Goal: Task Accomplishment & Management: Use online tool/utility

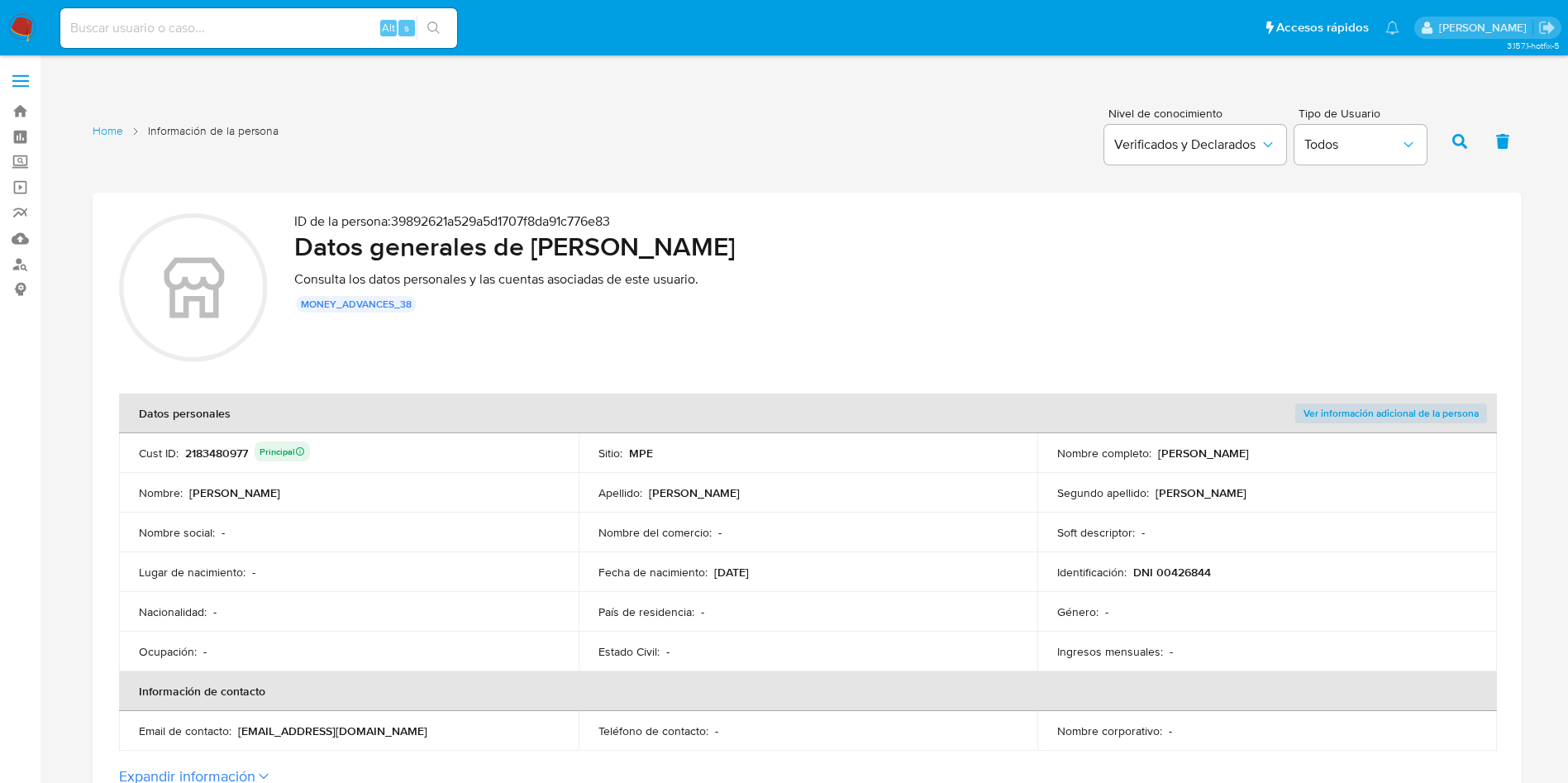
click at [219, 457] on div "2183480977 Principal" at bounding box center [247, 453] width 124 height 23
drag, startPoint x: 530, startPoint y: 244, endPoint x: 875, endPoint y: 239, distance: 345.0
click at [875, 239] on h2 "Datos generales de Rosa Maria Ochoa de Huanca" at bounding box center [895, 246] width 1201 height 33
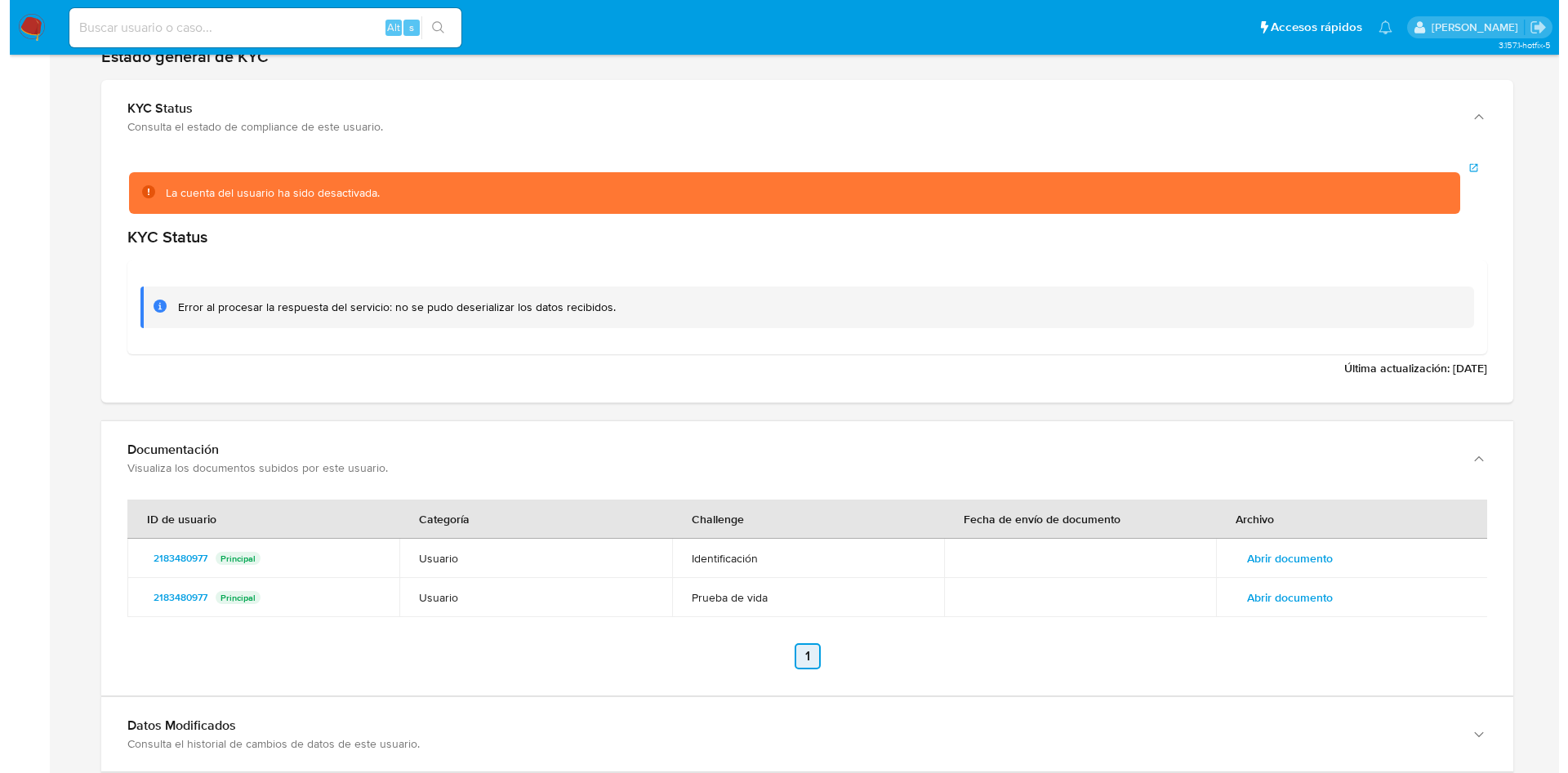
scroll to position [1793, 0]
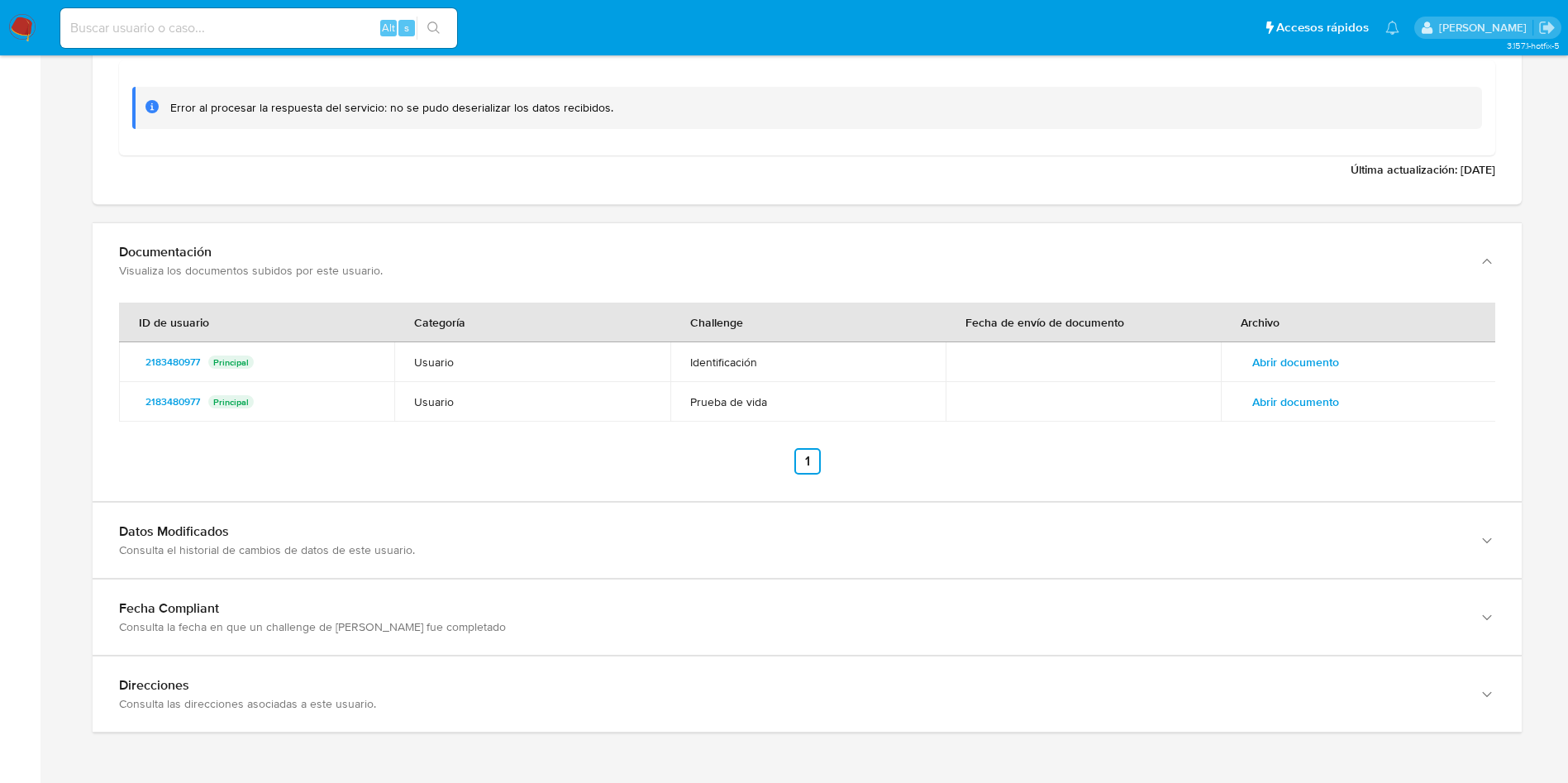
click at [1311, 400] on span "Abrir documento" at bounding box center [1296, 402] width 86 height 23
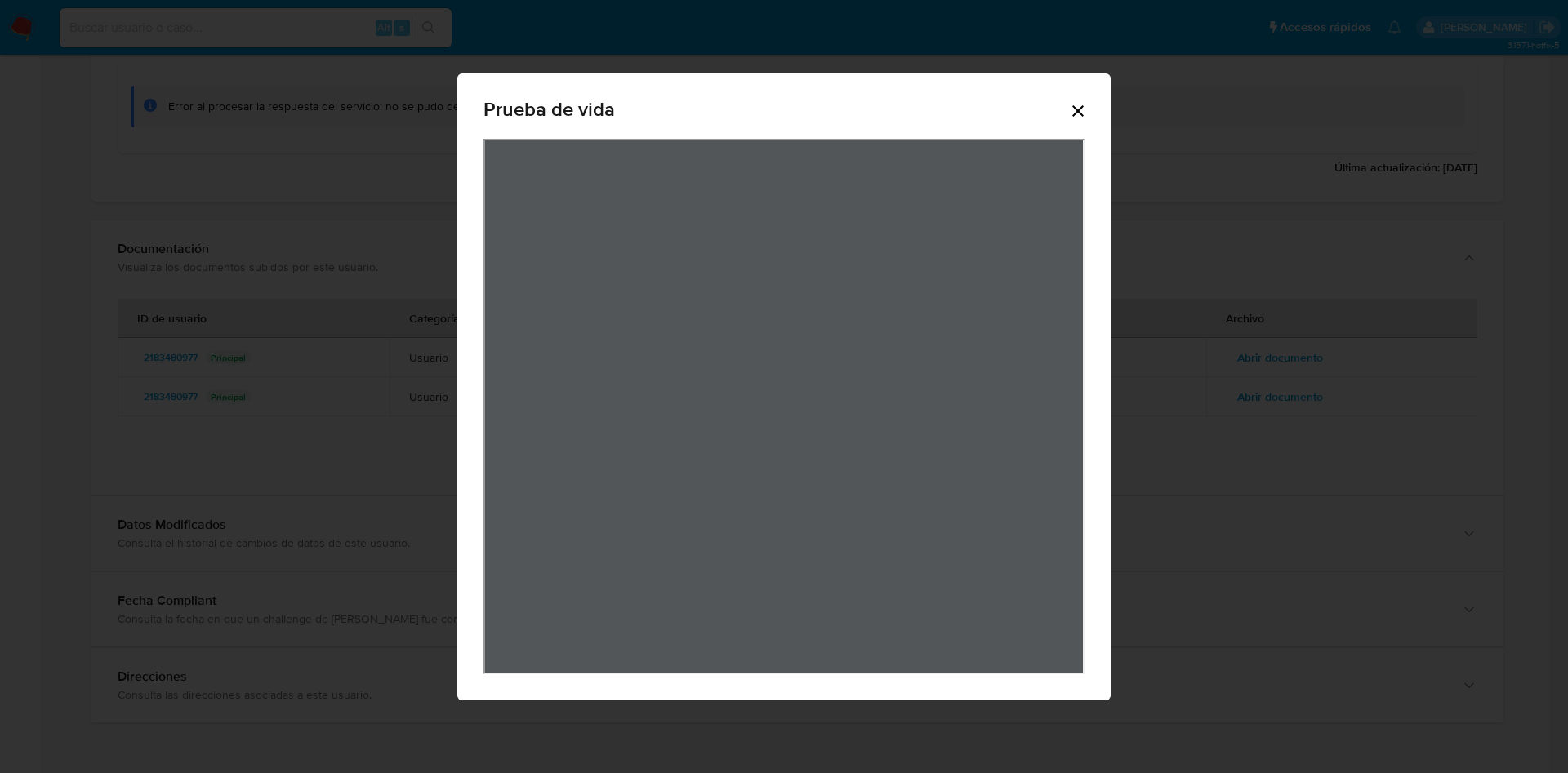
click at [1080, 109] on icon "Cerrar" at bounding box center [1077, 110] width 11 height 11
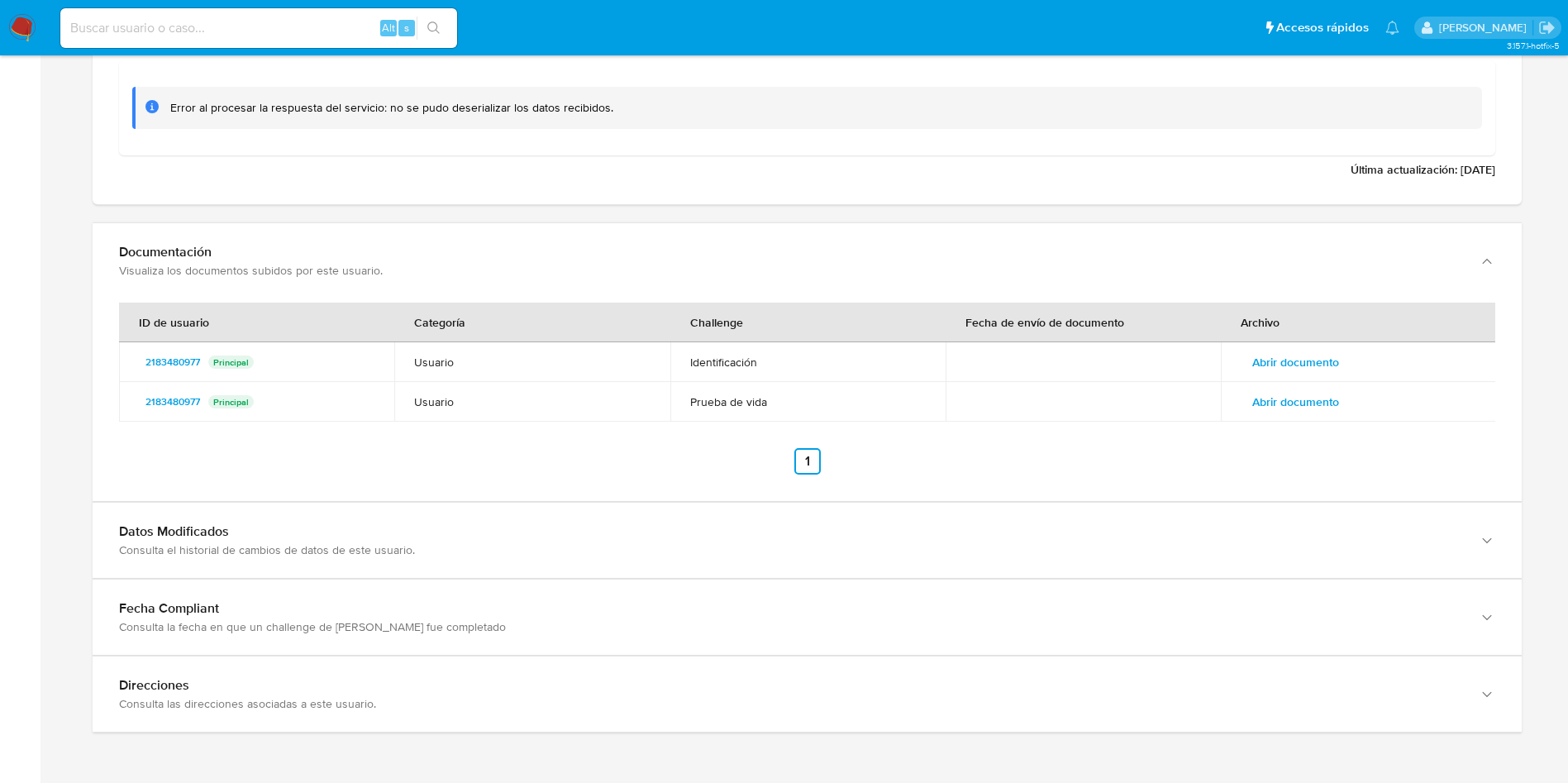
click at [1308, 373] on span "Abrir documento" at bounding box center [1296, 362] width 86 height 23
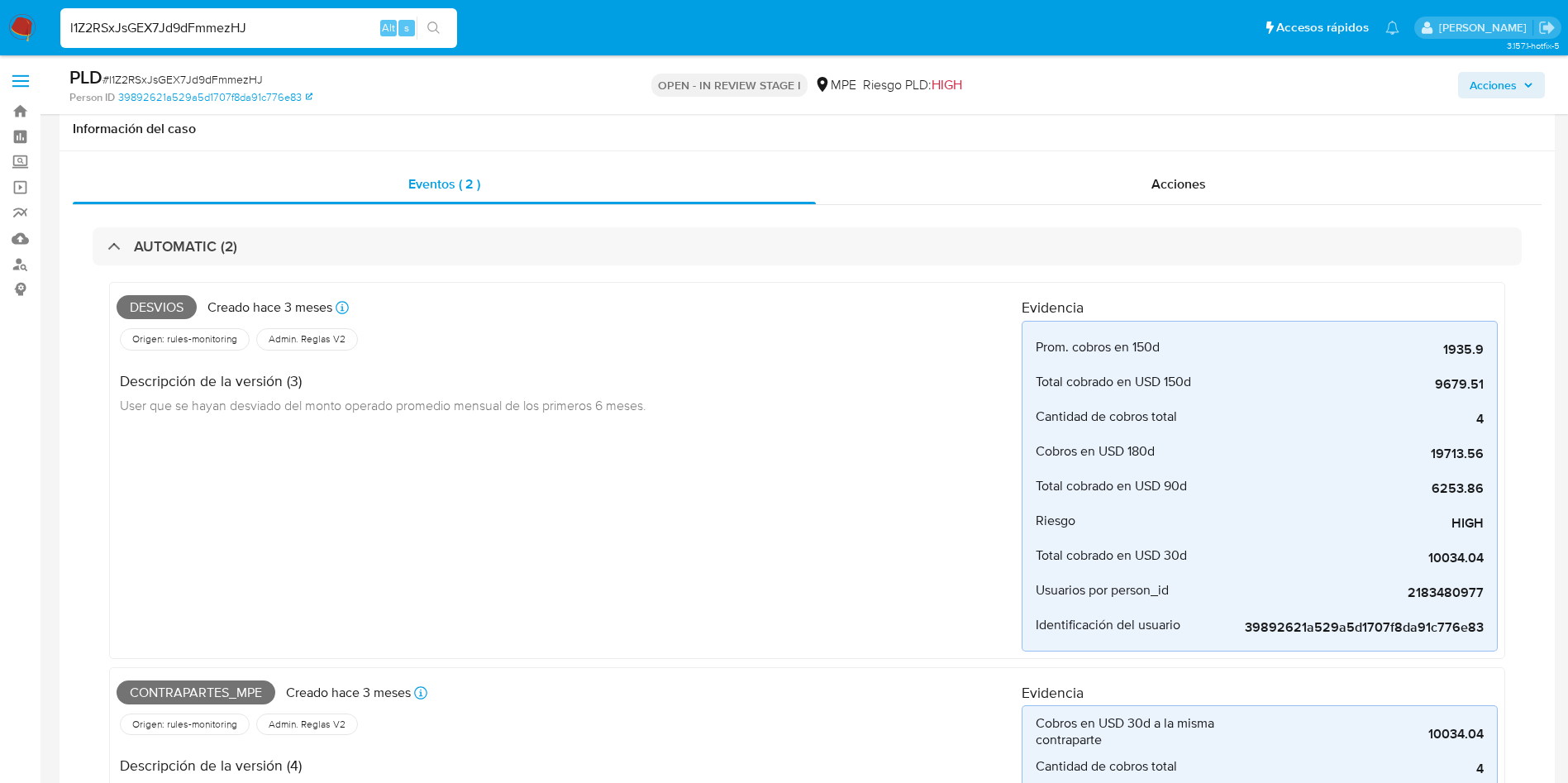
select select "10"
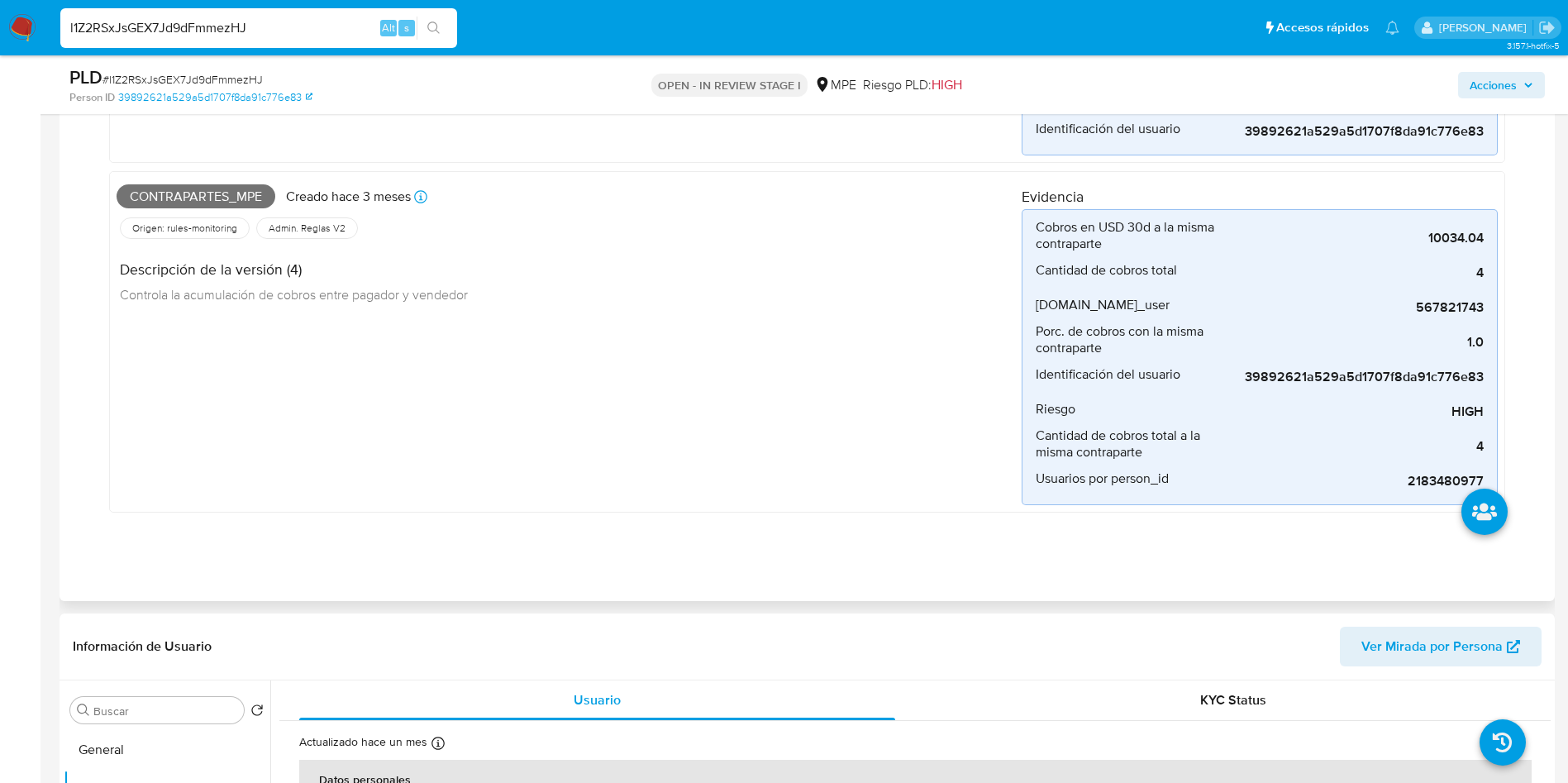
scroll to position [744, 0]
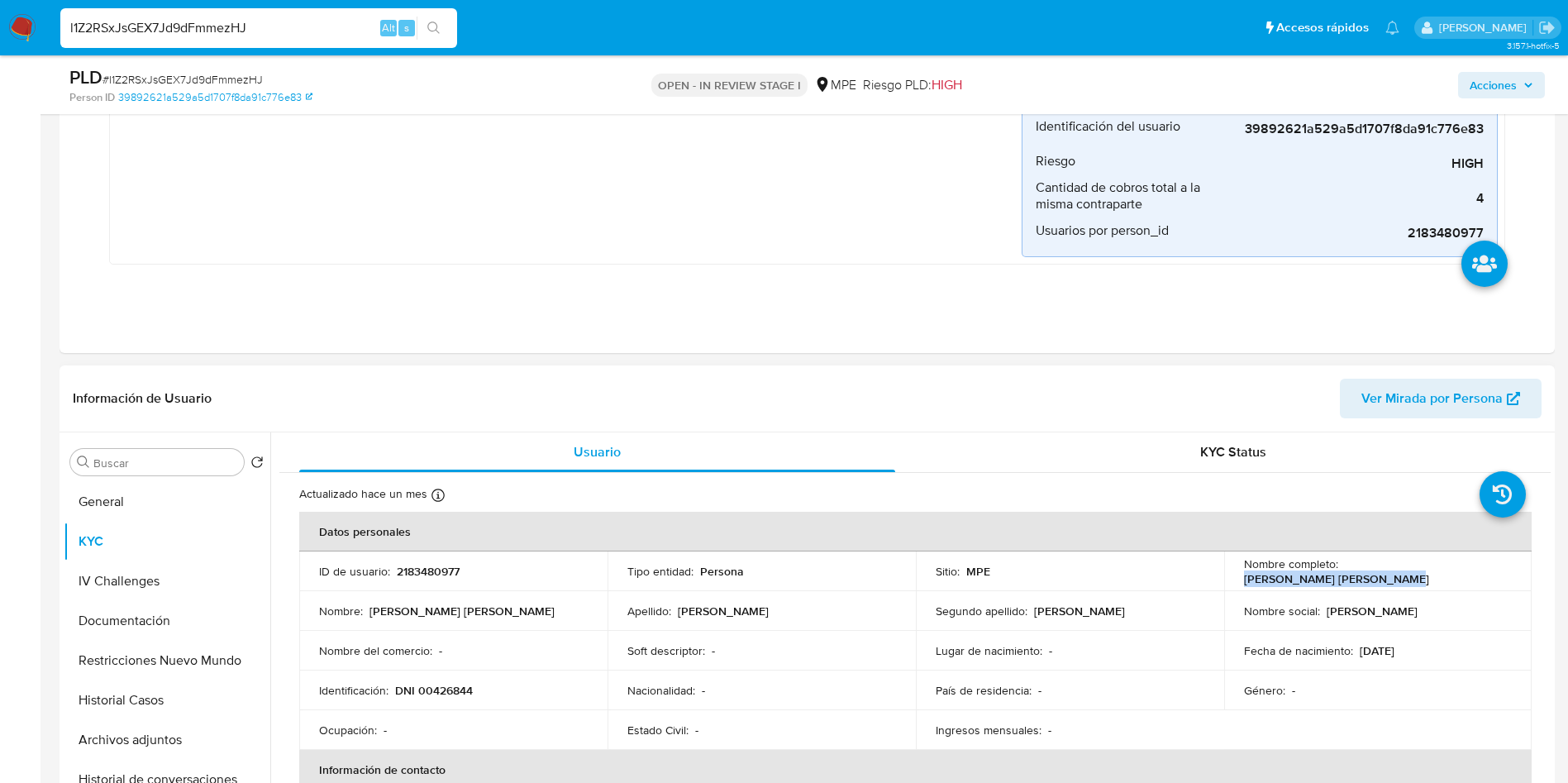
drag, startPoint x: 1338, startPoint y: 572, endPoint x: 1501, endPoint y: 565, distance: 163.2
click at [1504, 570] on div "Nombre completo : [PERSON_NAME]" at bounding box center [1378, 571] width 269 height 29
copy p "[PERSON_NAME]"
click at [149, 487] on button "General" at bounding box center [161, 502] width 194 height 40
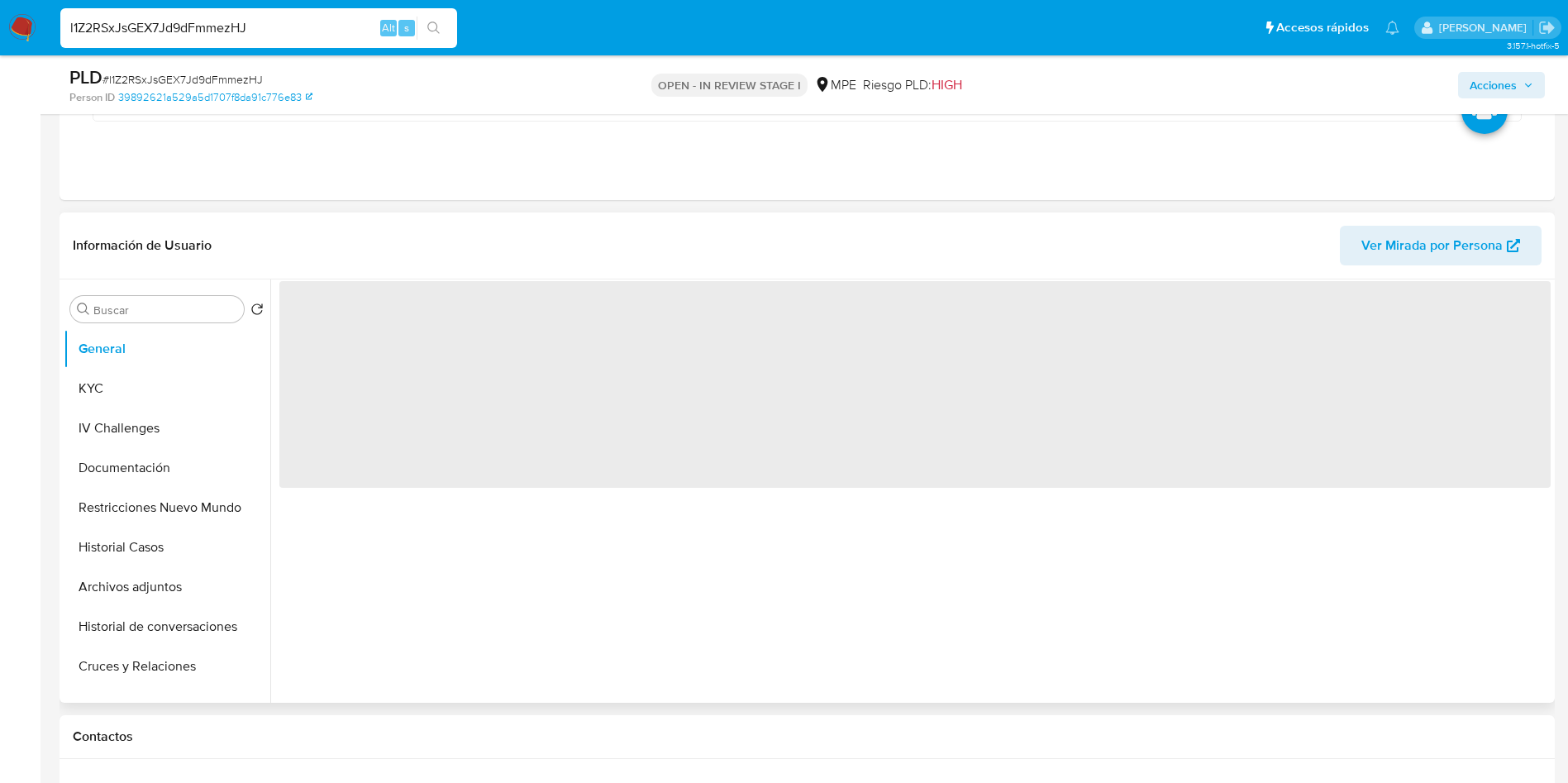
scroll to position [992, 0]
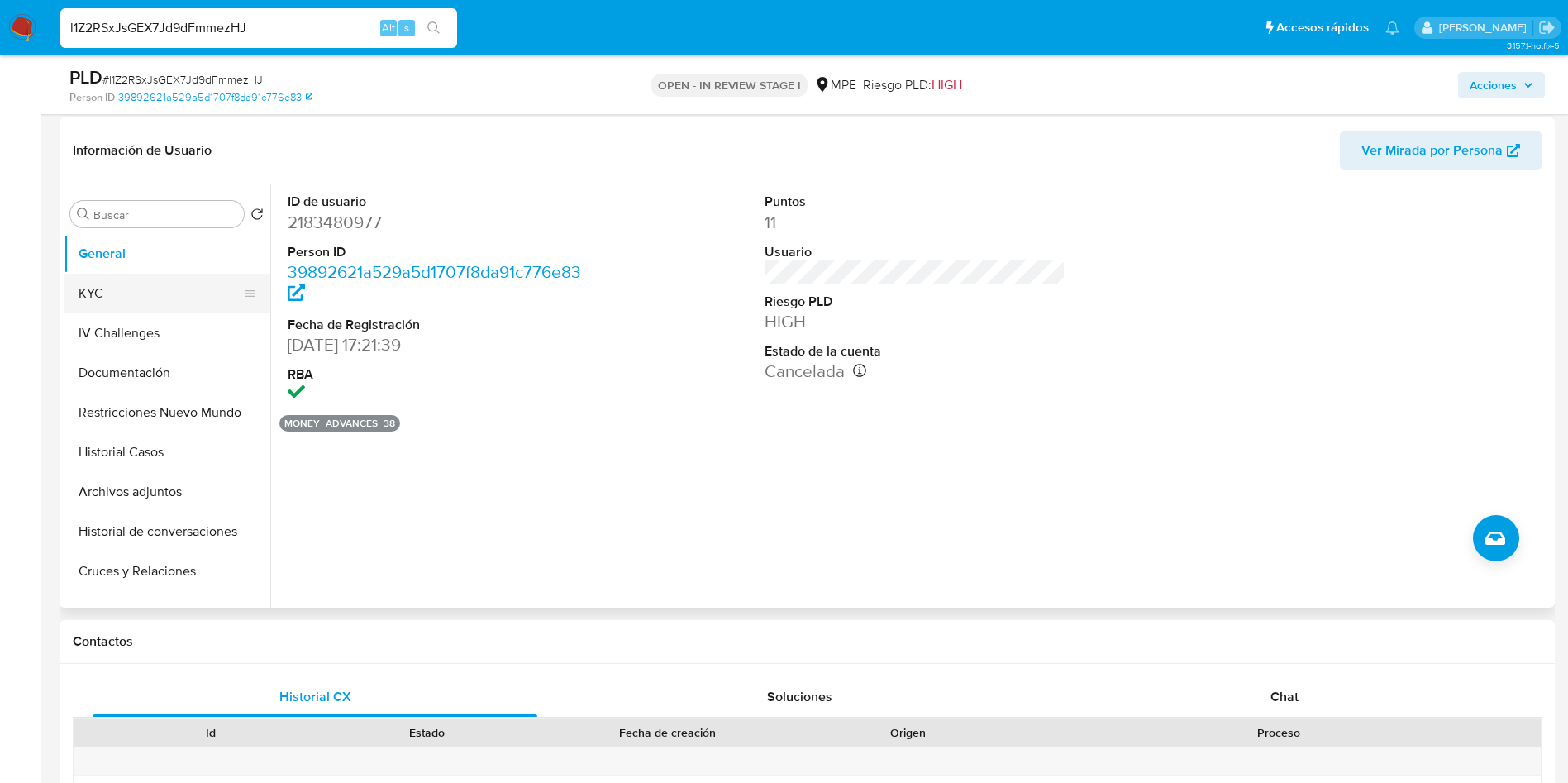
click at [134, 288] on button "KYC" at bounding box center [161, 294] width 194 height 40
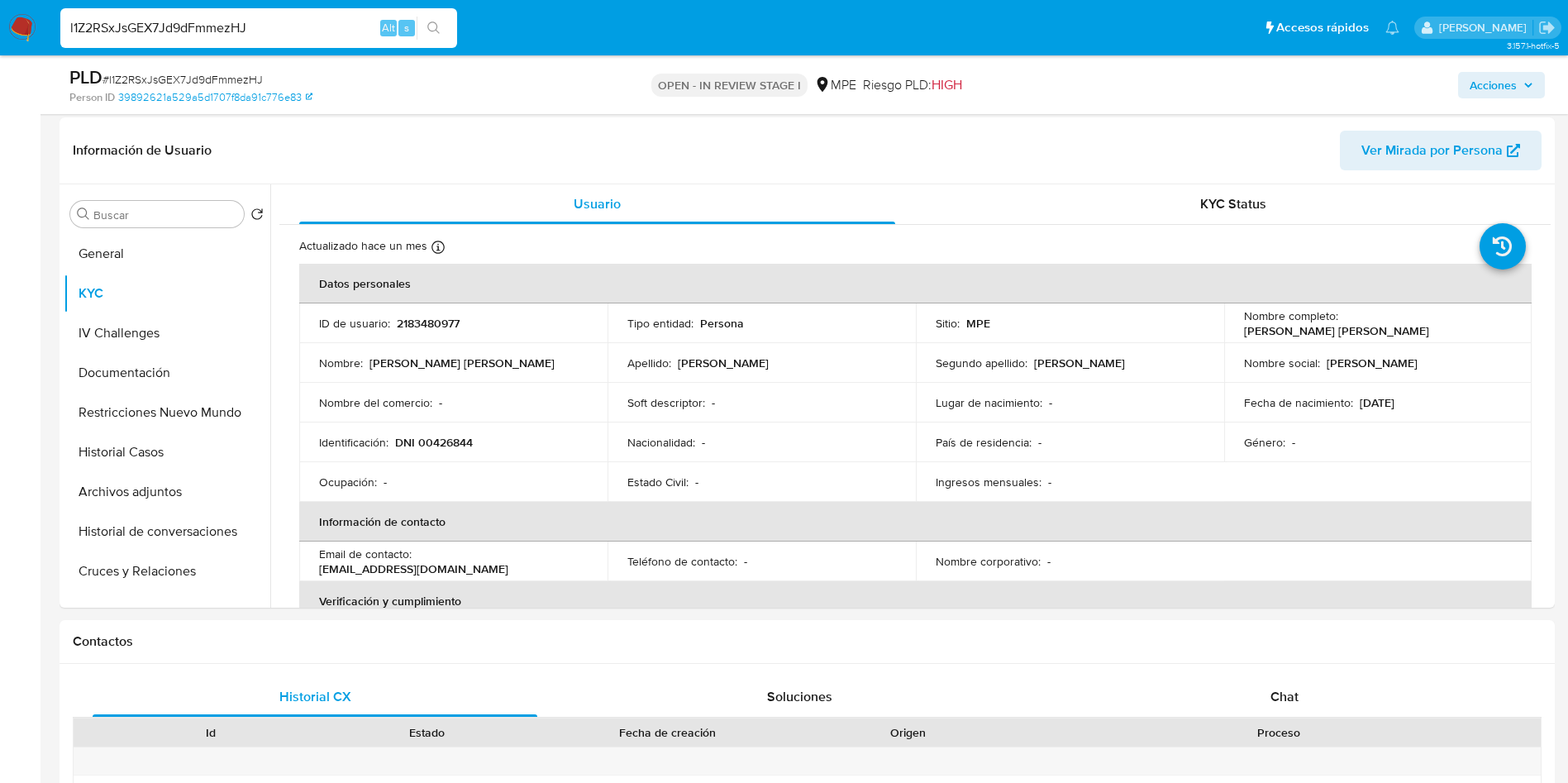
click at [759, 464] on td "Estado Civil : -" at bounding box center [761, 482] width 308 height 40
click at [449, 443] on p "DNI 00426844" at bounding box center [434, 442] width 78 height 15
copy p "00426844"
click at [175, 373] on button "Documentación" at bounding box center [161, 373] width 194 height 40
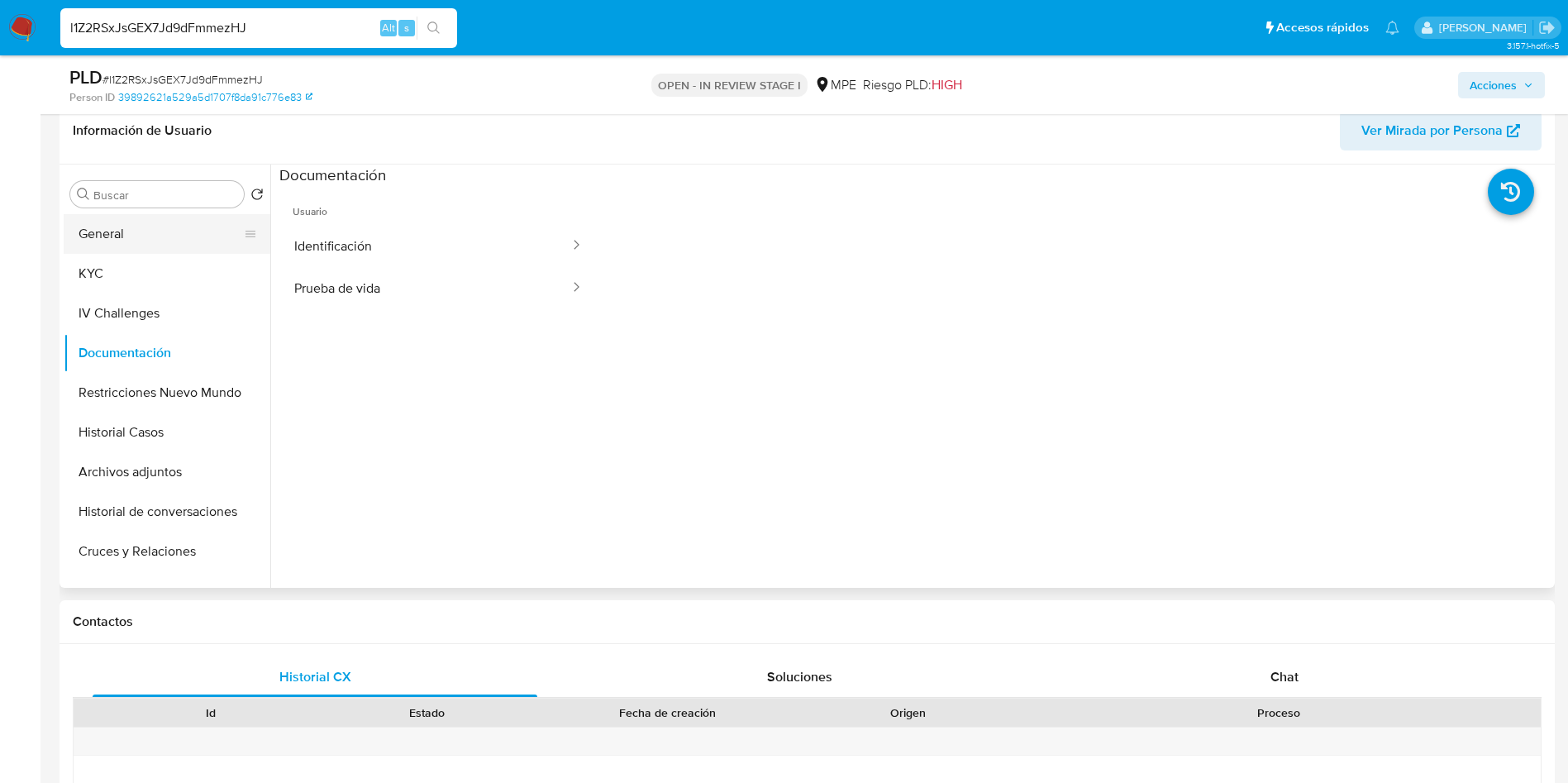
click at [149, 220] on button "General" at bounding box center [161, 234] width 194 height 40
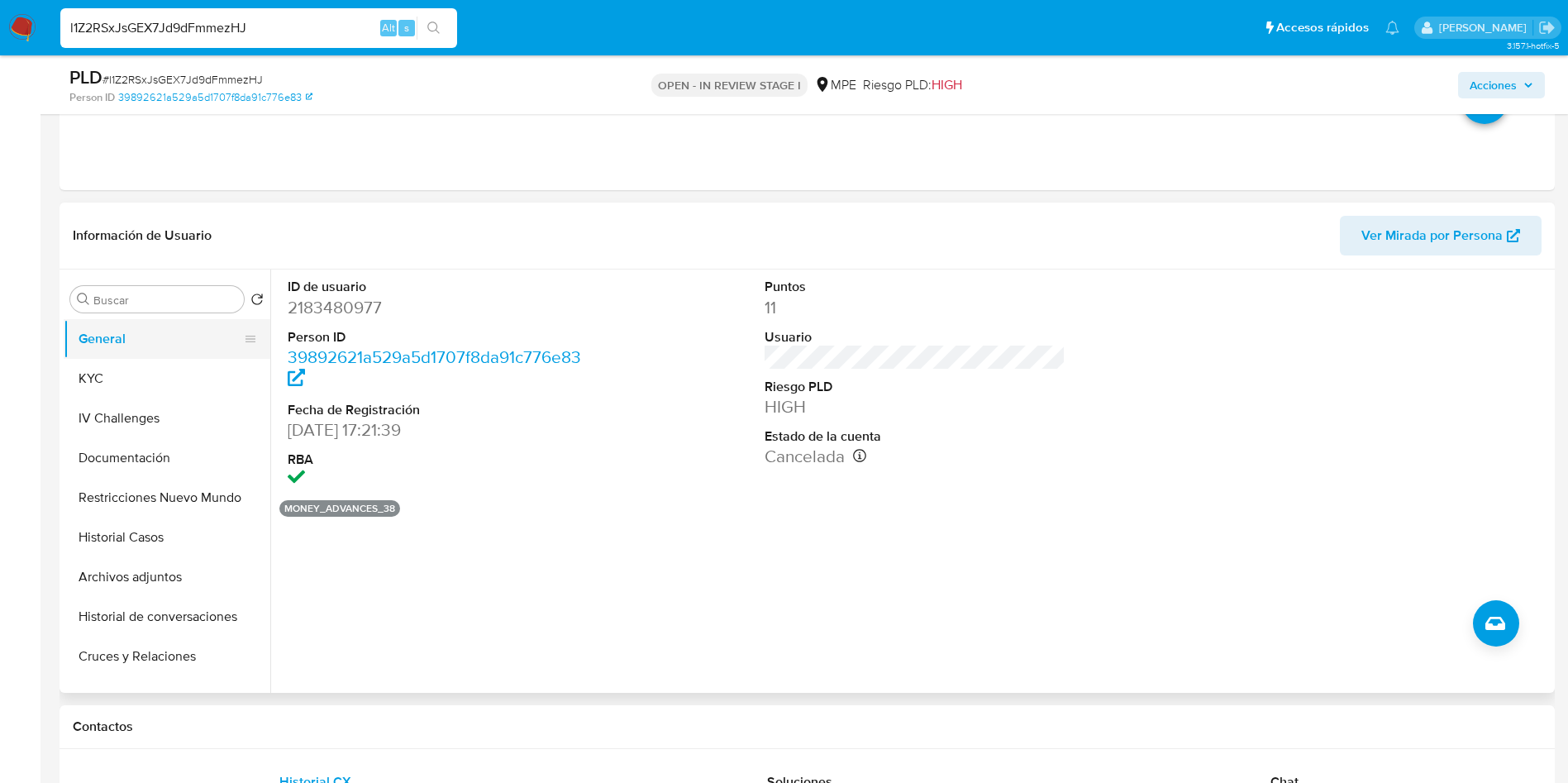
scroll to position [869, 0]
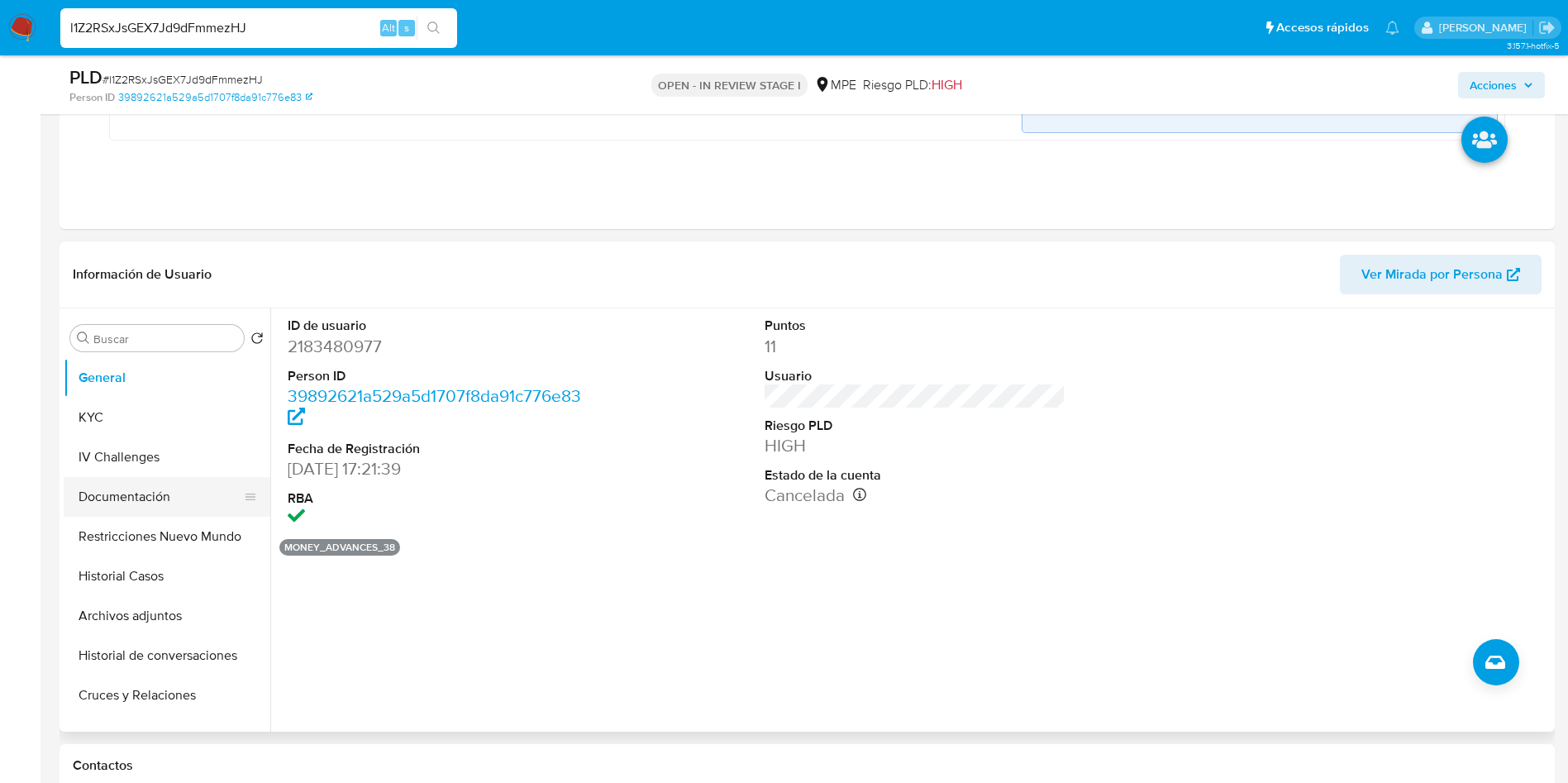
drag, startPoint x: 153, startPoint y: 430, endPoint x: 231, endPoint y: 487, distance: 96.6
click at [153, 430] on button "KYC" at bounding box center [167, 417] width 206 height 40
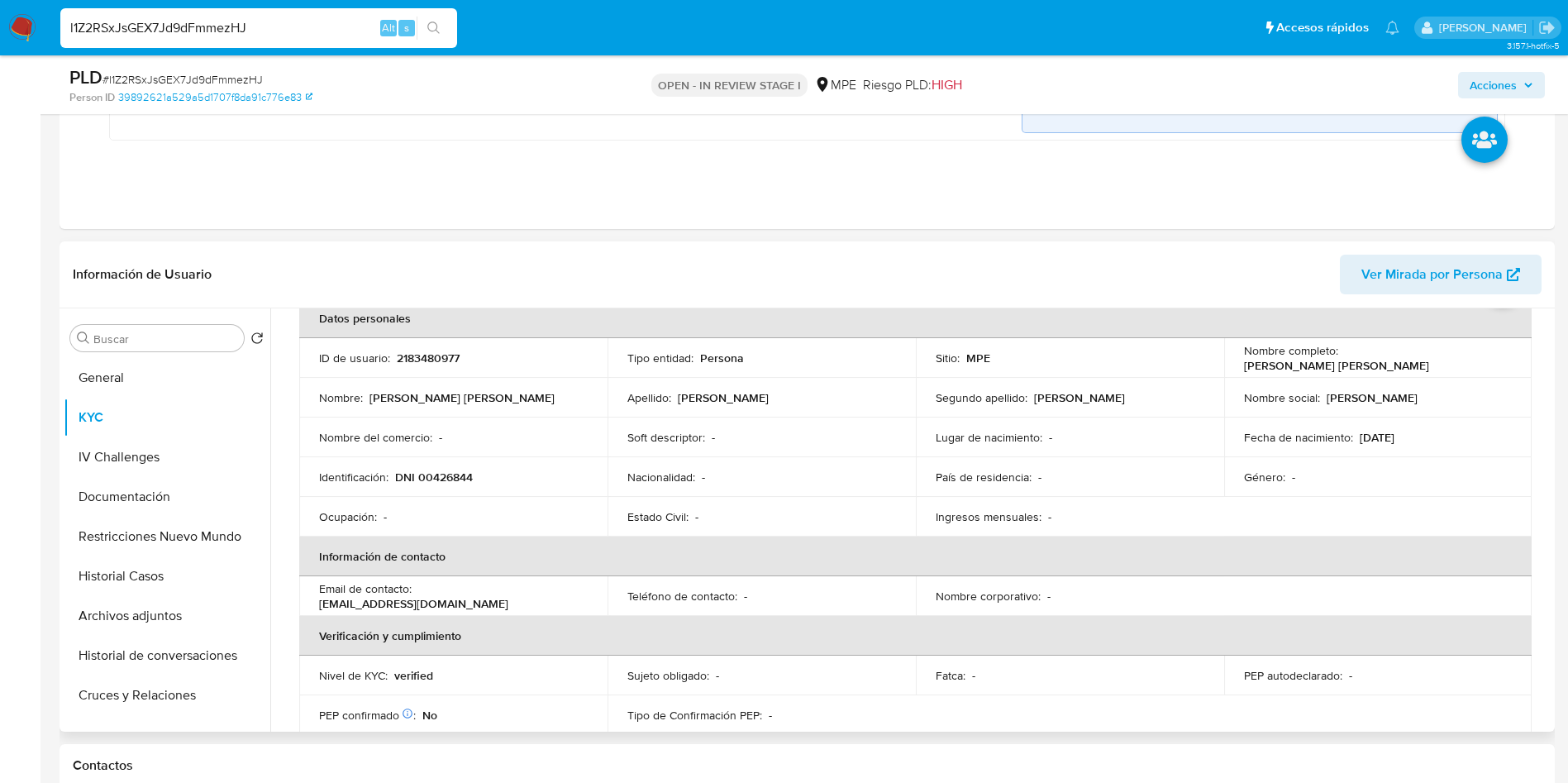
scroll to position [124, 0]
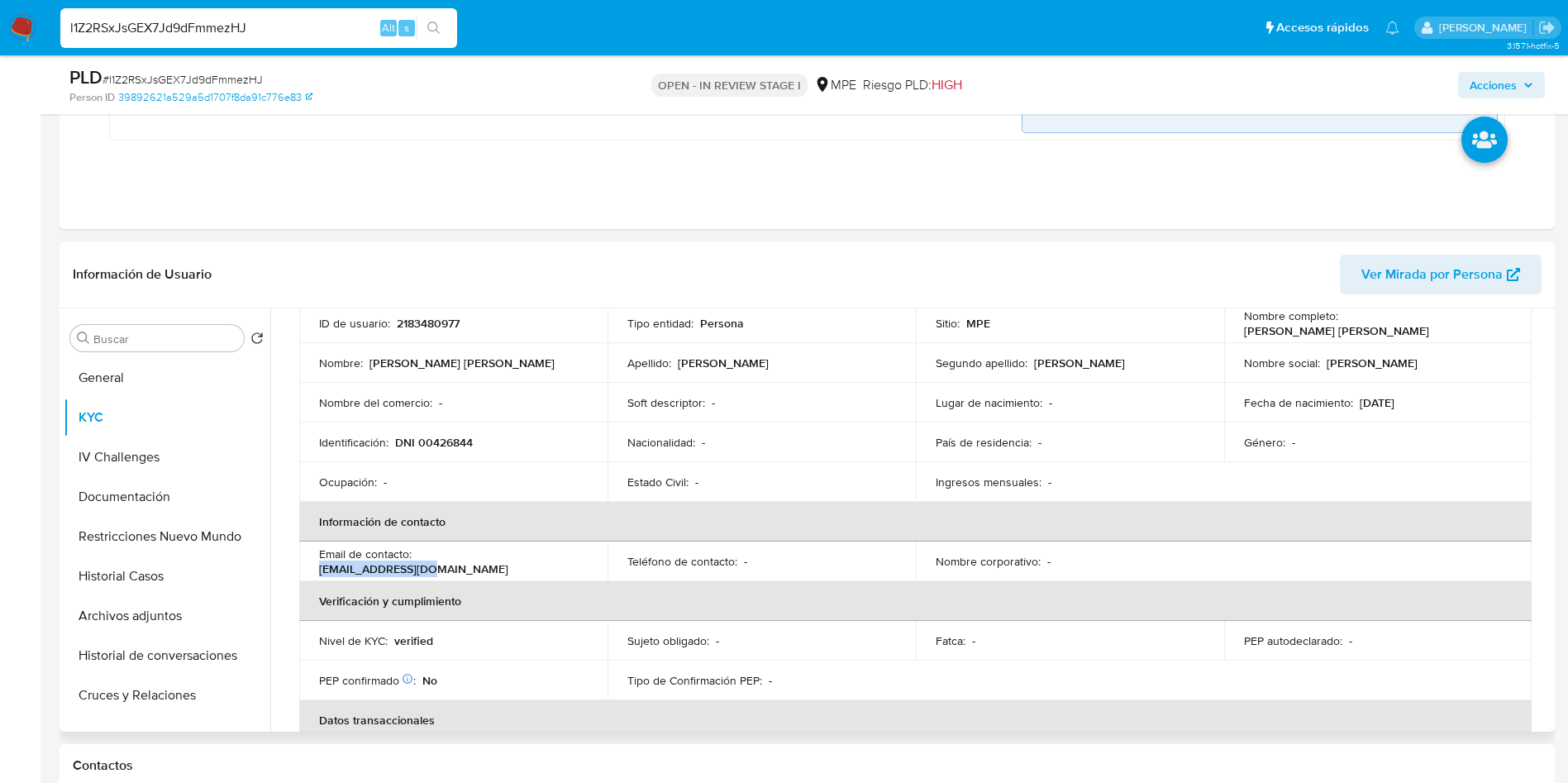
drag, startPoint x: 417, startPoint y: 557, endPoint x: 530, endPoint y: 558, distance: 113.0
click at [530, 558] on div "Email de contacto : romaocgi@gmail.com" at bounding box center [453, 562] width 269 height 29
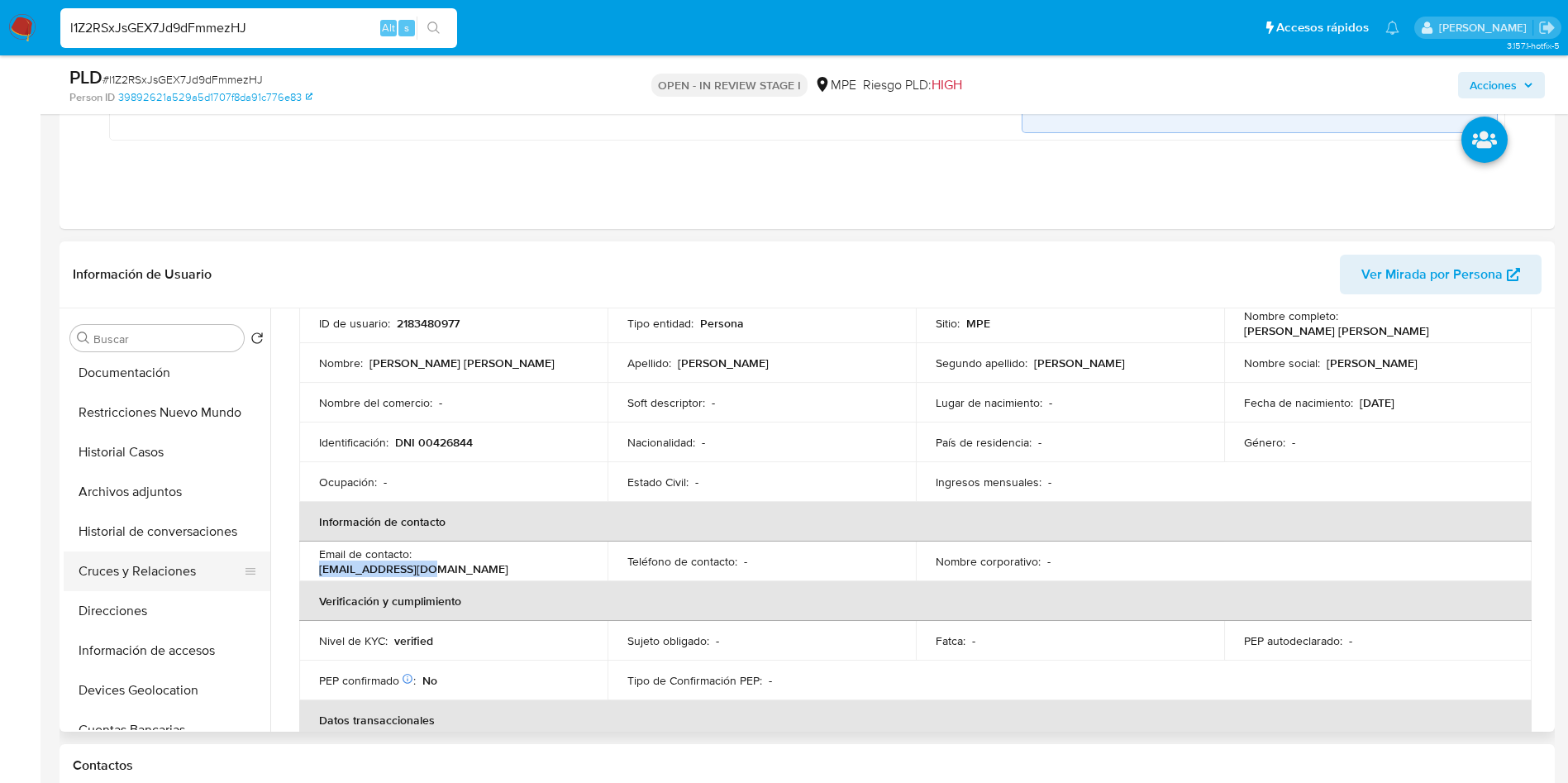
click at [160, 577] on button "Cruces y Relaciones" at bounding box center [161, 571] width 194 height 40
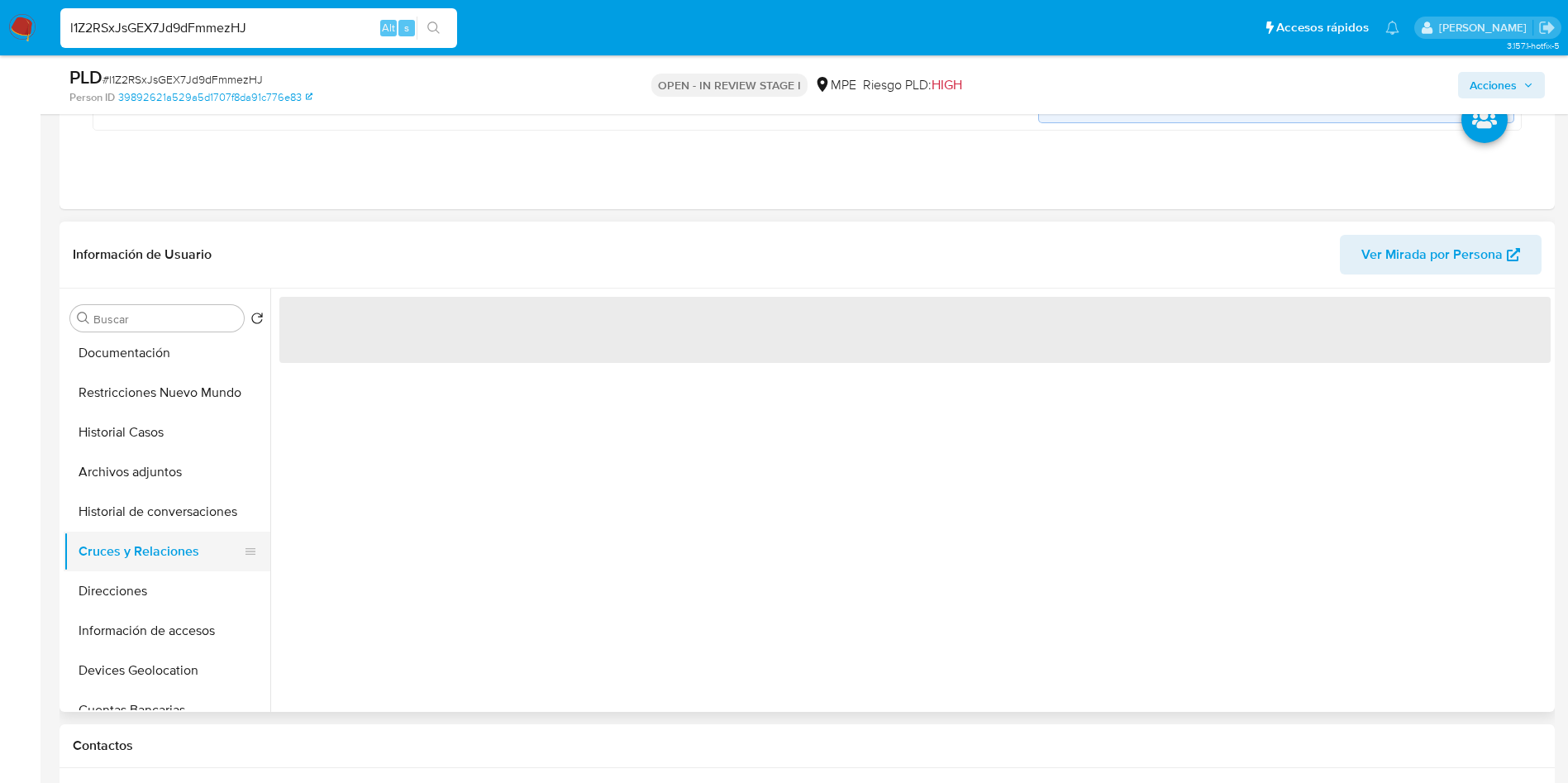
scroll to position [0, 0]
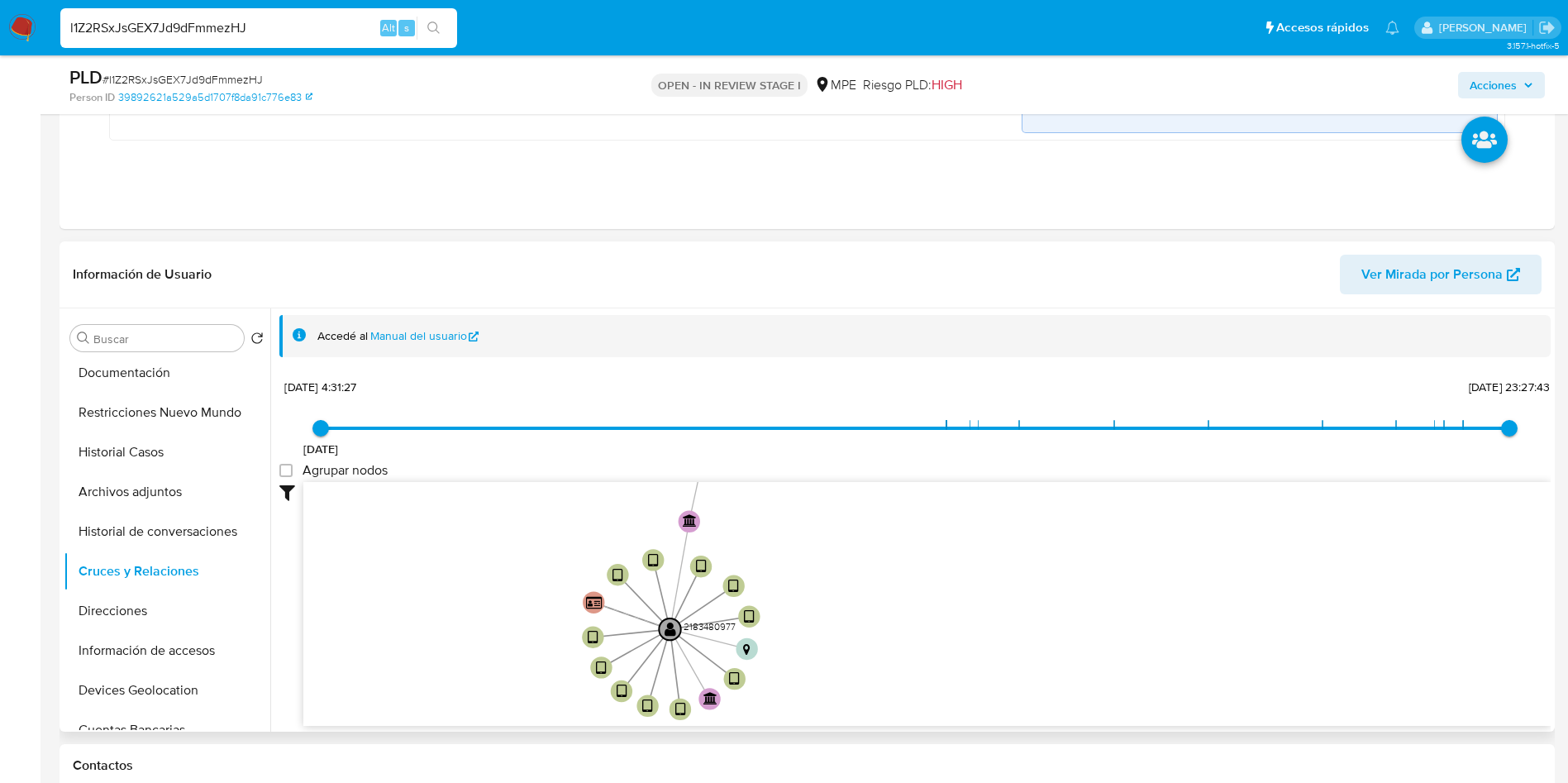
drag, startPoint x: 1082, startPoint y: 534, endPoint x: 778, endPoint y: 635, distance: 320.3
click at [778, 635] on icon "device-67b56198b68499f0e93a9d32  user-2183480977  2183480977 device-68272529d…" at bounding box center [927, 602] width 1247 height 240
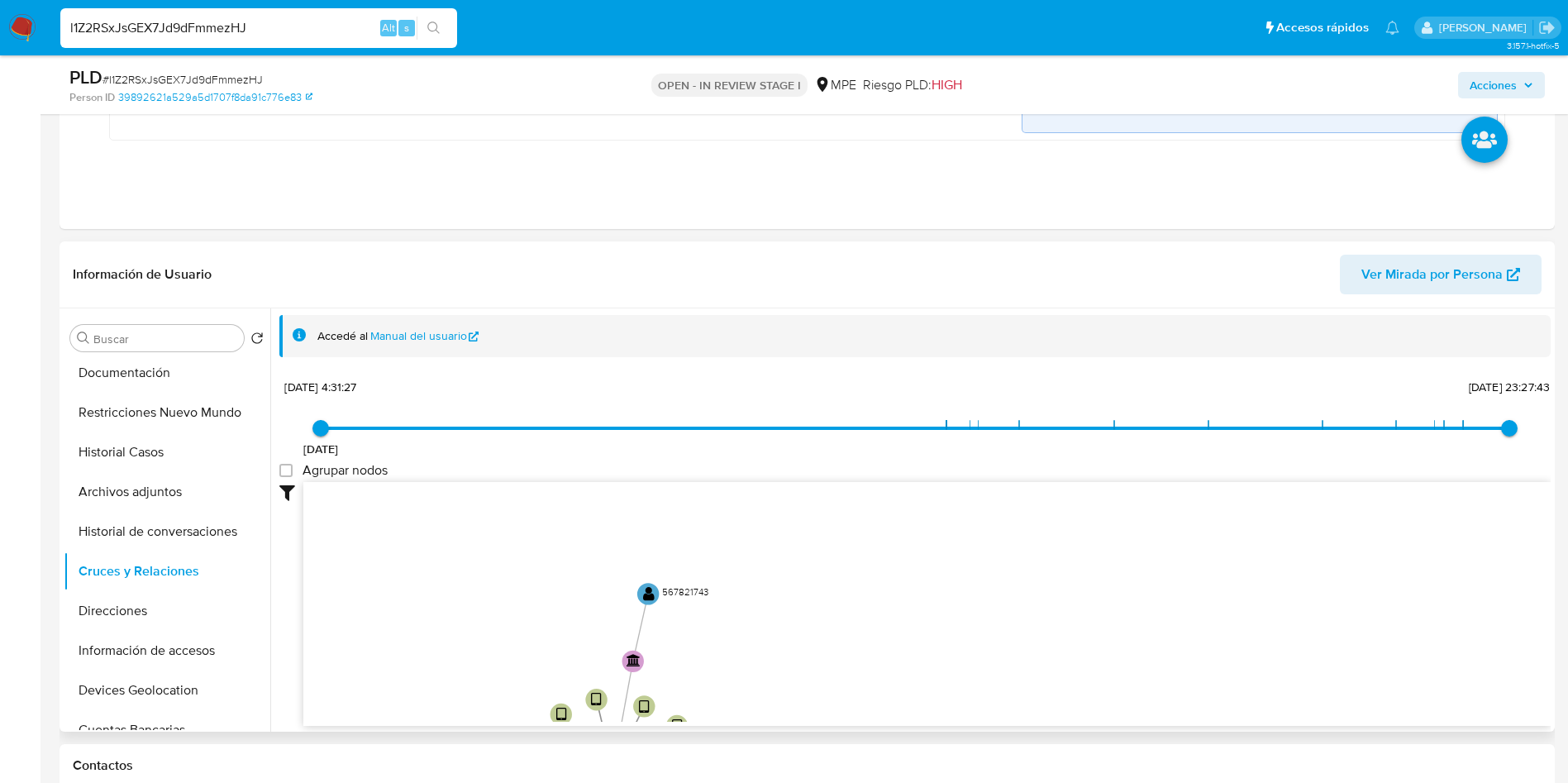
drag, startPoint x: 820, startPoint y: 552, endPoint x: 768, endPoint y: 684, distance: 141.9
click at [768, 684] on icon "device-67b56198b68499f0e93a9d32  user-2183480977  2183480977 device-68272529d…" at bounding box center [927, 602] width 1247 height 240
click at [649, 594] on text "" at bounding box center [647, 594] width 11 height 16
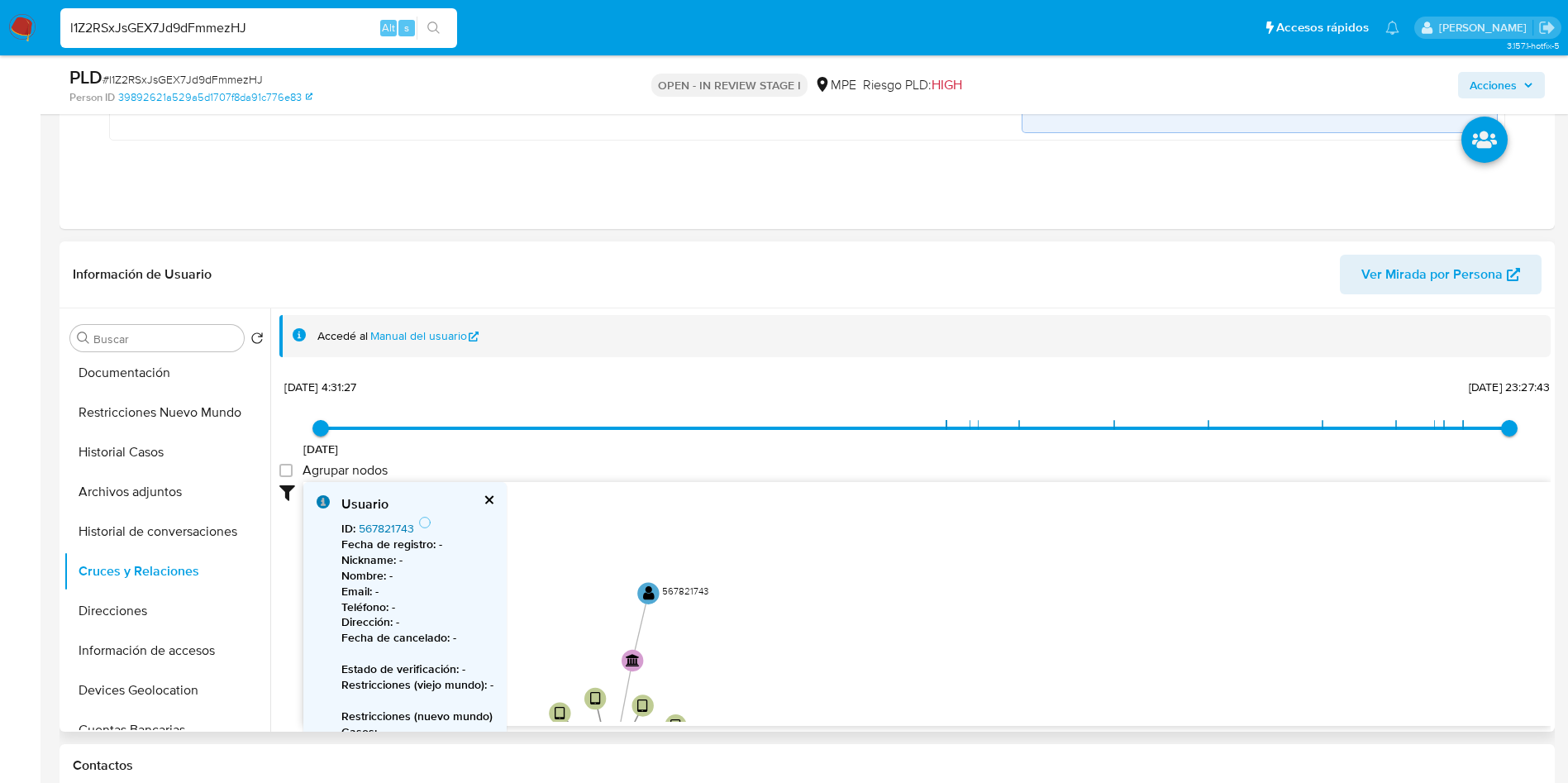
click at [373, 522] on link "567821743" at bounding box center [386, 528] width 55 height 16
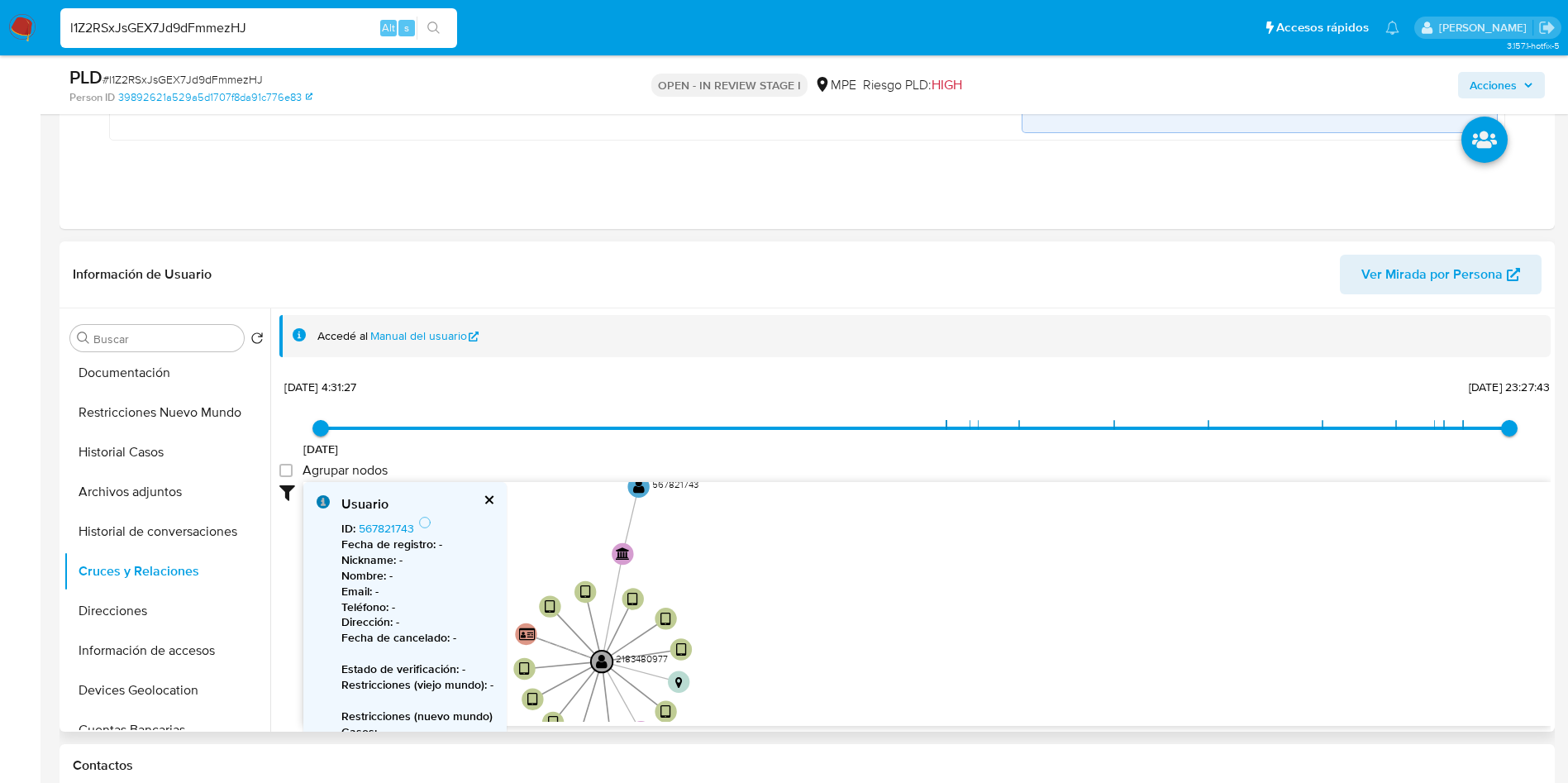
drag, startPoint x: 813, startPoint y: 565, endPoint x: 803, endPoint y: 458, distance: 107.5
click at [803, 458] on div "21/6/2024 21/6/2024, 4:31:27 19/6/2025, 23:27:43 Agrupar nodos Filtros Confianz…" at bounding box center [915, 550] width 1272 height 352
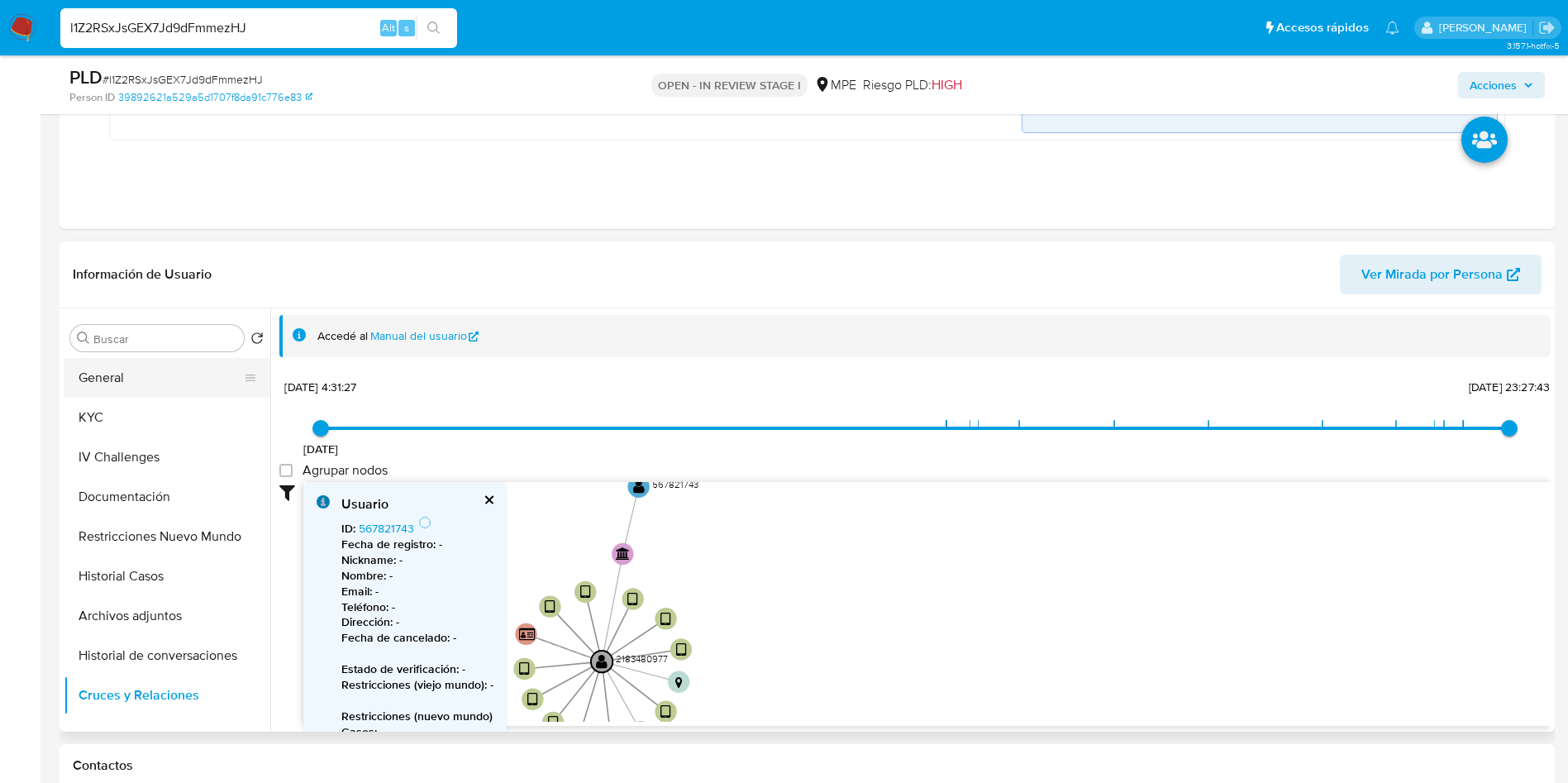
click at [139, 367] on button "General" at bounding box center [161, 378] width 194 height 40
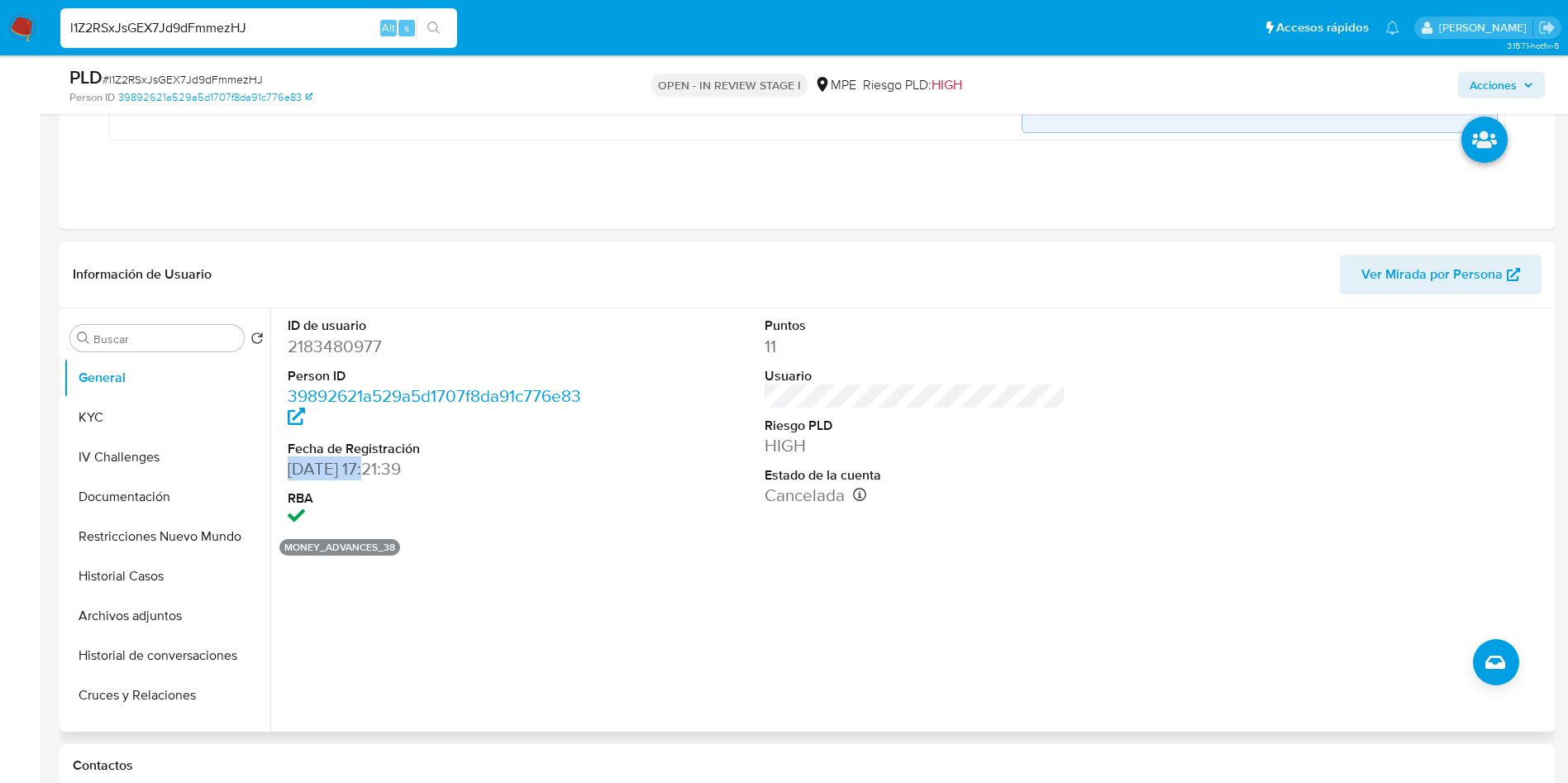
drag, startPoint x: 283, startPoint y: 467, endPoint x: 375, endPoint y: 469, distance: 92.0
click at [375, 469] on div "ID de usuario 2183480977 Person ID 39892621a529a5d1707f8da91c776e83 Fecha de Re…" at bounding box center [438, 423] width 318 height 230
copy dd "29/12/2024"
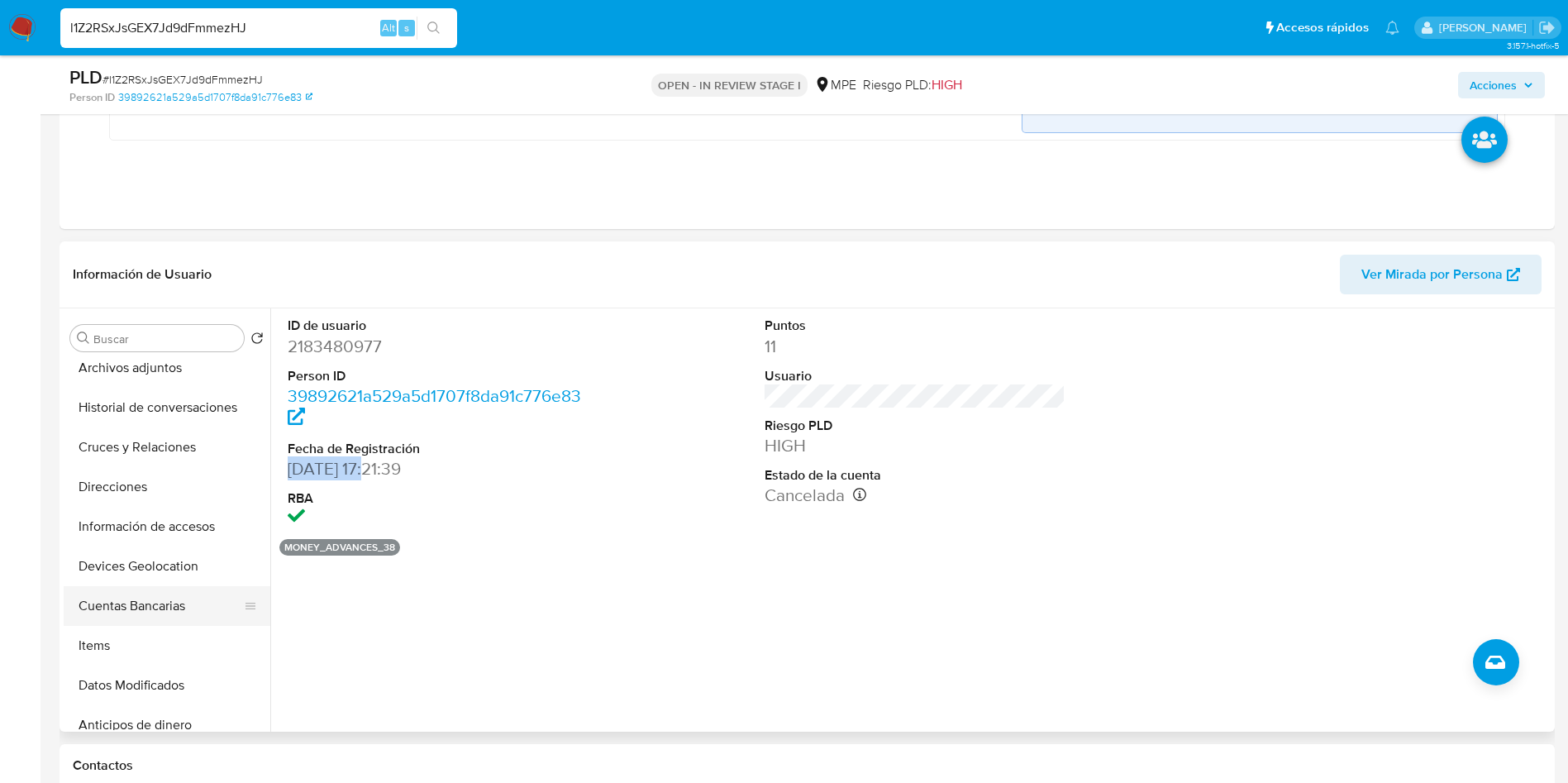
click at [171, 600] on button "Cuentas Bancarias" at bounding box center [161, 606] width 194 height 40
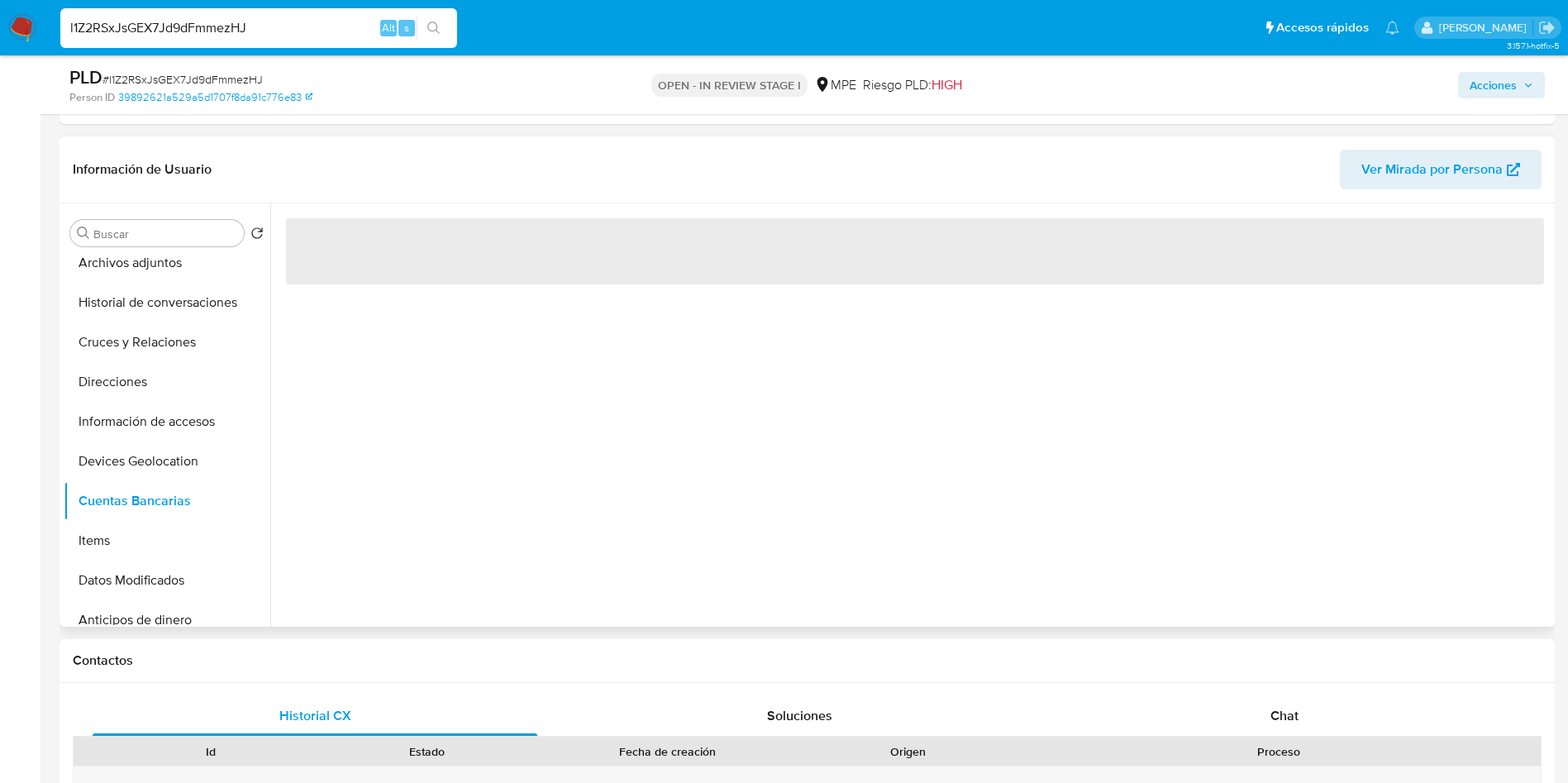
scroll to position [992, 0]
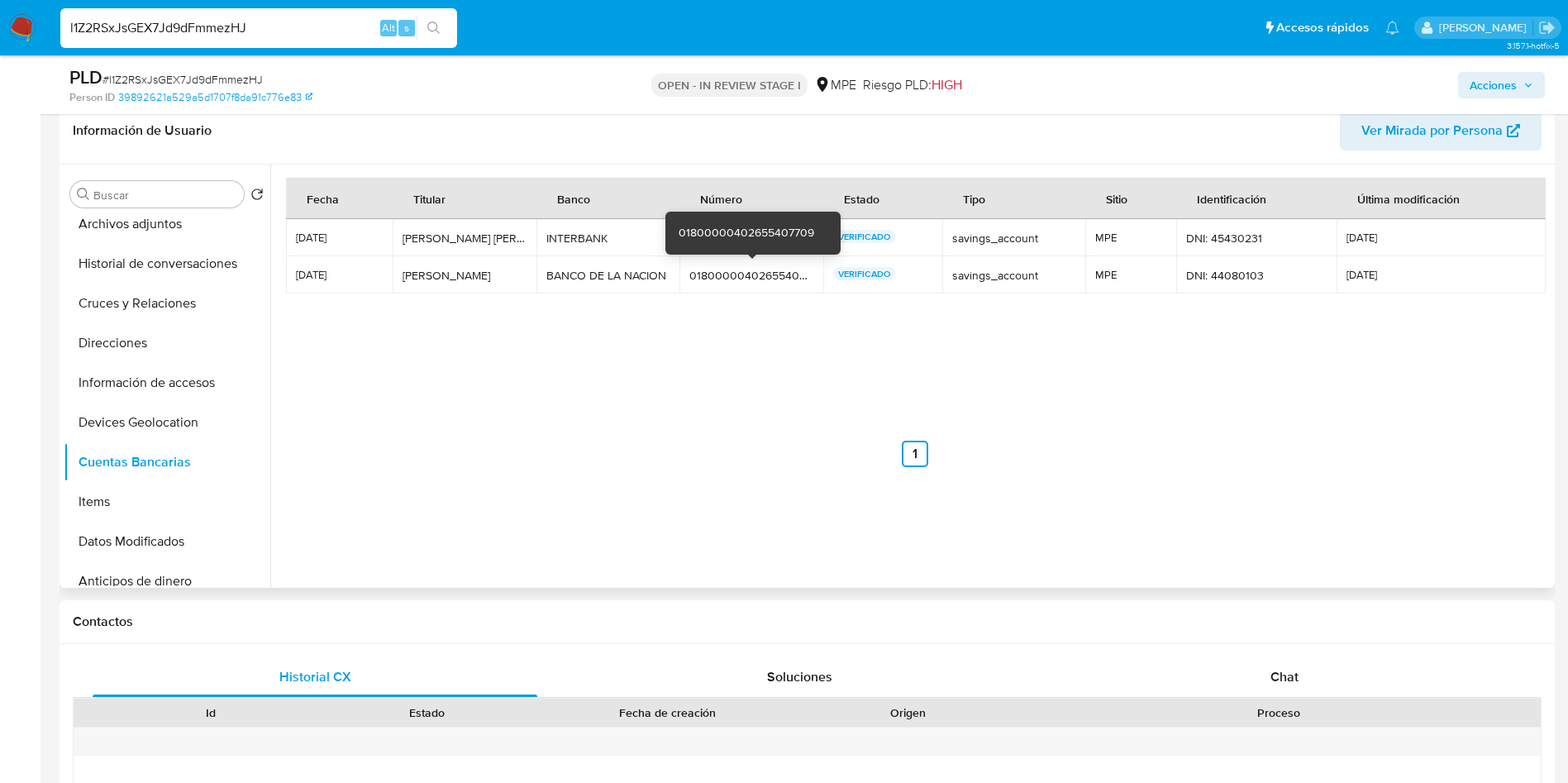
click at [738, 270] on div "01800000402655407709" at bounding box center [752, 275] width 124 height 15
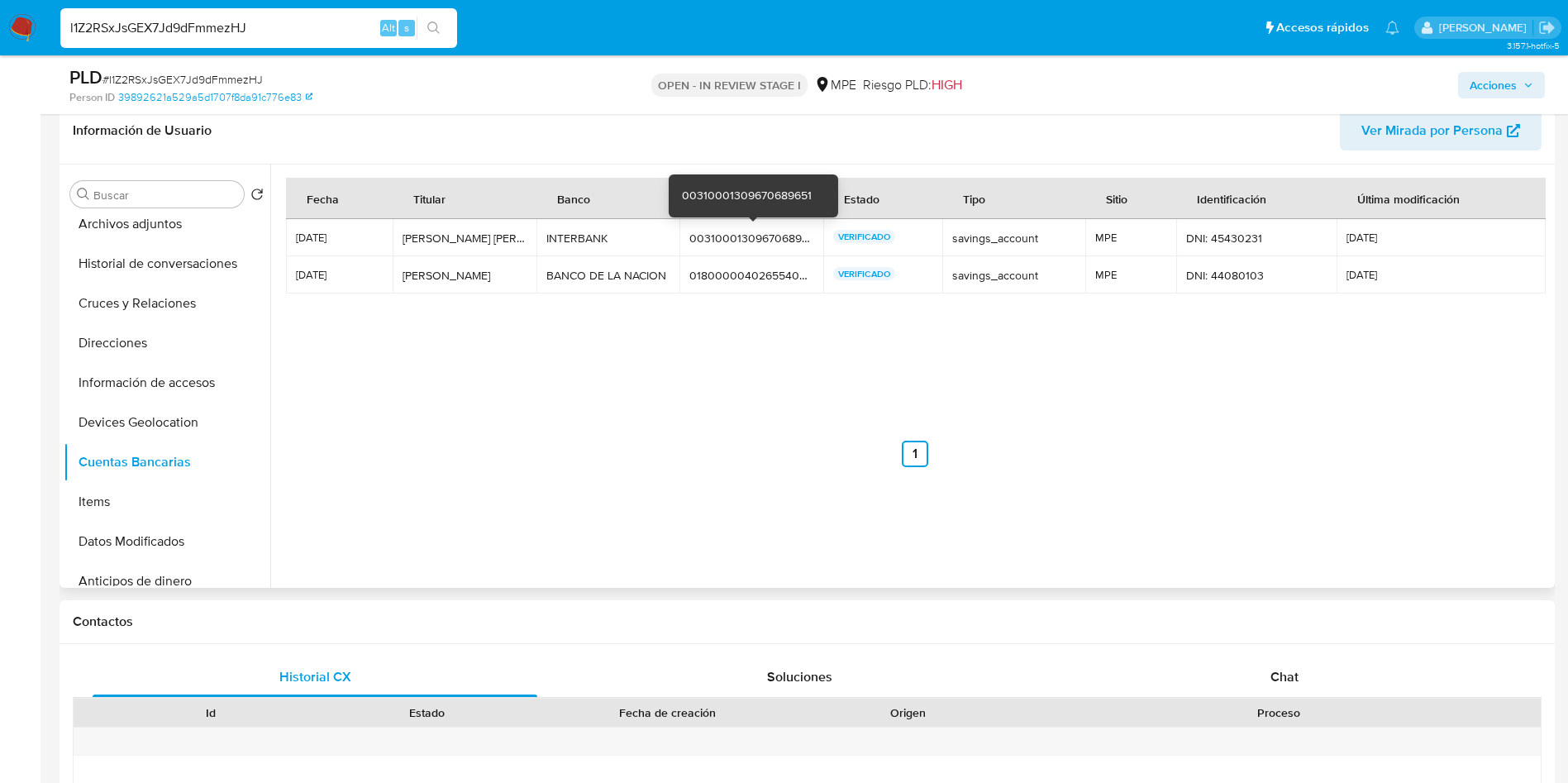
click at [741, 239] on div "00310001309670689651" at bounding box center [752, 238] width 124 height 15
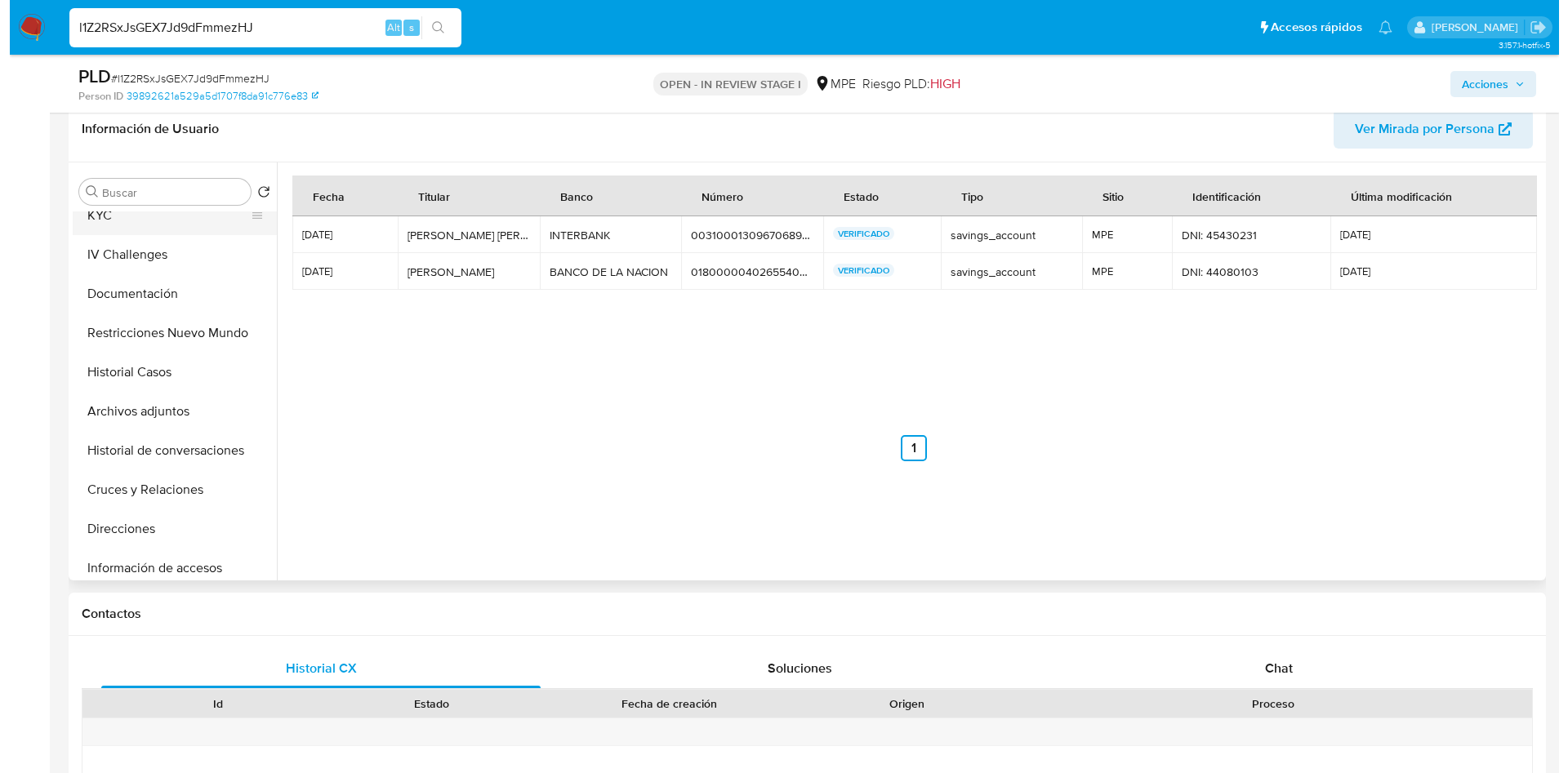
scroll to position [0, 0]
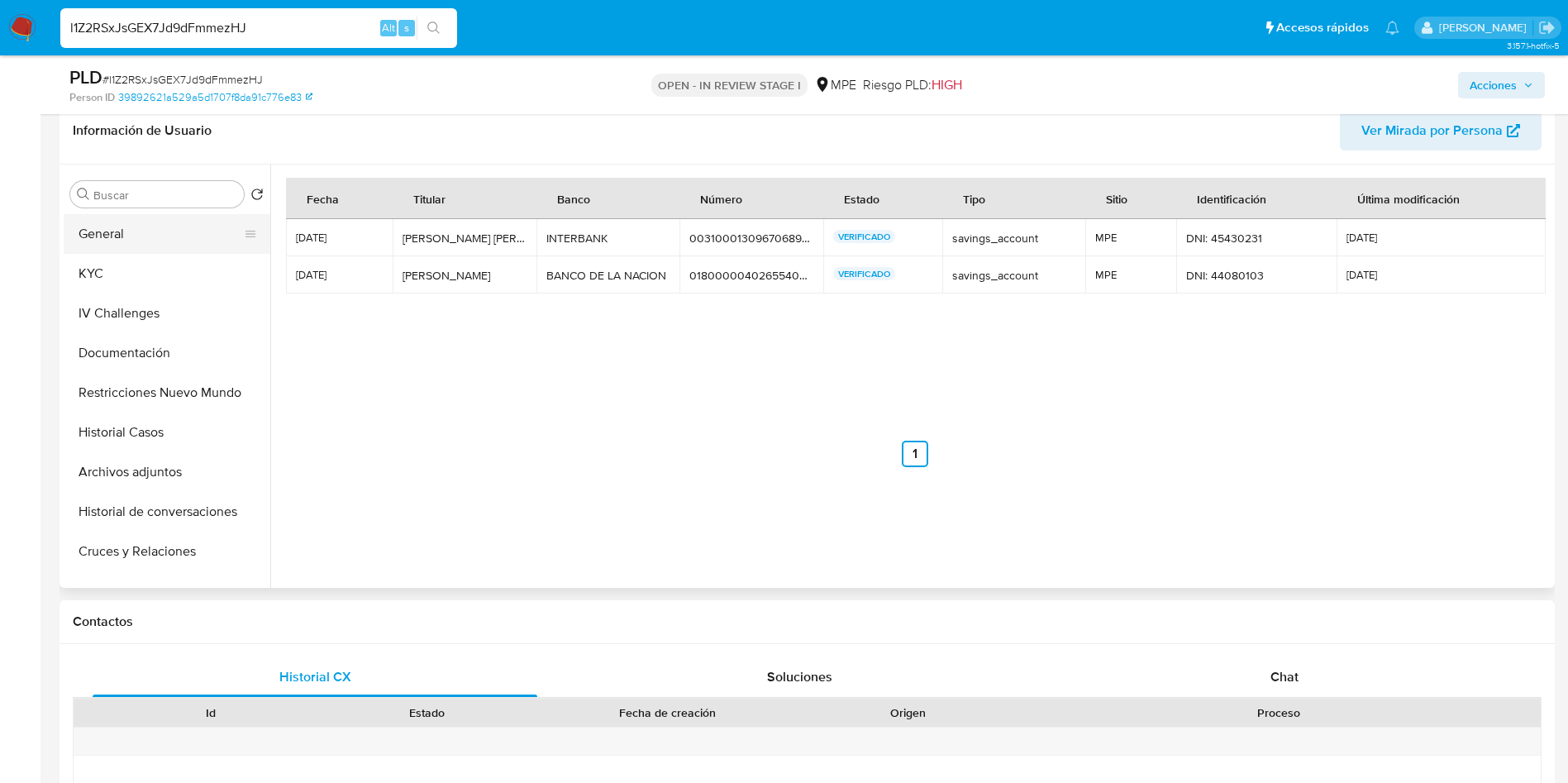
click at [156, 251] on button "General" at bounding box center [161, 234] width 194 height 40
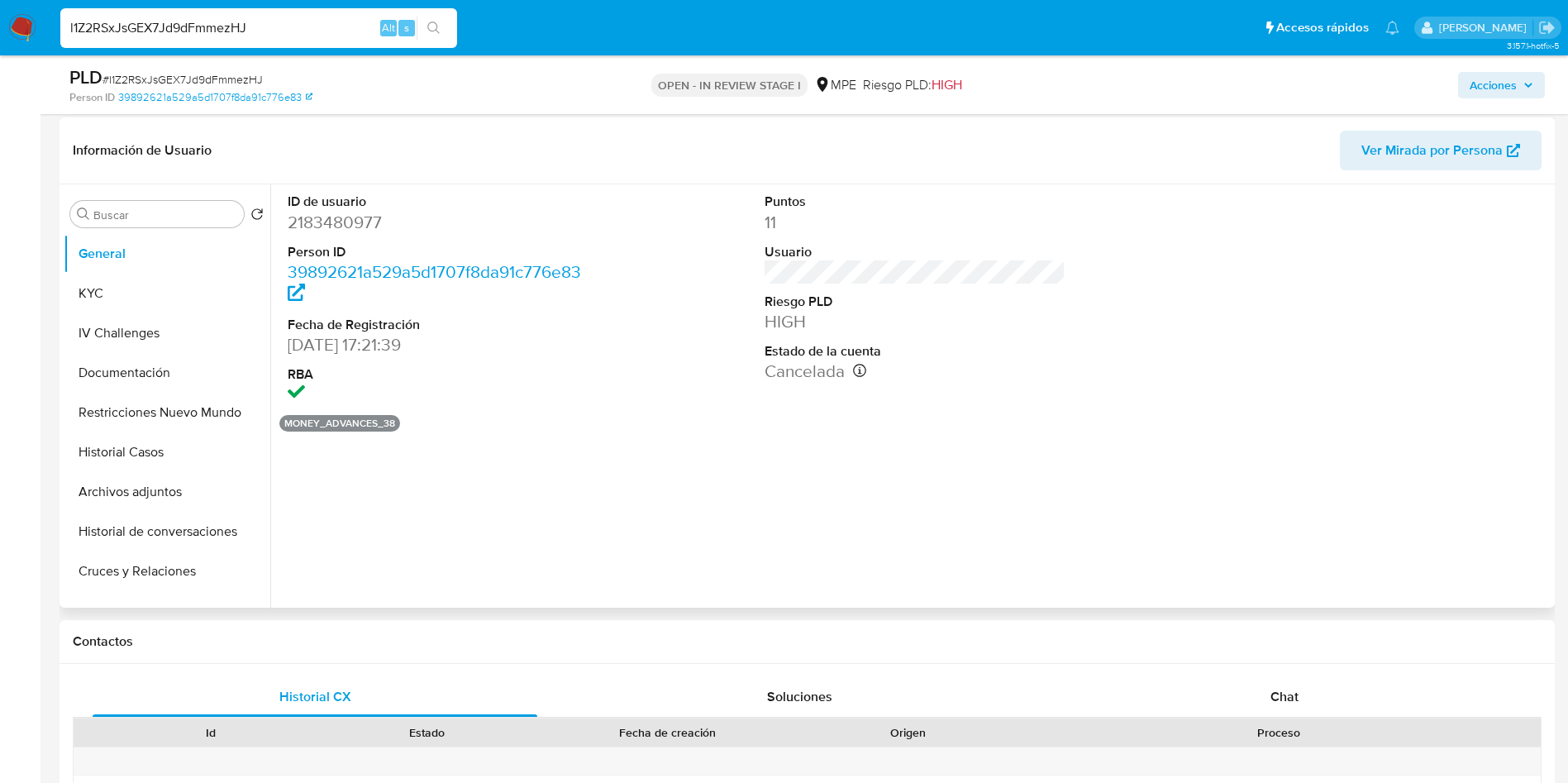
click at [329, 231] on dd "2183480977" at bounding box center [438, 222] width 302 height 23
click at [332, 220] on dd "2183480977" at bounding box center [438, 222] width 302 height 23
copy dd "2183480977"
click at [148, 293] on button "KYC" at bounding box center [161, 294] width 194 height 40
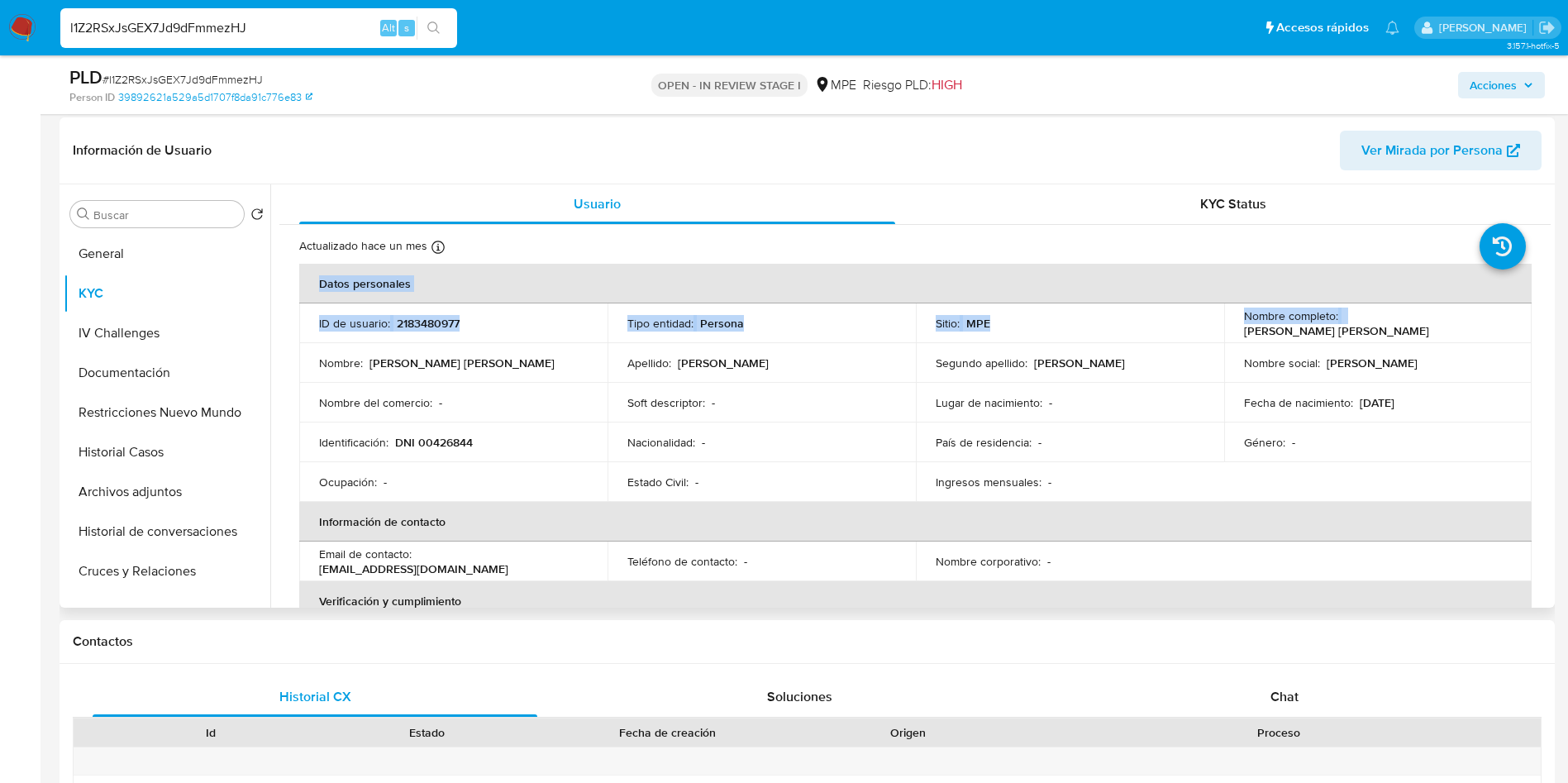
drag, startPoint x: 1339, startPoint y: 324, endPoint x: 1527, endPoint y: 317, distance: 188.1
click at [1527, 317] on div "Actualizado hace un mes Creado: 29/12/2024 18:21:57 Actualizado: 20/07/2025 09:…" at bounding box center [915, 797] width 1272 height 1144
click at [1369, 334] on td "Nombre completo : Rosa Maria Ochoa de Huanca" at bounding box center [1378, 323] width 308 height 40
click at [1347, 323] on p "Rosa Maria Ochoa de Huanca" at bounding box center [1336, 330] width 185 height 15
drag, startPoint x: 1332, startPoint y: 326, endPoint x: 1353, endPoint y: 334, distance: 22.5
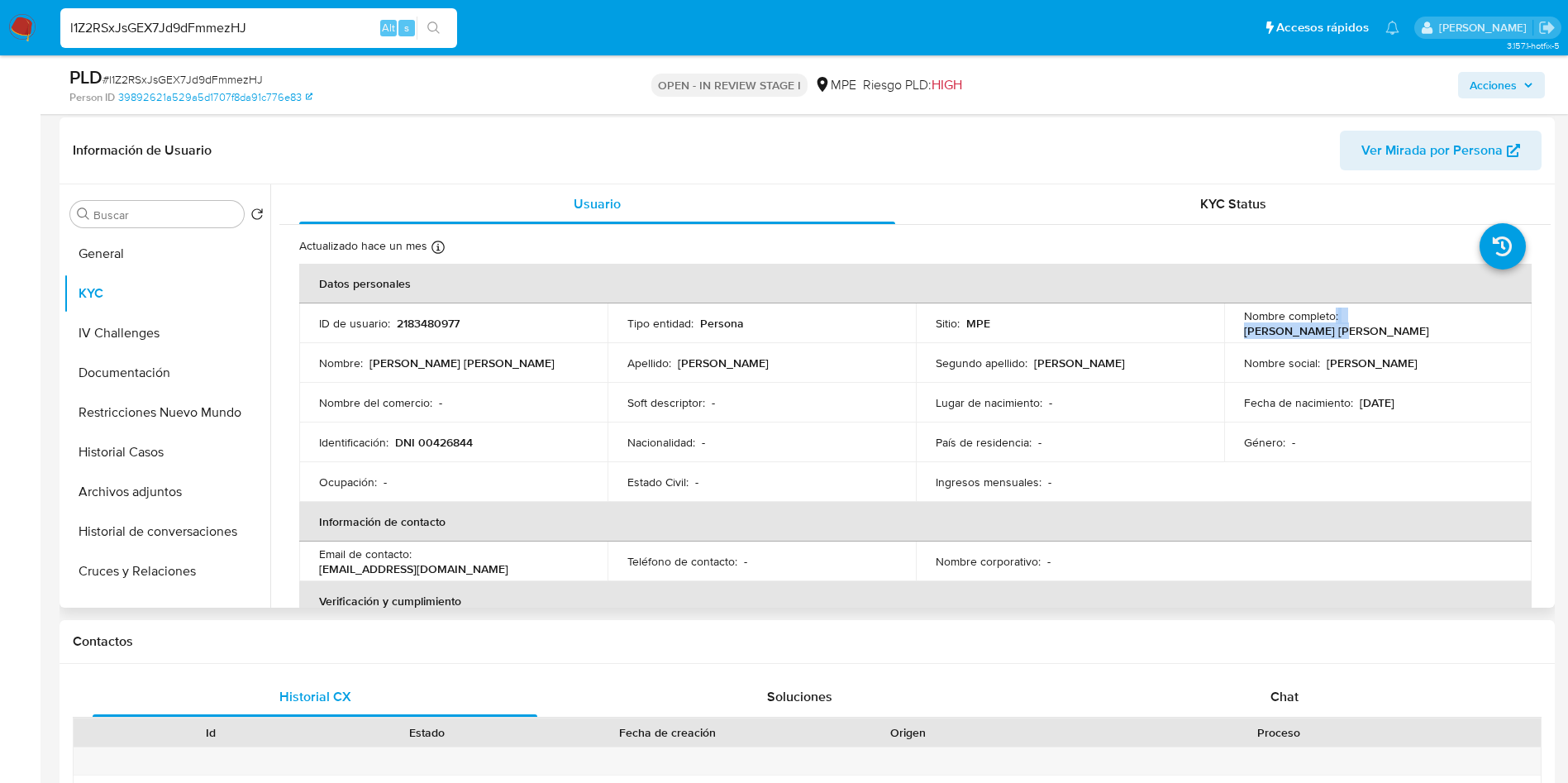
click at [1429, 328] on div "Nombre completo : Rosa Maria Ochoa de Huanca" at bounding box center [1378, 323] width 269 height 29
click at [1351, 332] on td "Nombre completo : Rosa Maria Ochoa de Huanca" at bounding box center [1378, 323] width 308 height 40
drag, startPoint x: 1341, startPoint y: 319, endPoint x: 1495, endPoint y: 319, distance: 154.0
click at [1495, 319] on div "Nombre completo : Rosa Maria Ochoa de Huanca" at bounding box center [1378, 323] width 269 height 29
copy p "Rosa Maria Ochoa de Huanca"
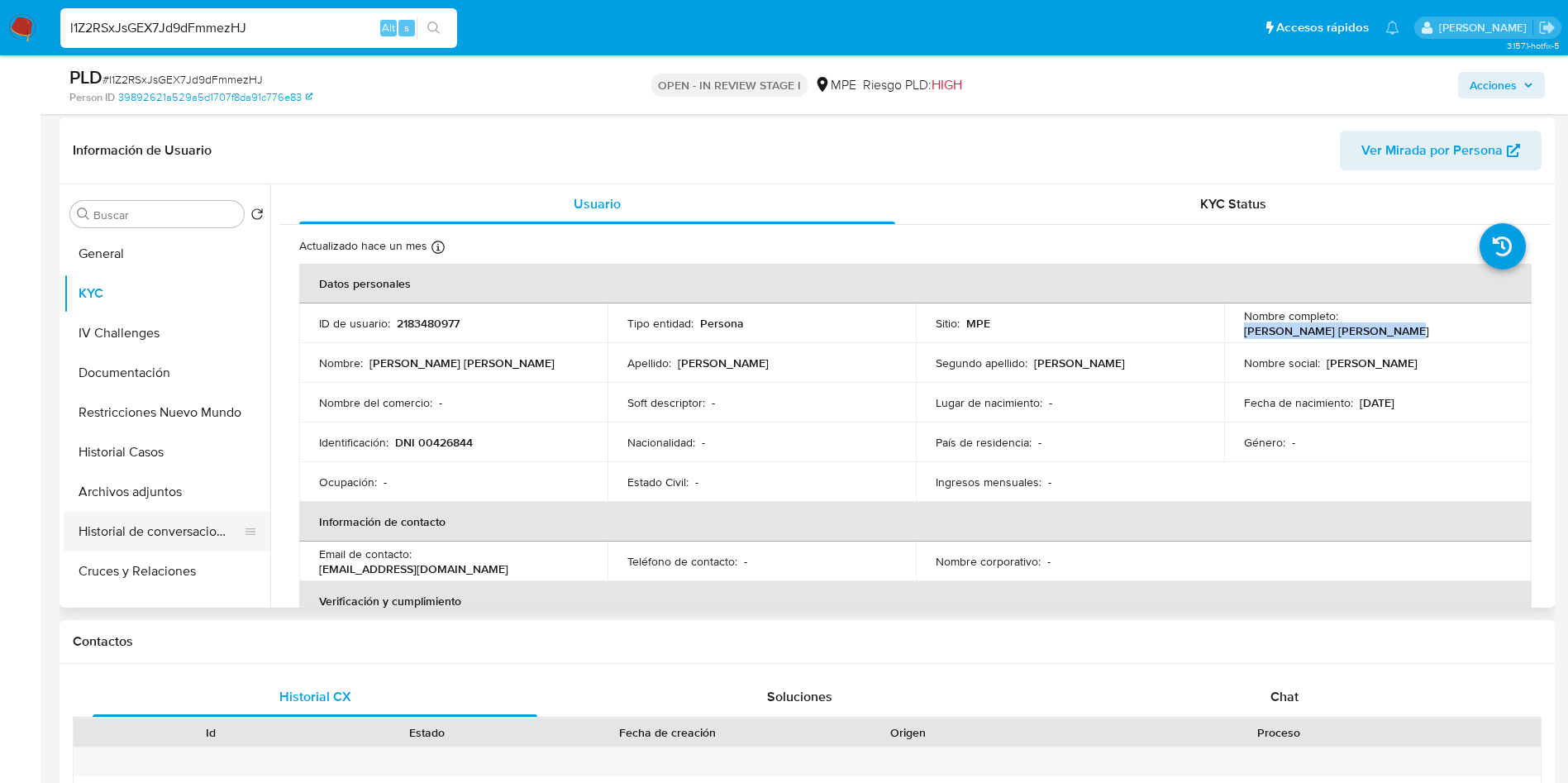
click at [159, 517] on button "Historial de conversaciones" at bounding box center [161, 532] width 194 height 40
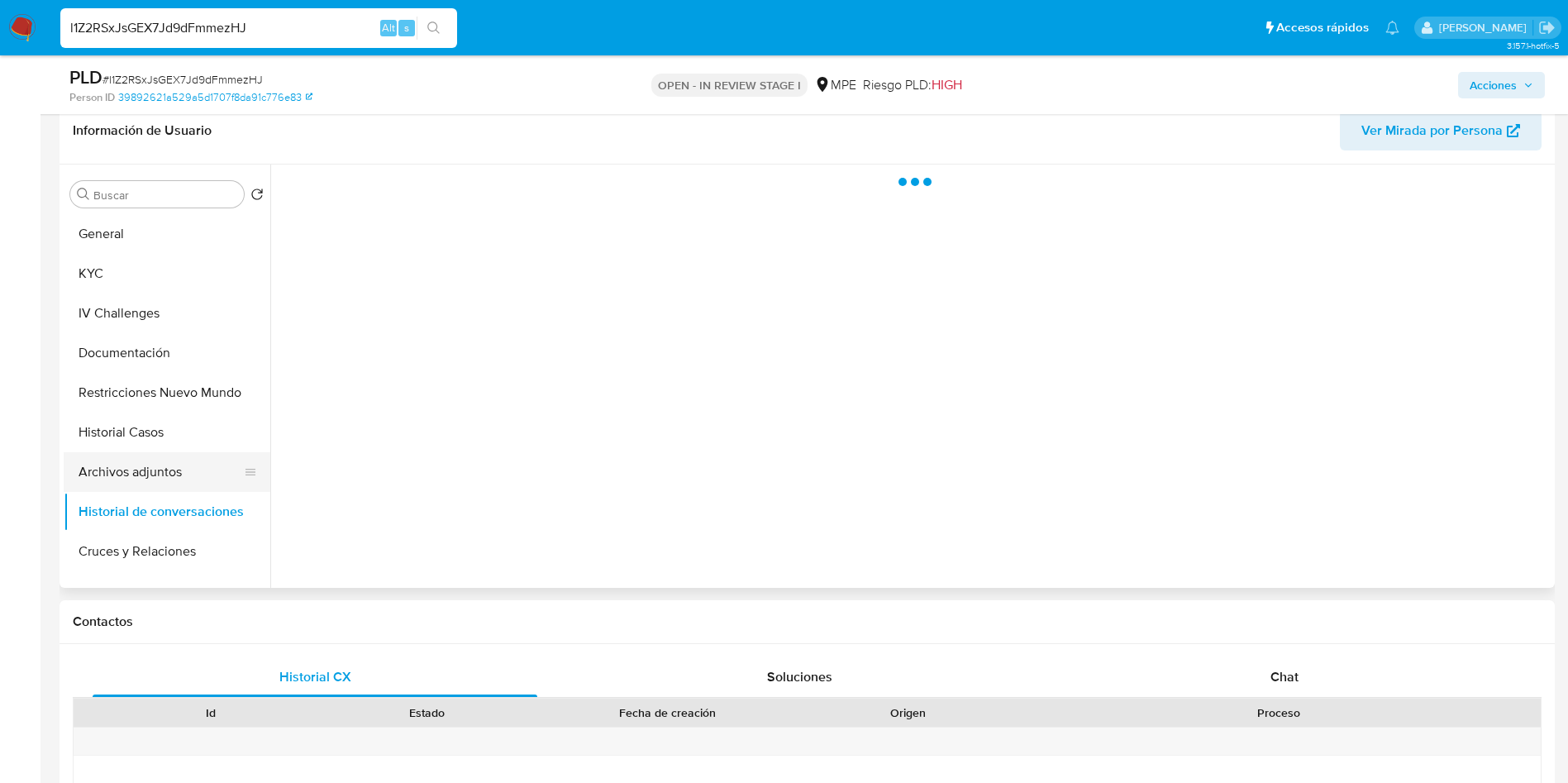
click at [166, 475] on button "Archivos adjuntos" at bounding box center [161, 472] width 194 height 40
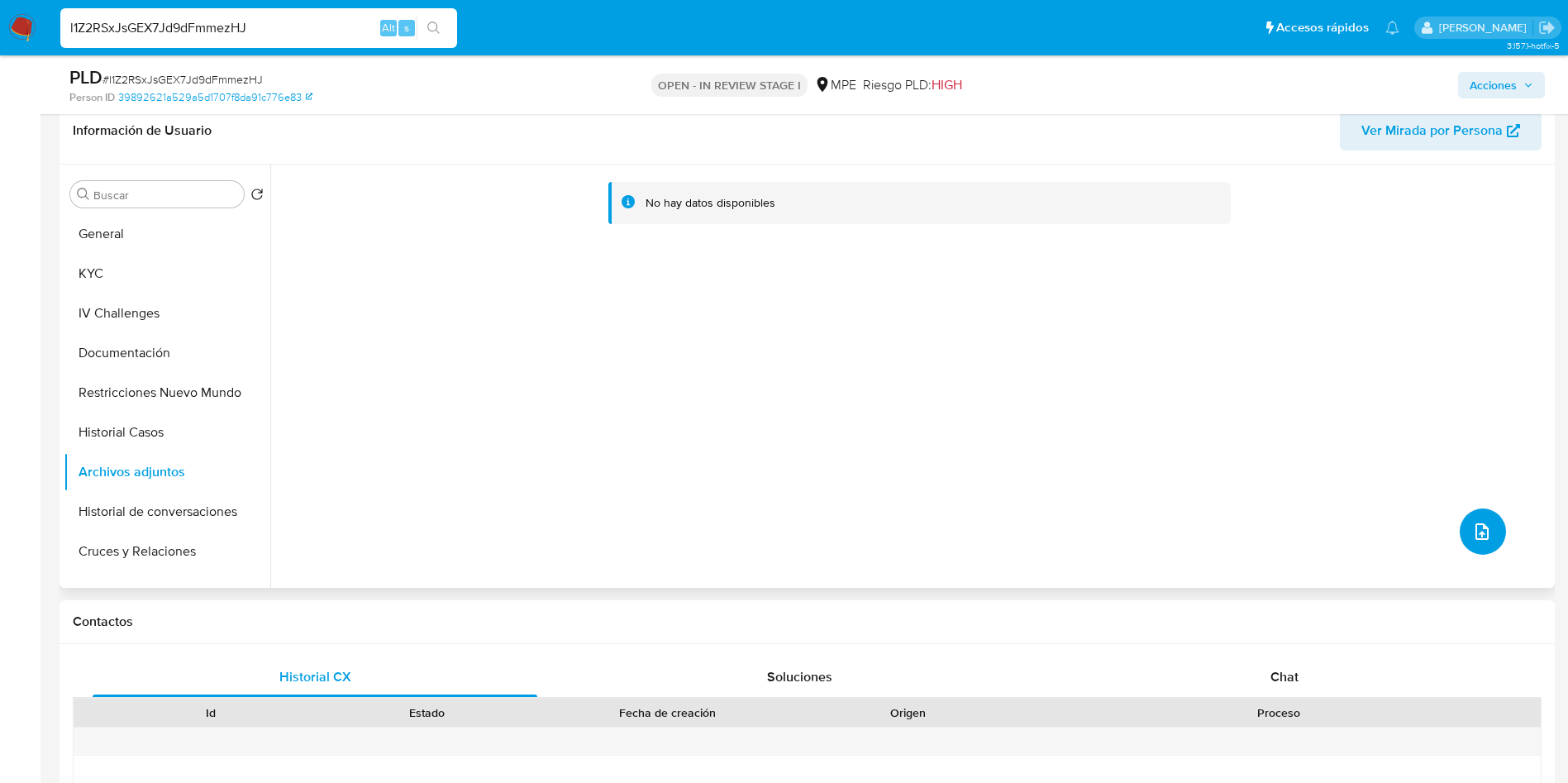
click at [1460, 527] on button "upload-file" at bounding box center [1483, 532] width 47 height 47
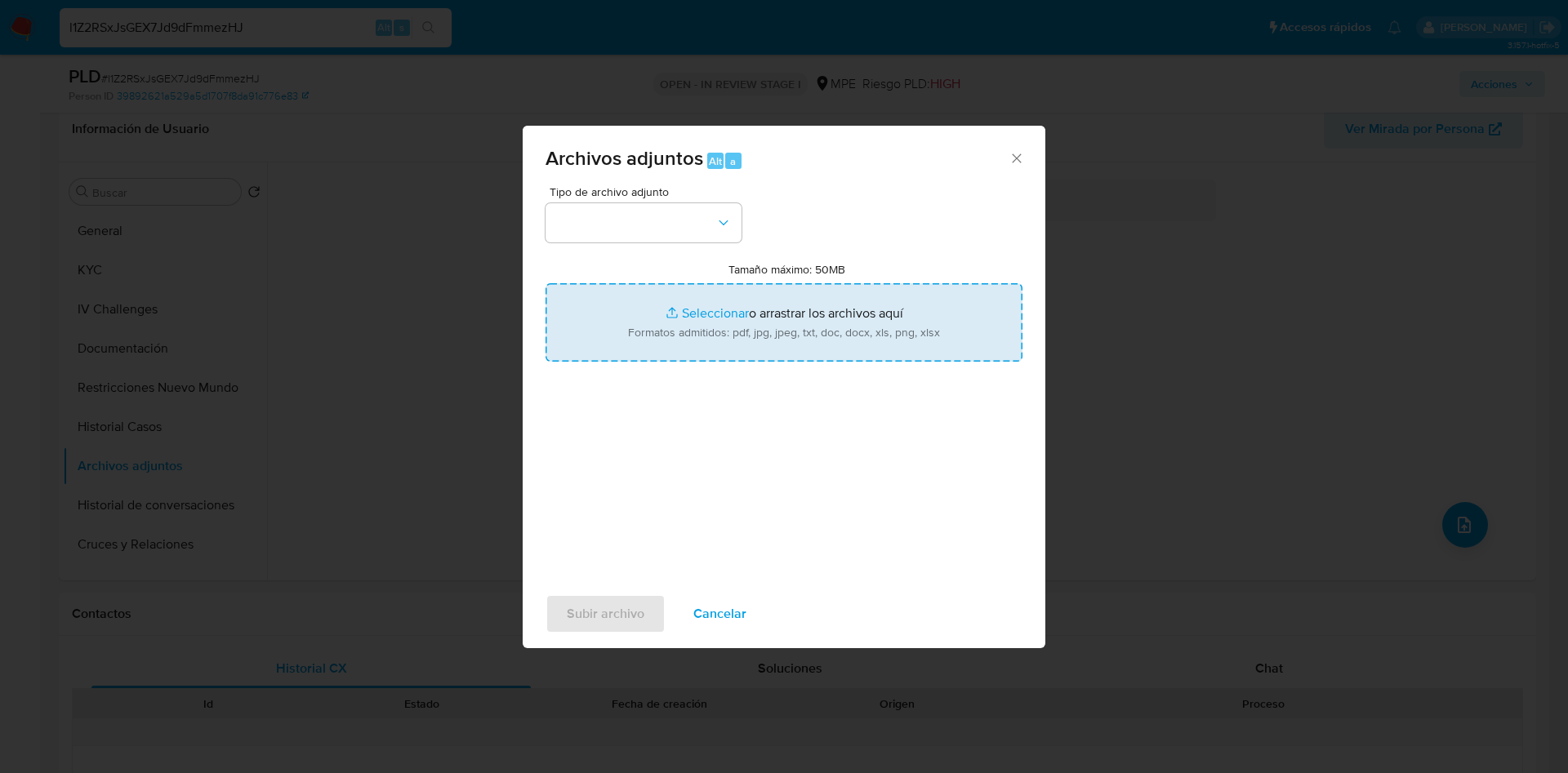
click at [668, 315] on input "Tamaño máximo: 50MB Seleccionar archivos" at bounding box center [784, 323] width 477 height 78
type input "C:\fakepath\Case Log 2183480977 - 02_09_2025.pdf"
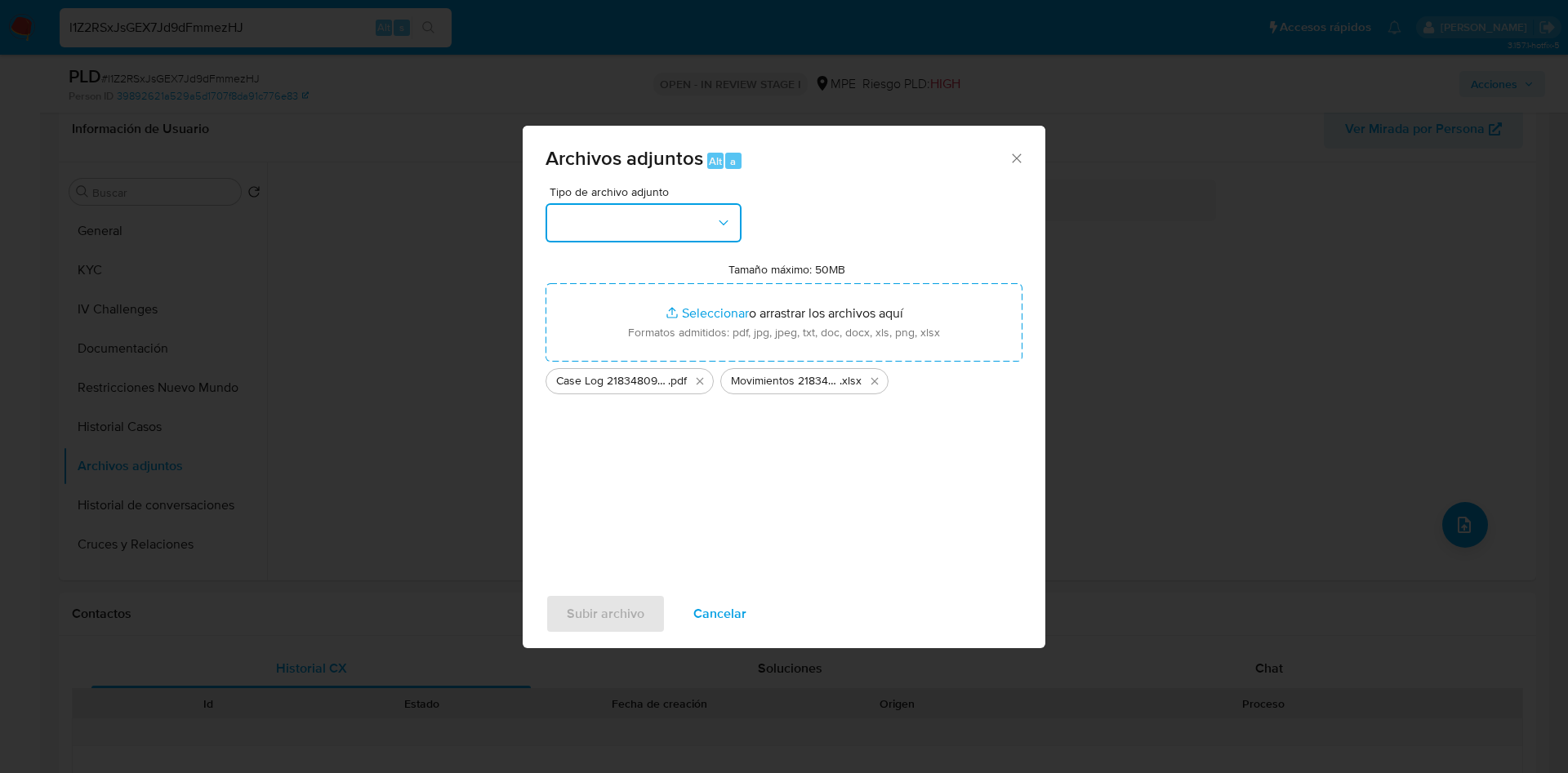
click at [654, 225] on button "button" at bounding box center [644, 223] width 196 height 39
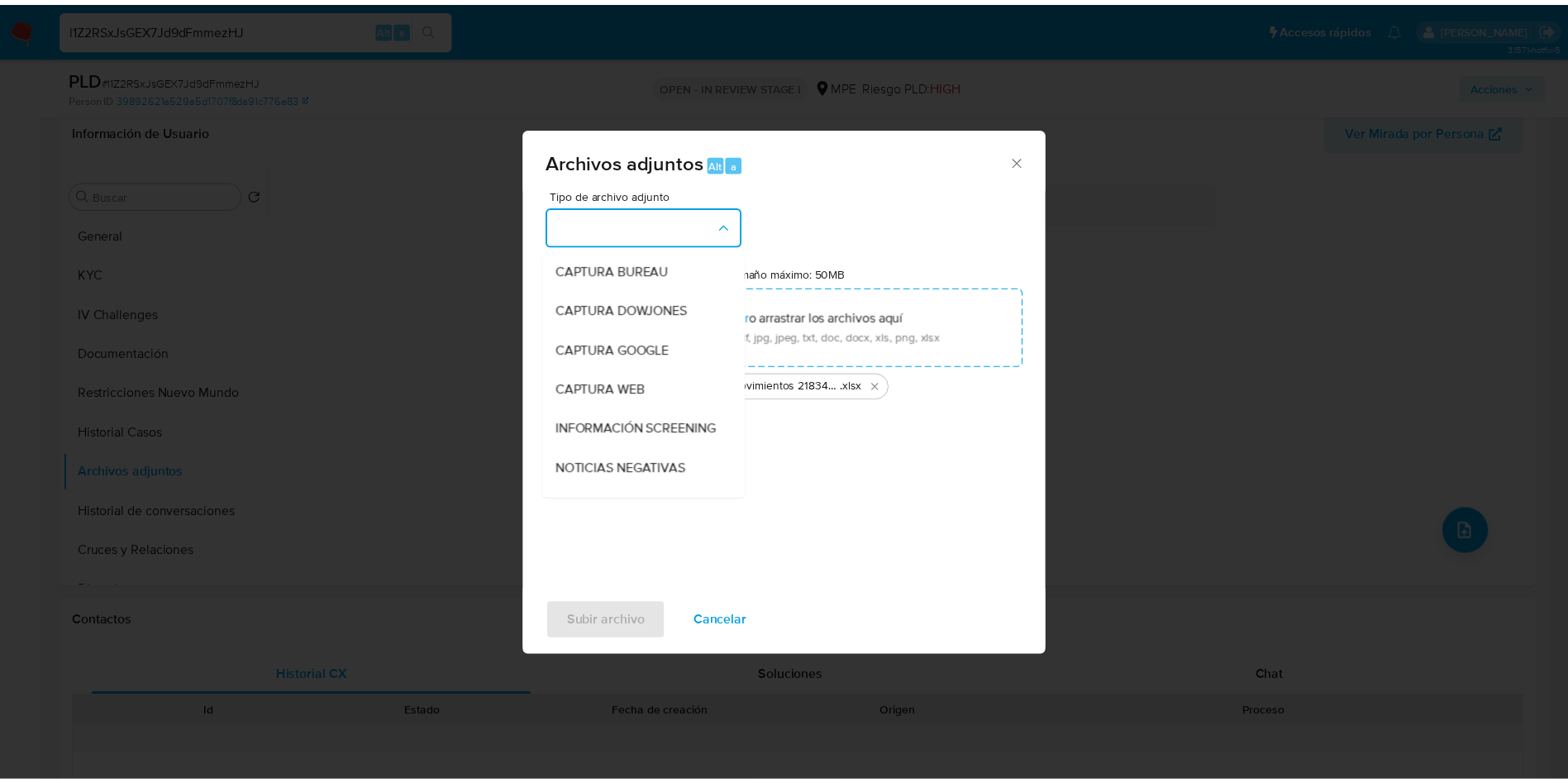
scroll to position [124, 0]
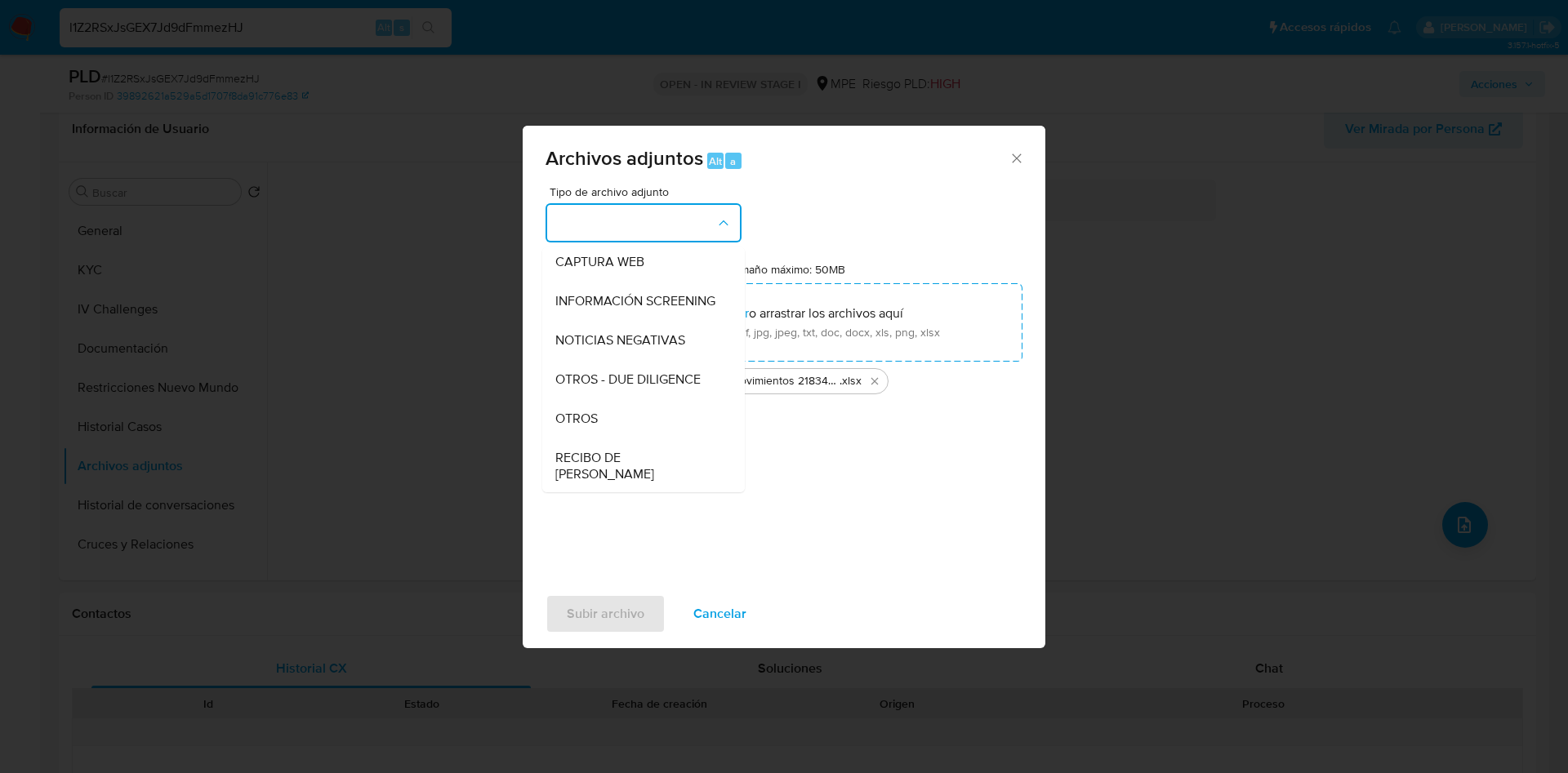
drag, startPoint x: 600, startPoint y: 435, endPoint x: 612, endPoint y: 516, distance: 81.9
click at [599, 434] on div "OTROS" at bounding box center [638, 419] width 166 height 39
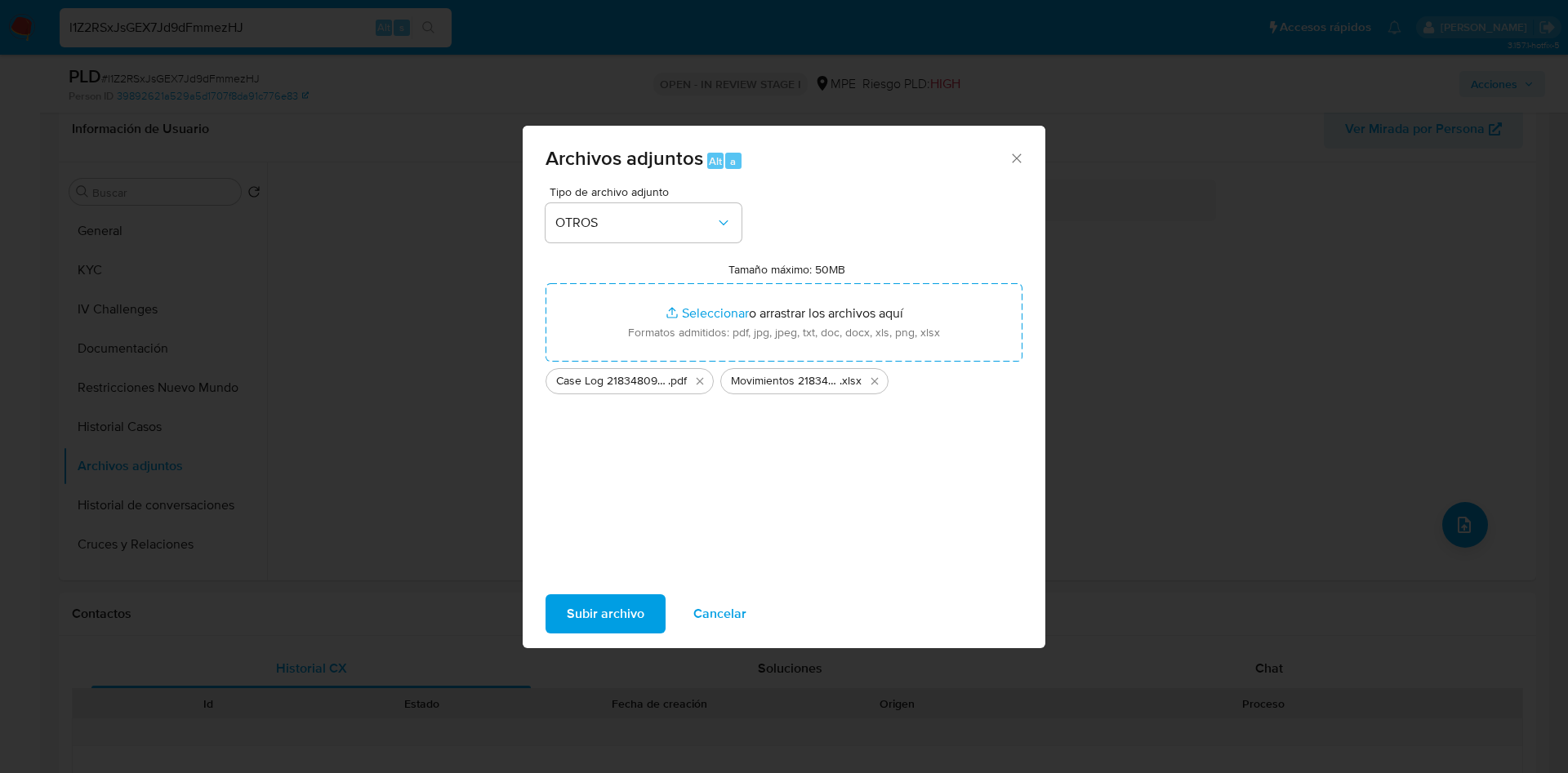
click at [608, 616] on span "Subir archivo" at bounding box center [605, 614] width 78 height 36
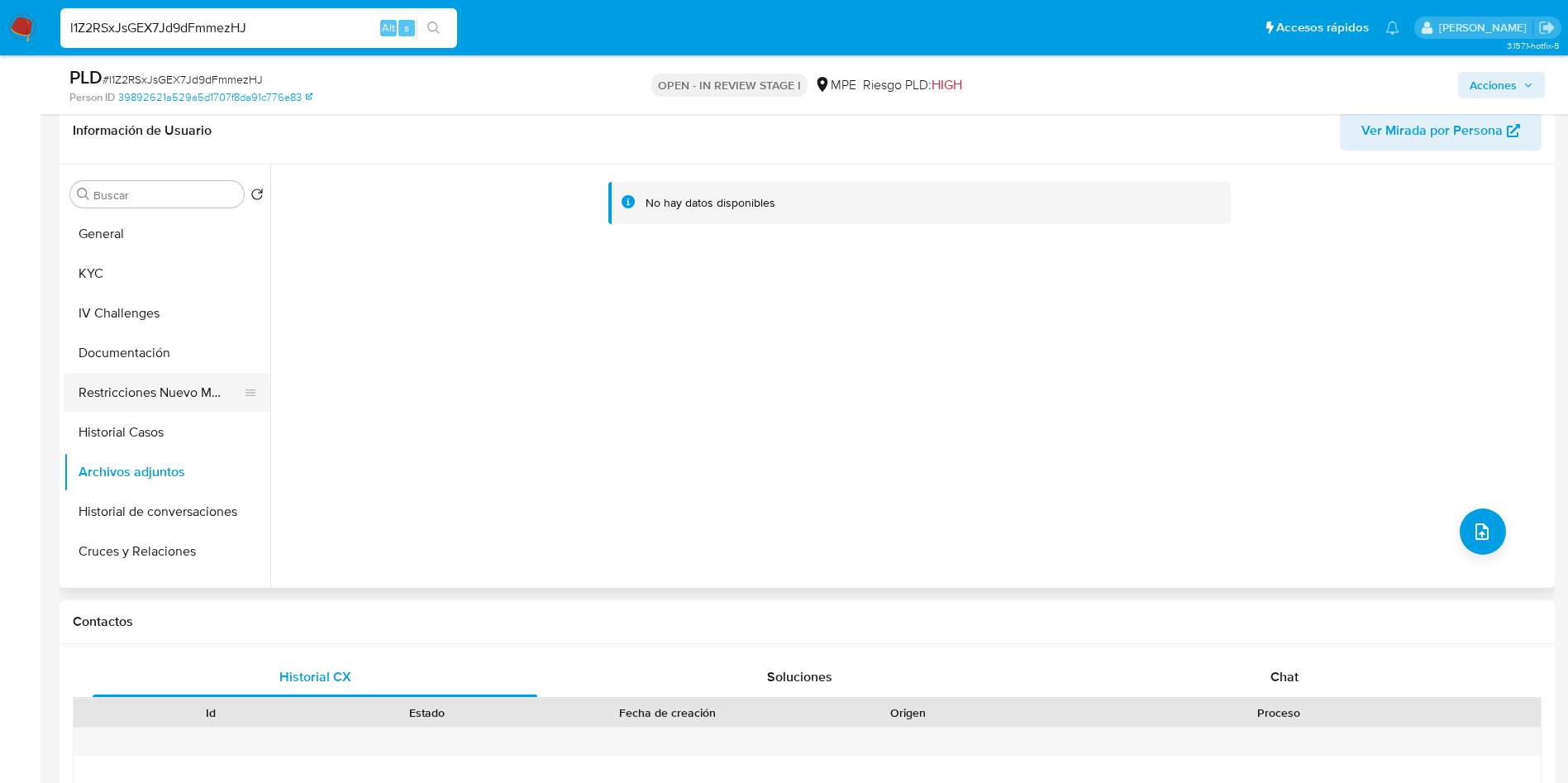
click at [145, 402] on button "Restricciones Nuevo Mundo" at bounding box center [161, 393] width 194 height 40
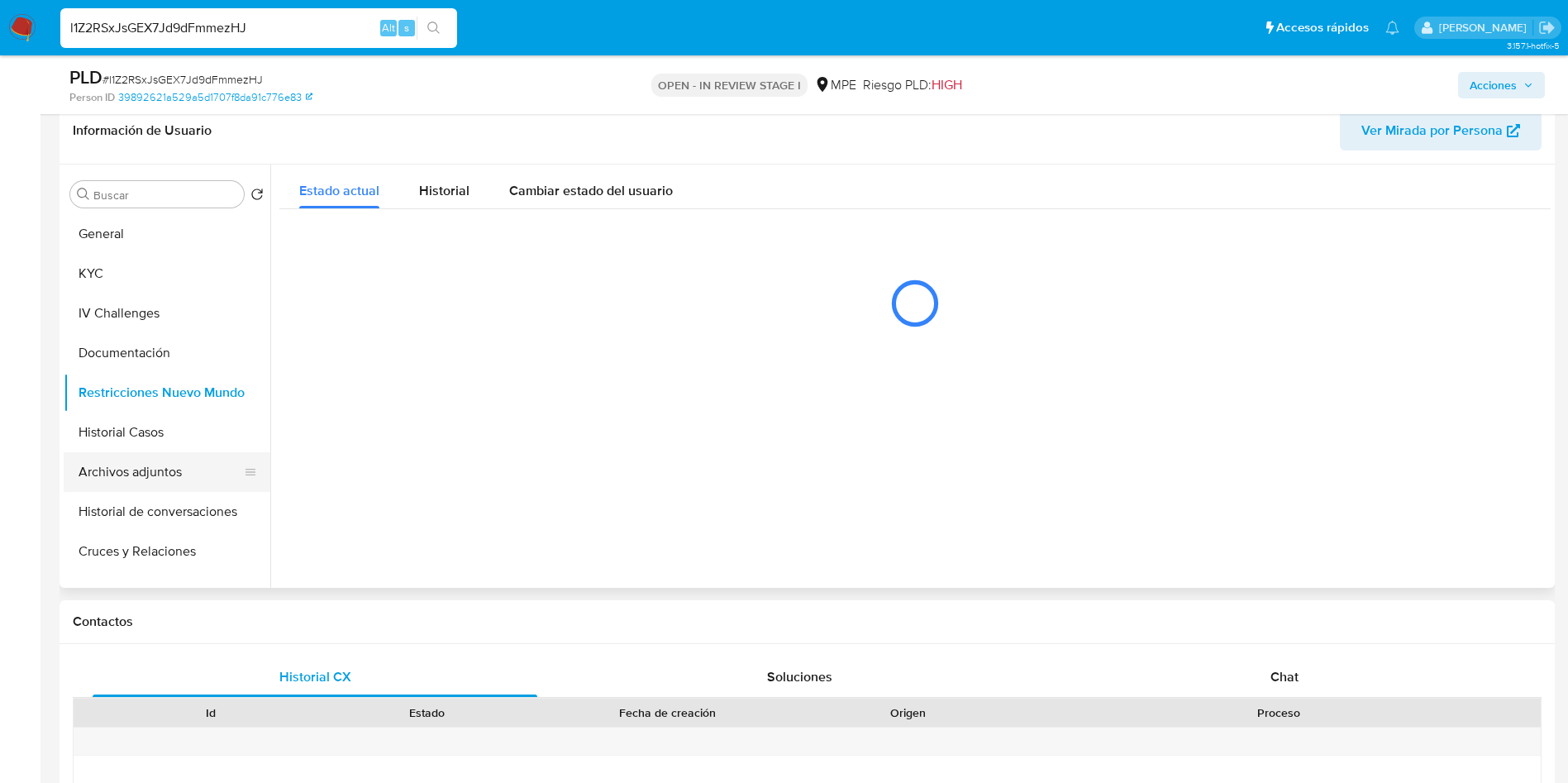
click at [150, 473] on button "Archivos adjuntos" at bounding box center [161, 472] width 194 height 40
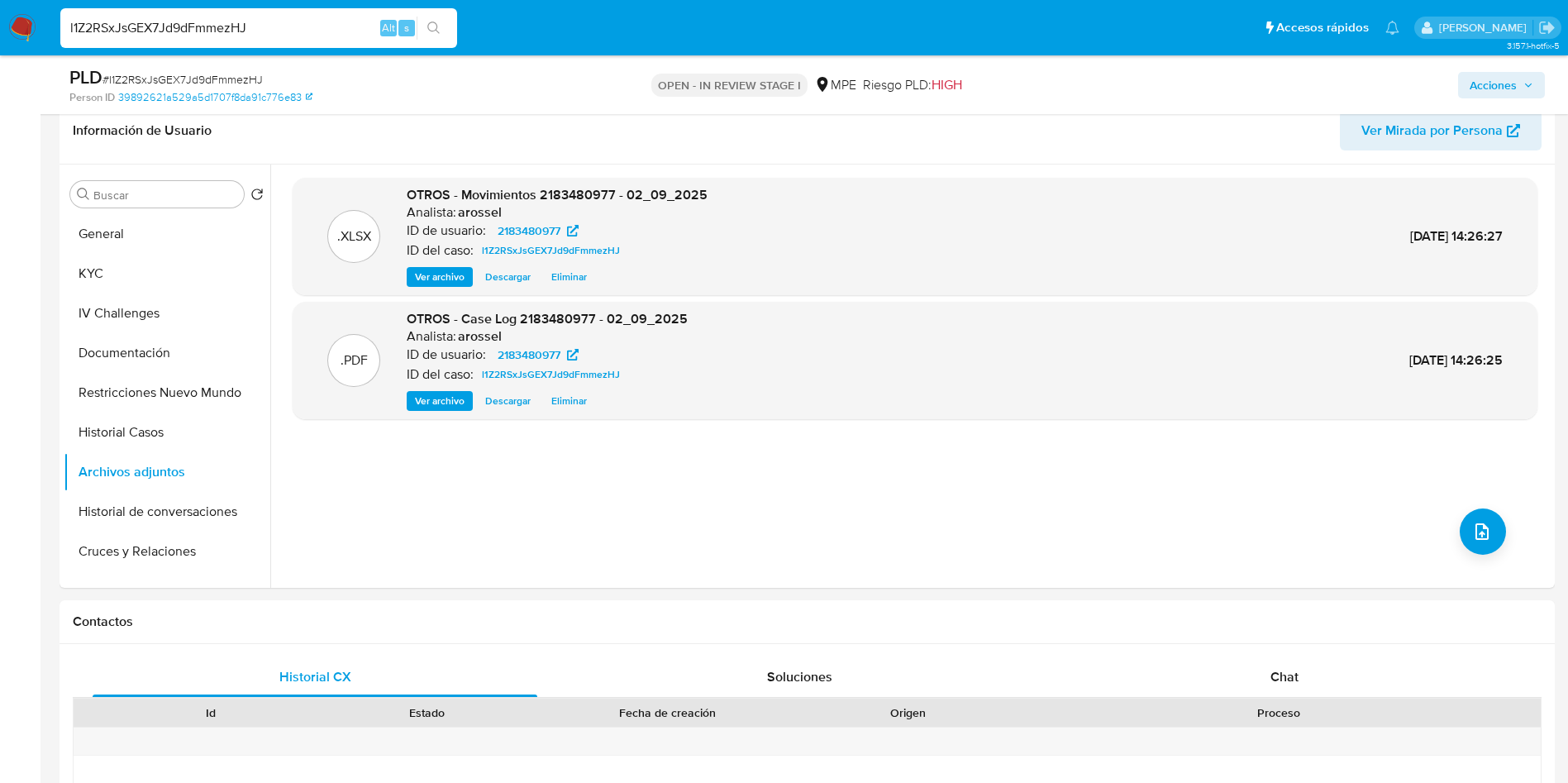
click at [1495, 91] on span "Acciones" at bounding box center [1493, 85] width 48 height 27
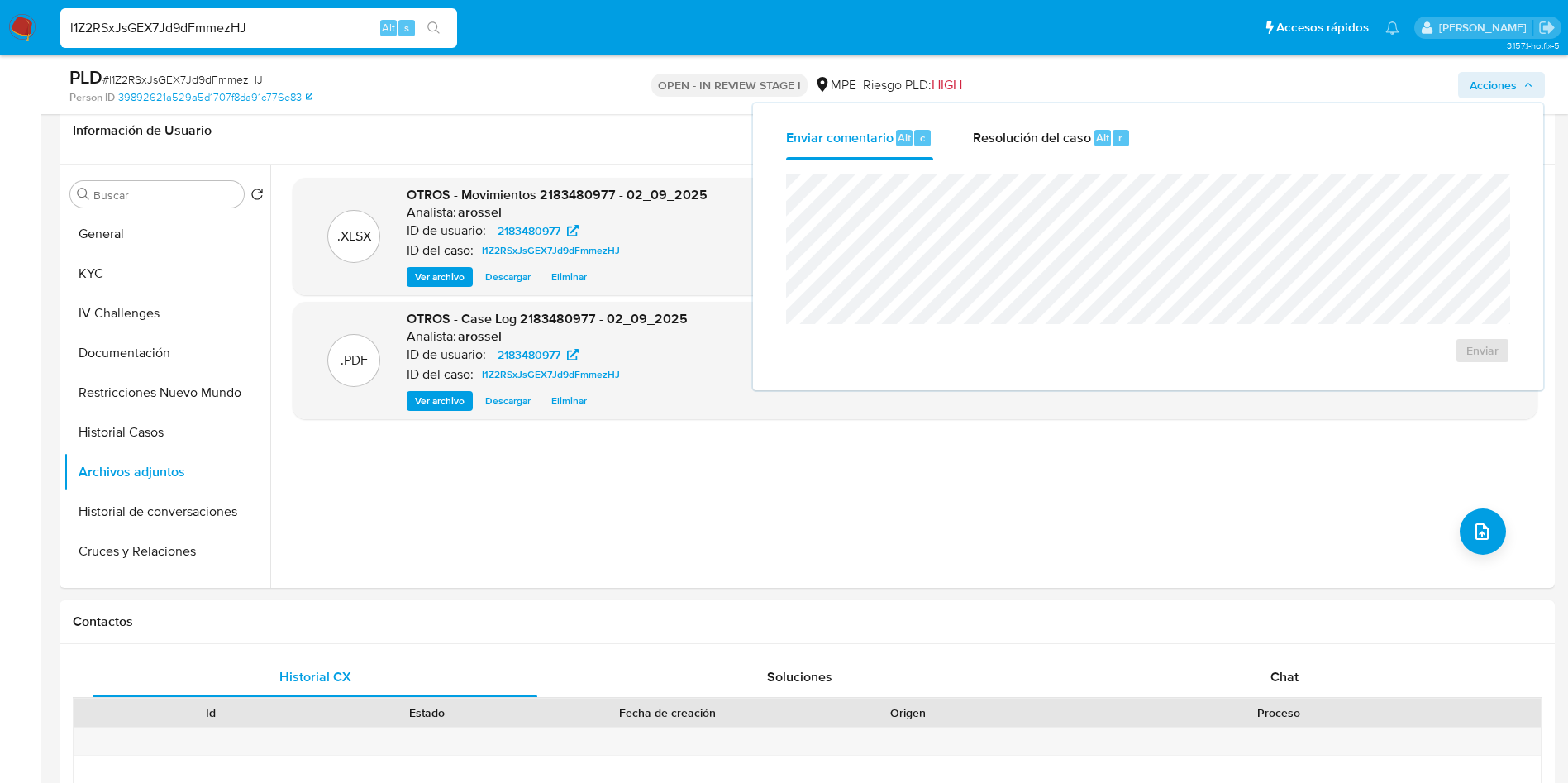
drag, startPoint x: 1083, startPoint y: 144, endPoint x: 1079, endPoint y: 162, distance: 18.4
click at [1080, 144] on span "Resolución del caso" at bounding box center [1032, 137] width 118 height 19
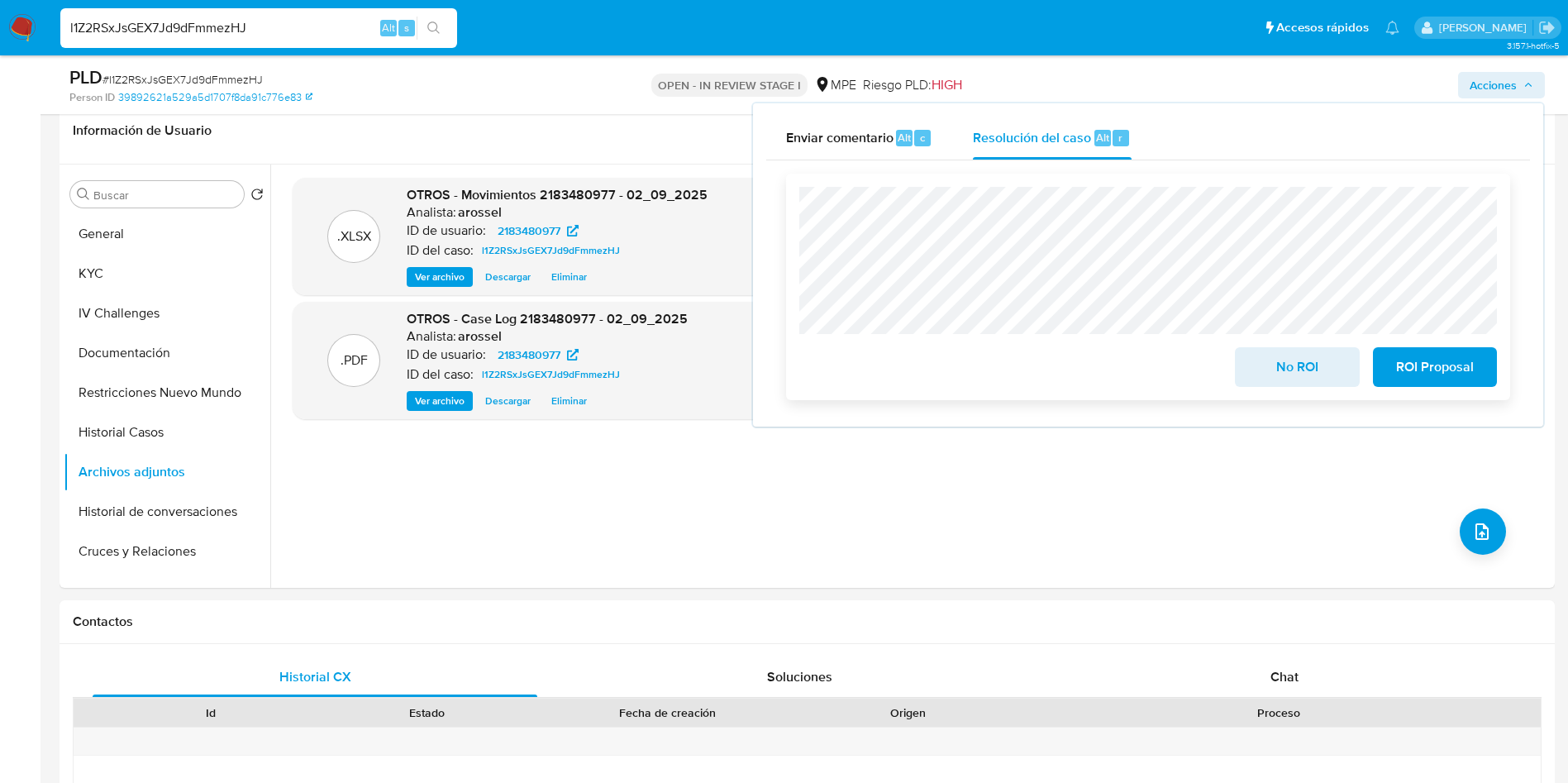
click at [1264, 368] on span "No ROI" at bounding box center [1298, 367] width 81 height 36
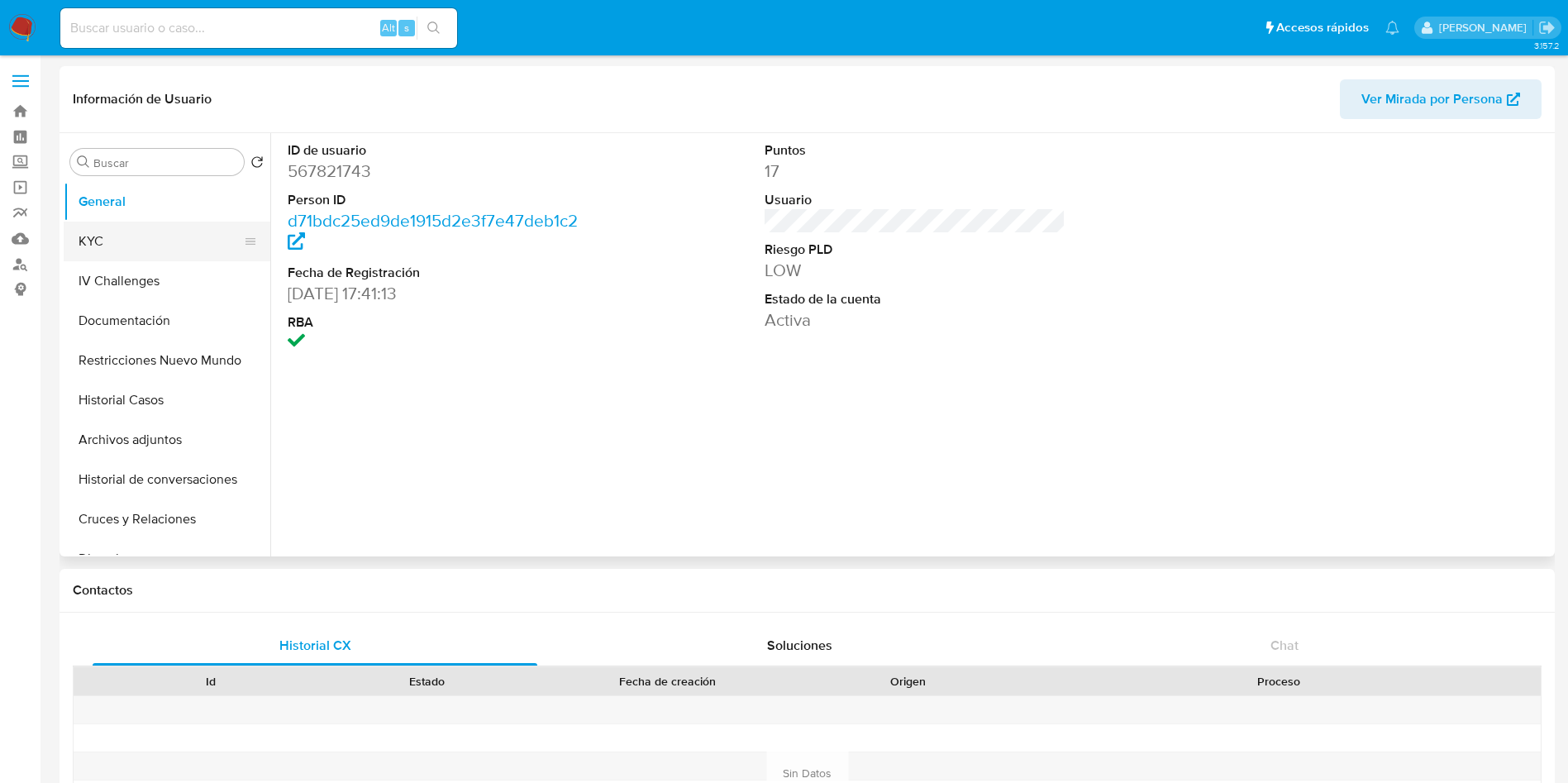
select select "10"
click at [115, 232] on button "KYC" at bounding box center [161, 241] width 194 height 40
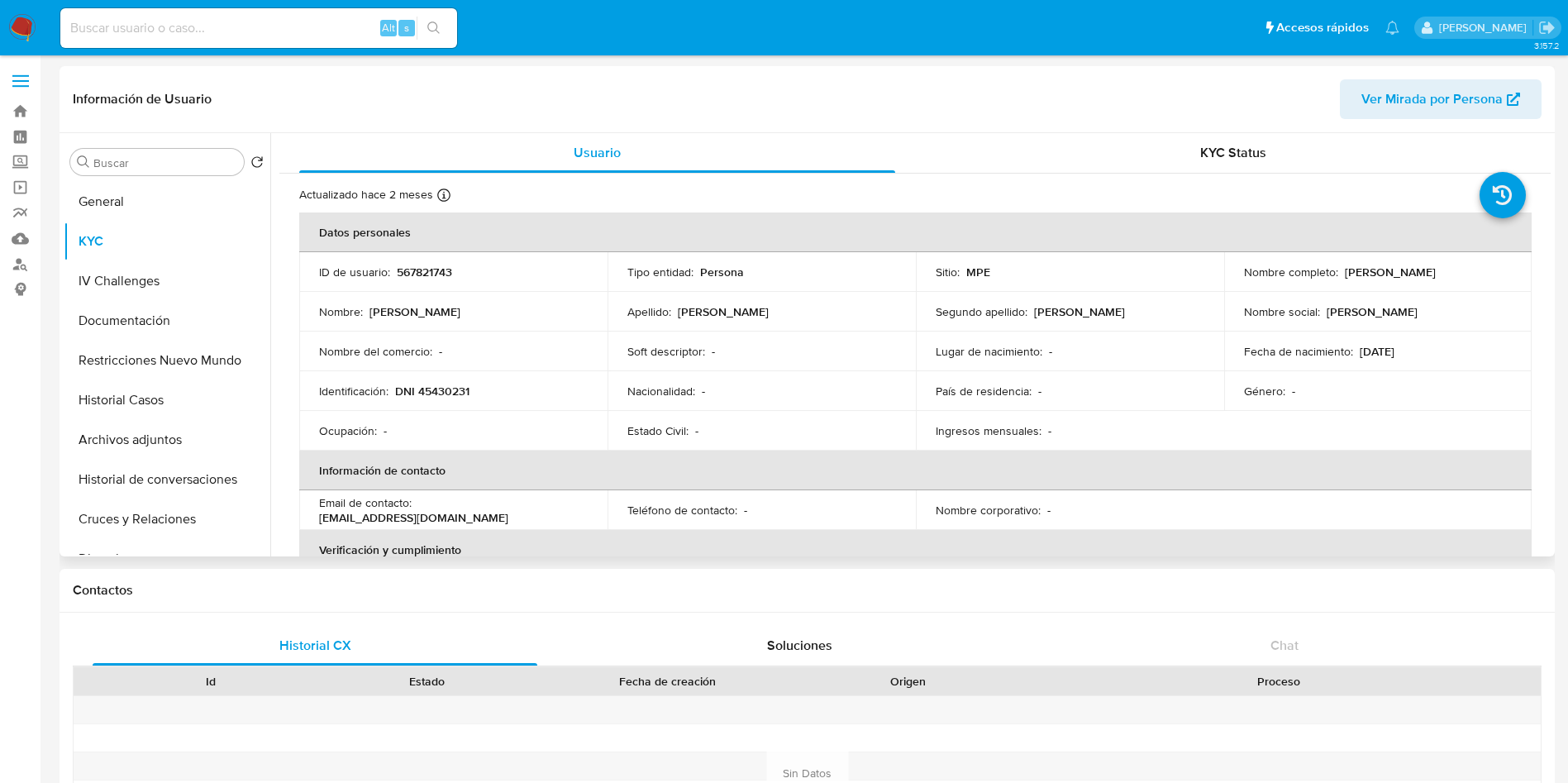
drag, startPoint x: 1478, startPoint y: 273, endPoint x: 1336, endPoint y: 274, distance: 142.0
click at [1336, 274] on div "Nombre completo : Juan Carlos Huanca Ochoa" at bounding box center [1378, 271] width 269 height 15
copy div "Juan Carlos Huanca Ochoa"
click at [144, 189] on button "General" at bounding box center [161, 202] width 194 height 40
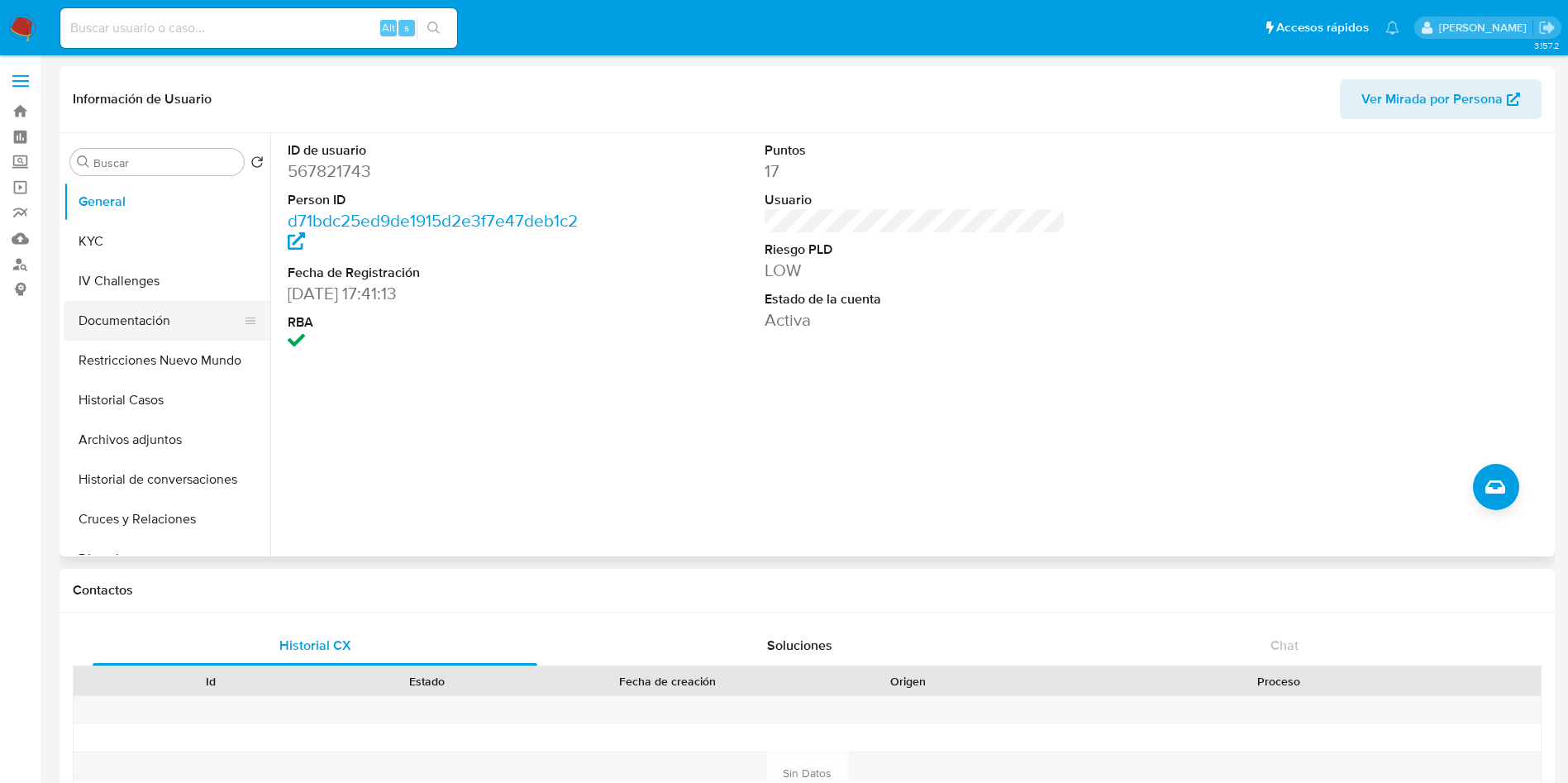
click at [143, 311] on button "Documentación" at bounding box center [161, 321] width 194 height 40
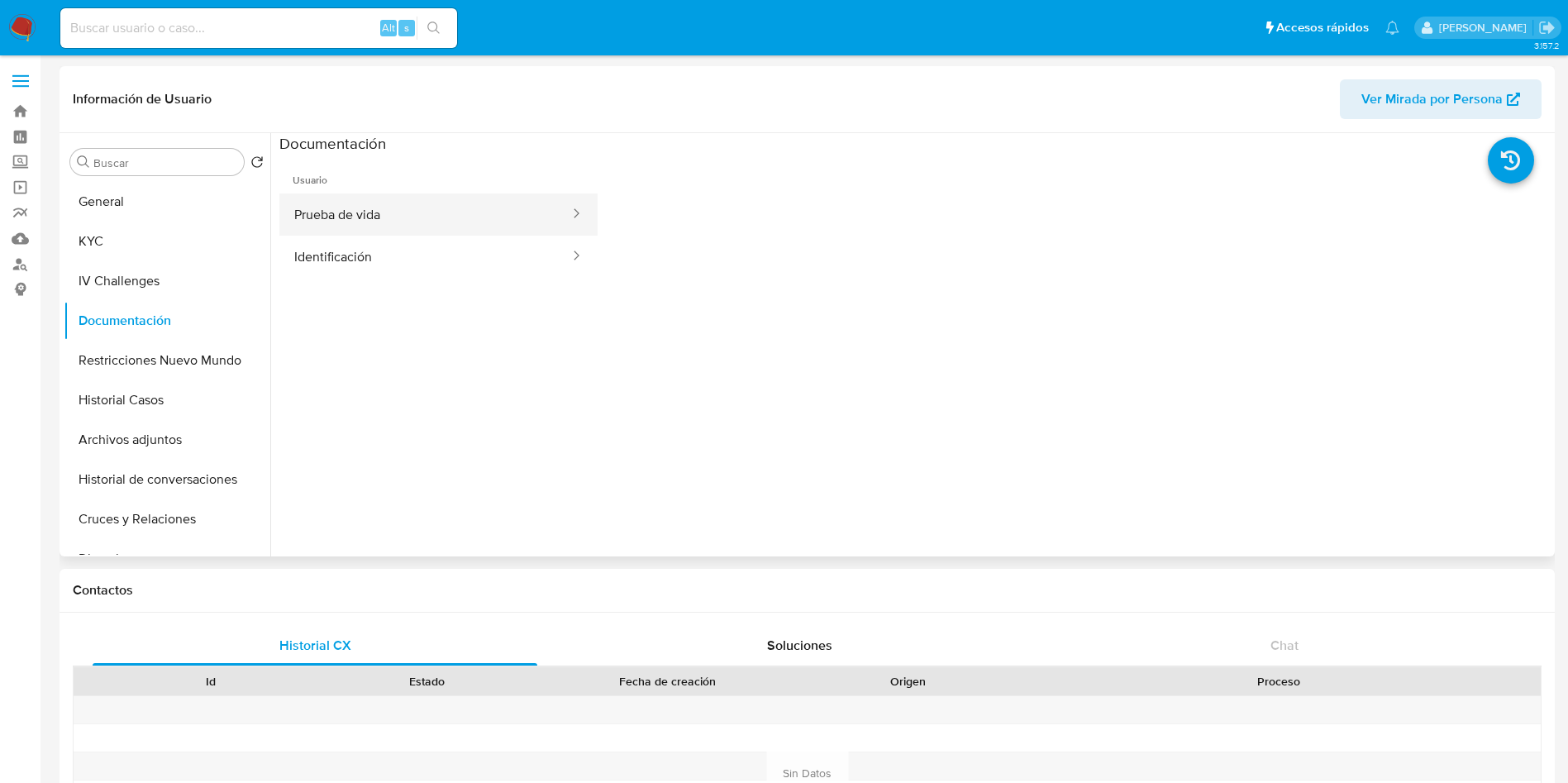
click at [407, 201] on button "Prueba de vida" at bounding box center [425, 214] width 292 height 42
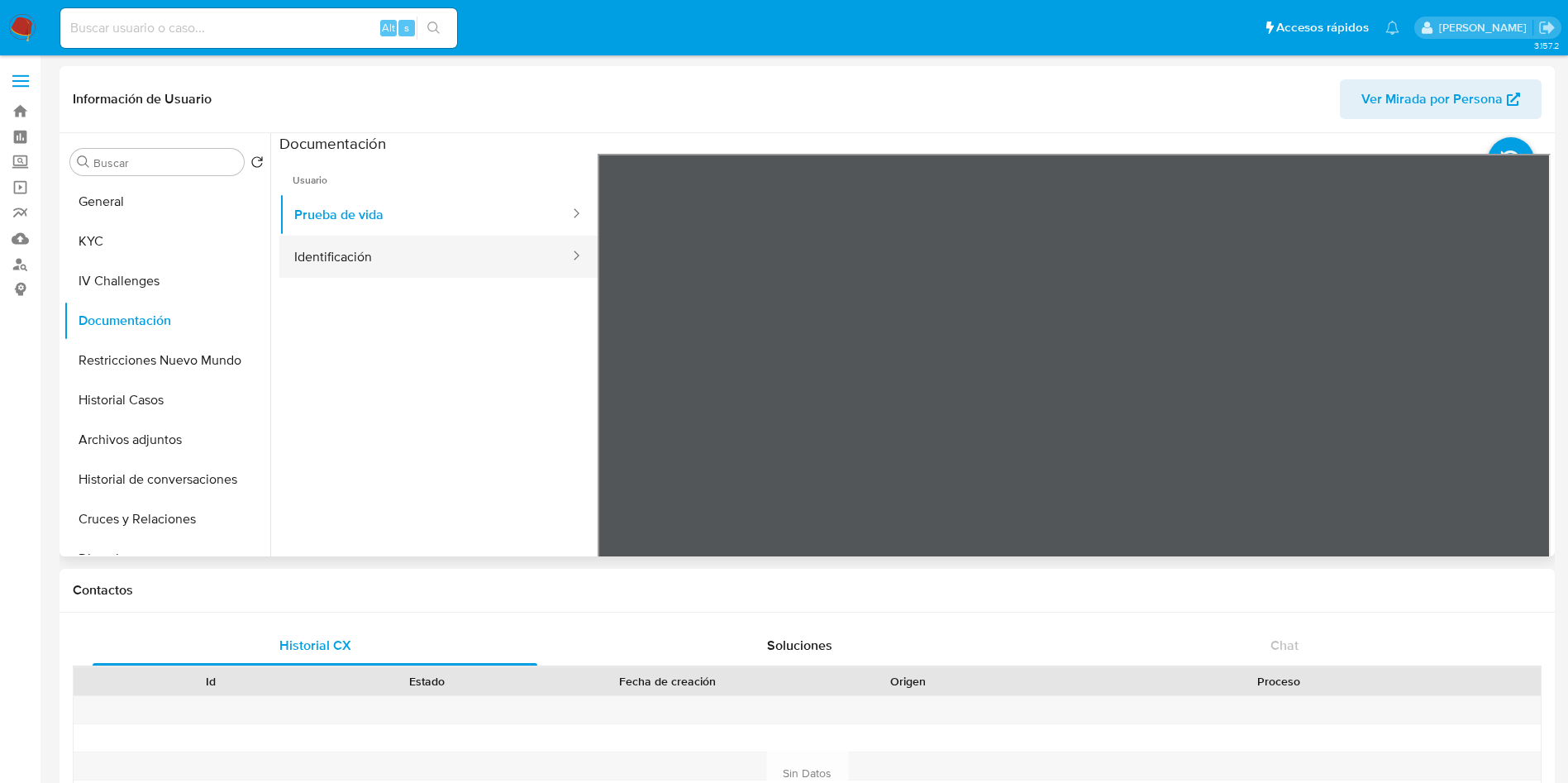
click at [390, 257] on button "Identificación" at bounding box center [425, 257] width 292 height 42
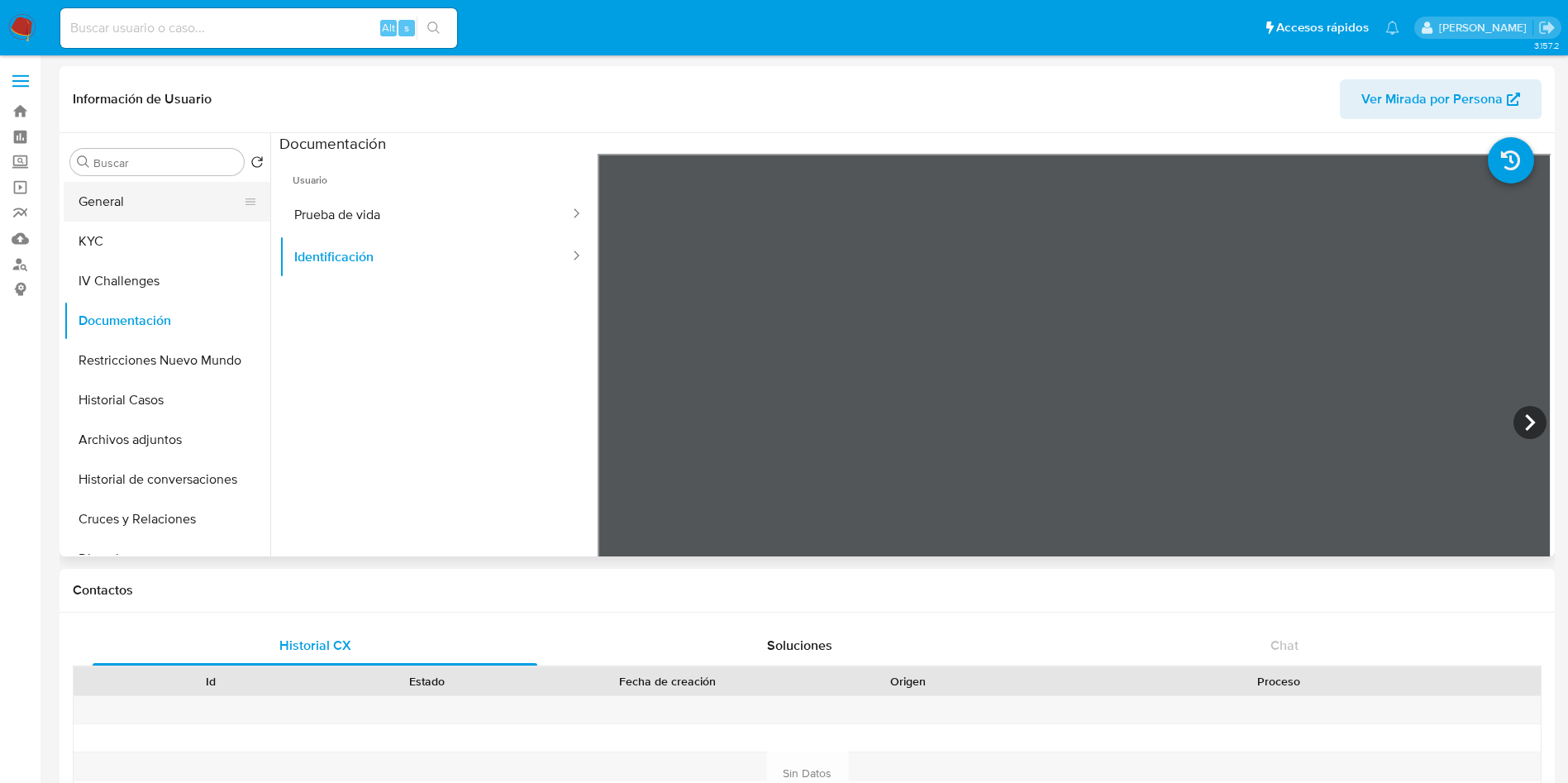
click at [113, 209] on button "General" at bounding box center [161, 202] width 194 height 40
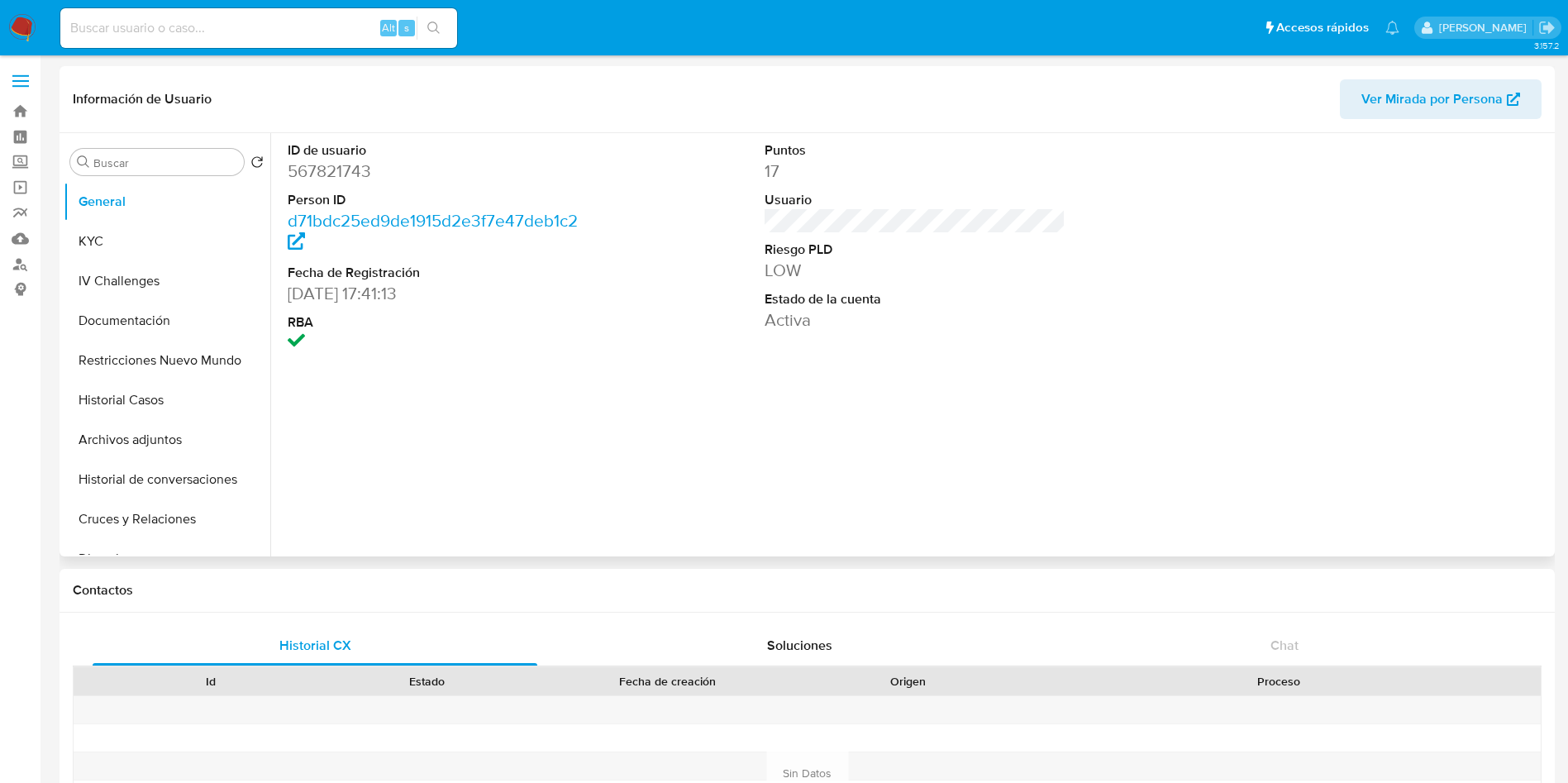
click at [358, 172] on dd "567821743" at bounding box center [438, 171] width 302 height 23
click at [324, 166] on dd "567821743" at bounding box center [438, 171] width 302 height 23
copy dd "567821743"
click at [162, 241] on button "KYC" at bounding box center [161, 241] width 194 height 40
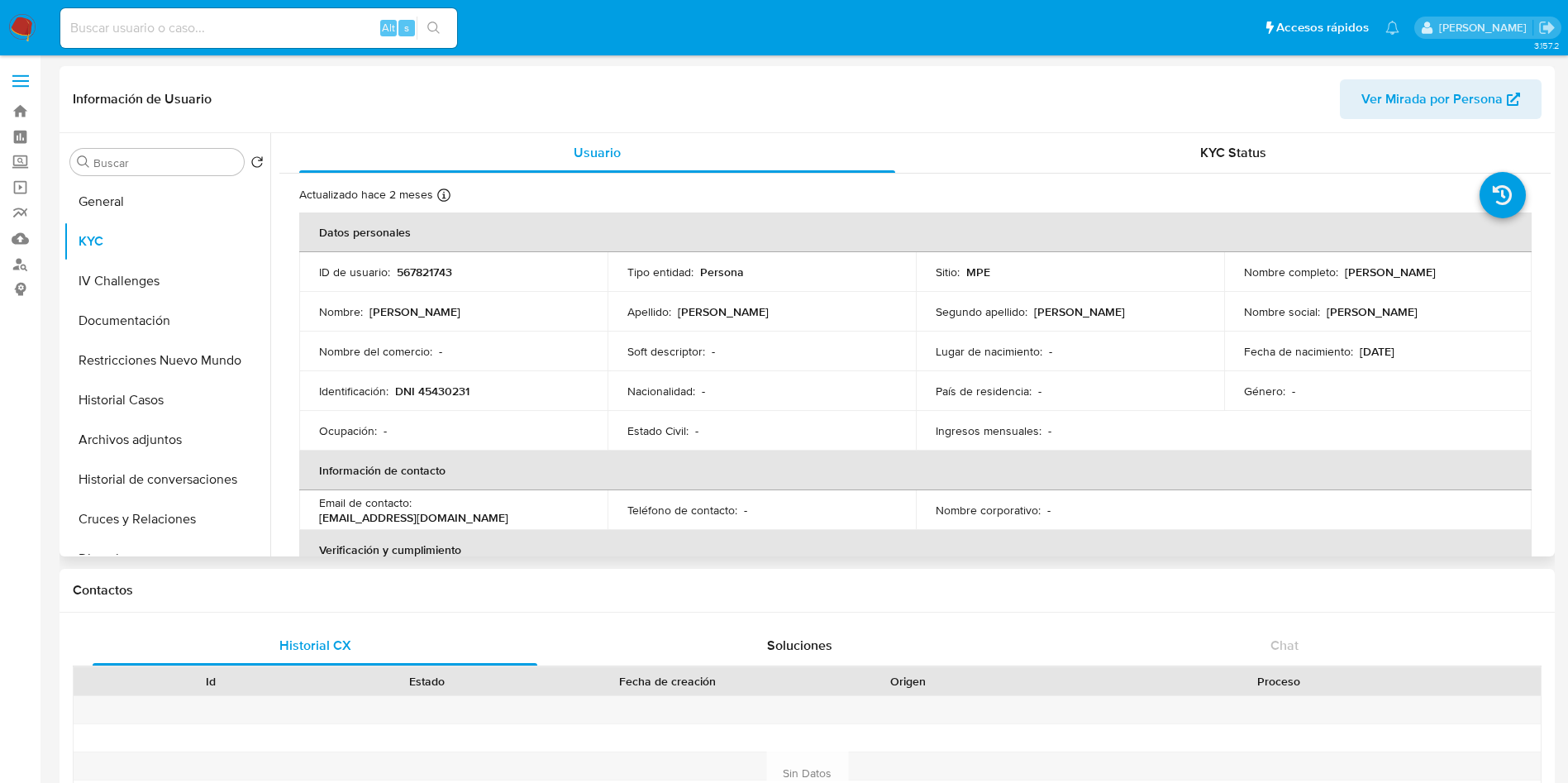
drag, startPoint x: 1333, startPoint y: 275, endPoint x: 1485, endPoint y: 263, distance: 152.5
click at [1494, 264] on div "Nombre completo : Juan Carlos Huanca Ochoa" at bounding box center [1378, 271] width 269 height 15
copy div "Juan Carlos Huanca Ochoa"
click at [481, 398] on div "Identificación : DNI 45430231" at bounding box center [453, 391] width 269 height 15
click at [467, 400] on td "Identificación : DNI 45430231" at bounding box center [453, 392] width 308 height 40
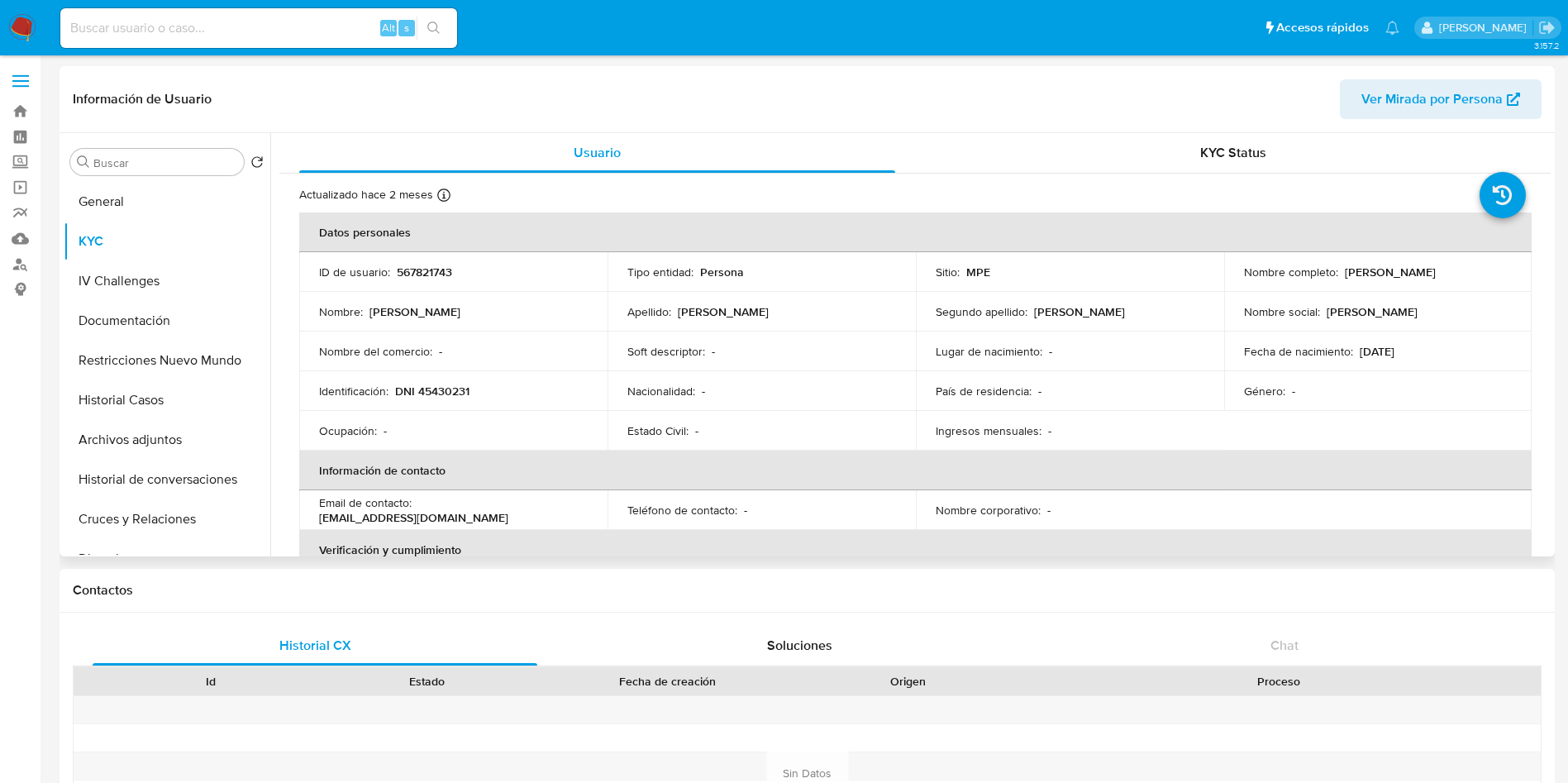
click at [467, 400] on td "Identificación : DNI 45430231" at bounding box center [453, 392] width 308 height 40
click at [460, 398] on p "DNI 45430231" at bounding box center [432, 391] width 74 height 15
copy p "45430231"
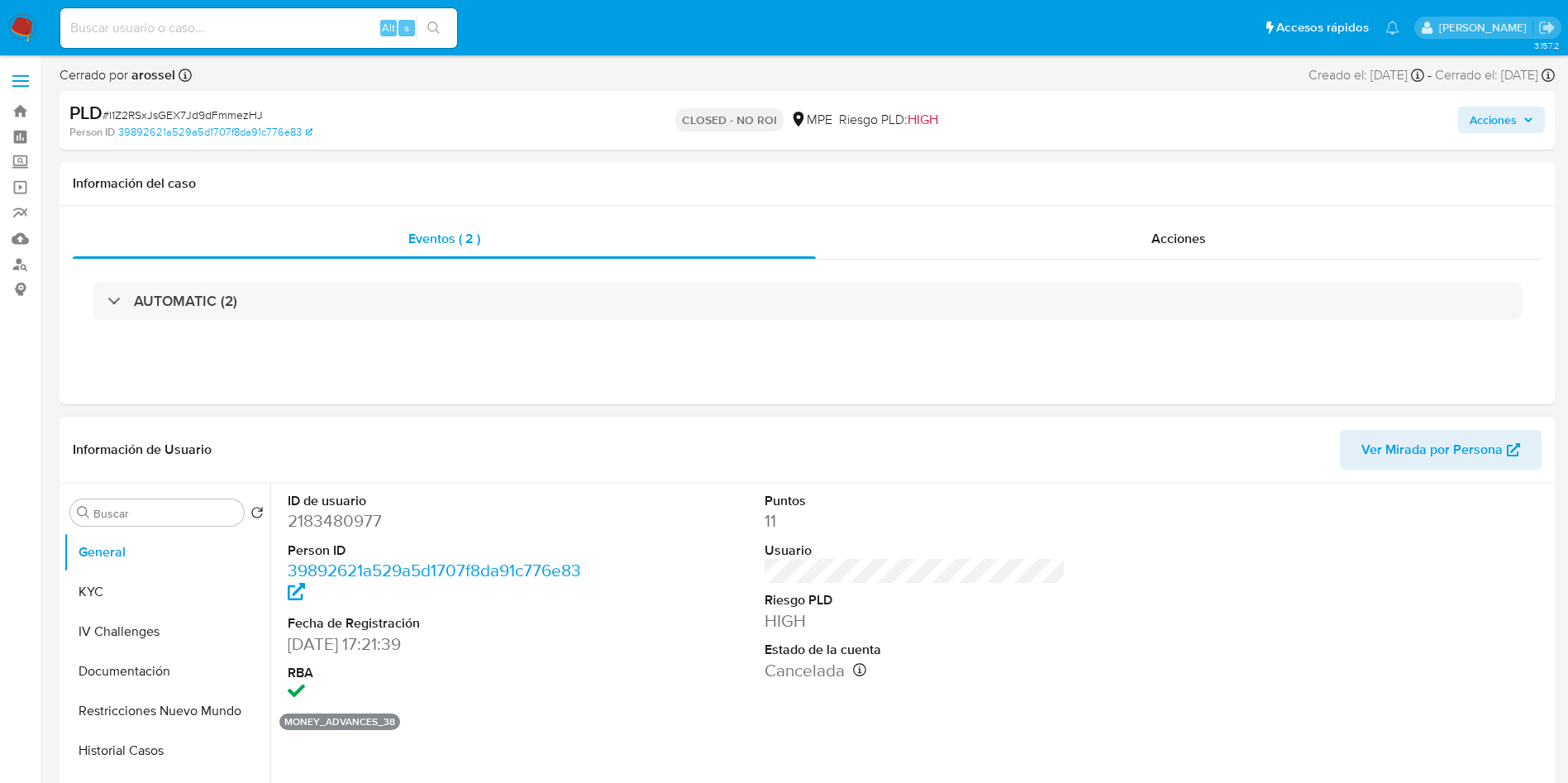
select select "10"
click at [139, 597] on button "KYC" at bounding box center [161, 592] width 194 height 40
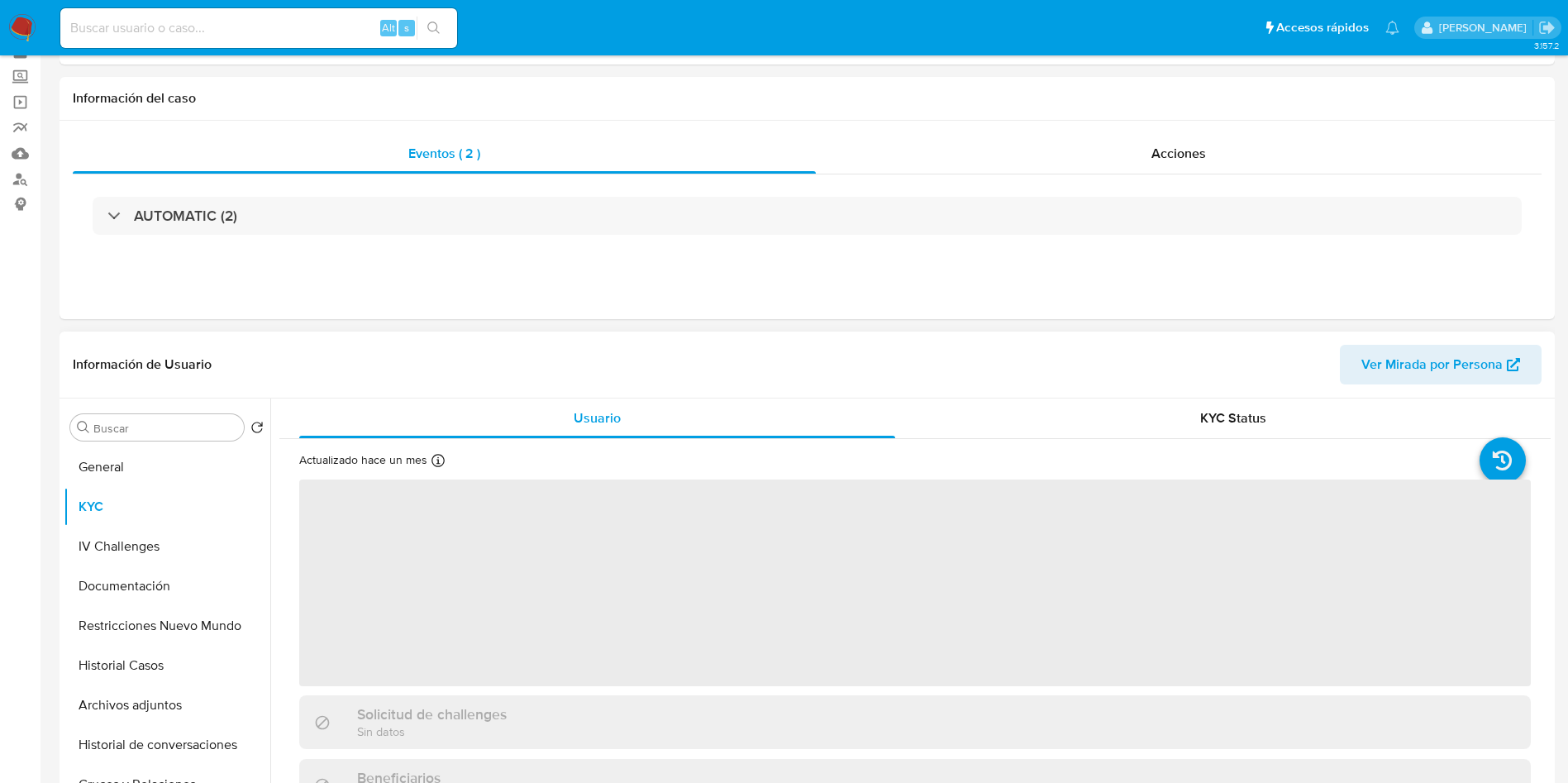
scroll to position [124, 0]
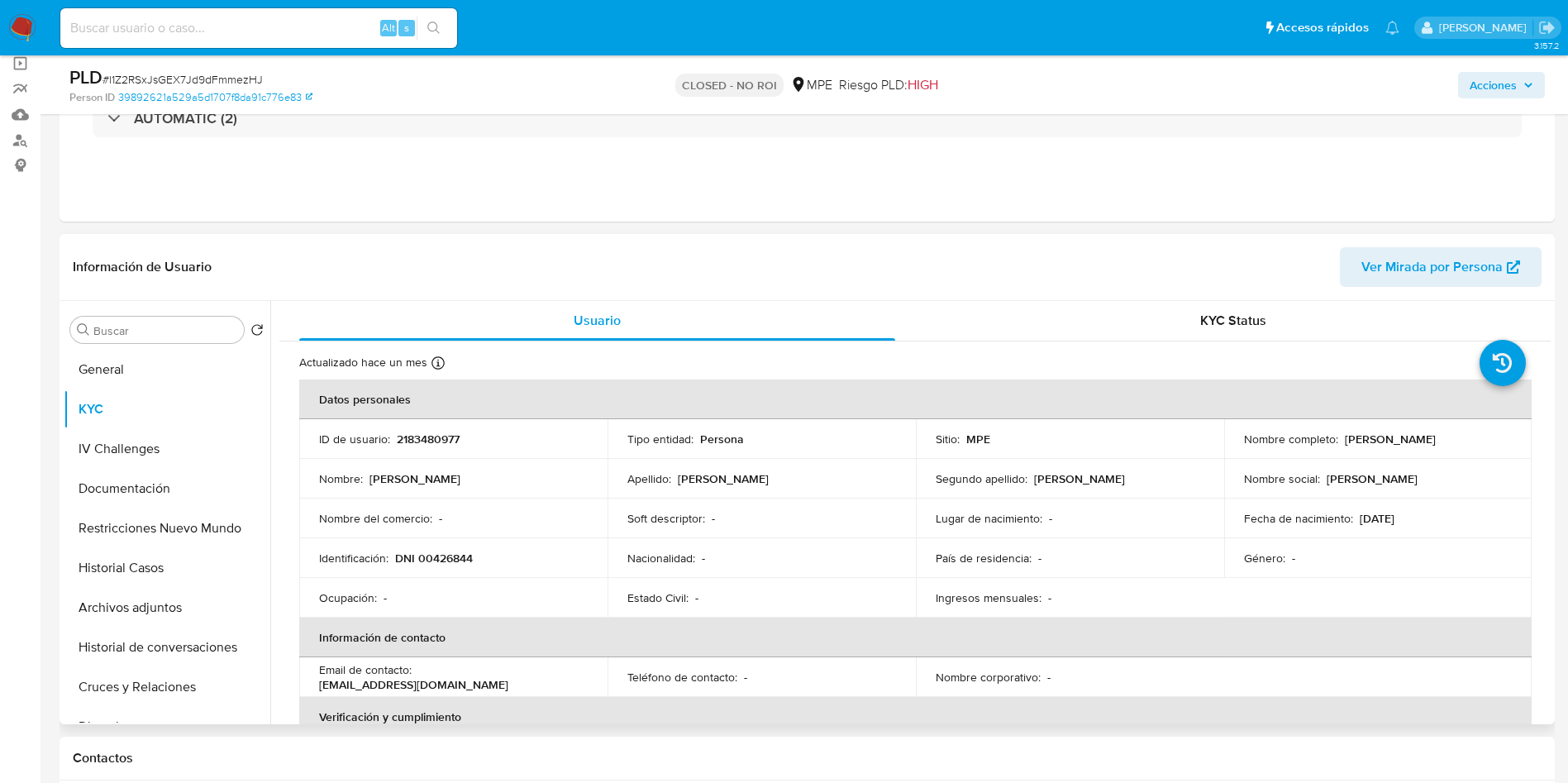
drag, startPoint x: 1340, startPoint y: 443, endPoint x: 1504, endPoint y: 435, distance: 164.2
click at [1504, 435] on div "Nombre completo : [PERSON_NAME]" at bounding box center [1378, 439] width 269 height 15
copy p "[PERSON_NAME]"
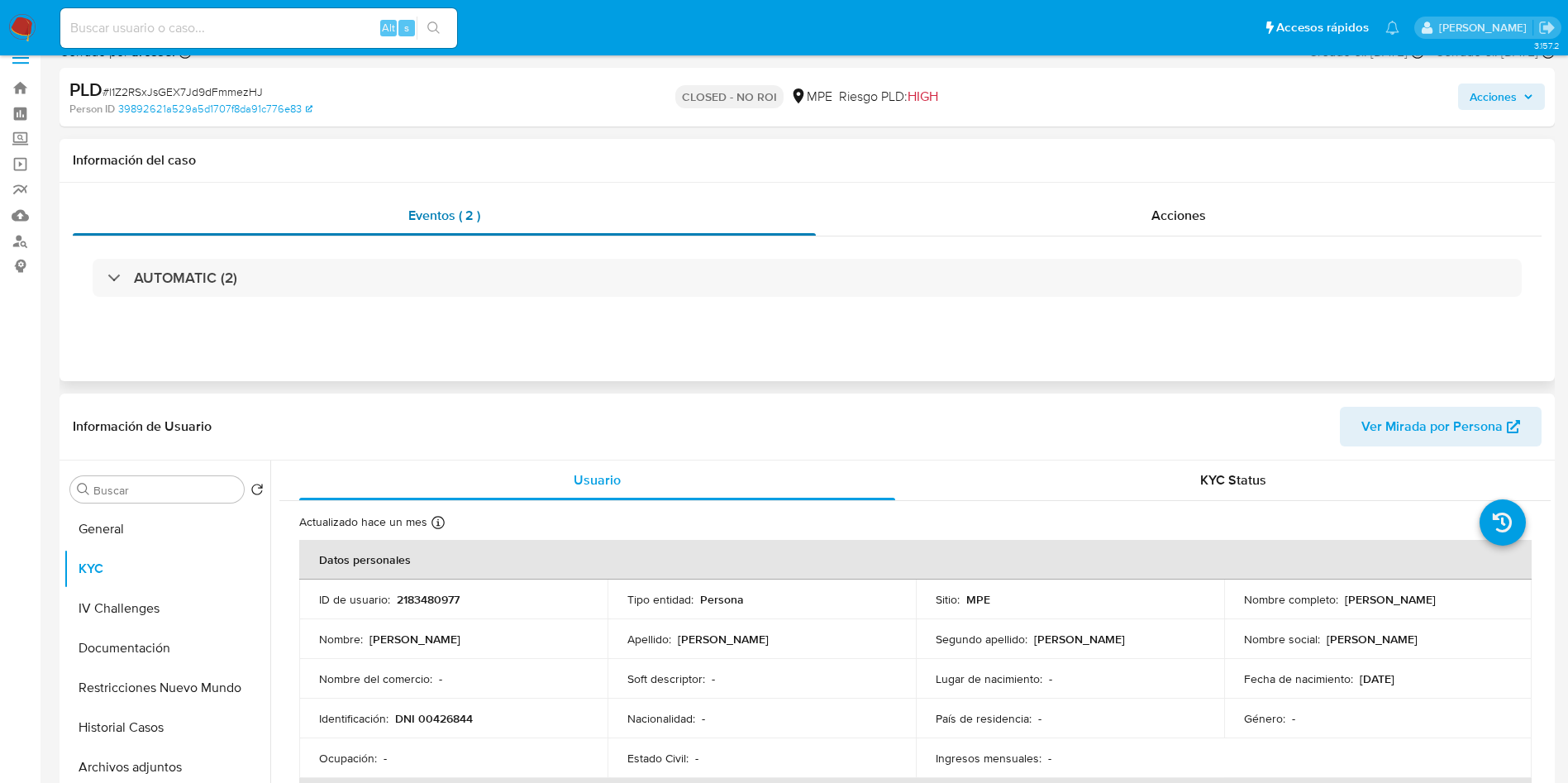
scroll to position [0, 0]
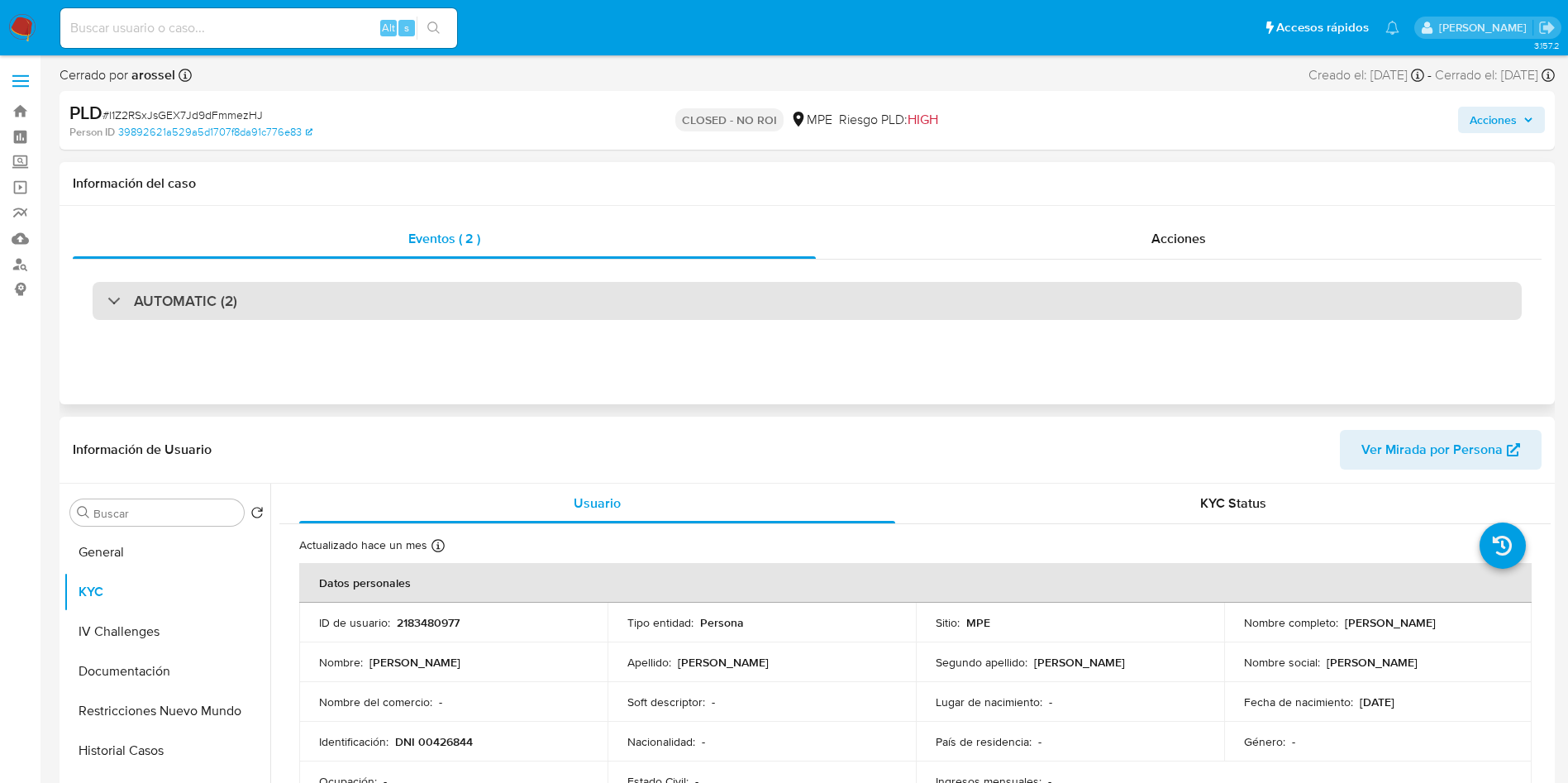
drag, startPoint x: 295, startPoint y: 282, endPoint x: 293, endPoint y: 301, distance: 19.1
click at [294, 282] on div "AUTOMATIC (2)" at bounding box center [807, 301] width 1430 height 38
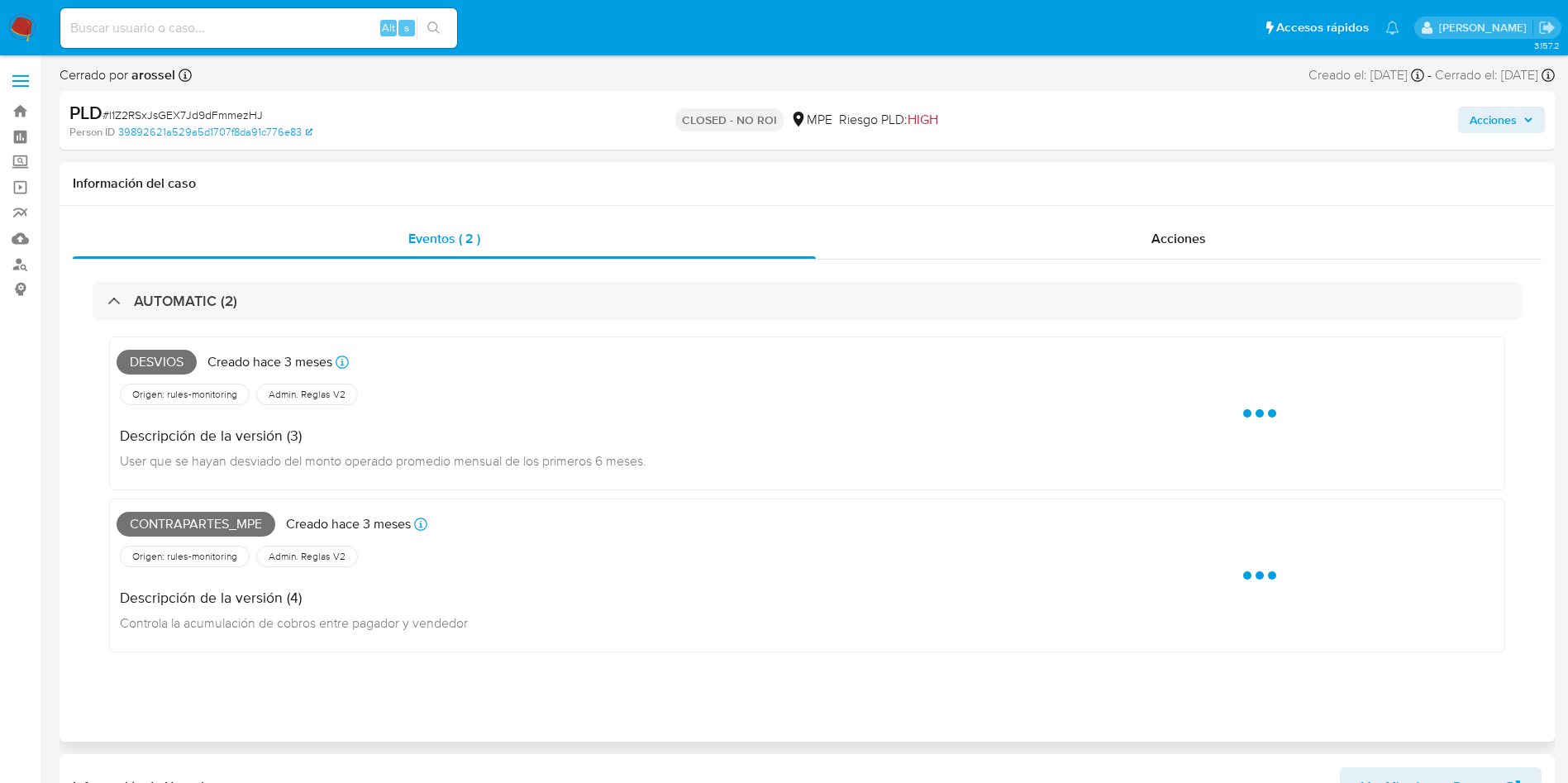
click at [156, 364] on span "Desvios" at bounding box center [156, 362] width 80 height 25
copy span "Desvios"
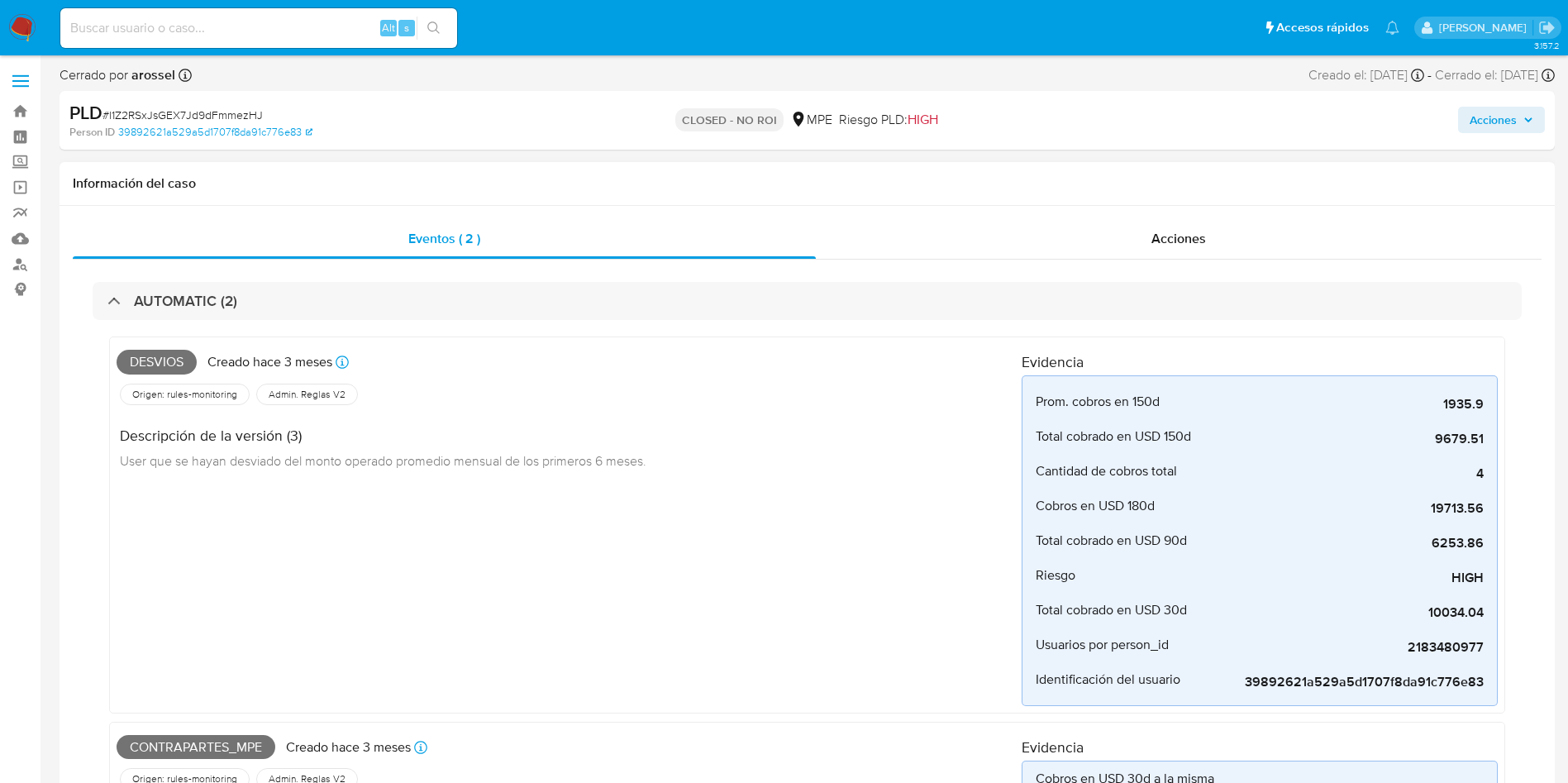
click at [203, 737] on span "Contrapartes_mpe" at bounding box center [196, 748] width 159 height 25
click at [200, 744] on span "Contrapartes_mpe" at bounding box center [196, 748] width 159 height 25
copy span "Contrapartes_mpe"
click at [229, 35] on input at bounding box center [258, 28] width 397 height 22
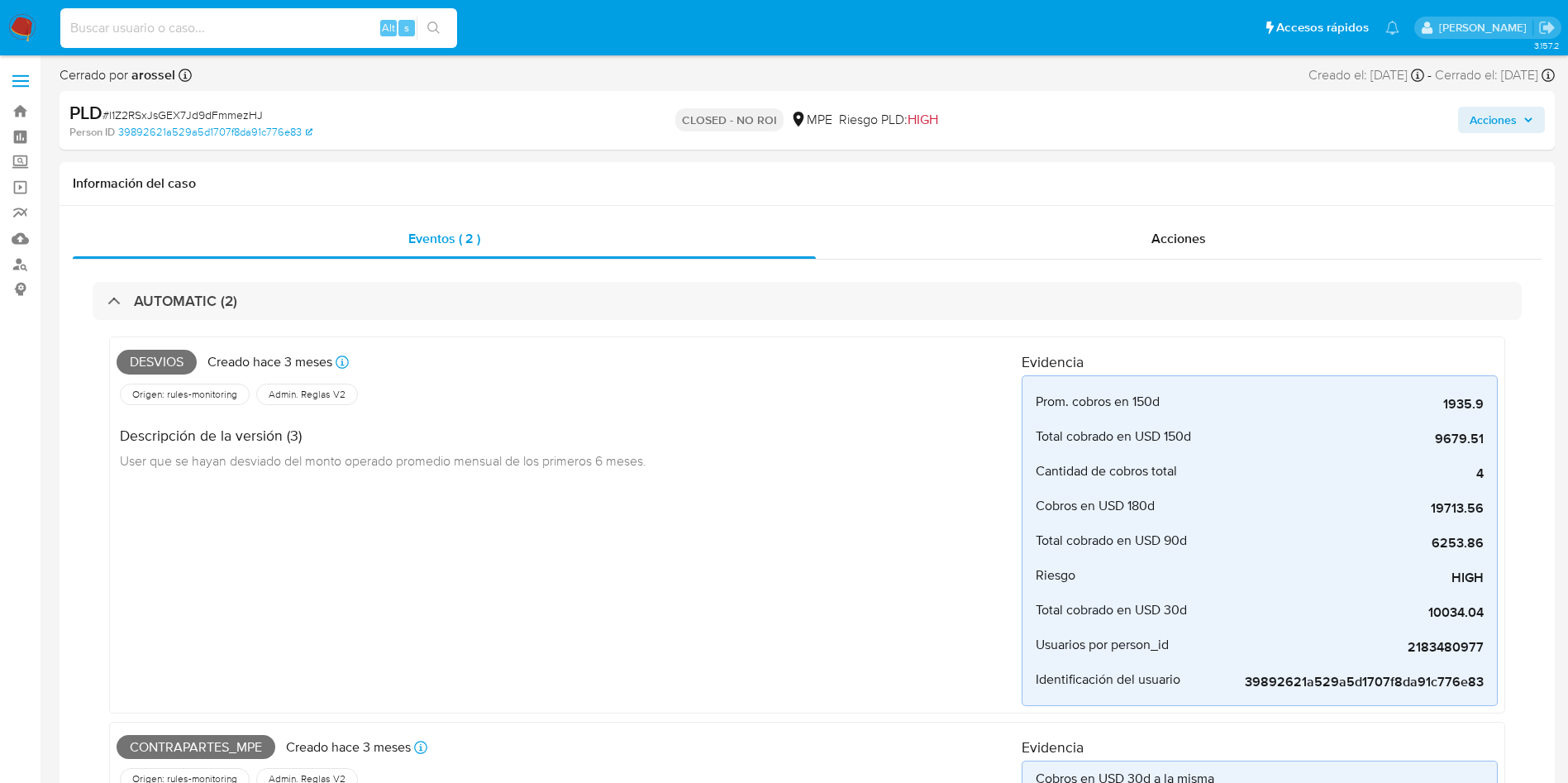
paste input "8hPCPBFTXODVvah39qWehpFB"
type input "8hPCPBFTXODVvah39qWehpFB"
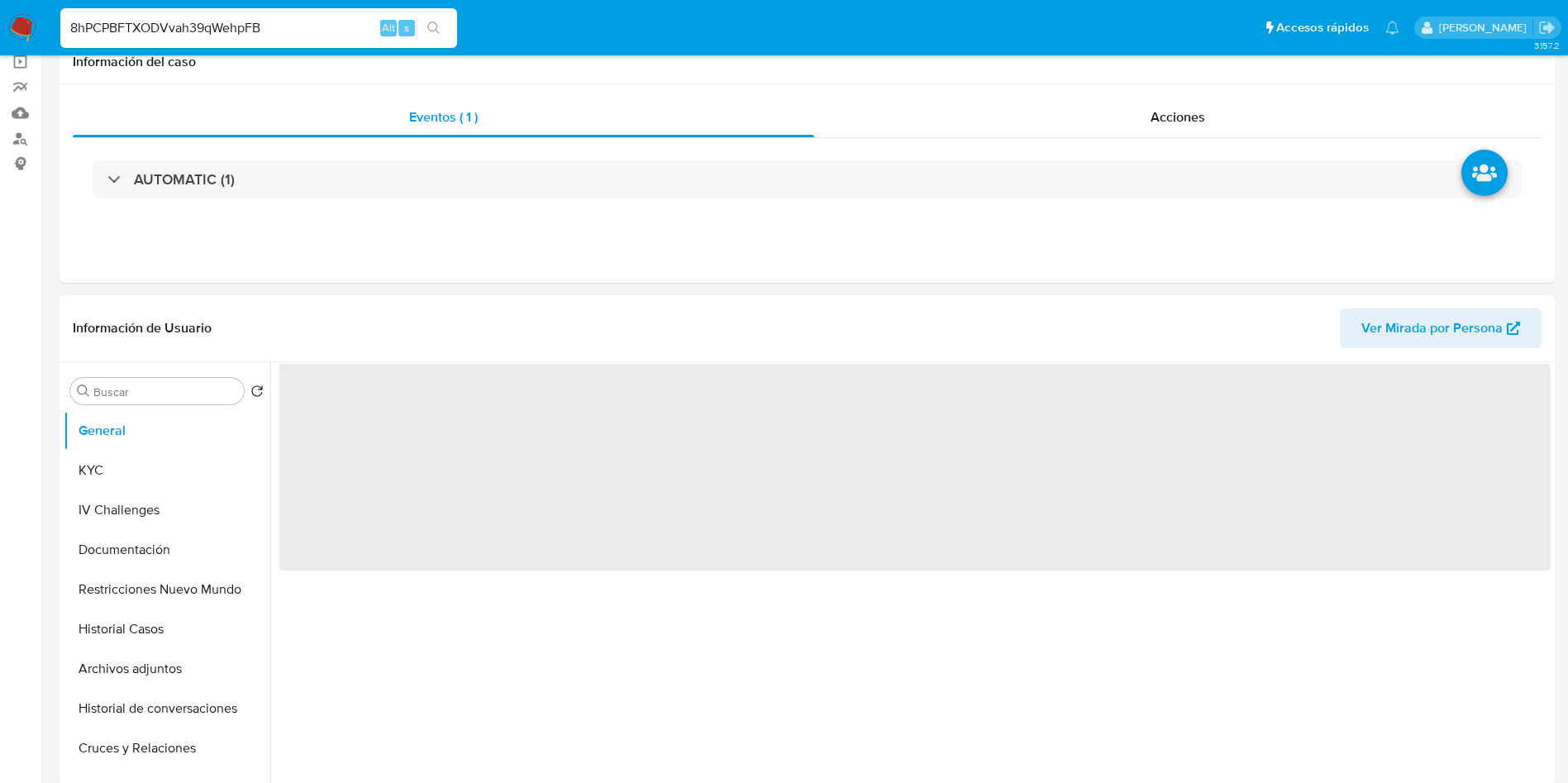
scroll to position [248, 0]
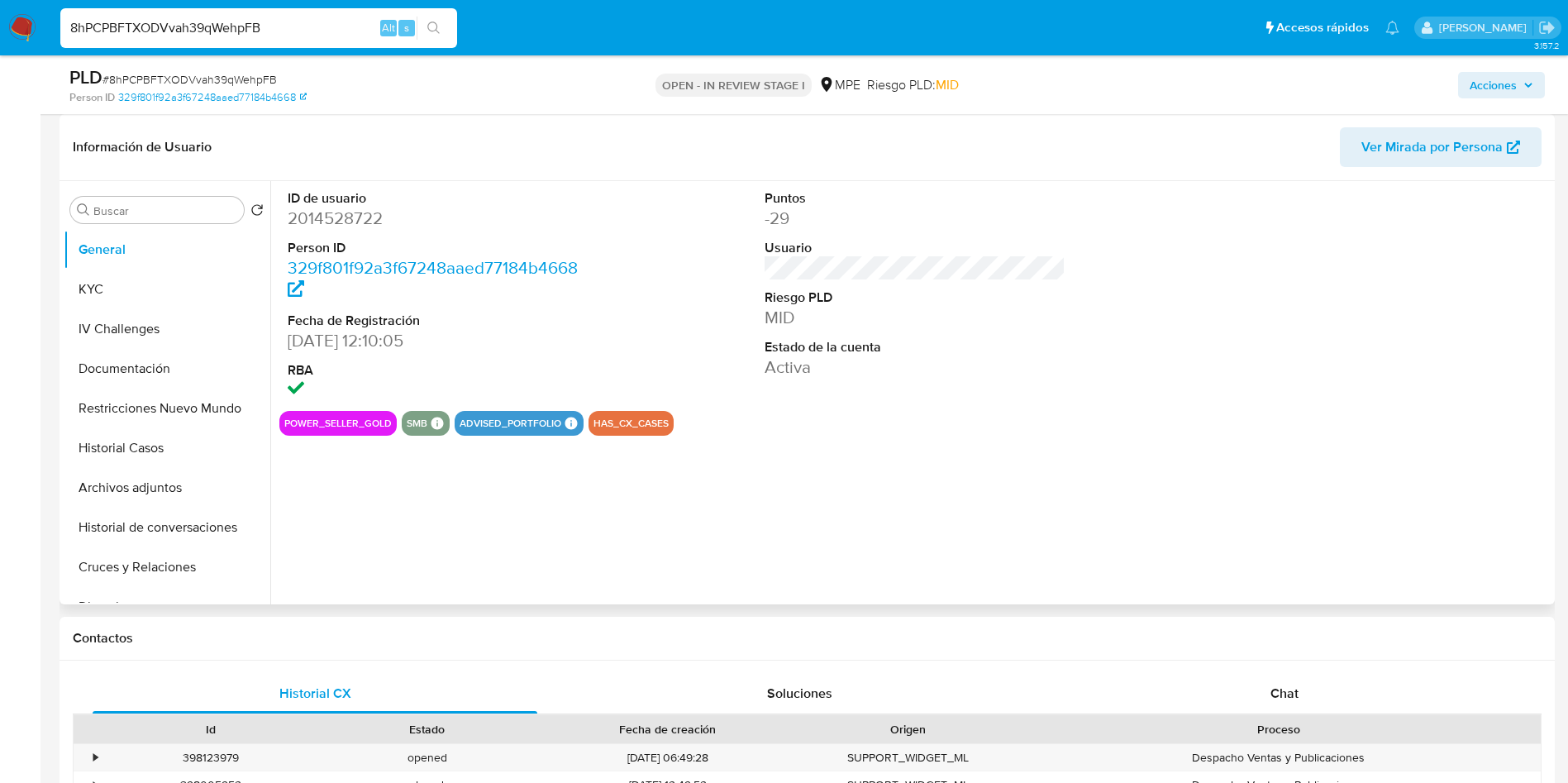
click at [1439, 131] on span "Ver Mirada por Persona" at bounding box center [1432, 147] width 142 height 40
select select "10"
click at [136, 443] on button "Historial Casos" at bounding box center [161, 449] width 194 height 40
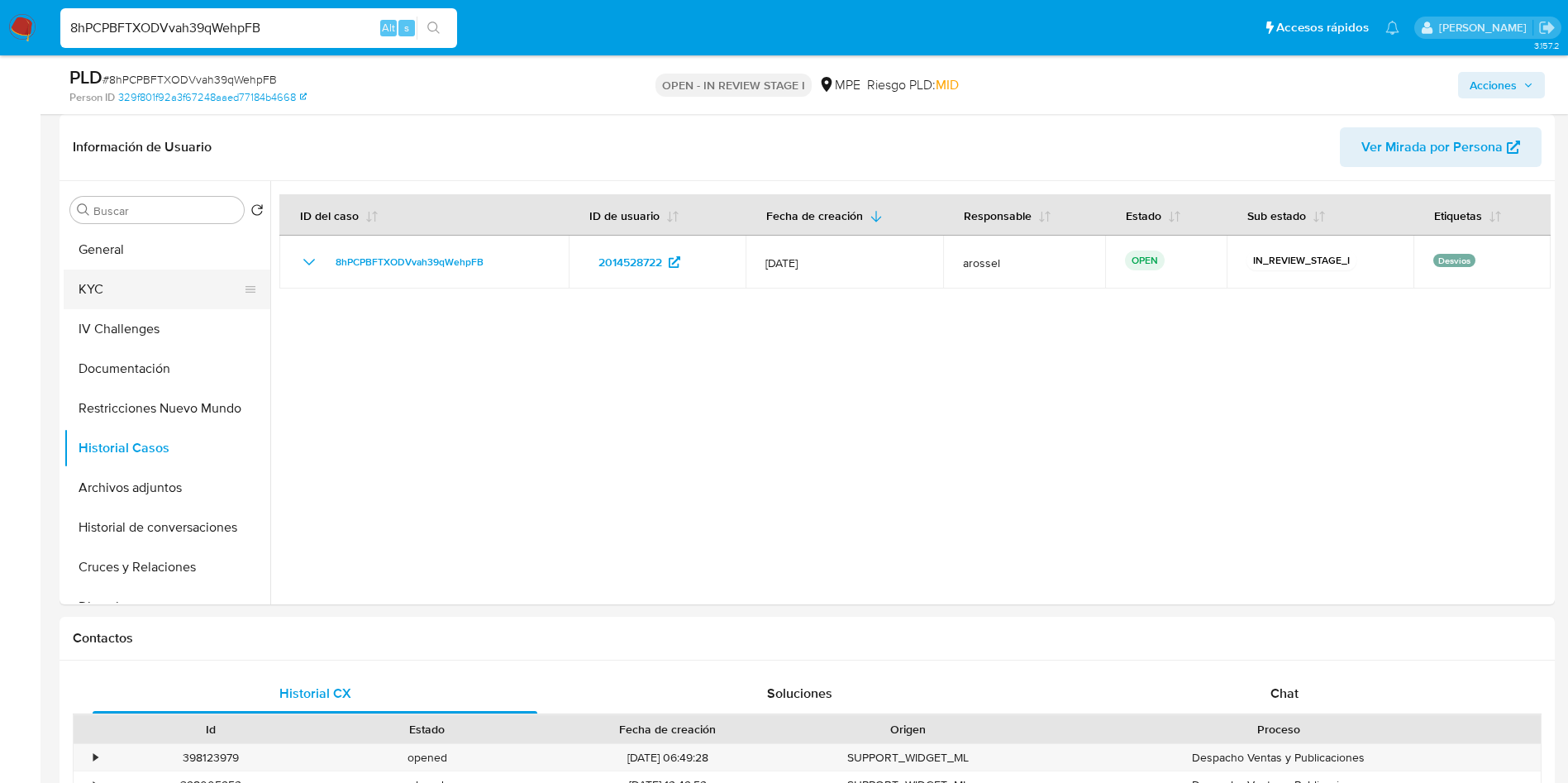
click at [125, 289] on button "KYC" at bounding box center [161, 290] width 194 height 40
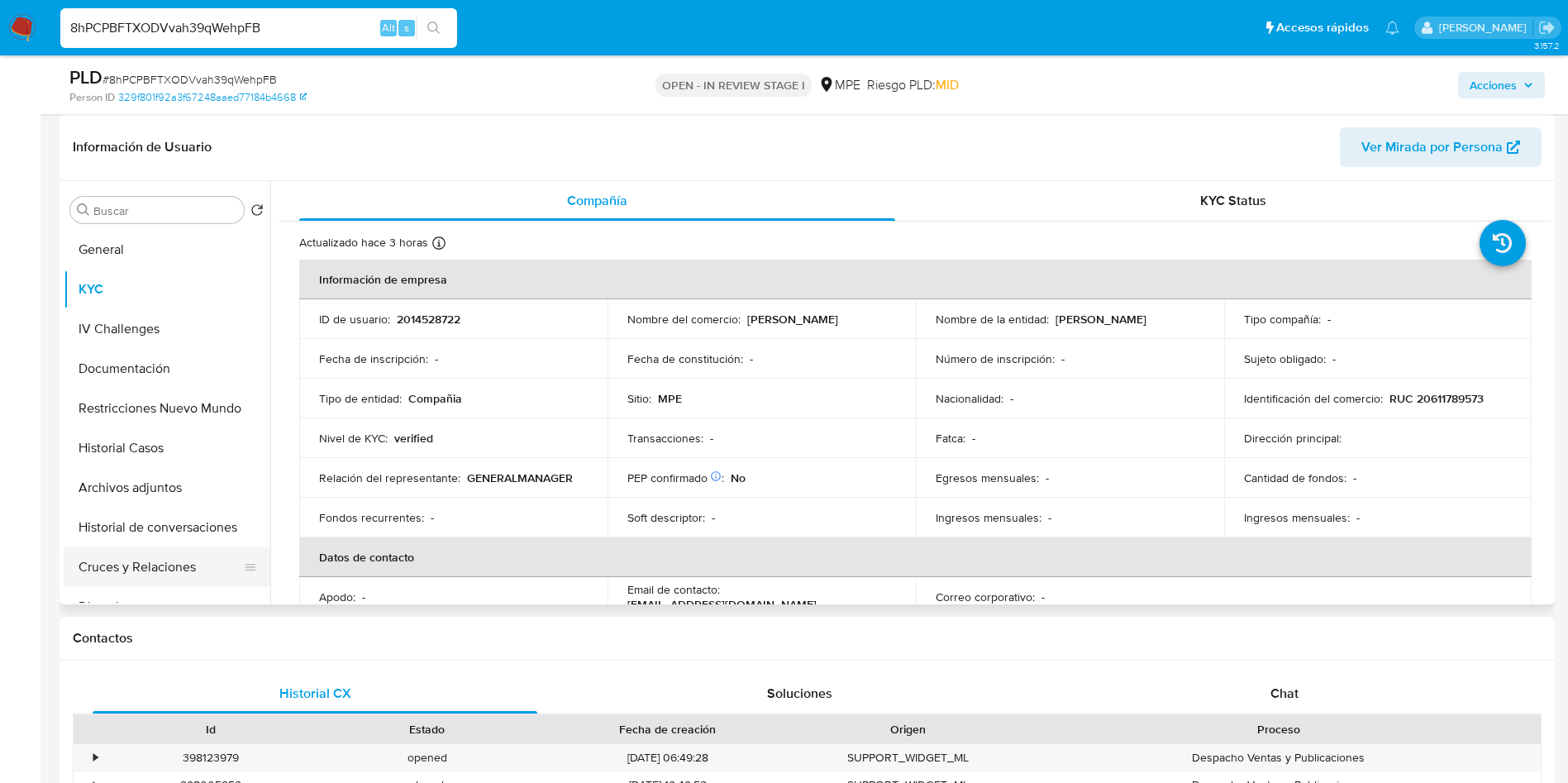
click at [119, 566] on button "Cruces y Relaciones" at bounding box center [161, 567] width 194 height 40
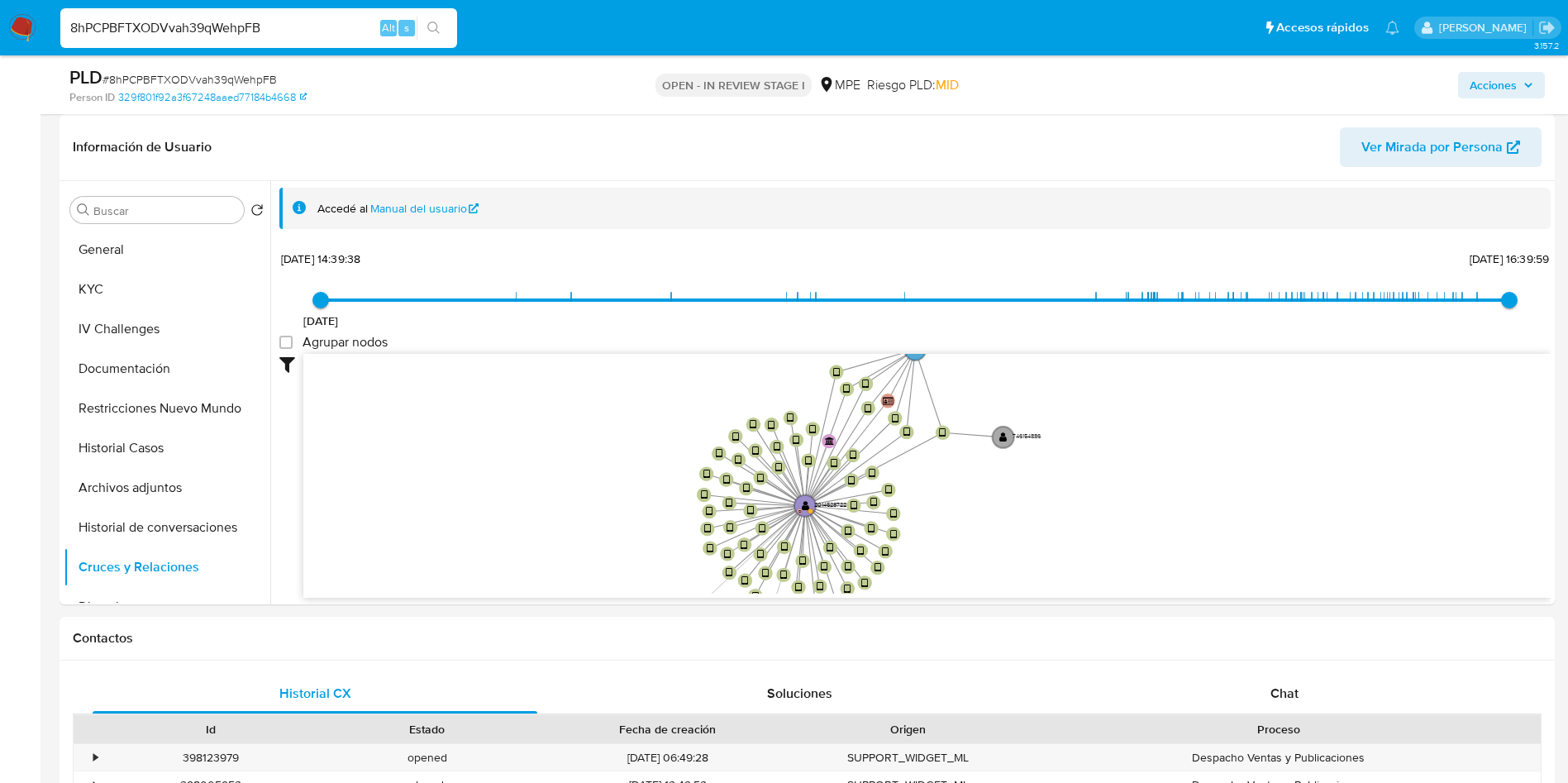
drag, startPoint x: 720, startPoint y: 392, endPoint x: 632, endPoint y: 524, distance: 158.6
click at [632, 524] on icon "device-68674eb15f1d33fe3b05ae4f  user-2014528722  2014528722 D device-686200a…" at bounding box center [927, 474] width 1247 height 240
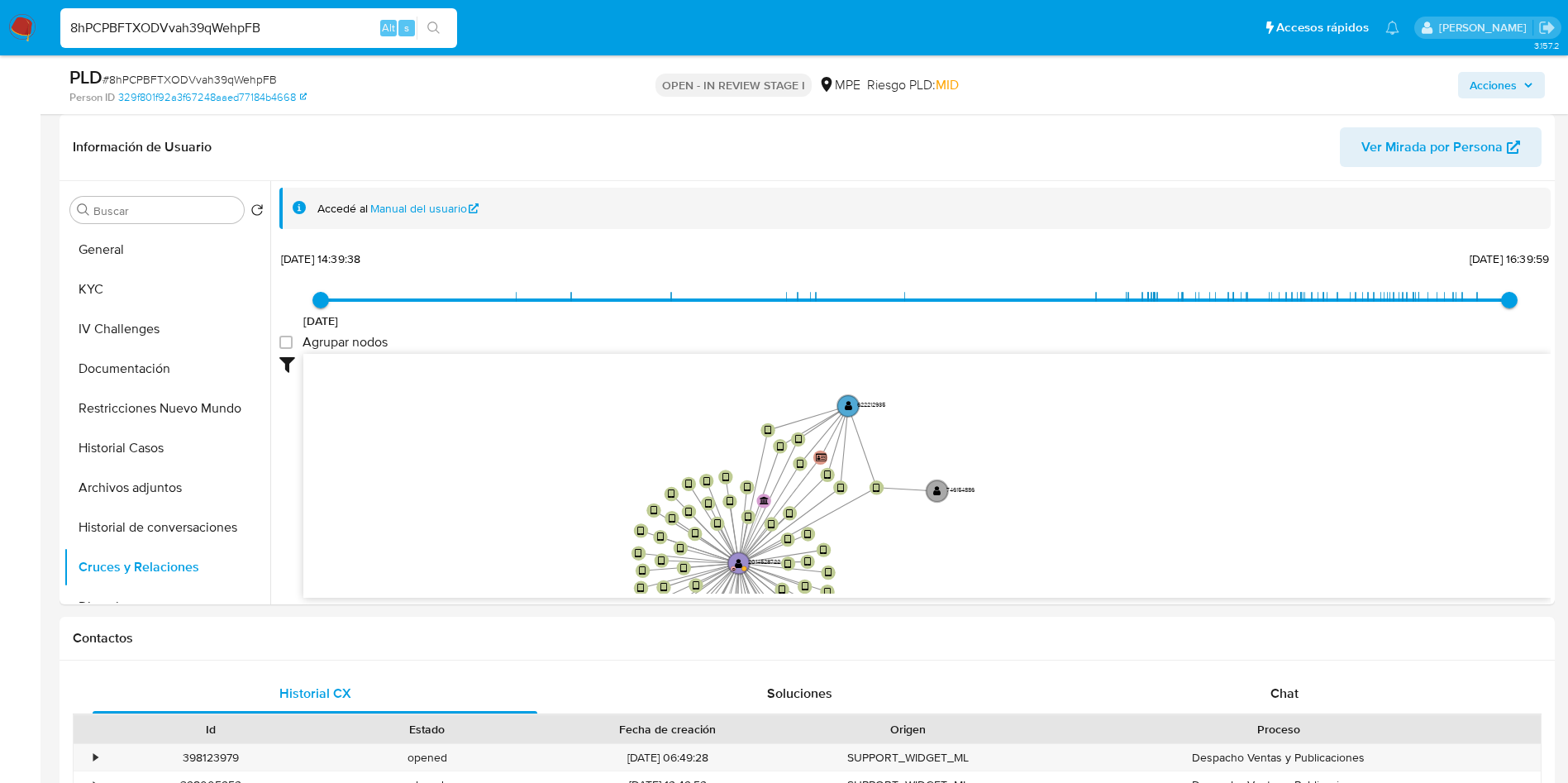
drag, startPoint x: 689, startPoint y: 475, endPoint x: 617, endPoint y: 409, distance: 97.7
click at [633, 447] on icon "device-68674eb15f1d33fe3b05ae4f  user-2014528722  2014528722 D device-686200a…" at bounding box center [927, 474] width 1247 height 240
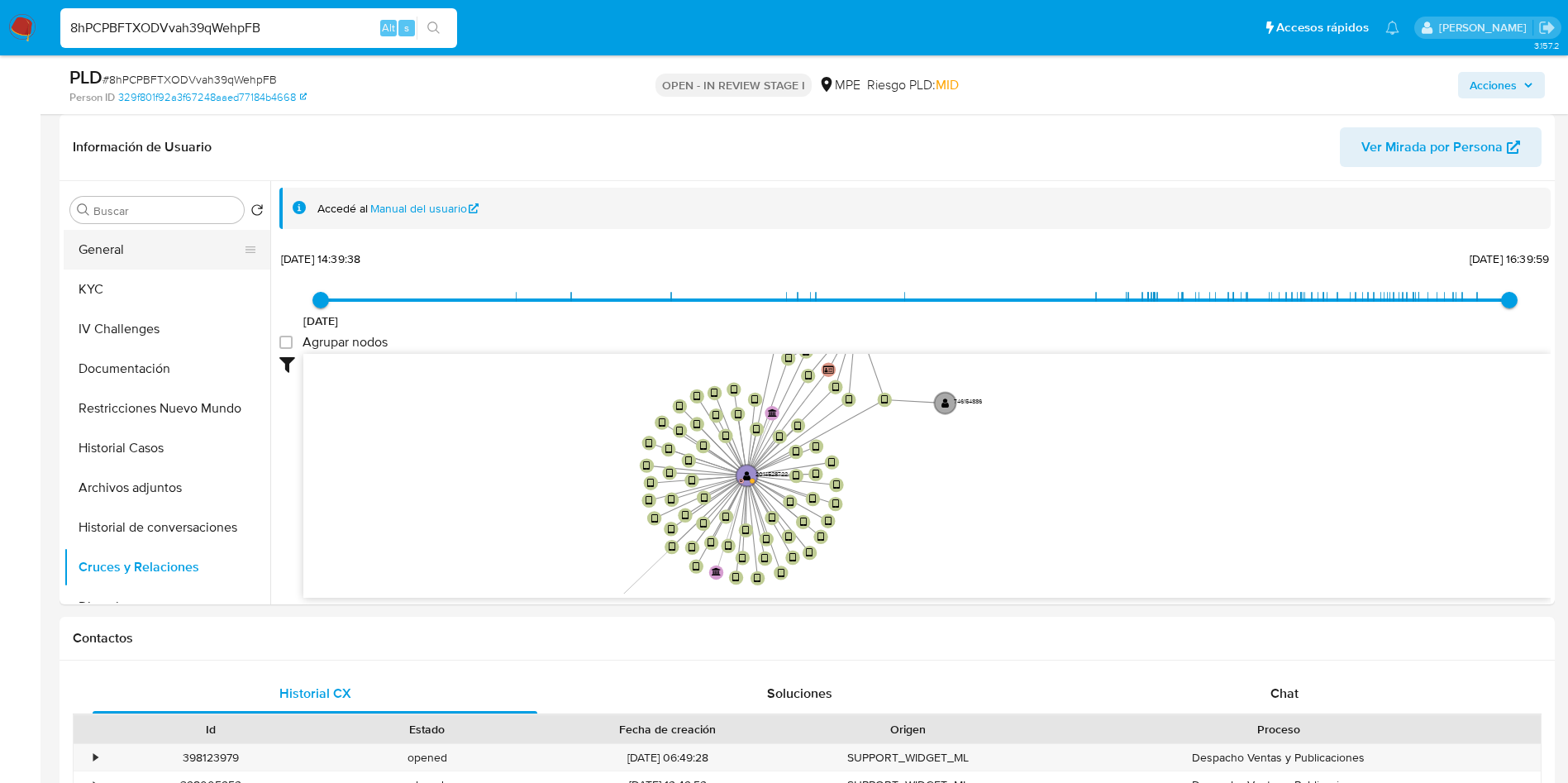
click at [155, 250] on button "General" at bounding box center [161, 250] width 194 height 40
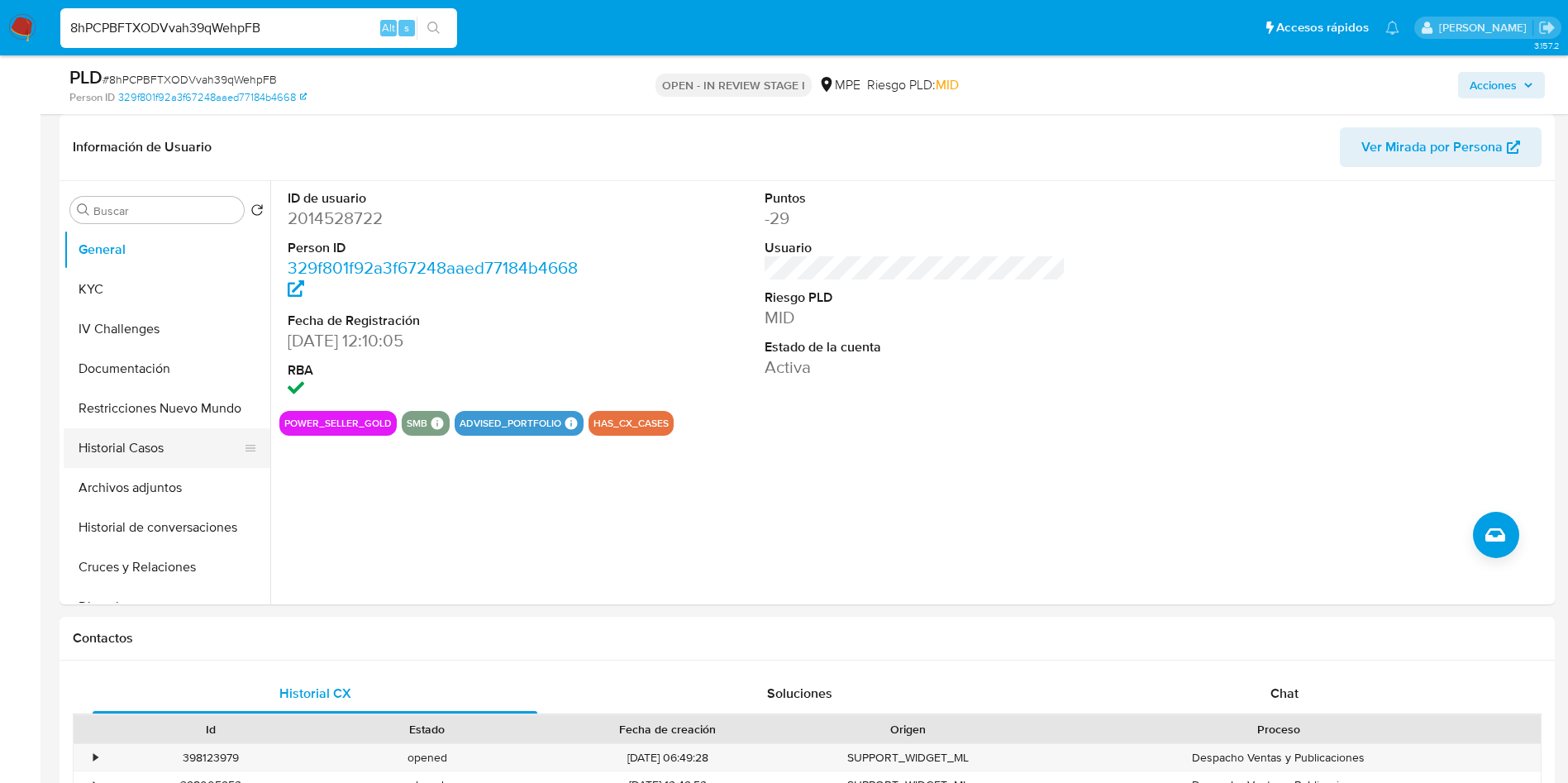
click at [136, 445] on button "Historial Casos" at bounding box center [161, 449] width 194 height 40
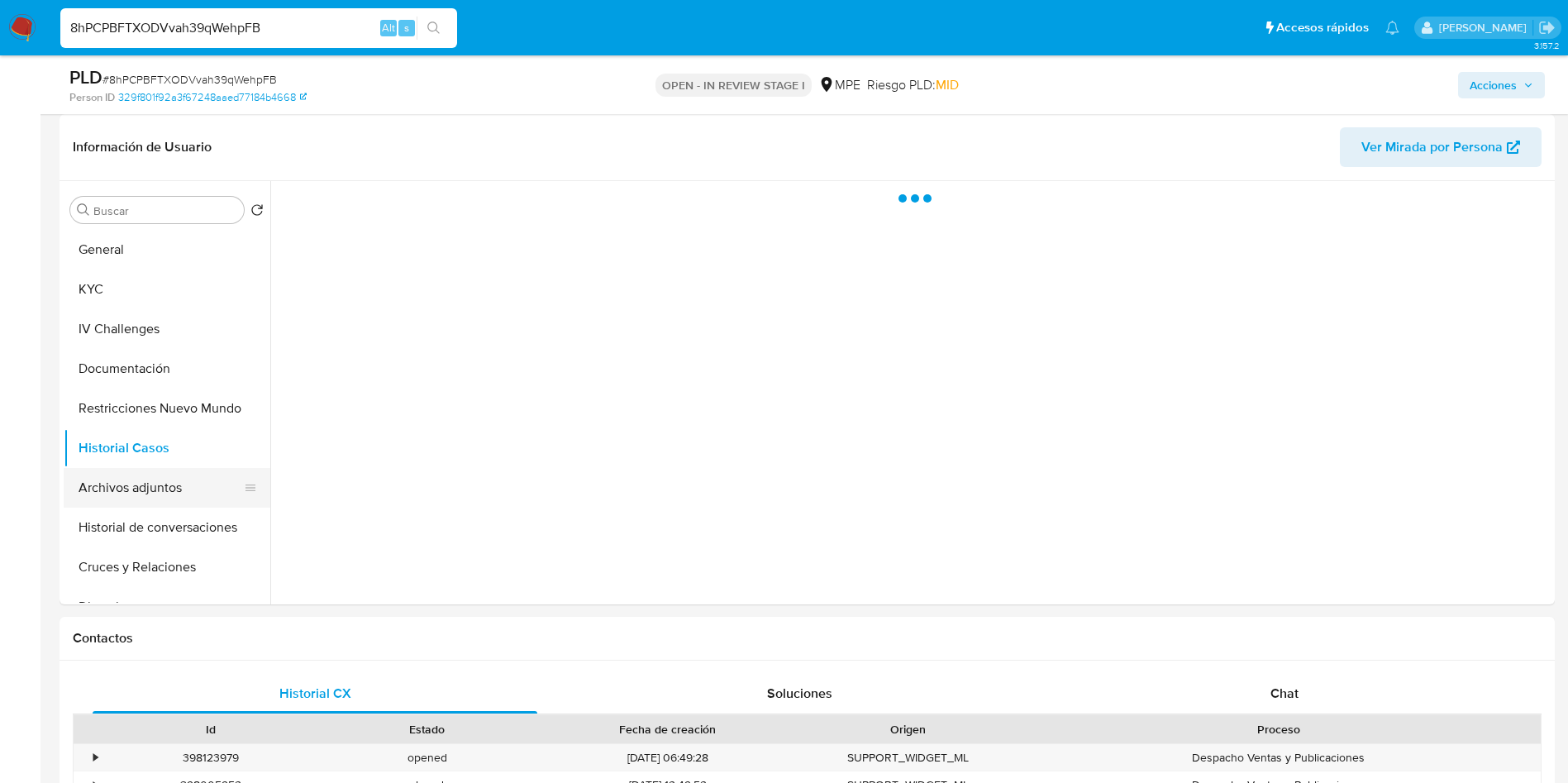
click at [136, 497] on button "Archivos adjuntos" at bounding box center [161, 488] width 194 height 40
click at [164, 379] on button "Documentación" at bounding box center [161, 369] width 194 height 40
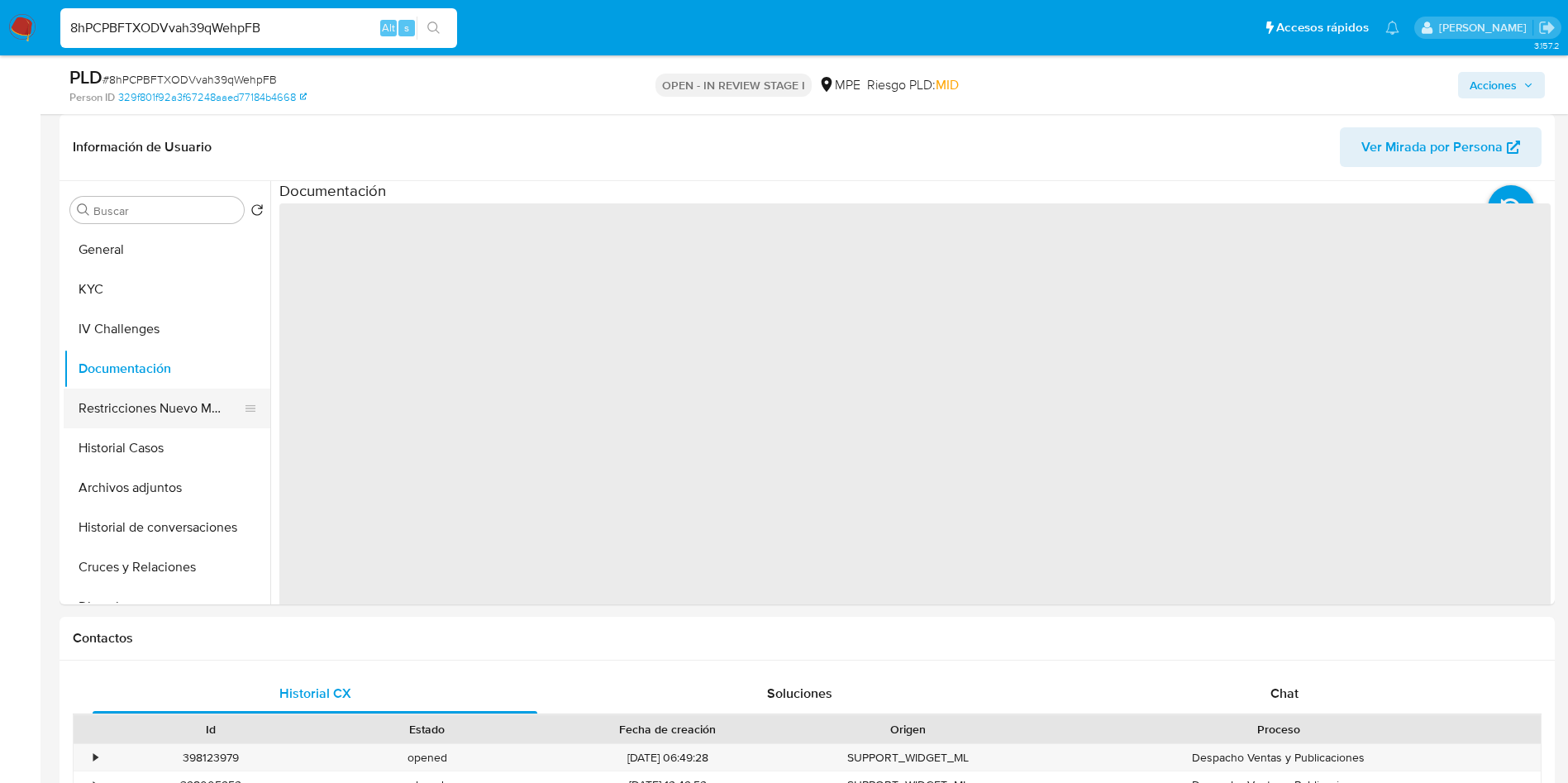
click at [164, 415] on button "Restricciones Nuevo Mundo" at bounding box center [161, 409] width 194 height 40
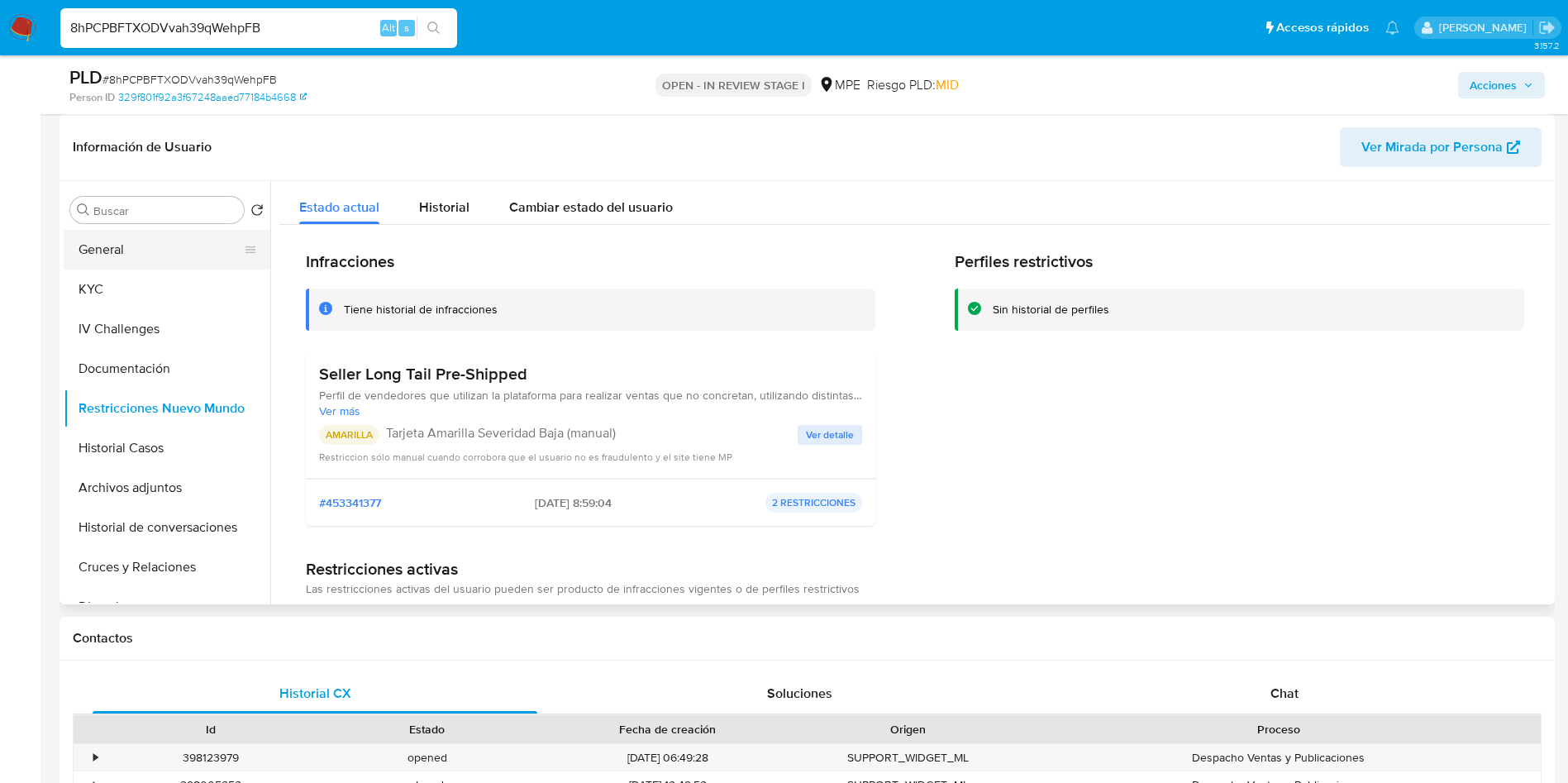
click at [130, 245] on button "General" at bounding box center [161, 250] width 194 height 40
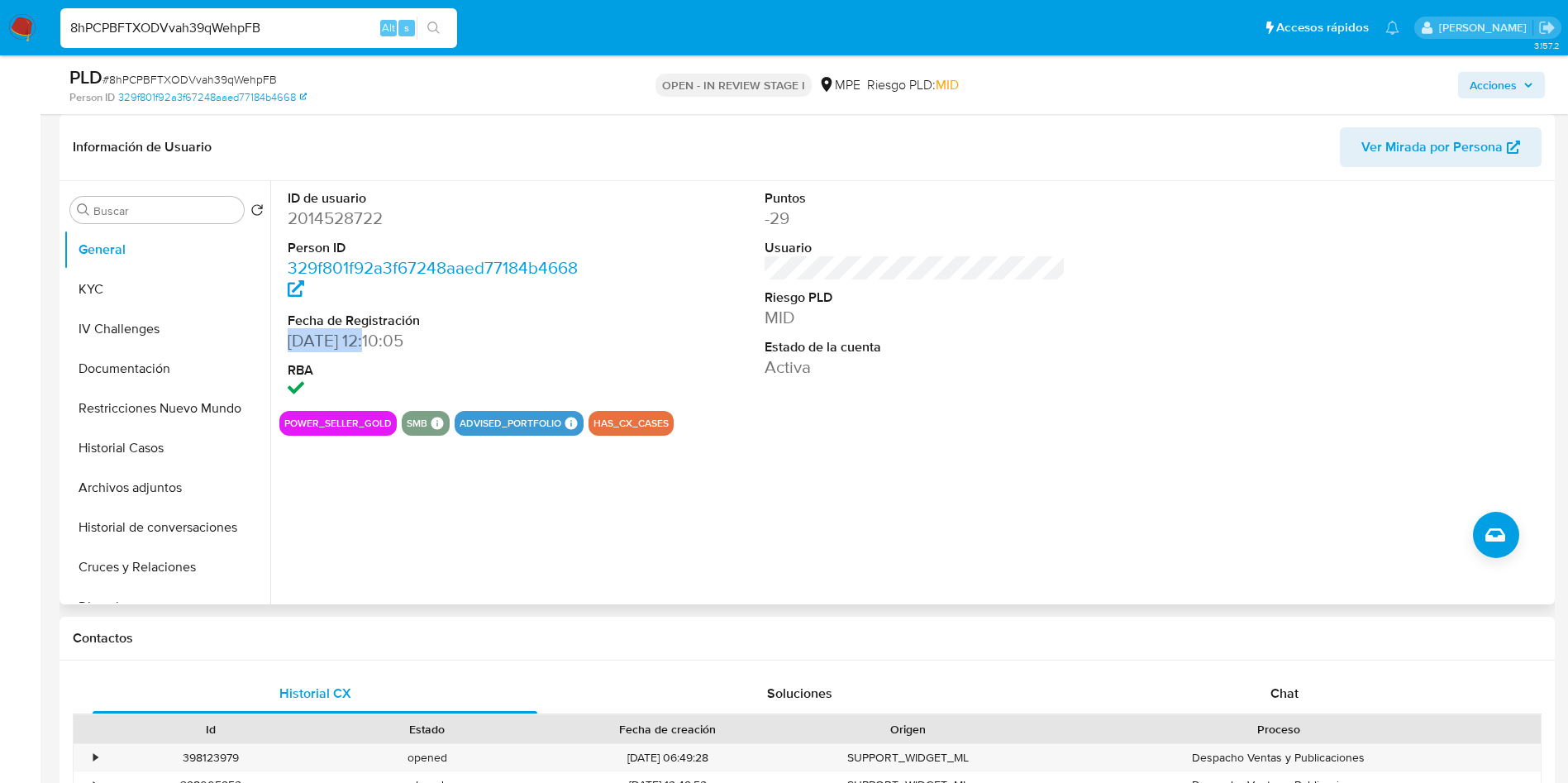
drag, startPoint x: 290, startPoint y: 347, endPoint x: 380, endPoint y: 339, distance: 90.4
click at [380, 339] on dd "30/09/2024 12:10:05" at bounding box center [438, 341] width 302 height 23
copy dd "30/09/2024"
click at [269, 83] on span "# 8hPCPBFTXODVvah39qWehpFB" at bounding box center [190, 79] width 175 height 16
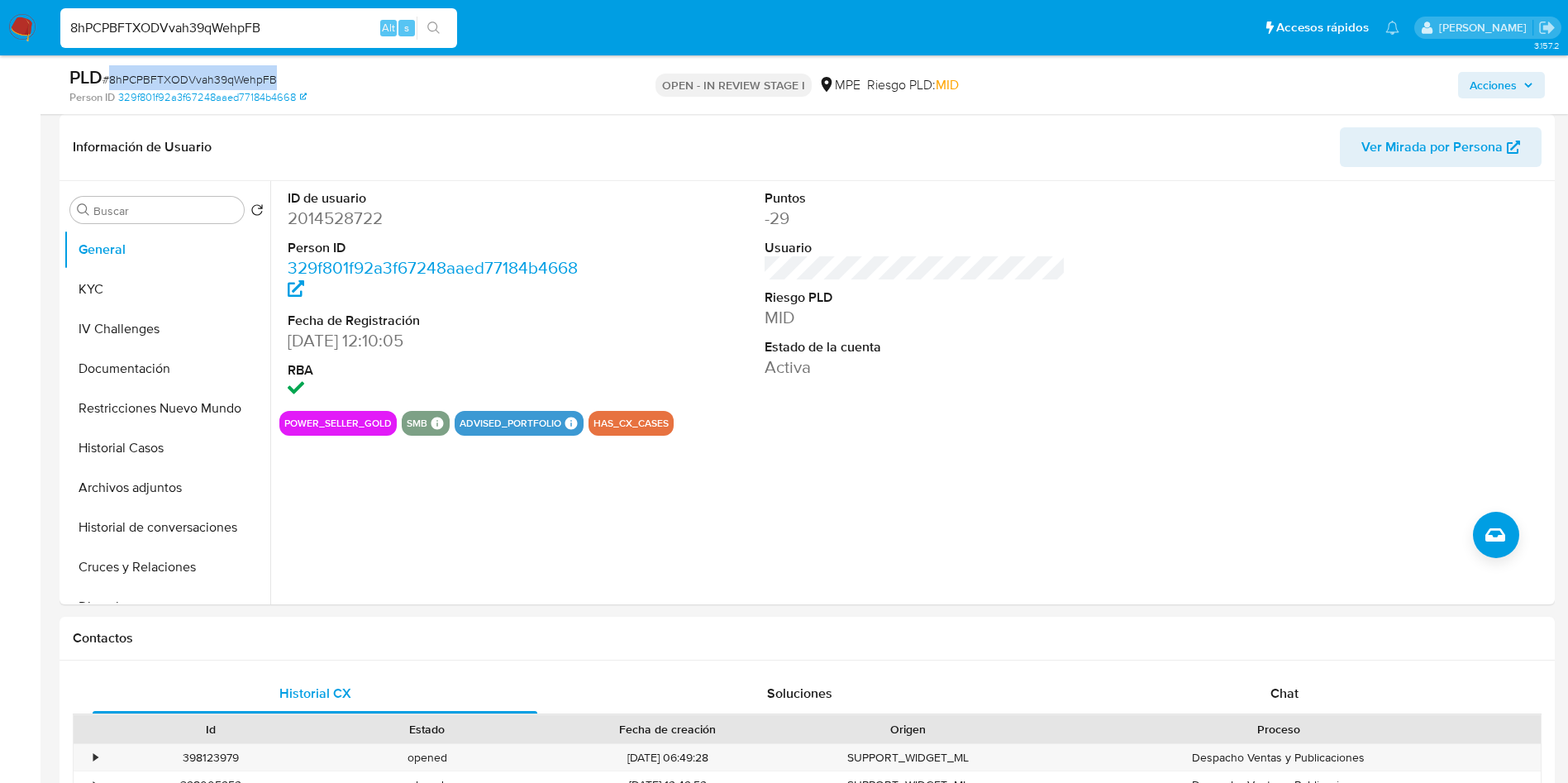
copy span "8hPCPBFTXODVvah39qWehpFB"
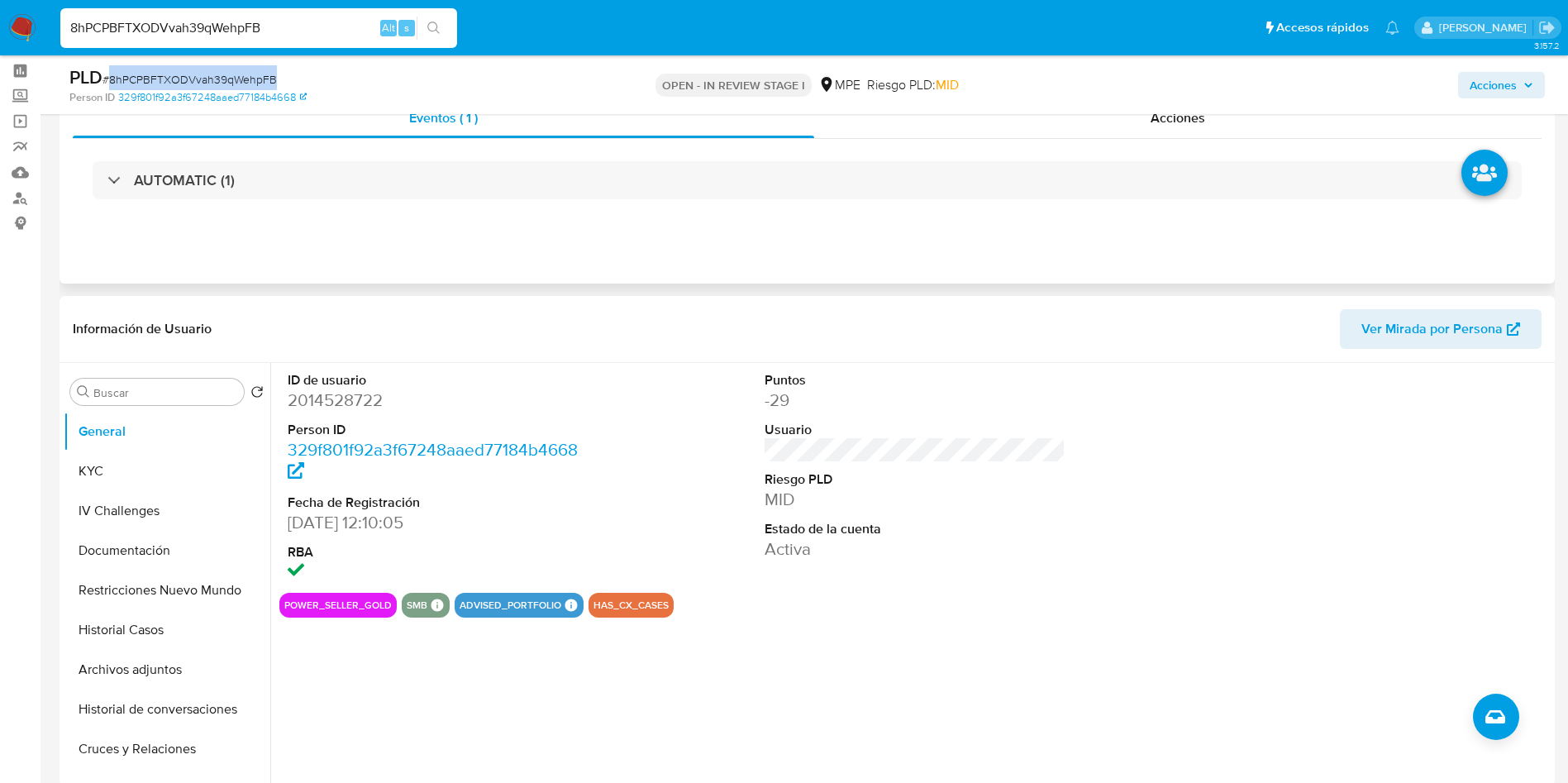
scroll to position [0, 0]
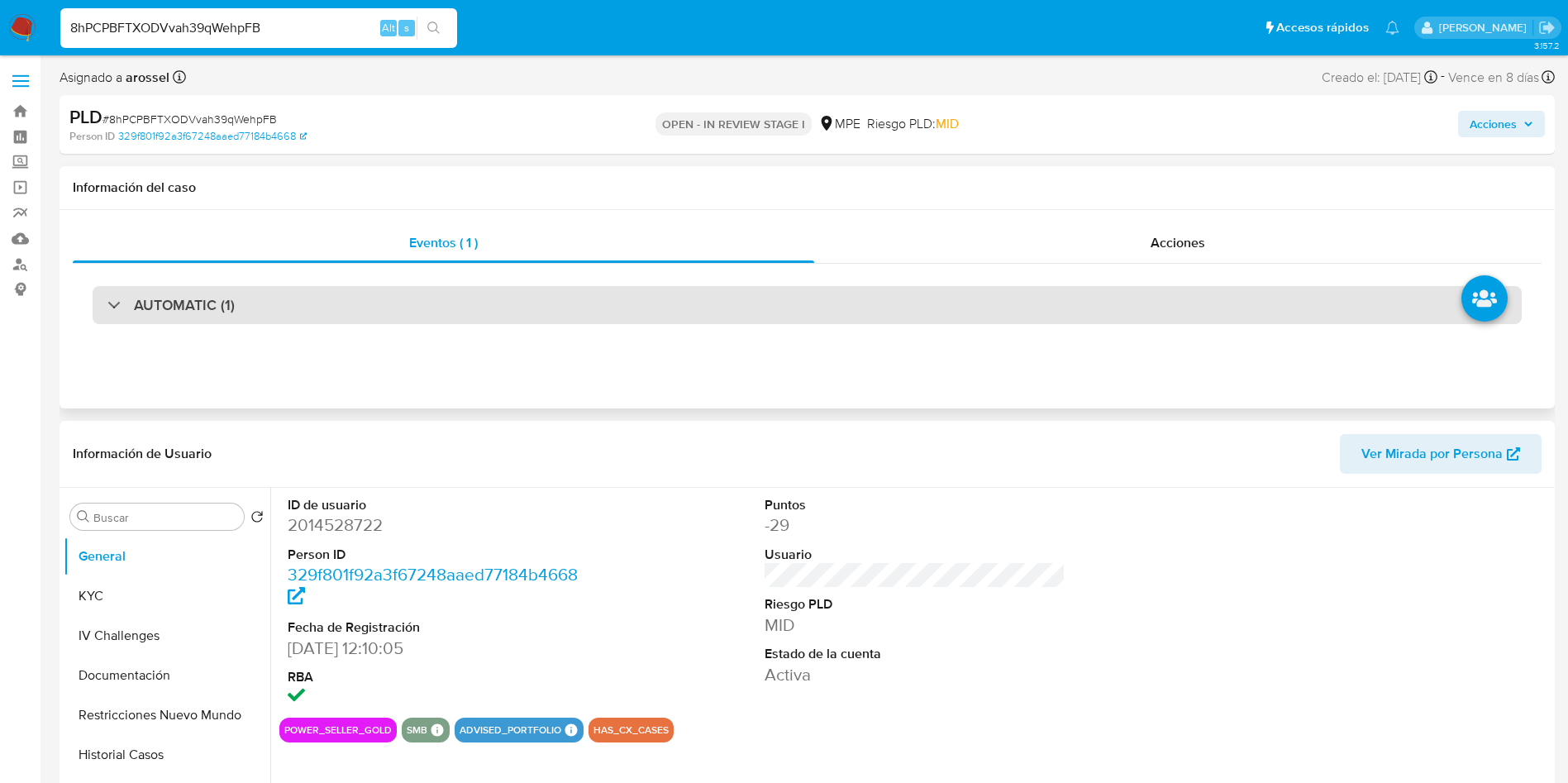
click at [278, 309] on div "AUTOMATIC (1)" at bounding box center [807, 305] width 1430 height 38
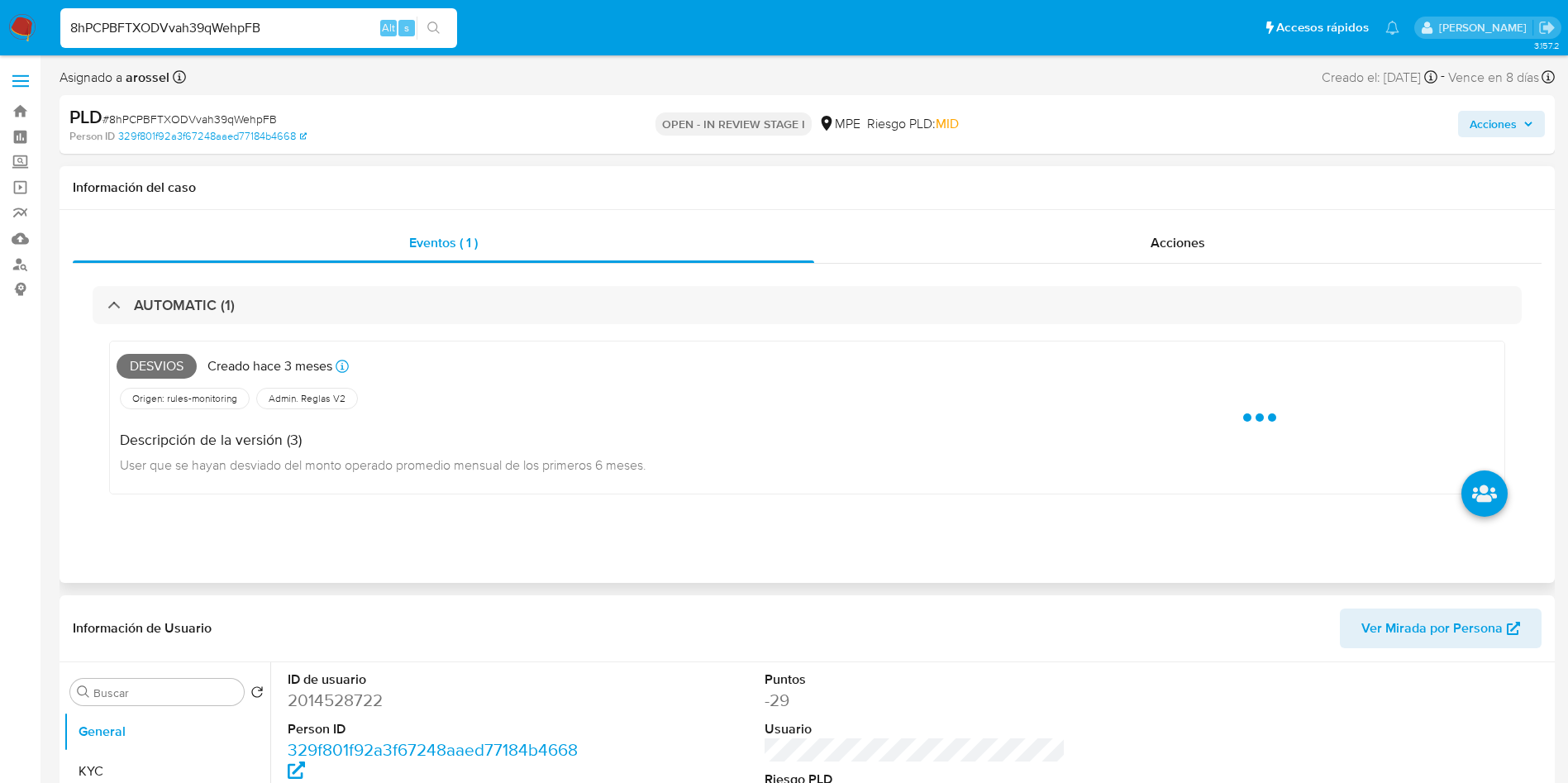
click at [165, 368] on span "Desvios" at bounding box center [156, 366] width 80 height 25
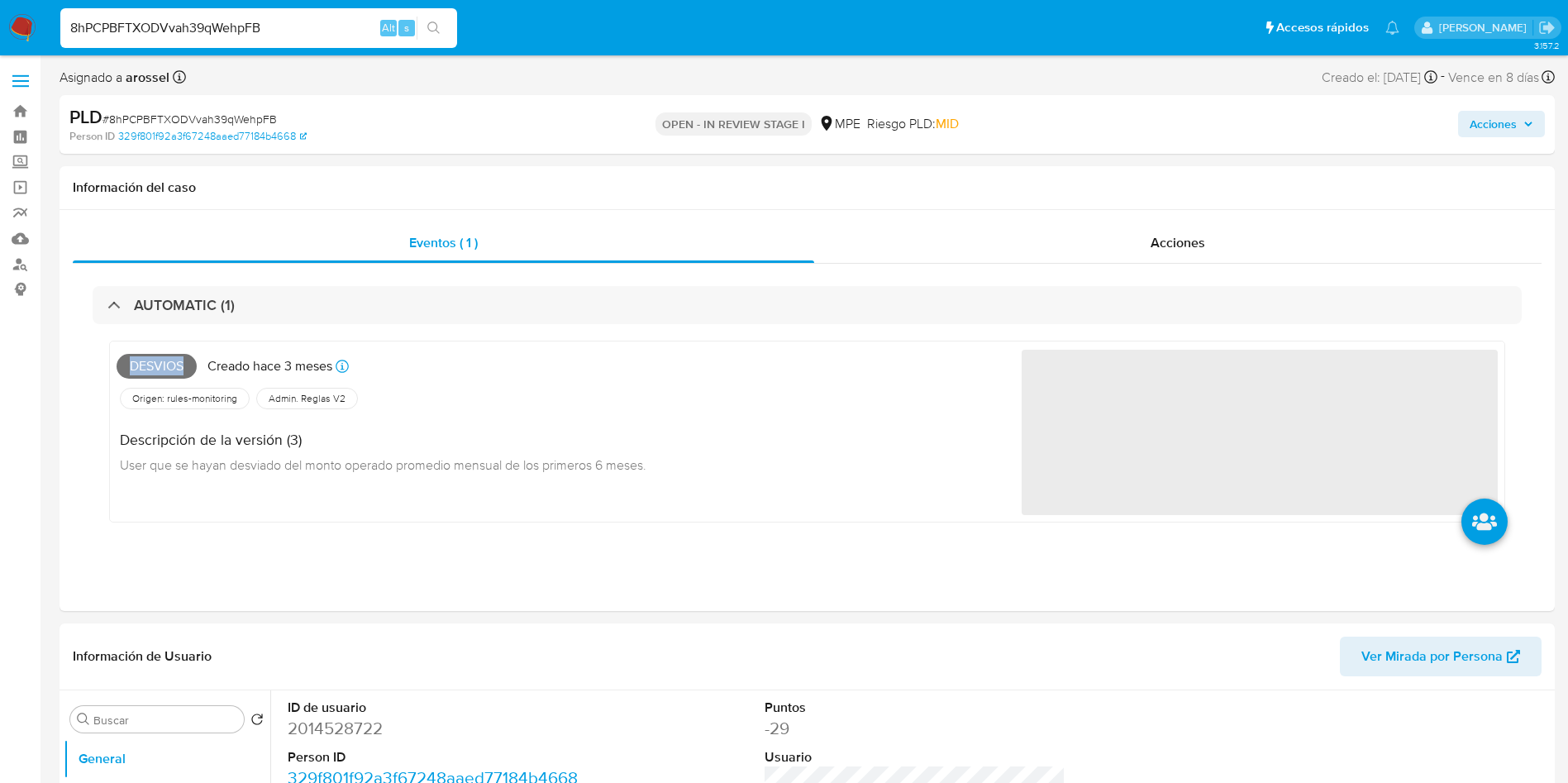
copy span "Desvios"
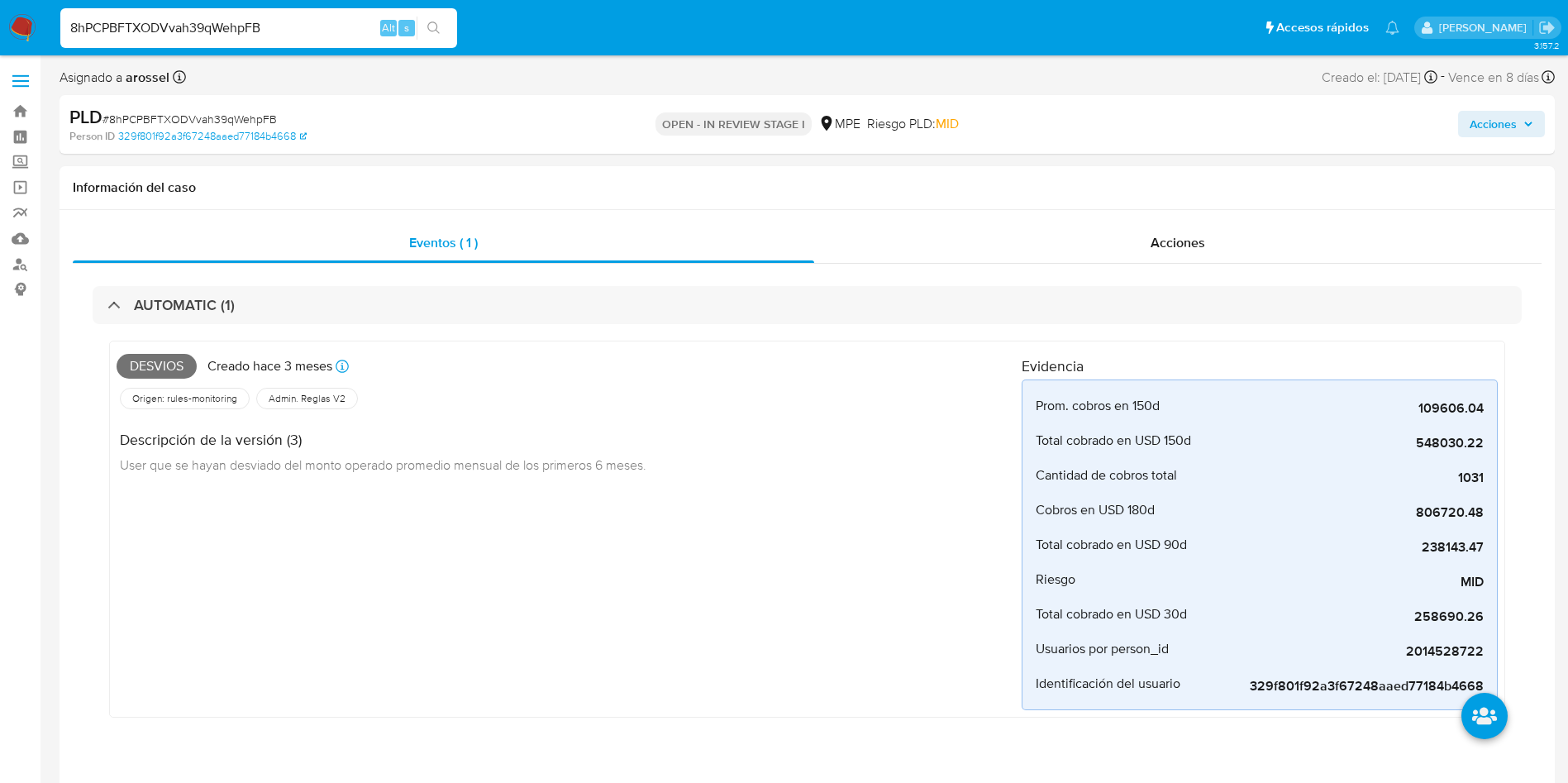
click at [218, 120] on span "# 8hPCPBFTXODVvah39qWehpFB" at bounding box center [190, 118] width 175 height 16
drag, startPoint x: 218, startPoint y: 120, endPoint x: 259, endPoint y: 53, distance: 78.5
click at [217, 120] on span "# 8hPCPBFTXODVvah39qWehpFB" at bounding box center [190, 118] width 175 height 16
copy span "8hPCPBFTXODVvah39qWehpFB"
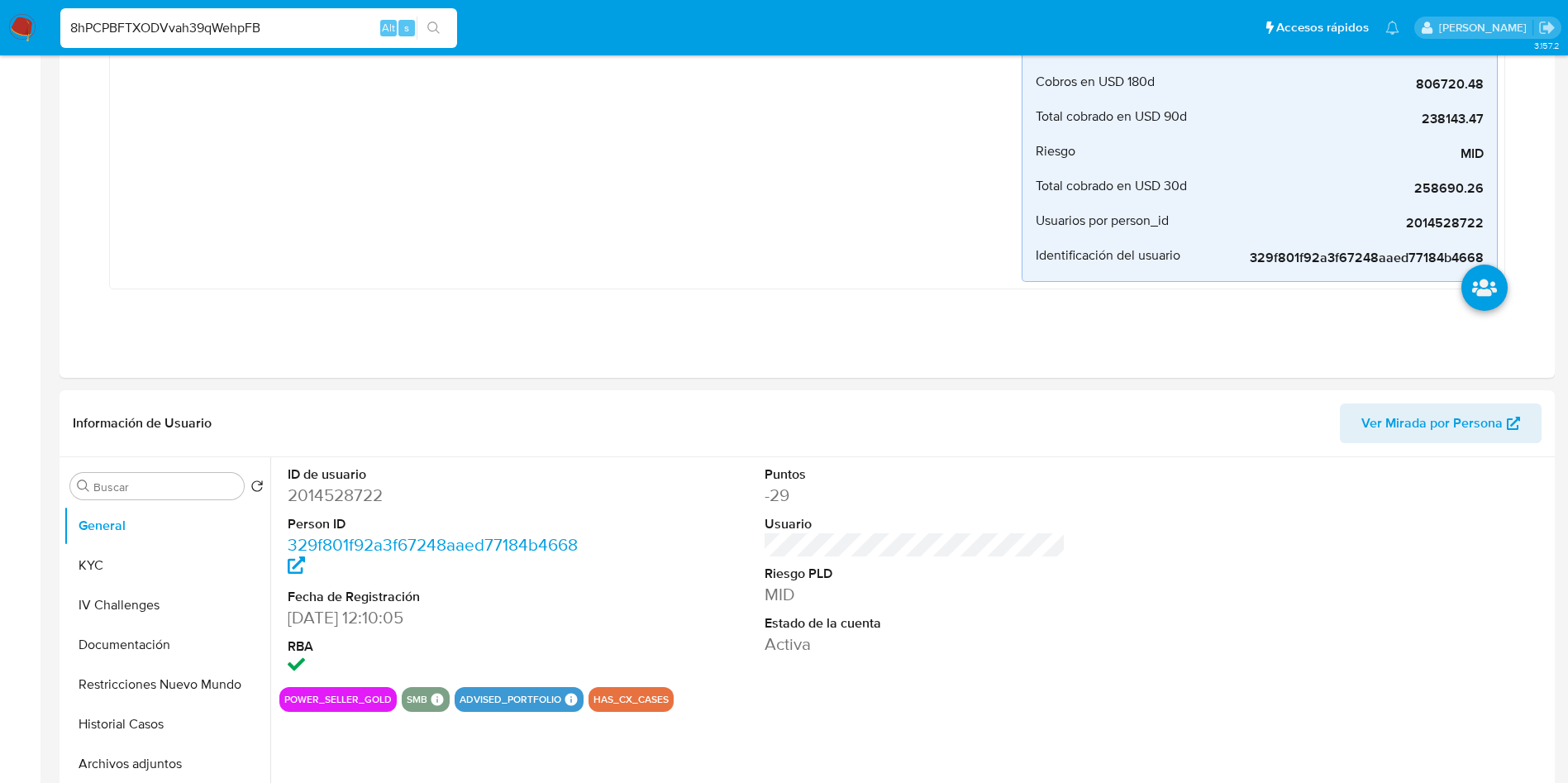
scroll to position [621, 0]
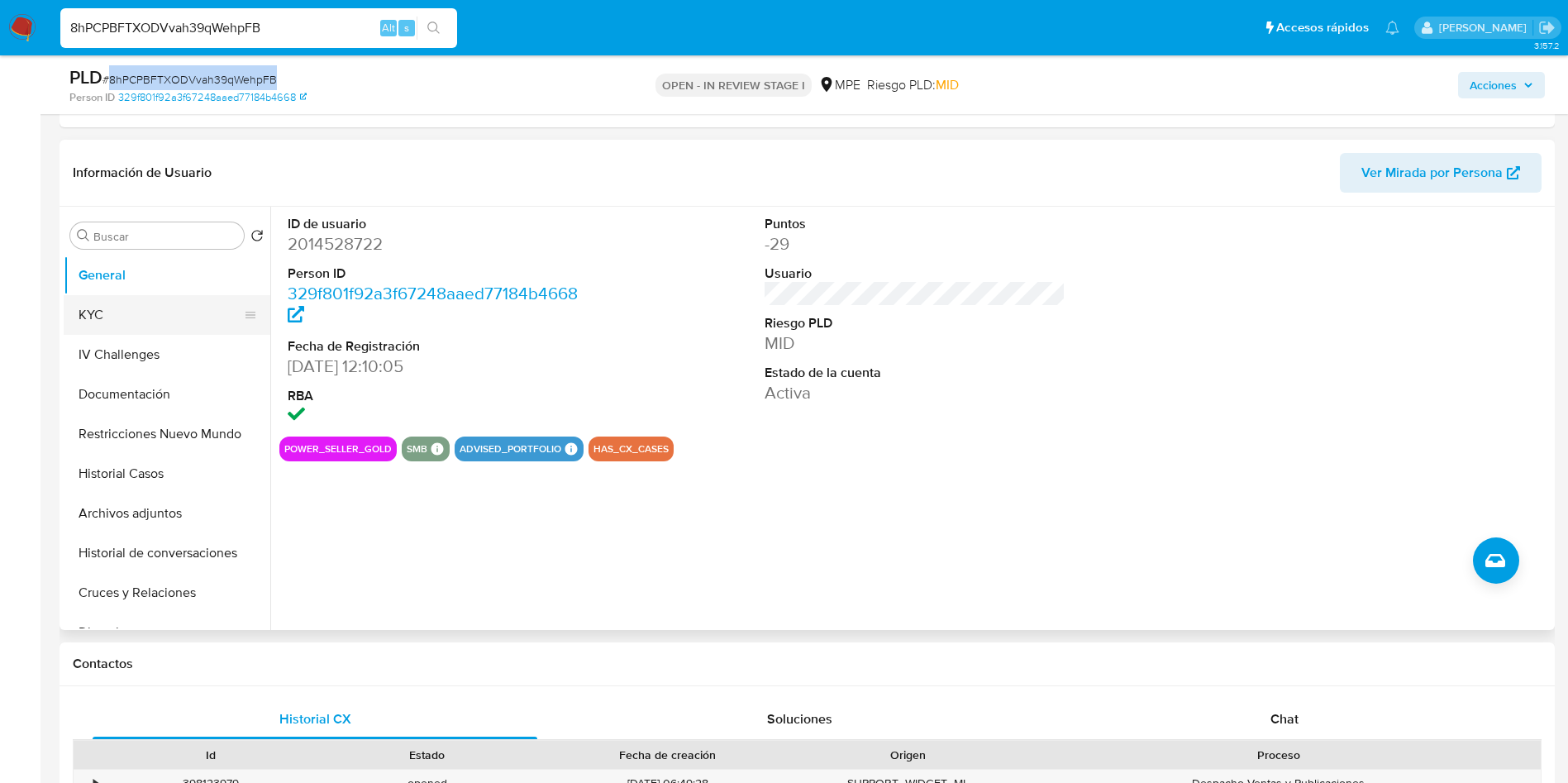
drag, startPoint x: 139, startPoint y: 302, endPoint x: 144, endPoint y: 290, distance: 13.0
click at [140, 302] on button "KYC" at bounding box center [161, 315] width 194 height 40
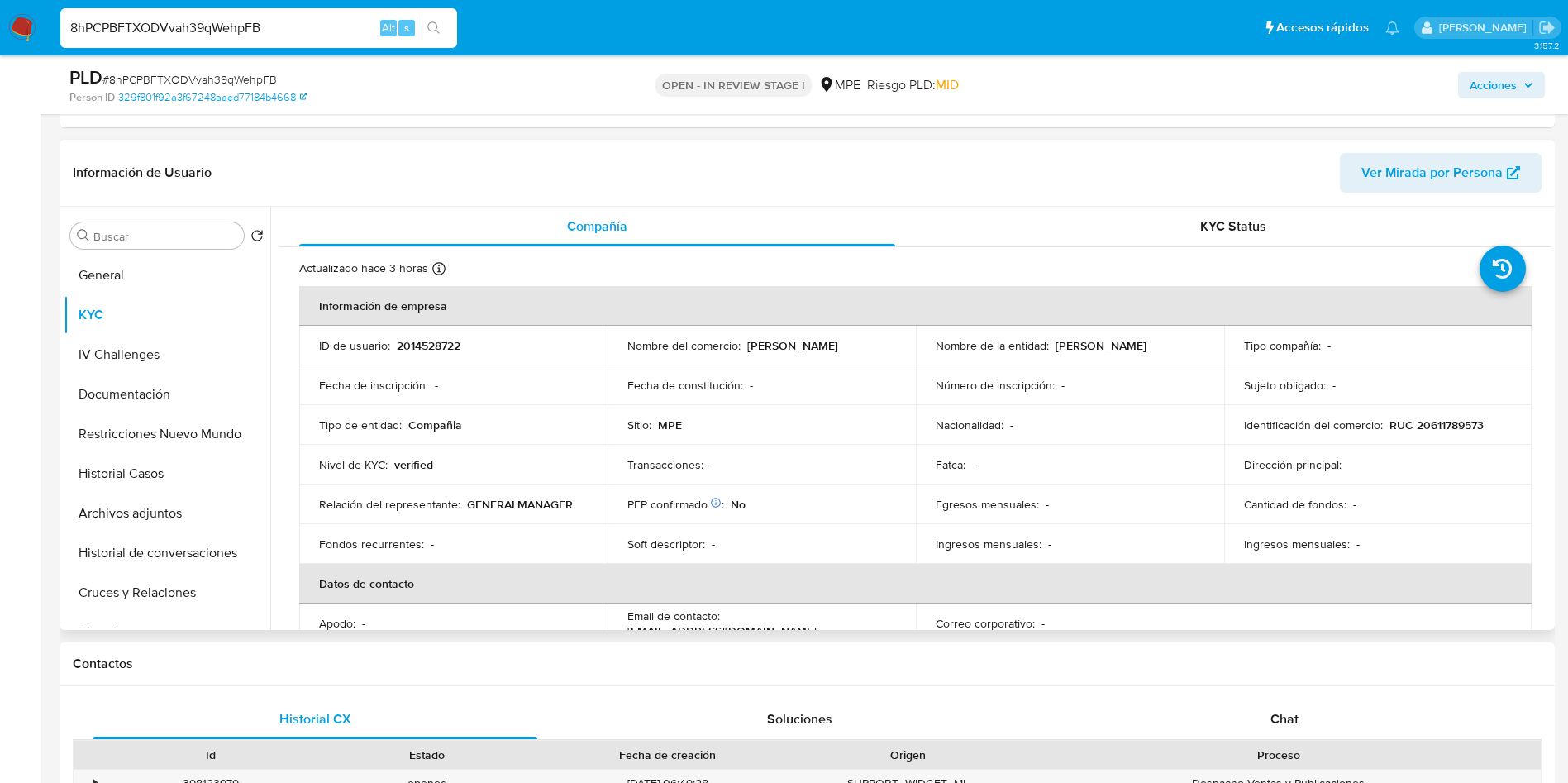
click at [1071, 348] on p "TYCPERUMOVIL" at bounding box center [1101, 345] width 91 height 15
copy p "TYCPERUMOVIL"
click at [178, 434] on button "Restricciones Nuevo Mundo" at bounding box center [161, 434] width 194 height 40
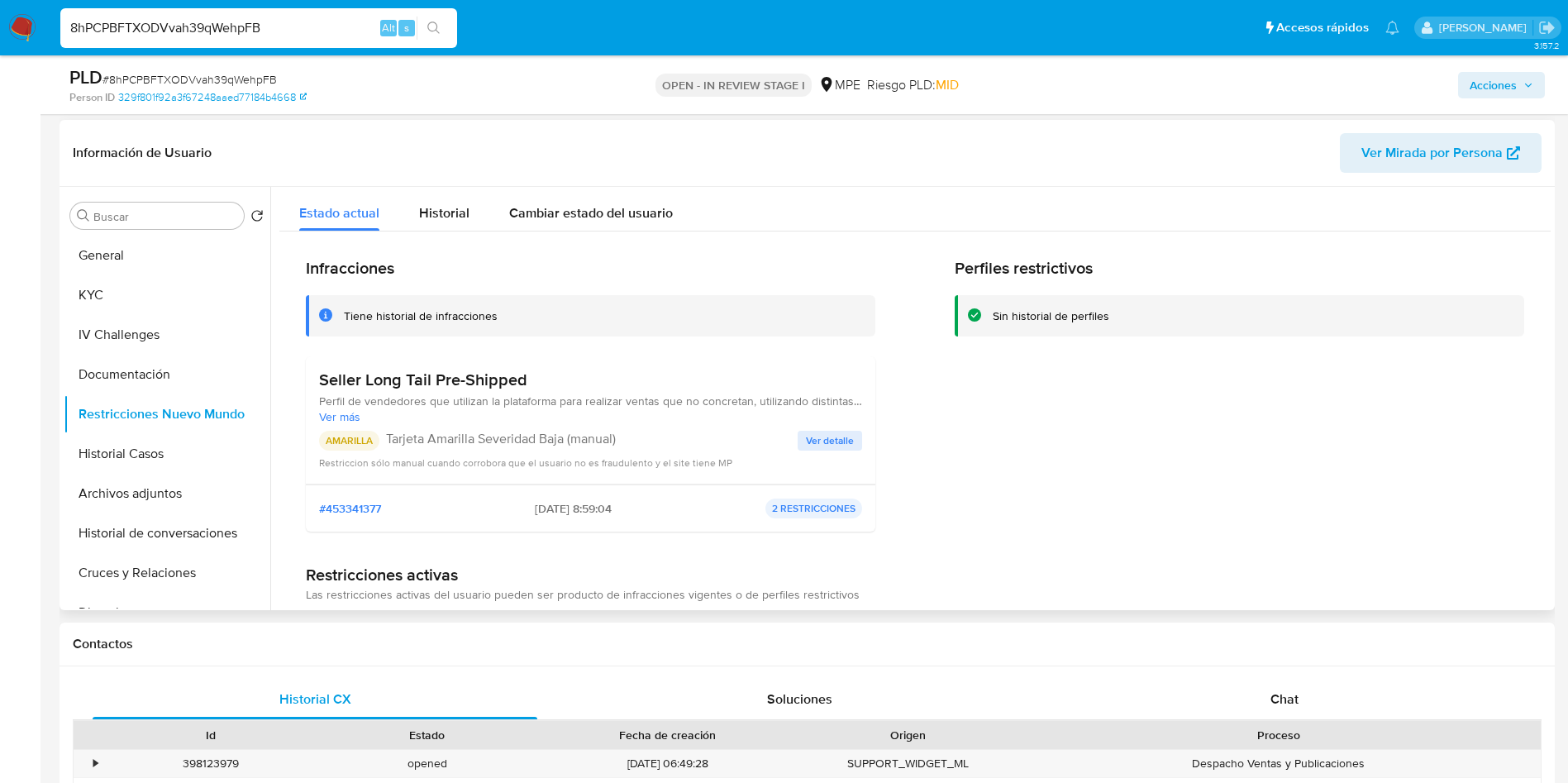
click at [424, 389] on h3 "Seller Long Tail Pre-Shipped" at bounding box center [590, 380] width 543 height 21
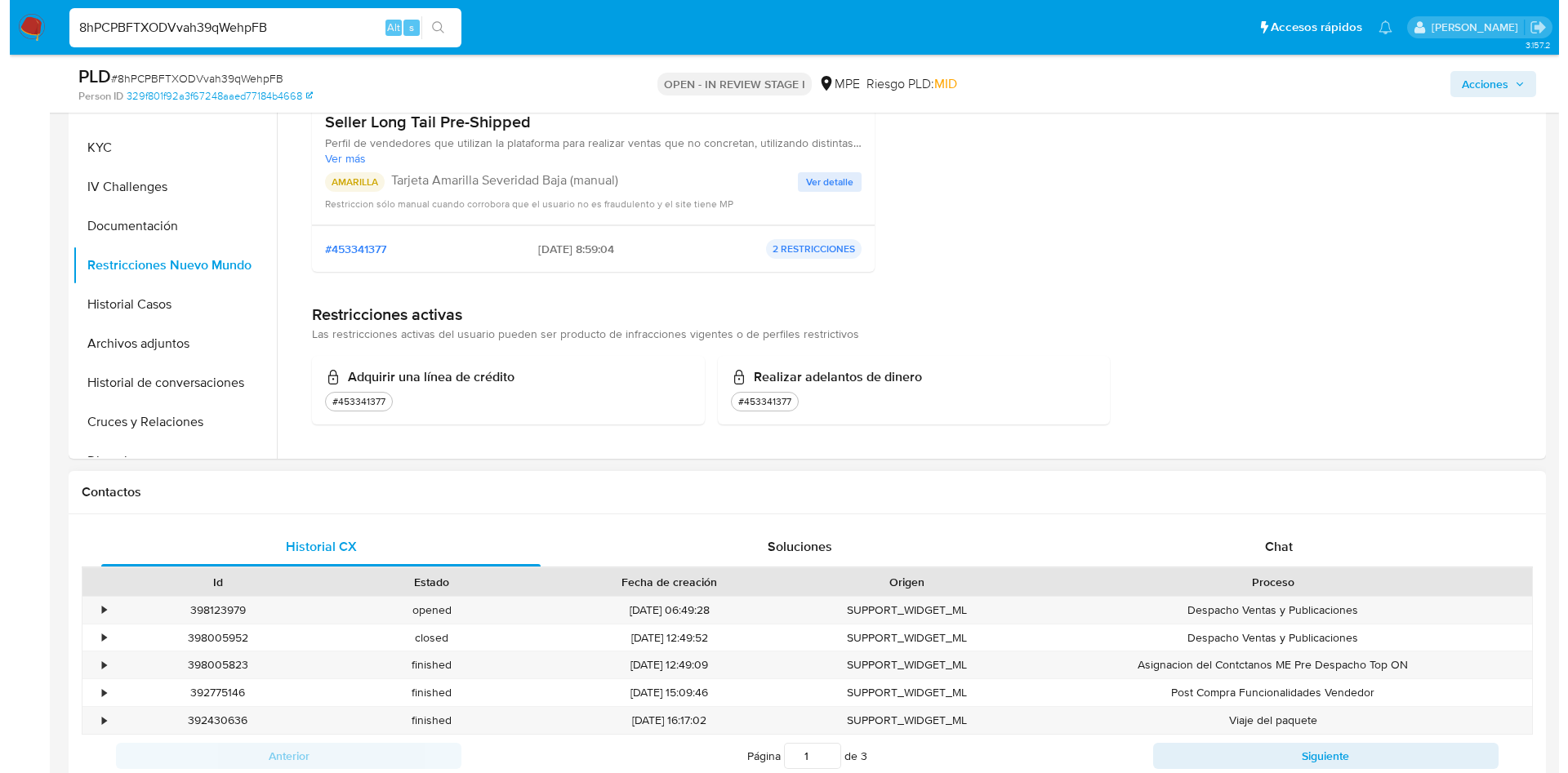
scroll to position [979, 0]
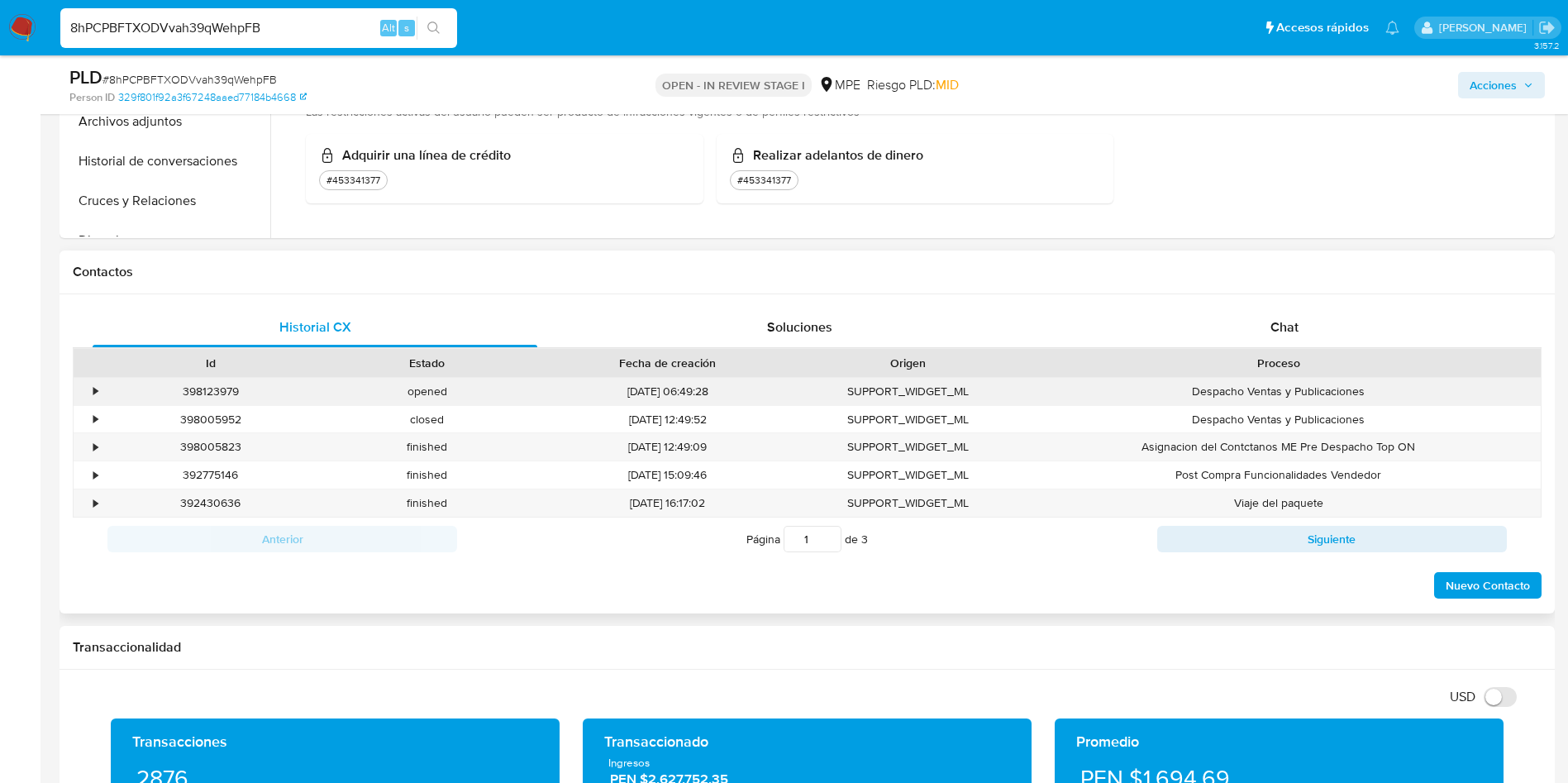
click at [94, 389] on div "•" at bounding box center [95, 392] width 4 height 16
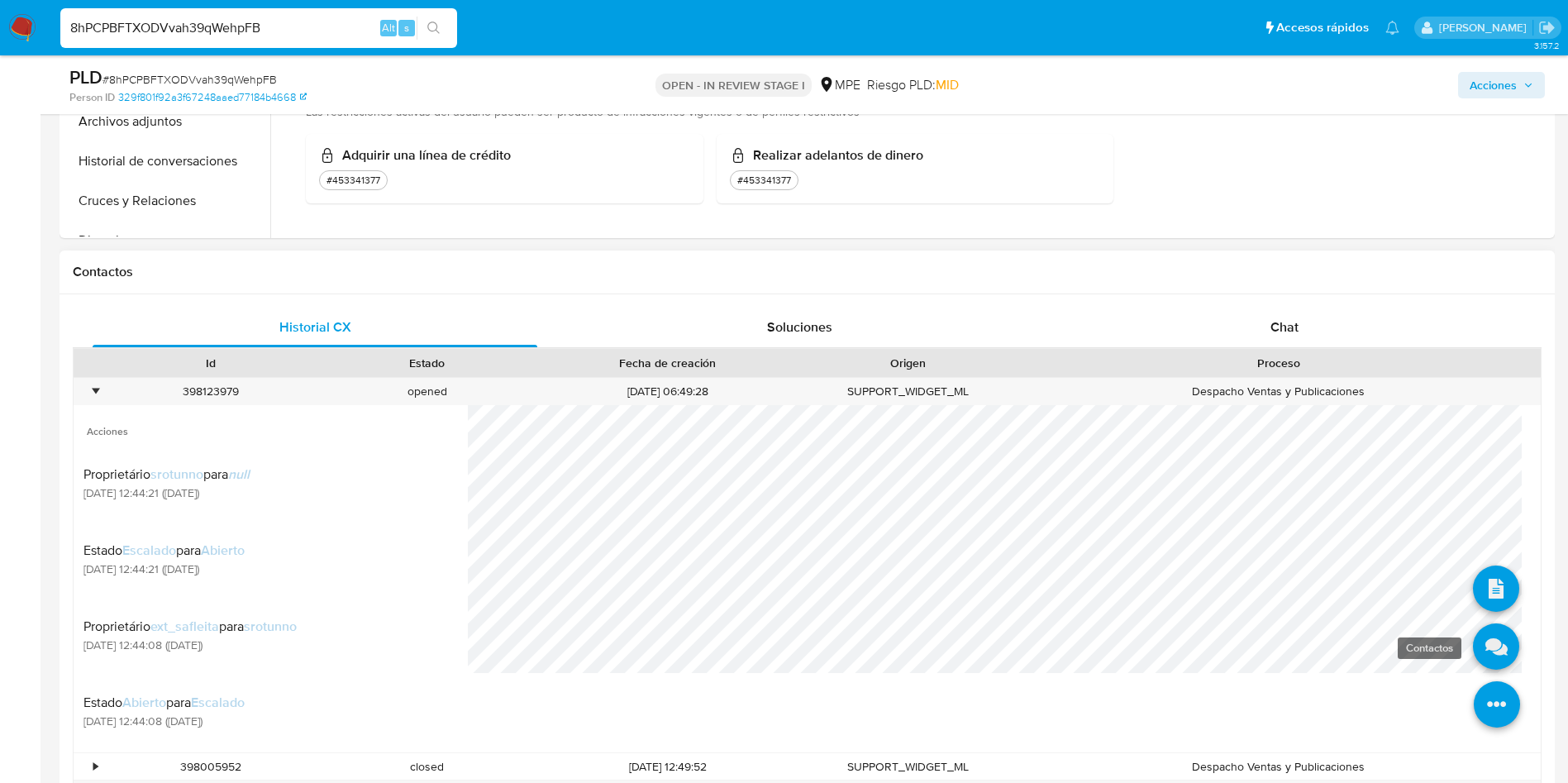
click at [1473, 659] on link at bounding box center [1496, 647] width 47 height 47
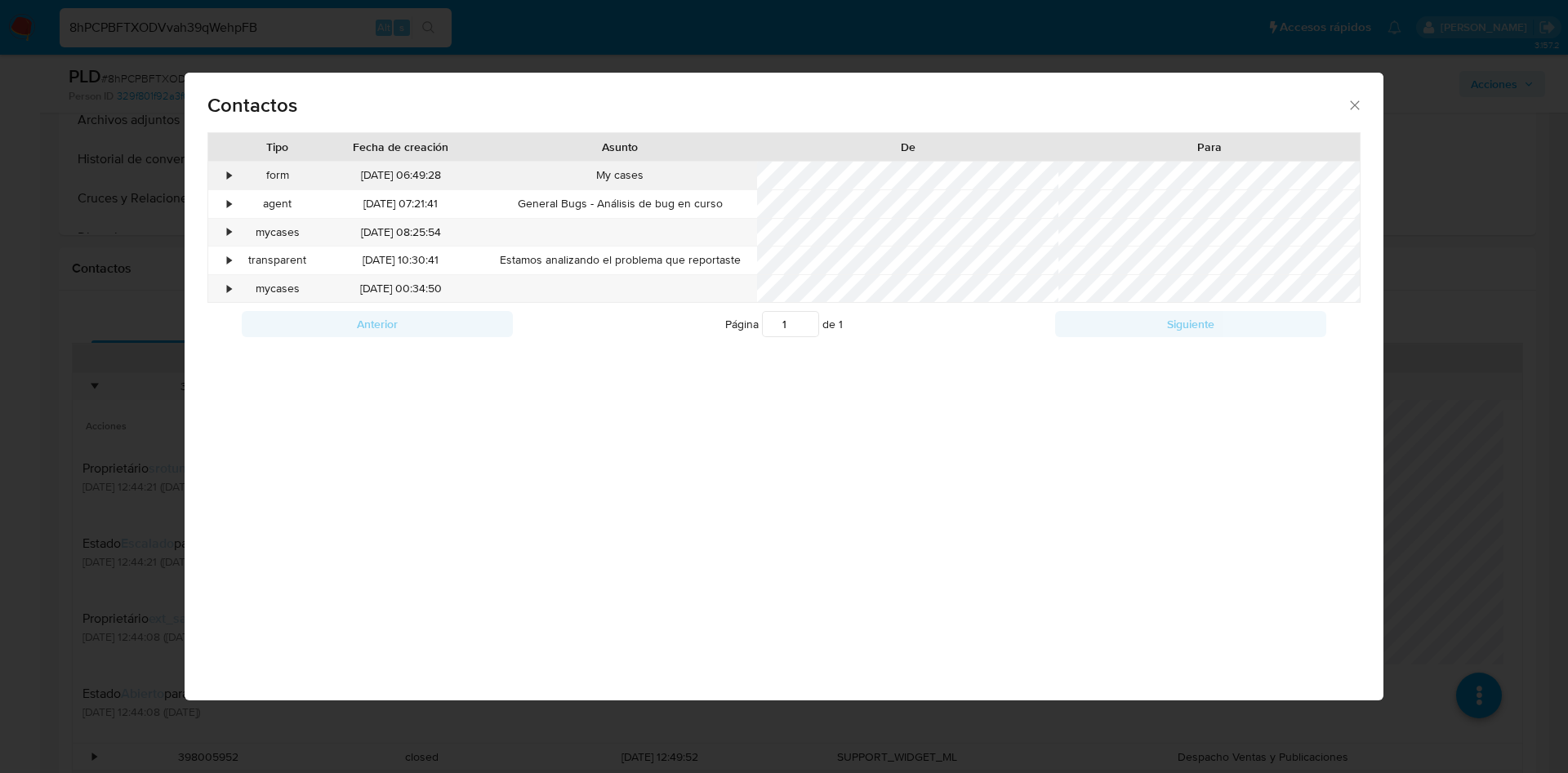
click at [231, 183] on div "•" at bounding box center [222, 175] width 28 height 28
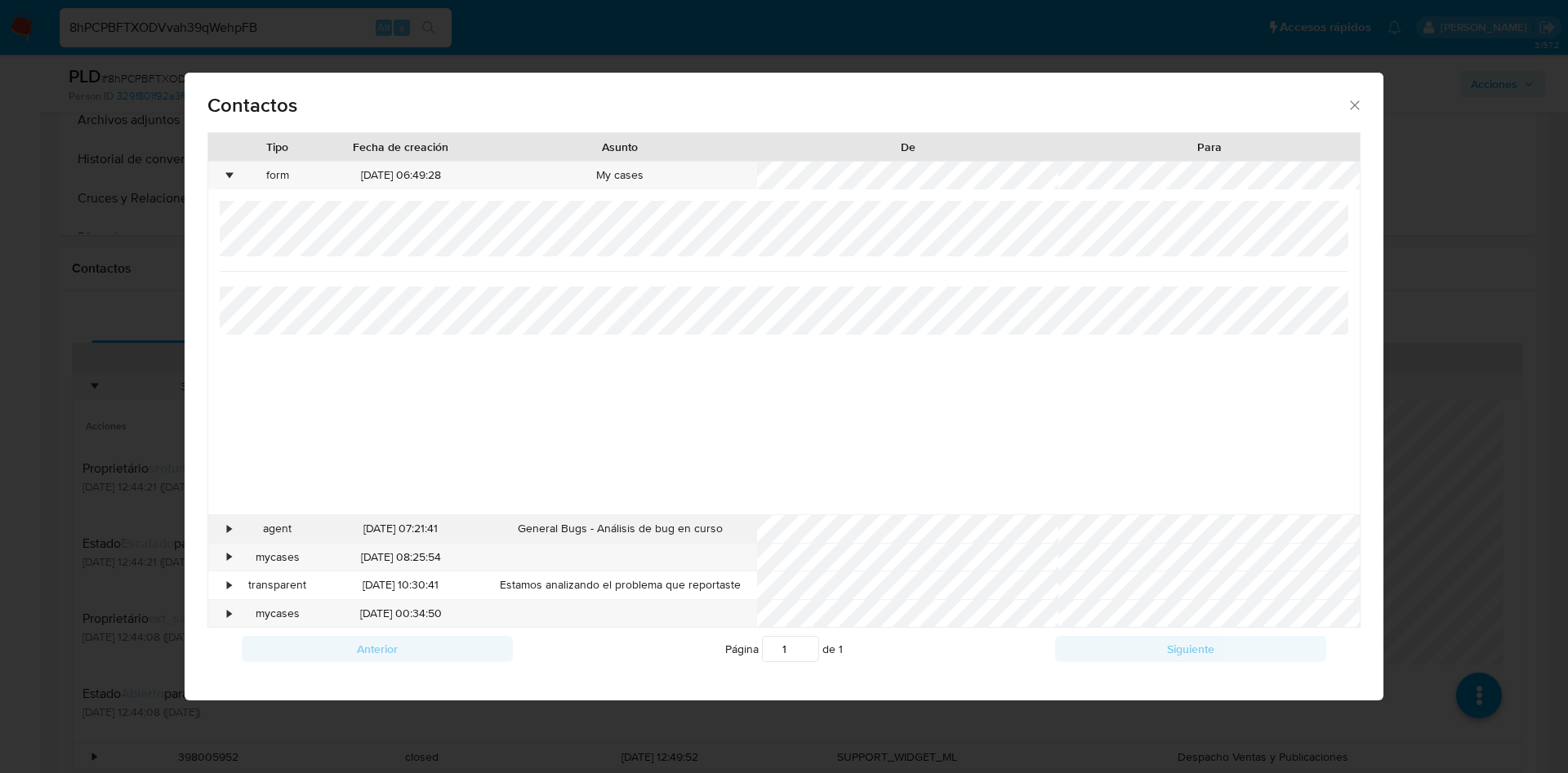
click at [232, 521] on div "•" at bounding box center [222, 529] width 28 height 28
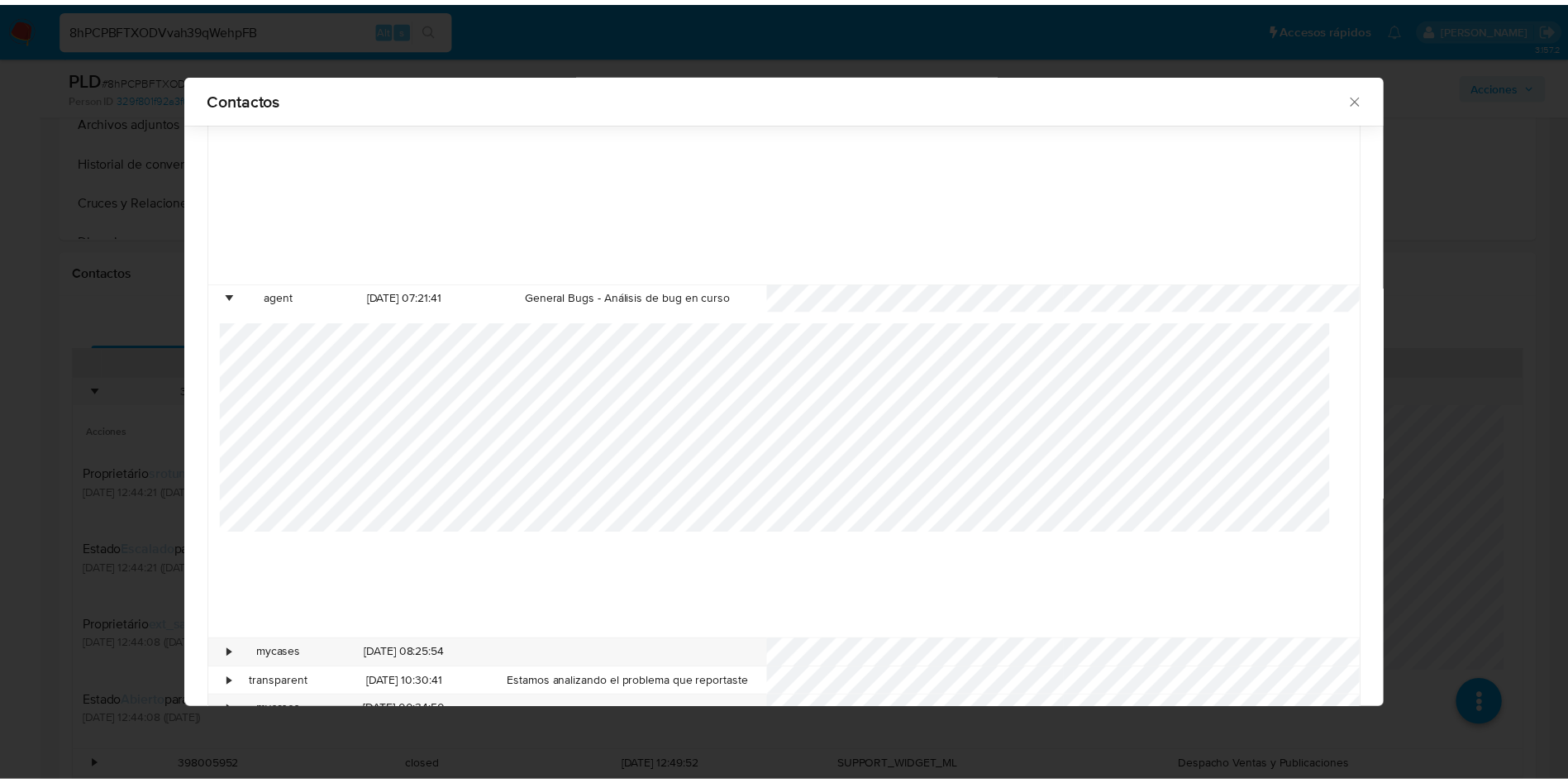
scroll to position [310, 0]
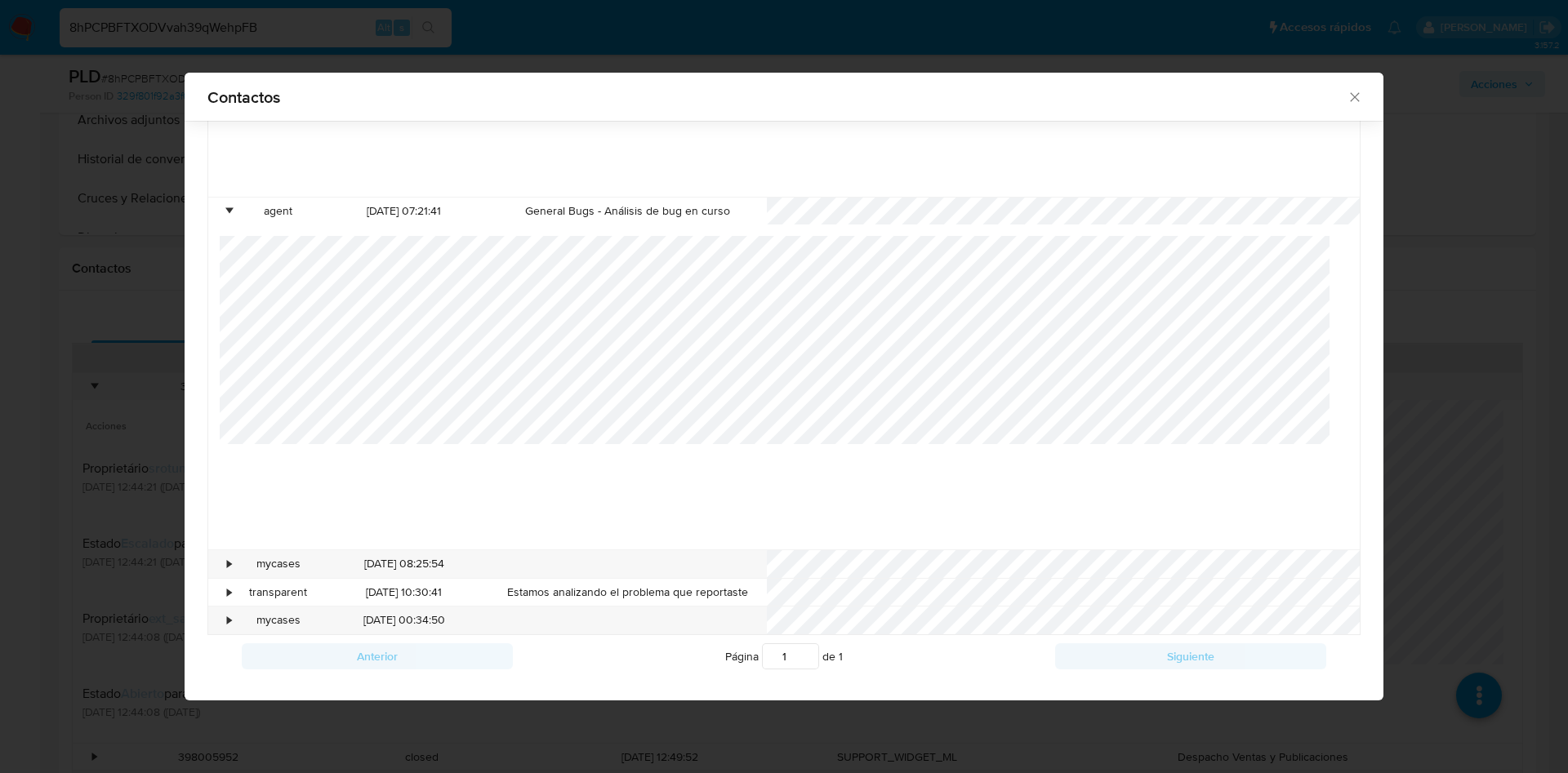
click at [1511, 331] on div "Contactos Tipo Fecha de creación Asunto De Para • form 01/08/2025 06:49:28 My c…" at bounding box center [784, 386] width 1568 height 773
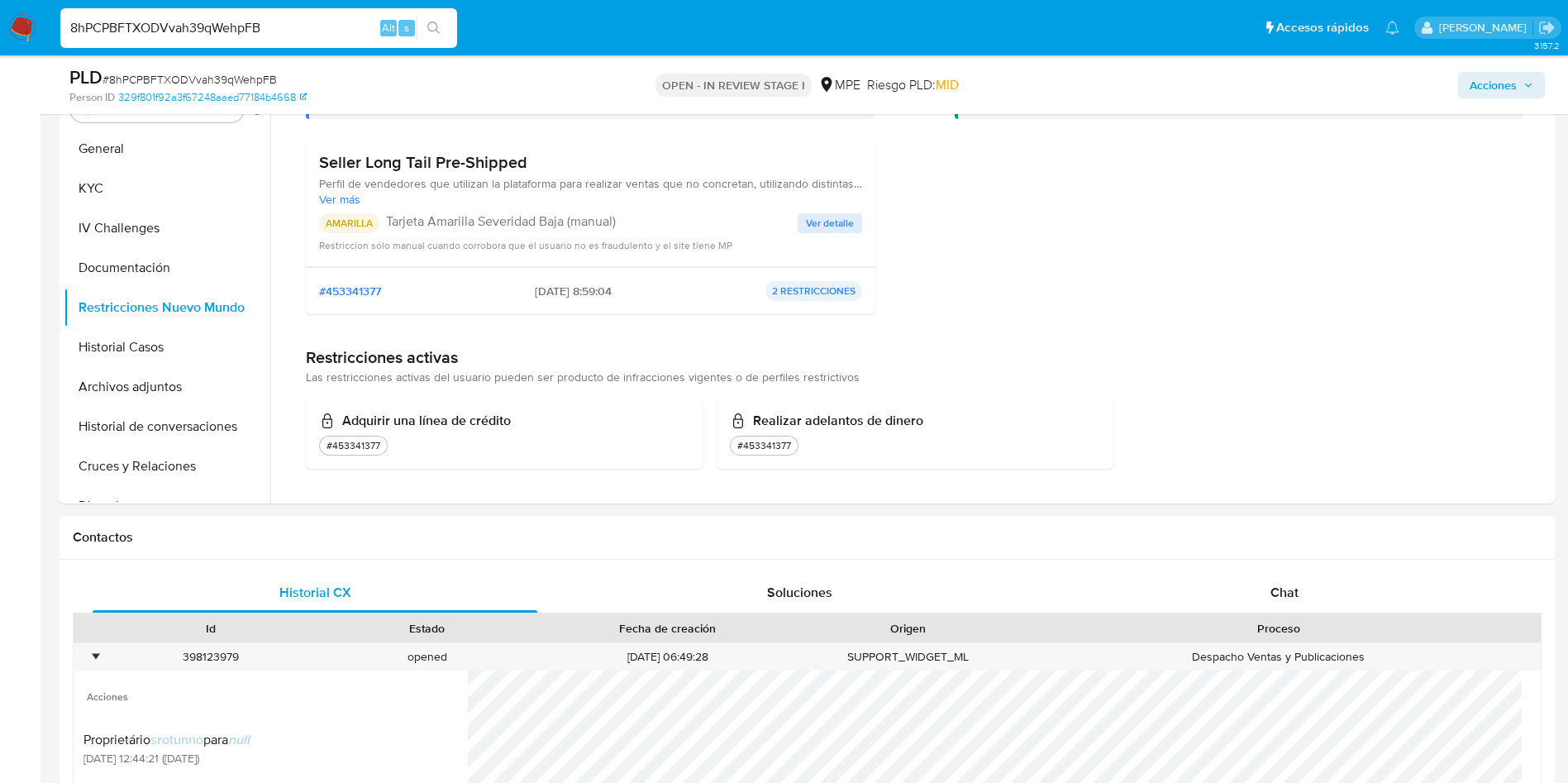
scroll to position [621, 0]
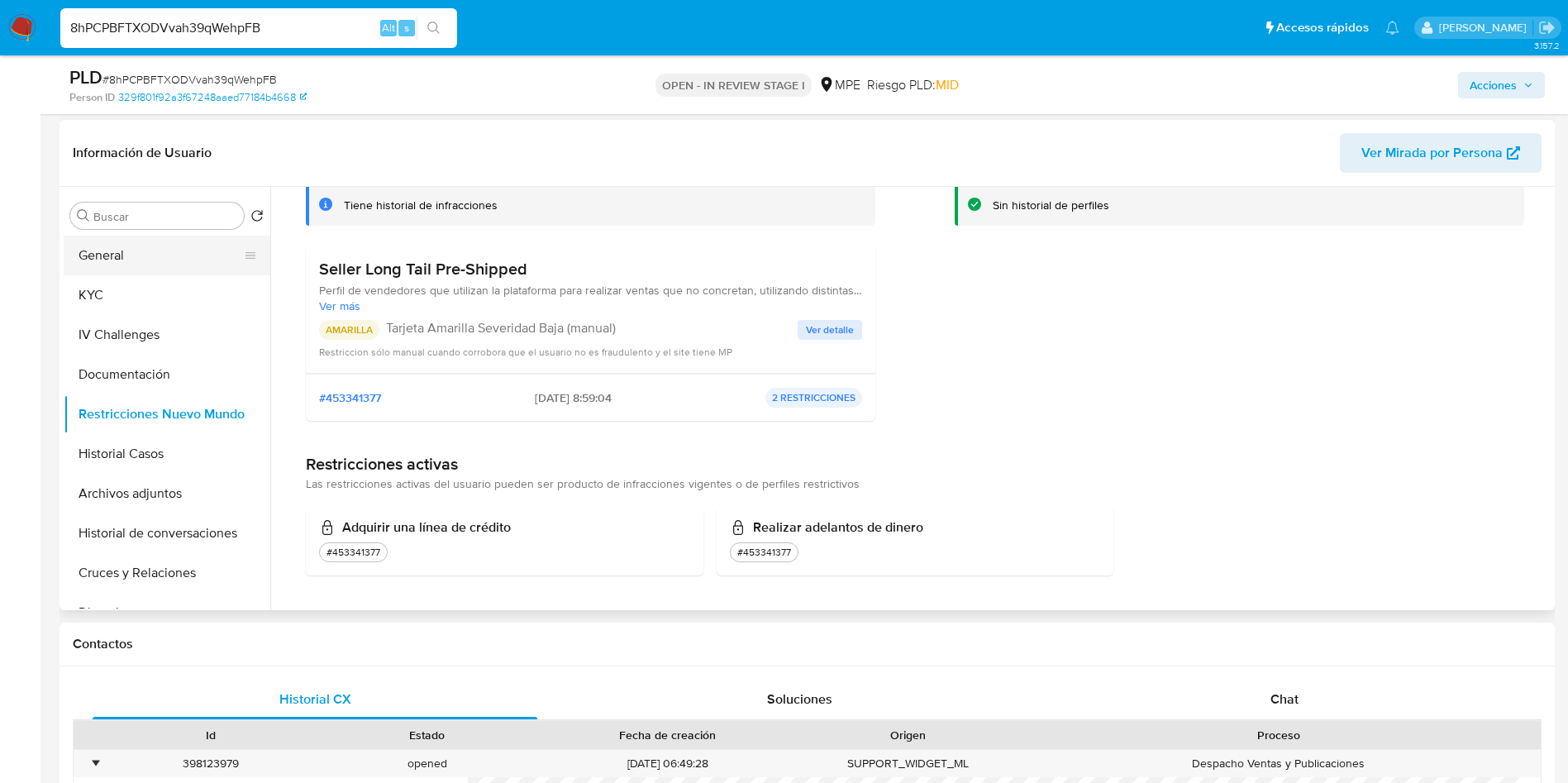
click at [151, 276] on button "KYC" at bounding box center [167, 296] width 206 height 40
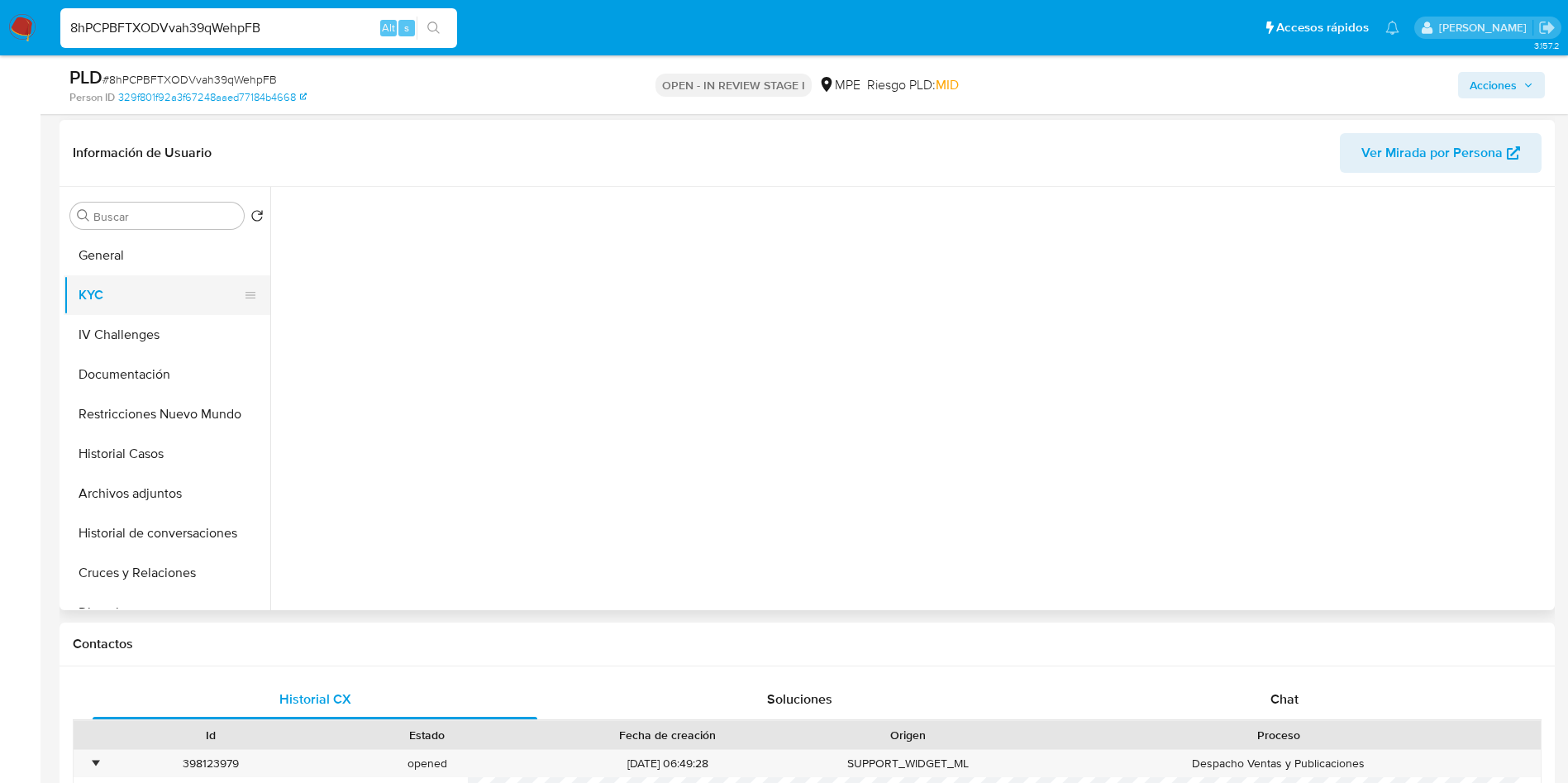
scroll to position [0, 0]
click at [151, 294] on button "KYC" at bounding box center [161, 296] width 194 height 40
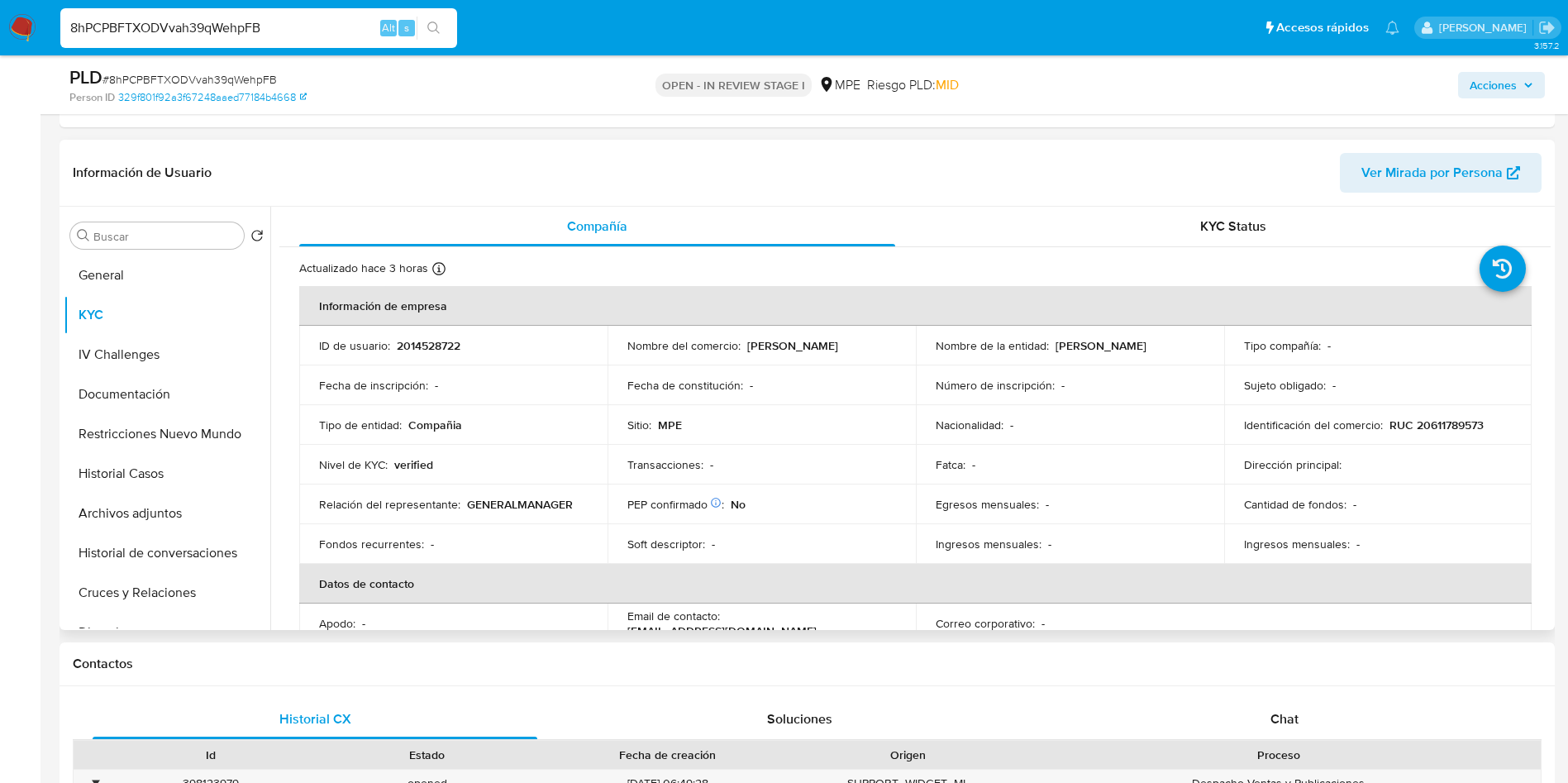
scroll to position [15, 0]
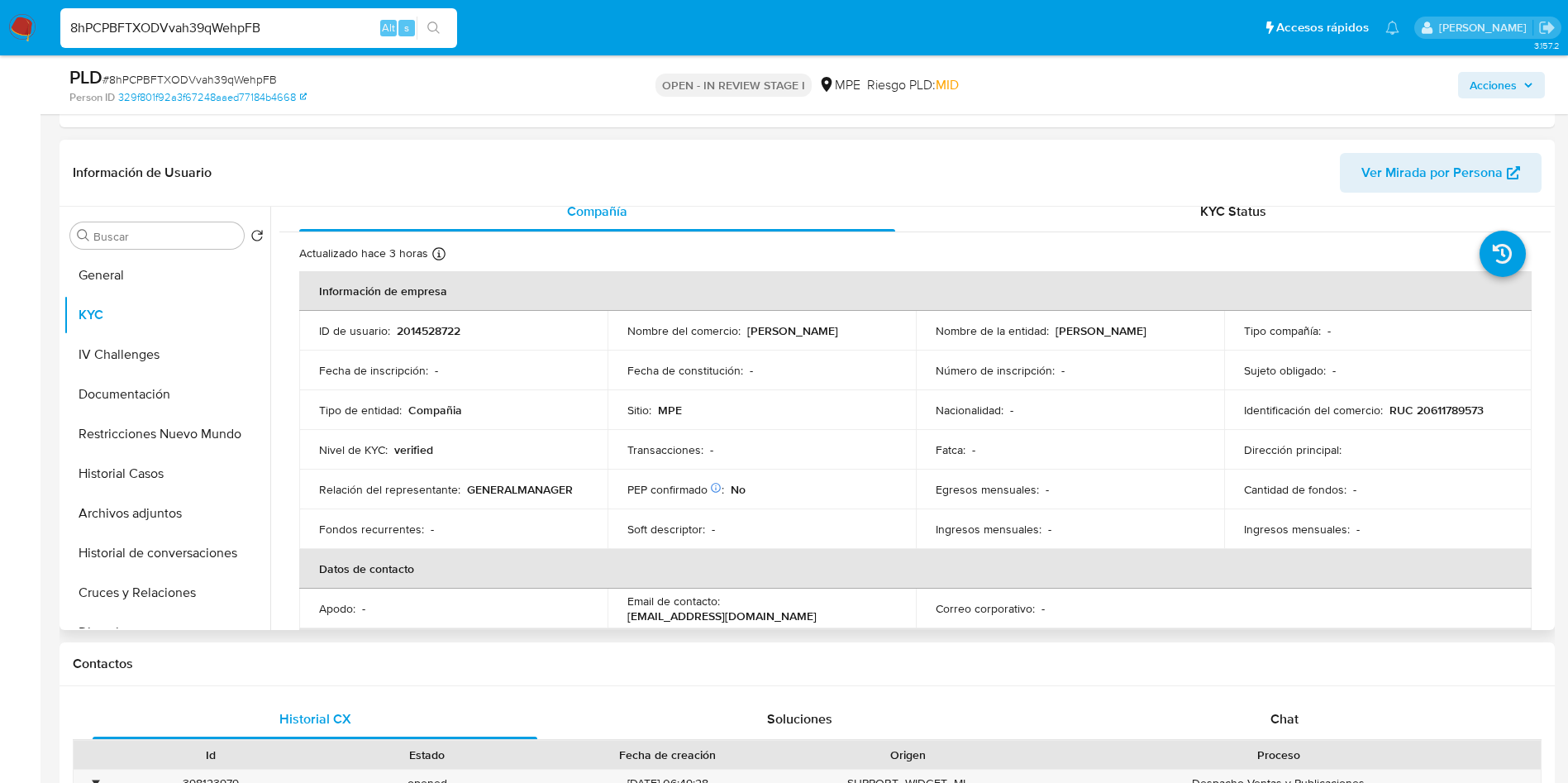
click at [421, 332] on p "2014528722" at bounding box center [429, 330] width 64 height 15
copy p "2014528722"
click at [119, 263] on button "General" at bounding box center [161, 276] width 194 height 40
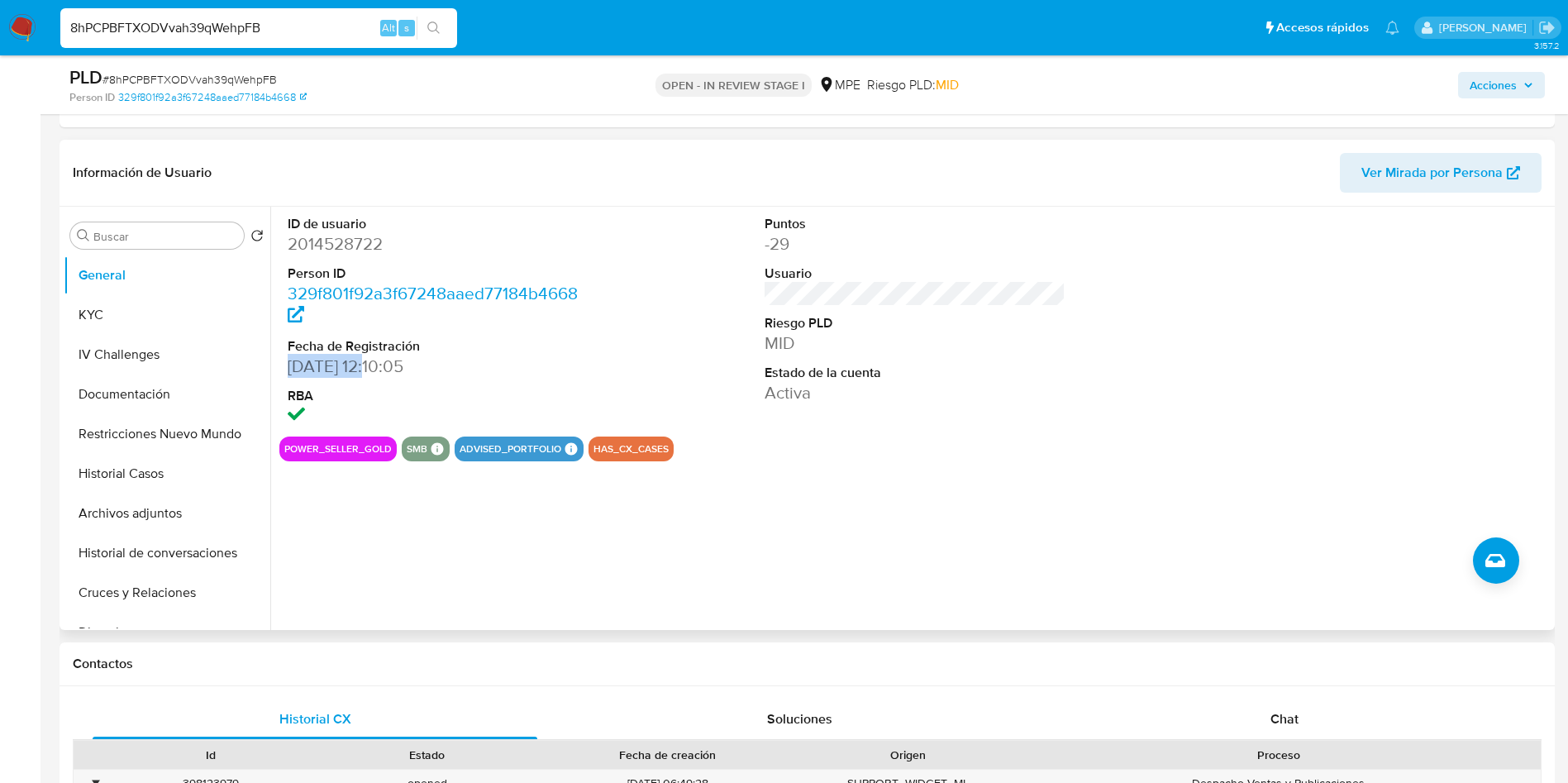
drag, startPoint x: 284, startPoint y: 363, endPoint x: 379, endPoint y: 362, distance: 95.0
click at [379, 362] on div "ID de usuario 2014528722 Person ID 329f801f92a3f67248aaed77184b4668 Fecha de Re…" at bounding box center [438, 321] width 318 height 230
copy dd "30/09/2024"
click at [825, 374] on dt "Estado de la cuenta" at bounding box center [915, 372] width 302 height 18
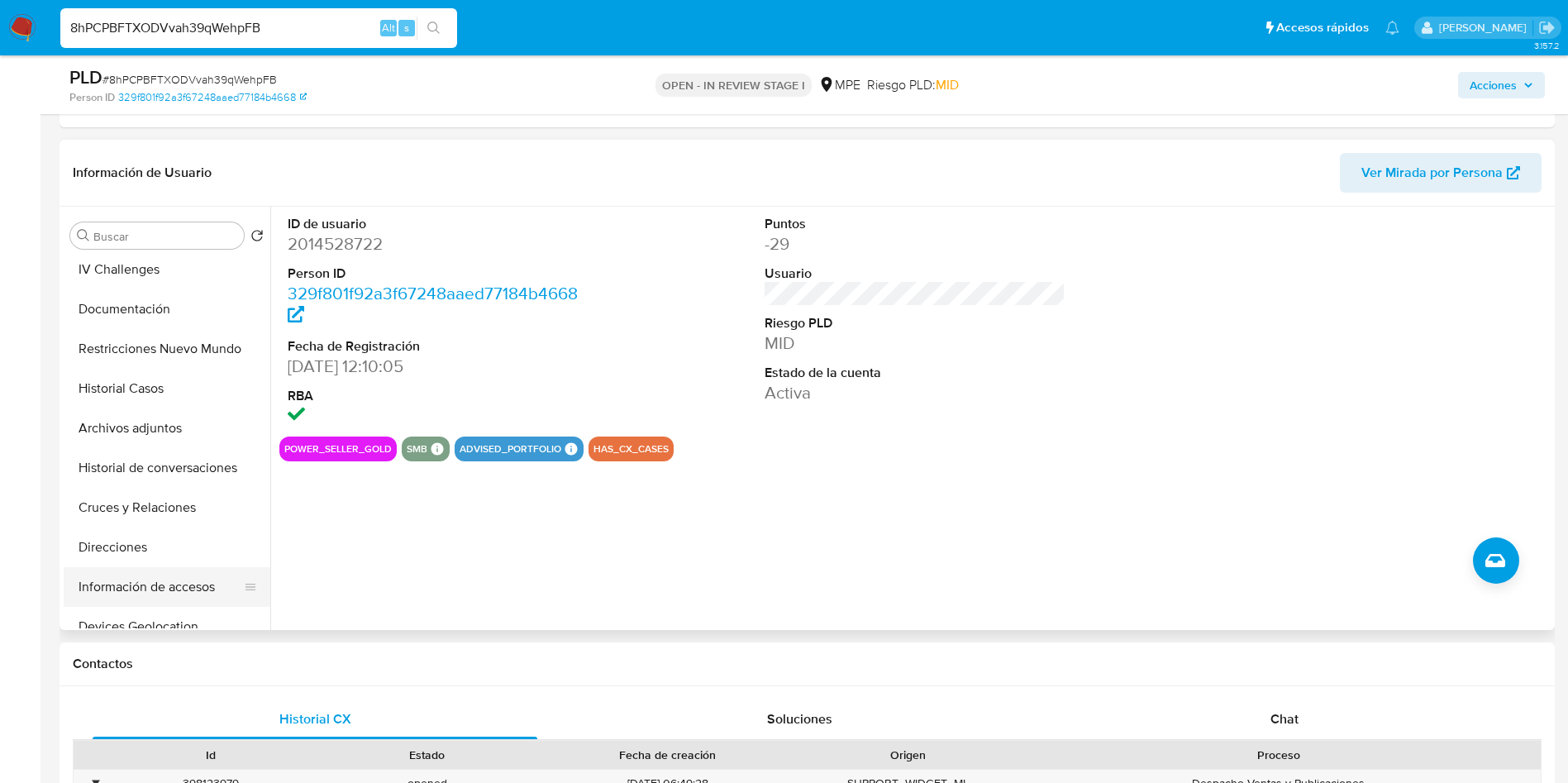
scroll to position [124, 0]
click at [151, 512] on button "Direcciones" at bounding box center [161, 509] width 194 height 40
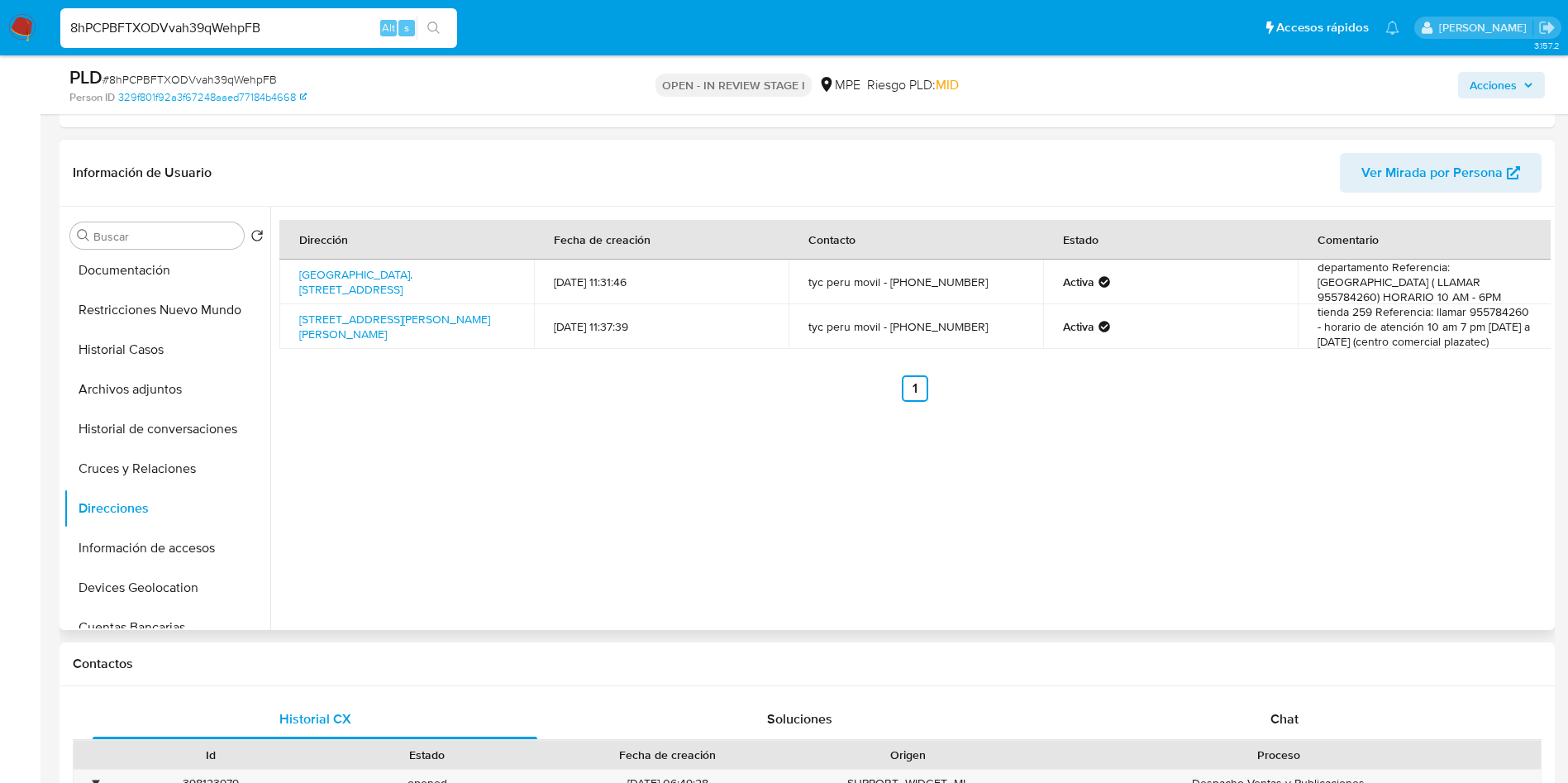
click at [1378, 321] on td "tienda 259 Referencia: llamar 955784260 - horario de atención 10 am 7 pm lunes …" at bounding box center [1425, 327] width 255 height 45
click at [1376, 321] on td "tienda 259 Referencia: llamar 955784260 - horario de atención 10 am 7 pm lunes …" at bounding box center [1425, 327] width 255 height 45
click at [1372, 362] on div "Dirección Fecha de creación Contacto Estado Comentario Avenida Av. Bolivia 1109…" at bounding box center [915, 311] width 1272 height 182
click at [1368, 329] on td "tienda 259 Referencia: llamar 955784260 - horario de atención 10 am 7 pm lunes …" at bounding box center [1425, 327] width 255 height 45
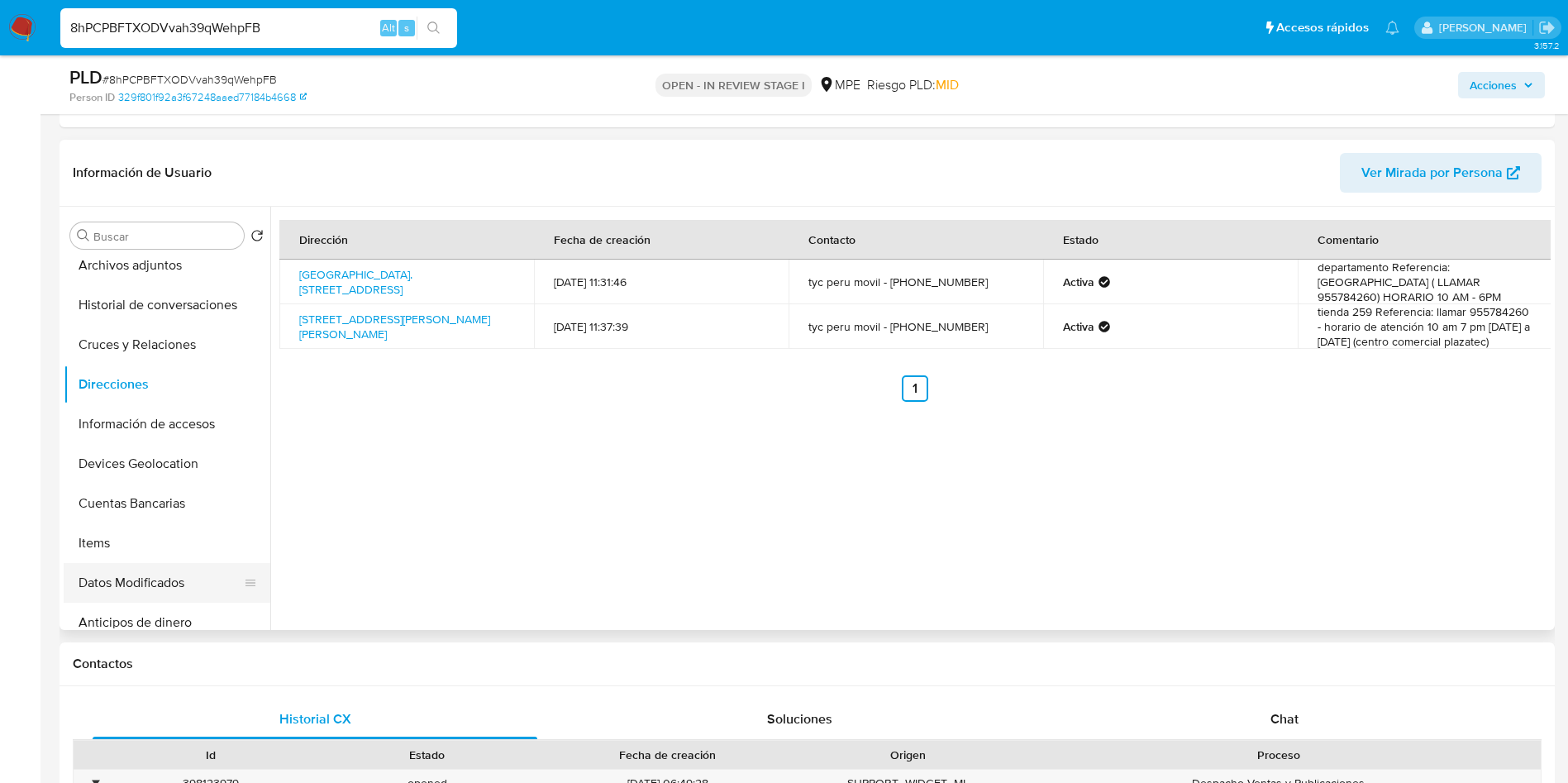
click at [144, 512] on button "Cuentas Bancarias" at bounding box center [167, 504] width 206 height 40
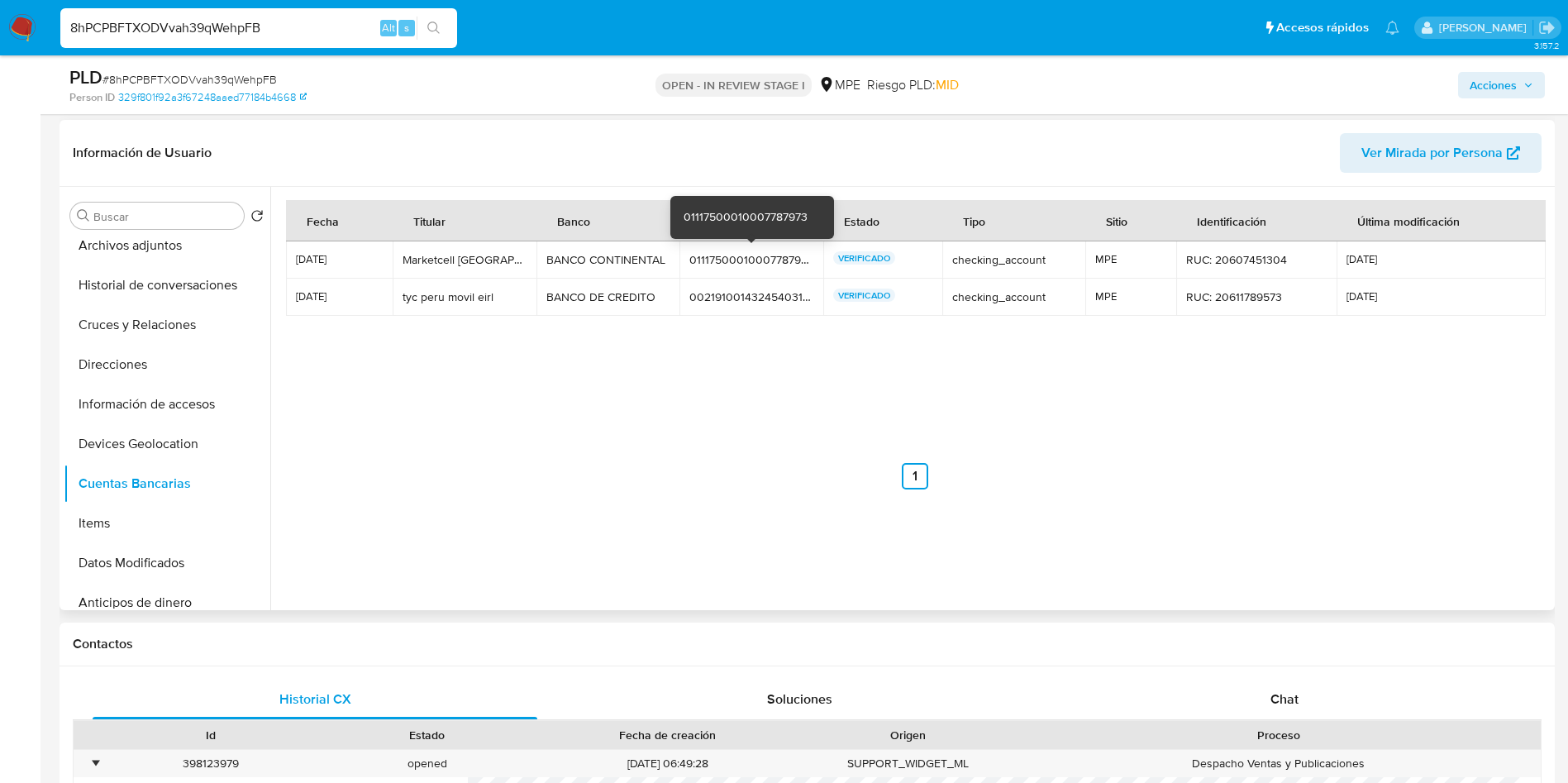
click at [732, 261] on div "01117500010007787973" at bounding box center [752, 259] width 124 height 15
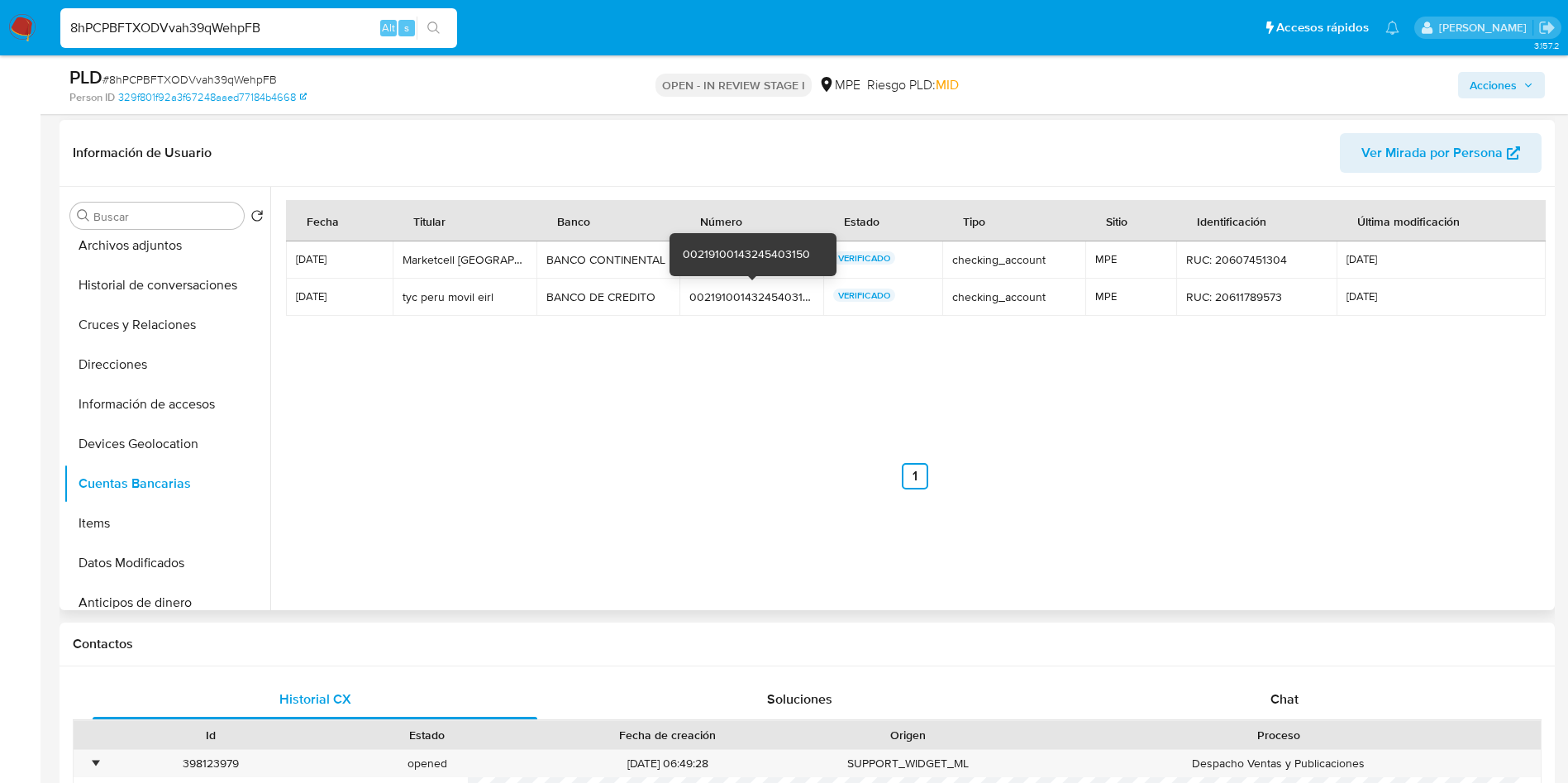
click at [730, 291] on div "00219100143245403150" at bounding box center [752, 296] width 124 height 15
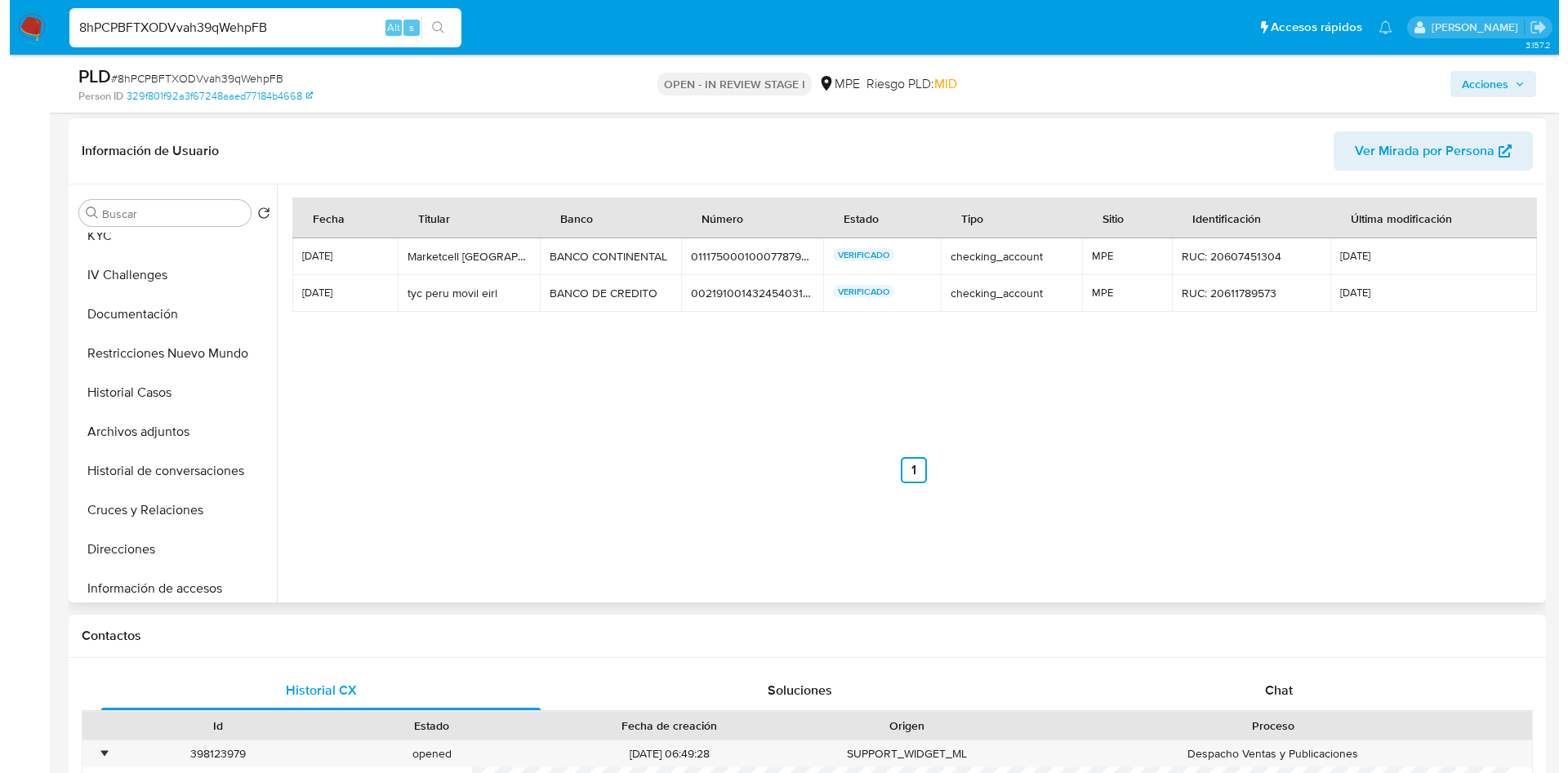
scroll to position [0, 0]
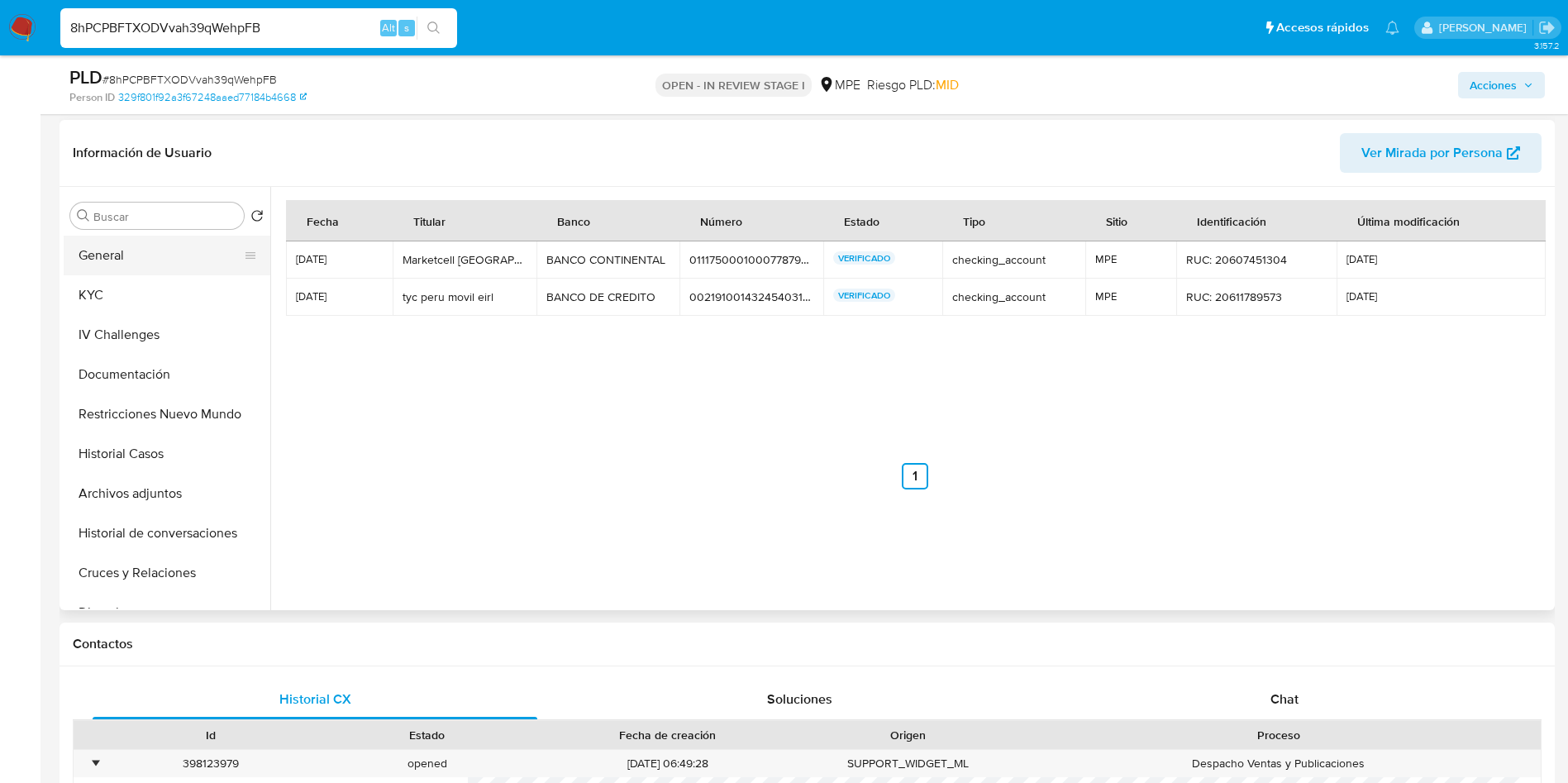
click at [101, 237] on button "General" at bounding box center [161, 256] width 194 height 40
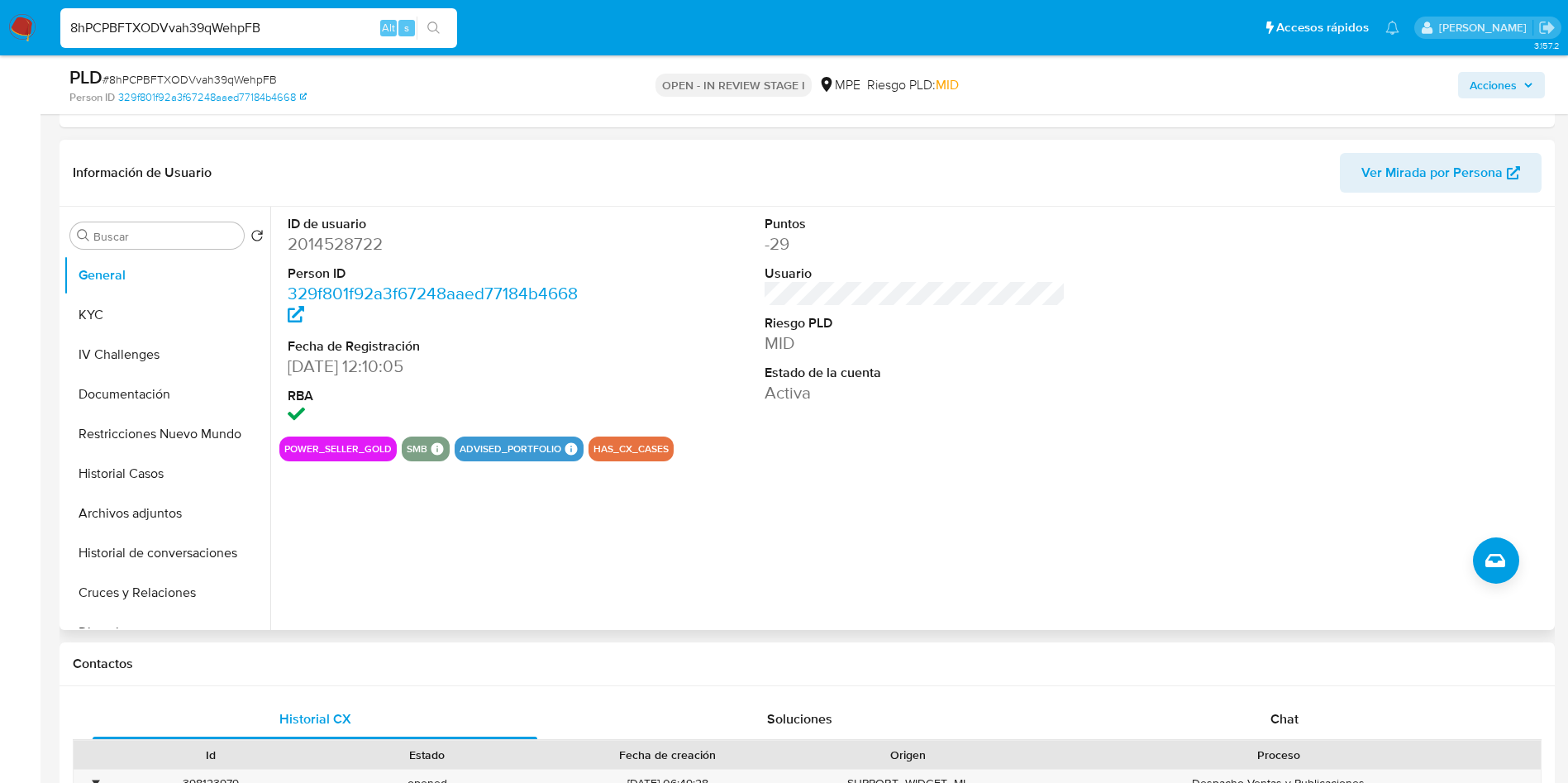
click at [347, 235] on dd "2014528722" at bounding box center [438, 244] width 302 height 23
click at [173, 302] on button "KYC" at bounding box center [161, 315] width 194 height 40
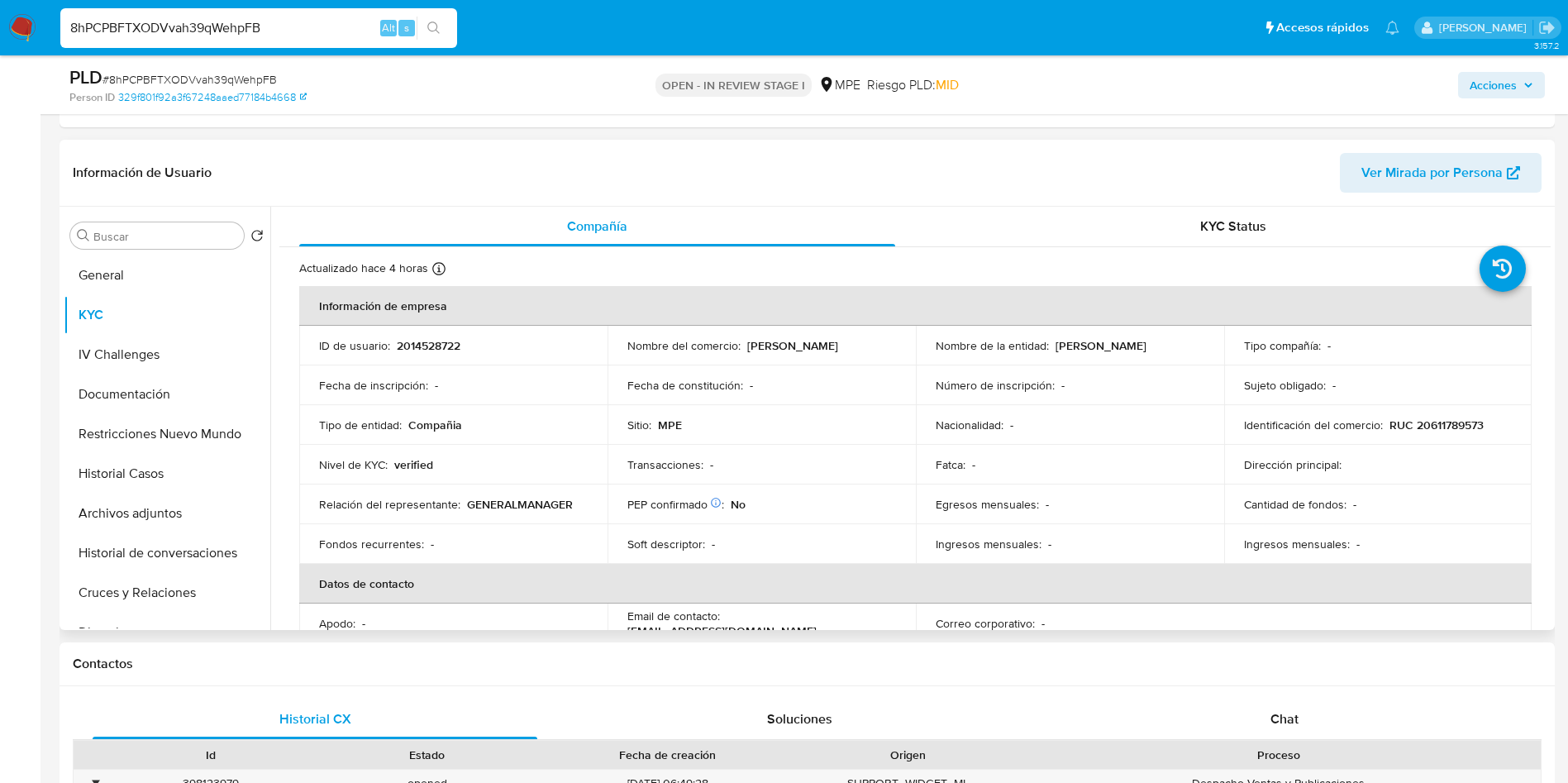
click at [1070, 343] on p "TYCPERUMOVIL" at bounding box center [1101, 345] width 91 height 15
click at [169, 519] on button "Archivos adjuntos" at bounding box center [167, 513] width 206 height 40
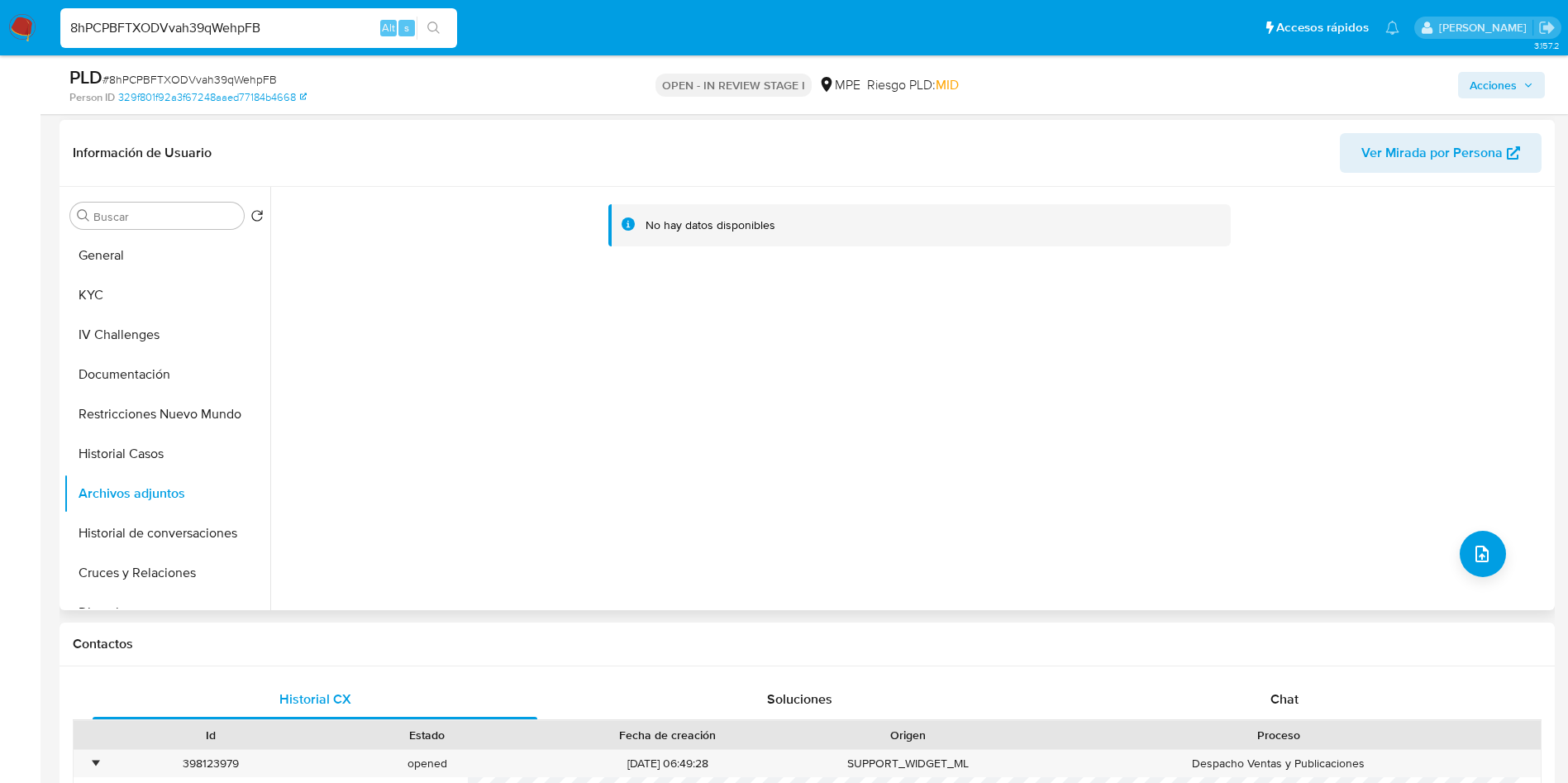
click at [1501, 557] on div "No hay datos disponibles" at bounding box center [911, 398] width 1280 height 423
click at [1494, 566] on button "upload-file" at bounding box center [1483, 554] width 47 height 47
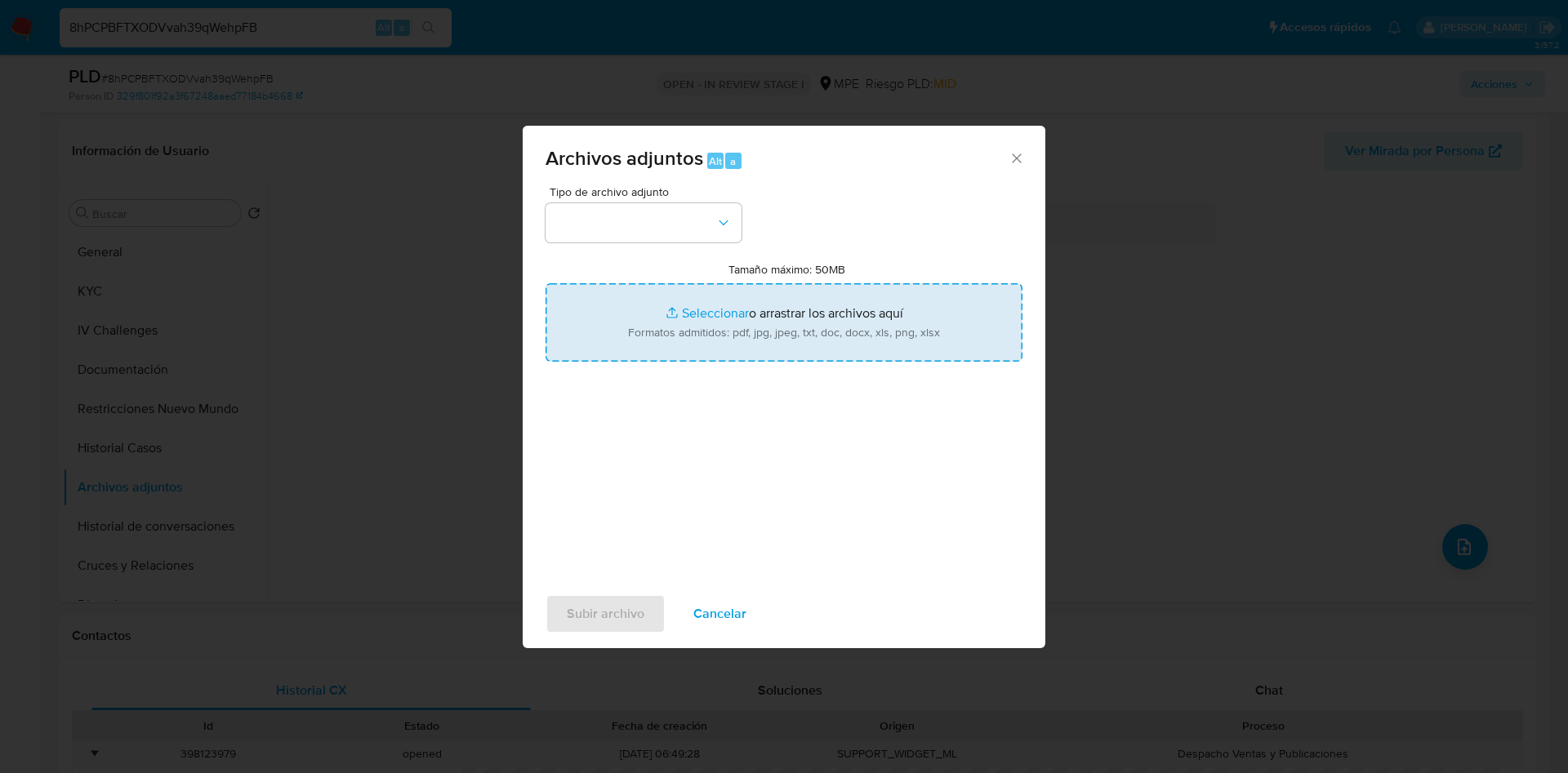
click at [911, 323] on input "Tamaño máximo: 50MB Seleccionar archivos" at bounding box center [784, 323] width 477 height 78
type input "C:\fakepath\Case Log 2014528722 - 02_09_2025.pdf"
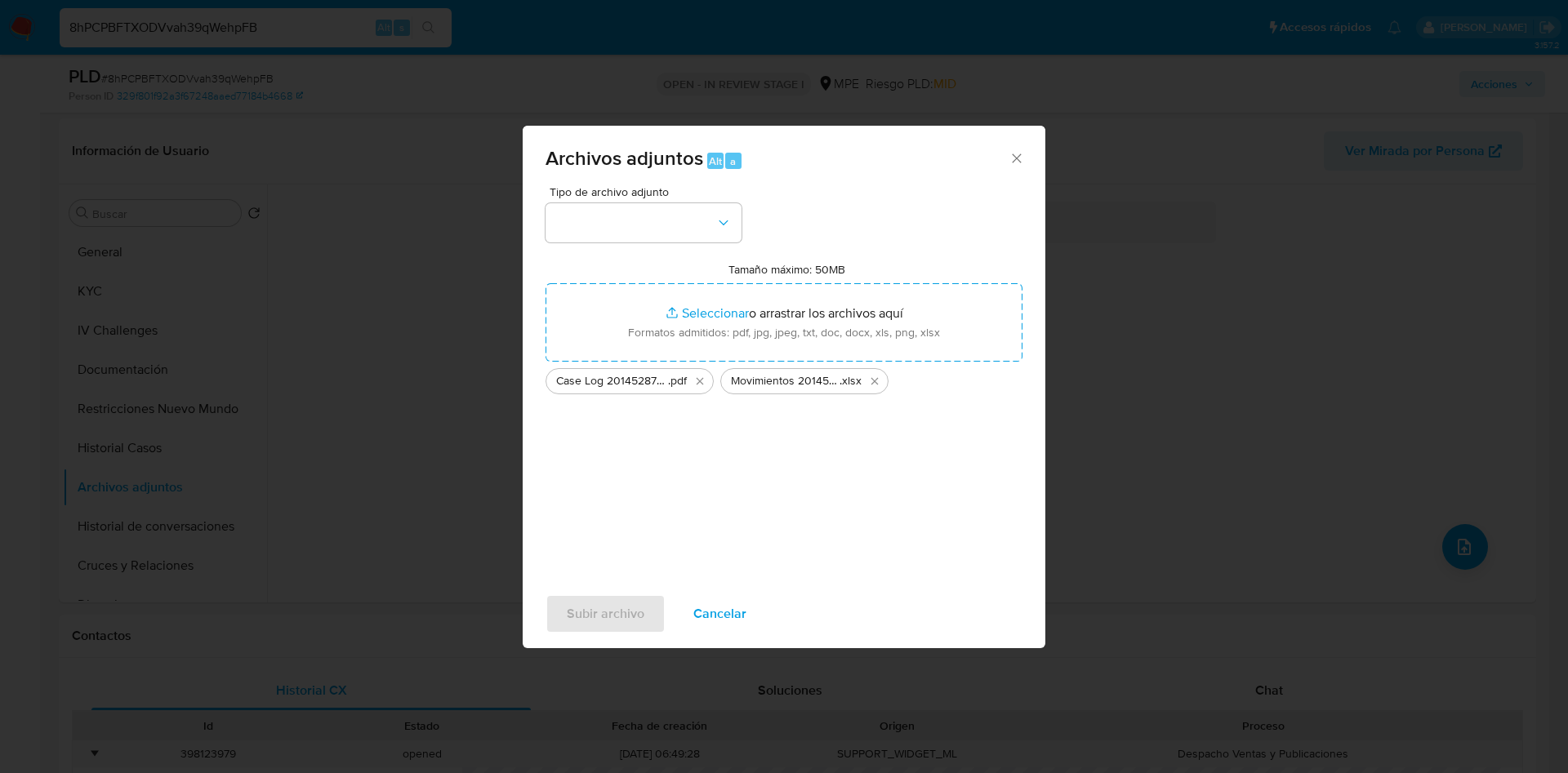
click at [638, 247] on div "Tipo de archivo adjunto Tamaño máximo: 50MB Seleccionar archivos Seleccionar o …" at bounding box center [784, 379] width 477 height 386
click at [642, 230] on button "button" at bounding box center [644, 223] width 196 height 39
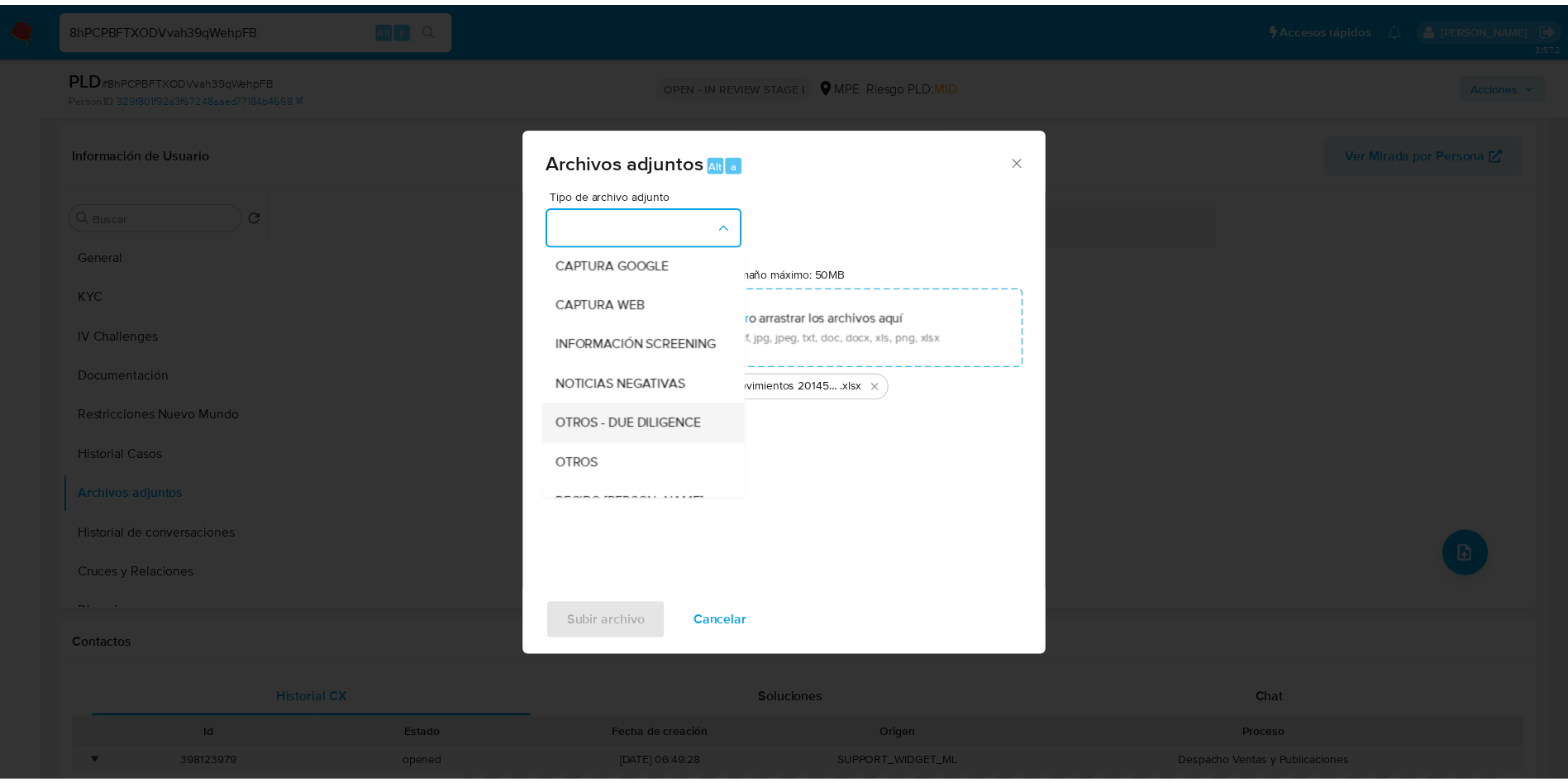
scroll to position [124, 0]
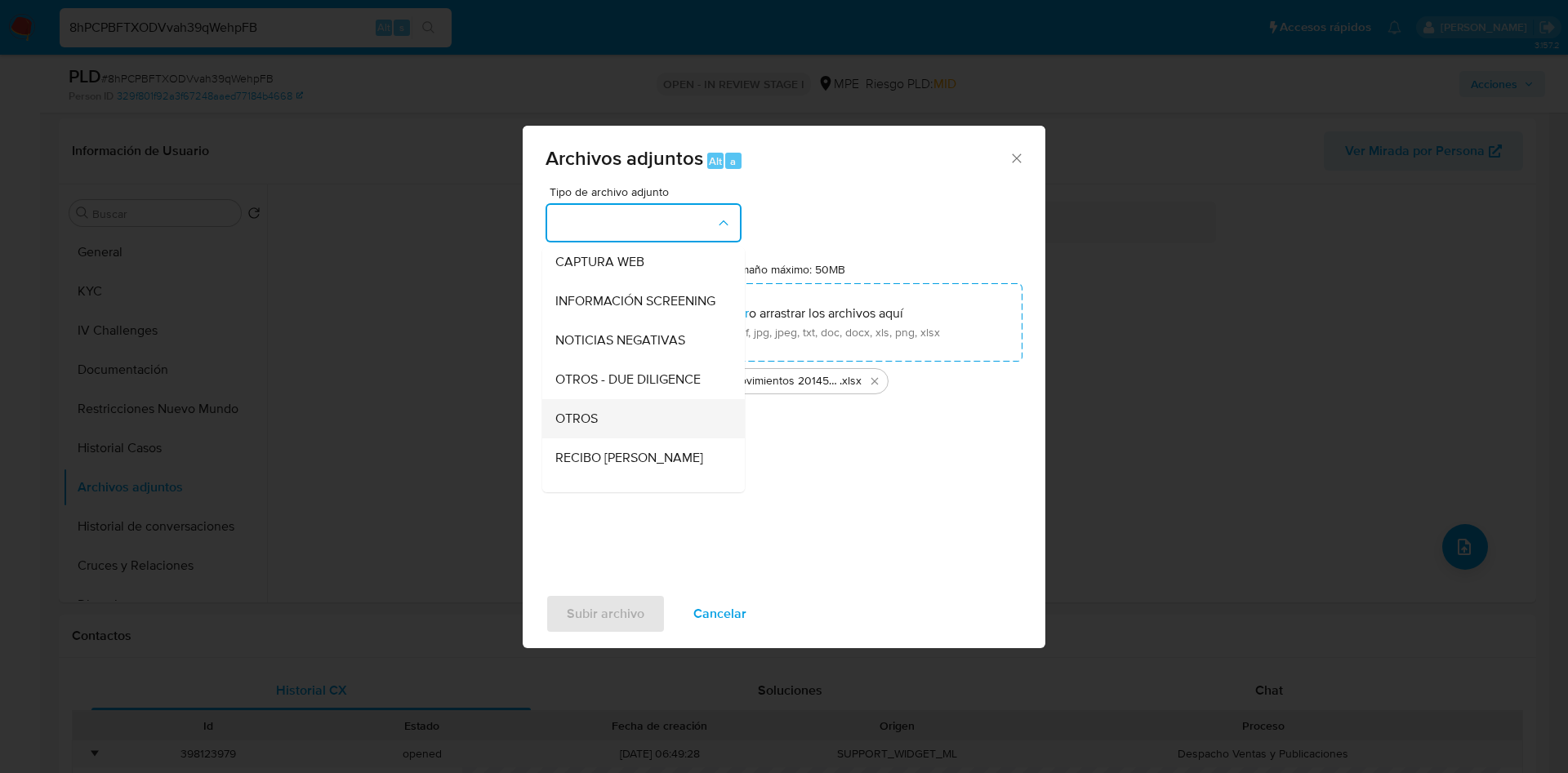
click at [601, 427] on div "OTROS" at bounding box center [638, 419] width 166 height 39
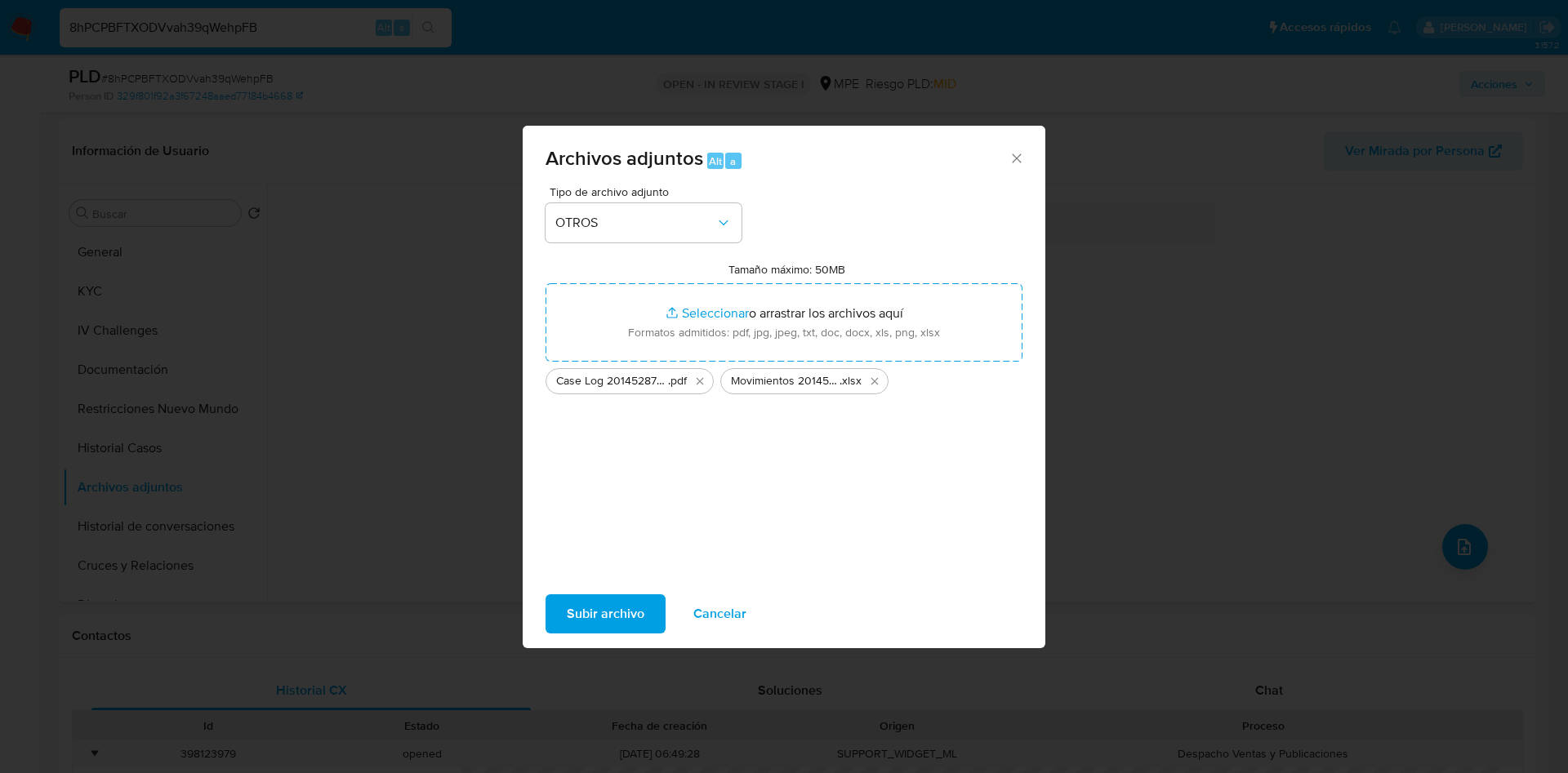
drag, startPoint x: 606, startPoint y: 616, endPoint x: 760, endPoint y: 712, distance: 181.5
click at [607, 616] on span "Subir archivo" at bounding box center [605, 614] width 78 height 36
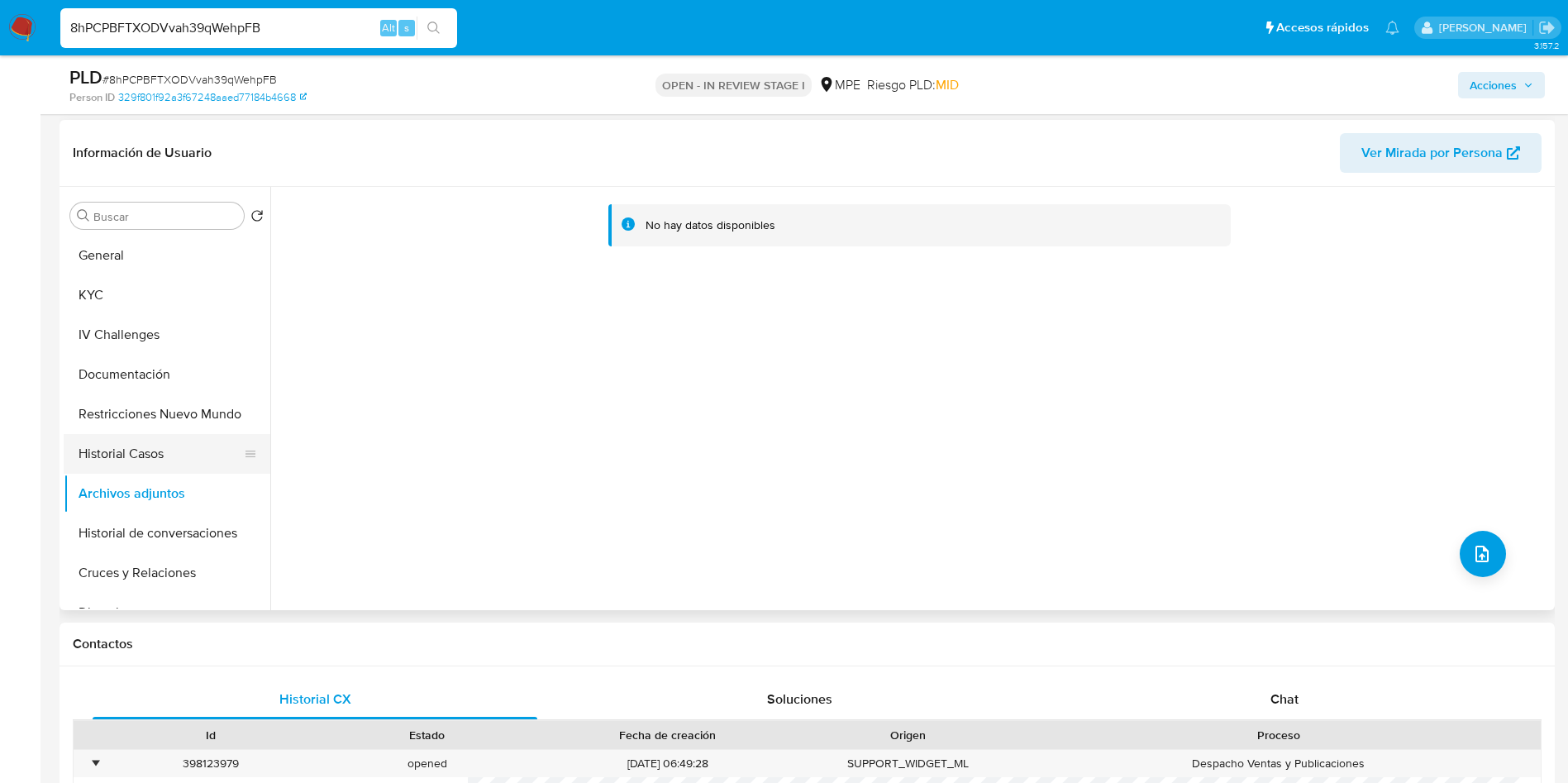
click at [172, 445] on button "Historial Casos" at bounding box center [161, 454] width 194 height 40
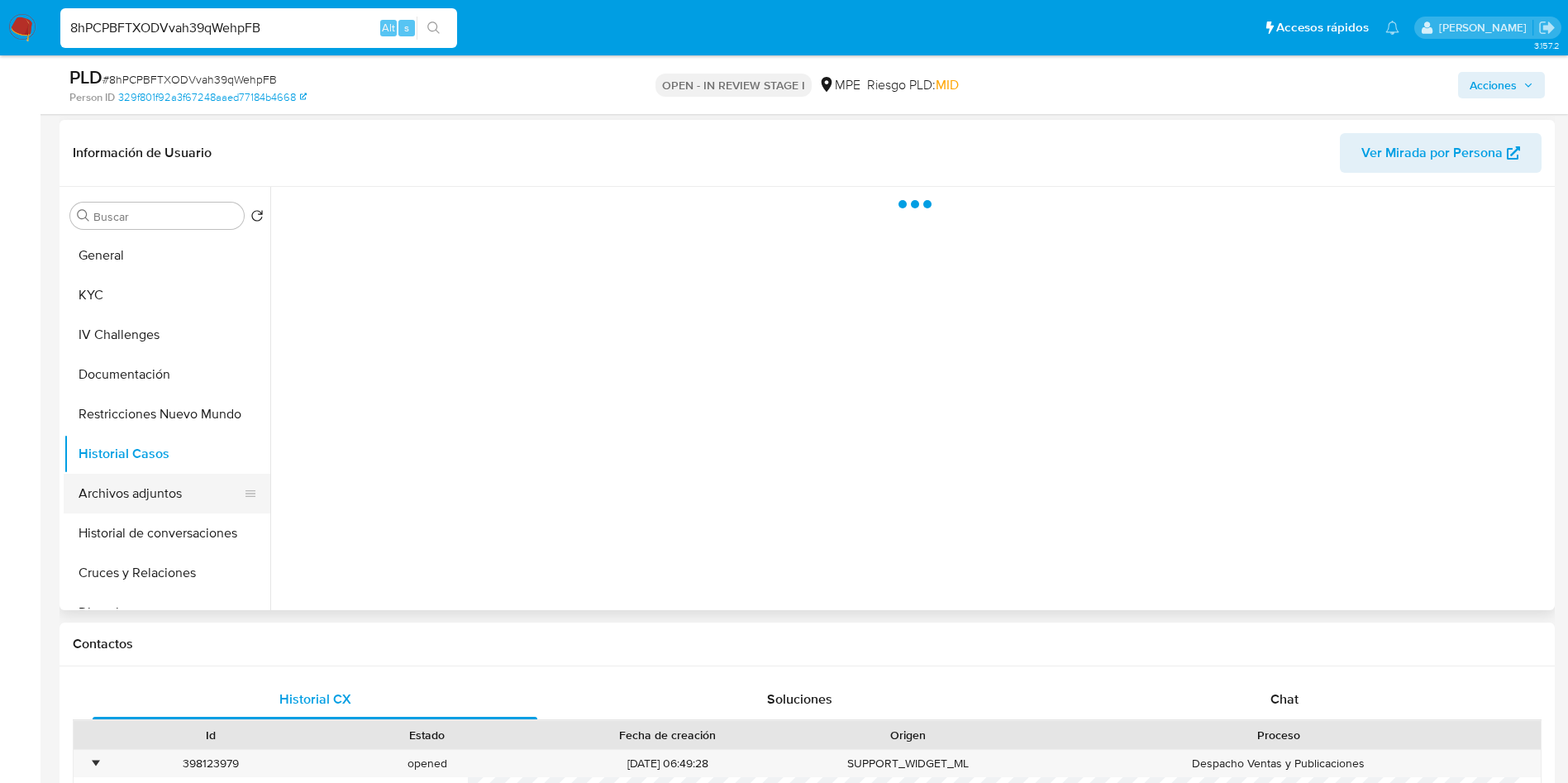
click at [179, 496] on button "Archivos adjuntos" at bounding box center [161, 493] width 194 height 40
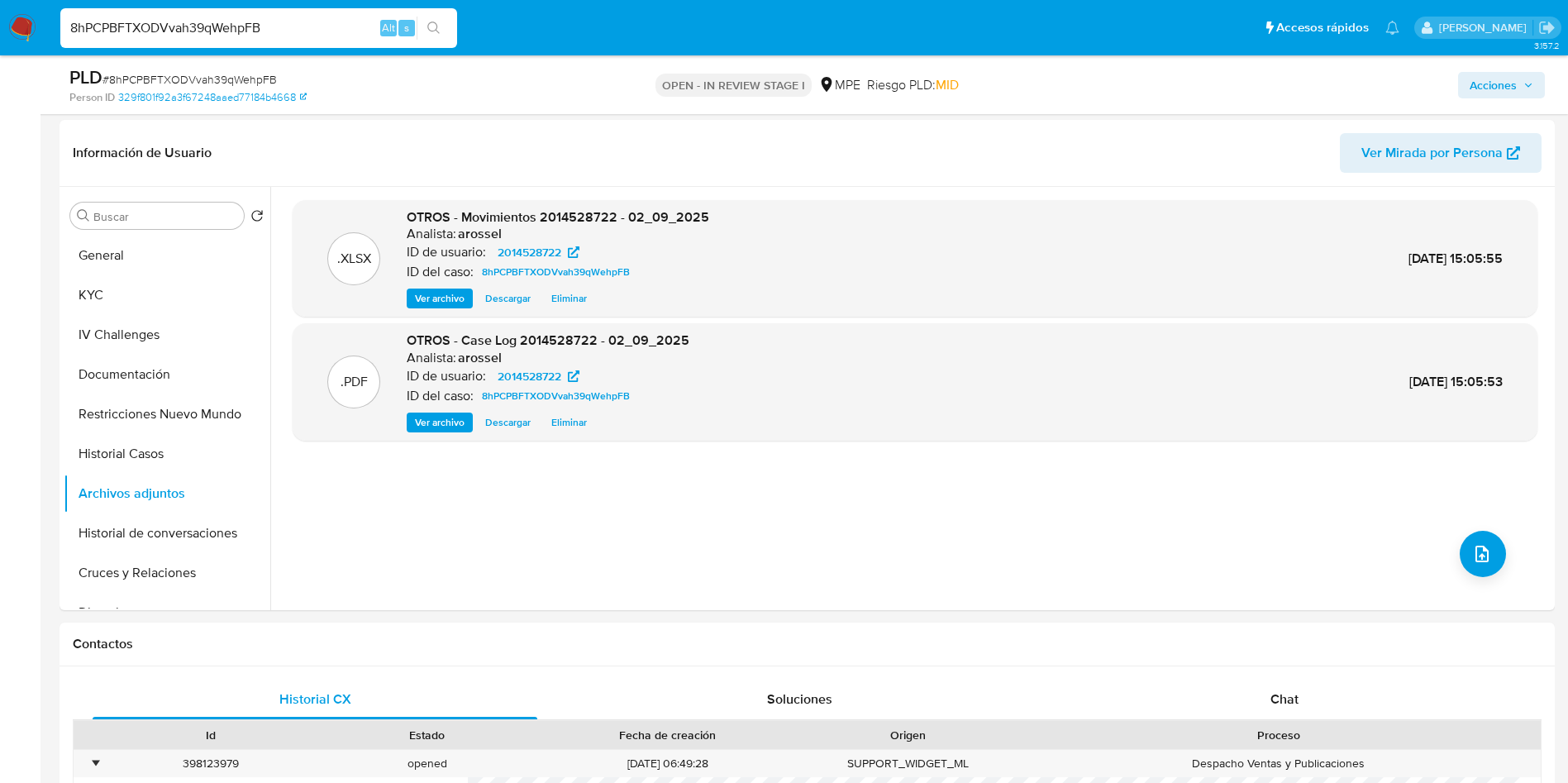
drag, startPoint x: 1501, startPoint y: 84, endPoint x: 1351, endPoint y: 99, distance: 150.7
click at [1497, 80] on span "Acciones" at bounding box center [1493, 85] width 48 height 27
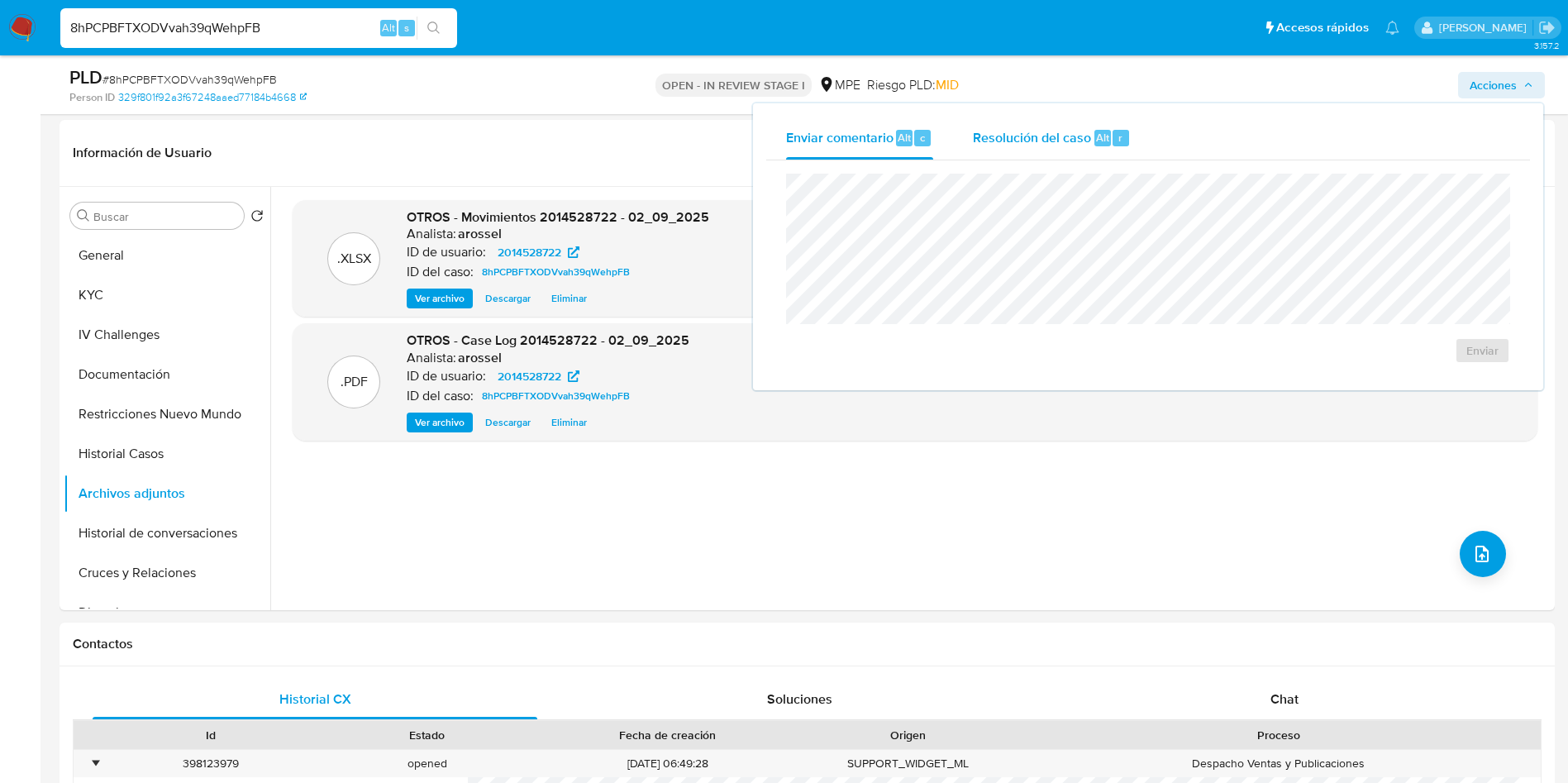
drag, startPoint x: 1034, startPoint y: 119, endPoint x: 1031, endPoint y: 158, distance: 39.1
click at [1033, 118] on div "Resolución del caso Alt r" at bounding box center [1051, 138] width 158 height 43
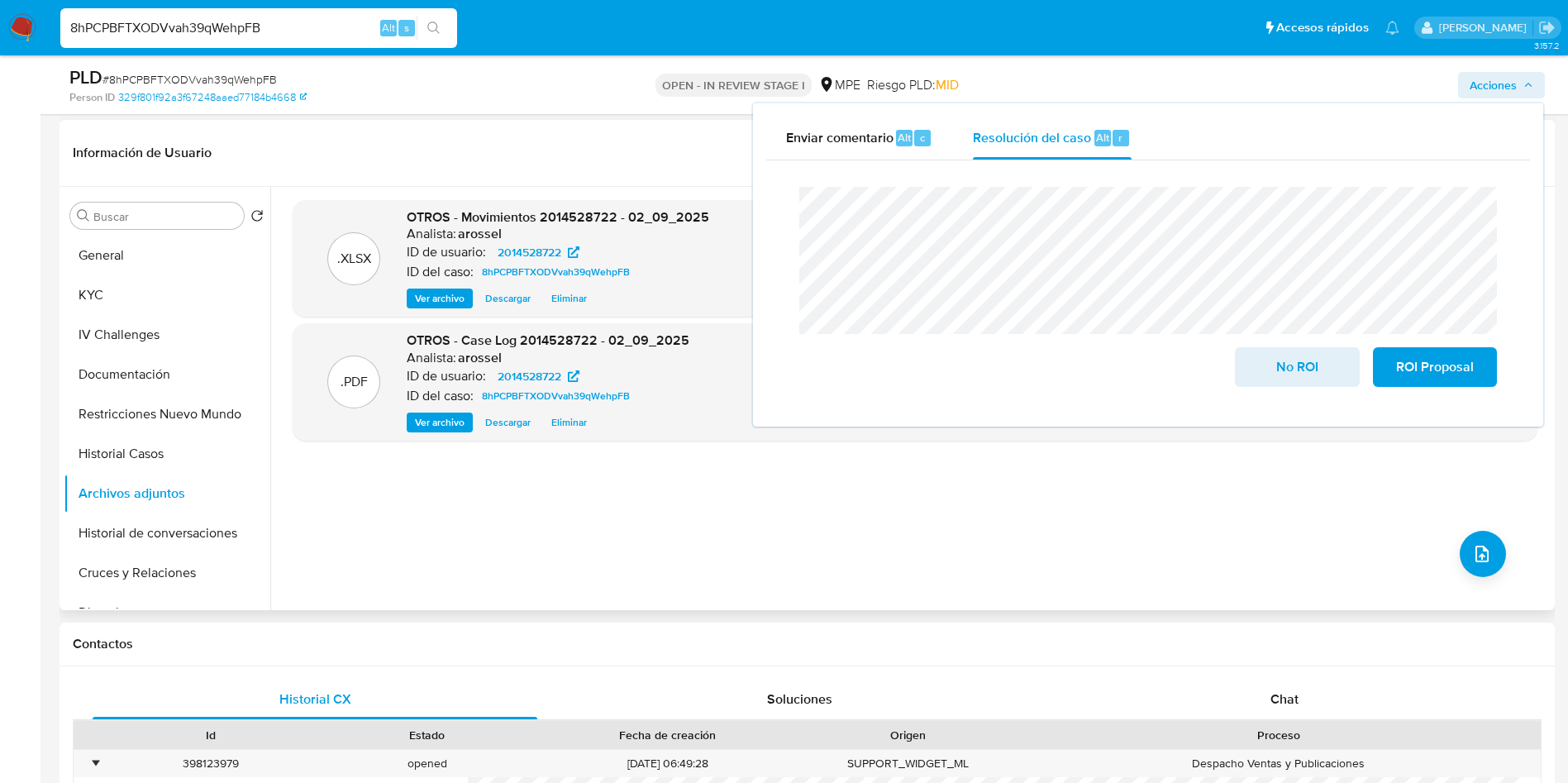
click at [1288, 371] on span "No ROI" at bounding box center [1298, 367] width 81 height 36
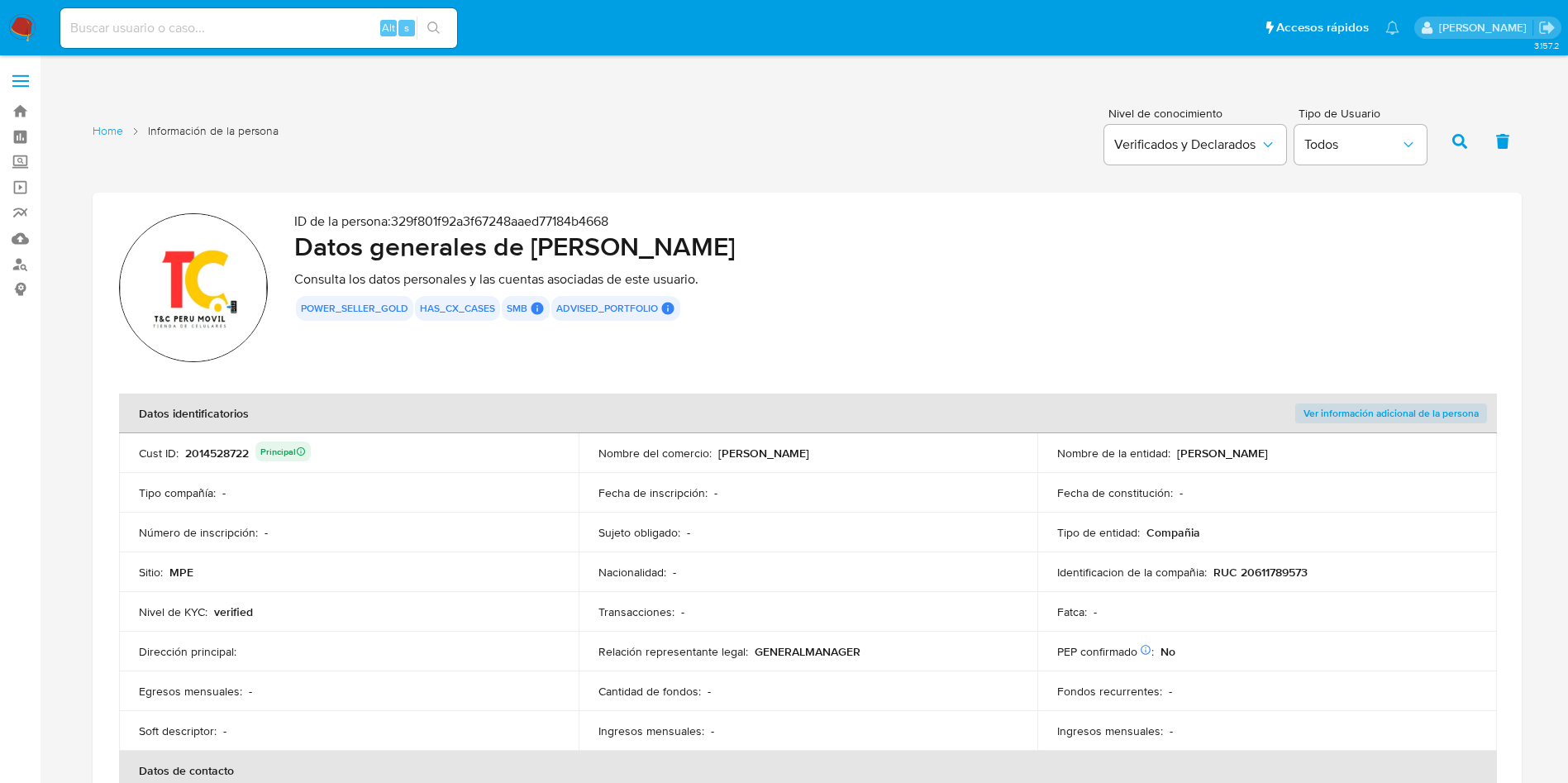
click at [902, 392] on section "ID de la persona : 329f801f92a3f67248aaed77184b4668 Datos generales de [PERSON_…" at bounding box center [807, 539] width 1430 height 693
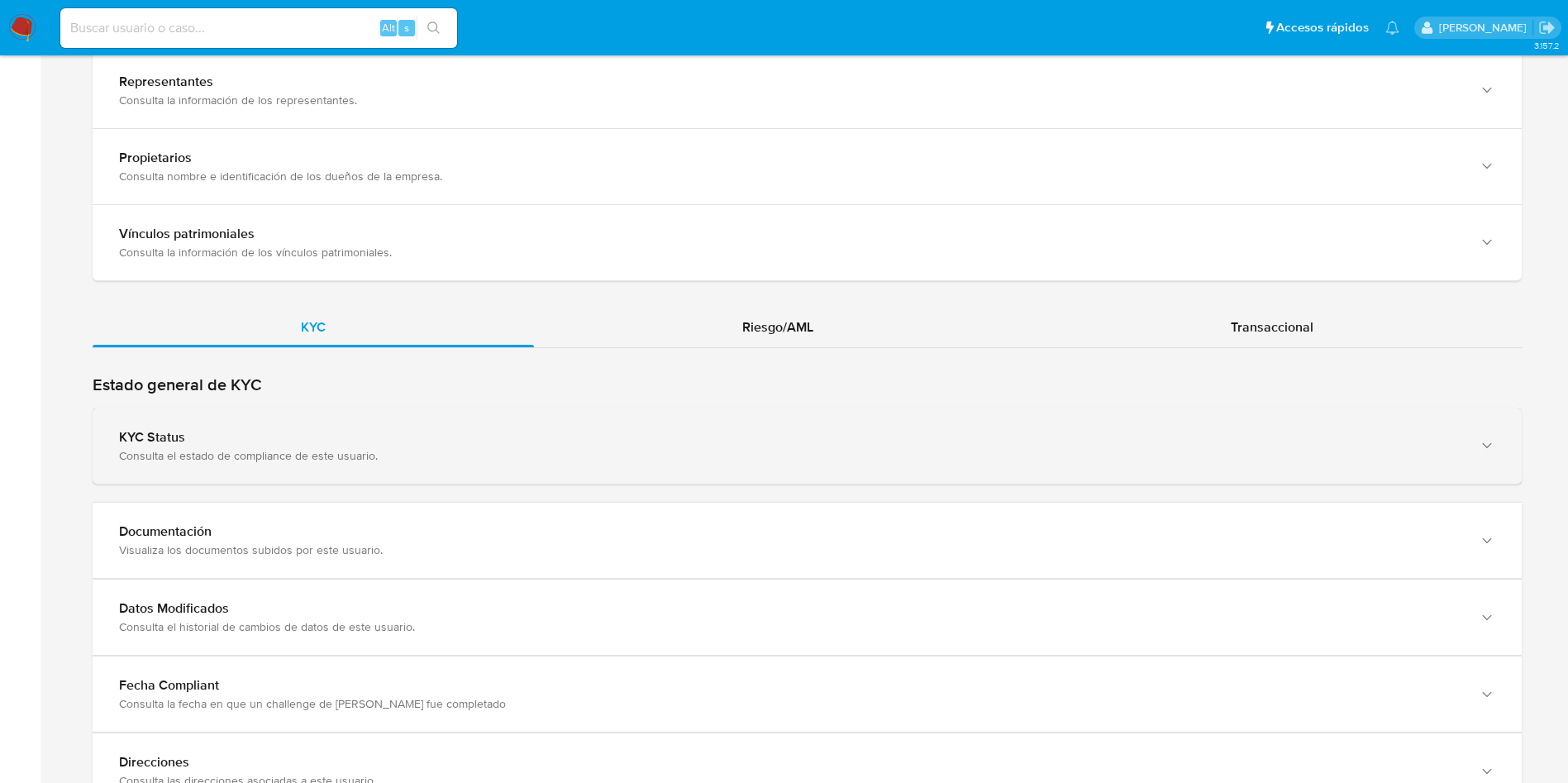
drag, startPoint x: 403, startPoint y: 490, endPoint x: 401, endPoint y: 470, distance: 20.1
click at [401, 485] on div "Estado general de KYC KYC Status Consulta el estado de compliance de este usuar…" at bounding box center [807, 592] width 1430 height 436
click at [401, 466] on div "KYC Status Consulta el estado de compliance de este usuario." at bounding box center [807, 446] width 1430 height 75
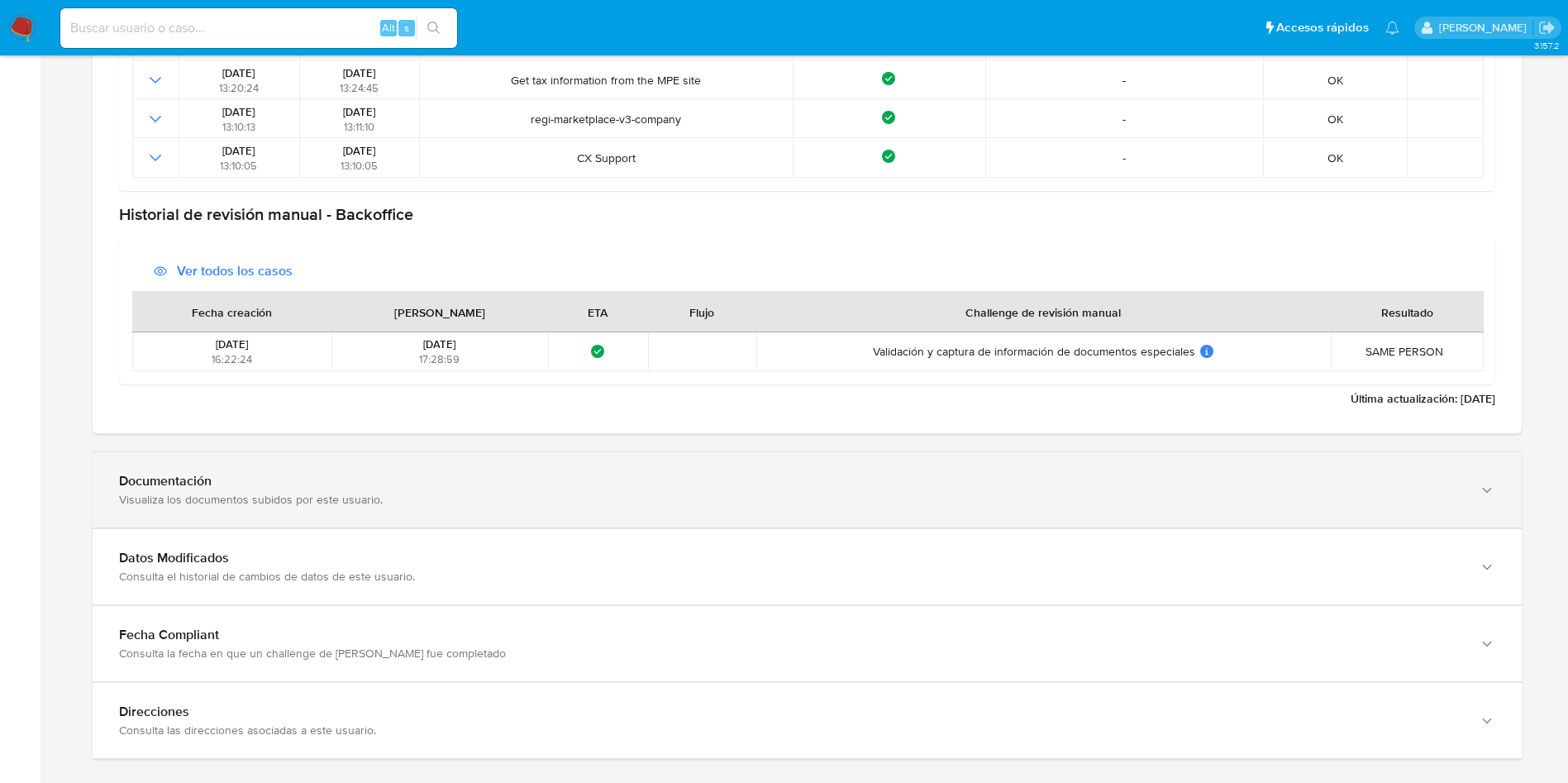
click at [300, 484] on div "Documentación" at bounding box center [790, 481] width 1343 height 16
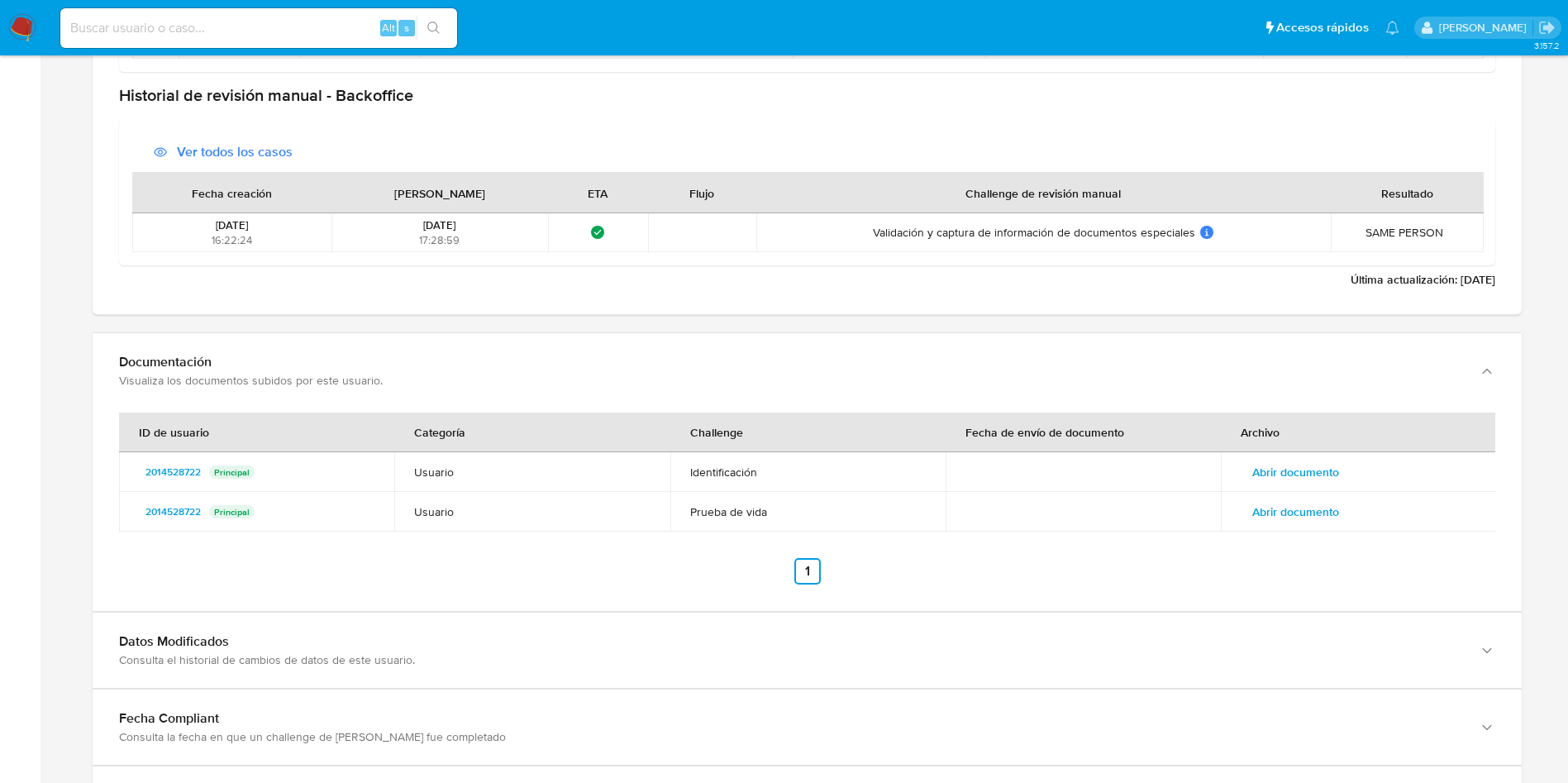
scroll to position [2214, 0]
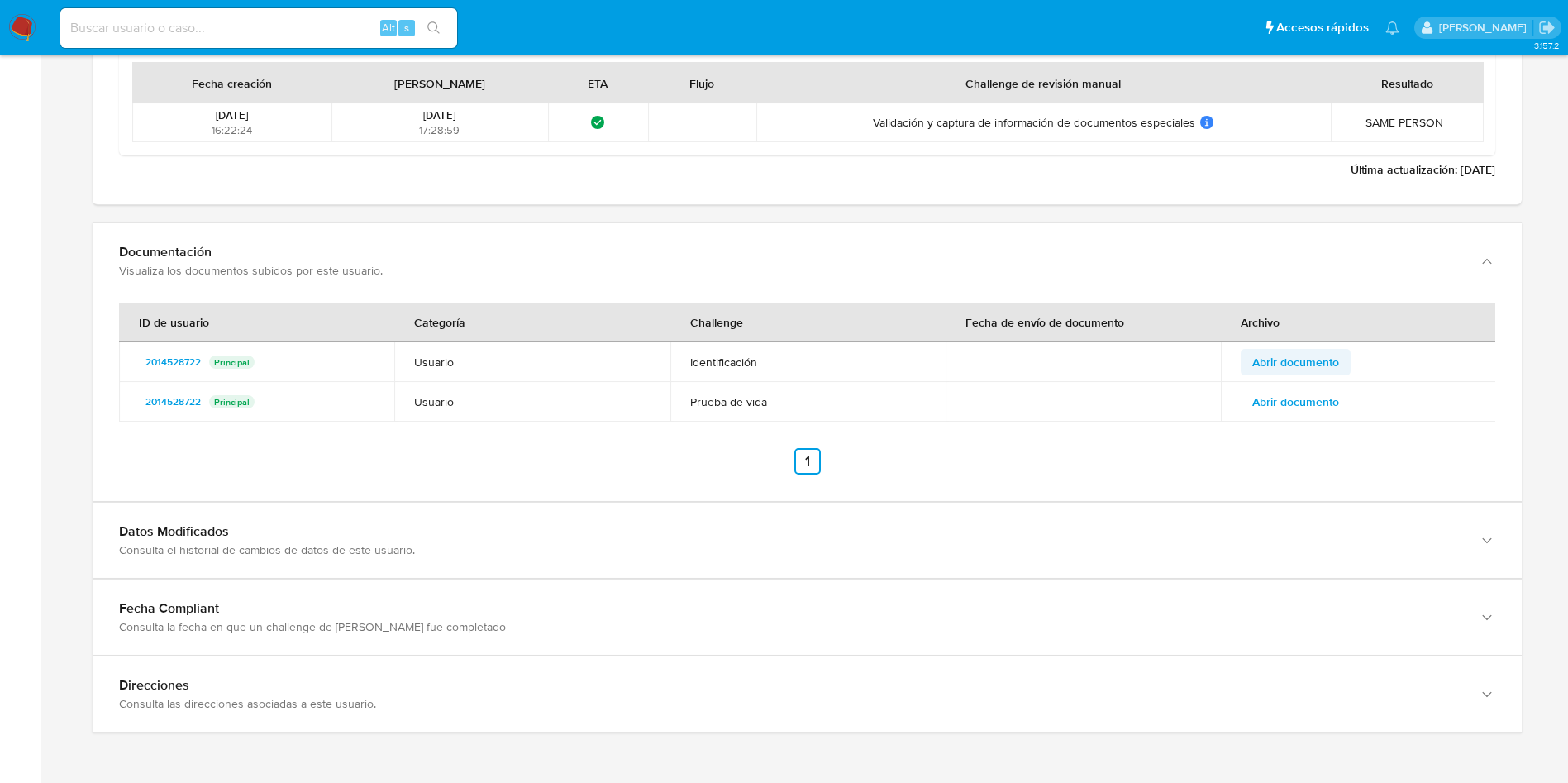
click at [1325, 357] on span "Abrir documento" at bounding box center [1296, 362] width 86 height 23
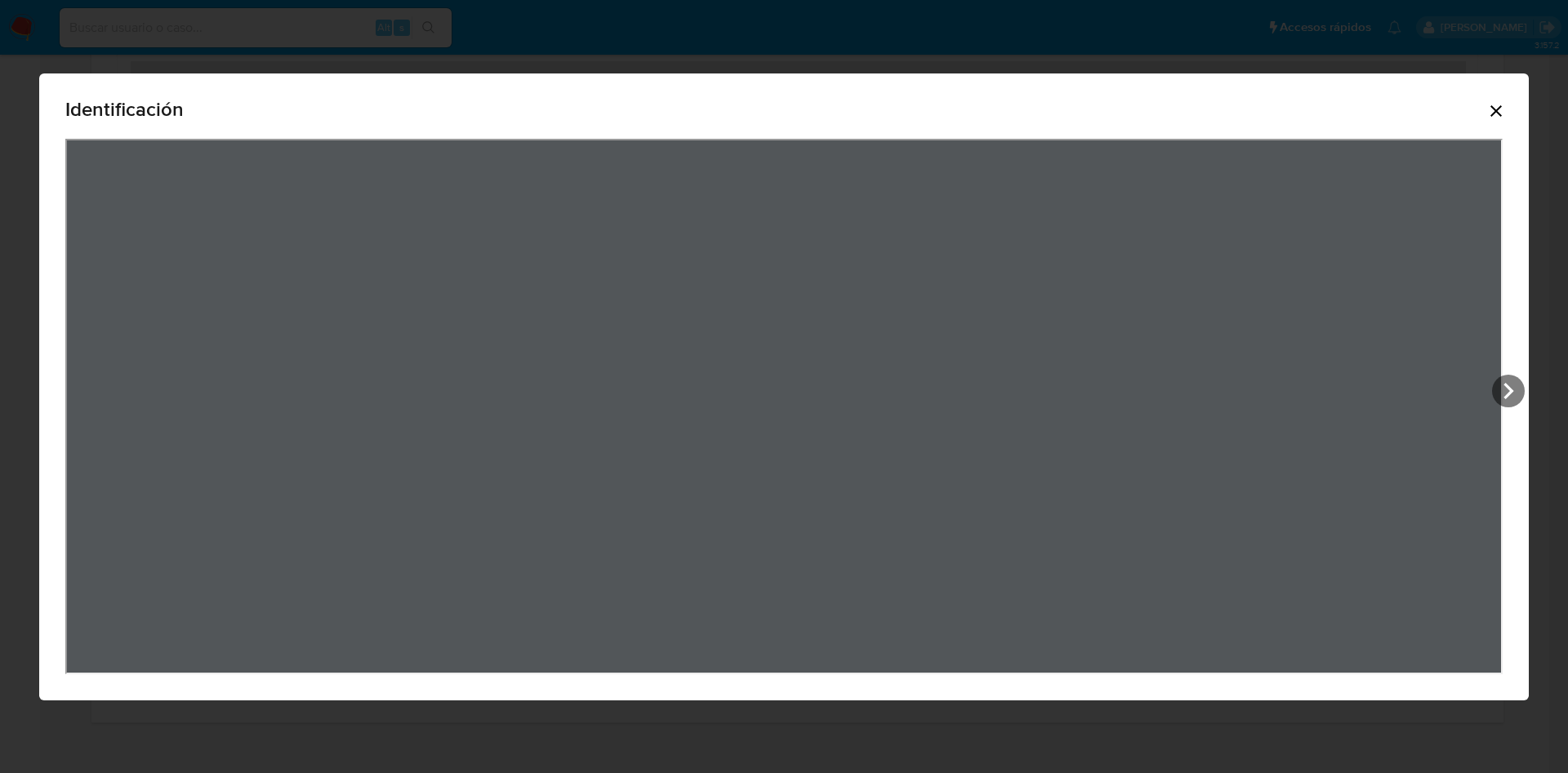
click at [1499, 102] on icon "Cerrar" at bounding box center [1496, 111] width 20 height 20
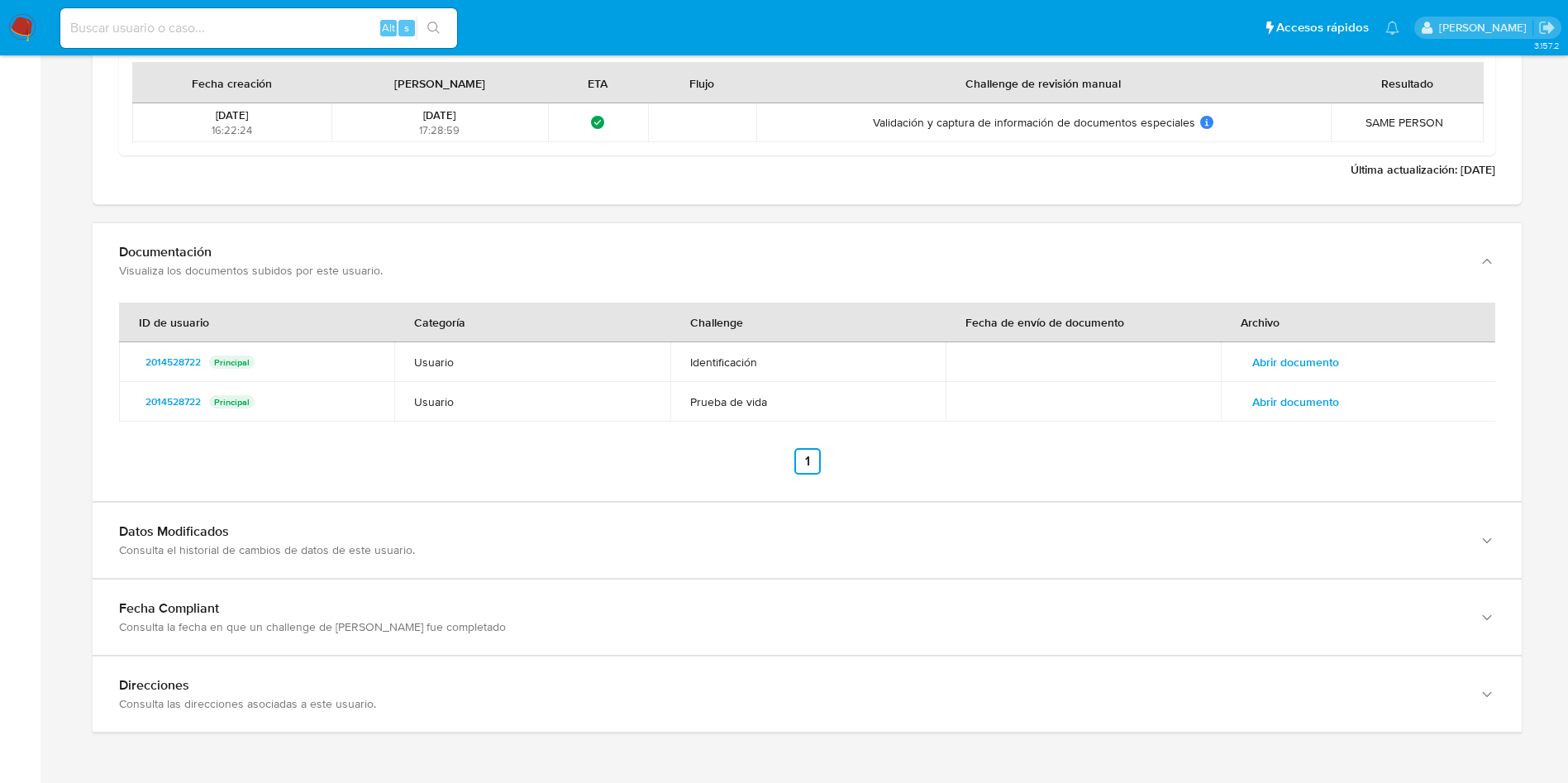
click at [1307, 404] on span "Abrir documento" at bounding box center [1296, 402] width 86 height 23
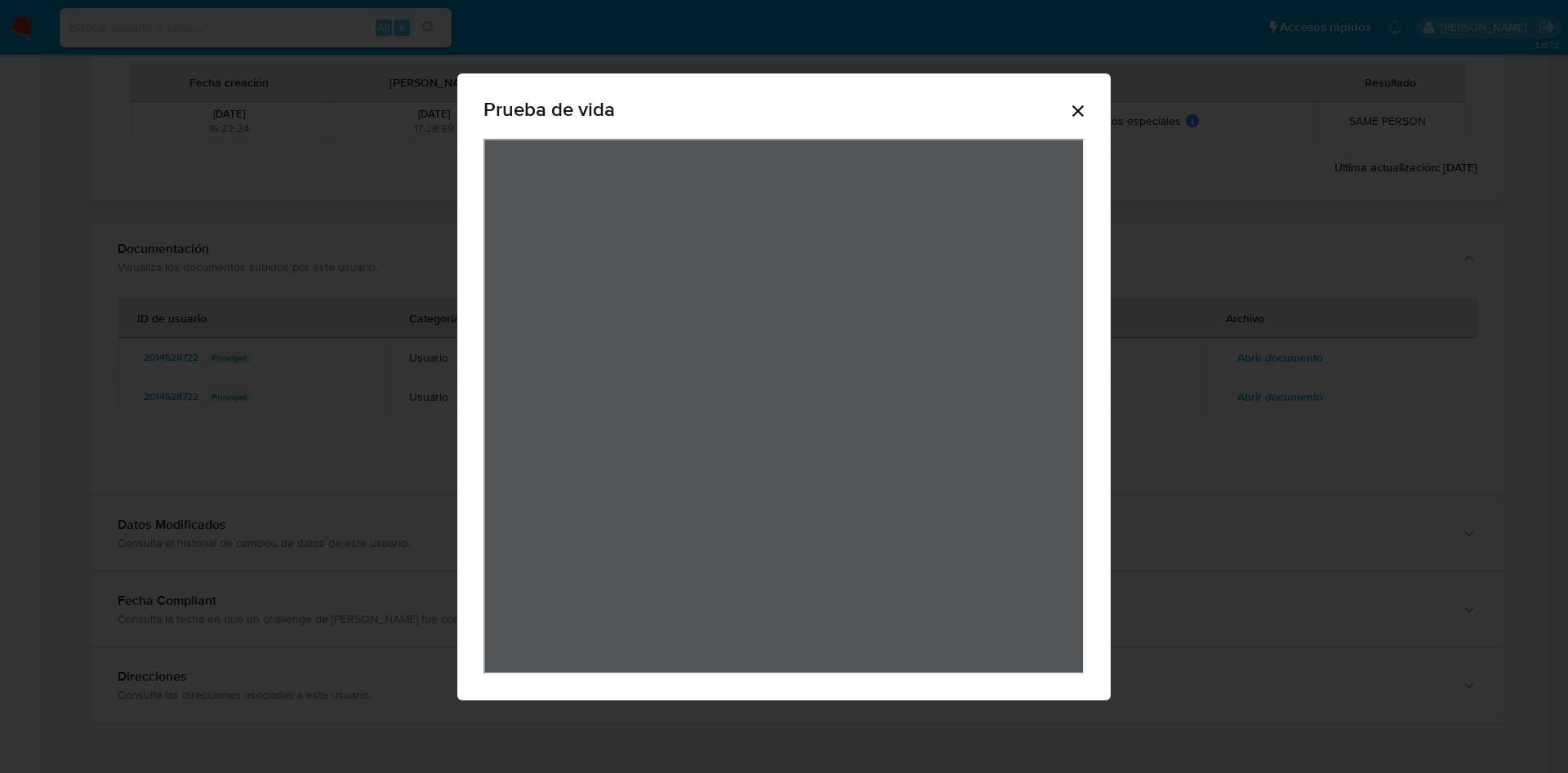
click at [1079, 119] on icon "Cerrar" at bounding box center [1078, 111] width 20 height 20
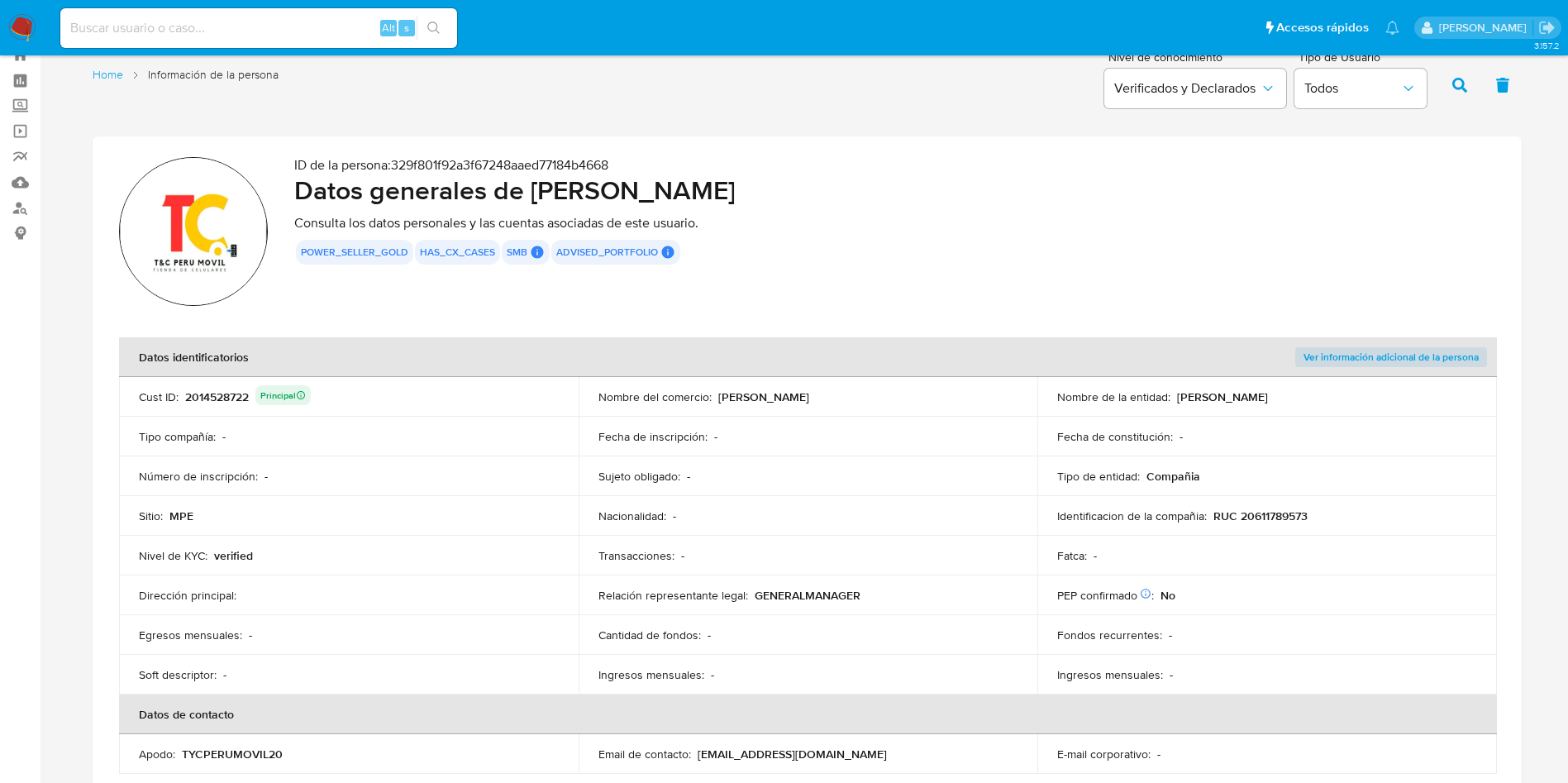
scroll to position [0, 0]
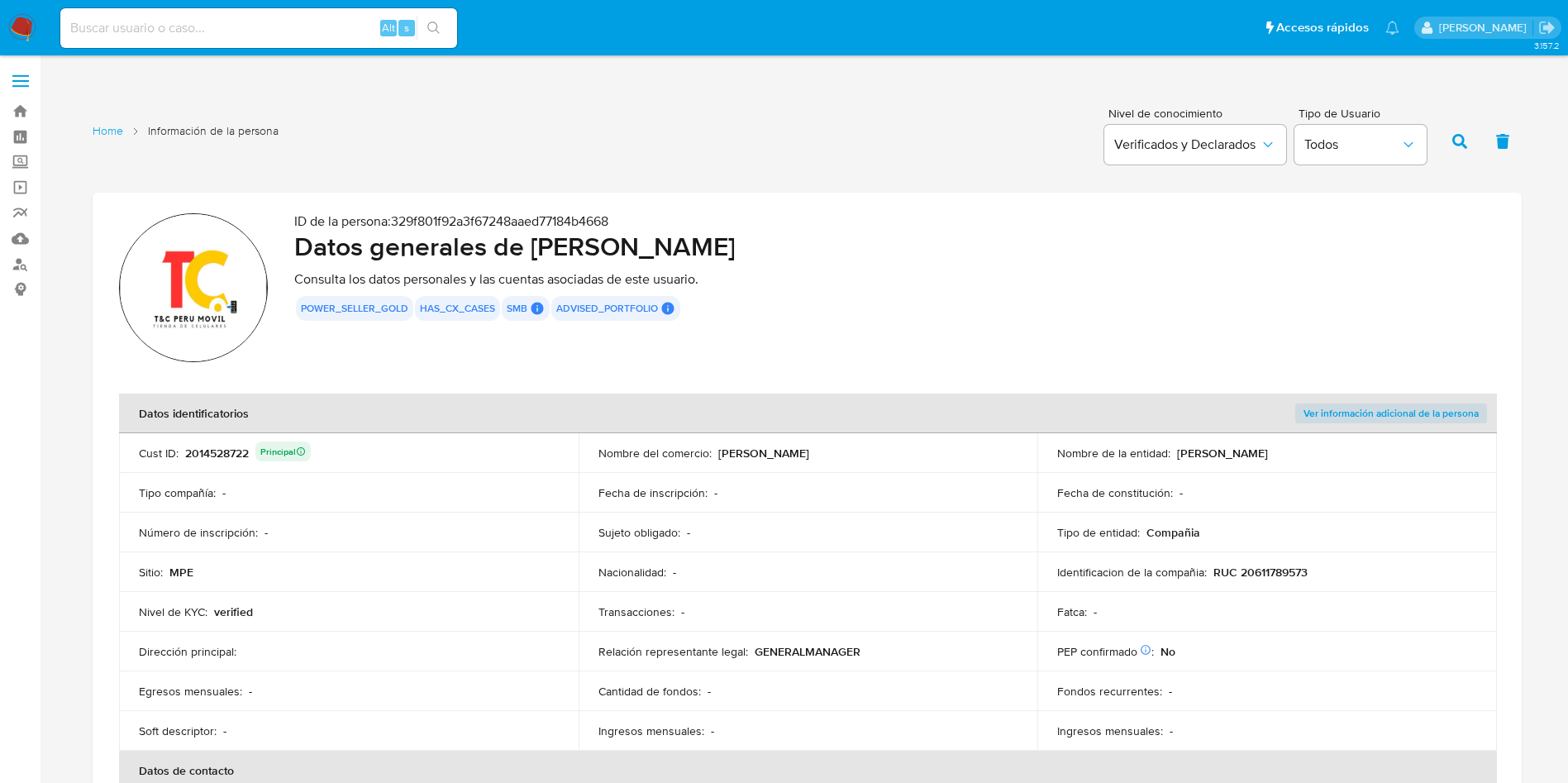
click at [216, 449] on div "2014528722 Principal" at bounding box center [247, 453] width 125 height 23
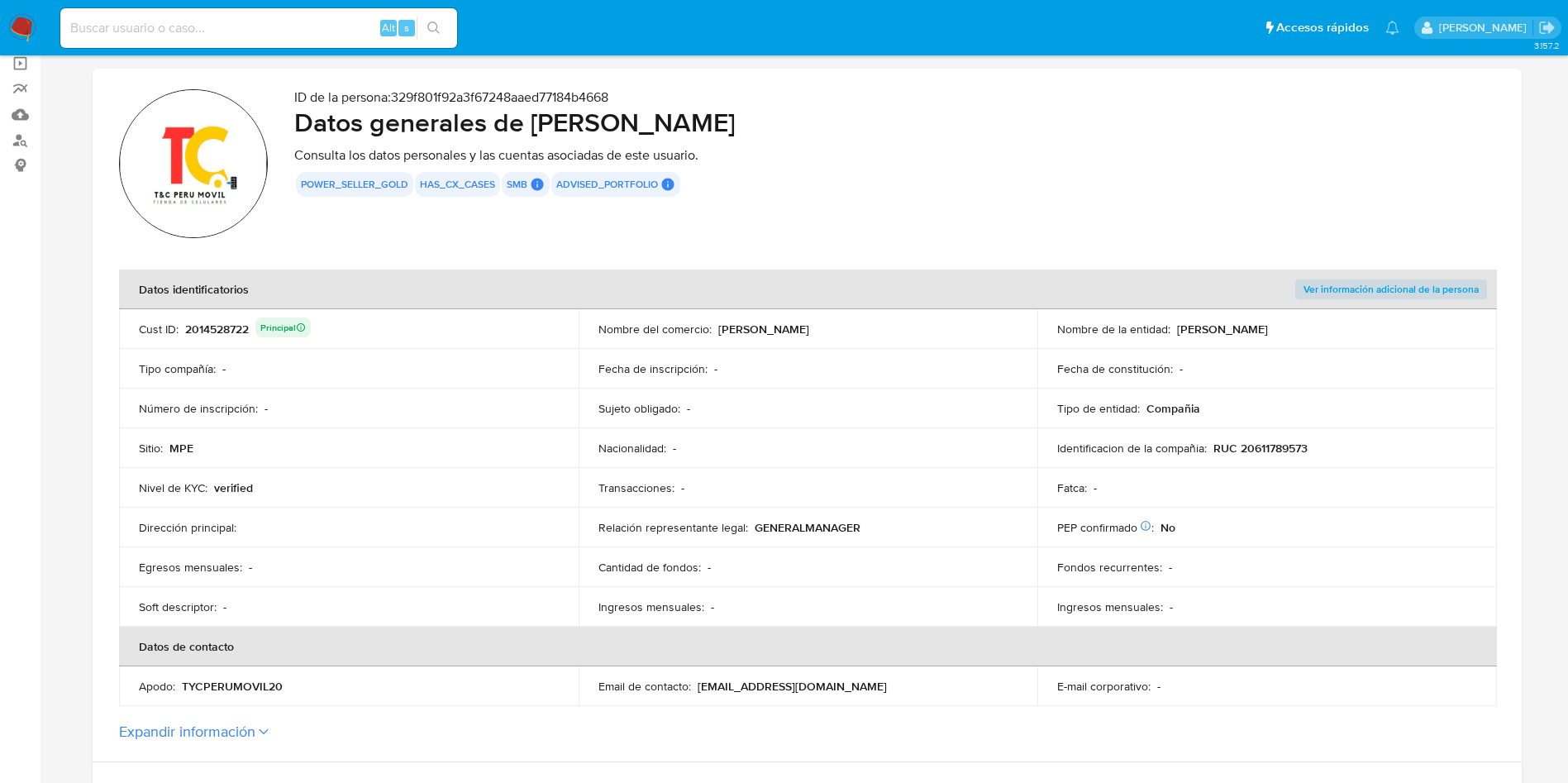
drag, startPoint x: 1213, startPoint y: 444, endPoint x: 1364, endPoint y: 455, distance: 151.4
click at [1364, 455] on td "Identificacion de la compañia : RUC 20611789573" at bounding box center [1267, 449] width 460 height 40
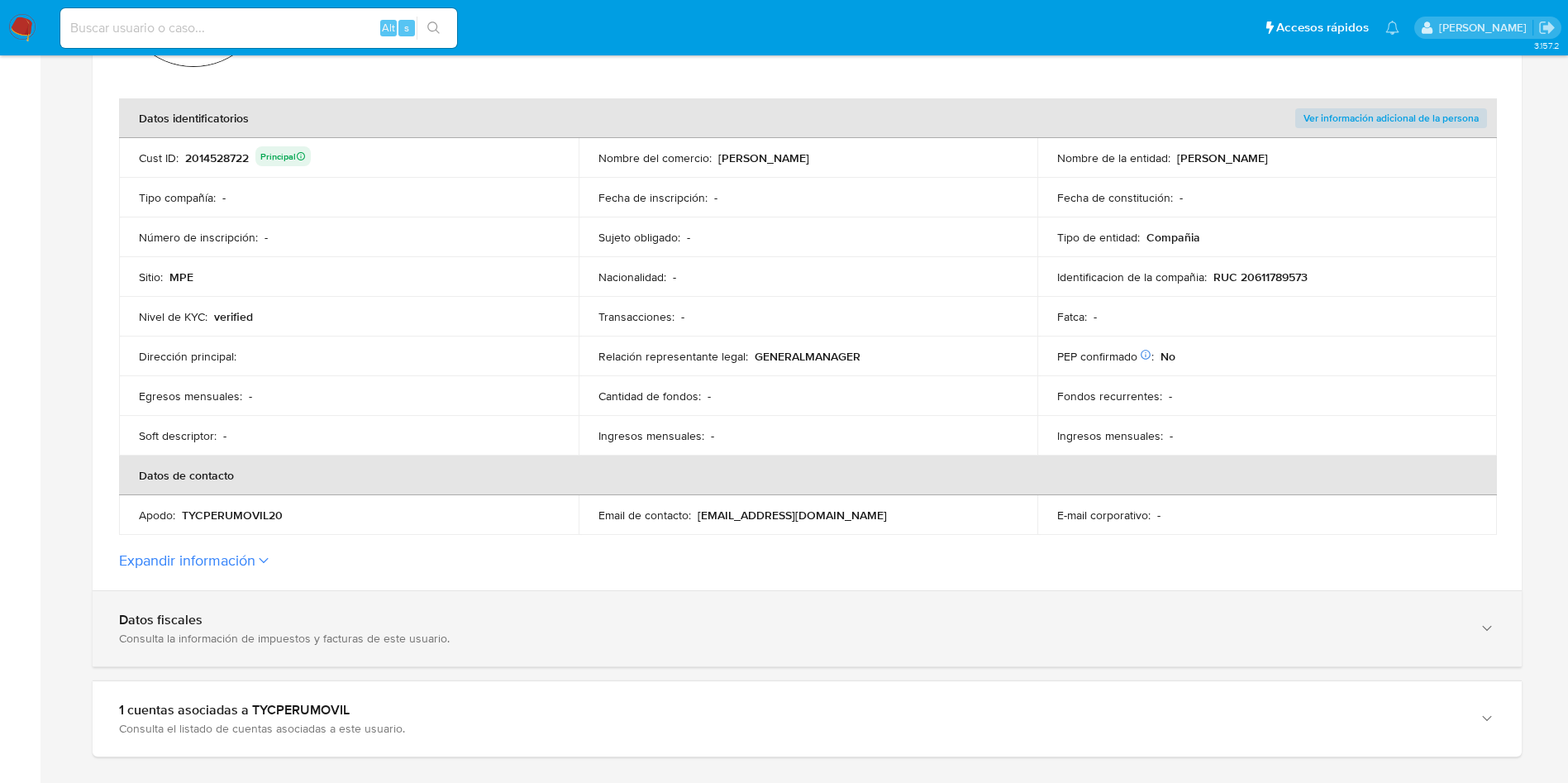
scroll to position [372, 0]
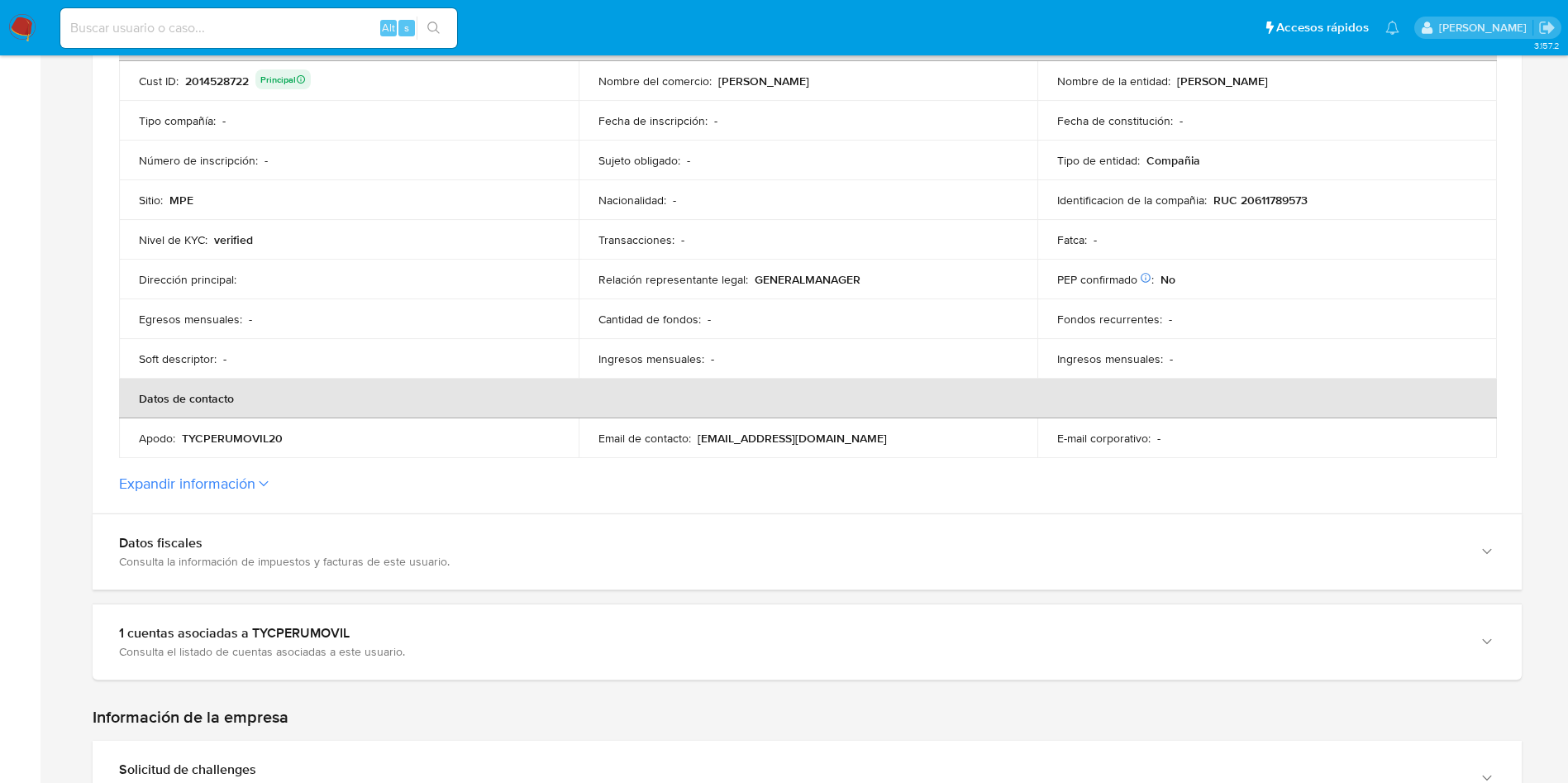
click at [213, 495] on section "ID de la persona : 329f801f92a3f67248aaed77184b4668 Datos generales de [PERSON_…" at bounding box center [807, 167] width 1430 height 693
click at [219, 489] on button "Expandir información" at bounding box center [187, 483] width 136 height 18
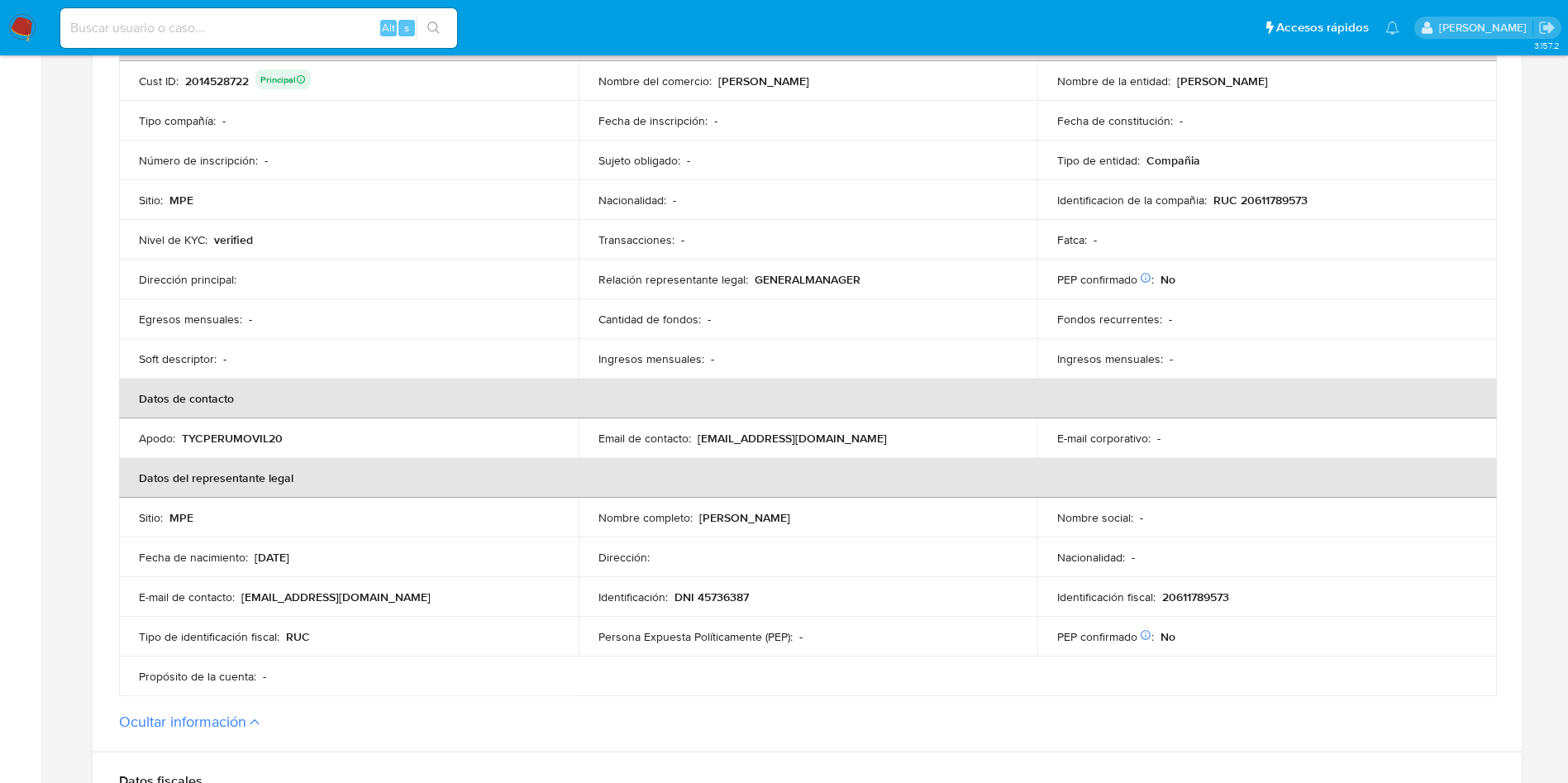
drag, startPoint x: 699, startPoint y: 512, endPoint x: 871, endPoint y: 513, distance: 172.0
click at [871, 513] on div "Nombre completo : [PERSON_NAME]" at bounding box center [809, 517] width 420 height 15
drag, startPoint x: 675, startPoint y: 598, endPoint x: 694, endPoint y: 467, distance: 132.4
click at [747, 596] on p "DNI 45736387" at bounding box center [712, 596] width 74 height 15
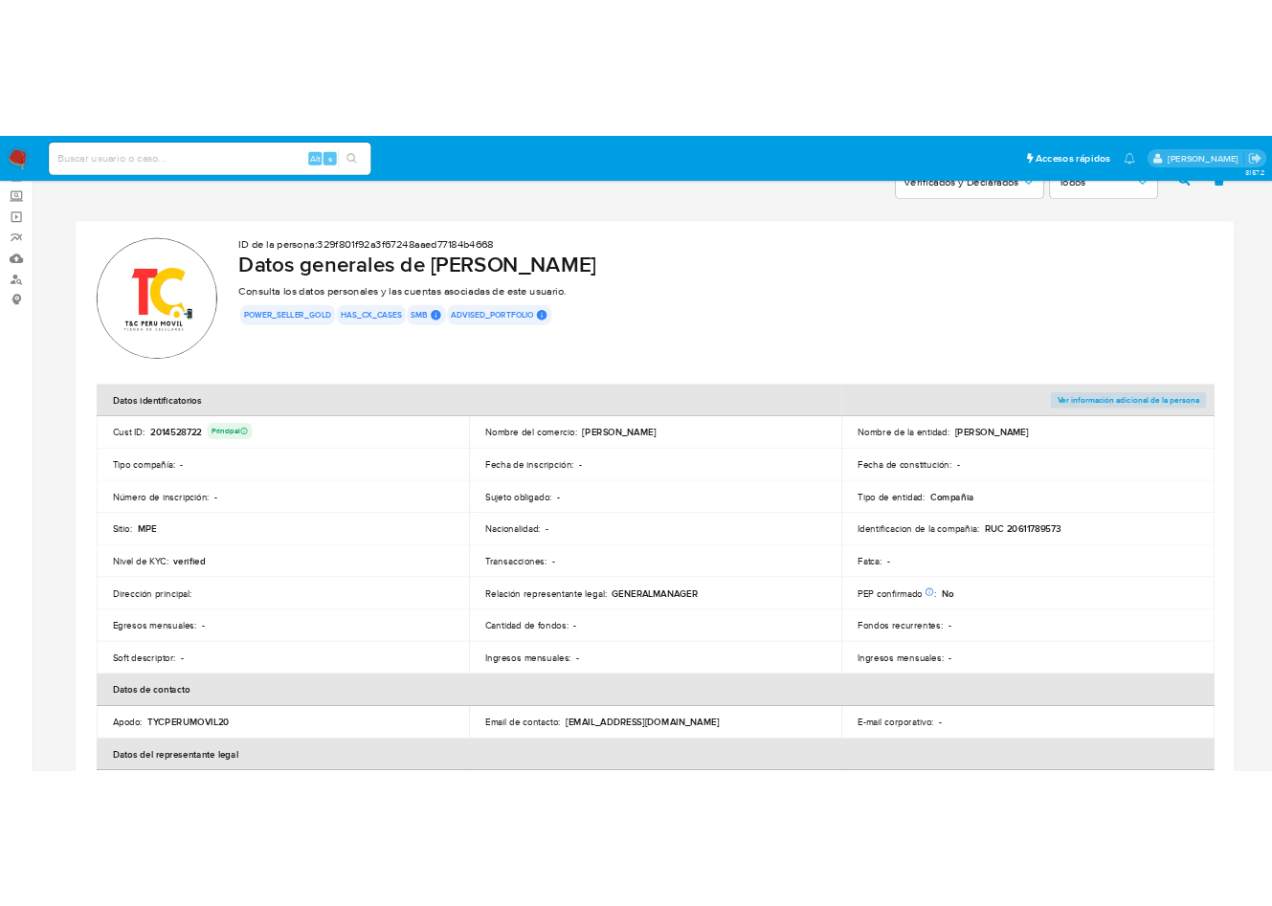
scroll to position [0, 0]
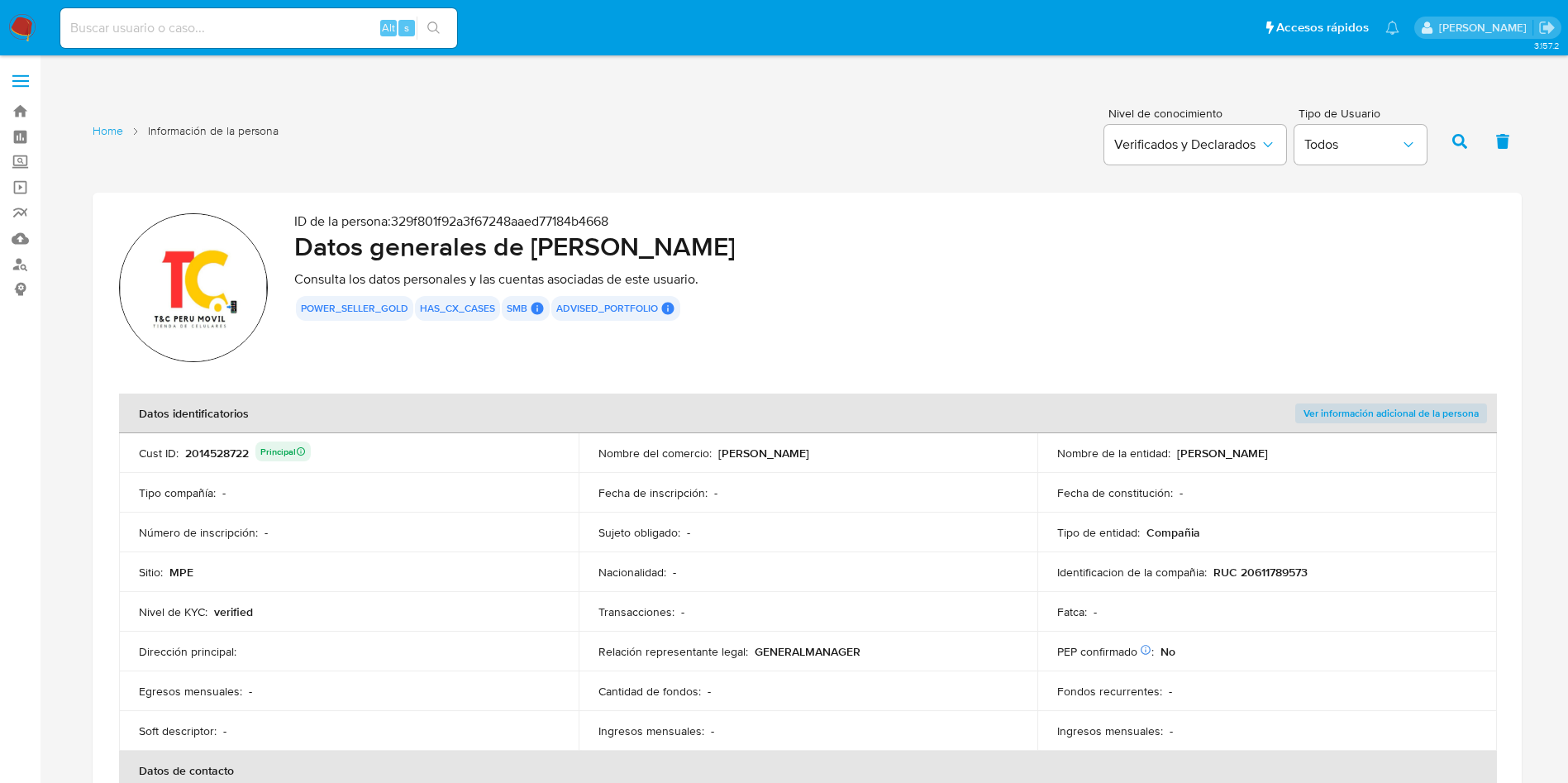
click at [230, 451] on div "2014528722 Principal" at bounding box center [247, 453] width 125 height 23
click at [546, 247] on h2 "Datos generales de [PERSON_NAME]" at bounding box center [895, 246] width 1201 height 33
click at [1279, 582] on td "Identificacion de la compañia : RUC 20611789573" at bounding box center [1267, 572] width 460 height 40
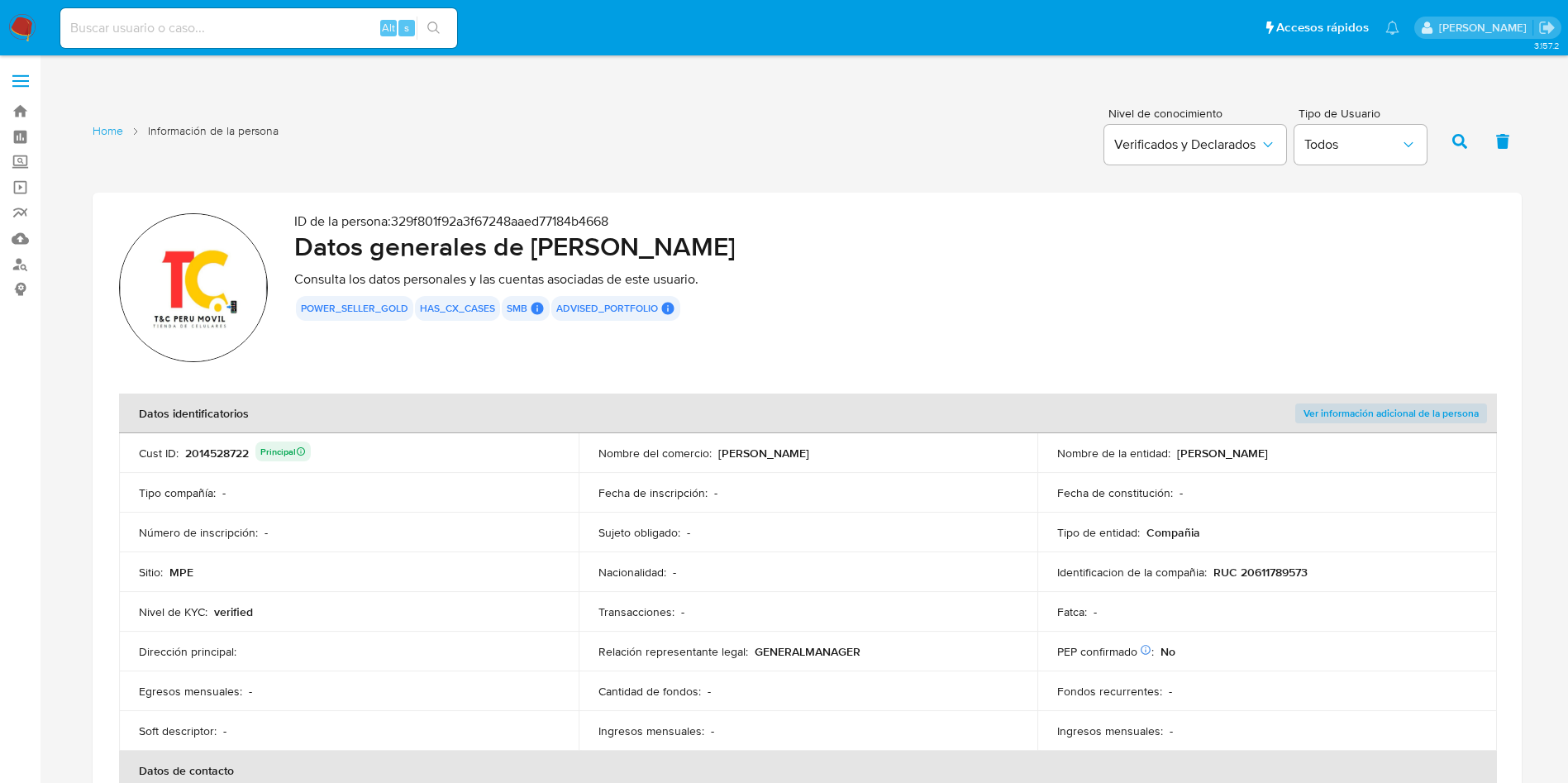
click at [1279, 582] on td "Identificacion de la compañia : RUC 20611789573" at bounding box center [1267, 572] width 460 height 40
click at [1275, 566] on p "RUC 20611789573" at bounding box center [1260, 572] width 94 height 15
click at [785, 455] on p "[PERSON_NAME]" at bounding box center [764, 453] width 91 height 15
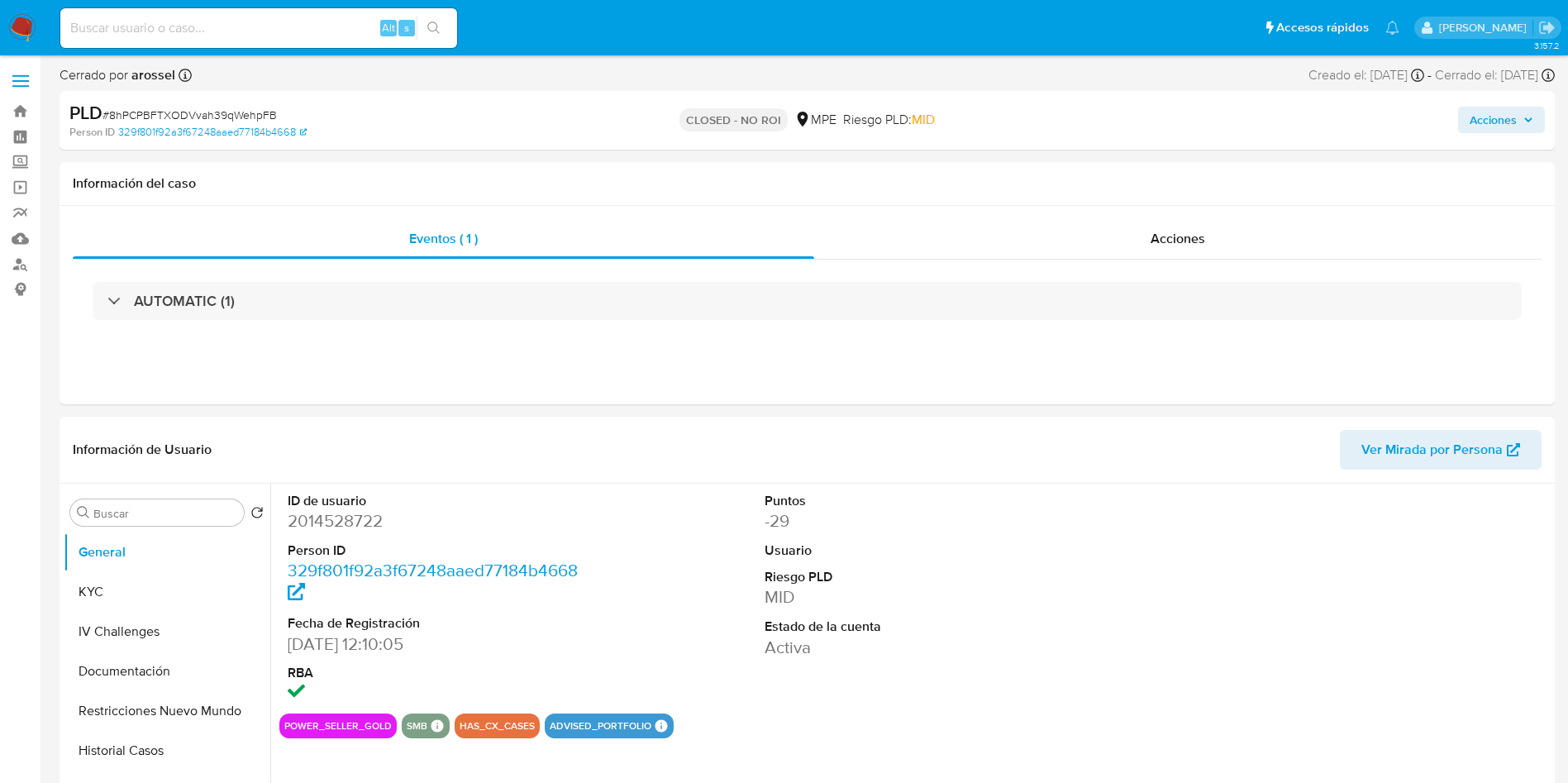
select select "10"
click at [142, 600] on button "KYC" at bounding box center [161, 592] width 194 height 40
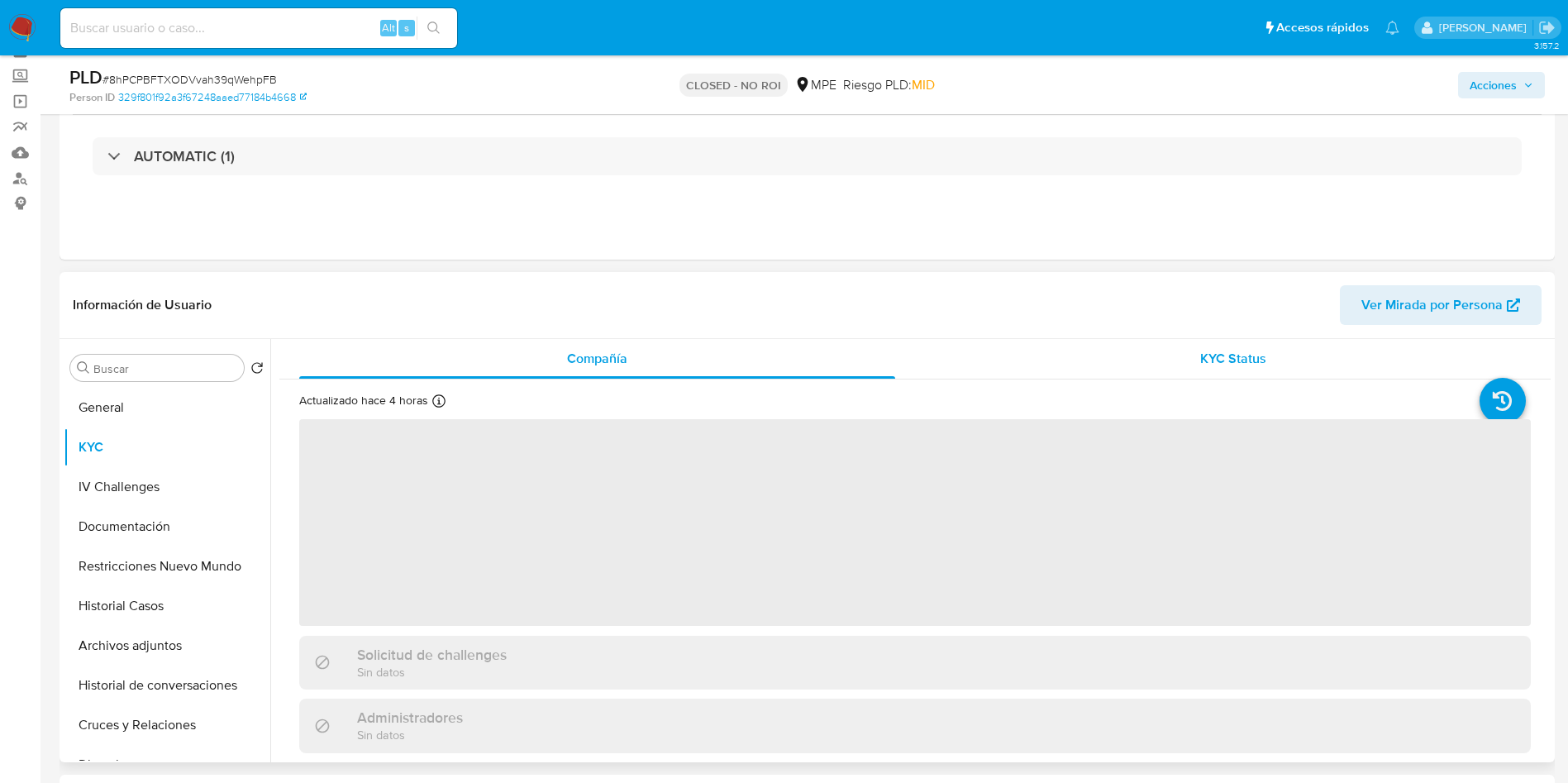
scroll to position [124, 0]
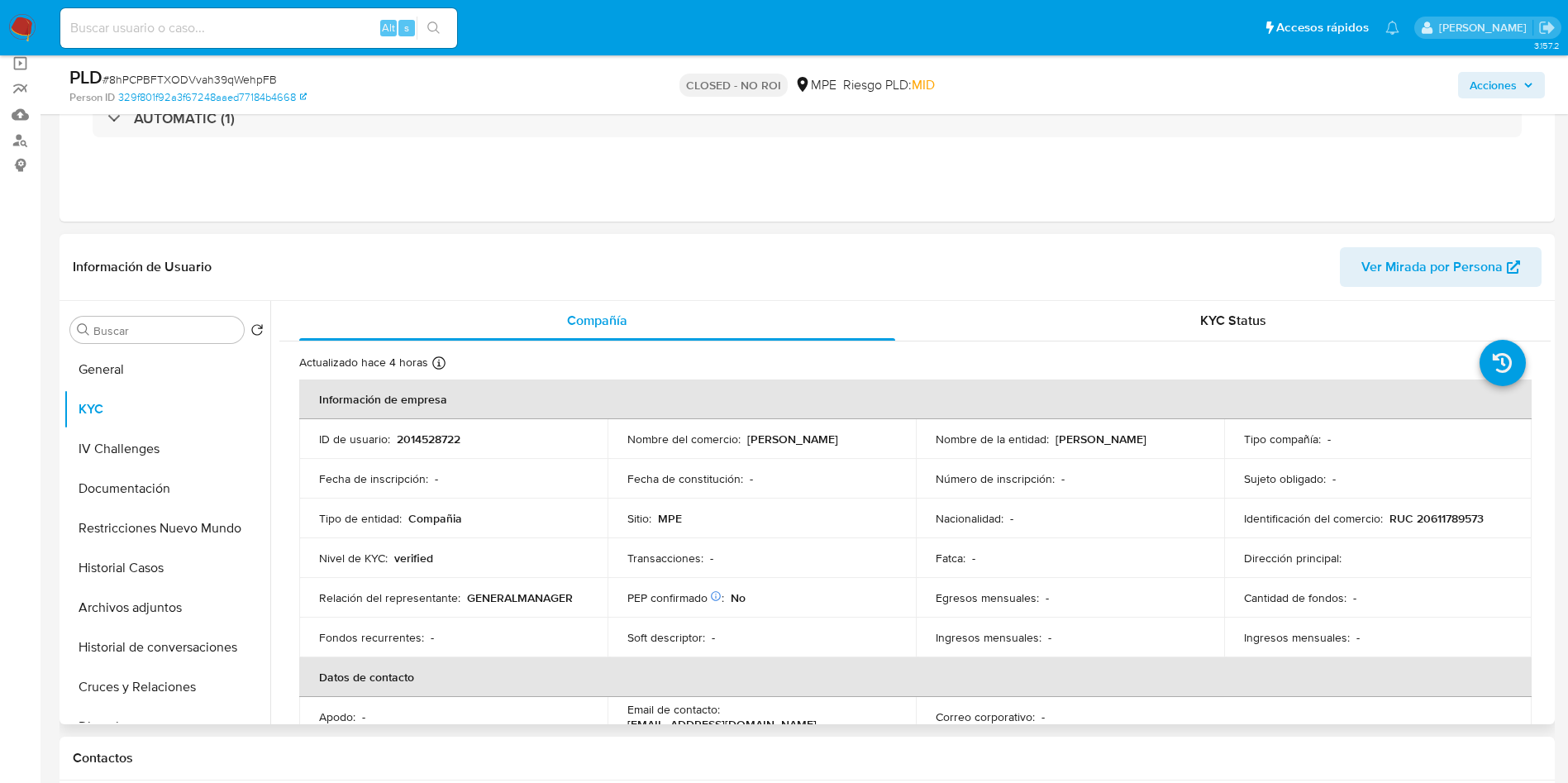
click at [1112, 445] on p "[PERSON_NAME]" at bounding box center [1101, 439] width 91 height 15
copy p "[PERSON_NAME]"
click at [248, 31] on input at bounding box center [258, 28] width 397 height 22
paste input "NdvFIRU81xzk5X7ehACJPeI1"
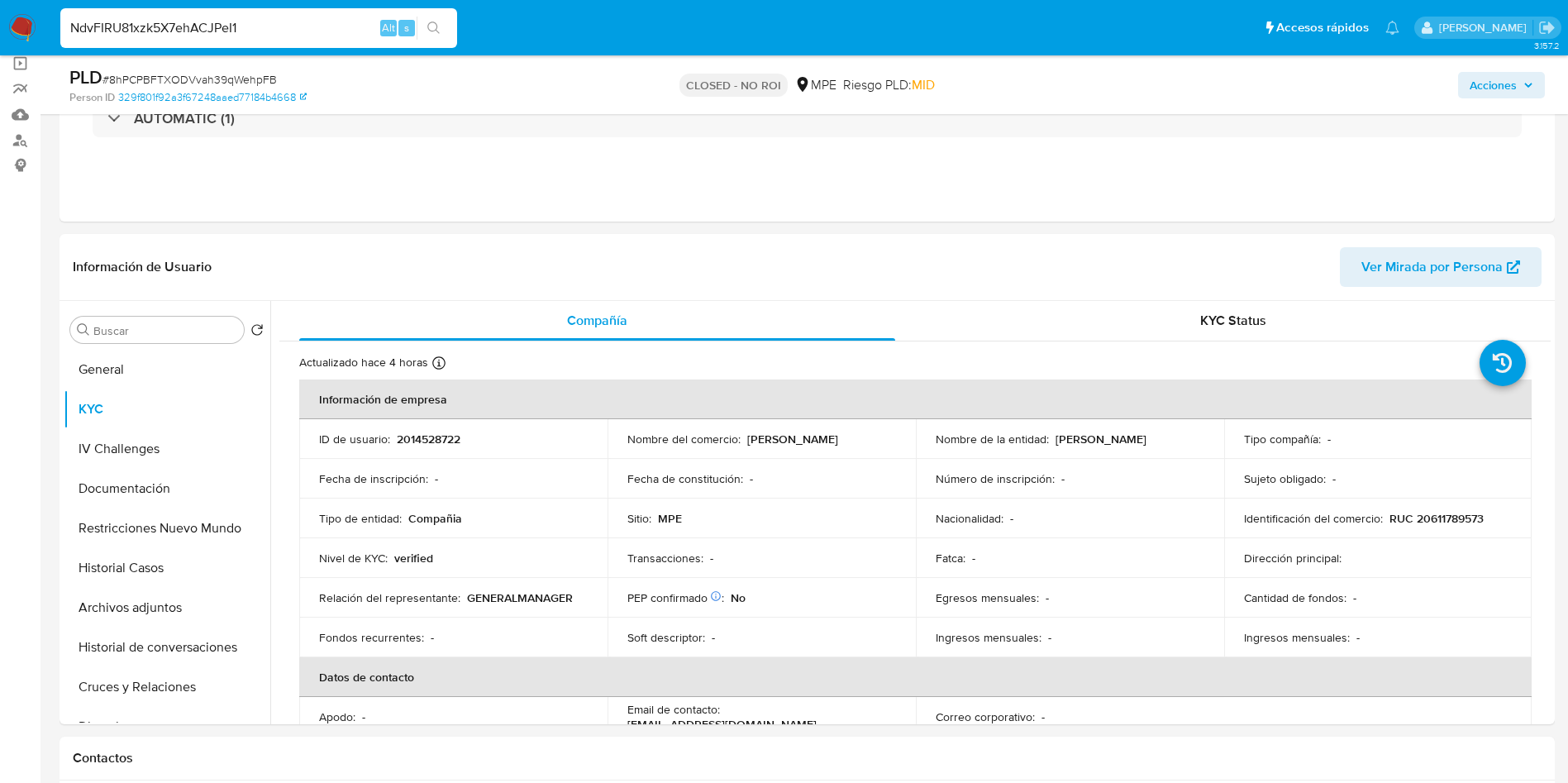
type input "NdvFIRU81xzk5X7ehACJPeI1"
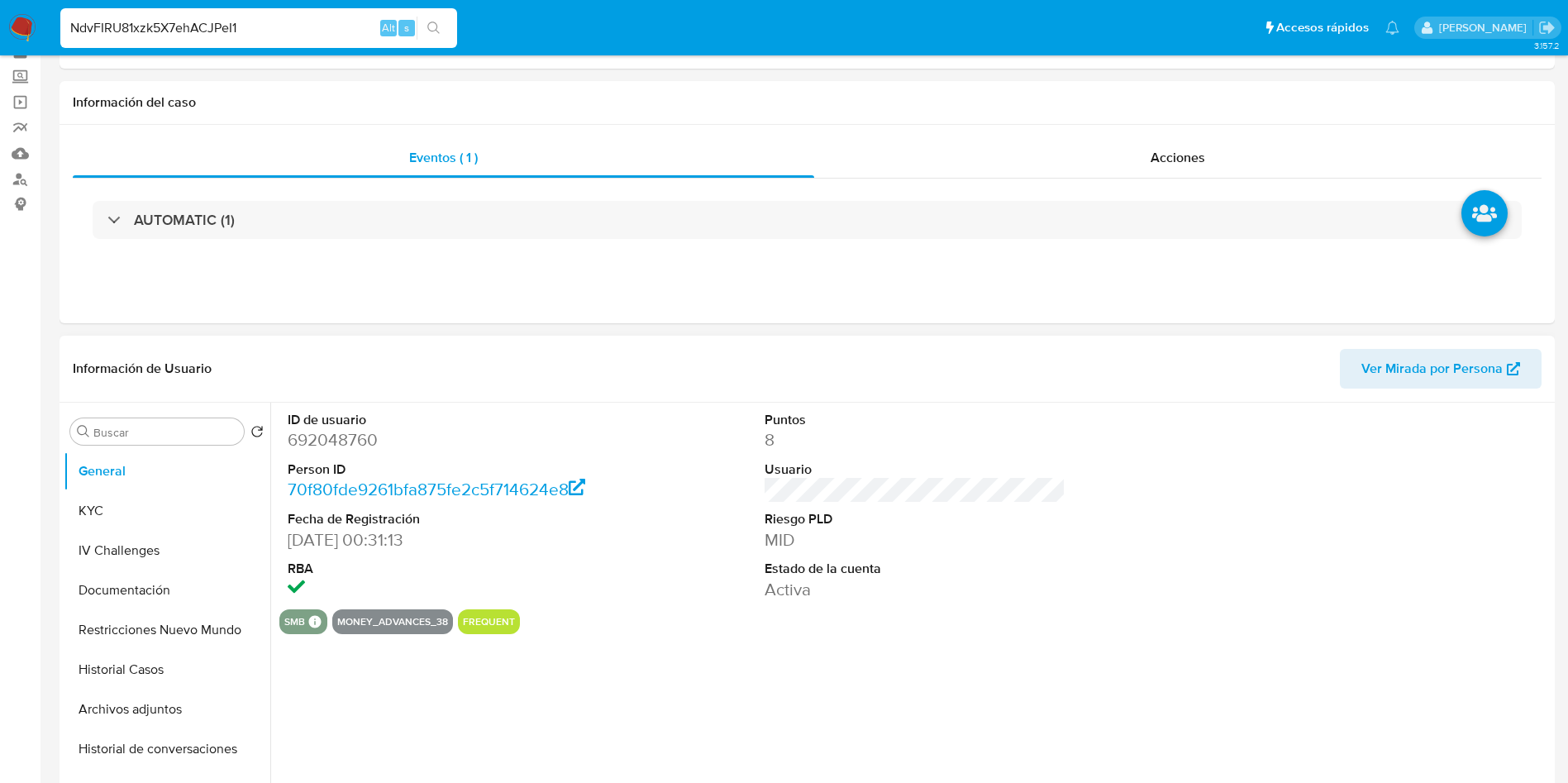
scroll to position [124, 0]
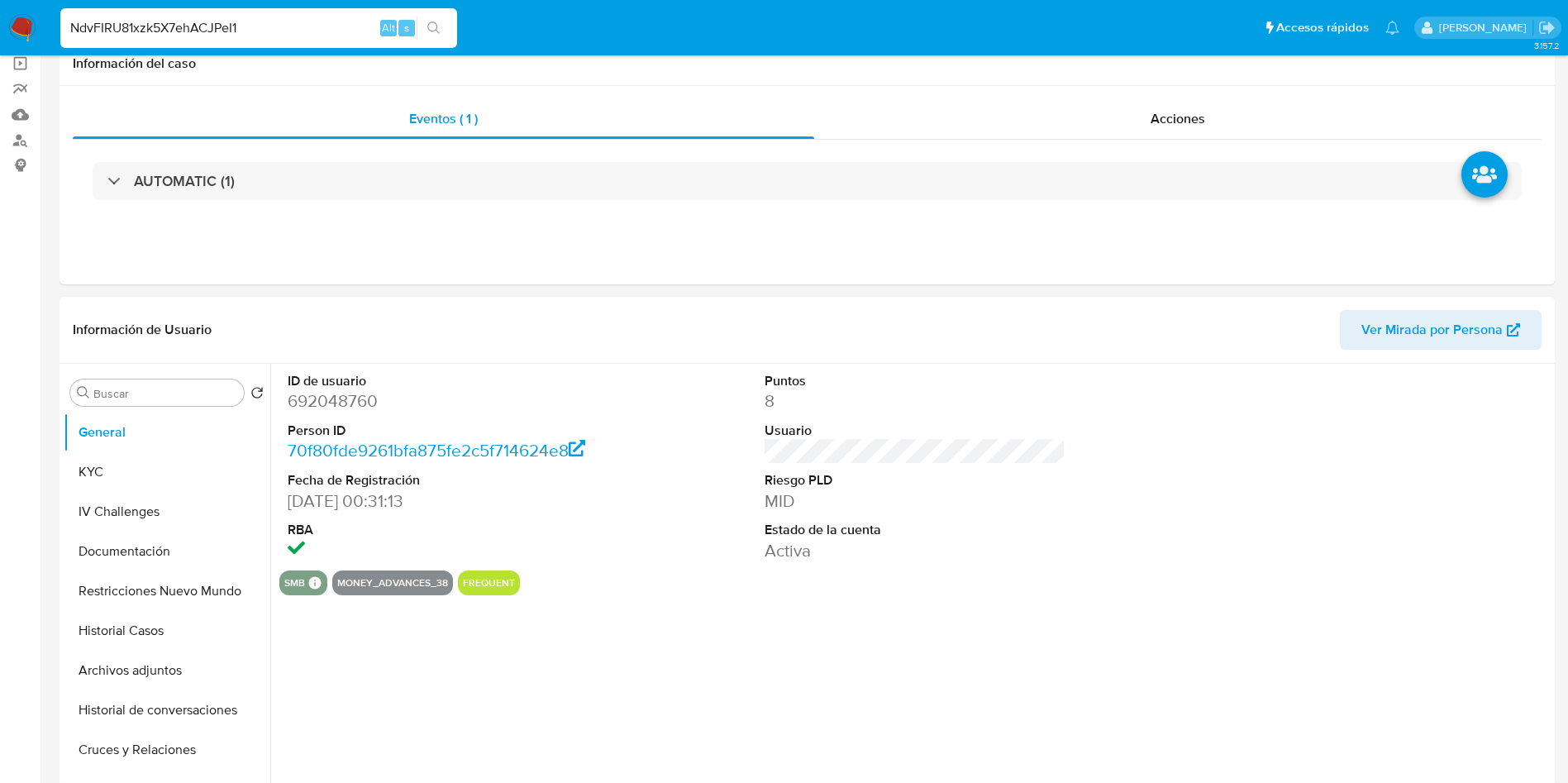
select select "10"
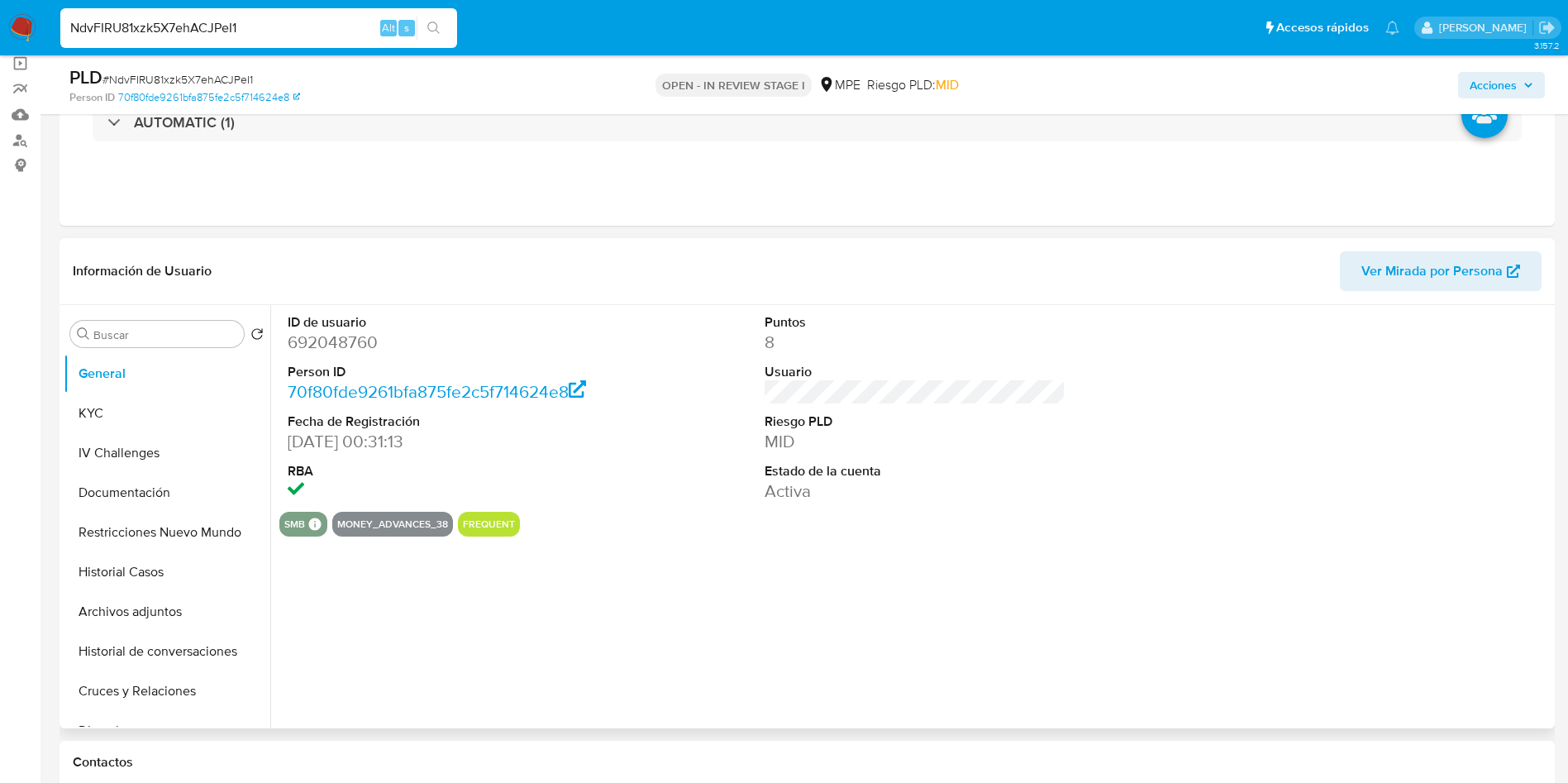
click at [1387, 281] on span "Ver Mirada por Persona" at bounding box center [1432, 271] width 142 height 40
click at [164, 414] on button "KYC" at bounding box center [161, 413] width 194 height 40
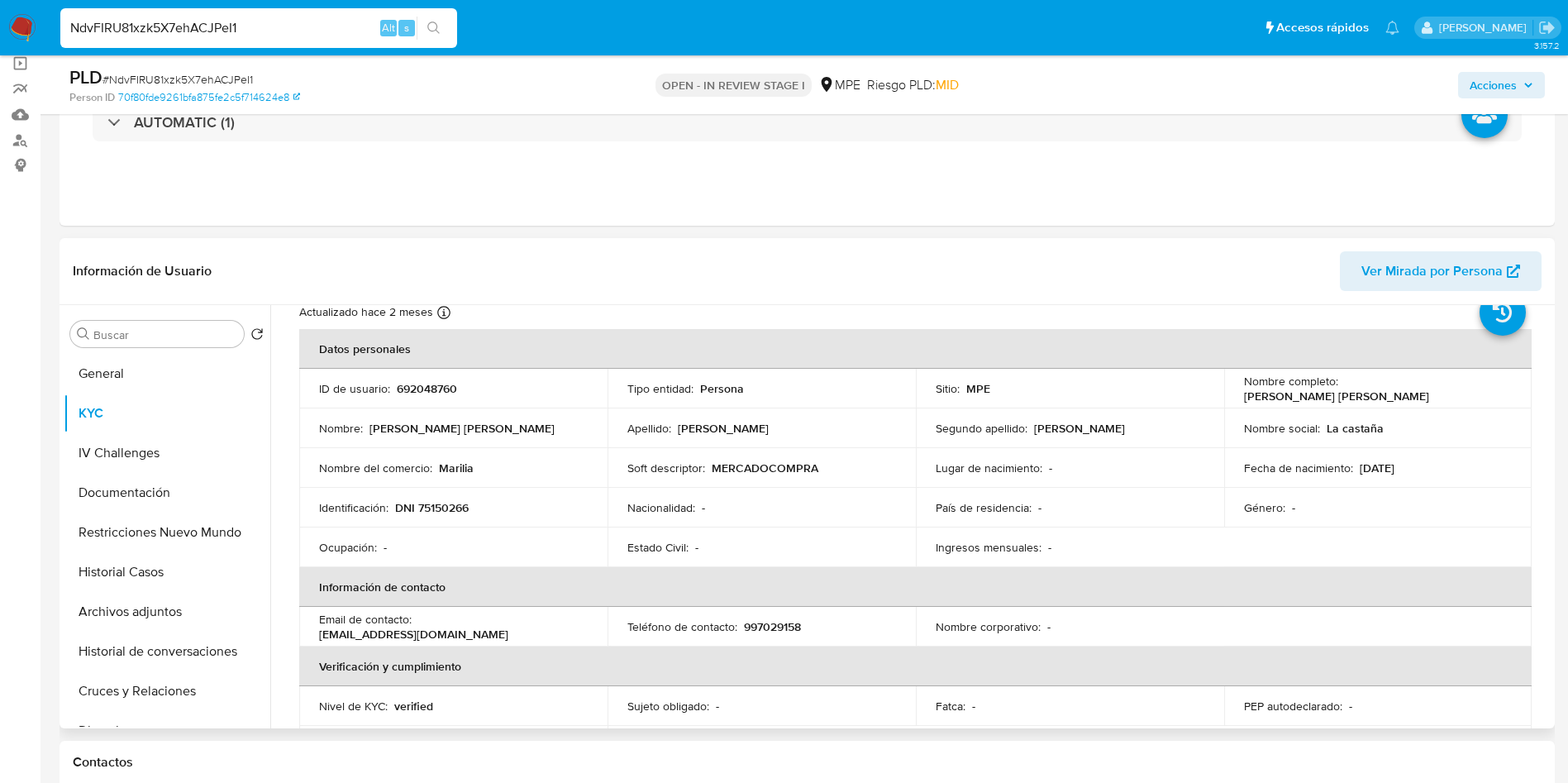
scroll to position [0, 0]
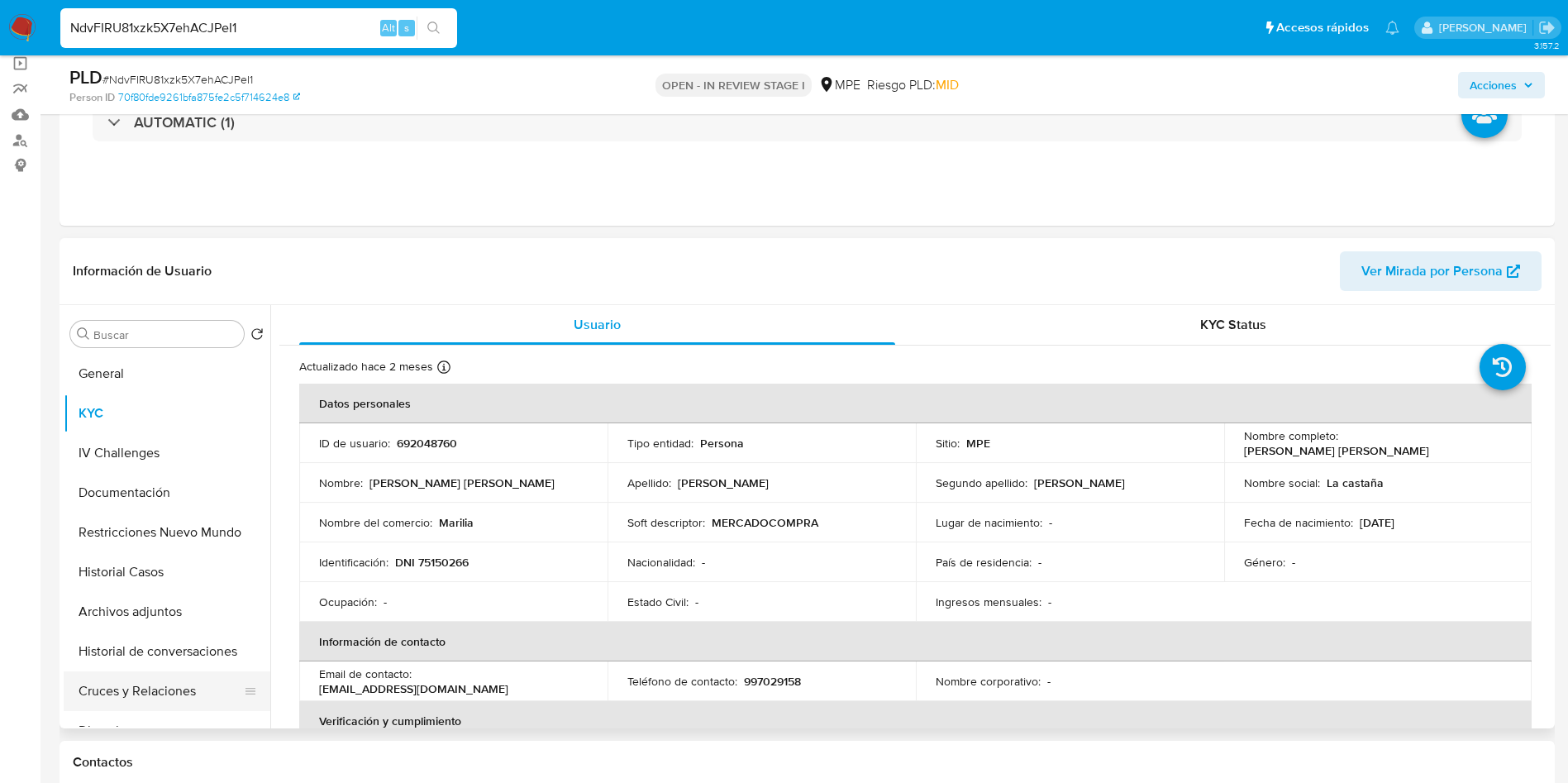
click at [159, 693] on button "Cruces y Relaciones" at bounding box center [161, 691] width 194 height 40
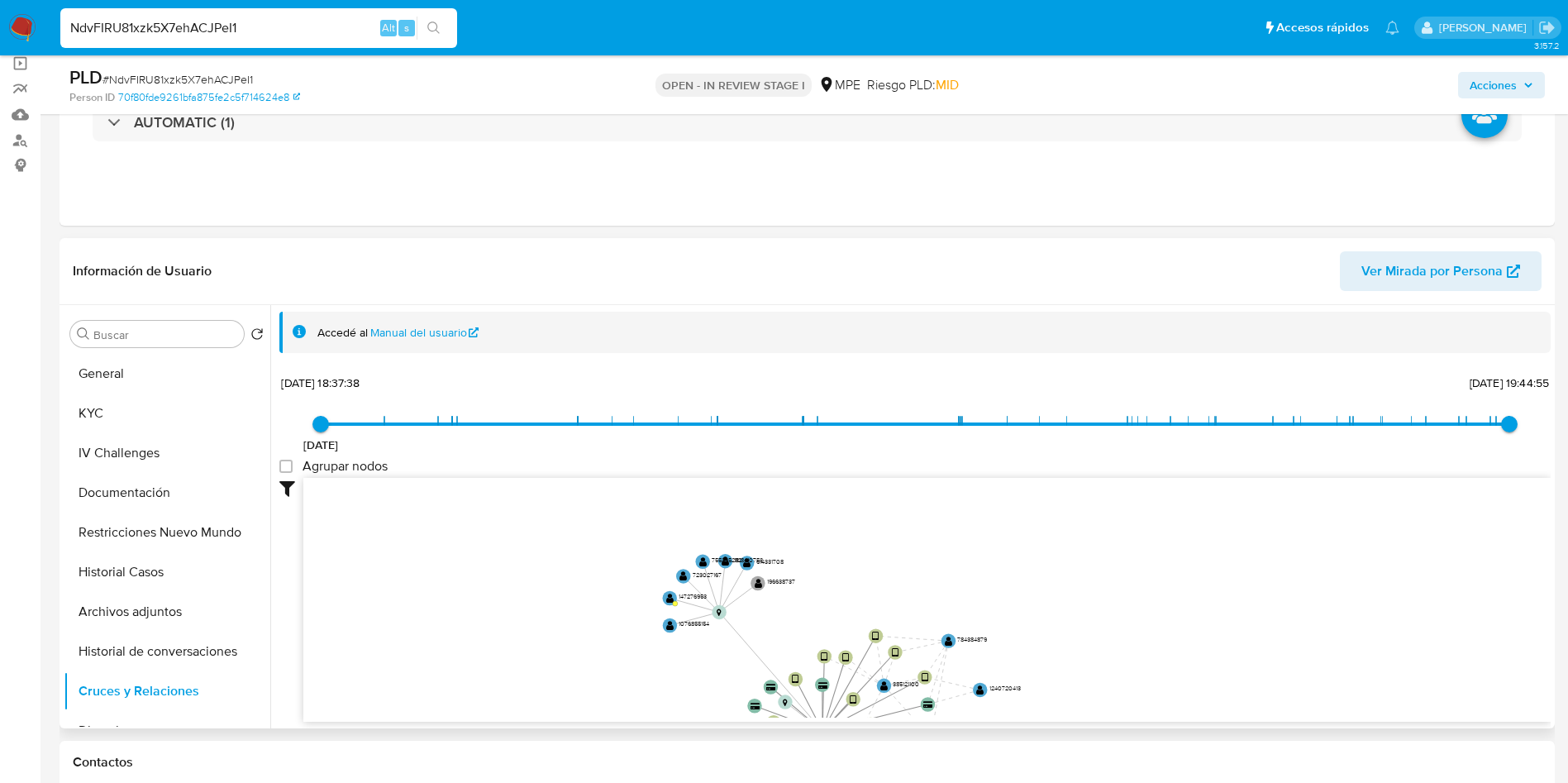
drag, startPoint x: 678, startPoint y: 565, endPoint x: 515, endPoint y: 662, distance: 189.7
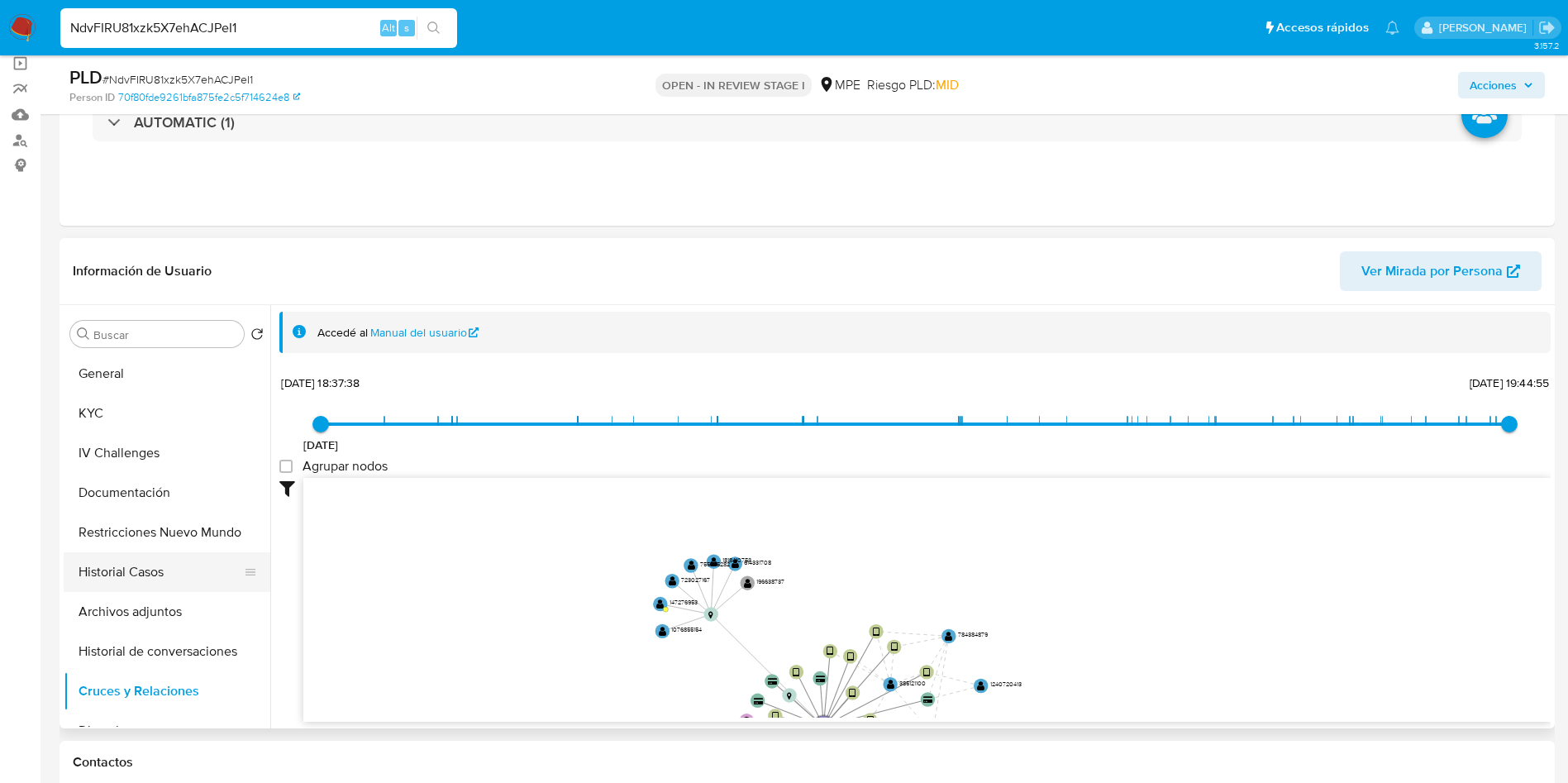
click at [173, 571] on button "Historial Casos" at bounding box center [161, 572] width 194 height 40
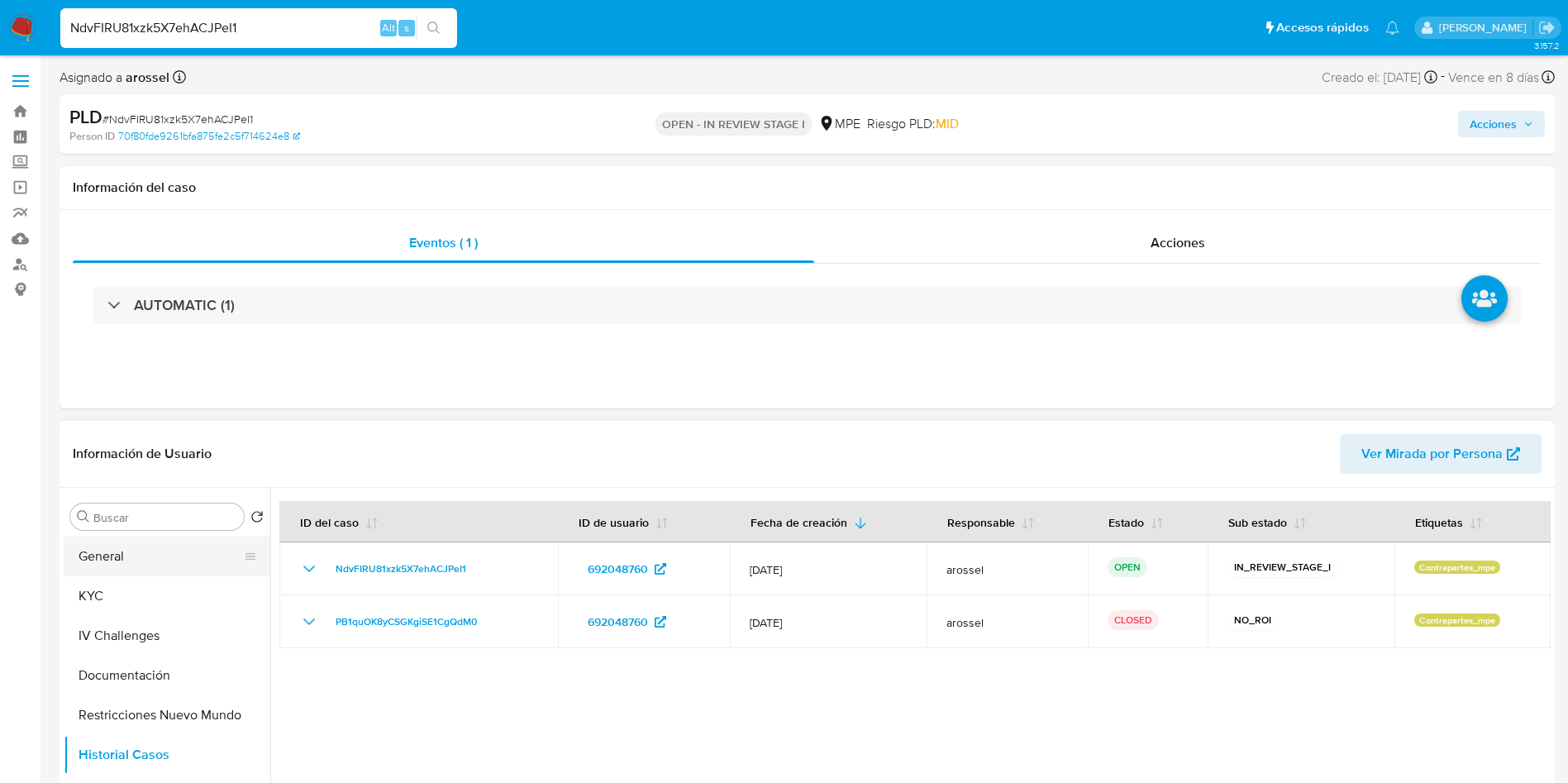
click at [146, 557] on button "General" at bounding box center [161, 557] width 194 height 40
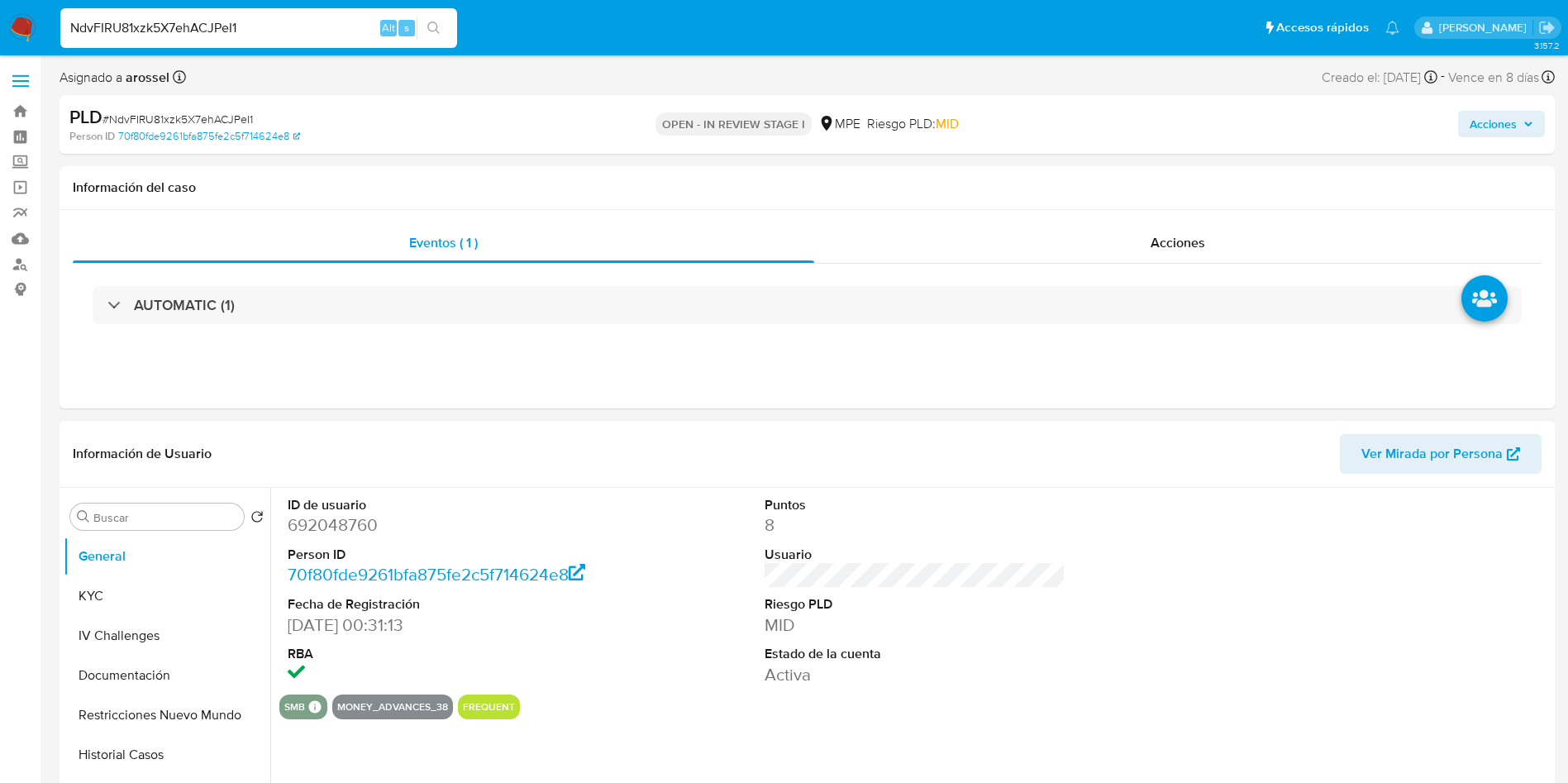
click at [351, 527] on dd "692048760" at bounding box center [438, 525] width 302 height 23
copy dd "692048760"
click at [194, 118] on span "# NdvFIRU81xzk5X7ehACJPeI1" at bounding box center [178, 118] width 150 height 16
click at [197, 118] on span "# NdvFIRU81xzk5X7ehACJPeI1" at bounding box center [178, 118] width 150 height 16
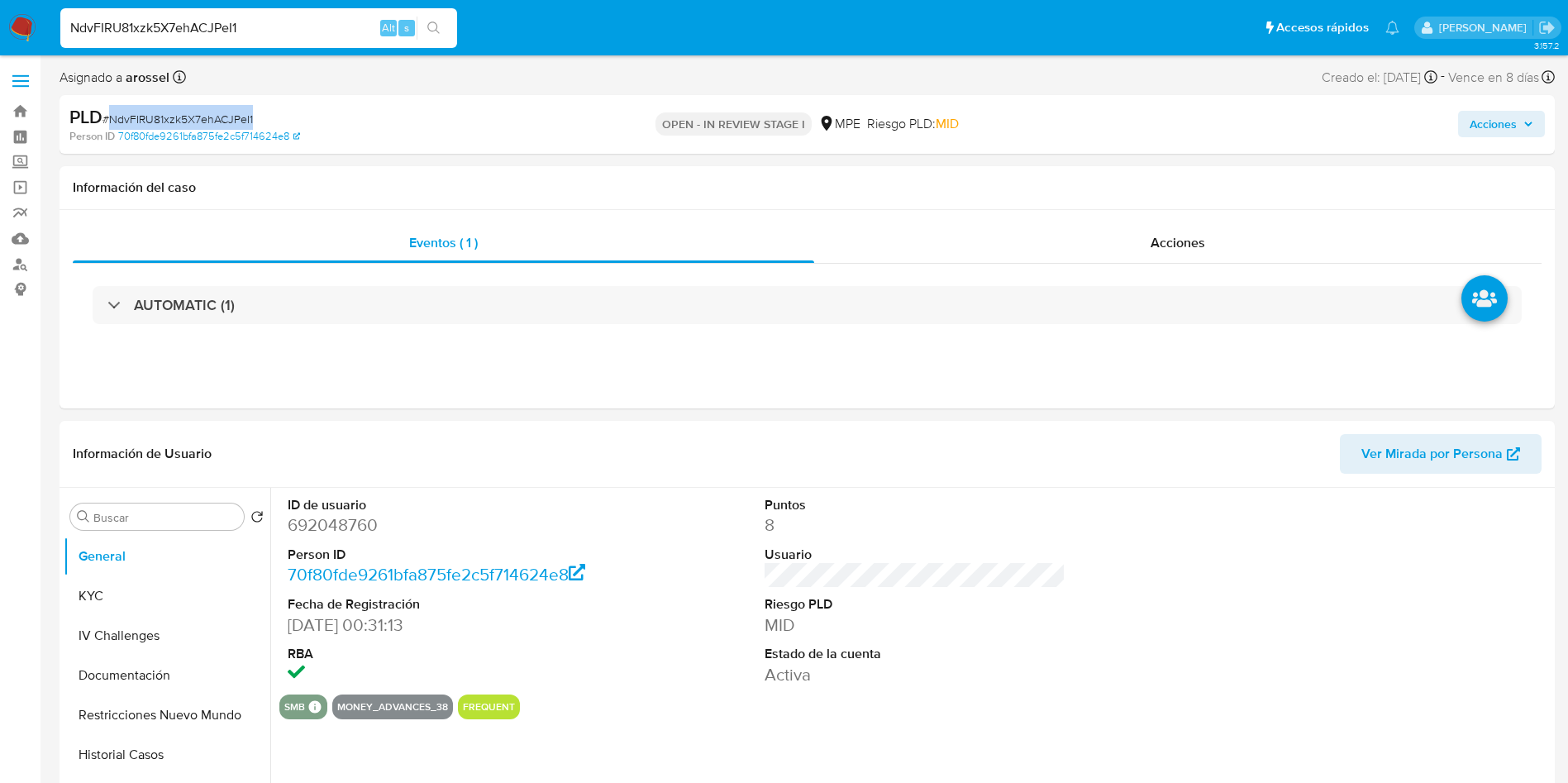
copy span "NdvFIRU81xzk5X7ehACJPeI1"
click at [94, 591] on button "KYC" at bounding box center [161, 596] width 194 height 40
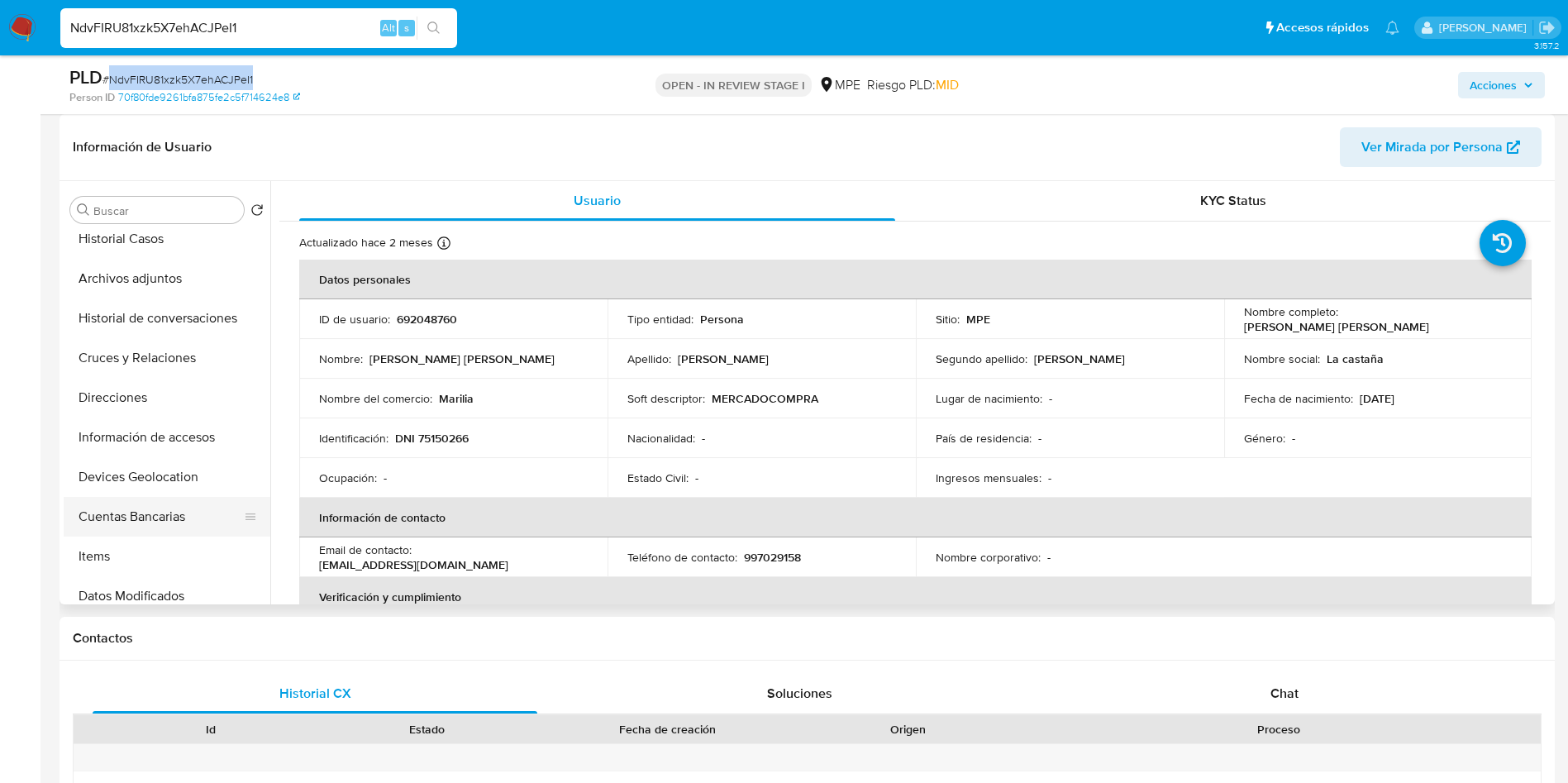
scroll to position [248, 0]
click at [168, 474] on button "Cuentas Bancarias" at bounding box center [161, 478] width 194 height 40
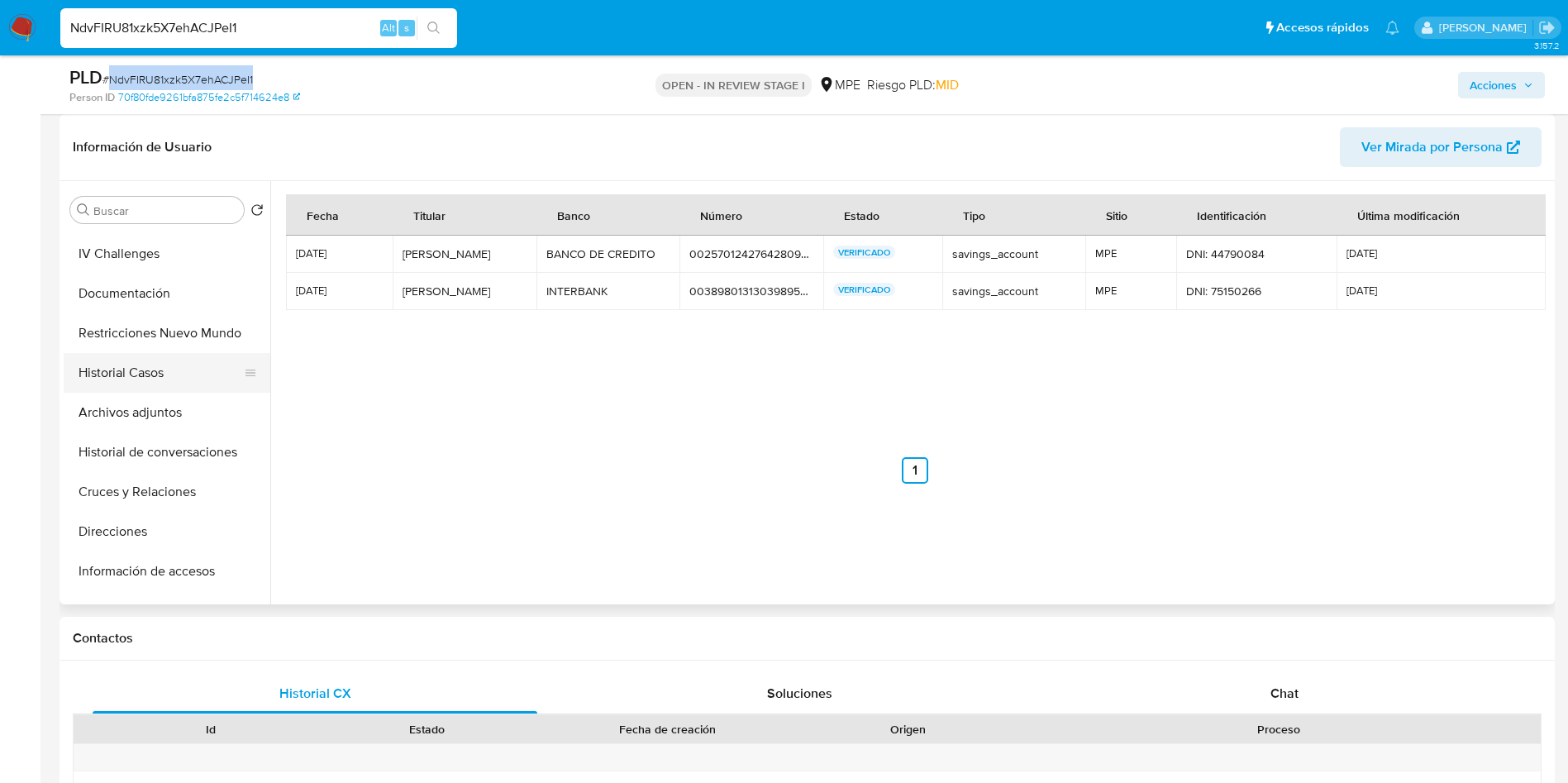
scroll to position [0, 0]
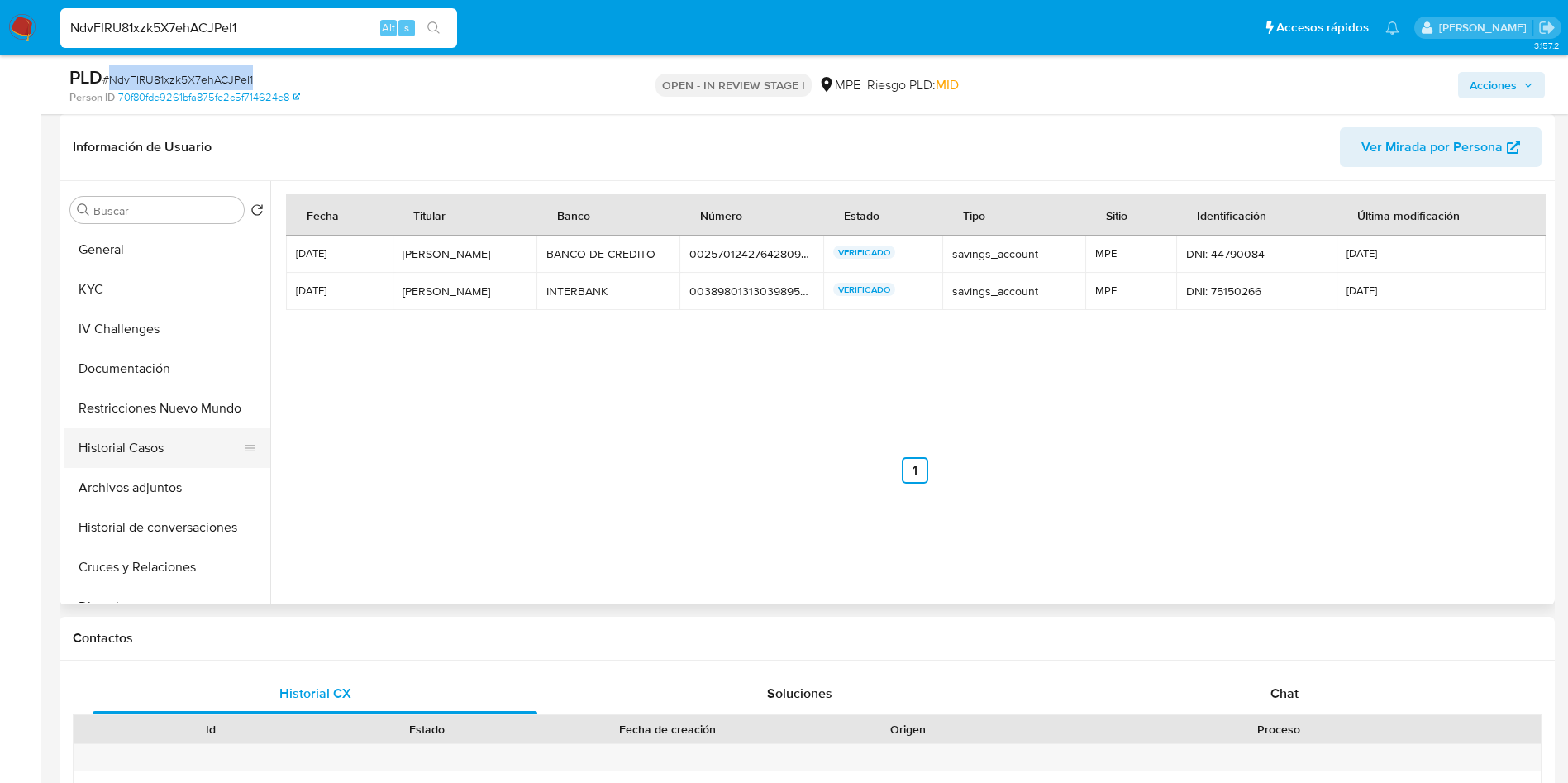
click at [169, 450] on button "Historial Casos" at bounding box center [161, 449] width 194 height 40
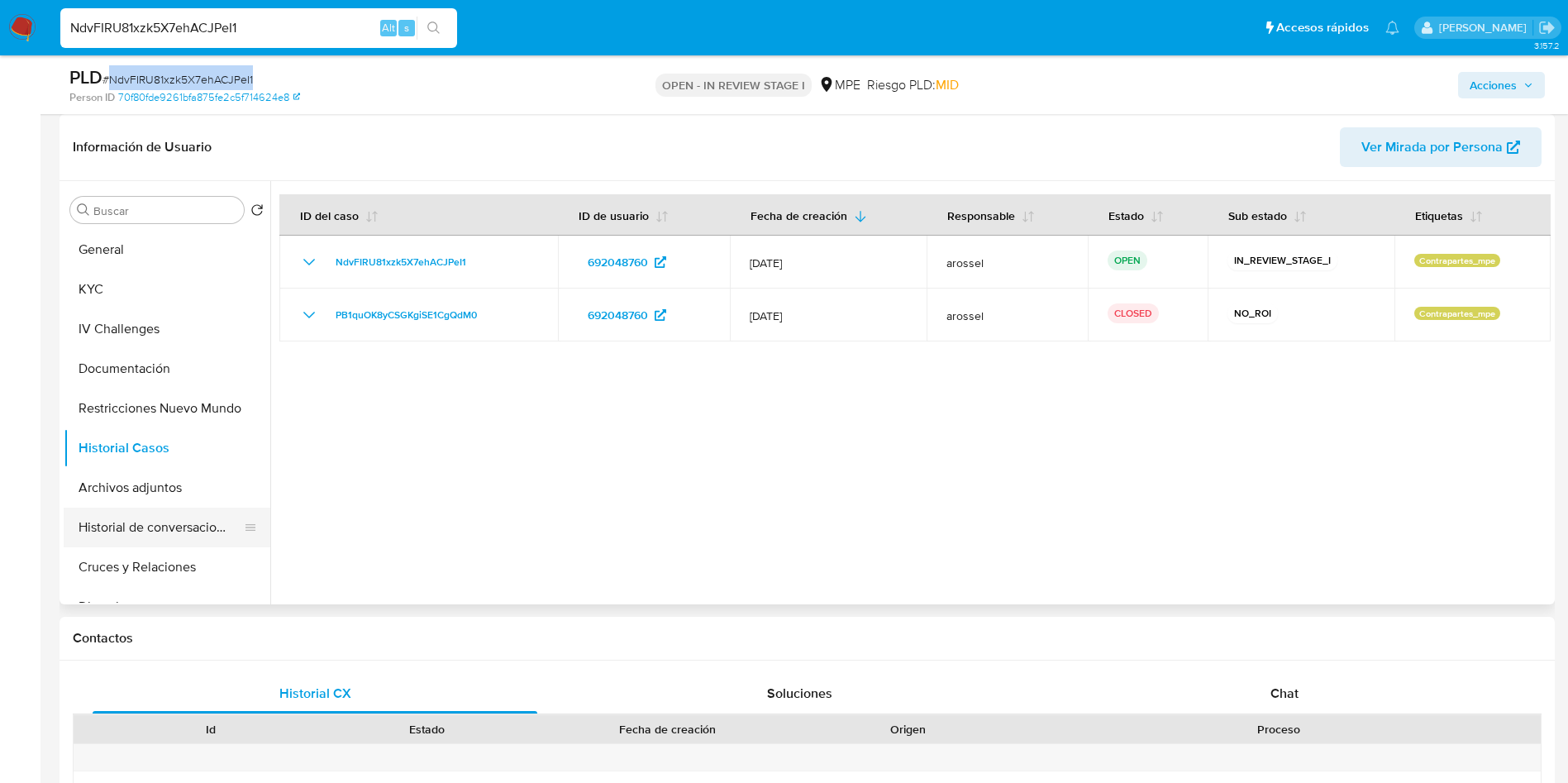
click at [184, 512] on button "Historial de conversaciones" at bounding box center [161, 528] width 194 height 40
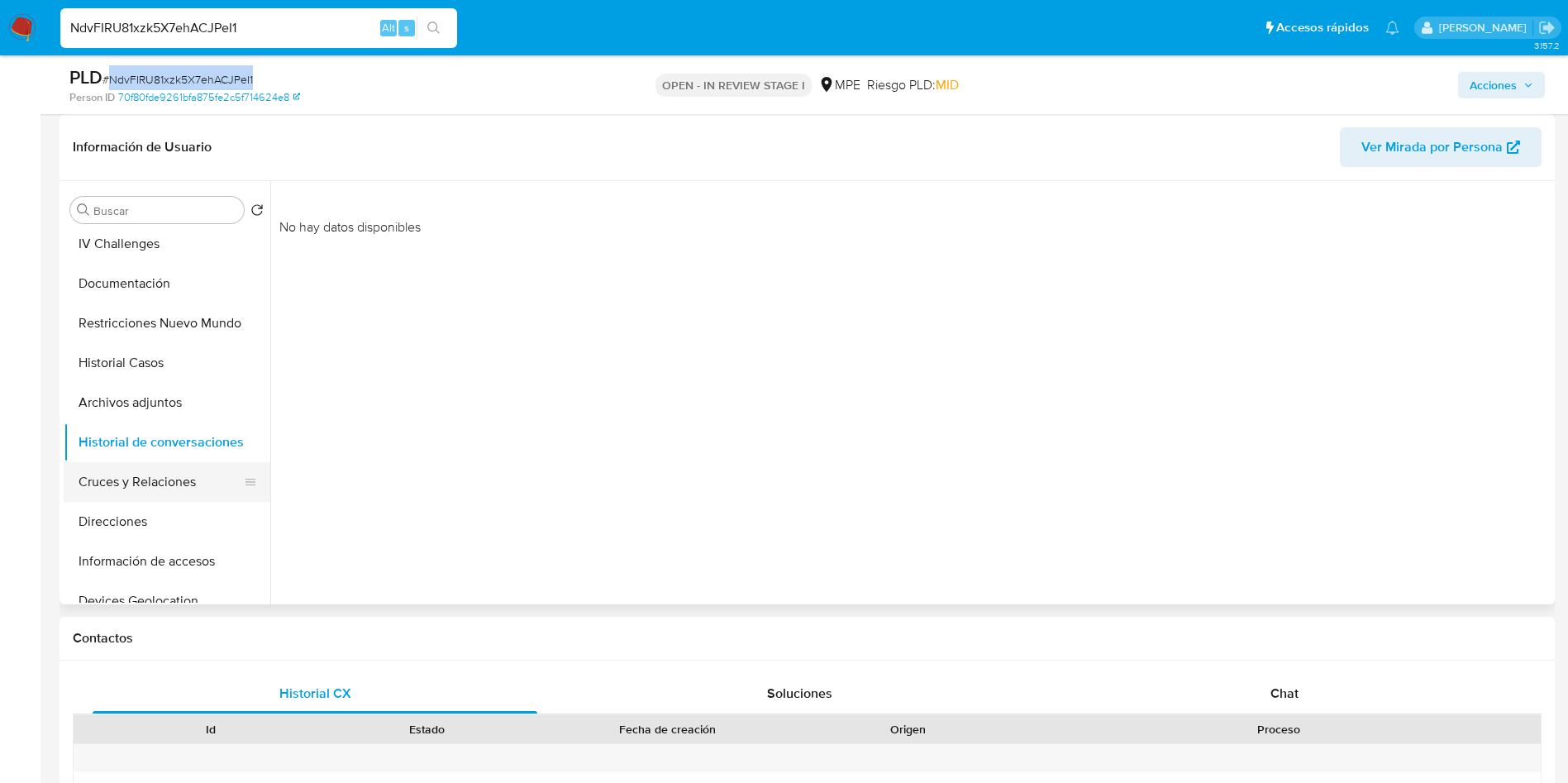
scroll to position [124, 0]
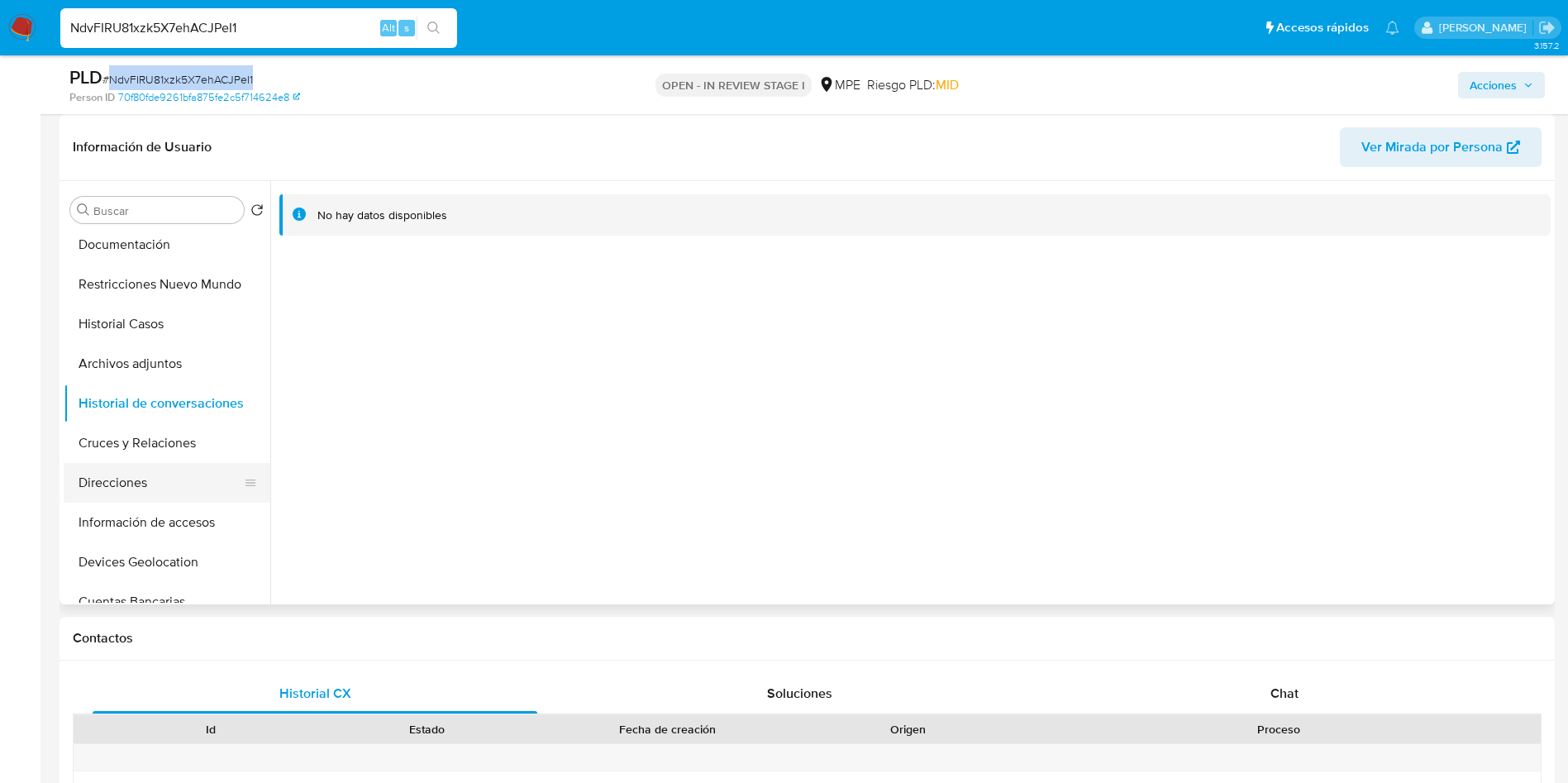
click at [157, 491] on button "Direcciones" at bounding box center [161, 483] width 194 height 40
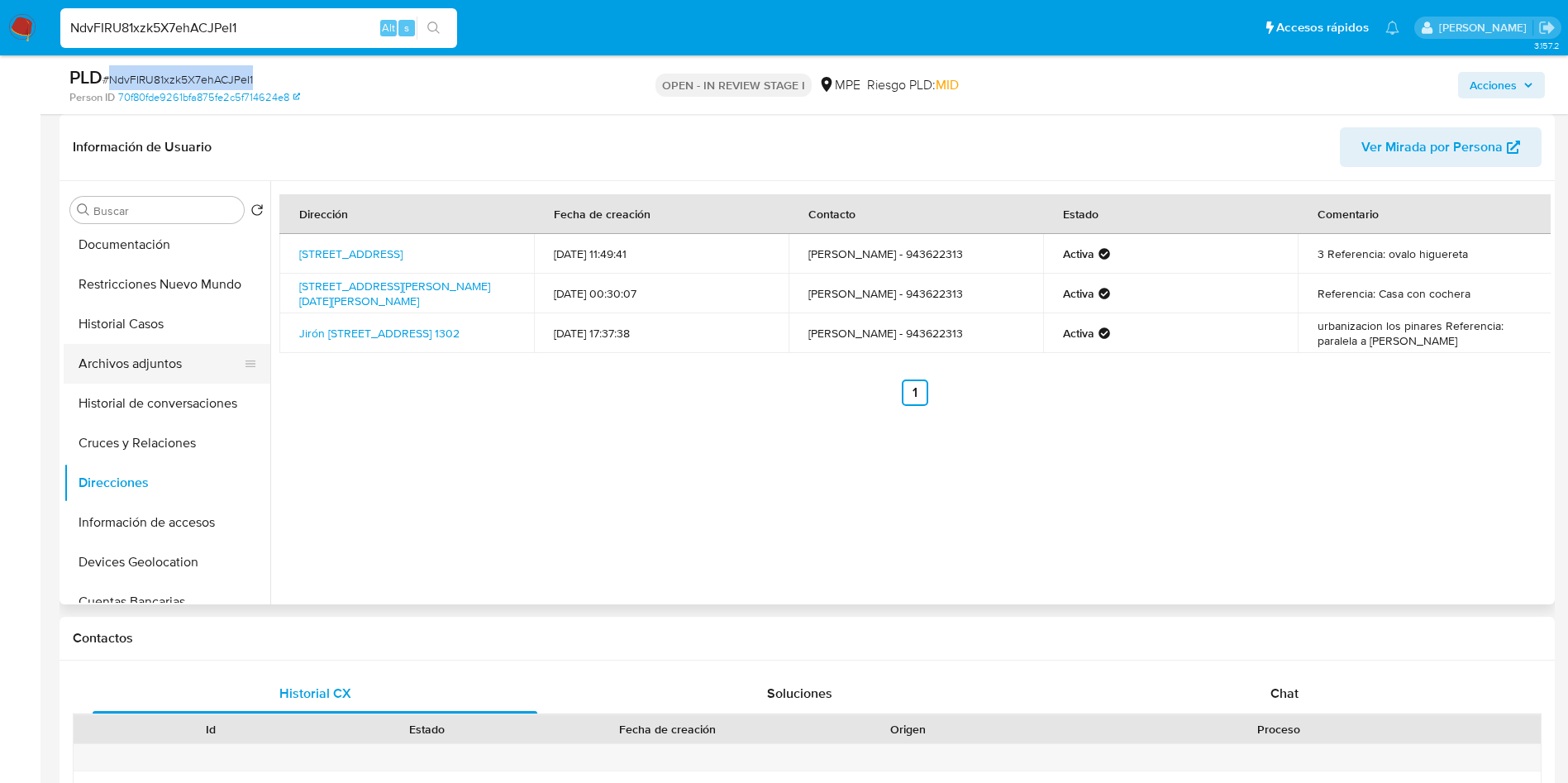
click at [161, 356] on button "Archivos adjuntos" at bounding box center [161, 364] width 194 height 40
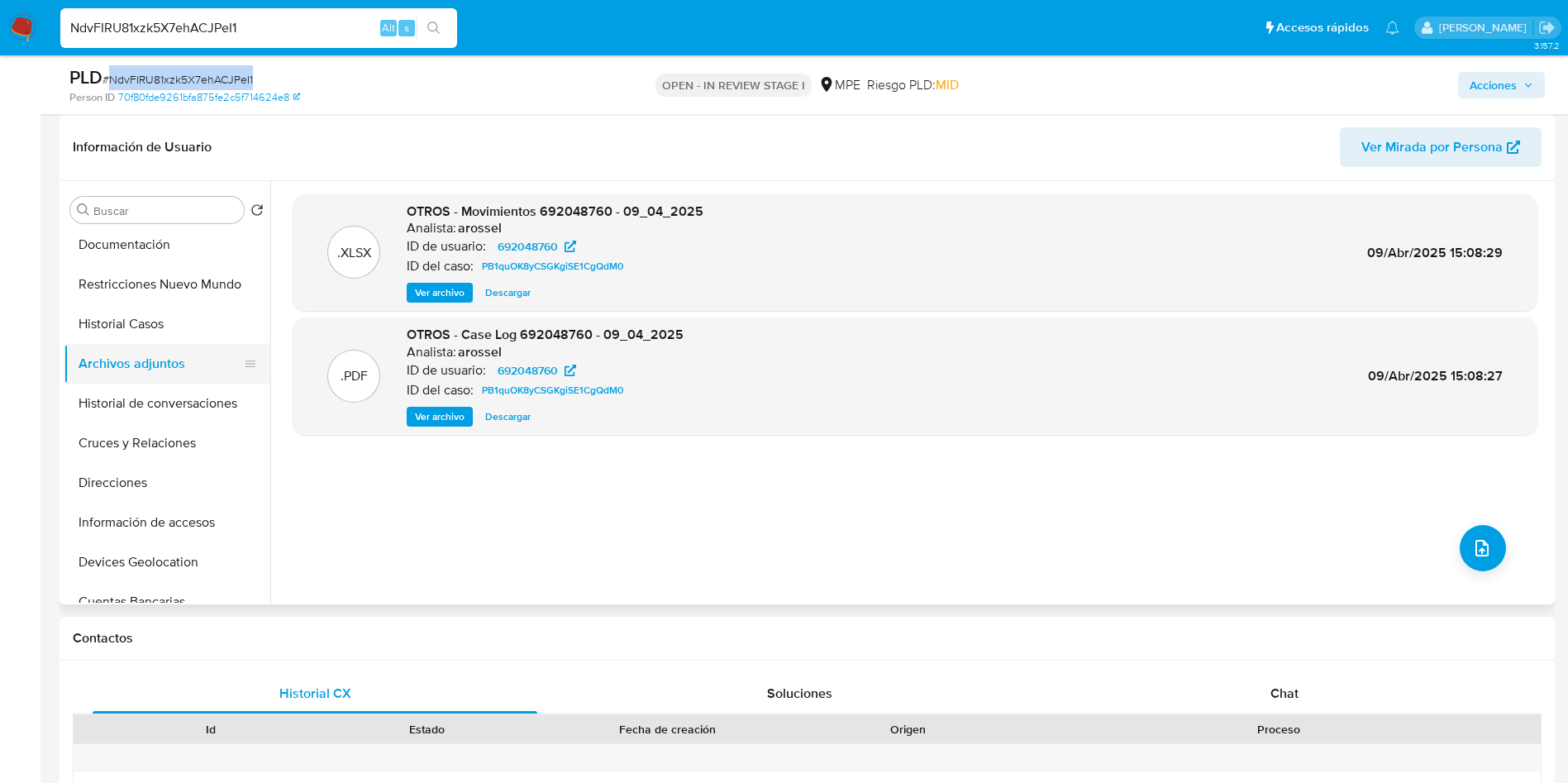
scroll to position [0, 0]
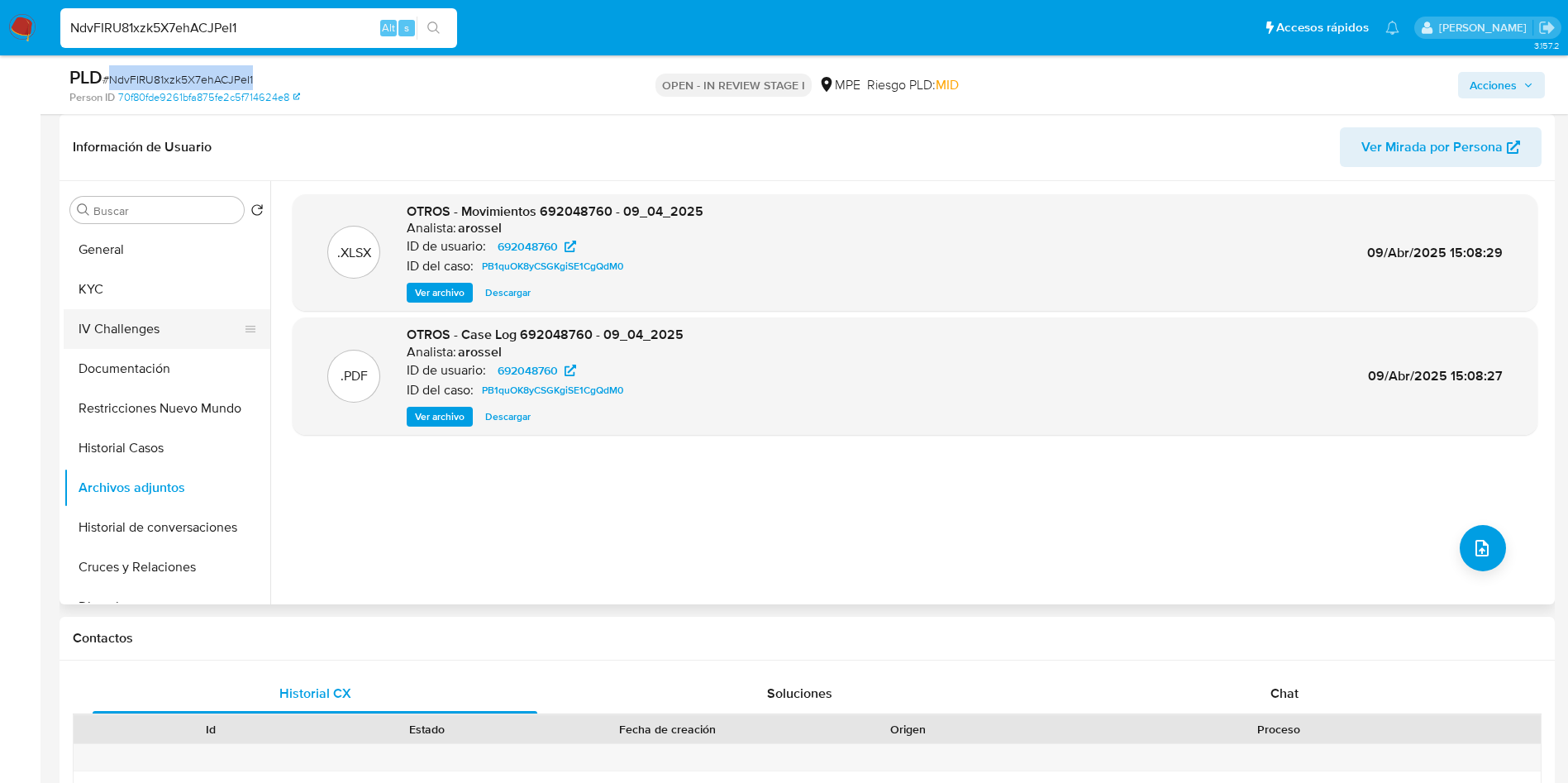
click at [168, 324] on button "IV Challenges" at bounding box center [161, 329] width 194 height 40
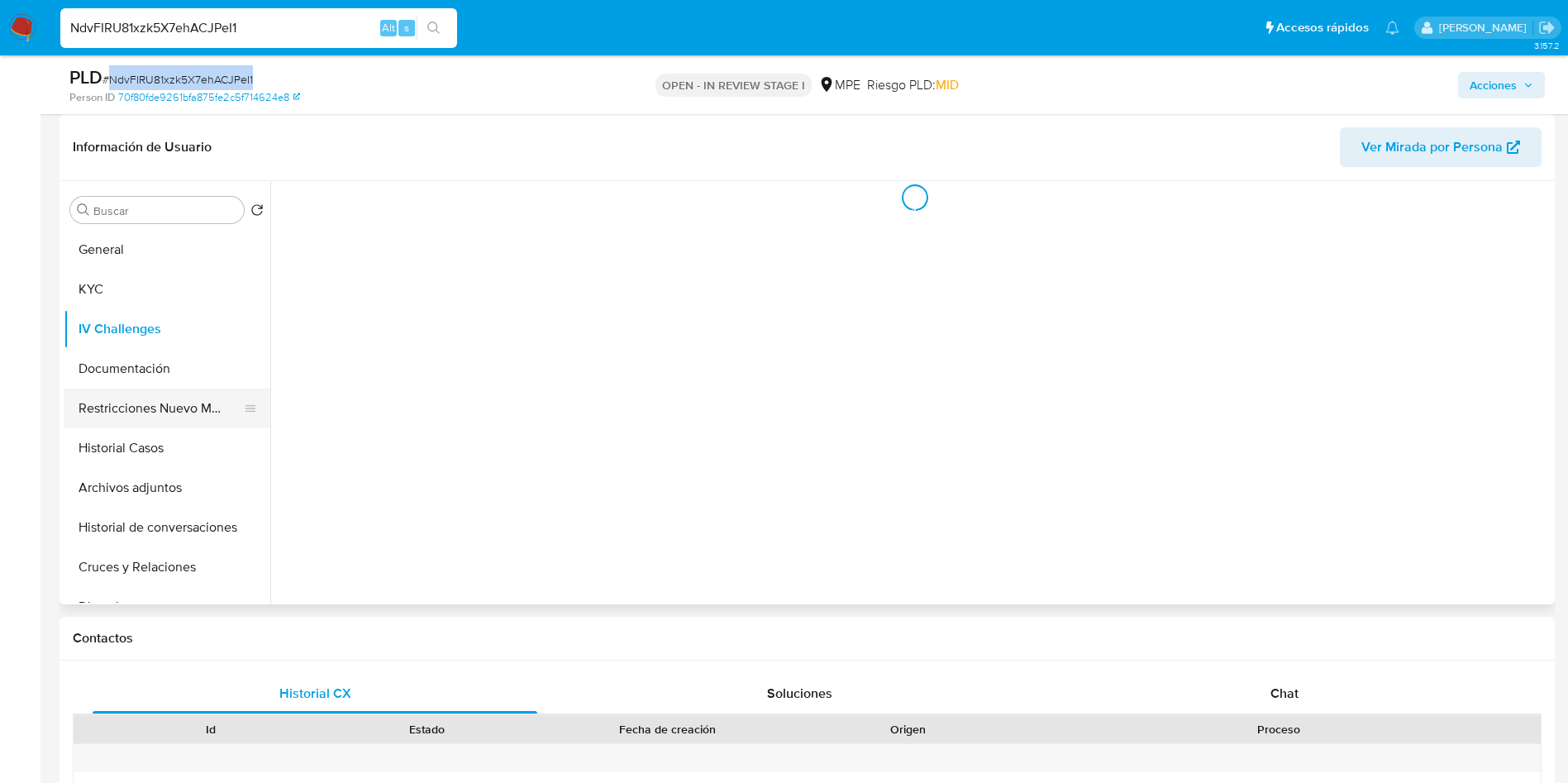
click at [167, 392] on button "Restricciones Nuevo Mundo" at bounding box center [161, 409] width 194 height 40
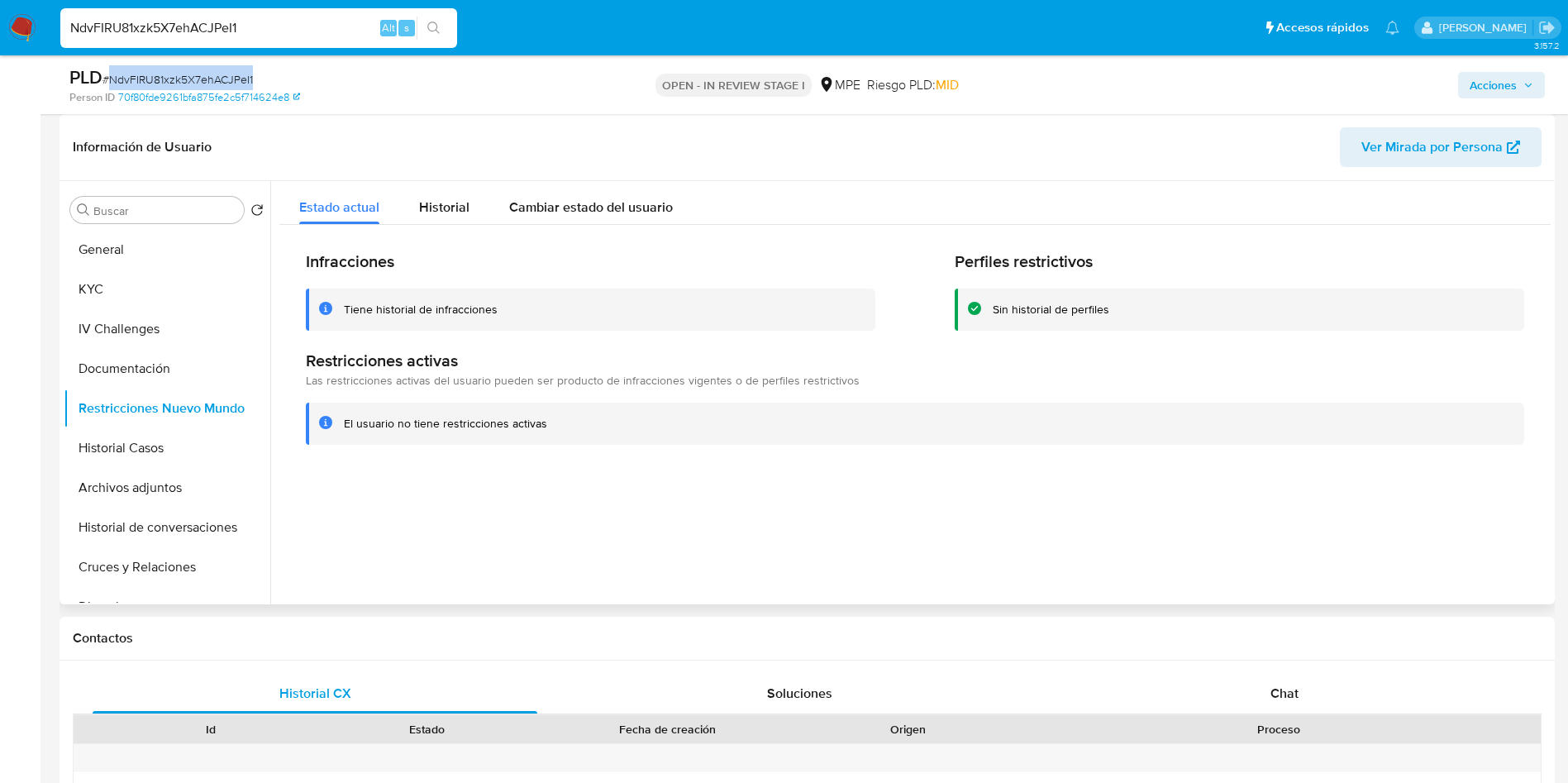
drag, startPoint x: 434, startPoint y: 220, endPoint x: 431, endPoint y: 237, distance: 17.3
click at [433, 221] on div "Historial" at bounding box center [444, 203] width 50 height 44
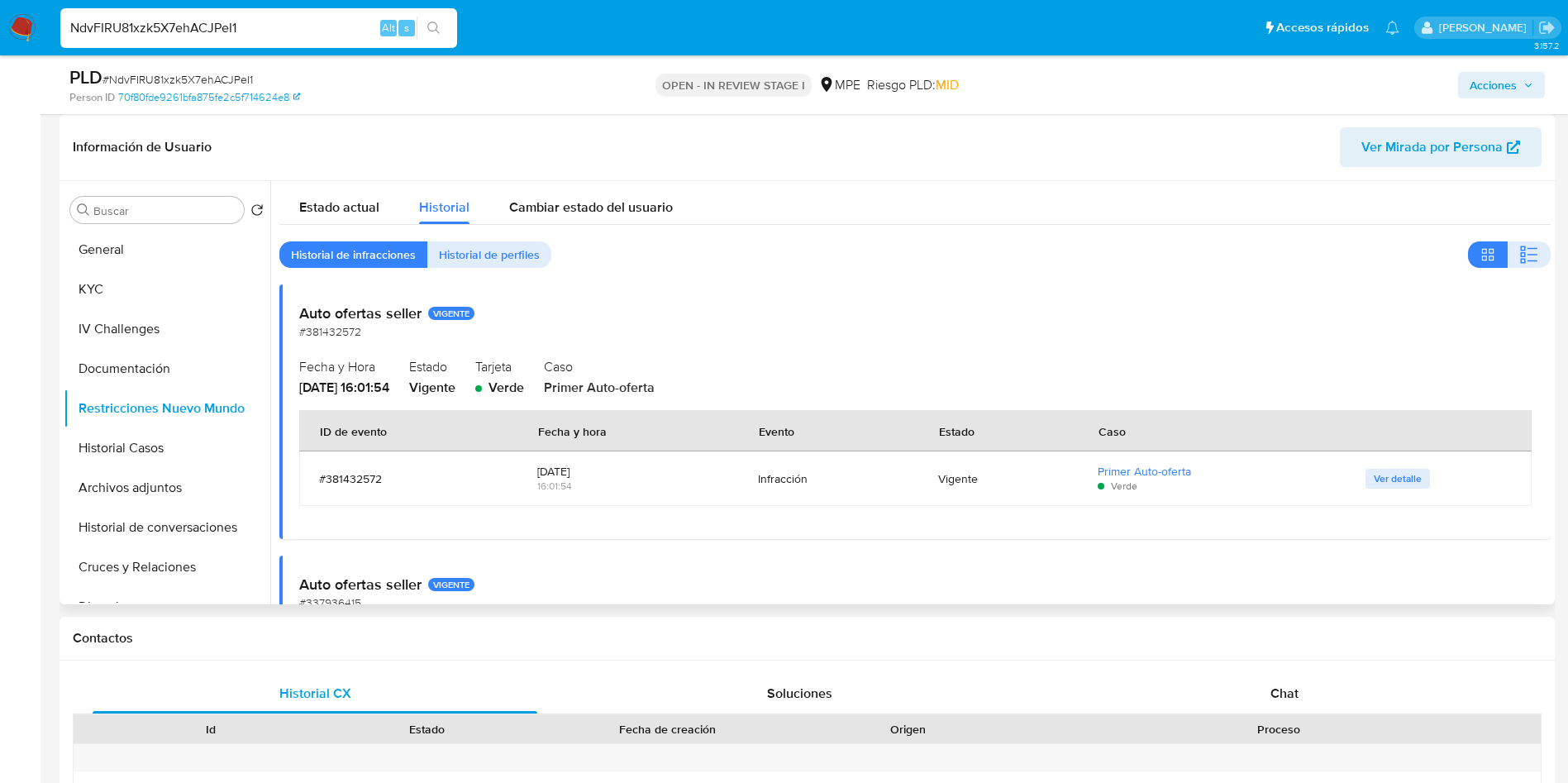
drag, startPoint x: 607, startPoint y: 470, endPoint x: 510, endPoint y: 470, distance: 97.0
click at [510, 470] on tr "#381432572 2024-09-09 16:01:54 Infracción Vigente Primer Auto-oferta Verde Ver …" at bounding box center [915, 478] width 1233 height 54
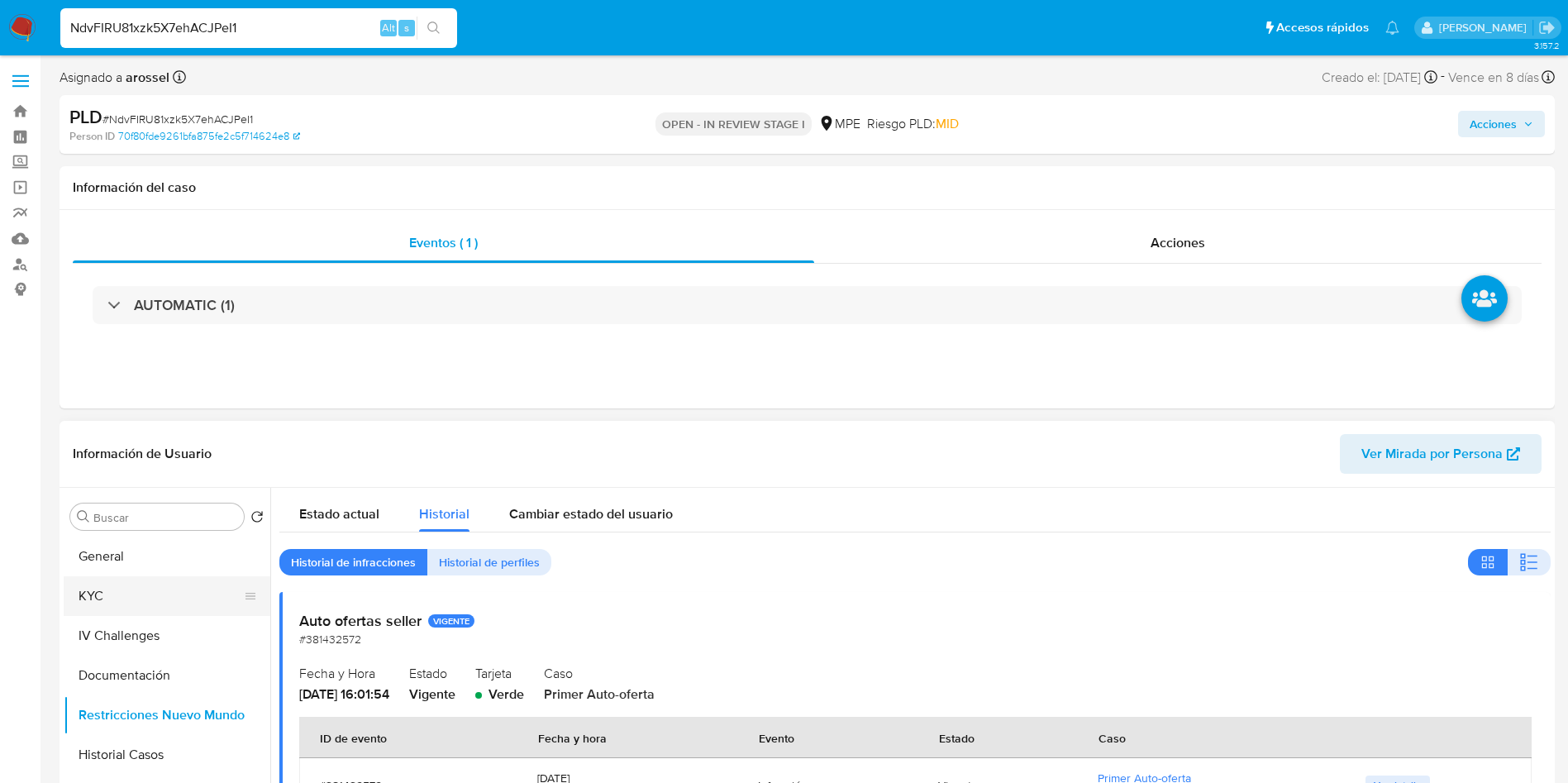
click at [148, 596] on button "KYC" at bounding box center [161, 596] width 194 height 40
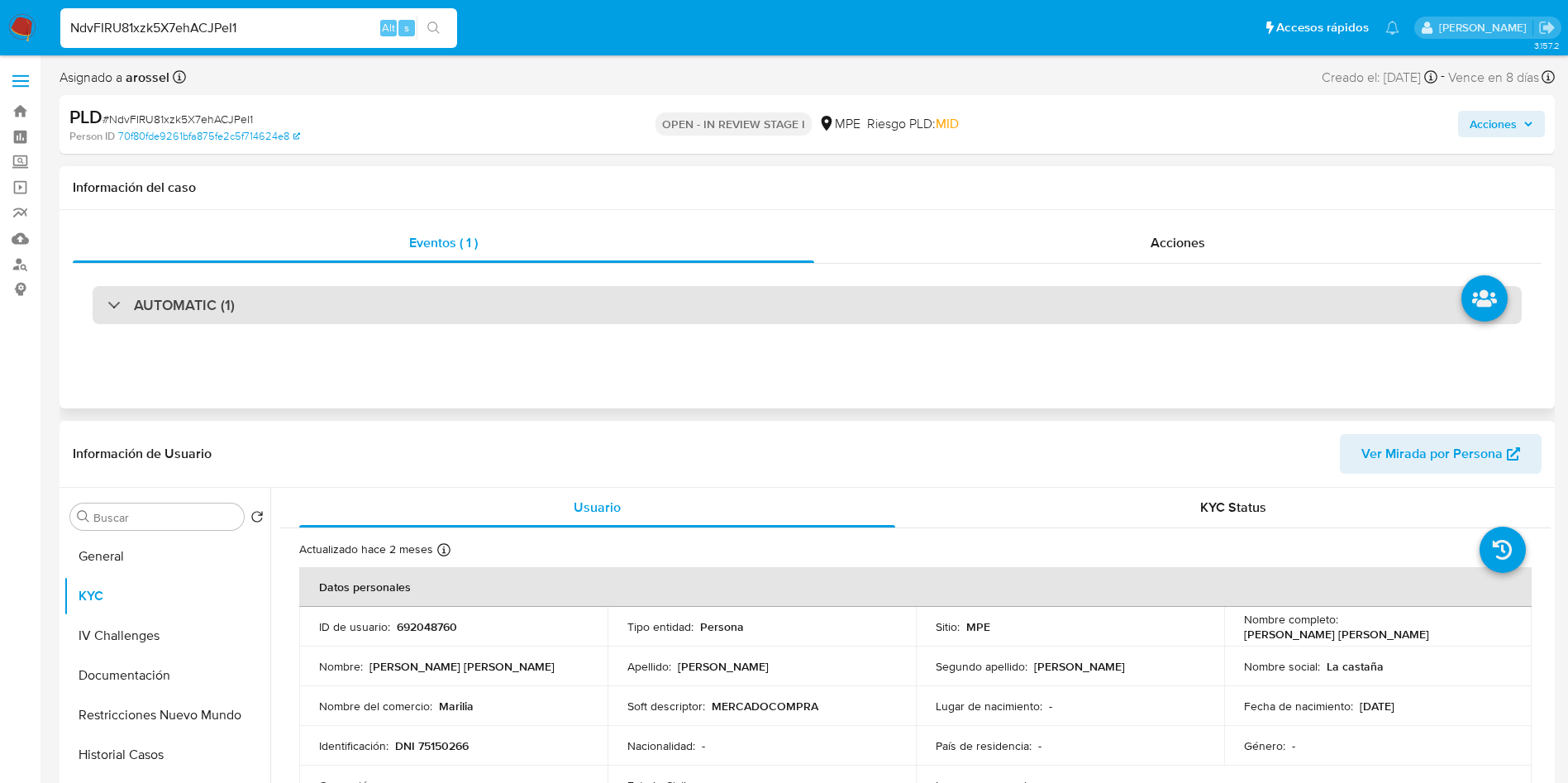
click at [498, 321] on div "AUTOMATIC (1)" at bounding box center [807, 305] width 1430 height 38
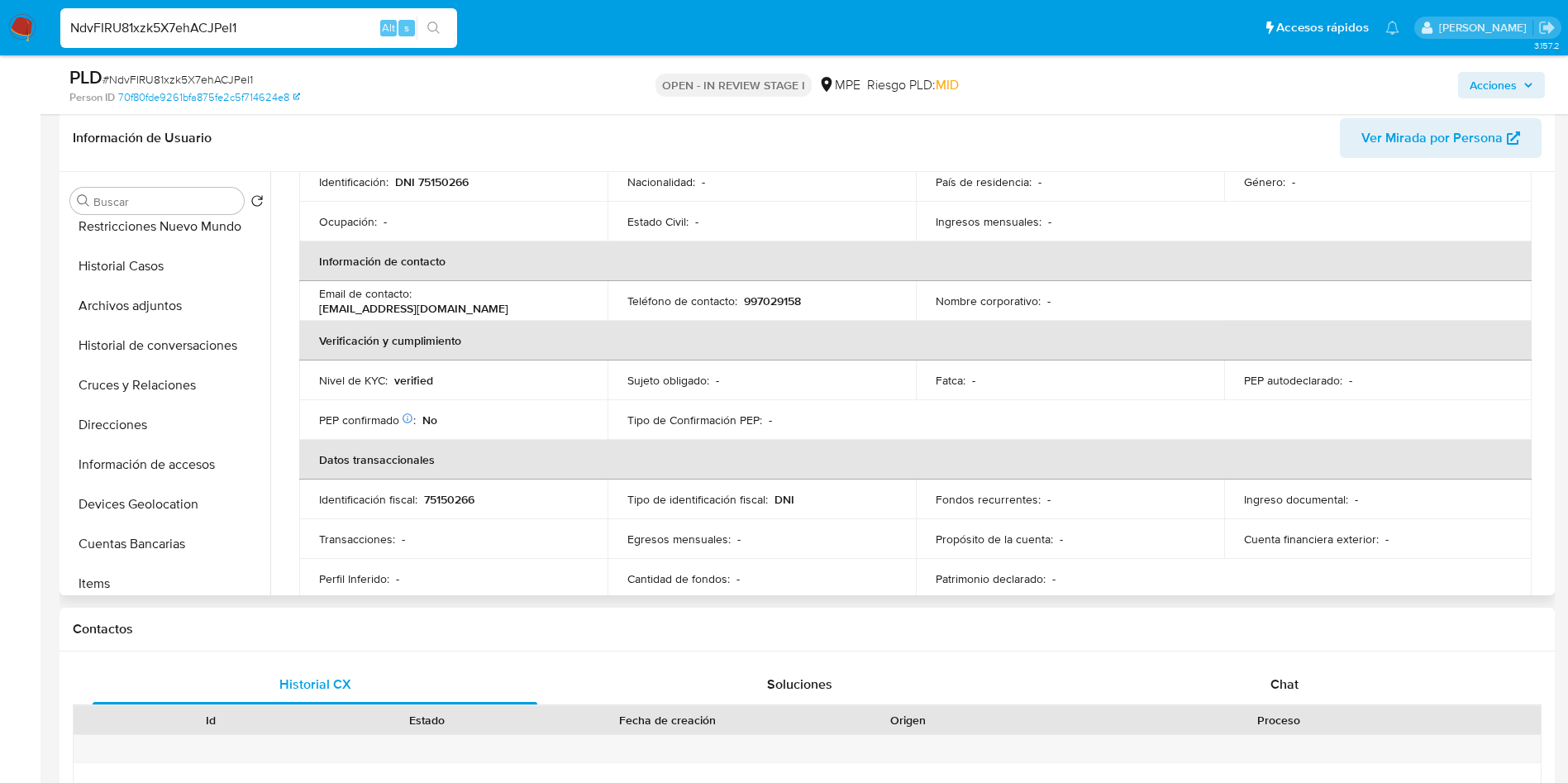
scroll to position [248, 0]
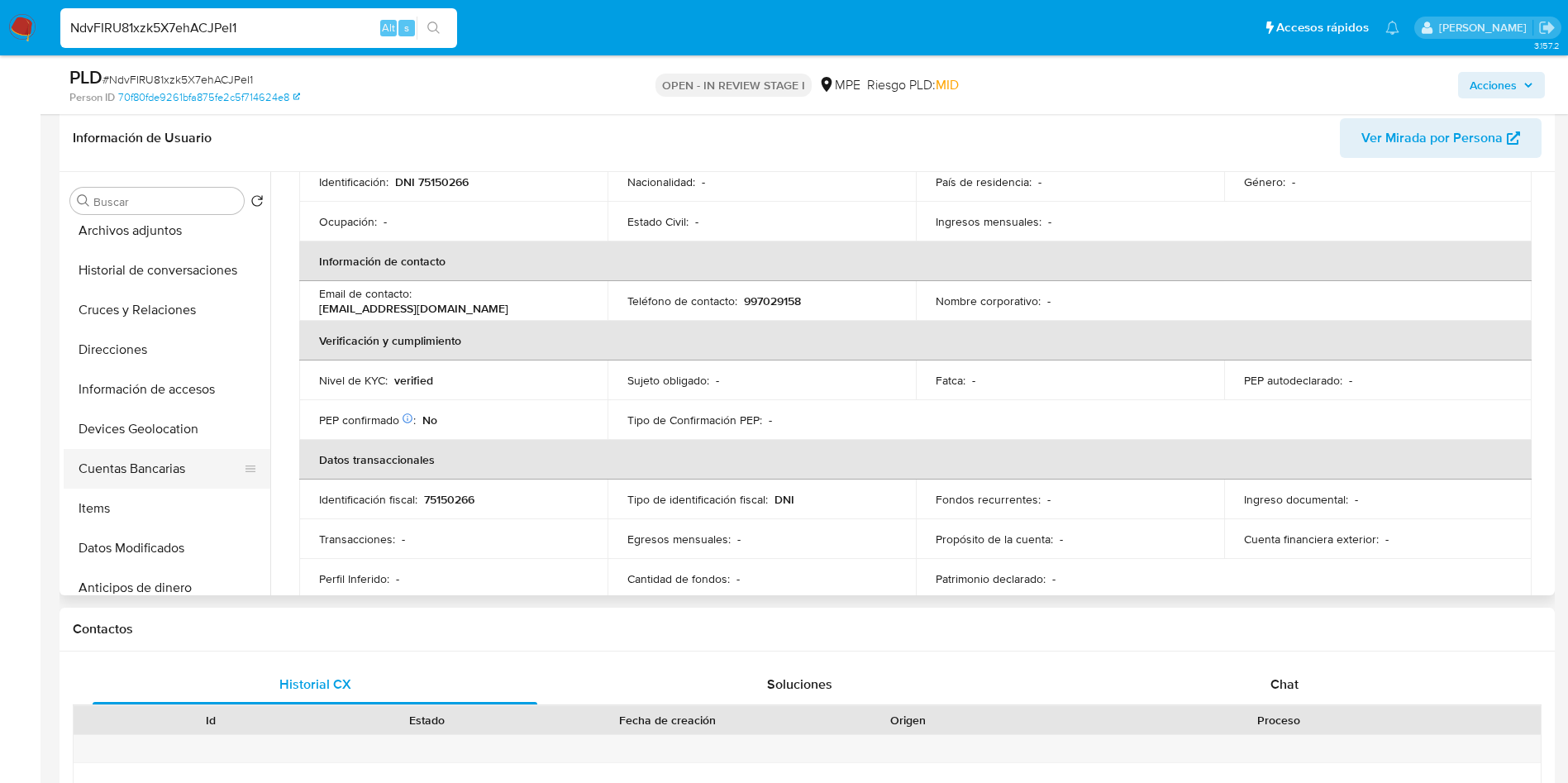
click at [163, 470] on button "Cuentas Bancarias" at bounding box center [161, 469] width 194 height 40
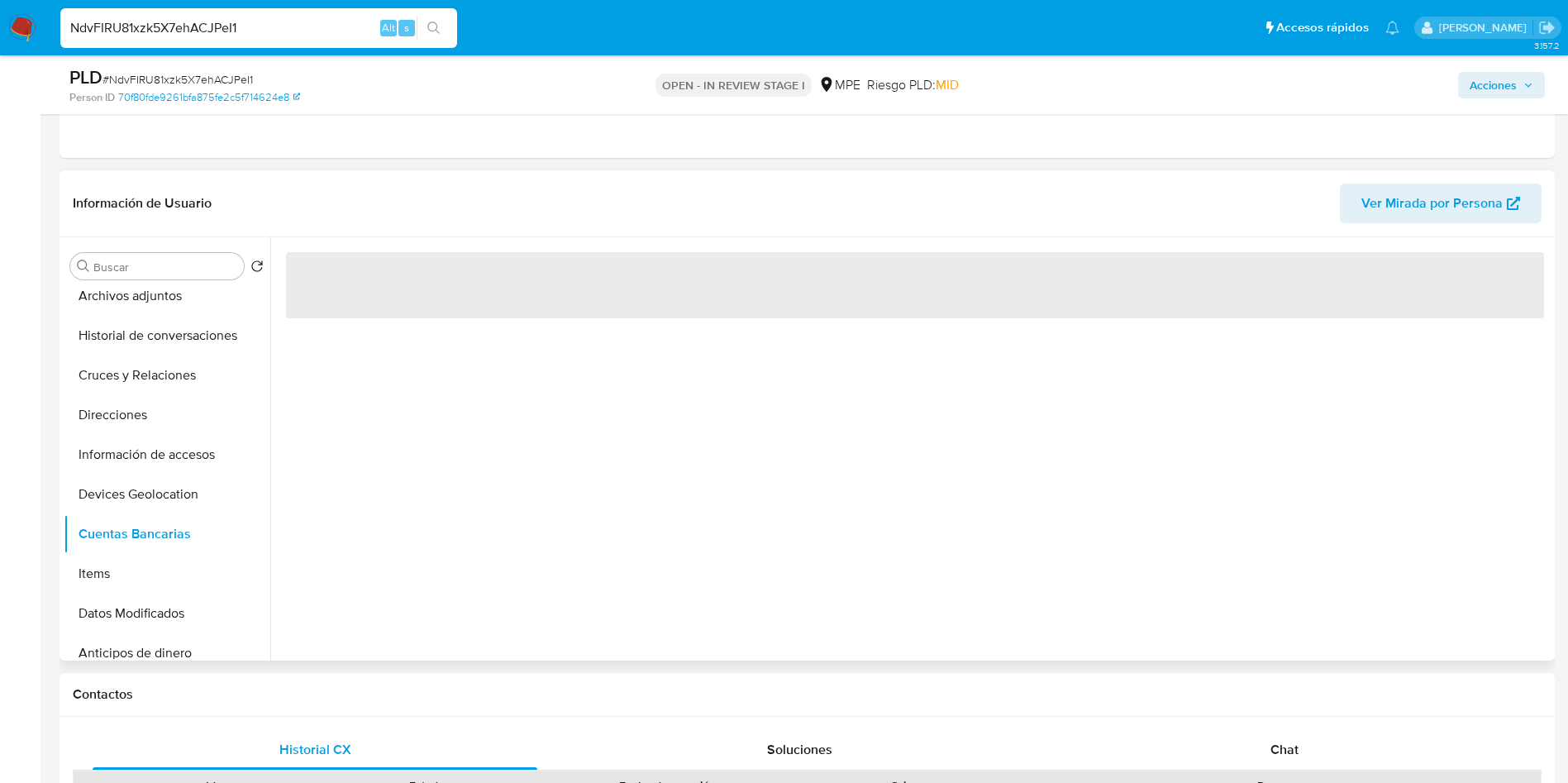
scroll to position [496, 0]
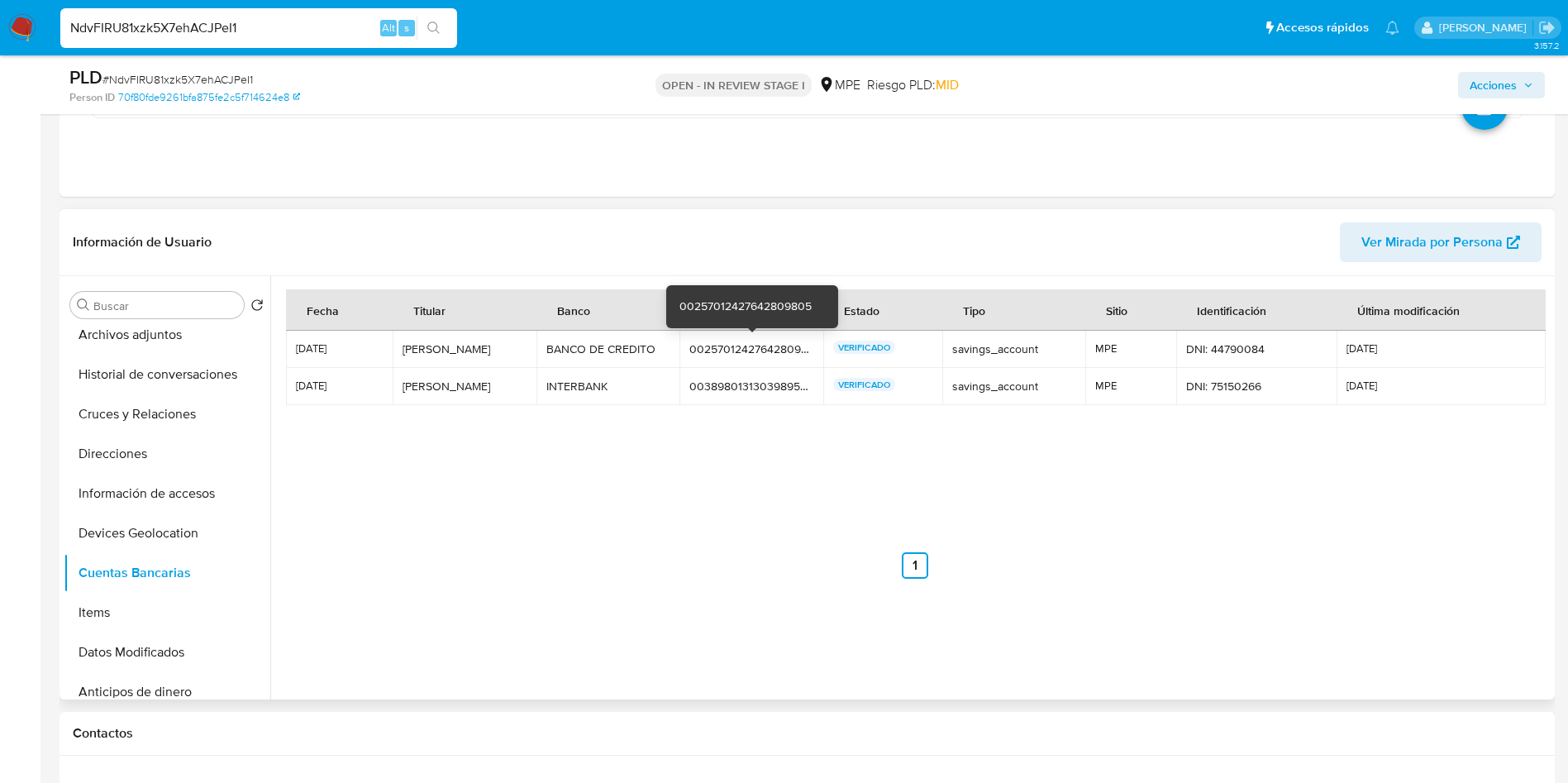
click at [778, 347] on div "00257012427642809805" at bounding box center [752, 348] width 124 height 15
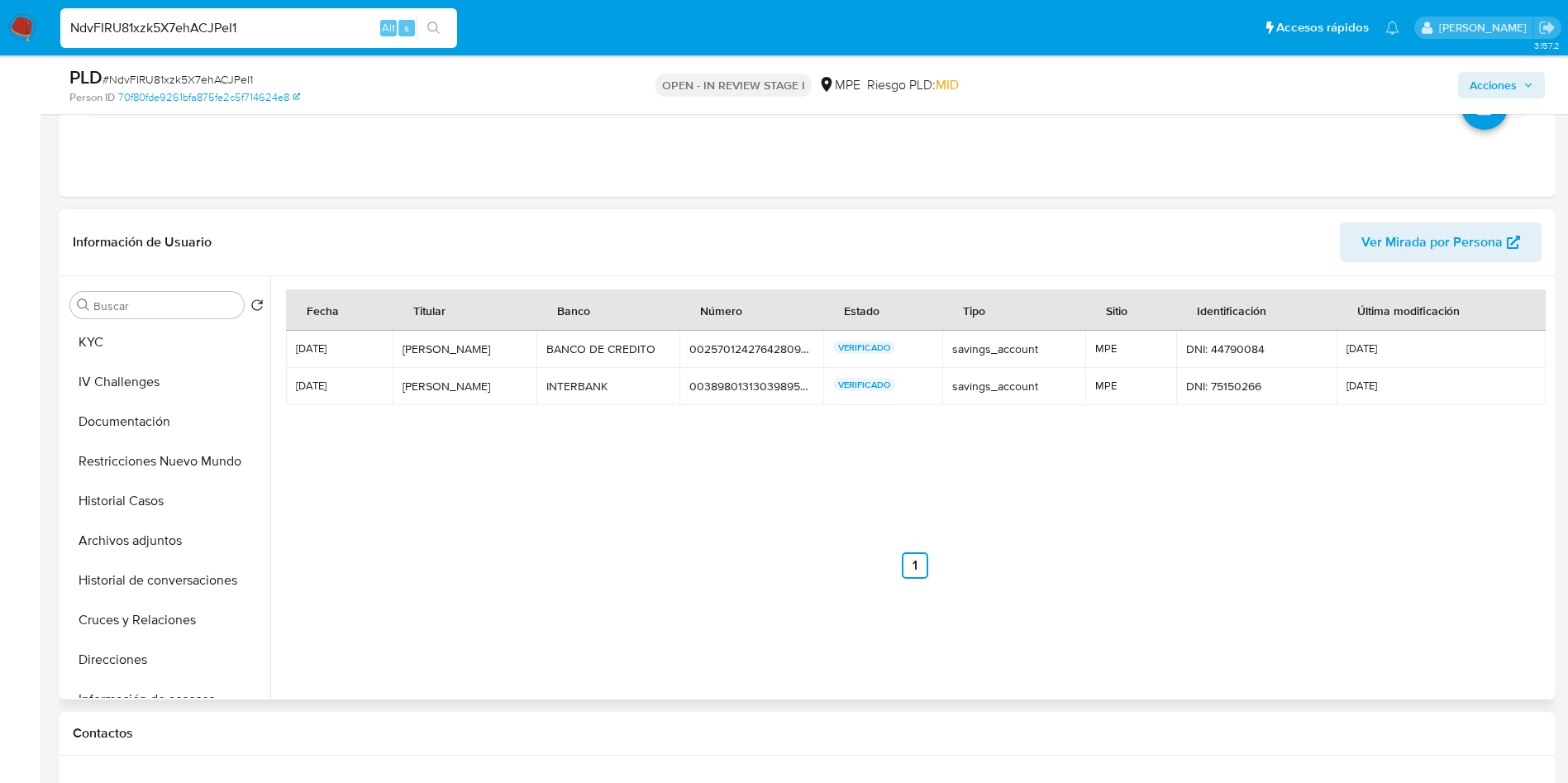
scroll to position [0, 0]
drag, startPoint x: 163, startPoint y: 339, endPoint x: 187, endPoint y: 392, distance: 58.2
click at [163, 339] on button "General" at bounding box center [167, 345] width 206 height 40
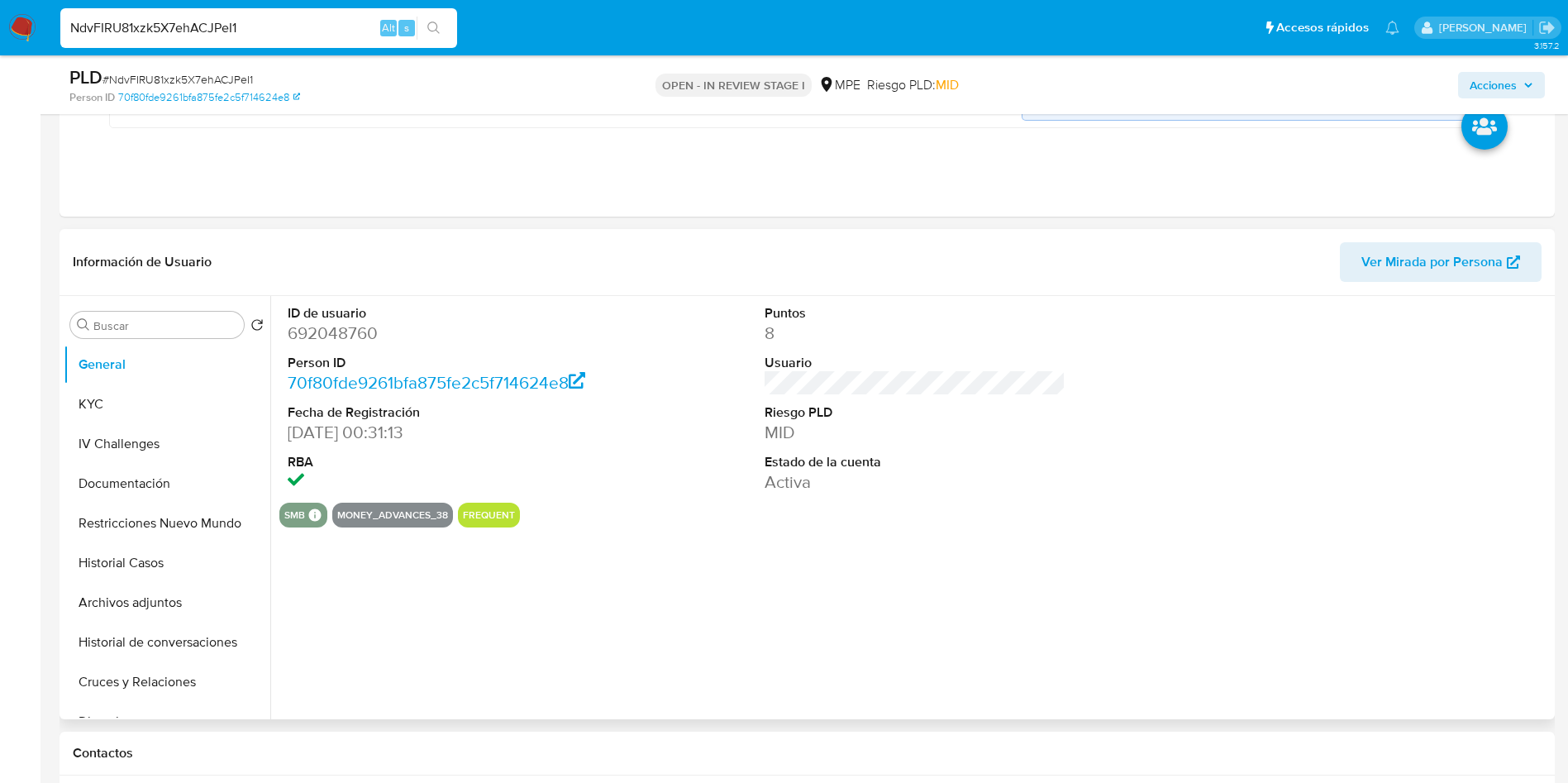
click at [340, 347] on dl "ID de usuario 692048760 Person ID 70f80fde9261bfa875fe2c5f714624e8 Fecha de Reg…" at bounding box center [438, 399] width 302 height 190
click at [334, 334] on dd "692048760" at bounding box center [438, 333] width 302 height 23
copy dd "692048760"
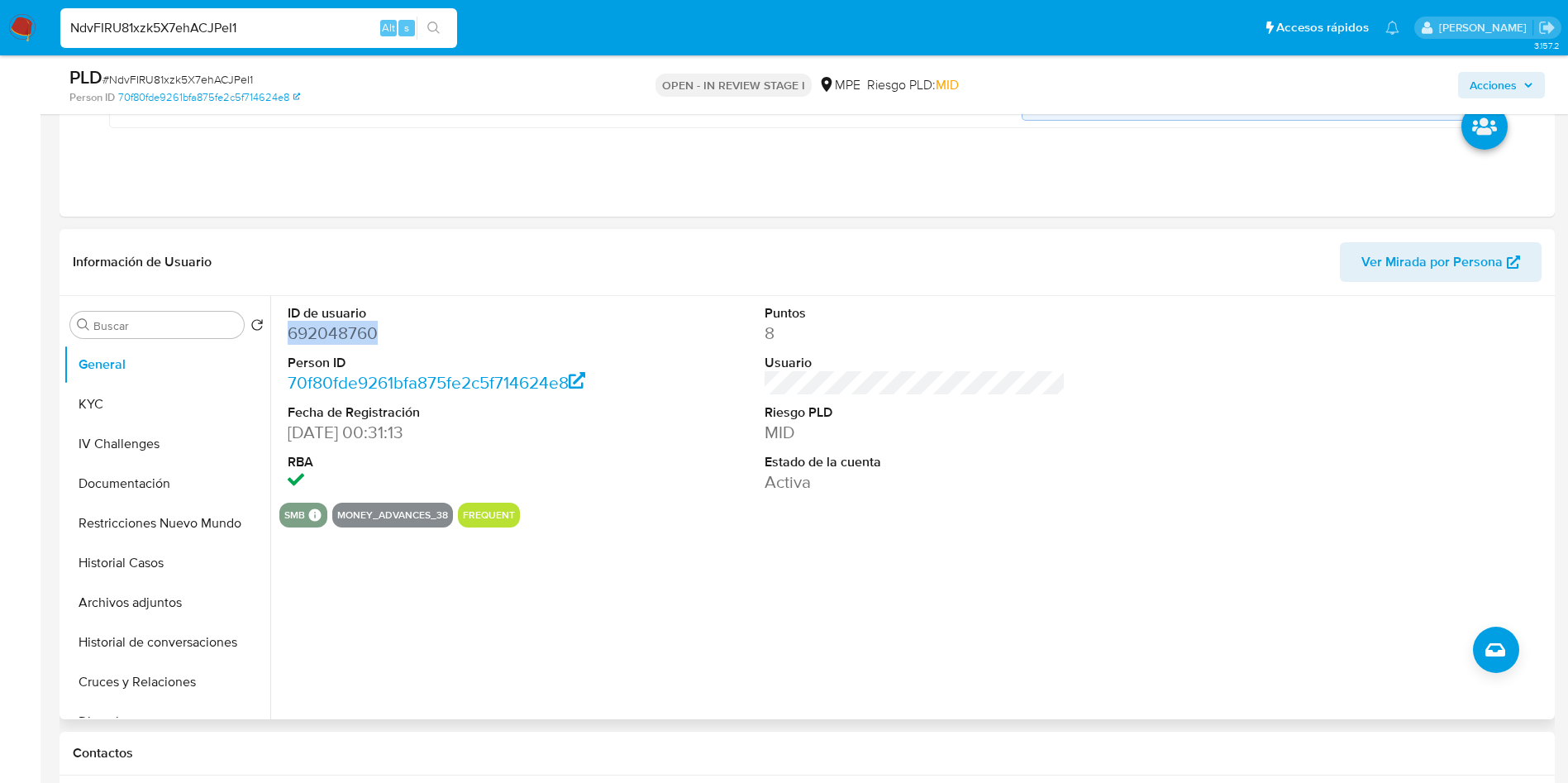
drag, startPoint x: 967, startPoint y: 477, endPoint x: 972, endPoint y: 547, distance: 70.2
click at [968, 477] on dd "Activa" at bounding box center [915, 481] width 302 height 23
drag, startPoint x: 1440, startPoint y: 466, endPoint x: 1308, endPoint y: 503, distance: 137.1
click at [1440, 465] on div at bounding box center [1393, 399] width 318 height 207
click at [1411, 398] on div at bounding box center [1393, 399] width 318 height 207
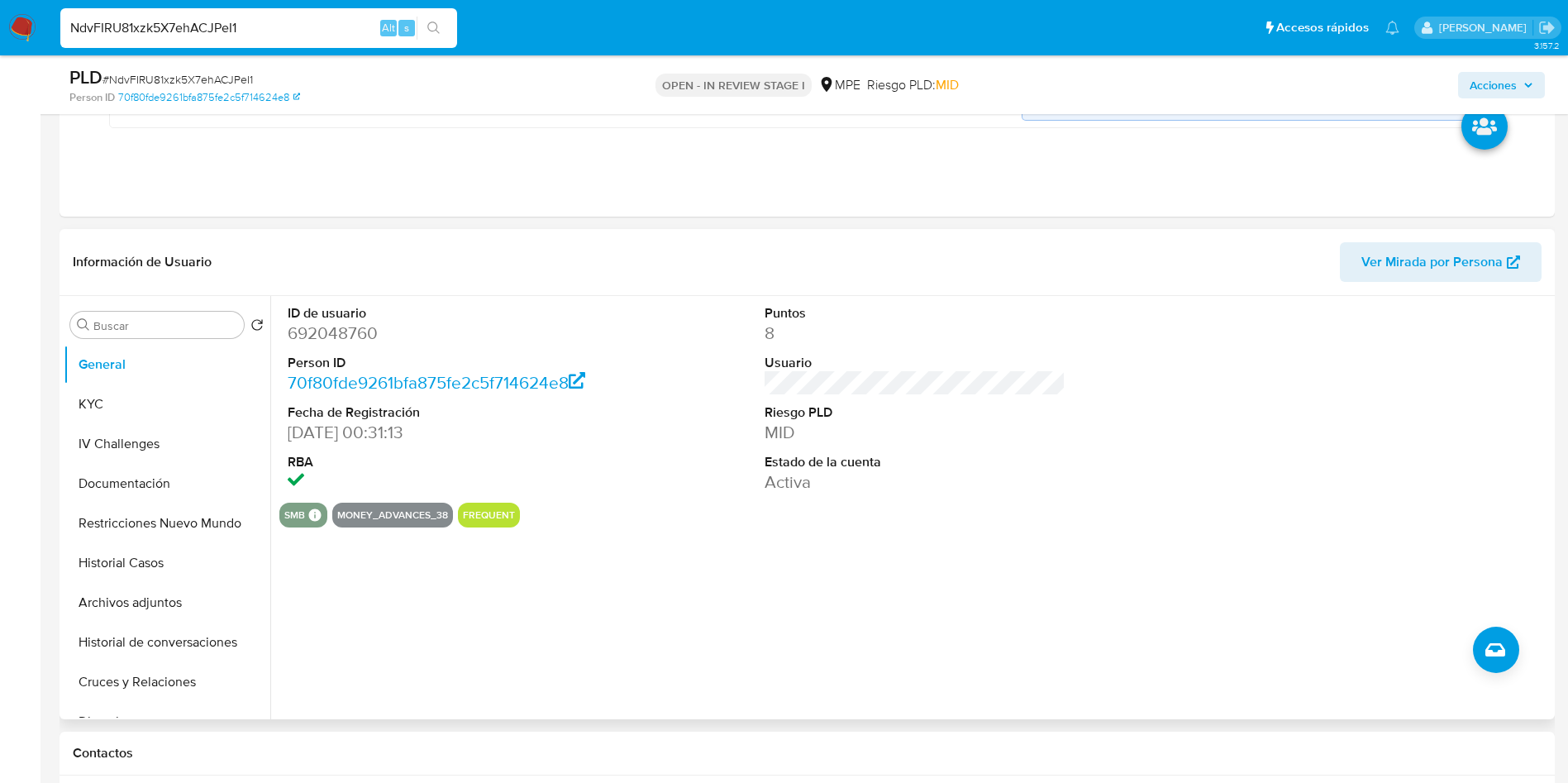
click at [1014, 490] on dd "Activa" at bounding box center [915, 481] width 302 height 23
click at [329, 330] on dd "692048760" at bounding box center [438, 333] width 302 height 23
copy dd "692048760"
drag, startPoint x: 156, startPoint y: 612, endPoint x: 454, endPoint y: 677, distance: 305.0
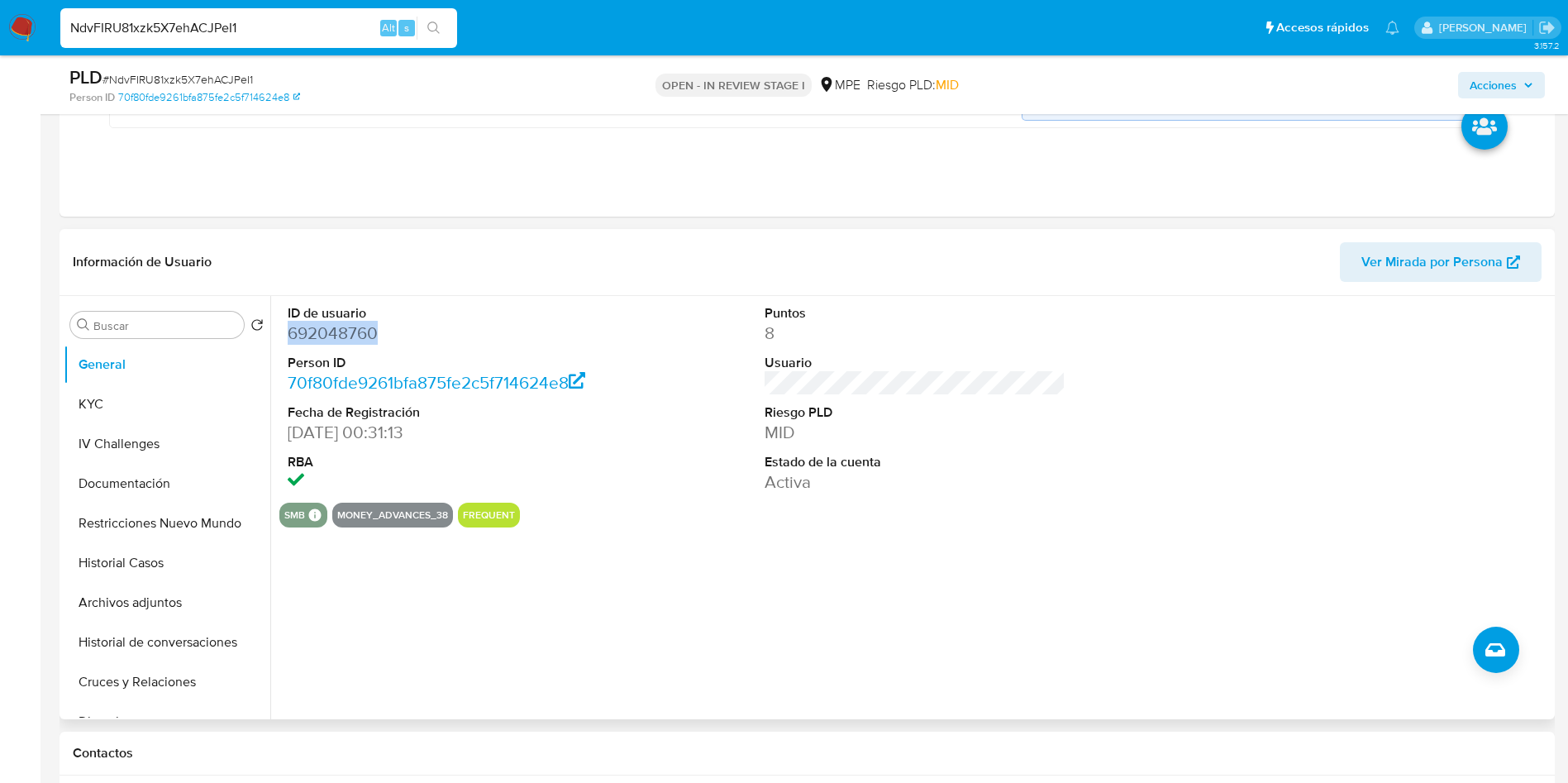
click at [155, 611] on button "Archivos adjuntos" at bounding box center [167, 603] width 206 height 40
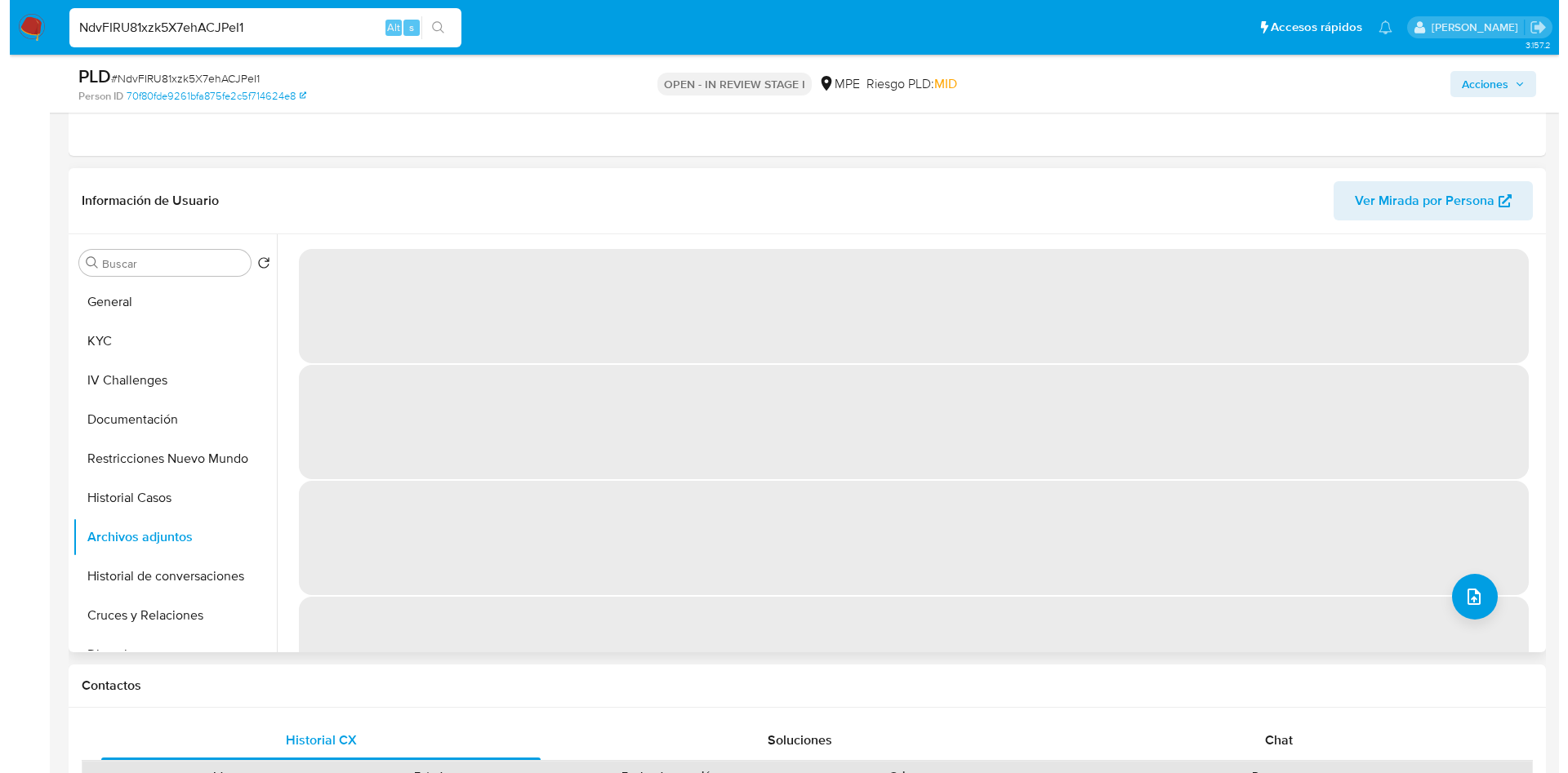
scroll to position [490, 0]
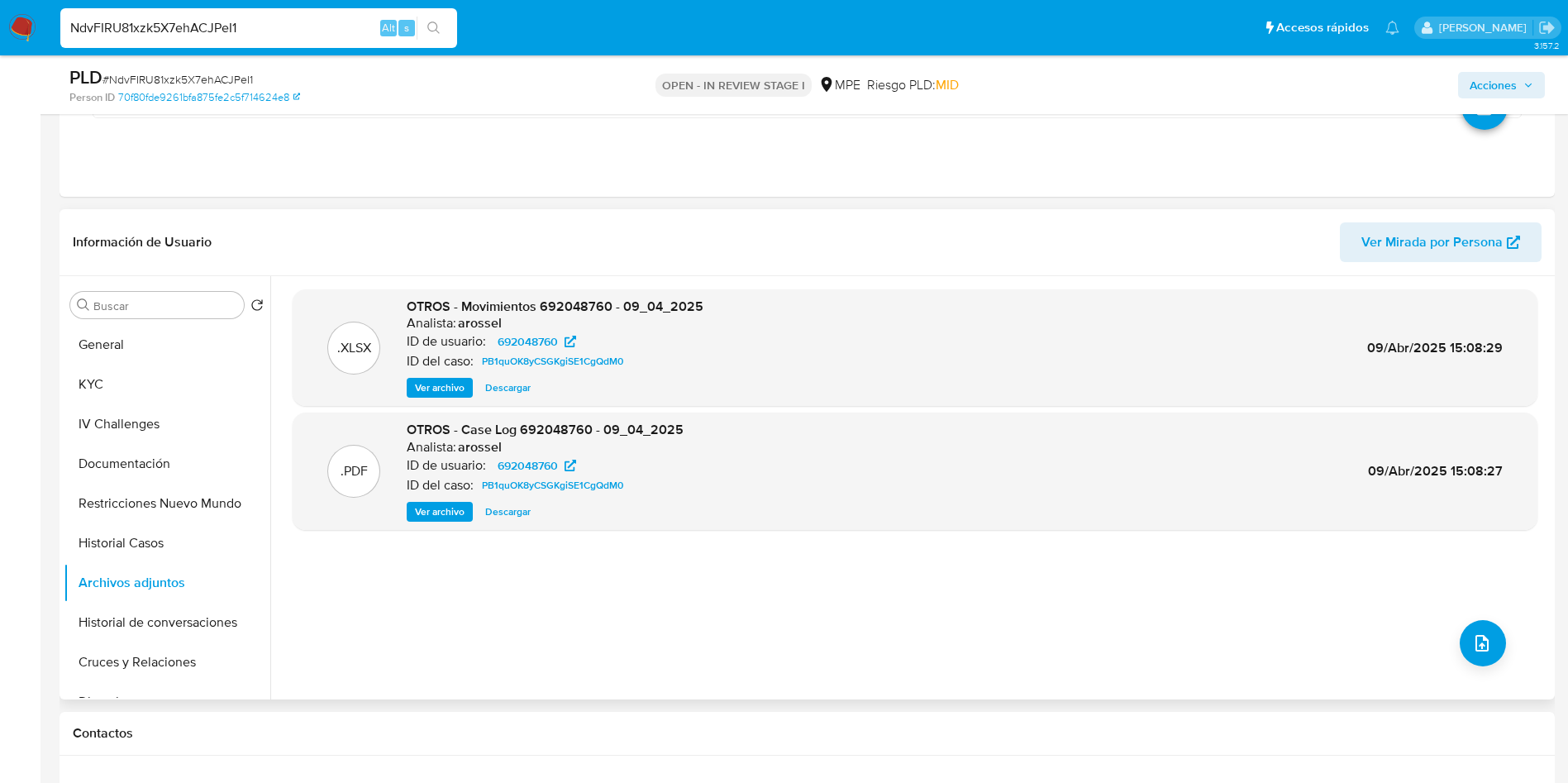
click at [1482, 672] on div ".XLSX OTROS - Movimientos 692048760 - 09_04_2025 Analista: arossel ID de usuari…" at bounding box center [915, 487] width 1245 height 397
click at [1478, 646] on icon "upload-file" at bounding box center [1482, 643] width 20 height 20
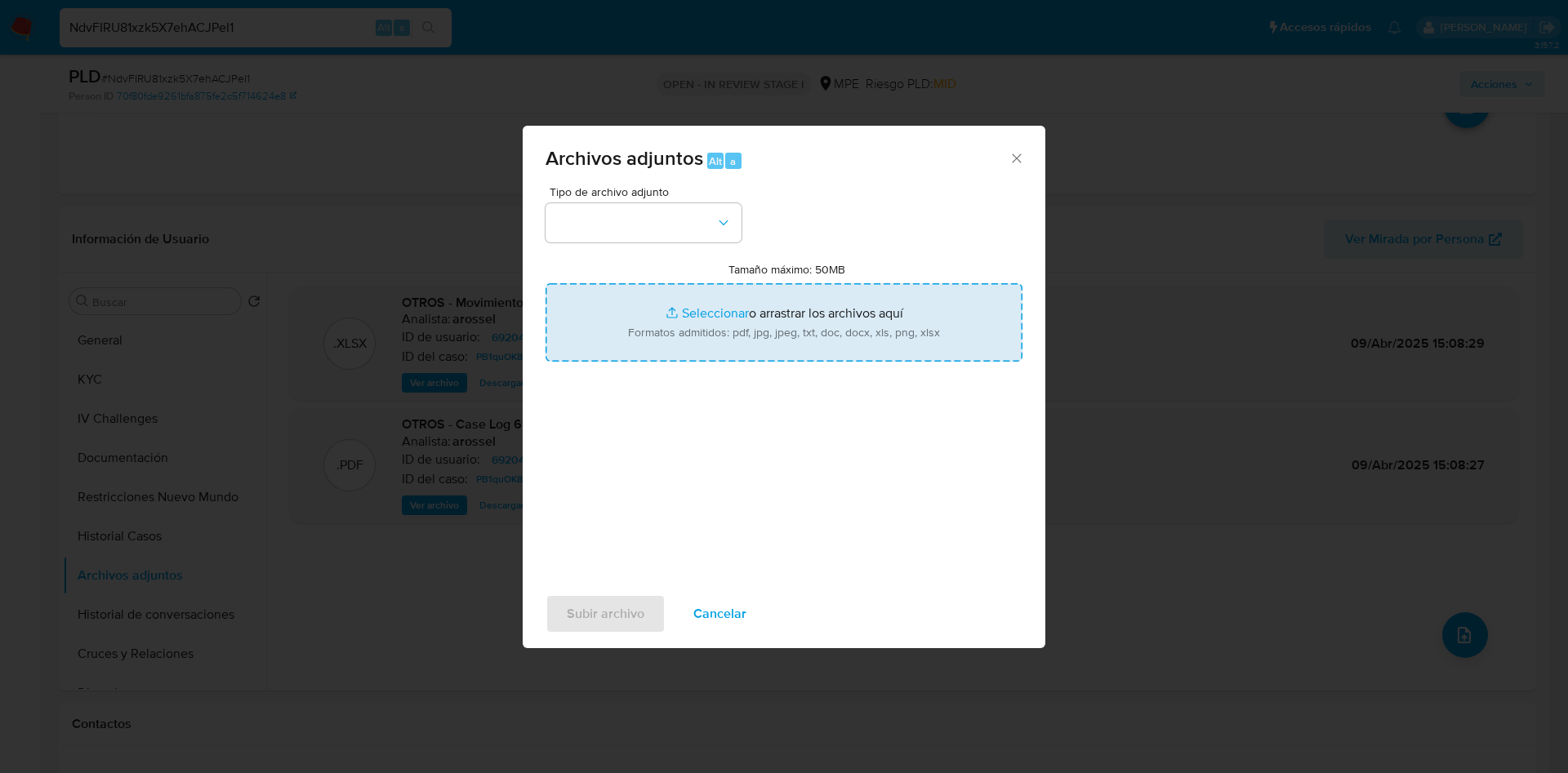
click at [834, 316] on input "Tamaño máximo: 50MB Seleccionar archivos" at bounding box center [784, 323] width 477 height 78
type input "C:\fakepath\Case Log 692048760 - 02_09_2025.pdf"
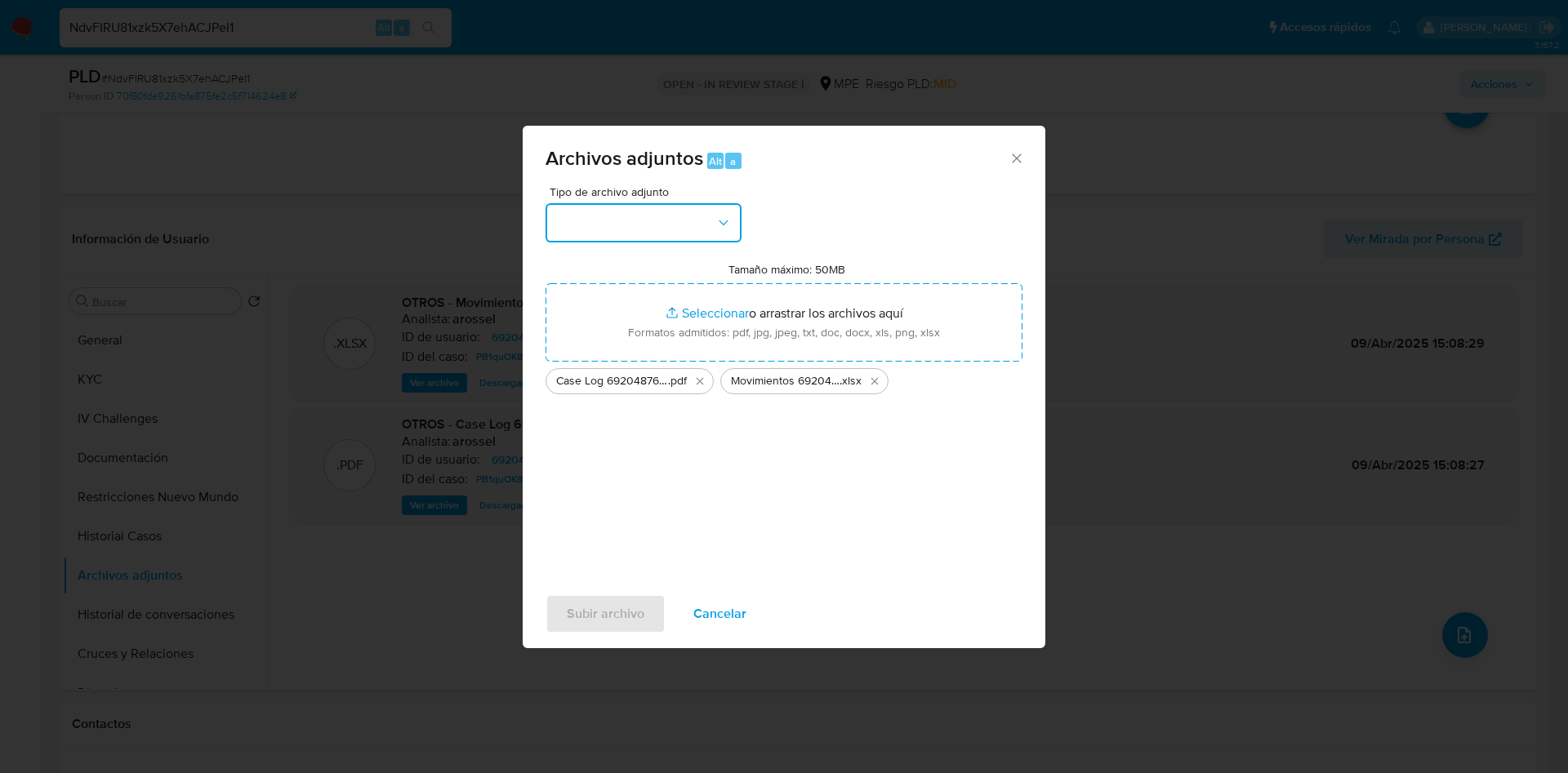
click at [667, 227] on button "button" at bounding box center [644, 223] width 196 height 39
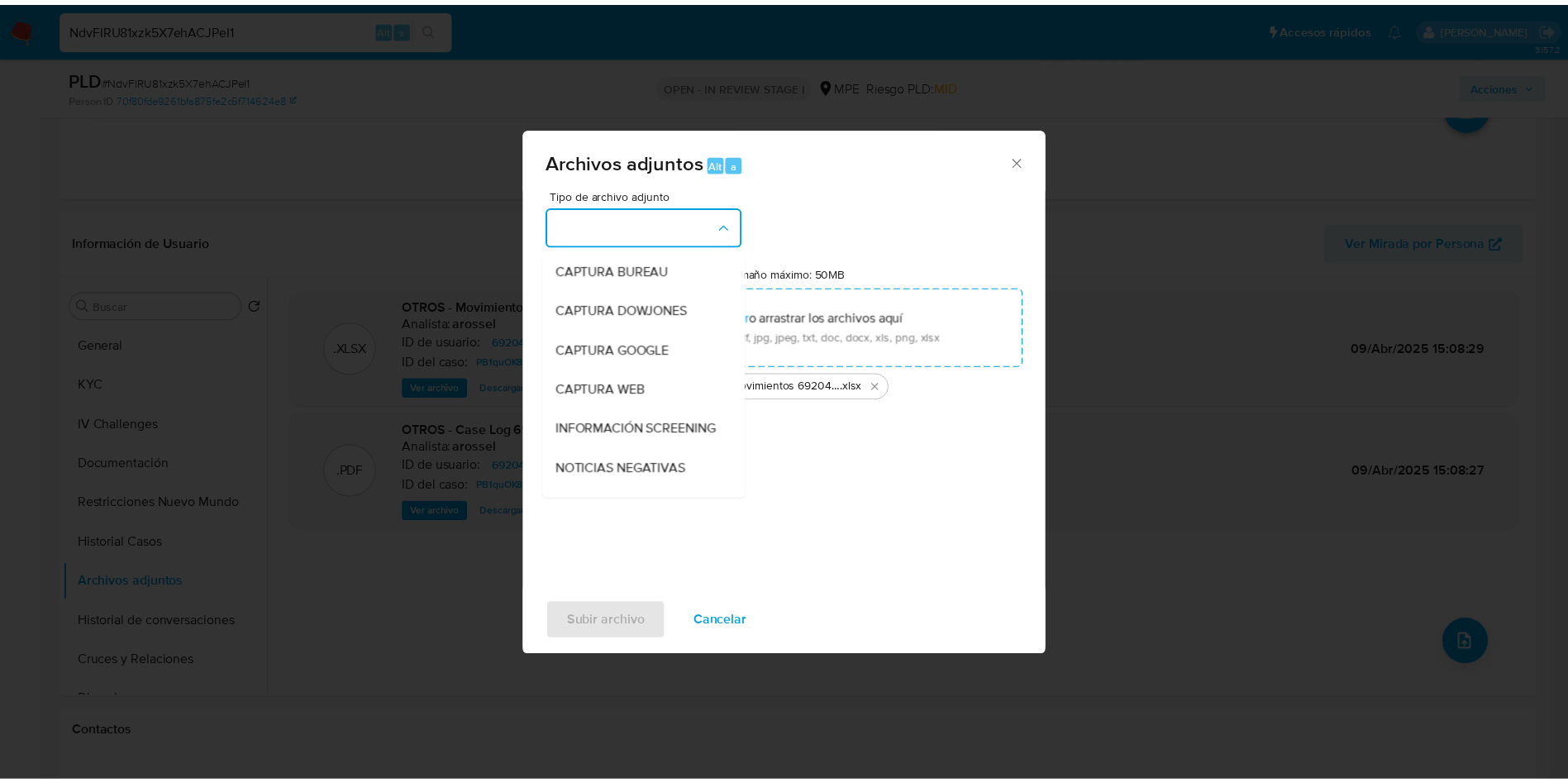
scroll to position [124, 0]
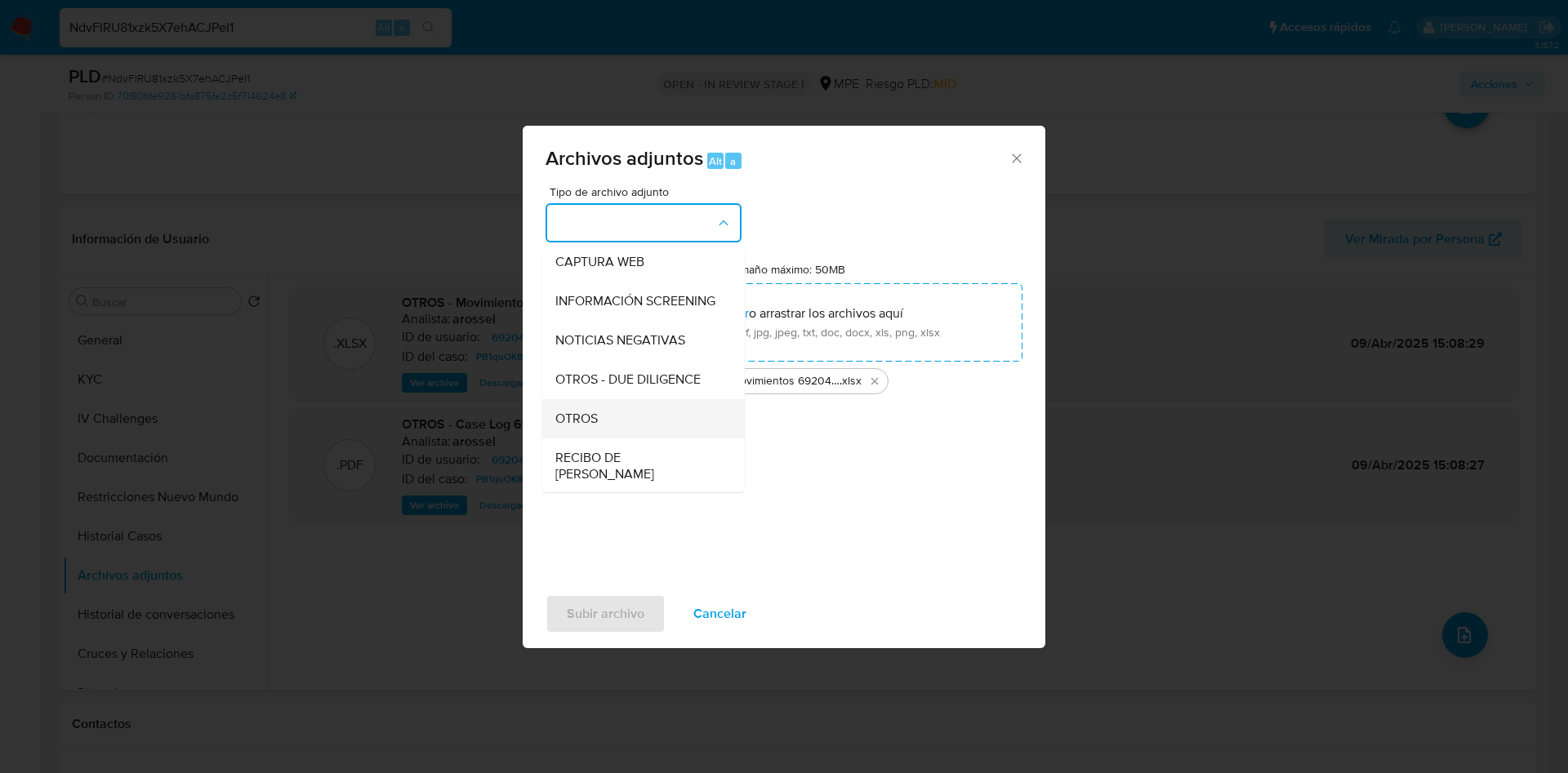
click at [622, 427] on div "OTROS" at bounding box center [638, 419] width 166 height 39
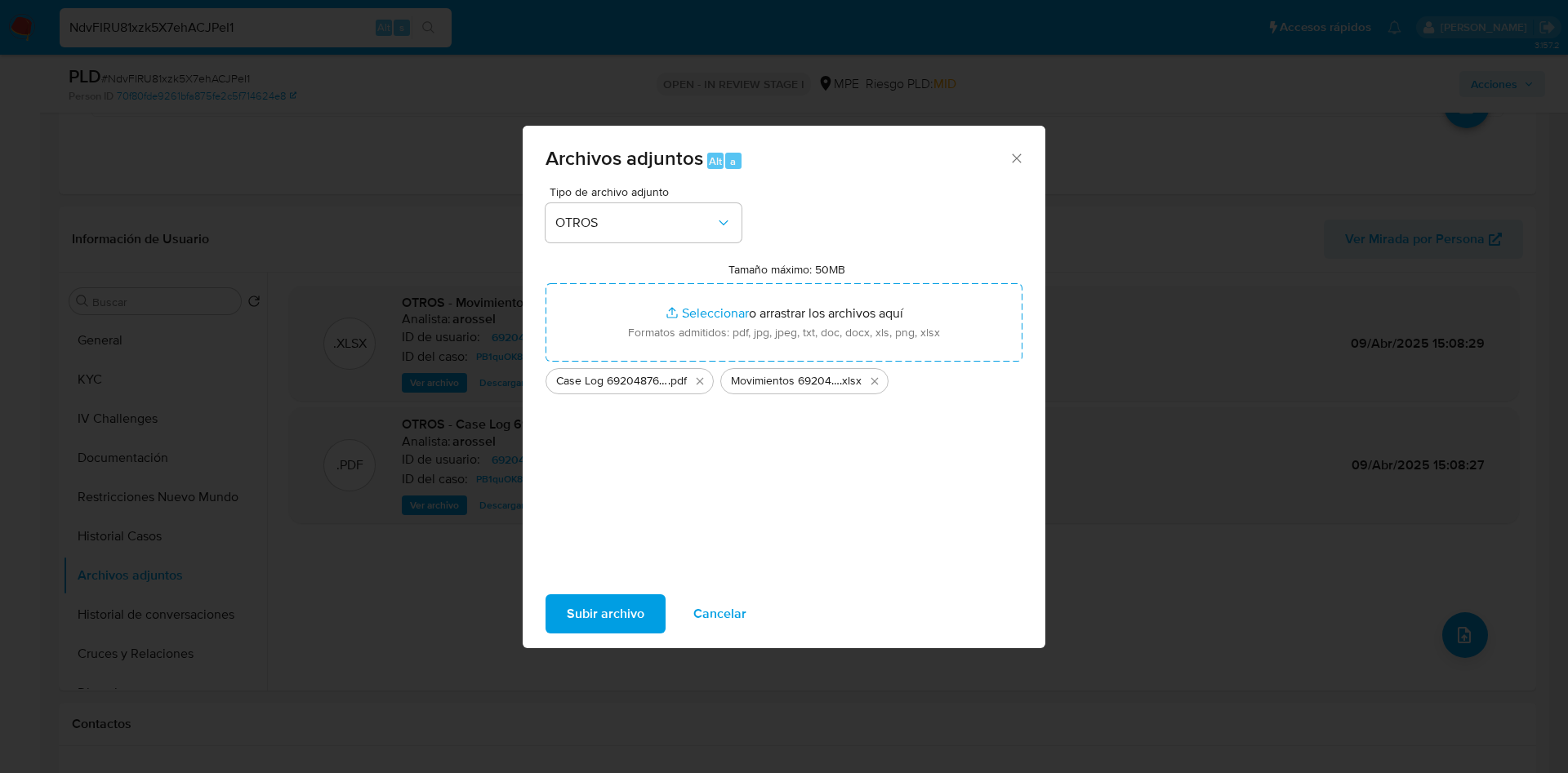
drag, startPoint x: 600, startPoint y: 624, endPoint x: 813, endPoint y: 651, distance: 214.7
click at [599, 623] on span "Subir archivo" at bounding box center [605, 614] width 78 height 36
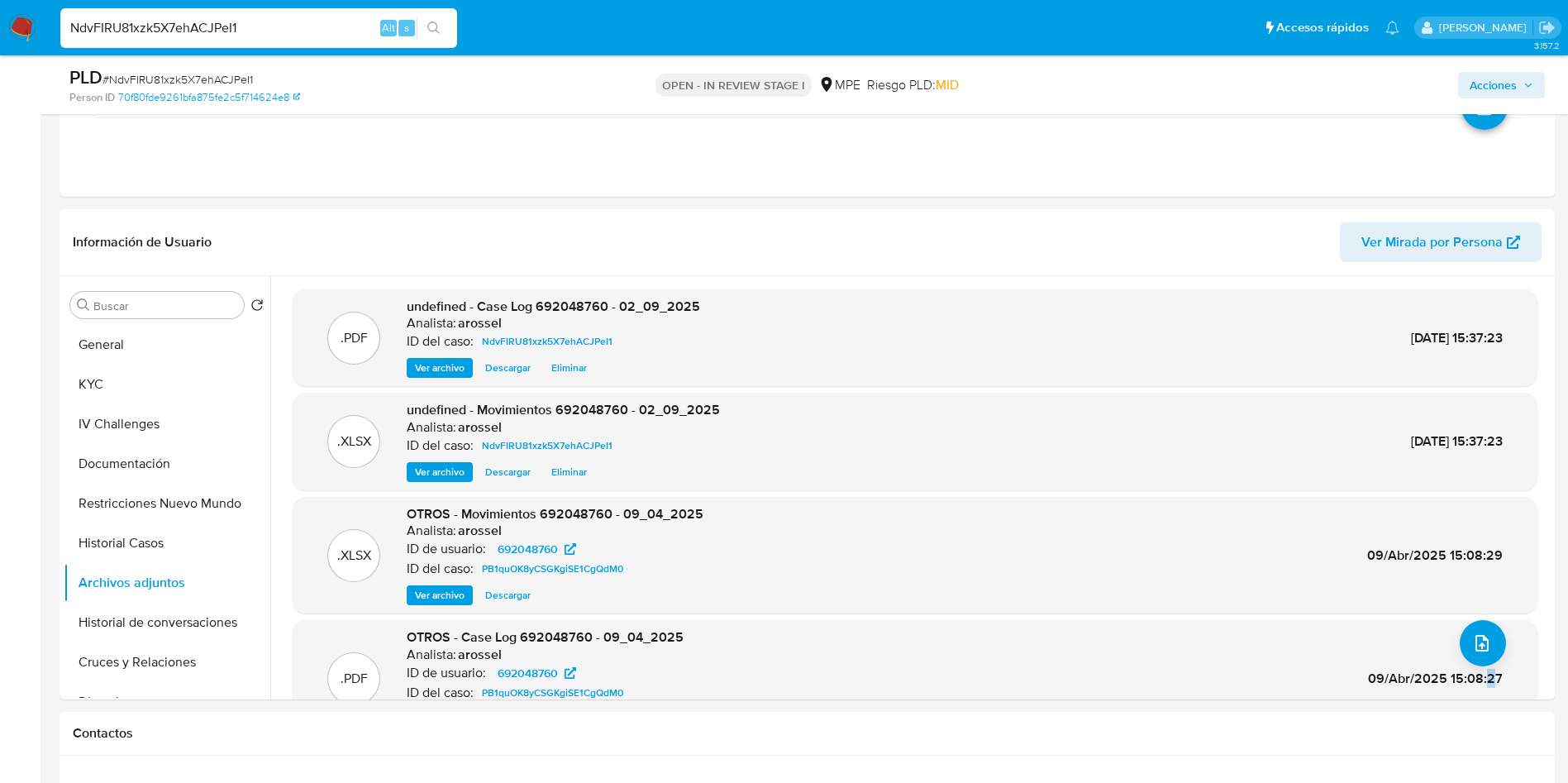
click at [1505, 80] on span "Acciones" at bounding box center [1493, 85] width 48 height 27
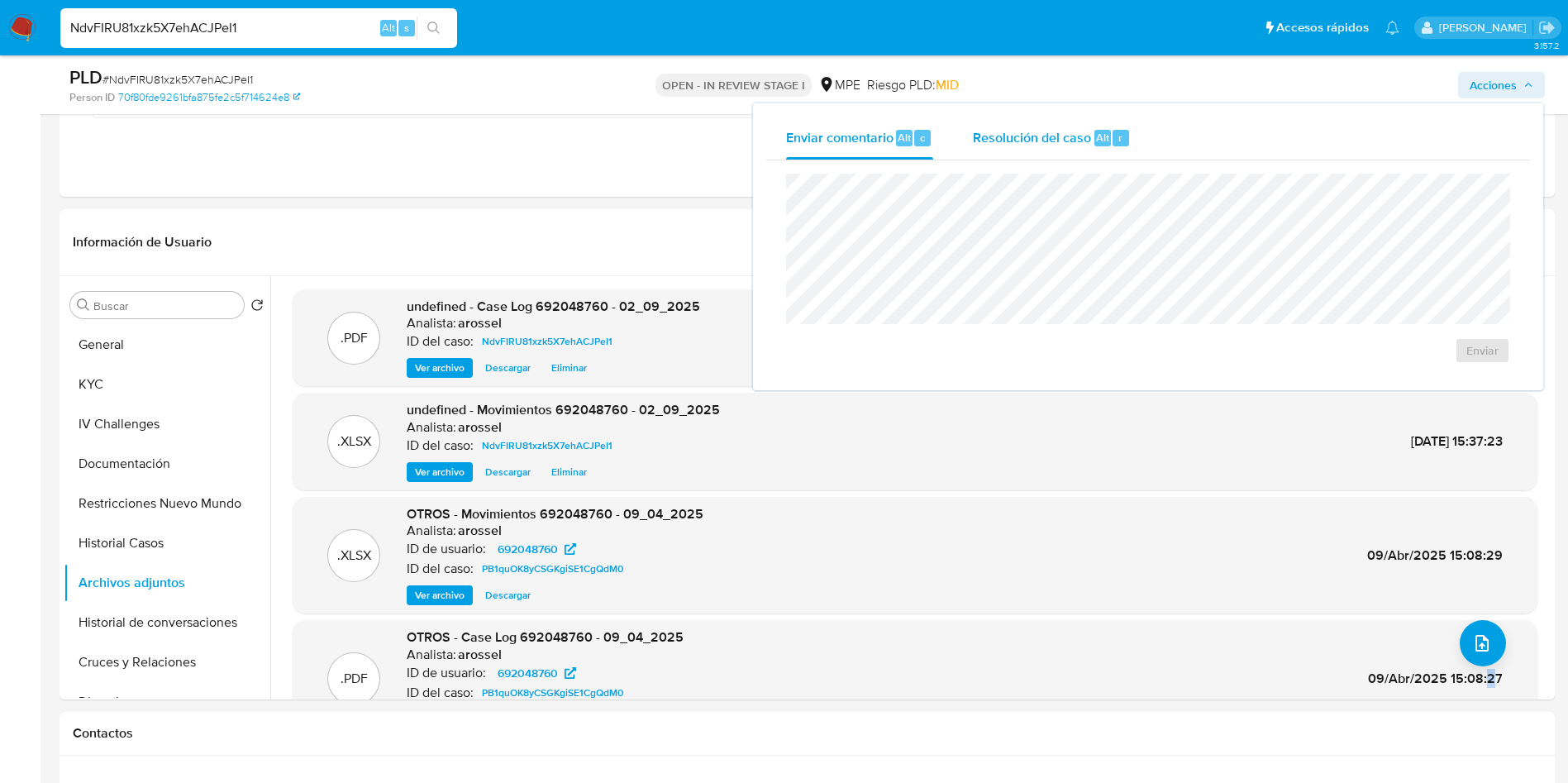
click at [1045, 130] on span "Resolución del caso" at bounding box center [1032, 137] width 118 height 19
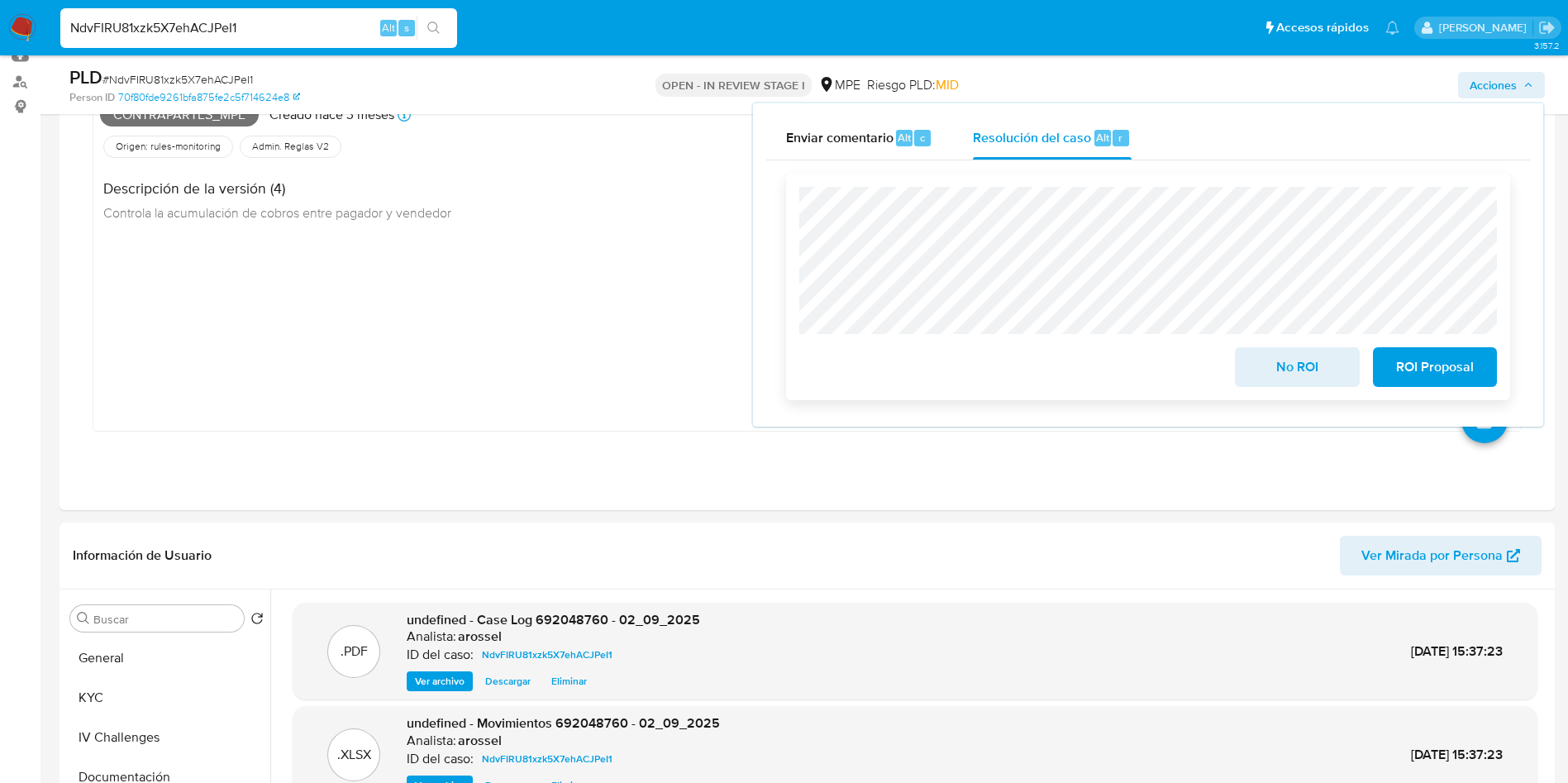
scroll to position [372, 0]
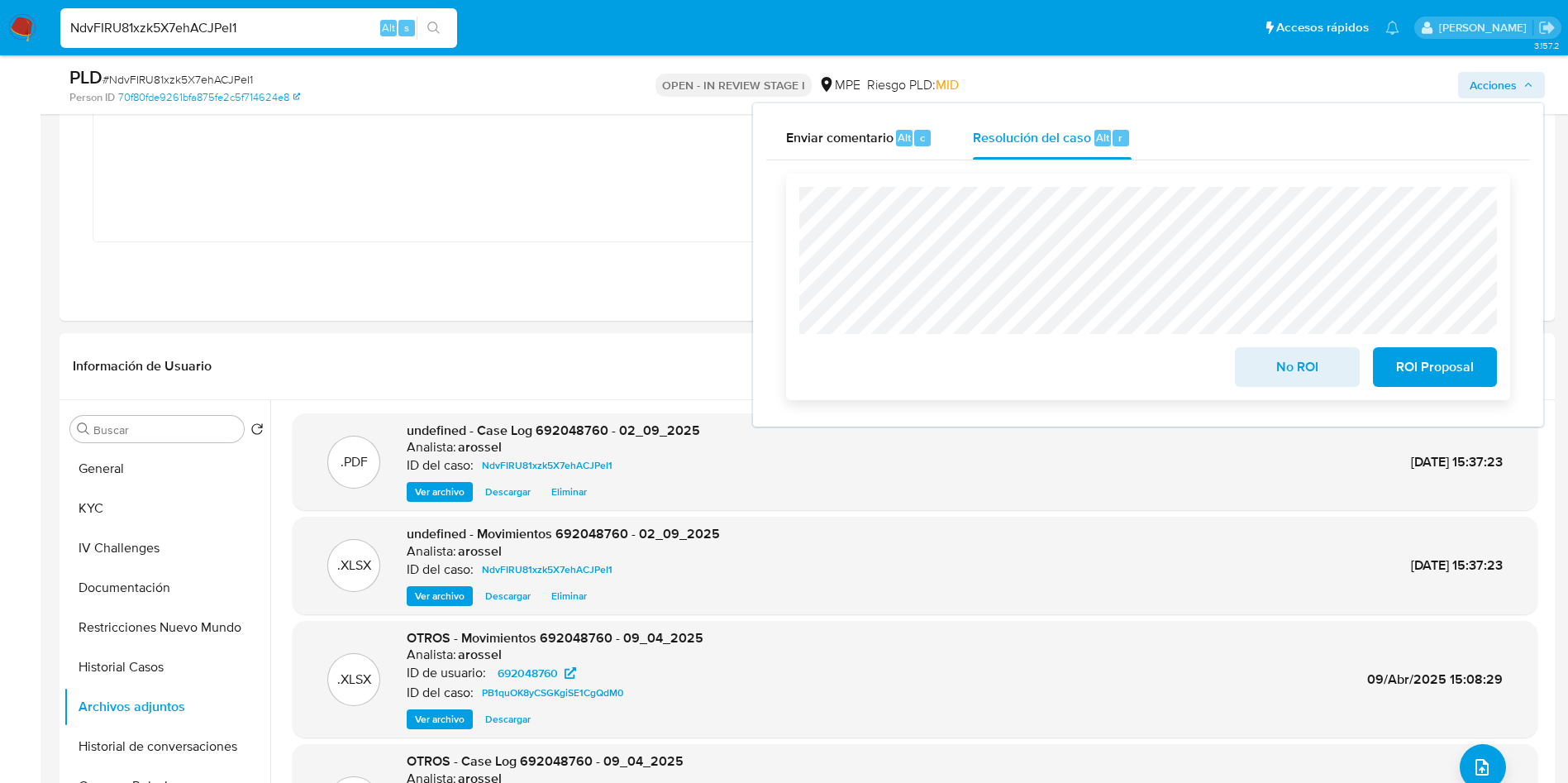
click at [1259, 385] on span "No ROI" at bounding box center [1298, 367] width 81 height 36
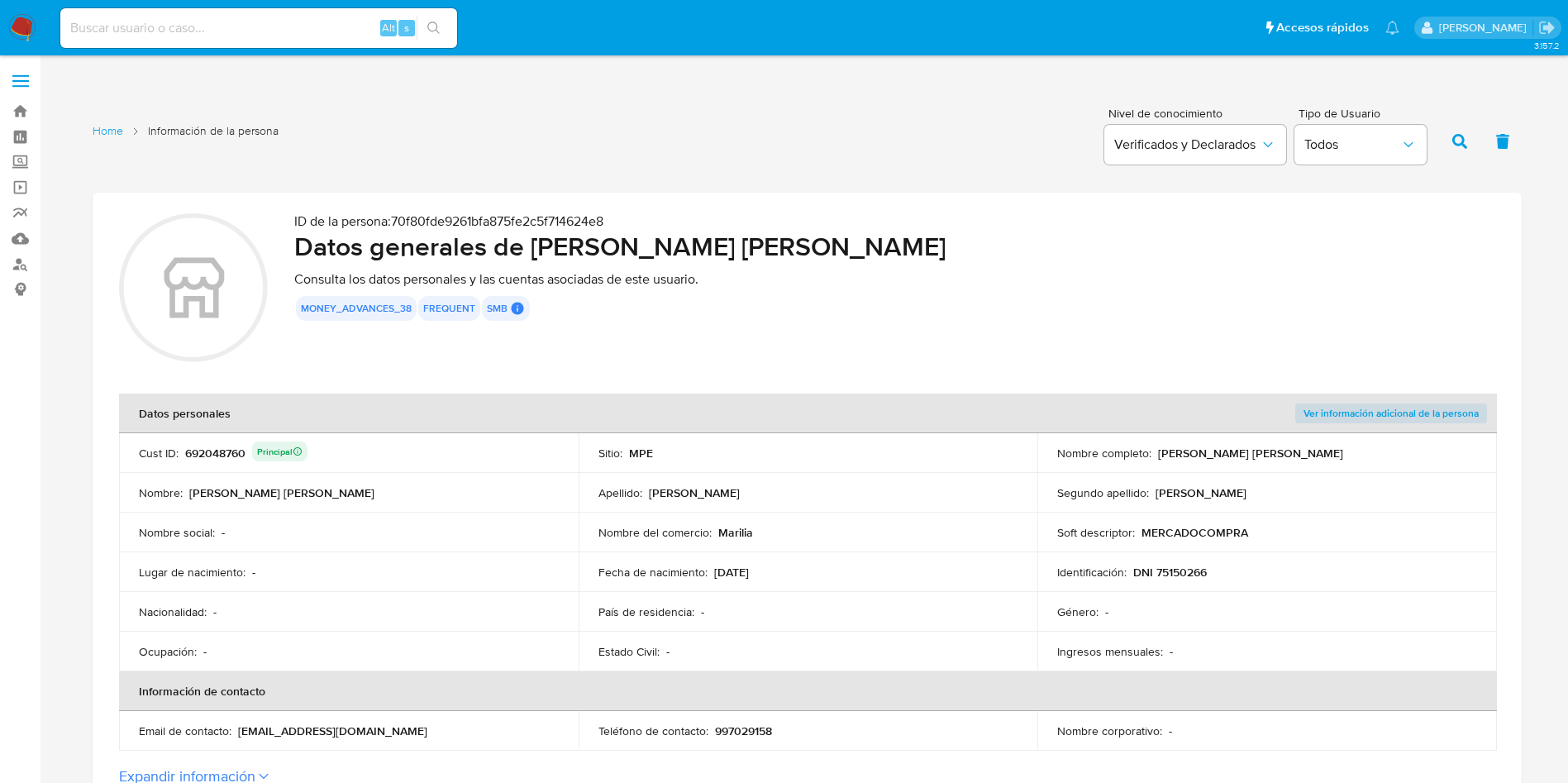
click at [605, 332] on div "ID de la persona : 70f80fde9261bfa875fe2c5f714624e8 Datos generales de [PERSON_…" at bounding box center [895, 290] width 1201 height 154
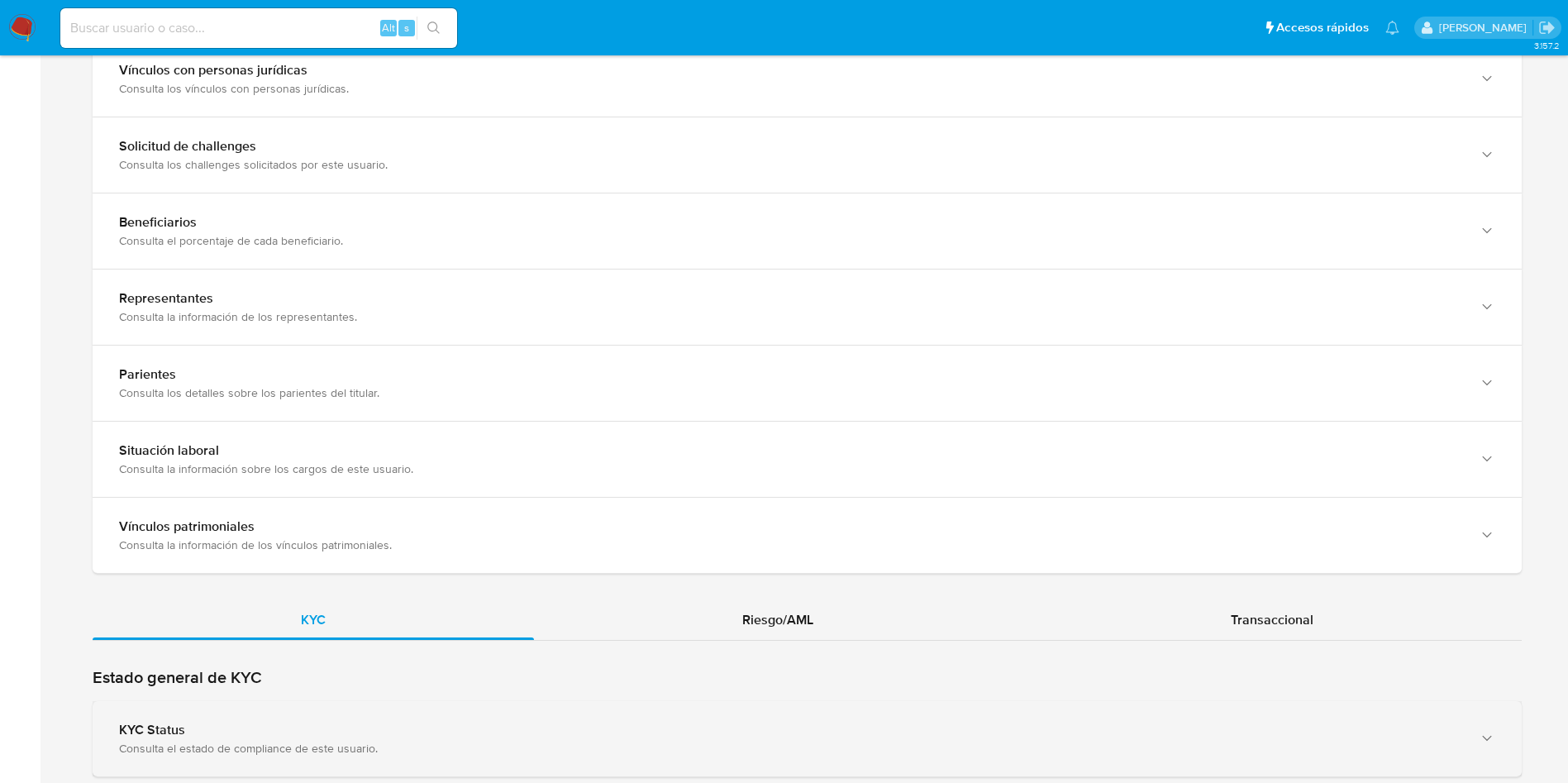
click at [432, 727] on div "KYC Status" at bounding box center [790, 729] width 1343 height 16
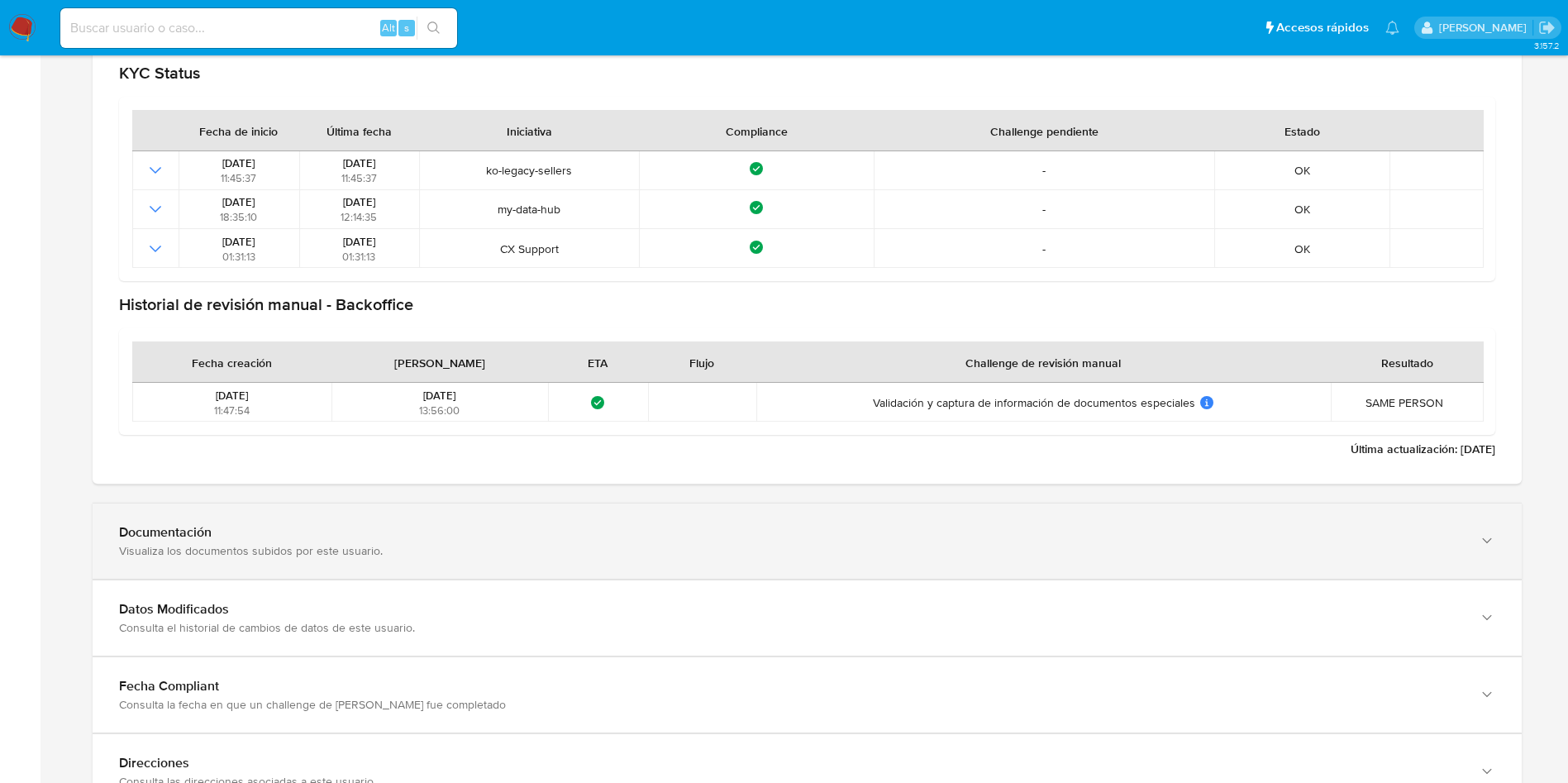
click at [418, 555] on div "Visualiza los documentos subidos por este usuario." at bounding box center [790, 551] width 1343 height 15
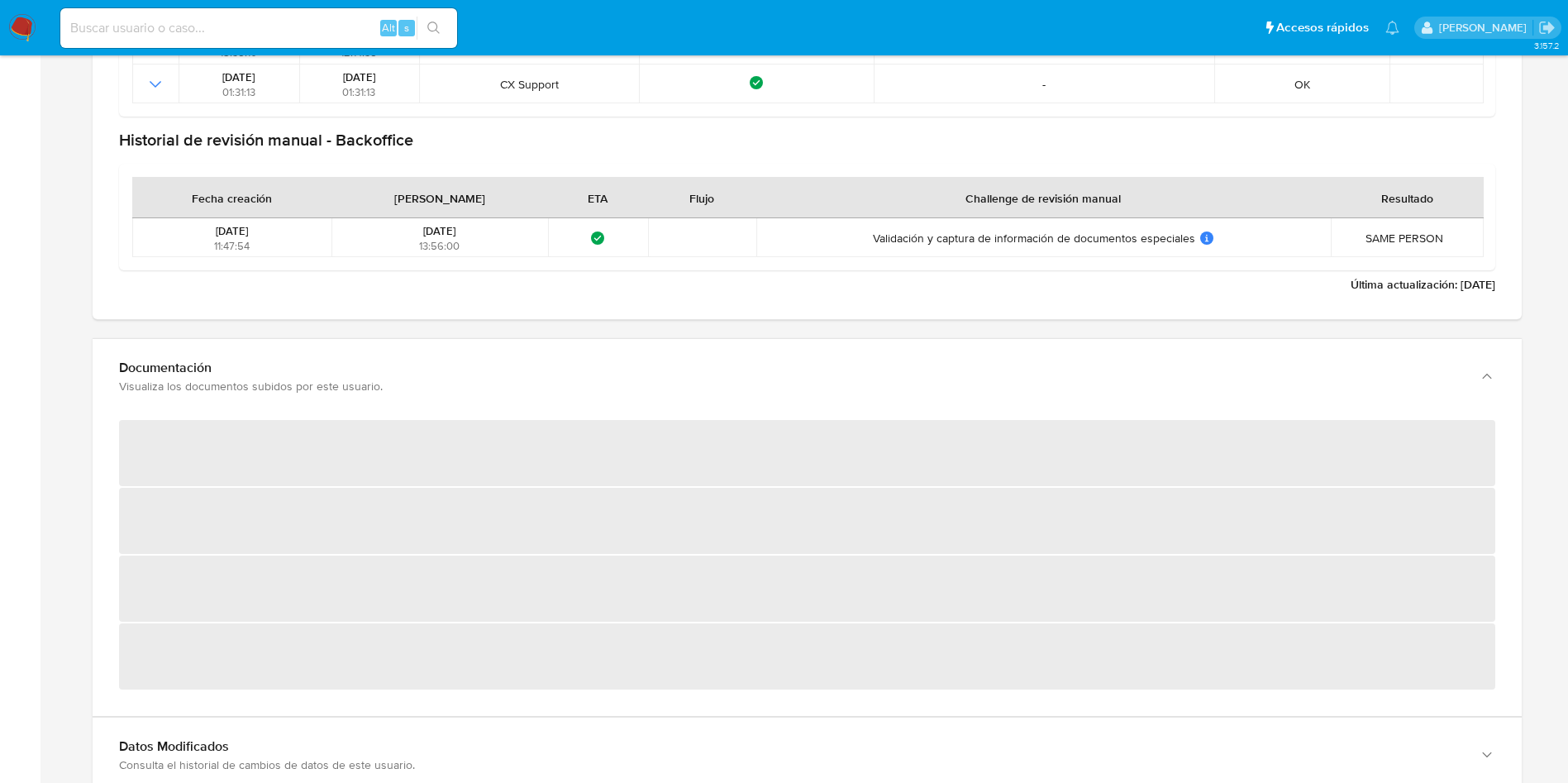
scroll to position [1985, 0]
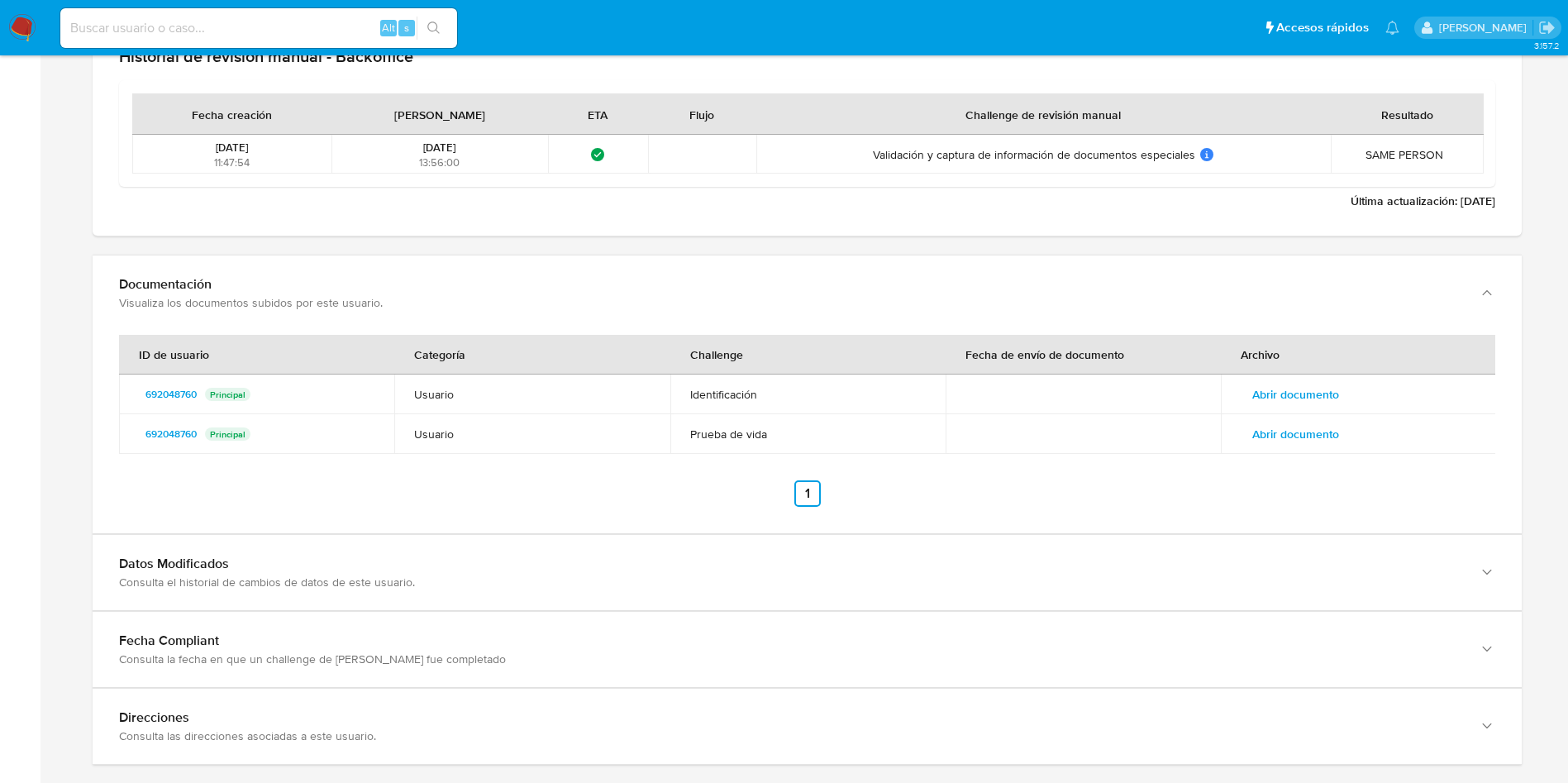
click at [1294, 410] on td "Abrir documento" at bounding box center [1358, 394] width 276 height 40
click at [1292, 392] on span "Abrir documento" at bounding box center [1296, 394] width 86 height 23
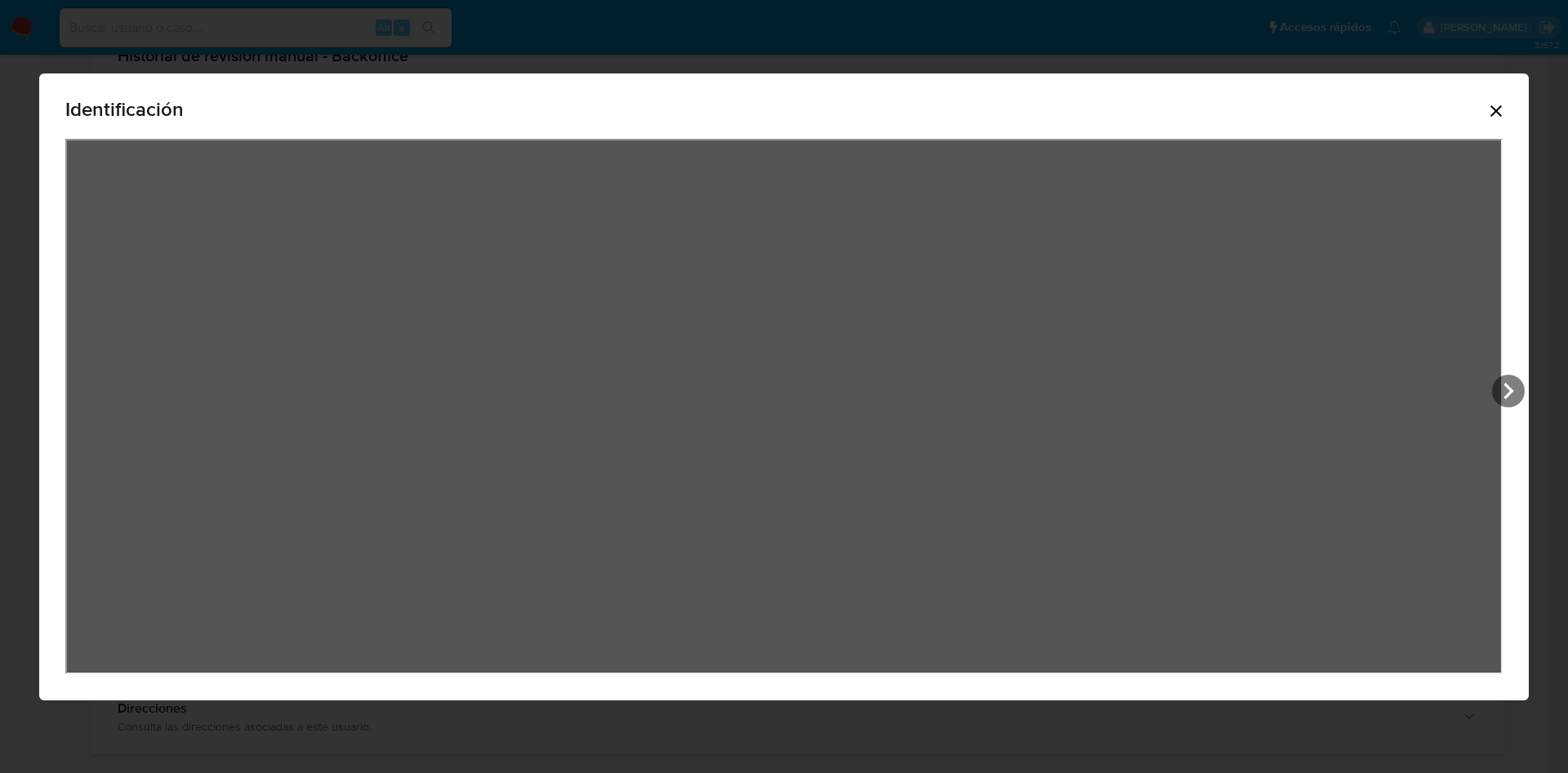
click at [1500, 113] on icon "Cerrar" at bounding box center [1495, 110] width 11 height 11
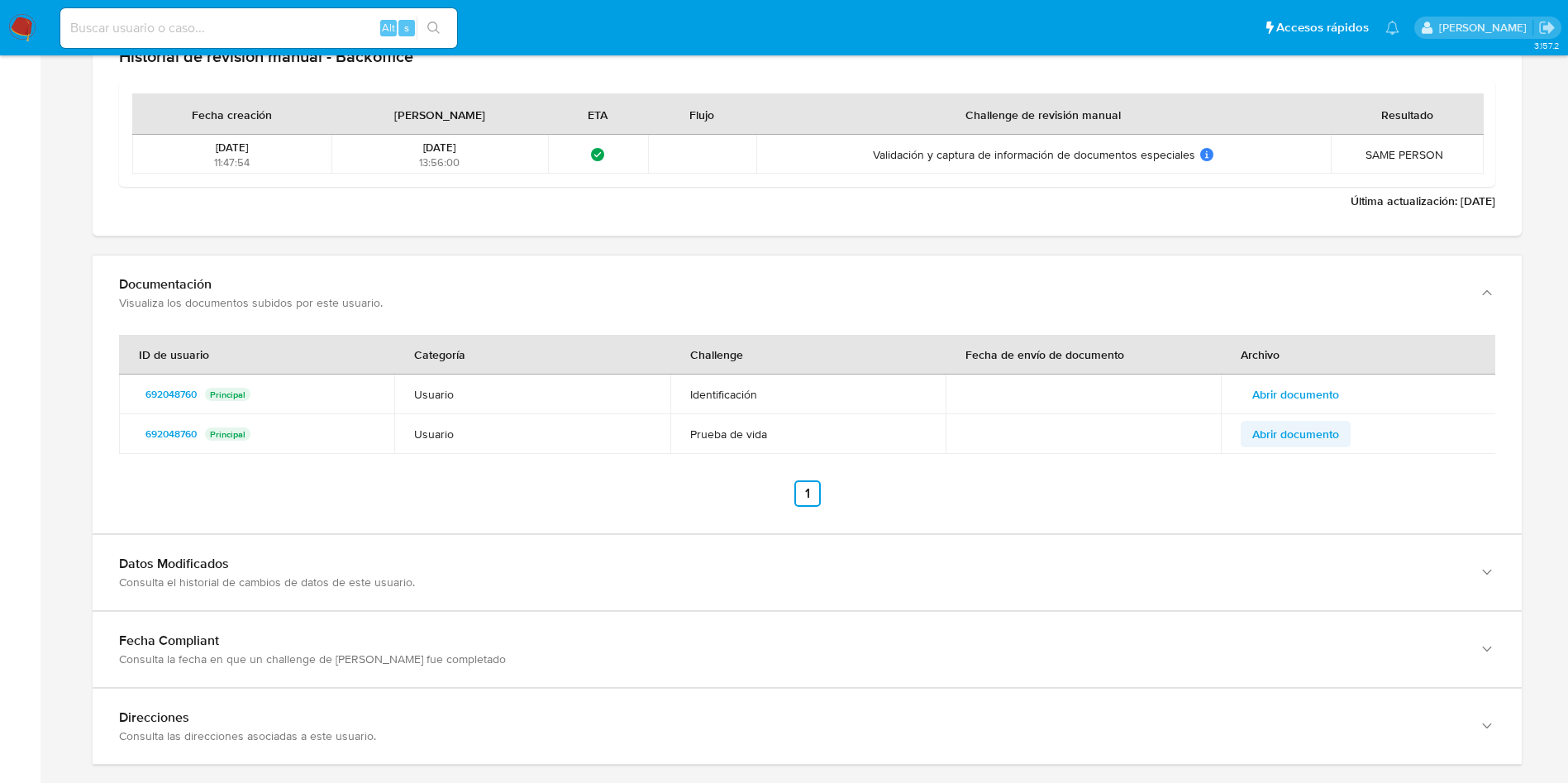
drag, startPoint x: 1315, startPoint y: 449, endPoint x: 1313, endPoint y: 433, distance: 16.1
click at [1315, 449] on td "Abrir documento" at bounding box center [1358, 434] width 276 height 40
click at [1313, 427] on span "Abrir documento" at bounding box center [1296, 434] width 86 height 23
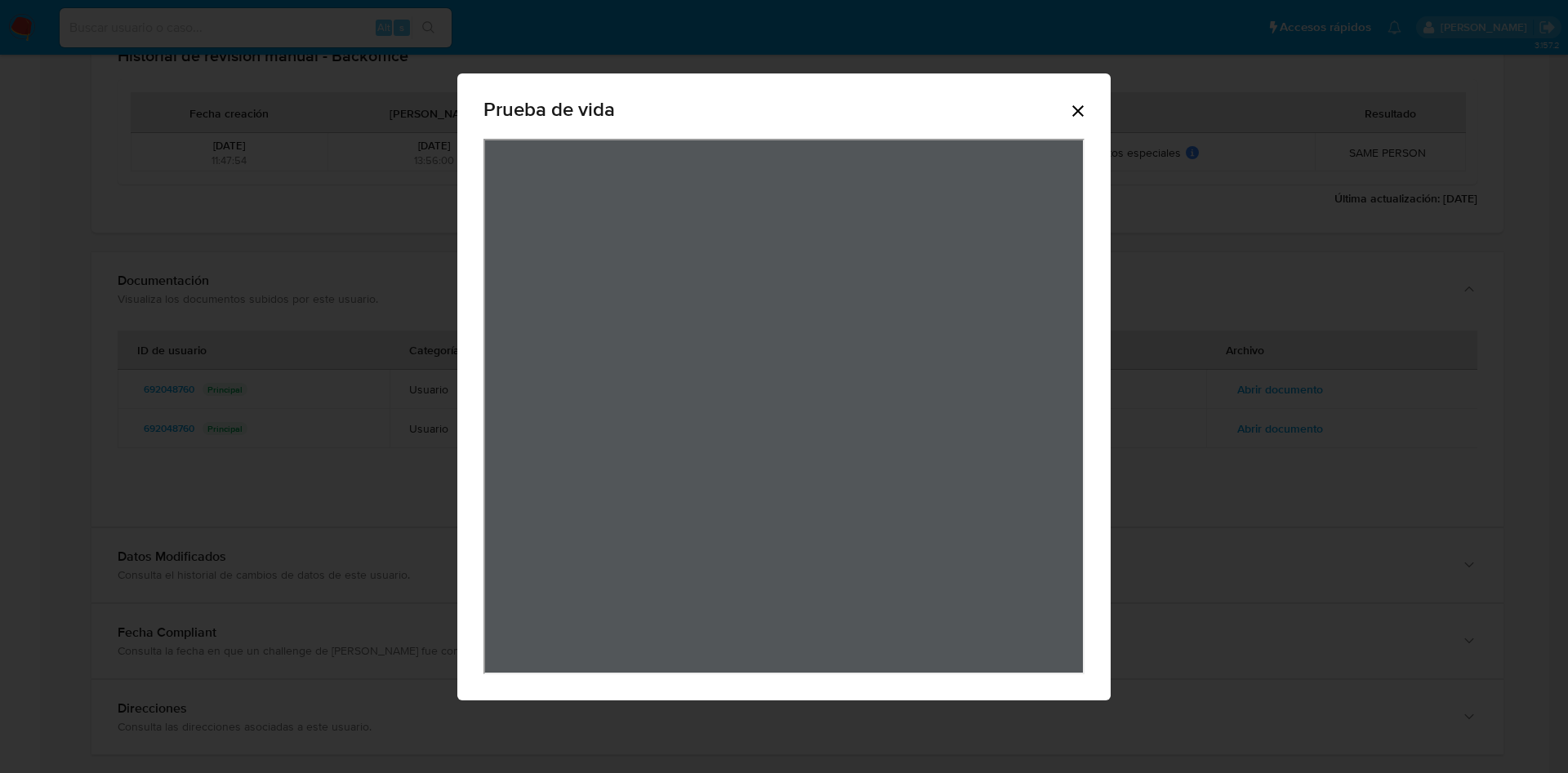
click at [1080, 112] on icon "Cerrar" at bounding box center [1077, 110] width 11 height 11
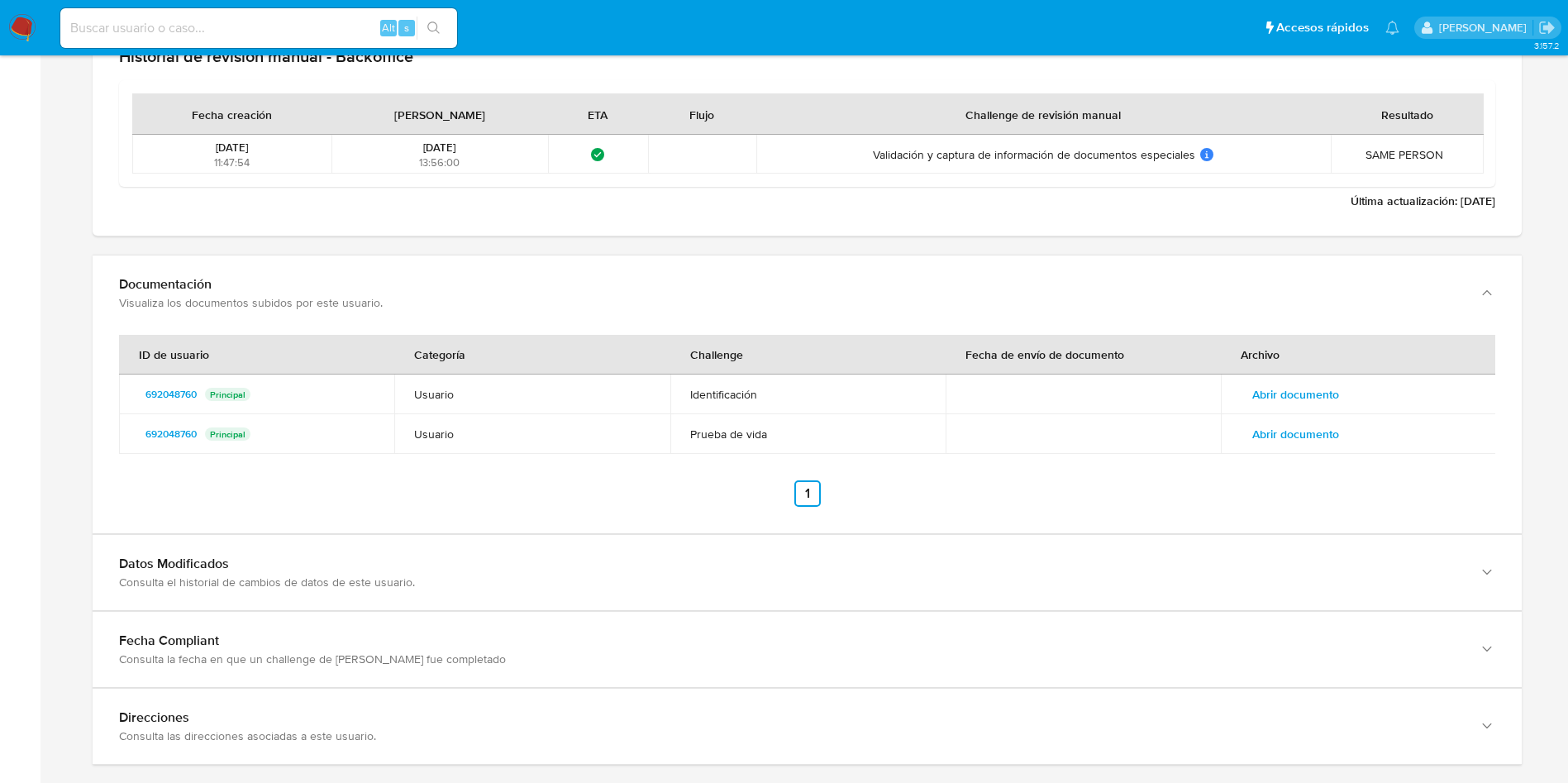
click at [1305, 426] on span "Abrir documento" at bounding box center [1296, 434] width 86 height 23
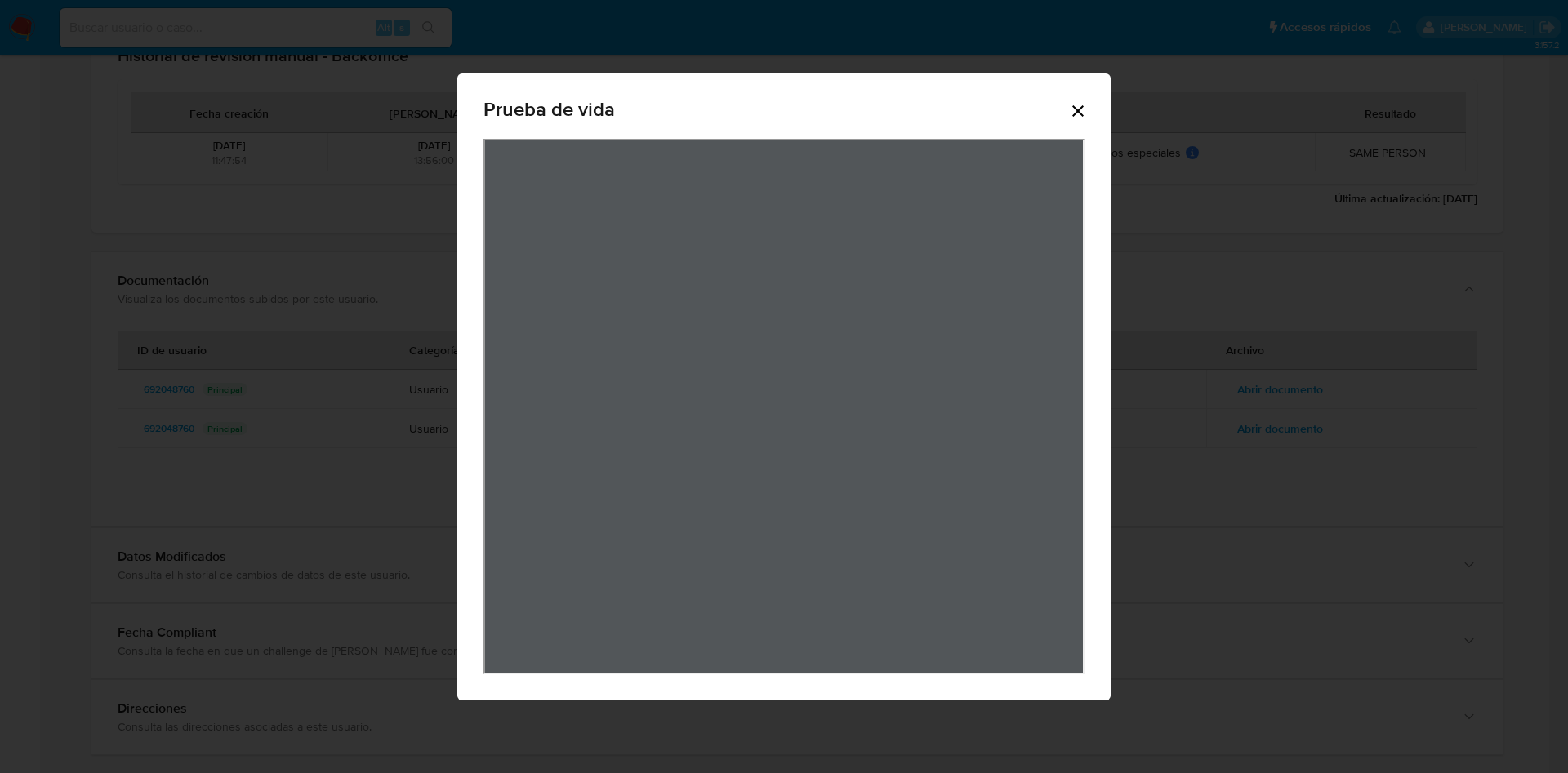
click at [1286, 388] on div "Prueba de vida" at bounding box center [784, 386] width 1568 height 773
click at [1280, 362] on div "Prueba de vida" at bounding box center [784, 386] width 1568 height 773
click at [1074, 105] on icon "Cerrar" at bounding box center [1078, 111] width 20 height 20
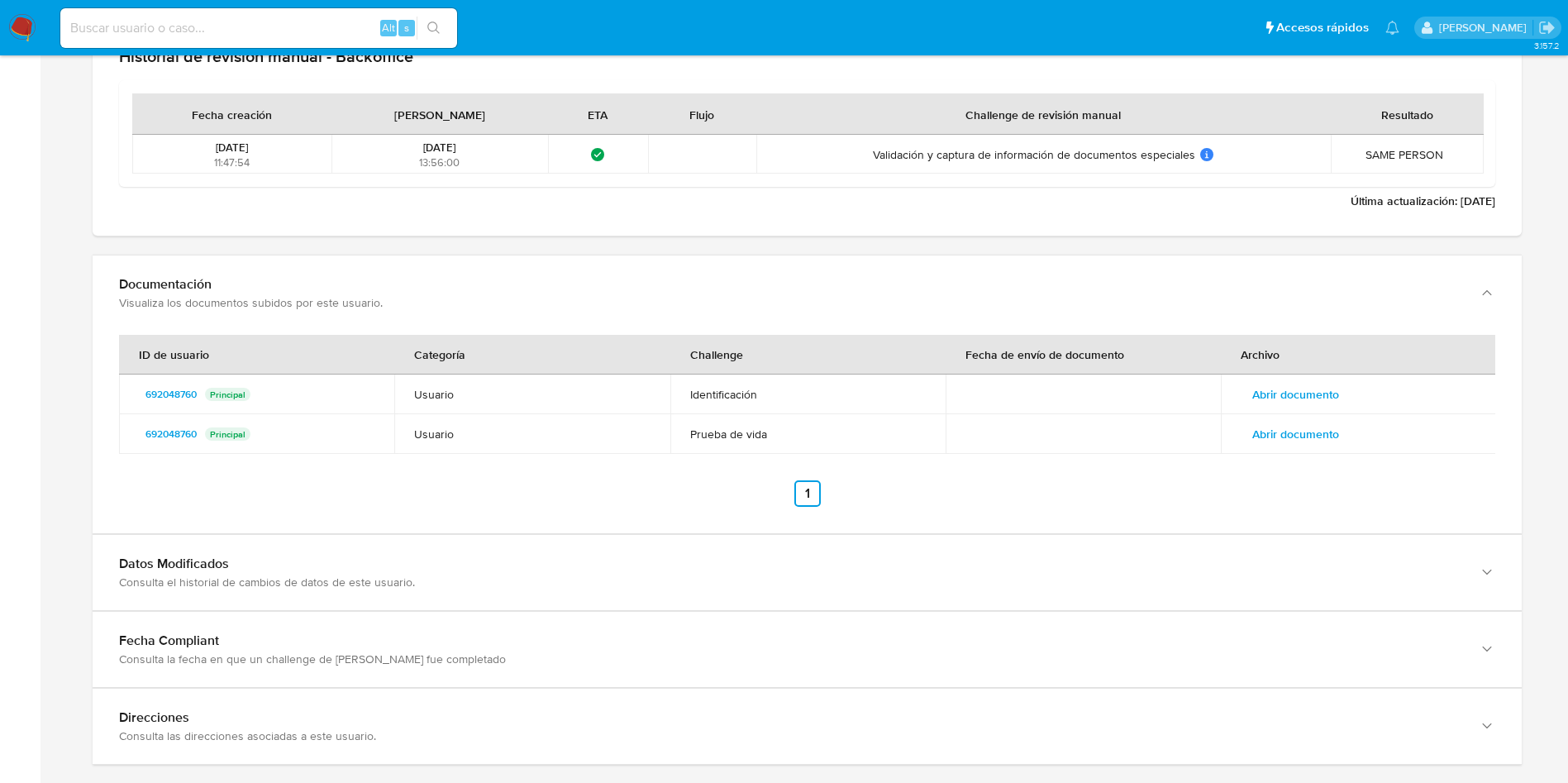
click at [1276, 402] on span "Abrir documento" at bounding box center [1296, 394] width 86 height 23
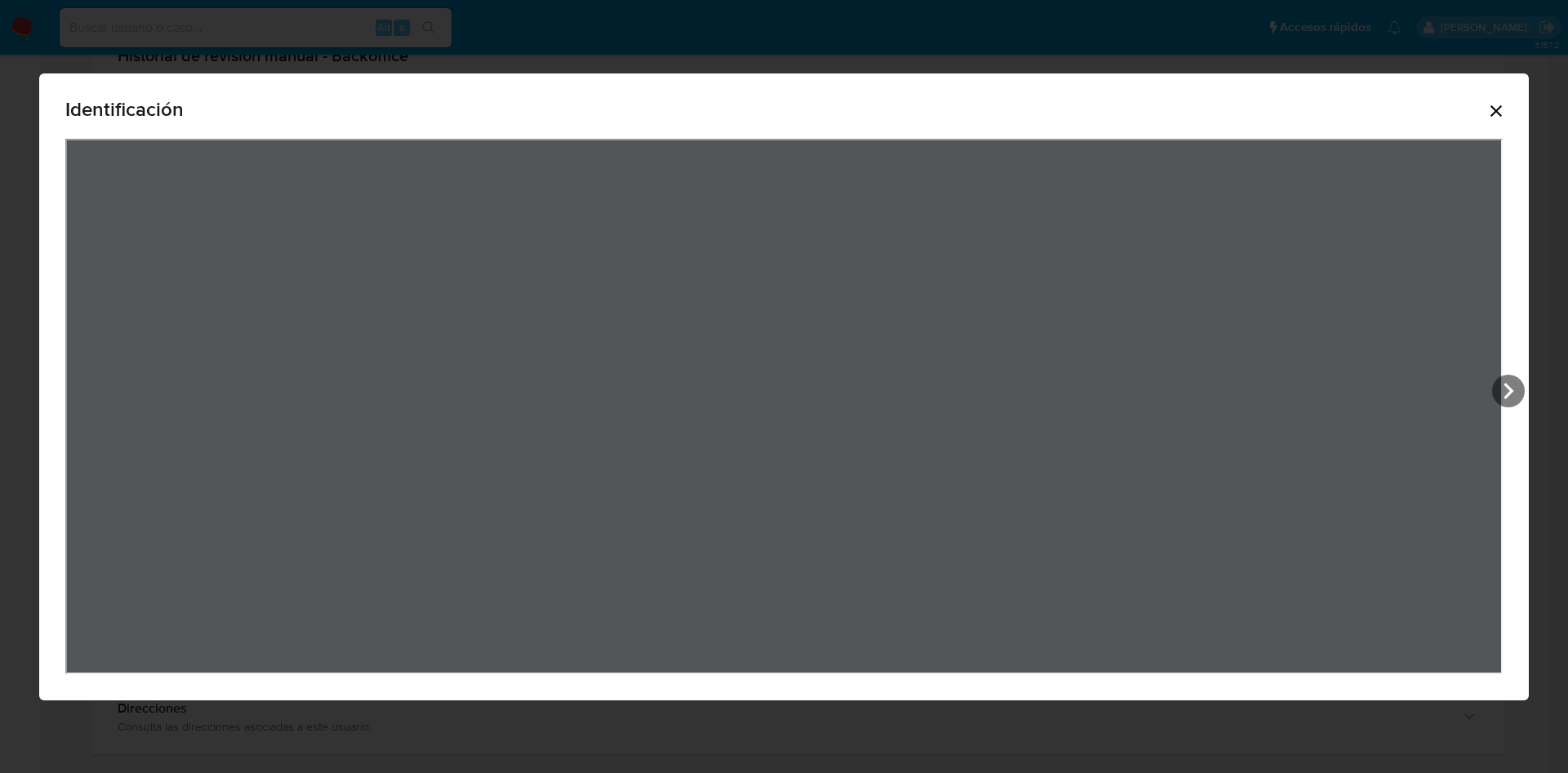
click at [1507, 107] on div "Identificación" at bounding box center [784, 386] width 1489 height 627
click at [1489, 108] on icon "Cerrar" at bounding box center [1496, 111] width 20 height 20
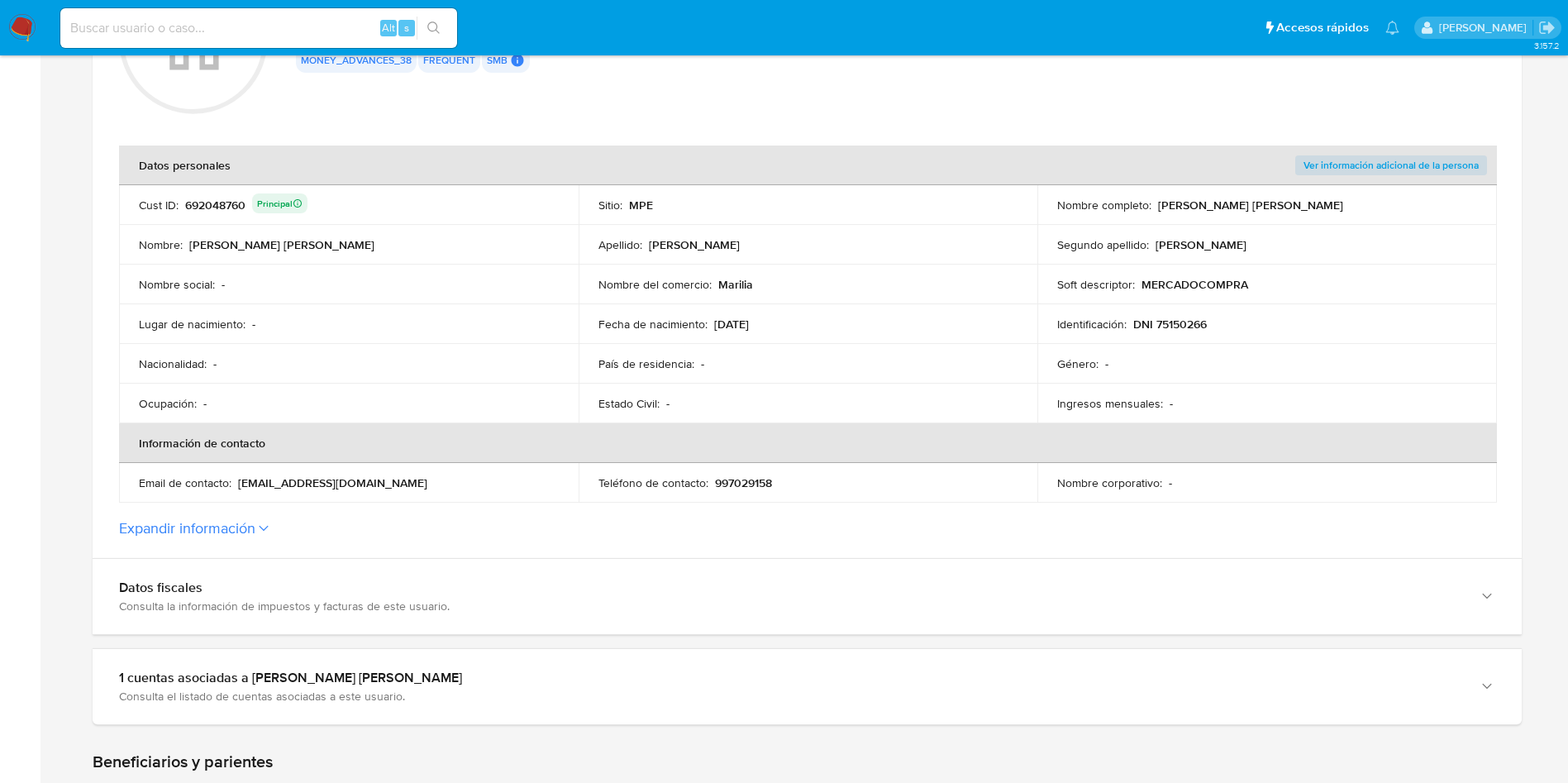
scroll to position [124, 0]
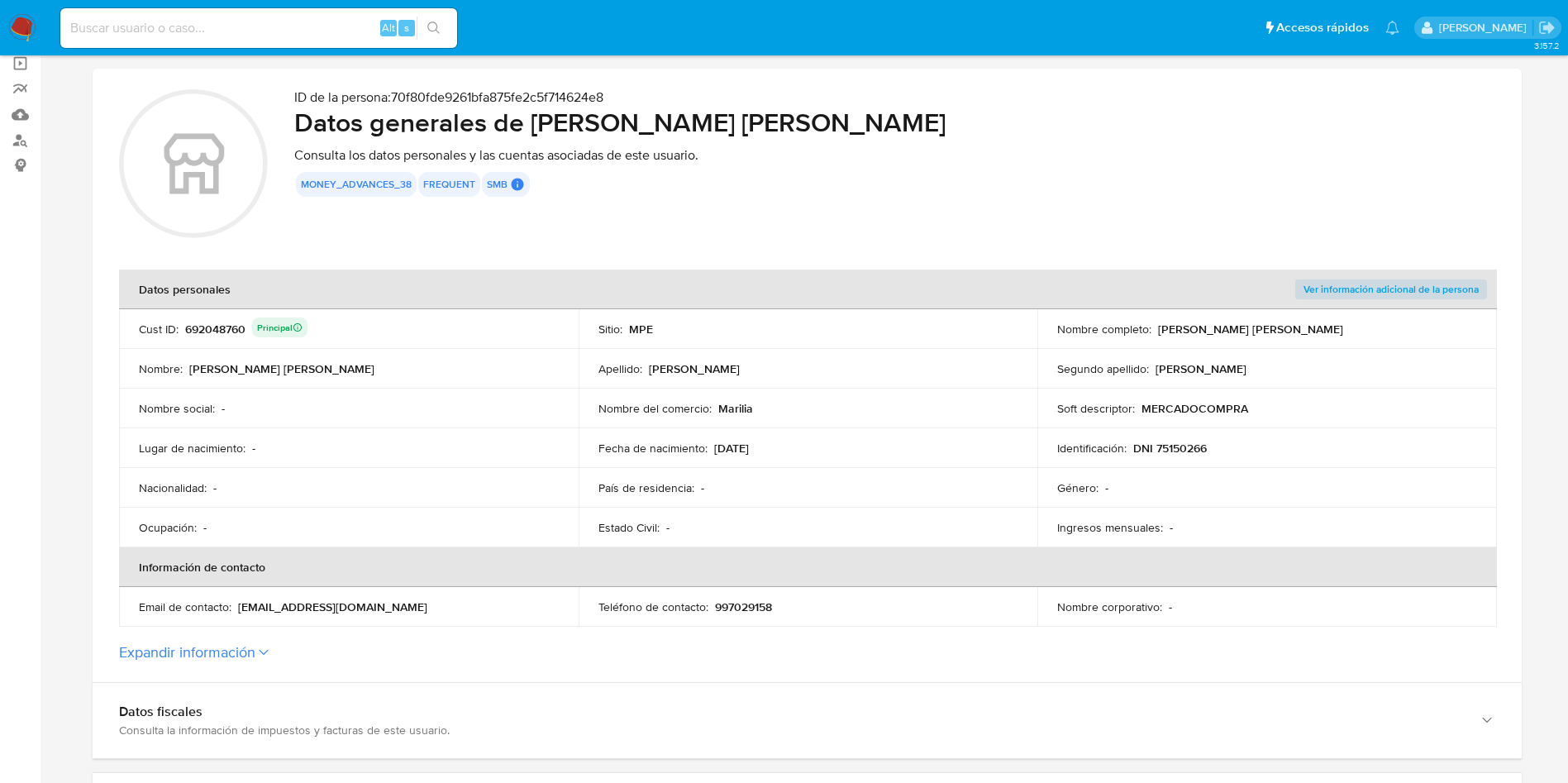
drag, startPoint x: 1156, startPoint y: 332, endPoint x: 1363, endPoint y: 329, distance: 207.0
click at [1363, 329] on div "Nombre completo : [PERSON_NAME] [PERSON_NAME]" at bounding box center [1267, 328] width 420 height 15
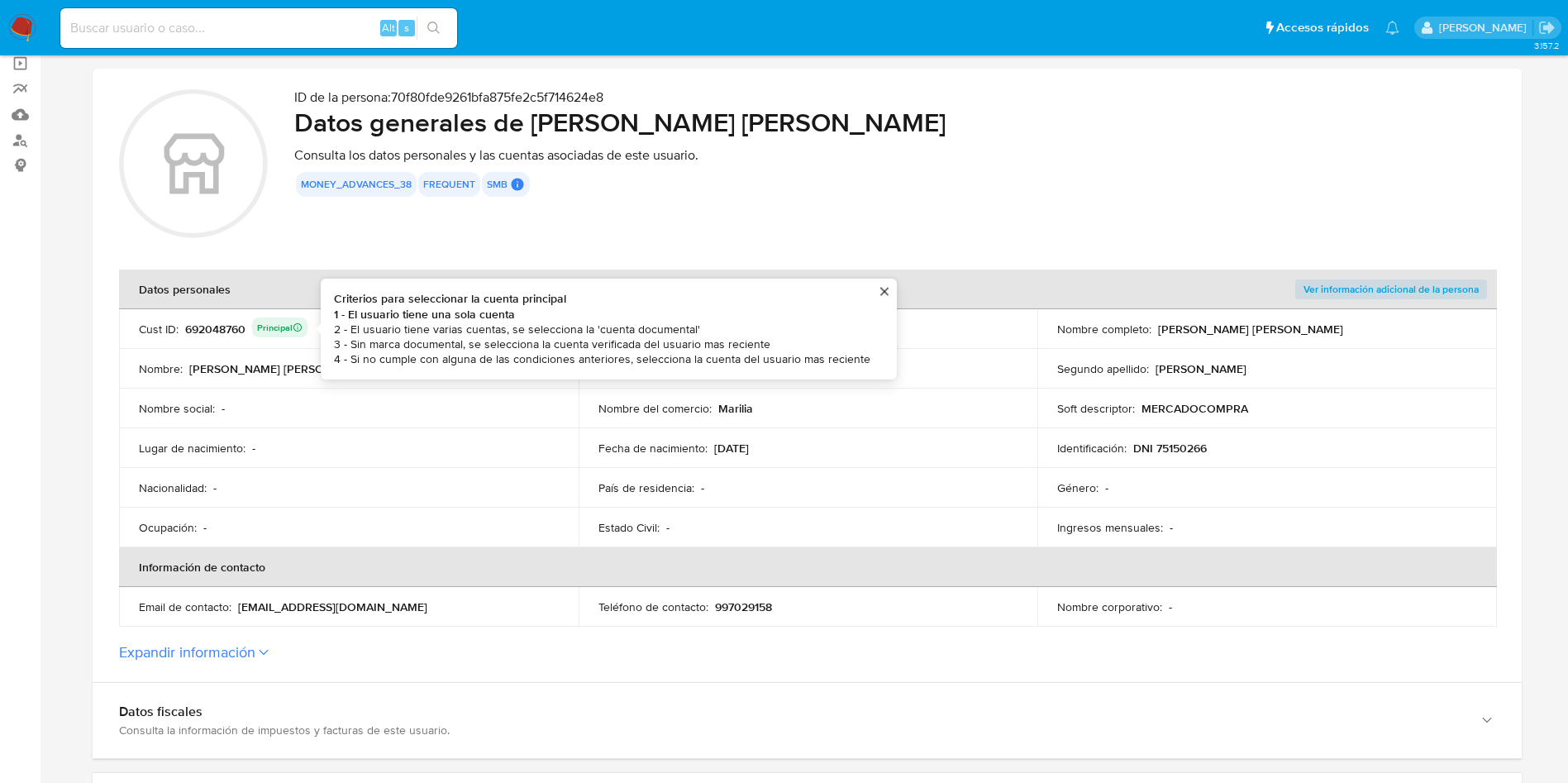
click at [225, 328] on div "692048760 Principal Criterios para seleccionar la cuenta principal 1 - El usuar…" at bounding box center [246, 328] width 123 height 23
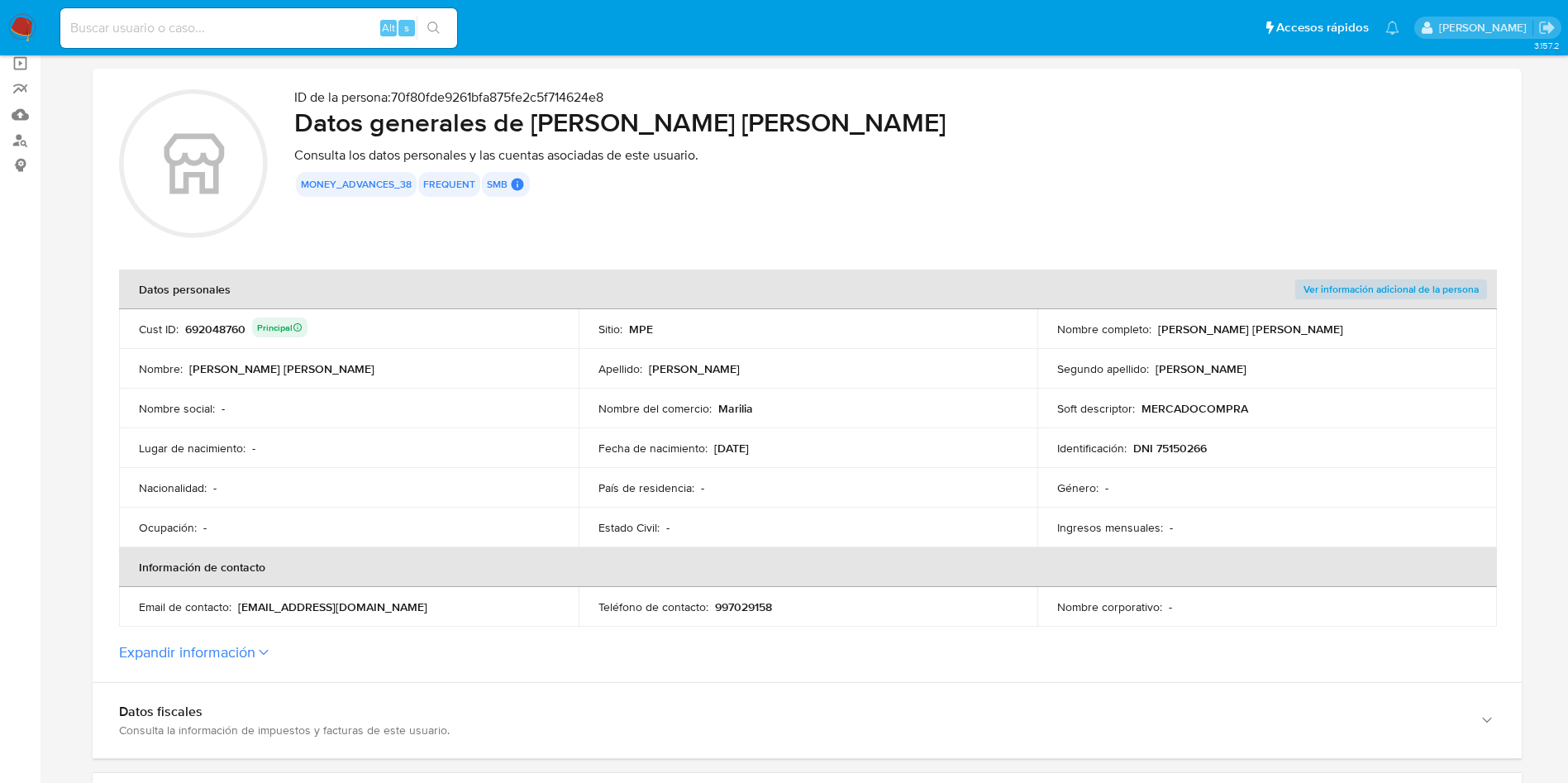
click at [225, 328] on div "692048760 Principal" at bounding box center [246, 328] width 123 height 23
click at [291, 1] on nav "Pausado Ver notificaciones Alt s Accesos rápidos Presiona las siguientes teclas…" at bounding box center [784, 28] width 1568 height 55
click at [295, 28] on input at bounding box center [258, 28] width 397 height 22
paste input "203918184"
type input "203918184"
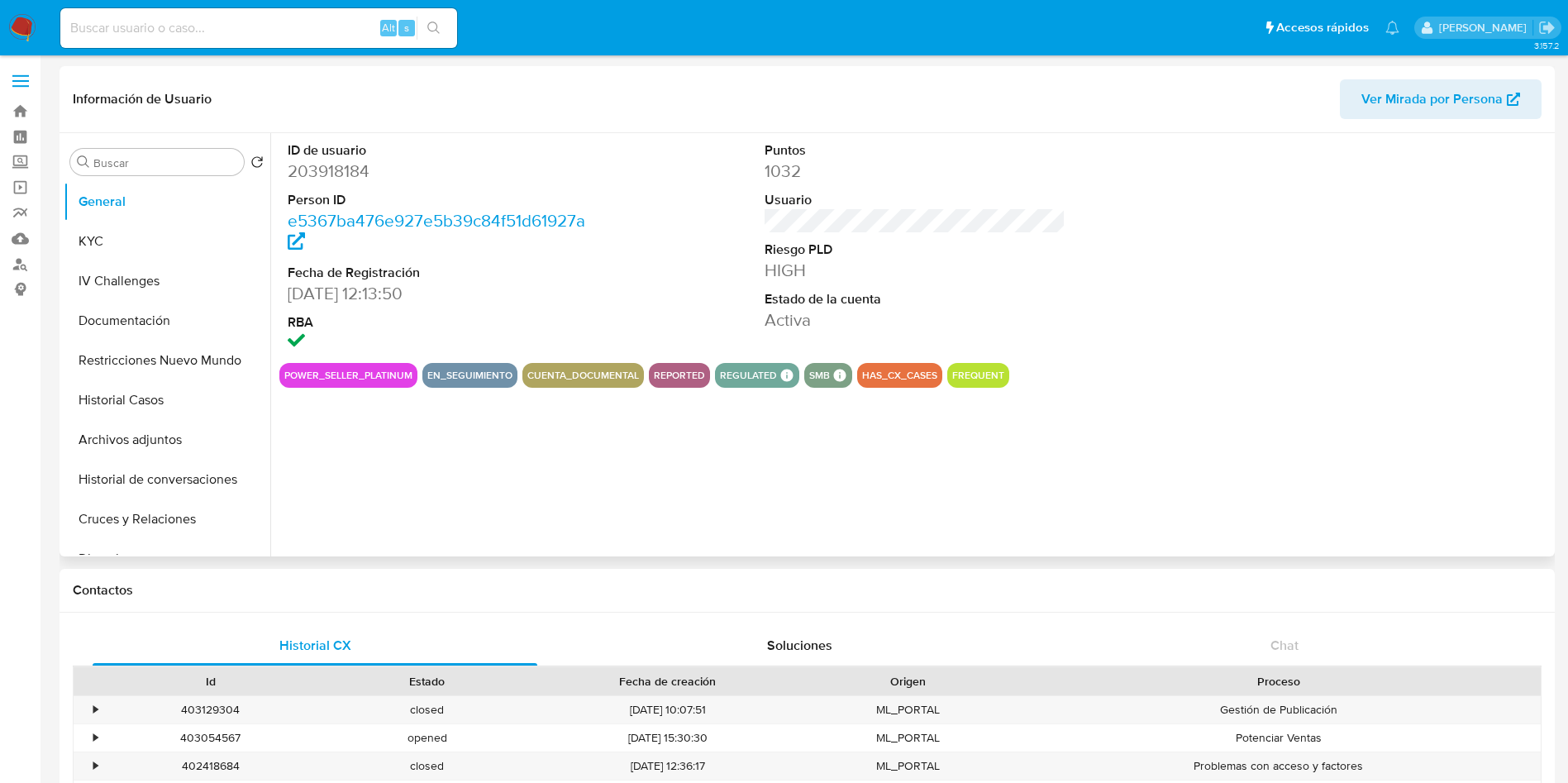
select select "10"
click at [150, 244] on button "KYC" at bounding box center [161, 241] width 194 height 40
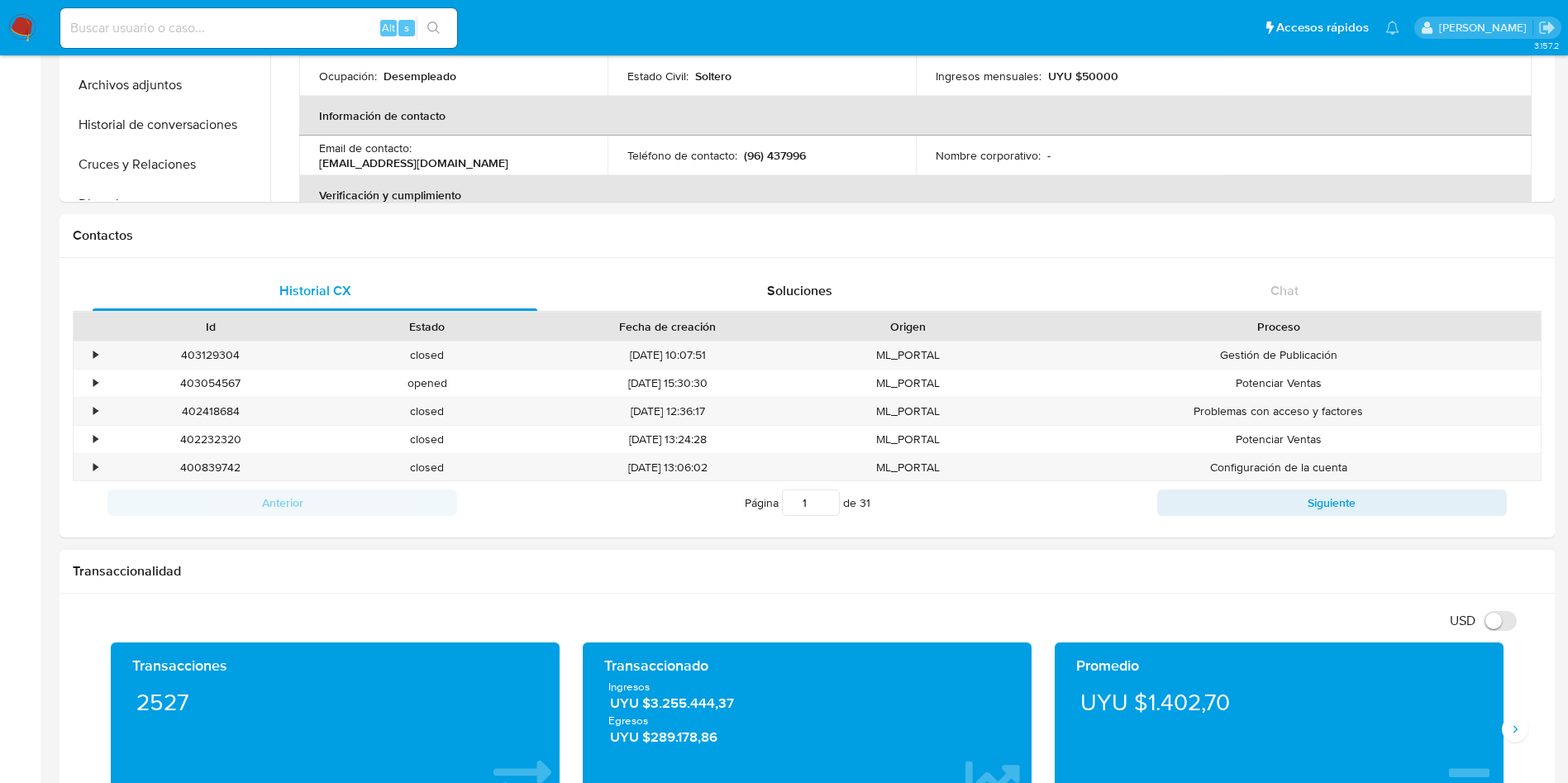
scroll to position [372, 0]
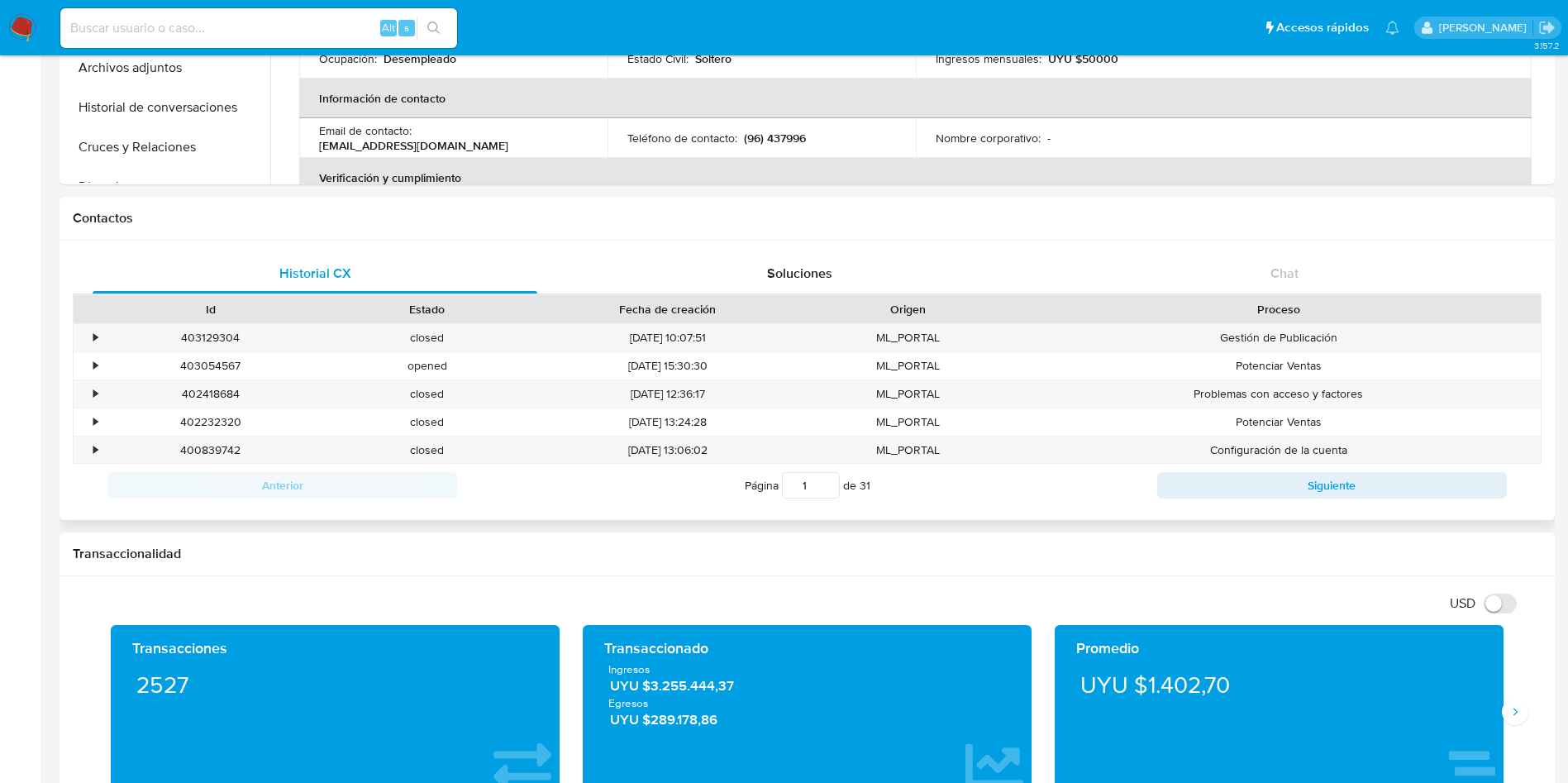
click at [1536, 240] on div "Historial CX Soluciones Chat Id Estado Fecha de creación Origen Proceso • 40312…" at bounding box center [807, 379] width 1495 height 279
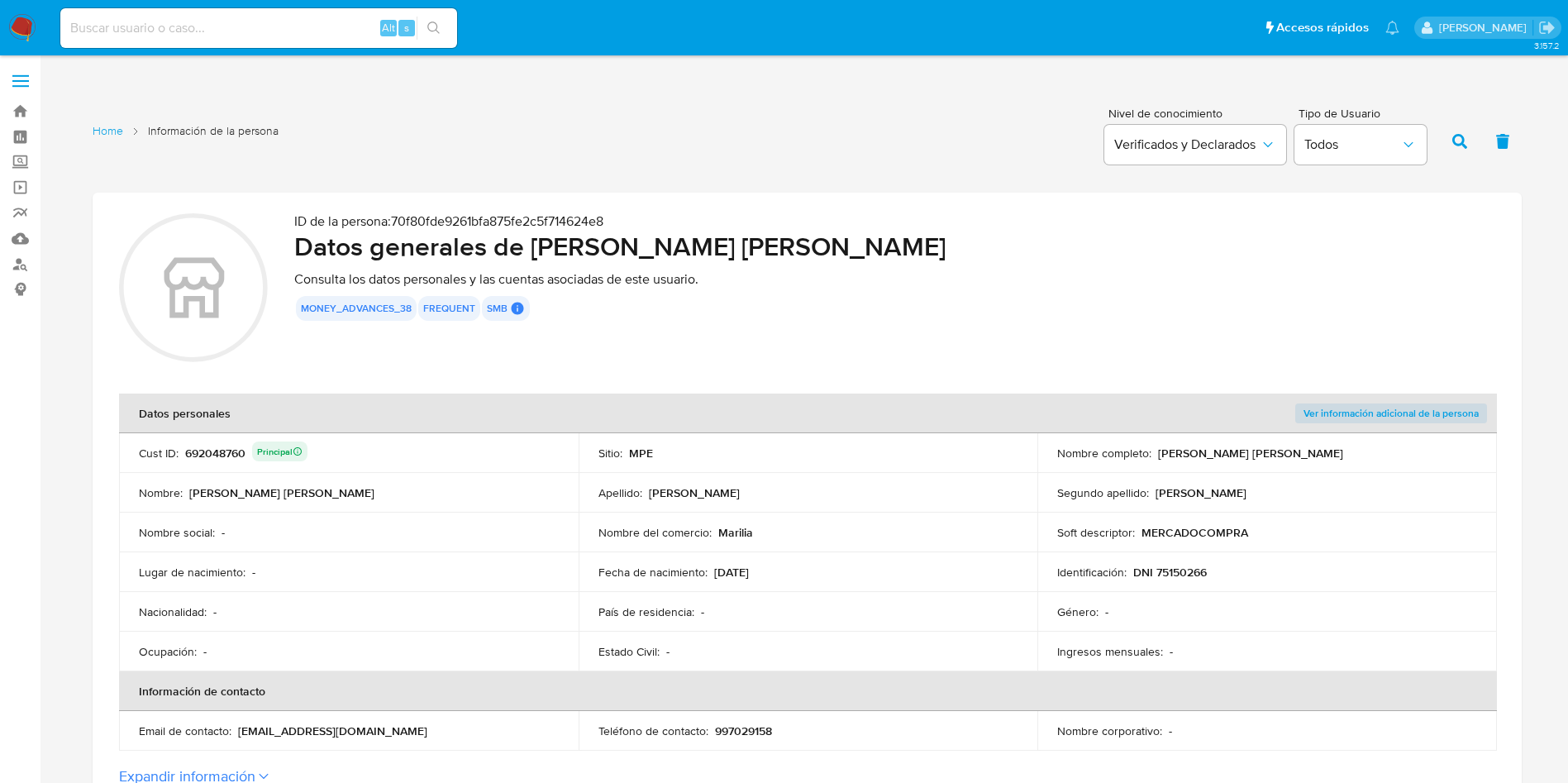
click at [384, 452] on div "Cust ID : 692048760 Principal" at bounding box center [349, 453] width 420 height 23
click at [227, 453] on div "692048760 Principal" at bounding box center [246, 453] width 123 height 23
drag, startPoint x: 594, startPoint y: 484, endPoint x: 582, endPoint y: 487, distance: 12.4
click at [587, 487] on td "Apellido : [PERSON_NAME]" at bounding box center [809, 493] width 460 height 40
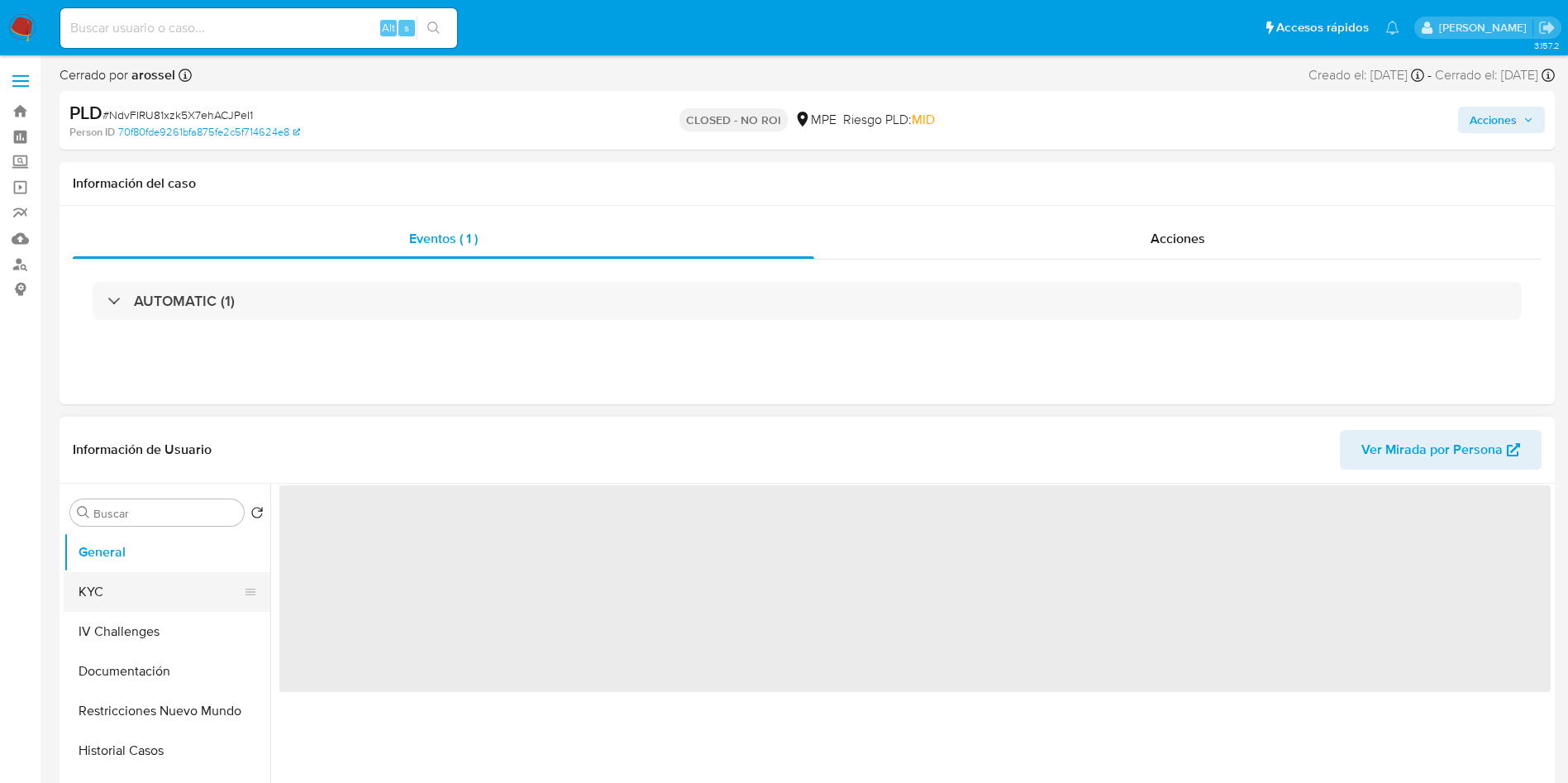
click at [121, 598] on button "KYC" at bounding box center [161, 592] width 194 height 40
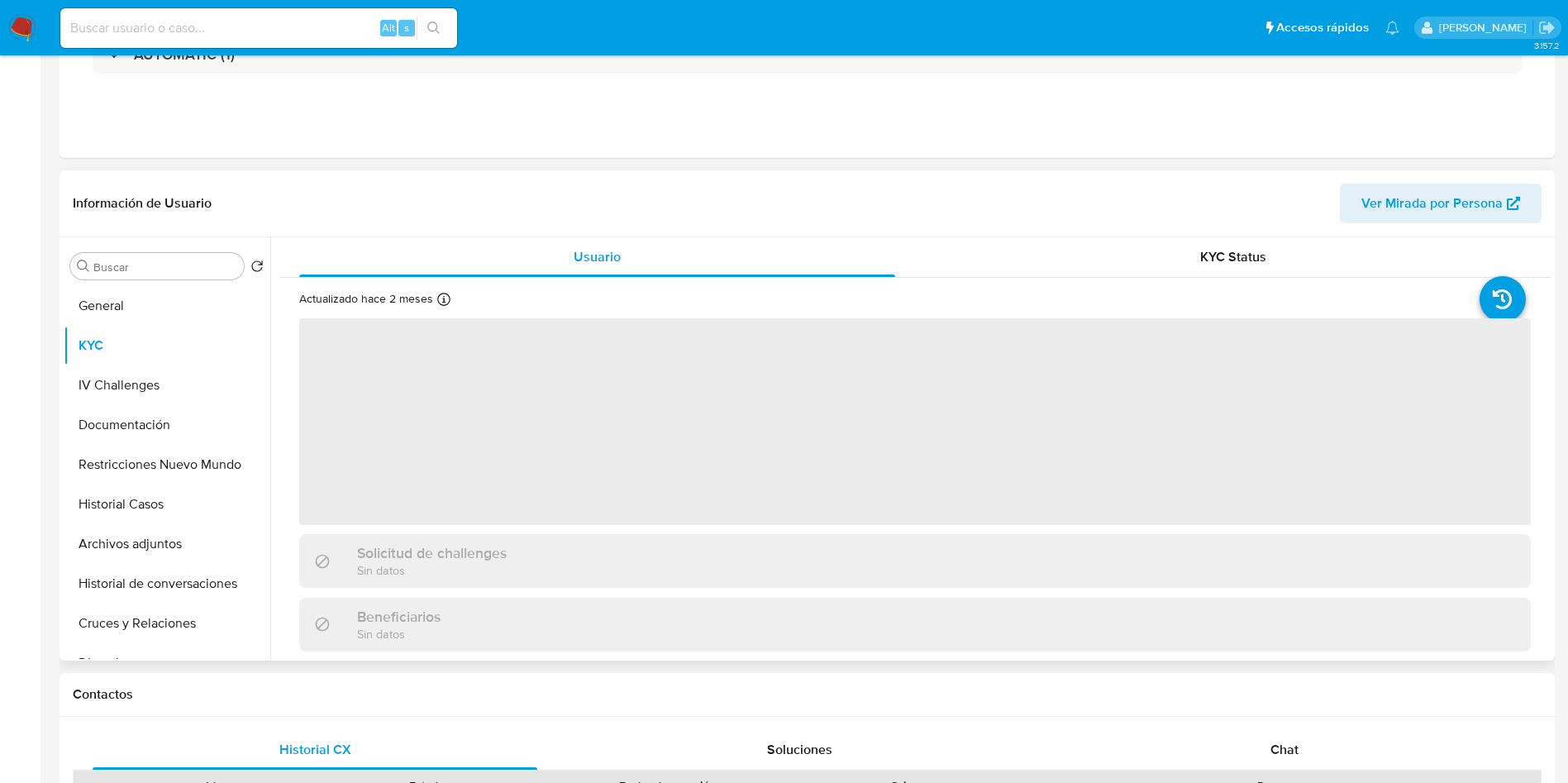
select select "10"
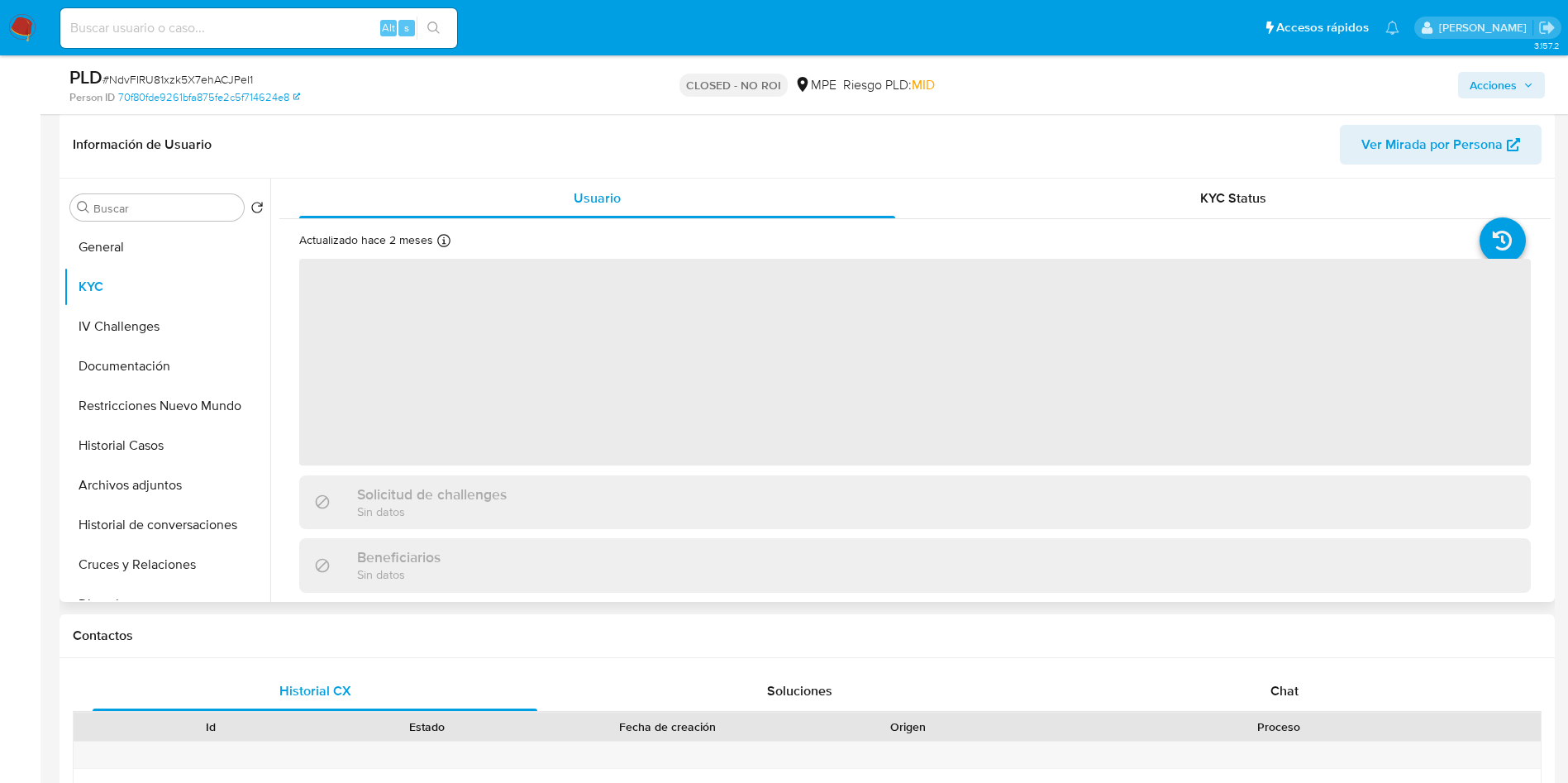
scroll to position [248, 0]
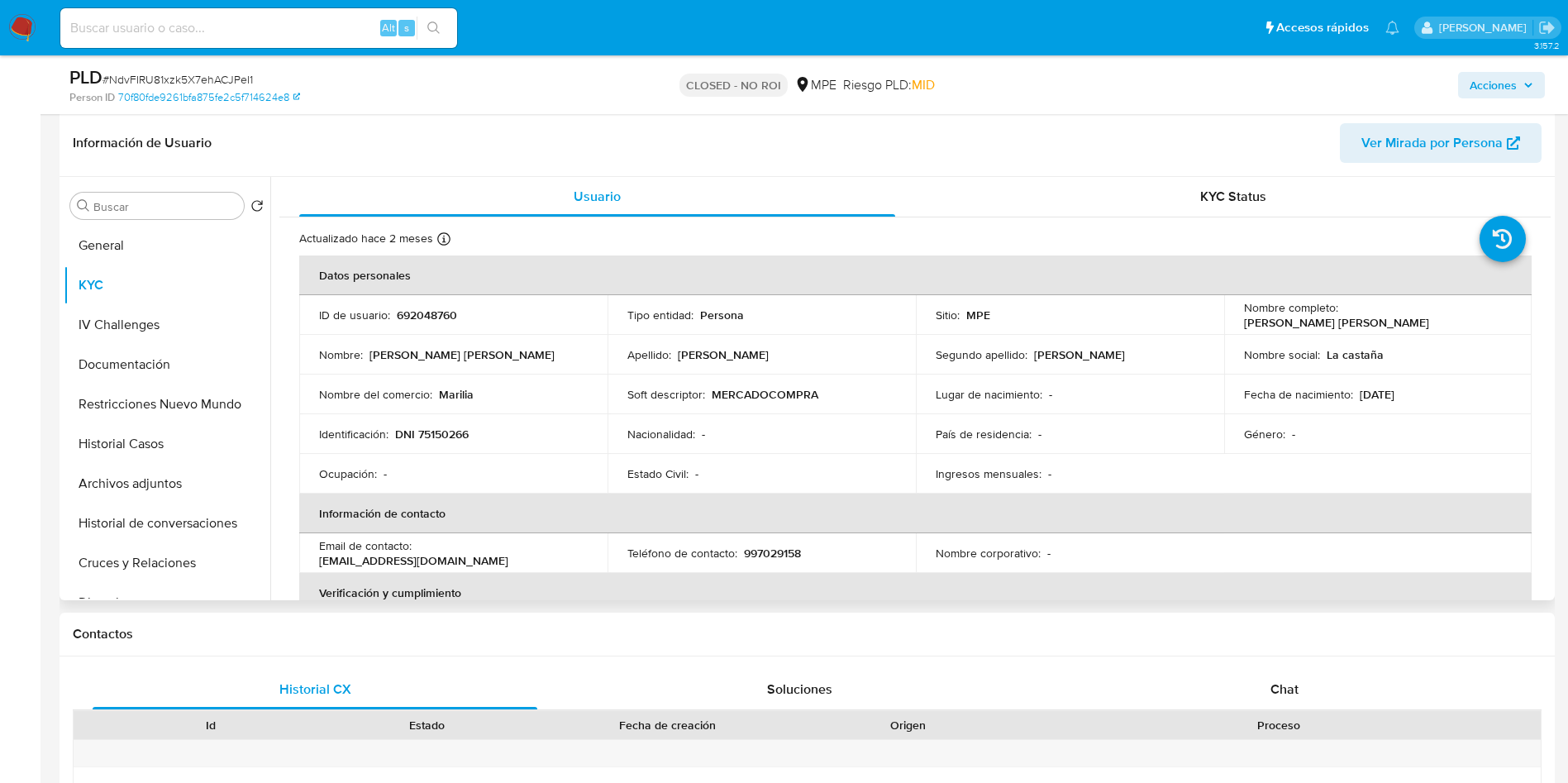
drag, startPoint x: 1234, startPoint y: 321, endPoint x: 1415, endPoint y: 318, distance: 181.0
click at [1415, 318] on td "Nombre completo : [PERSON_NAME] [PERSON_NAME]" at bounding box center [1378, 315] width 308 height 40
copy p "[PERSON_NAME] [PERSON_NAME]"
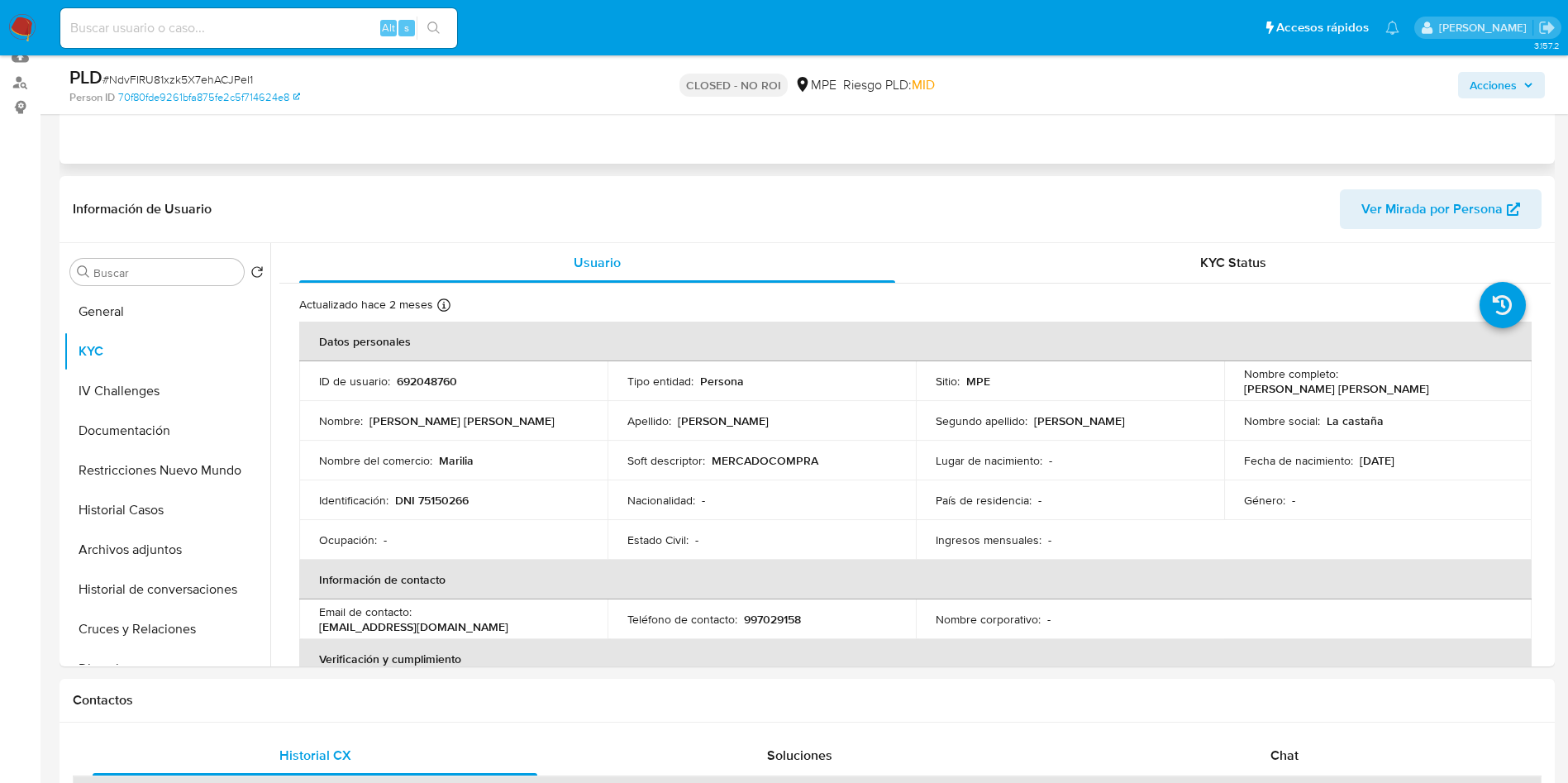
scroll to position [0, 0]
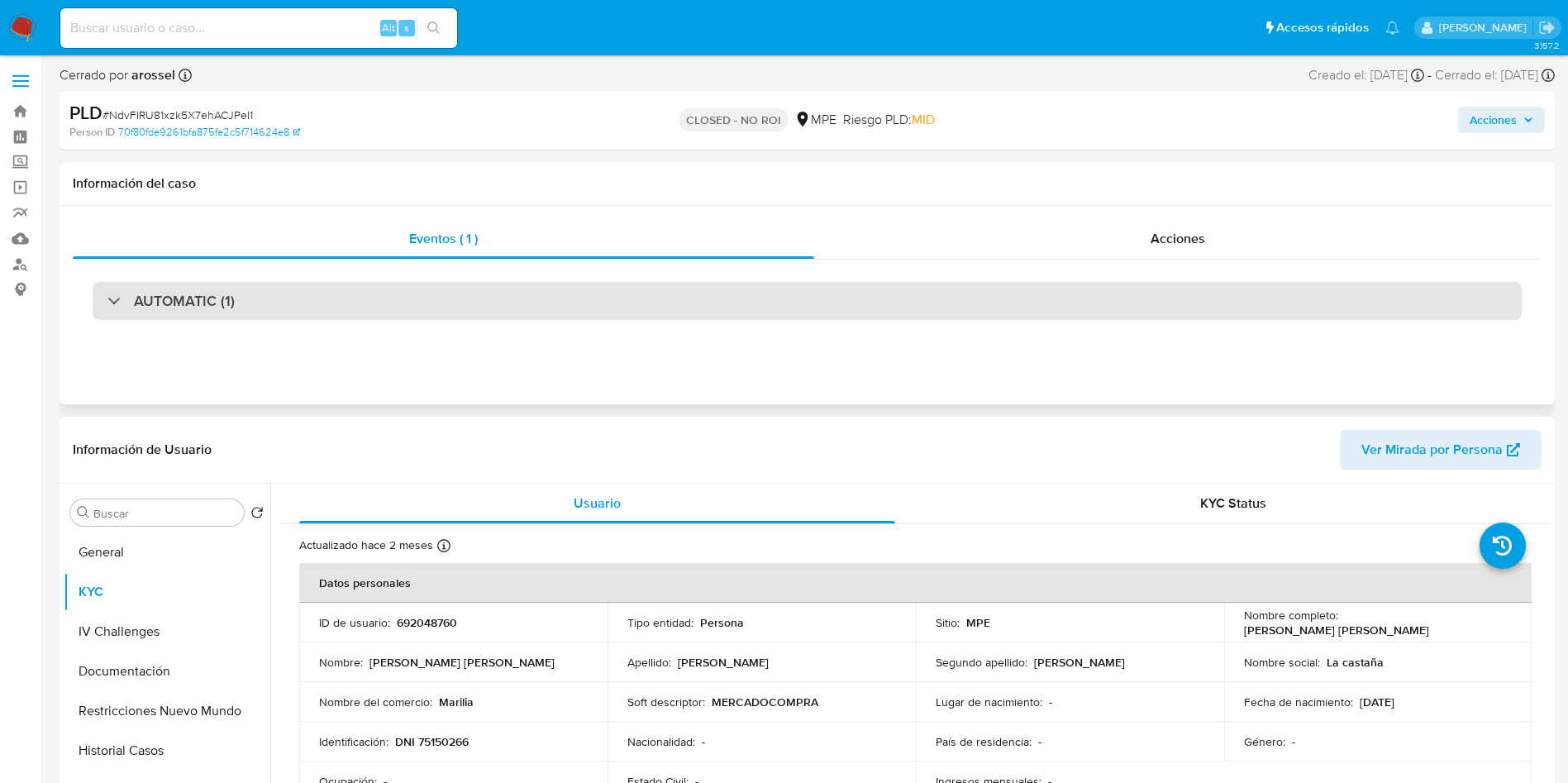
click at [226, 297] on h3 "AUTOMATIC (1)" at bounding box center [184, 301] width 101 height 18
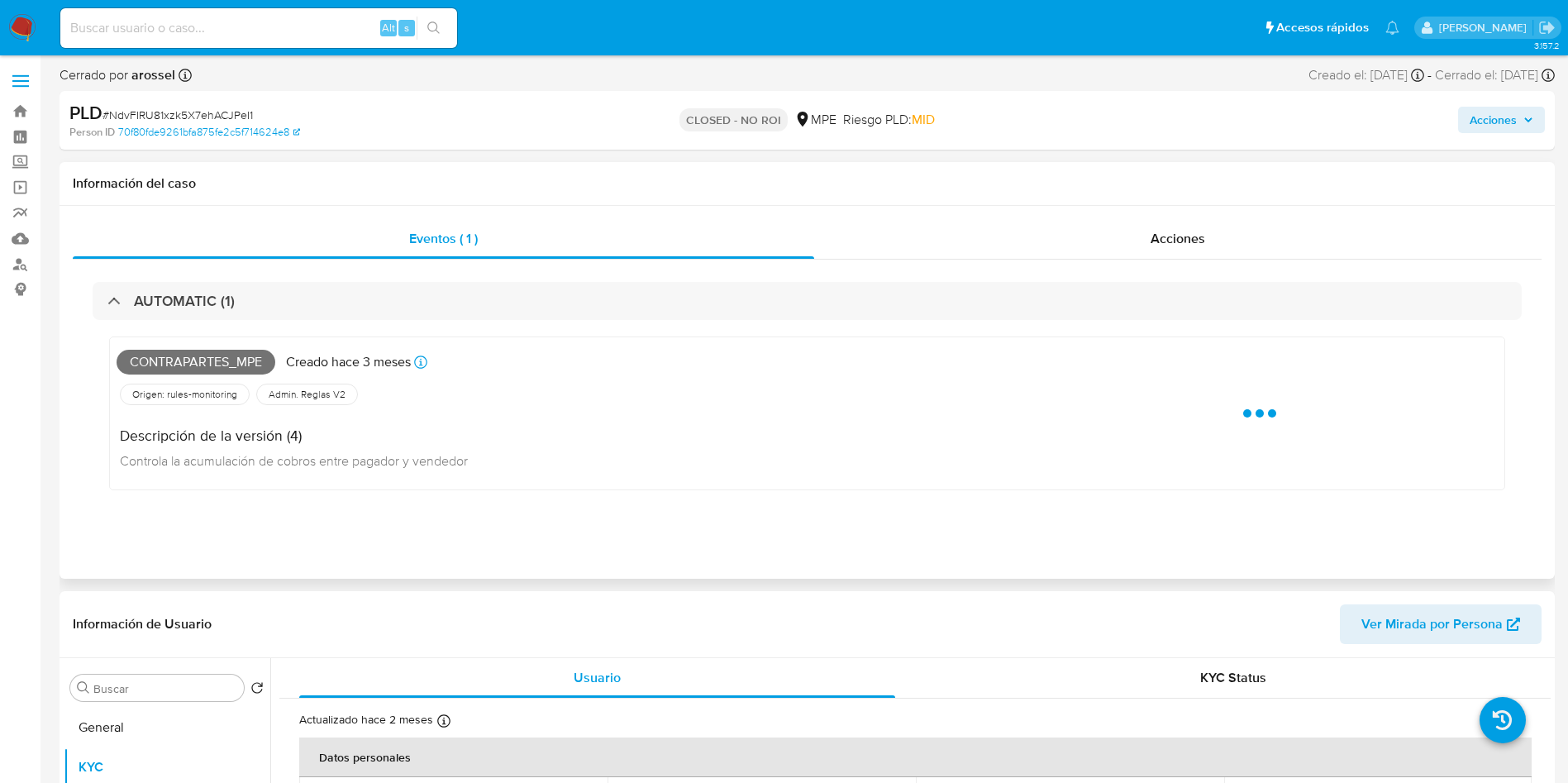
click at [183, 370] on span "Contrapartes_mpe" at bounding box center [196, 362] width 159 height 25
click at [182, 369] on span "Contrapartes_mpe" at bounding box center [196, 362] width 159 height 25
copy span "Contrapartes_mpe"
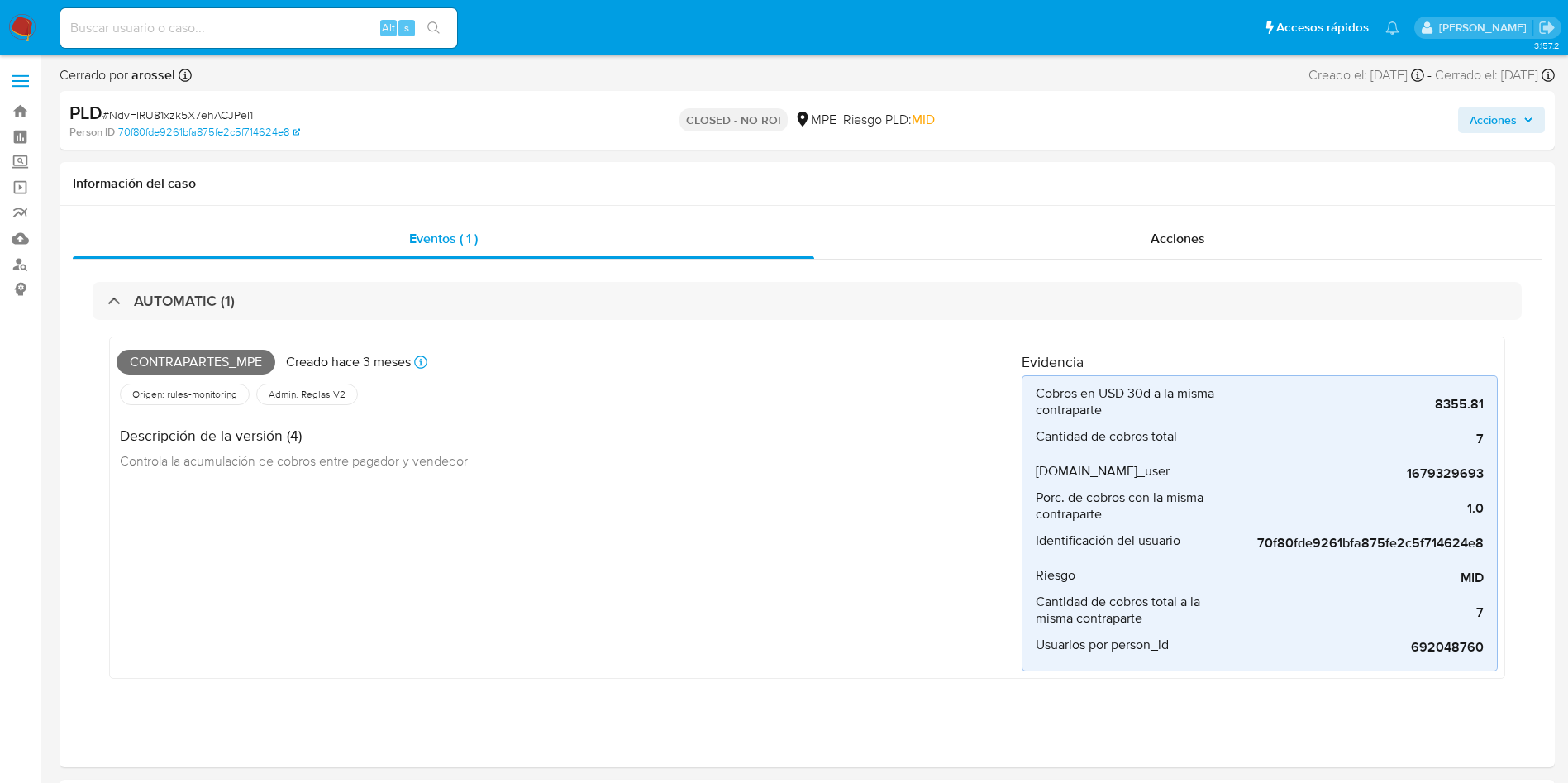
click at [283, 27] on input at bounding box center [258, 28] width 397 height 22
paste input "QpR2zcxaEjOJfK1NG3vjj3iz"
type input "QpR2zcxaEjOJfK1NG3vjj3iz"
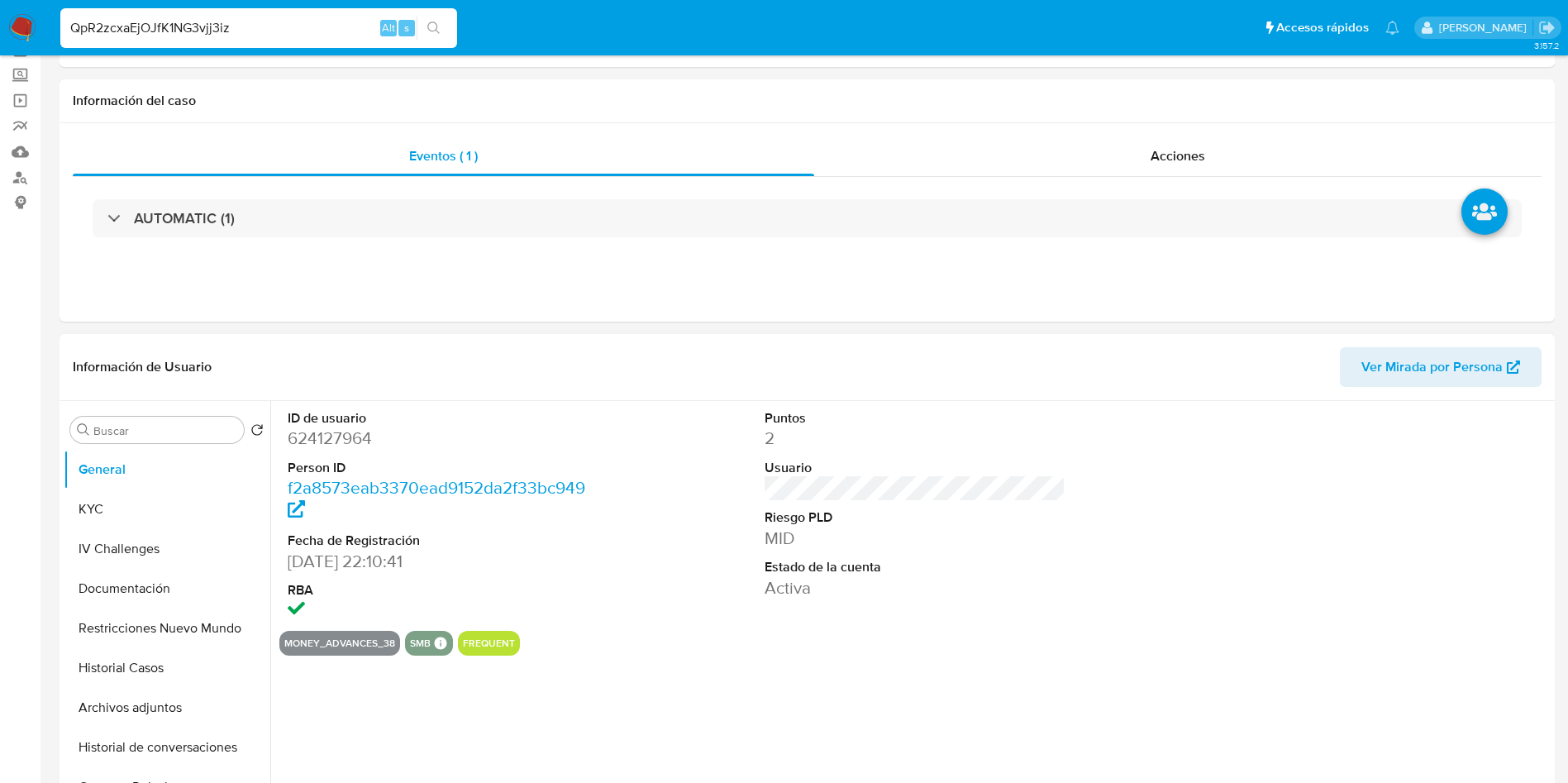
select select "10"
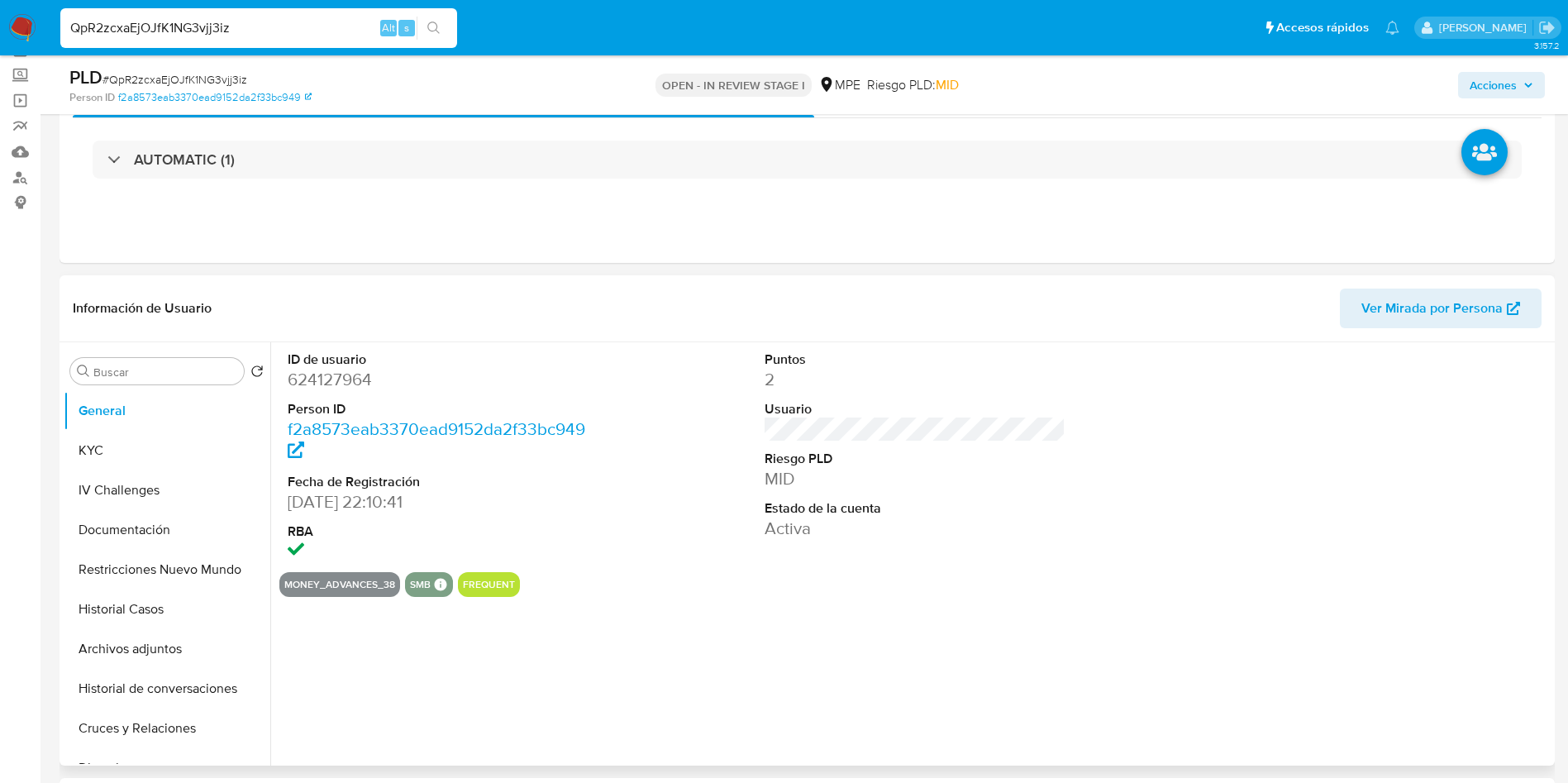
scroll to position [248, 0]
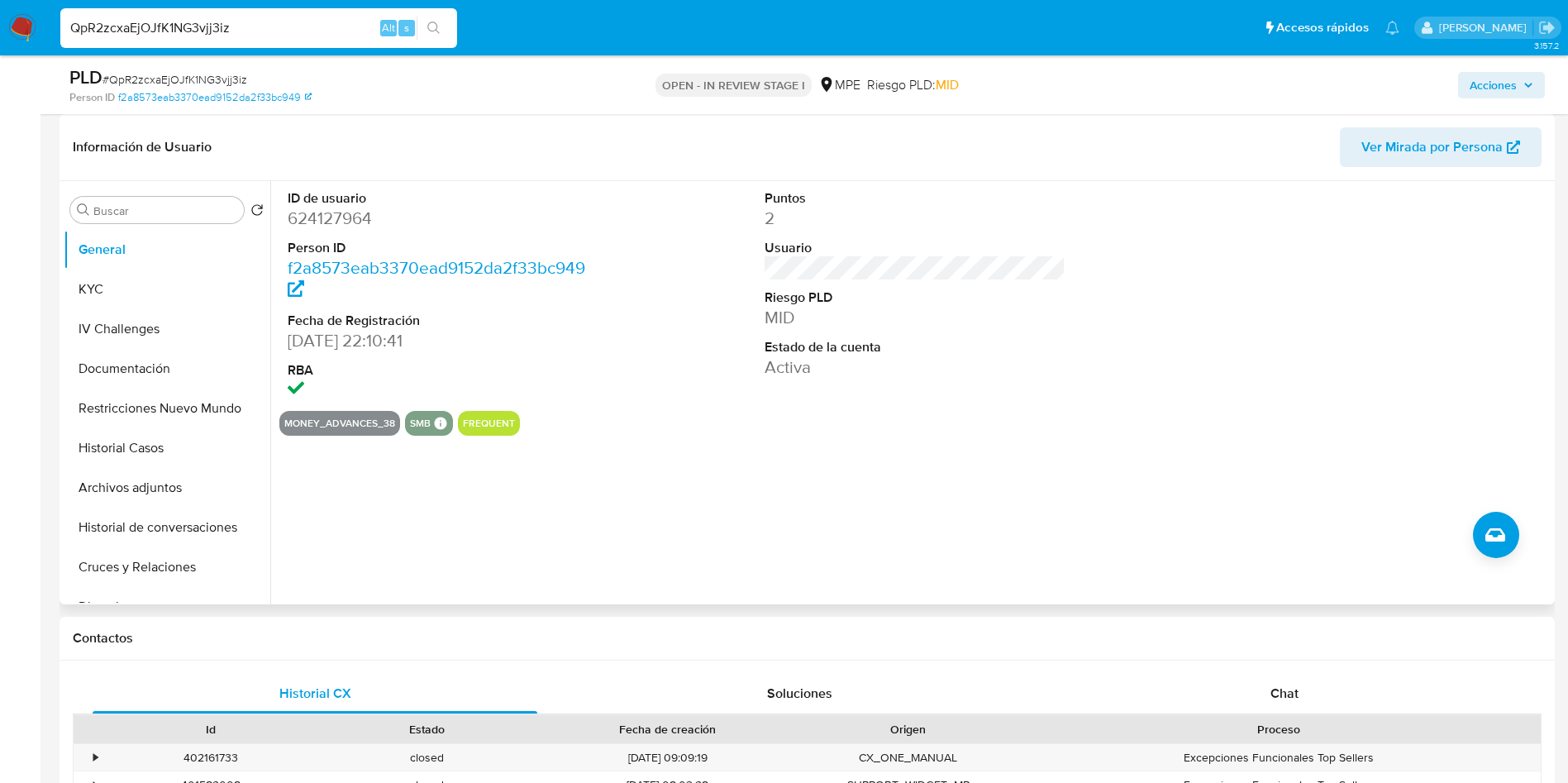
click at [1444, 154] on span "Ver Mirada por Persona" at bounding box center [1432, 147] width 142 height 40
click at [152, 550] on button "Cruces y Relaciones" at bounding box center [161, 567] width 194 height 40
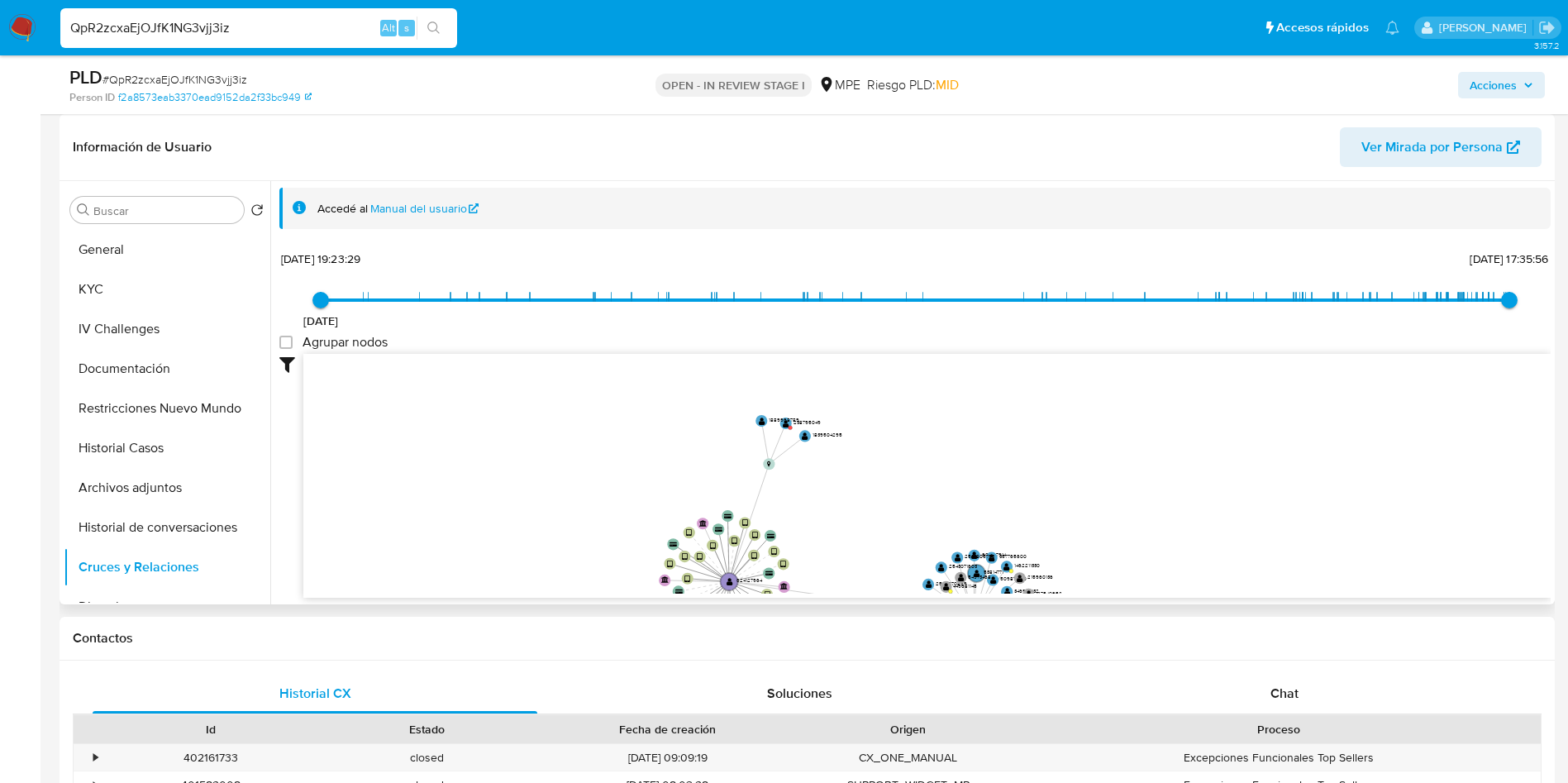
drag, startPoint x: 1316, startPoint y: 428, endPoint x: 1180, endPoint y: 512, distance: 159.8
click at [1180, 512] on icon "device-64bd405418c2141e9ec836a7  user-624127964  624127964 device-65dcca587e6…" at bounding box center [927, 474] width 1247 height 240
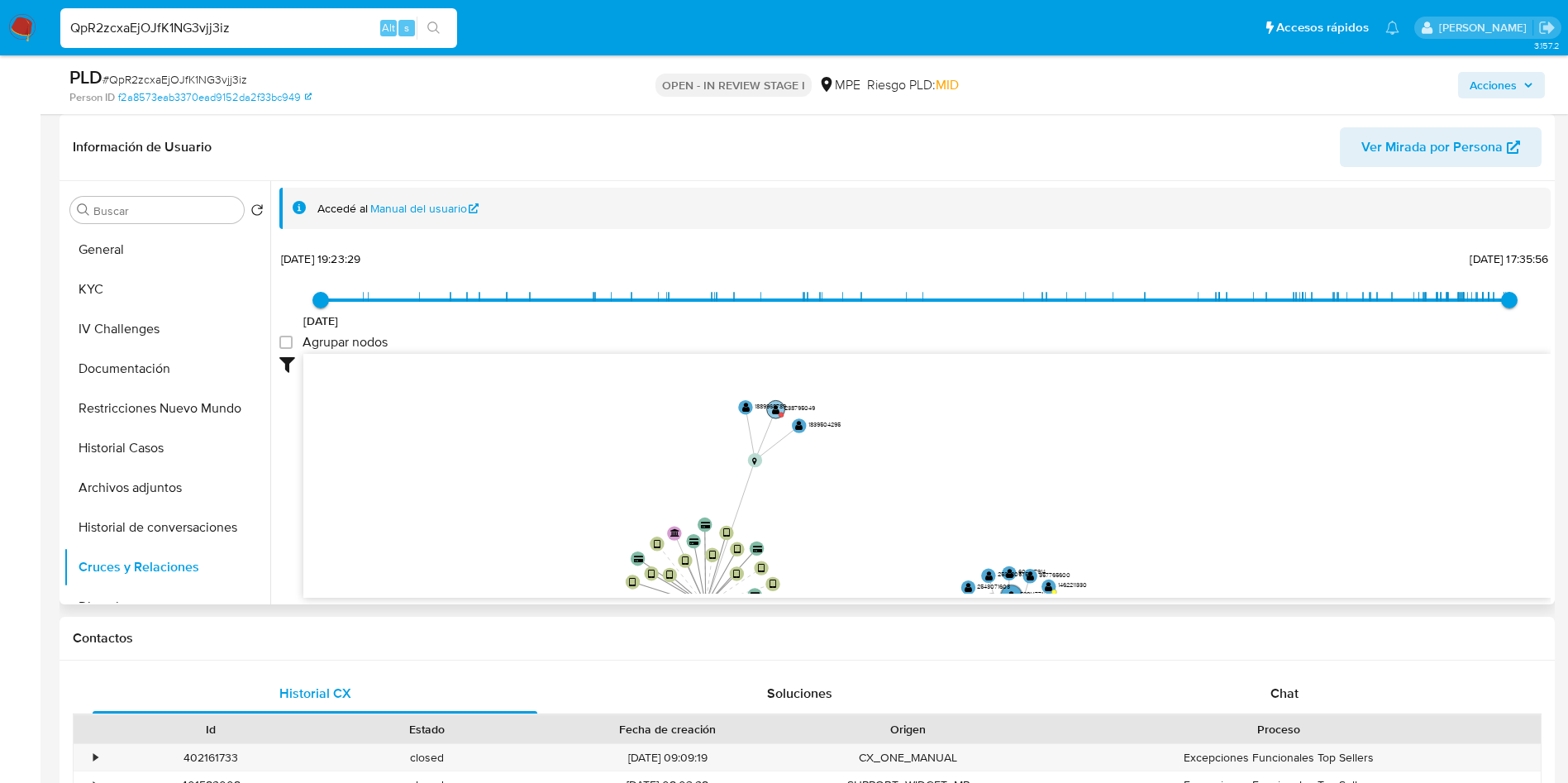
click at [778, 412] on text "" at bounding box center [776, 409] width 8 height 10
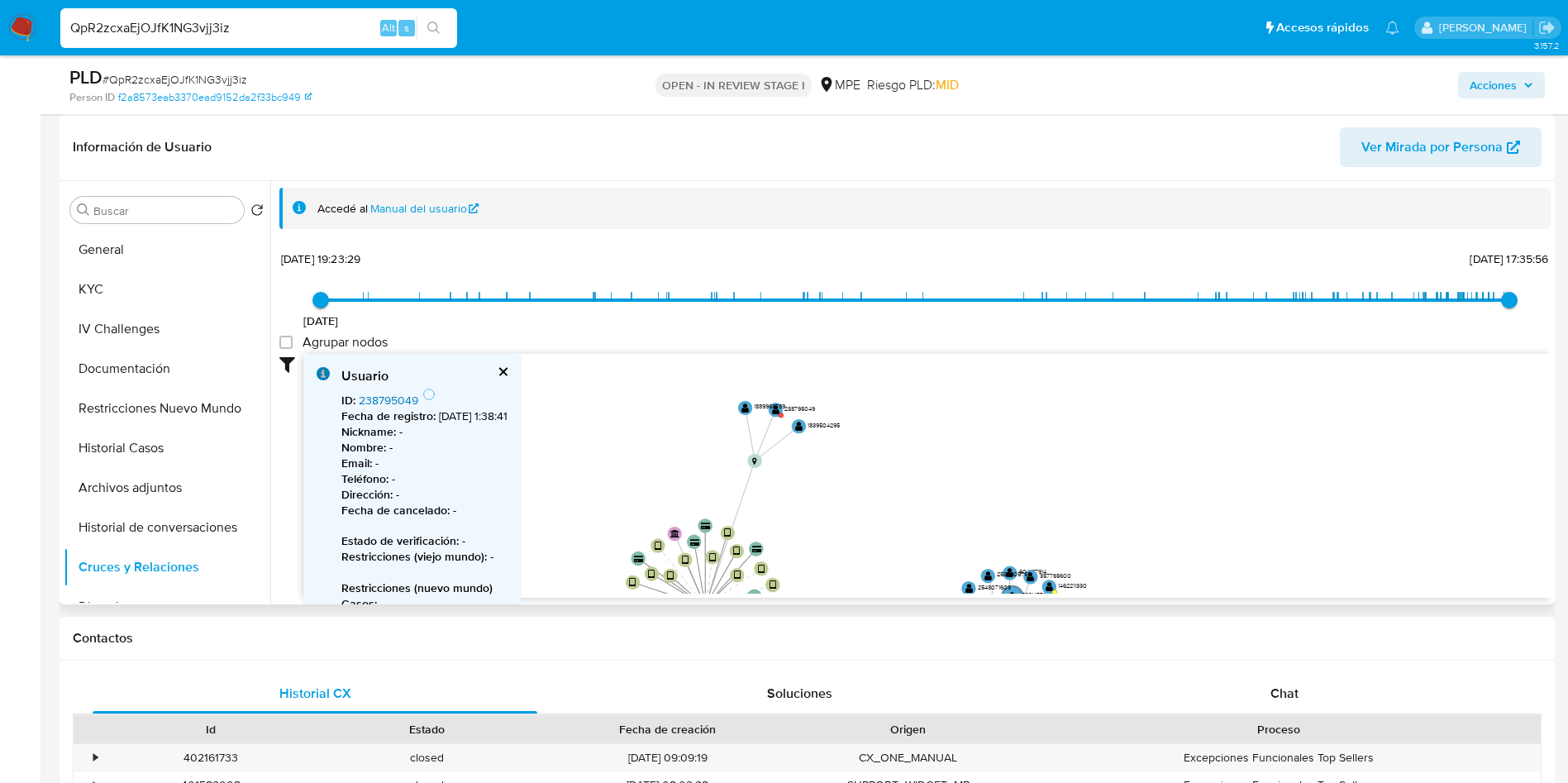
click at [408, 400] on link "238795049" at bounding box center [388, 400] width 60 height 16
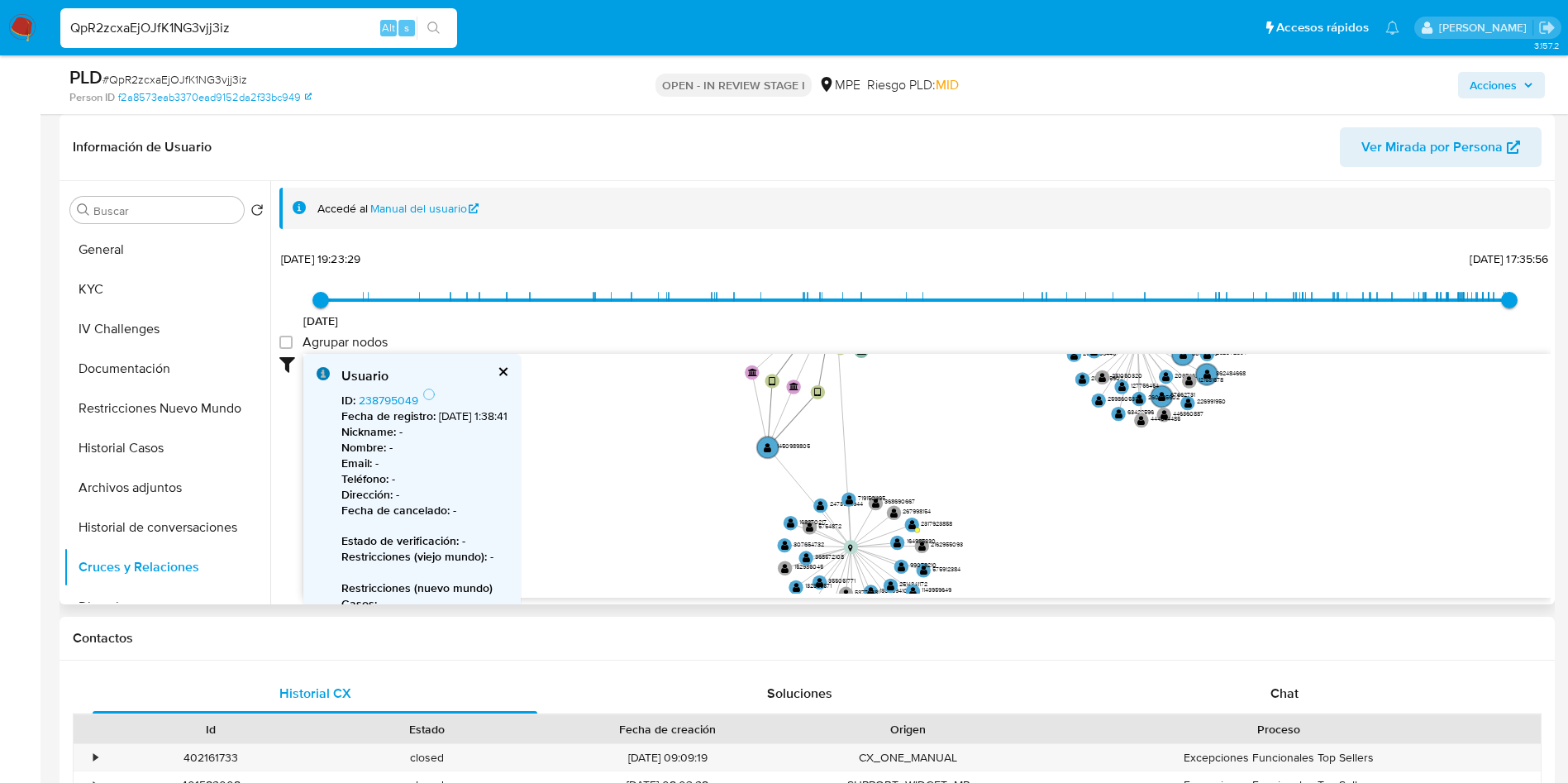
drag, startPoint x: 1113, startPoint y: 465, endPoint x: 1242, endPoint y: 155, distance: 335.8
click at [1242, 155] on div "Información de Usuario Ver Mirada por Persona Buscar Volver al orden por defect…" at bounding box center [807, 359] width 1495 height 490
click at [130, 461] on button "Historial Casos" at bounding box center [161, 449] width 194 height 40
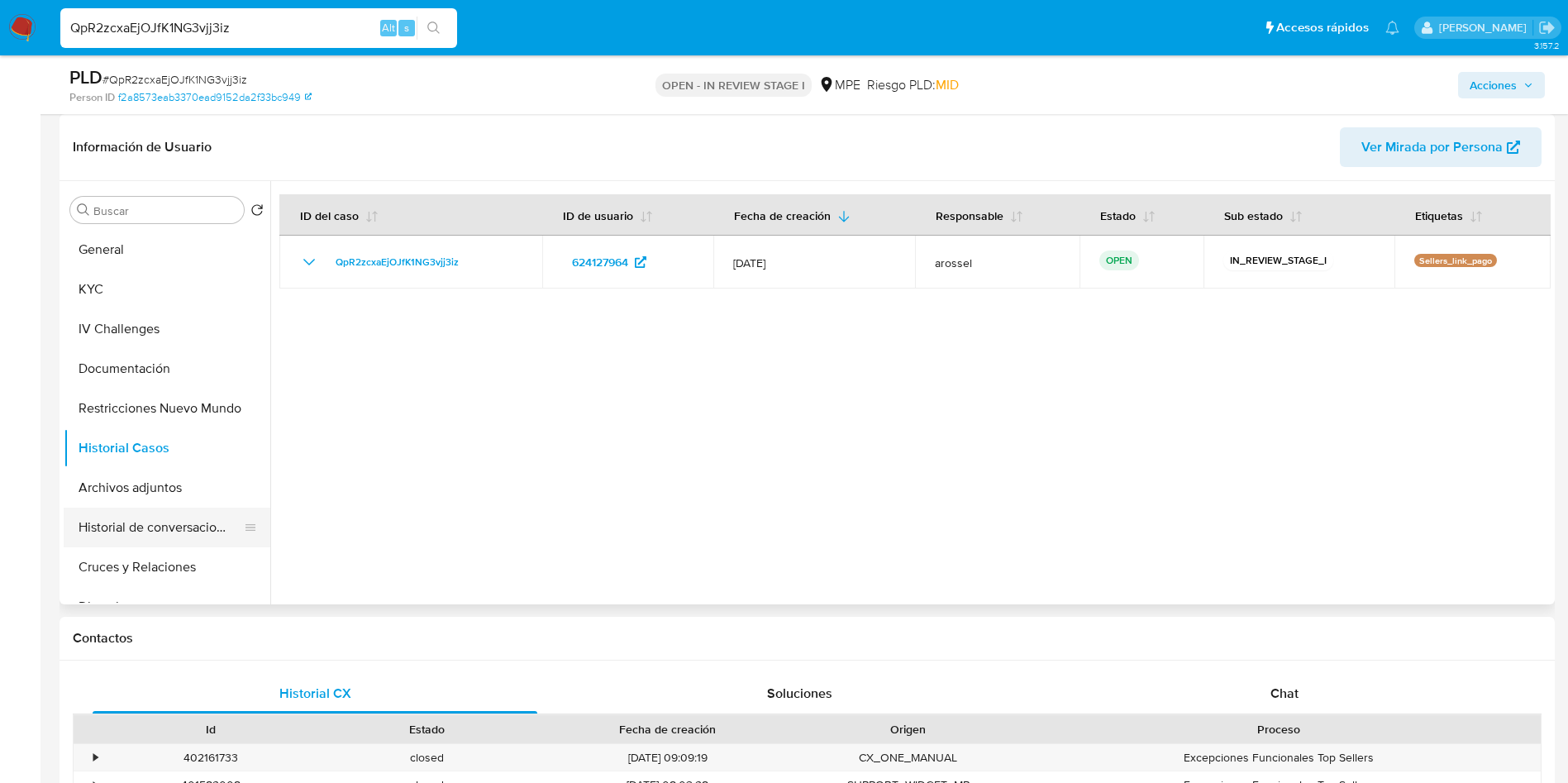
click at [177, 537] on button "Historial de conversaciones" at bounding box center [161, 528] width 194 height 40
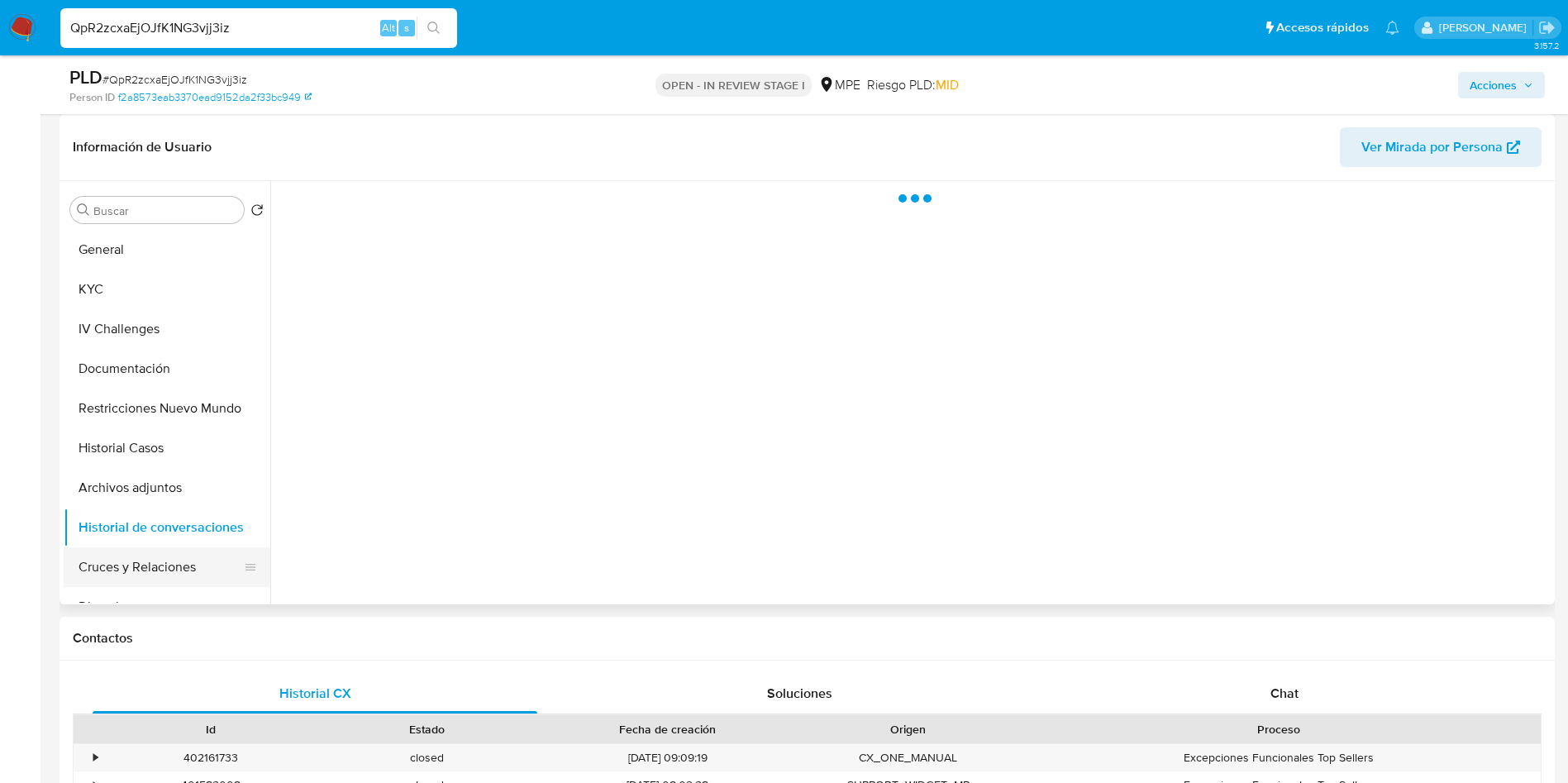
click at [169, 564] on button "Cruces y Relaciones" at bounding box center [161, 567] width 194 height 40
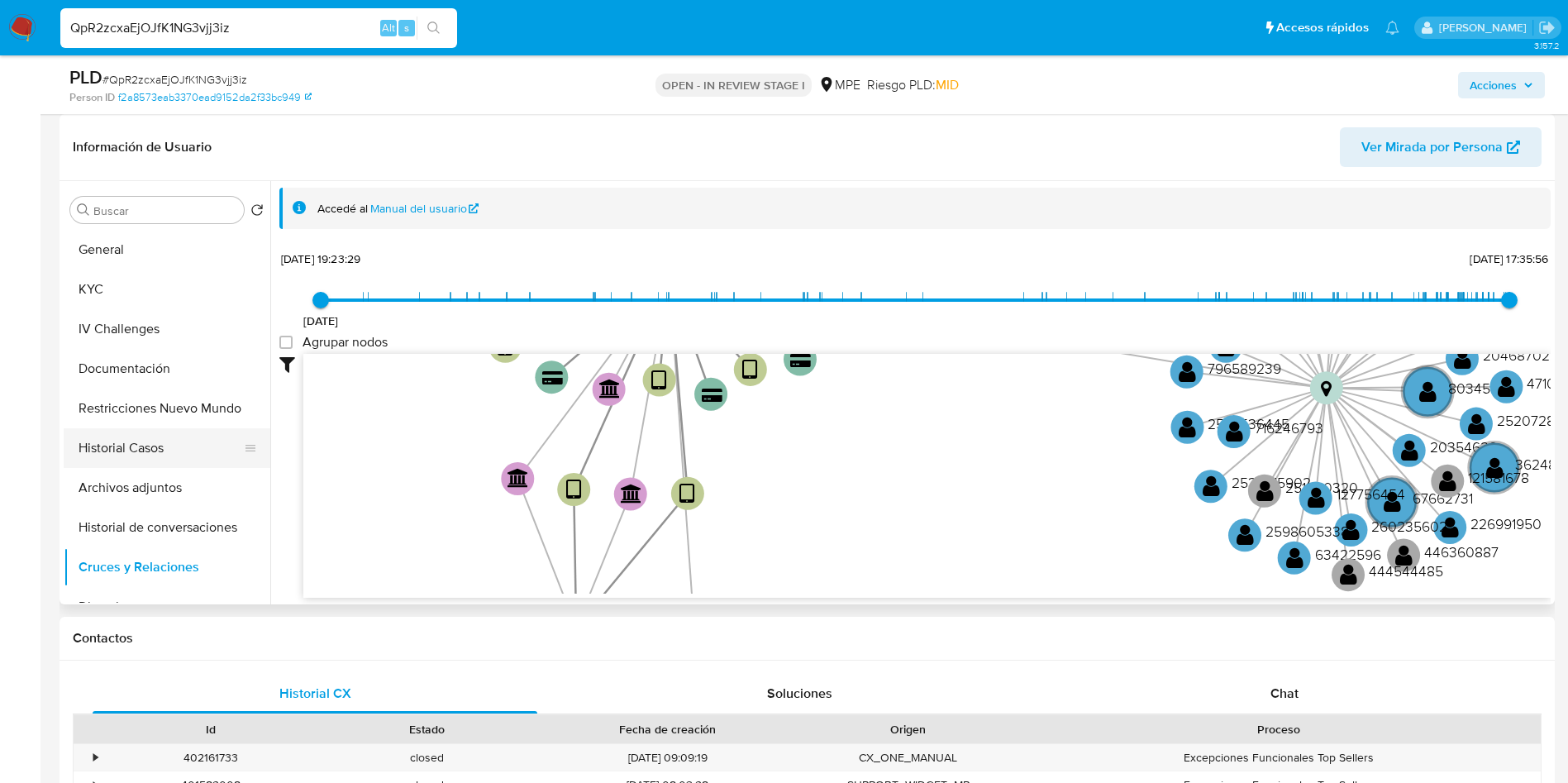
scroll to position [124, 0]
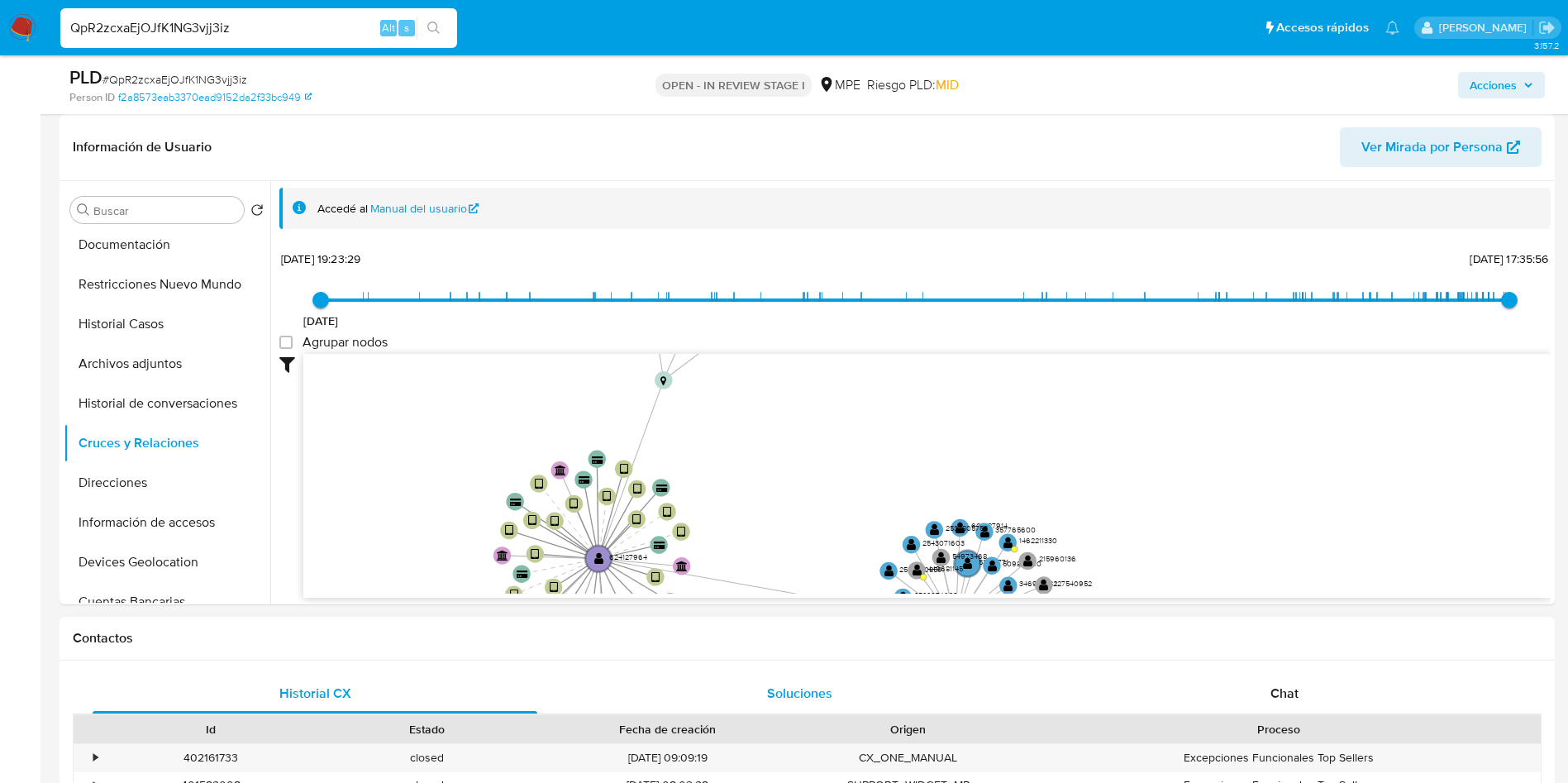
drag, startPoint x: 744, startPoint y: 696, endPoint x: 708, endPoint y: 679, distance: 39.8
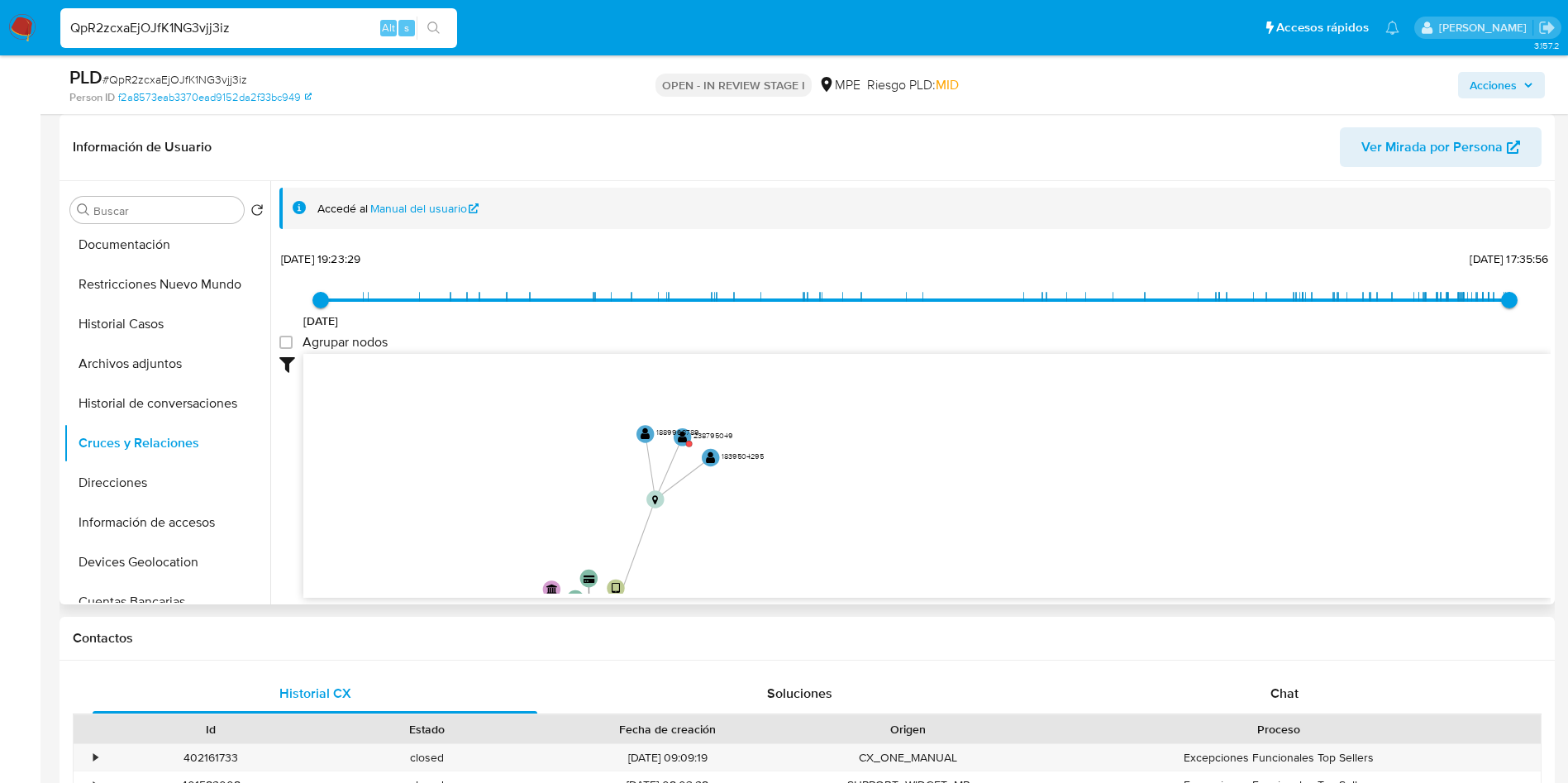
drag, startPoint x: 771, startPoint y: 540, endPoint x: 765, endPoint y: 585, distance: 45.4
click at [765, 585] on icon "device-64bd405418c2141e9ec836a7  user-624127964  624127964 device-65dcca587e6…" at bounding box center [927, 474] width 1247 height 240
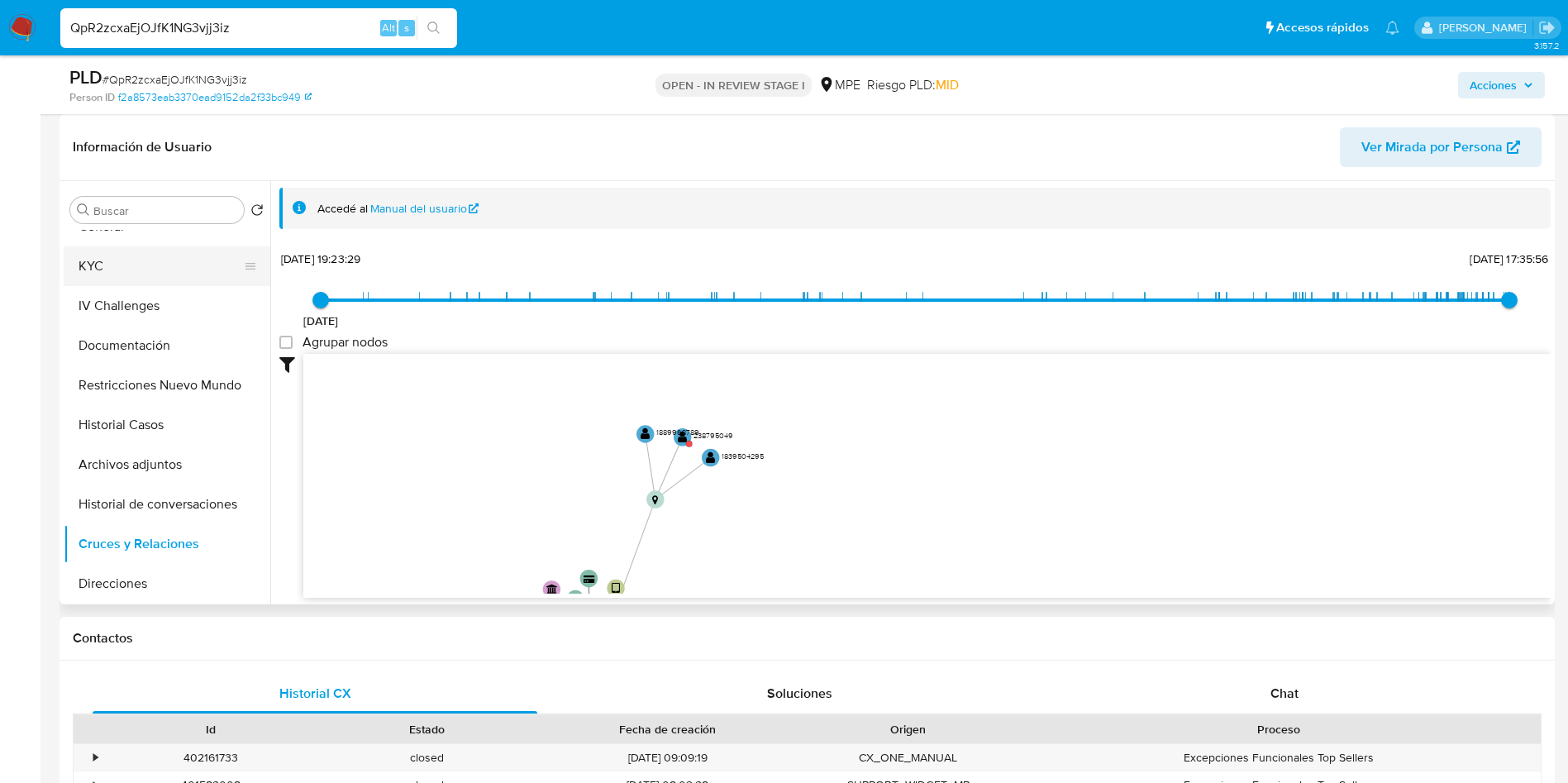
scroll to position [0, 0]
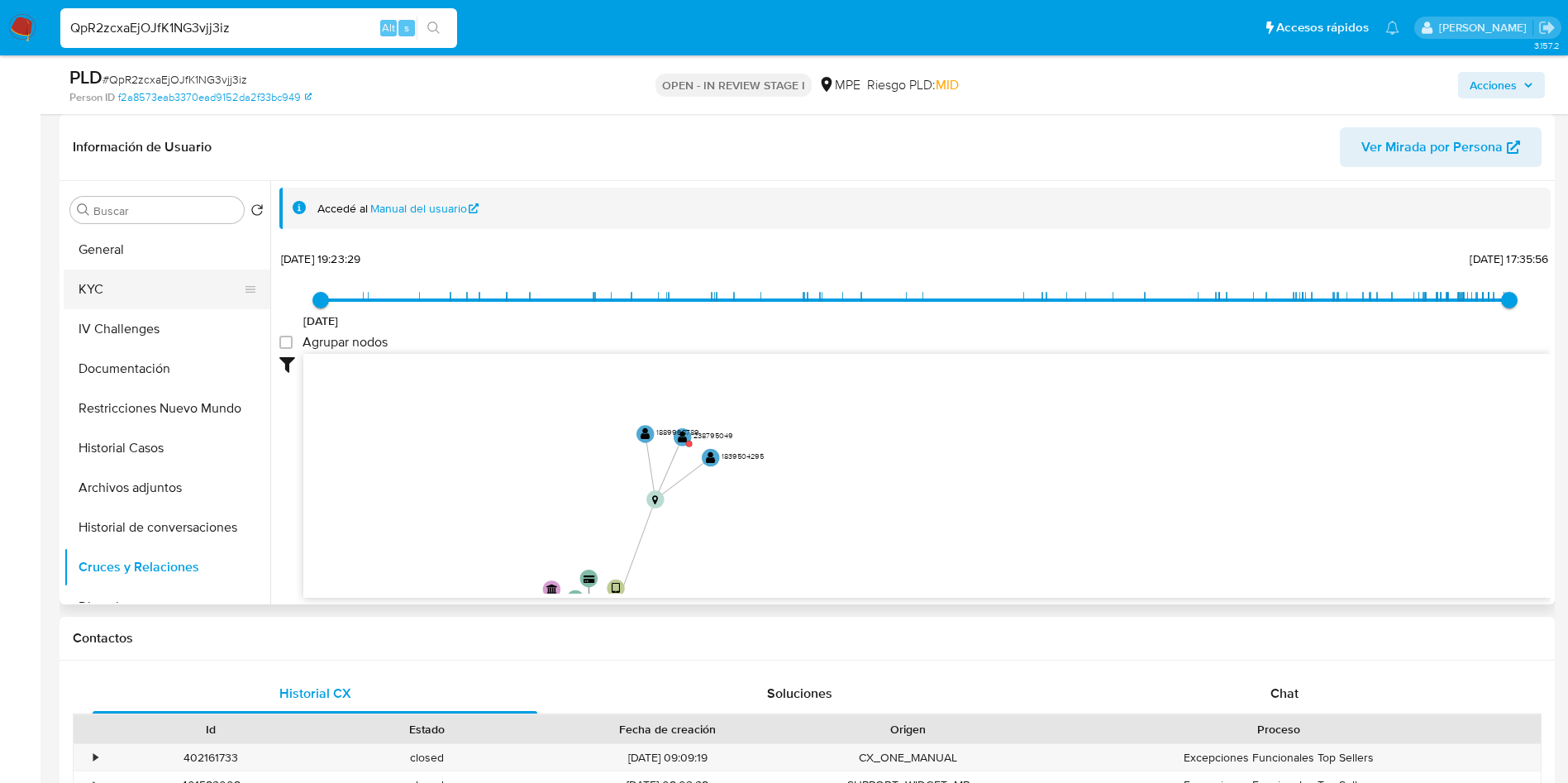
click at [155, 301] on button "KYC" at bounding box center [161, 290] width 194 height 40
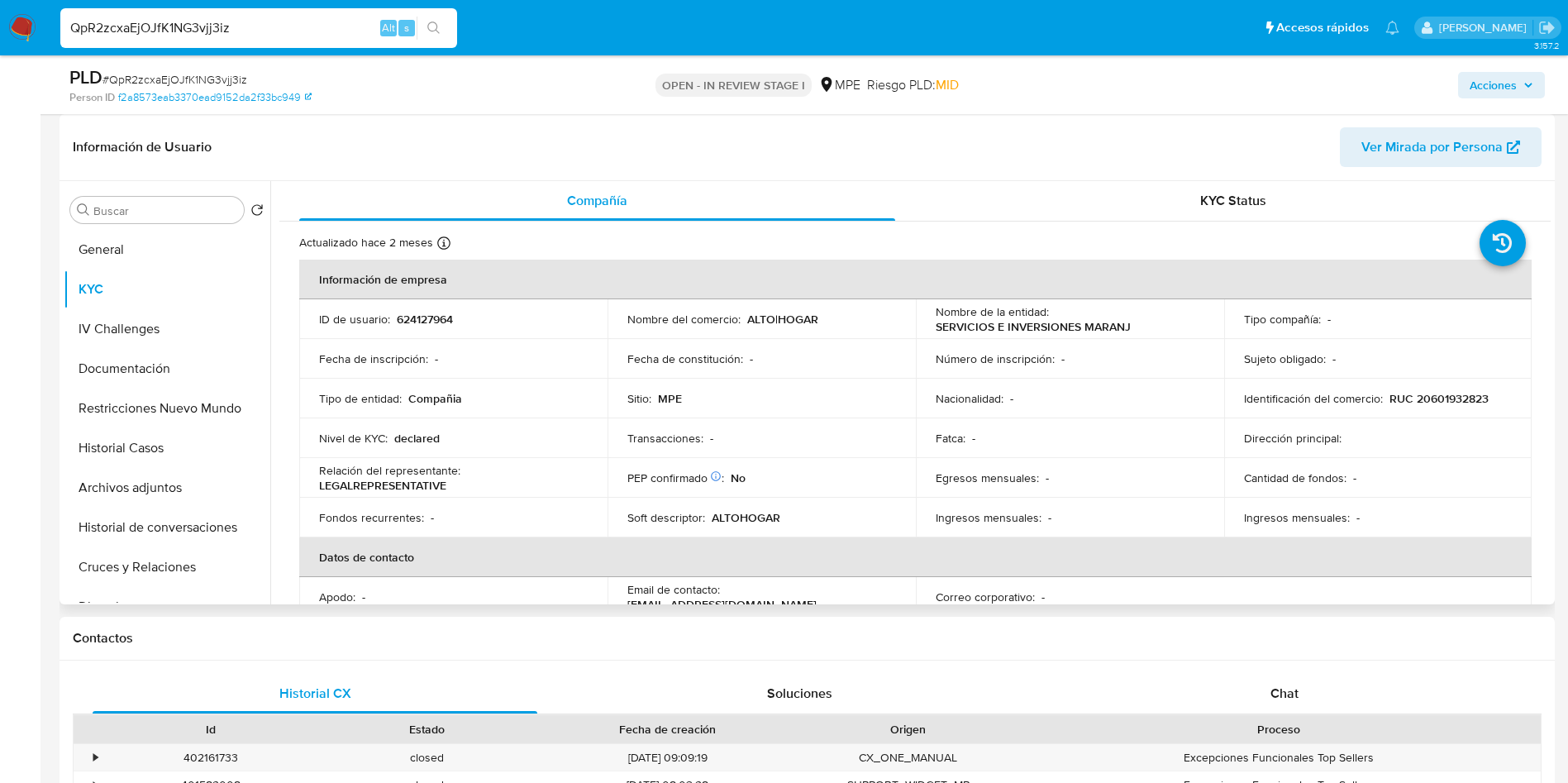
click at [1210, 204] on span "KYC Status" at bounding box center [1233, 201] width 67 height 19
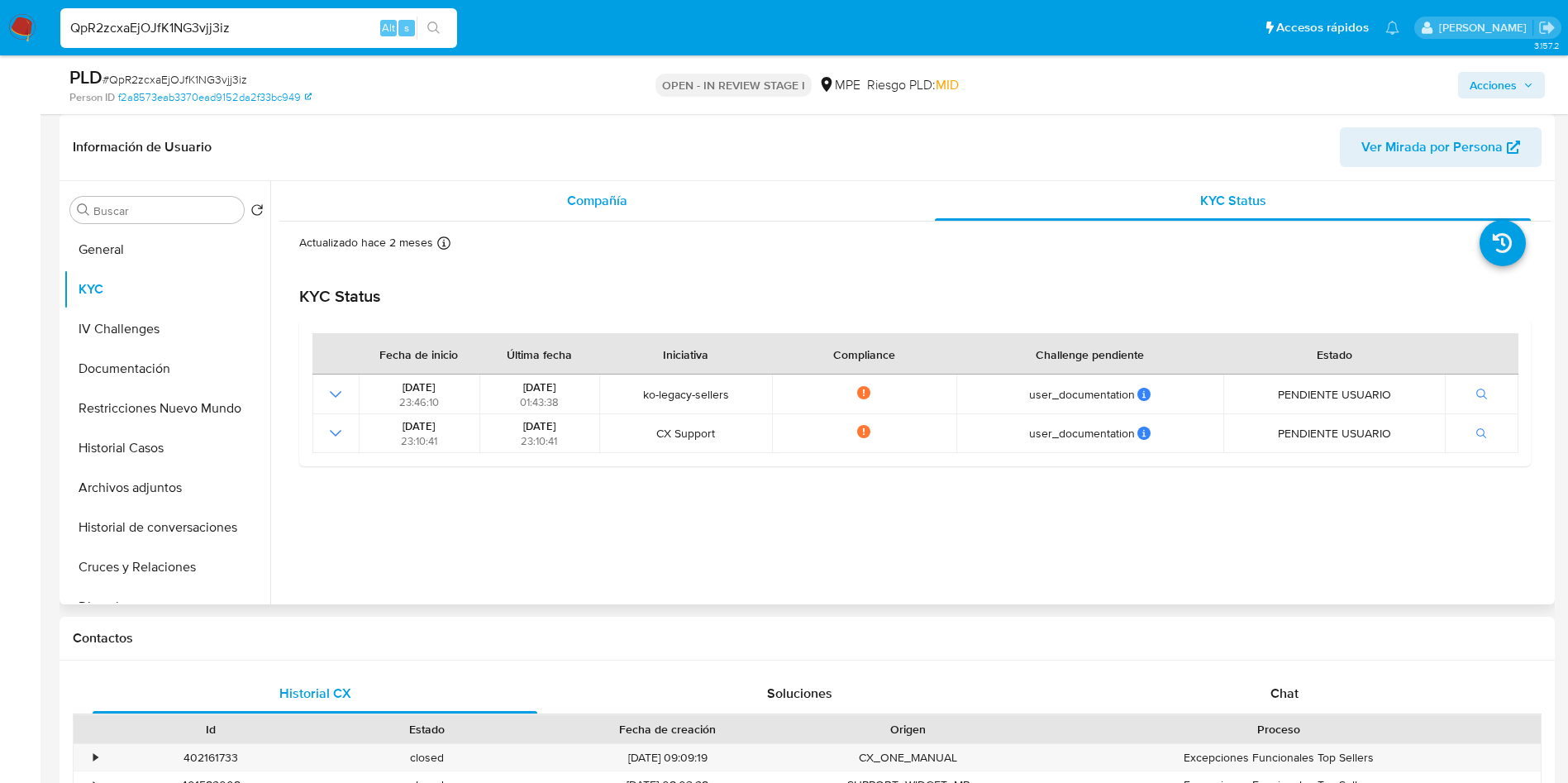
click at [587, 202] on span "Compañía" at bounding box center [597, 201] width 60 height 19
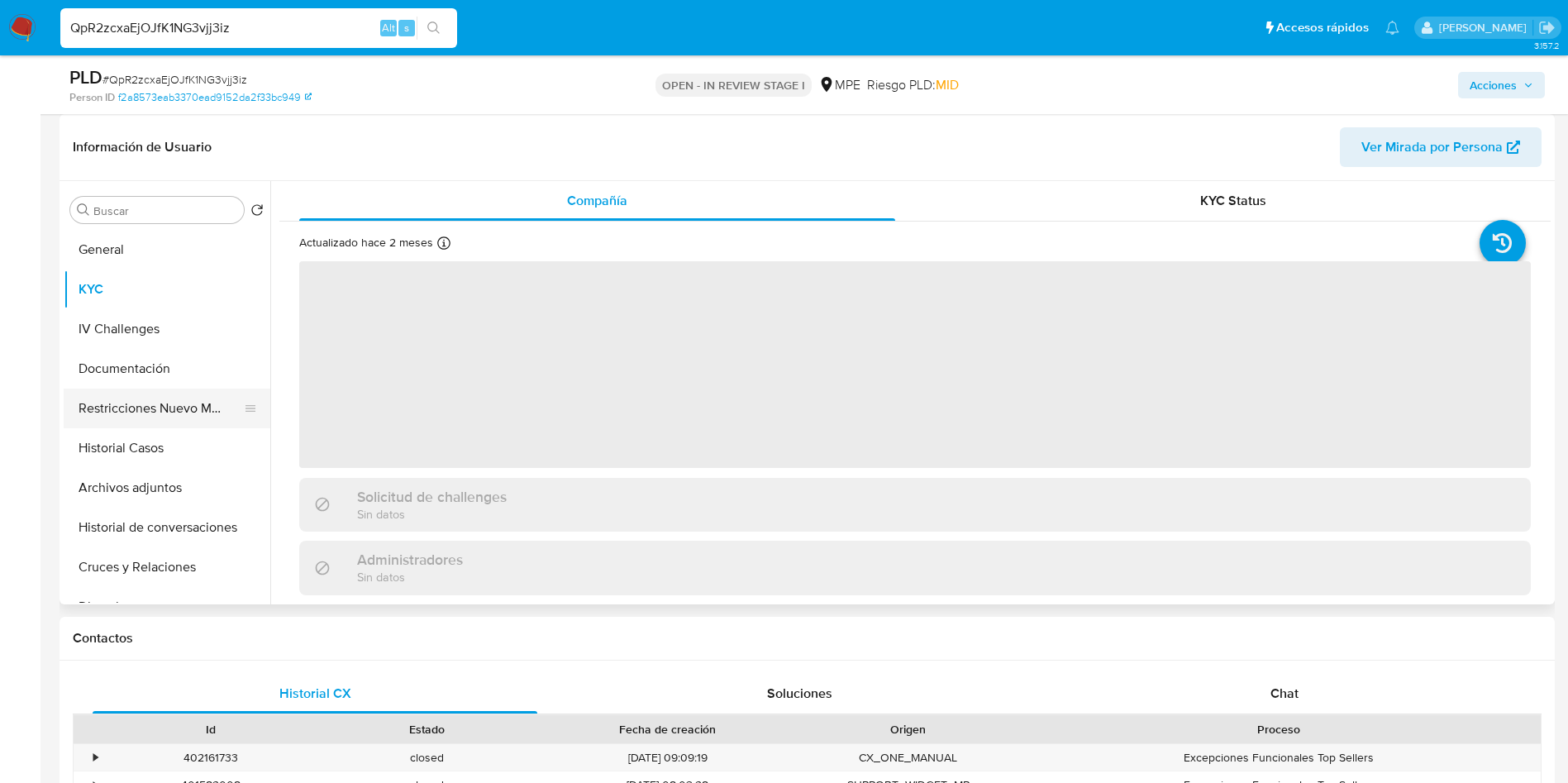
drag, startPoint x: 124, startPoint y: 354, endPoint x: 177, endPoint y: 422, distance: 86.2
click at [124, 353] on button "Documentación" at bounding box center [167, 369] width 206 height 40
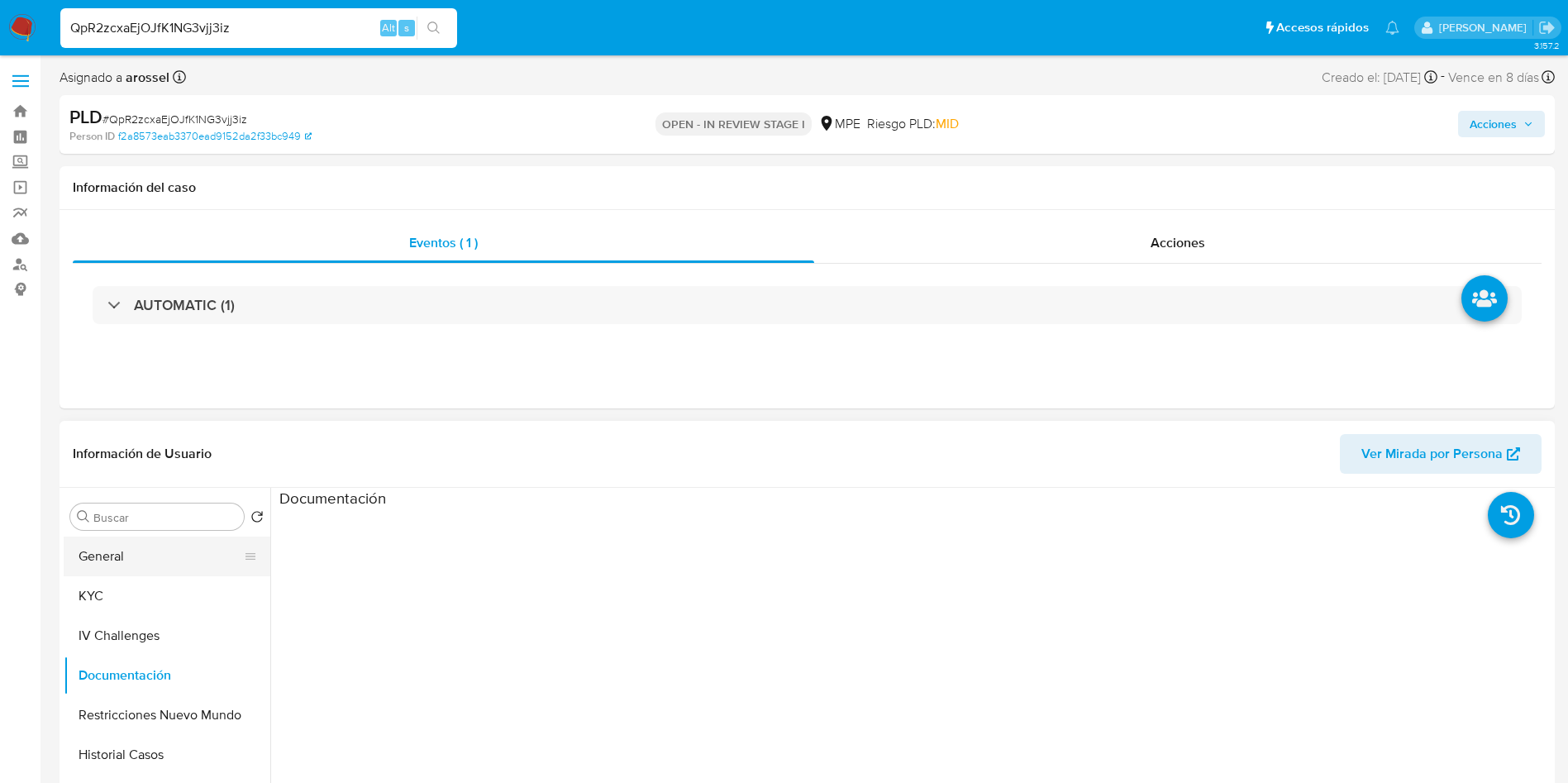
click at [138, 551] on button "General" at bounding box center [161, 557] width 194 height 40
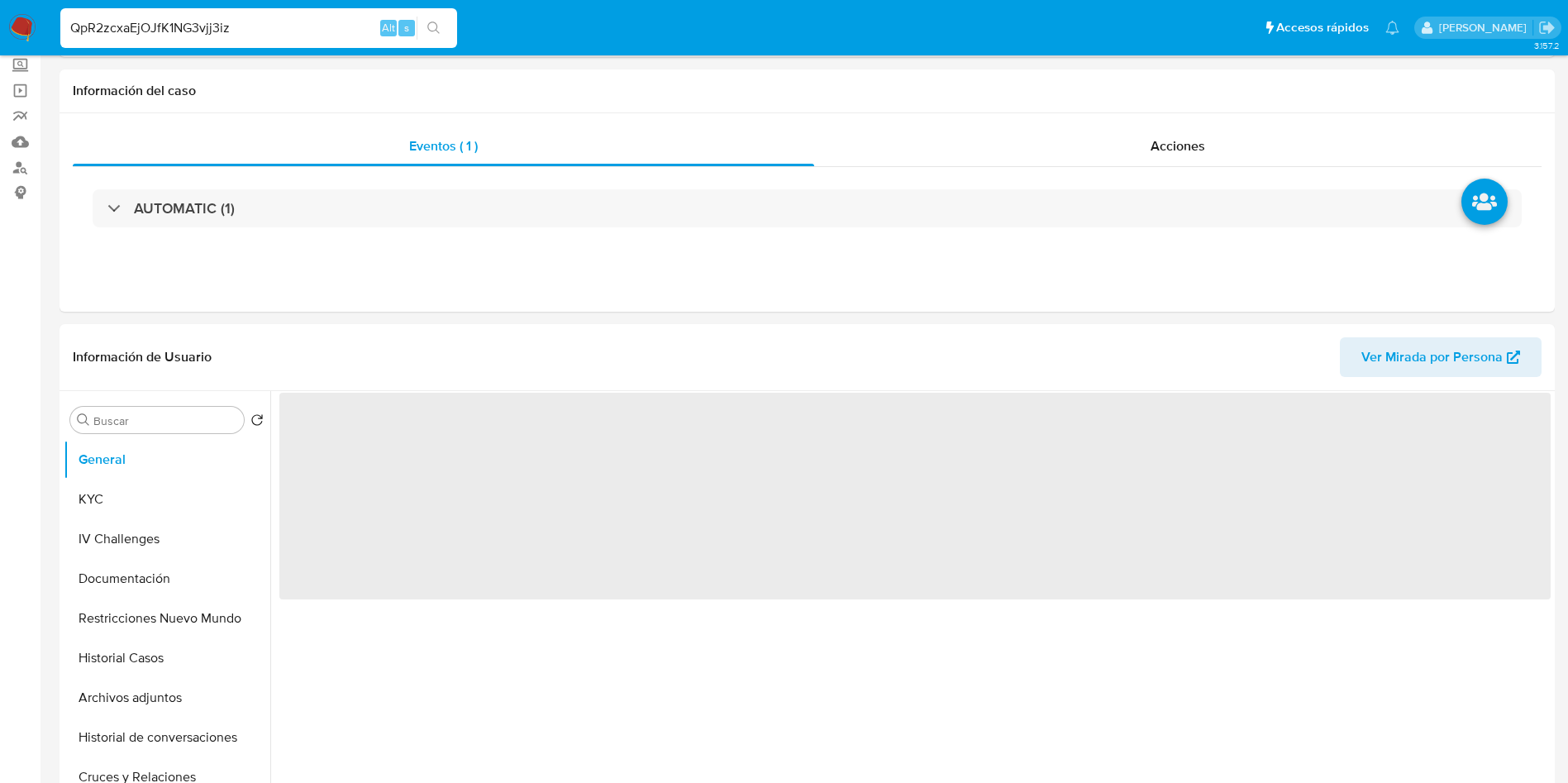
scroll to position [248, 0]
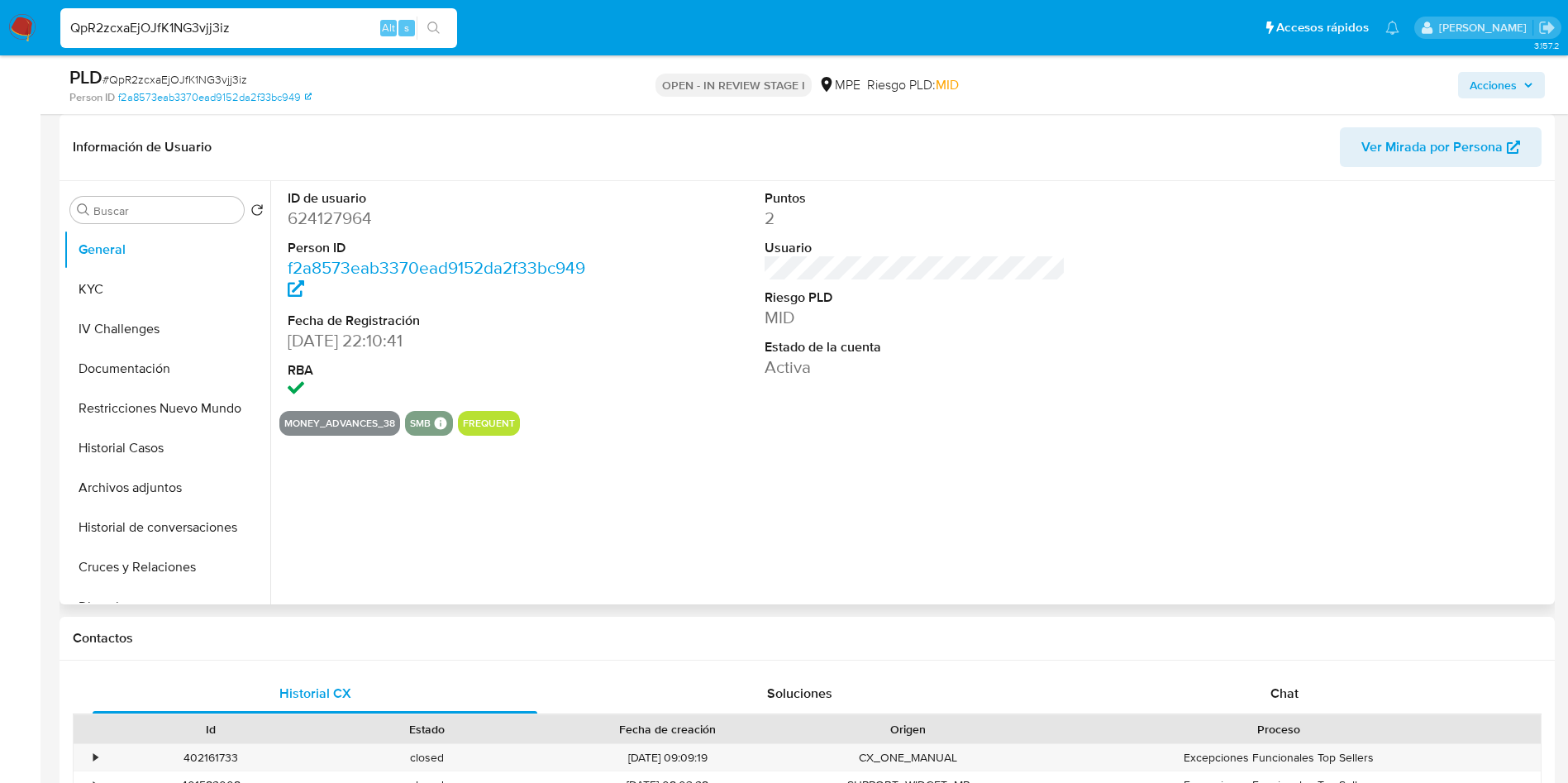
click at [355, 210] on dd "624127964" at bounding box center [438, 218] width 302 height 23
copy dd "624127964"
drag, startPoint x: 286, startPoint y: 340, endPoint x: 376, endPoint y: 334, distance: 90.2
click at [376, 334] on div "ID de usuario 624127964 Person ID f2a8573eab3370ead9152da2f33bc949 Fecha de Reg…" at bounding box center [438, 296] width 318 height 230
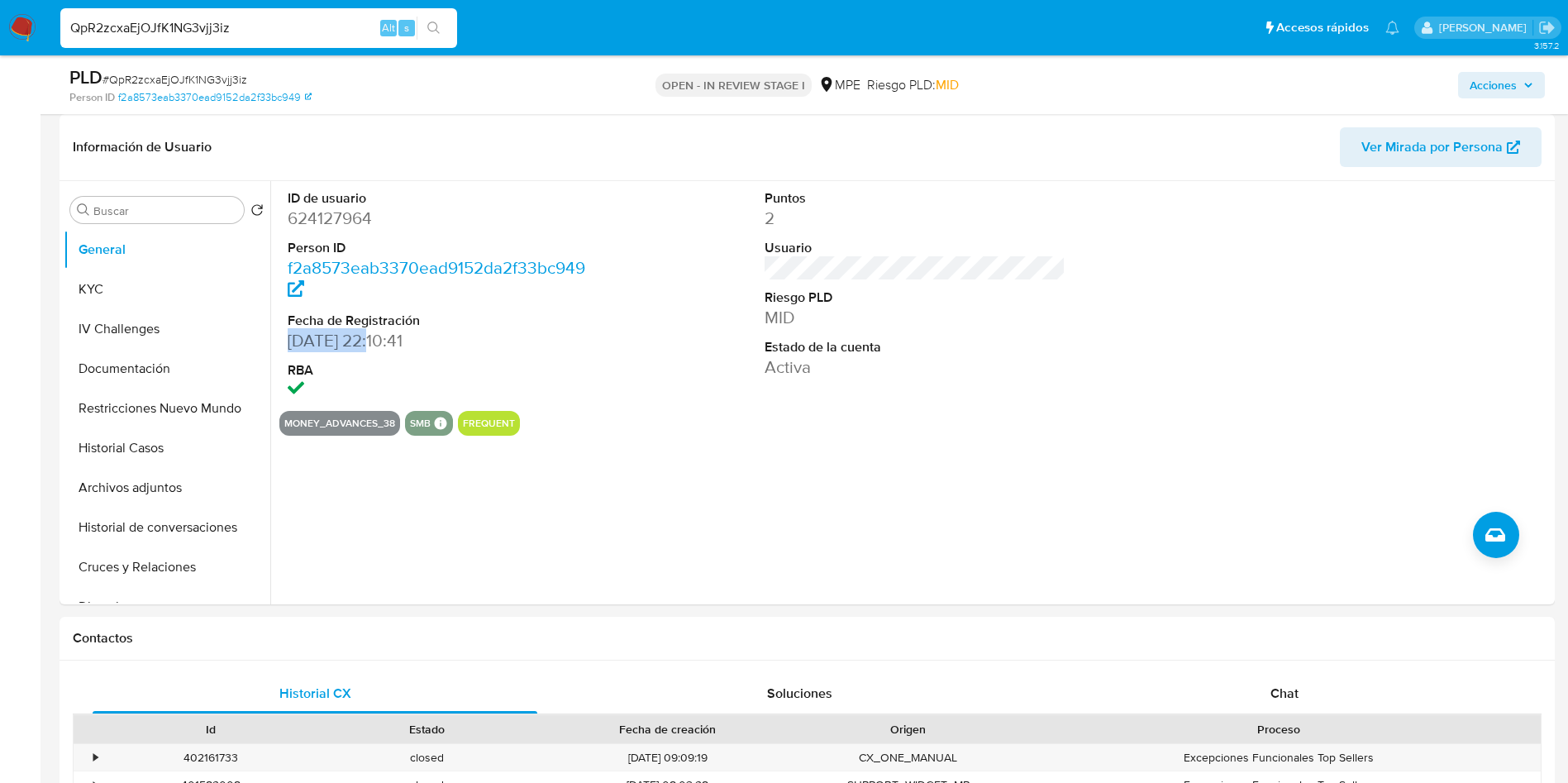
copy dd "10/08/2020"
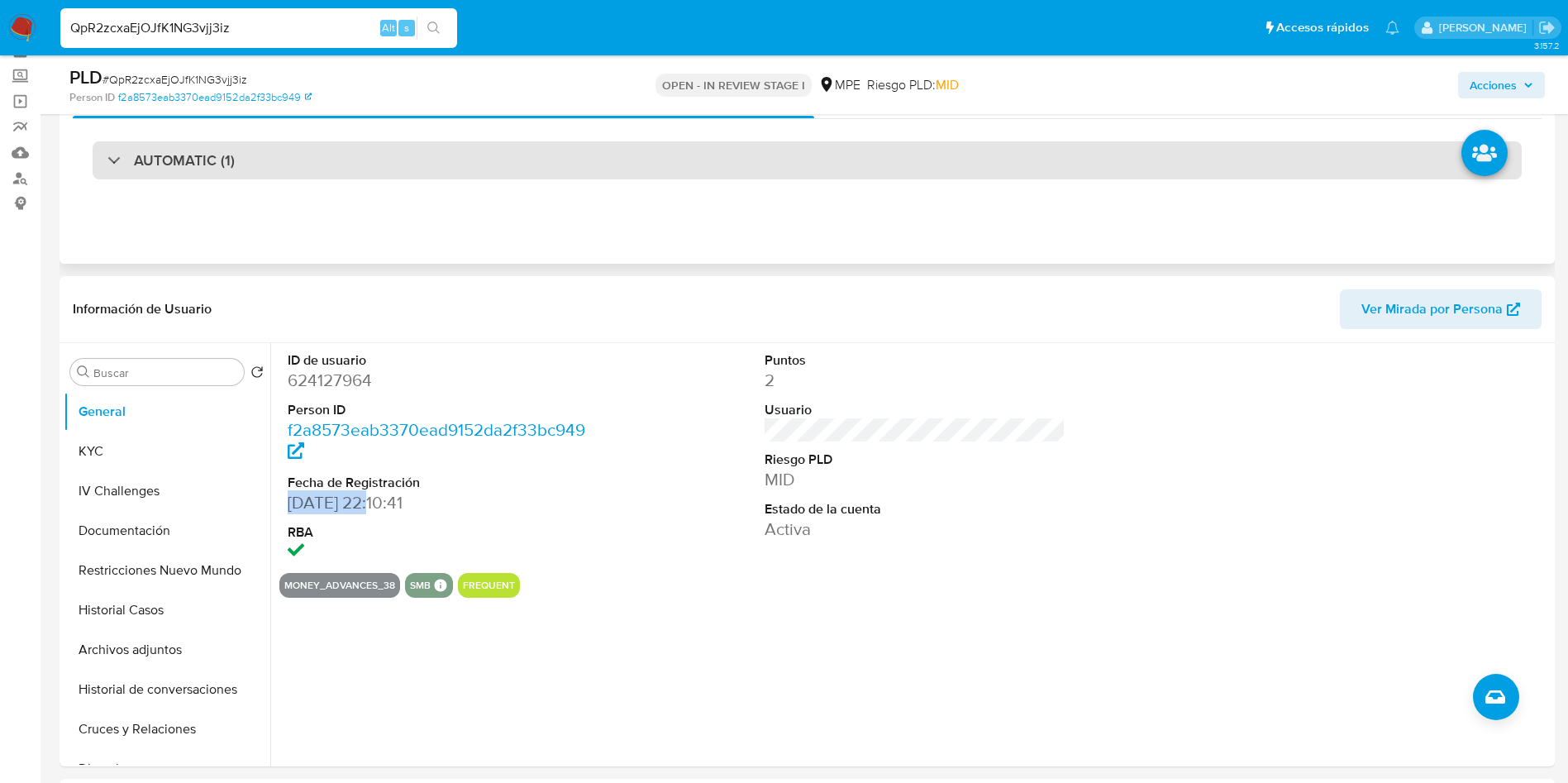
scroll to position [0, 0]
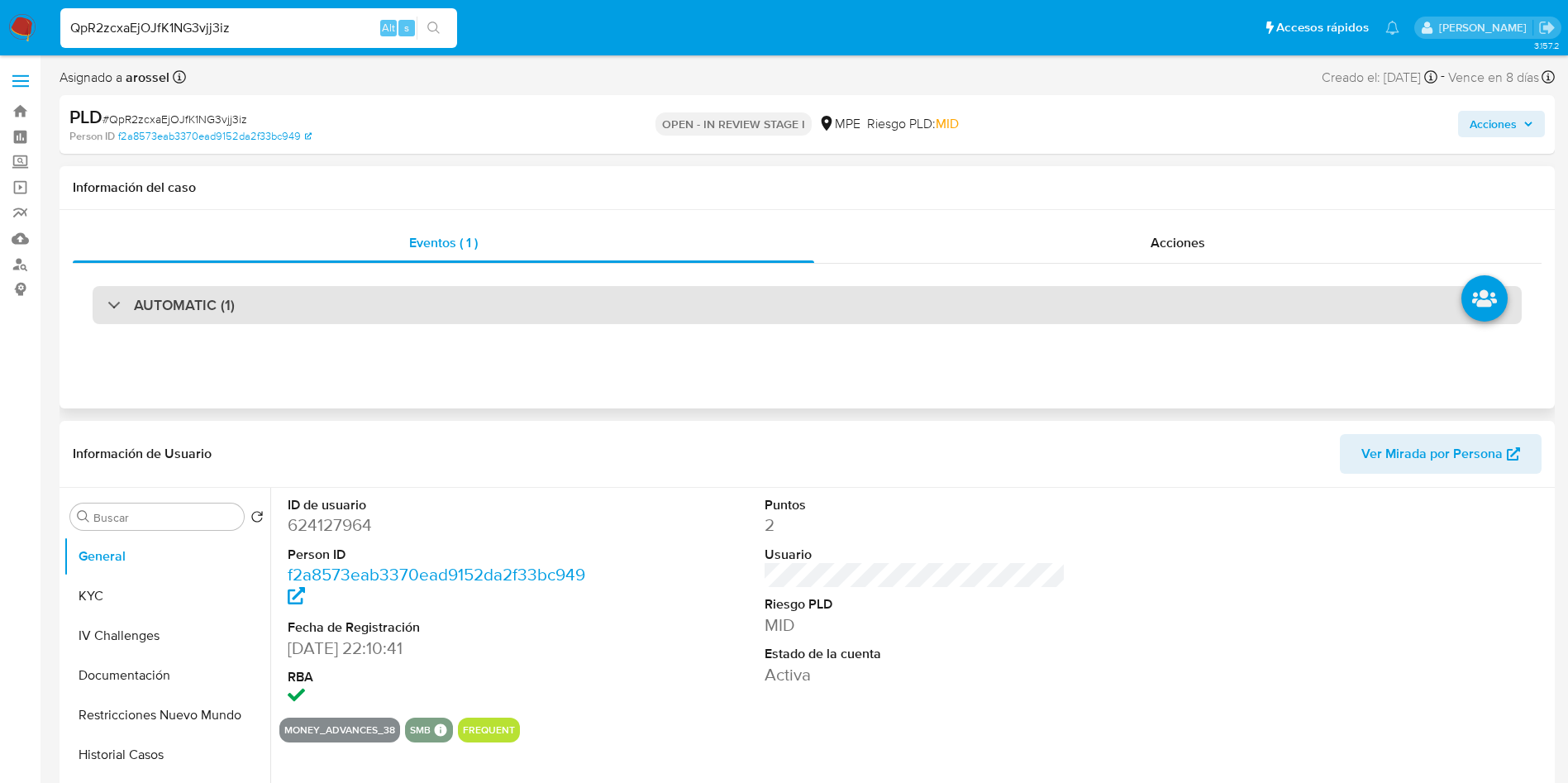
drag, startPoint x: 206, startPoint y: 292, endPoint x: 206, endPoint y: 309, distance: 17.0
click at [206, 292] on div "AUTOMATIC (1)" at bounding box center [807, 305] width 1430 height 38
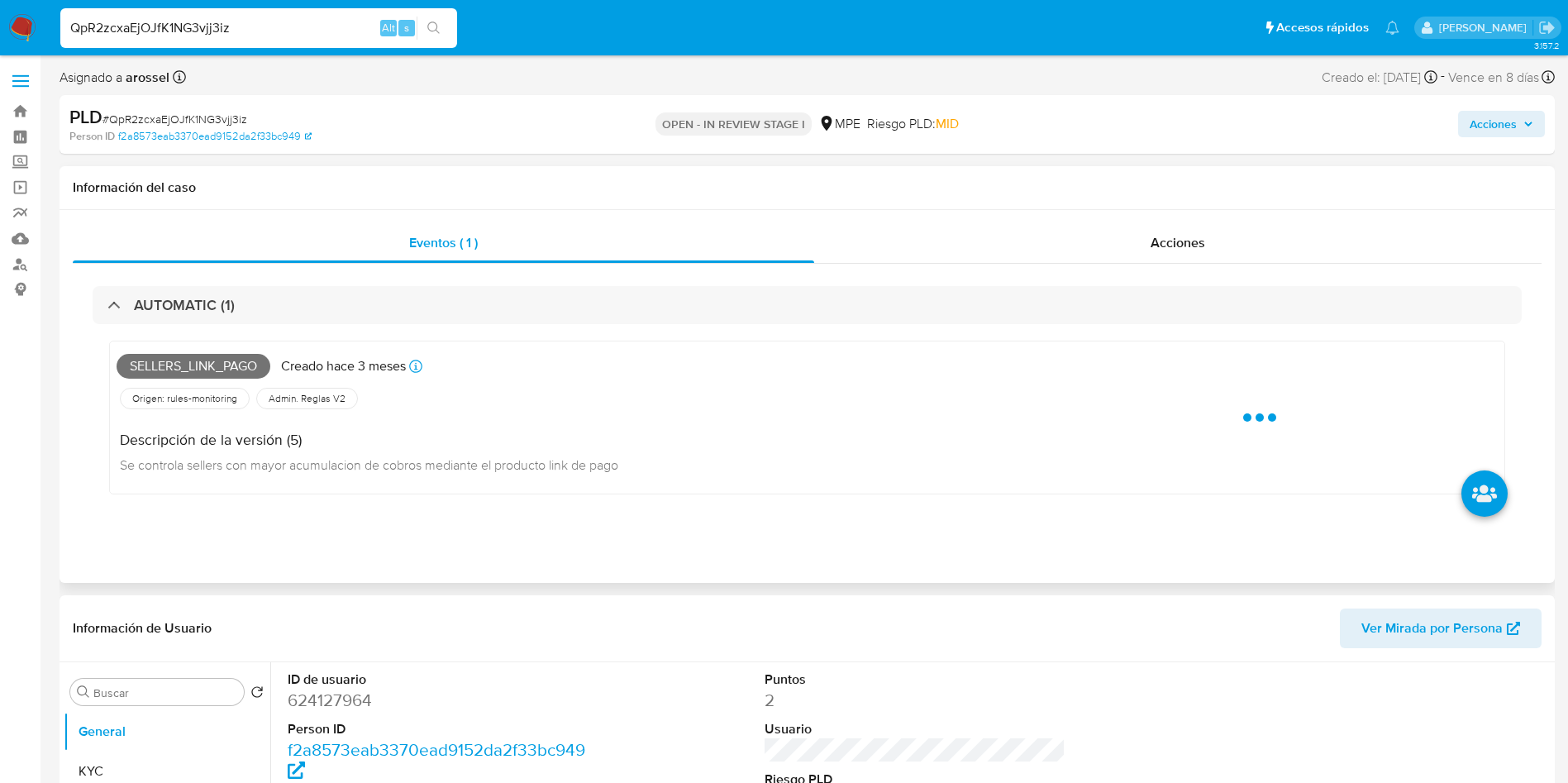
click at [198, 356] on span "Sellers_link_pago" at bounding box center [194, 366] width 154 height 25
click at [197, 363] on span "Sellers_link_pago" at bounding box center [194, 366] width 154 height 25
drag, startPoint x: 197, startPoint y: 363, endPoint x: 268, endPoint y: 230, distance: 150.8
click at [197, 364] on span "Sellers_link_pago" at bounding box center [194, 366] width 154 height 25
copy span "Sellers_link_pago"
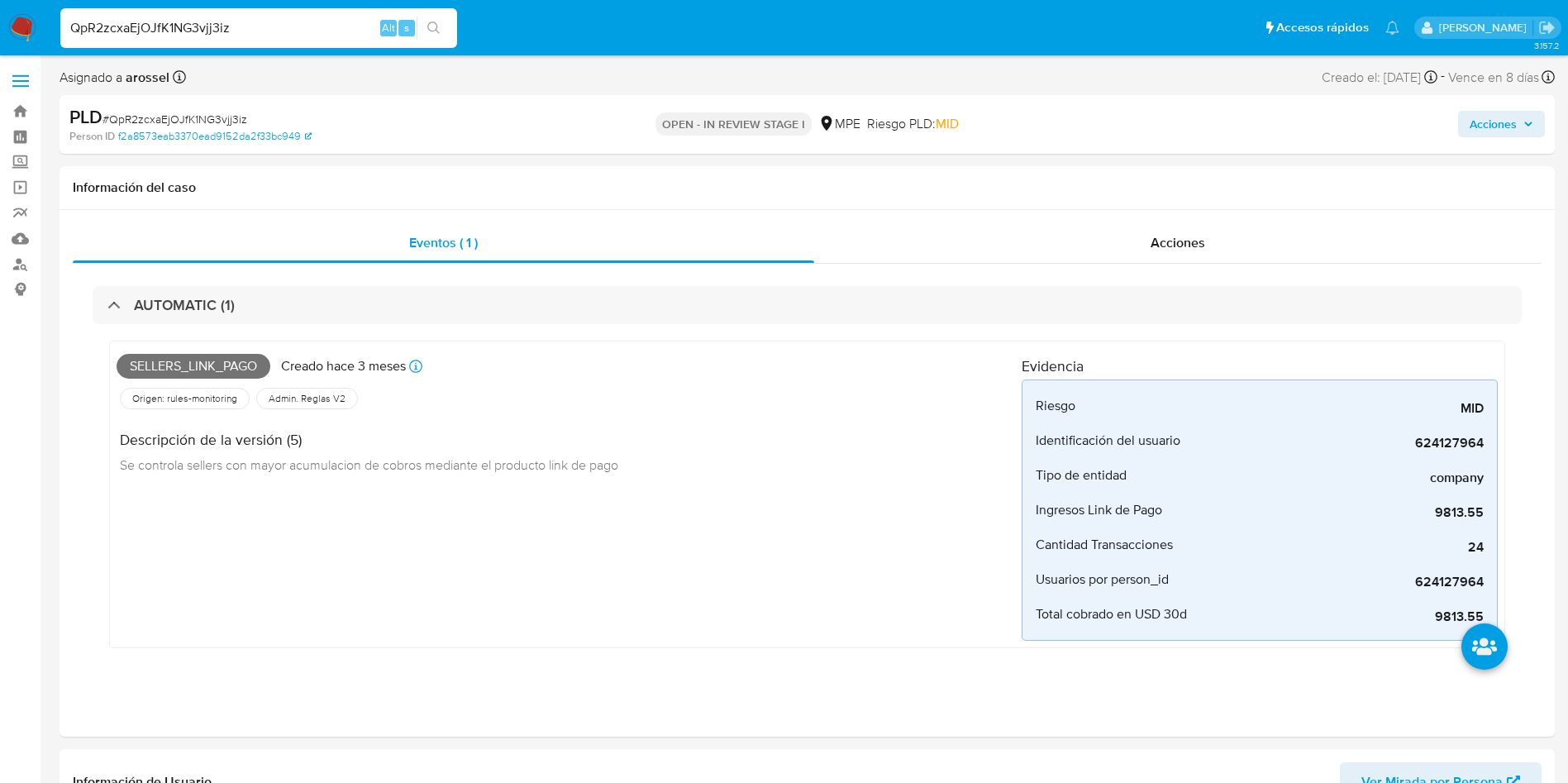
click at [206, 118] on span "# QpR2zcxaEjOJfK1NG3vjj3iz" at bounding box center [175, 118] width 144 height 16
copy span "QpR2zcxaEjOJfK1NG3vjj3iz"
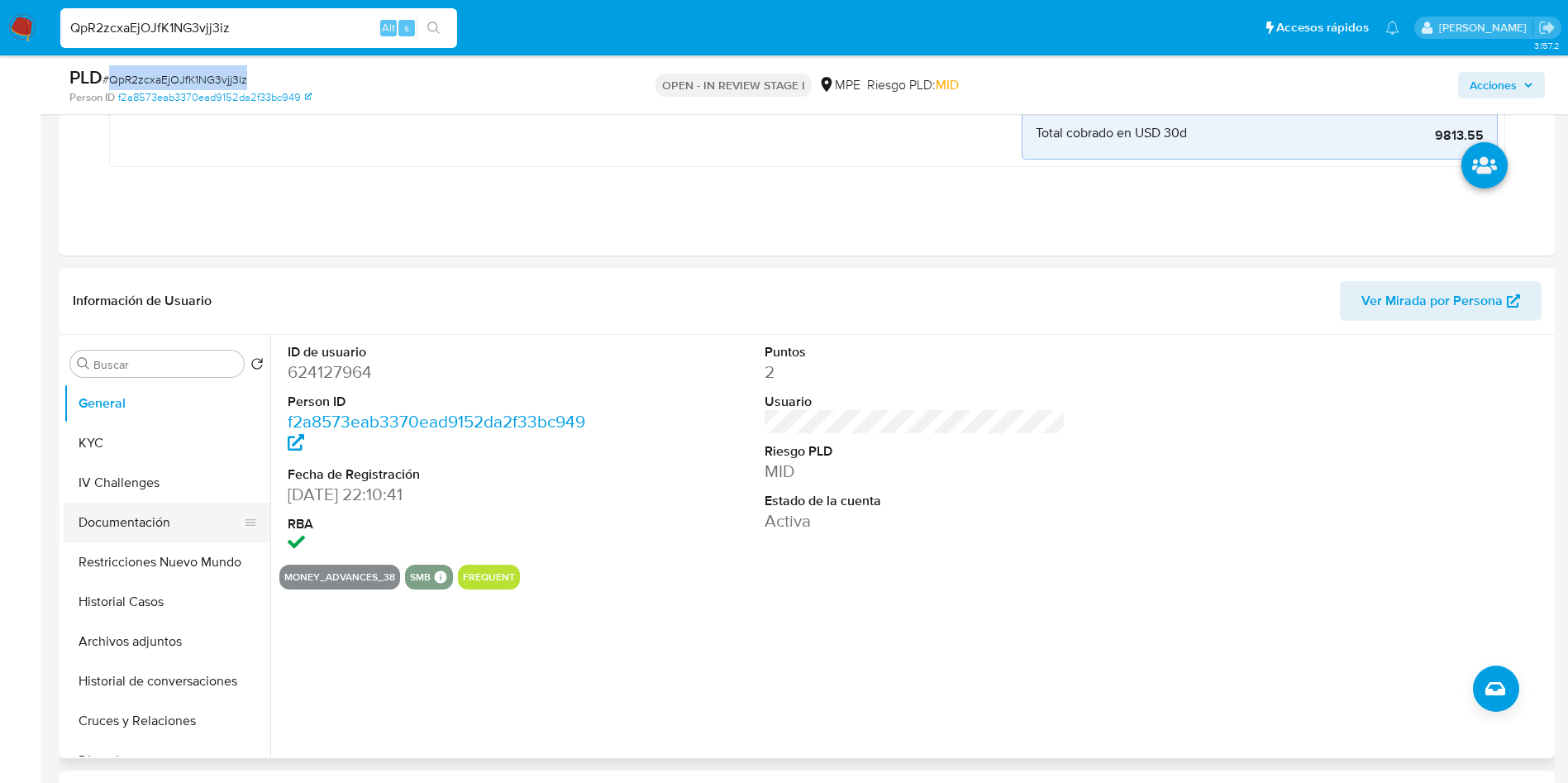
scroll to position [496, 0]
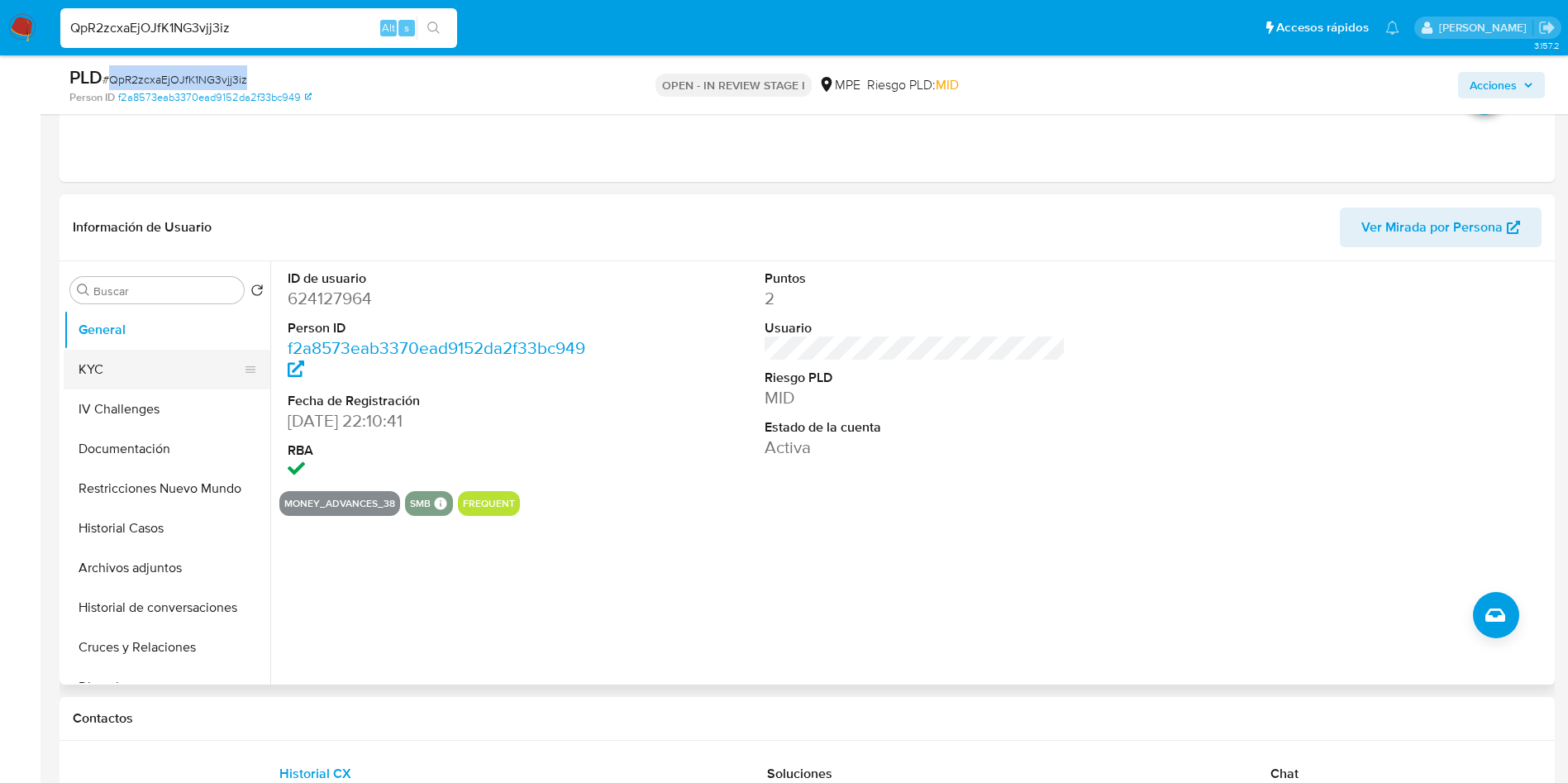
click at [132, 385] on button "KYC" at bounding box center [161, 370] width 194 height 40
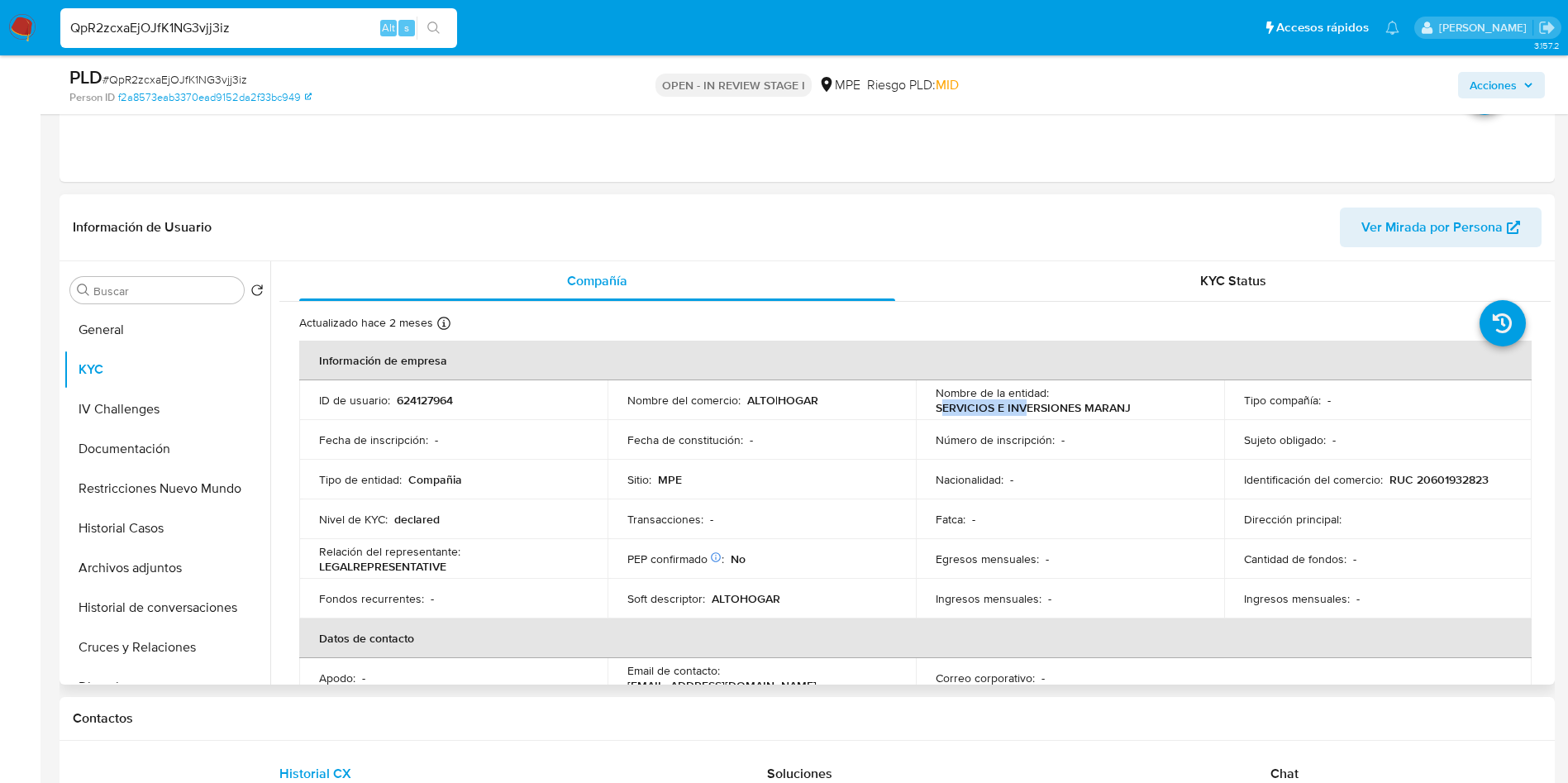
drag, startPoint x: 941, startPoint y: 409, endPoint x: 1023, endPoint y: 405, distance: 82.1
click at [1023, 405] on p "SERVICIOS E INVERSIONES MARANJ" at bounding box center [1033, 407] width 195 height 15
click at [1009, 343] on th "Información de empresa" at bounding box center [915, 360] width 1233 height 40
drag, startPoint x: 933, startPoint y: 409, endPoint x: 694, endPoint y: 83, distance: 404.2
click at [1161, 401] on div "Nombre de la entidad : SERVICIOS E INVERSIONES MARANJ" at bounding box center [1070, 400] width 269 height 29
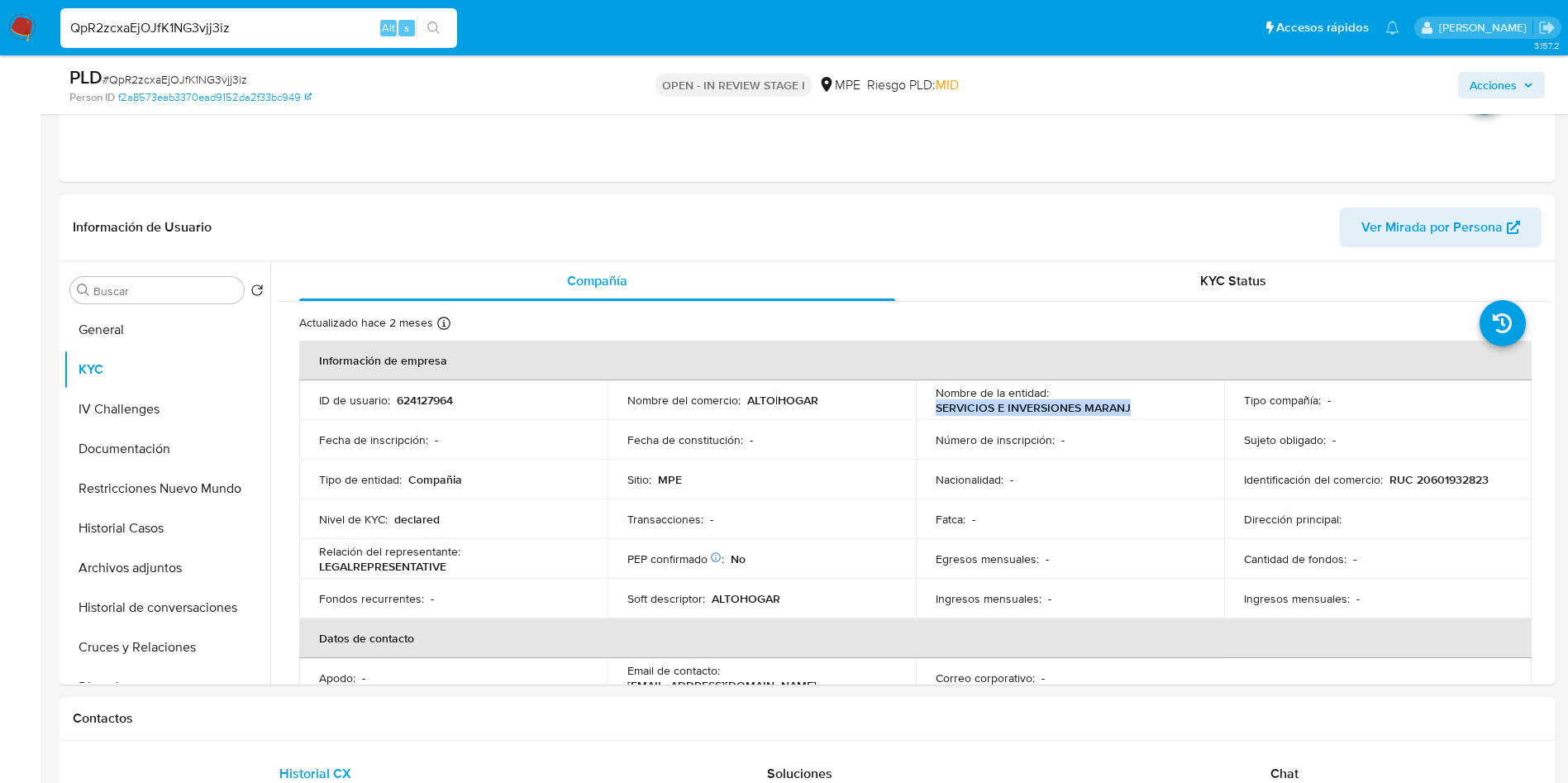
copy p "SERVICIOS E INVERSIONES MARANJ"
click at [1430, 472] on p "RUC 20601932823" at bounding box center [1439, 479] width 99 height 15
copy p "20601932823"
click at [890, 251] on div "Información de Usuario Ver Mirada por Persona" at bounding box center [807, 228] width 1495 height 67
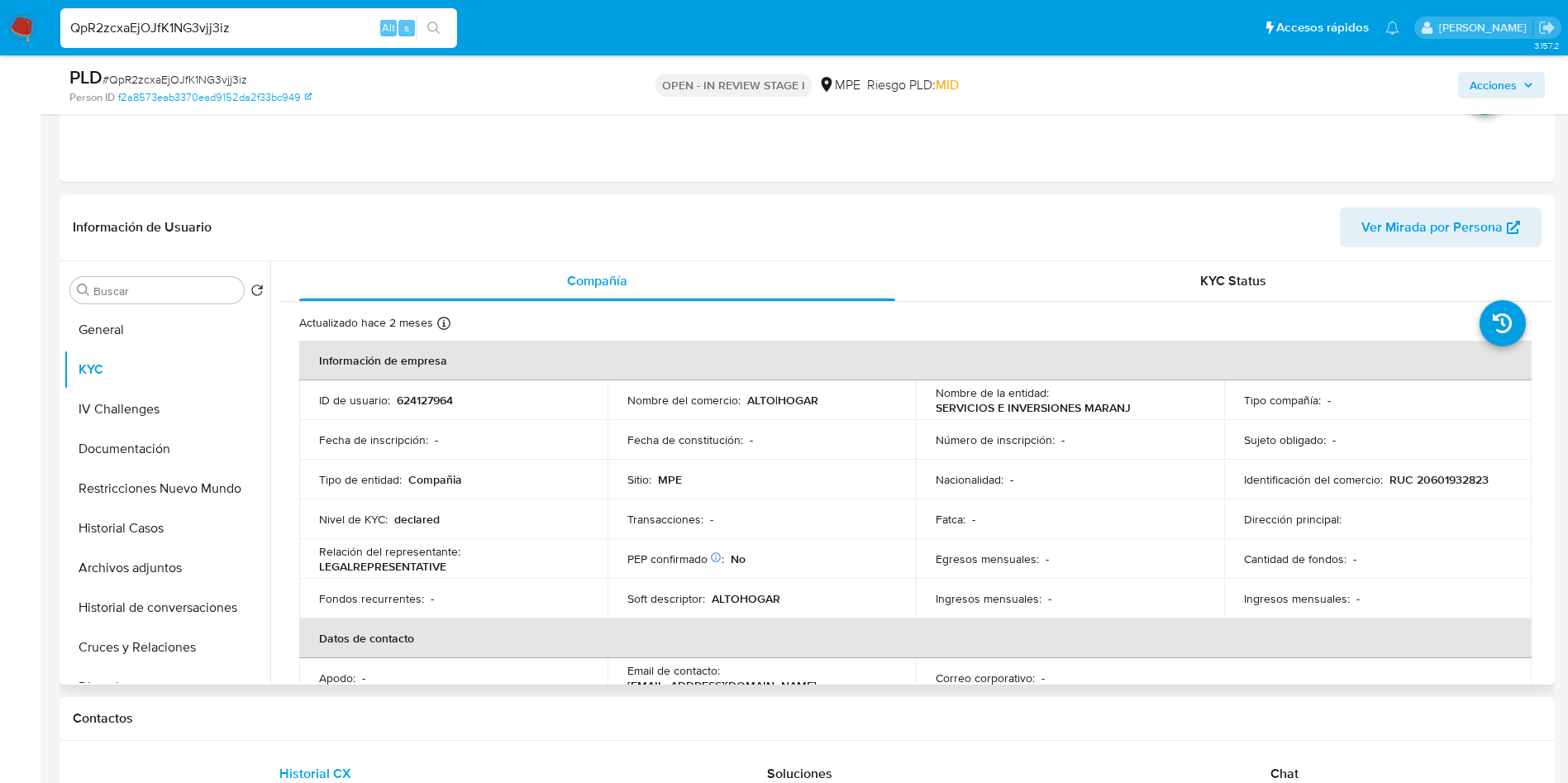
click at [442, 413] on td "ID de usuario : 624127964" at bounding box center [453, 400] width 308 height 40
click at [424, 399] on p "624127964" at bounding box center [424, 400] width 56 height 15
copy p "624127964"
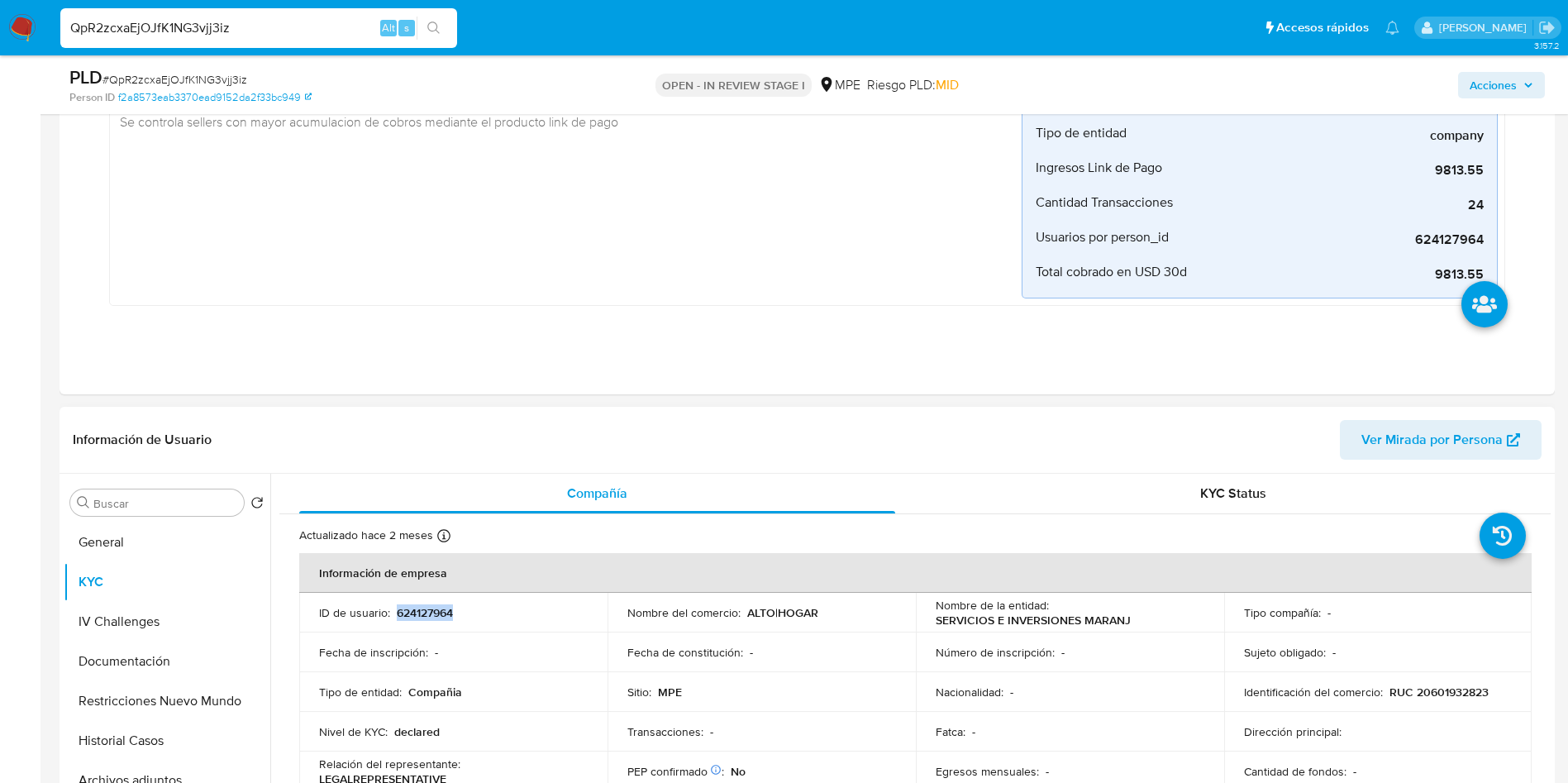
scroll to position [372, 0]
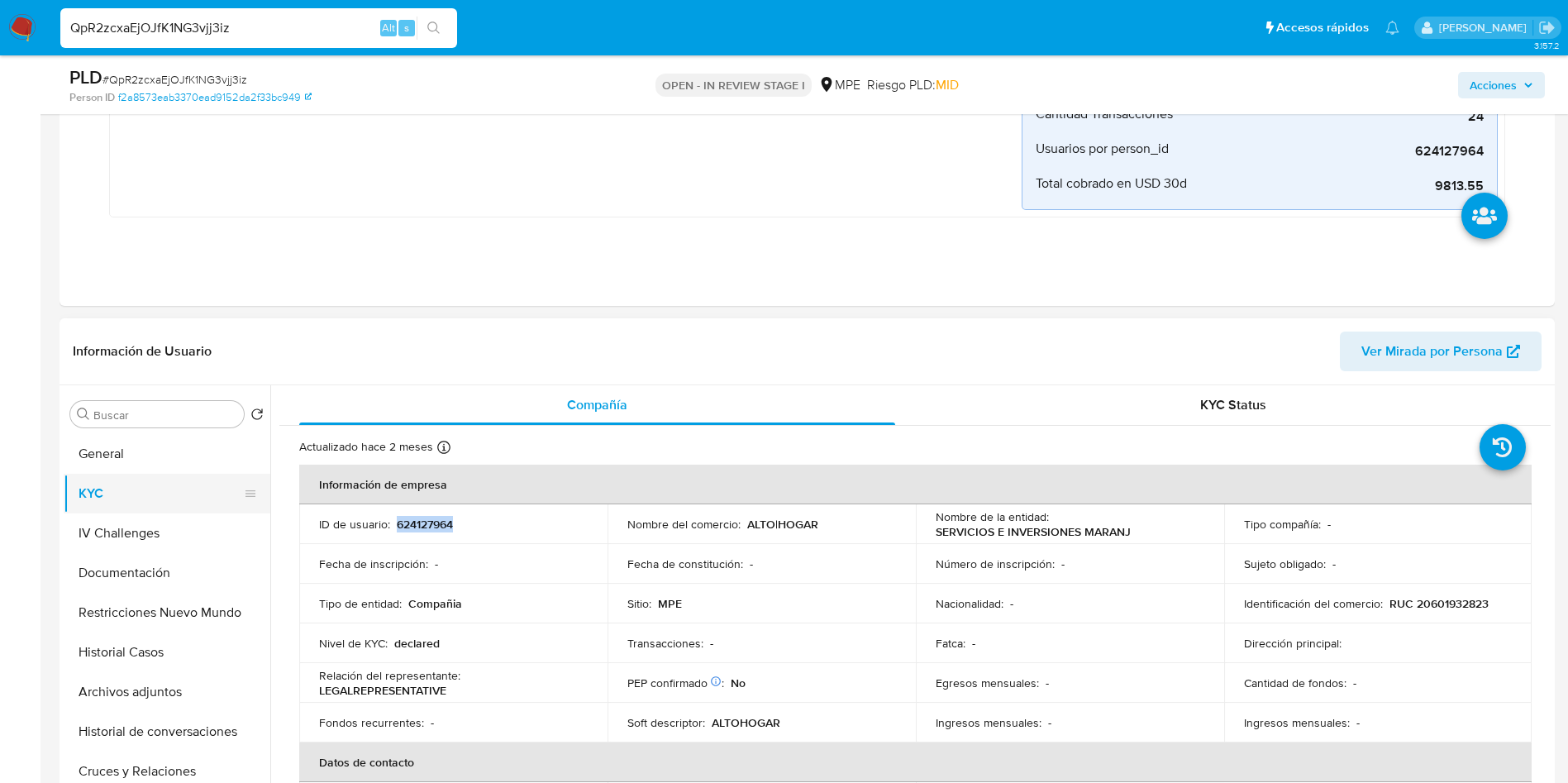
click at [133, 468] on button "General" at bounding box center [167, 454] width 206 height 40
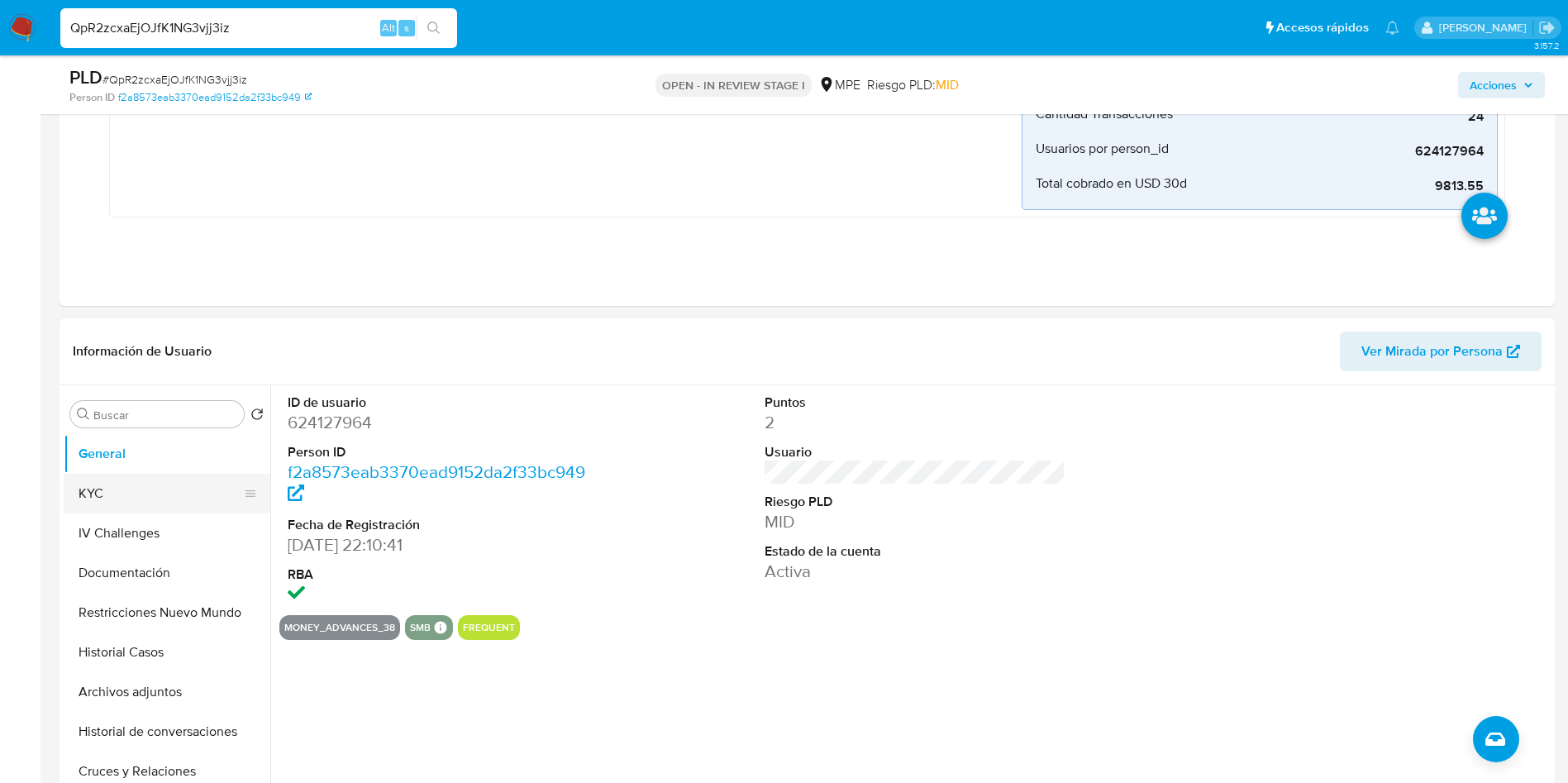
scroll to position [248, 0]
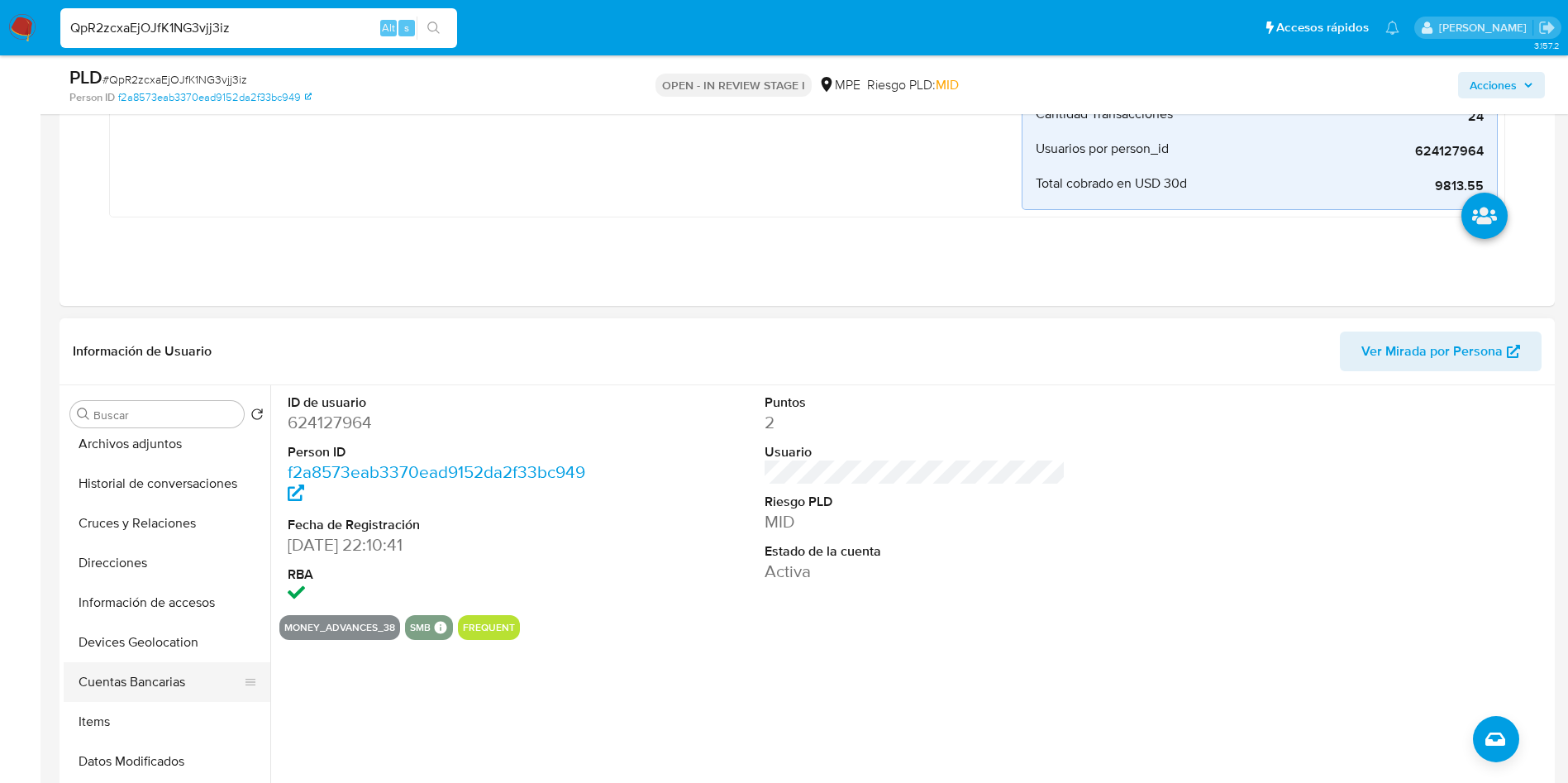
click at [176, 685] on button "Cuentas Bancarias" at bounding box center [161, 682] width 194 height 40
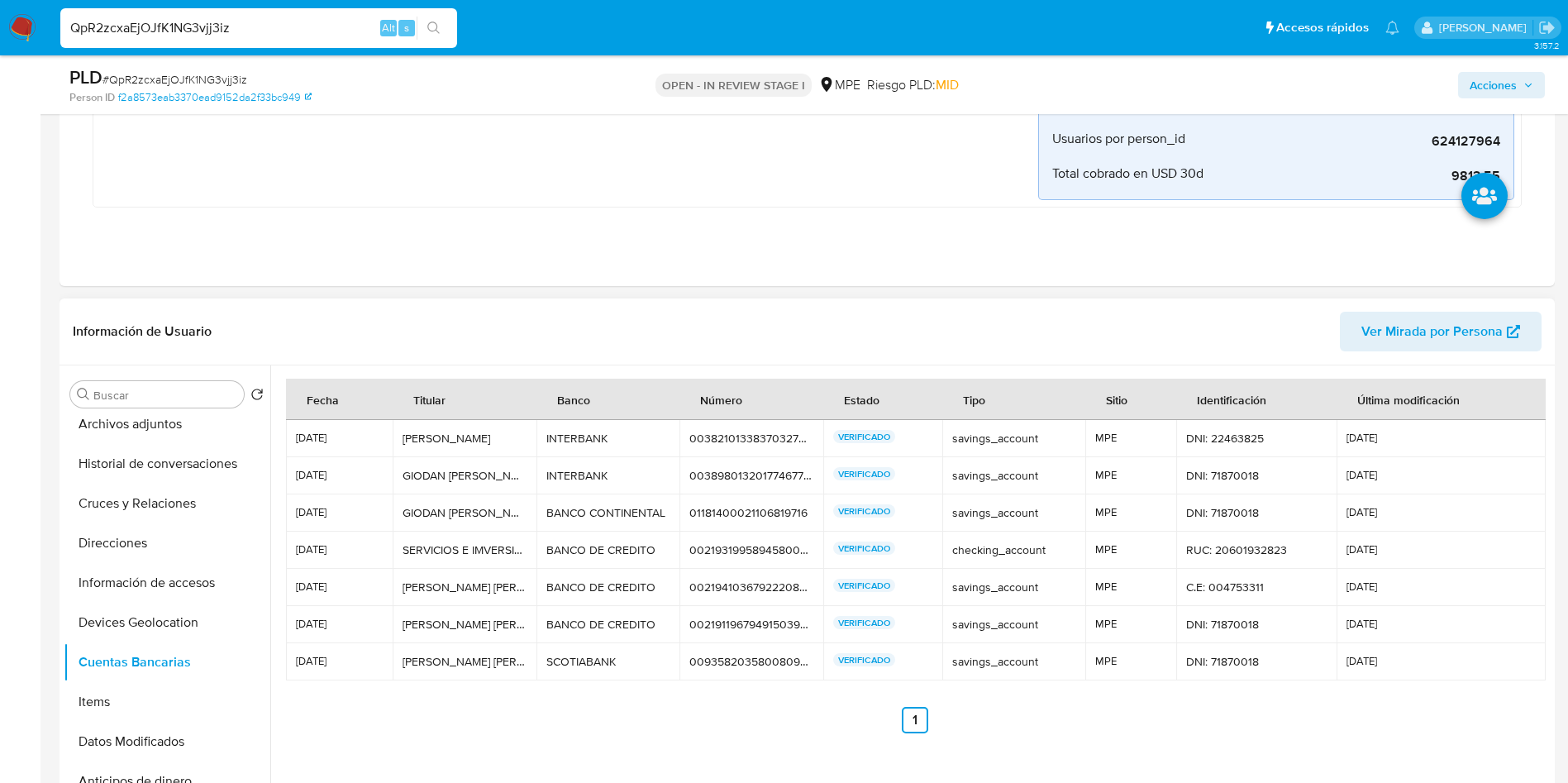
click at [708, 557] on div "00219319958945800911" at bounding box center [752, 550] width 124 height 15
click at [708, 552] on div "00219319958945800911" at bounding box center [752, 550] width 124 height 15
click at [755, 618] on div "00219119679491503954" at bounding box center [752, 624] width 124 height 15
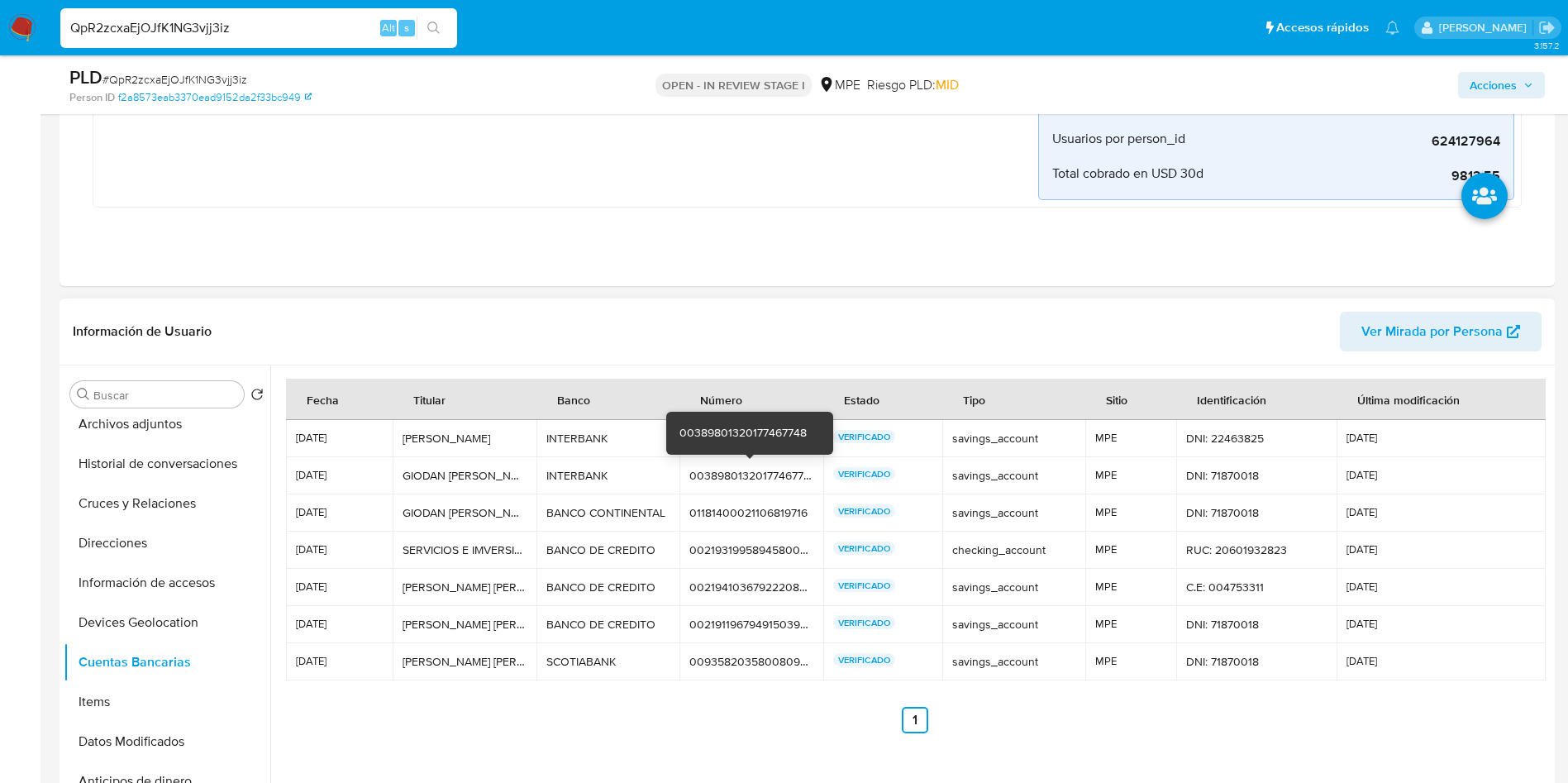
click at [762, 474] on div "00389801320177467748" at bounding box center [752, 475] width 124 height 15
click at [762, 475] on div "00389801320177467748" at bounding box center [752, 475] width 124 height 15
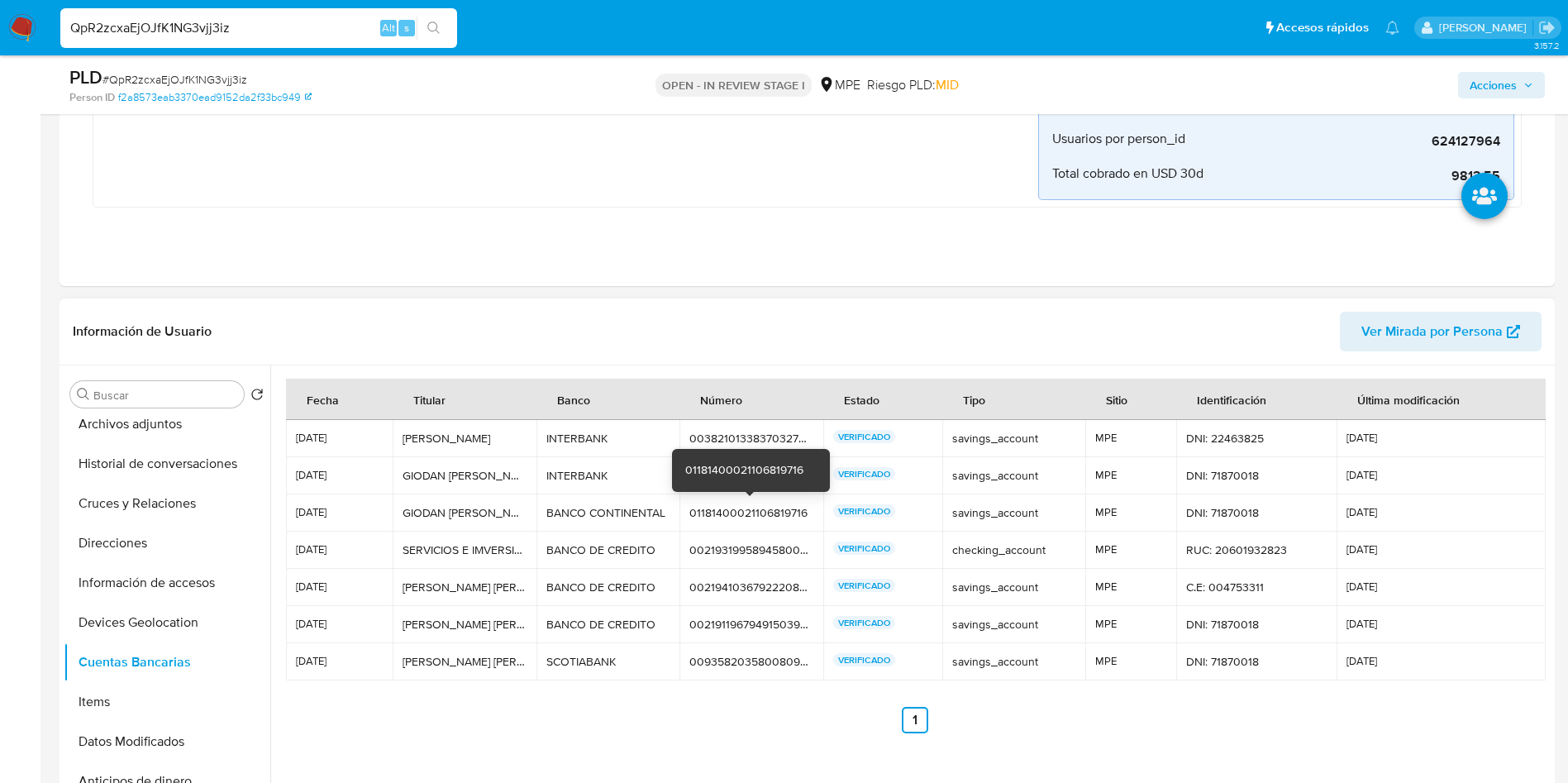
click at [792, 504] on td "01181400021106819716 01181400021106819716" at bounding box center [752, 512] width 144 height 37
click at [772, 508] on div "01181400021106819716" at bounding box center [752, 512] width 124 height 15
click at [771, 509] on div "01181400021106819716" at bounding box center [752, 512] width 124 height 15
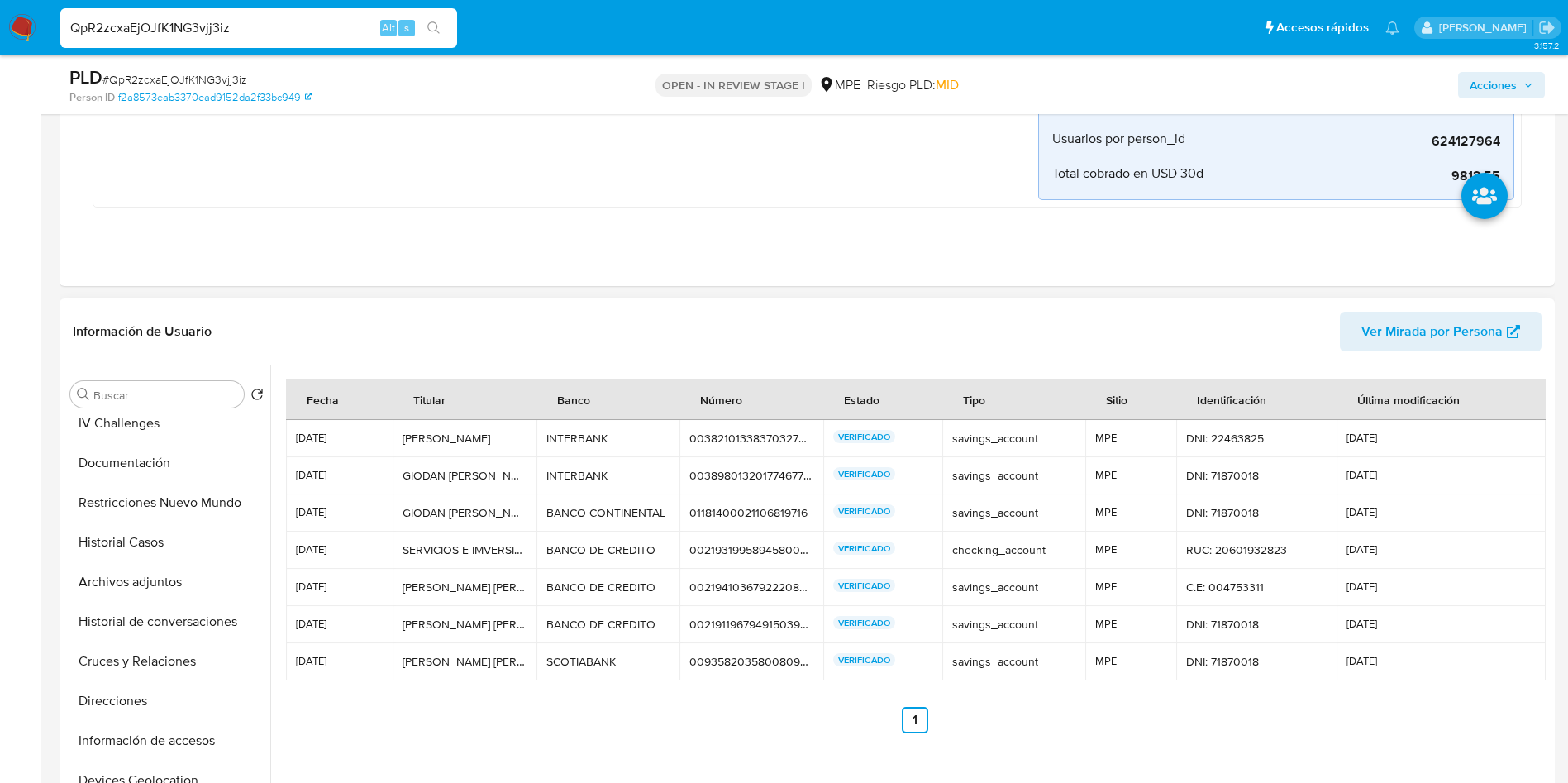
scroll to position [0, 0]
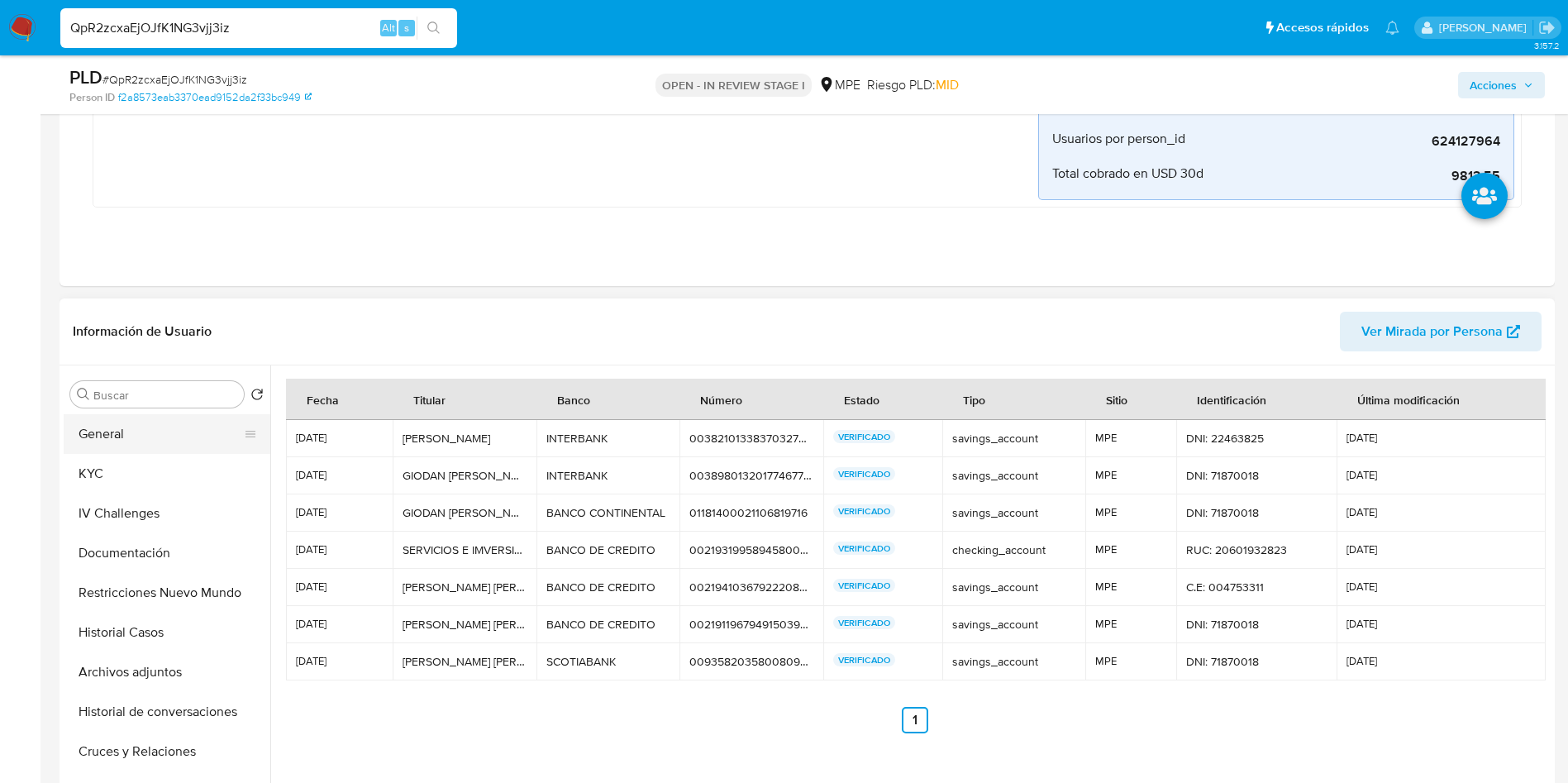
click at [126, 430] on button "General" at bounding box center [161, 434] width 194 height 40
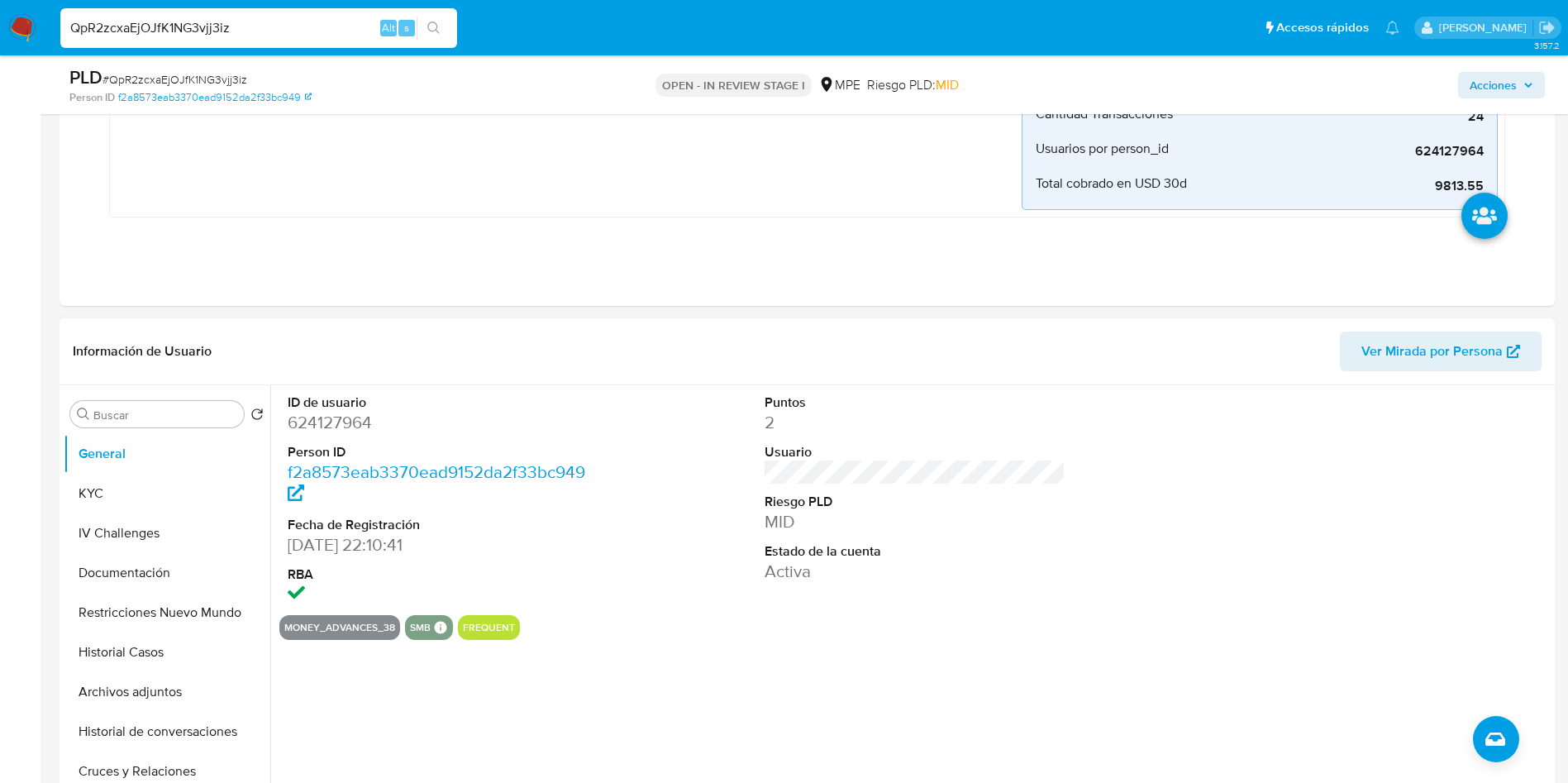
click at [328, 415] on dd "624127964" at bounding box center [438, 423] width 302 height 23
click at [105, 541] on button "IV Challenges" at bounding box center [161, 533] width 194 height 40
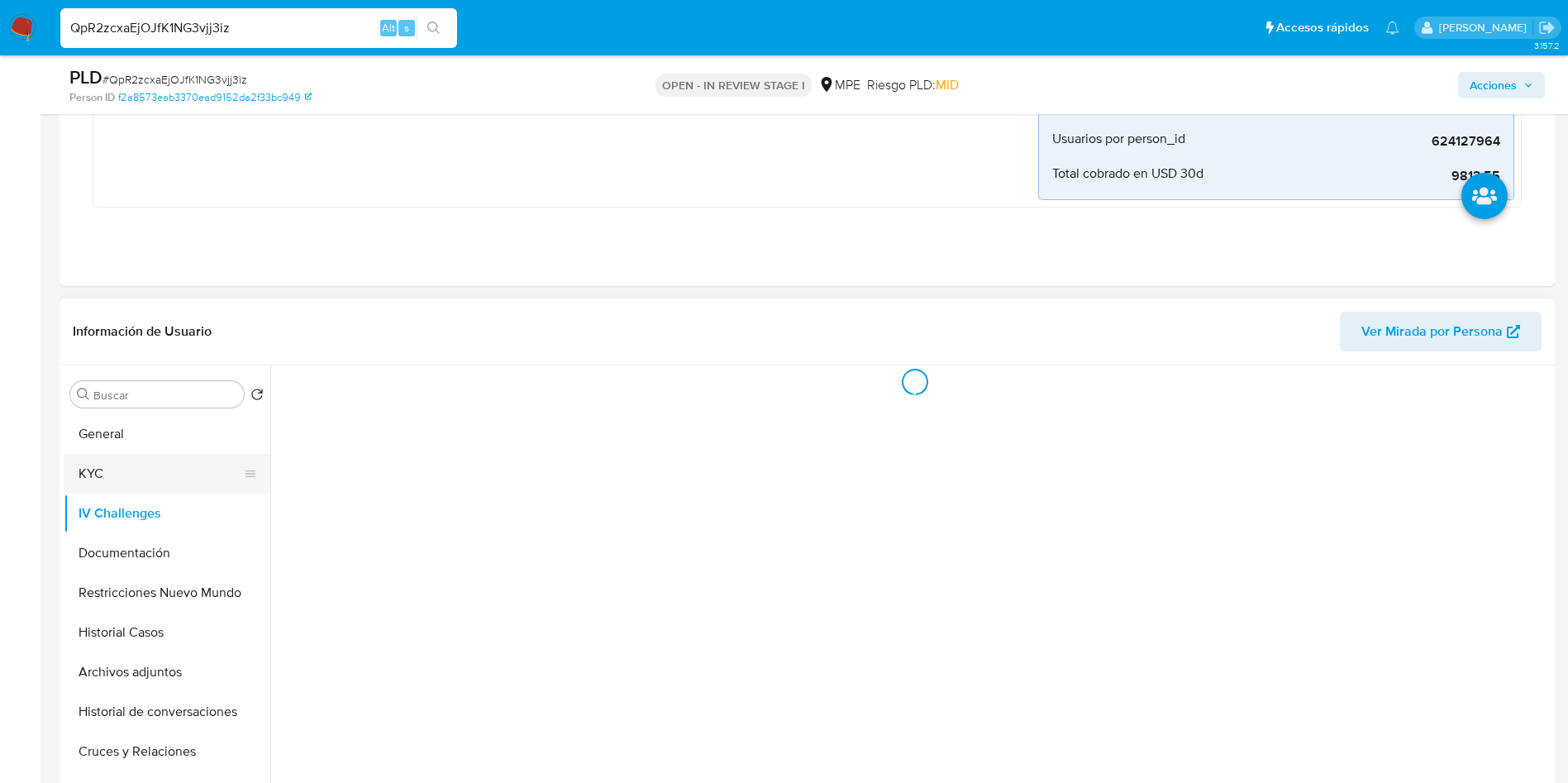
click at [109, 490] on button "KYC" at bounding box center [161, 474] width 194 height 40
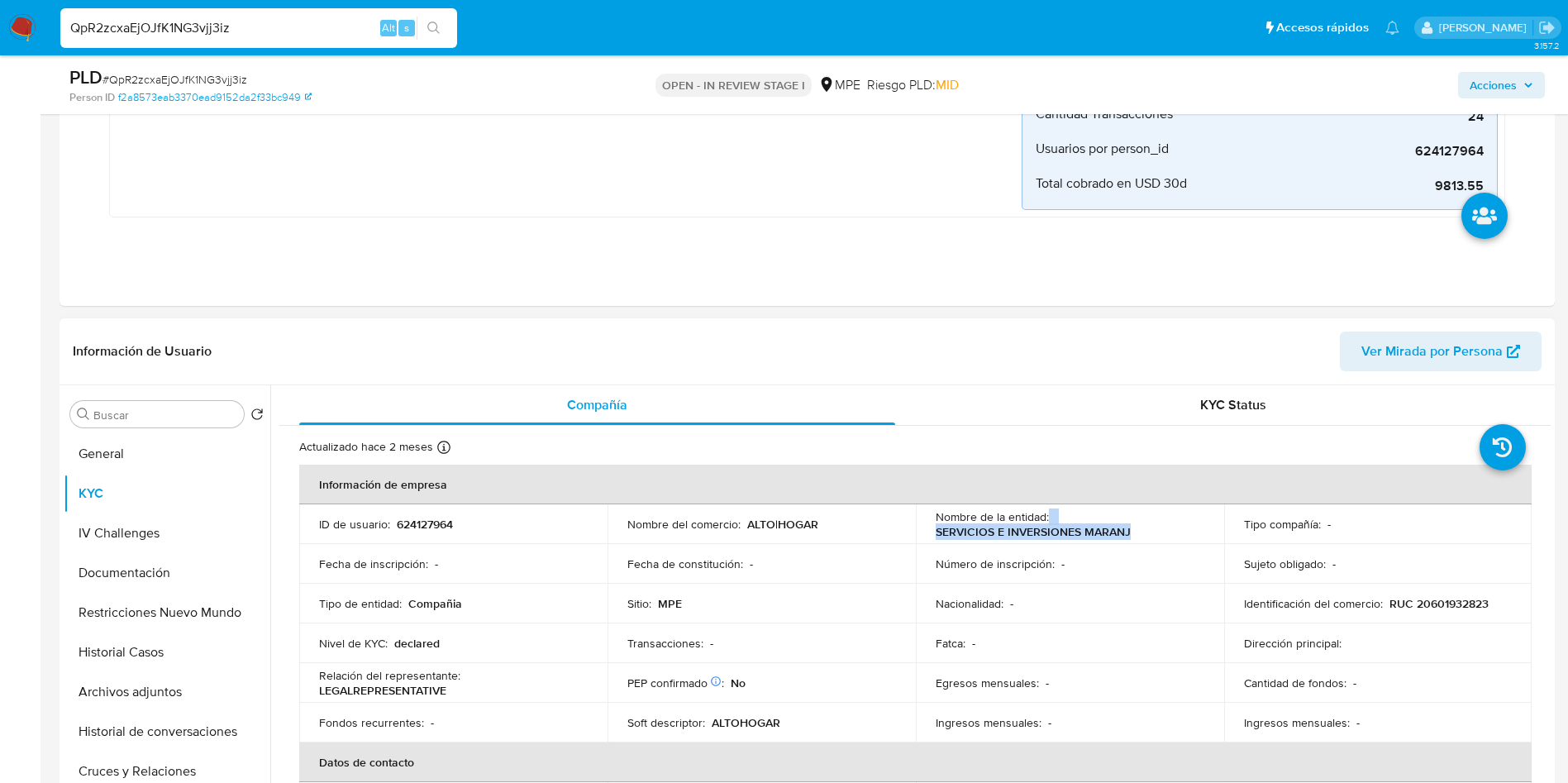
drag, startPoint x: 927, startPoint y: 528, endPoint x: 1142, endPoint y: 537, distance: 215.2
click at [1142, 537] on td "Nombre de la entidad : SERVICIOS E INVERSIONES MARANJ" at bounding box center [1070, 525] width 308 height 40
click at [930, 532] on td "Nombre de la entidad : SERVICIOS E INVERSIONES MARANJ" at bounding box center [1070, 525] width 308 height 40
drag, startPoint x: 936, startPoint y: 531, endPoint x: 1128, endPoint y: 530, distance: 192.0
click at [1128, 530] on td "Nombre de la entidad : SERVICIOS E INVERSIONES MARANJ" at bounding box center [1070, 525] width 308 height 40
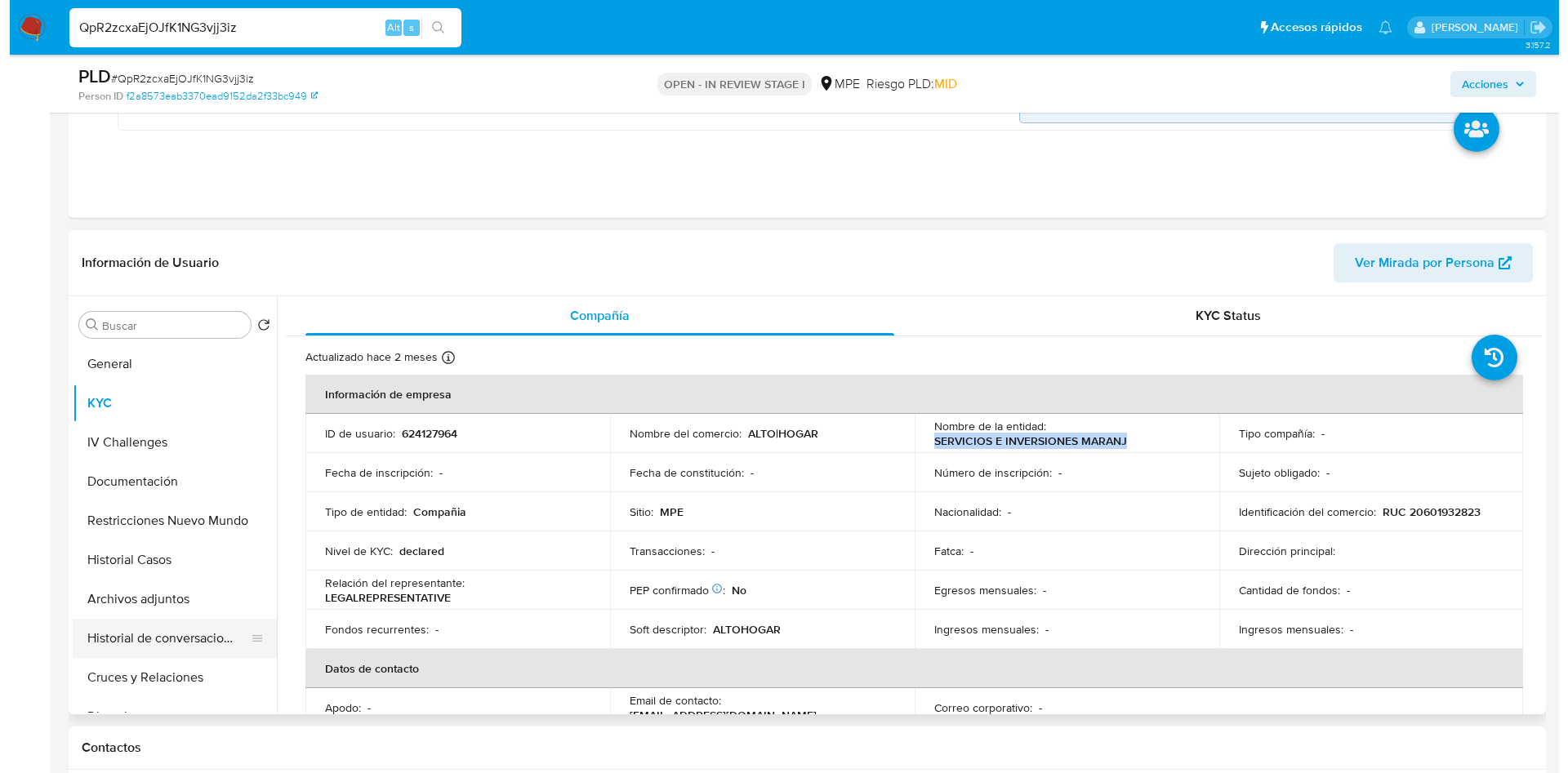
scroll to position [490, 0]
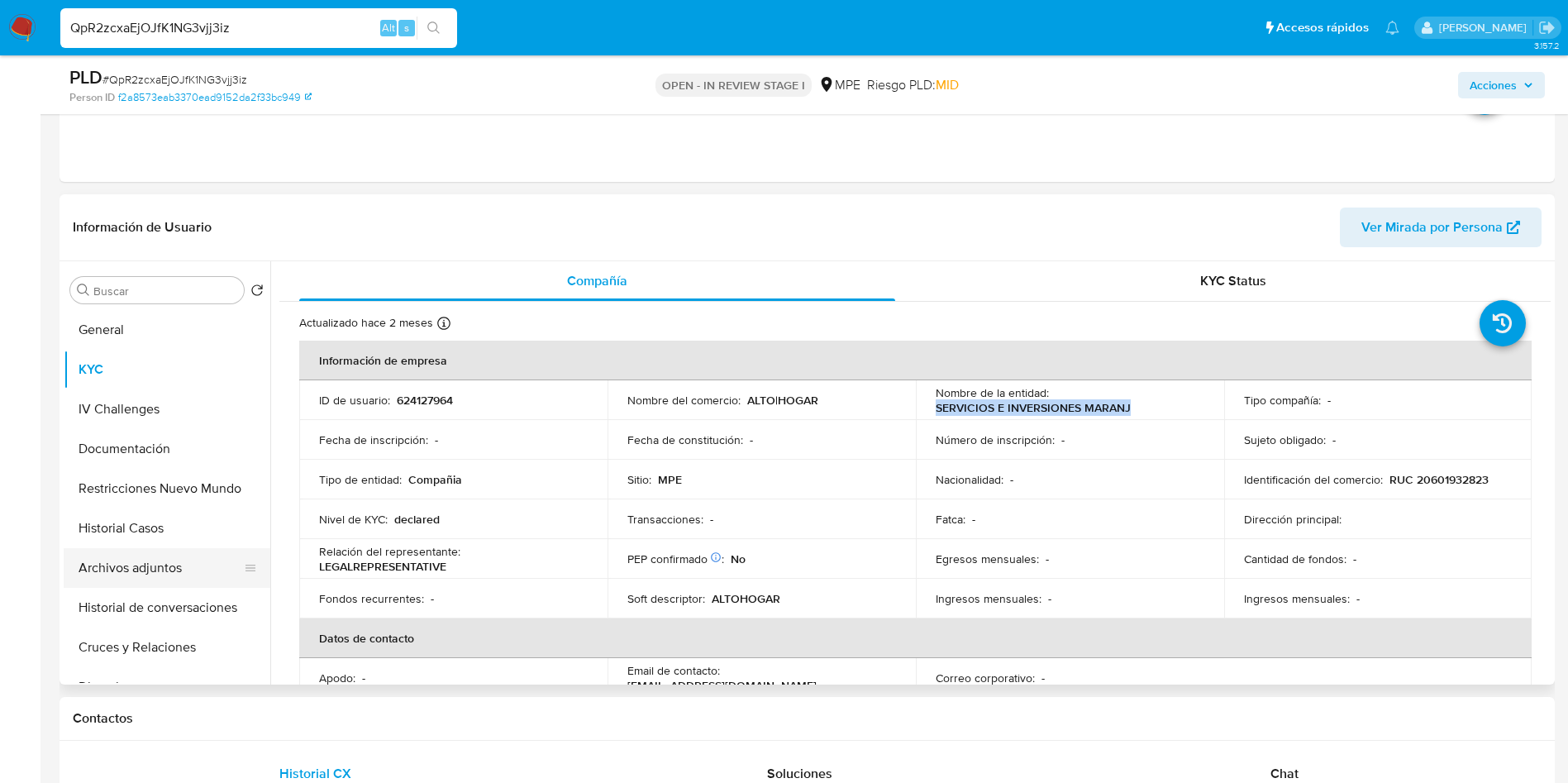
click at [185, 582] on button "Archivos adjuntos" at bounding box center [161, 568] width 194 height 40
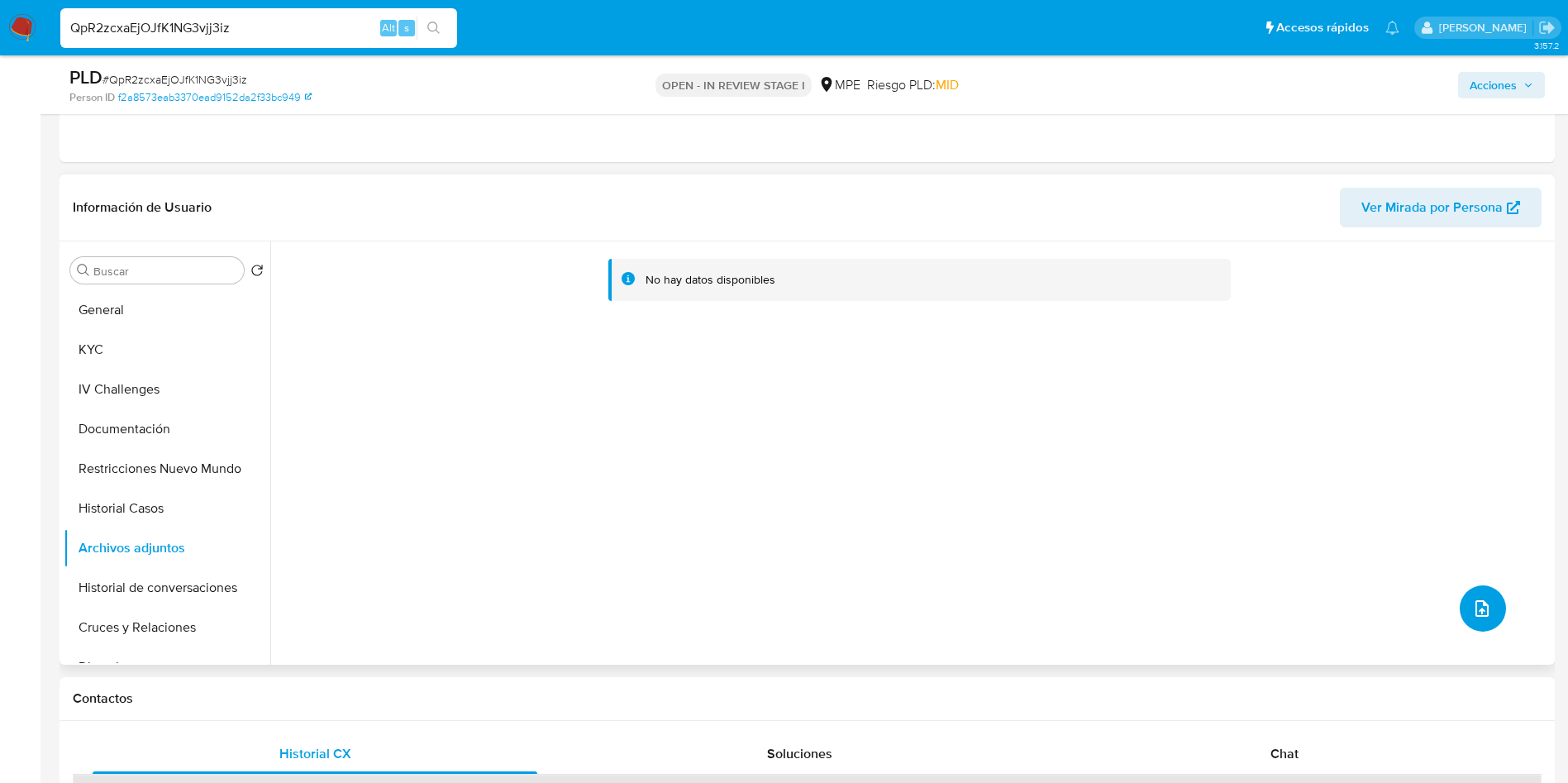
click at [1476, 609] on icon "upload-file" at bounding box center [1482, 608] width 13 height 16
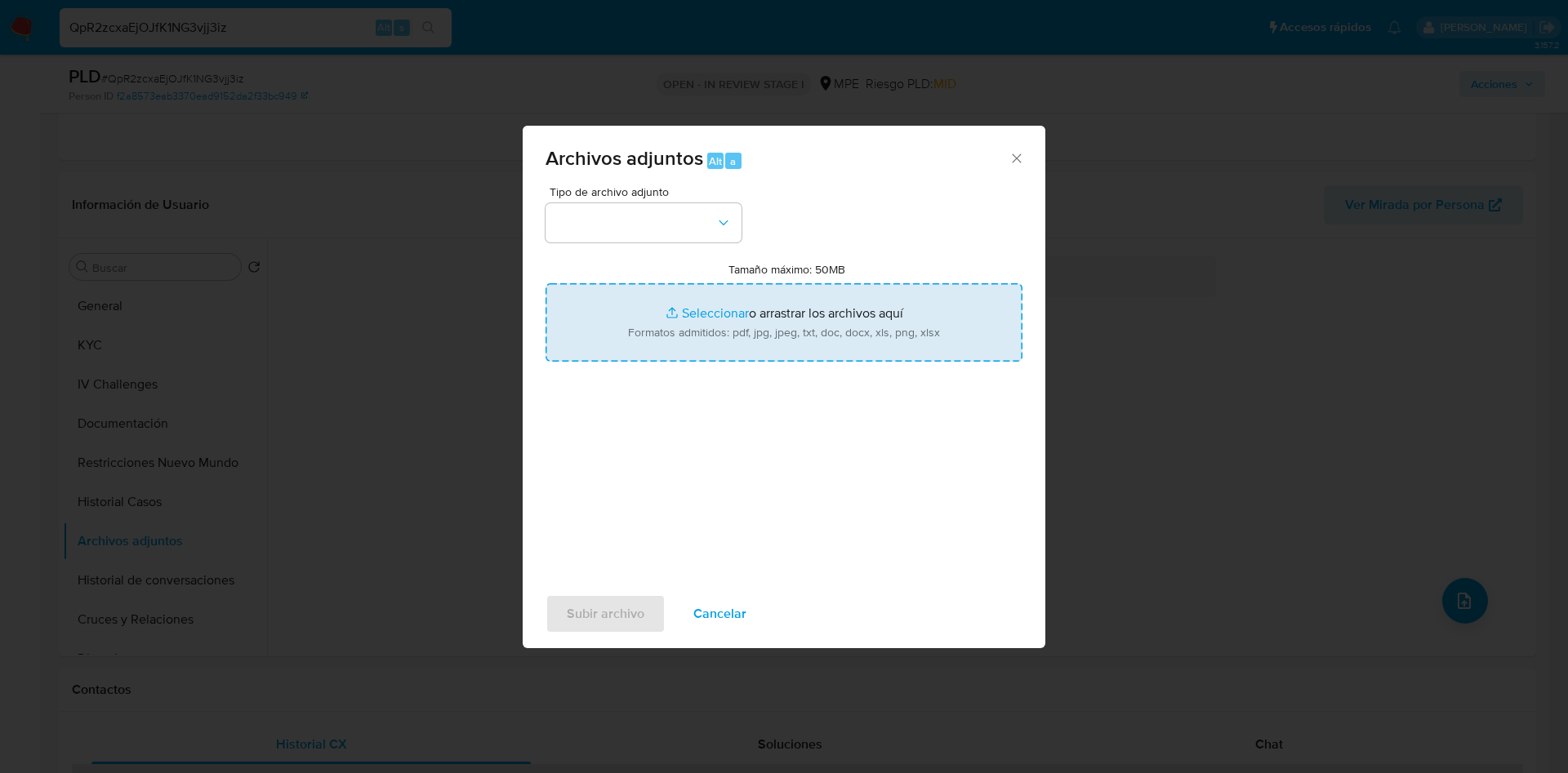
click at [863, 323] on input "Tamaño máximo: 50MB Seleccionar archivos" at bounding box center [784, 323] width 477 height 78
type input "C:\fakepath\Case Log 624127964 - 02_09_2025.pdf"
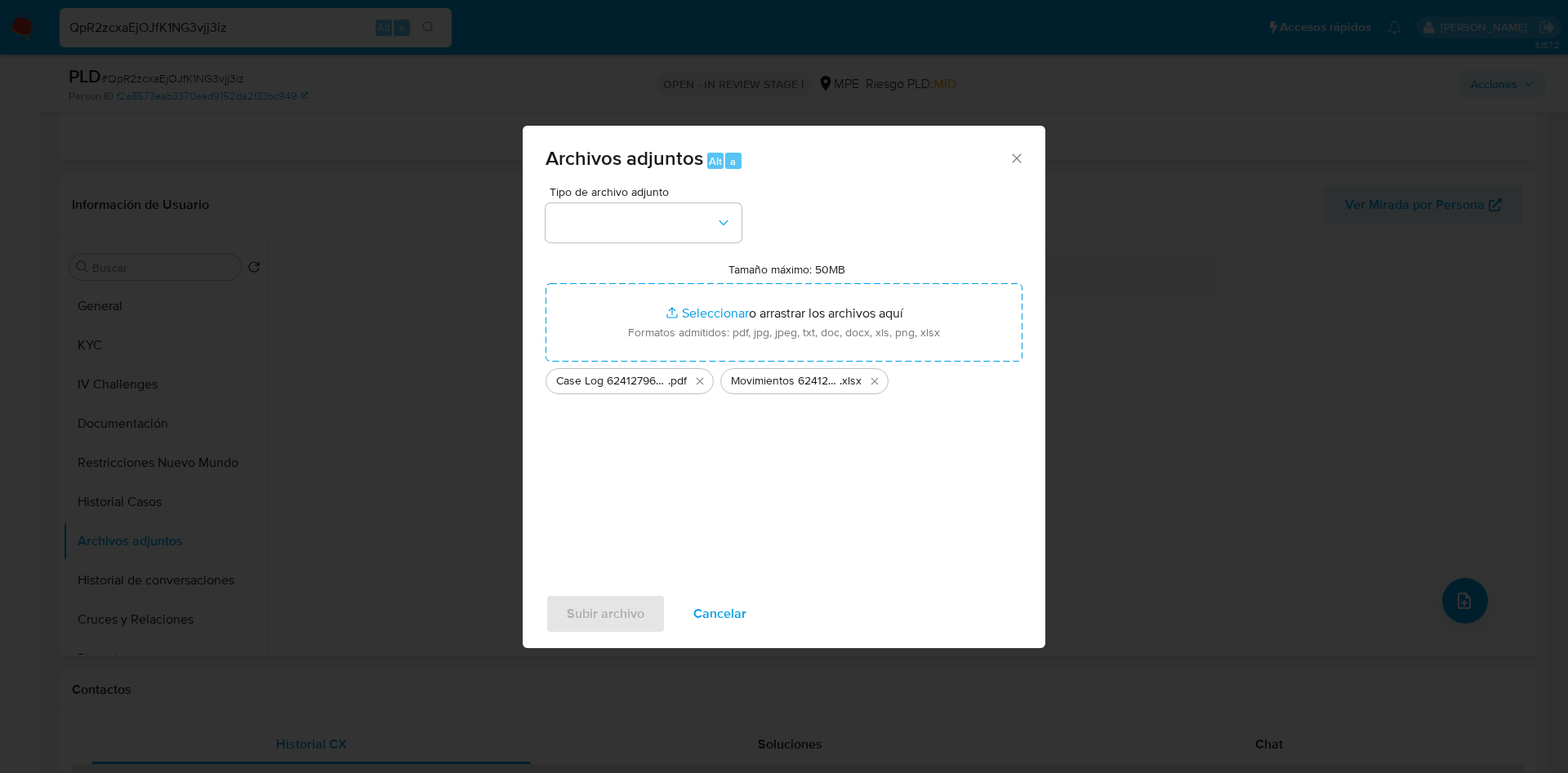
click at [657, 200] on div "Tipo de archivo adjunto" at bounding box center [644, 214] width 196 height 56
click at [666, 230] on button "button" at bounding box center [644, 223] width 196 height 39
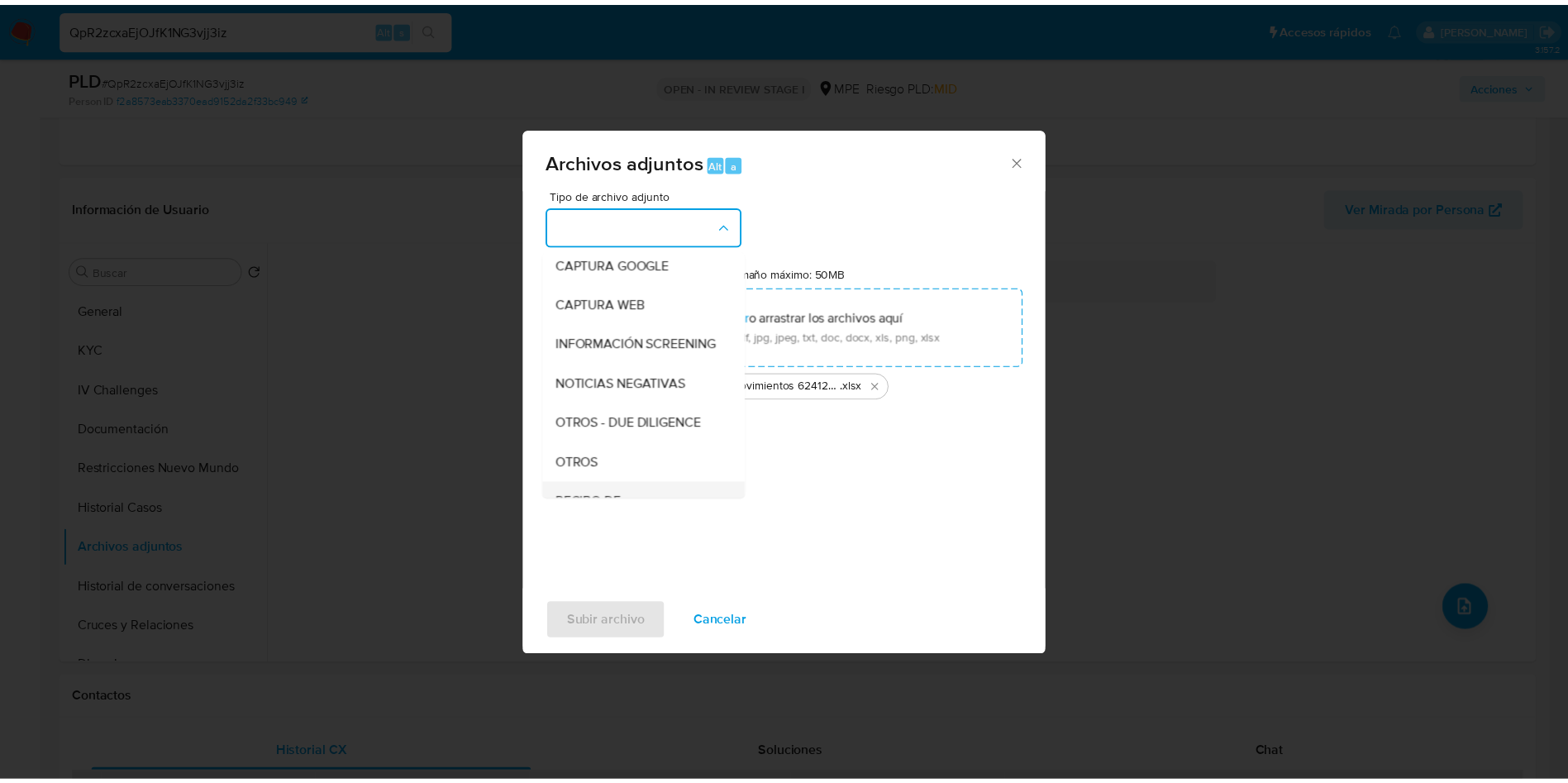
scroll to position [124, 0]
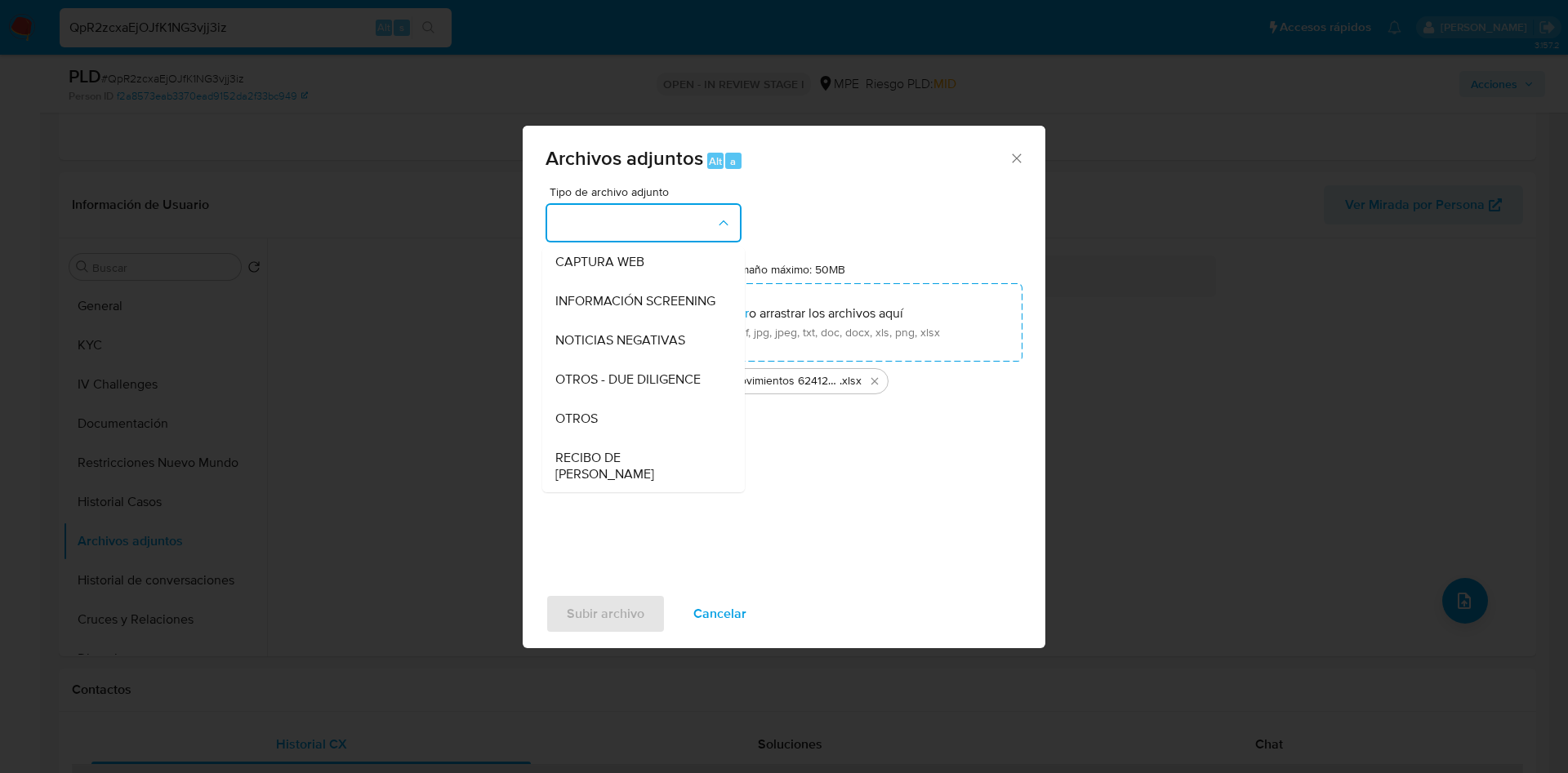
drag, startPoint x: 638, startPoint y: 443, endPoint x: 642, endPoint y: 510, distance: 67.1
click at [637, 439] on div "OTROS" at bounding box center [638, 419] width 166 height 39
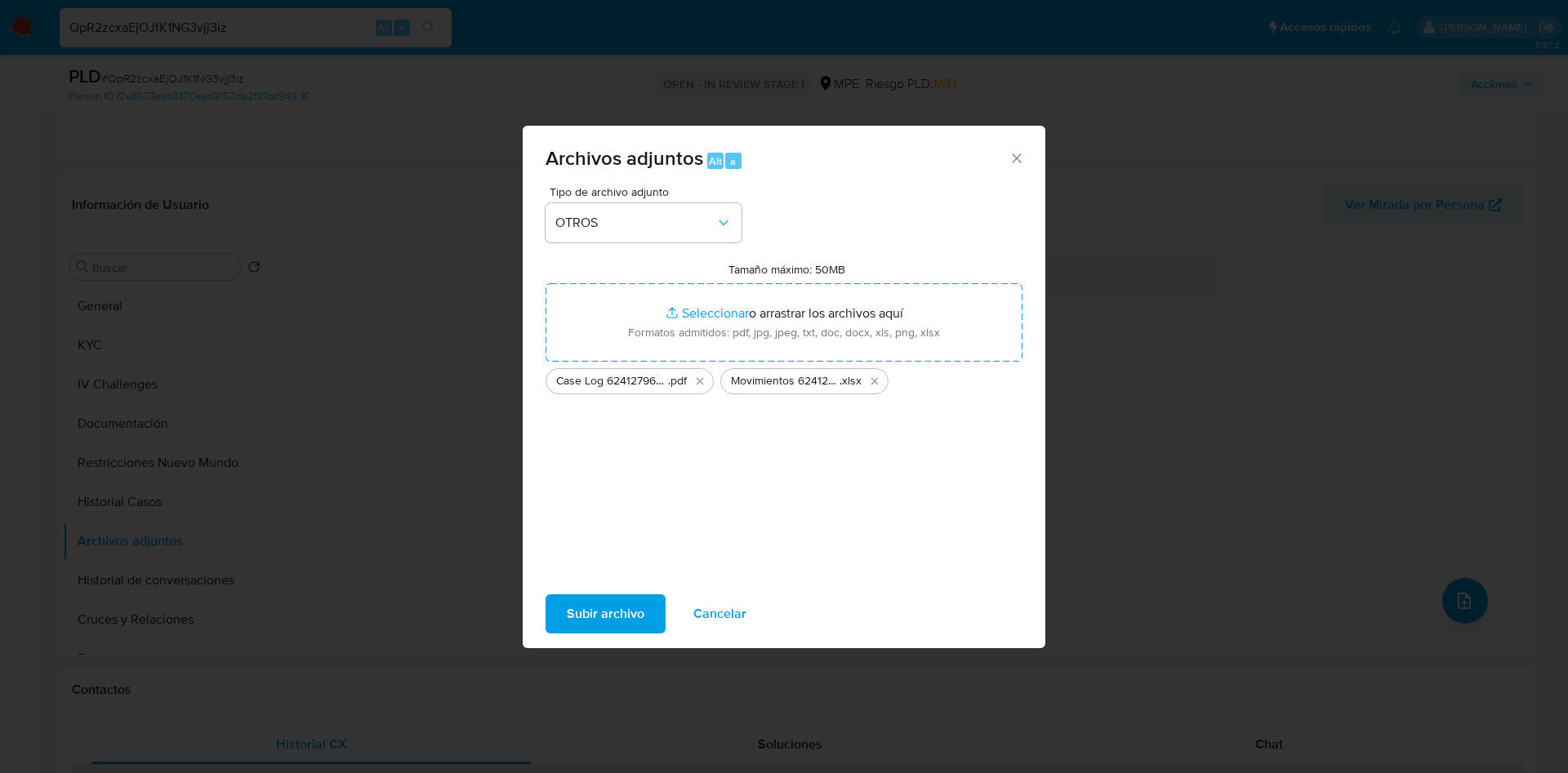
click at [640, 614] on span "Subir archivo" at bounding box center [605, 614] width 78 height 36
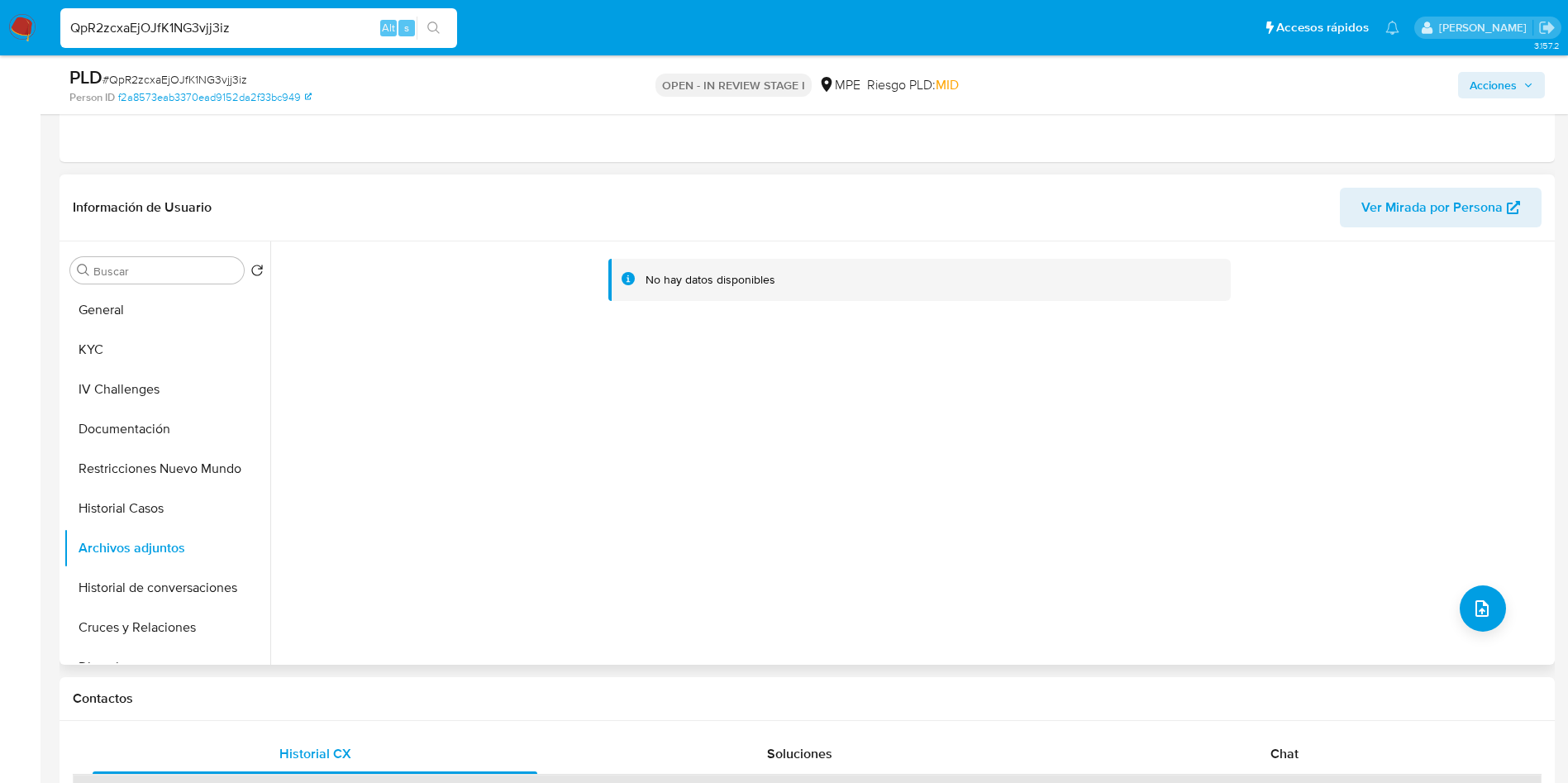
click at [1511, 353] on div "No hay datos disponibles" at bounding box center [911, 453] width 1280 height 423
click at [130, 483] on button "Restricciones Nuevo Mundo" at bounding box center [167, 469] width 206 height 40
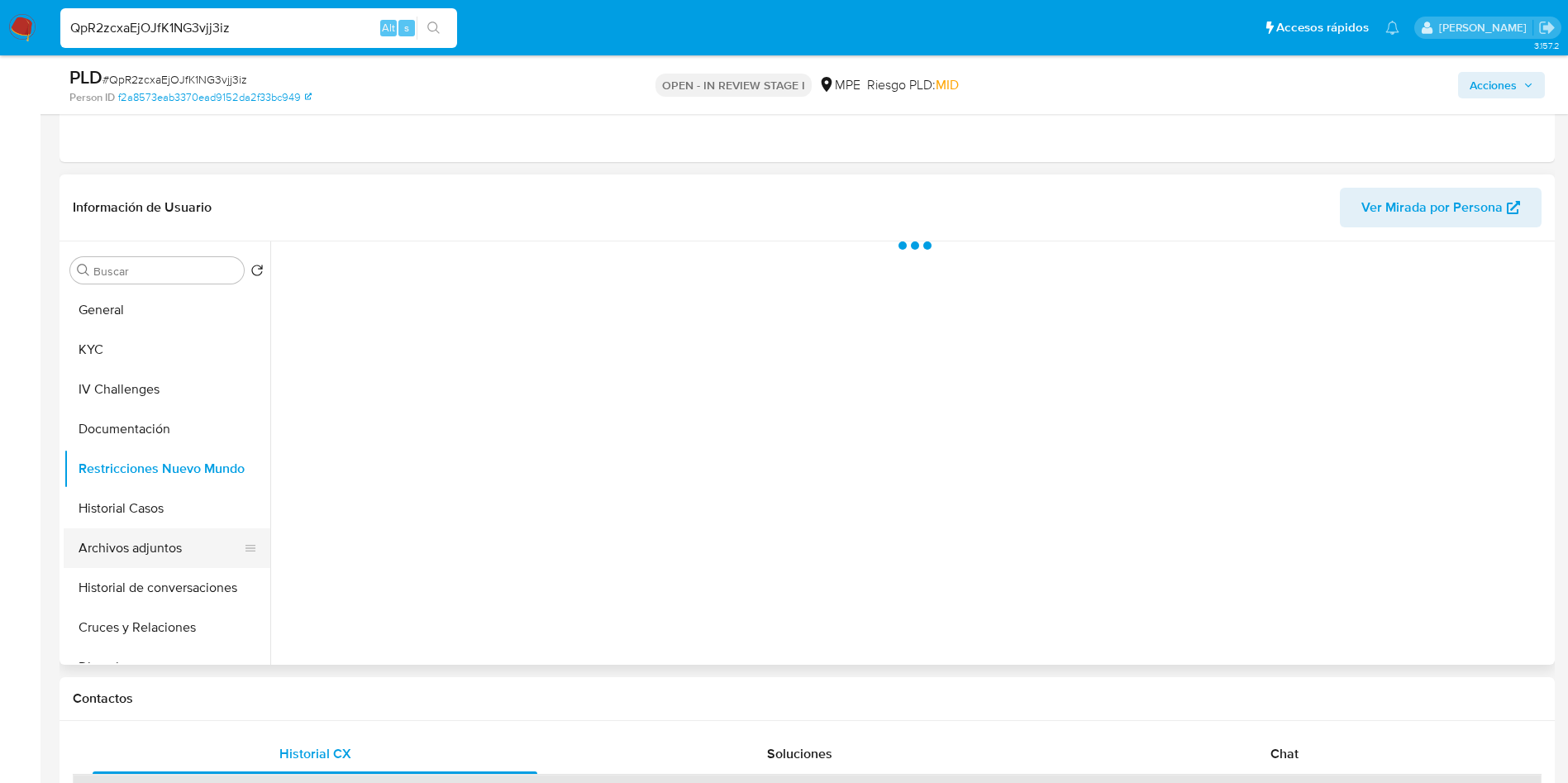
click at [149, 551] on button "Archivos adjuntos" at bounding box center [161, 548] width 194 height 40
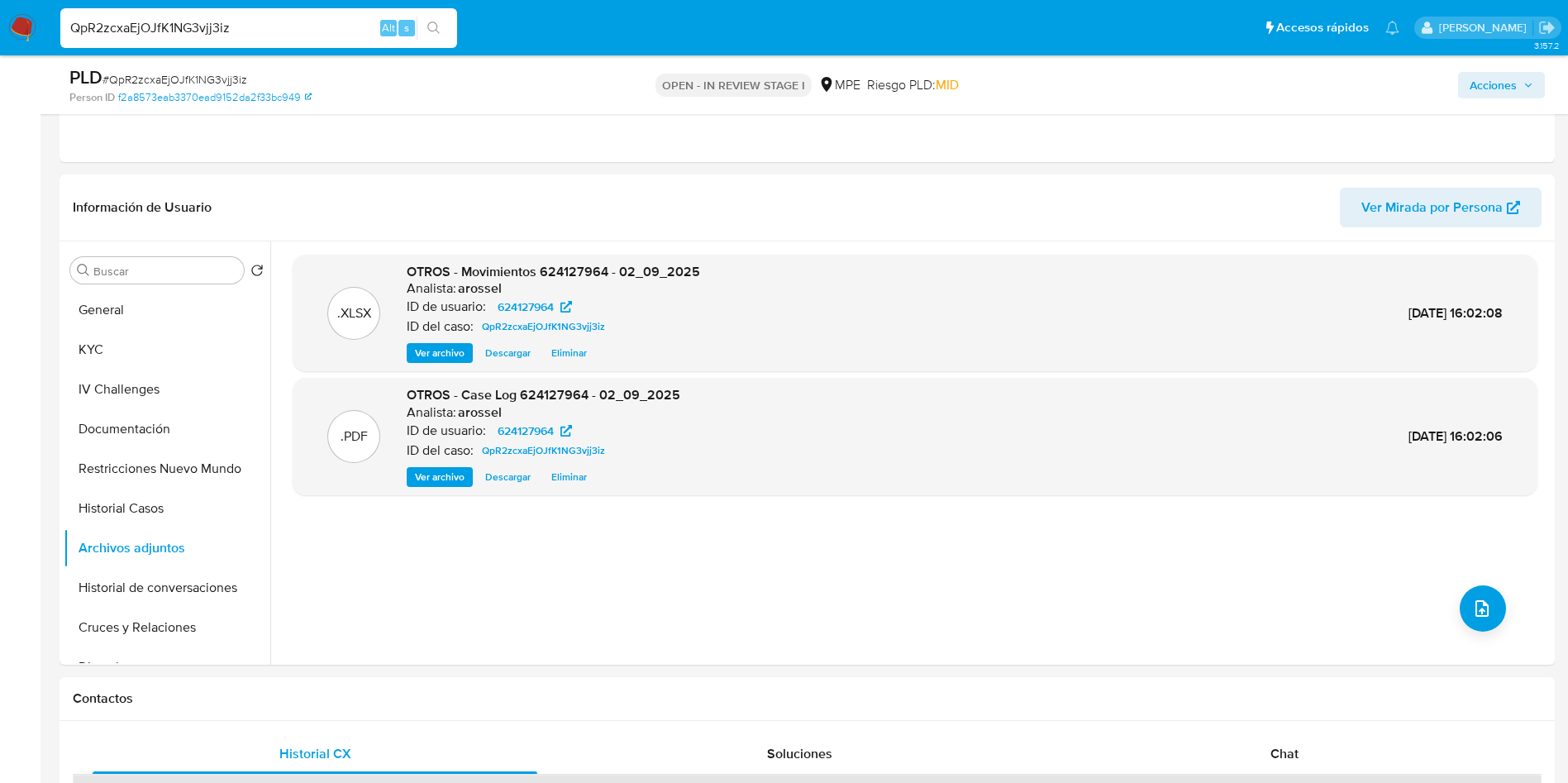
drag, startPoint x: 1472, startPoint y: 81, endPoint x: 1412, endPoint y: 99, distance: 62.6
click at [1468, 80] on button "Acciones" at bounding box center [1501, 85] width 86 height 27
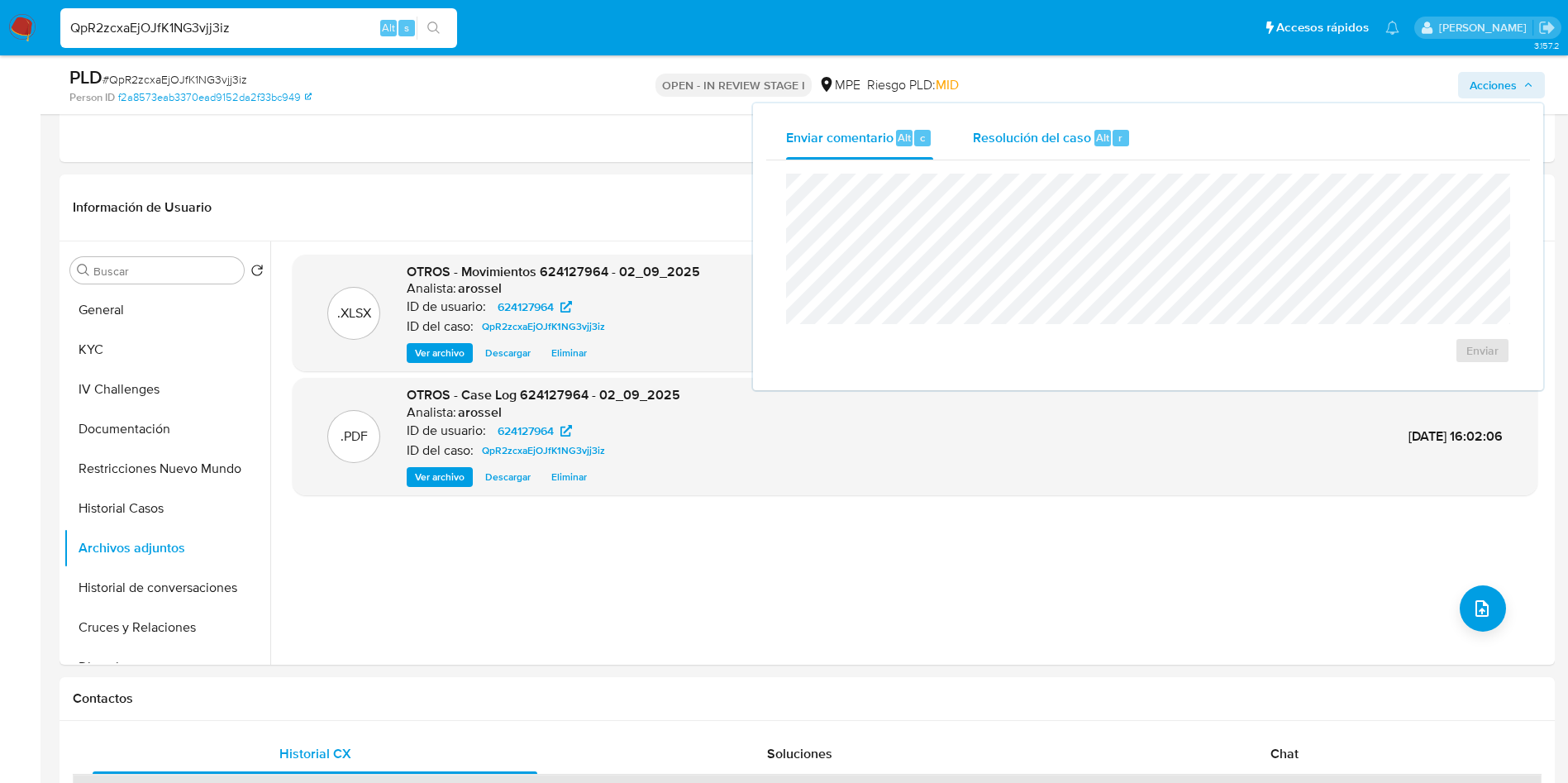
drag, startPoint x: 969, startPoint y: 111, endPoint x: 980, endPoint y: 132, distance: 23.7
click at [969, 112] on div "Enviar comentario Alt c Resolución del caso Alt r Enviar" at bounding box center [1148, 247] width 790 height 287
click at [988, 136] on span "Resolución del caso" at bounding box center [1032, 137] width 118 height 19
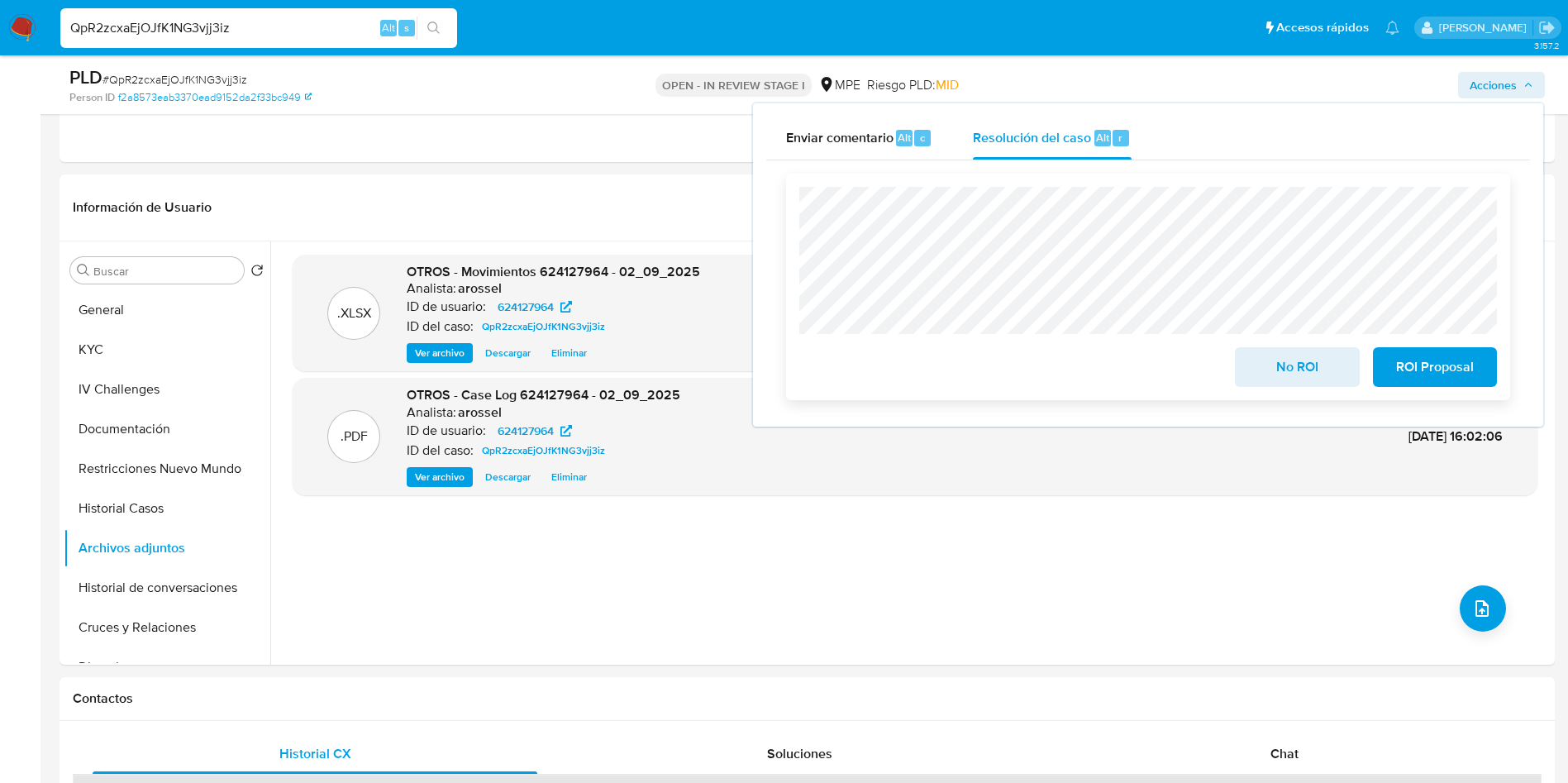
click at [1250, 381] on button "No ROI" at bounding box center [1298, 367] width 124 height 40
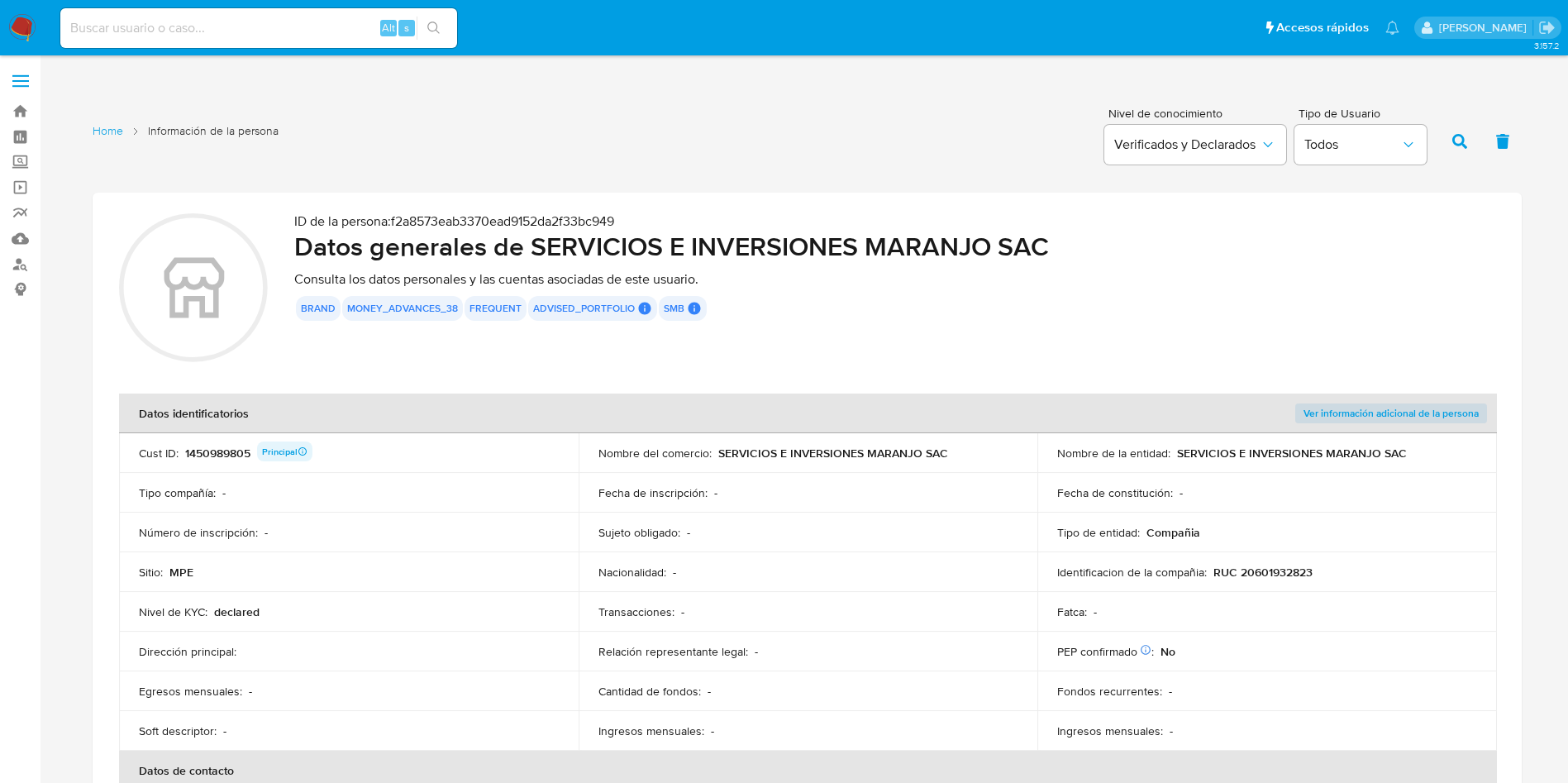
click at [357, 498] on div "Tipo compañía : -" at bounding box center [349, 493] width 420 height 15
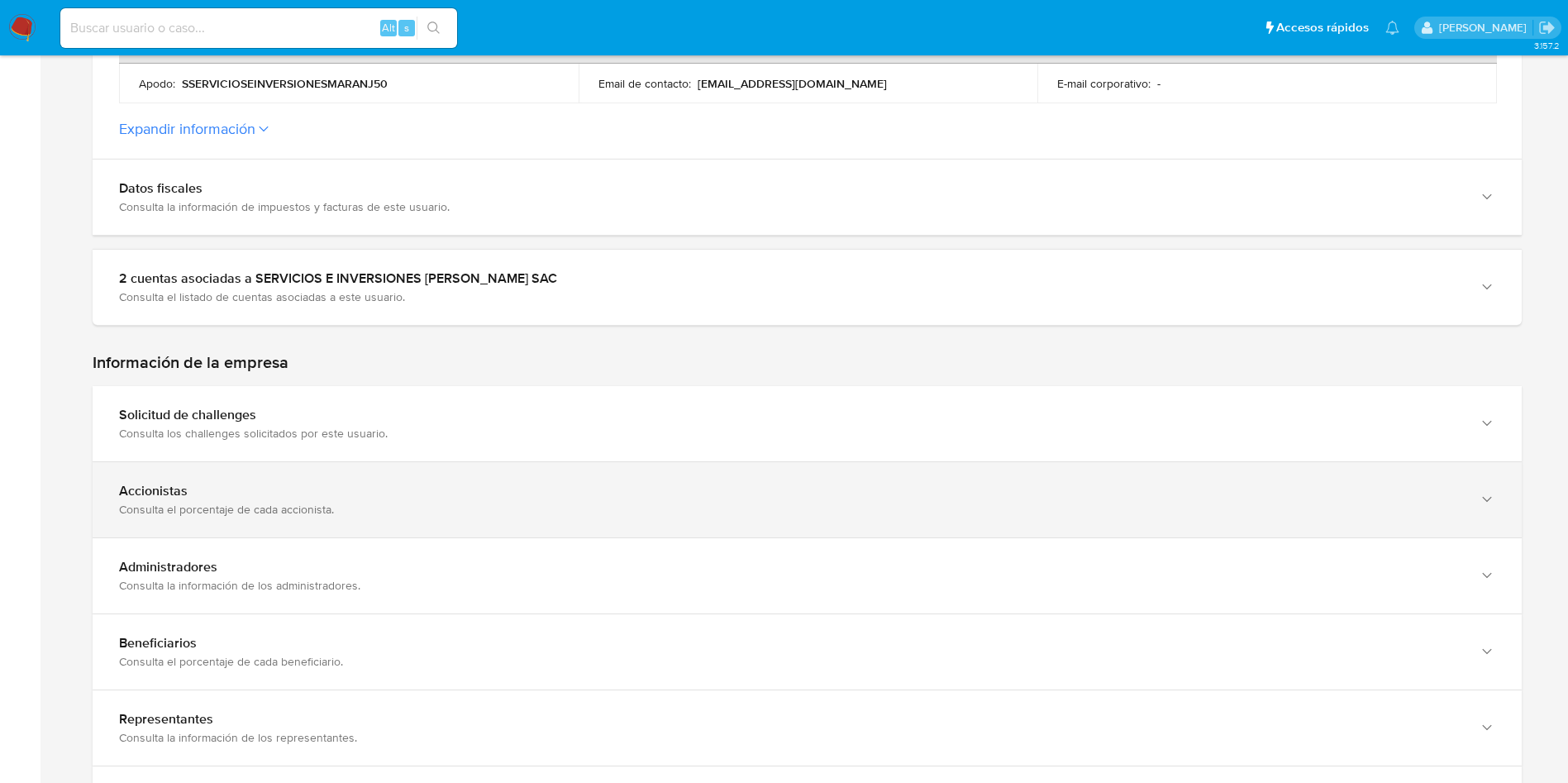
scroll to position [744, 0]
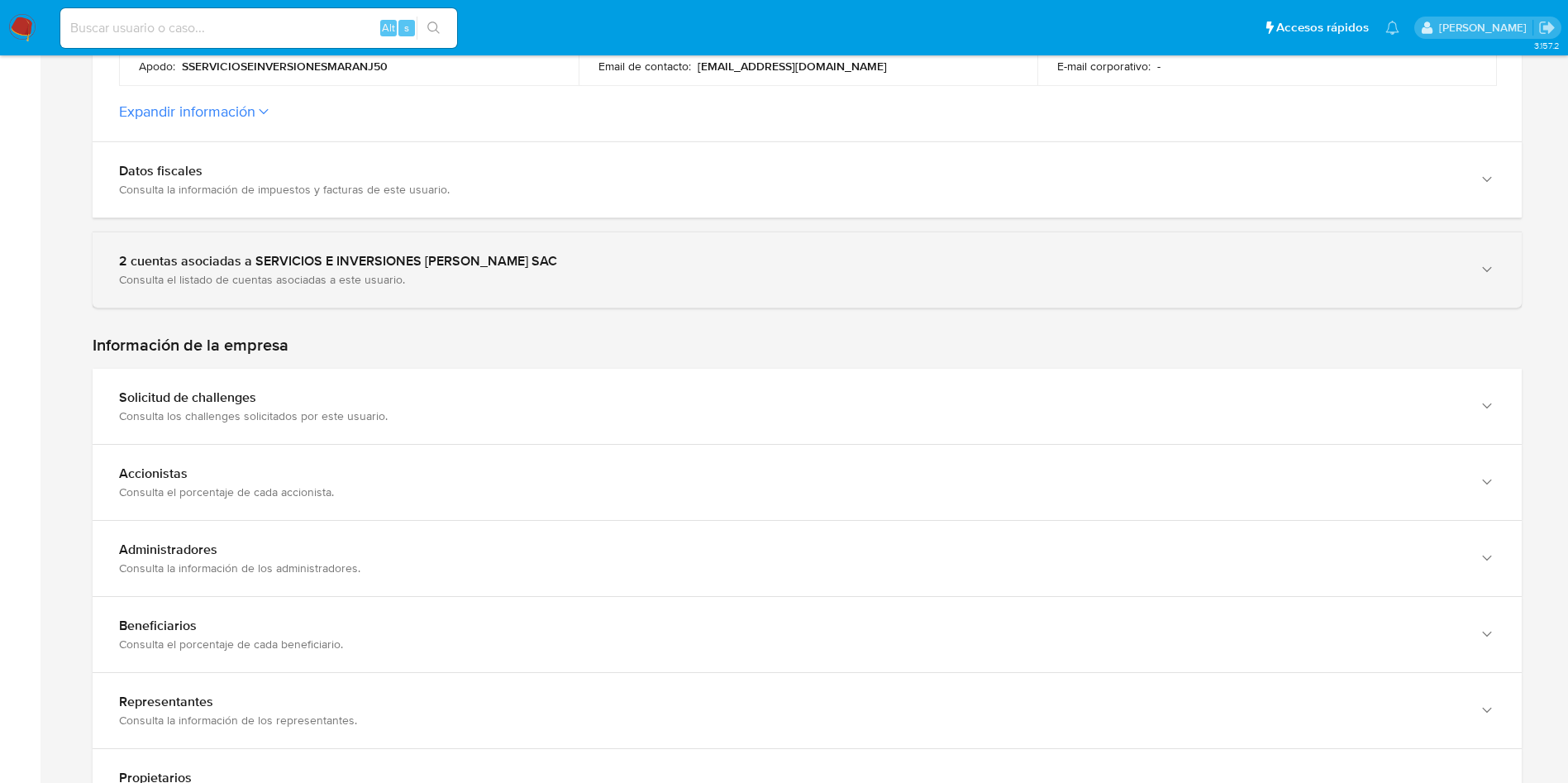
click at [323, 291] on div "2 cuentas asociadas a SERVICIOS E INVERSIONES [PERSON_NAME] SAC Consulta el lis…" at bounding box center [807, 270] width 1430 height 75
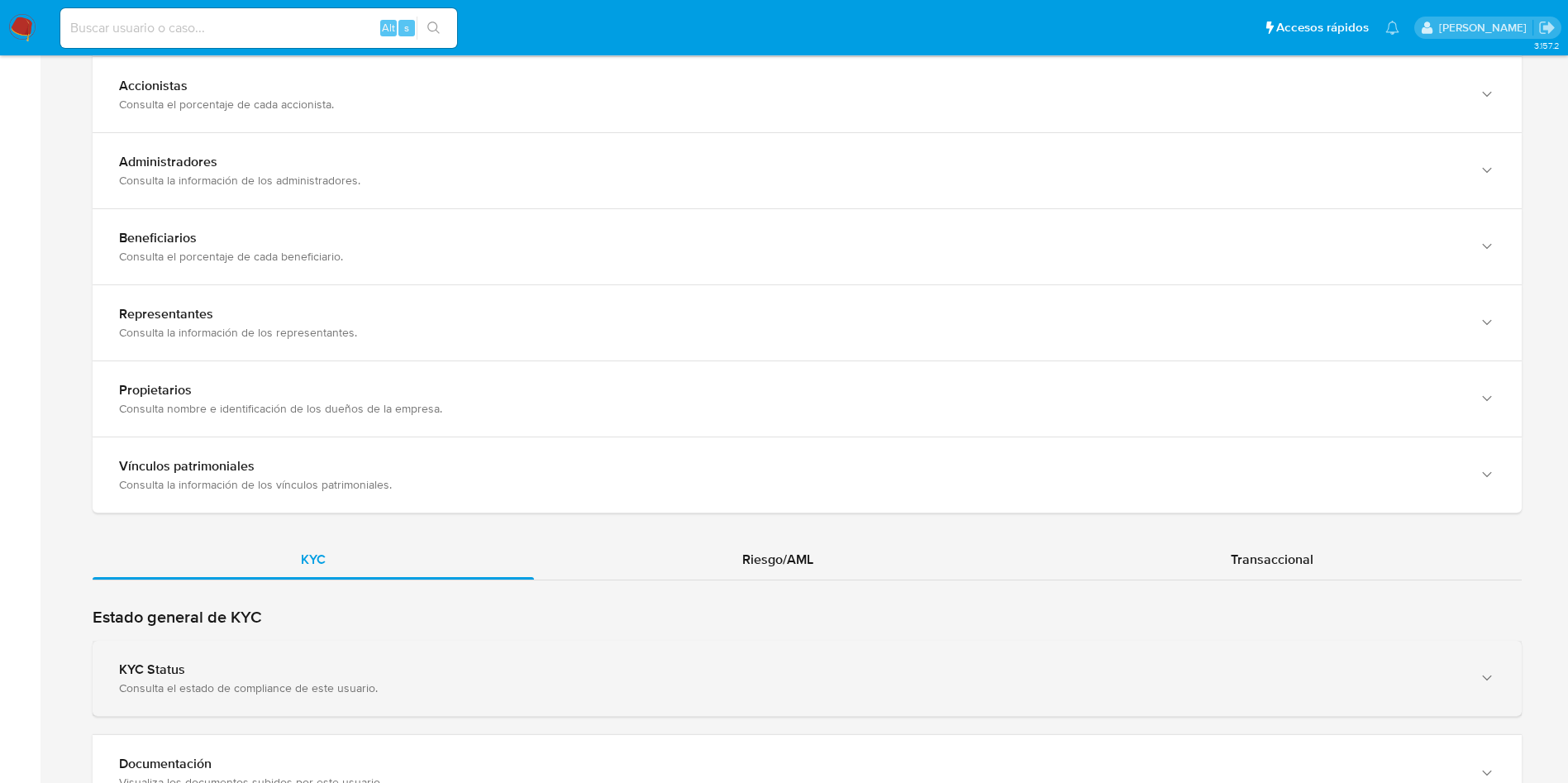
drag, startPoint x: 325, startPoint y: 678, endPoint x: 337, endPoint y: 649, distance: 31.4
click at [327, 676] on div "KYC Status Consulta el estado de compliance de este usuario." at bounding box center [790, 678] width 1343 height 34
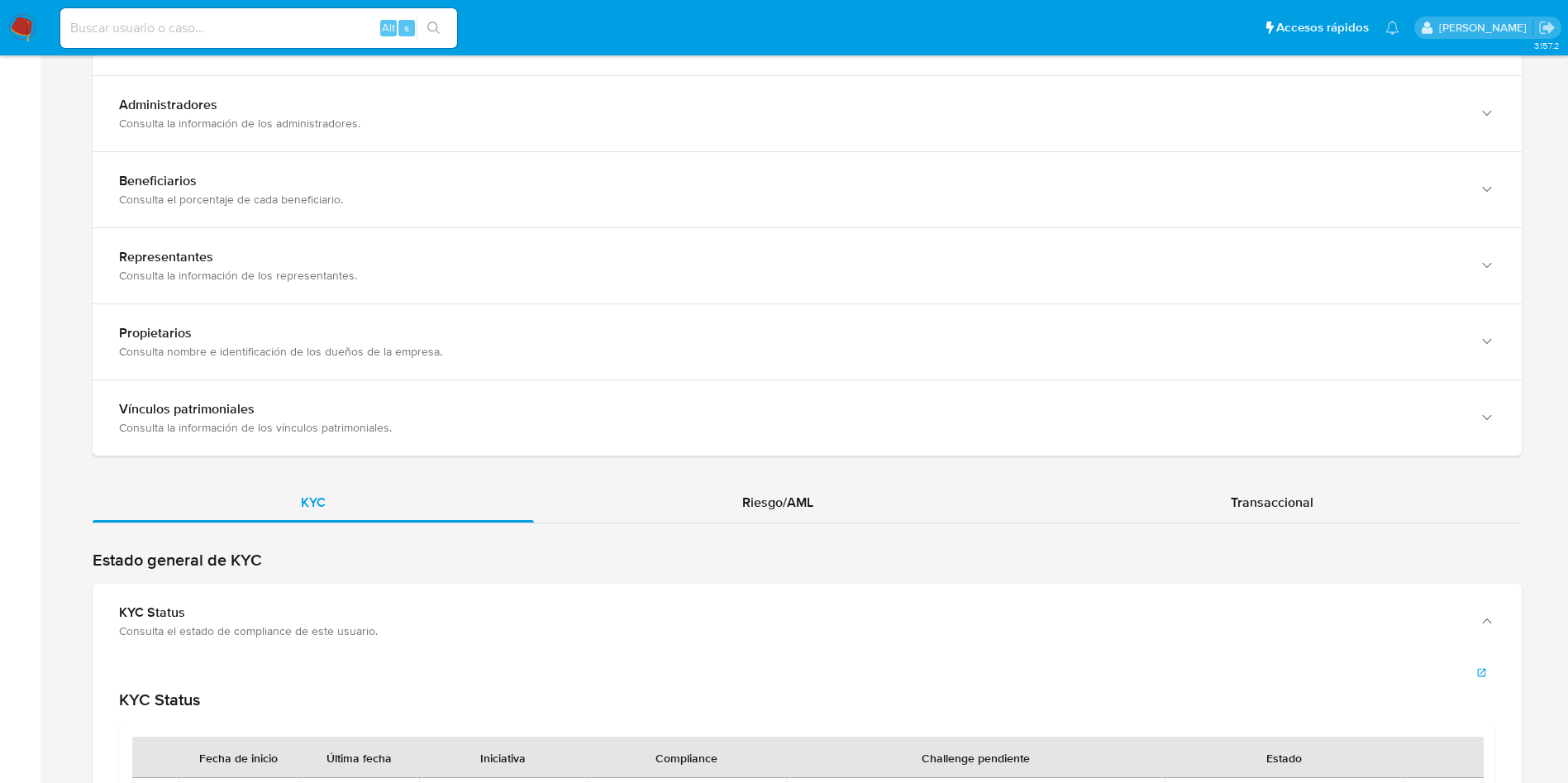
scroll to position [1824, 0]
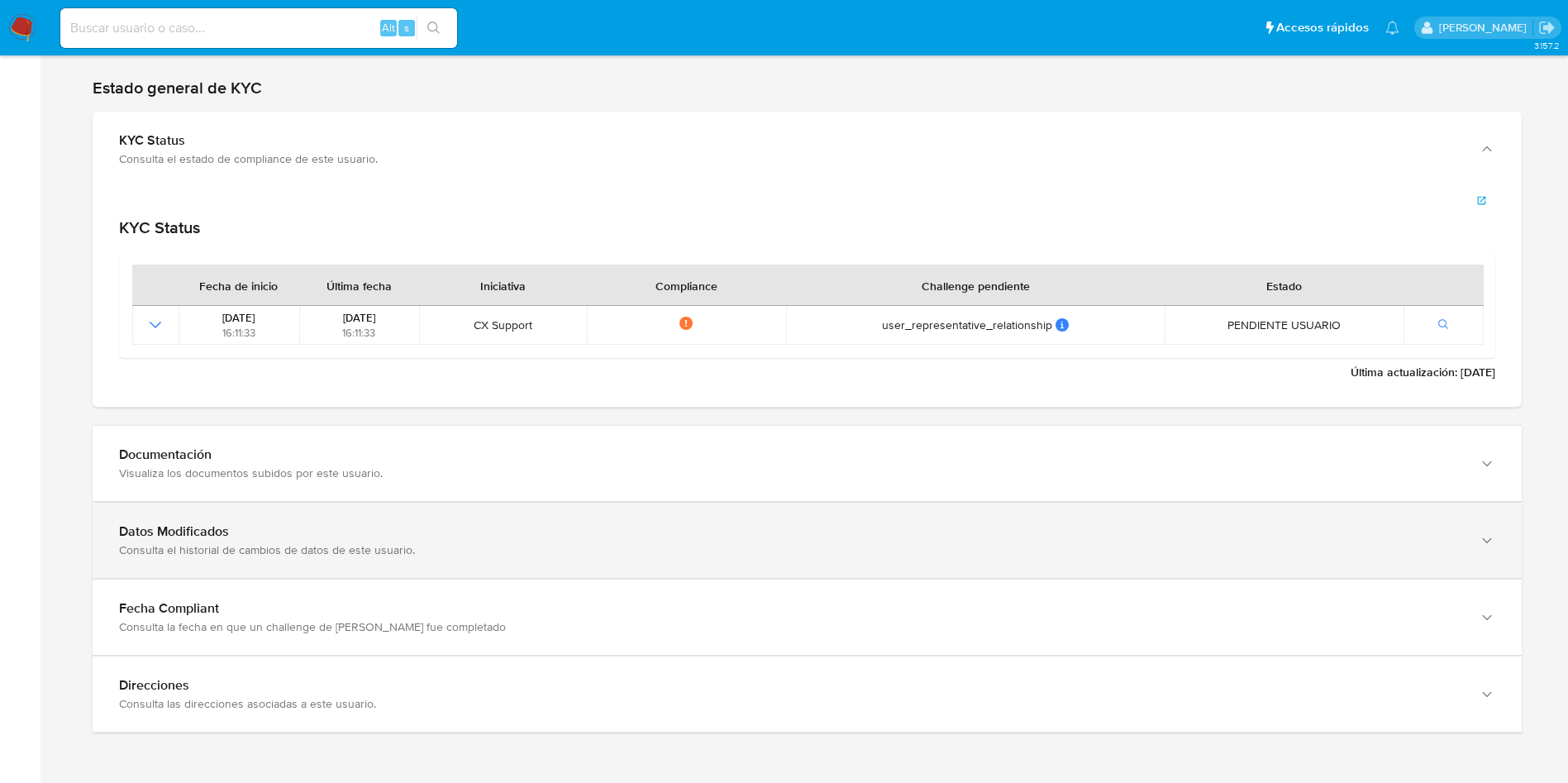
click at [346, 493] on div "Documentación Visualiza los documentos subidos por este usuario." at bounding box center [807, 463] width 1430 height 75
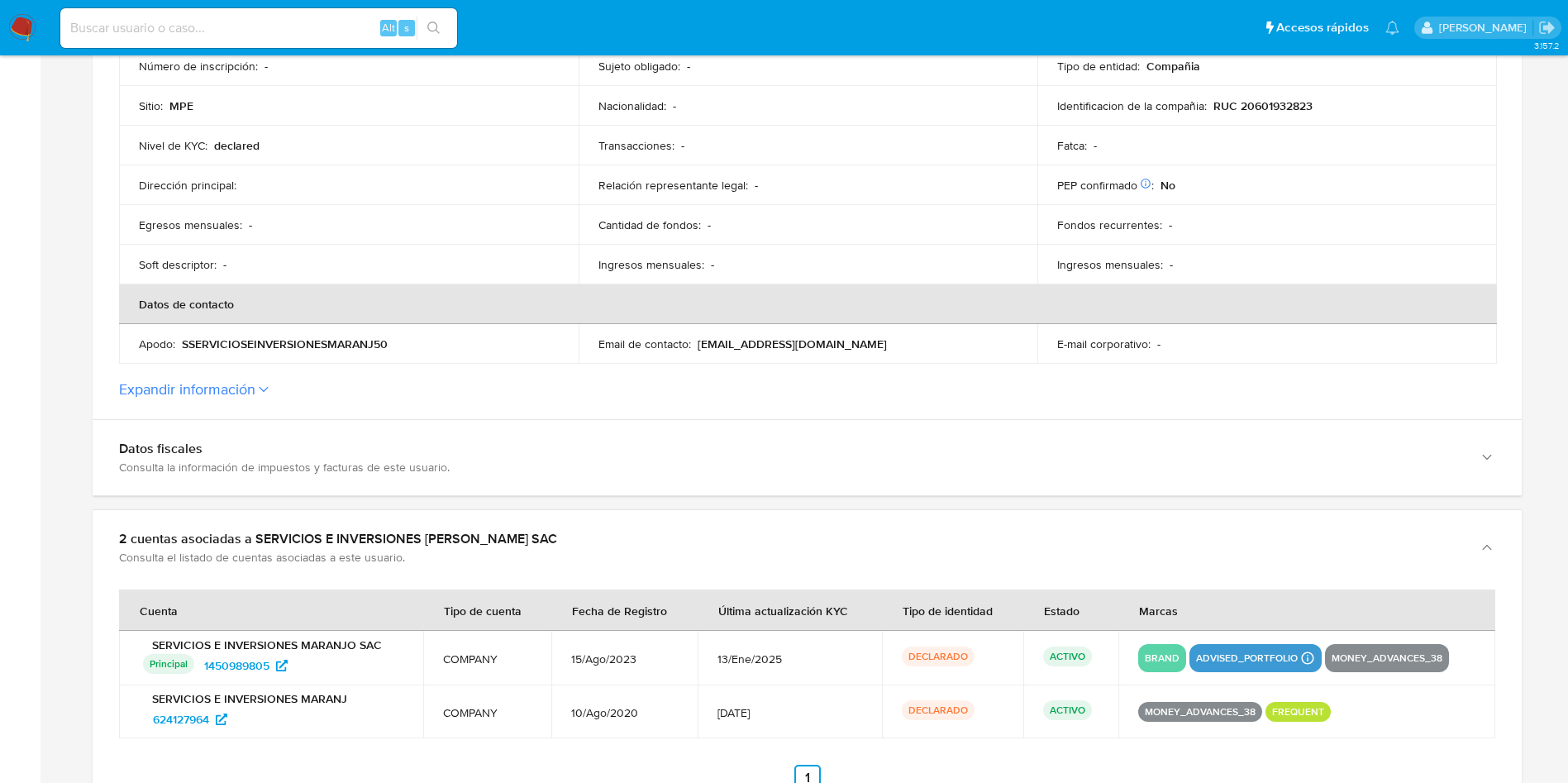
scroll to position [0, 0]
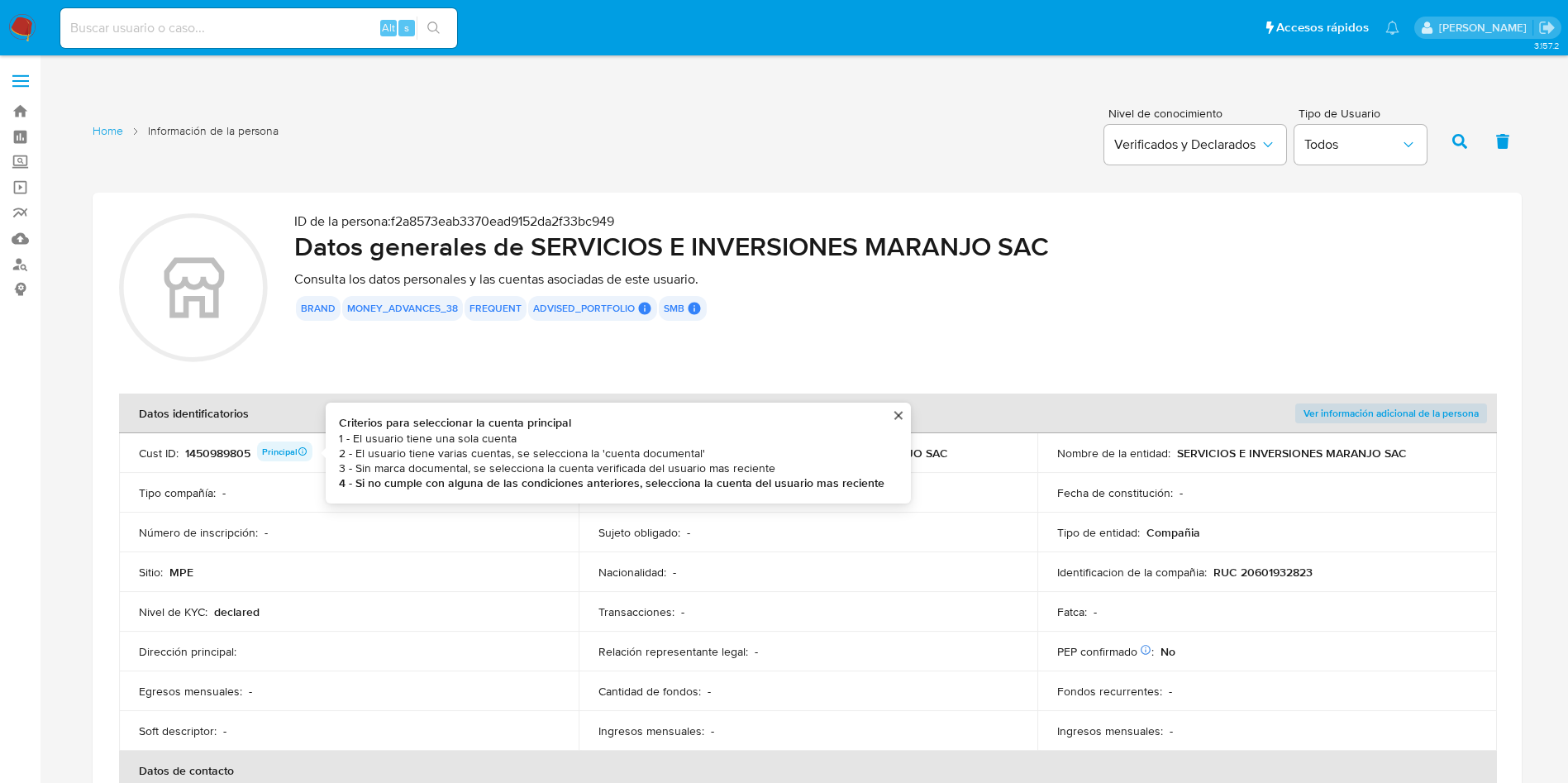
click at [235, 450] on div "1450989805 Principal Criterios para seleccionar la cuenta principal 1 - El usua…" at bounding box center [248, 453] width 127 height 23
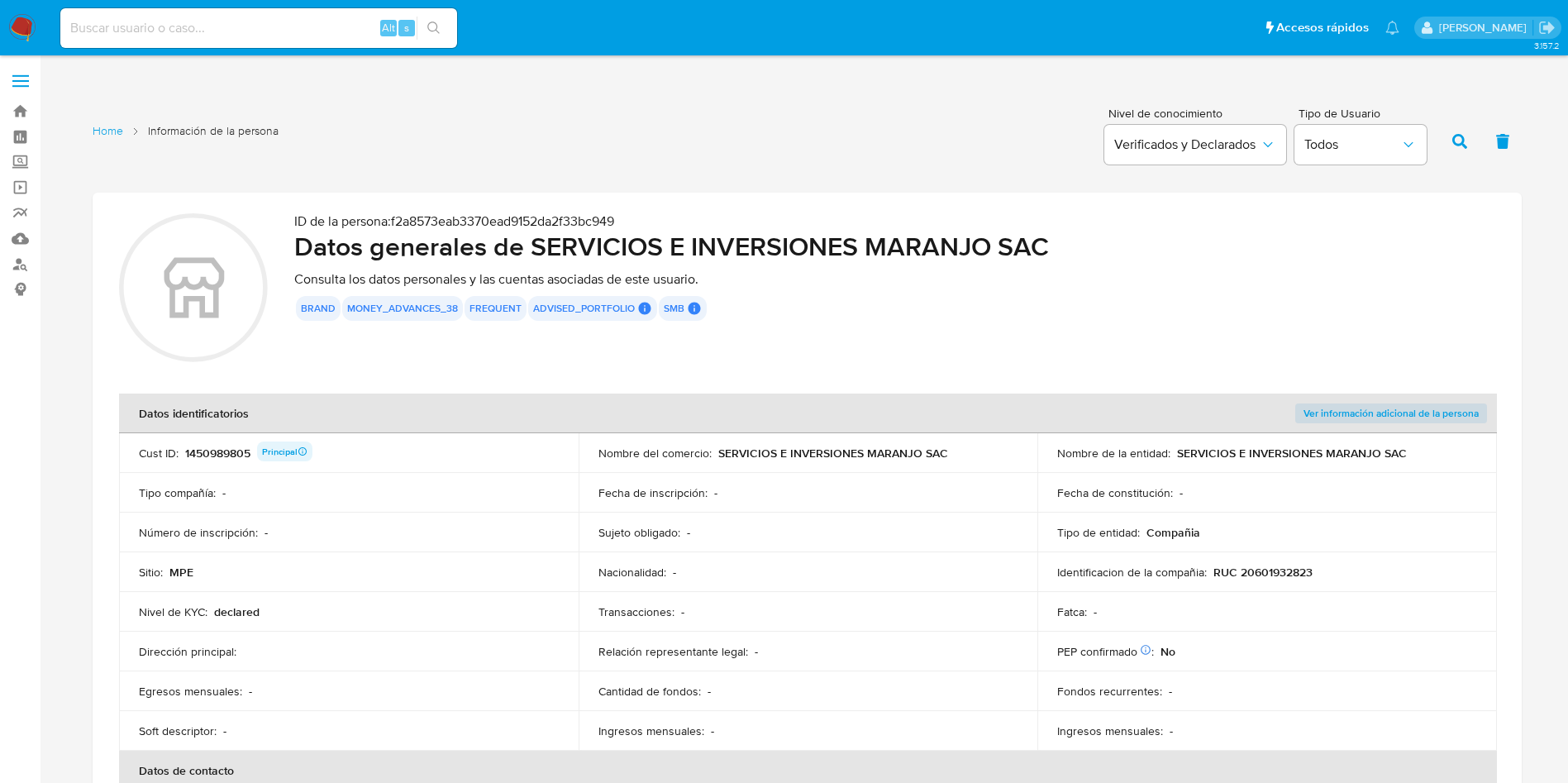
click at [235, 450] on div "1450989805 Principal" at bounding box center [248, 453] width 127 height 23
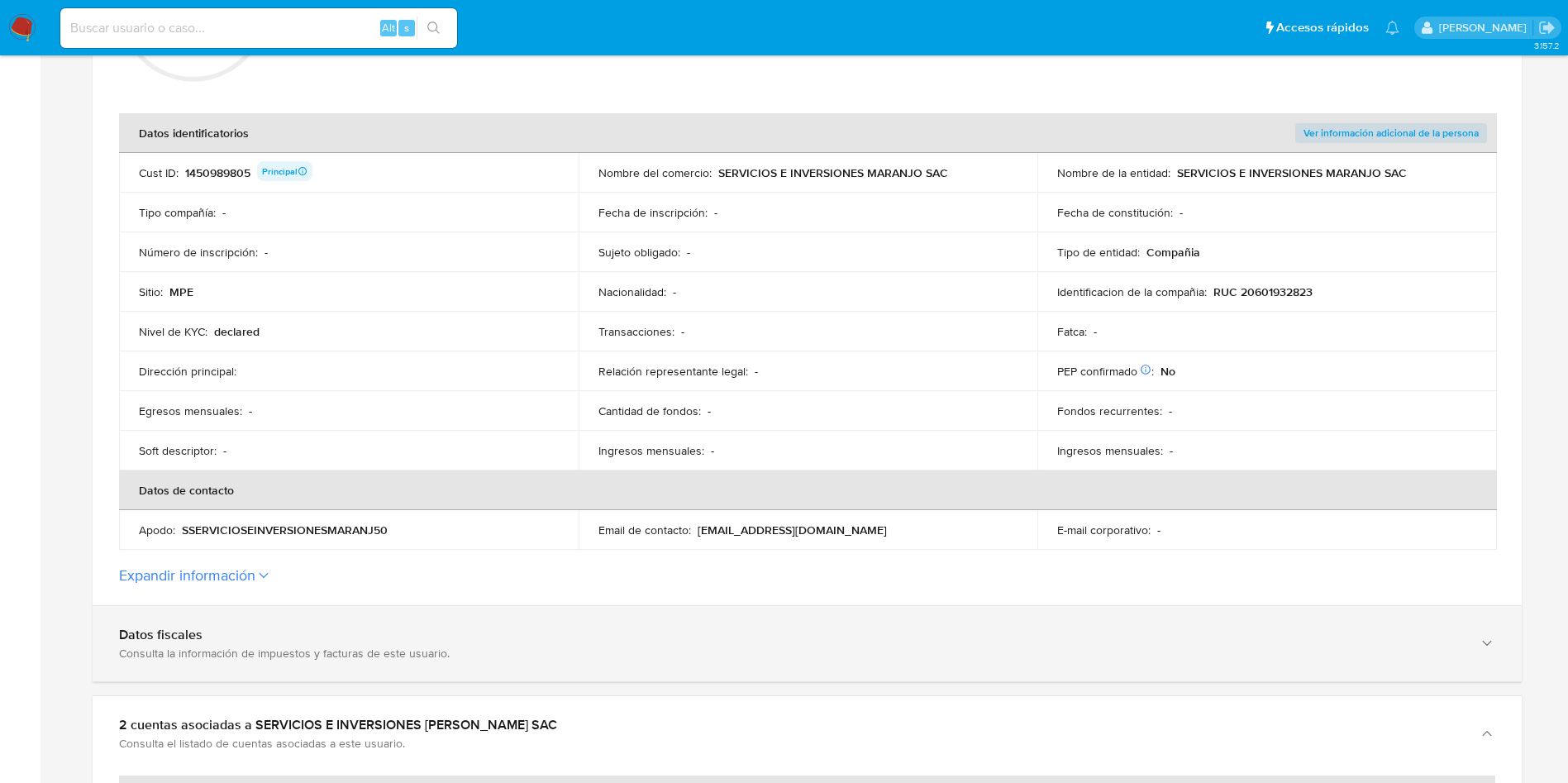
scroll to position [496, 0]
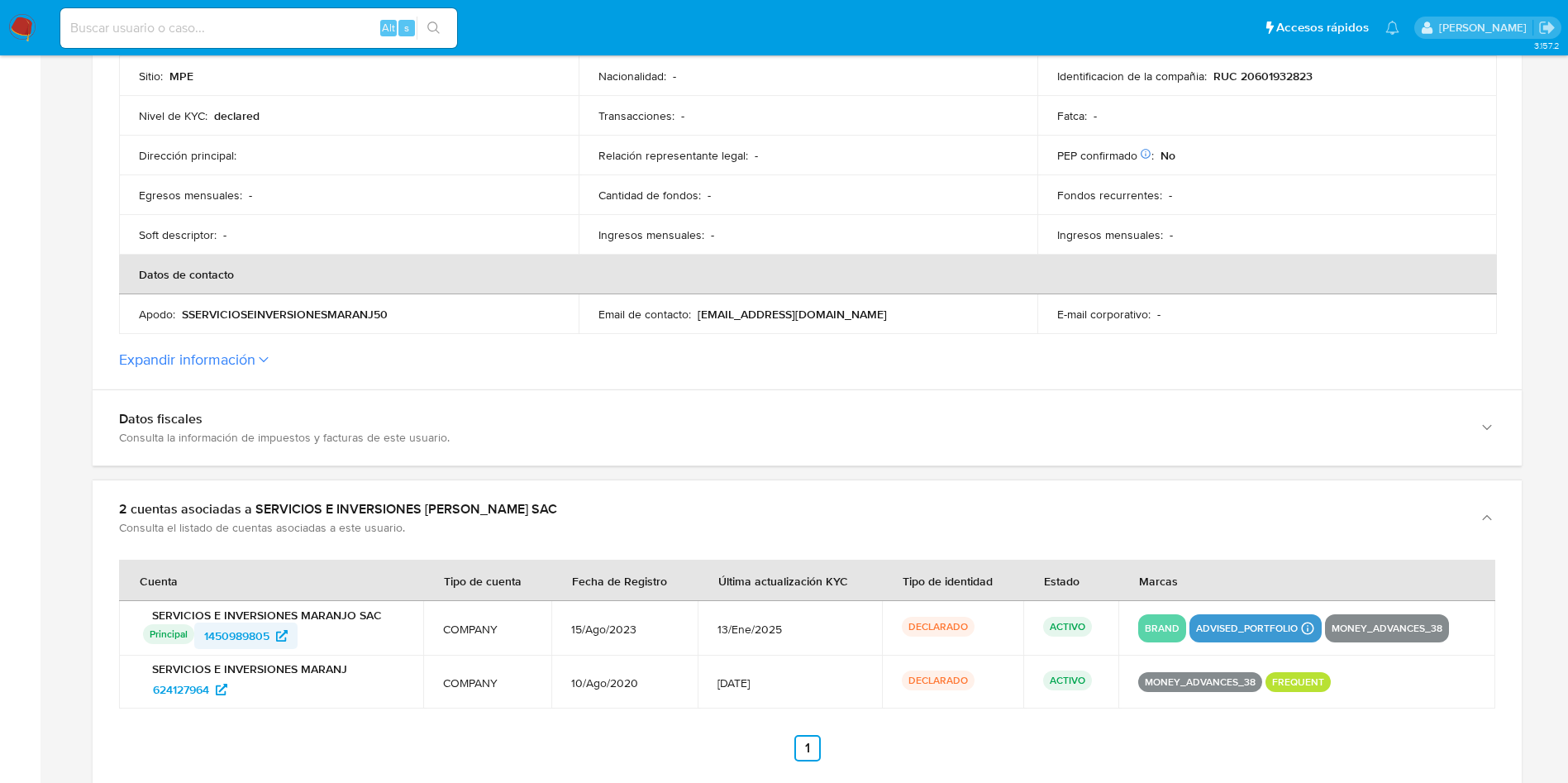
click at [255, 629] on span "1450989805" at bounding box center [237, 636] width 66 height 27
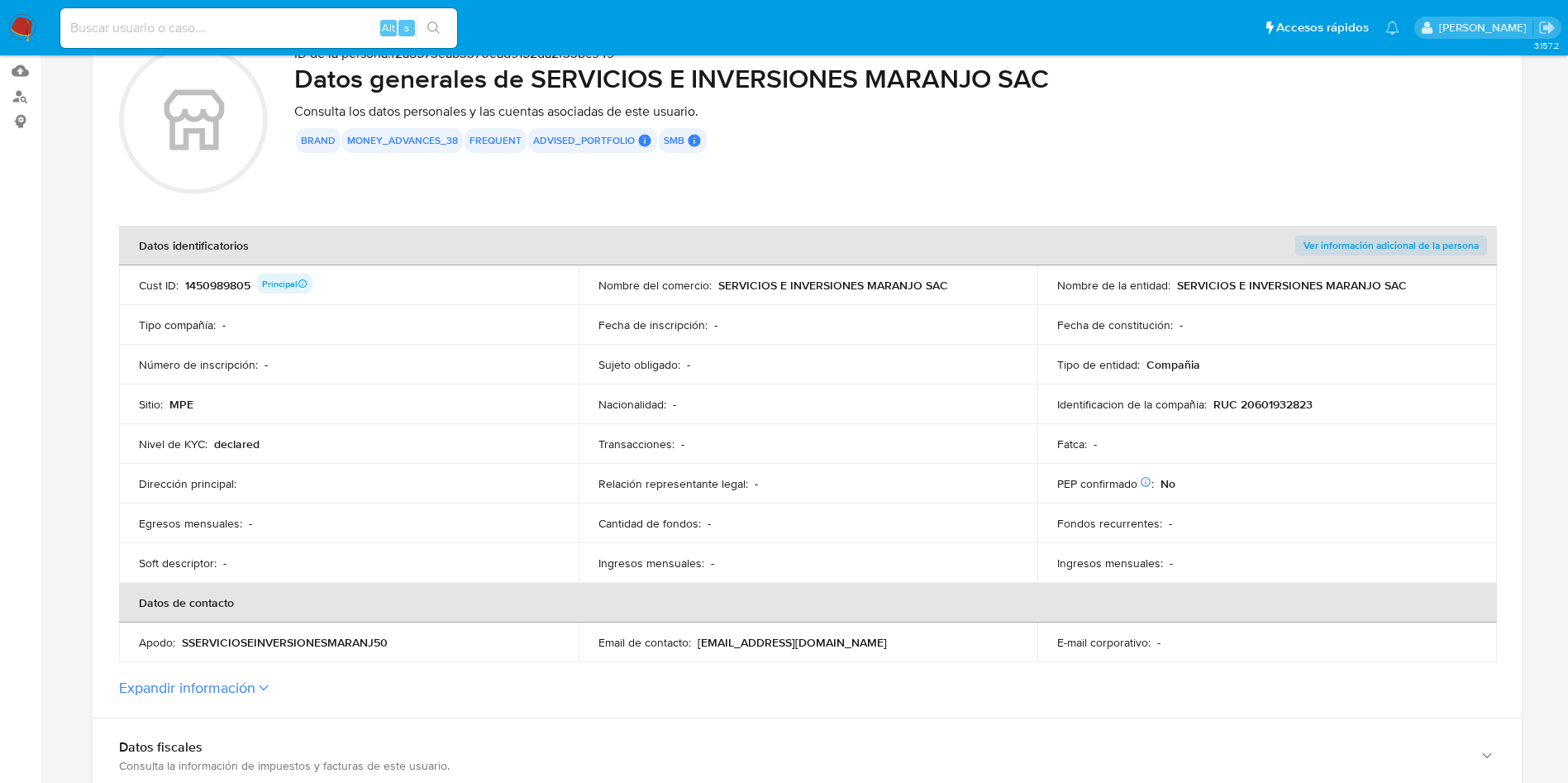
scroll to position [0, 0]
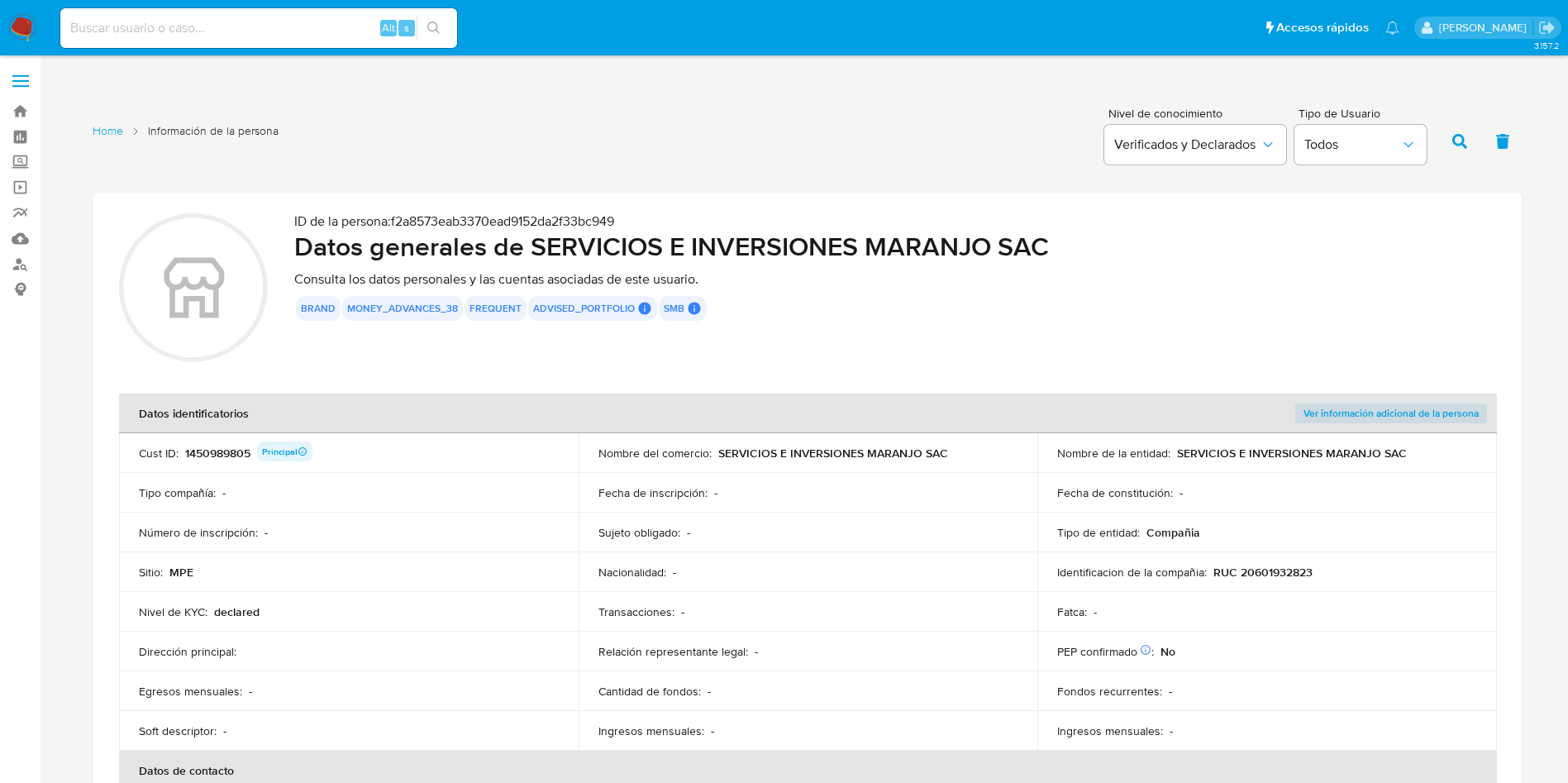
click at [1290, 565] on p "RUC 20601932823" at bounding box center [1263, 572] width 99 height 15
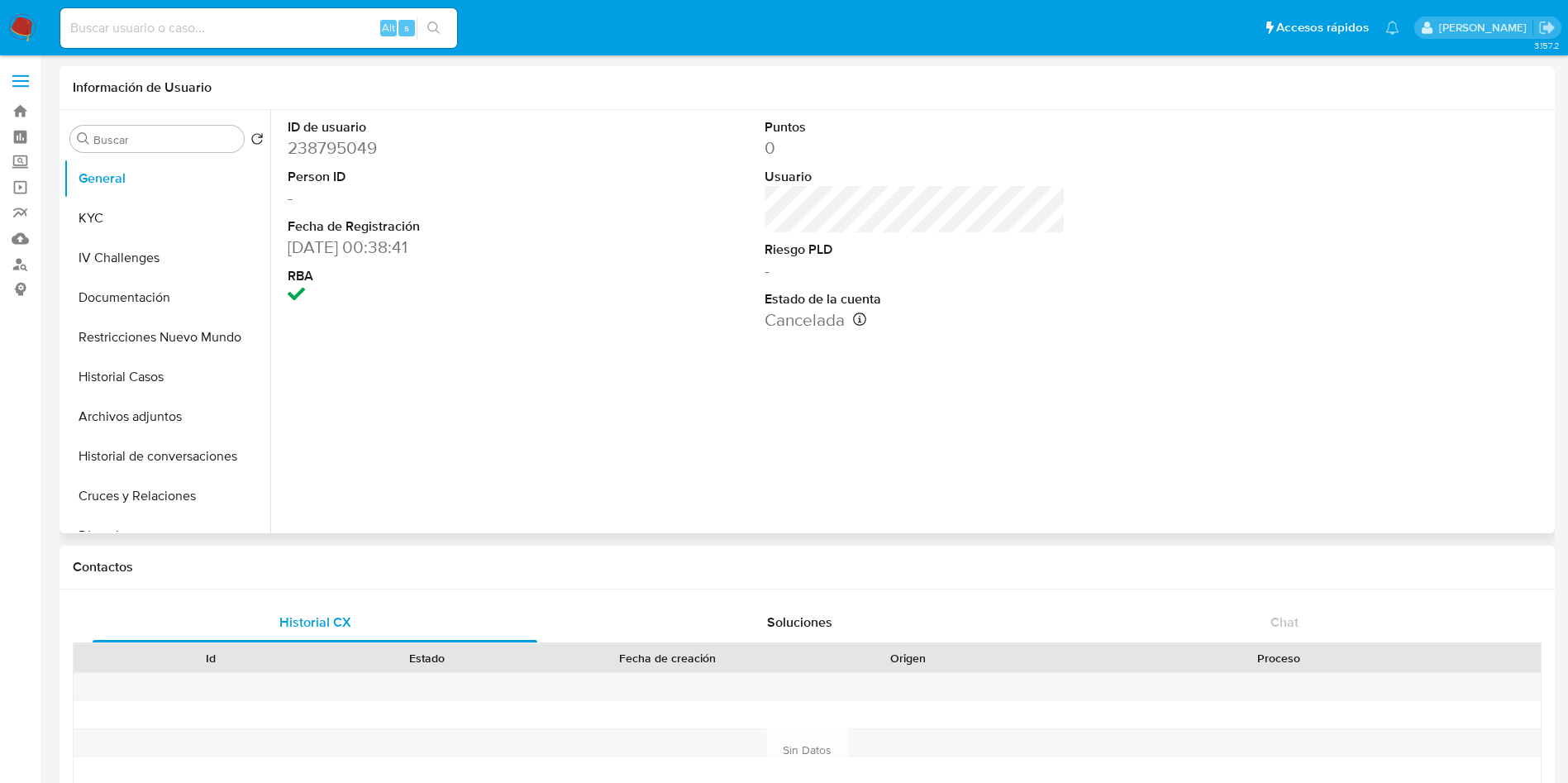
select select "10"
click at [949, 469] on div "ID de usuario 238795049 Person ID - Fecha de Registración [DATE] 00:38:41 RBA P…" at bounding box center [911, 321] width 1280 height 423
click at [109, 215] on button "KYC" at bounding box center [167, 219] width 206 height 40
select select "10"
click at [171, 224] on button "KYC" at bounding box center [161, 219] width 194 height 40
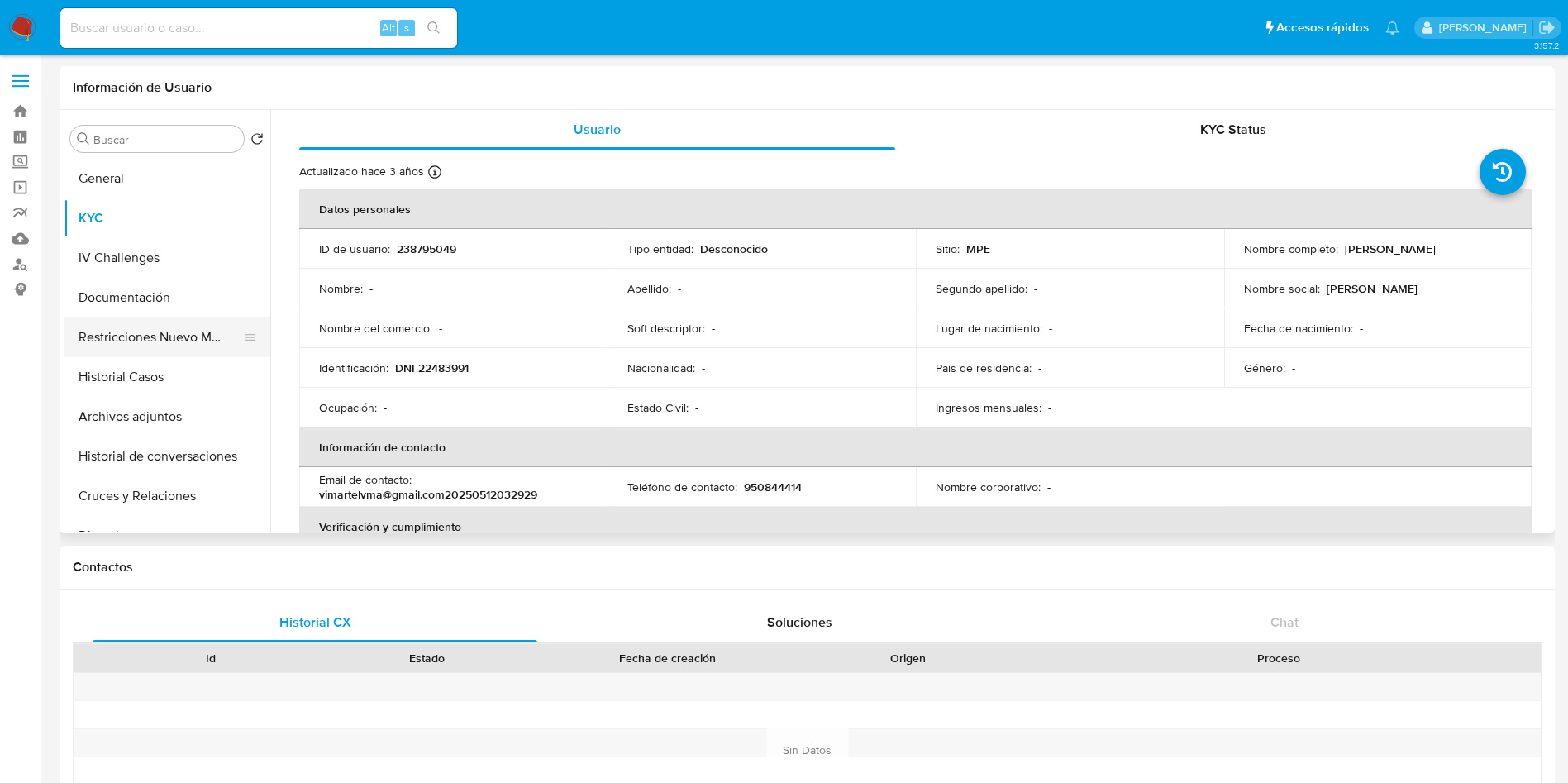
click at [146, 347] on button "Restricciones Nuevo Mundo" at bounding box center [161, 337] width 194 height 40
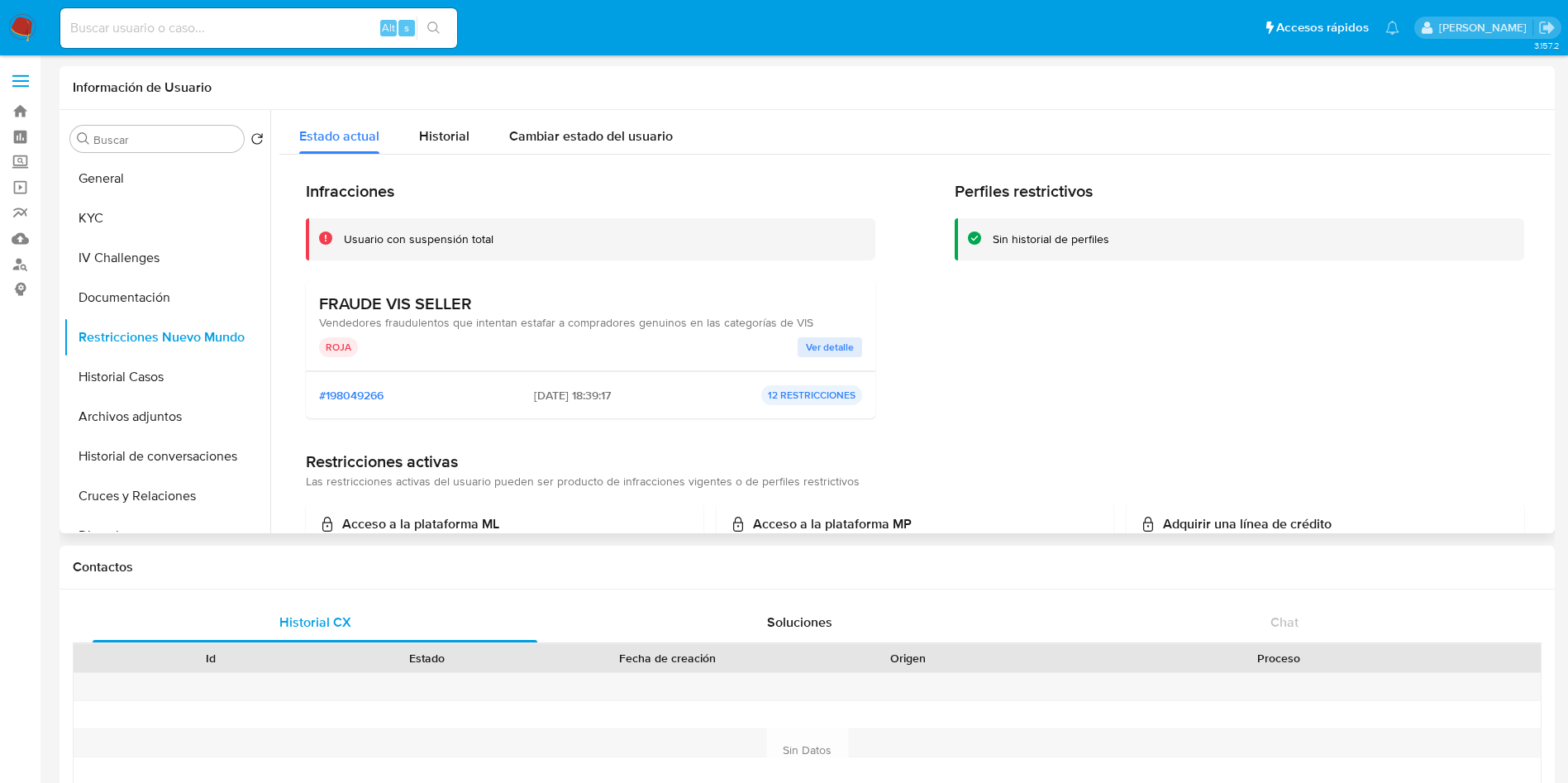
click at [828, 347] on span "Ver detalle" at bounding box center [830, 347] width 48 height 16
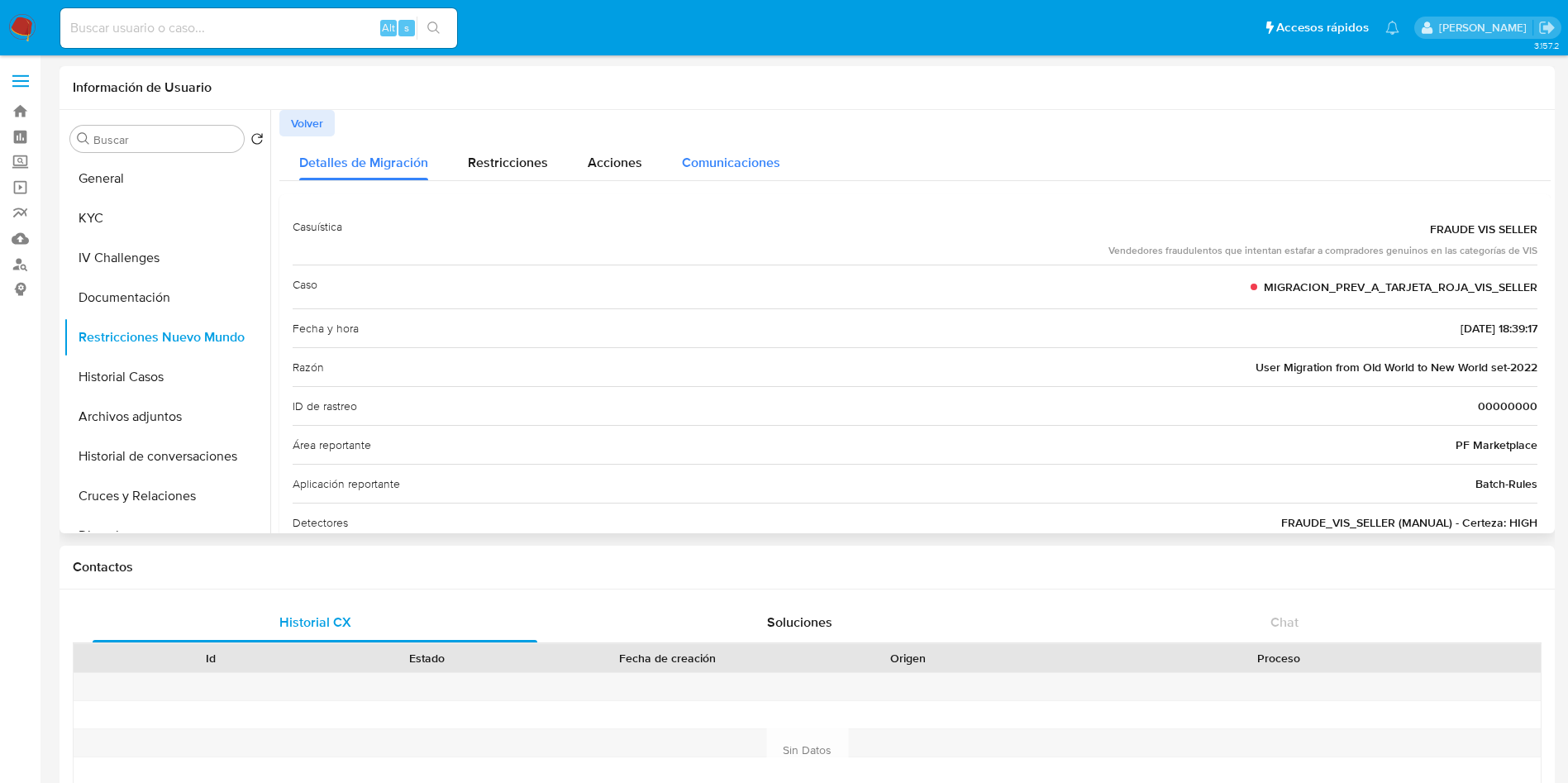
click at [707, 163] on span "Comunicaciones" at bounding box center [731, 162] width 98 height 19
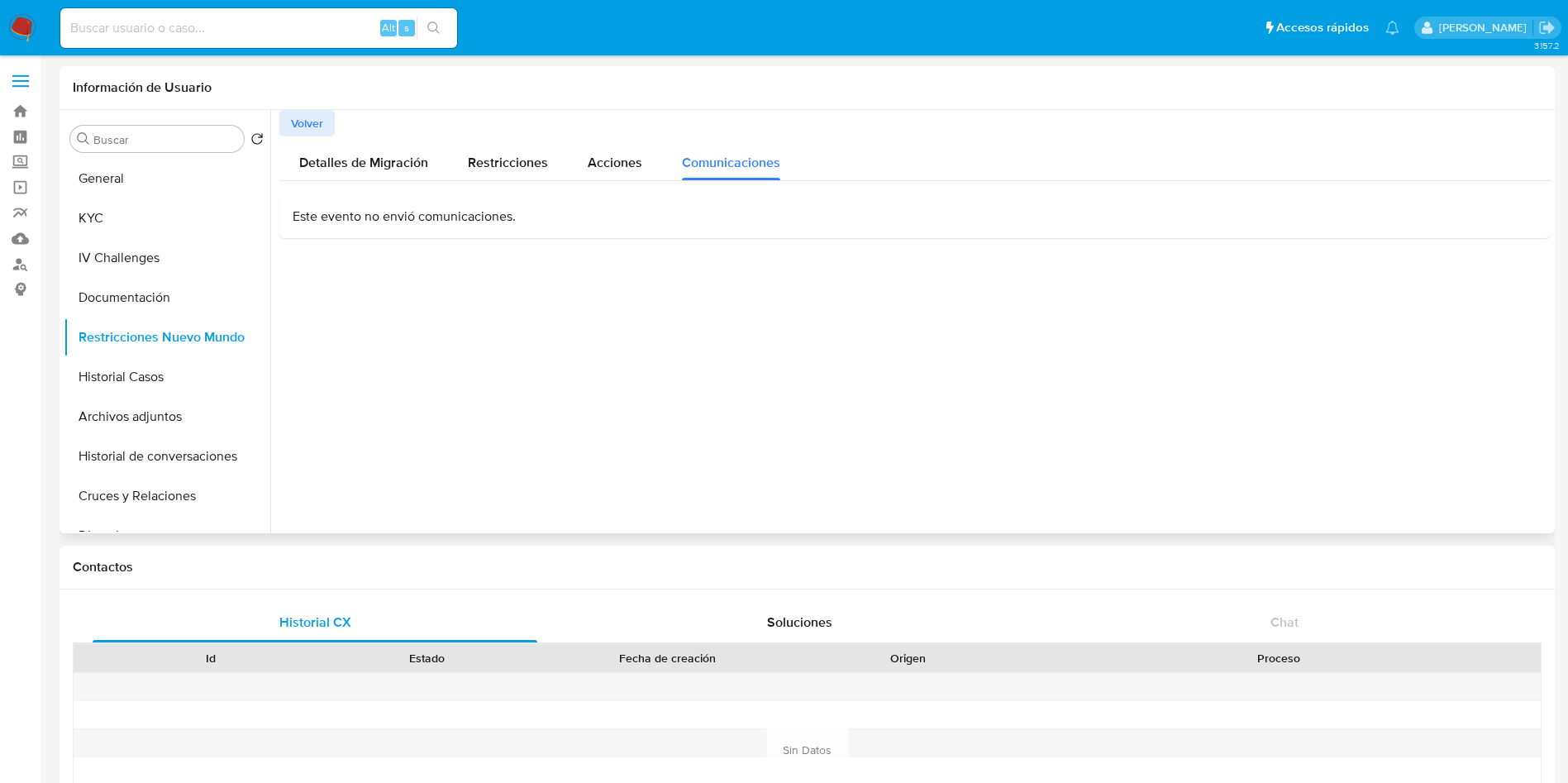
click at [451, 216] on p "Este evento no envió comunicaciones." at bounding box center [915, 216] width 1245 height 18
click at [149, 188] on button "General" at bounding box center [161, 179] width 194 height 40
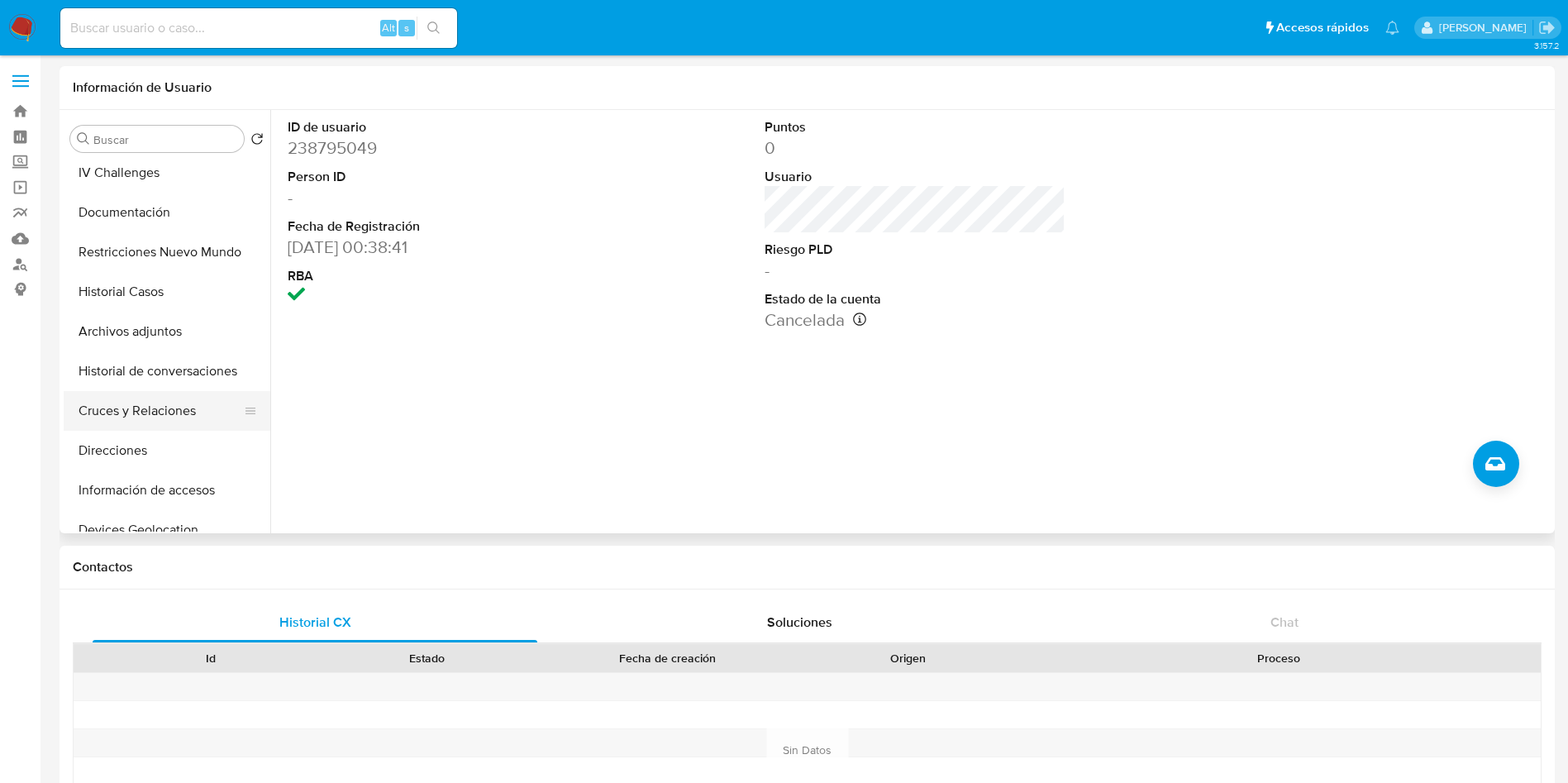
scroll to position [124, 0]
click at [149, 394] on button "Direcciones" at bounding box center [161, 412] width 194 height 40
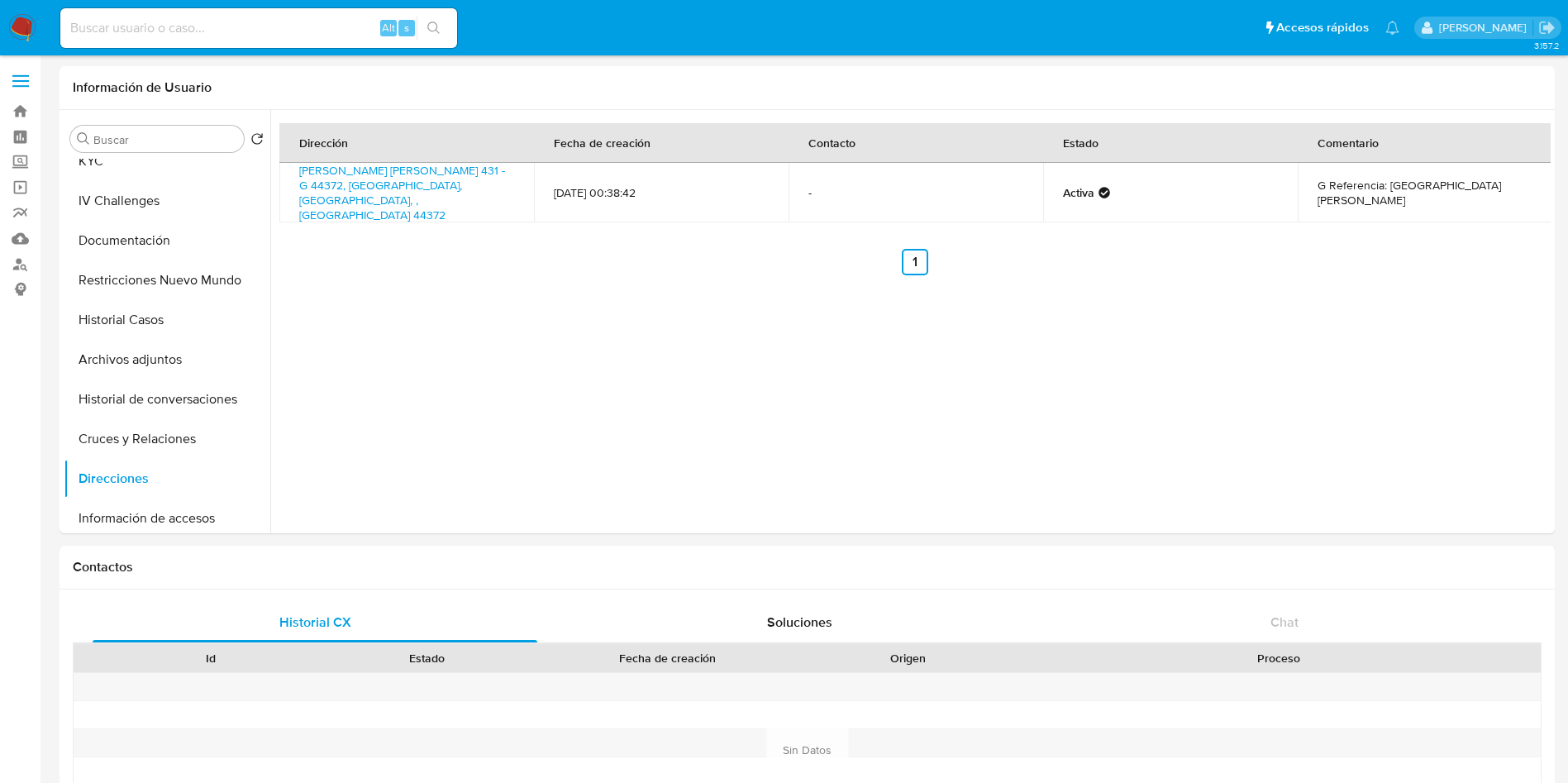
scroll to position [0, 0]
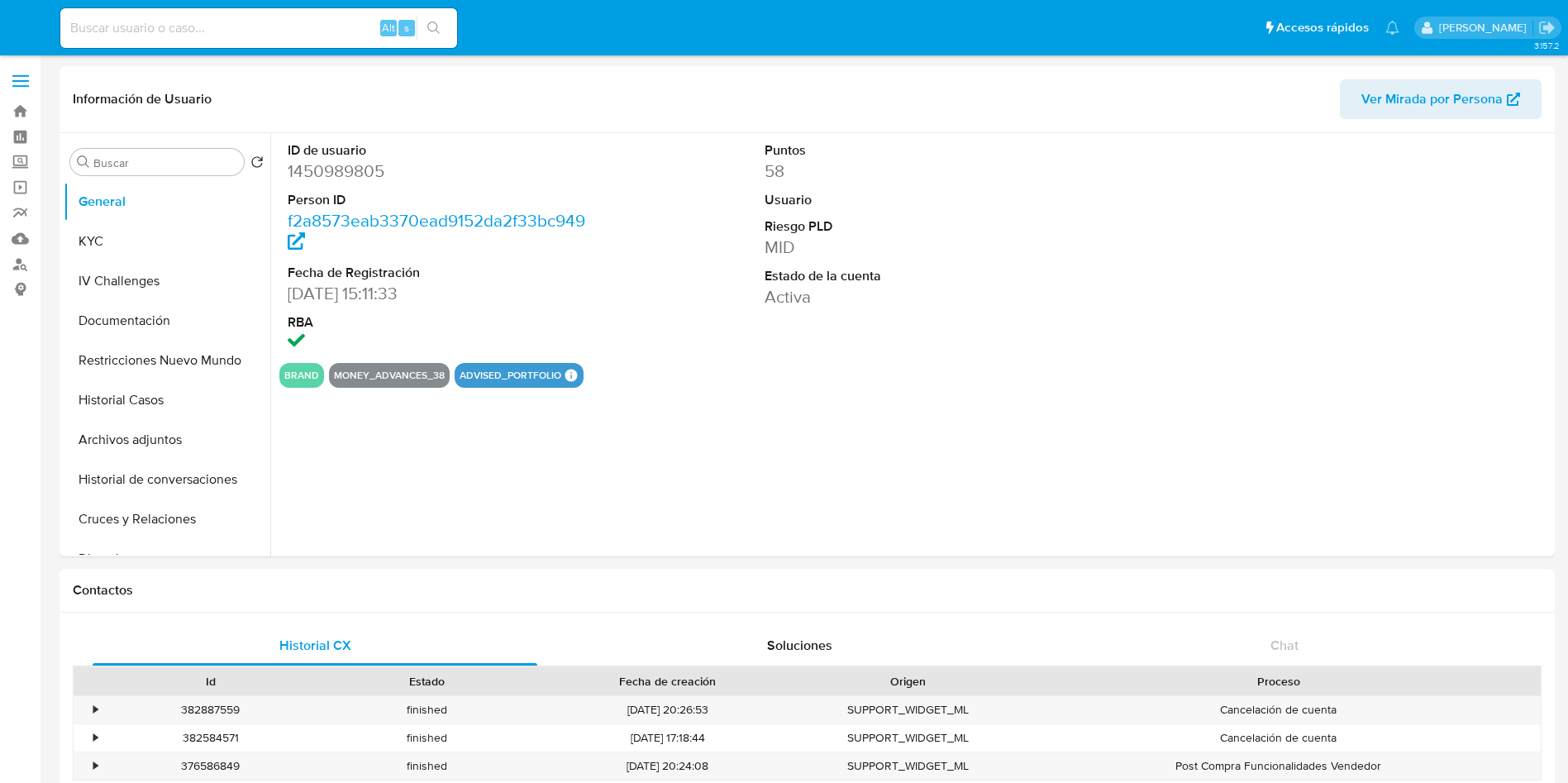
select select "10"
click at [343, 171] on dd "1450989805" at bounding box center [438, 171] width 302 height 23
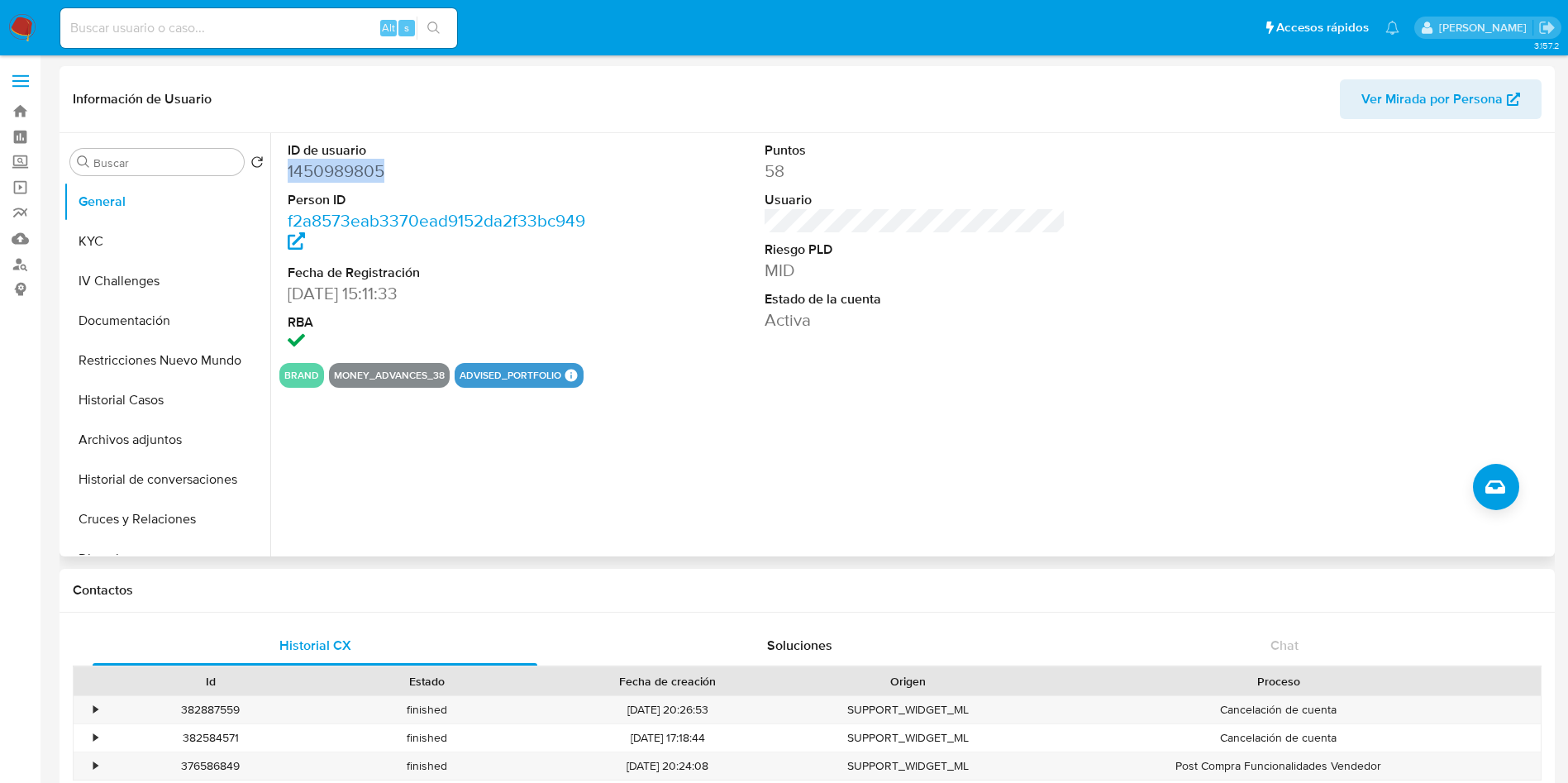
click at [343, 171] on dd "1450989805" at bounding box center [438, 171] width 302 height 23
copy dd "1450989805"
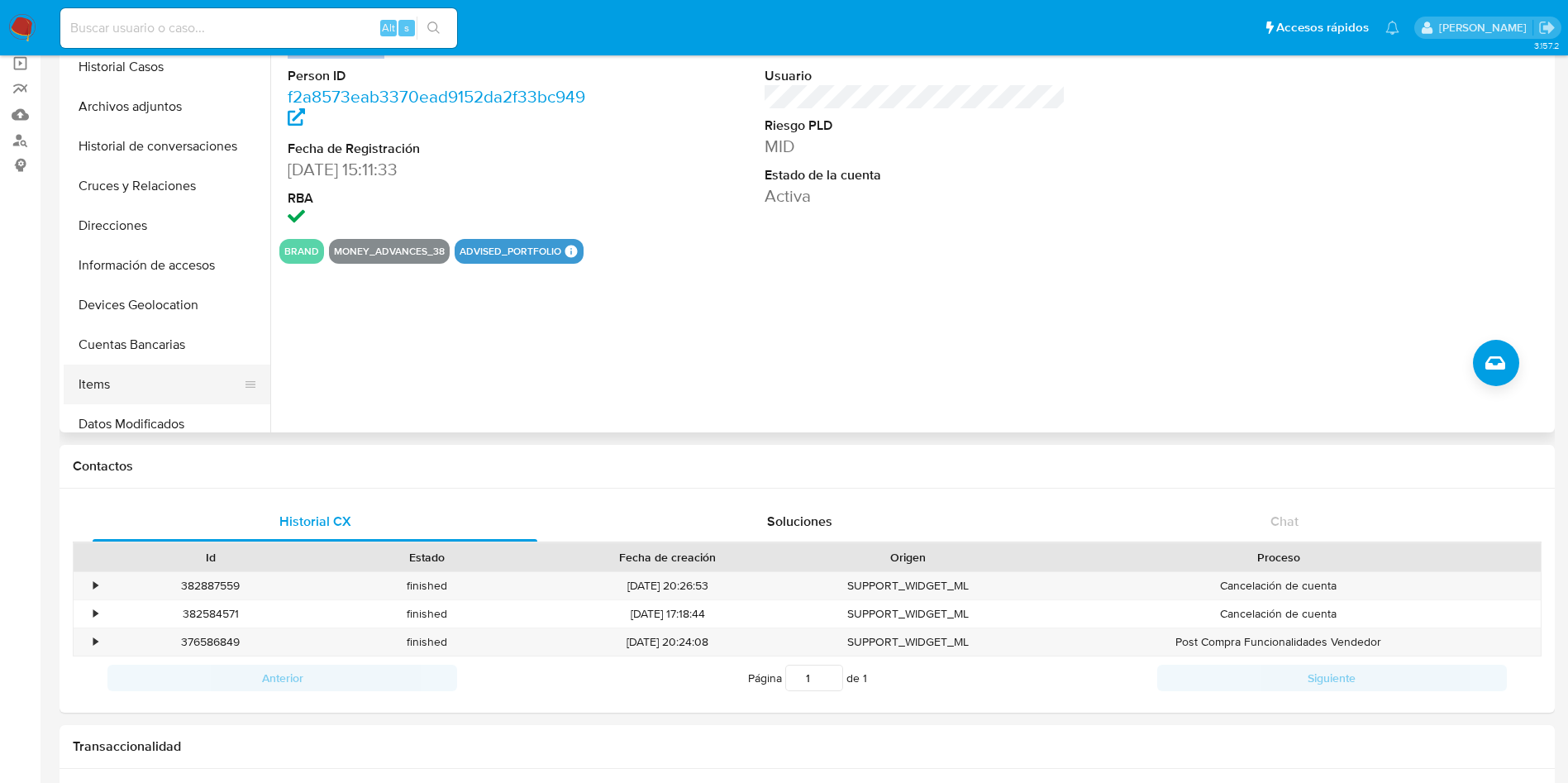
scroll to position [248, 0]
click at [196, 345] on button "Items" at bounding box center [161, 346] width 194 height 40
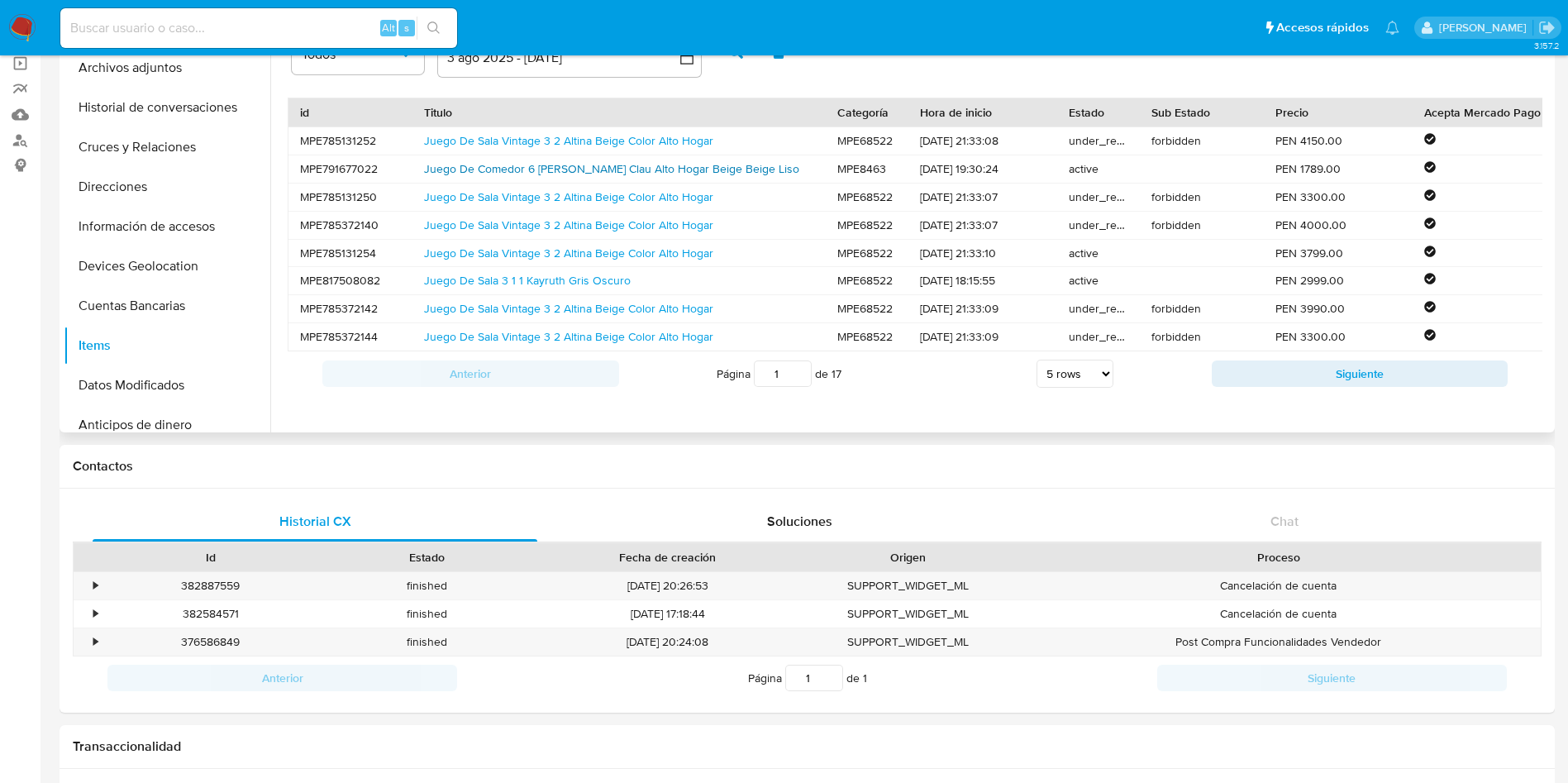
click at [635, 174] on link "Juego De Comedor 6 Sillas Clau Alto Hogar Beige Beige Liso" at bounding box center [612, 169] width 375 height 16
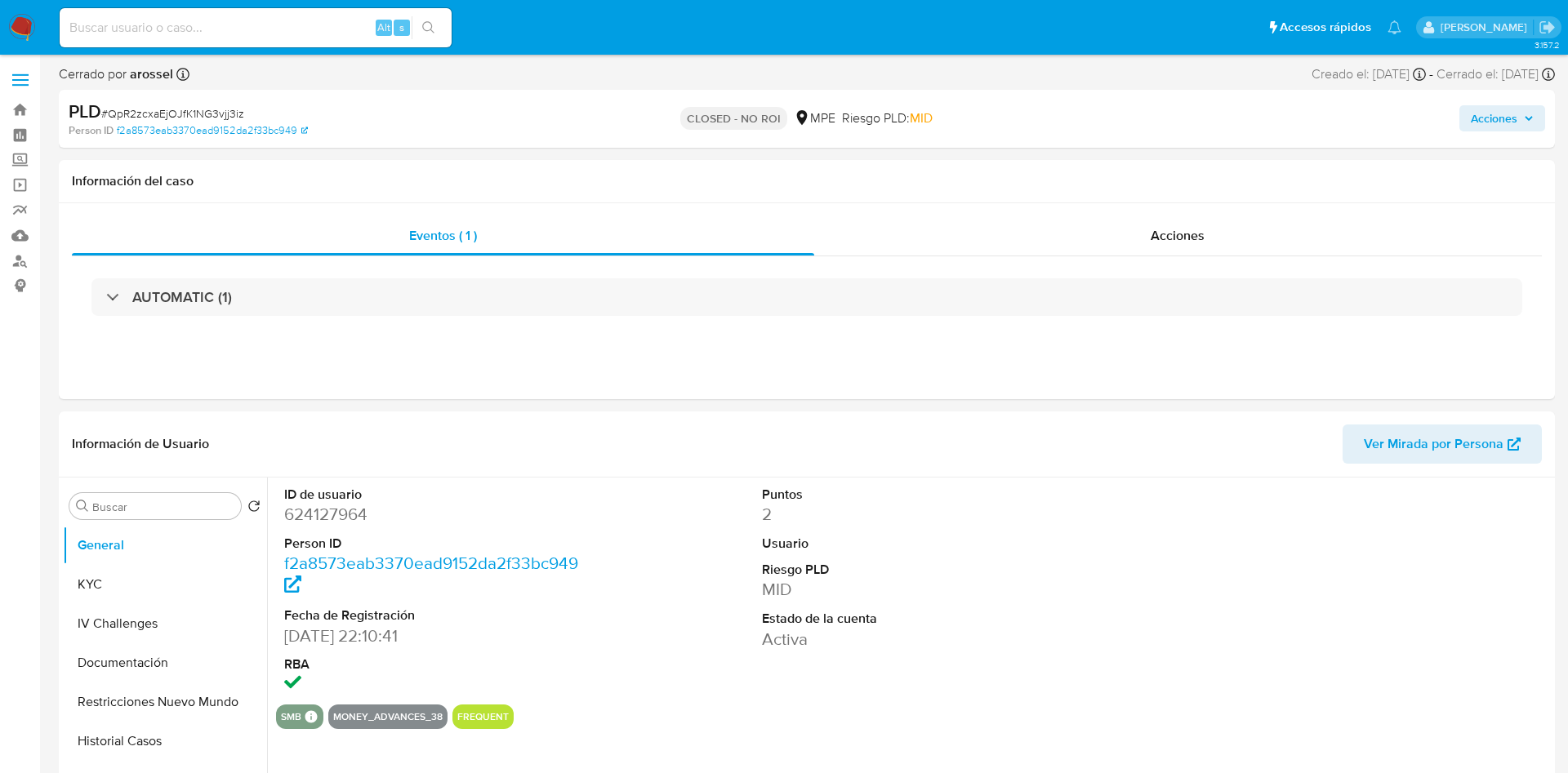
select select "10"
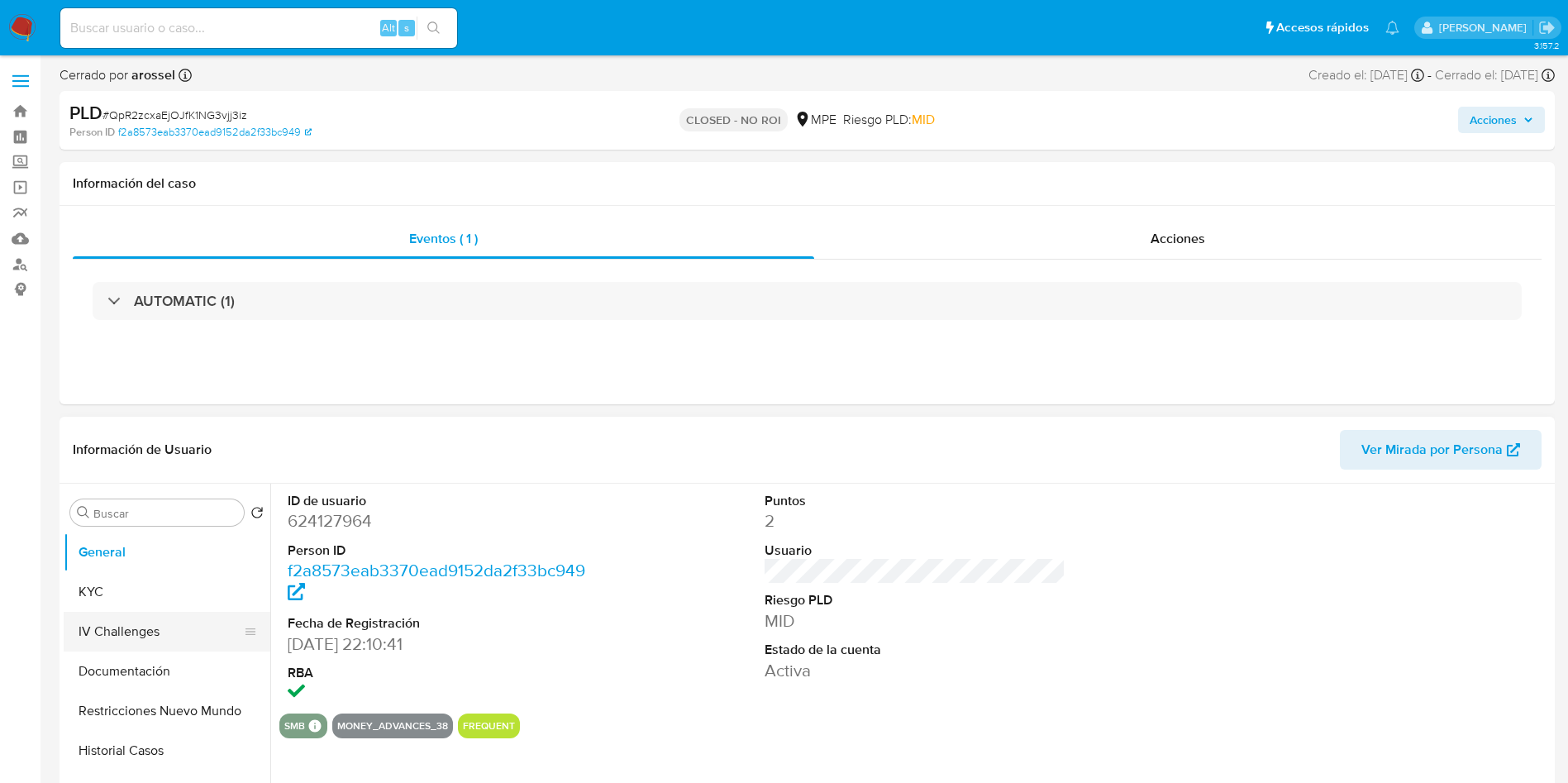
drag, startPoint x: 143, startPoint y: 629, endPoint x: 137, endPoint y: 621, distance: 10.0
click at [139, 623] on button "IV Challenges" at bounding box center [161, 632] width 194 height 40
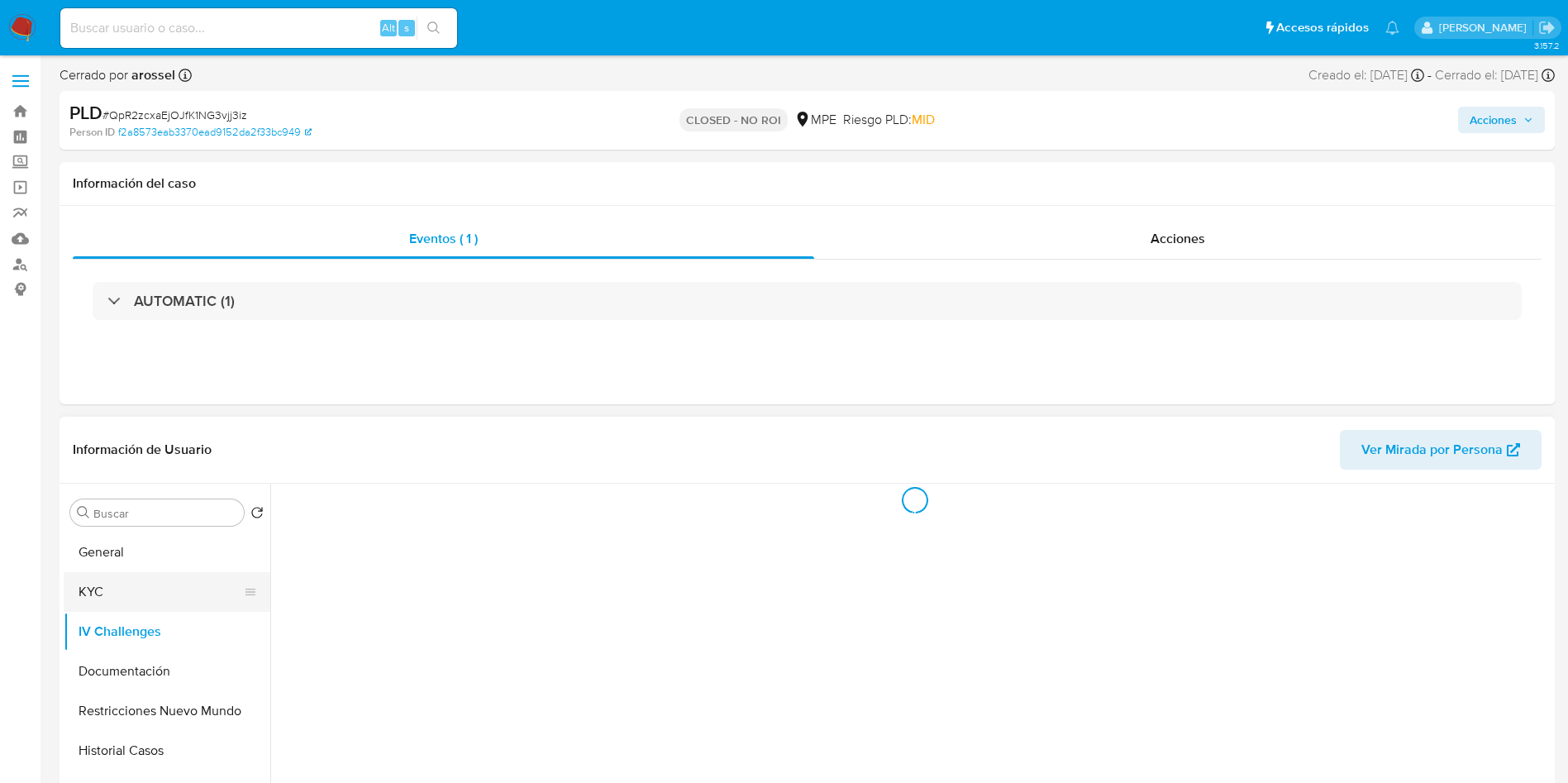
click at [137, 584] on button "KYC" at bounding box center [161, 592] width 194 height 40
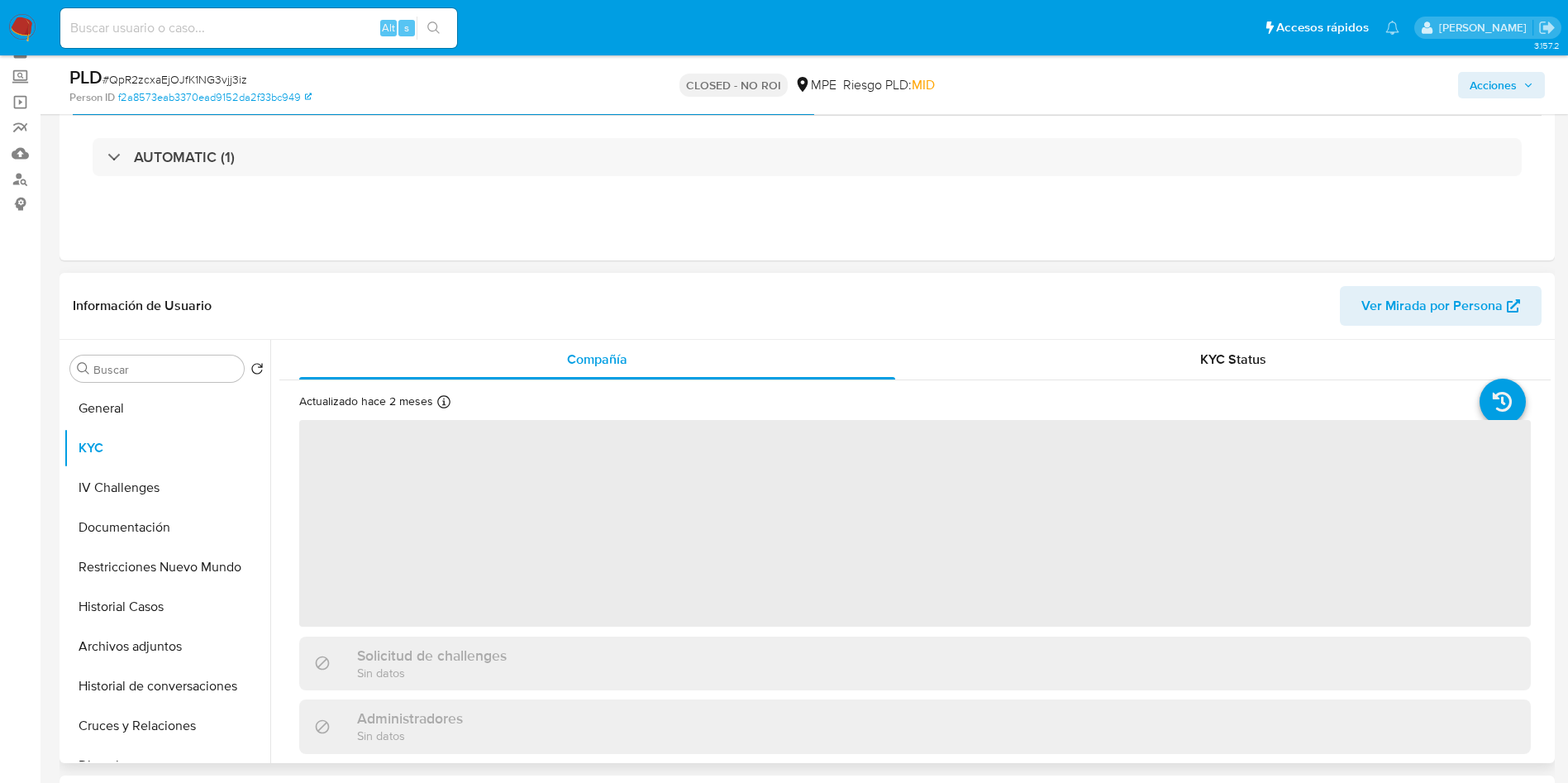
scroll to position [124, 0]
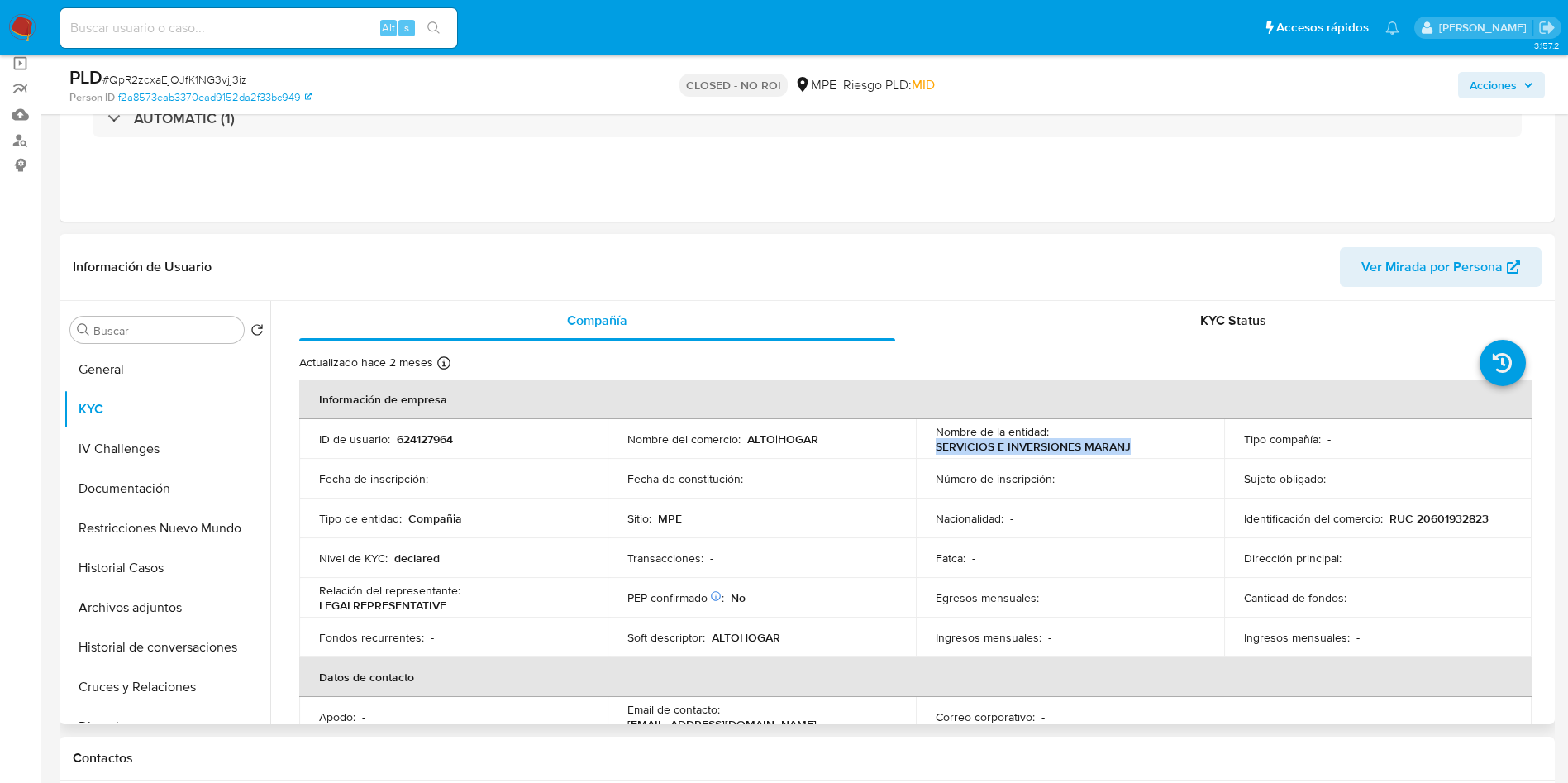
drag, startPoint x: 917, startPoint y: 448, endPoint x: 1146, endPoint y: 441, distance: 229.1
click at [1146, 441] on td "Nombre de la entidad : SERVICIOS E INVERSIONES MARANJ" at bounding box center [1070, 439] width 308 height 40
copy p "SERVICIOS E INVERSIONES MARANJ"
click at [244, 30] on input at bounding box center [258, 28] width 397 height 22
paste input "fMukh1sO6t21Sv5G9uuTjpjO"
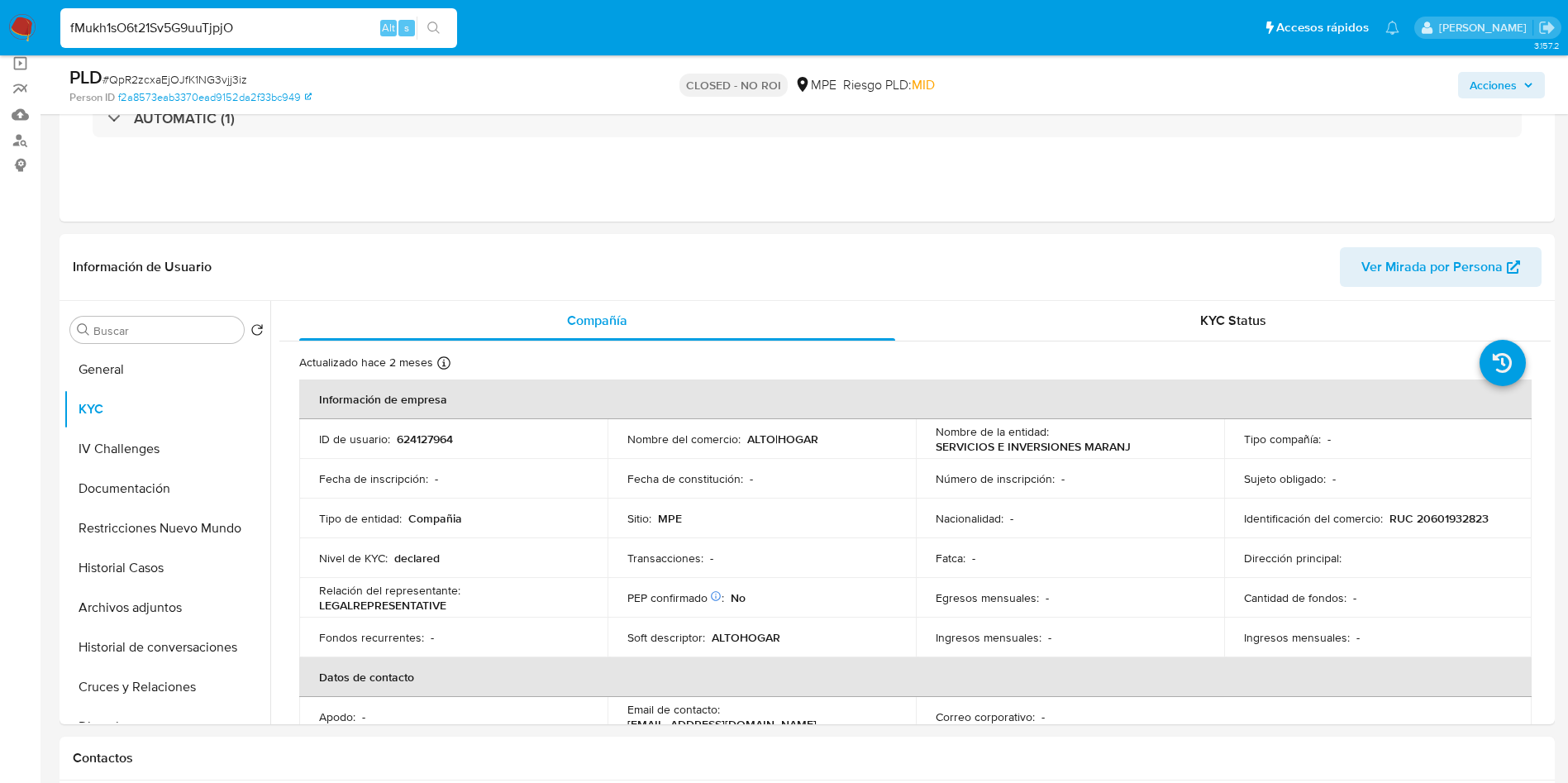
type input "fMukh1sO6t21Sv5G9uuTjpjO"
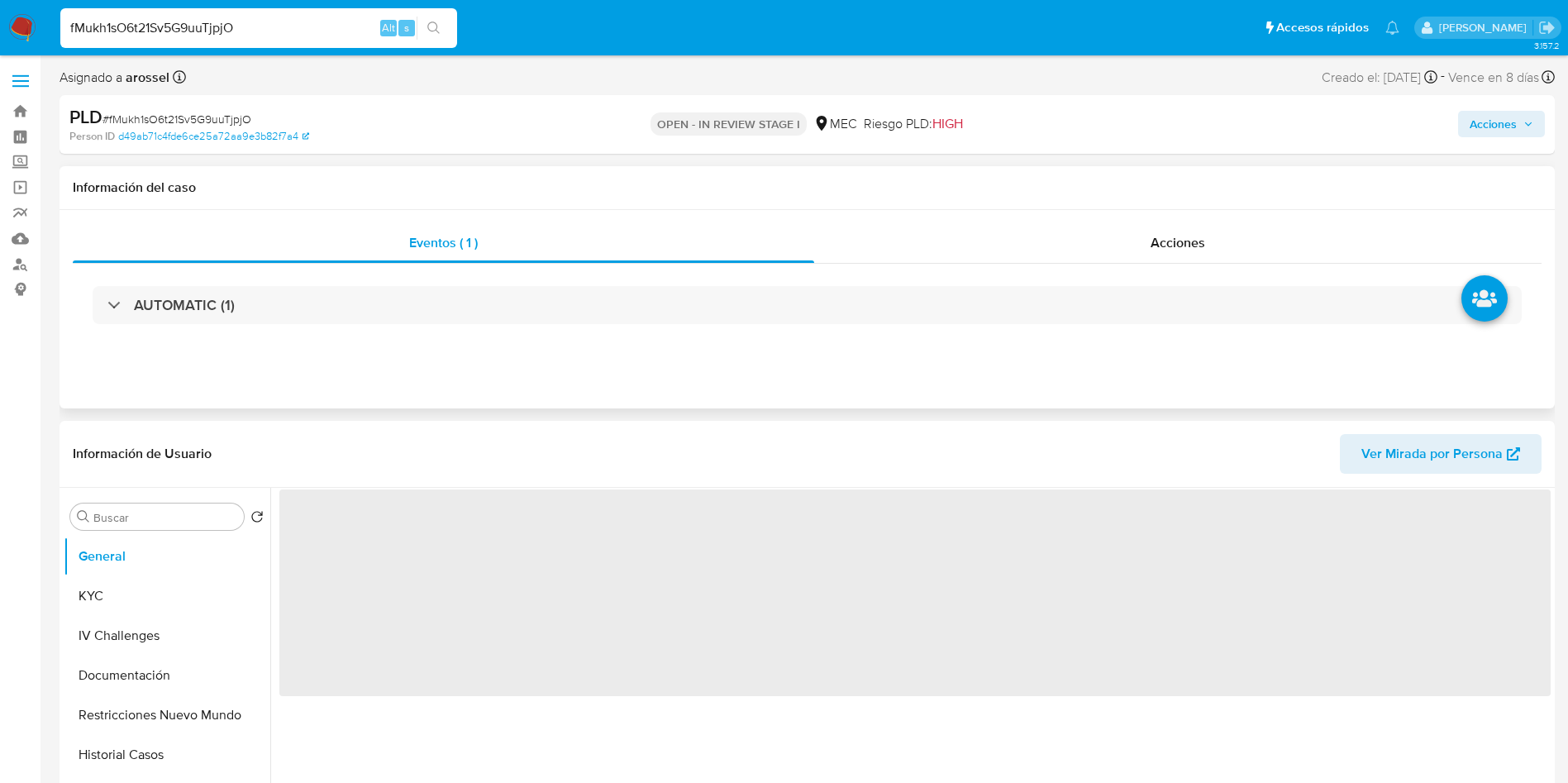
select select "10"
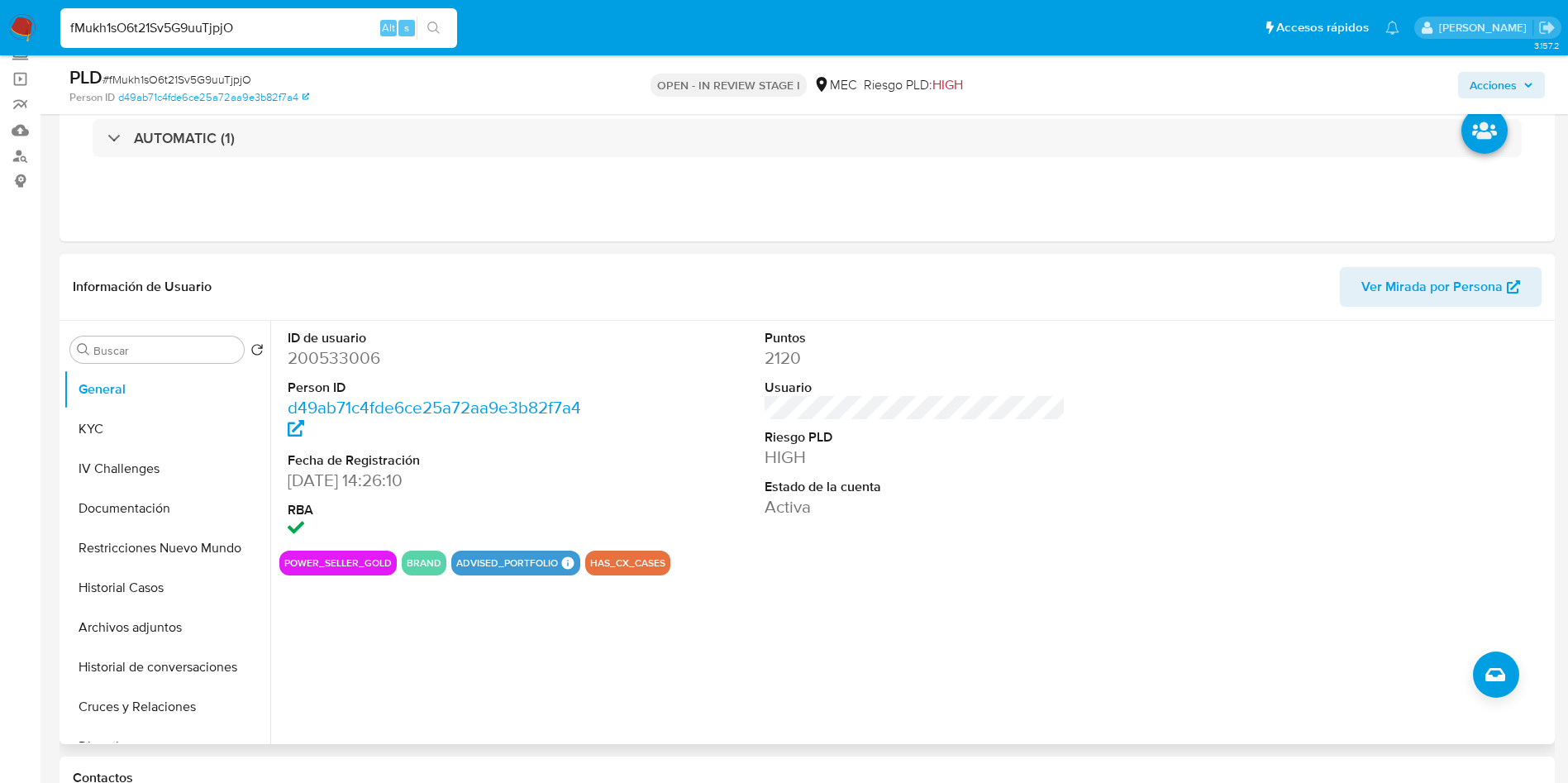
scroll to position [248, 0]
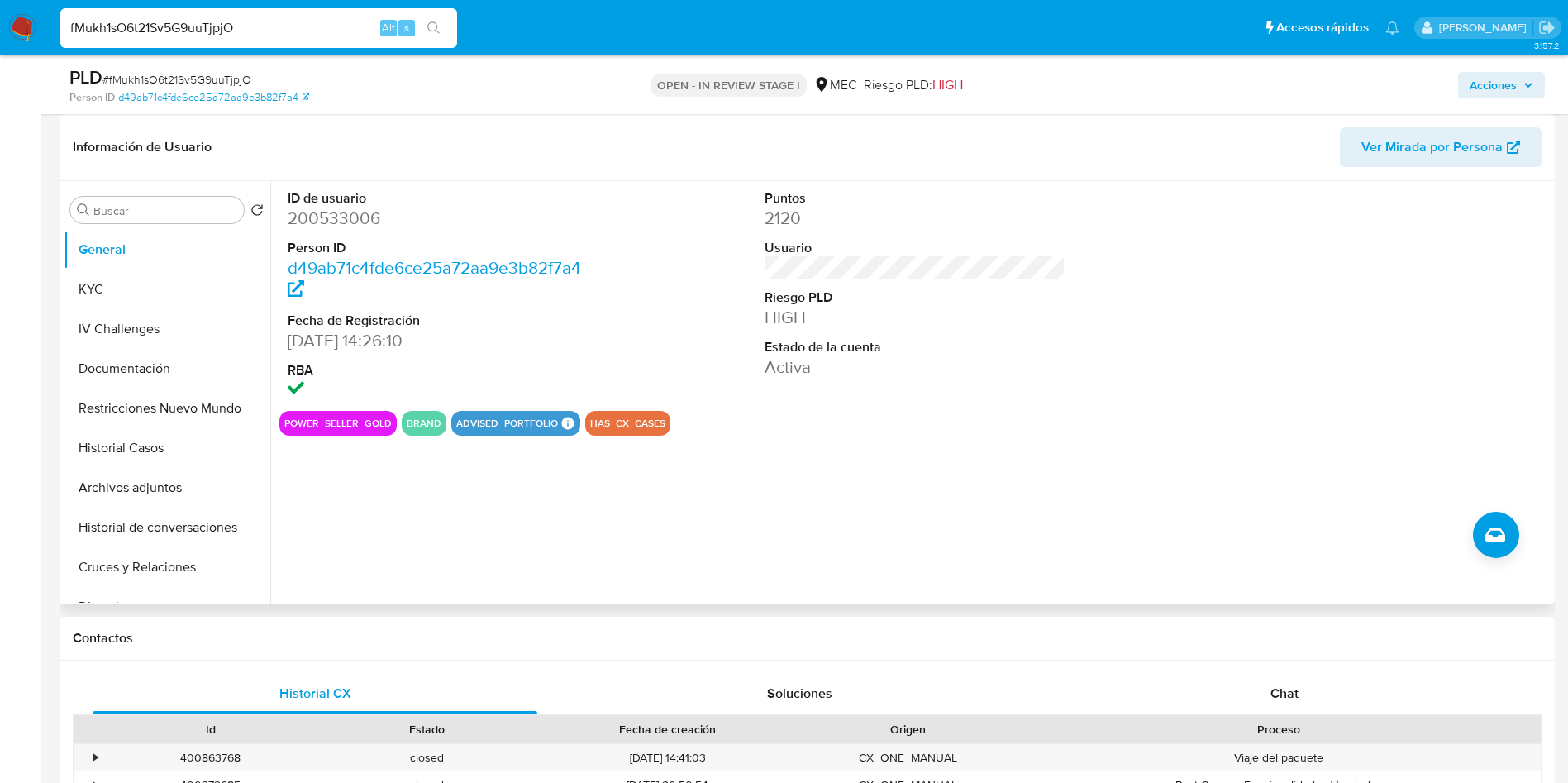
click at [345, 207] on dd "200533006" at bounding box center [438, 218] width 302 height 23
click at [345, 217] on dd "200533006" at bounding box center [438, 218] width 302 height 23
click at [346, 218] on dd "200533006" at bounding box center [438, 218] width 302 height 23
copy dd "200533006"
drag, startPoint x: 163, startPoint y: 445, endPoint x: 172, endPoint y: 452, distance: 11.4
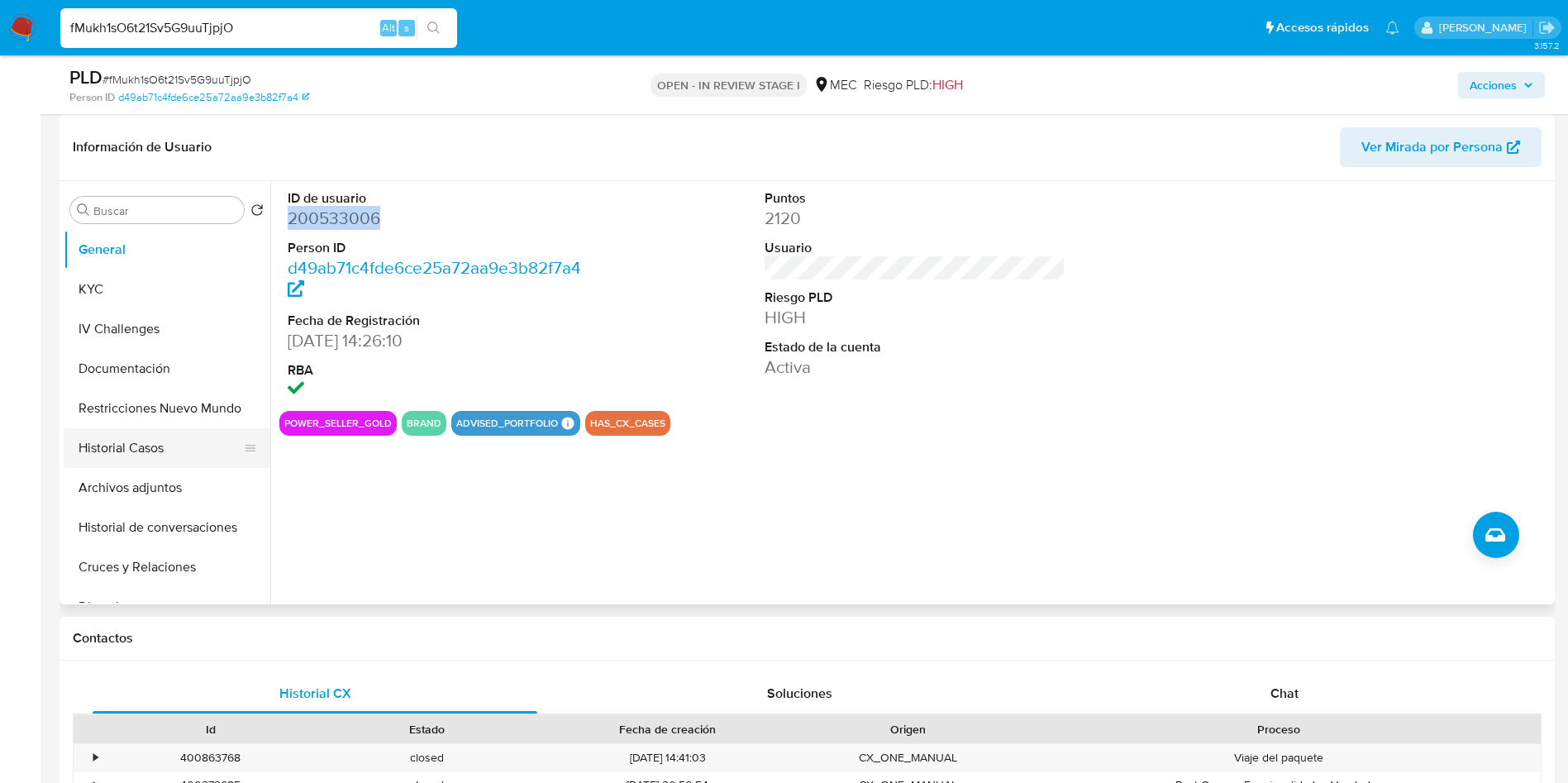
click at [163, 446] on button "Historial Casos" at bounding box center [161, 449] width 194 height 40
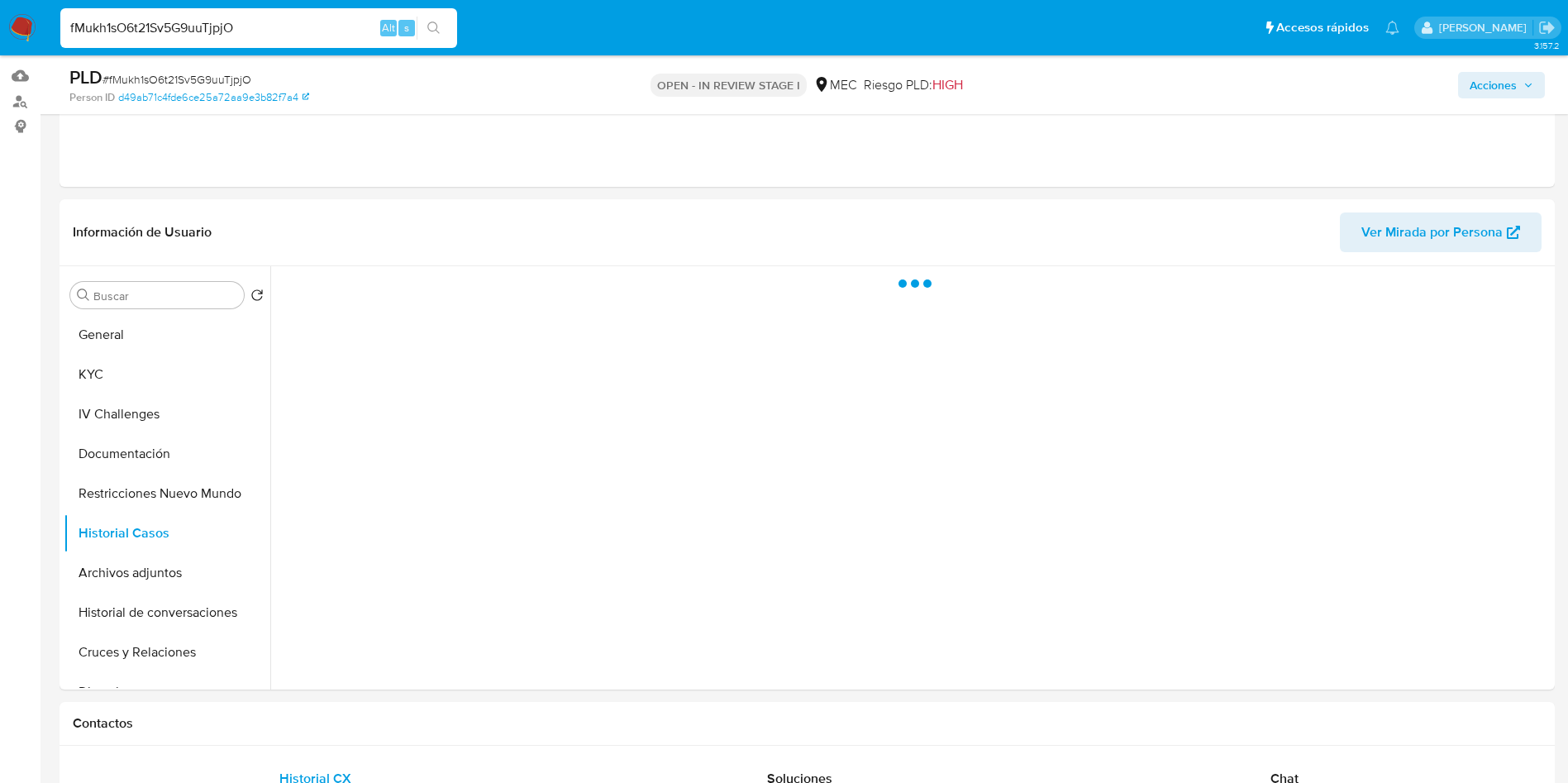
scroll to position [124, 0]
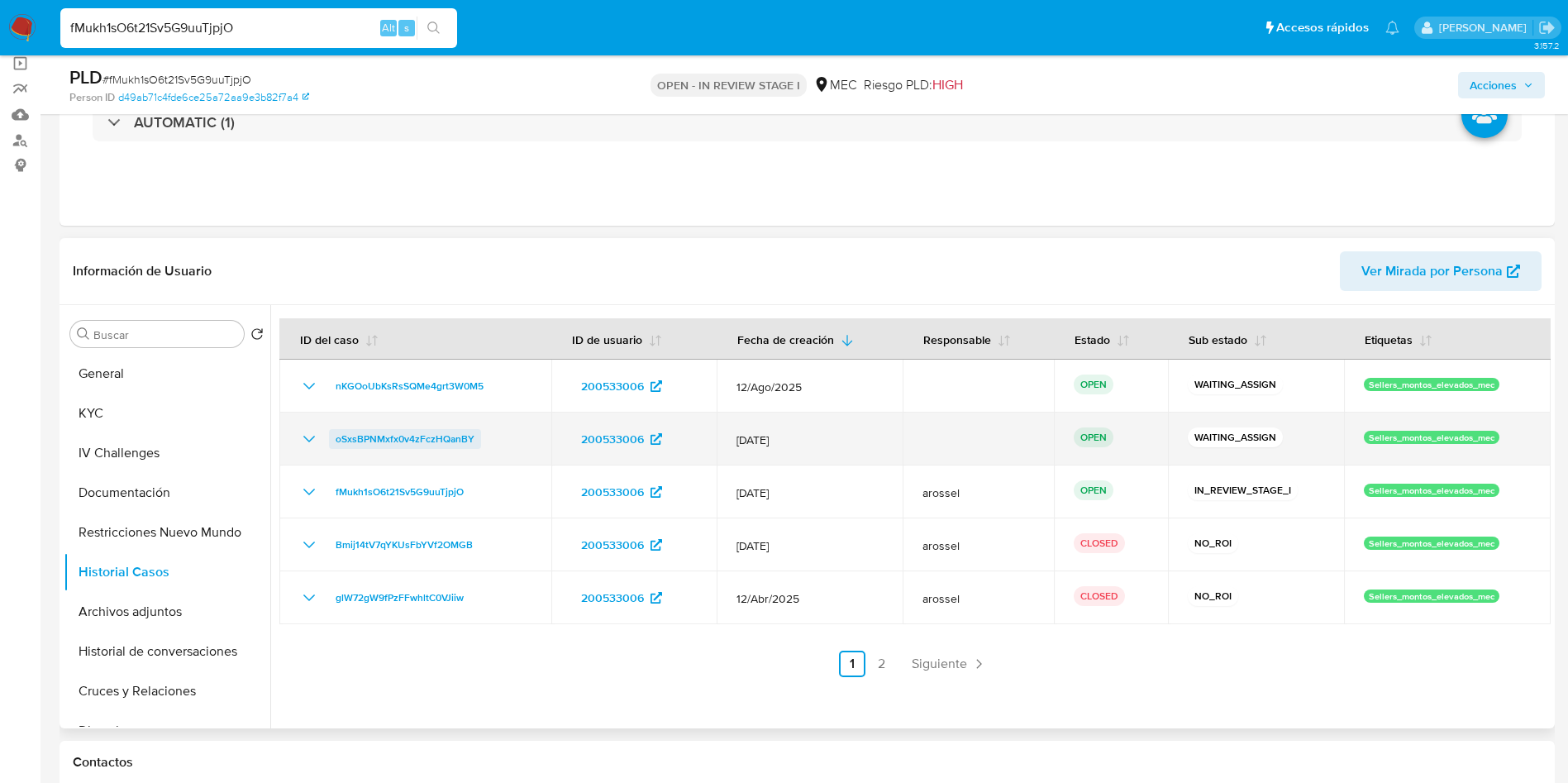
click at [441, 441] on span "oSxsBPNMxfx0v4zFczHQanBY" at bounding box center [405, 439] width 139 height 20
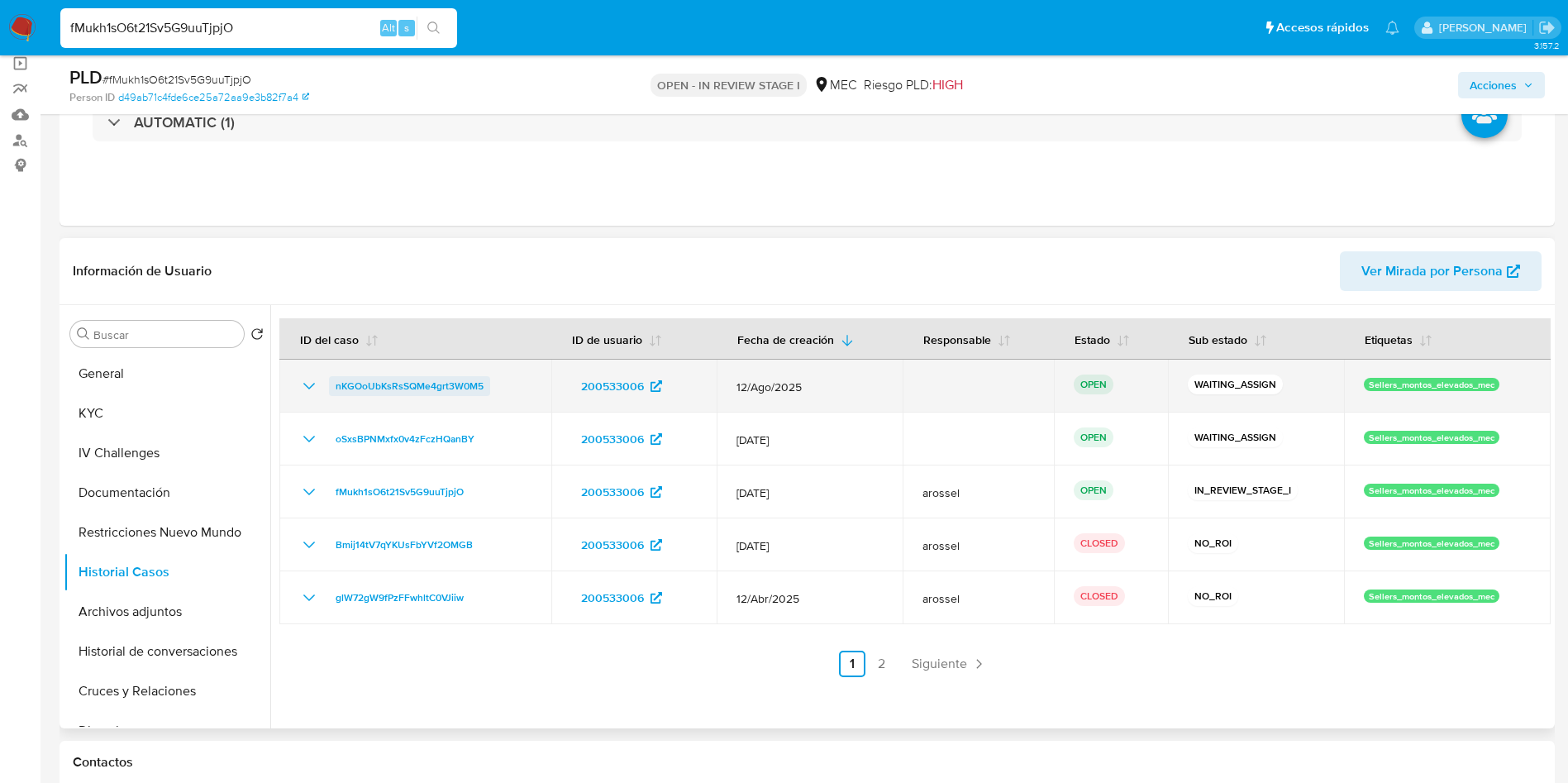
click at [470, 379] on span "nKGOoUbKsRsSQMe4grt3W0M5" at bounding box center [409, 385] width 148 height 20
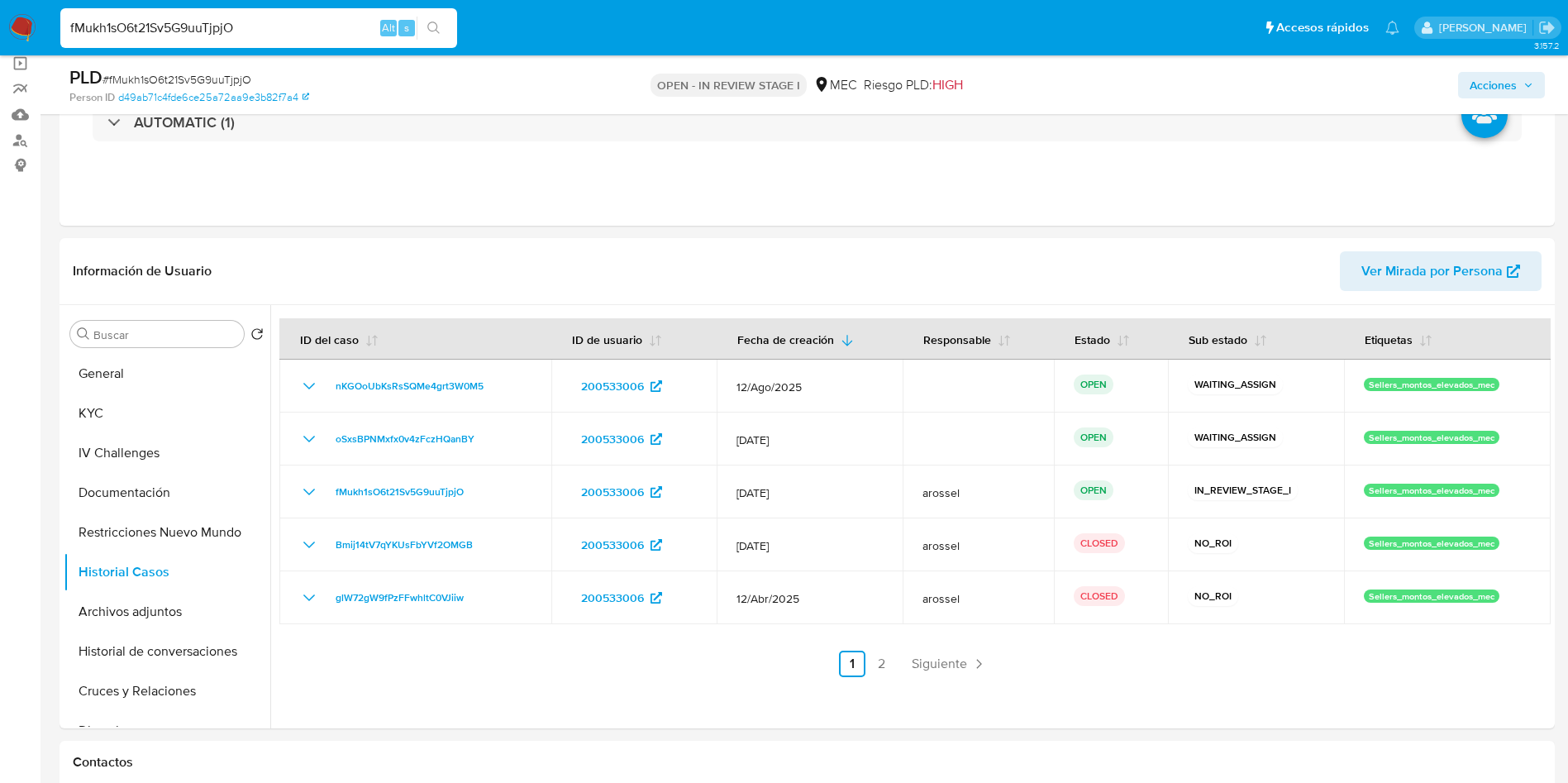
click at [230, 82] on span "# fMukh1sO6t21Sv5G9uuTjpjO" at bounding box center [177, 79] width 149 height 16
copy span "fMukh1sO6t21Sv5G9uuTjpjO"
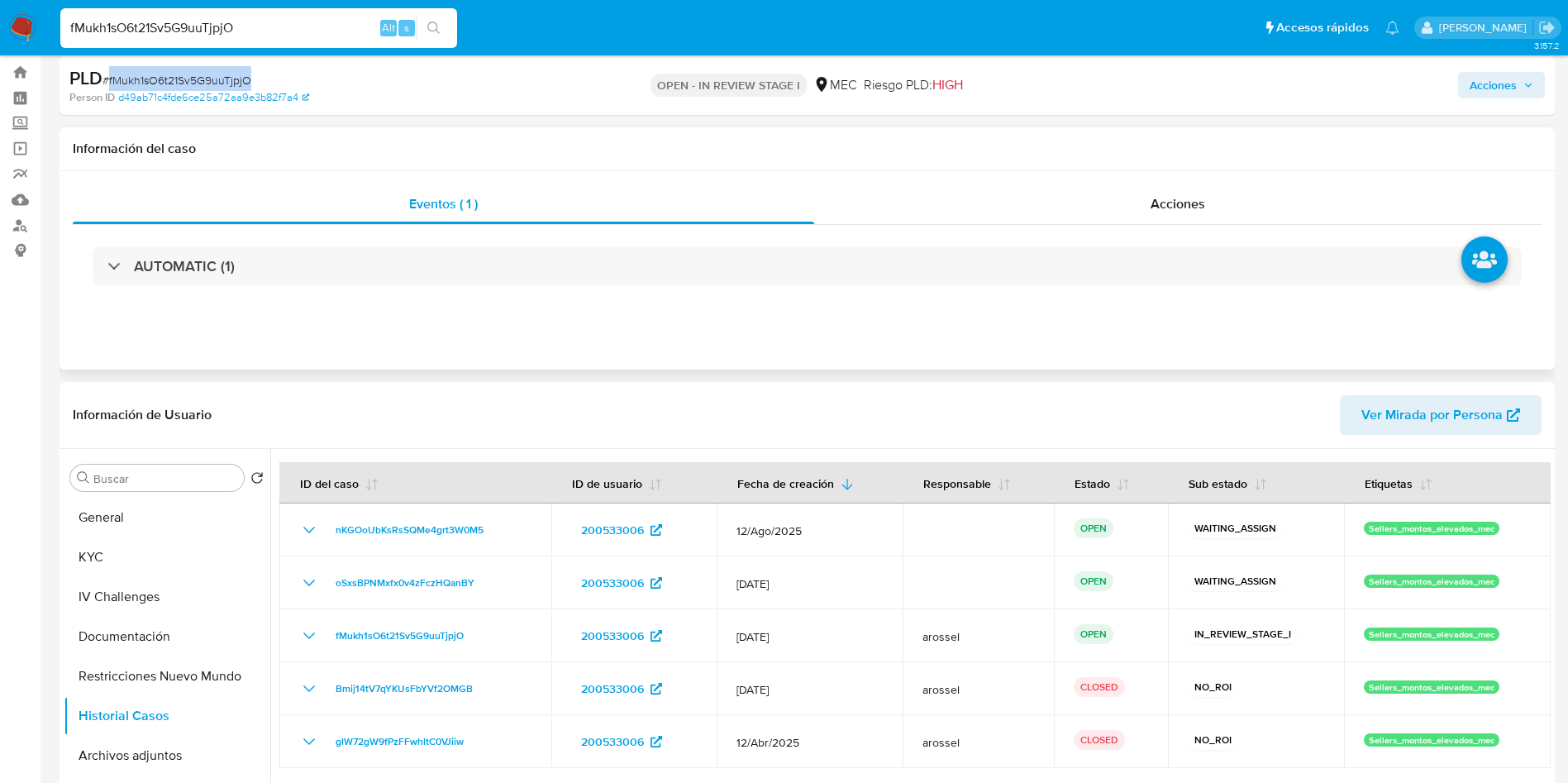
scroll to position [0, 0]
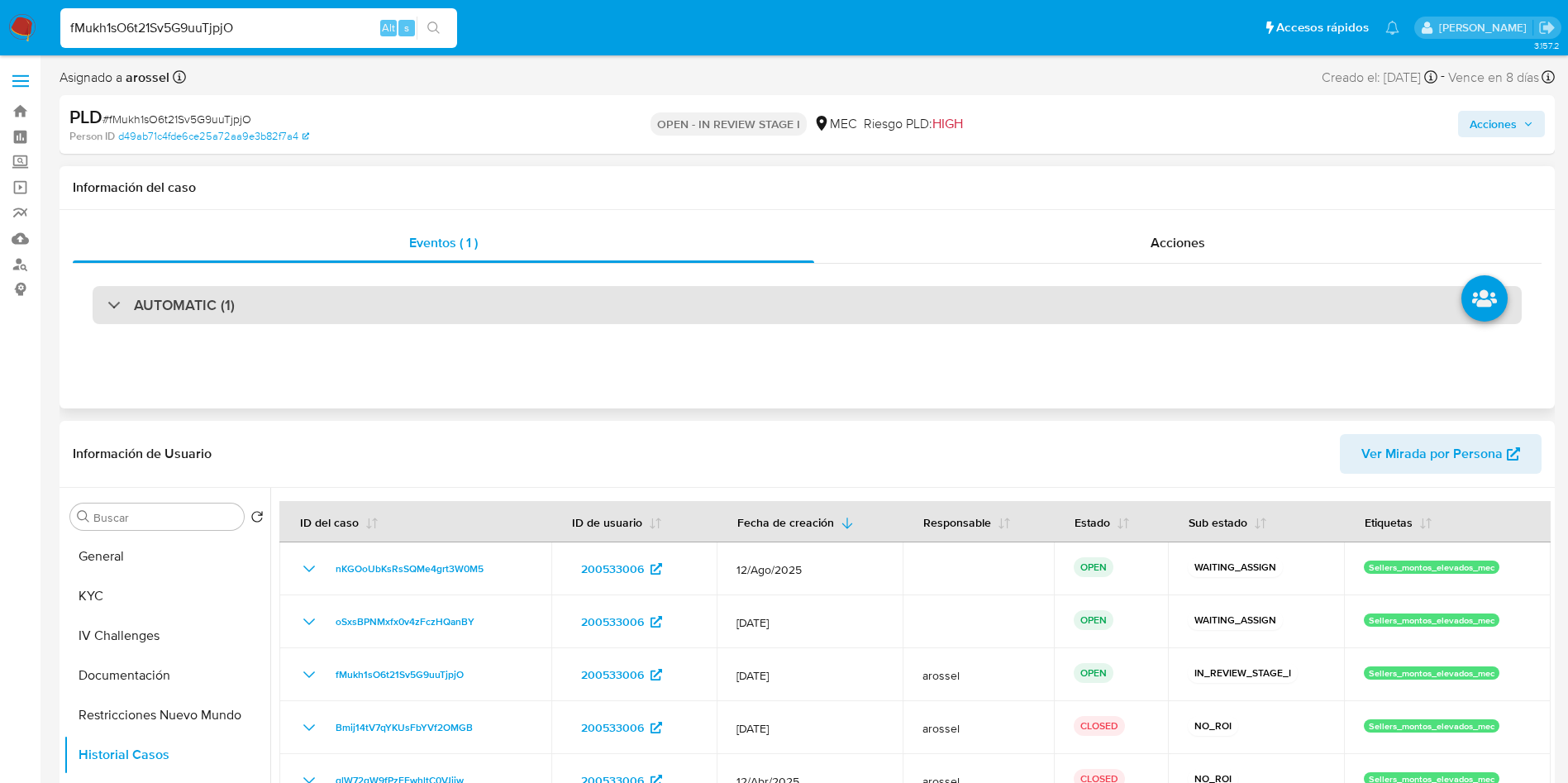
click at [230, 299] on h3 "AUTOMATIC (1)" at bounding box center [184, 305] width 101 height 18
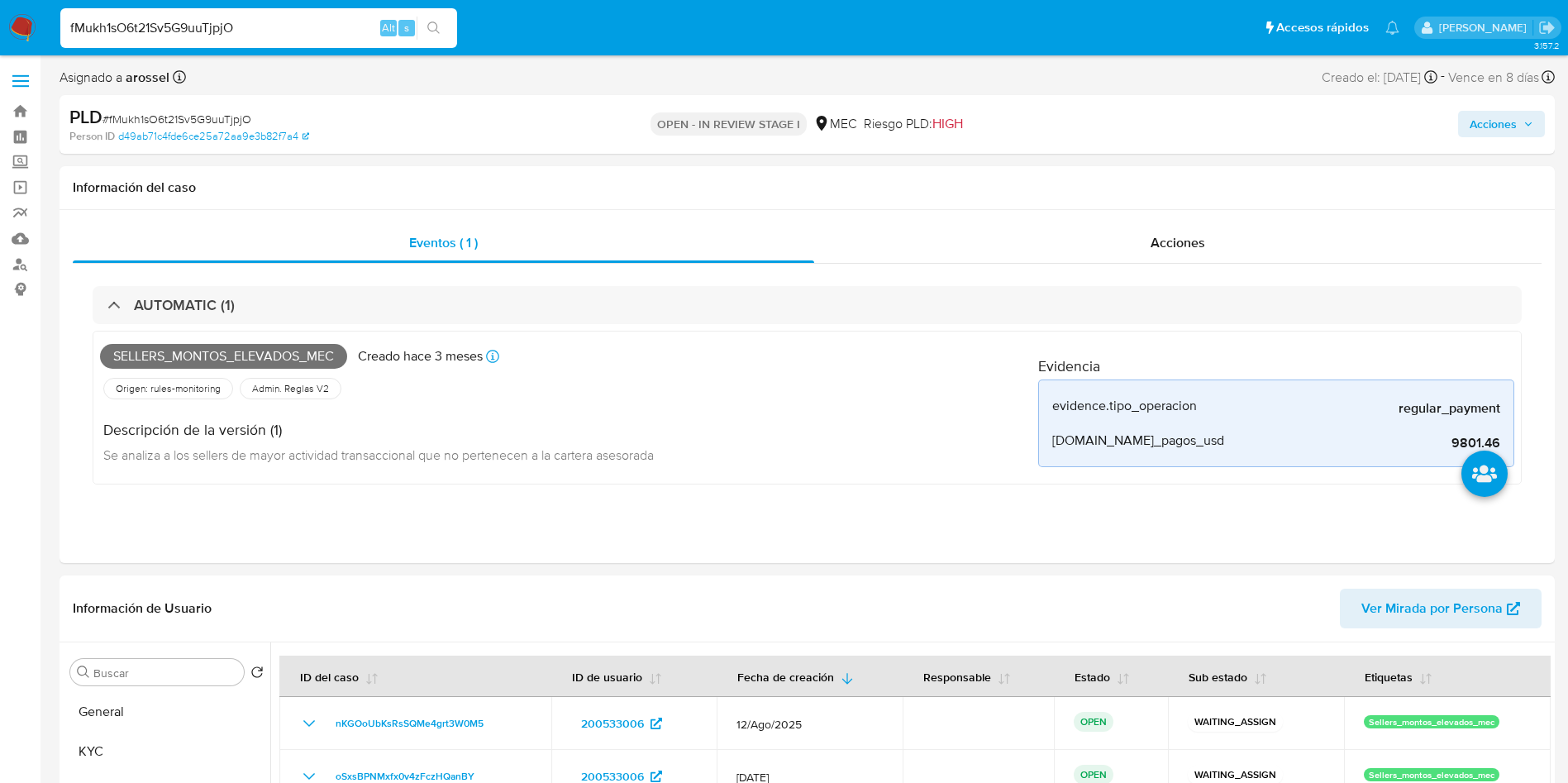
click at [1514, 124] on span "Acciones" at bounding box center [1493, 124] width 48 height 27
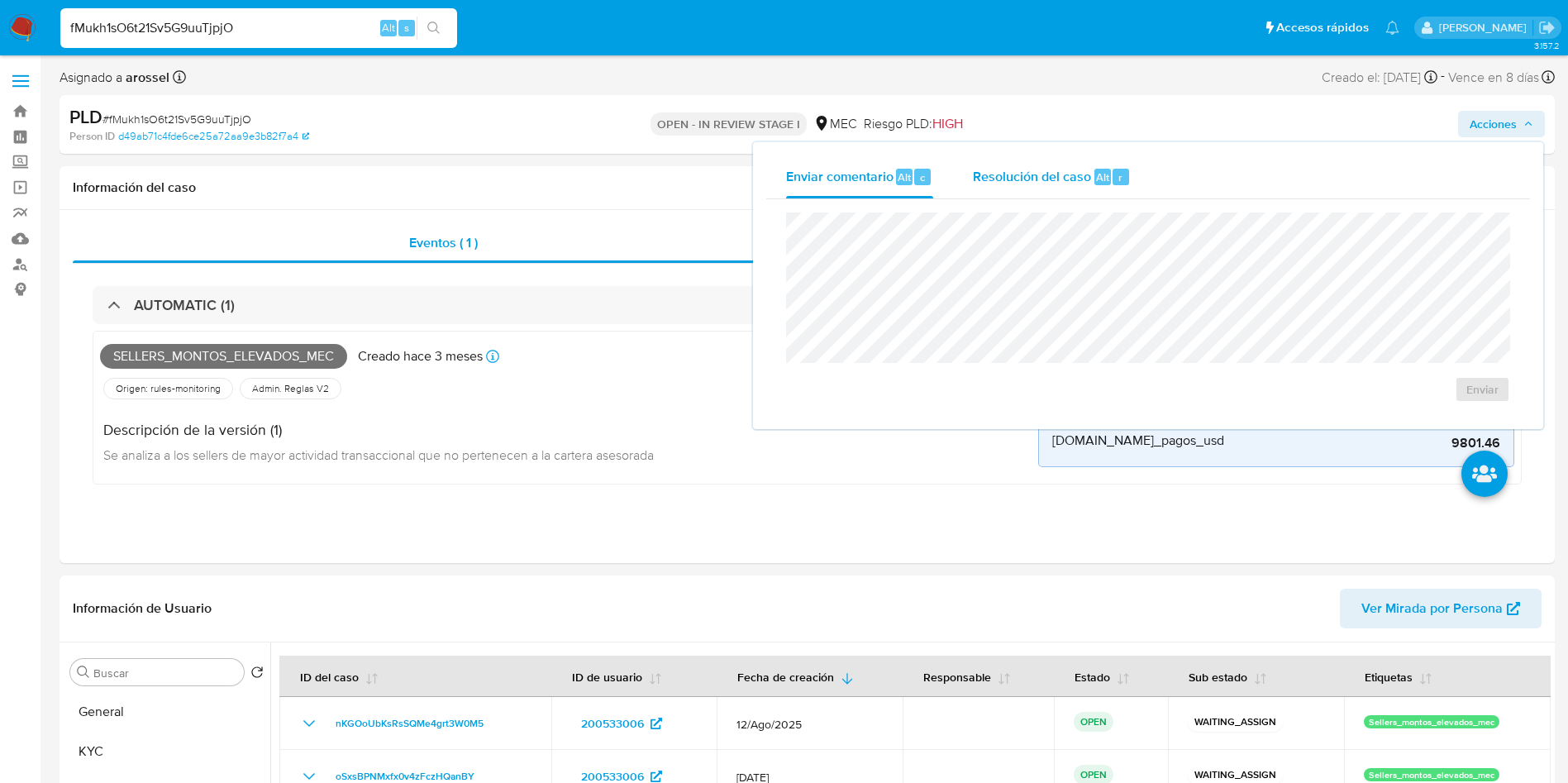
click at [1065, 162] on div "Resolución del caso Alt r" at bounding box center [1051, 177] width 158 height 43
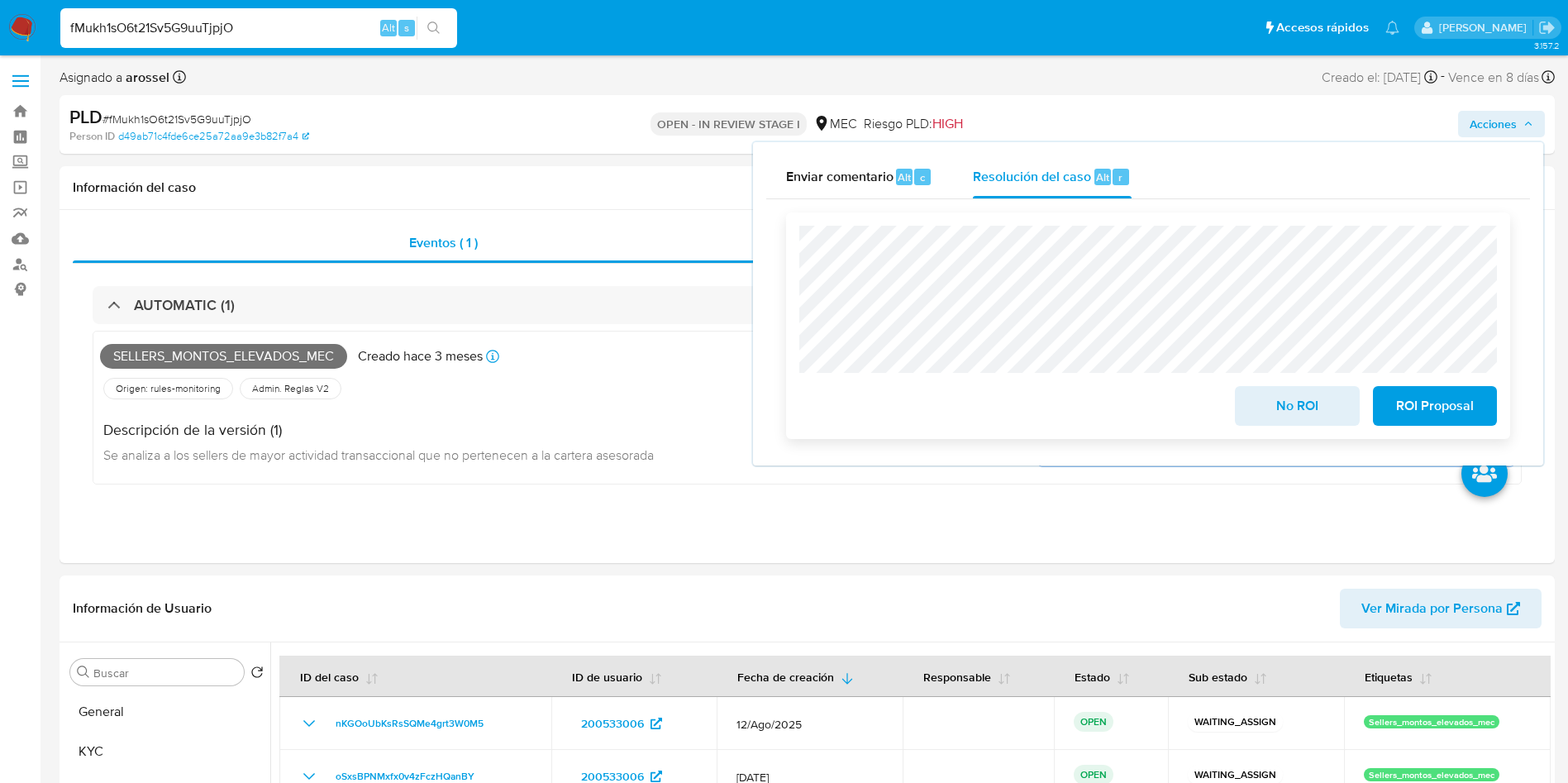
click at [1269, 405] on span "No ROI" at bounding box center [1298, 406] width 81 height 36
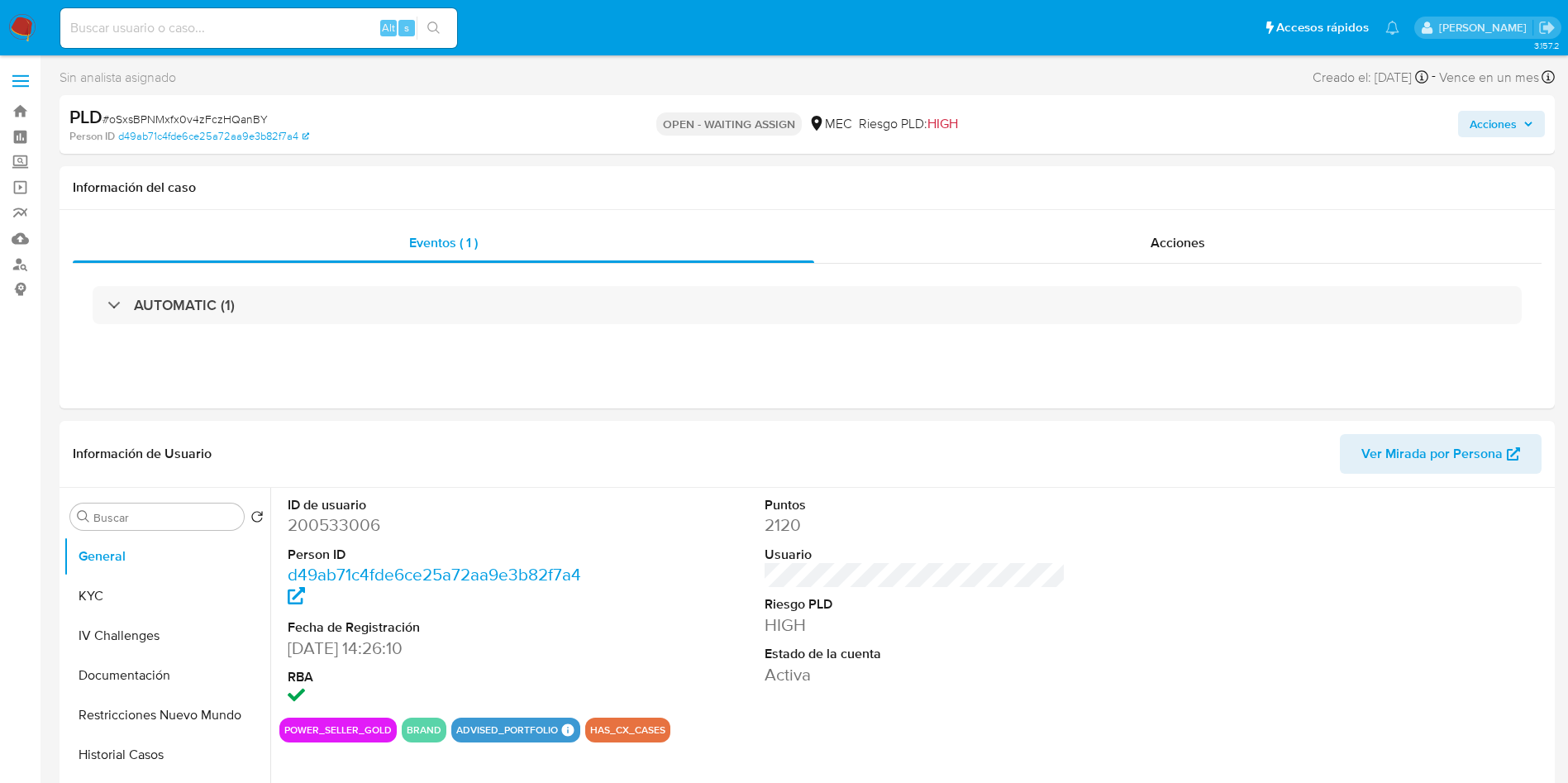
select select "10"
click at [262, 113] on span "# nKGOoUbKsRsSQMe4grt3W0M5" at bounding box center [188, 118] width 172 height 16
copy span "nKGOoUbKsRsSQMe4grt3W0M5"
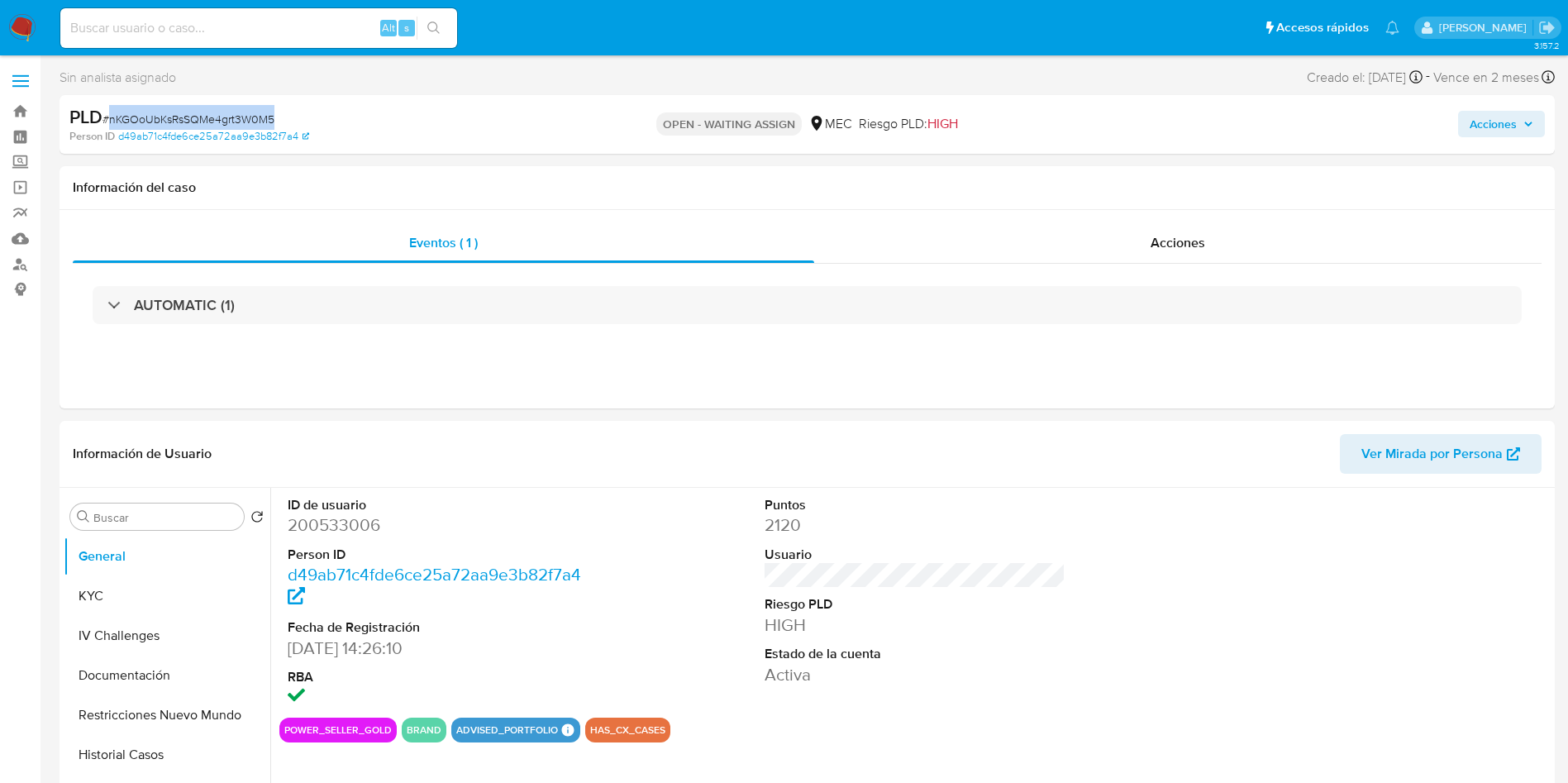
copy span "nKGOoUbKsRsSQMe4grt3W0M5"
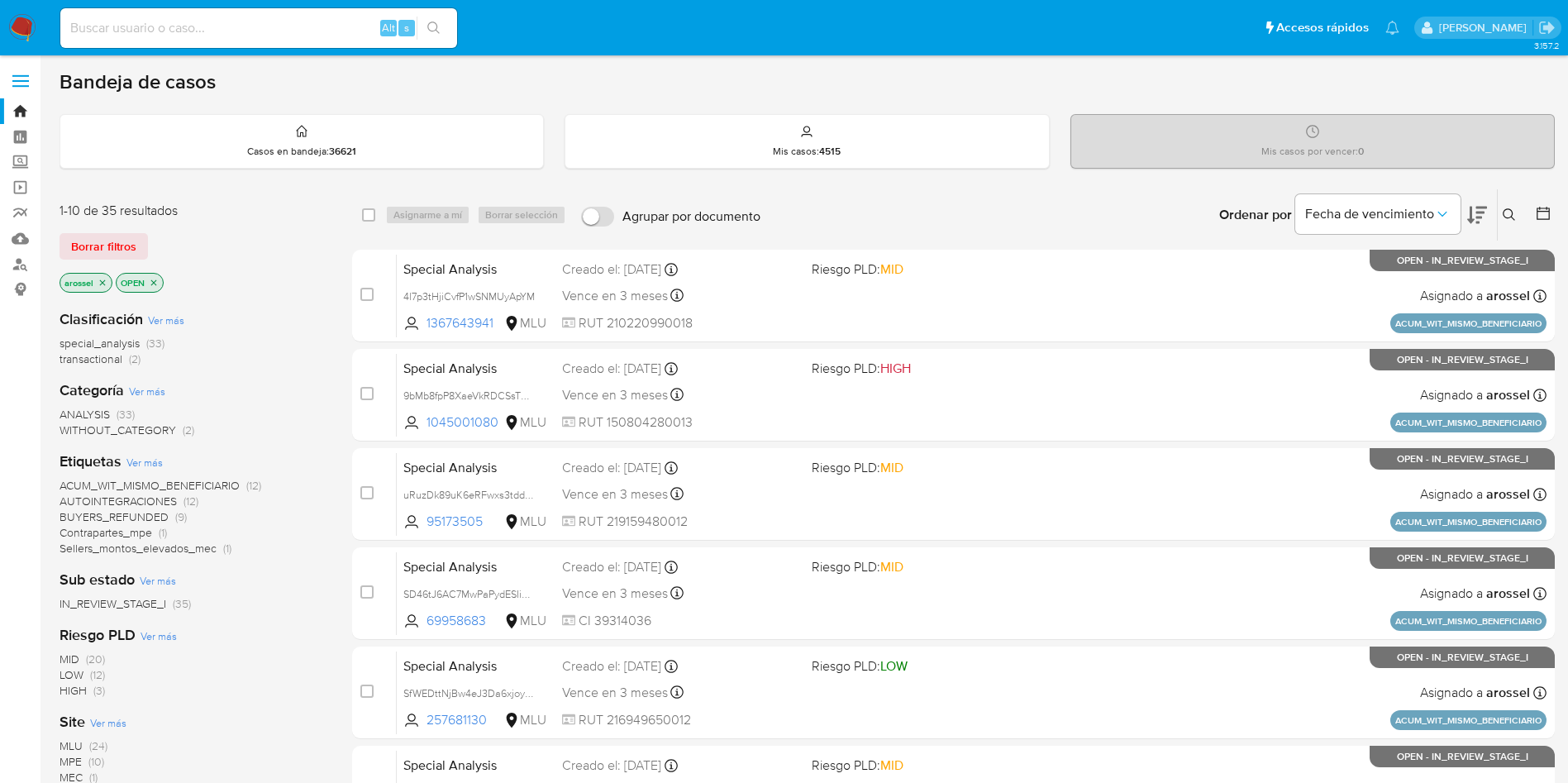
click at [144, 233] on button "Borrar filtros" at bounding box center [104, 246] width 88 height 27
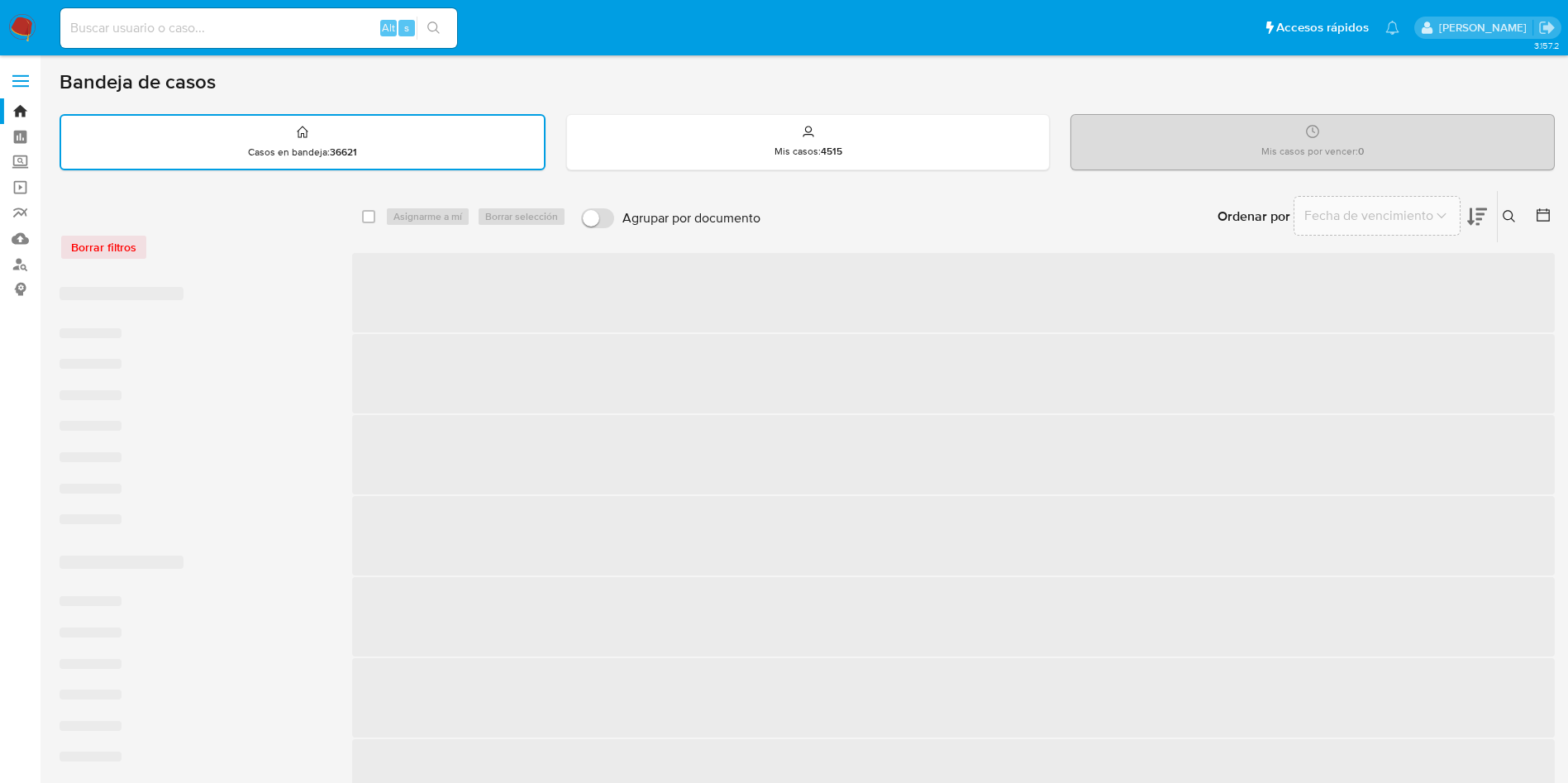
click at [126, 247] on div "Borrar filtros" at bounding box center [192, 247] width 264 height 27
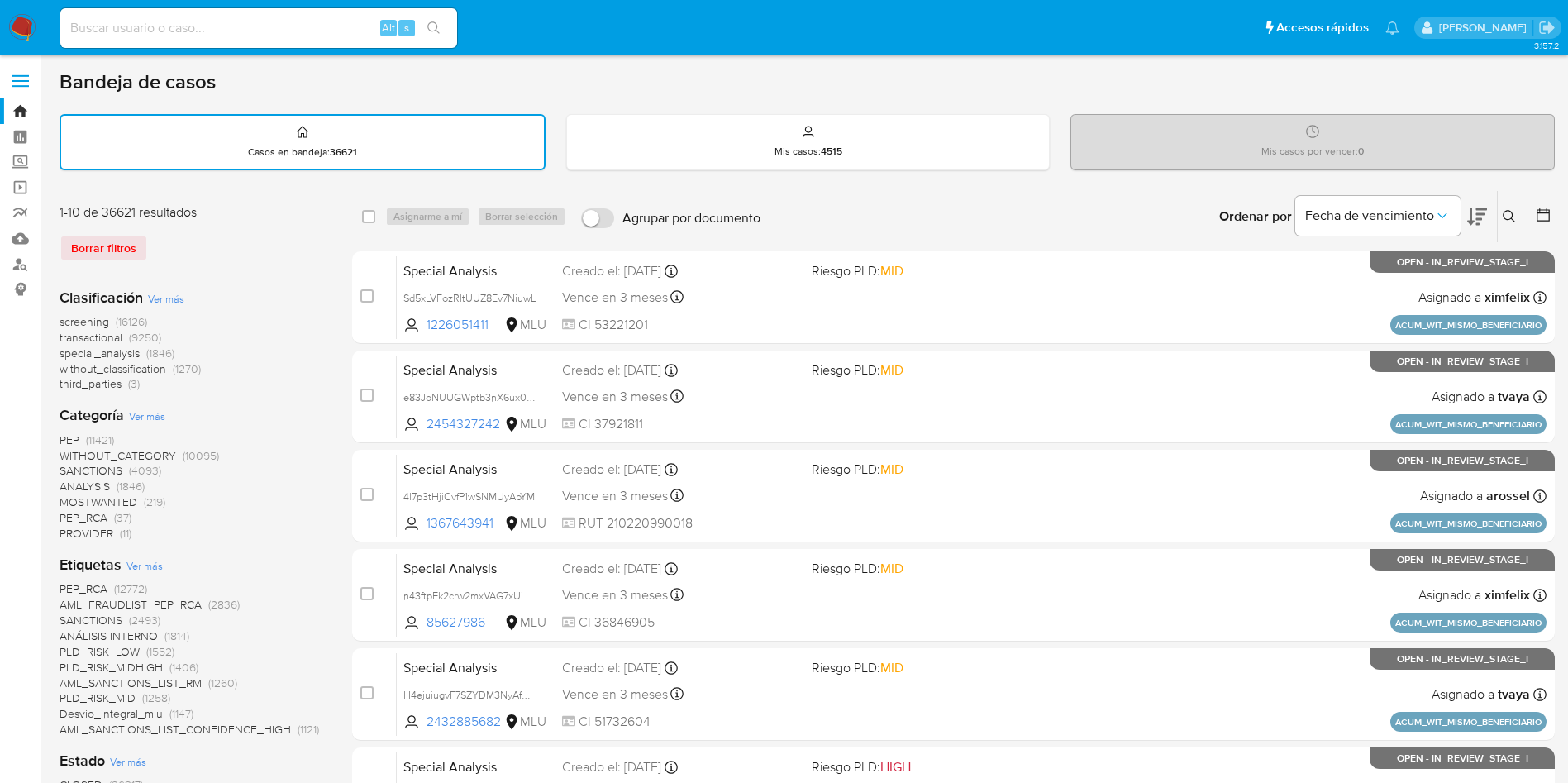
click at [1514, 219] on icon at bounding box center [1509, 216] width 13 height 13
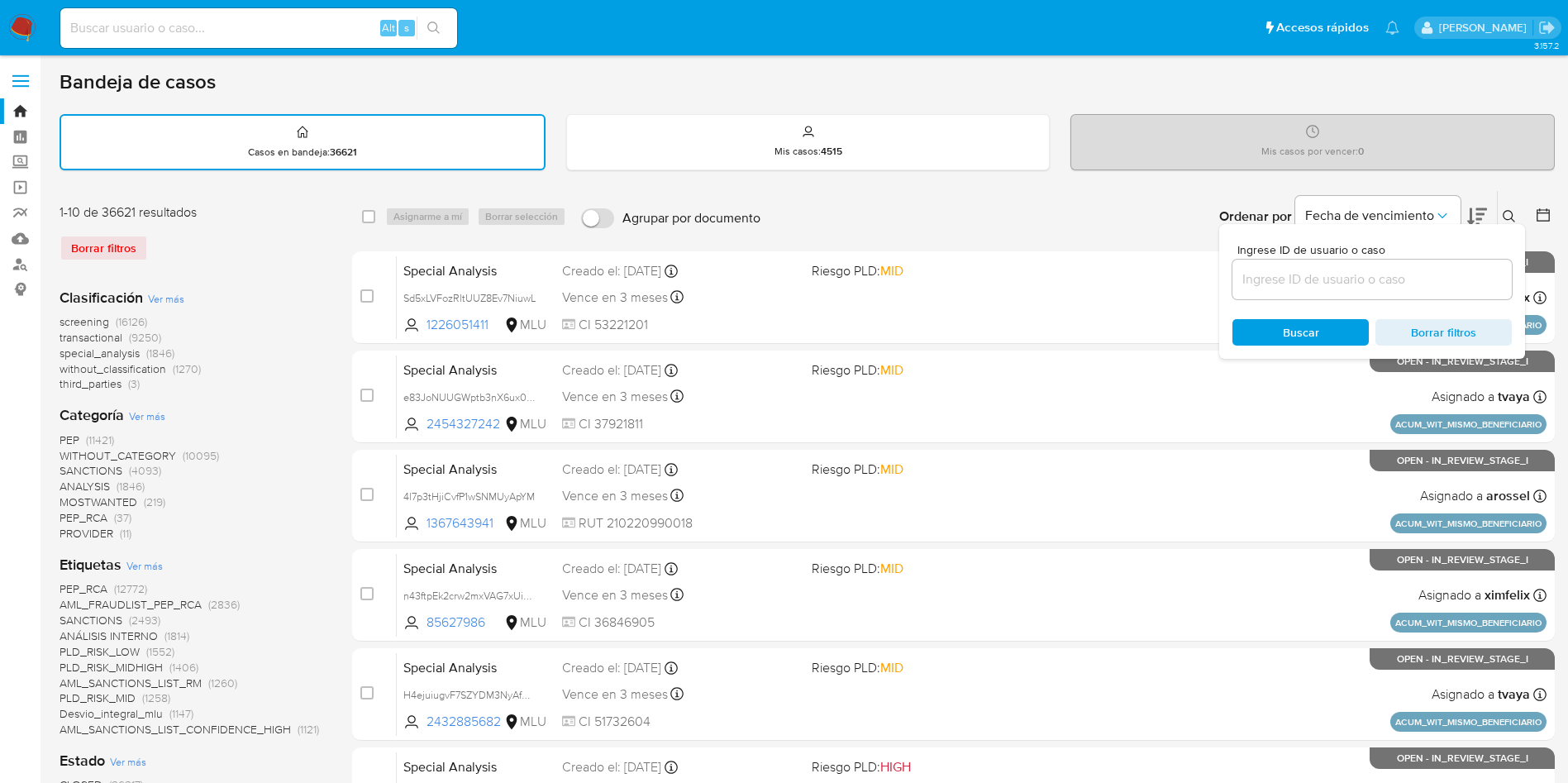
click at [1343, 287] on input at bounding box center [1372, 279] width 279 height 22
type input "oSxsBPNMxfx0v4zFczHQanBY"
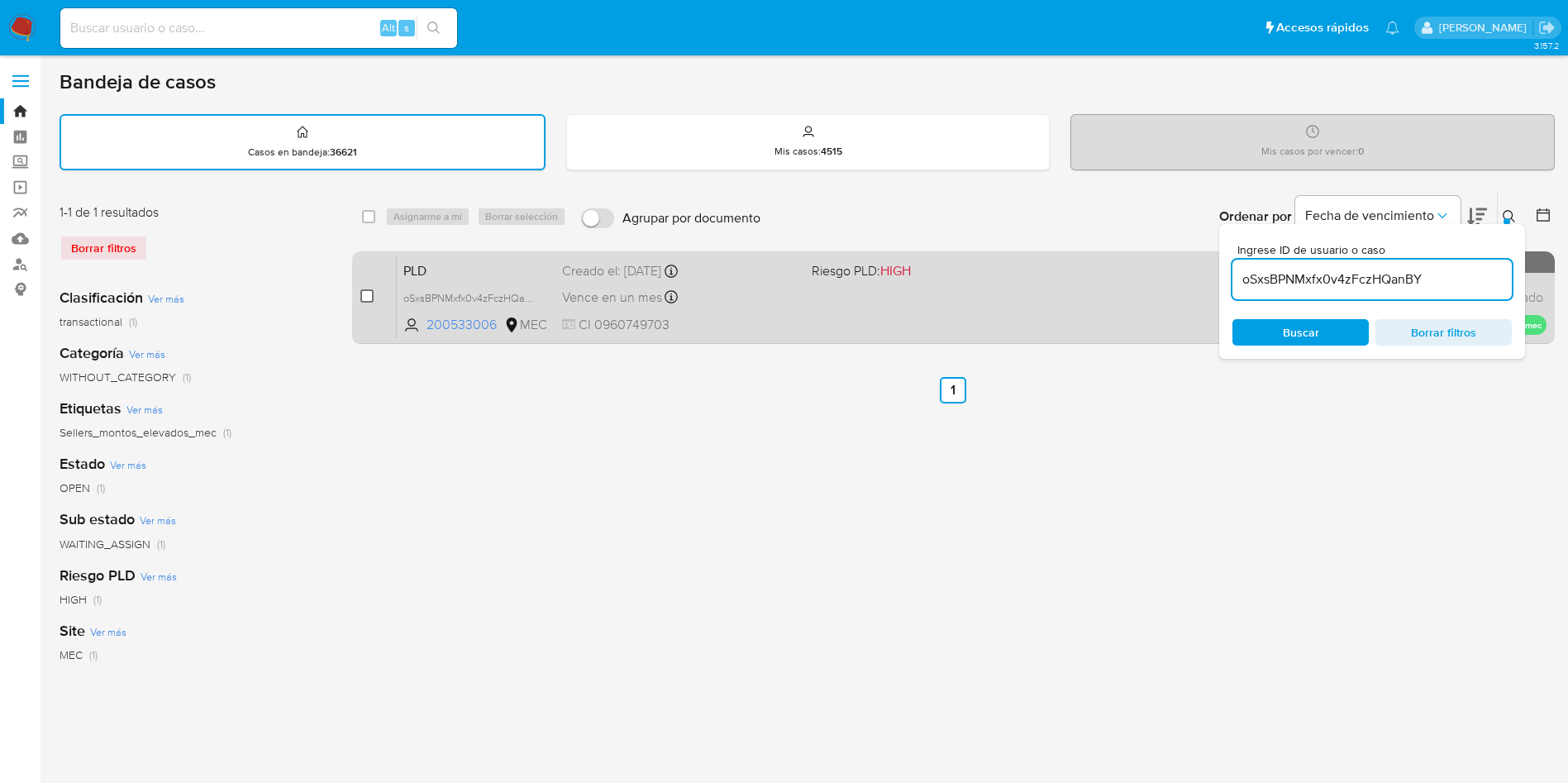
click at [362, 296] on input "checkbox" at bounding box center [366, 296] width 13 height 13
checkbox input "true"
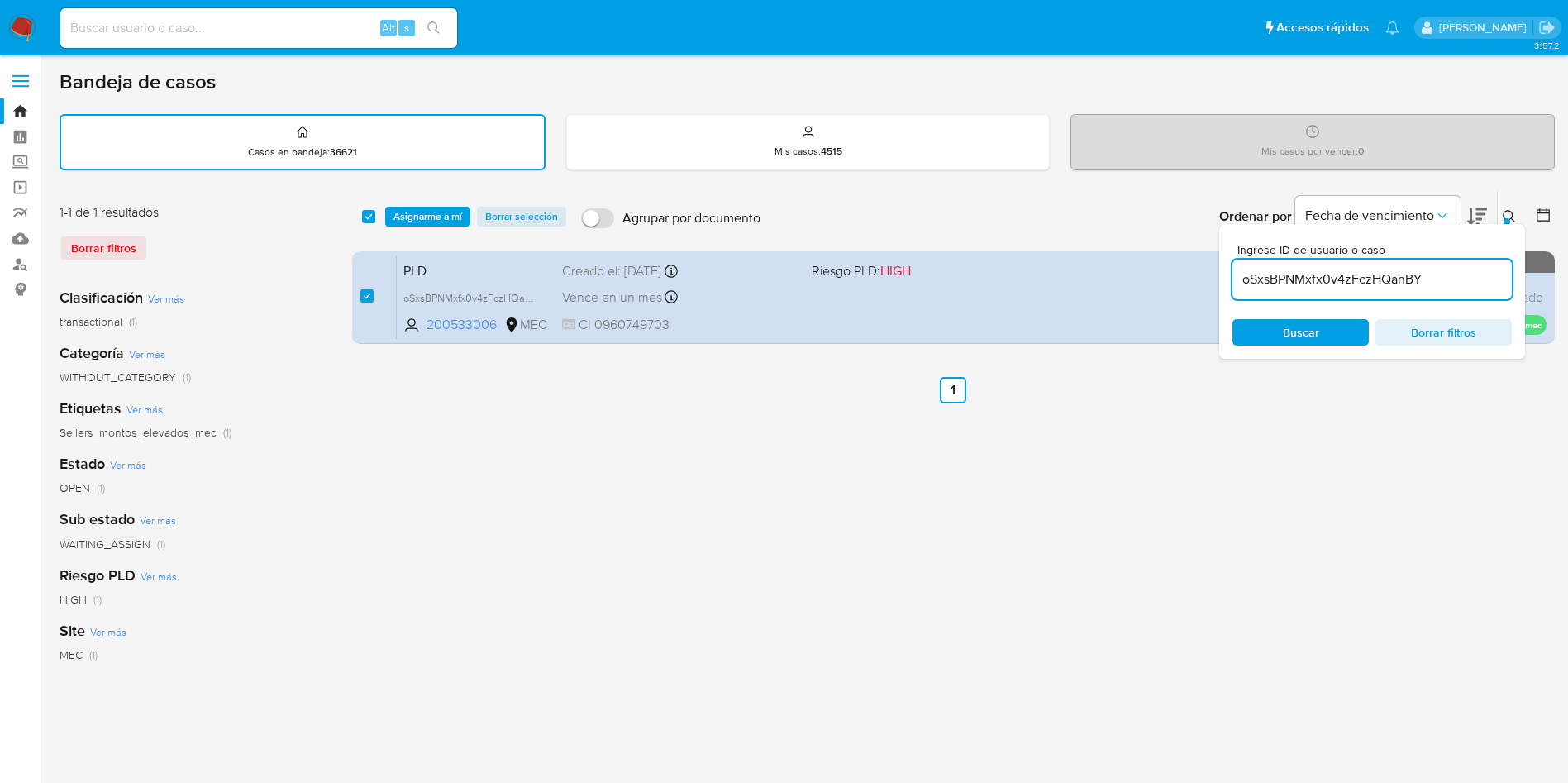
click at [1351, 291] on div "oSxsBPNMxfx0v4zFczHQanBY" at bounding box center [1372, 279] width 279 height 40
click at [1347, 280] on input "oSxsBPNMxfx0v4zFczHQanBY" at bounding box center [1372, 279] width 279 height 22
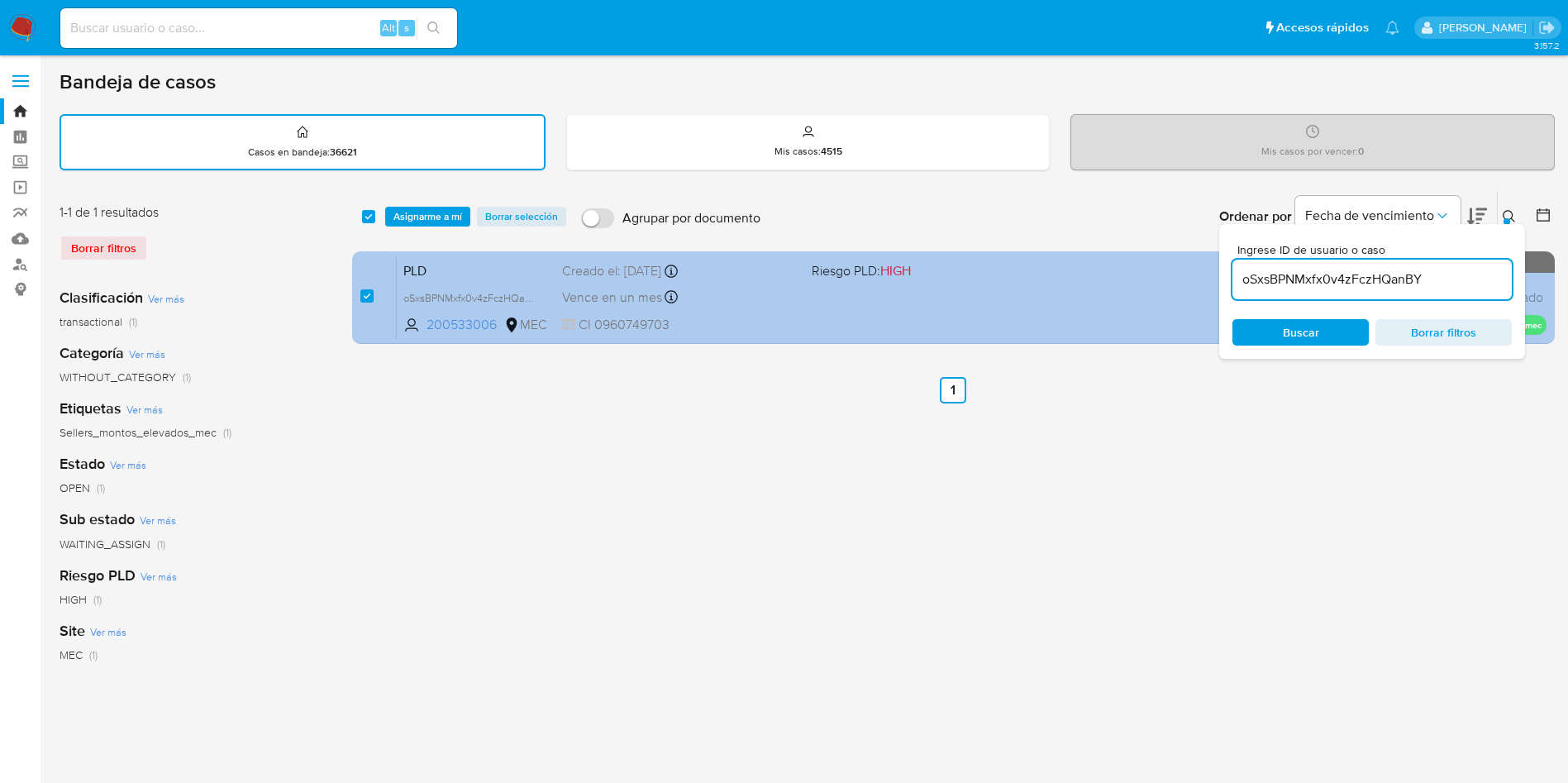
paste input "nKGOoUbKsRsSQMe4grt3W0M5"
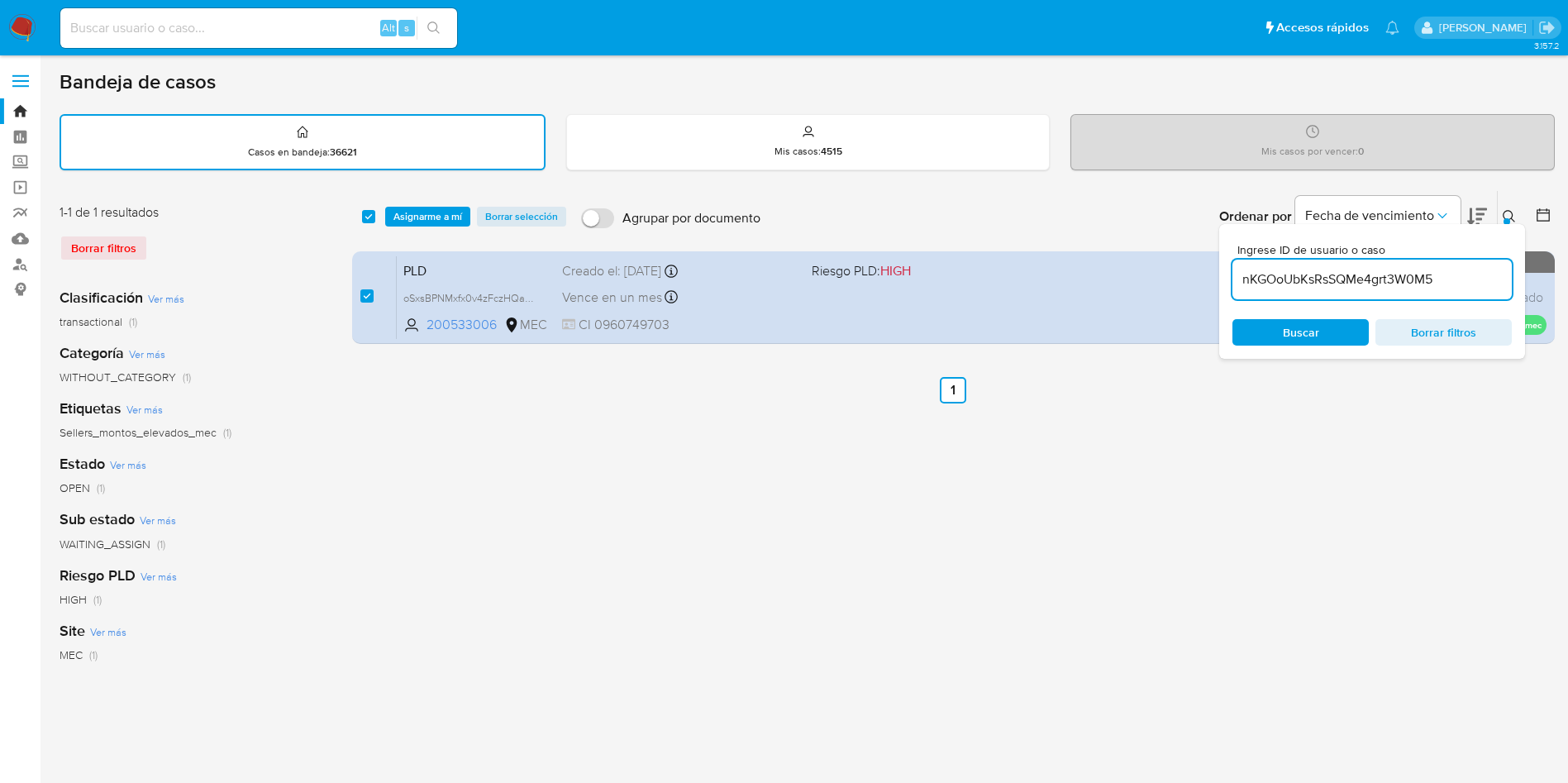
type input "nKGOoUbKsRsSQMe4grt3W0M5"
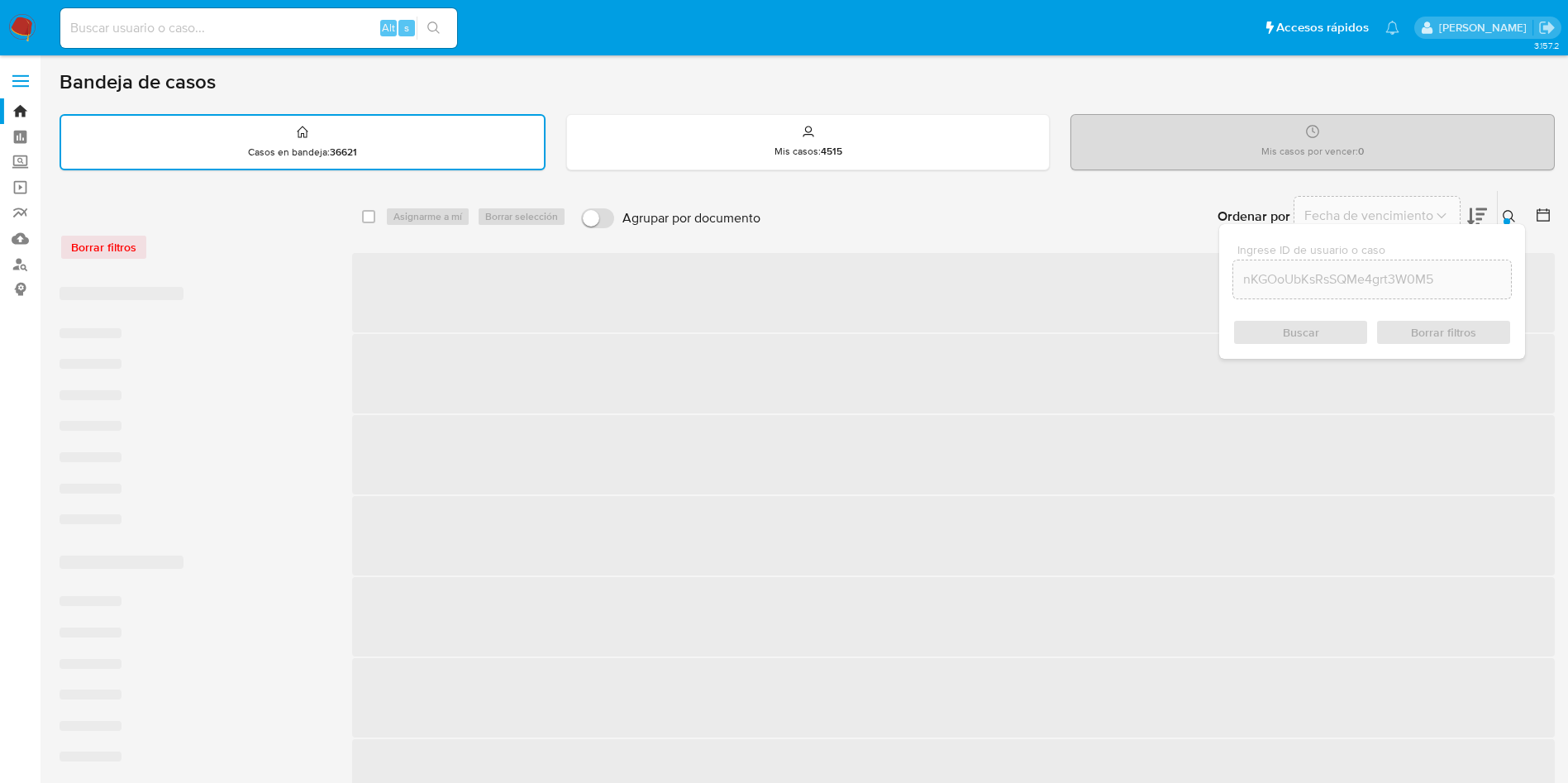
checkbox input "false"
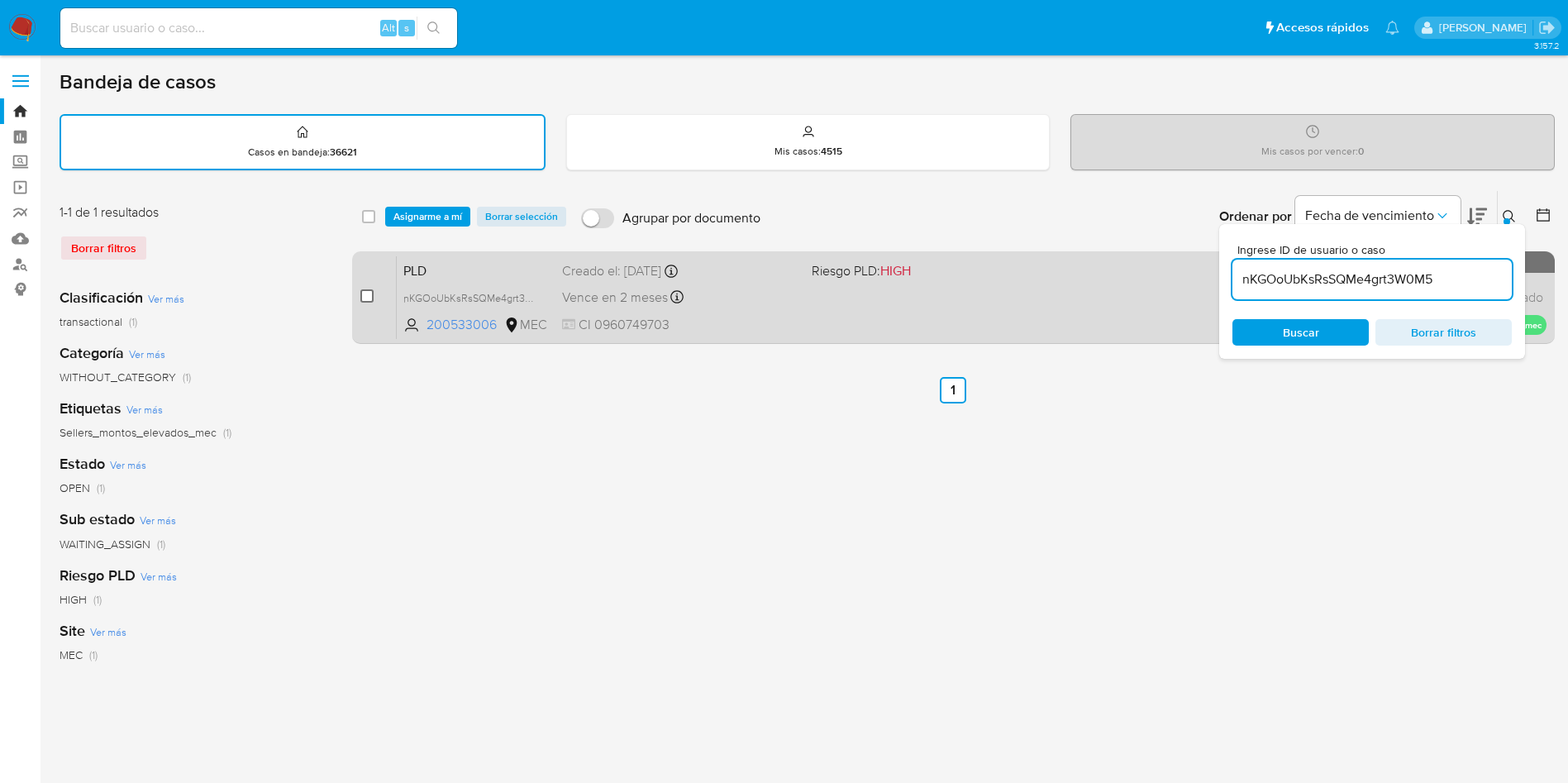
click at [365, 299] on input "checkbox" at bounding box center [366, 296] width 13 height 13
checkbox input "true"
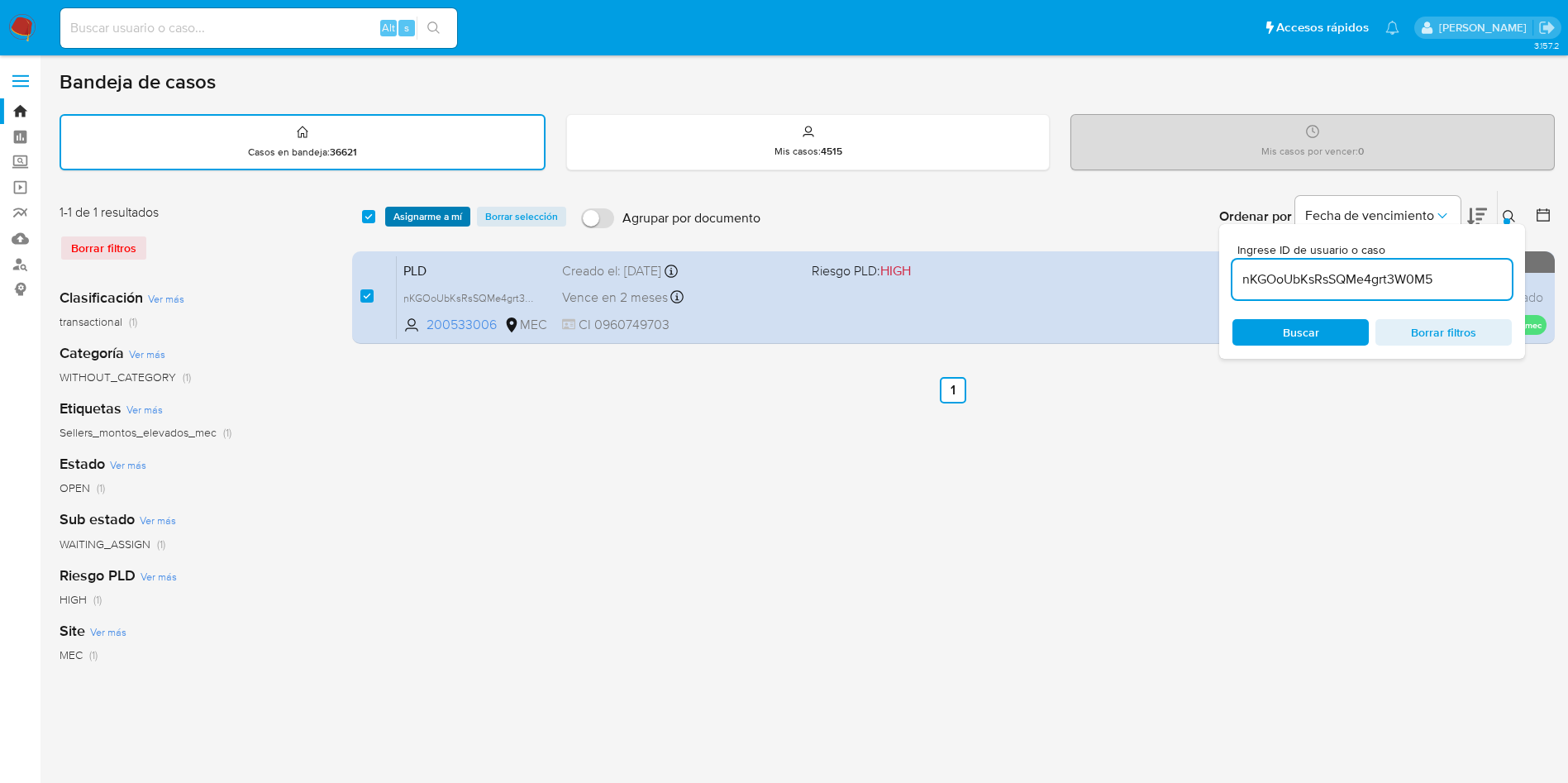
click at [414, 224] on span "Asignarme a mí" at bounding box center [427, 216] width 68 height 16
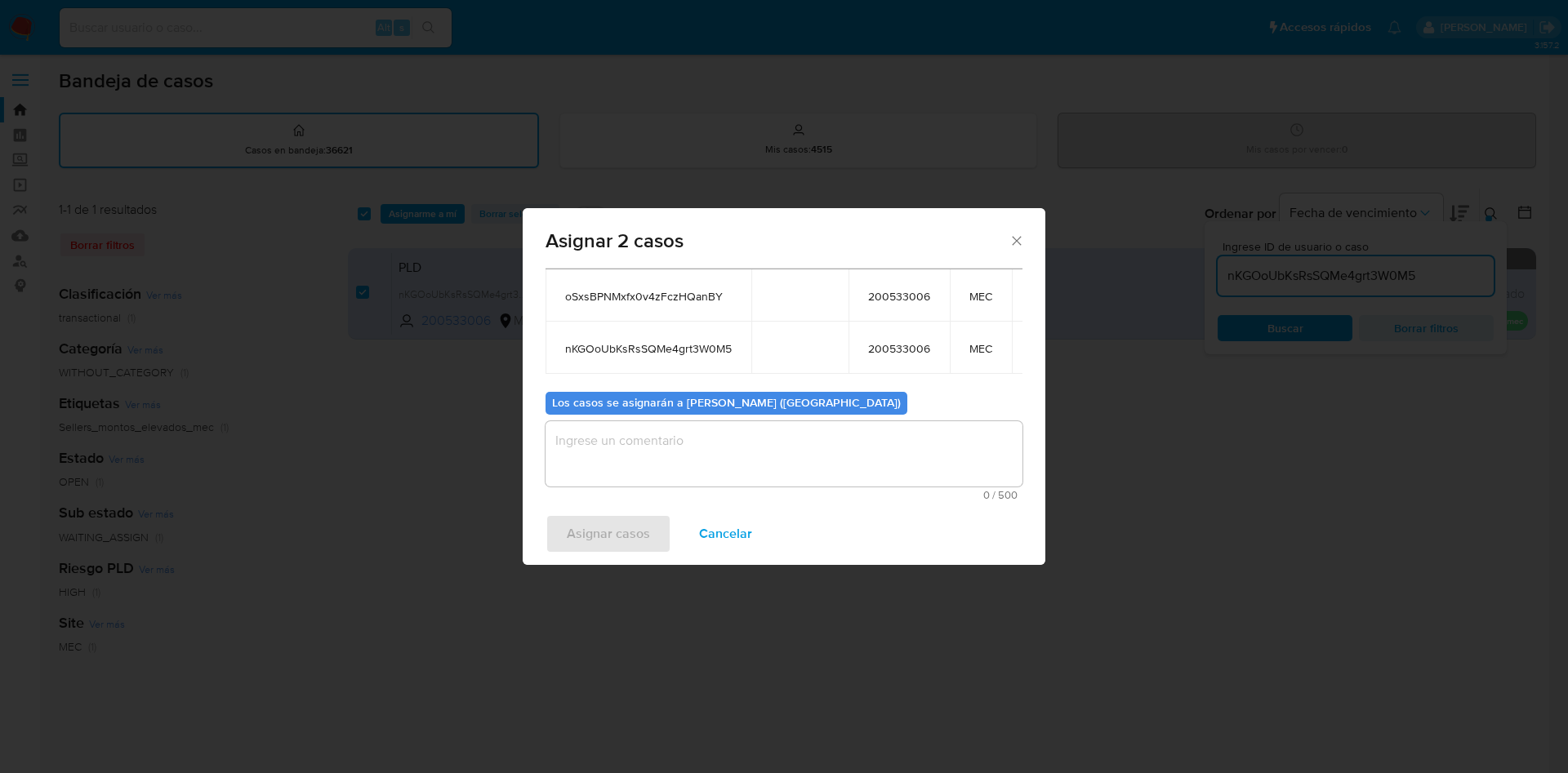
scroll to position [118, 0]
drag, startPoint x: 753, startPoint y: 447, endPoint x: 644, endPoint y: 488, distance: 116.5
click at [749, 447] on textarea "assign-modal" at bounding box center [784, 454] width 477 height 66
click at [600, 537] on span "Asignar casos" at bounding box center [609, 534] width 84 height 36
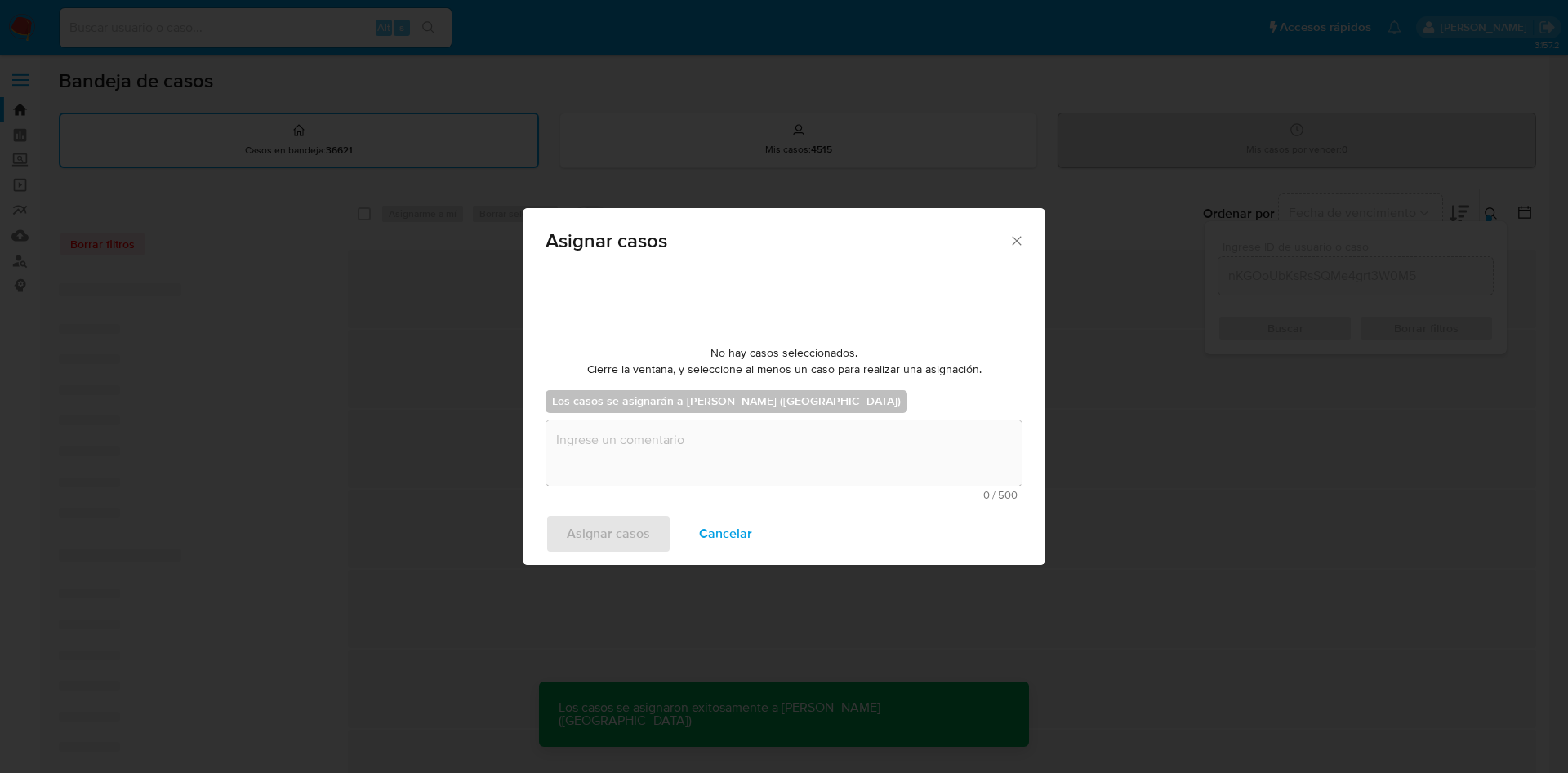
checkbox input "false"
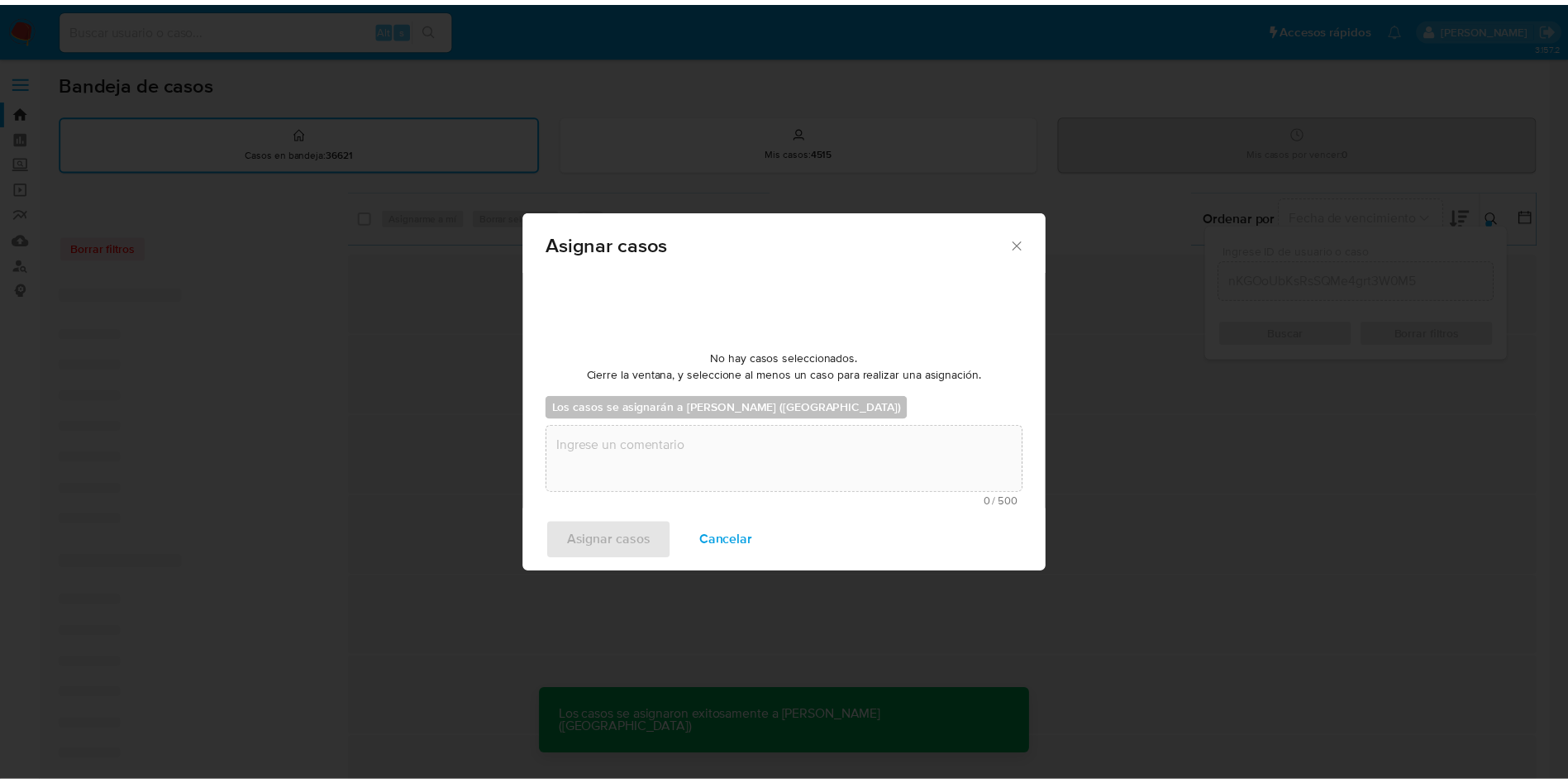
scroll to position [100, 0]
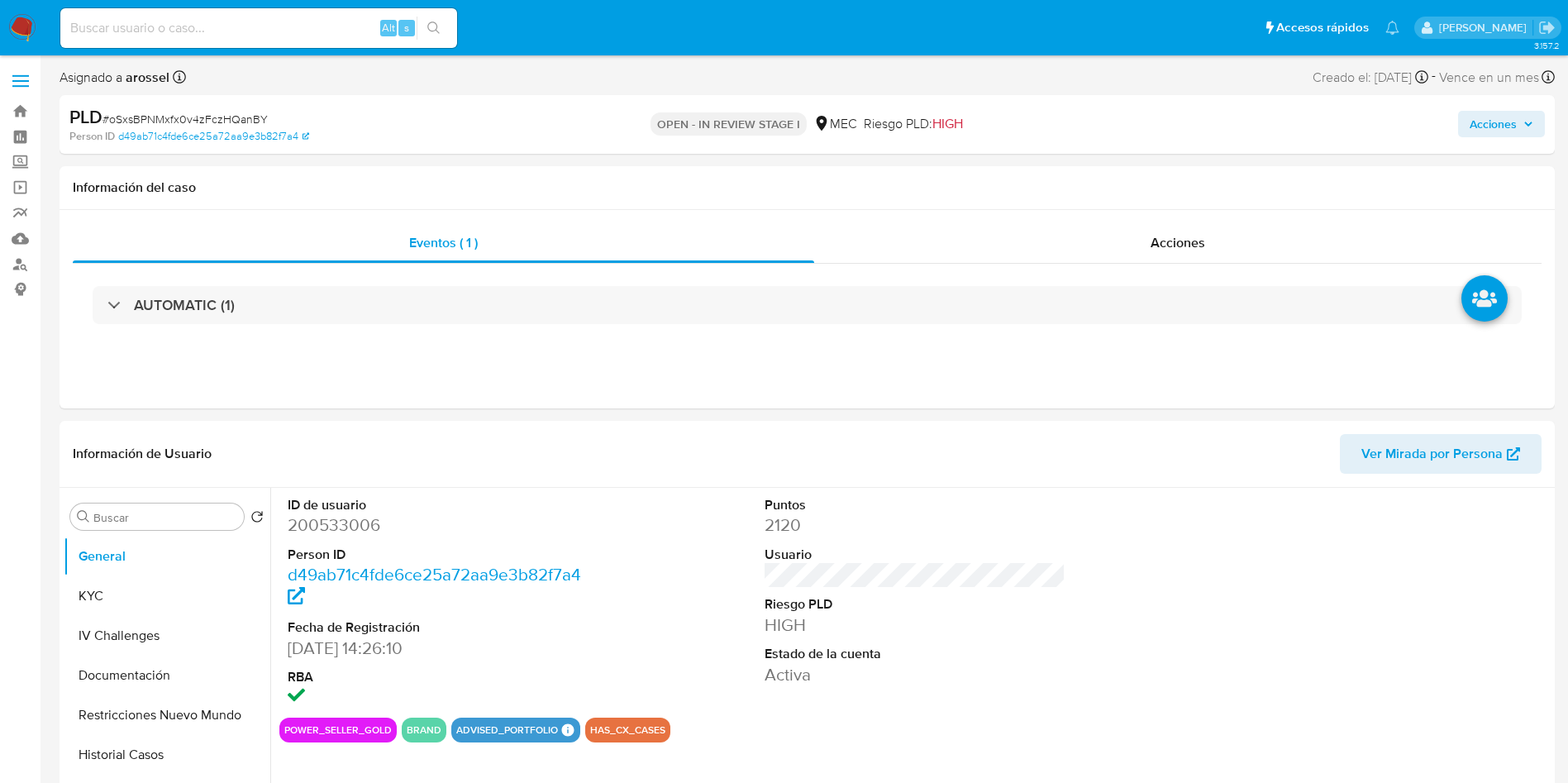
select select "10"
click at [187, 126] on span "# oSxsBPNMxfx0v4zFczHQanBY" at bounding box center [185, 118] width 165 height 16
copy span "oSxsBPNMxfx0v4zFczHQanBY"
click at [1513, 86] on span "Vence en un mes" at bounding box center [1489, 77] width 100 height 18
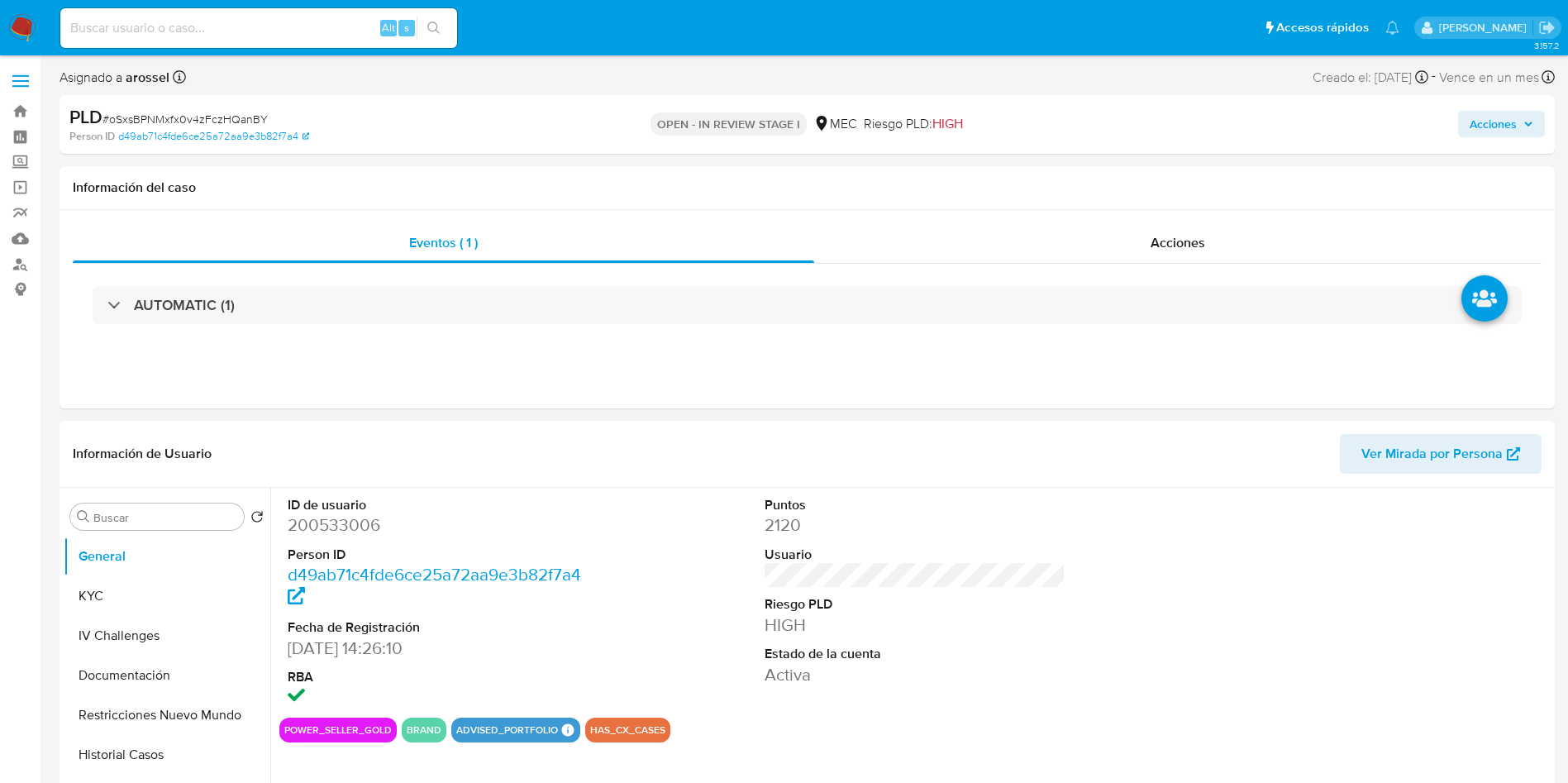
click at [1515, 114] on span "Acciones" at bounding box center [1493, 124] width 48 height 27
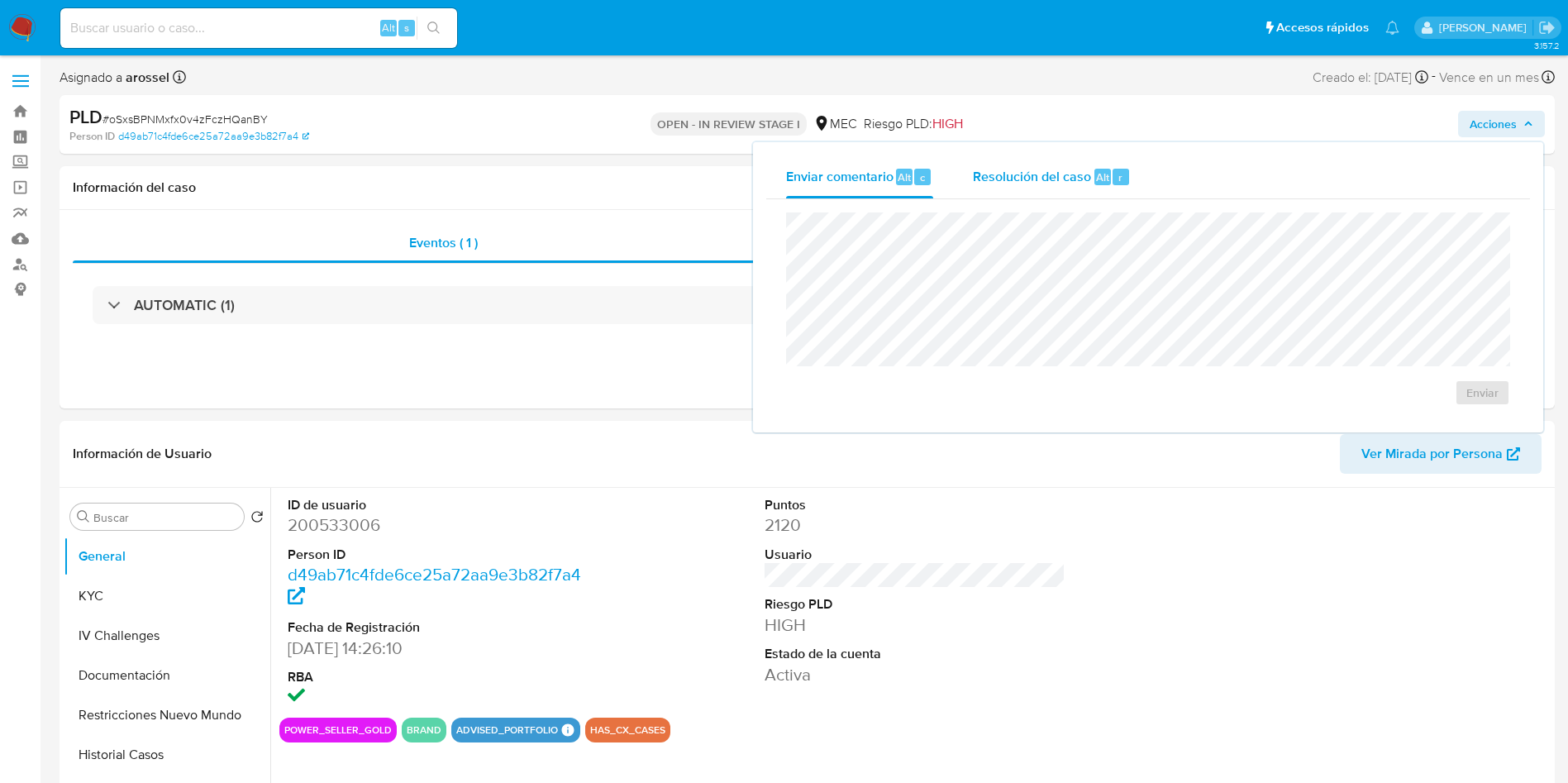
click at [1034, 179] on span "Resolución del caso" at bounding box center [1032, 176] width 118 height 19
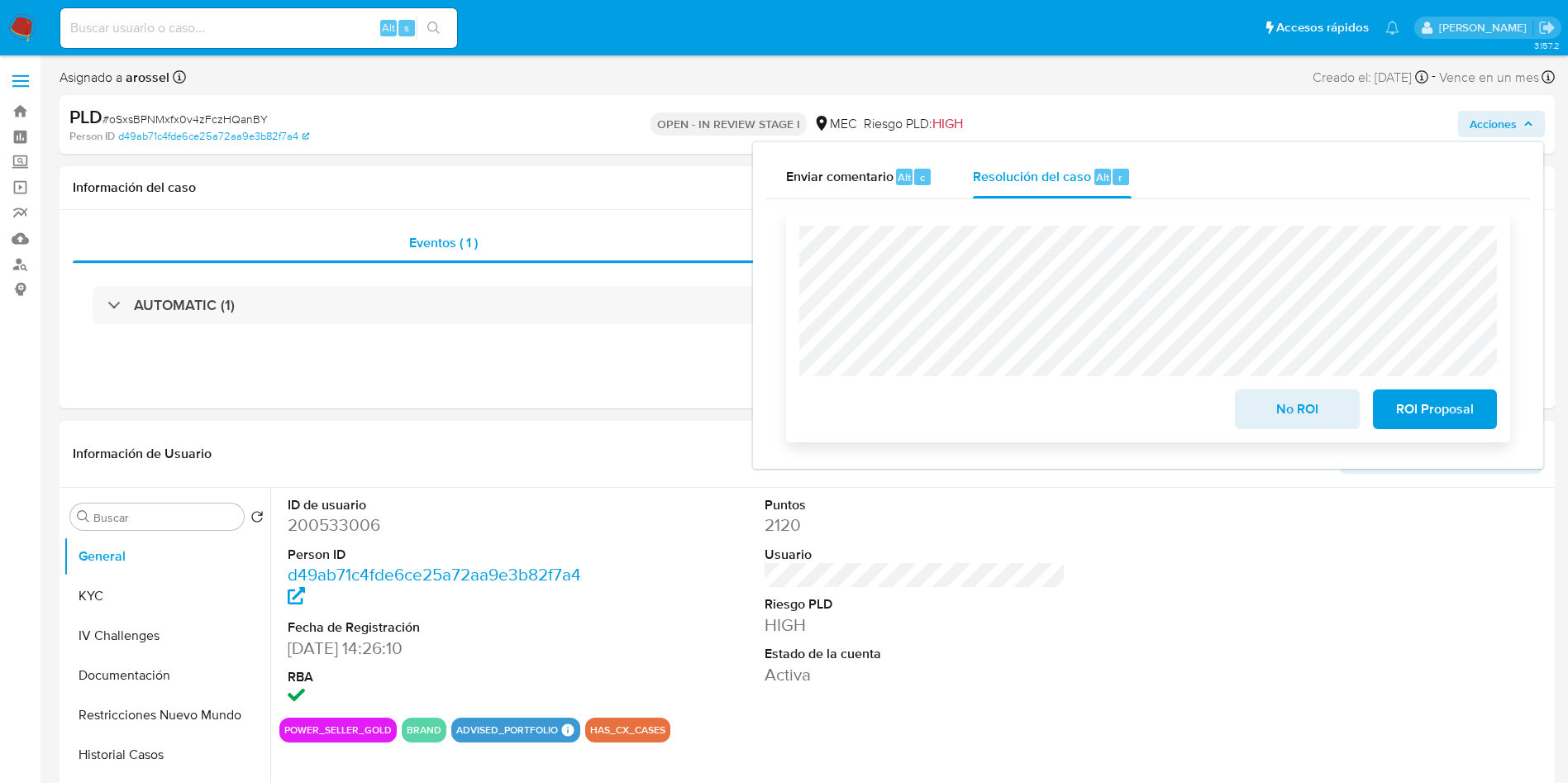
drag, startPoint x: 1273, startPoint y: 427, endPoint x: 1260, endPoint y: 423, distance: 13.6
click at [1272, 424] on span "No ROI" at bounding box center [1298, 410] width 81 height 36
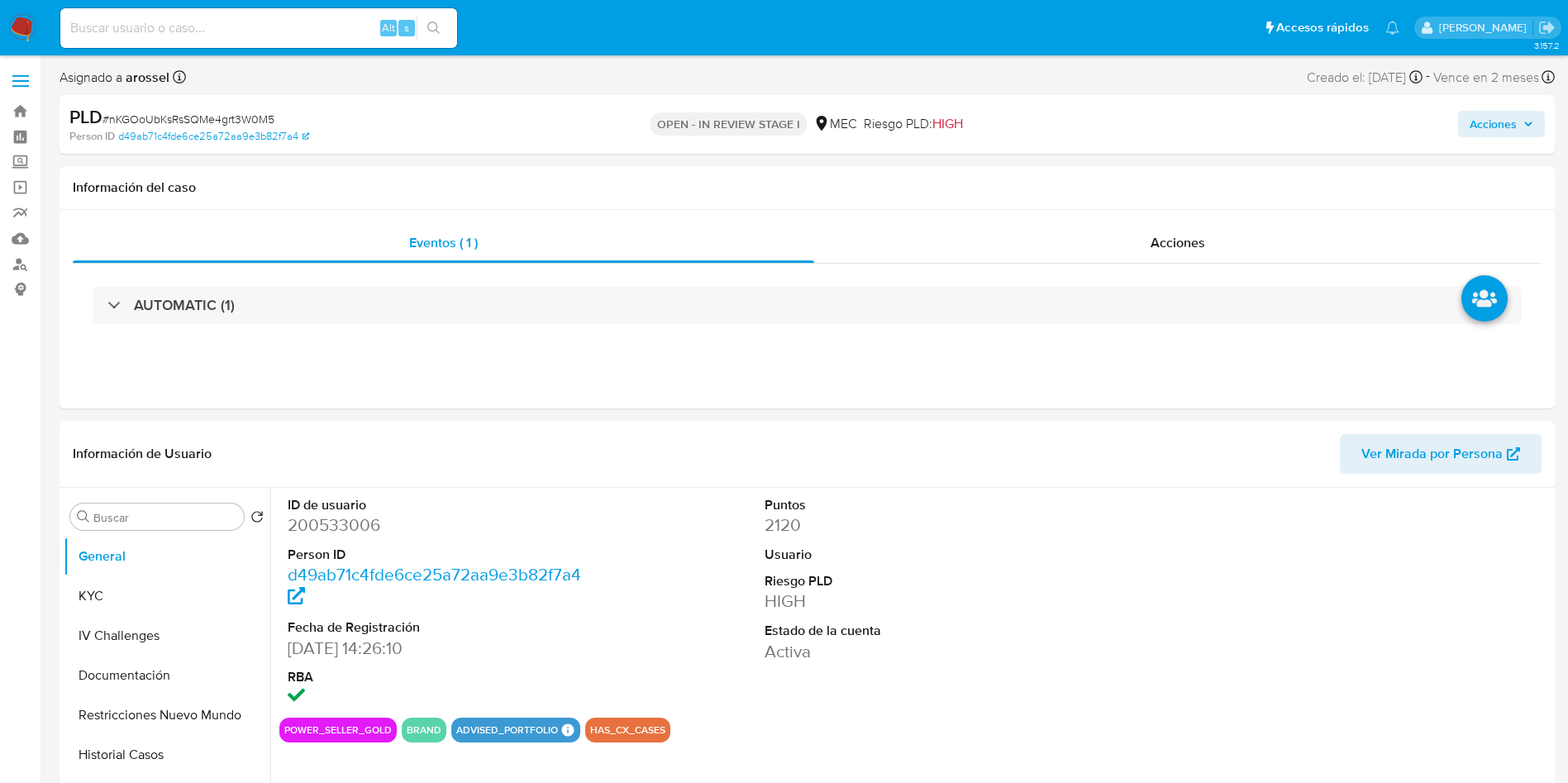
select select "10"
click at [1068, 538] on div "Puntos 2120 Usuario Riesgo PLD HIGH Estado de la cuenta Activa" at bounding box center [916, 603] width 318 height 230
drag, startPoint x: 161, startPoint y: 764, endPoint x: 203, endPoint y: 689, distance: 86.0
click at [161, 764] on button "Historial Casos" at bounding box center [167, 755] width 206 height 40
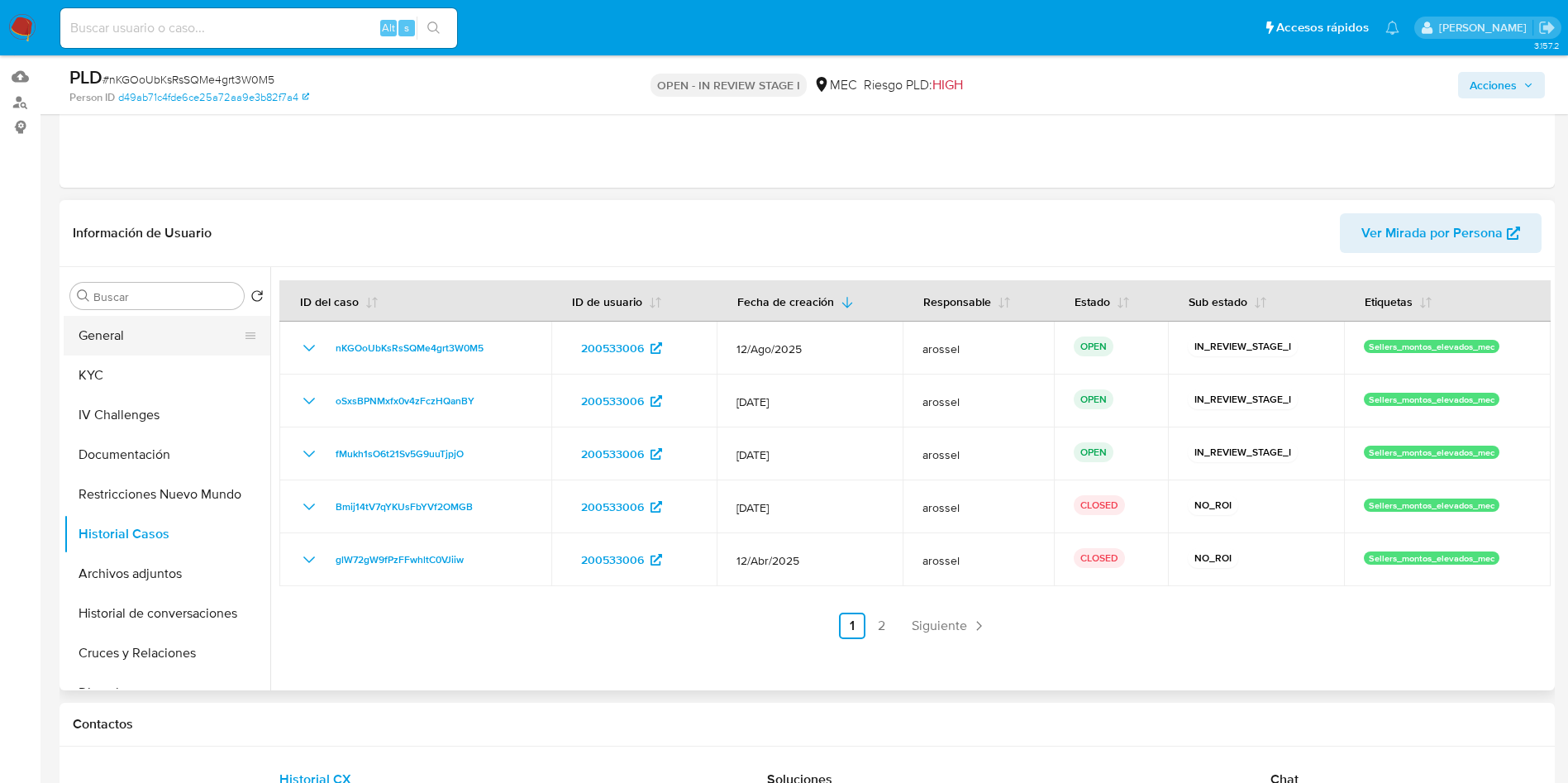
scroll to position [124, 0]
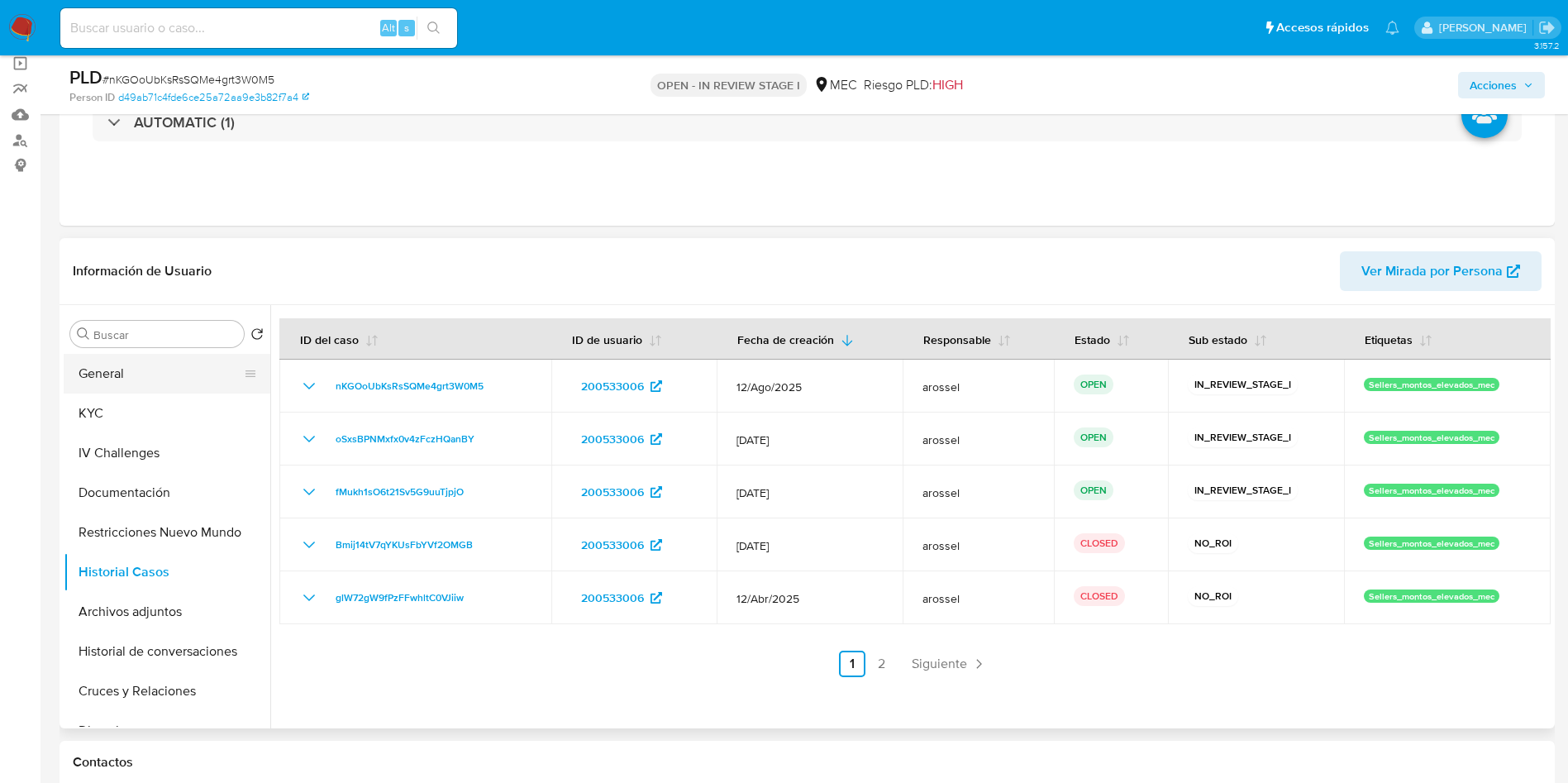
click at [161, 373] on button "General" at bounding box center [161, 374] width 194 height 40
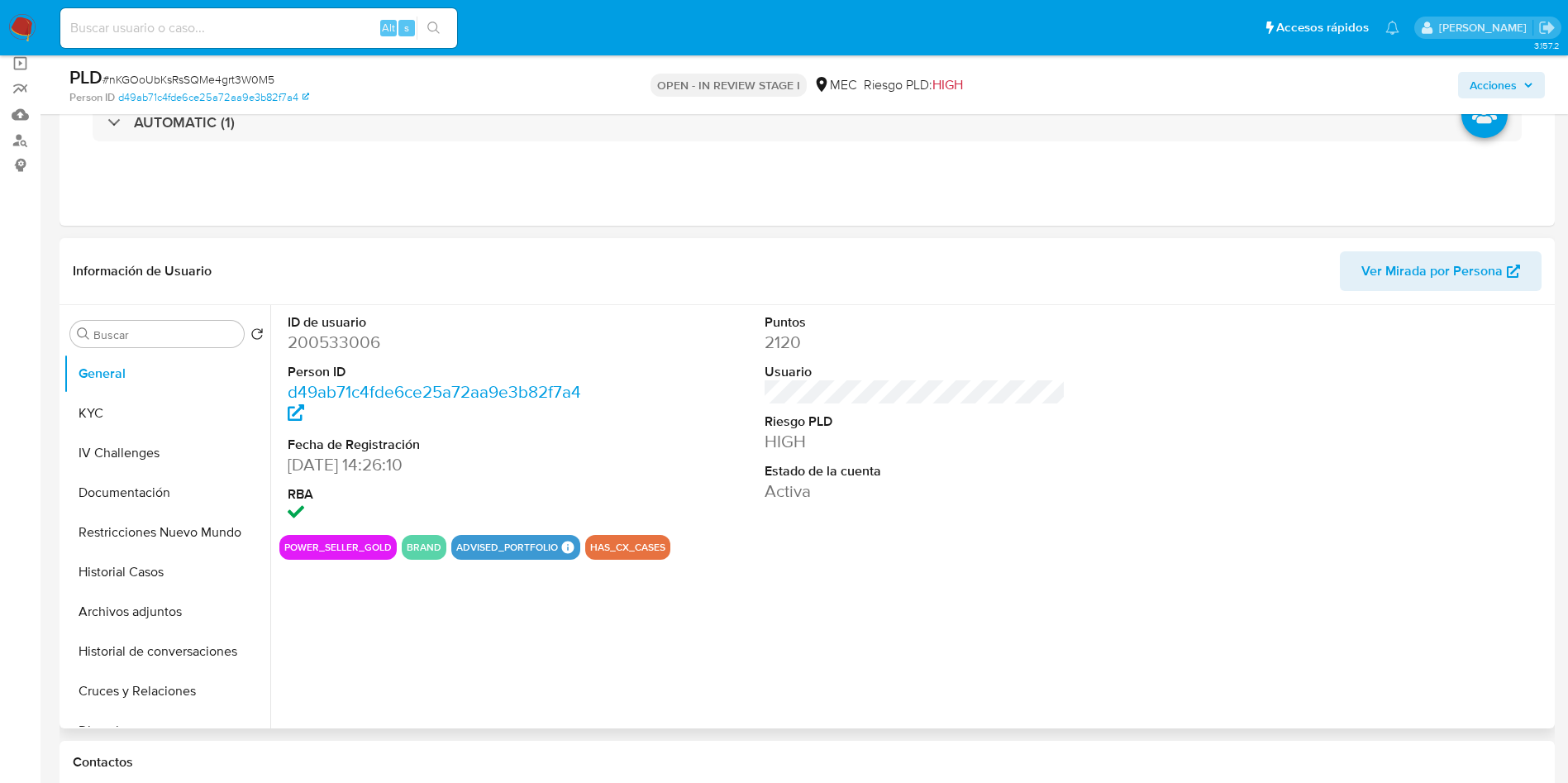
click at [355, 332] on dd "200533006" at bounding box center [438, 342] width 302 height 23
click at [354, 332] on dd "200533006" at bounding box center [438, 342] width 302 height 23
copy dd "200533006"
click at [1471, 262] on span "Ver Mirada por Persona" at bounding box center [1432, 271] width 142 height 40
click at [261, 75] on span "# nKGOoUbKsRsSQMe4grt3W0M5" at bounding box center [188, 79] width 172 height 16
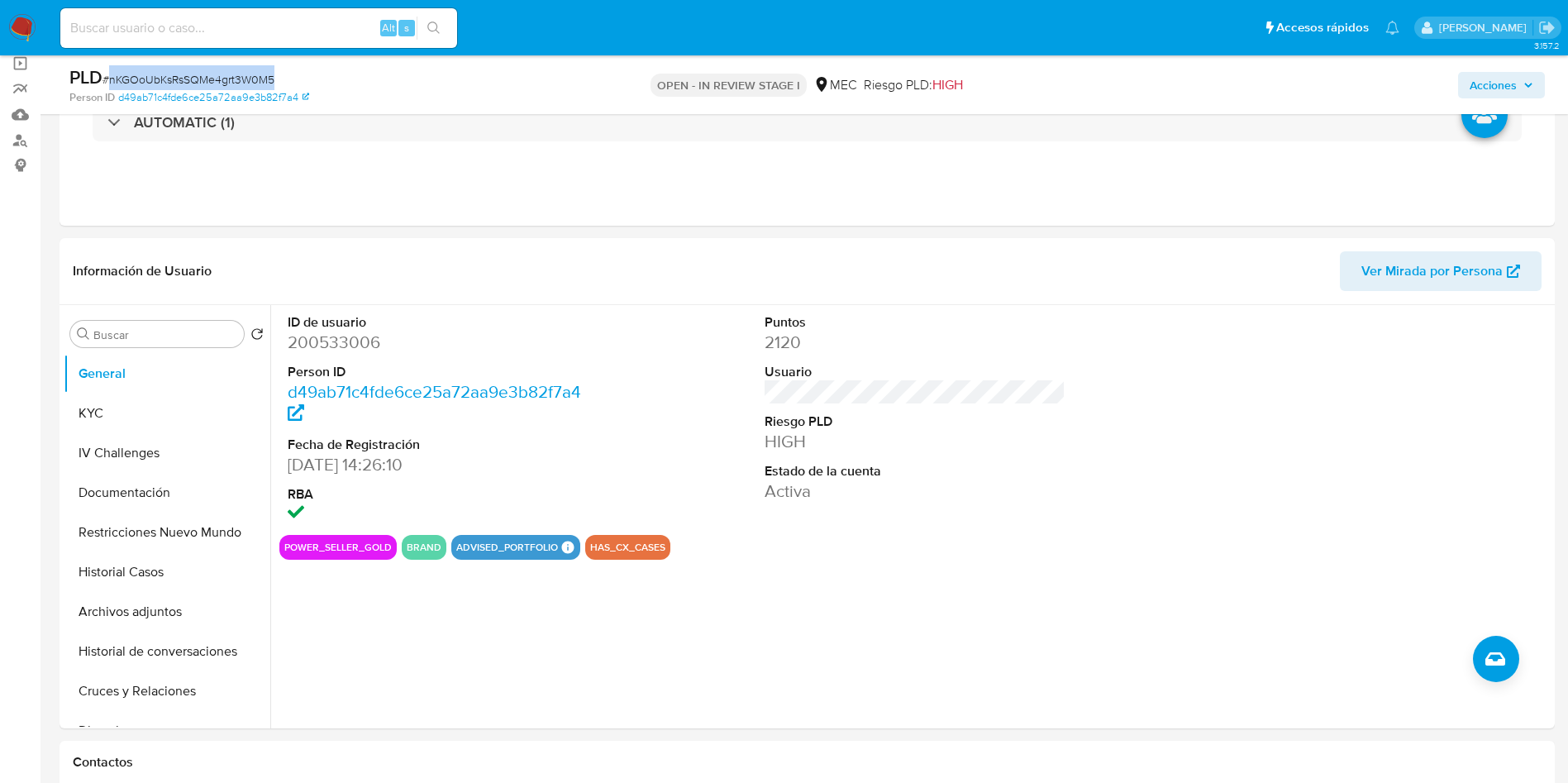
click at [261, 75] on span "# nKGOoUbKsRsSQMe4grt3W0M5" at bounding box center [188, 79] width 172 height 16
copy span "nKGOoUbKsRsSQMe4grt3W0M5"
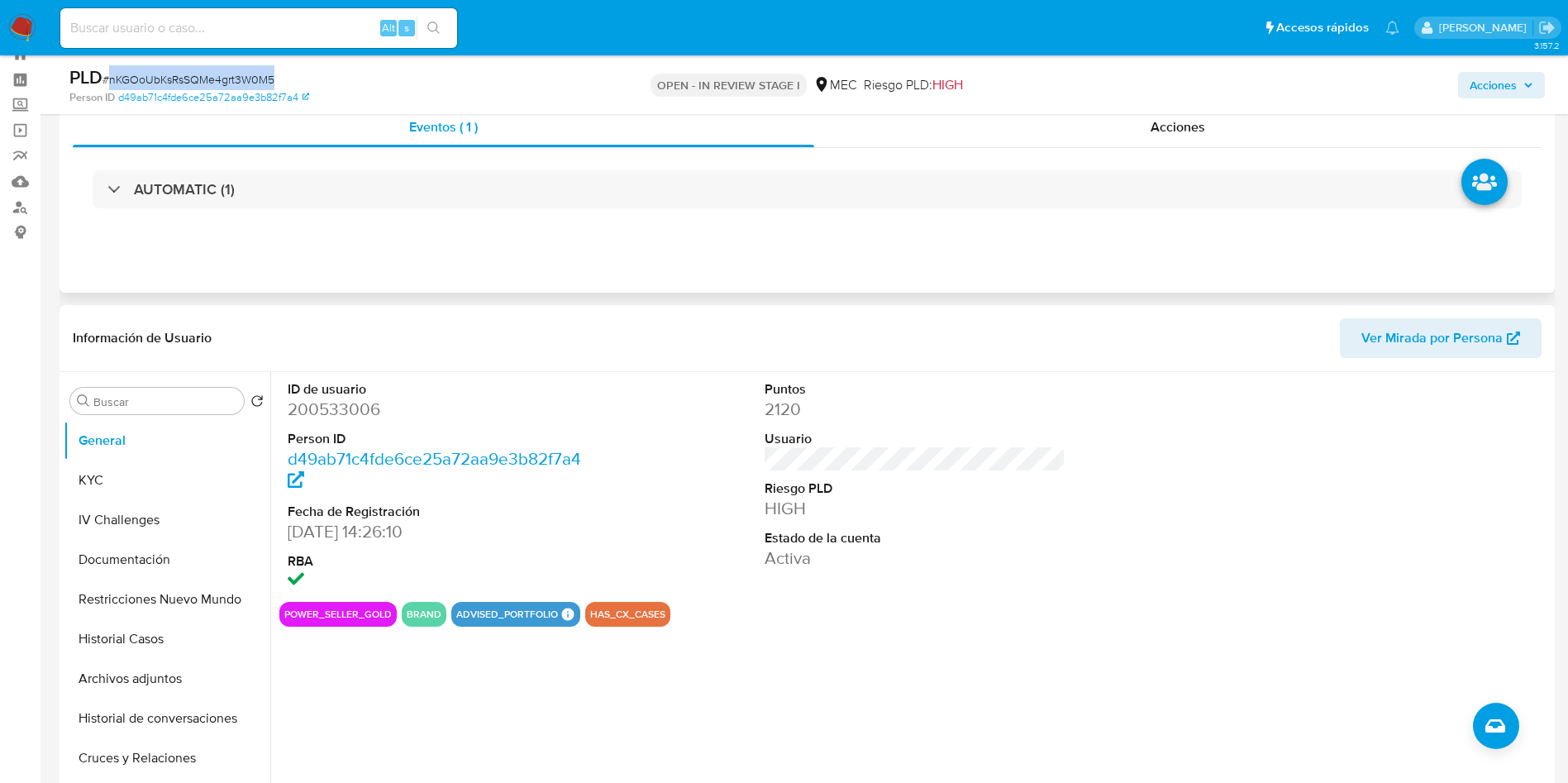
scroll to position [0, 0]
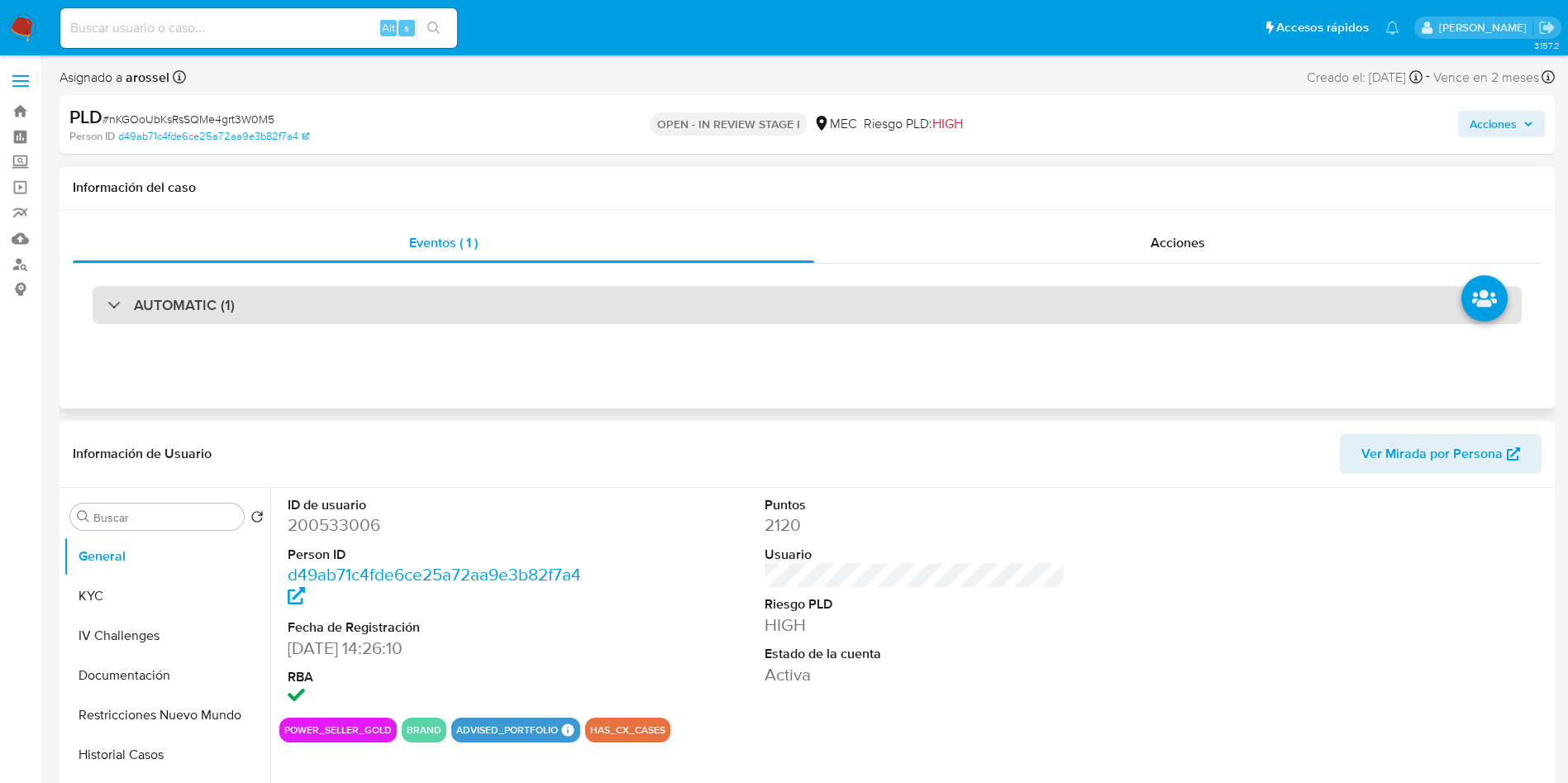
click at [220, 298] on h3 "AUTOMATIC (1)" at bounding box center [184, 305] width 101 height 18
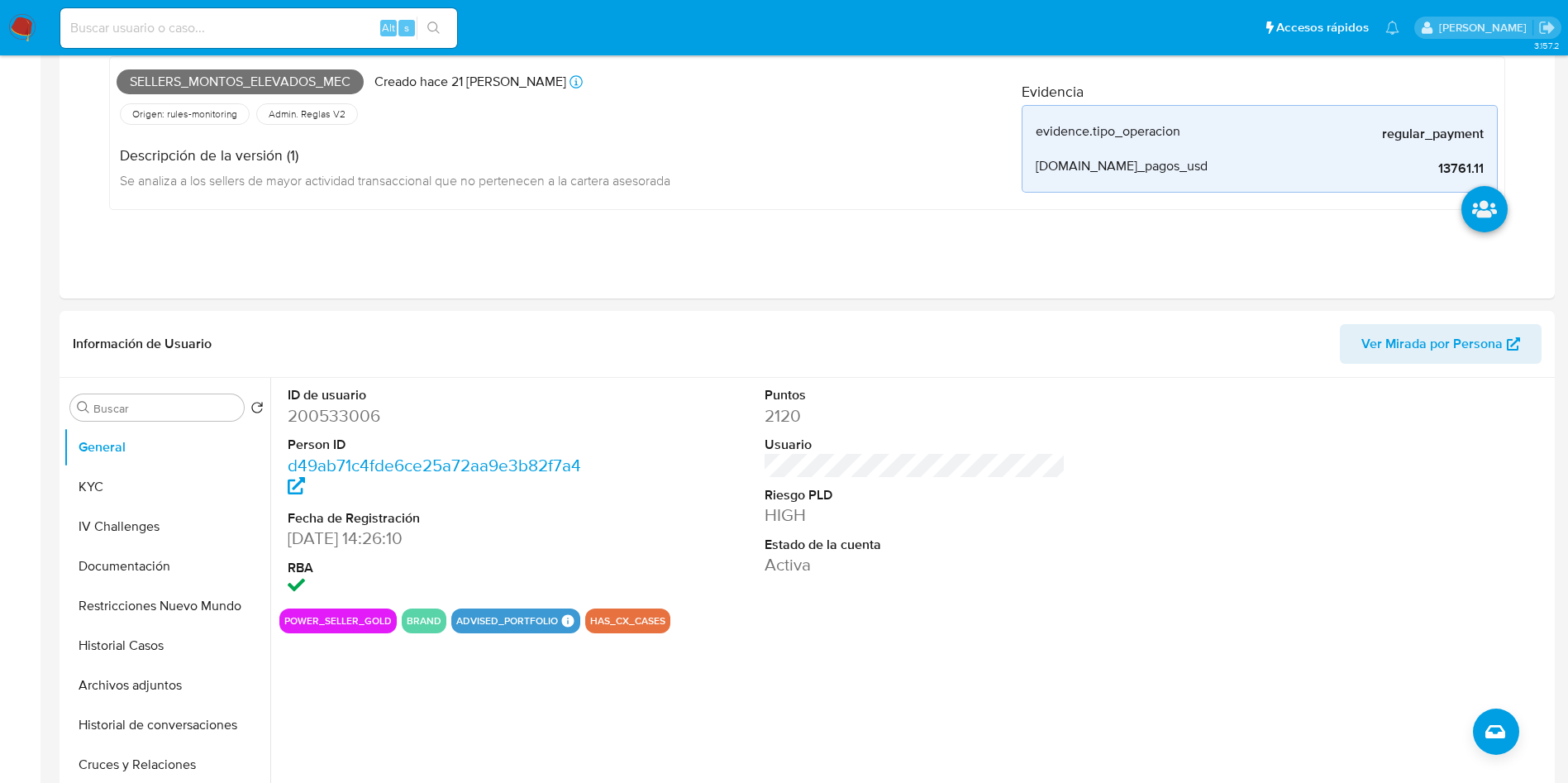
scroll to position [496, 0]
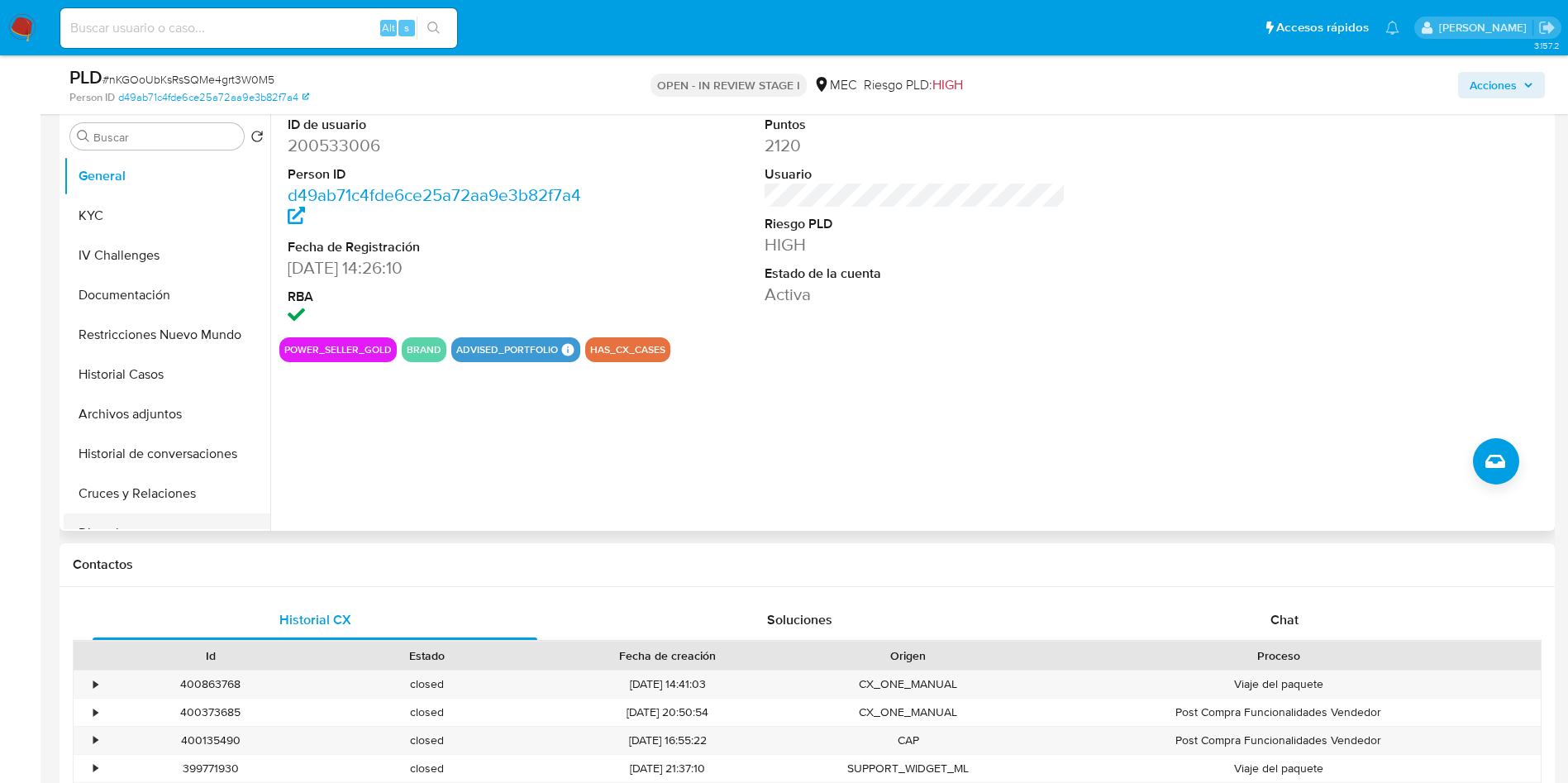
click at [148, 508] on button "Cruces y Relaciones" at bounding box center [167, 493] width 206 height 40
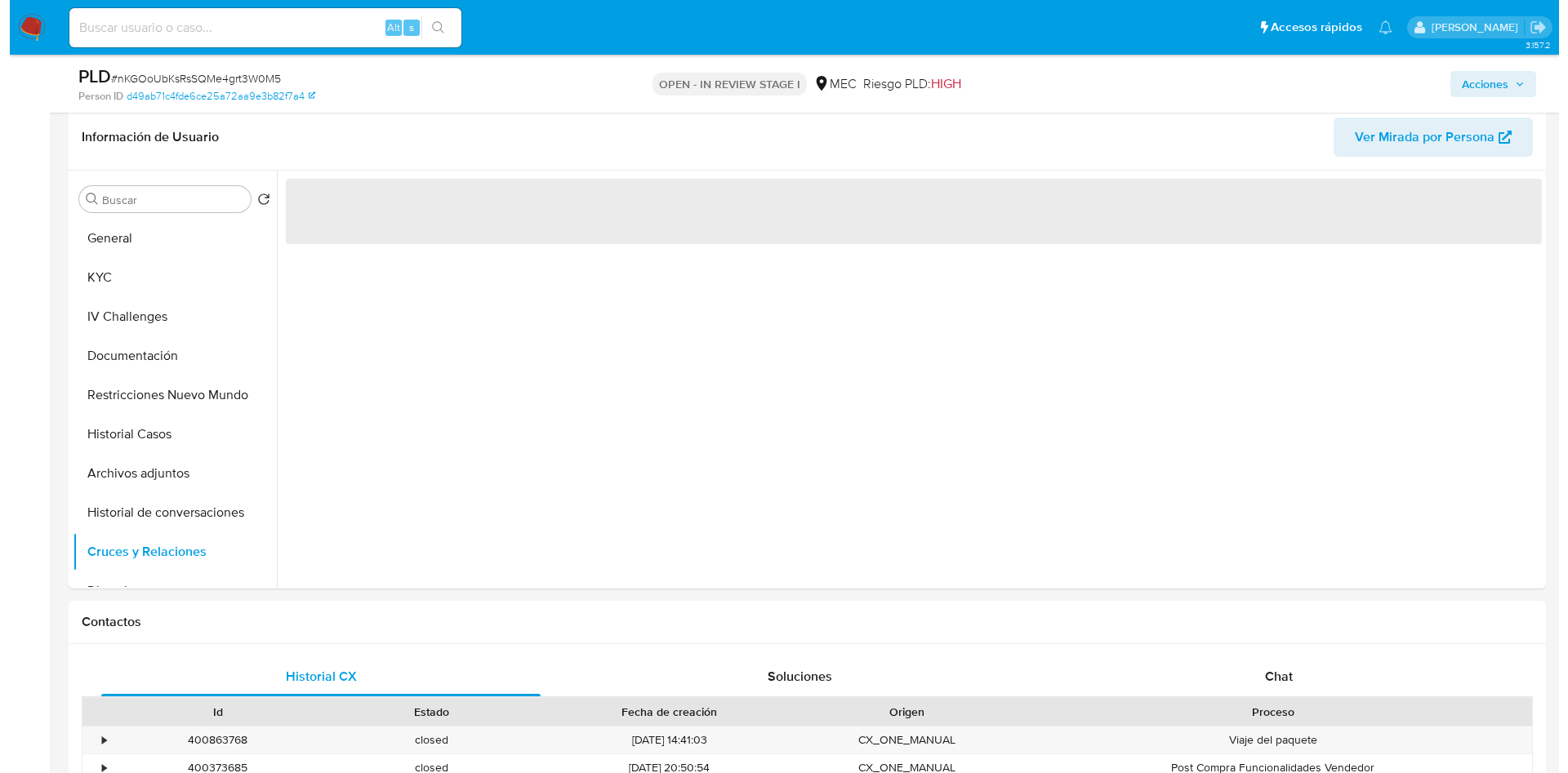
scroll to position [368, 0]
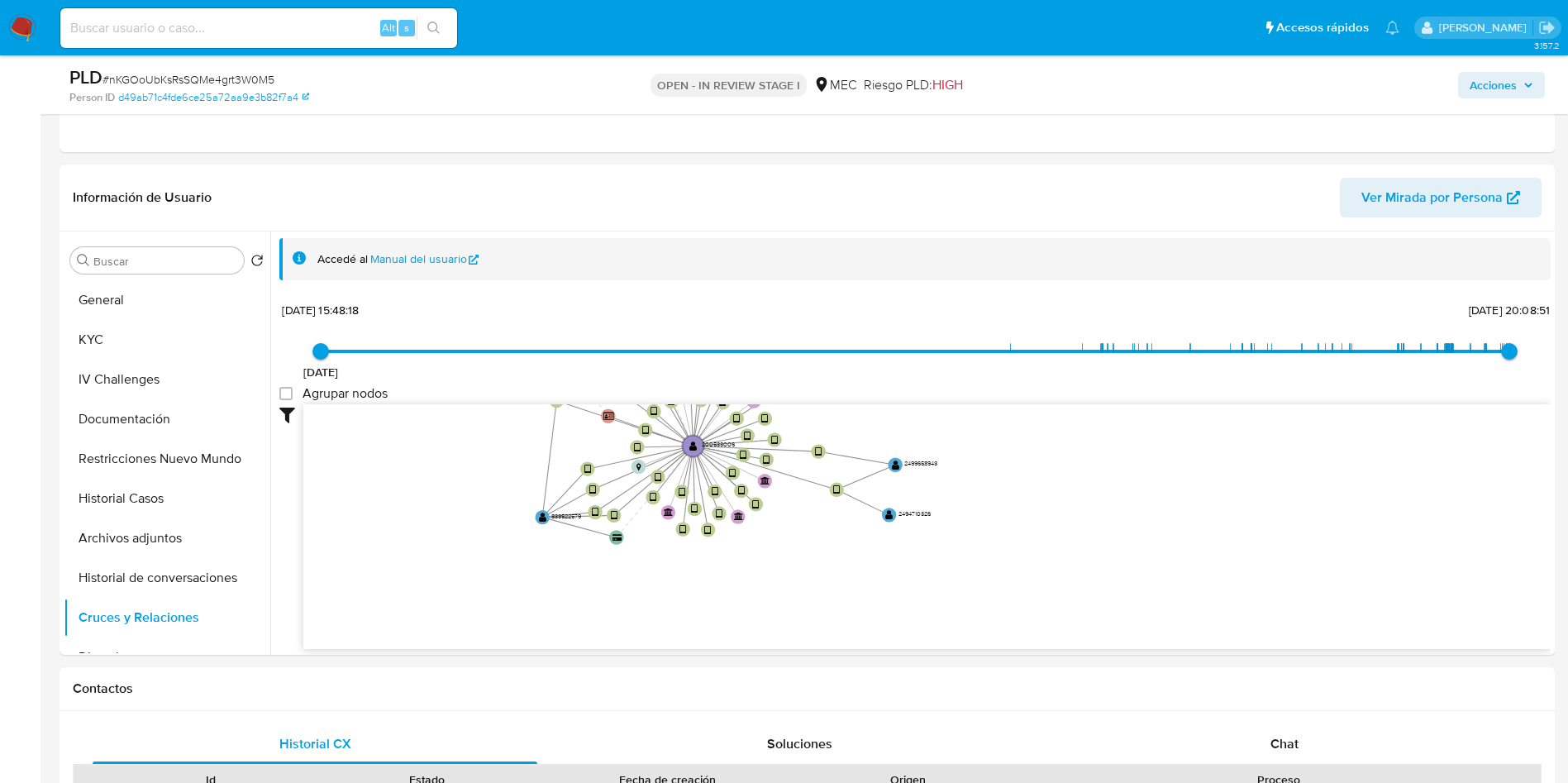
drag, startPoint x: 1050, startPoint y: 449, endPoint x: 755, endPoint y: 36, distance: 507.5
click at [967, 271] on div "Accedé al Manual del usuario 9/12/2015 9/12/2015, 15:48:18 24/8/2025, 20:08:51 …" at bounding box center [915, 444] width 1272 height 411
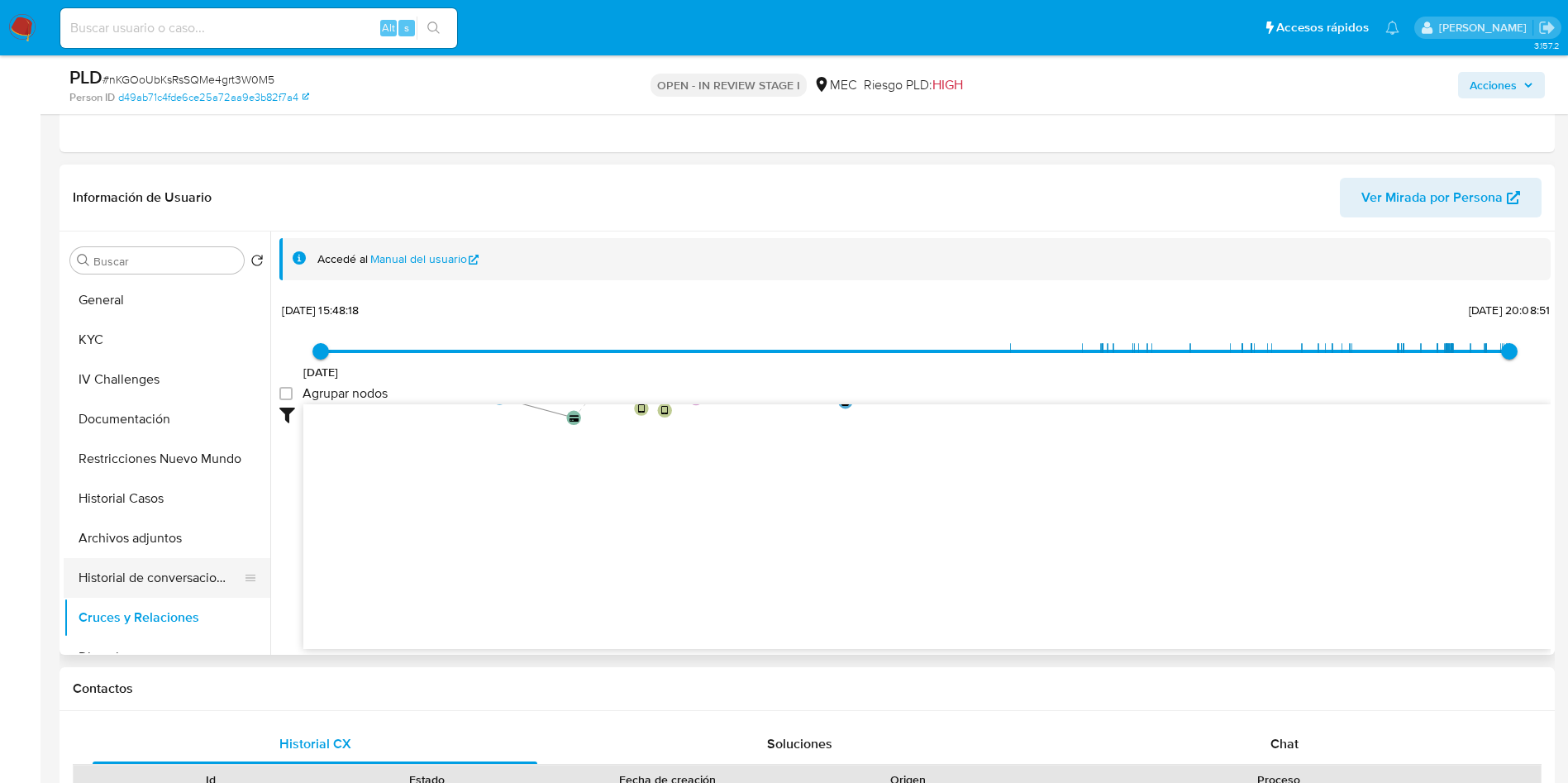
drag, startPoint x: 149, startPoint y: 533, endPoint x: 184, endPoint y: 544, distance: 36.7
click at [150, 534] on button "Archivos adjuntos" at bounding box center [167, 538] width 206 height 40
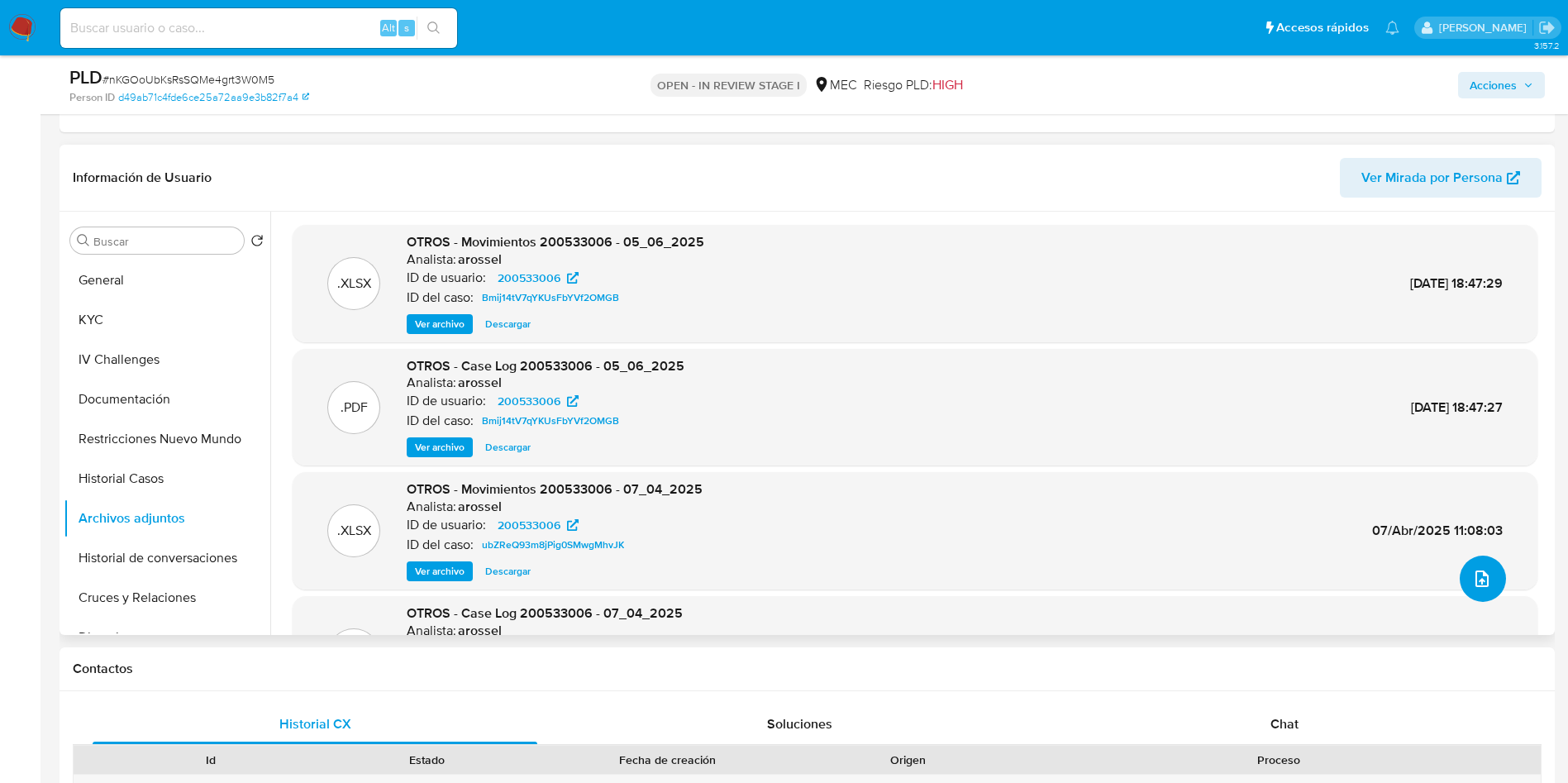
click at [1483, 591] on button "upload-file" at bounding box center [1483, 579] width 47 height 47
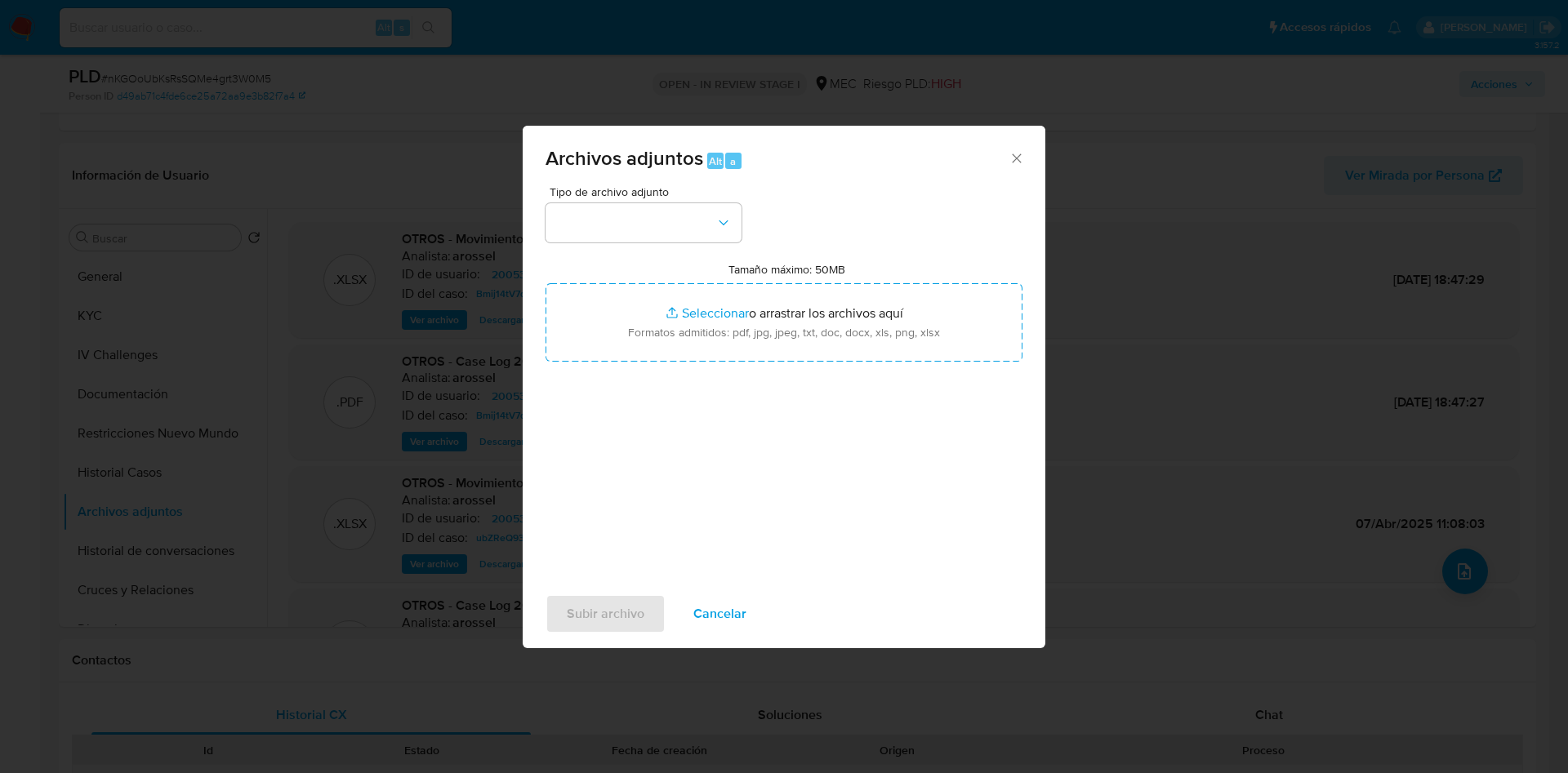
click at [793, 282] on div "Tamaño máximo: 50MB Seleccionar archivos Seleccionar o arrastrar los archivos a…" at bounding box center [784, 311] width 477 height 100
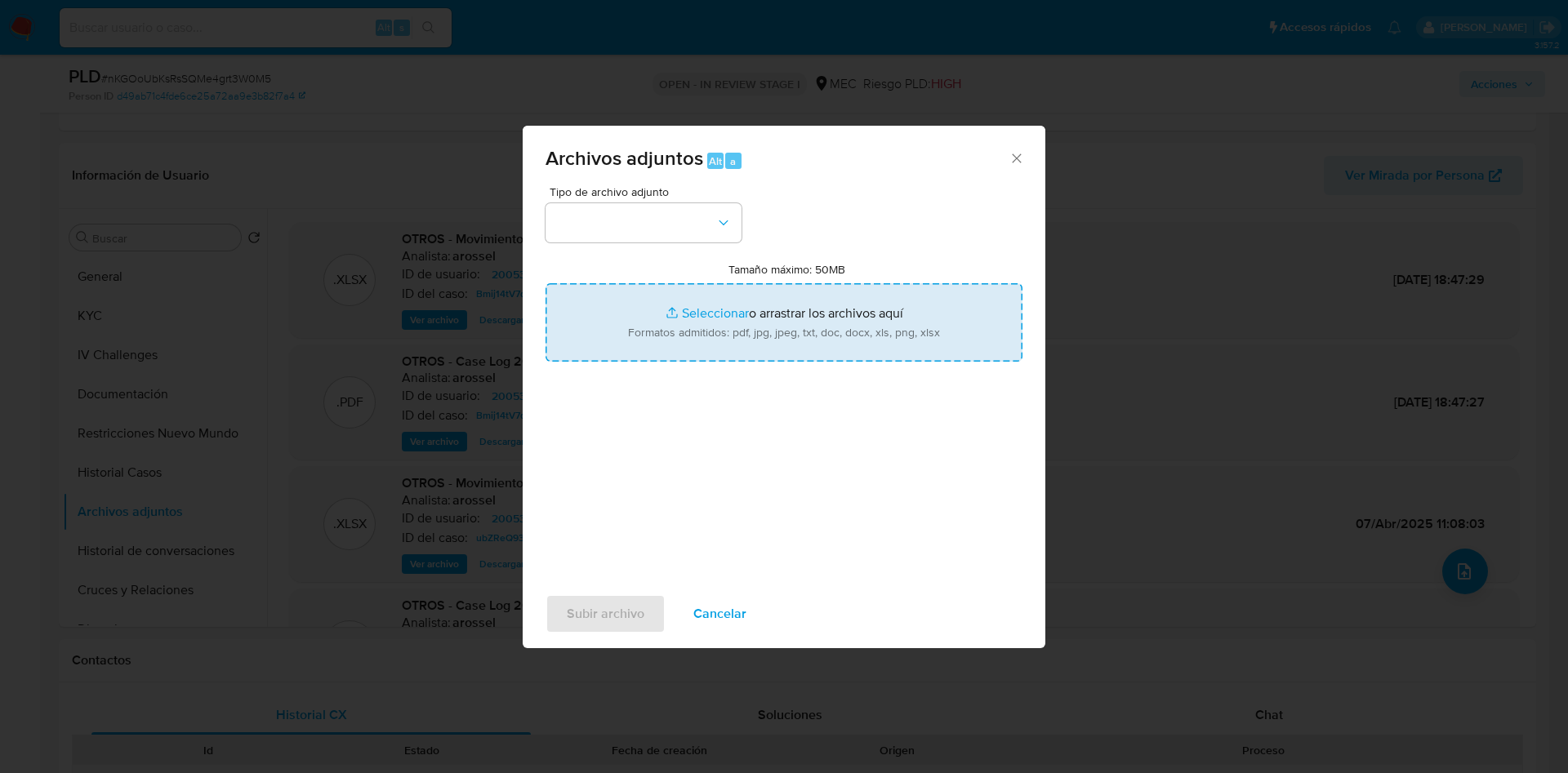
click at [770, 325] on input "Tamaño máximo: 50MB Seleccionar archivos" at bounding box center [784, 323] width 477 height 78
type input "C:\fakepath\Movimientos 200533006 - 02_09_2025.xlsx"
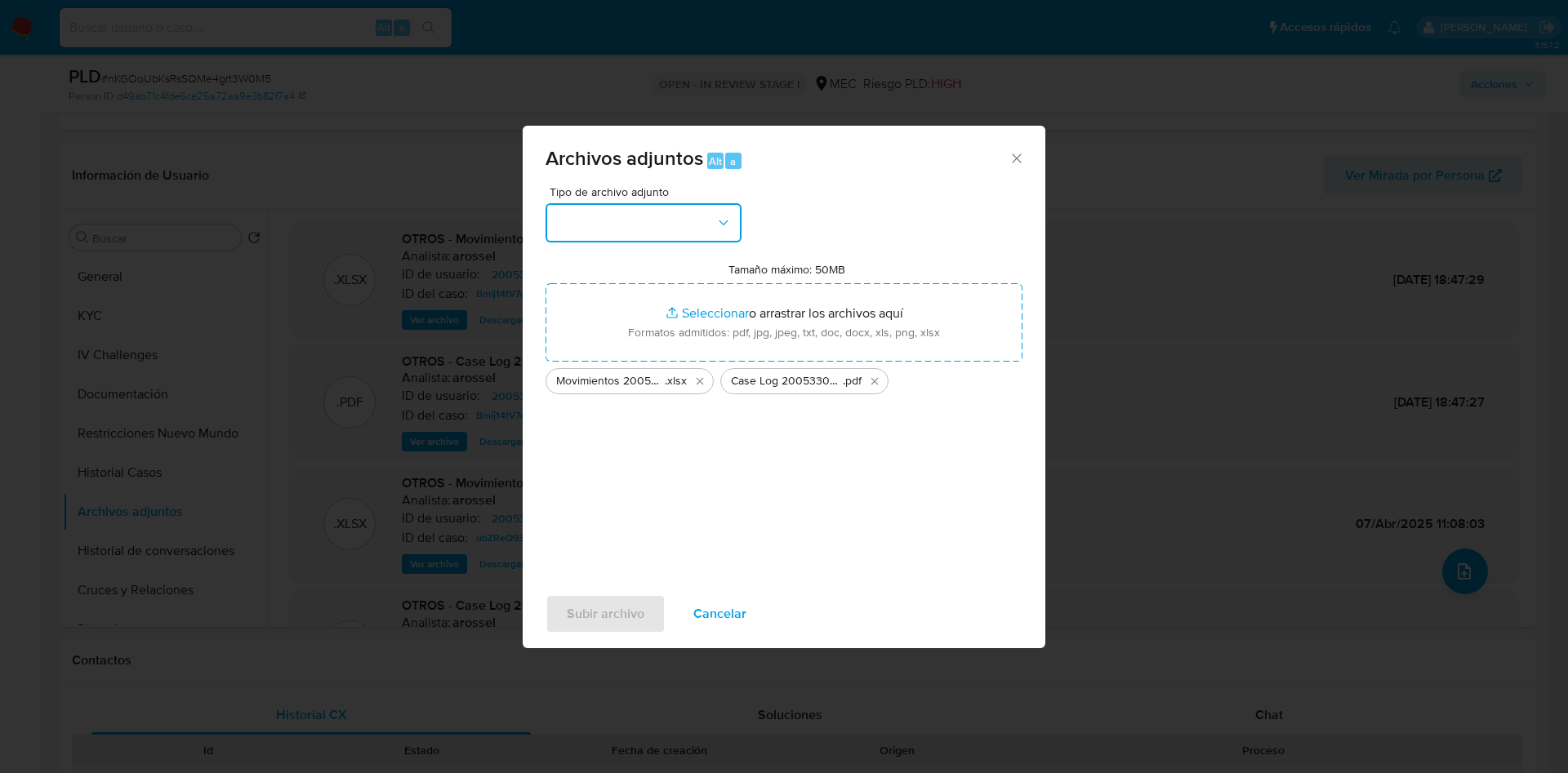
click at [695, 234] on button "button" at bounding box center [644, 223] width 196 height 39
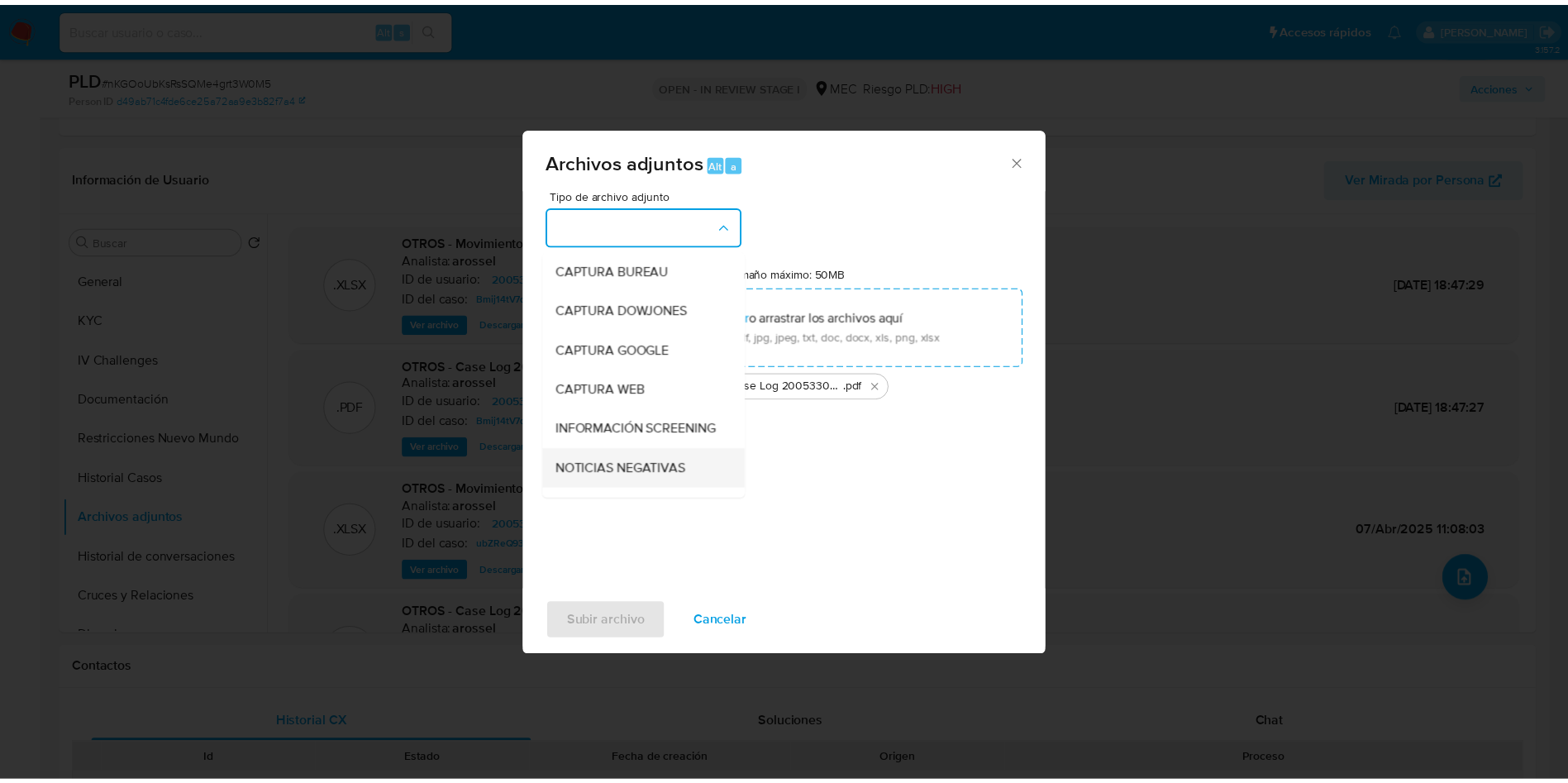
scroll to position [86, 0]
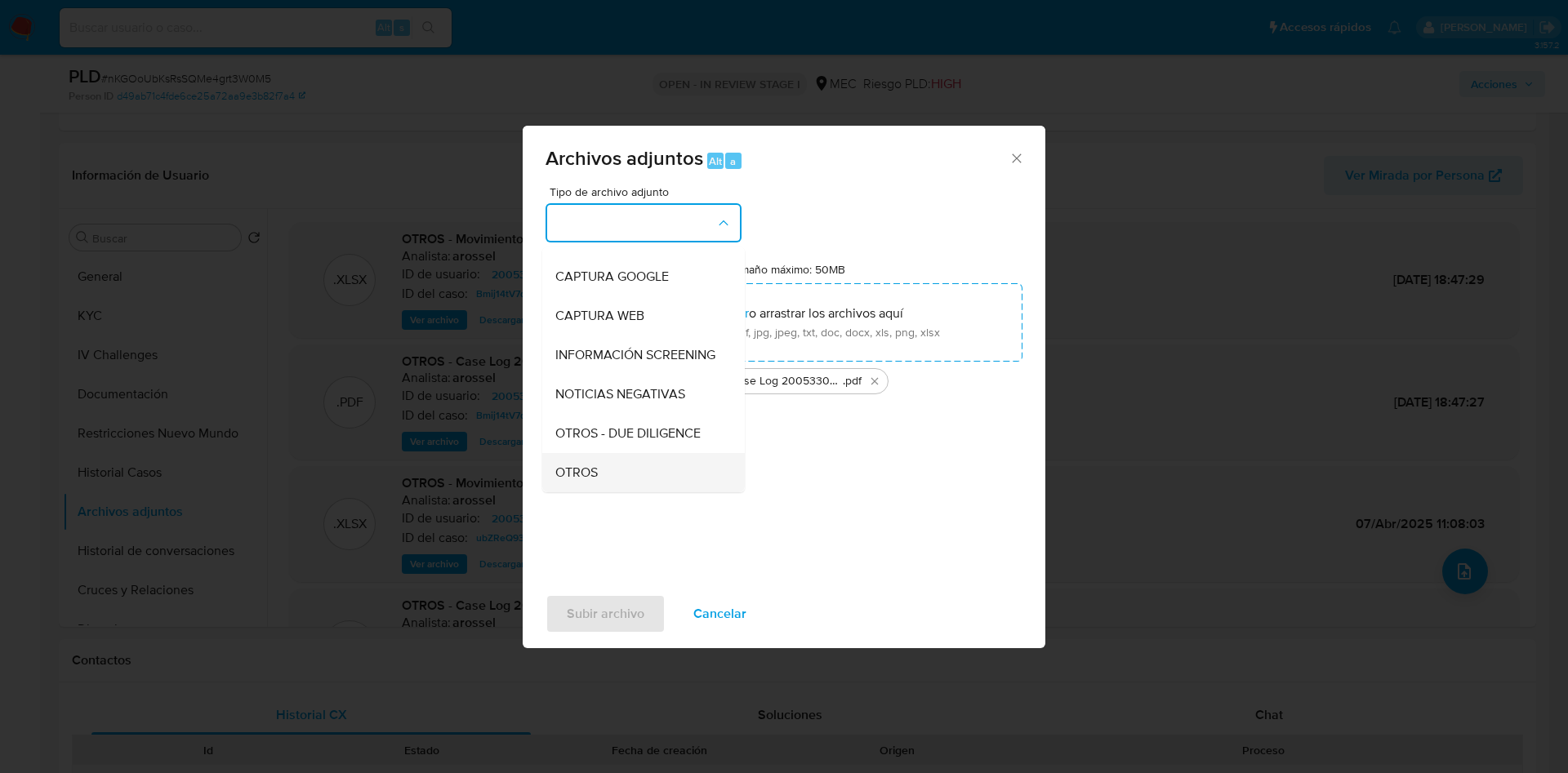
click at [636, 478] on div "OTROS" at bounding box center [638, 473] width 166 height 39
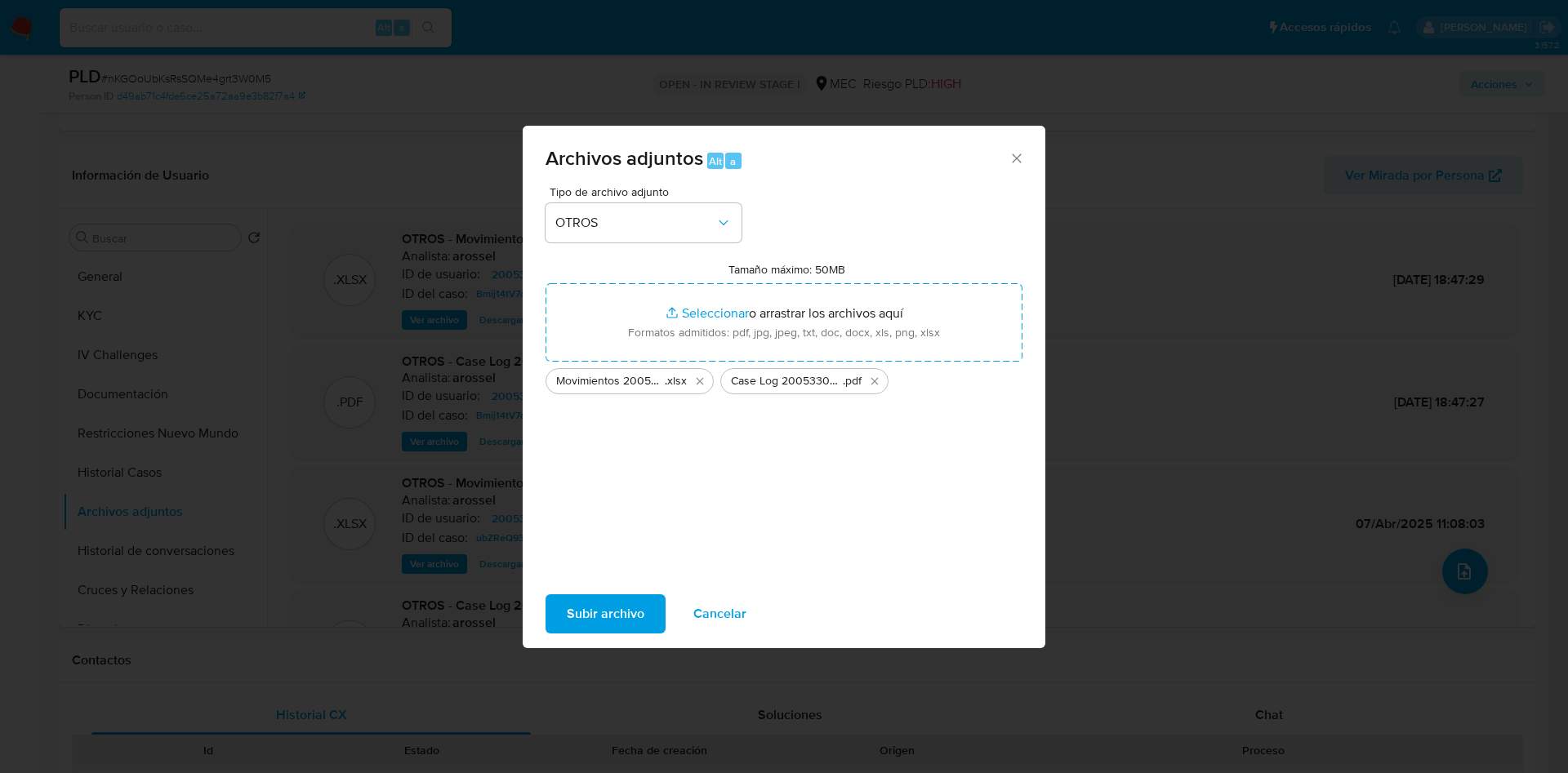
click at [613, 599] on span "Subir archivo" at bounding box center [605, 614] width 78 height 36
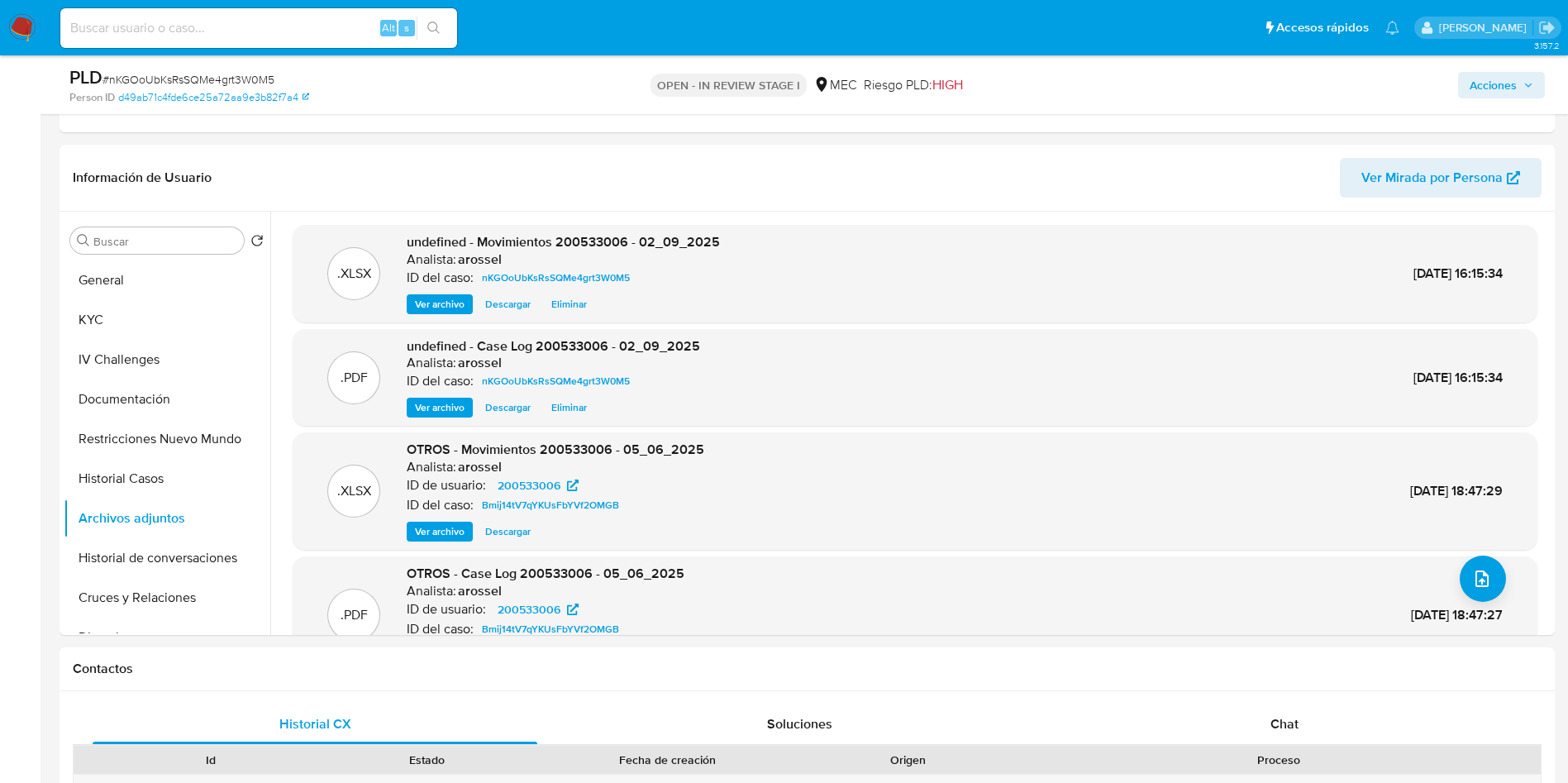
drag, startPoint x: 1531, startPoint y: 84, endPoint x: 1411, endPoint y: 99, distance: 120.9
click at [1530, 83] on icon "button" at bounding box center [1528, 85] width 10 height 10
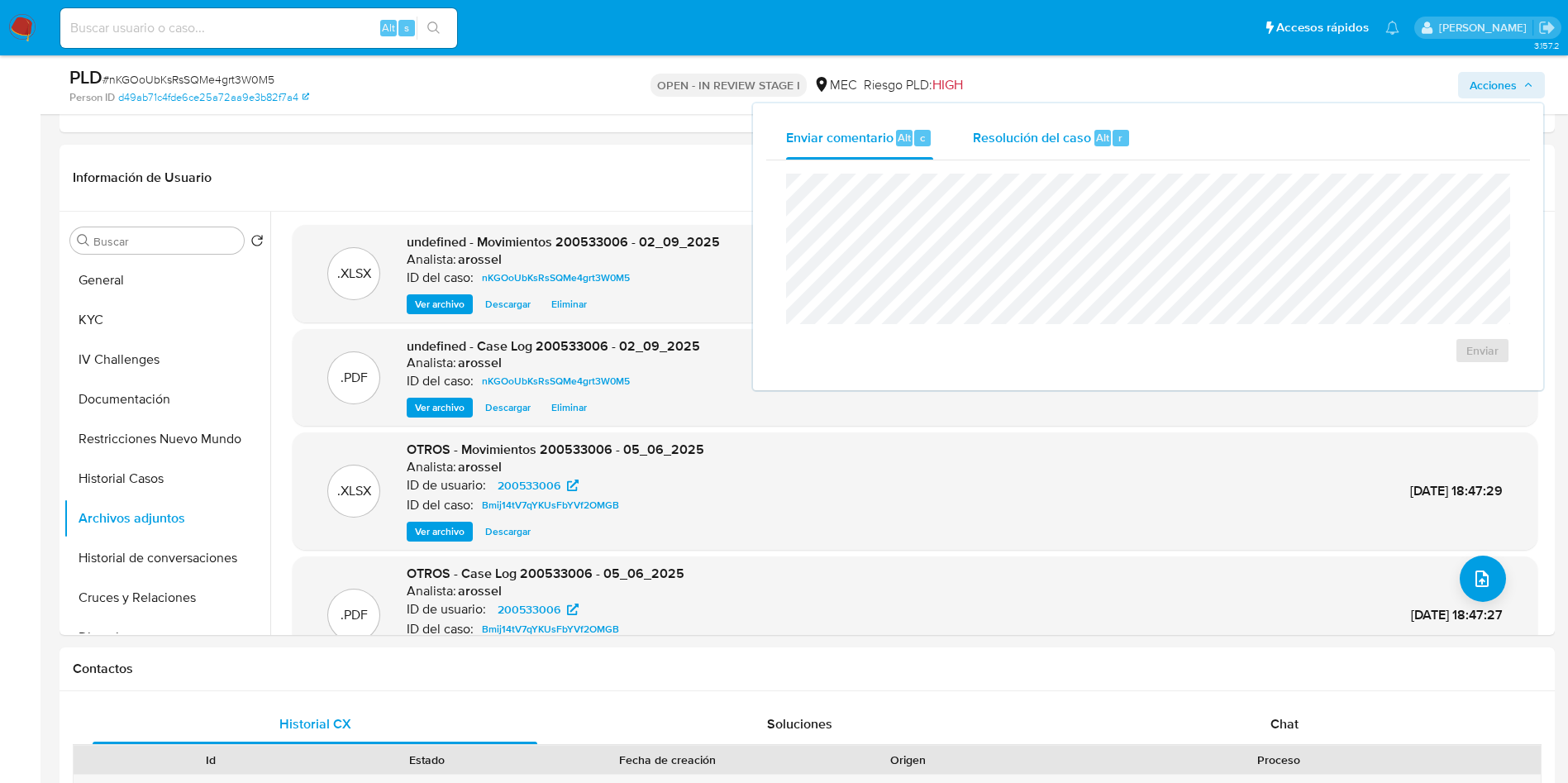
click at [1023, 132] on span "Resolución del caso" at bounding box center [1032, 137] width 118 height 19
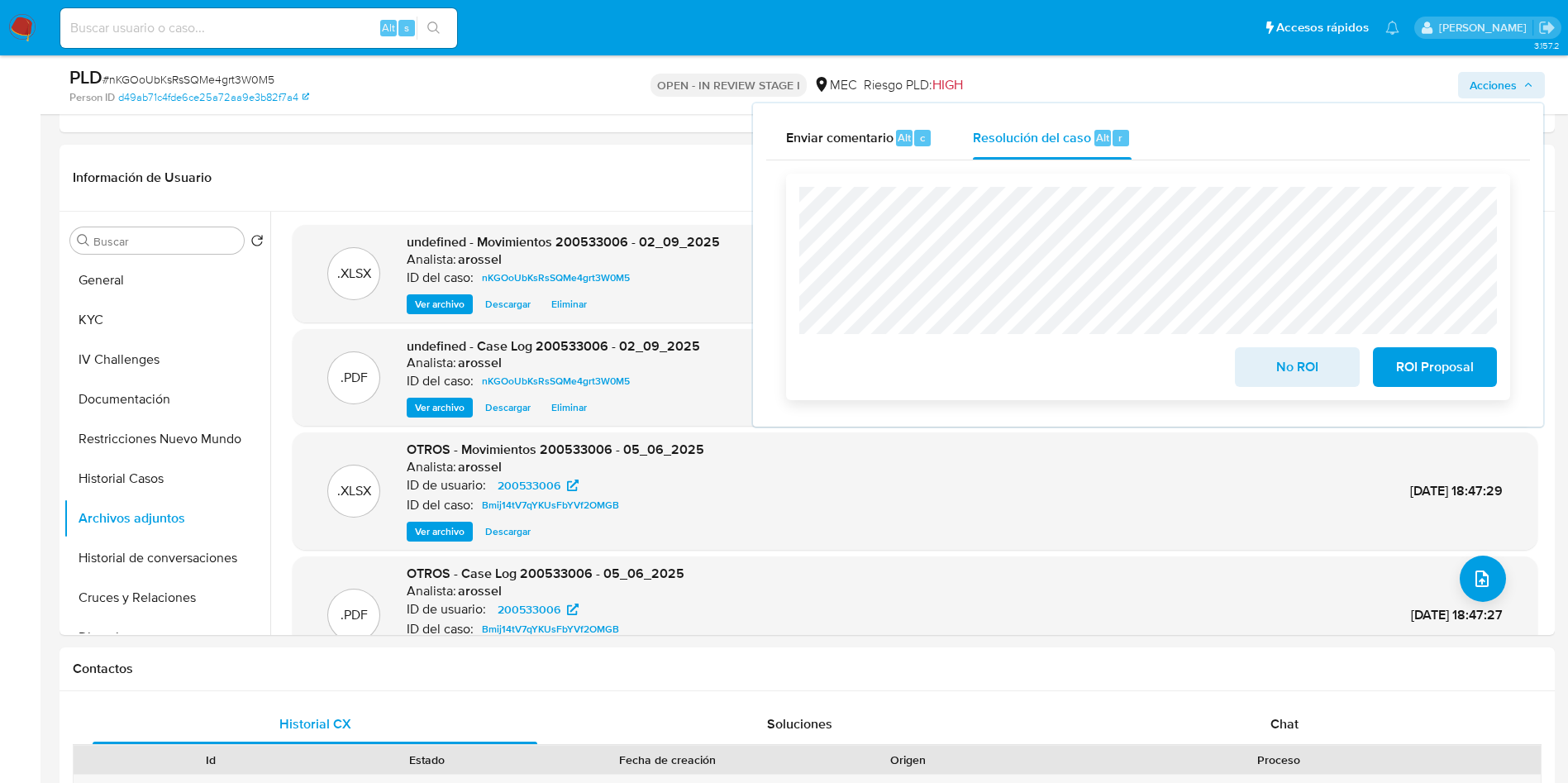
drag, startPoint x: 1287, startPoint y: 362, endPoint x: 1179, endPoint y: 354, distance: 108.3
click at [1280, 359] on span "No ROI" at bounding box center [1298, 367] width 81 height 36
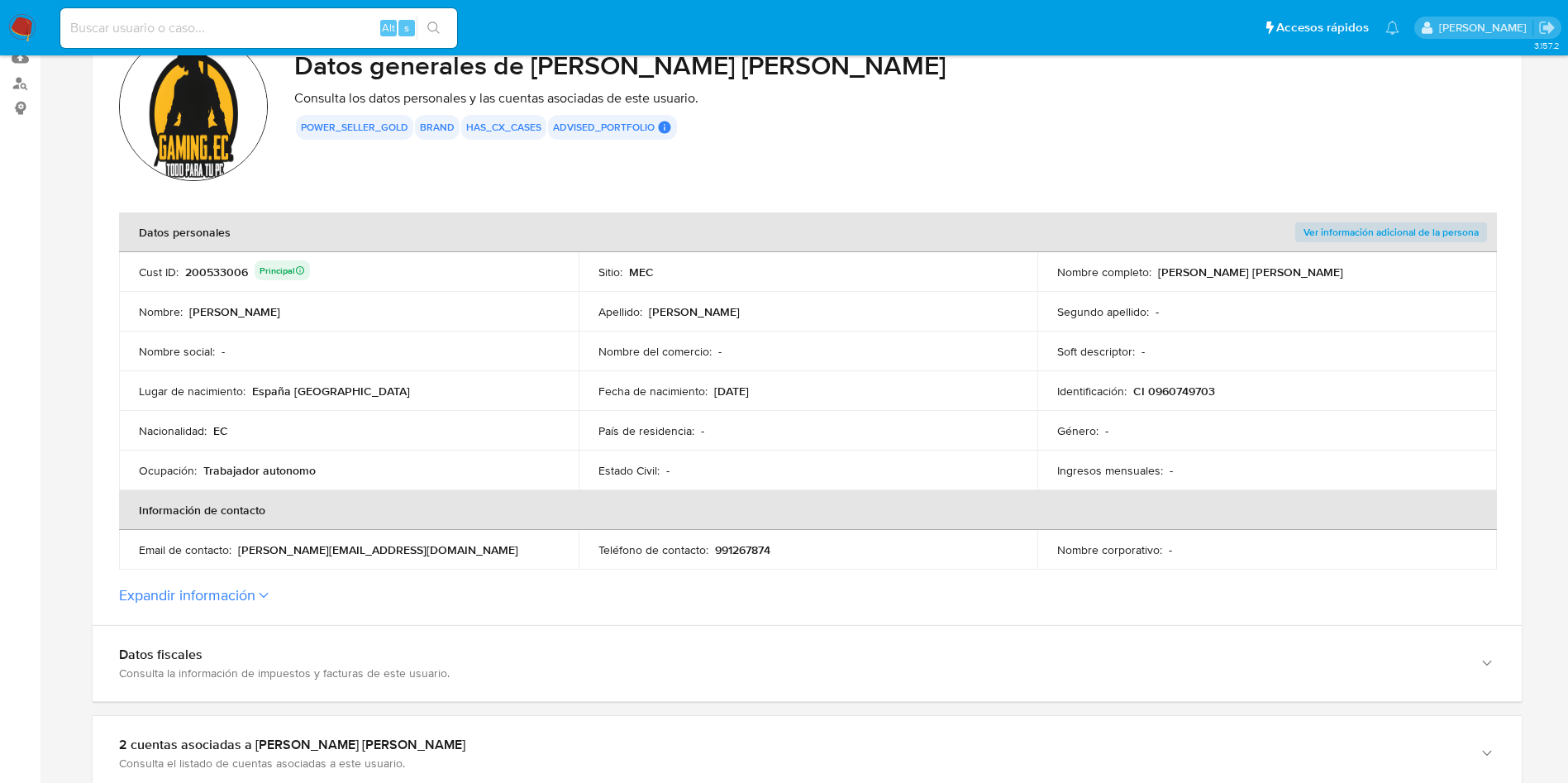
scroll to position [496, 0]
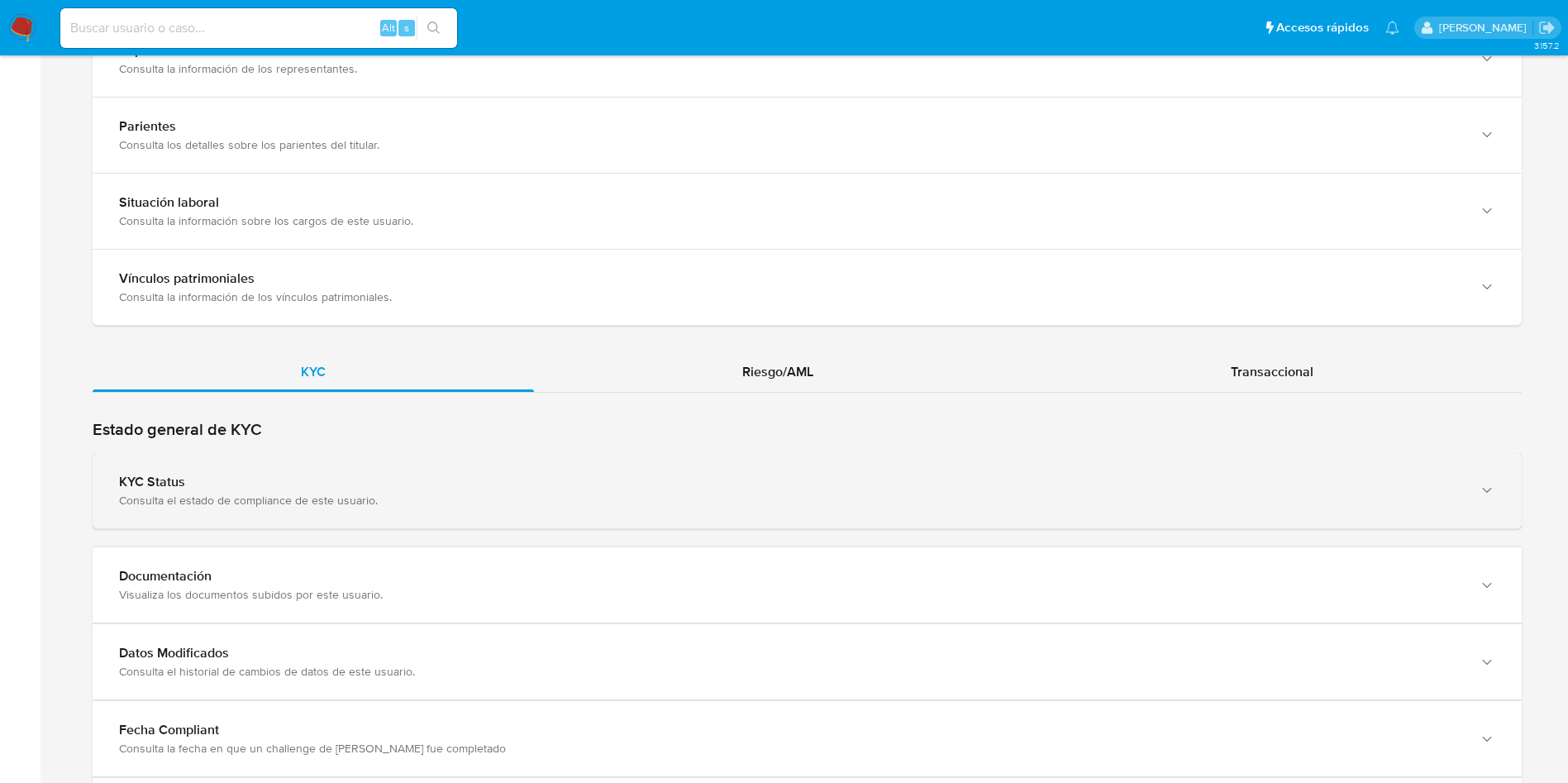
click at [478, 474] on div "KYC Status" at bounding box center [790, 481] width 1343 height 16
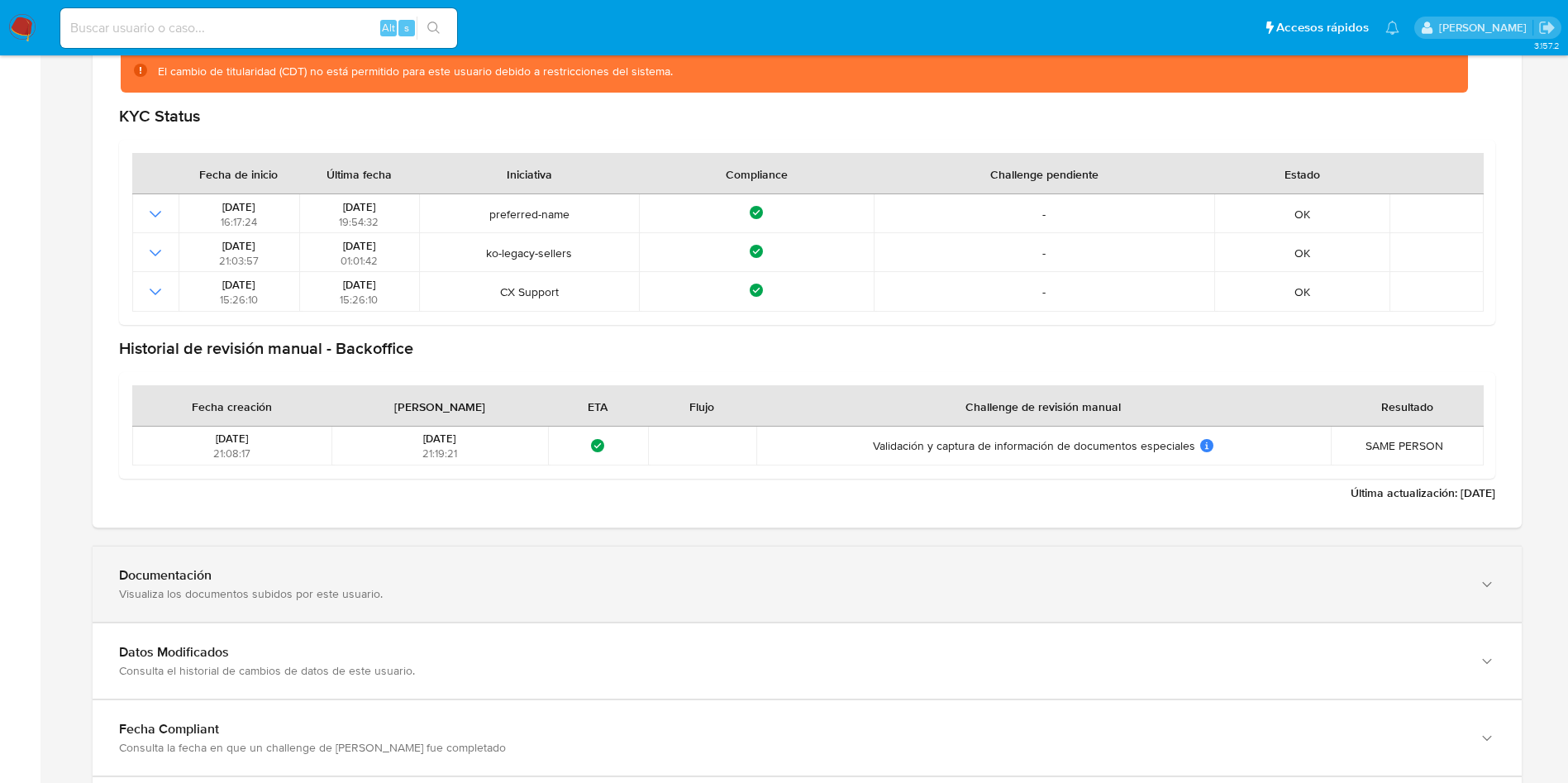
click at [457, 606] on div "Documentación Visualiza los documentos subidos por este usuario." at bounding box center [807, 584] width 1430 height 75
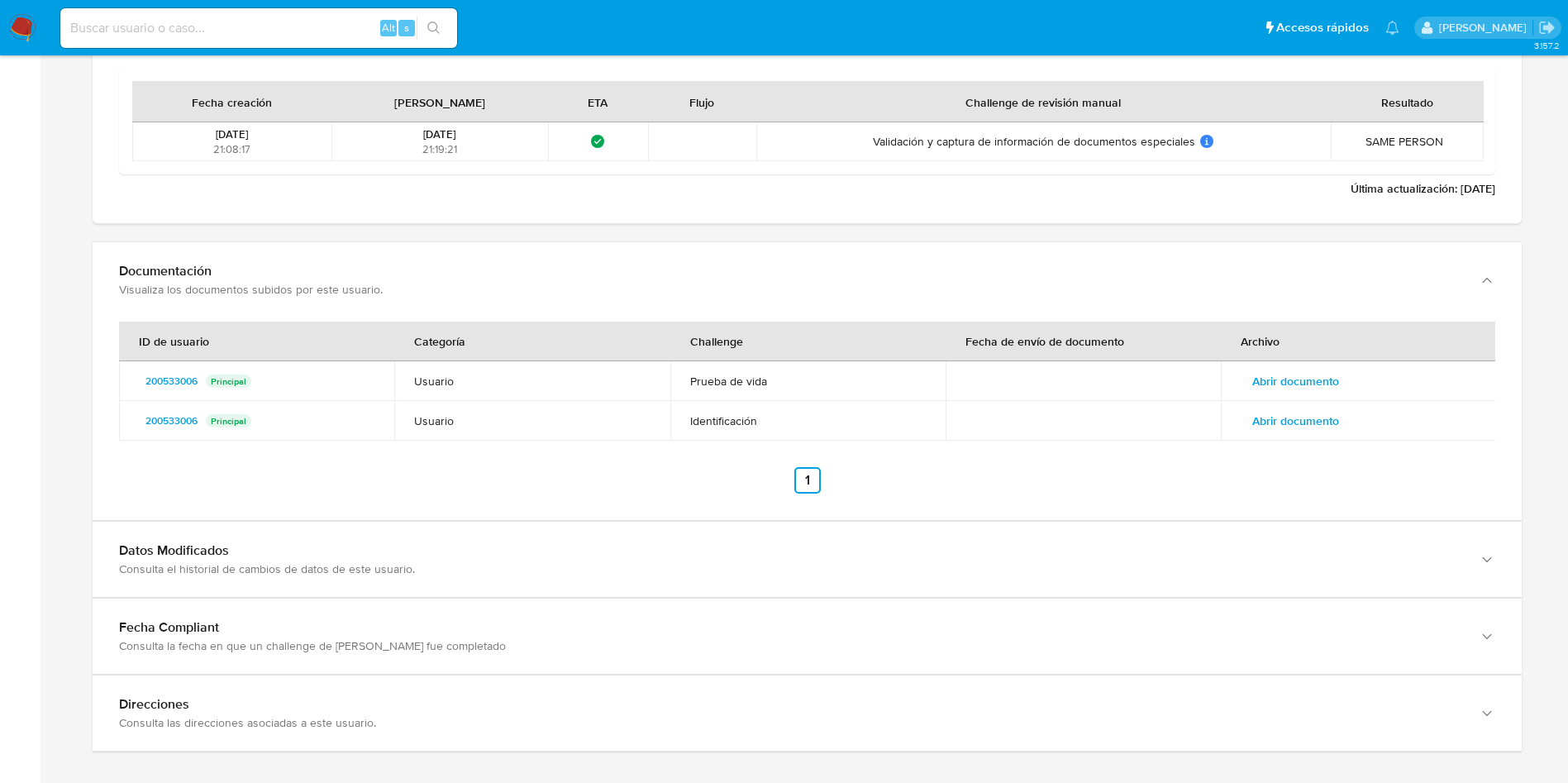
scroll to position [2048, 0]
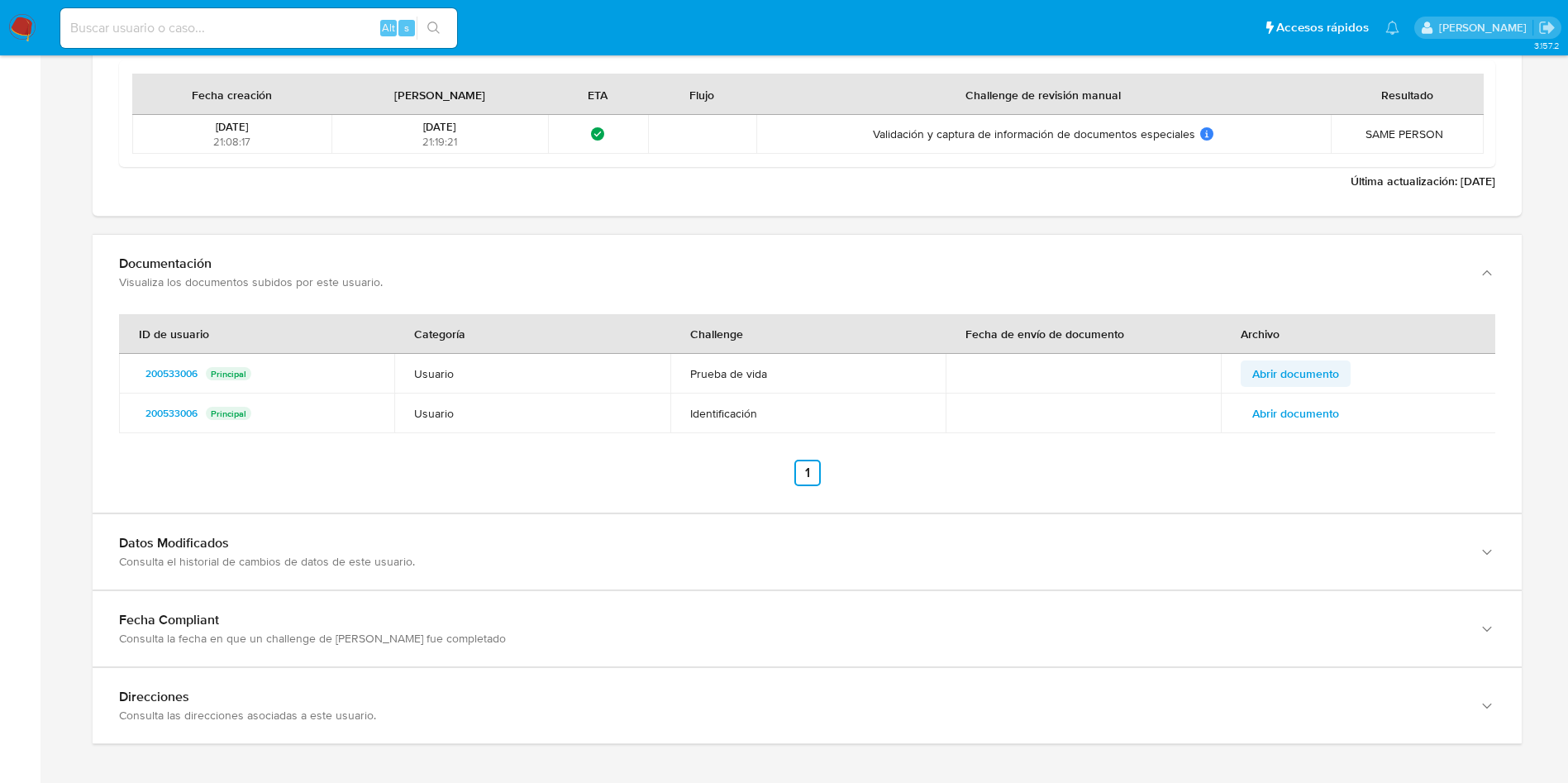
click at [1319, 377] on span "Abrir documento" at bounding box center [1296, 373] width 86 height 23
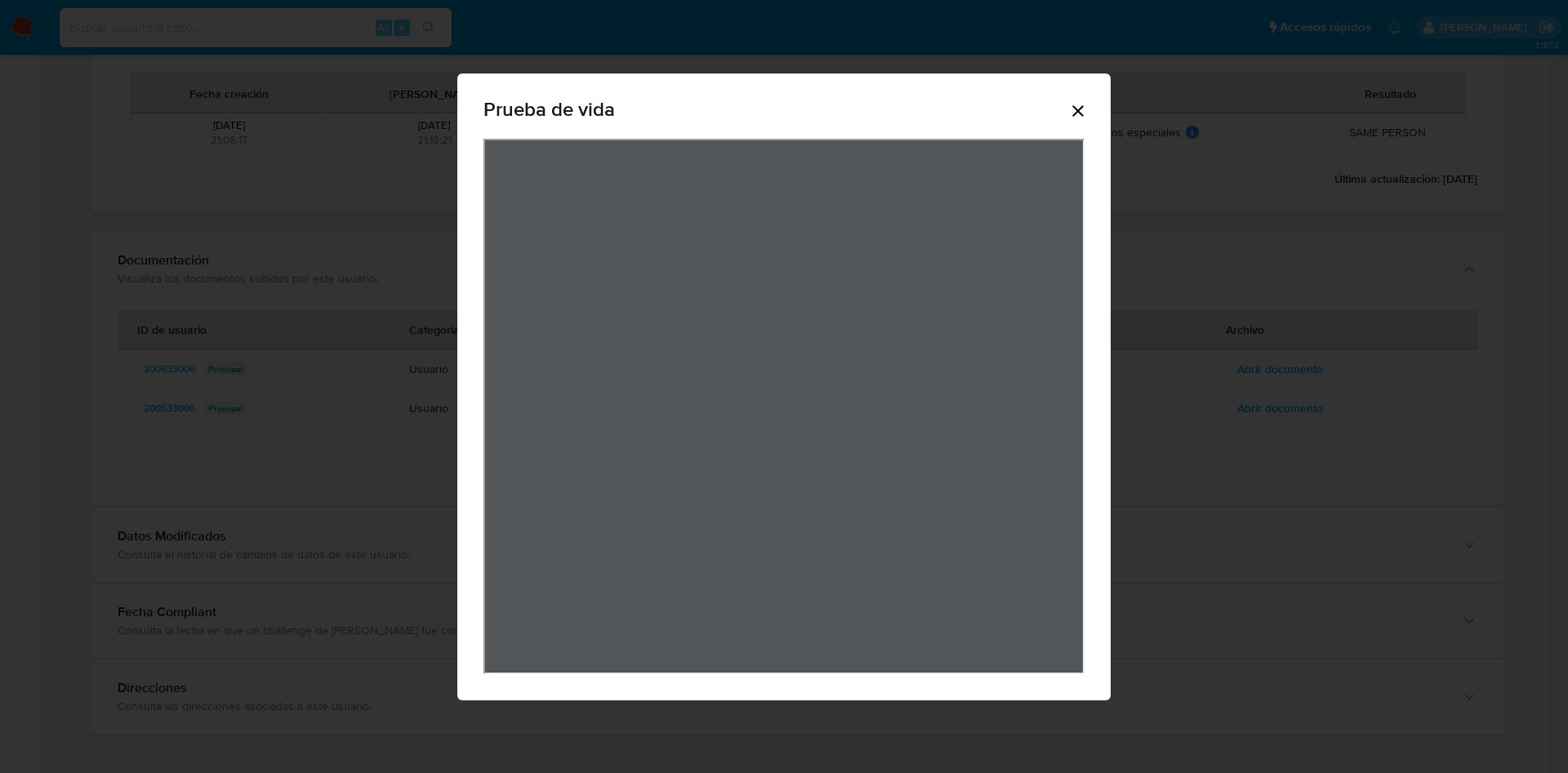
click at [1075, 108] on icon "Cerrar" at bounding box center [1078, 111] width 20 height 20
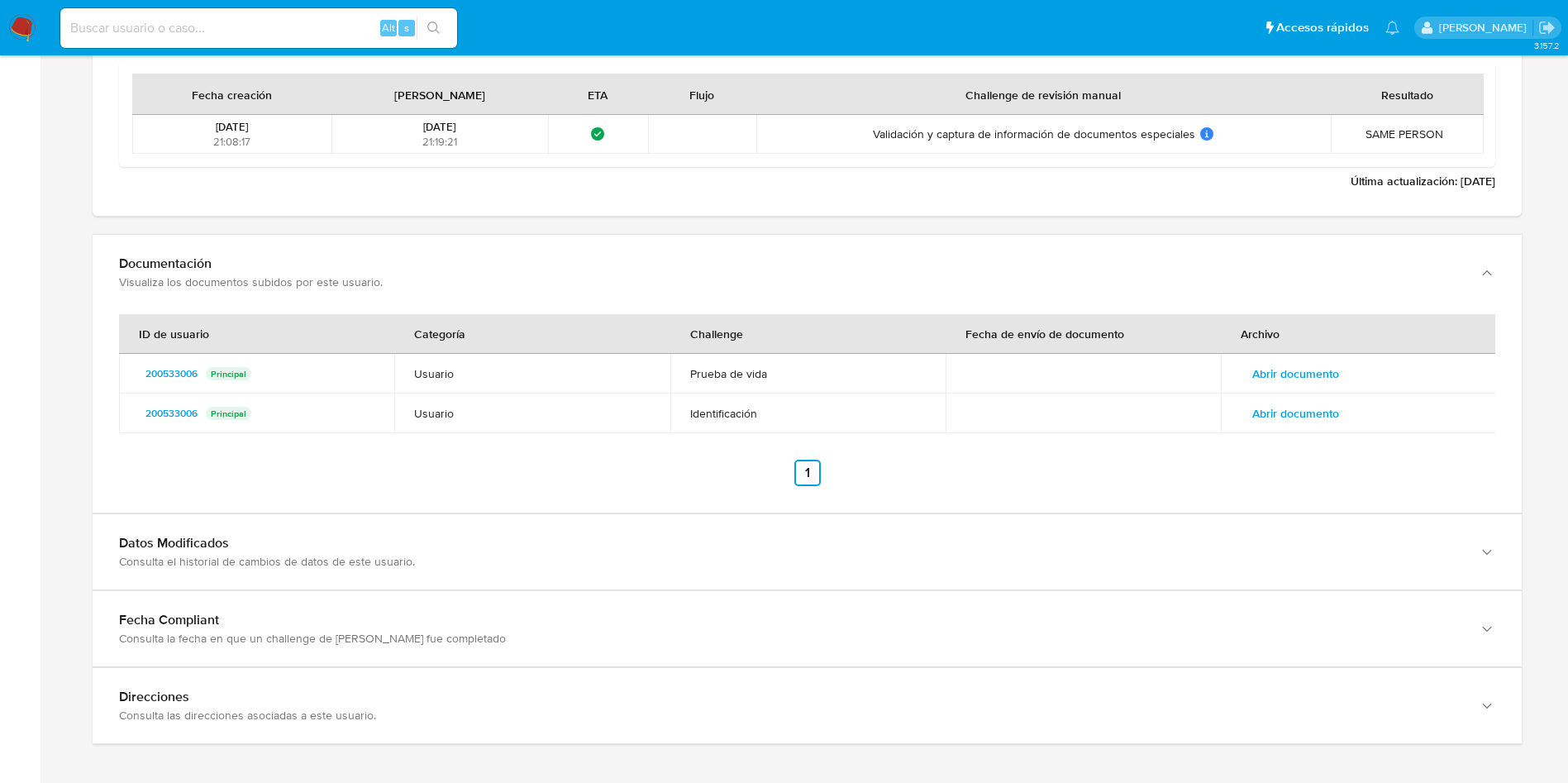
click at [1298, 416] on span "Abrir documento" at bounding box center [1296, 413] width 86 height 23
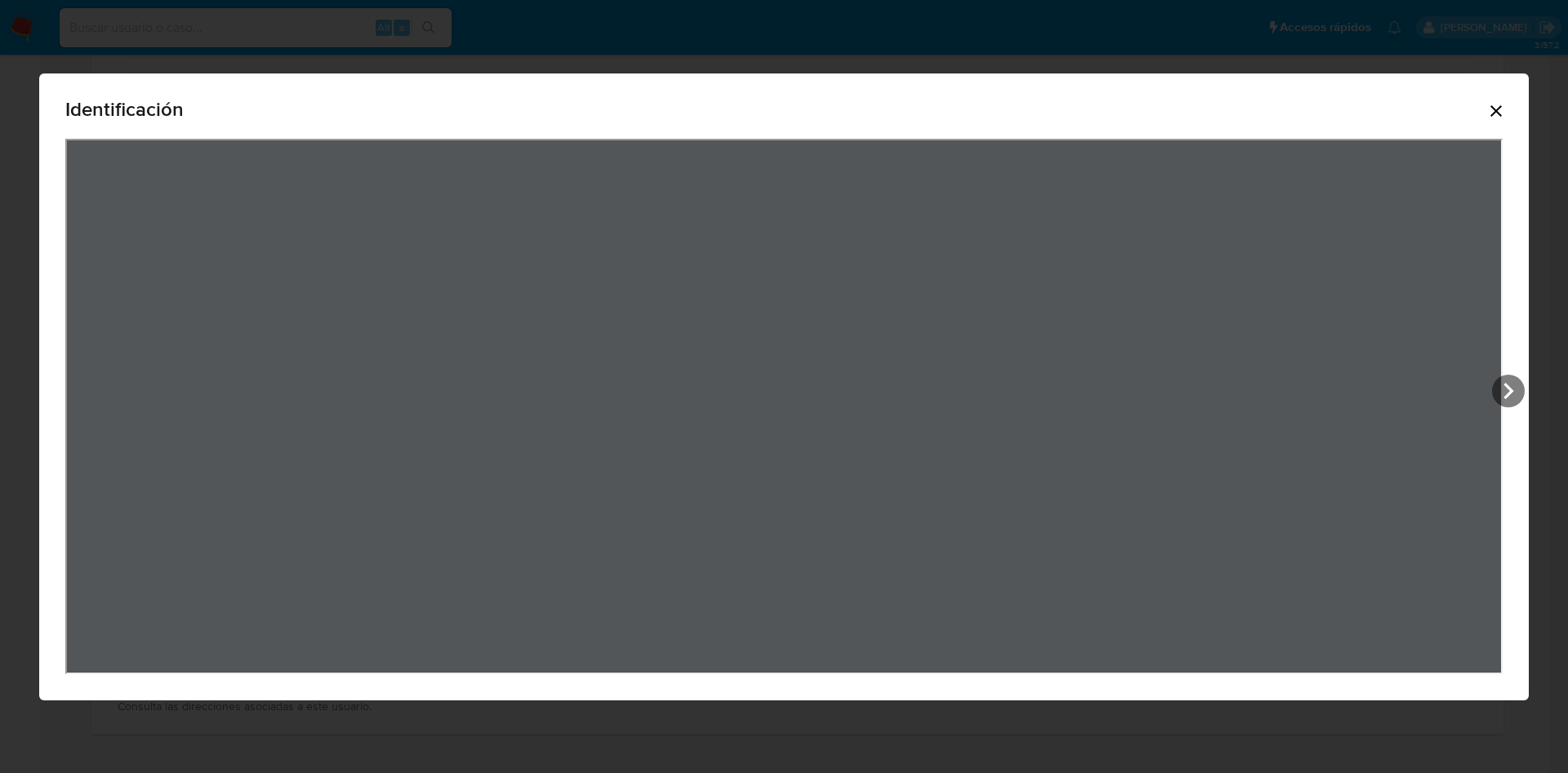
click at [1497, 116] on icon "Cerrar" at bounding box center [1496, 111] width 20 height 20
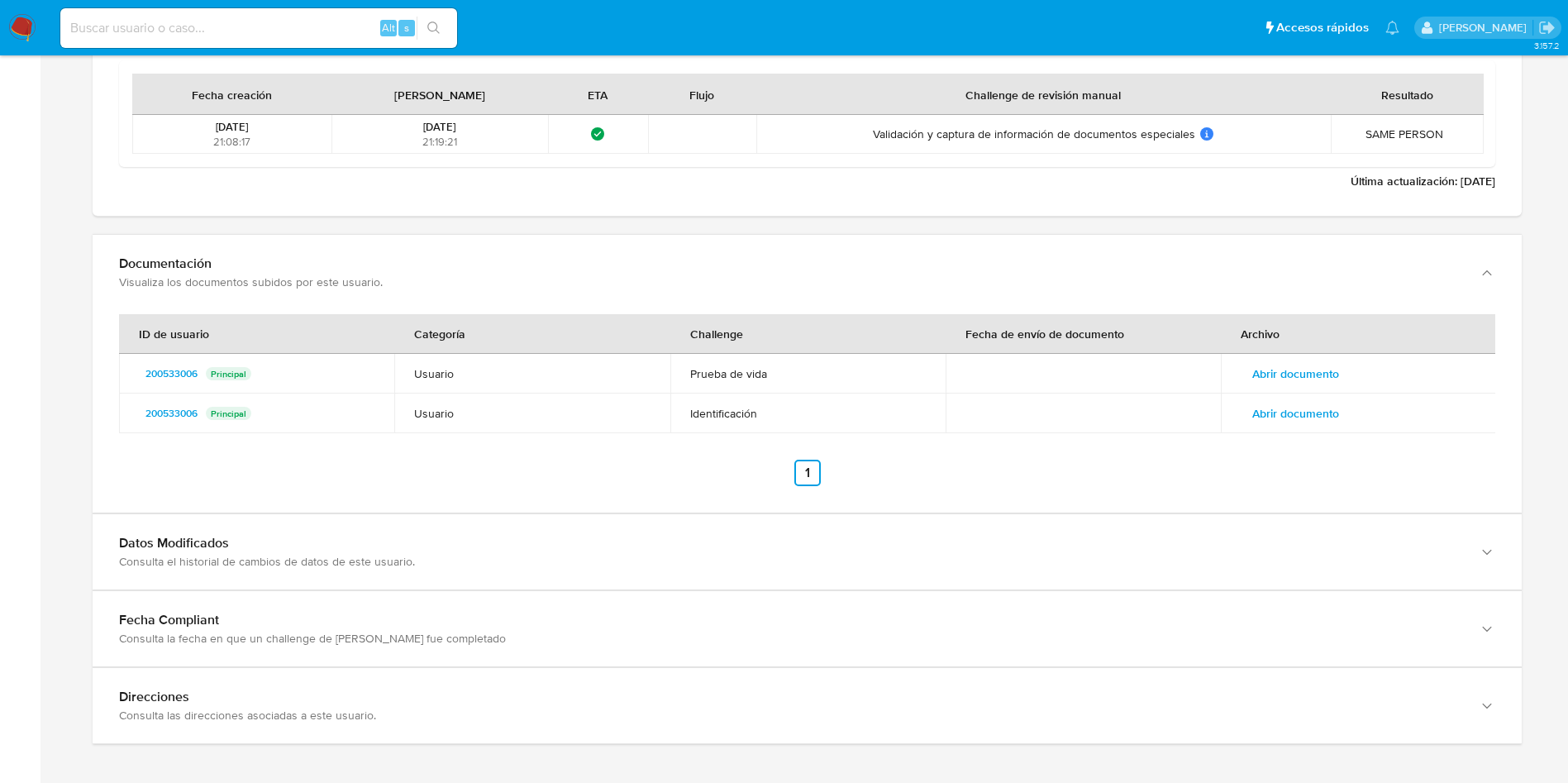
click at [1330, 429] on td "Abrir documento" at bounding box center [1358, 413] width 276 height 40
click at [1315, 417] on span "Abrir documento" at bounding box center [1296, 413] width 86 height 23
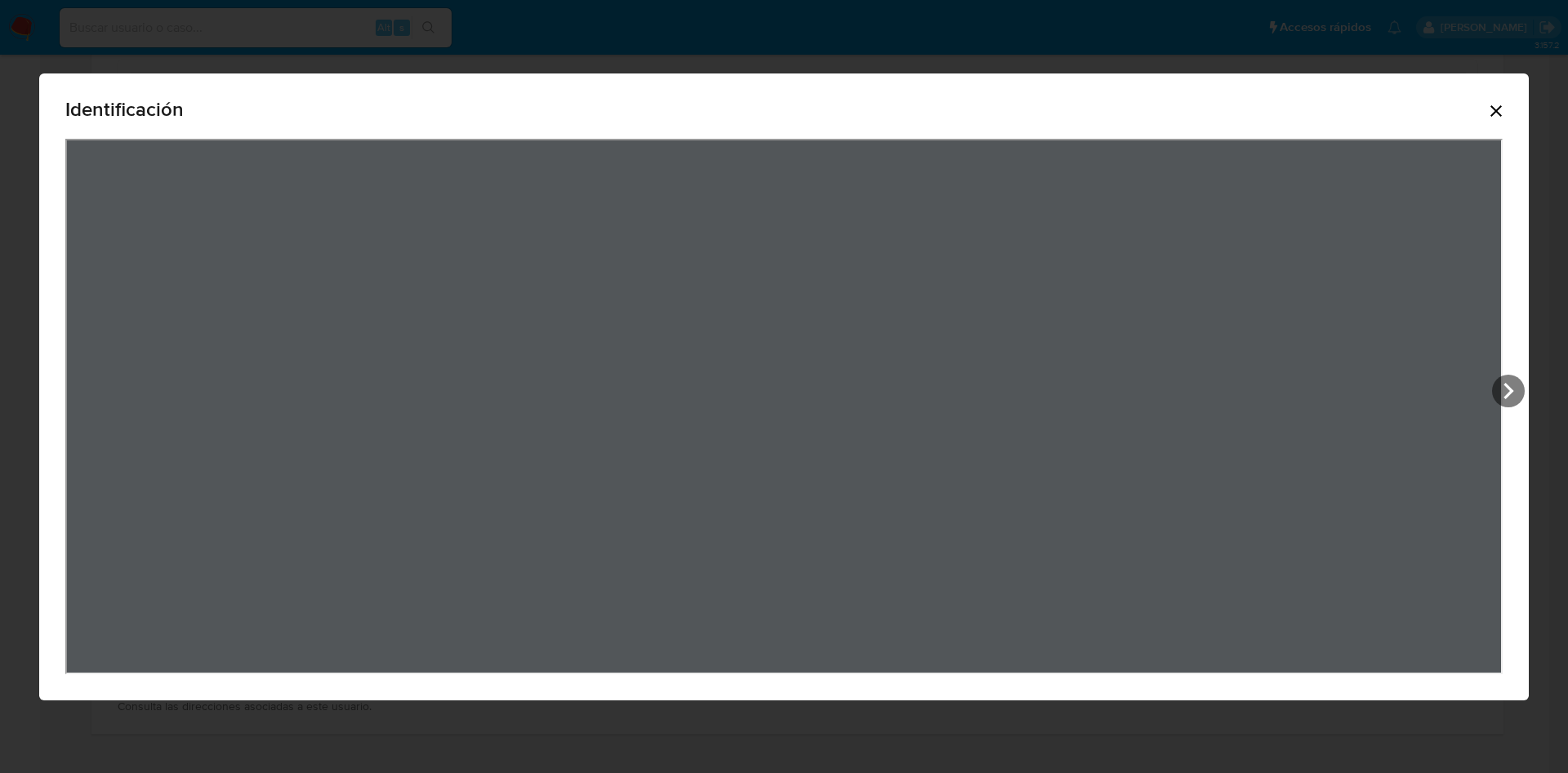
click at [1496, 103] on icon "Cerrar" at bounding box center [1496, 111] width 20 height 20
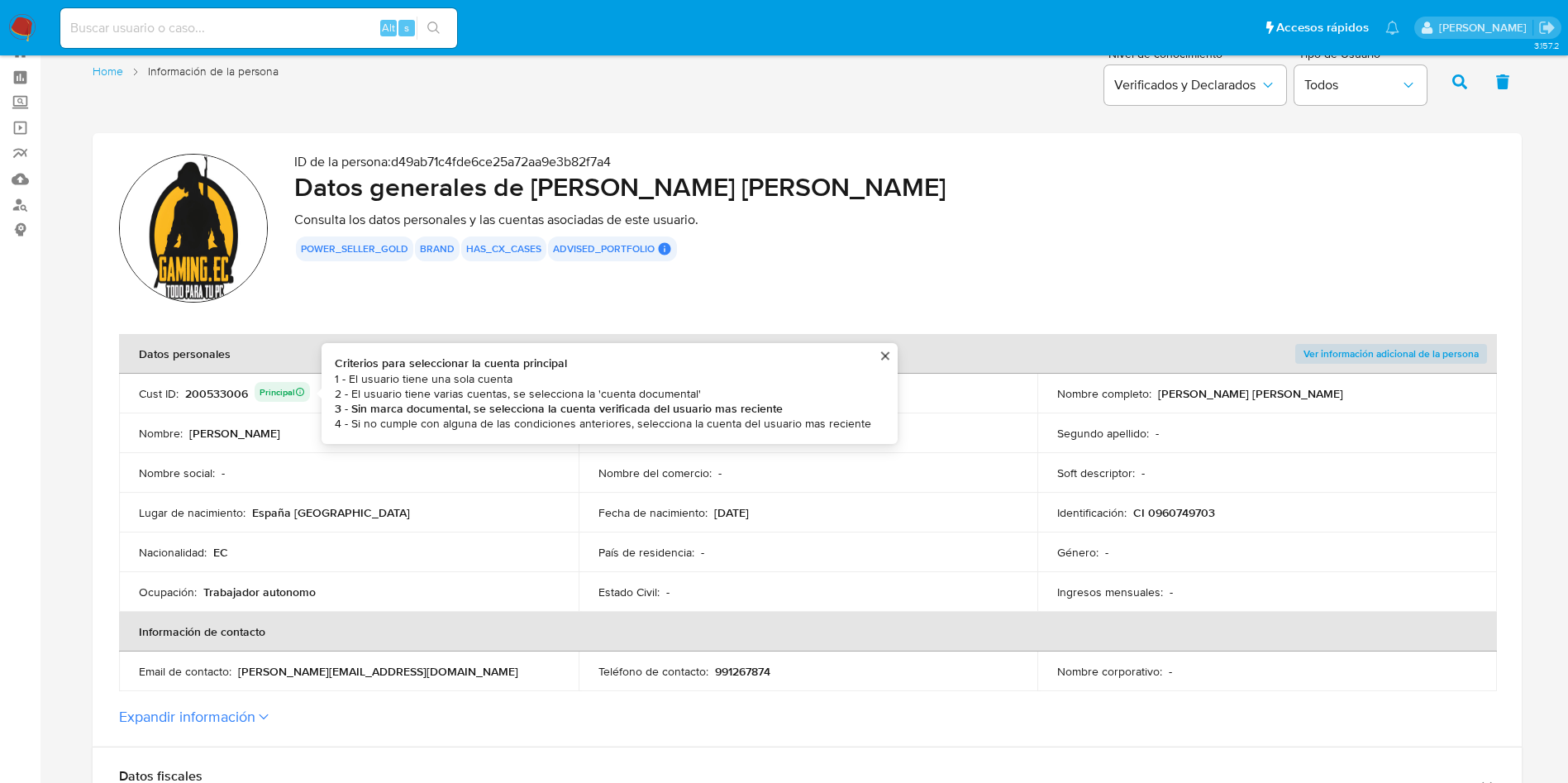
scroll to position [0, 0]
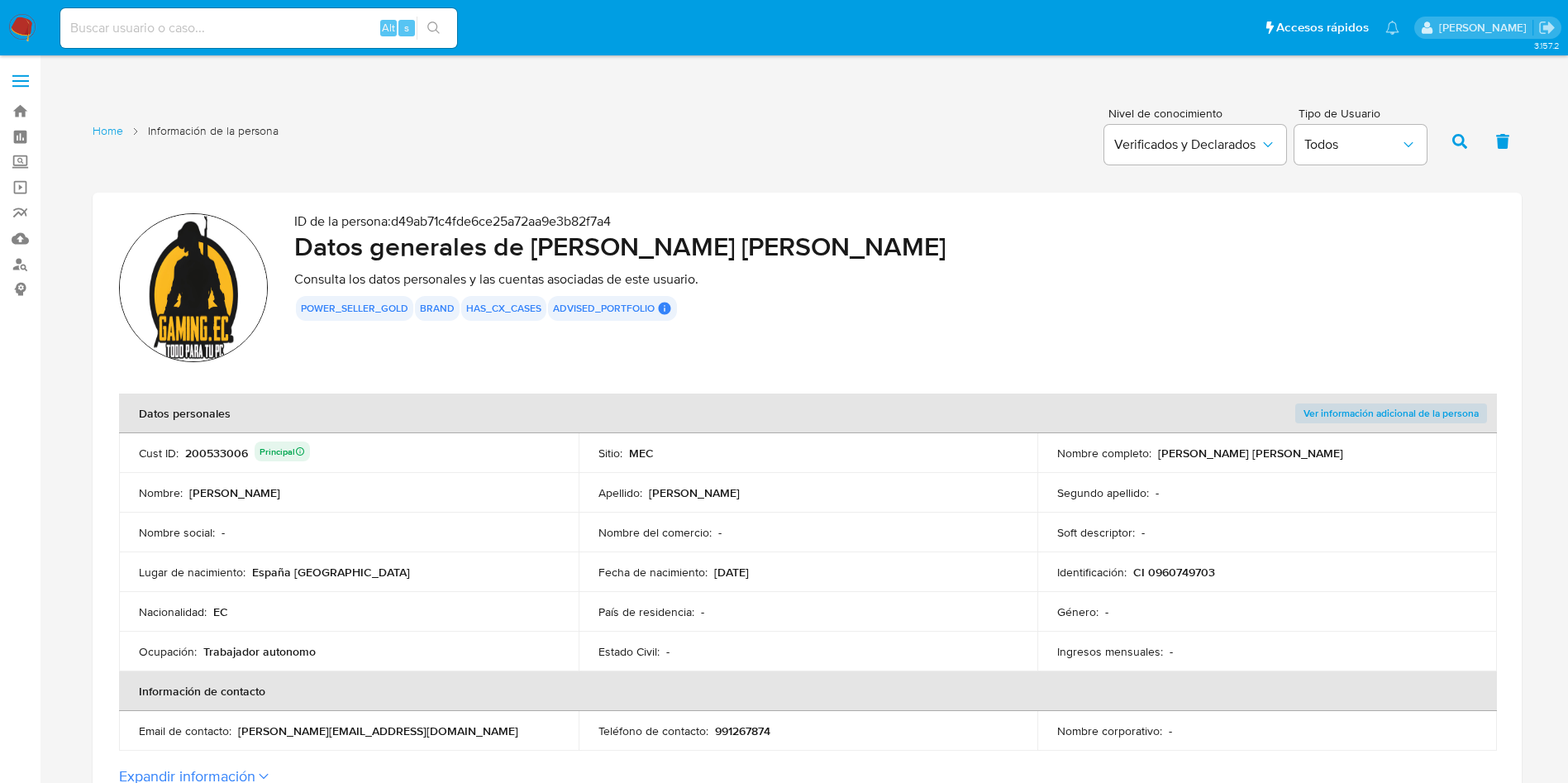
click at [235, 442] on div "200533006 Principal" at bounding box center [247, 453] width 124 height 23
click at [229, 448] on div "200533006 Principal" at bounding box center [247, 453] width 124 height 23
click at [340, 141] on div "Home Información de la persona Nivel de conocimiento Verificados y Declarados T…" at bounding box center [807, 139] width 1430 height 80
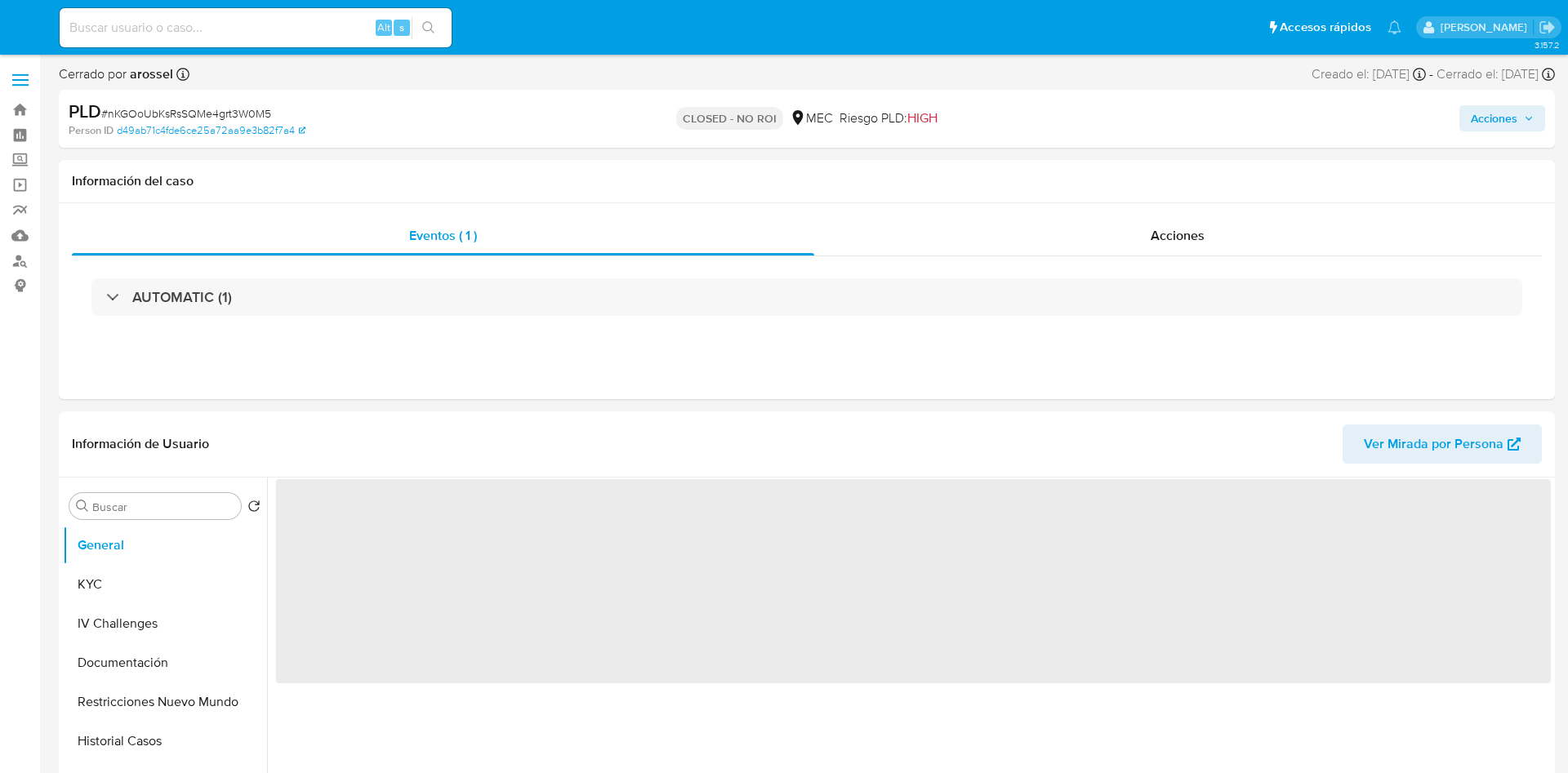
select select "10"
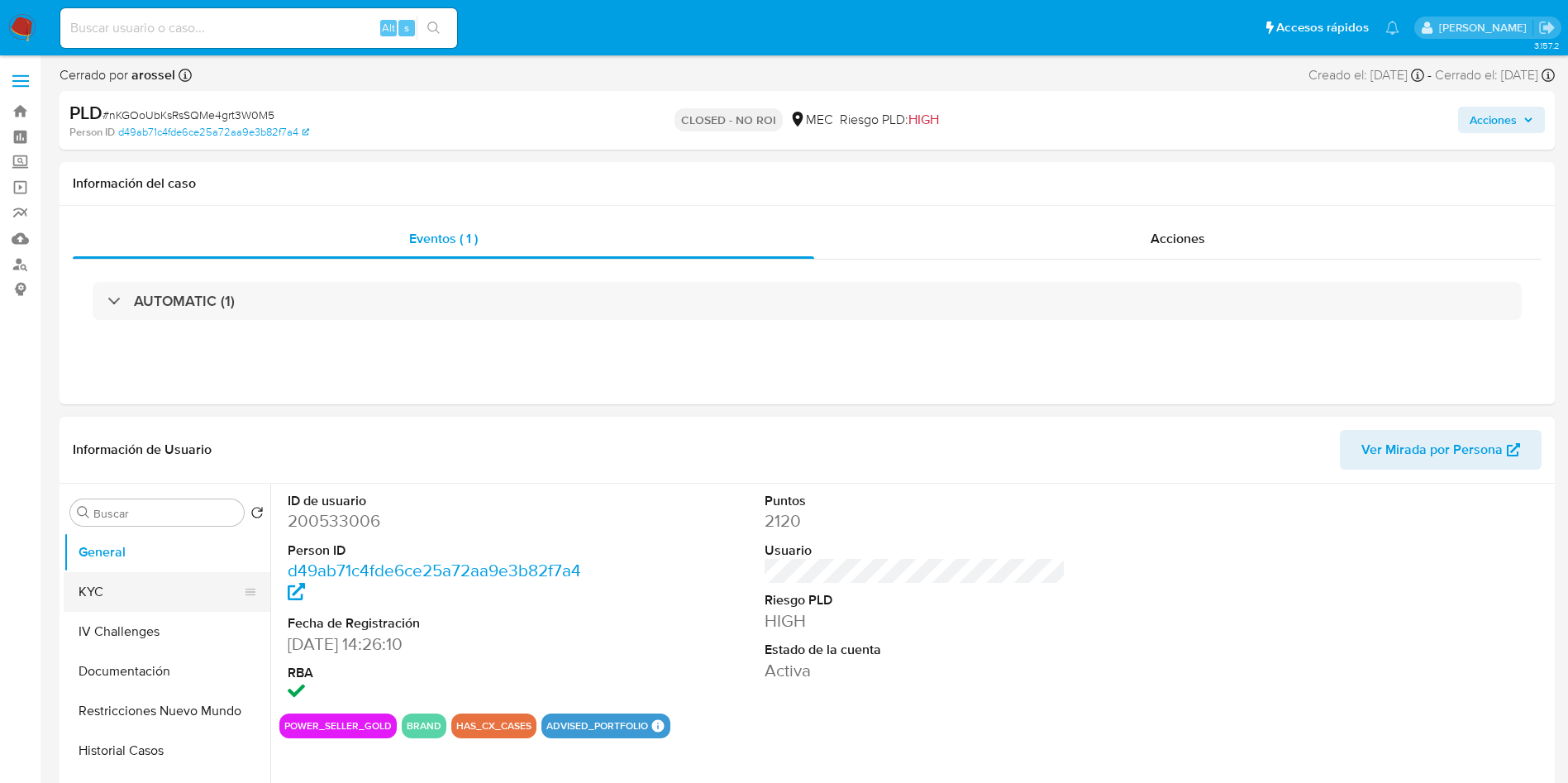
click at [173, 576] on button "KYC" at bounding box center [161, 592] width 194 height 40
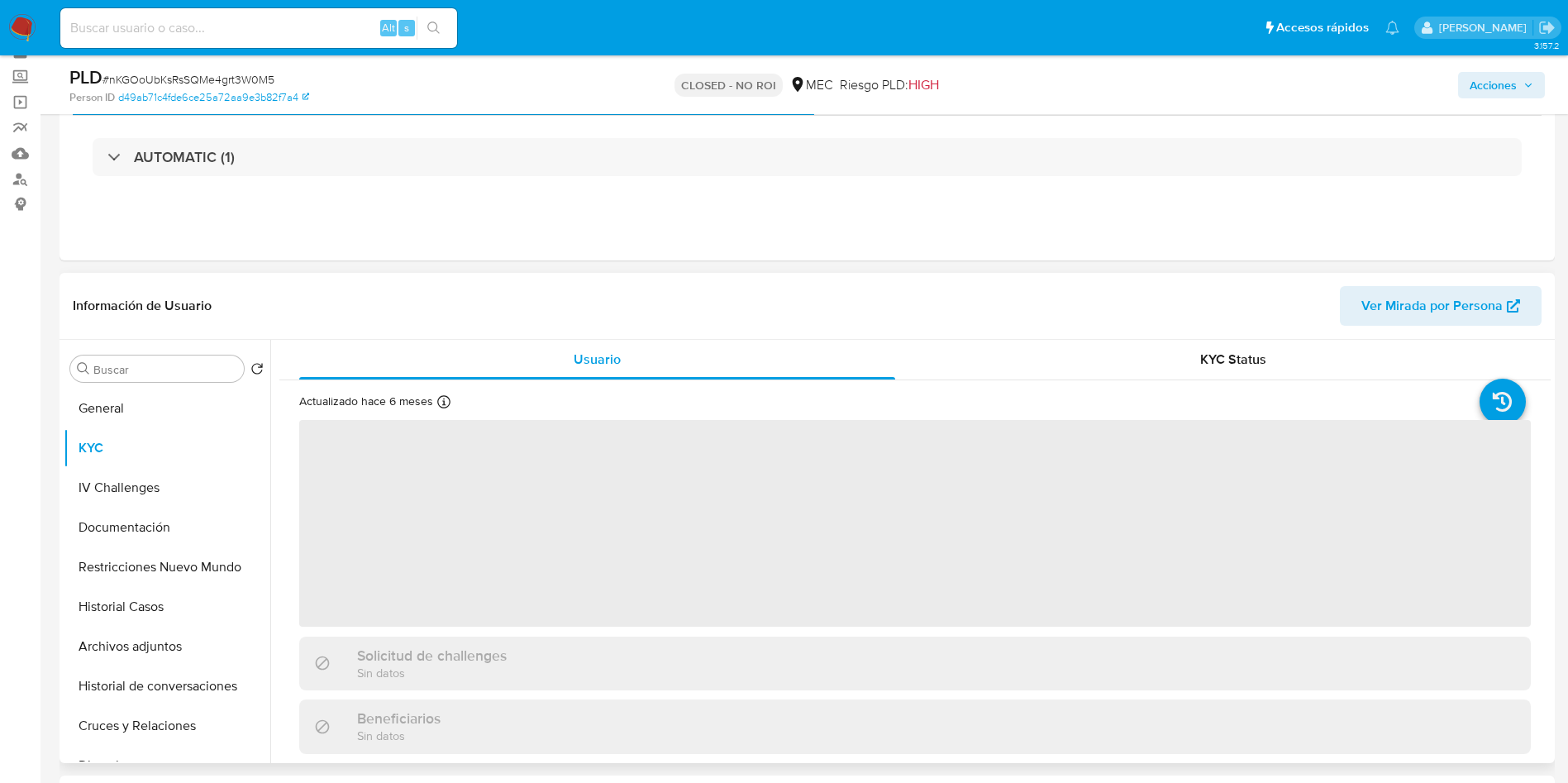
scroll to position [124, 0]
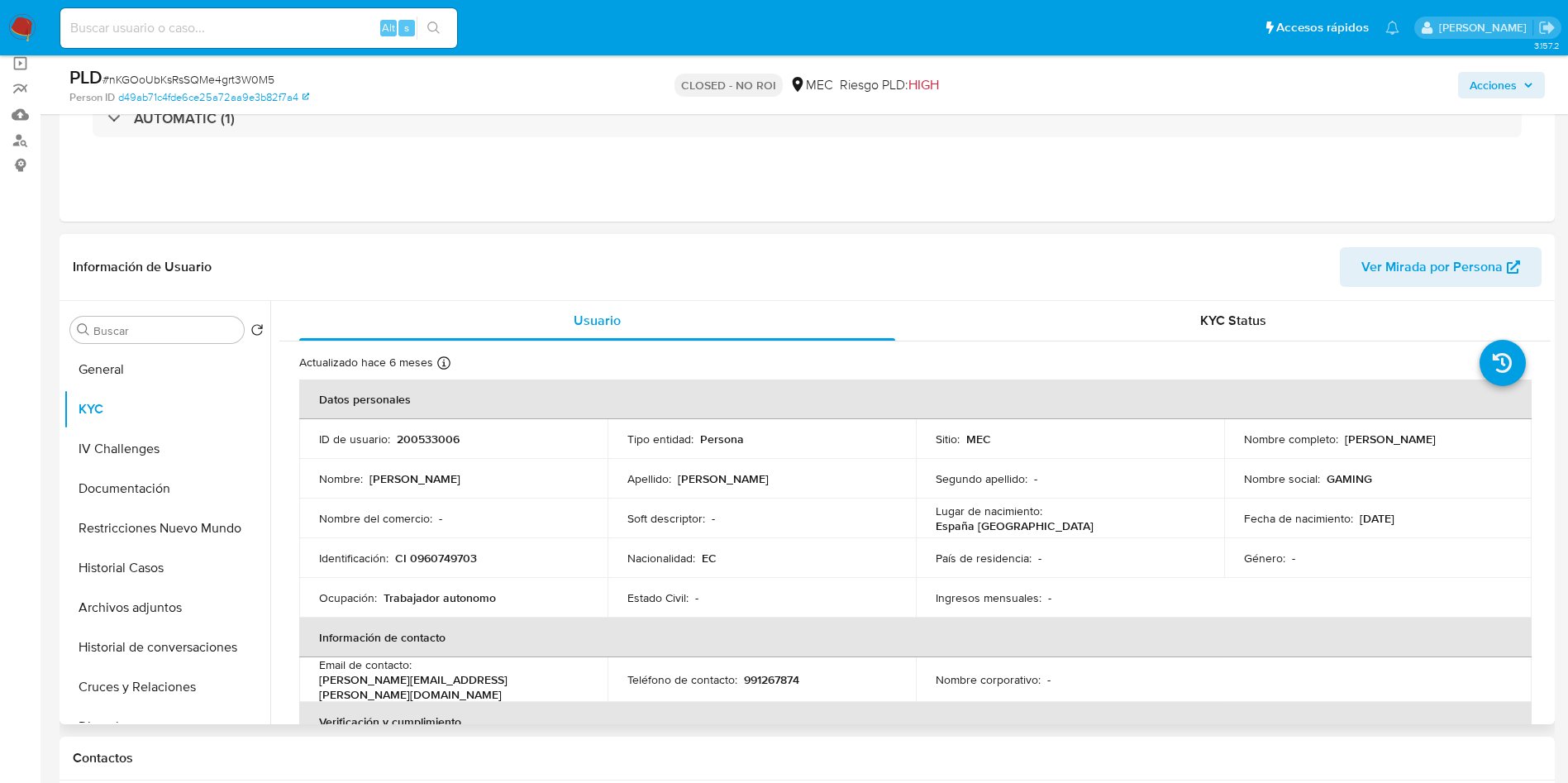
drag, startPoint x: 1338, startPoint y: 442, endPoint x: 1475, endPoint y: 421, distance: 138.6
click at [1475, 421] on td "Nombre completo : [PERSON_NAME]" at bounding box center [1378, 439] width 308 height 40
copy p "[PERSON_NAME]"
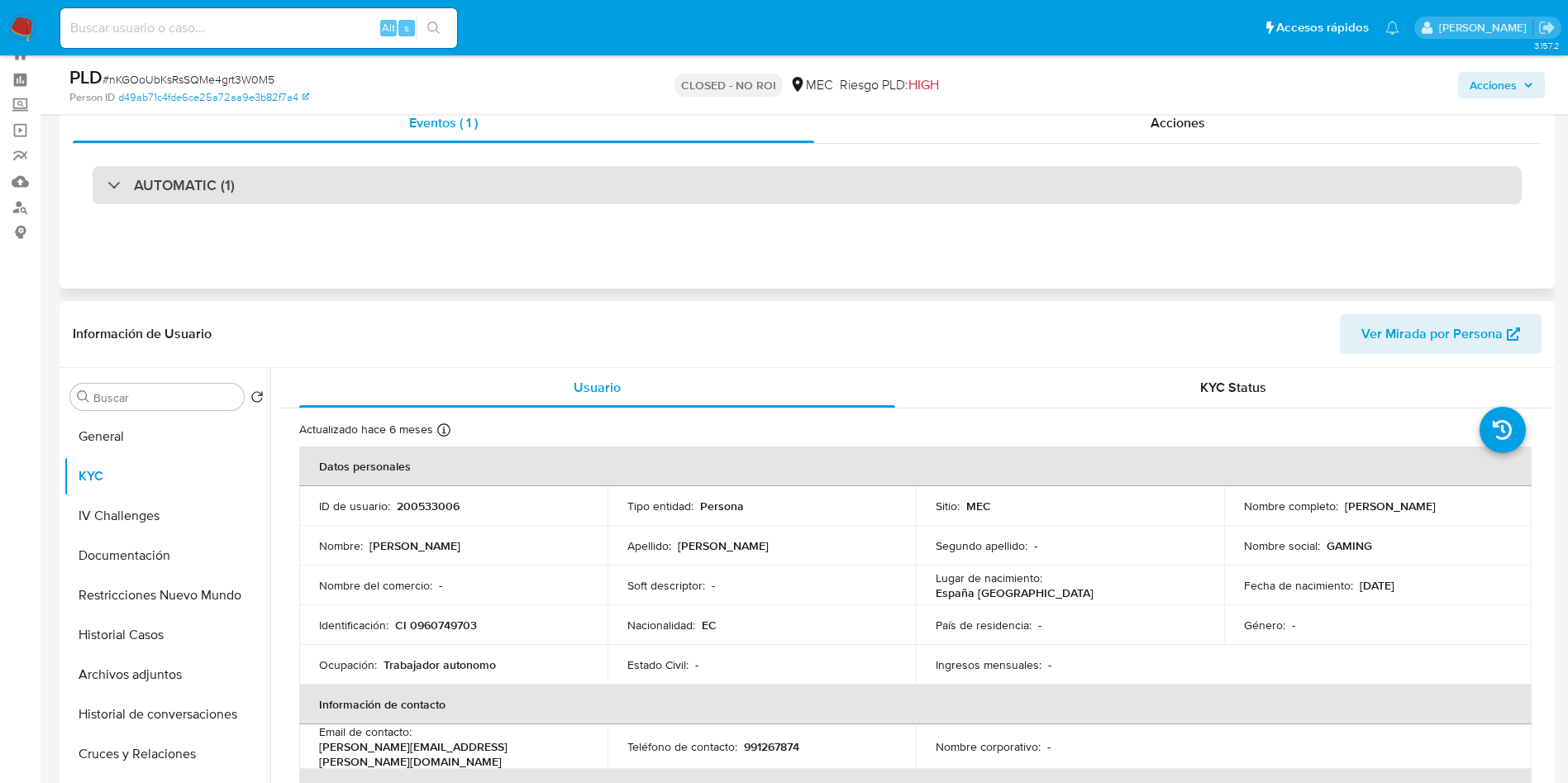
scroll to position [0, 0]
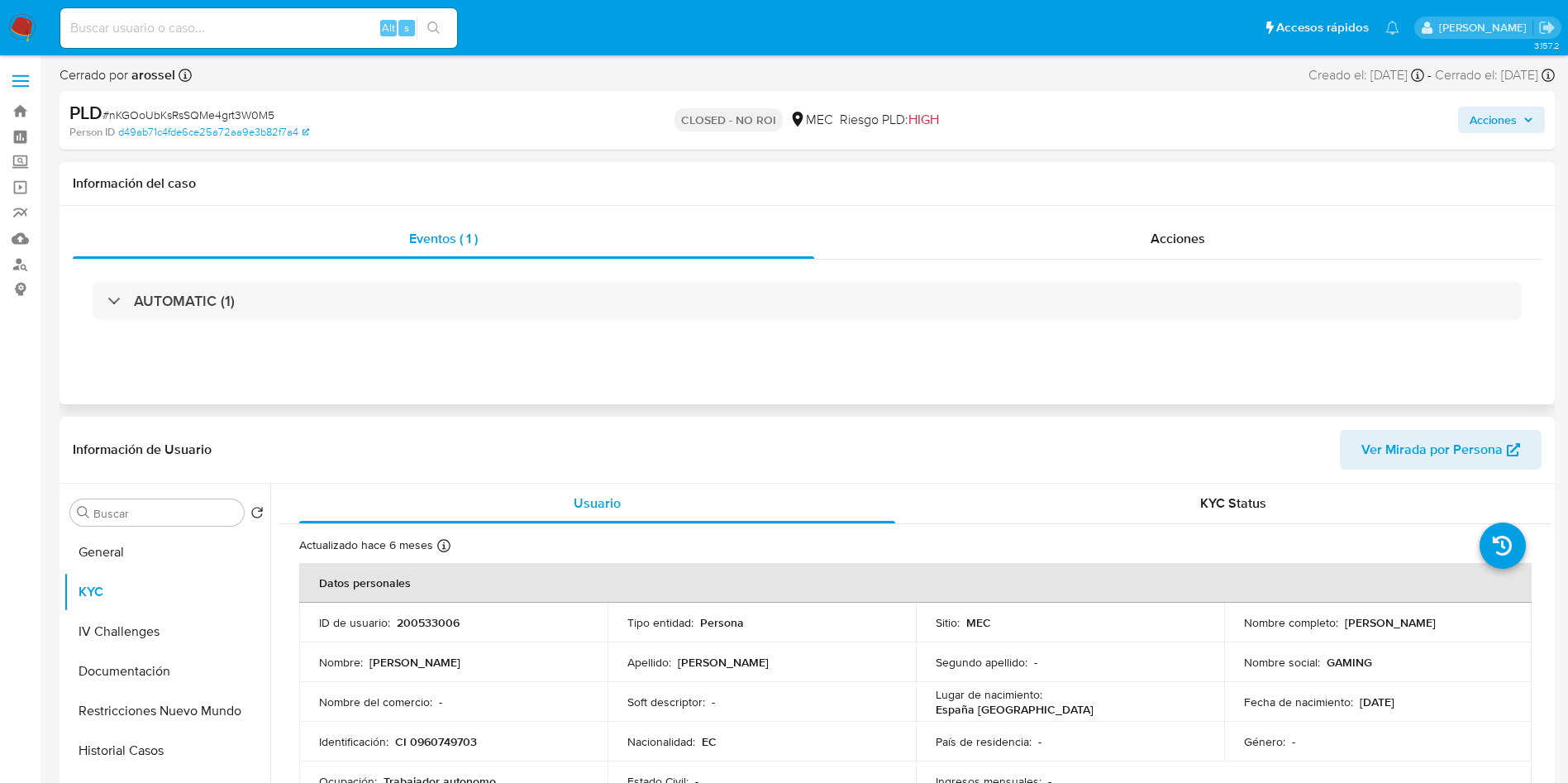
click at [314, 322] on div "AUTOMATIC (1)" at bounding box center [807, 301] width 1469 height 83
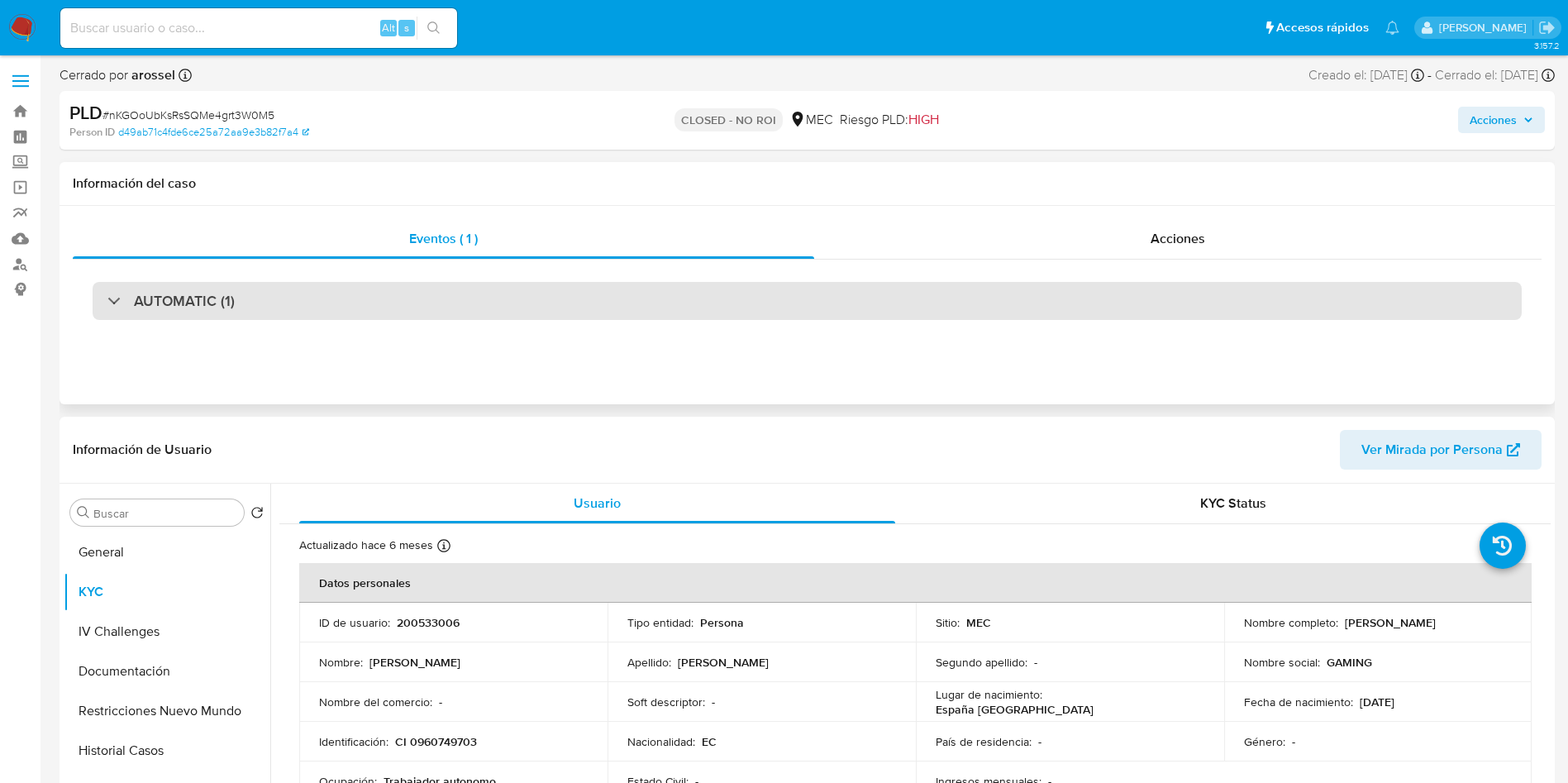
drag, startPoint x: 302, startPoint y: 308, endPoint x: 295, endPoint y: 317, distance: 11.4
click at [301, 307] on div "AUTOMATIC (1)" at bounding box center [807, 301] width 1430 height 38
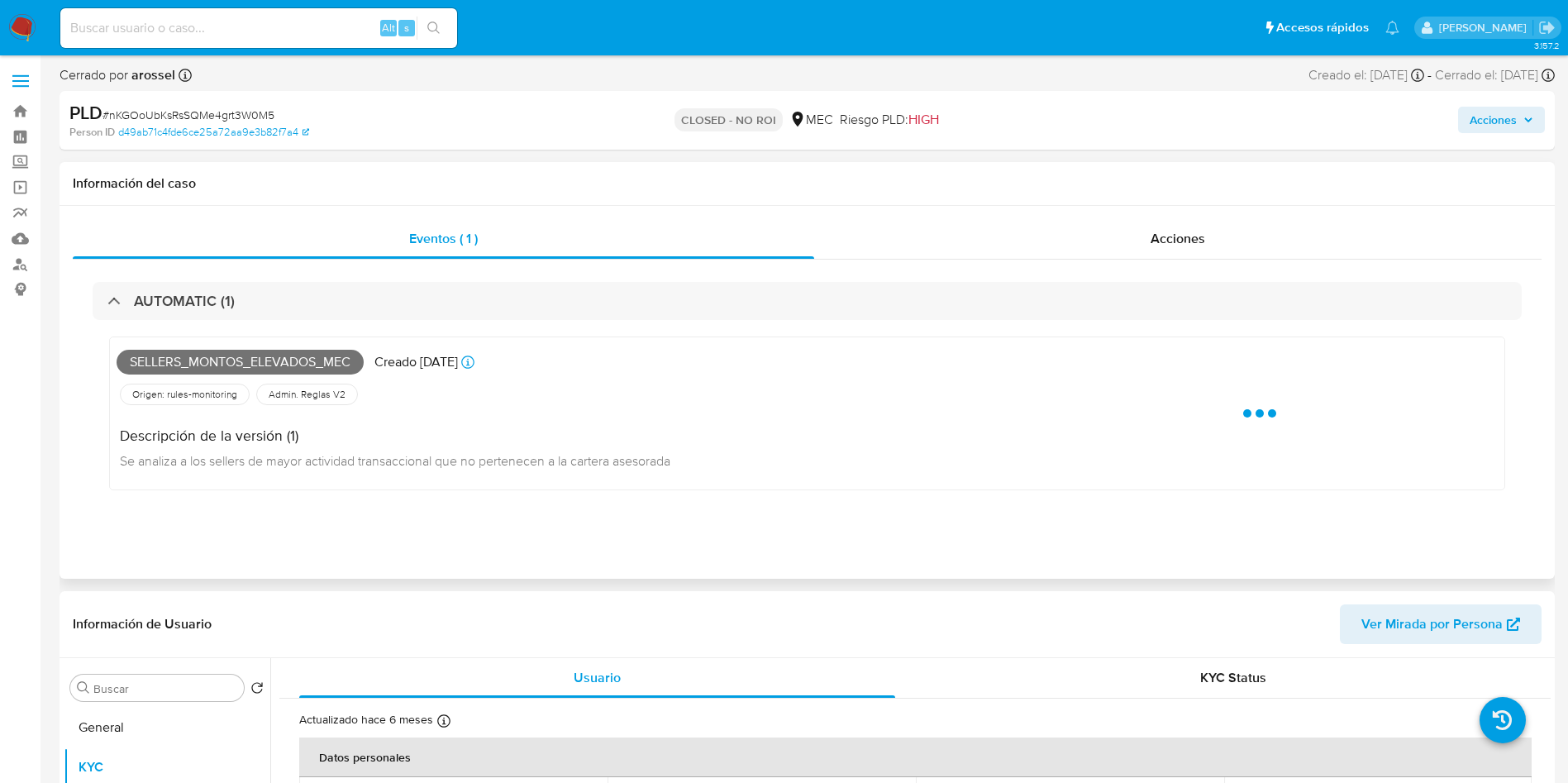
click at [238, 364] on span "Sellers_montos_elevados_mec" at bounding box center [240, 362] width 247 height 25
copy span "Sellers_montos_elevados_mec"
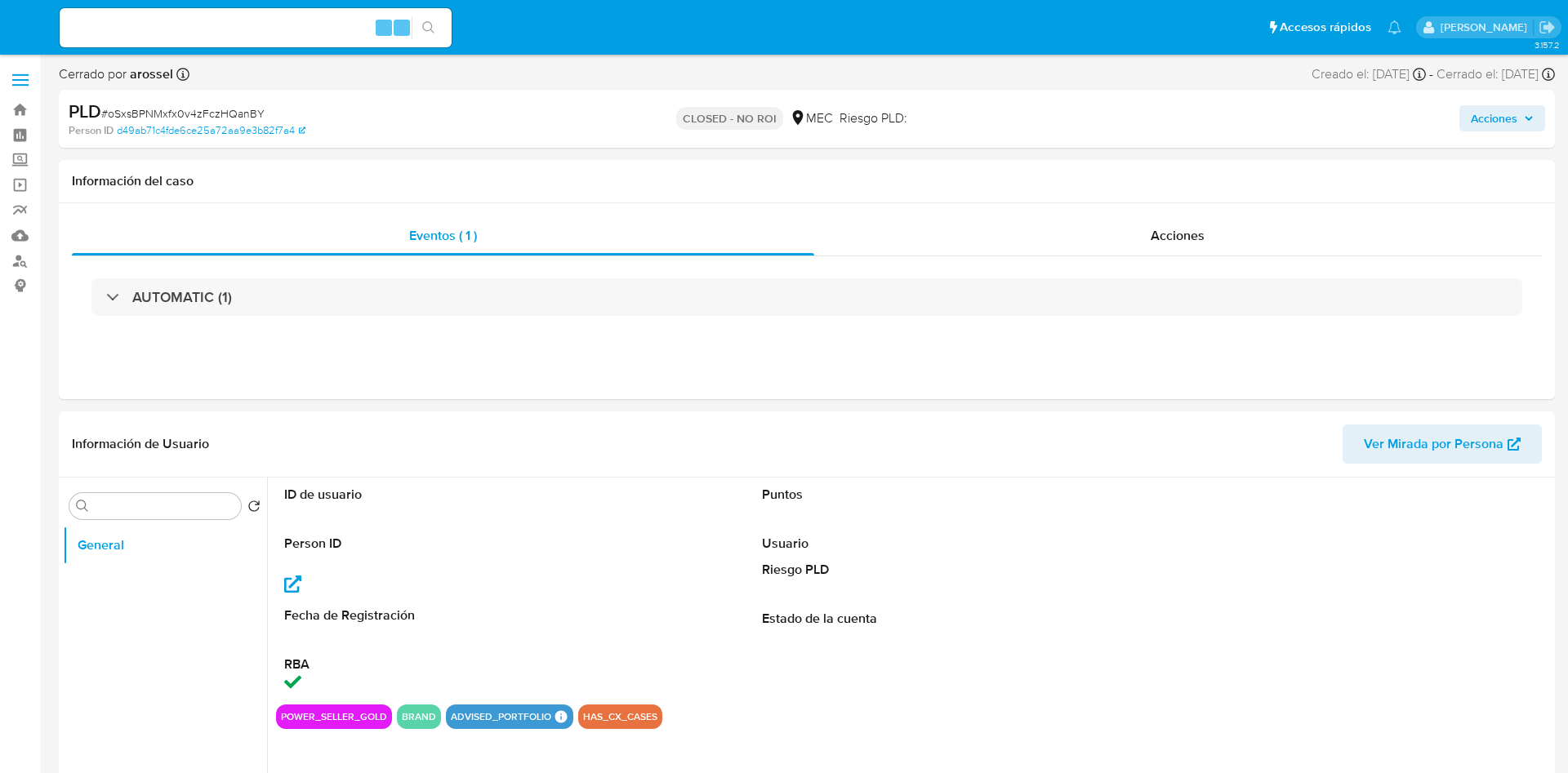
select select "10"
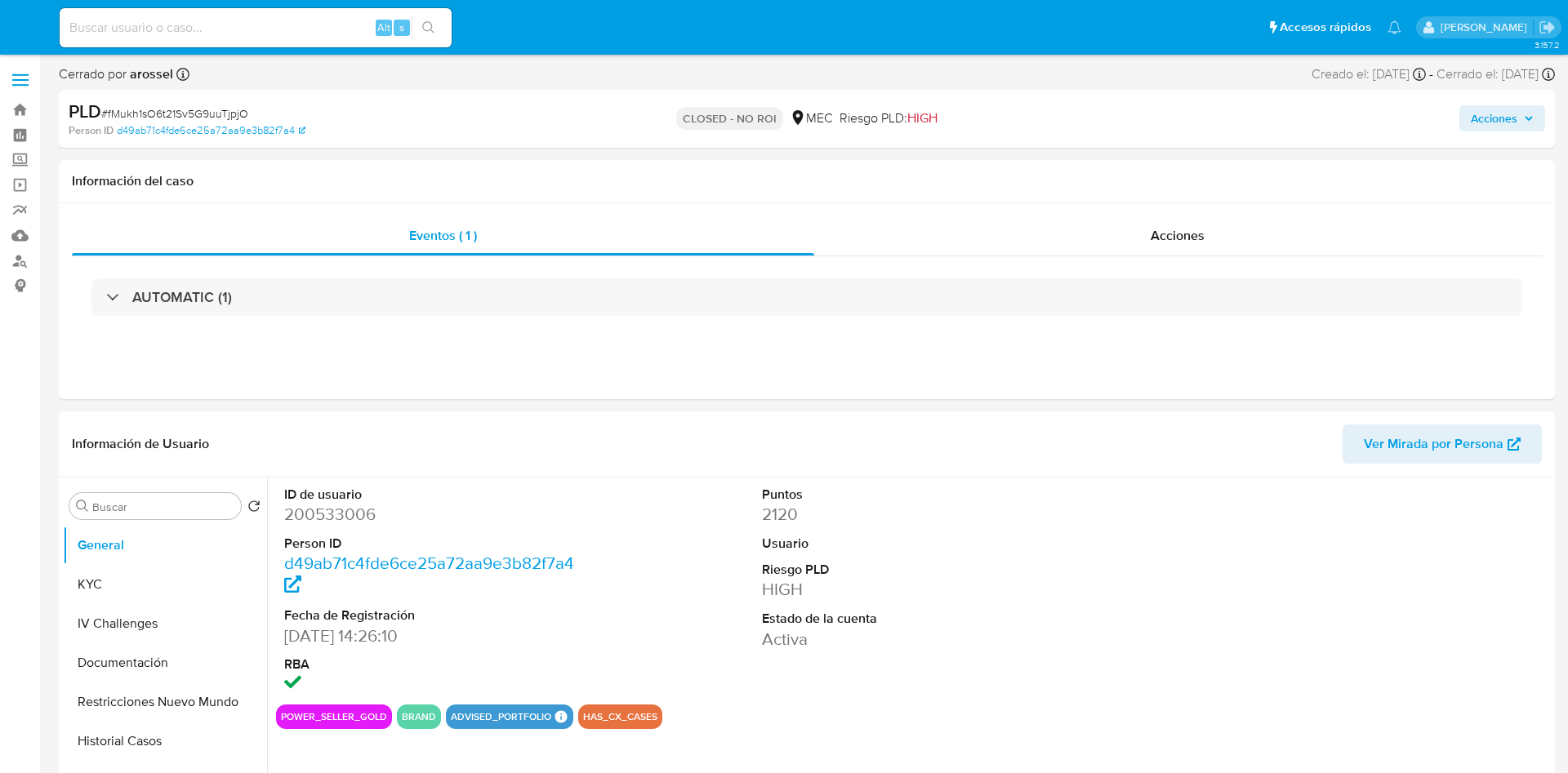
select select "10"
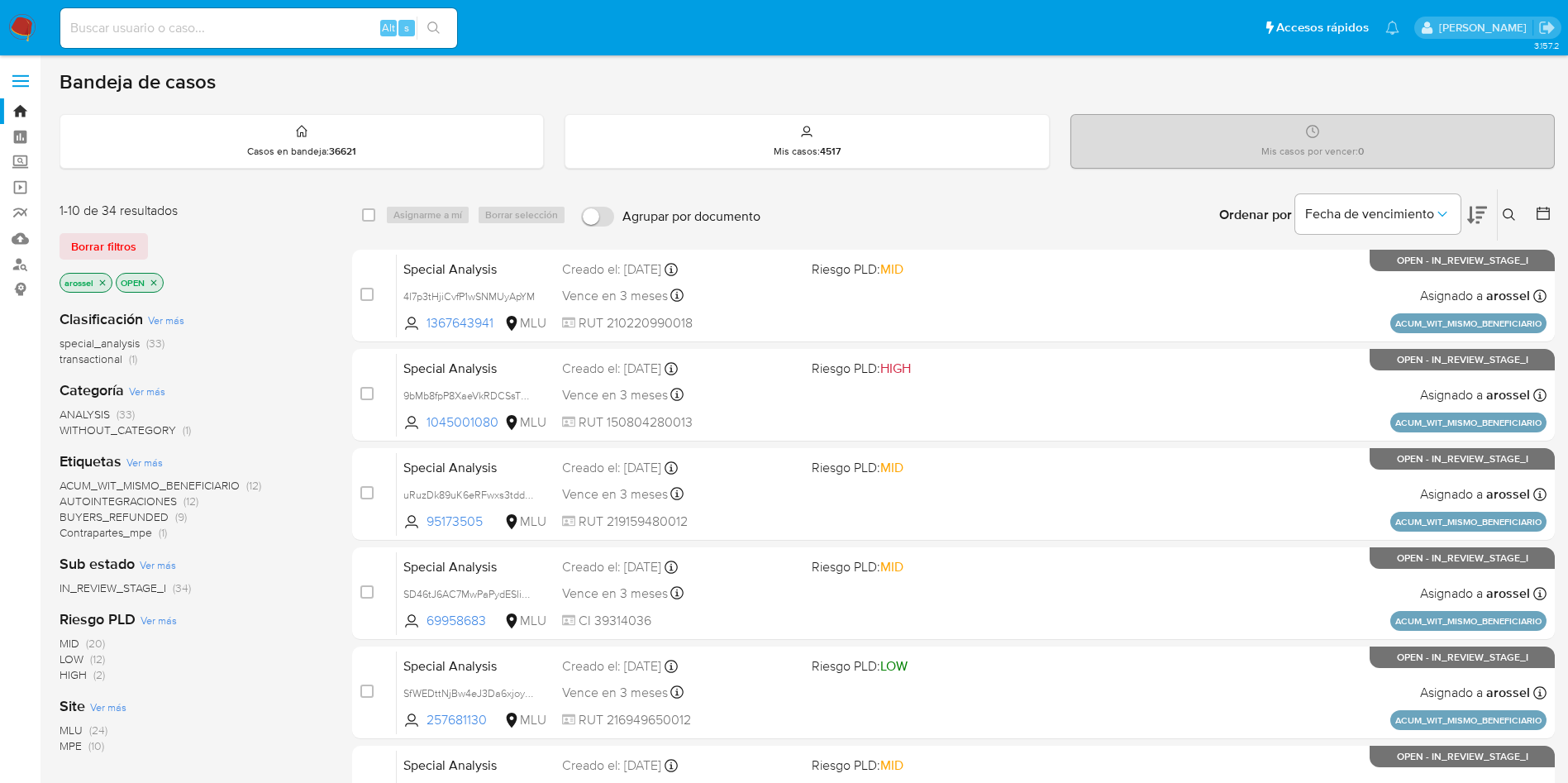
click at [1477, 220] on icon at bounding box center [1477, 214] width 20 height 20
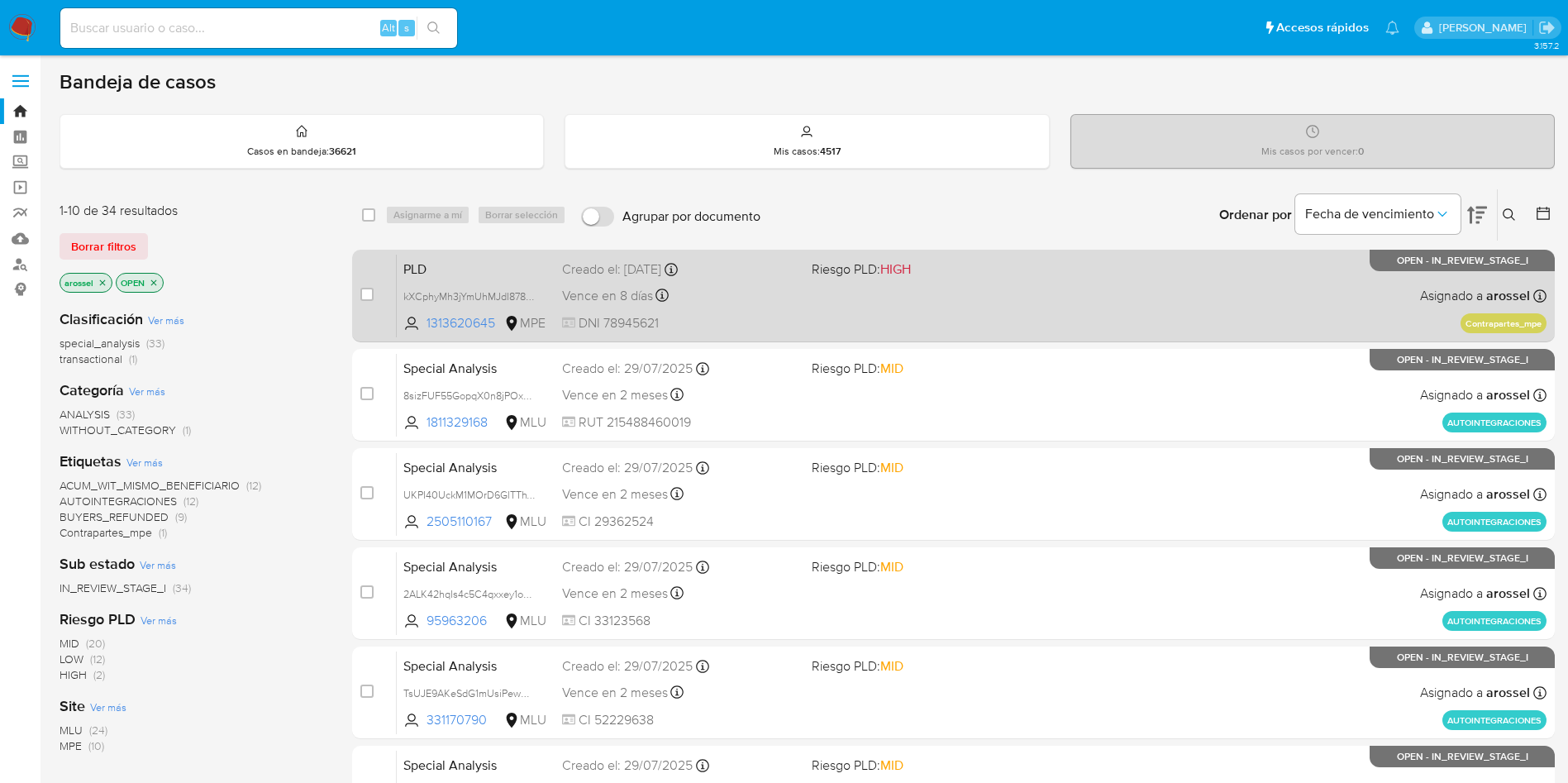
click at [961, 298] on div "PLD kXCphyMh3jYmUhMJdI8782DC 1313620645 MPE Riesgo PLD: HIGH Creado el: 12/06/2…" at bounding box center [971, 296] width 1150 height 84
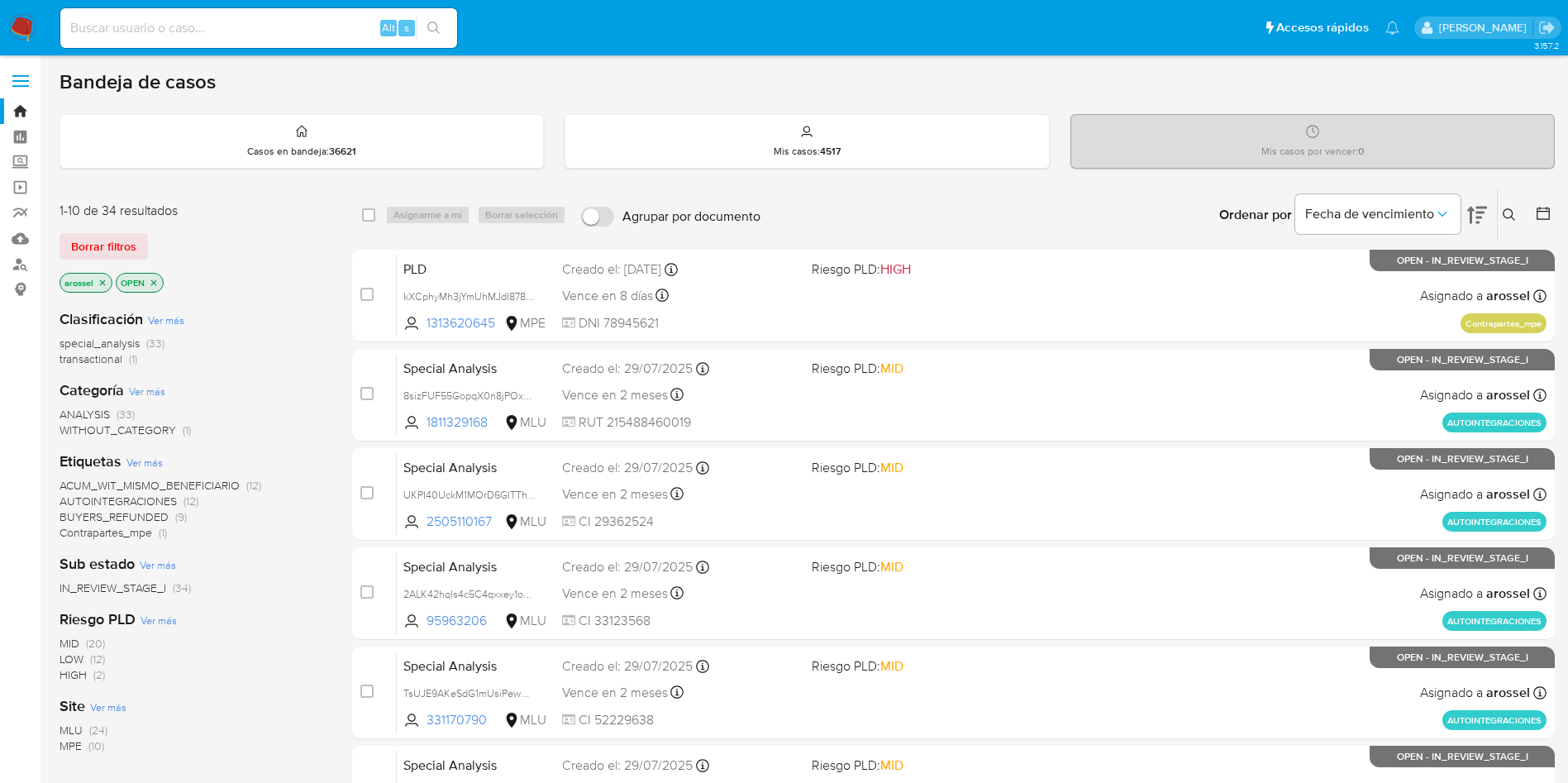
click at [105, 241] on span "Borrar filtros" at bounding box center [104, 246] width 66 height 23
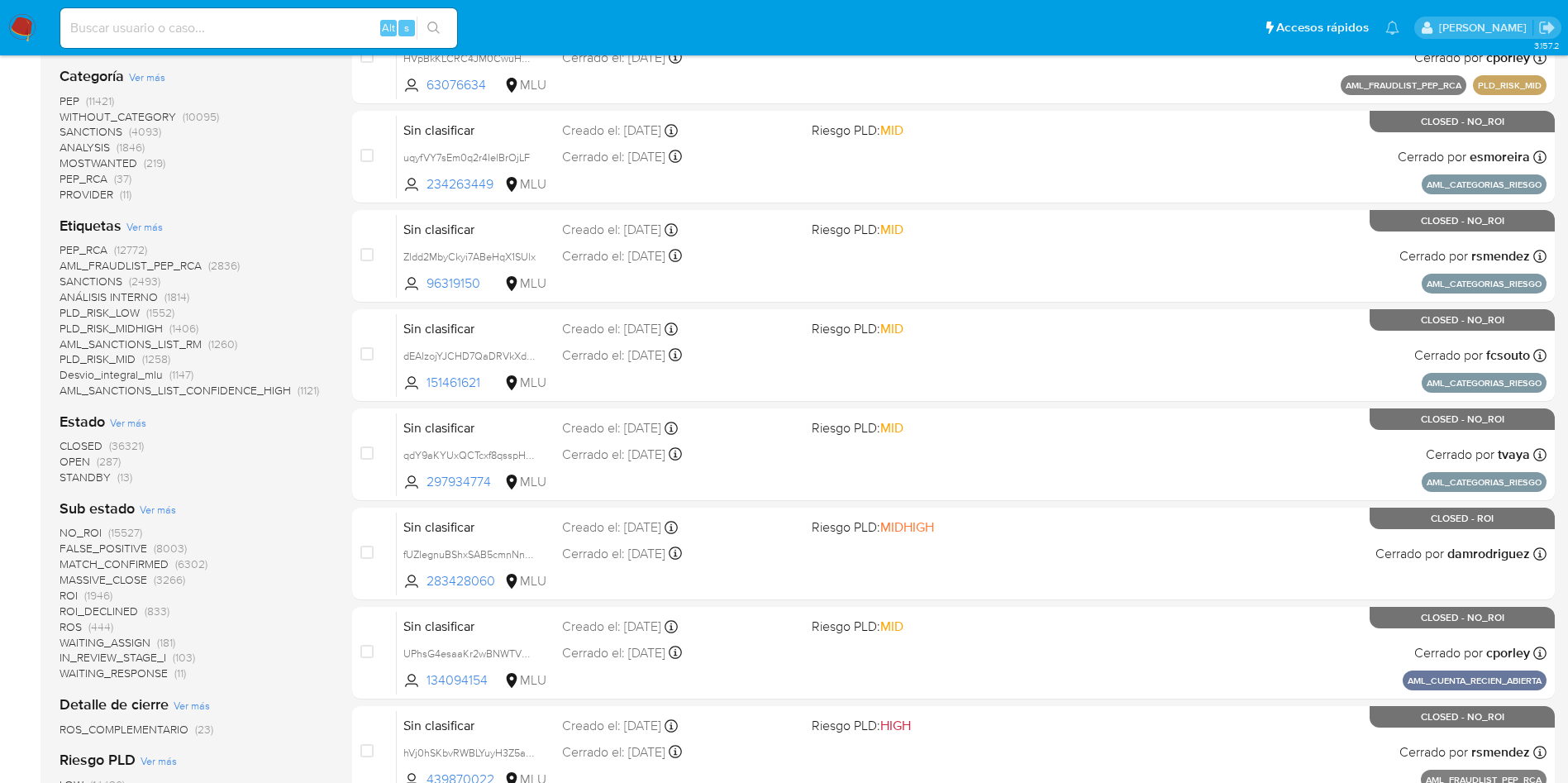
scroll to position [372, 0]
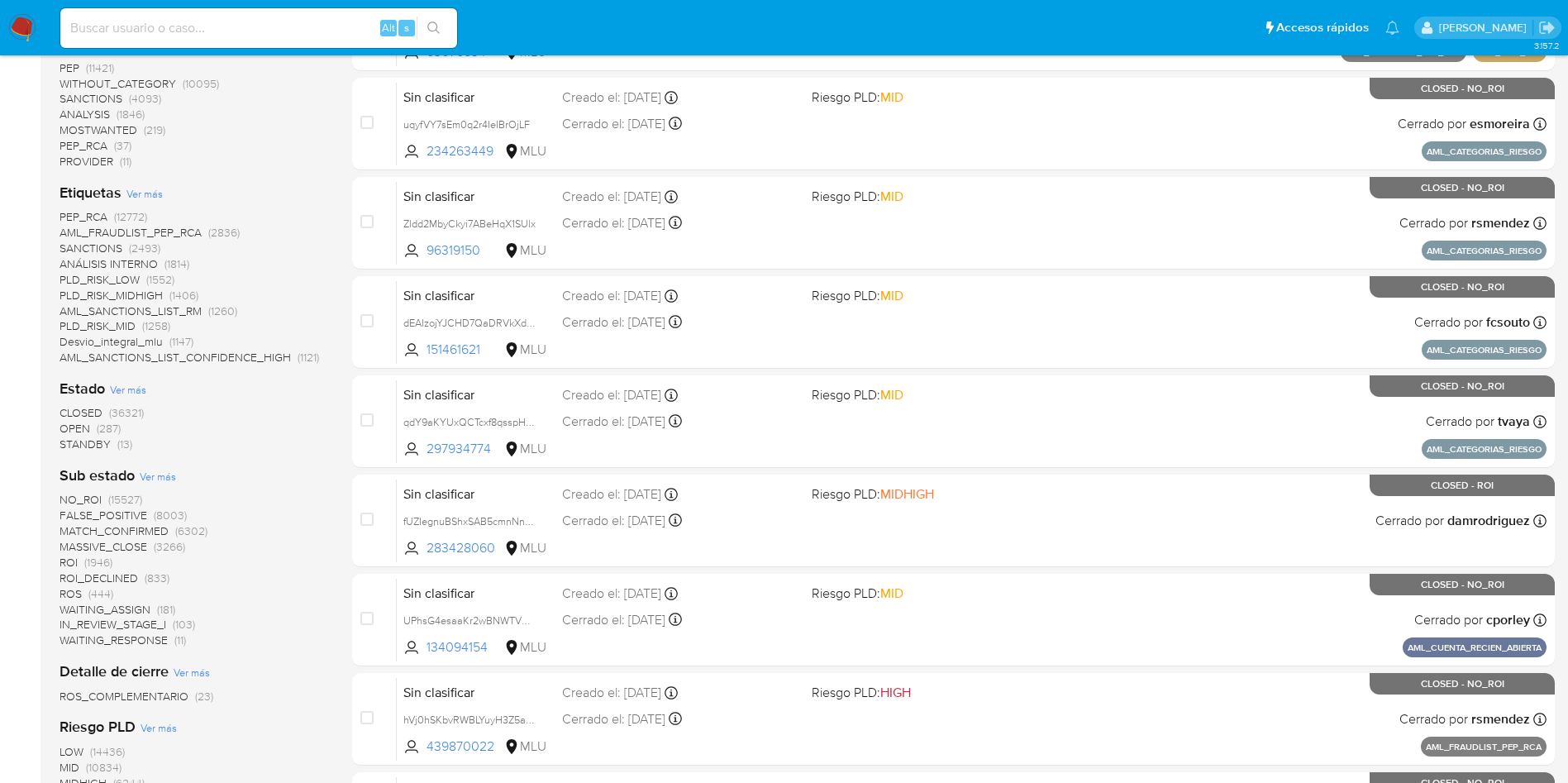
click at [84, 451] on span "STANDBY" at bounding box center [85, 443] width 51 height 16
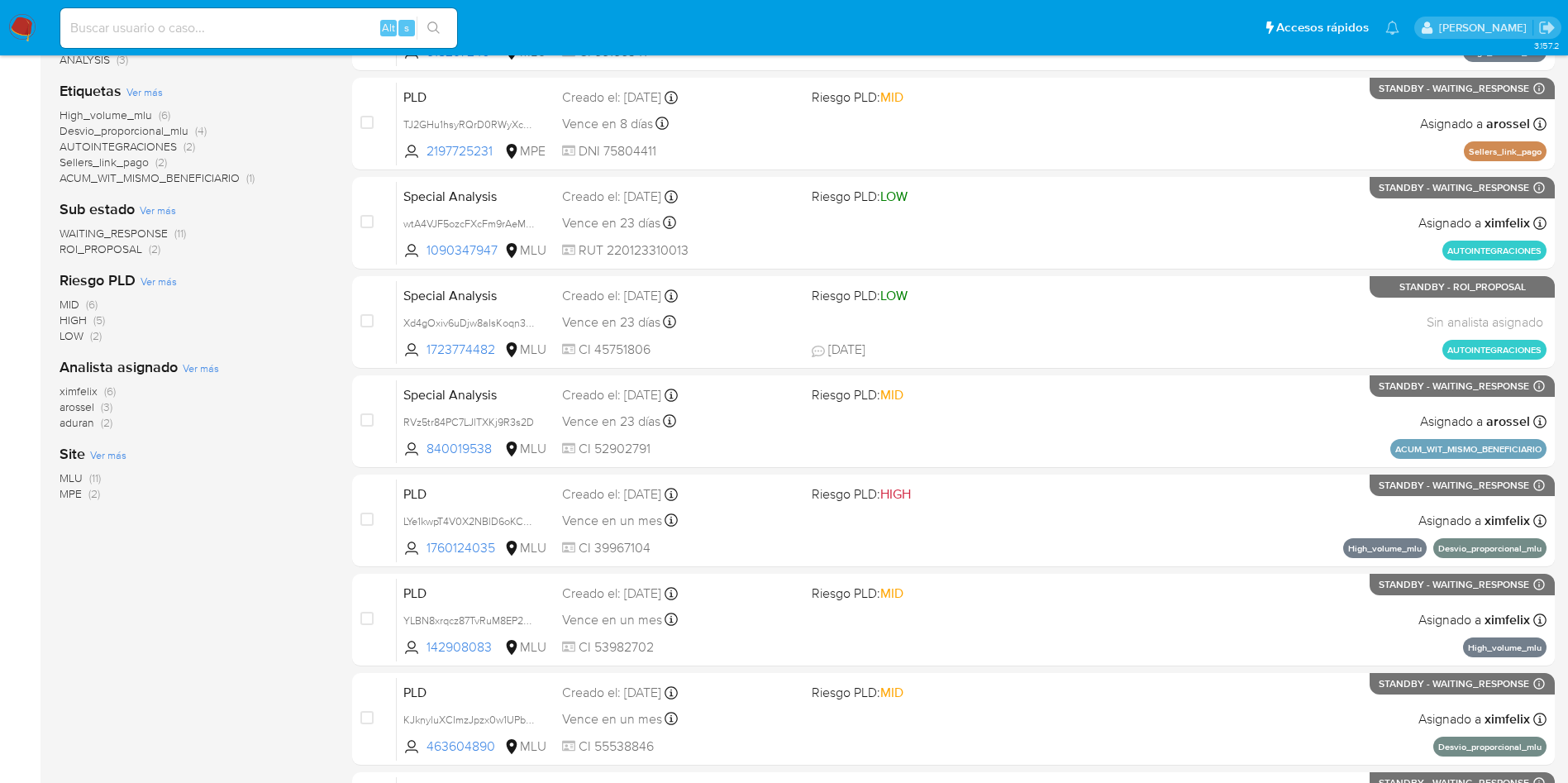
click at [81, 405] on span "arossel" at bounding box center [77, 406] width 35 height 16
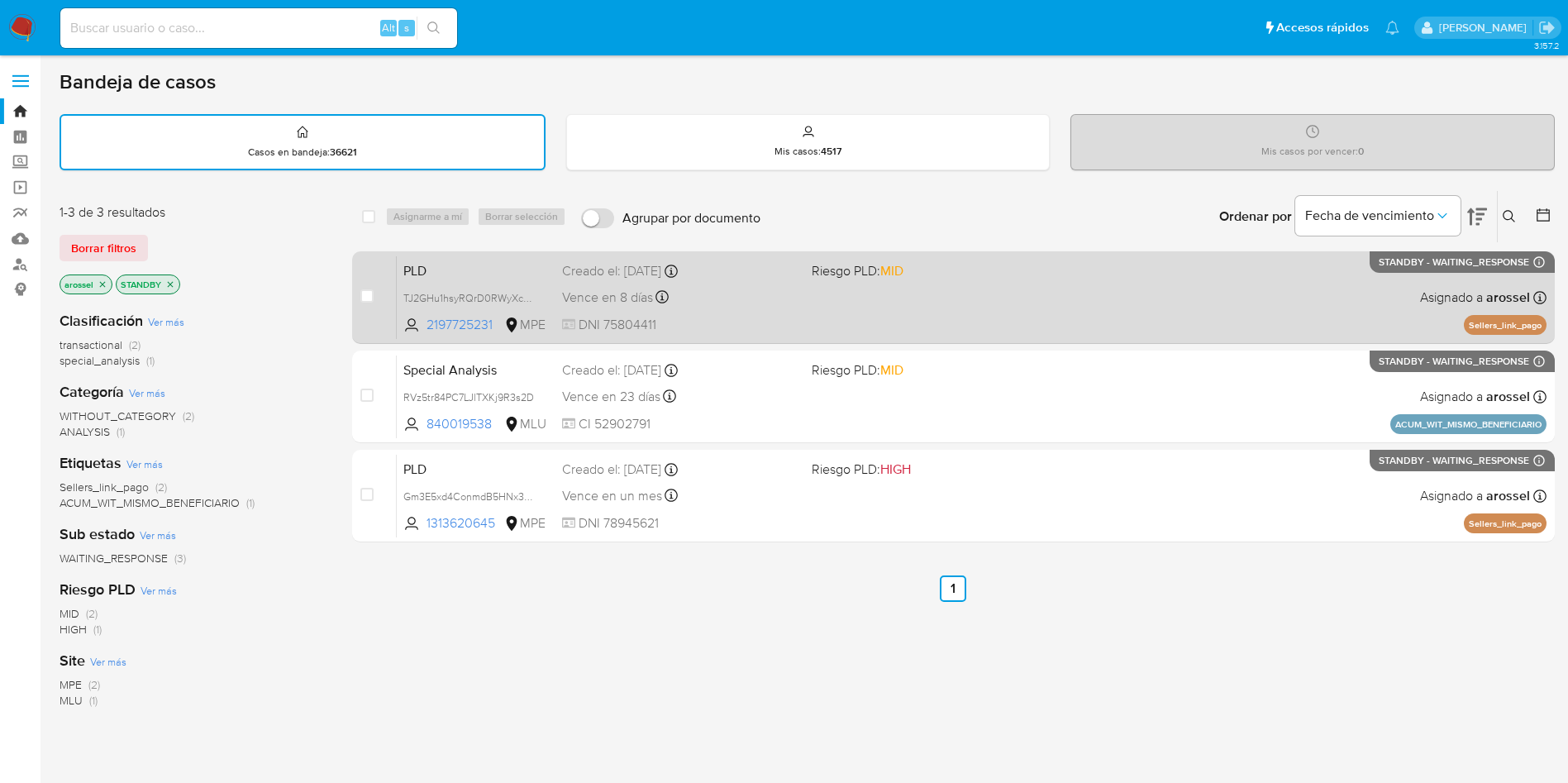
click at [717, 321] on span "DNI 75804411" at bounding box center [681, 325] width 237 height 18
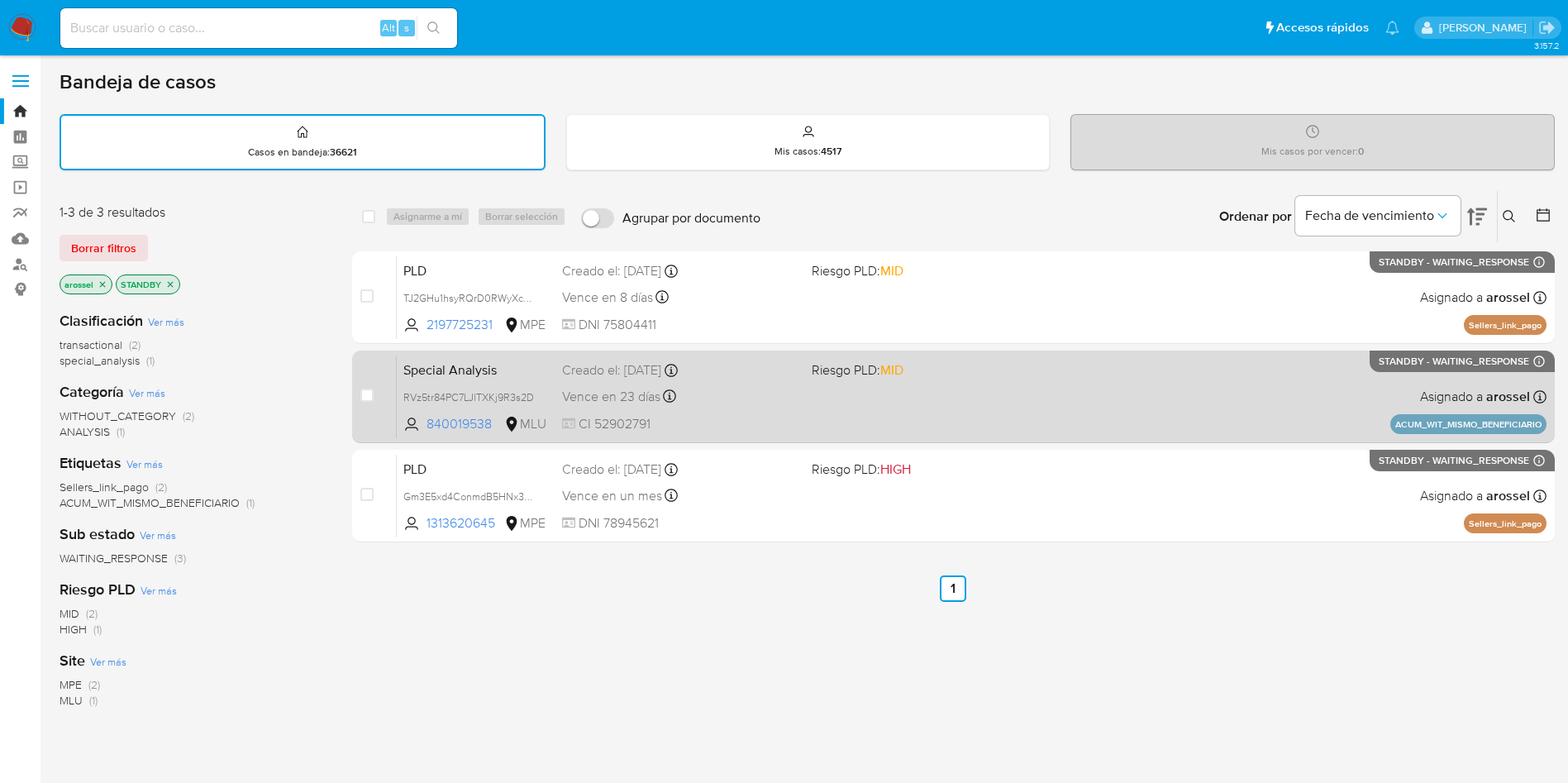
click at [835, 396] on div "Special Analysis RVz5tr84PC7LJlTXKj9R3s2D 840019538 MLU Riesgo PLD: MID Creado …" at bounding box center [971, 397] width 1150 height 84
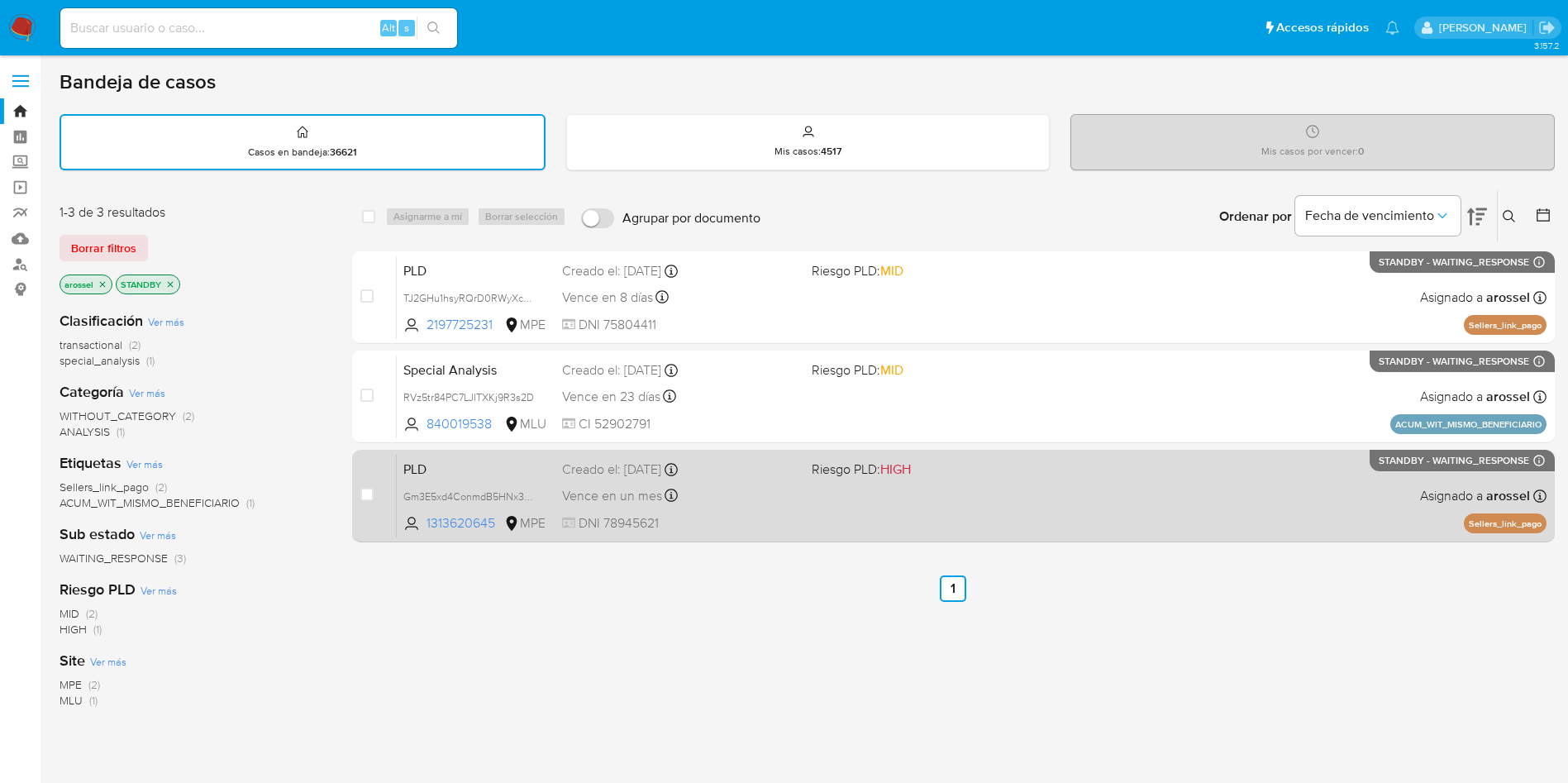
click at [885, 505] on div "PLD Gm3E5xd4ConmdB5HNx3yYGrS 1313620645 MPE Riesgo PLD: HIGH Creado el: 12/07/2…" at bounding box center [971, 495] width 1150 height 84
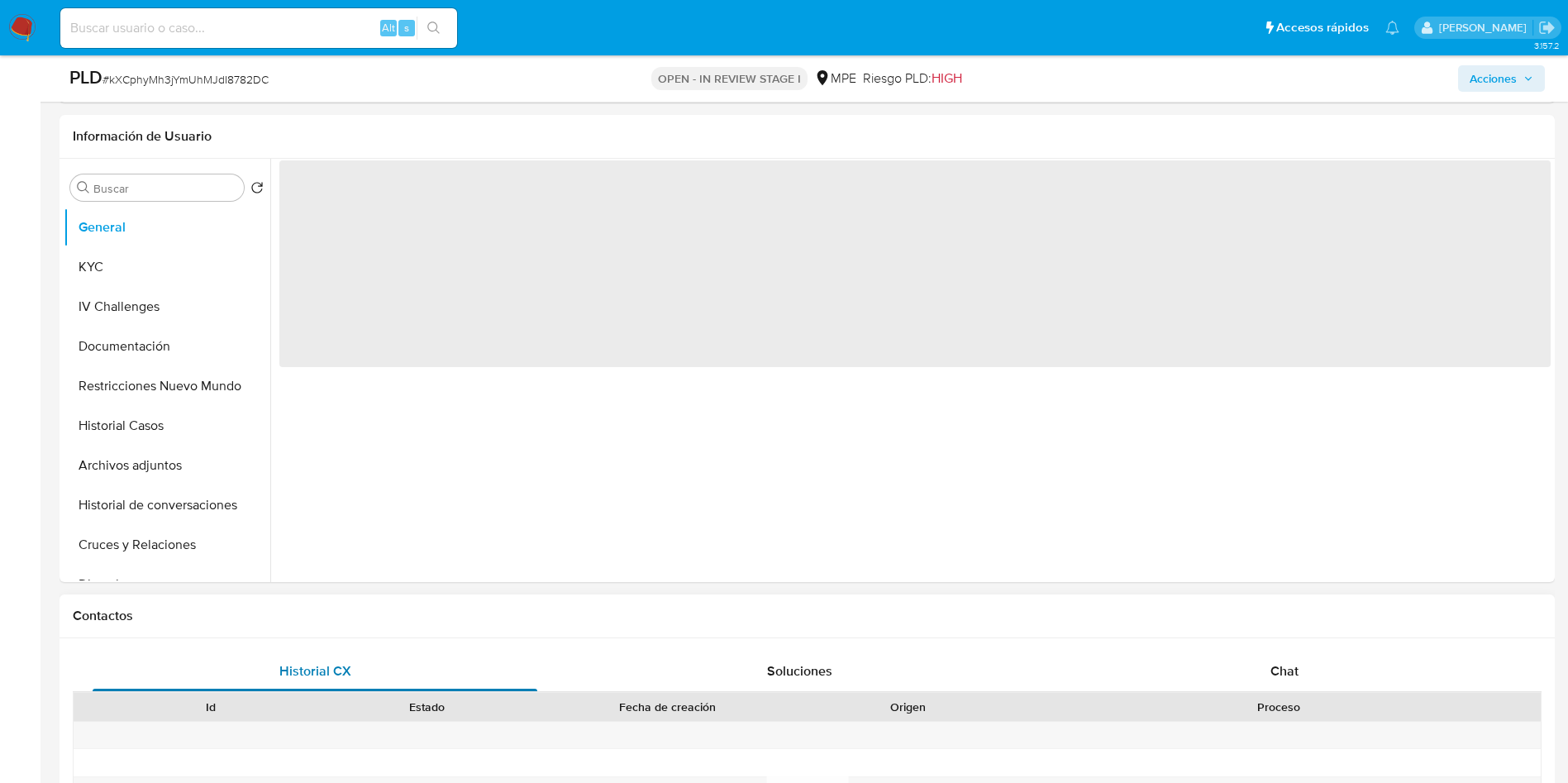
scroll to position [248, 0]
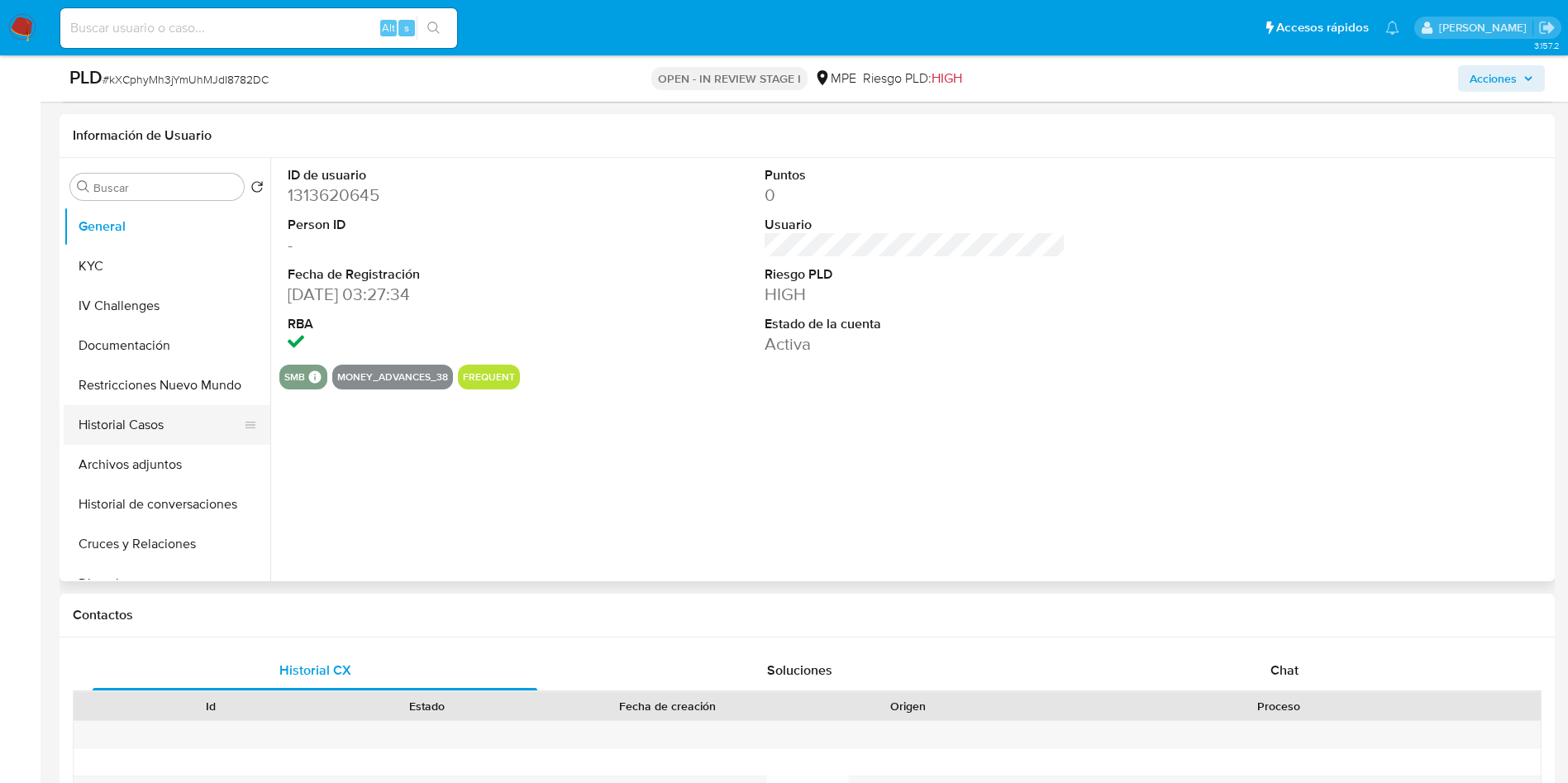
click at [117, 423] on button "Historial Casos" at bounding box center [161, 425] width 194 height 40
select select "10"
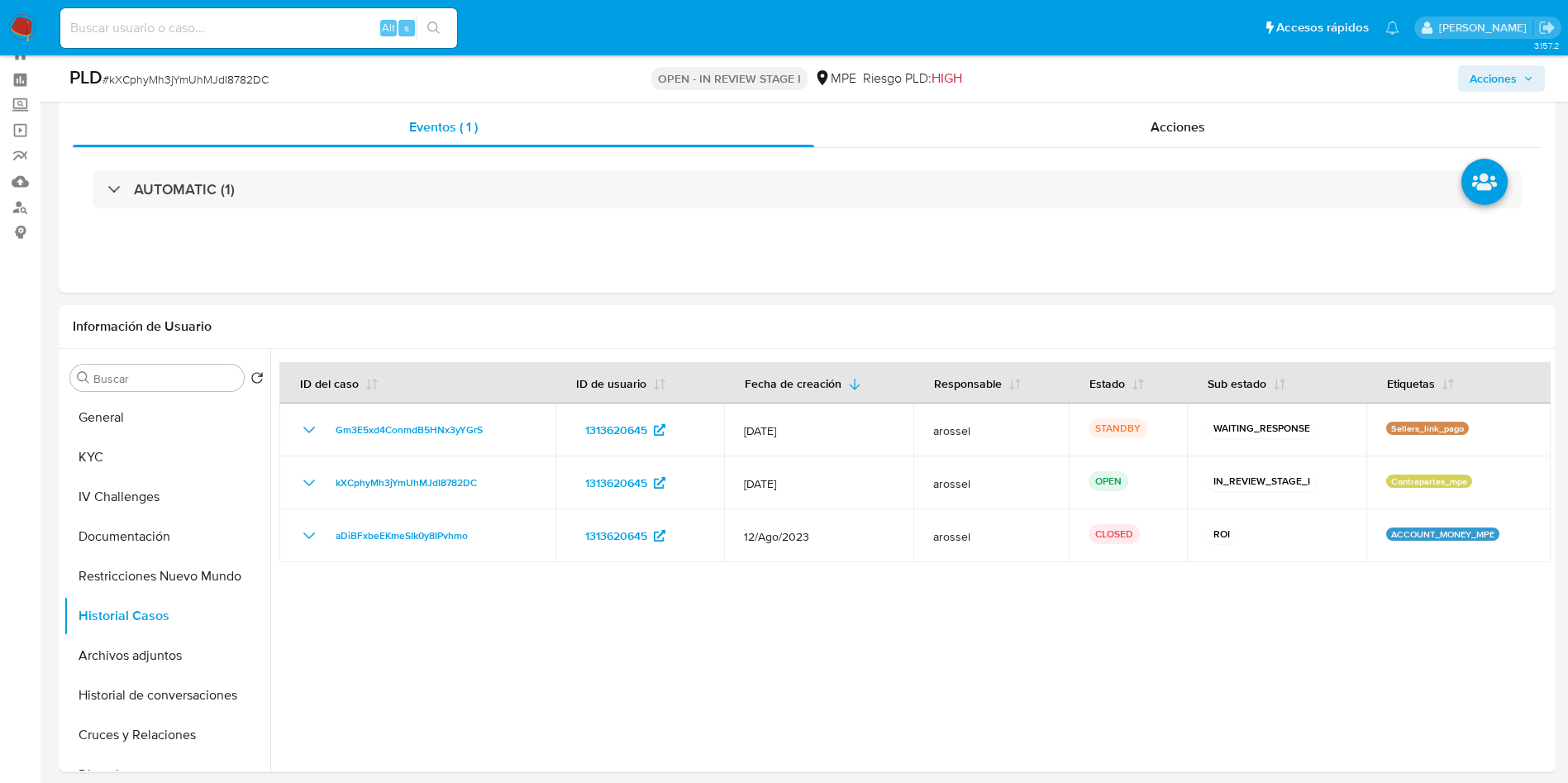
scroll to position [0, 0]
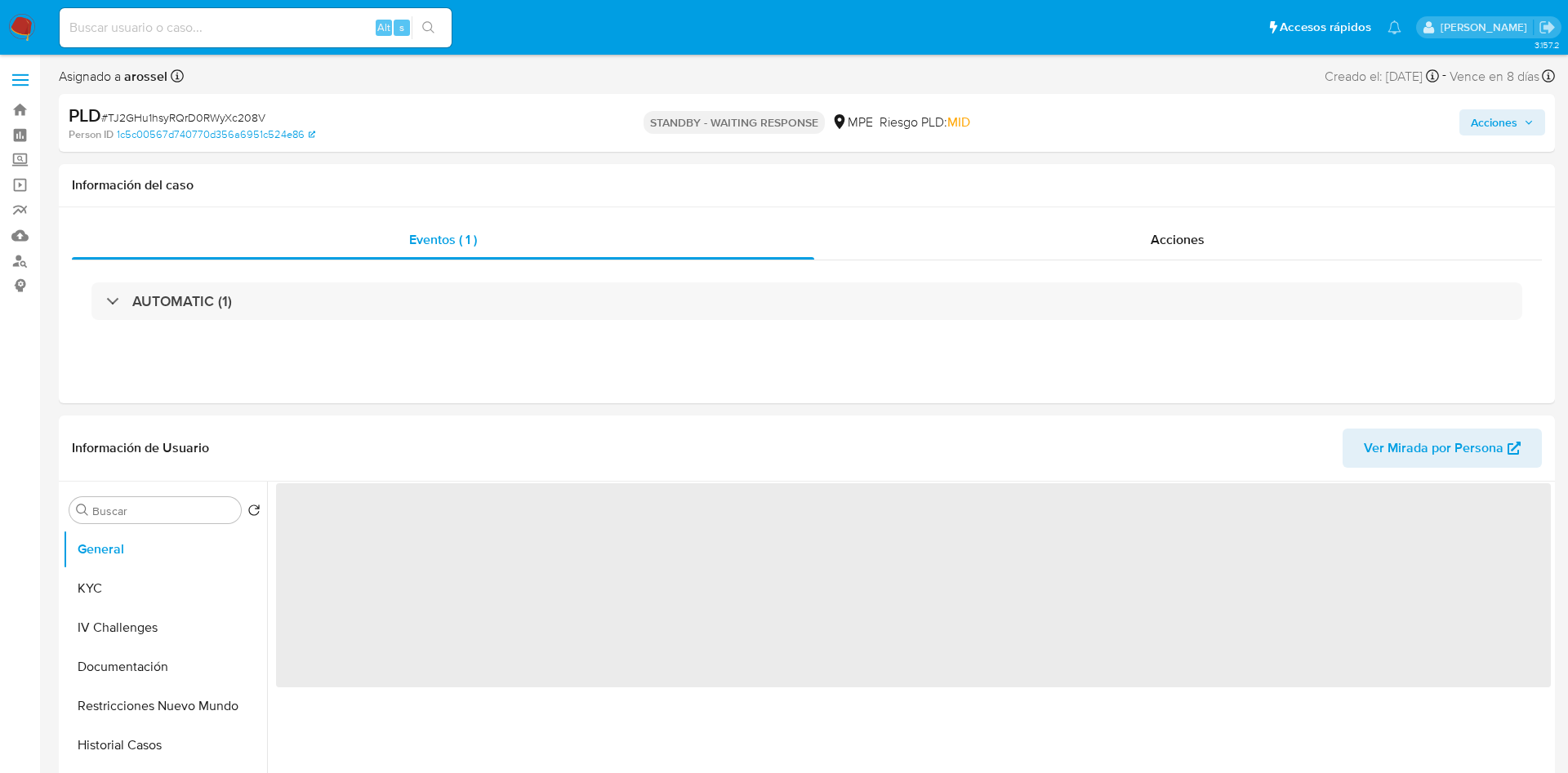
select select "10"
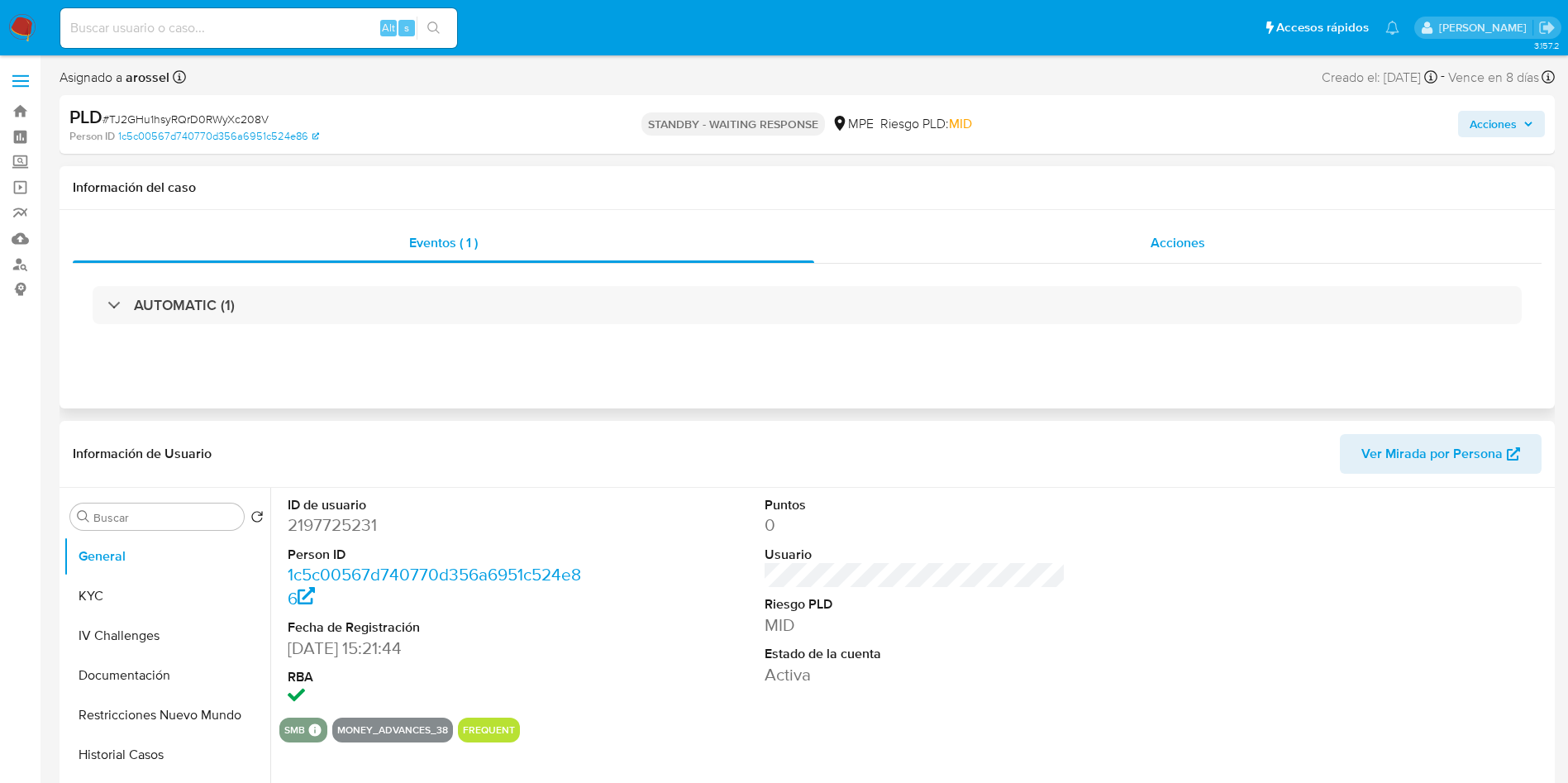
click at [1192, 236] on span "Acciones" at bounding box center [1178, 243] width 54 height 19
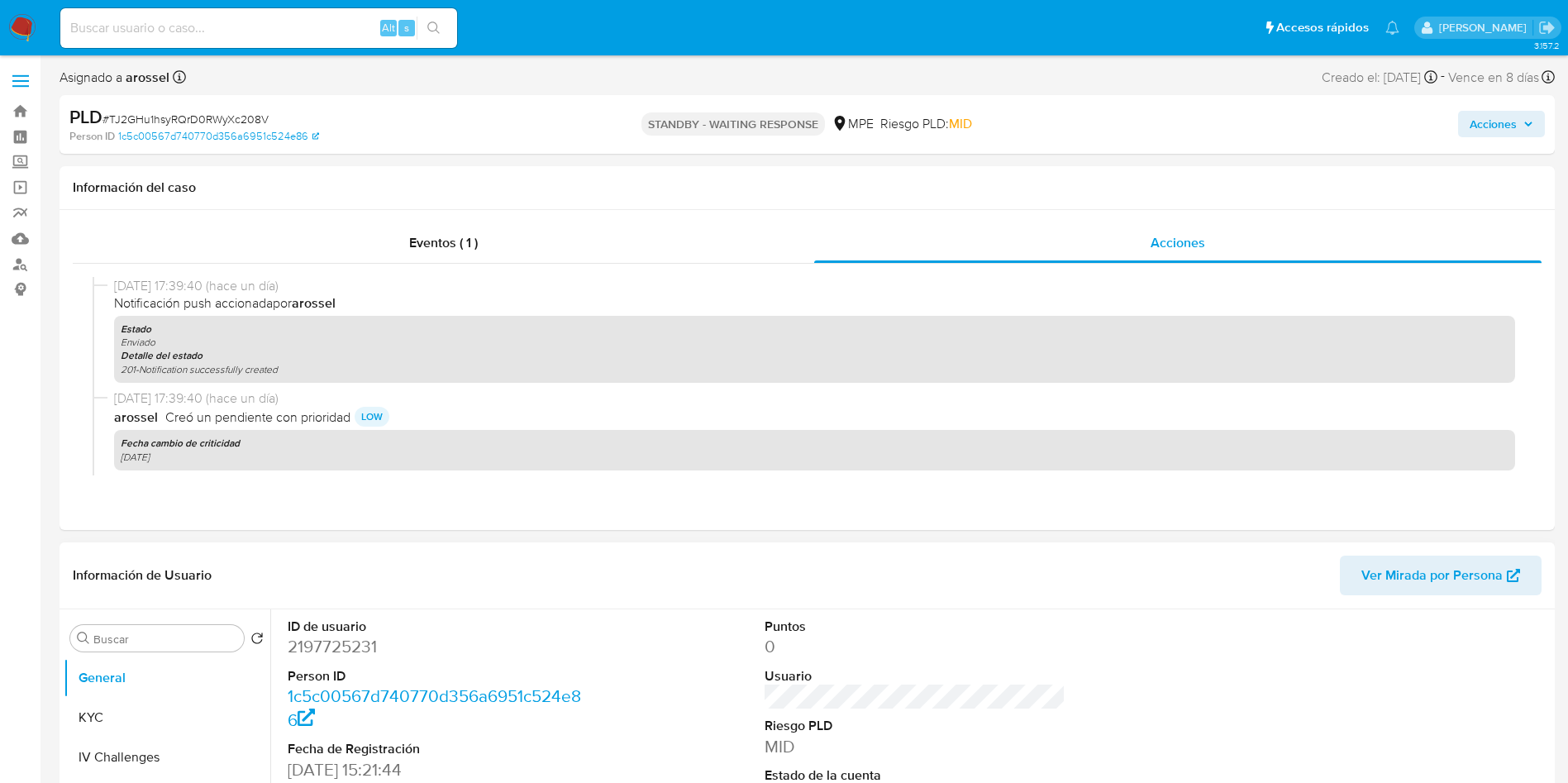
click at [961, 583] on header "Información de Usuario Ver Mirada por Persona" at bounding box center [807, 576] width 1469 height 40
click at [1393, 676] on div at bounding box center [1393, 724] width 318 height 230
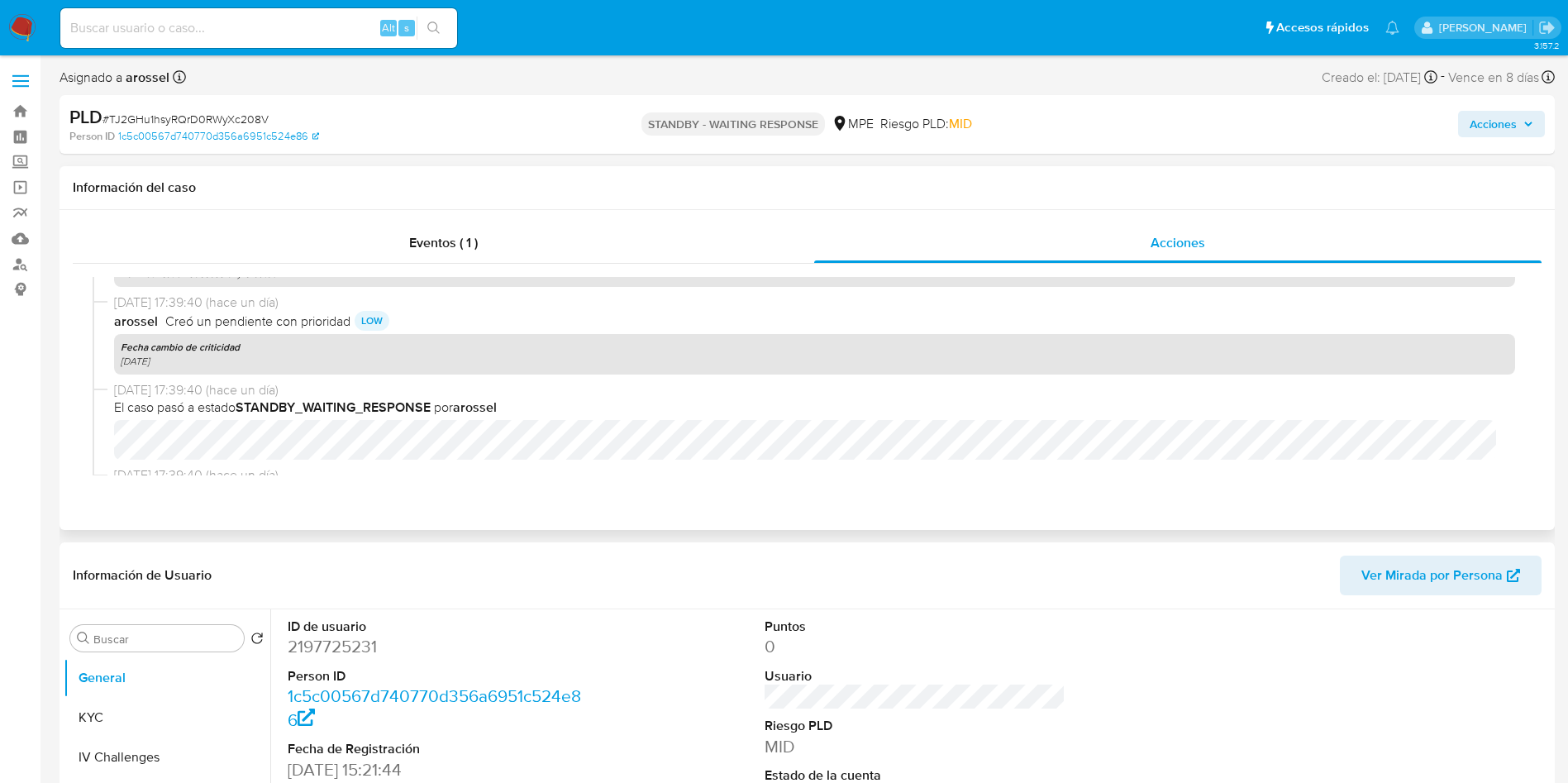
scroll to position [248, 0]
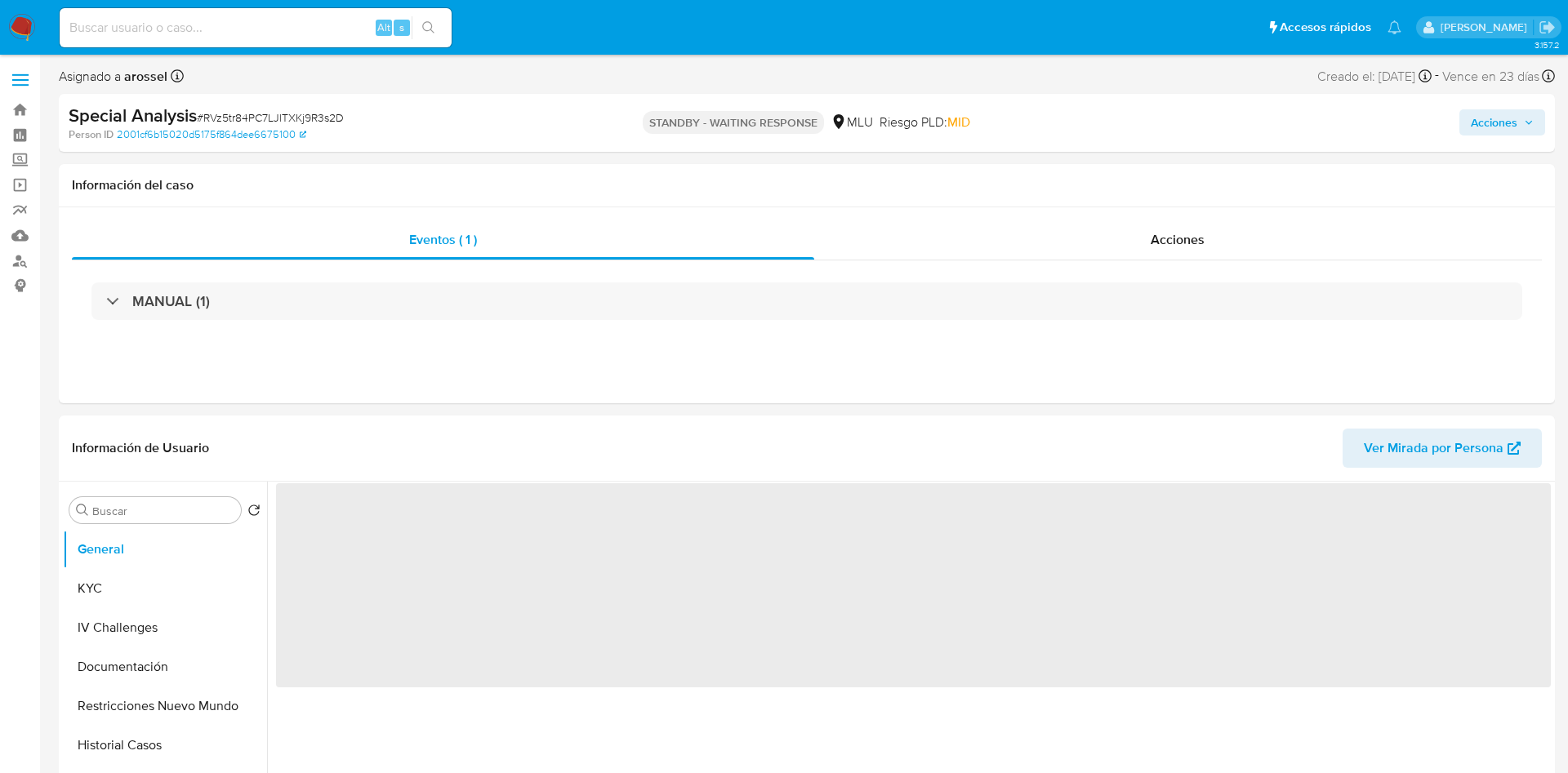
select select "10"
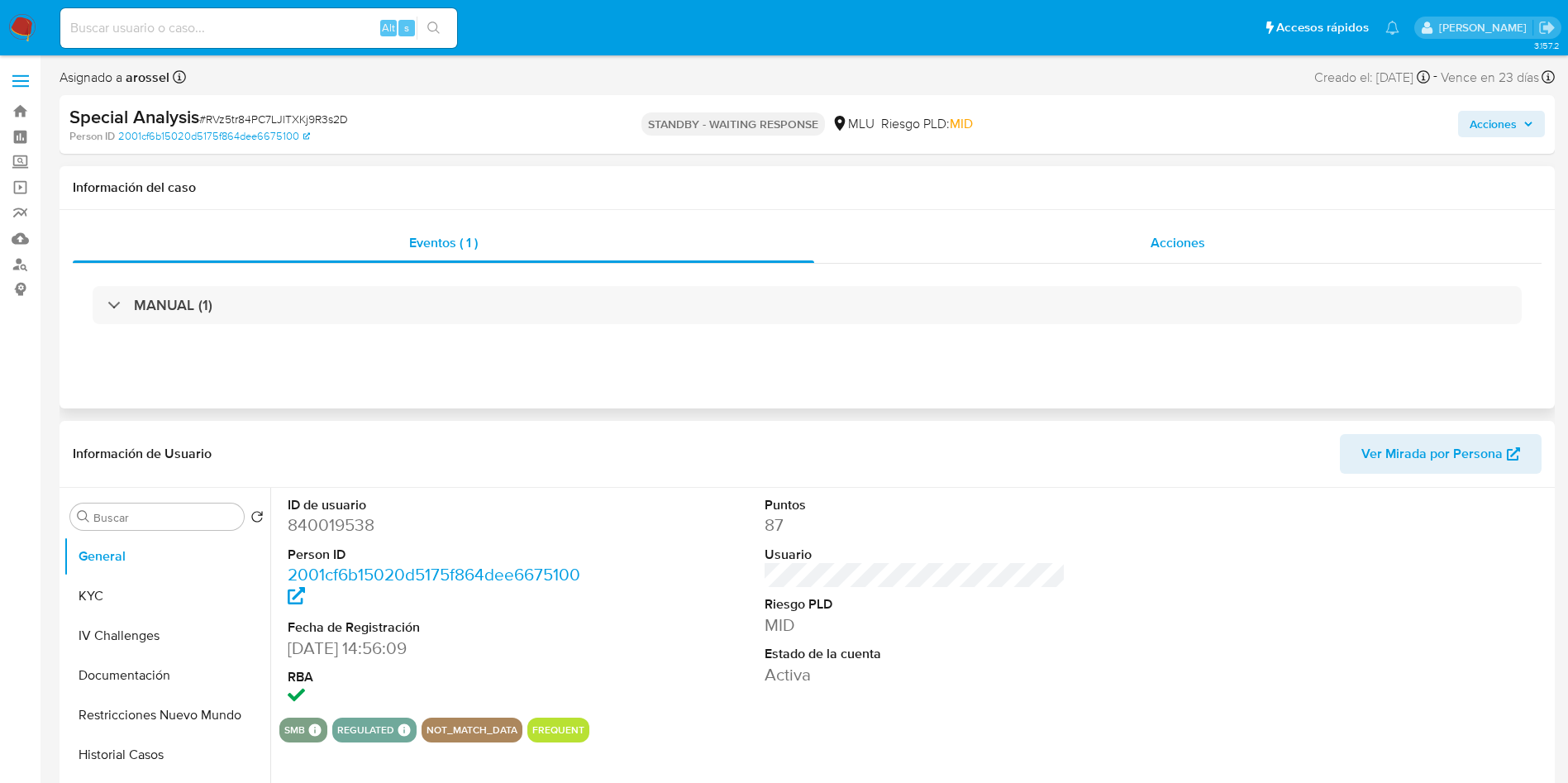
drag, startPoint x: 1204, startPoint y: 237, endPoint x: 1191, endPoint y: 262, distance: 28.2
click at [1203, 237] on span "Acciones" at bounding box center [1178, 243] width 54 height 19
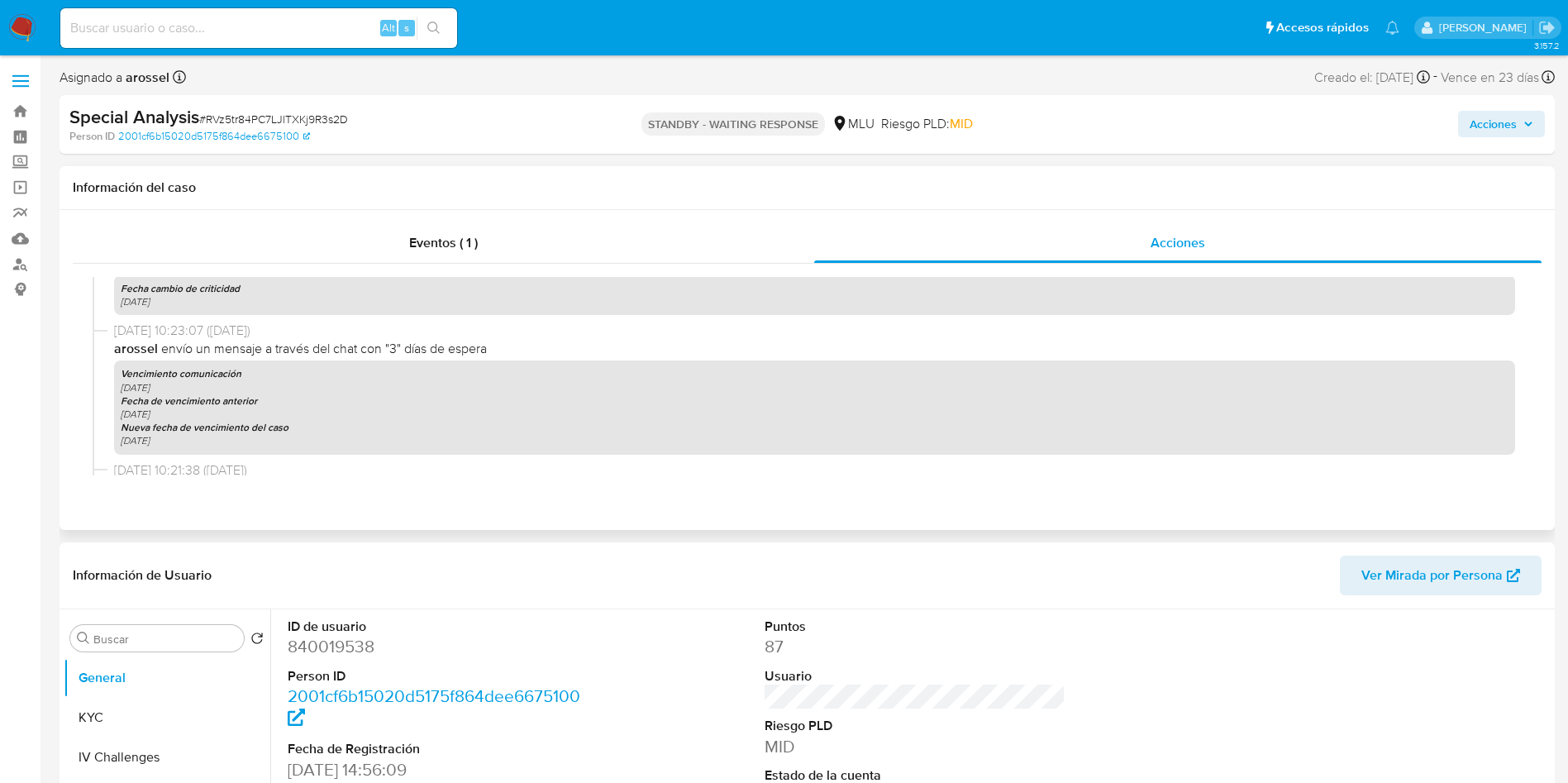
scroll to position [248, 0]
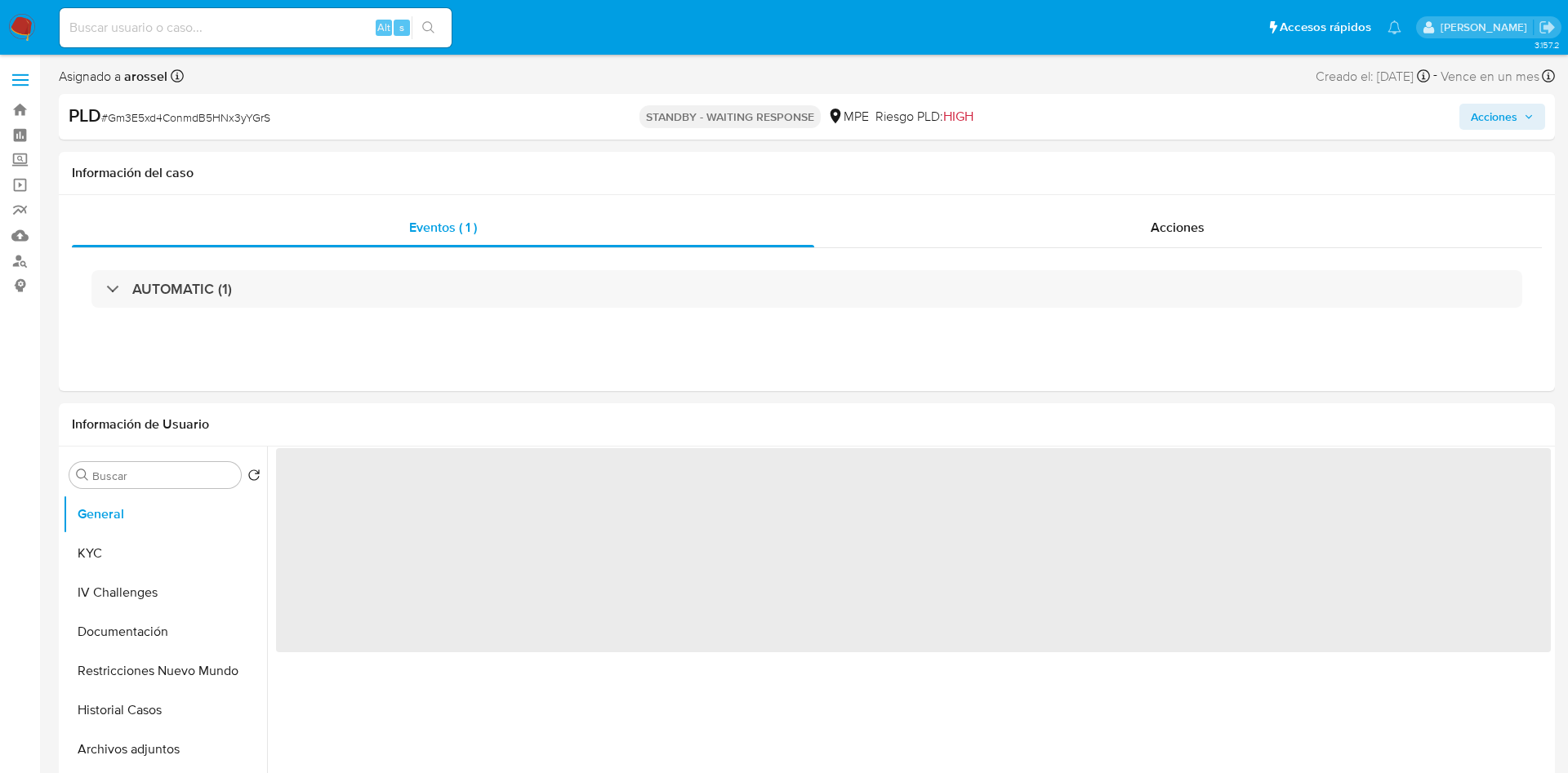
select select "10"
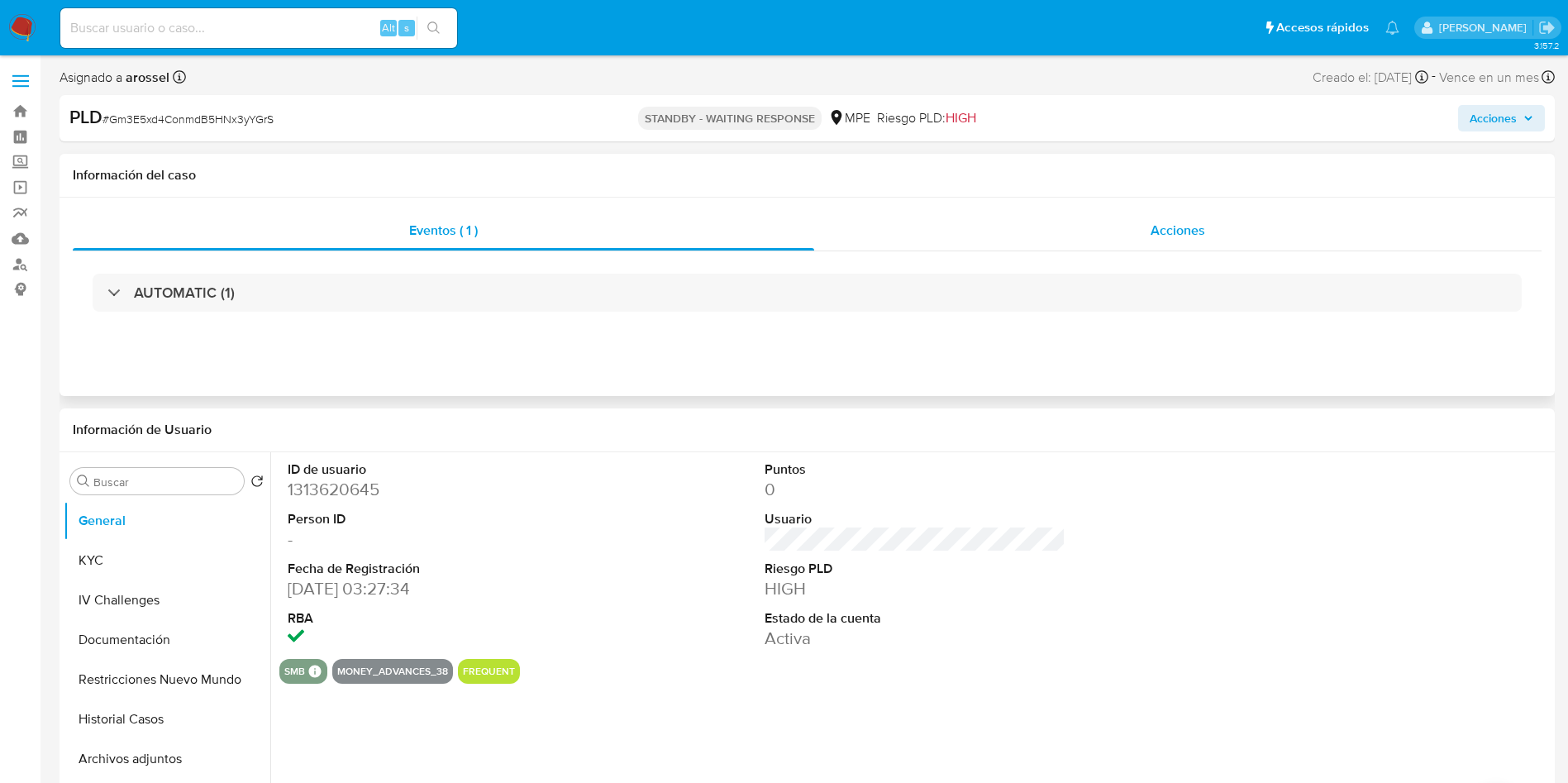
click at [1165, 235] on span "Acciones" at bounding box center [1178, 230] width 54 height 19
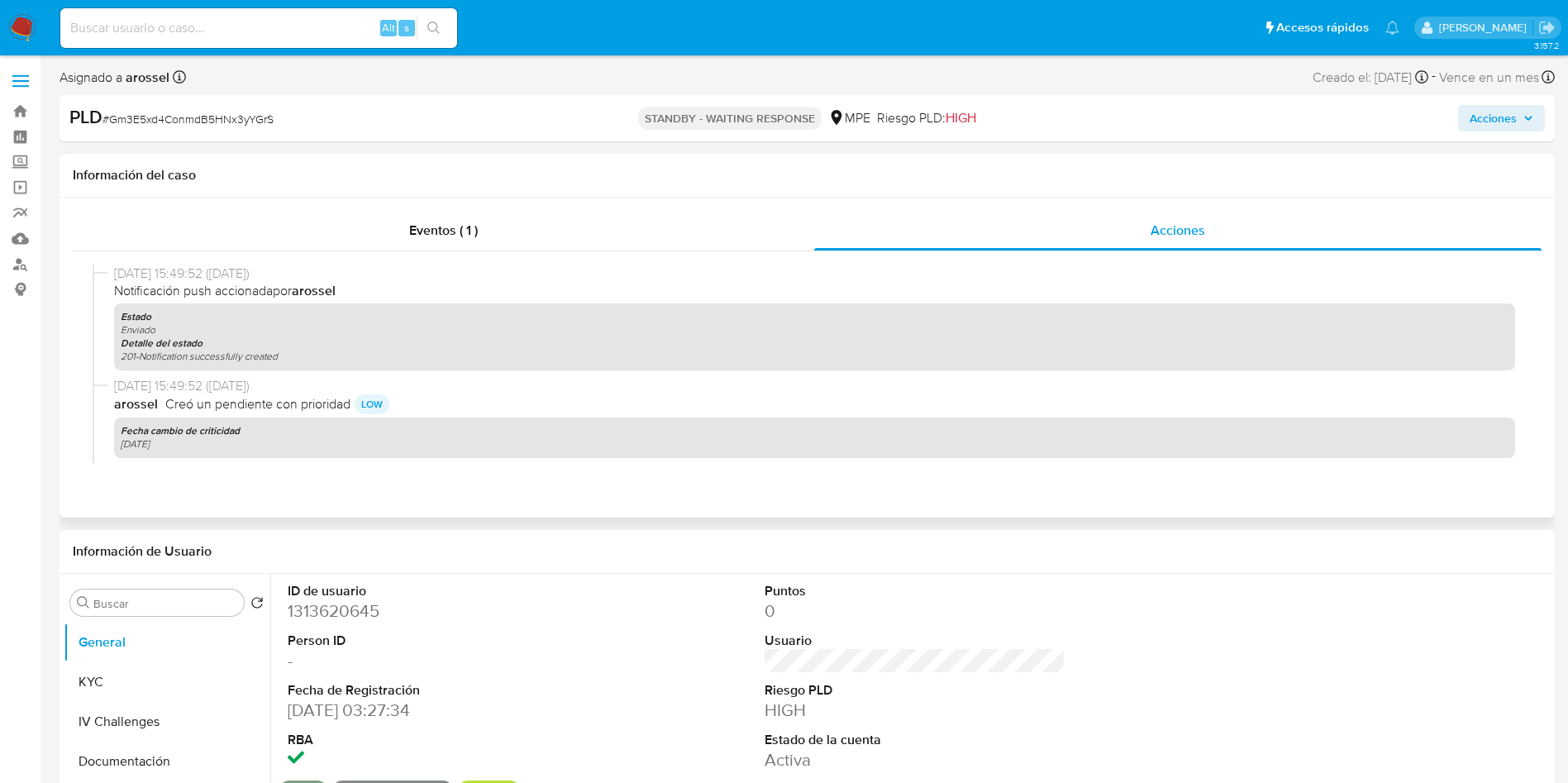
click at [1434, 514] on div "Eventos ( 1 ) Acciones 01/09/2025 15:49:52 (hace un día) Notificación push acci…" at bounding box center [807, 358] width 1495 height 320
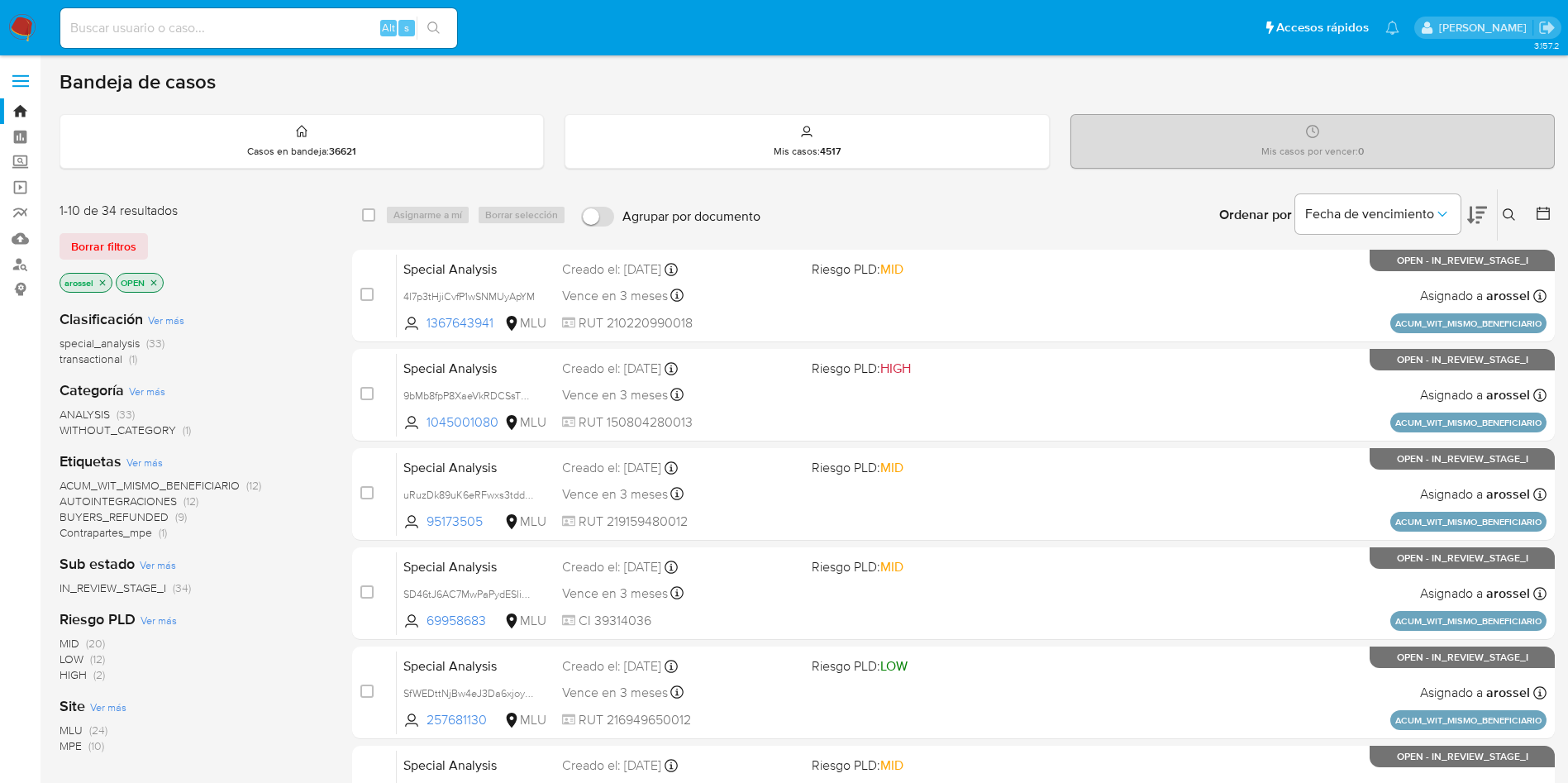
click at [126, 230] on div "1-10 de 34 resultados Borrar filtros arossel OPEN" at bounding box center [192, 248] width 264 height 94
click at [124, 258] on span "Borrar filtros" at bounding box center [104, 246] width 66 height 23
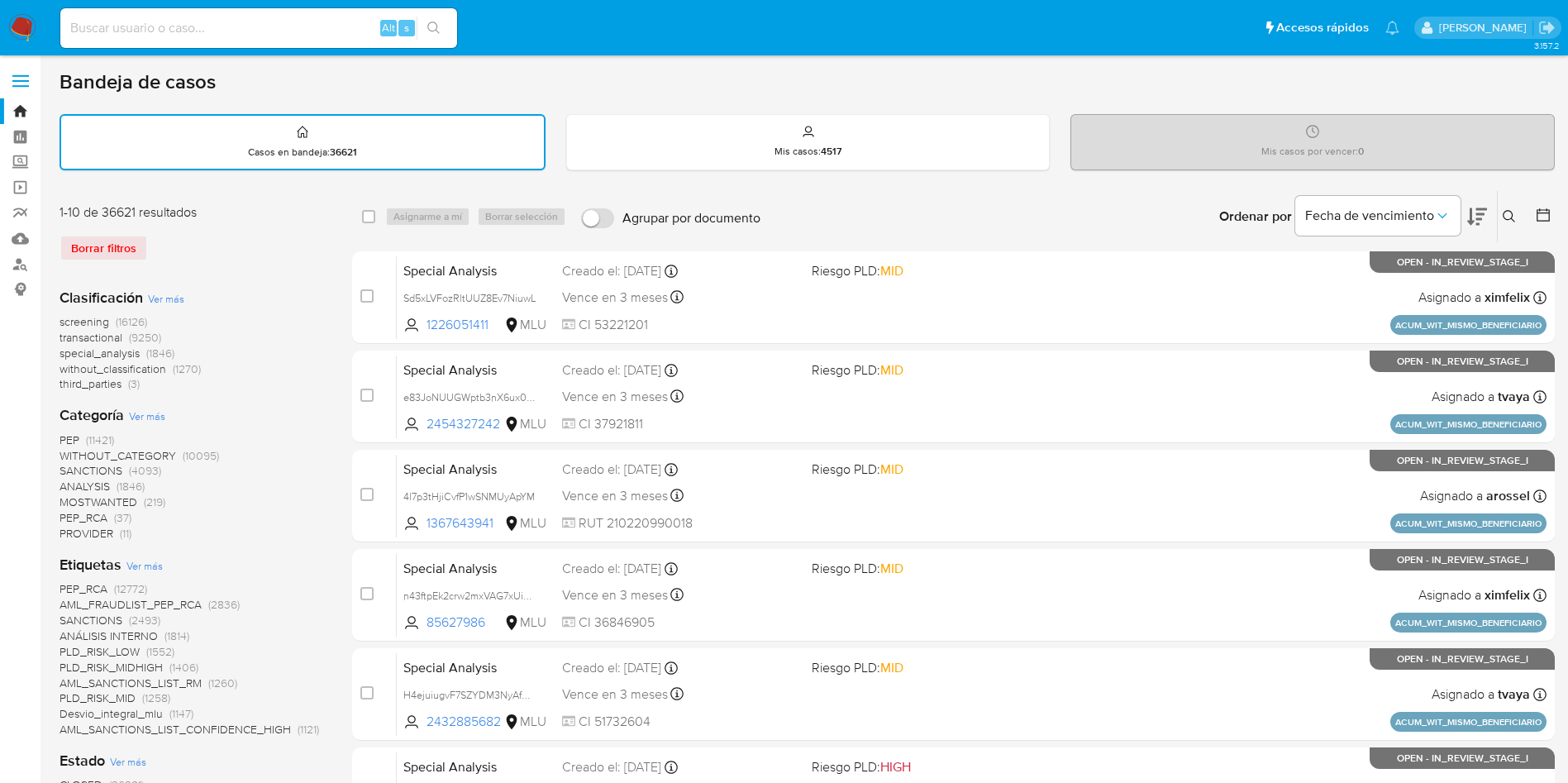
click at [1546, 210] on icon at bounding box center [1543, 214] width 13 height 13
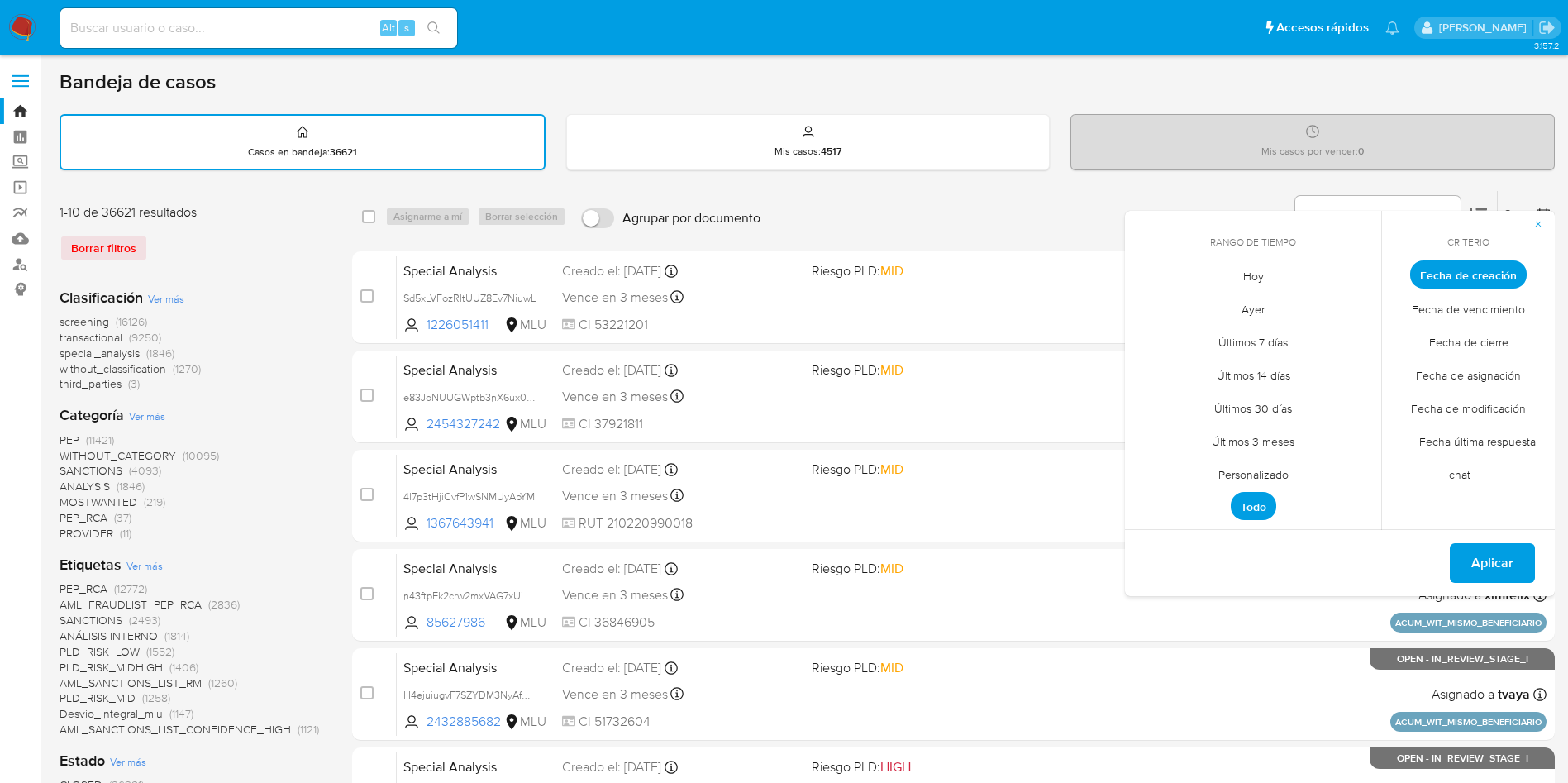
click at [1271, 267] on span "Hoy" at bounding box center [1254, 276] width 55 height 34
click at [1482, 347] on span "Fecha de cierre" at bounding box center [1469, 341] width 114 height 34
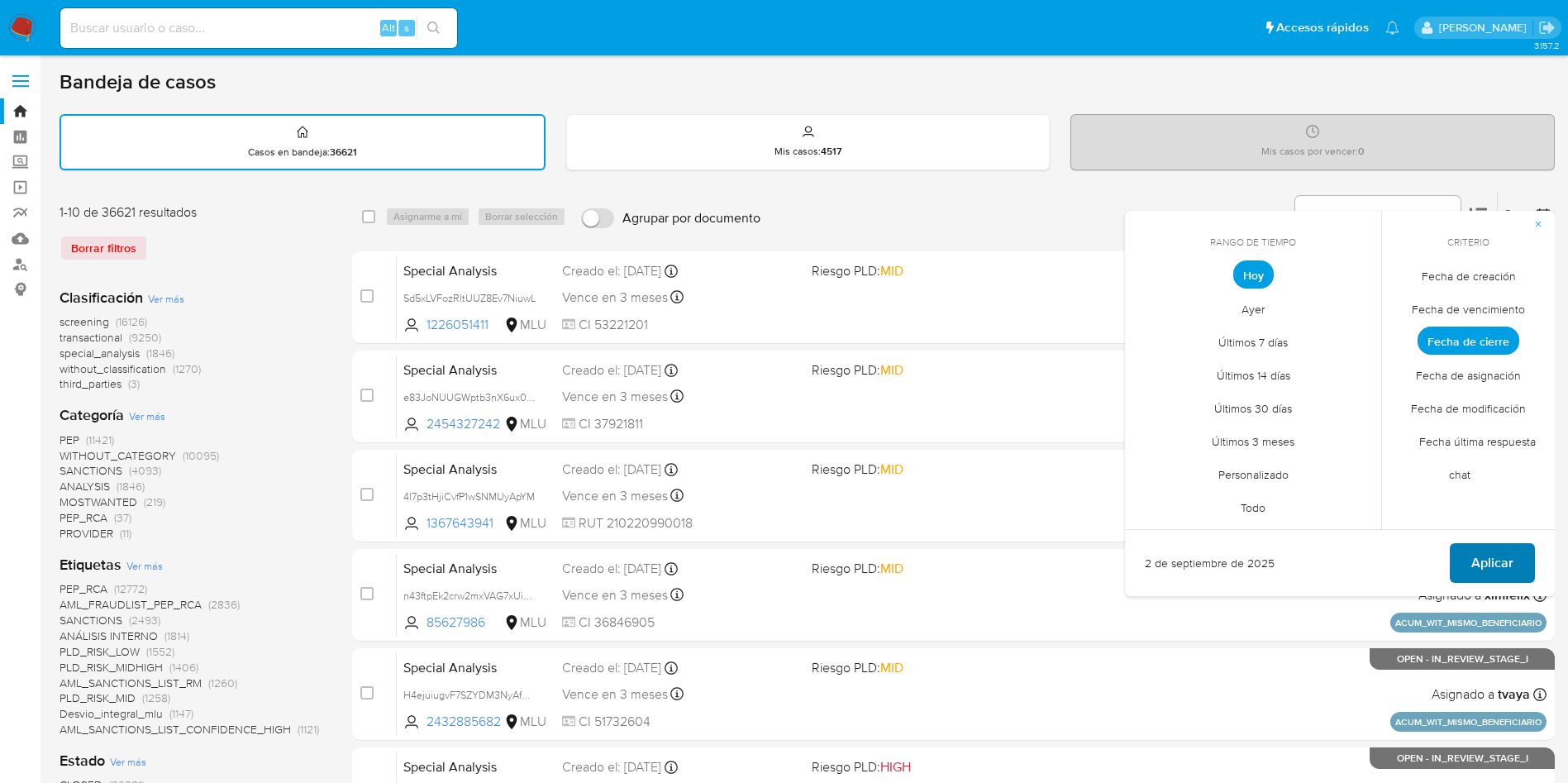
click at [1498, 559] on span "Aplicar" at bounding box center [1492, 563] width 42 height 36
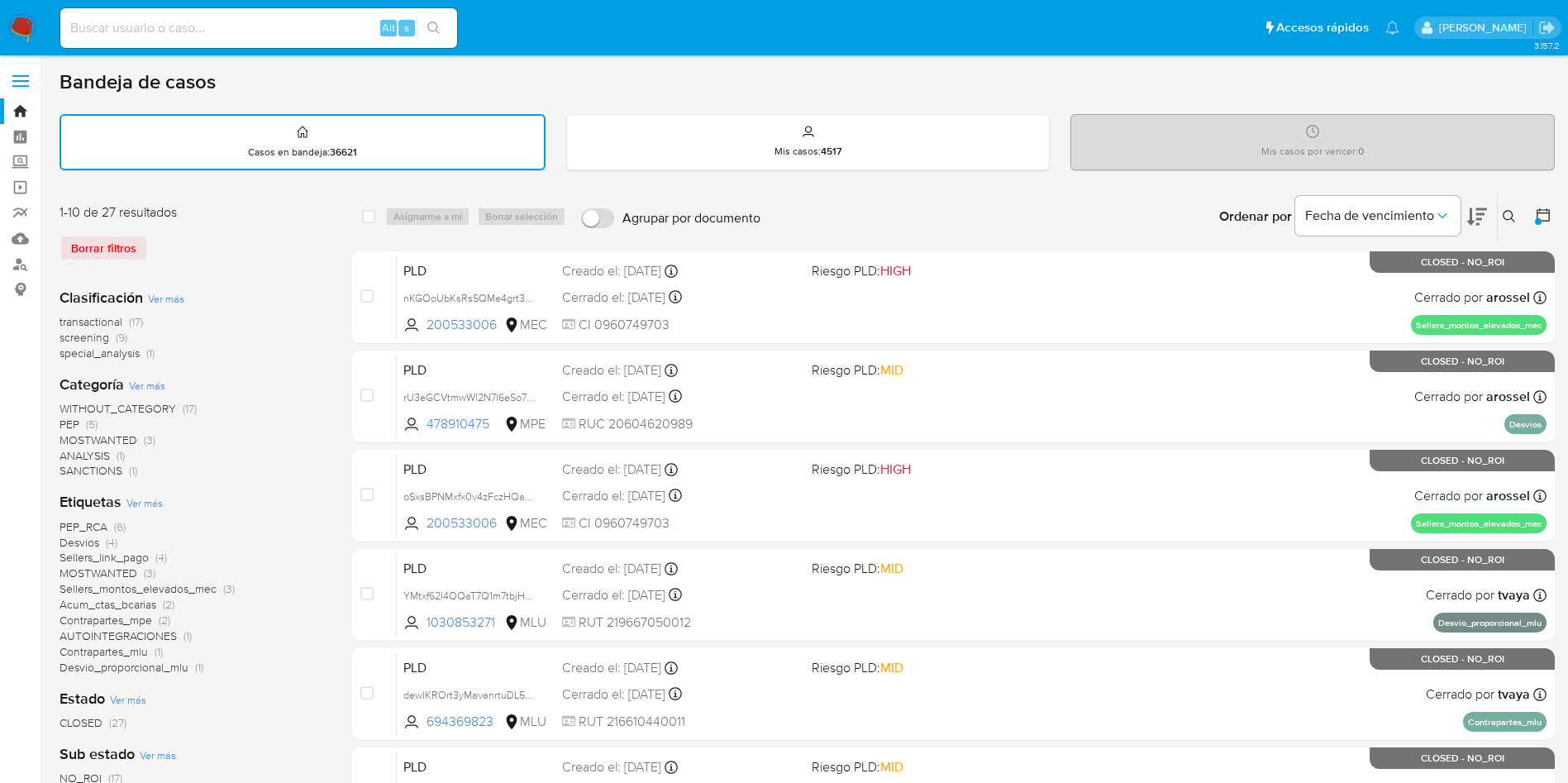
click at [1542, 207] on icon at bounding box center [1543, 214] width 16 height 16
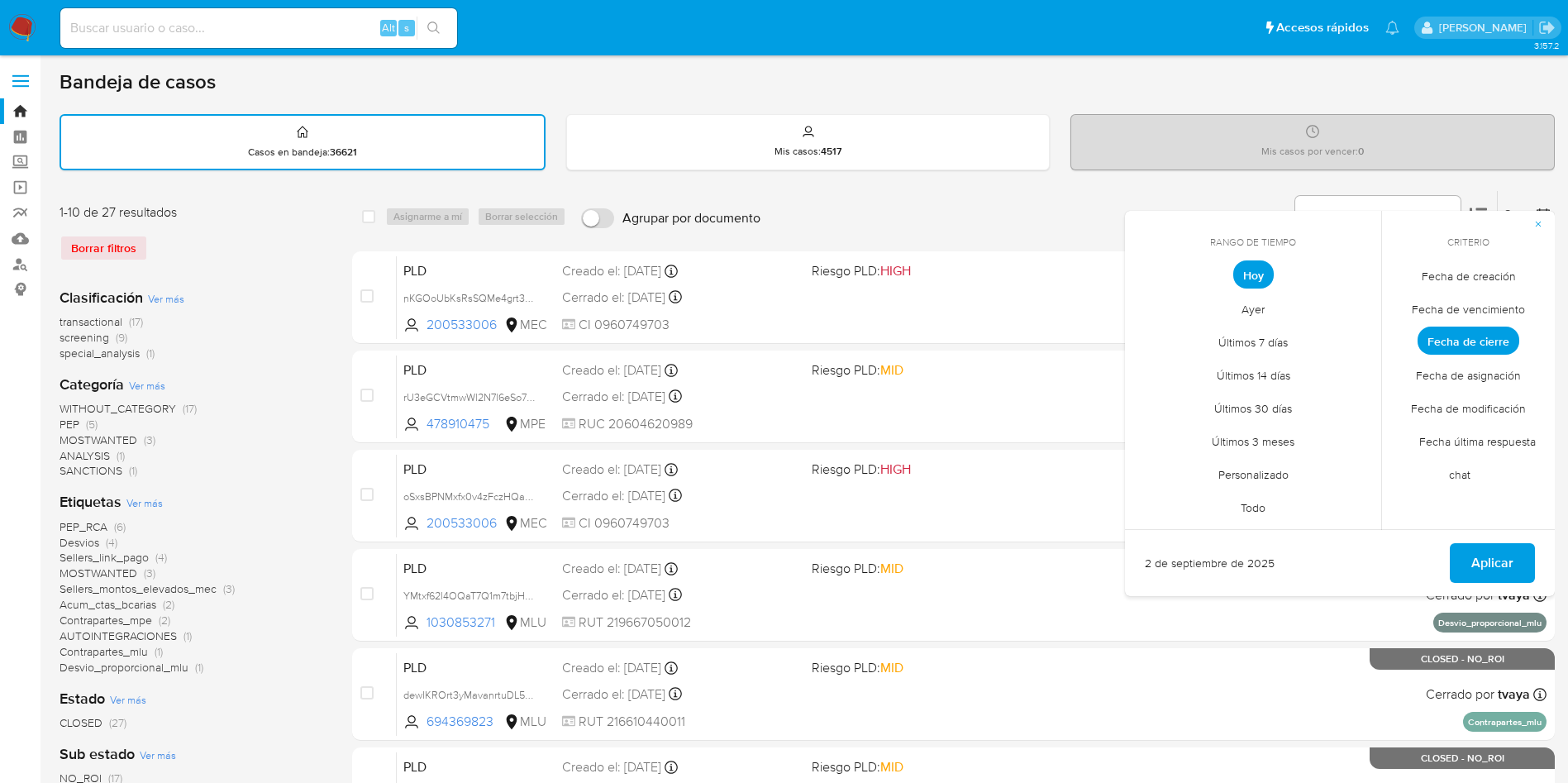
click at [1275, 474] on span "Personalizado" at bounding box center [1254, 474] width 105 height 34
click at [1160, 362] on button "1" at bounding box center [1154, 366] width 27 height 27
click at [1190, 363] on button "2" at bounding box center [1187, 366] width 27 height 27
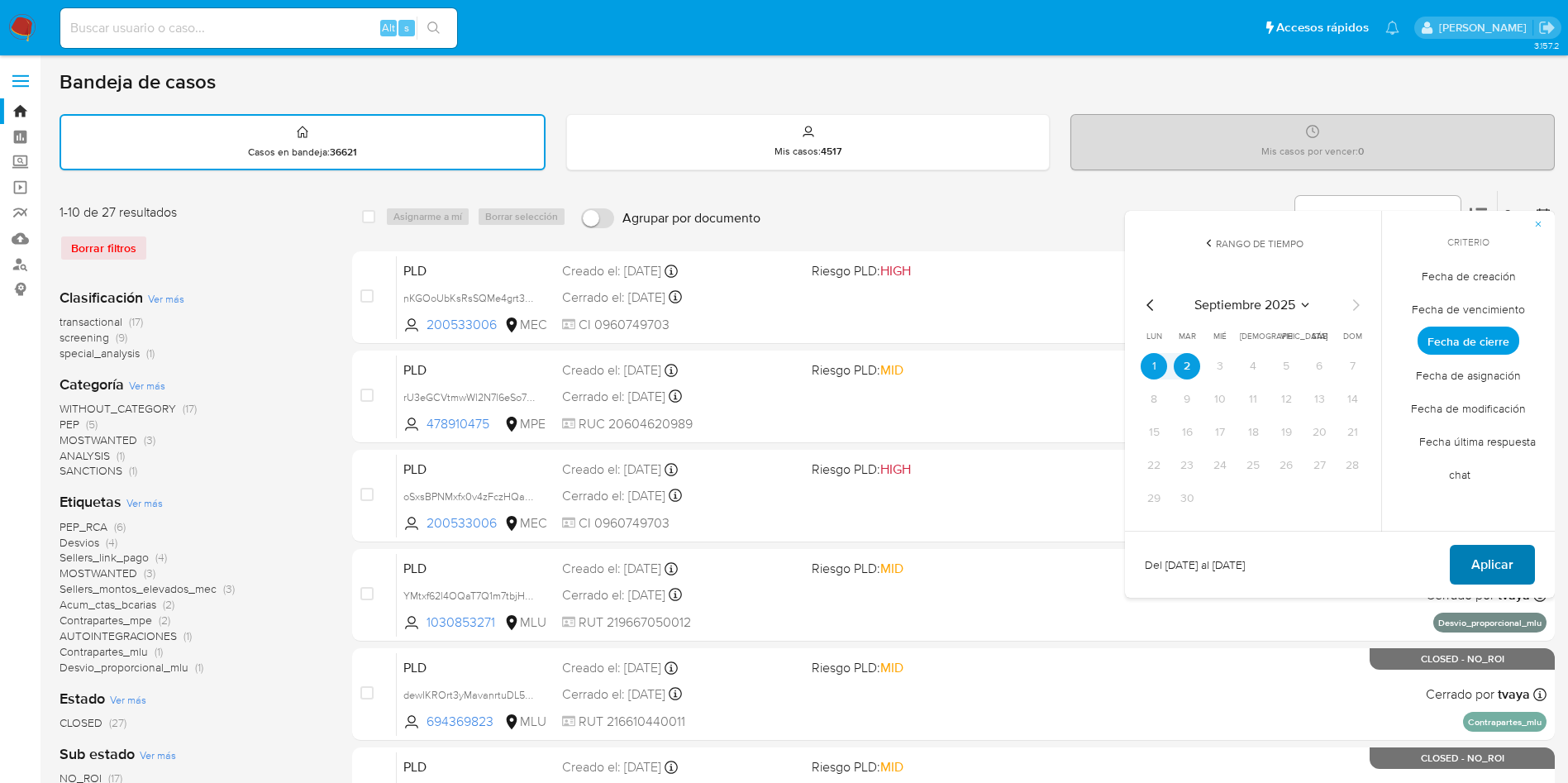
click at [1490, 567] on span "Aplicar" at bounding box center [1492, 565] width 42 height 36
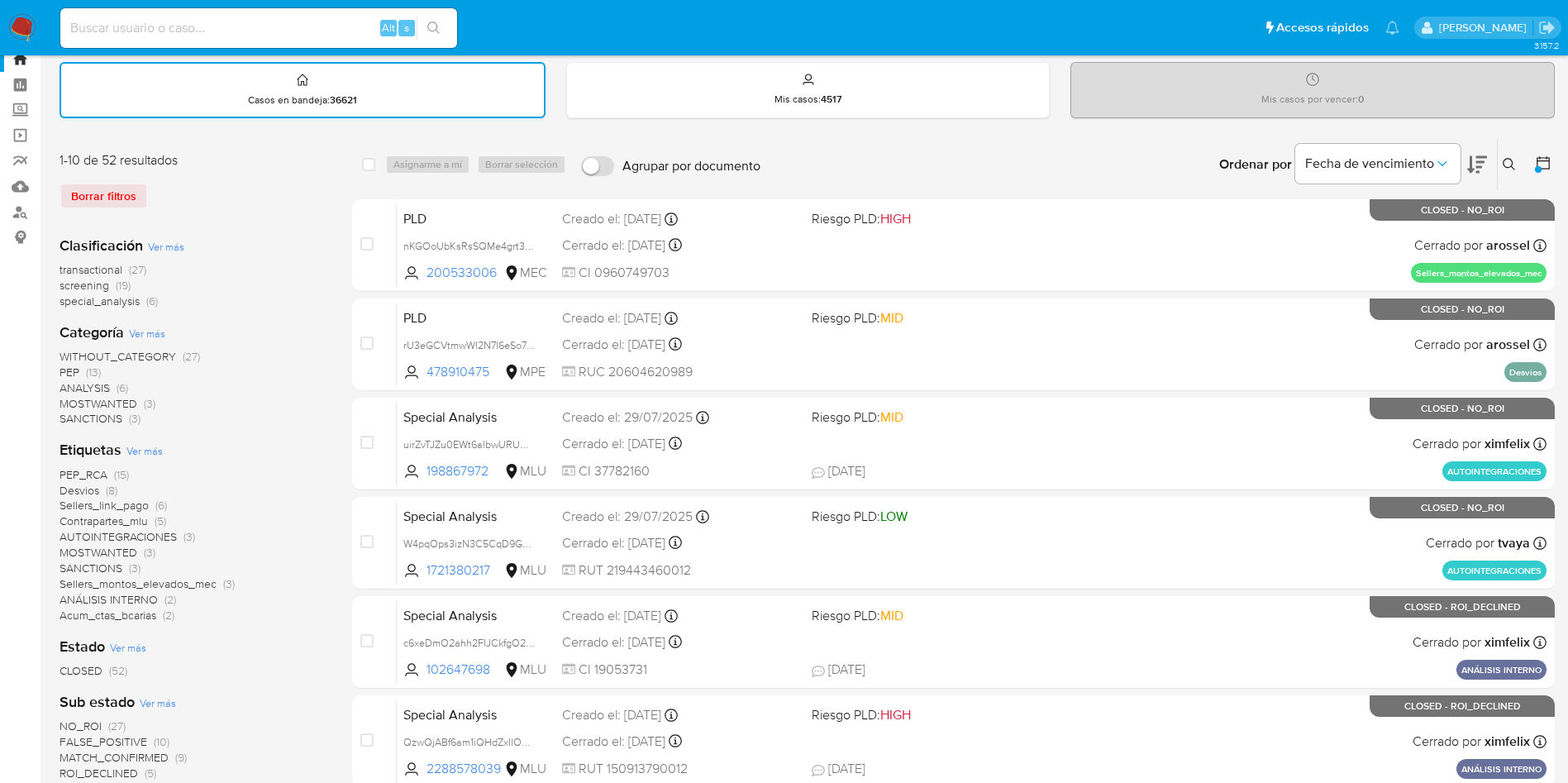
scroll to position [29, 0]
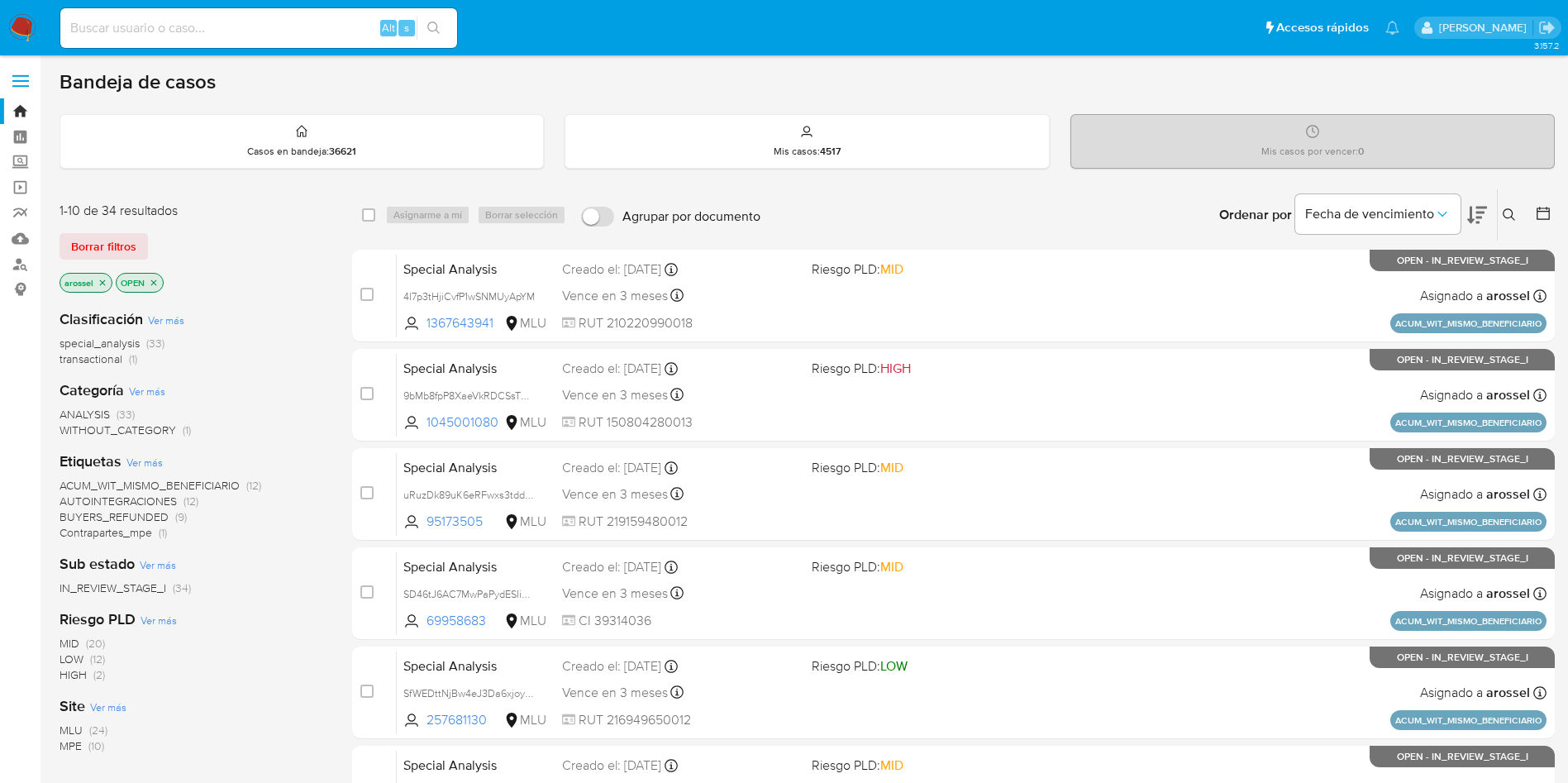
click at [1474, 210] on icon at bounding box center [1477, 214] width 20 height 20
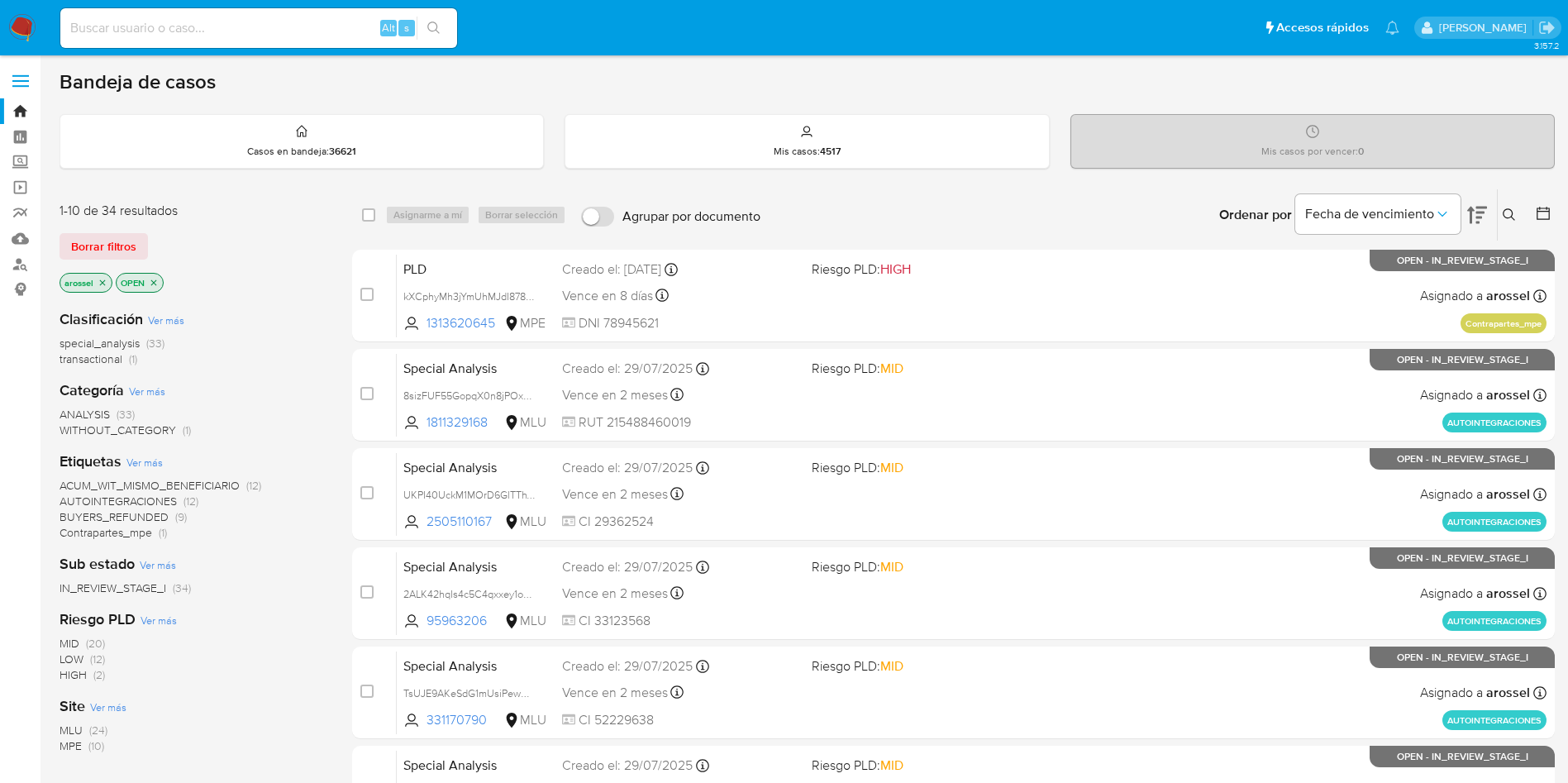
click at [78, 731] on span "MLU" at bounding box center [71, 729] width 23 height 16
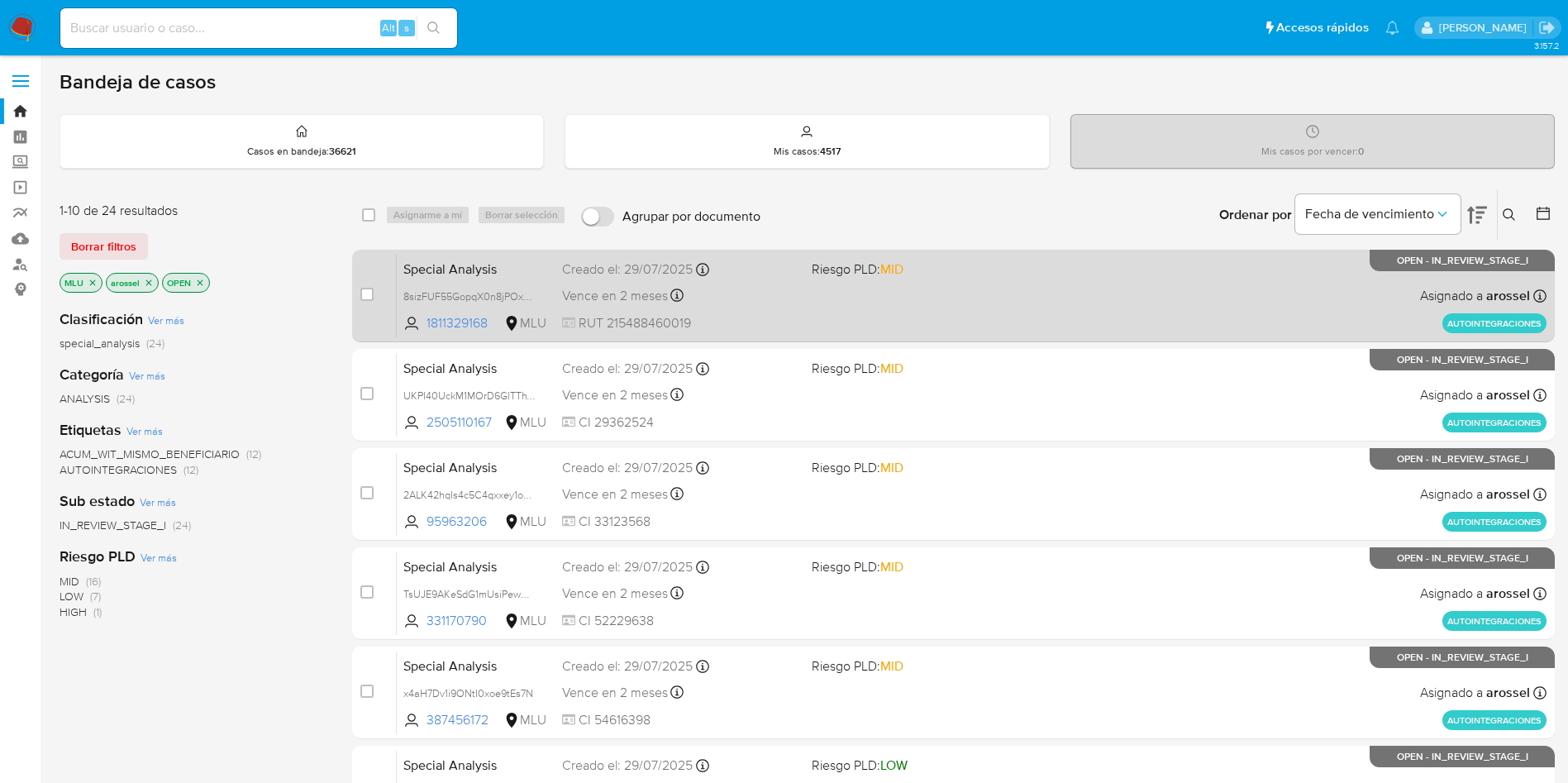
click at [803, 295] on div "Special Analysis 8sizFUF55GopqX0n8jPOxD09 1811329168 MLU Riesgo PLD: MID Creado…" at bounding box center [971, 296] width 1150 height 84
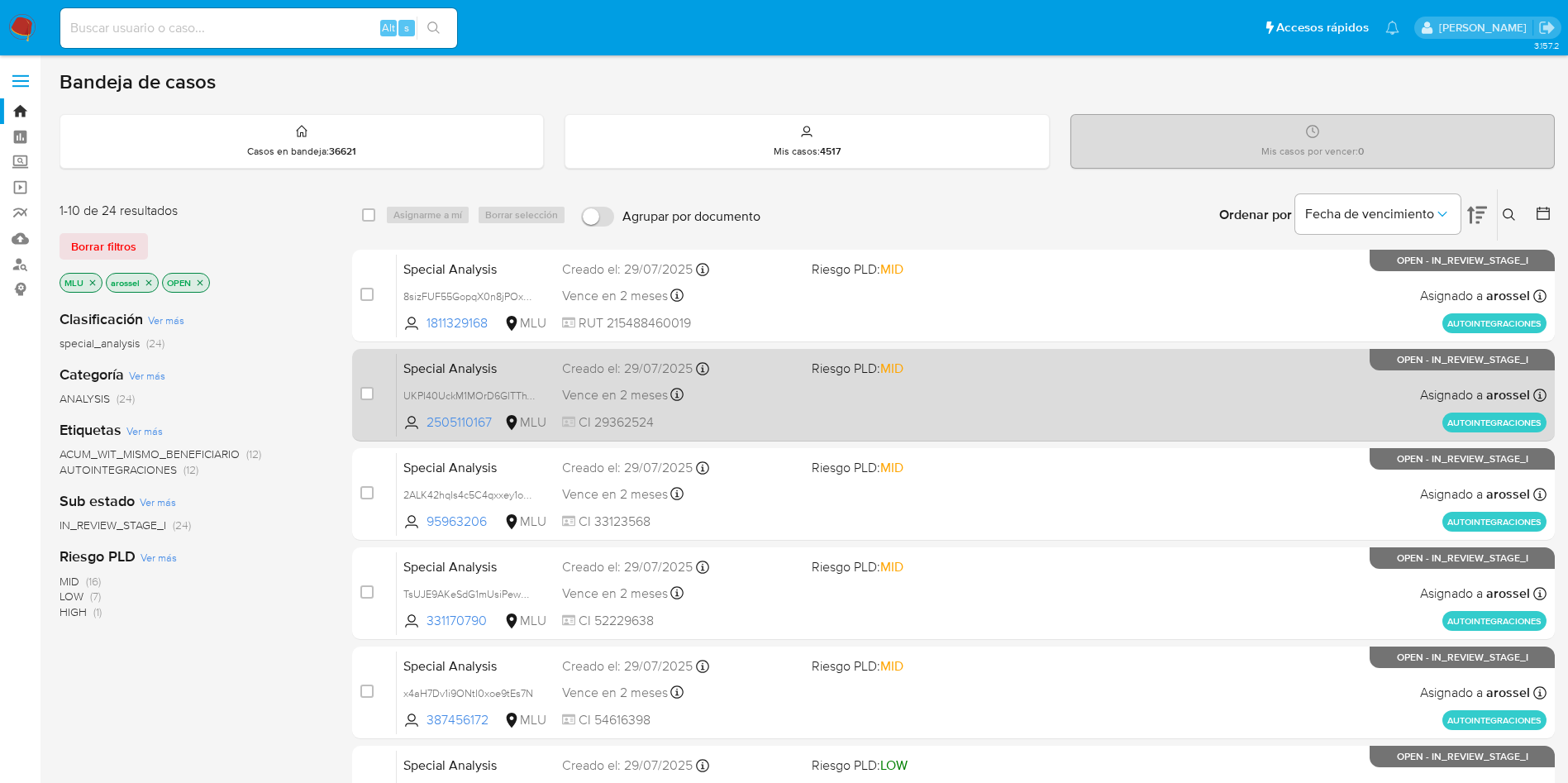
click at [828, 402] on div "Special Analysis UKPI40UckM1MOrD6GlTThVmU 2505110167 MLU Riesgo PLD: MID Creado…" at bounding box center [971, 395] width 1150 height 84
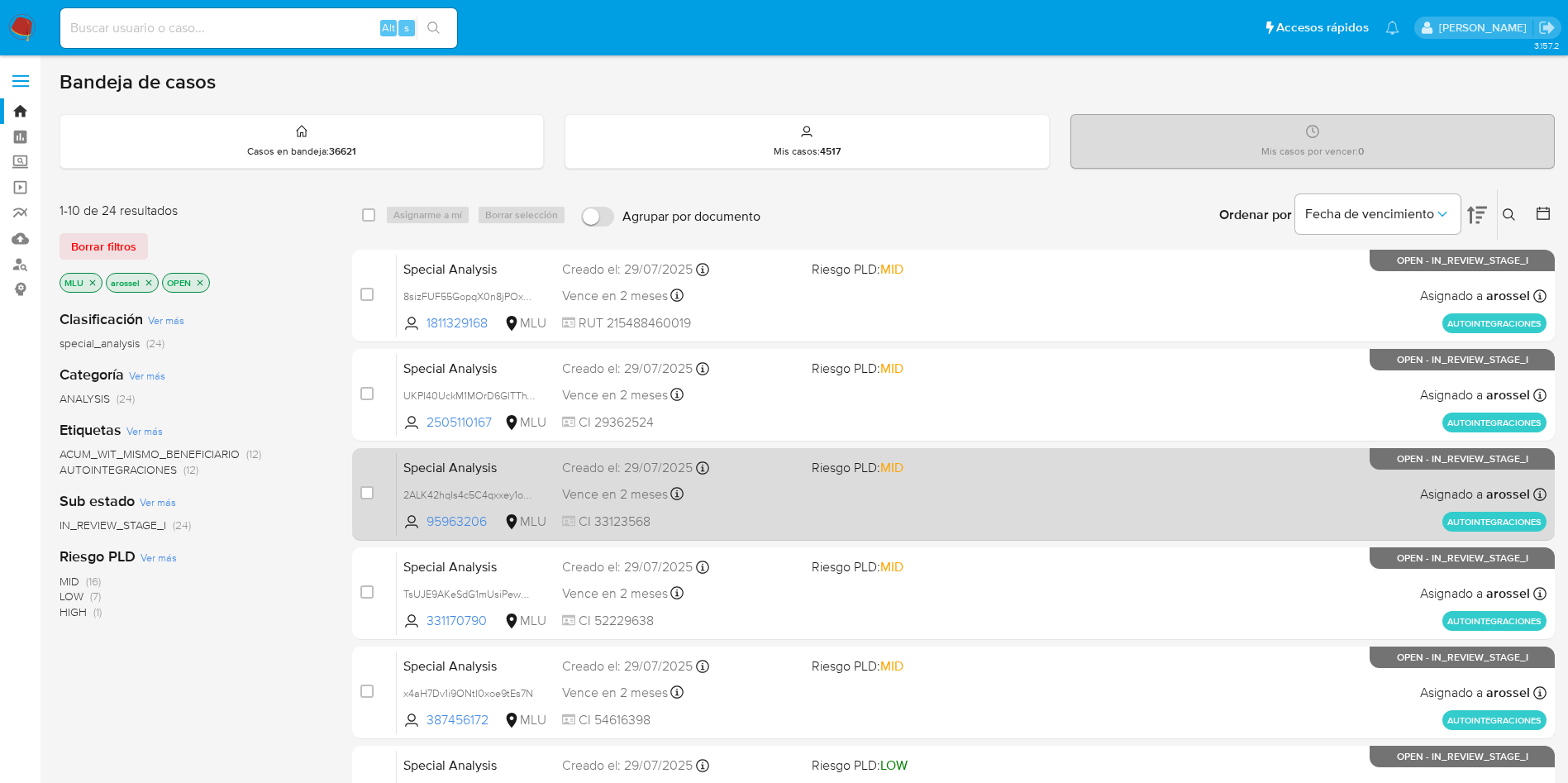
click at [819, 497] on div "Special Analysis 2ALK42hqIs4c5C4qxxey1owQ 95963206 MLU Riesgo PLD: MID Creado e…" at bounding box center [971, 493] width 1150 height 84
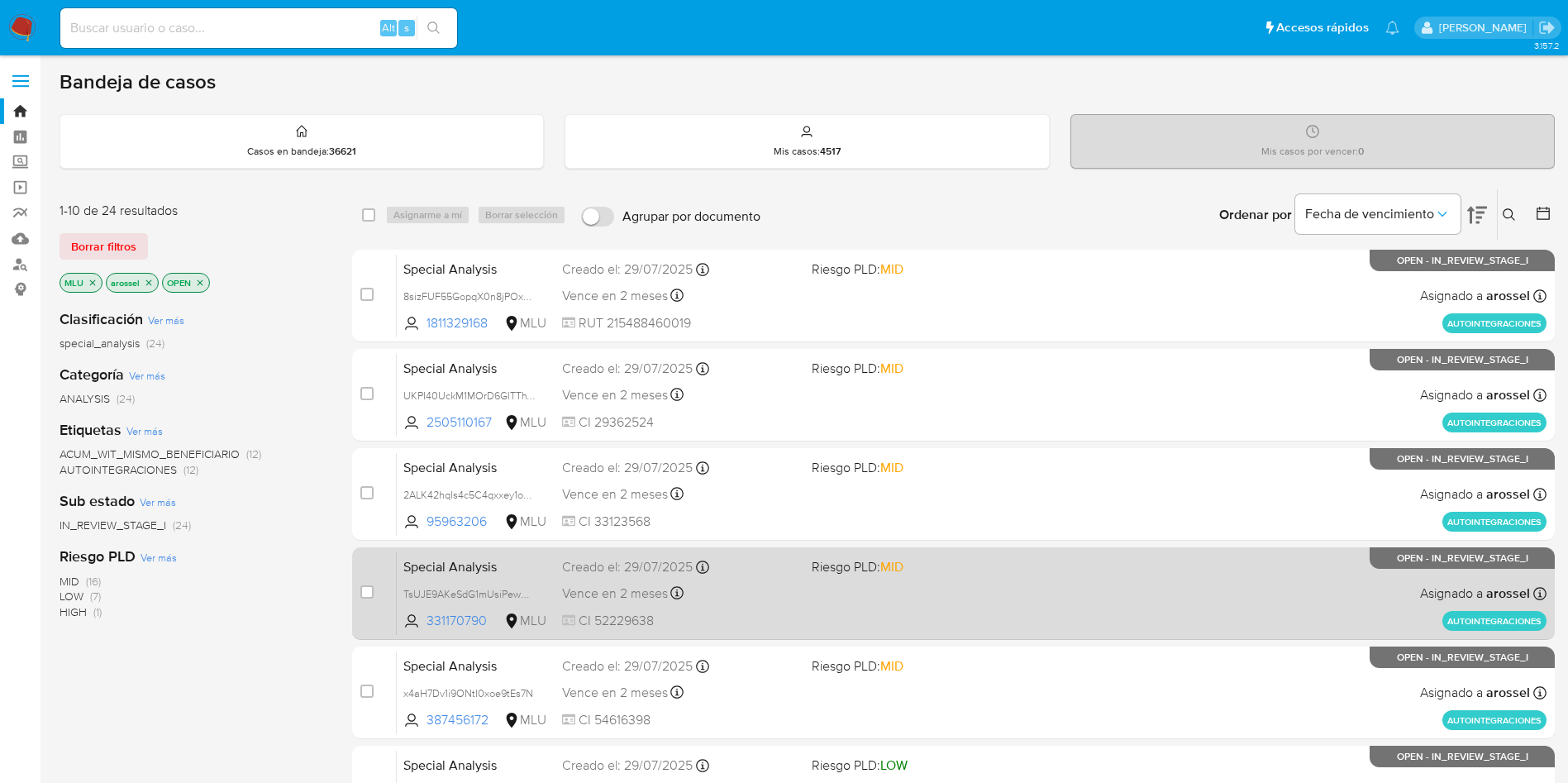
click at [758, 586] on div "Vence en 2 meses Vence el 27/10/2025 14:25:27" at bounding box center [681, 594] width 237 height 22
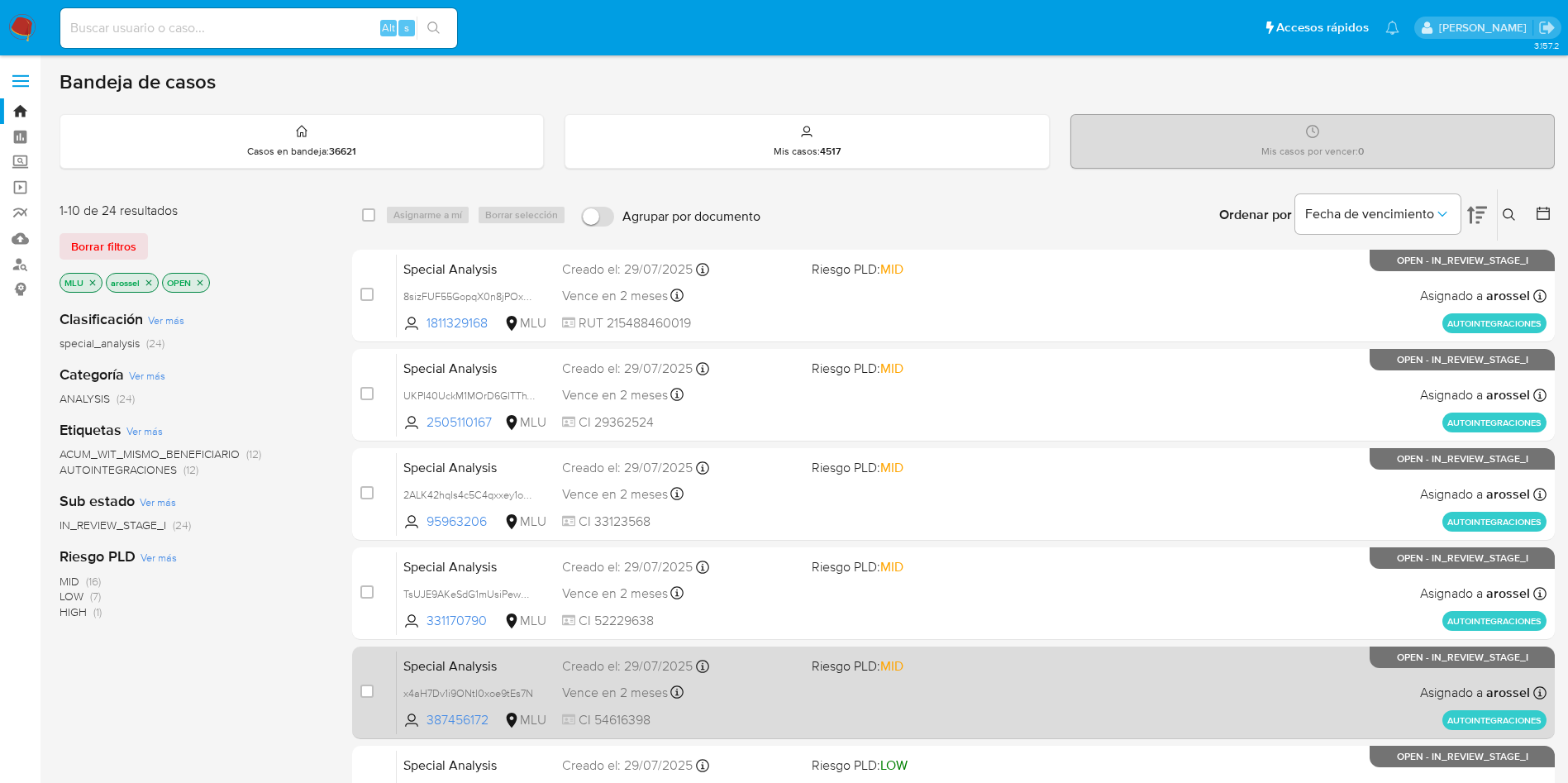
click at [796, 683] on div "Vence en 2 meses Vence el 27/10/2025 14:25:29" at bounding box center [681, 693] width 237 height 22
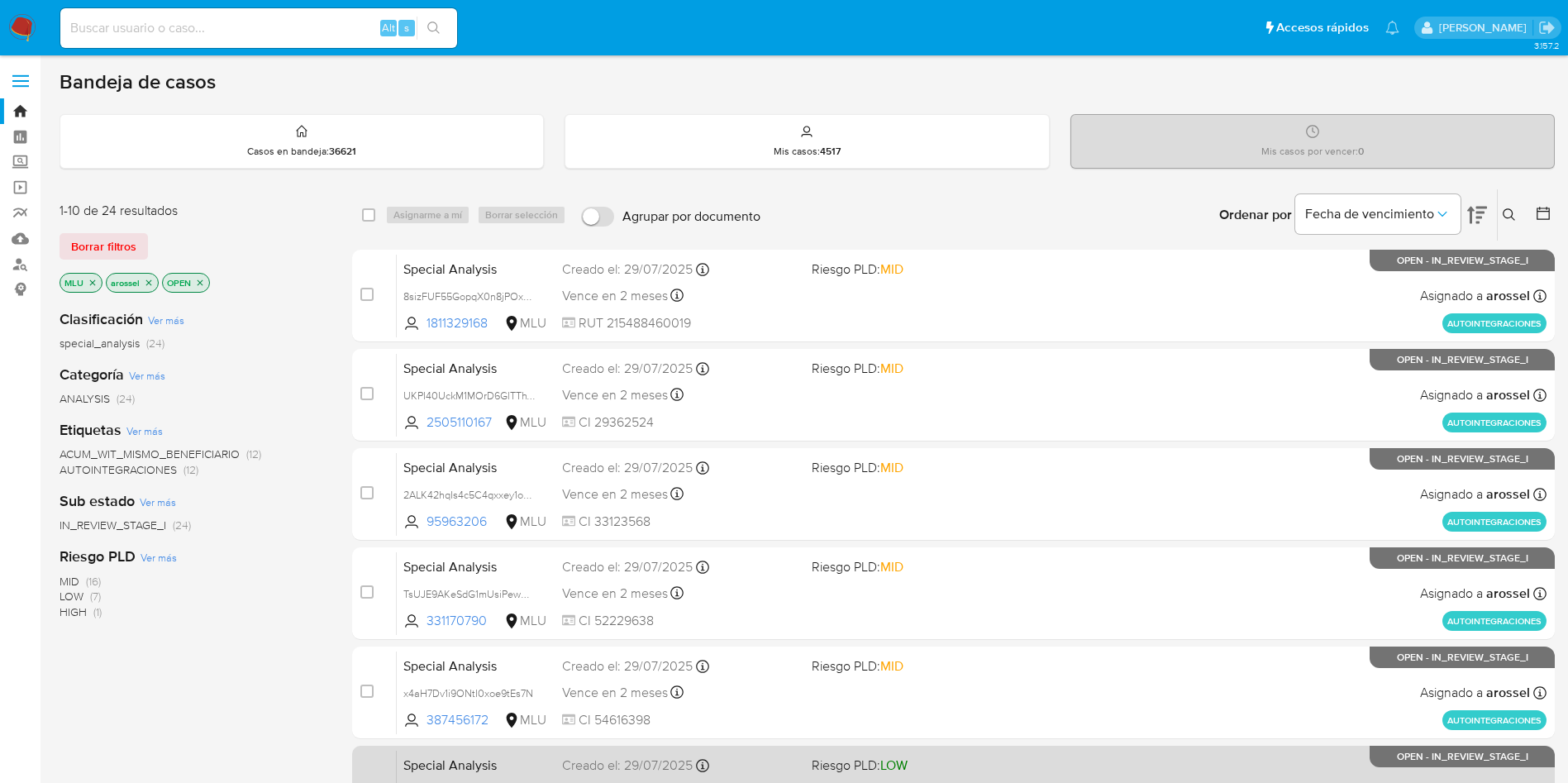
click at [778, 766] on div "Creado el: 29/07/2025 Creado el: 29/07/2025 14:25:30" at bounding box center [681, 766] width 237 height 18
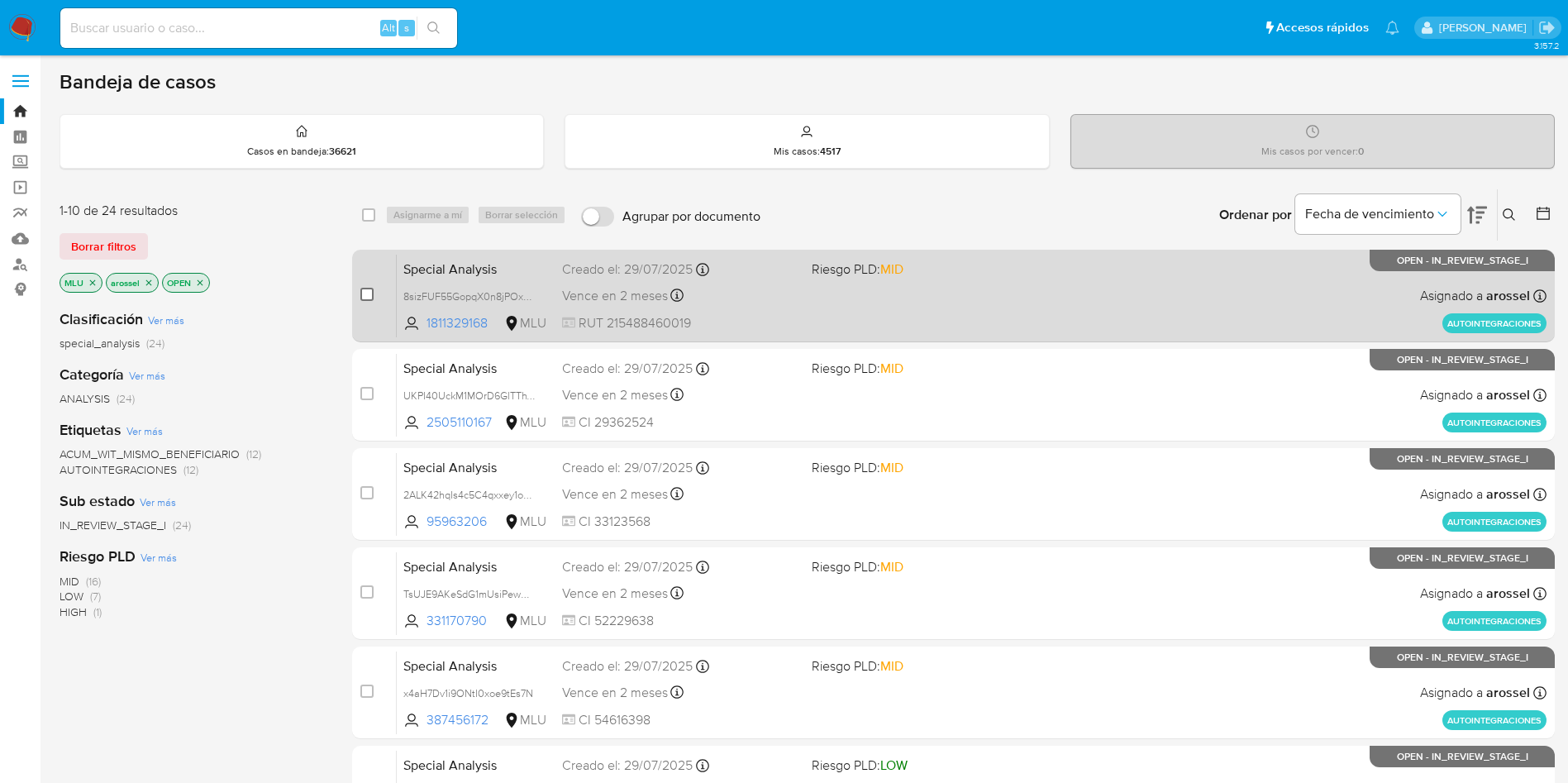
click at [365, 292] on input "checkbox" at bounding box center [366, 294] width 13 height 13
checkbox input "true"
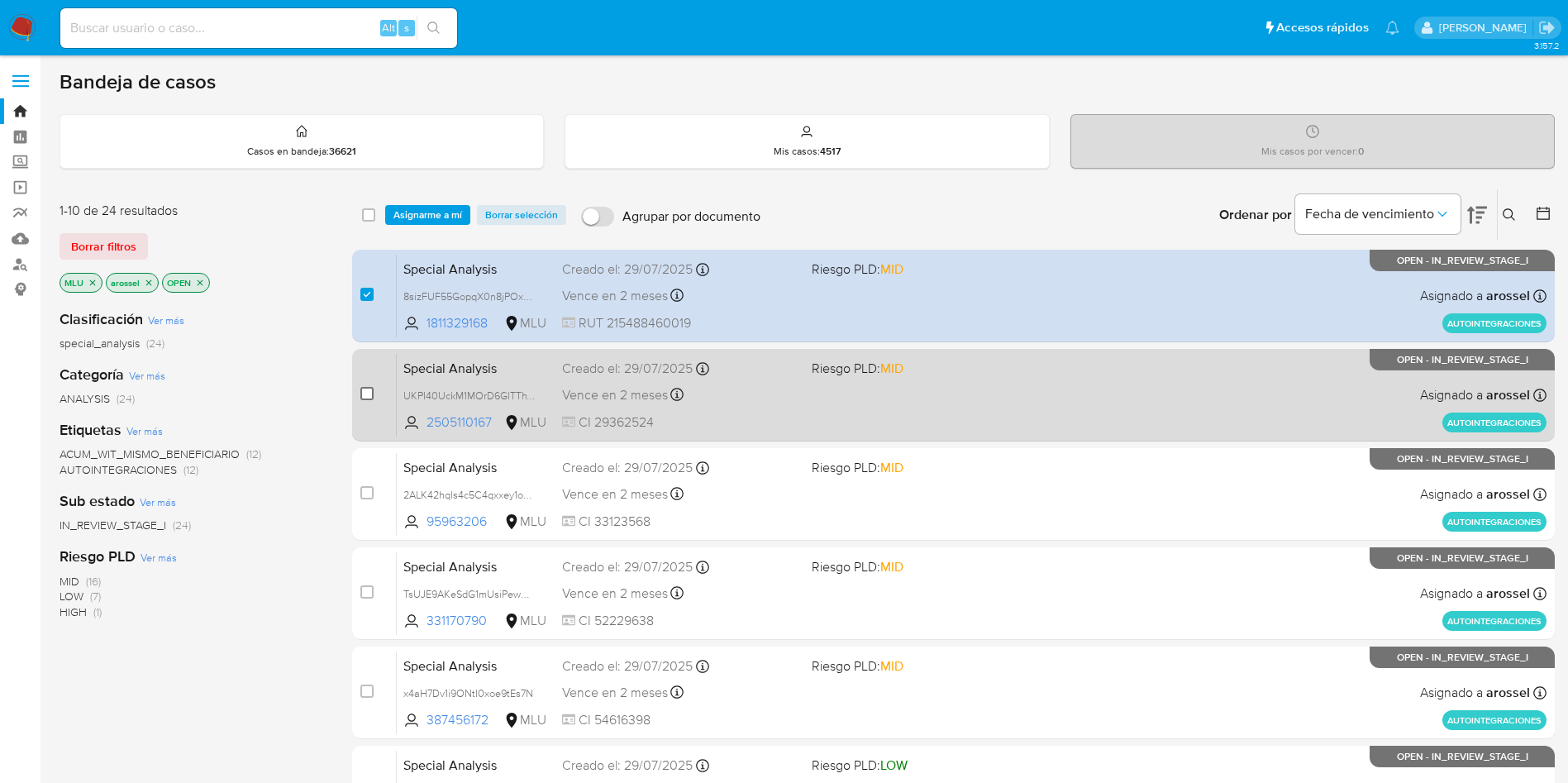
click at [367, 394] on input "checkbox" at bounding box center [366, 393] width 13 height 13
checkbox input "true"
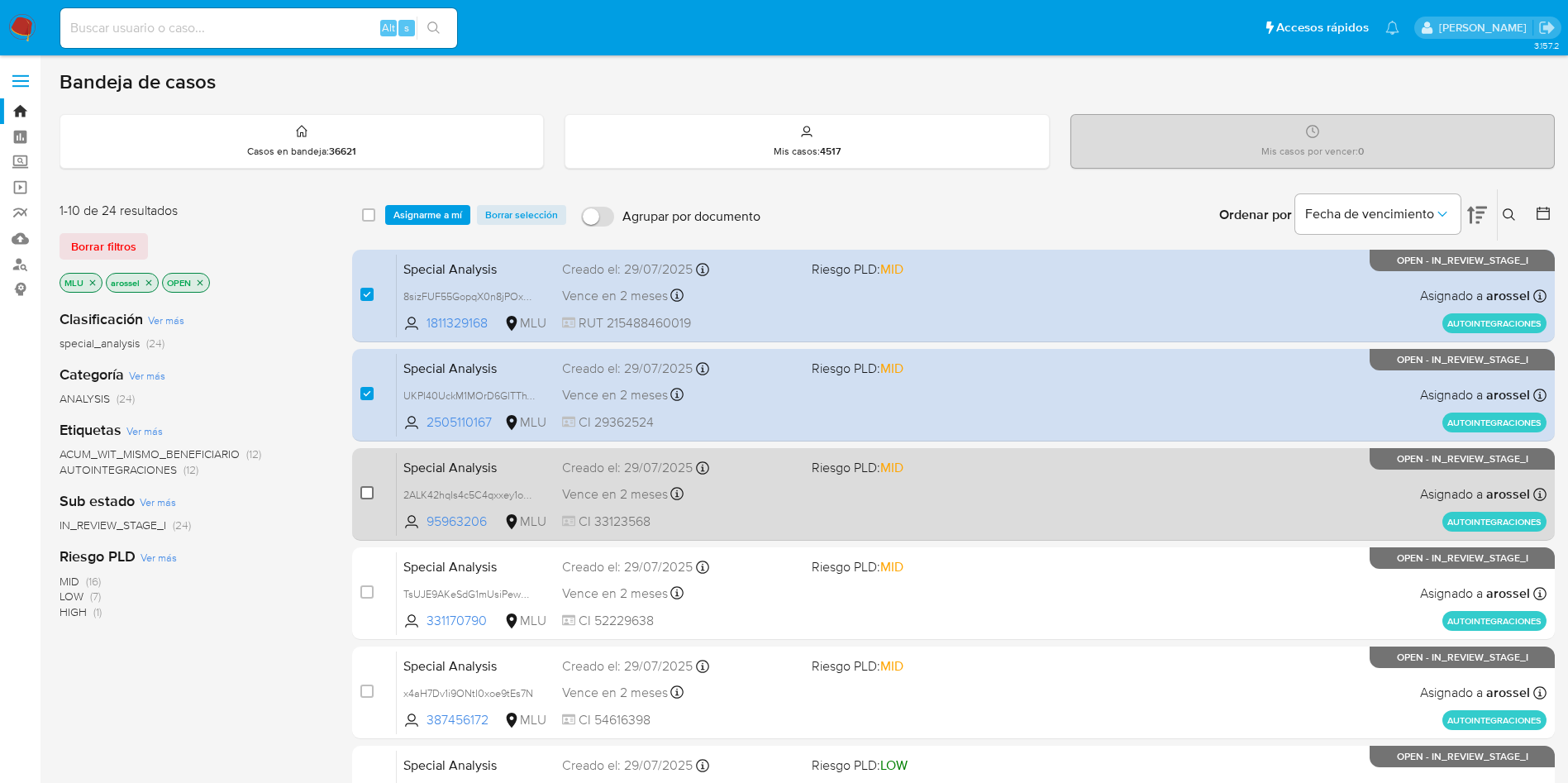
click at [370, 489] on input "checkbox" at bounding box center [366, 493] width 13 height 13
checkbox input "true"
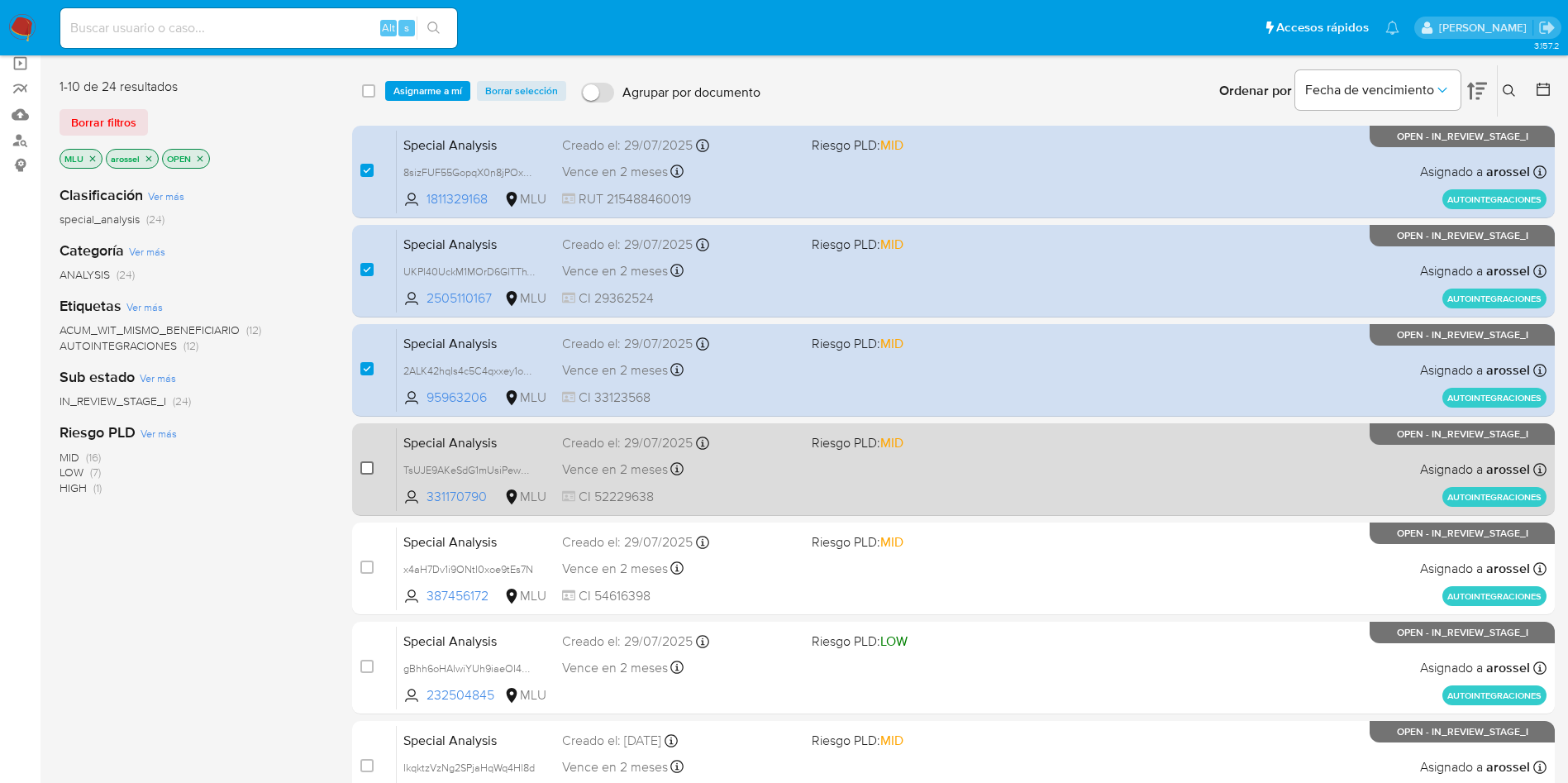
click at [370, 467] on input "checkbox" at bounding box center [366, 468] width 13 height 13
checkbox input "true"
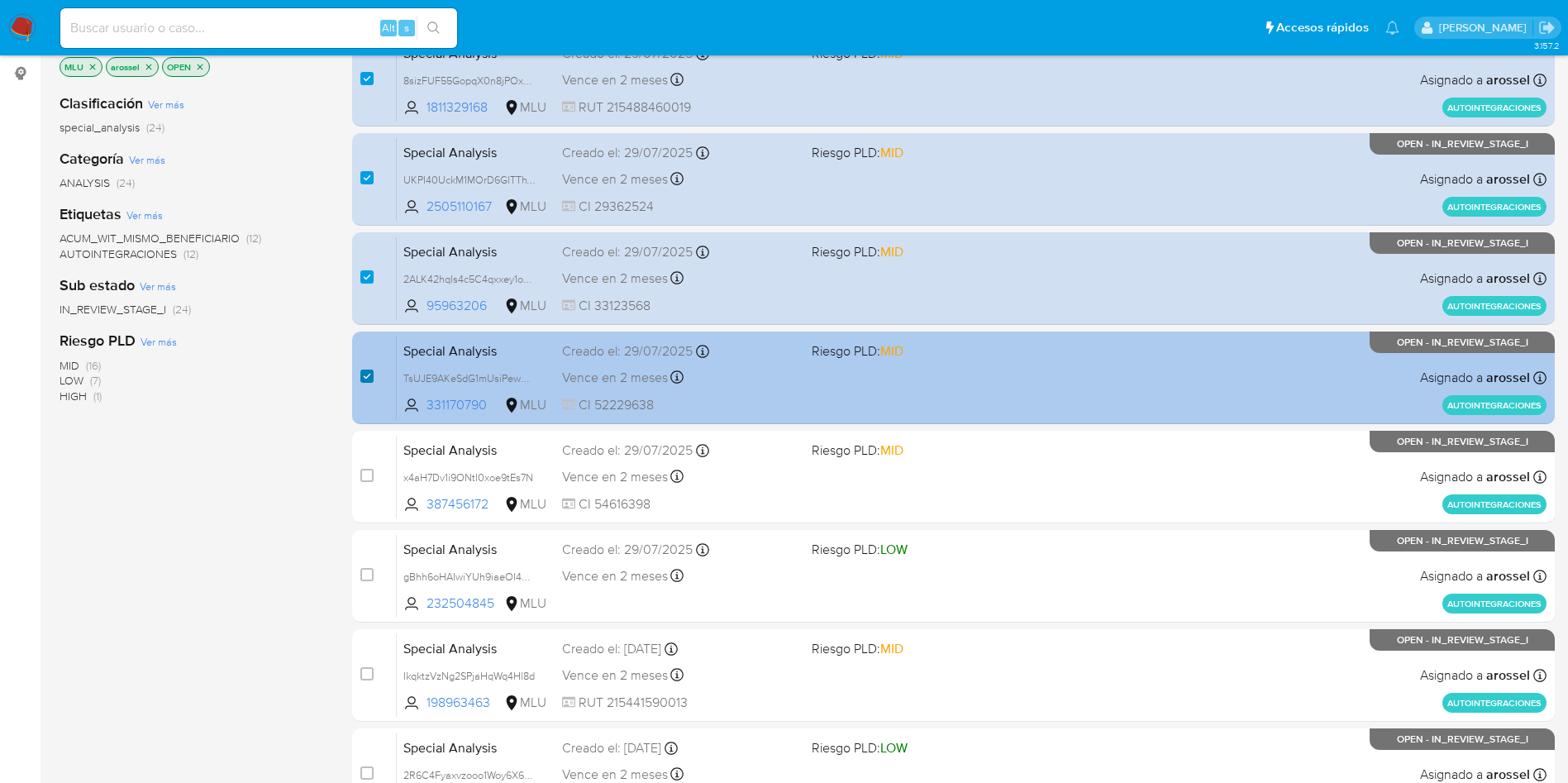
scroll to position [248, 0]
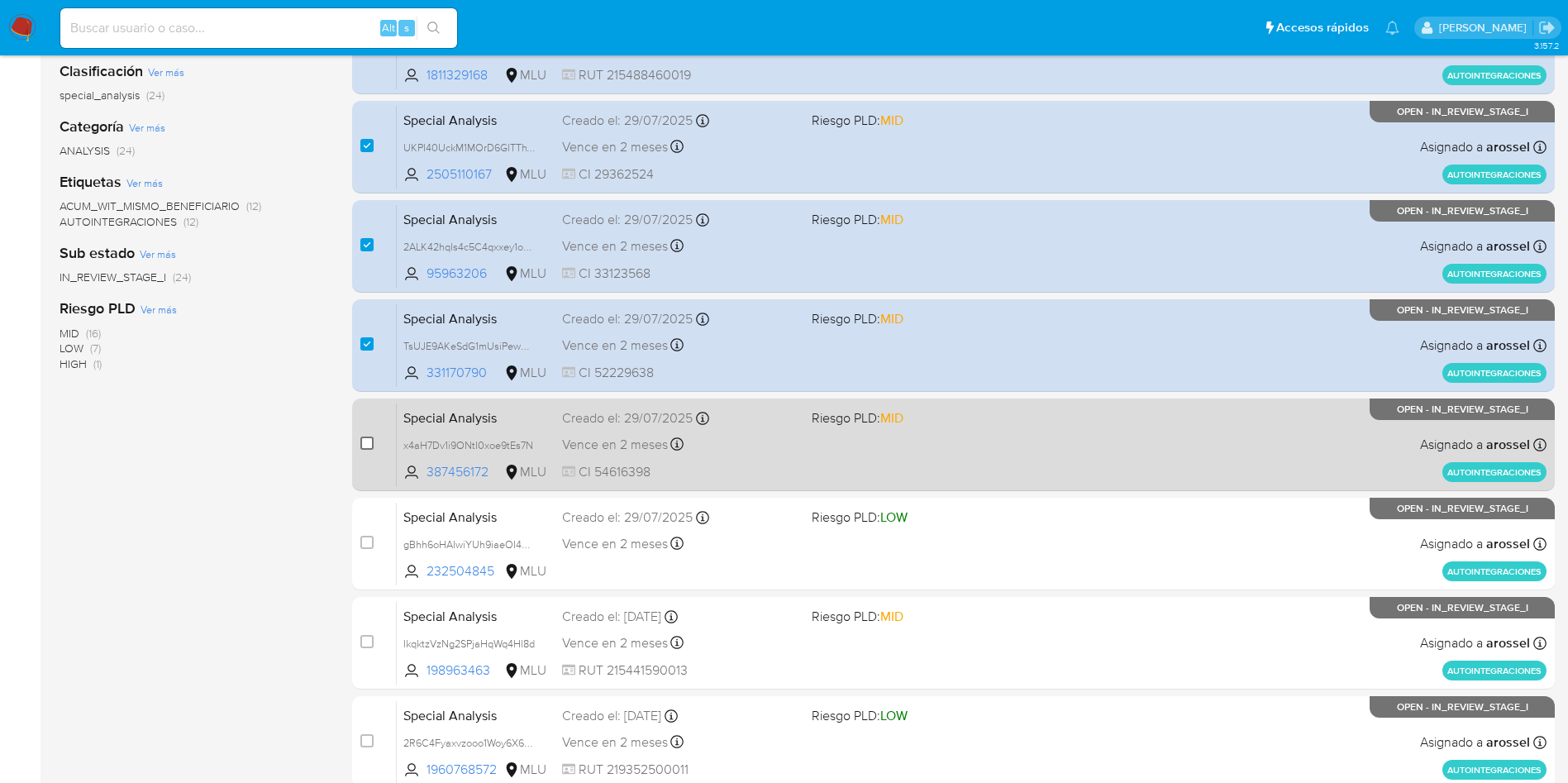
click at [369, 448] on input "checkbox" at bounding box center [366, 442] width 13 height 13
checkbox input "true"
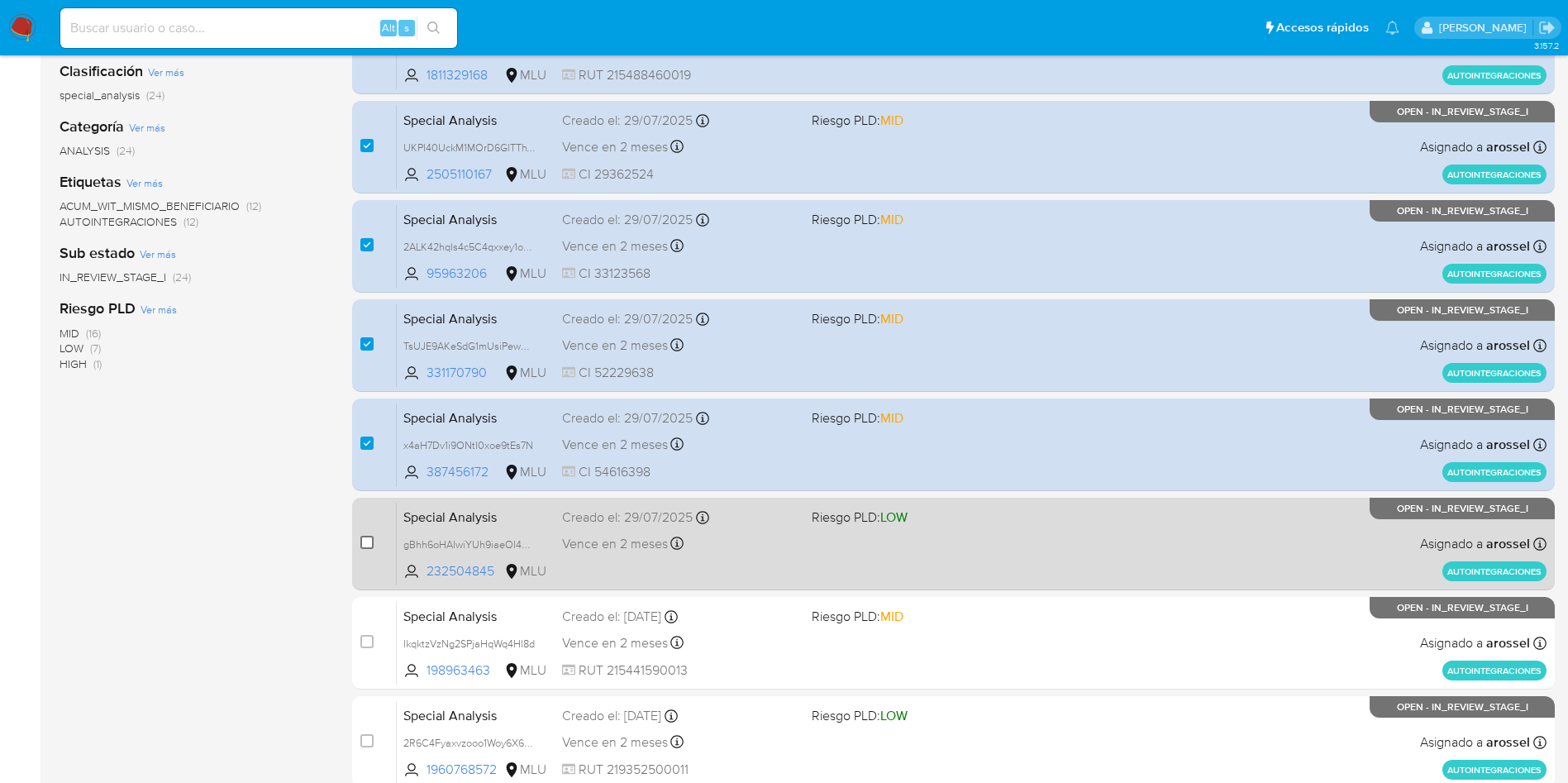
click at [372, 539] on input "checkbox" at bounding box center [366, 542] width 13 height 13
checkbox input "true"
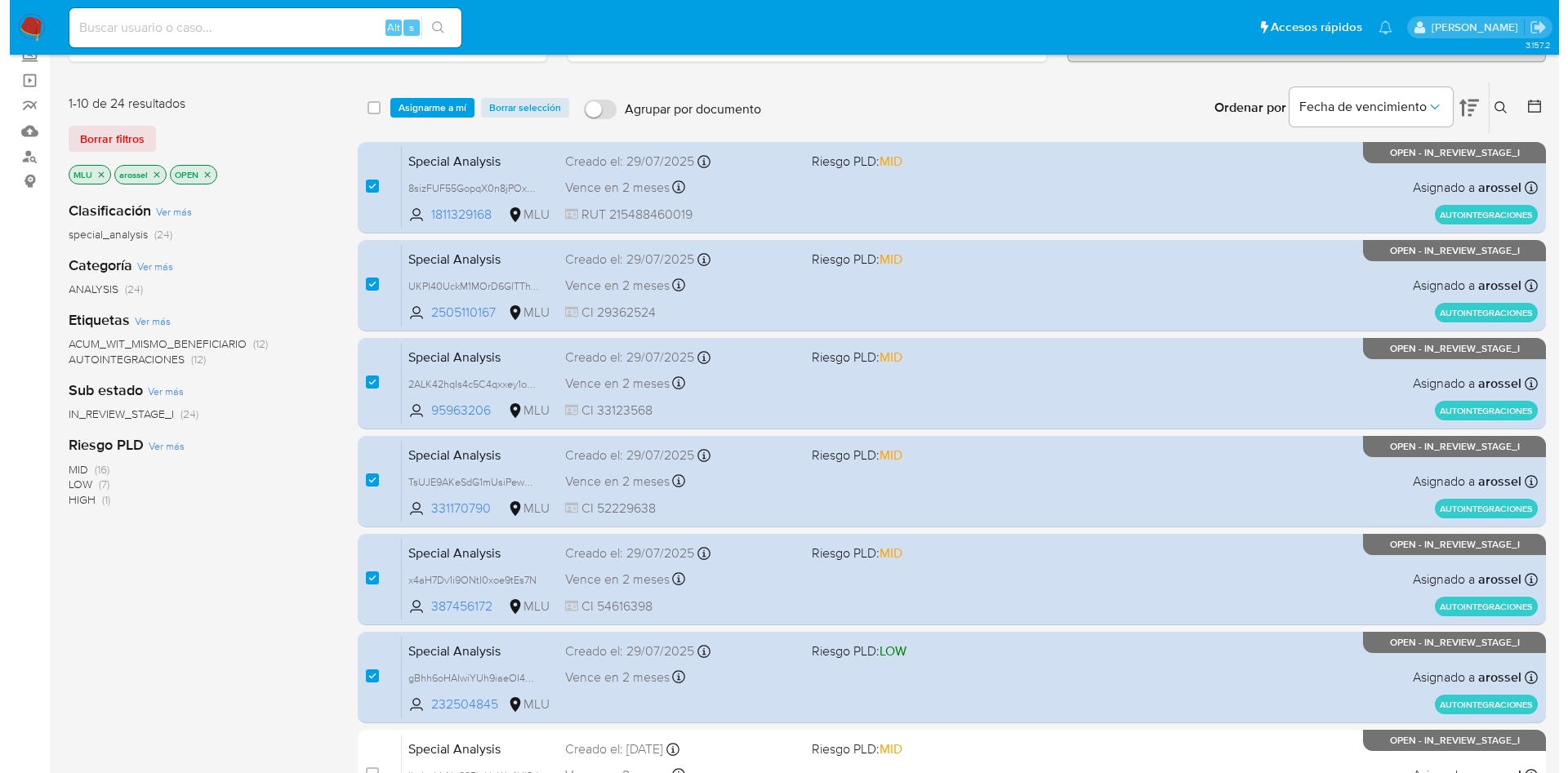
scroll to position [0, 0]
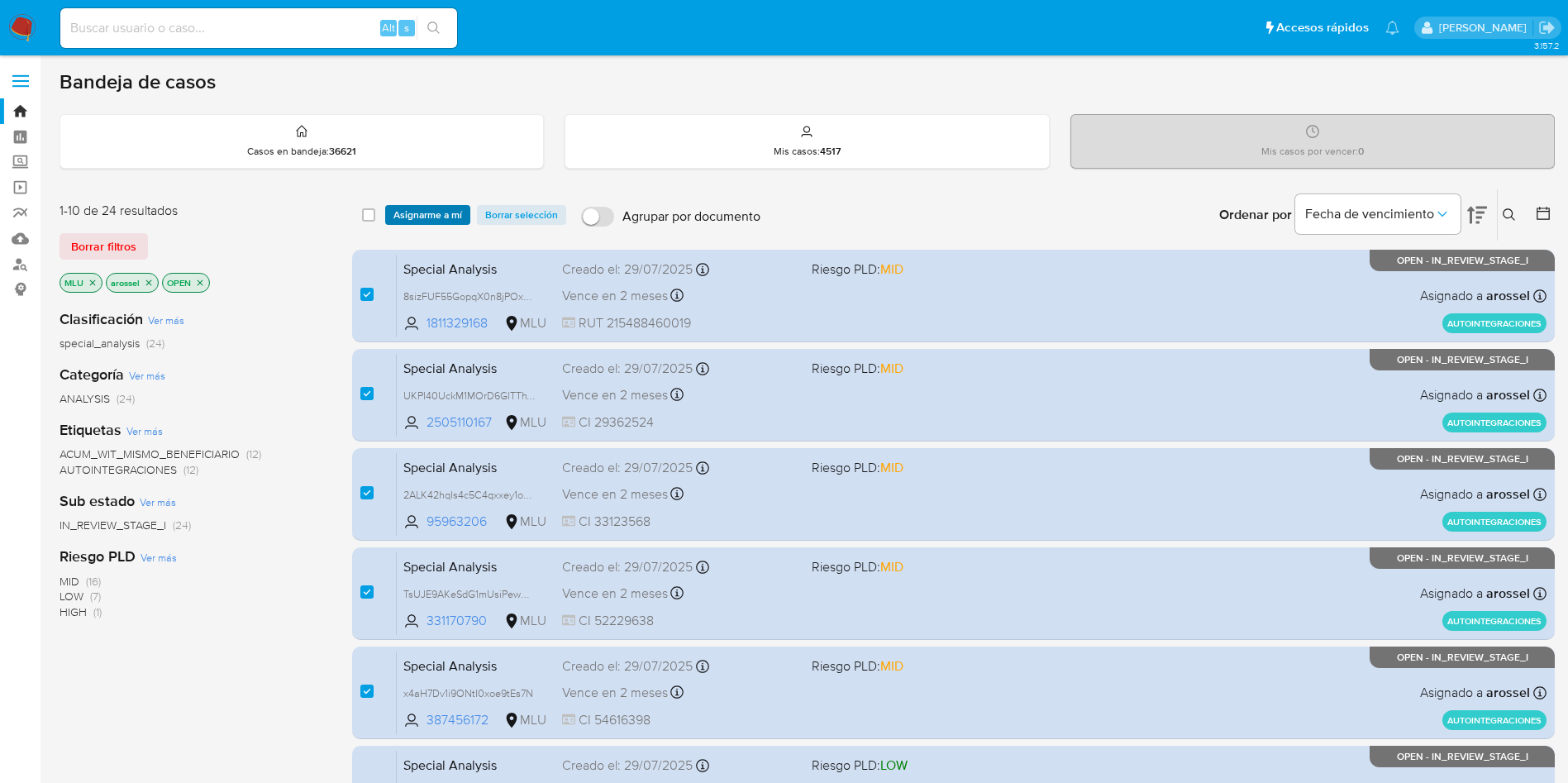
click at [415, 209] on span "Asignarme a mí" at bounding box center [427, 214] width 68 height 16
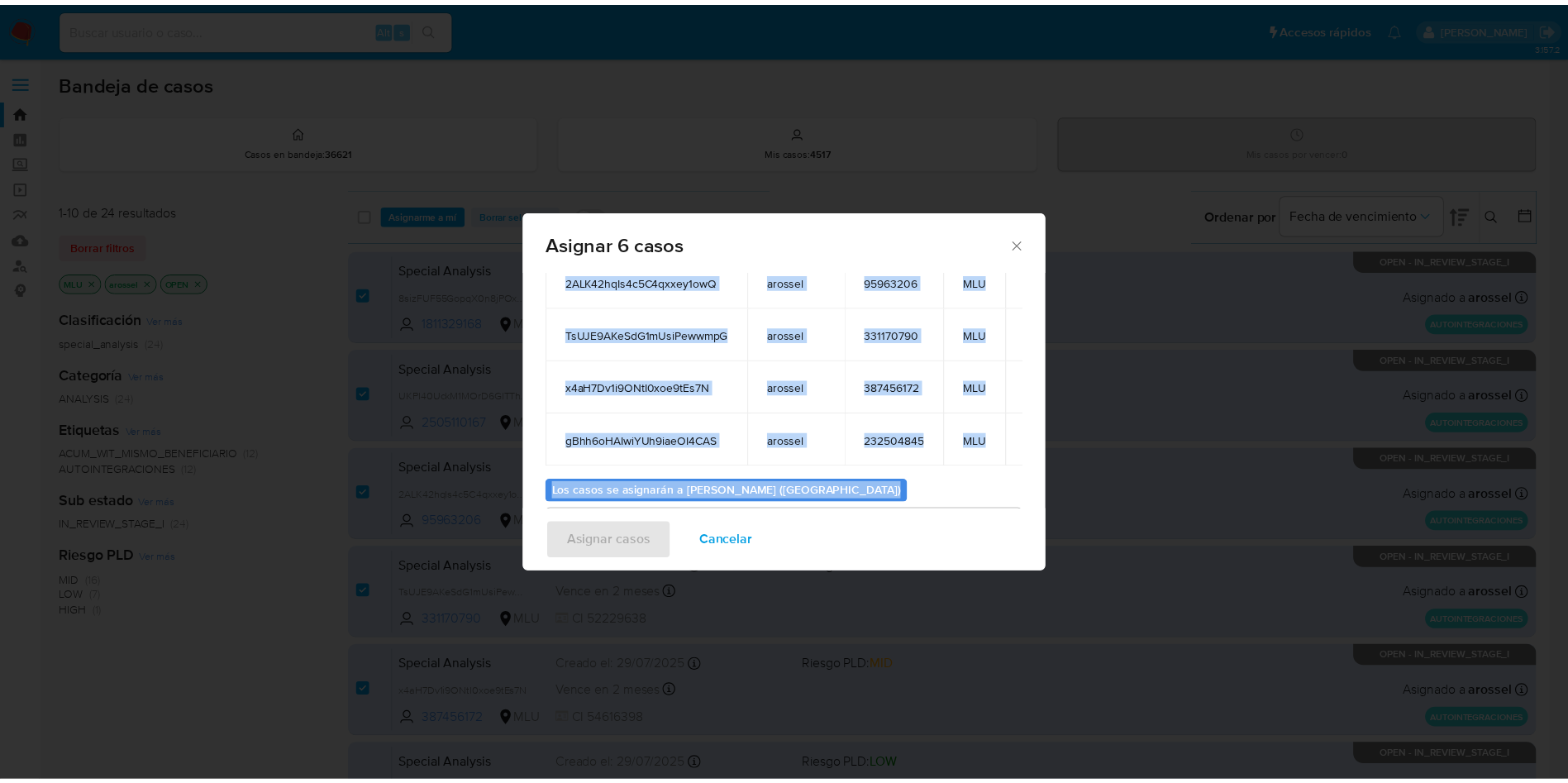
scroll to position [293, 0]
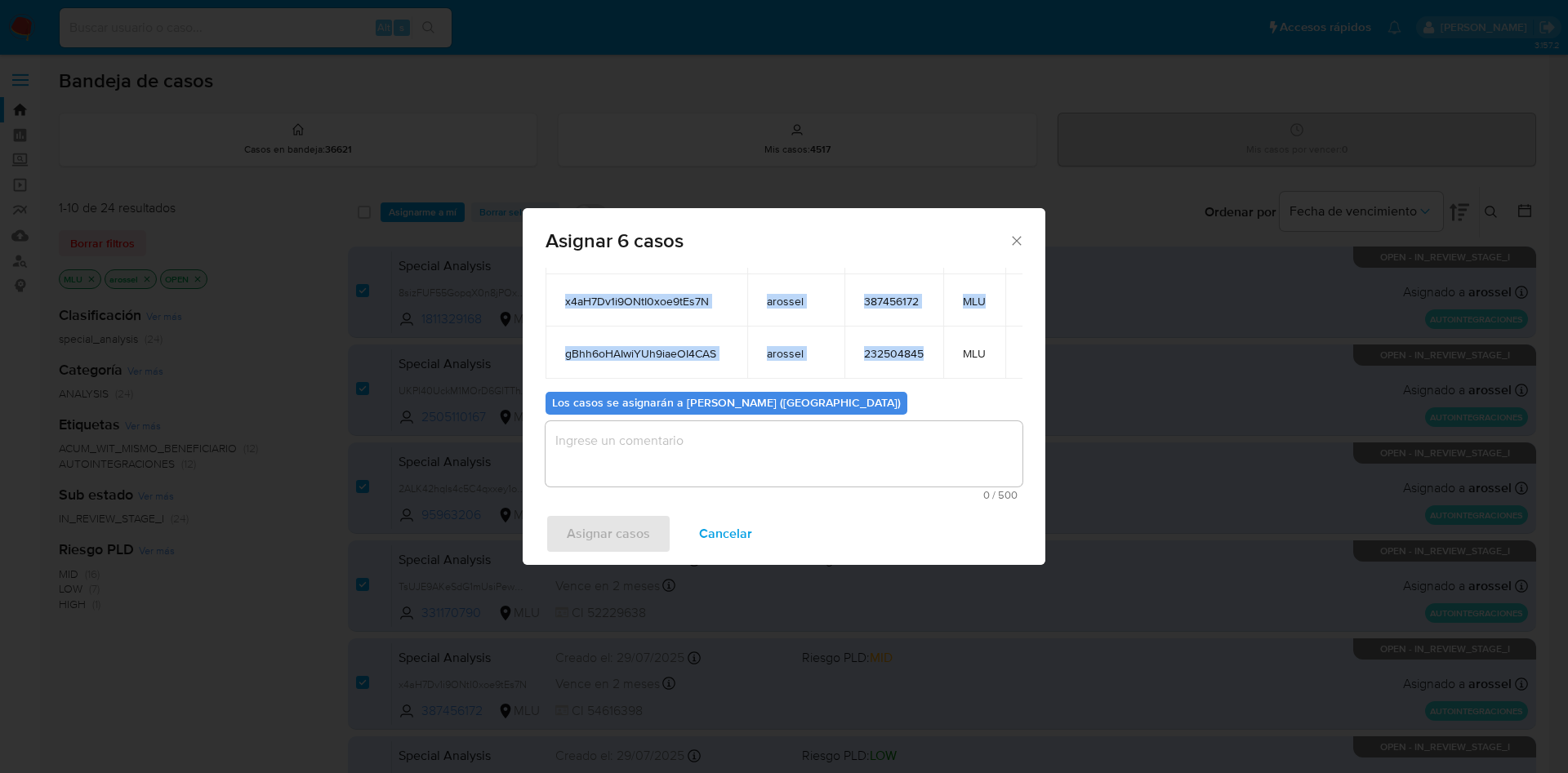
drag, startPoint x: 564, startPoint y: 332, endPoint x: 927, endPoint y: 351, distance: 363.5
click at [927, 351] on table "ID Propietario ID de usuario Site 8sizFUF55GopqX0n8jPOxD09 arossel 1811329168 M…" at bounding box center [805, 194] width 519 height 369
copy table "ID Propietario ID de usuario Site 8sizFUF55GopqX0n8jPOxD09 arossel 1811329168 M…"
click at [730, 524] on span "Cancelar" at bounding box center [726, 534] width 53 height 36
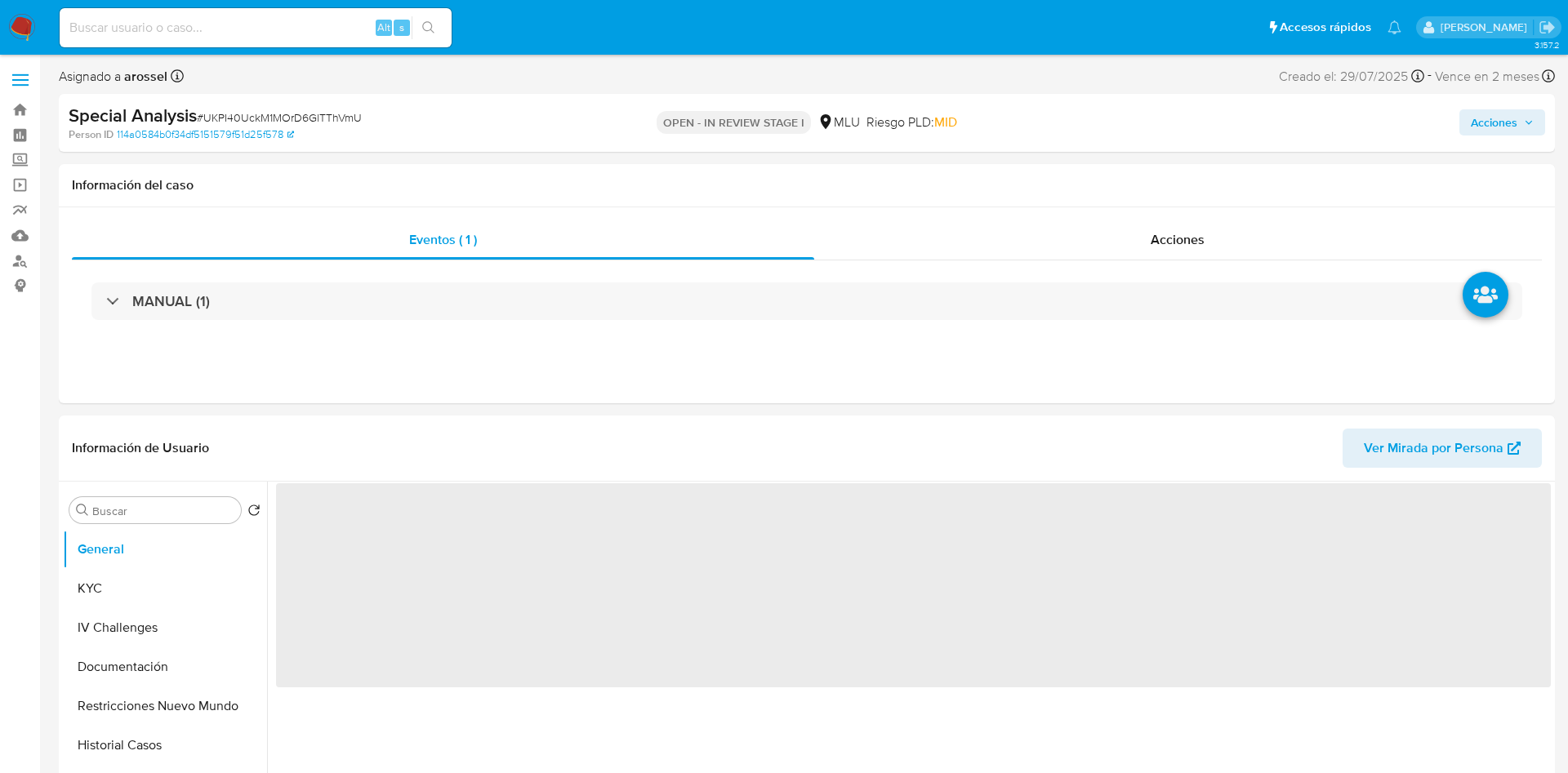
select select "10"
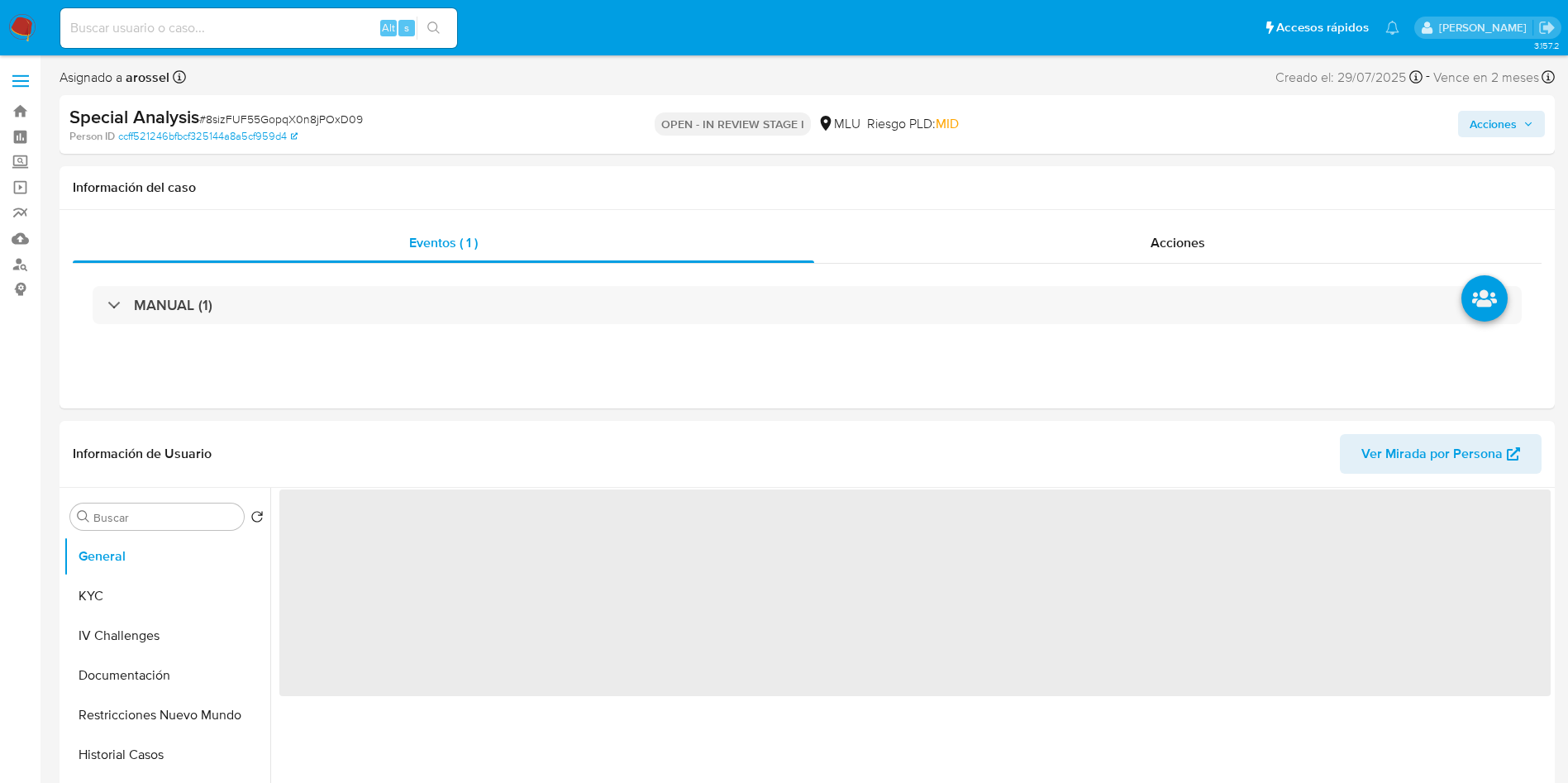
select select "10"
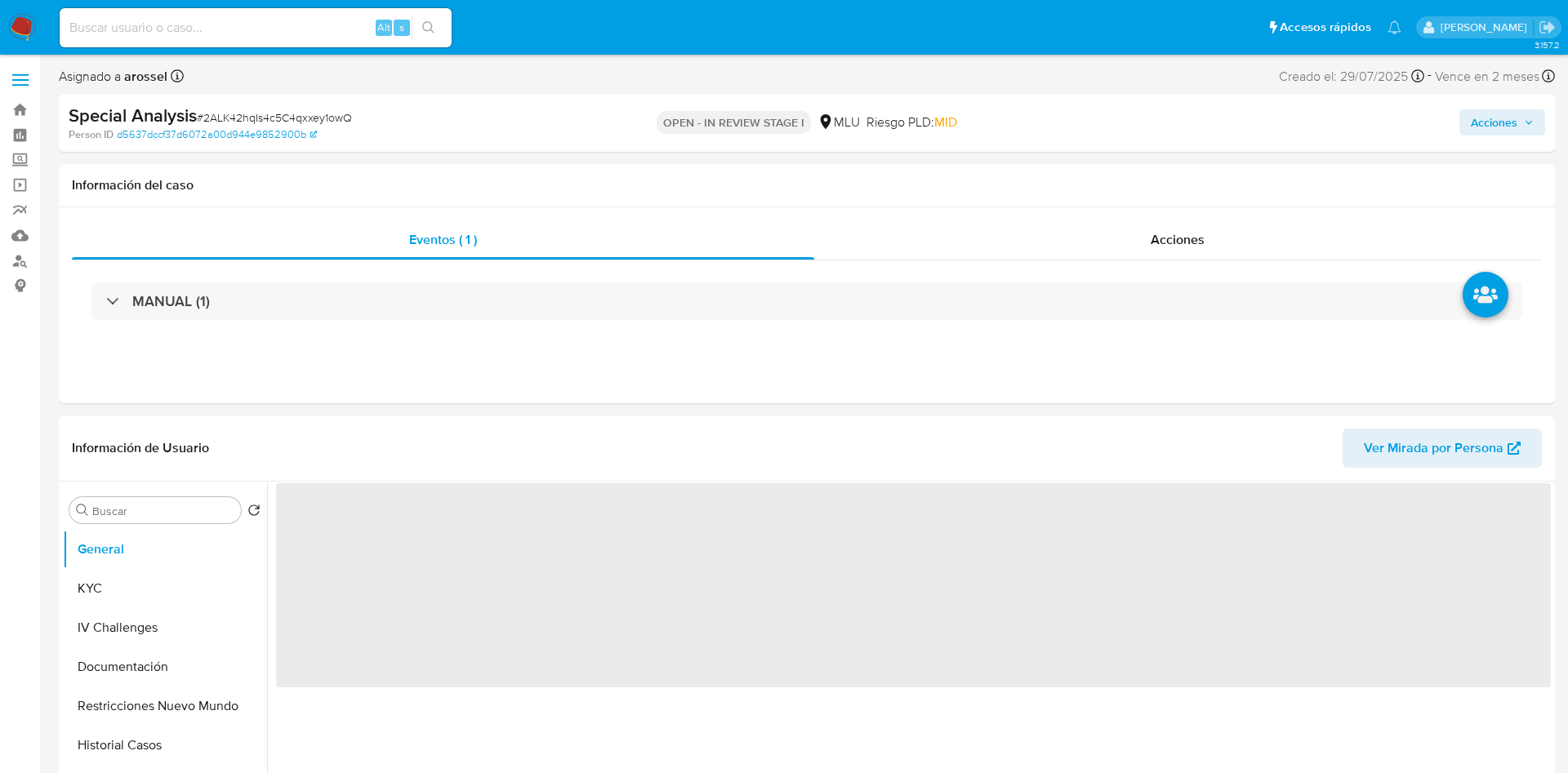
select select "10"
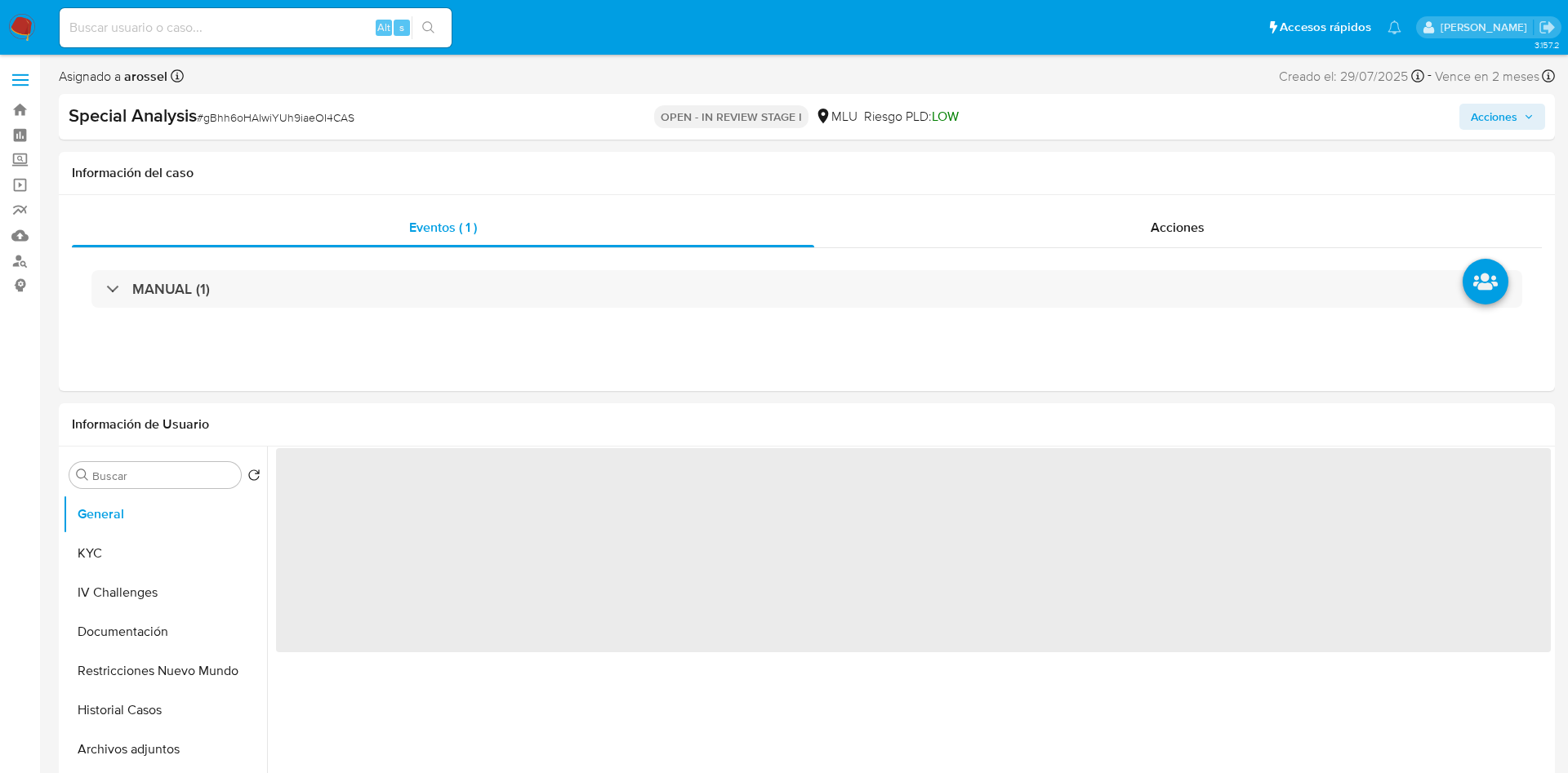
select select "10"
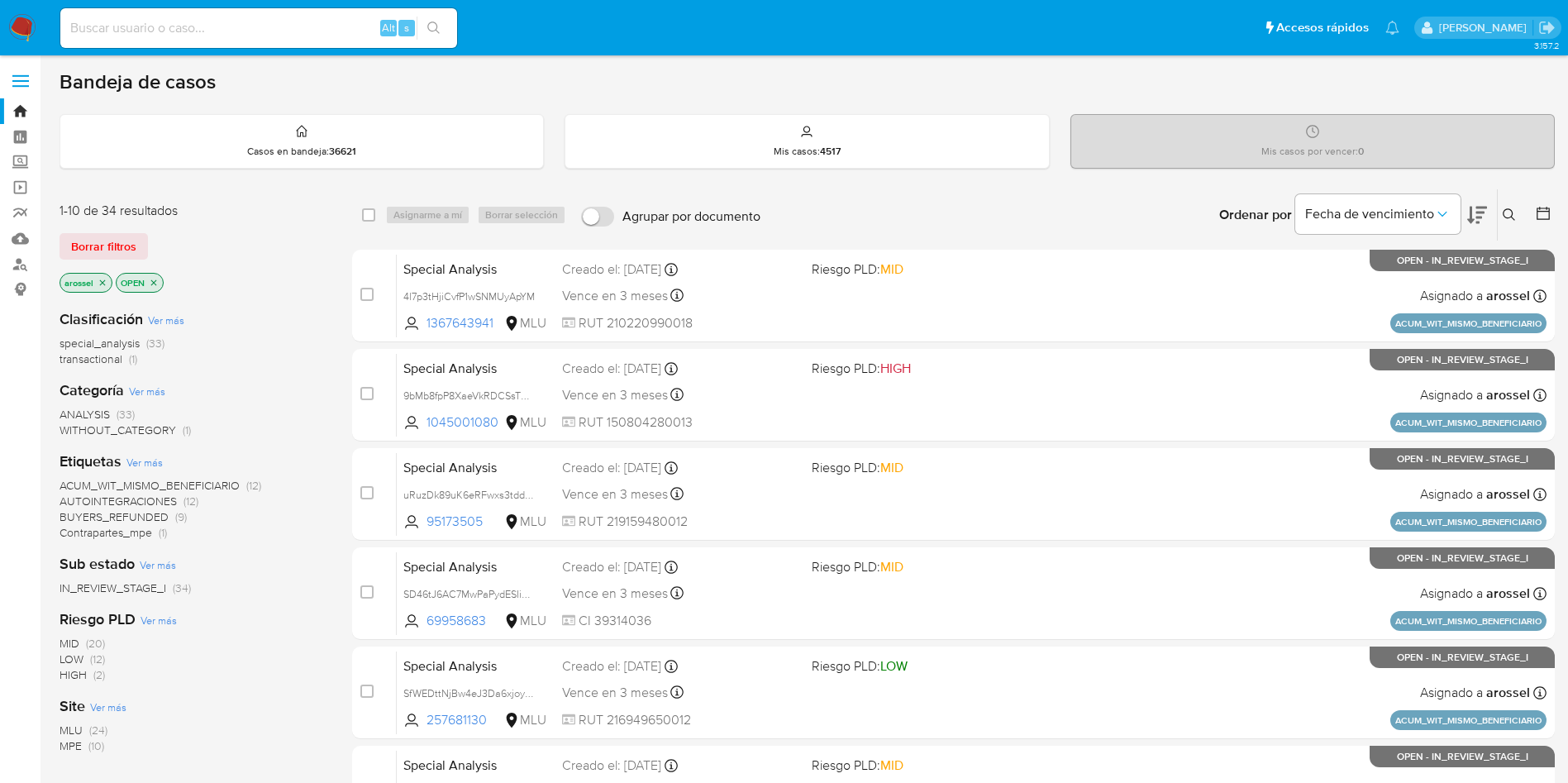
click at [268, 22] on input at bounding box center [258, 28] width 397 height 22
paste input "8sizFUF55GopqX0n8jPOxD09"
type input "8sizFUF55GopqX0n8jPOxD09"
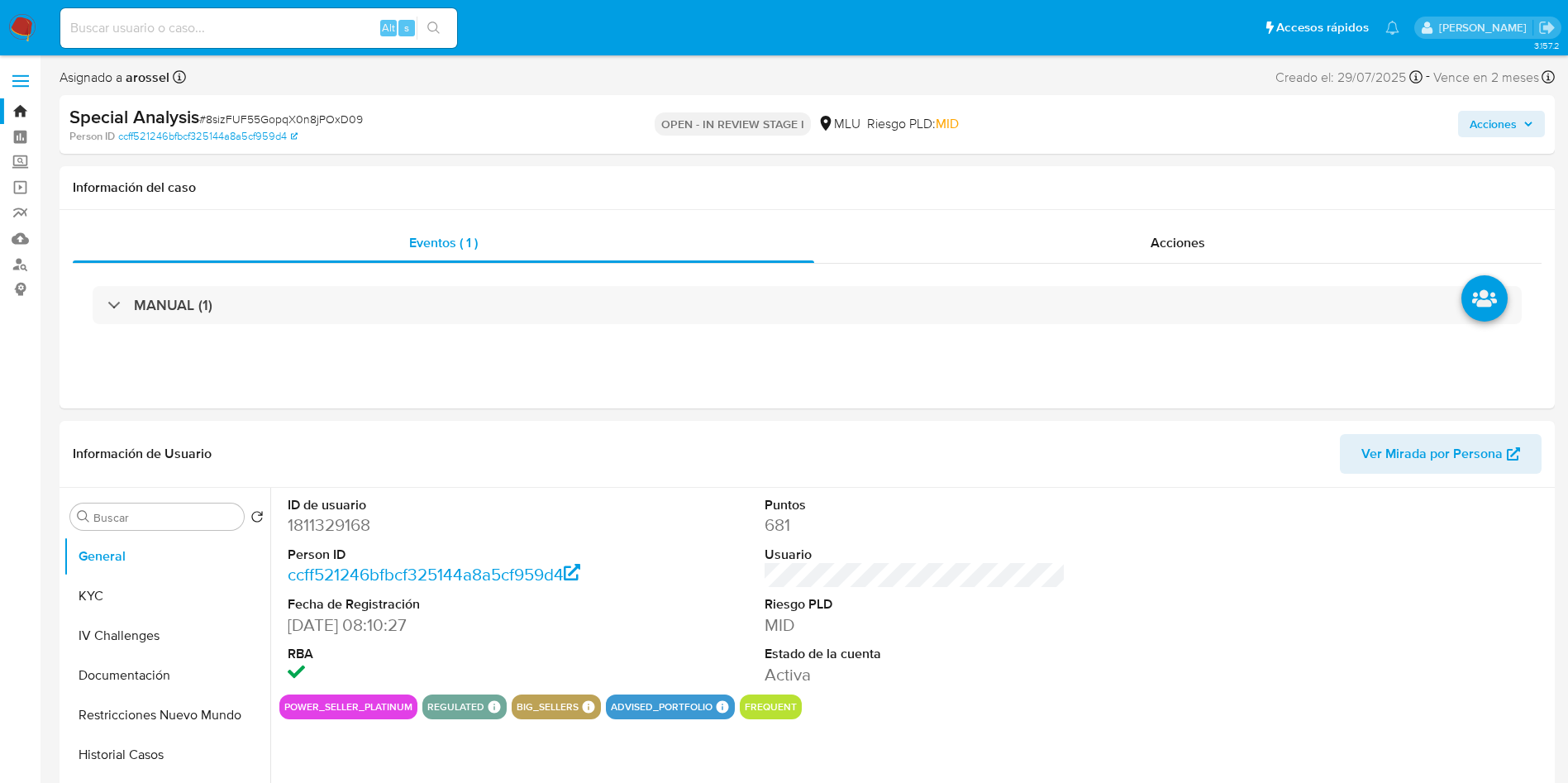
select select "10"
drag, startPoint x: 1410, startPoint y: 191, endPoint x: 1053, endPoint y: 524, distance: 488.2
click at [1410, 191] on h1 "Información del caso" at bounding box center [807, 188] width 1469 height 16
click at [17, 237] on link "Mulan" at bounding box center [98, 239] width 197 height 26
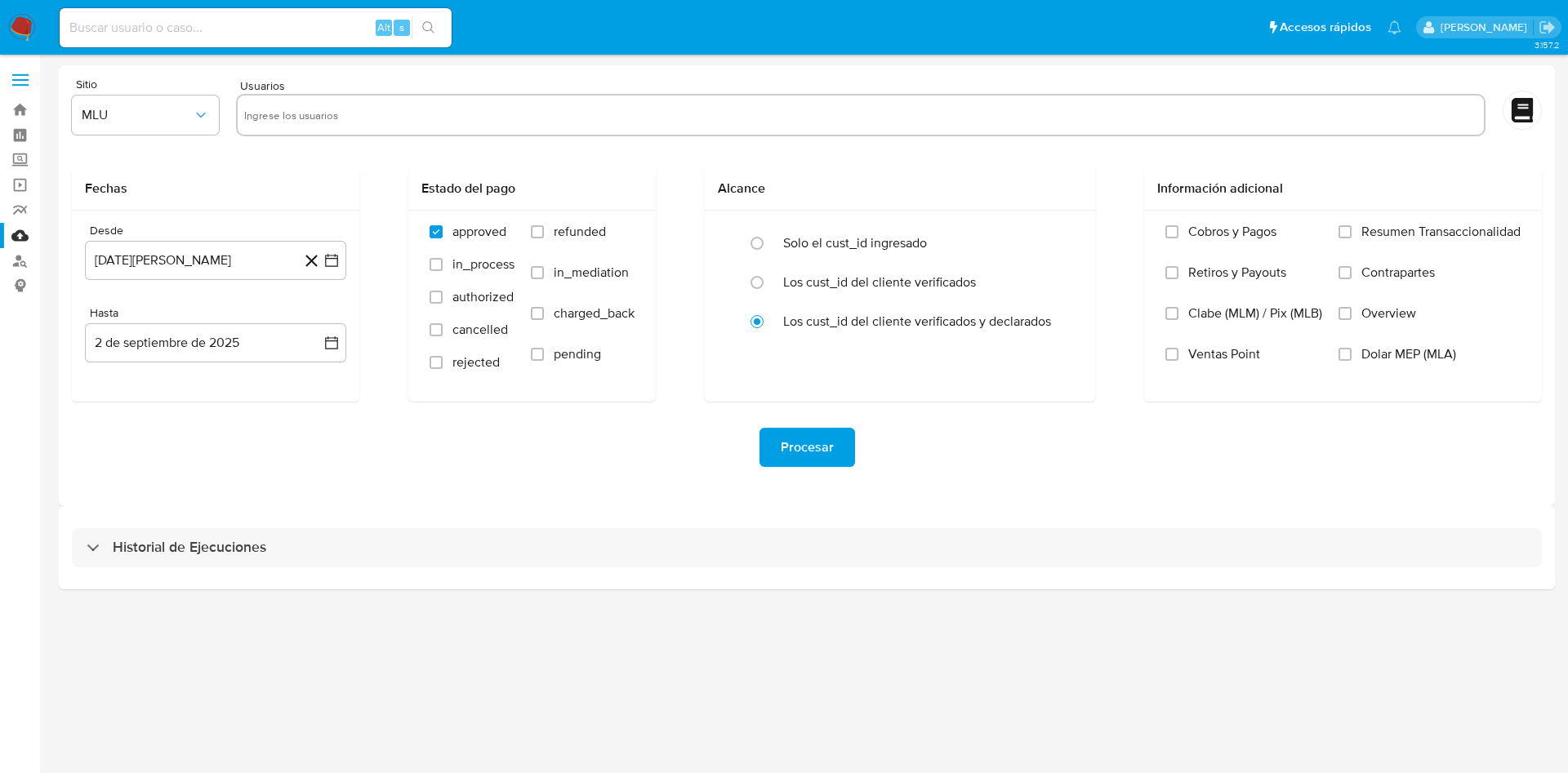
click at [446, 121] on input "text" at bounding box center [860, 115] width 1233 height 26
paste input "1811329168"
type input "1811329168"
paste input "2505110167"
type input "2505110167"
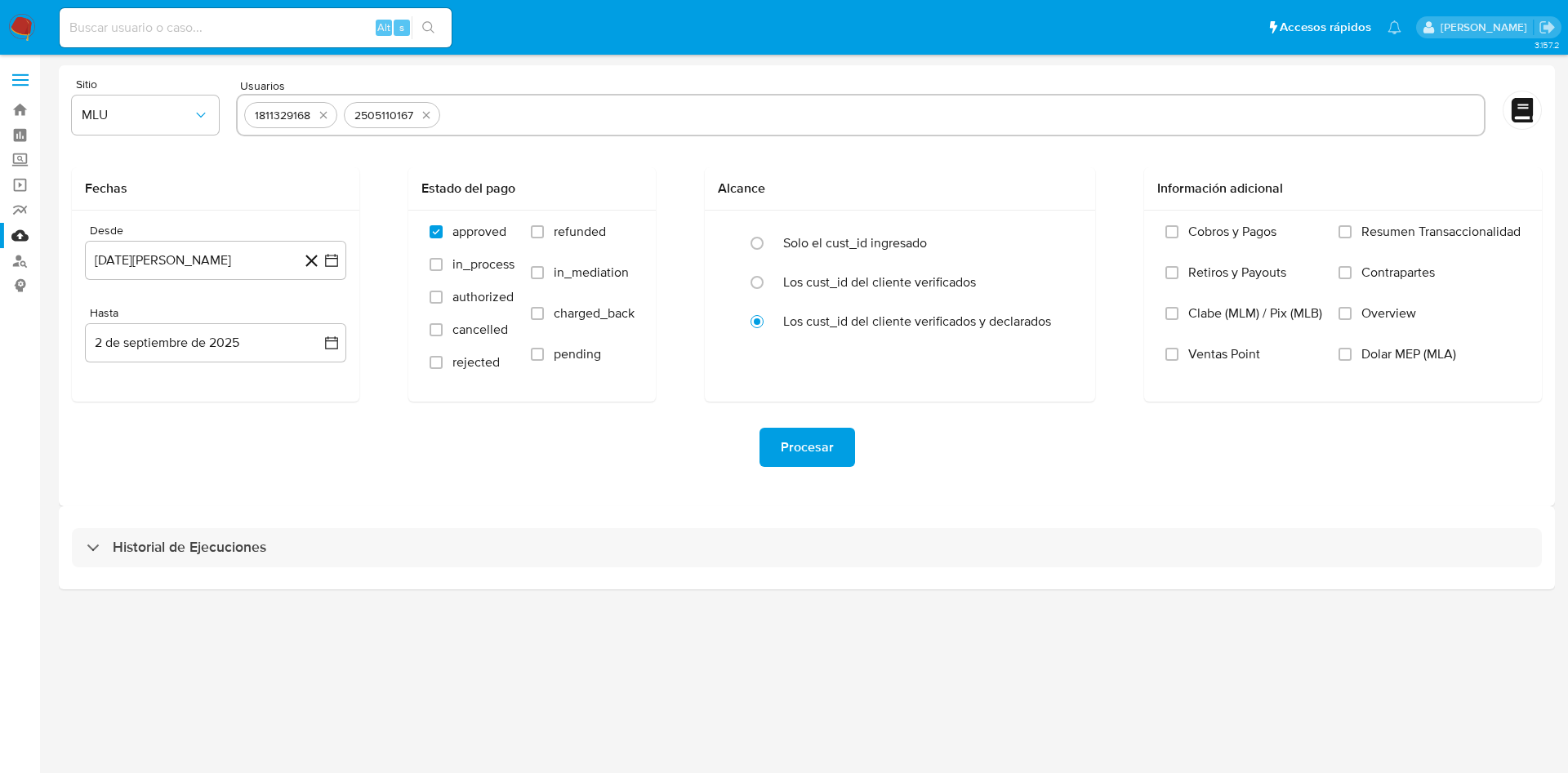
paste input "95963206"
type input "95963206"
paste input "331170790"
type input "331170790"
paste input "387456172"
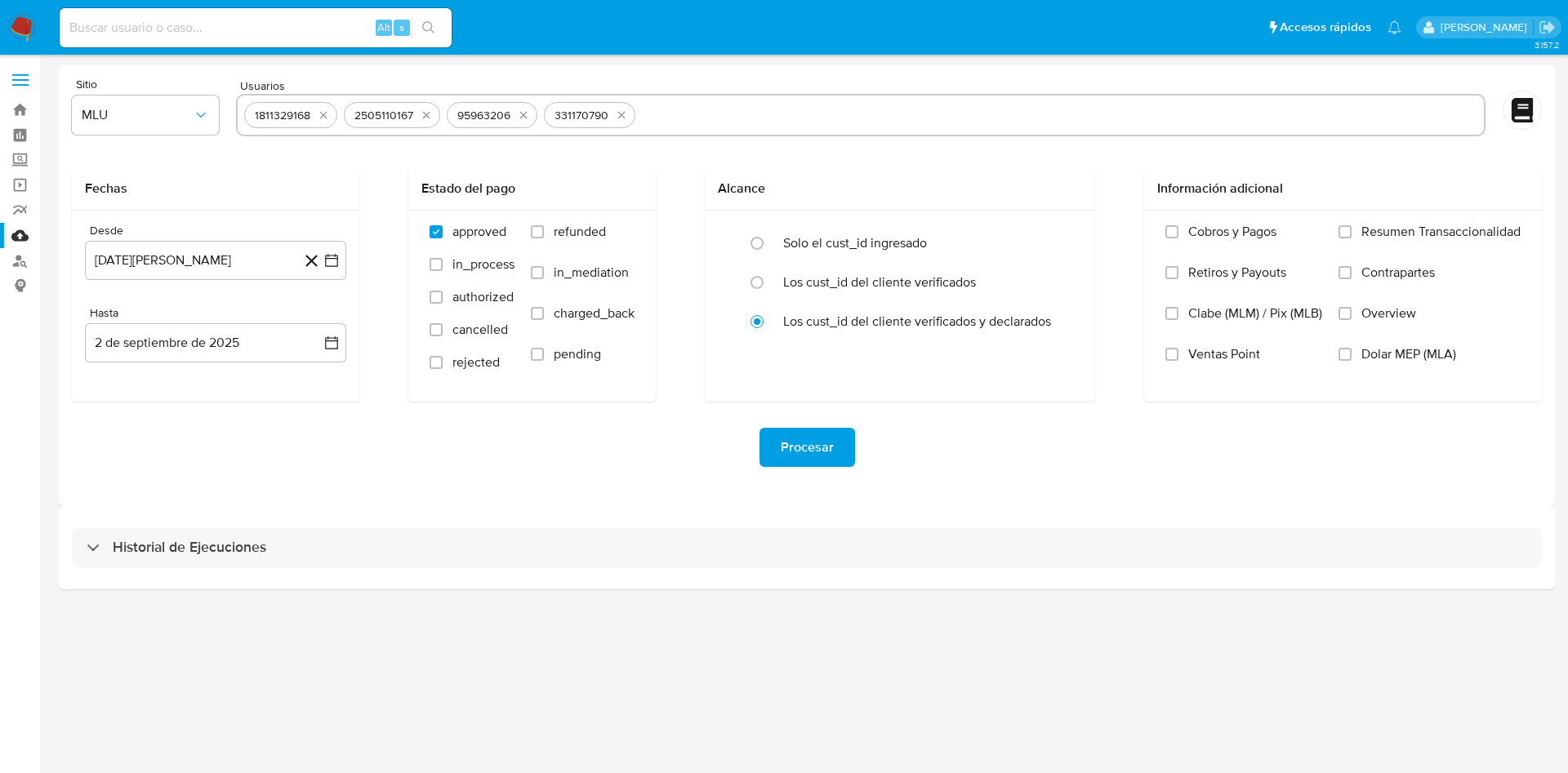
type input "387456172"
paste input "232504845"
type input "232504845"
click at [1445, 609] on div "3.157.2" at bounding box center [807, 414] width 1496 height 697
click at [333, 263] on icon "button" at bounding box center [331, 260] width 16 height 16
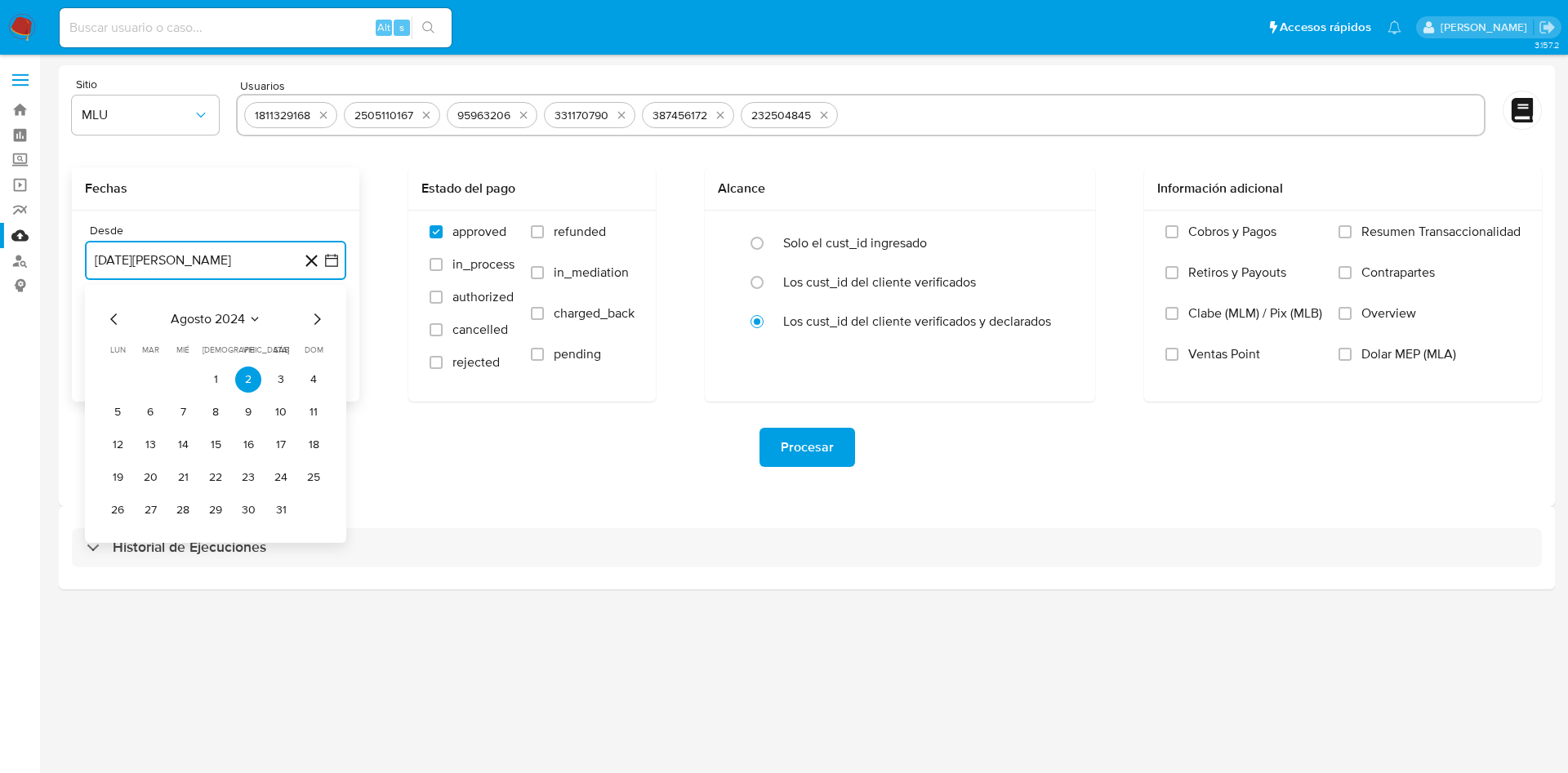
click at [311, 324] on icon "Mes siguiente" at bounding box center [317, 319] width 20 height 20
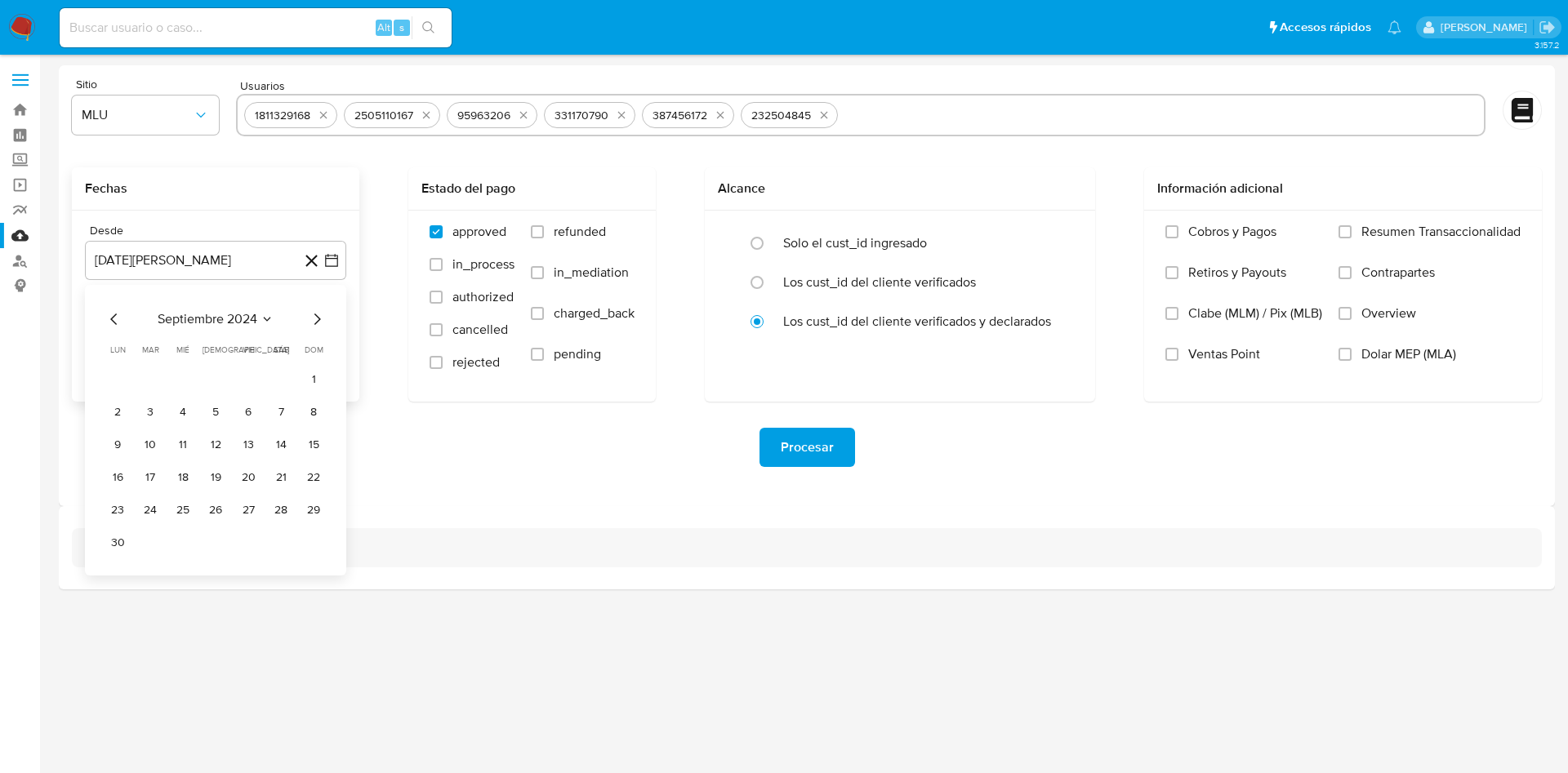
click at [102, 406] on div "[DATE] [DATE] lun [DATE] [PERSON_NAME][DATE] mié [DATE] jue [DATE] vie [DATE] s…" at bounding box center [216, 430] width 261 height 291
click at [118, 412] on button "2" at bounding box center [117, 412] width 26 height 26
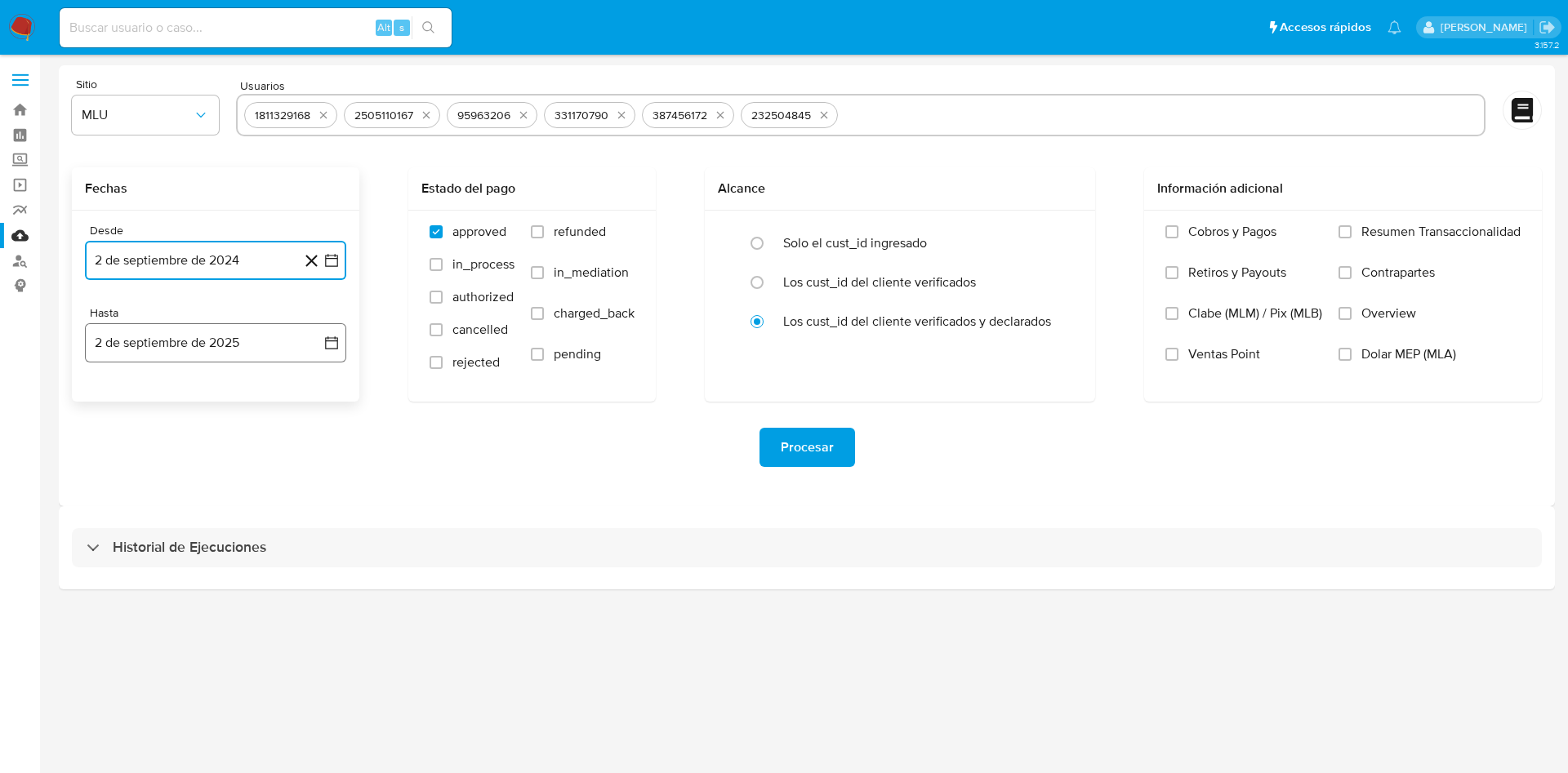
click at [338, 354] on button "2 de septiembre de 2025" at bounding box center [216, 343] width 261 height 39
click at [123, 462] on button "1" at bounding box center [117, 462] width 26 height 26
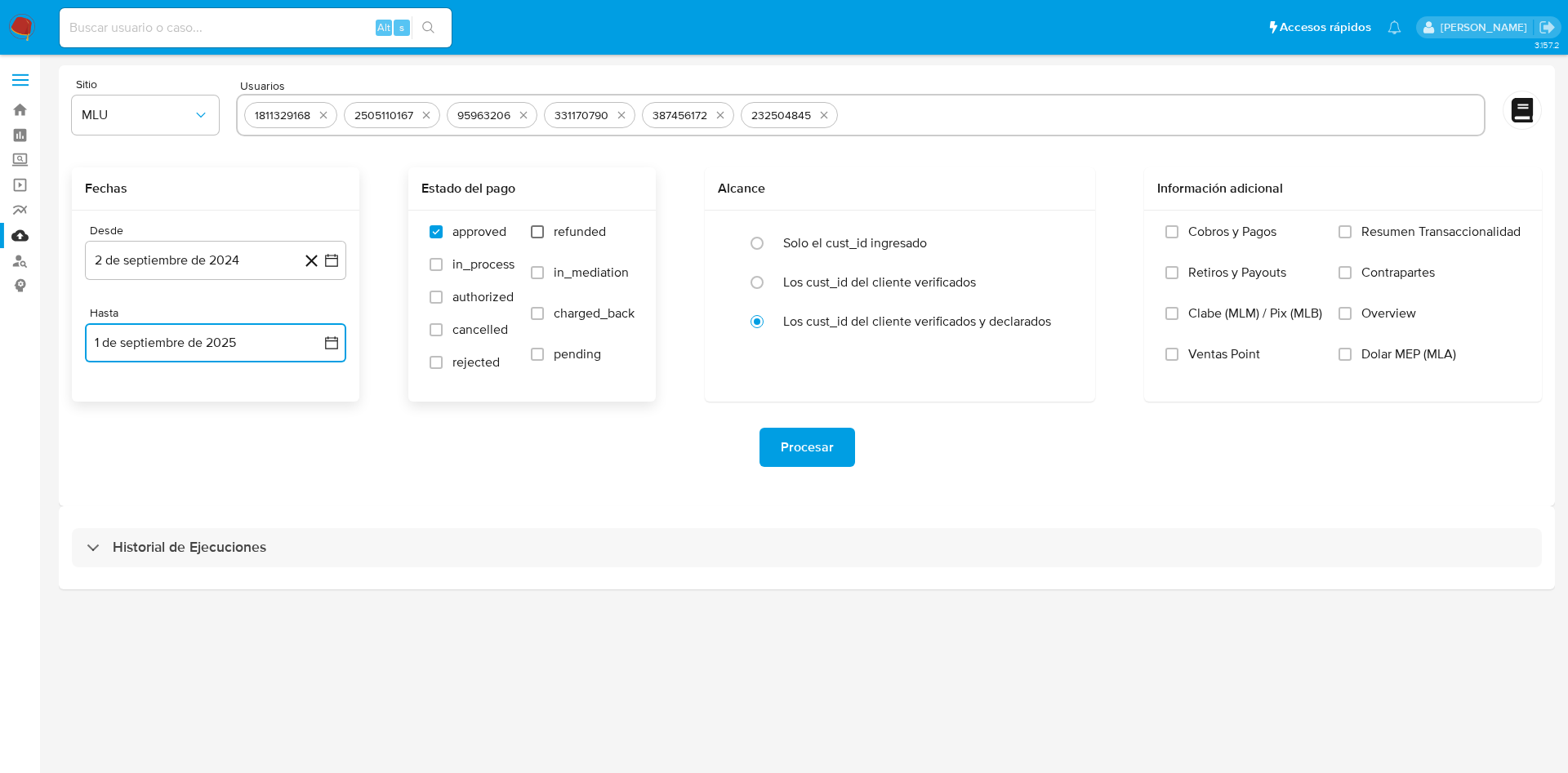
click at [538, 236] on input "refunded" at bounding box center [537, 231] width 13 height 13
checkbox input "true"
click at [545, 320] on label "charged_back" at bounding box center [583, 326] width 104 height 41
click at [544, 320] on input "charged_back" at bounding box center [537, 313] width 13 height 13
checkbox input "true"
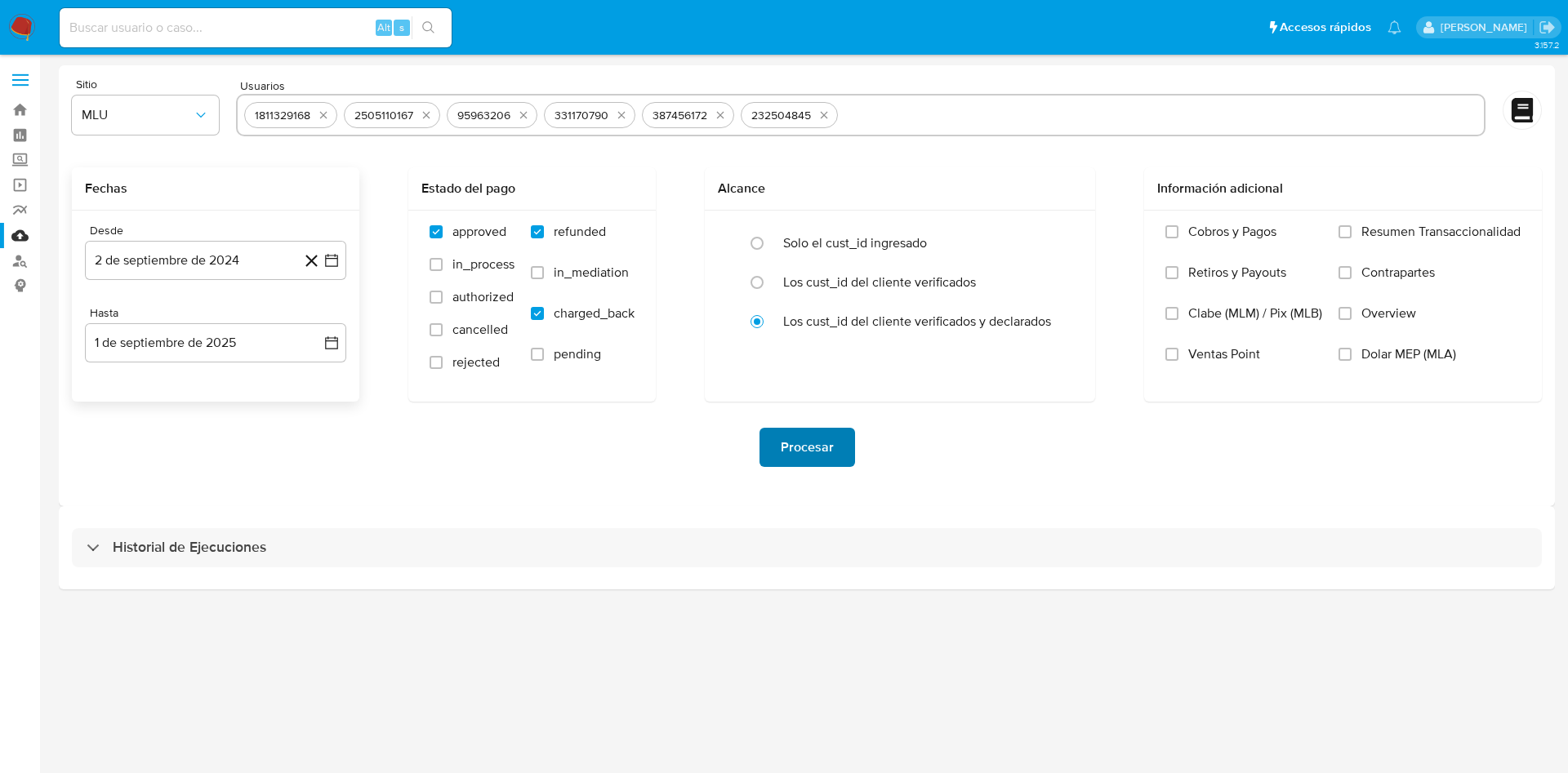
click at [803, 430] on span "Procesar" at bounding box center [807, 447] width 53 height 36
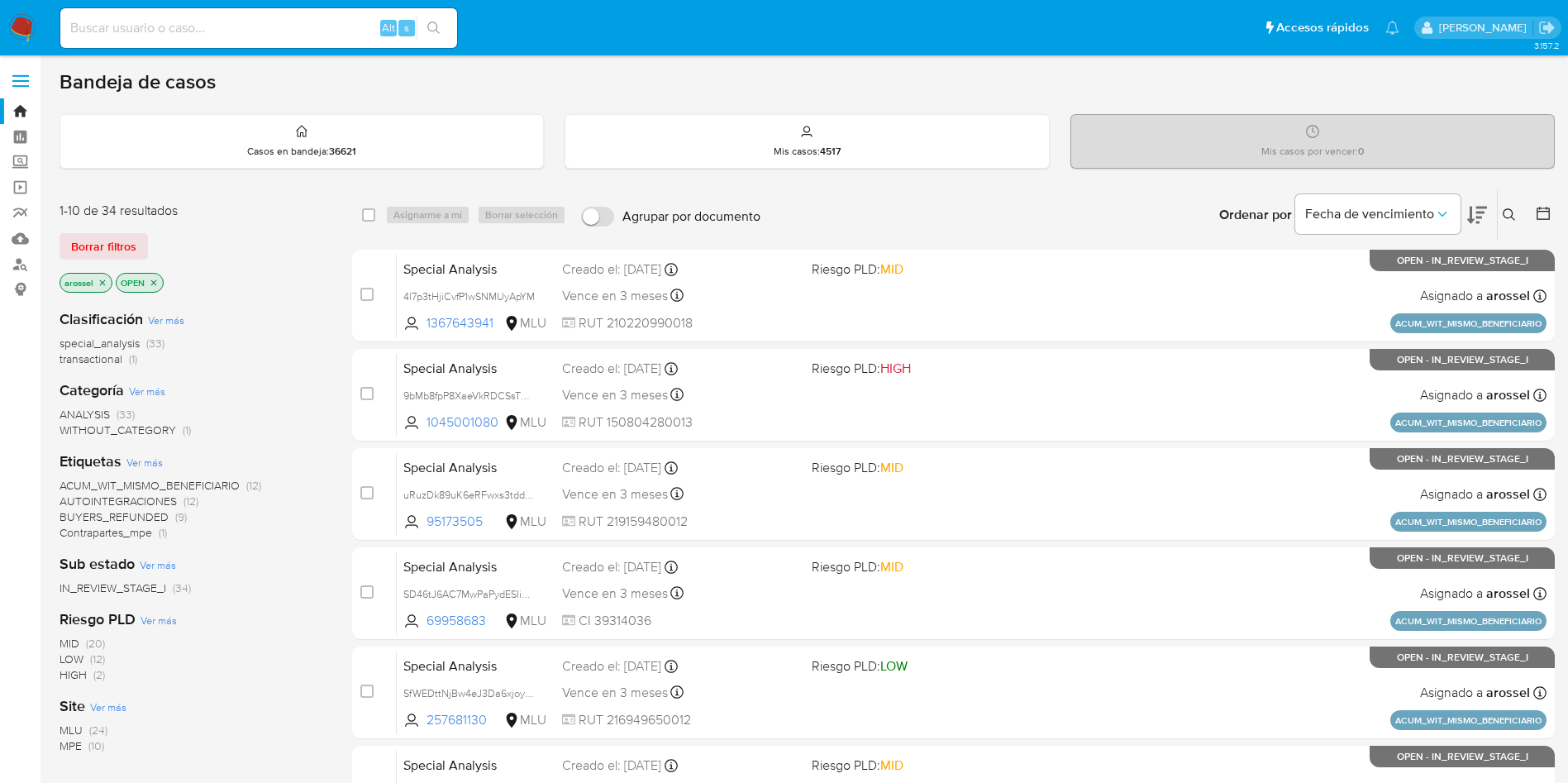
click at [261, 26] on input at bounding box center [258, 28] width 397 height 22
paste input "232504845"
type input "232504845"
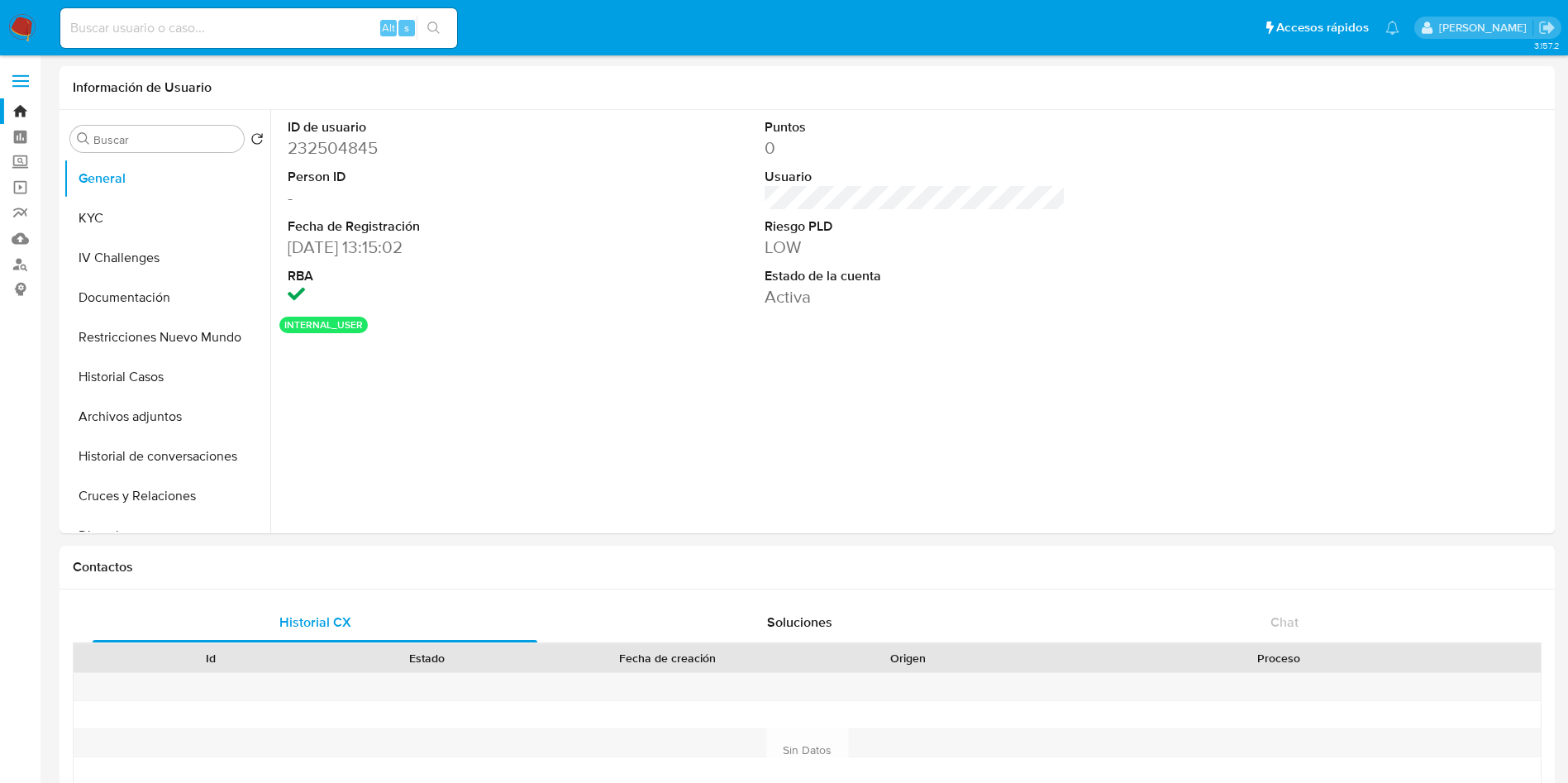
select select "10"
click at [179, 226] on button "KYC" at bounding box center [161, 219] width 194 height 40
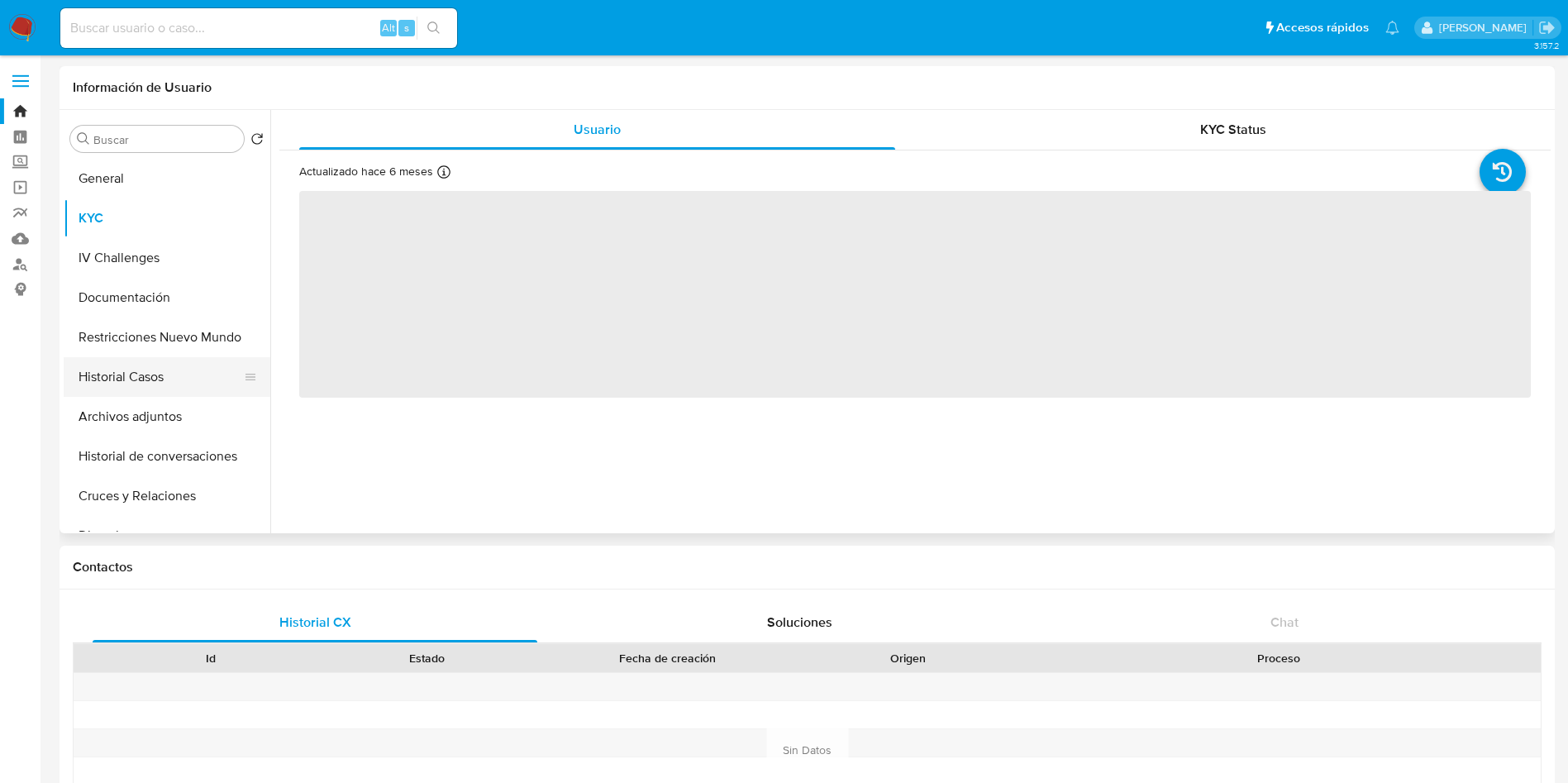
click at [189, 371] on button "Historial Casos" at bounding box center [161, 377] width 194 height 40
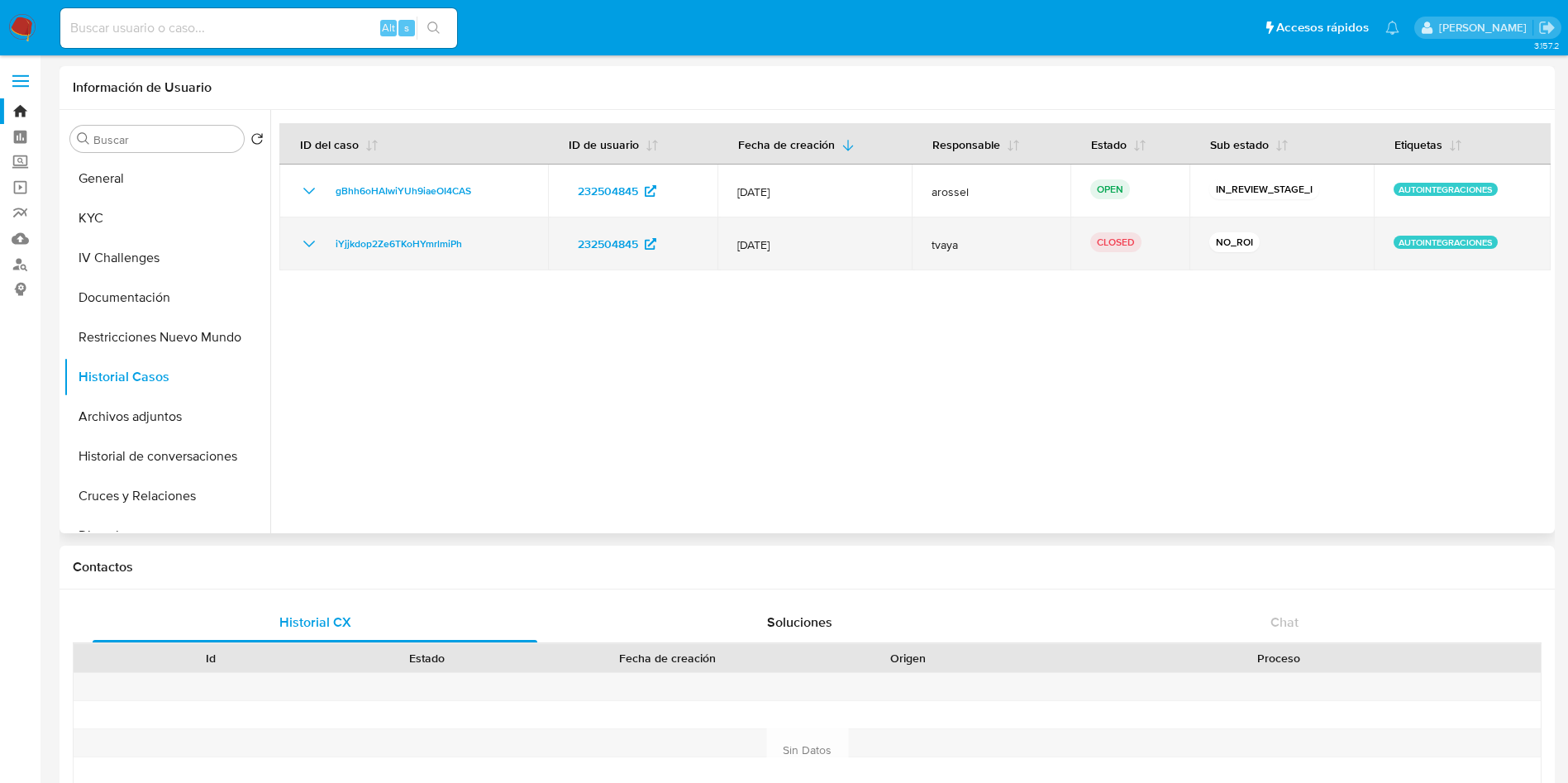
click at [304, 251] on icon "Mostrar/Ocultar" at bounding box center [308, 244] width 20 height 20
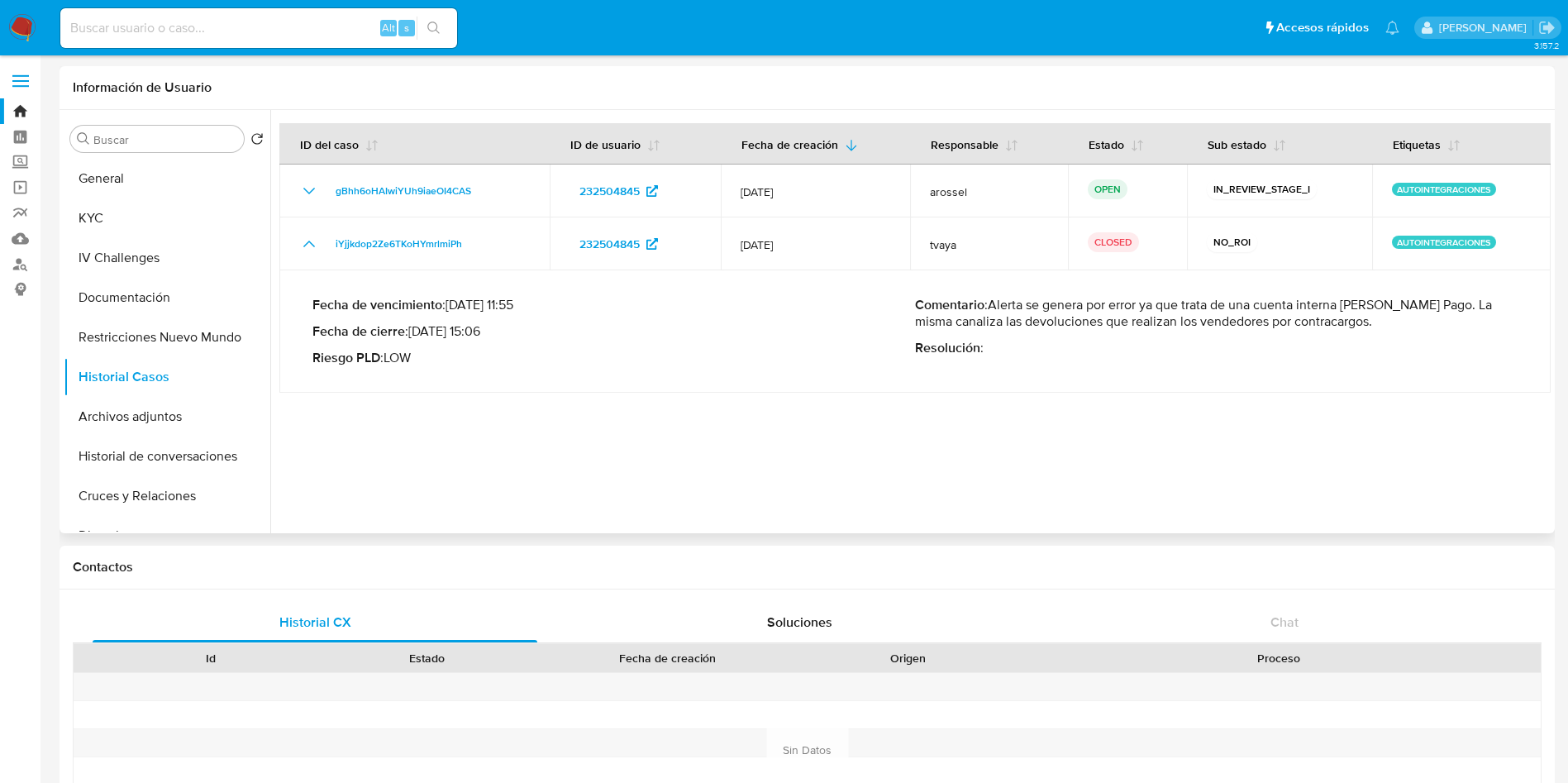
drag, startPoint x: 1367, startPoint y: 324, endPoint x: 994, endPoint y: 302, distance: 373.6
click at [994, 302] on p "Comentario : Alerta se genera por error ya que trata de una cuenta interna de M…" at bounding box center [1216, 314] width 603 height 33
click at [124, 172] on button "General" at bounding box center [161, 179] width 194 height 40
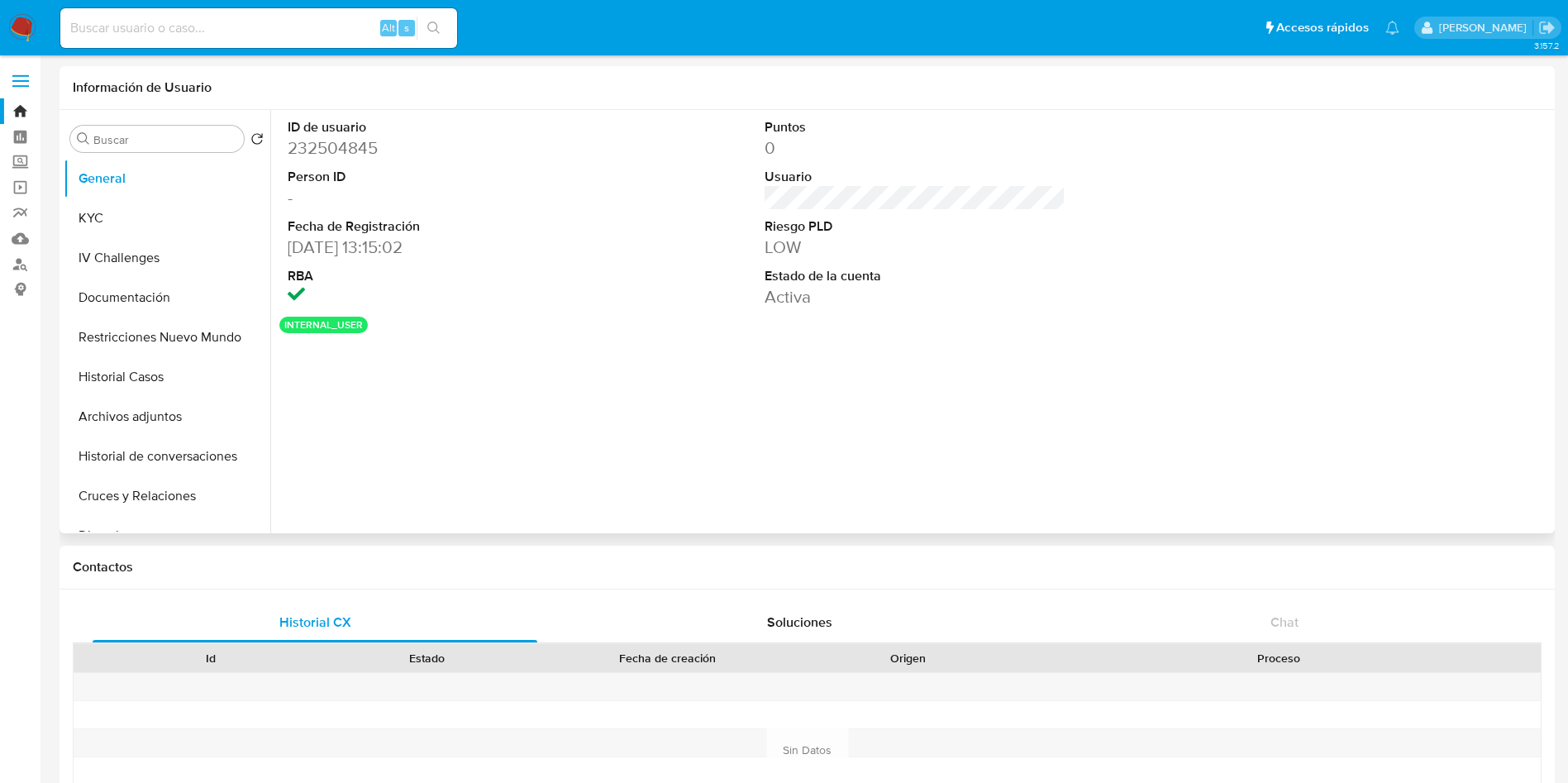
click at [350, 149] on dd "232504845" at bounding box center [438, 148] width 302 height 23
copy dd "232504845"
click at [149, 207] on button "KYC" at bounding box center [161, 219] width 194 height 40
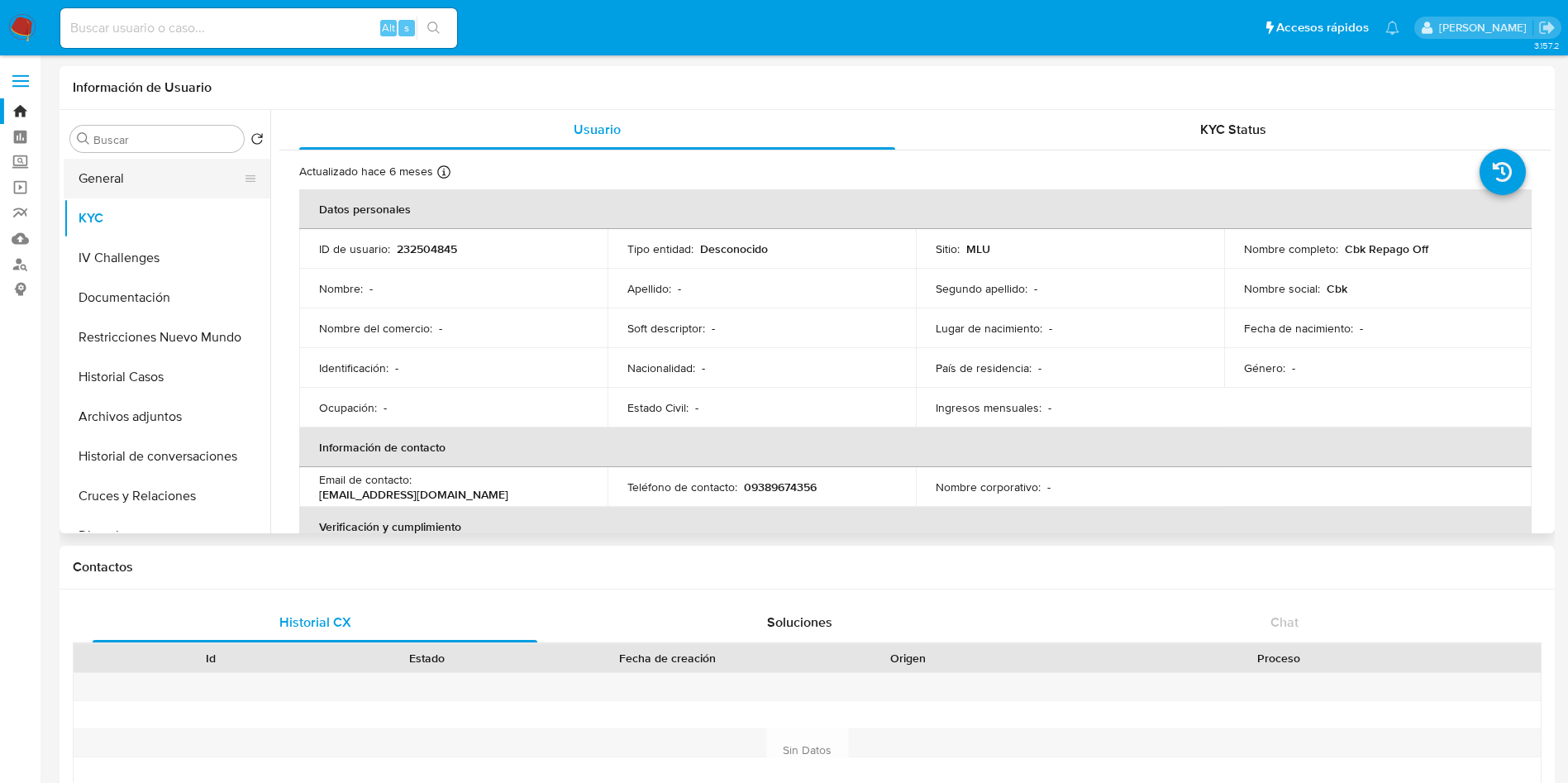
click at [143, 181] on button "General" at bounding box center [161, 179] width 194 height 40
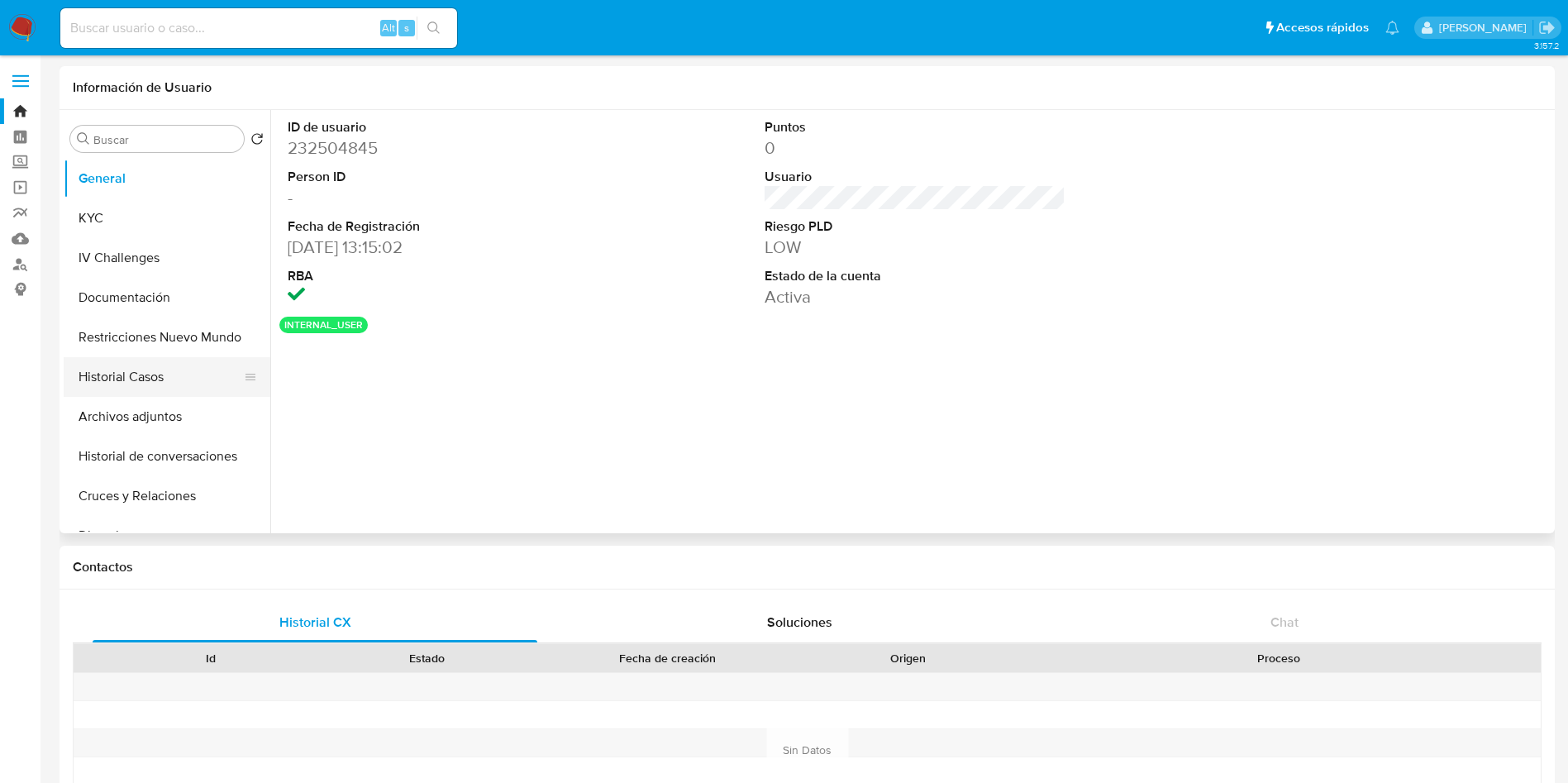
click at [173, 368] on button "Historial Casos" at bounding box center [161, 377] width 194 height 40
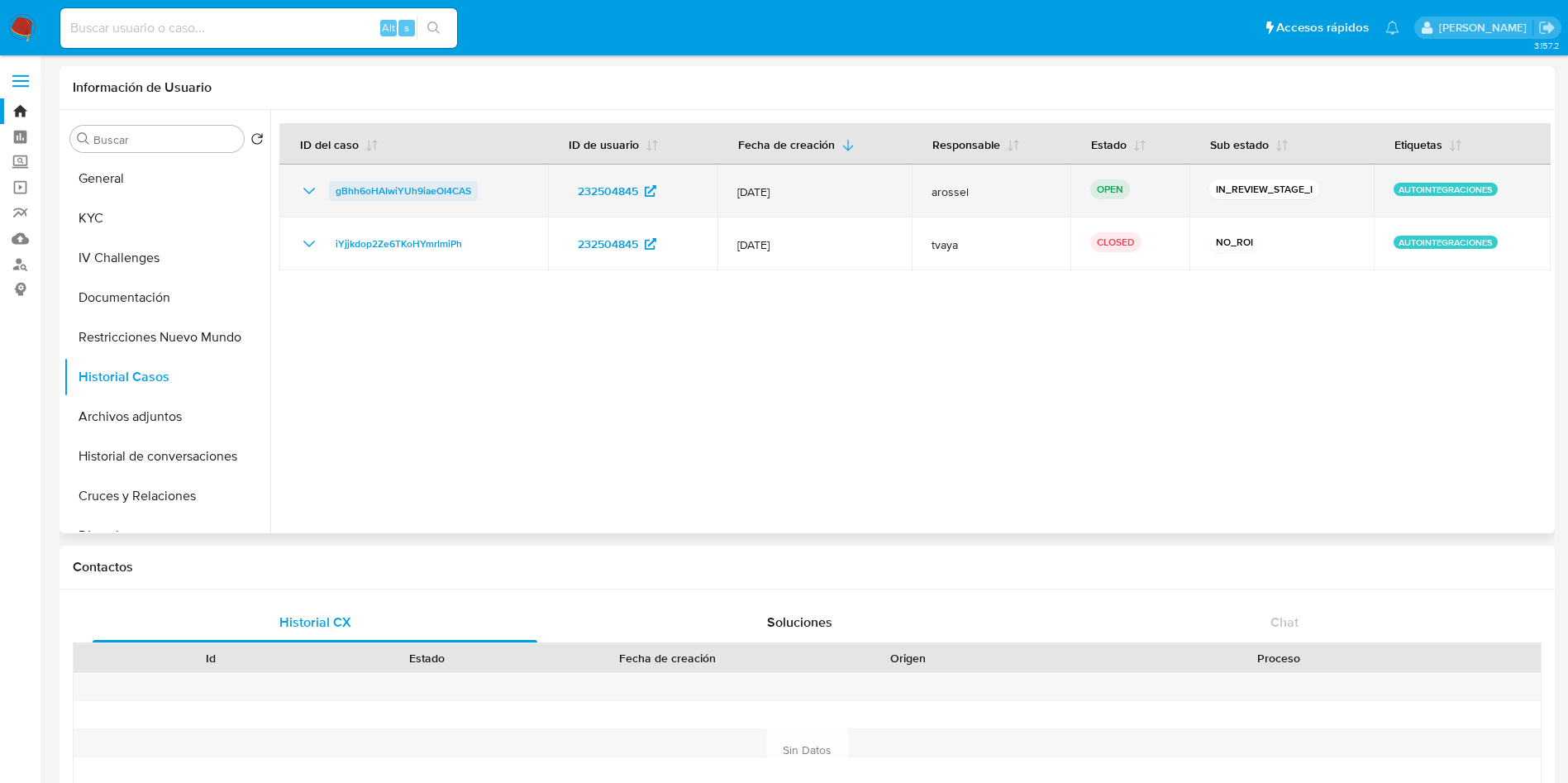
drag, startPoint x: 526, startPoint y: 189, endPoint x: 336, endPoint y: 184, distance: 190.1
click at [336, 184] on div "gBhh6oHAIwiYUh9iaeOI4CAS" at bounding box center [413, 191] width 229 height 20
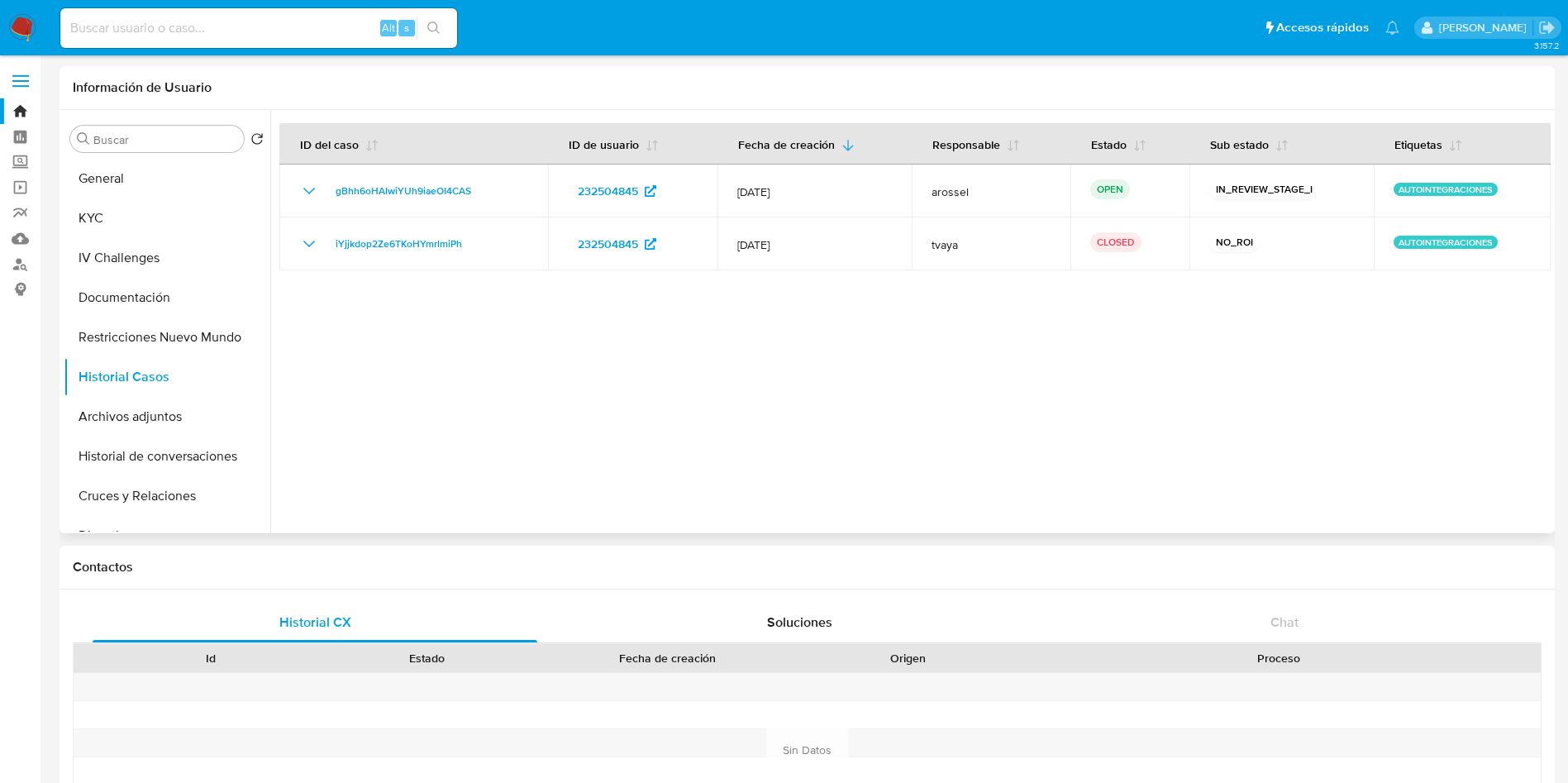
click at [1458, 514] on div at bounding box center [911, 321] width 1280 height 423
click at [143, 215] on button "KYC" at bounding box center [161, 219] width 194 height 40
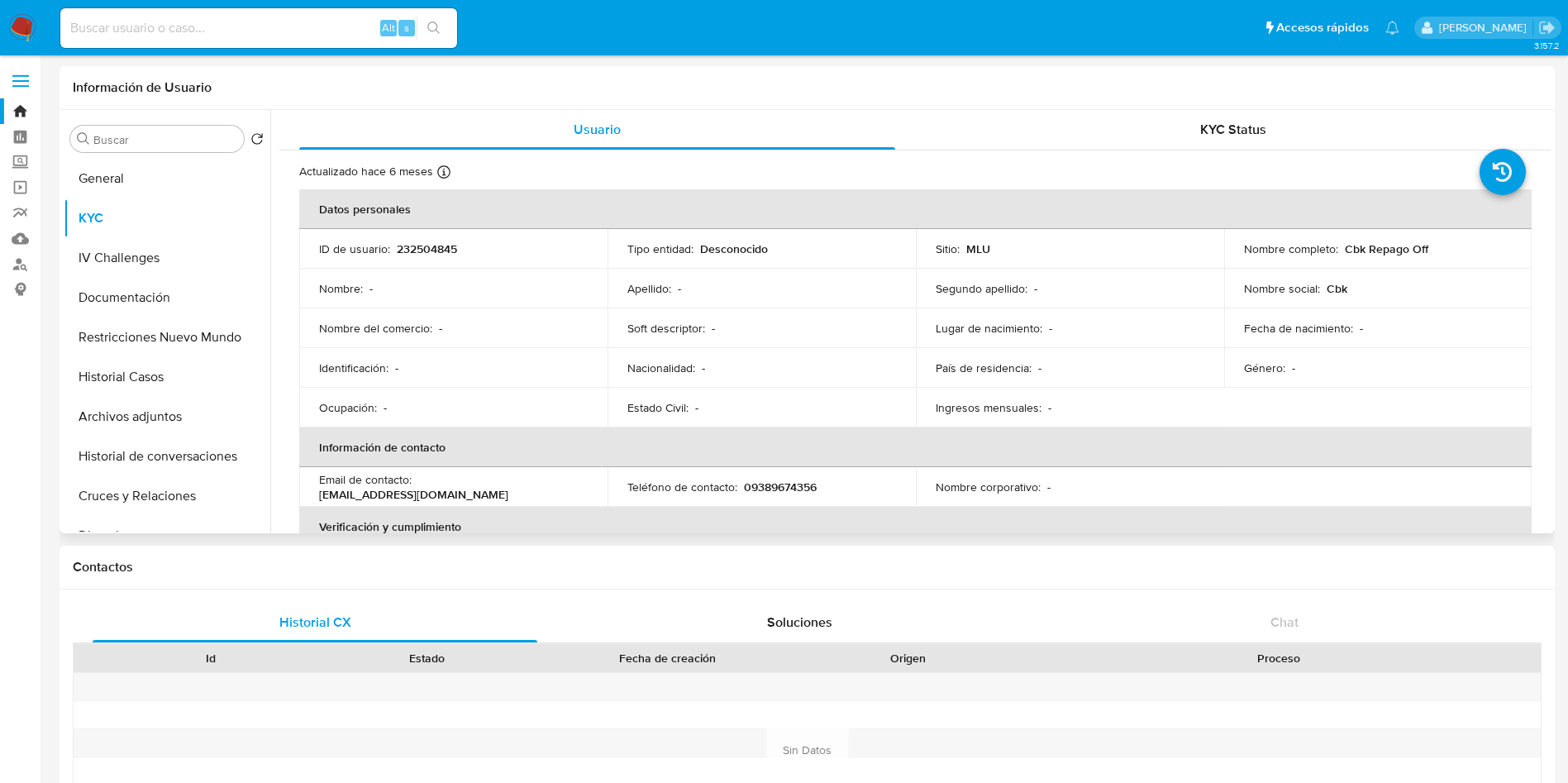
click at [1421, 384] on td "Género : -" at bounding box center [1378, 368] width 308 height 40
click at [101, 183] on button "General" at bounding box center [167, 179] width 206 height 40
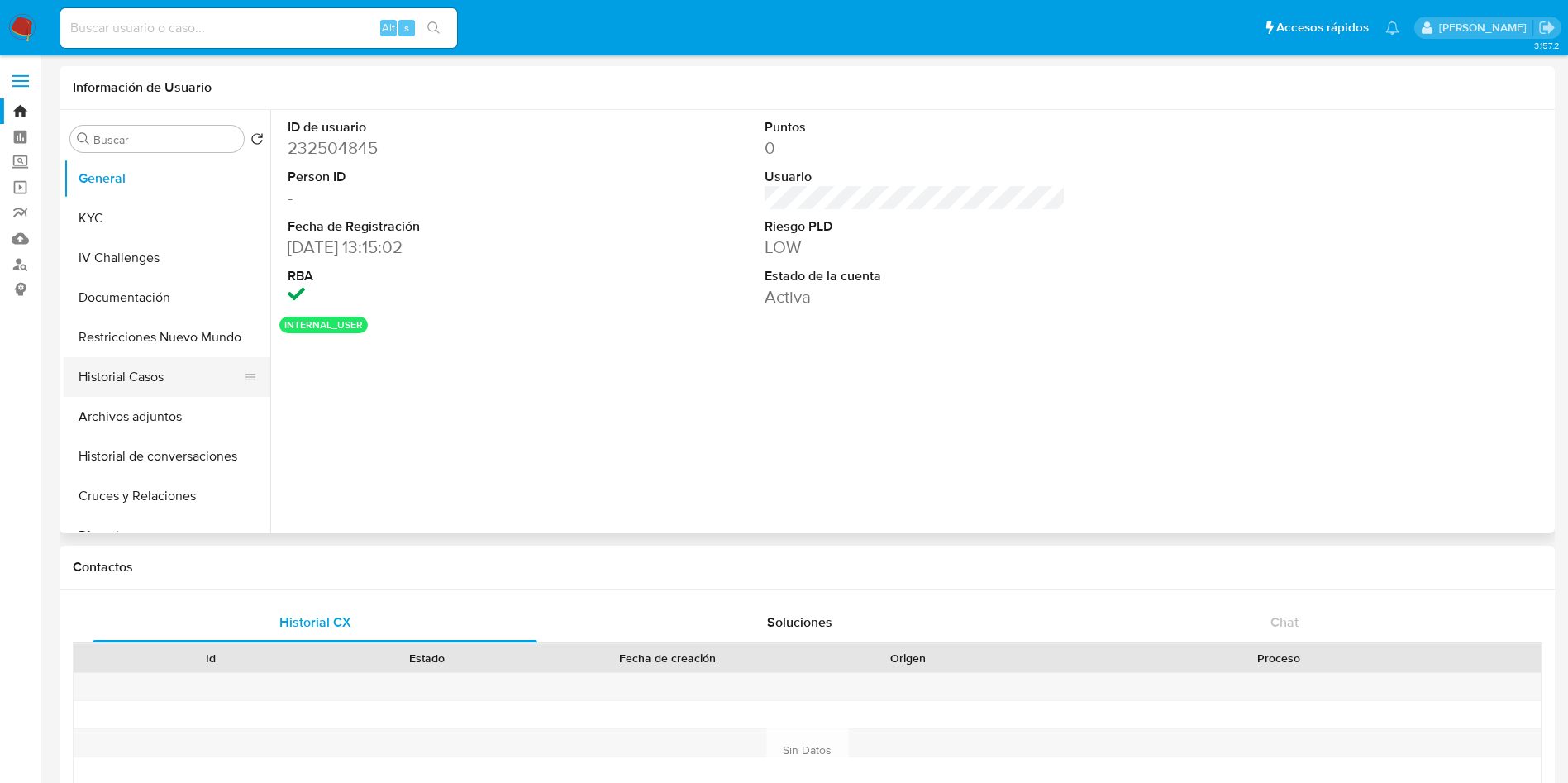
click at [135, 379] on button "Historial Casos" at bounding box center [161, 377] width 194 height 40
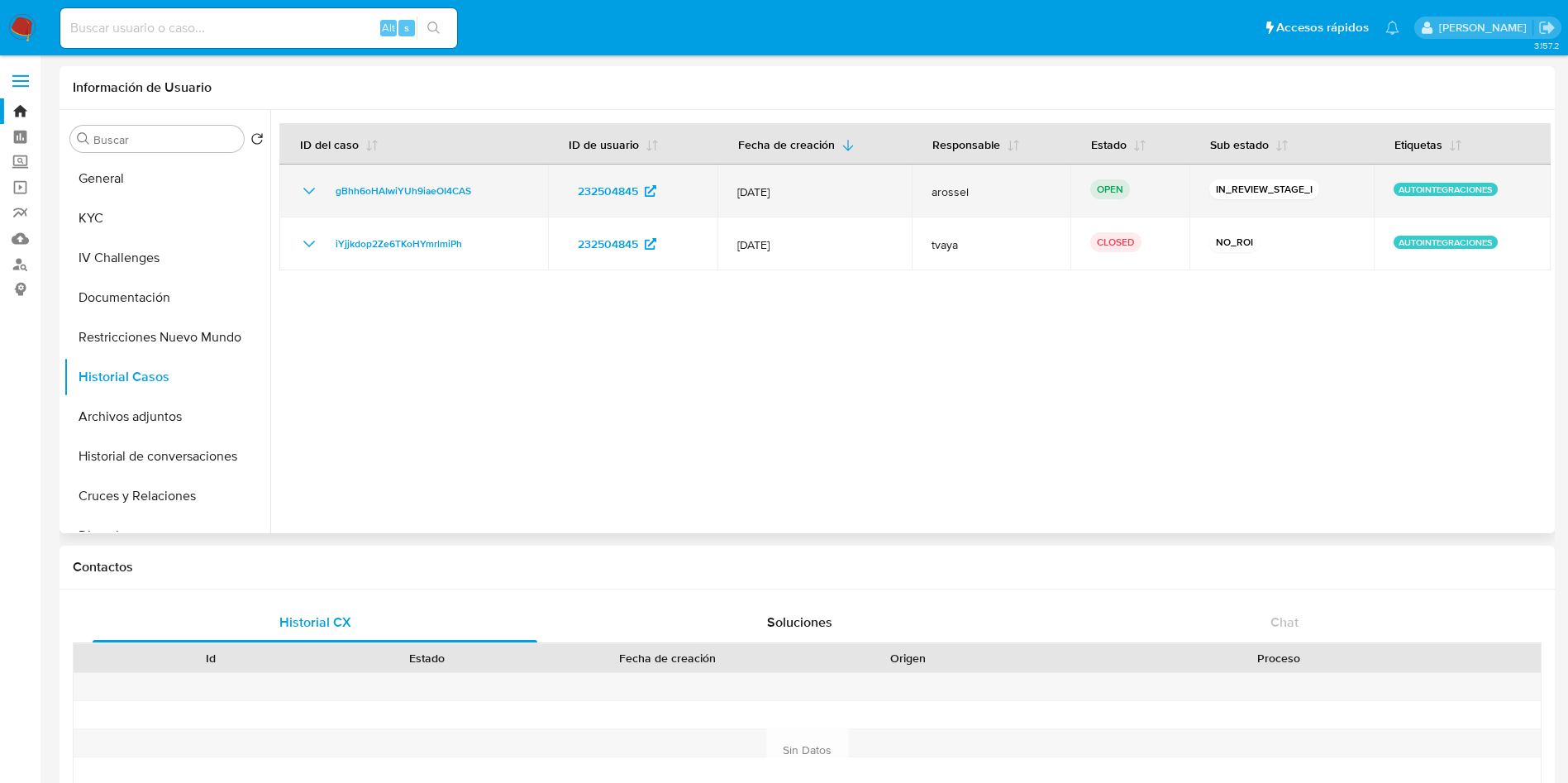
click at [310, 192] on icon "Mostrar/Ocultar" at bounding box center [308, 191] width 11 height 7
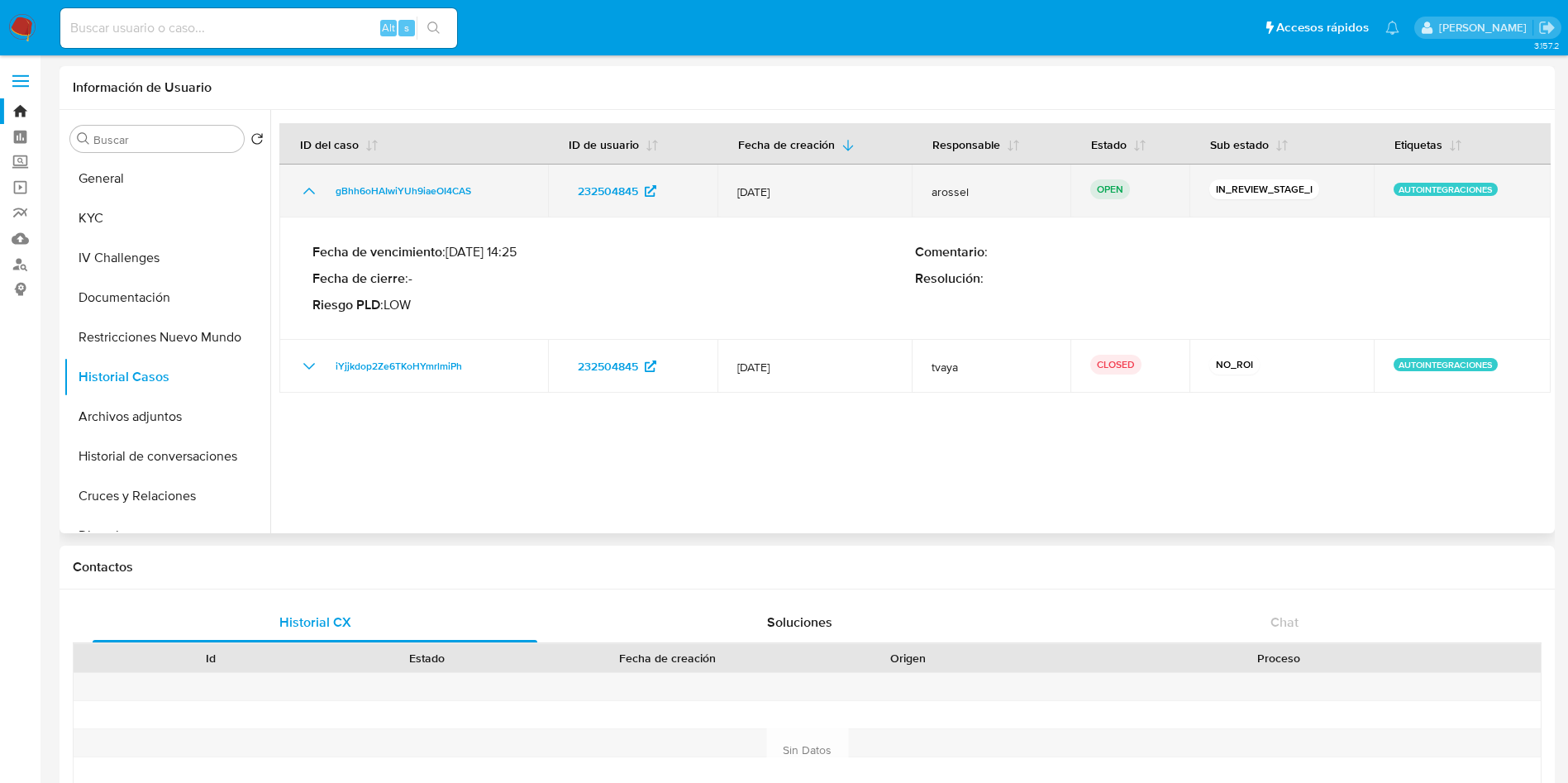
click at [311, 188] on icon "Mostrar/Ocultar" at bounding box center [308, 191] width 20 height 20
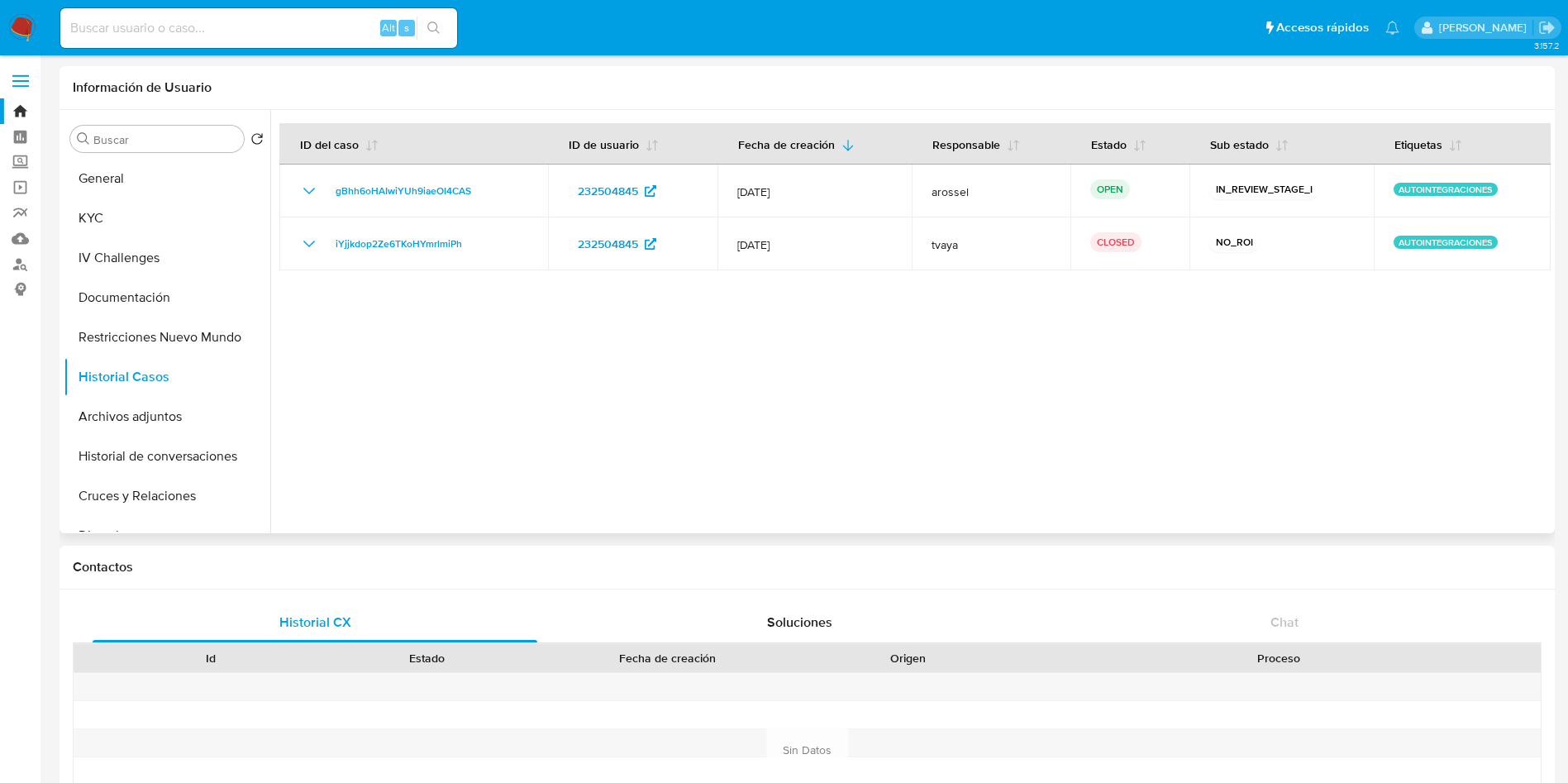
drag, startPoint x: 1482, startPoint y: 469, endPoint x: 1084, endPoint y: 311, distance: 428.2
click at [1482, 469] on div at bounding box center [911, 321] width 1280 height 423
drag, startPoint x: 1475, startPoint y: 343, endPoint x: 1305, endPoint y: 50, distance: 338.7
click at [1475, 343] on div at bounding box center [911, 321] width 1280 height 423
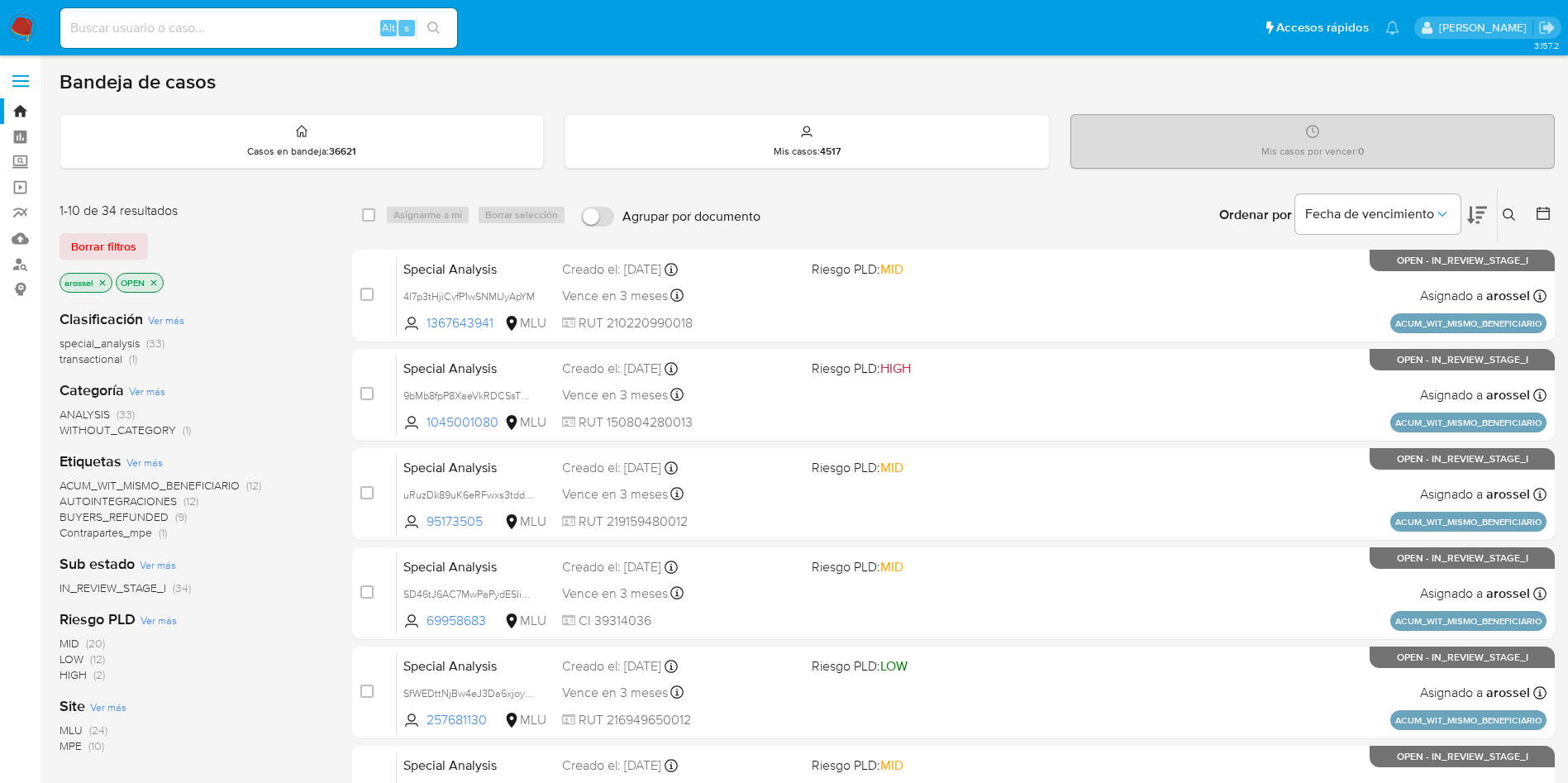
click at [240, 28] on input at bounding box center [258, 28] width 397 height 22
paste input "gBhh6oHAIwiYUh9iaeOI4CAS"
type input "gBhh6oHAIwiYUh9iaeOI4CAS"
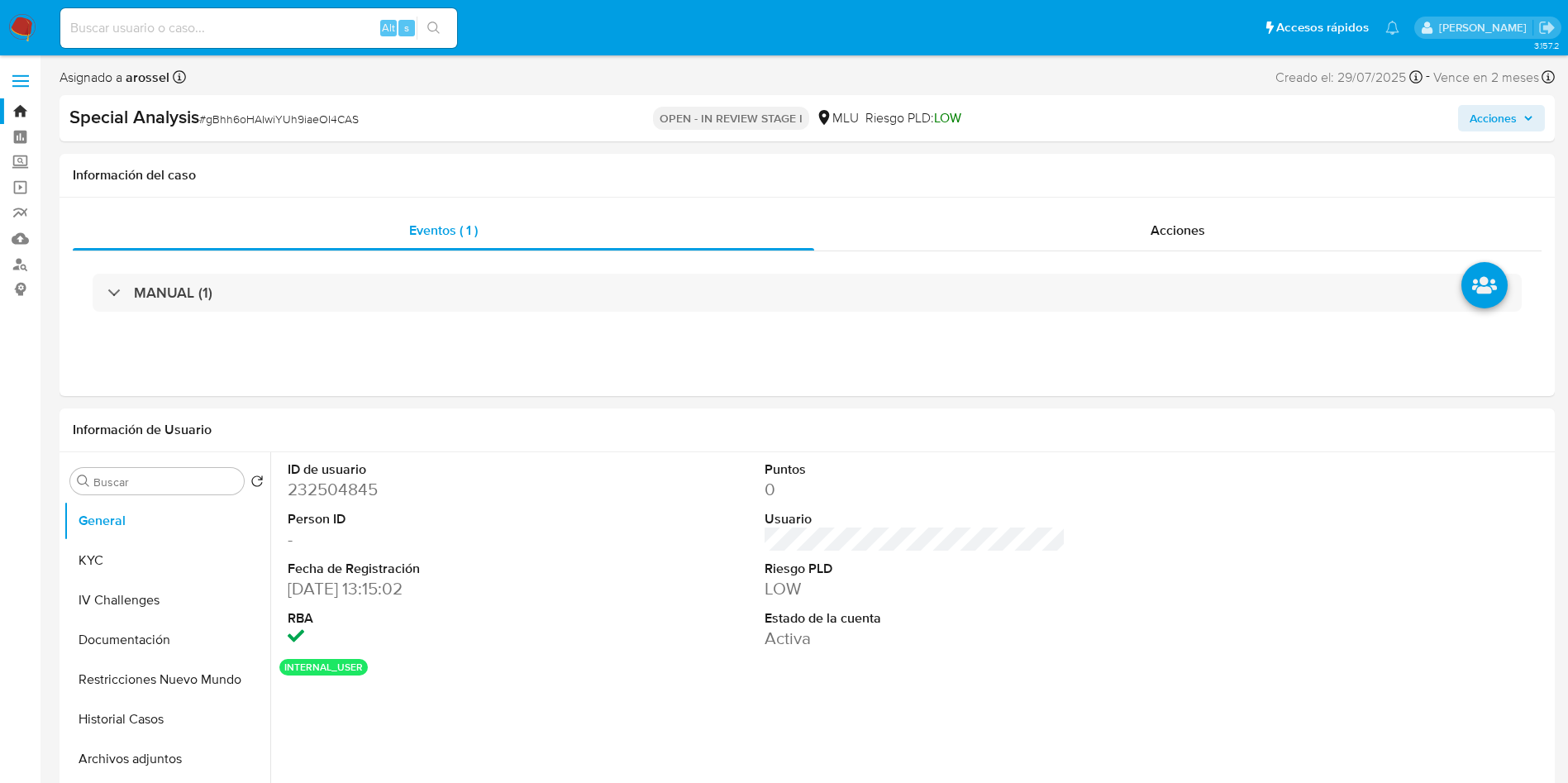
select select "10"
click at [147, 728] on button "Historial Casos" at bounding box center [161, 720] width 194 height 40
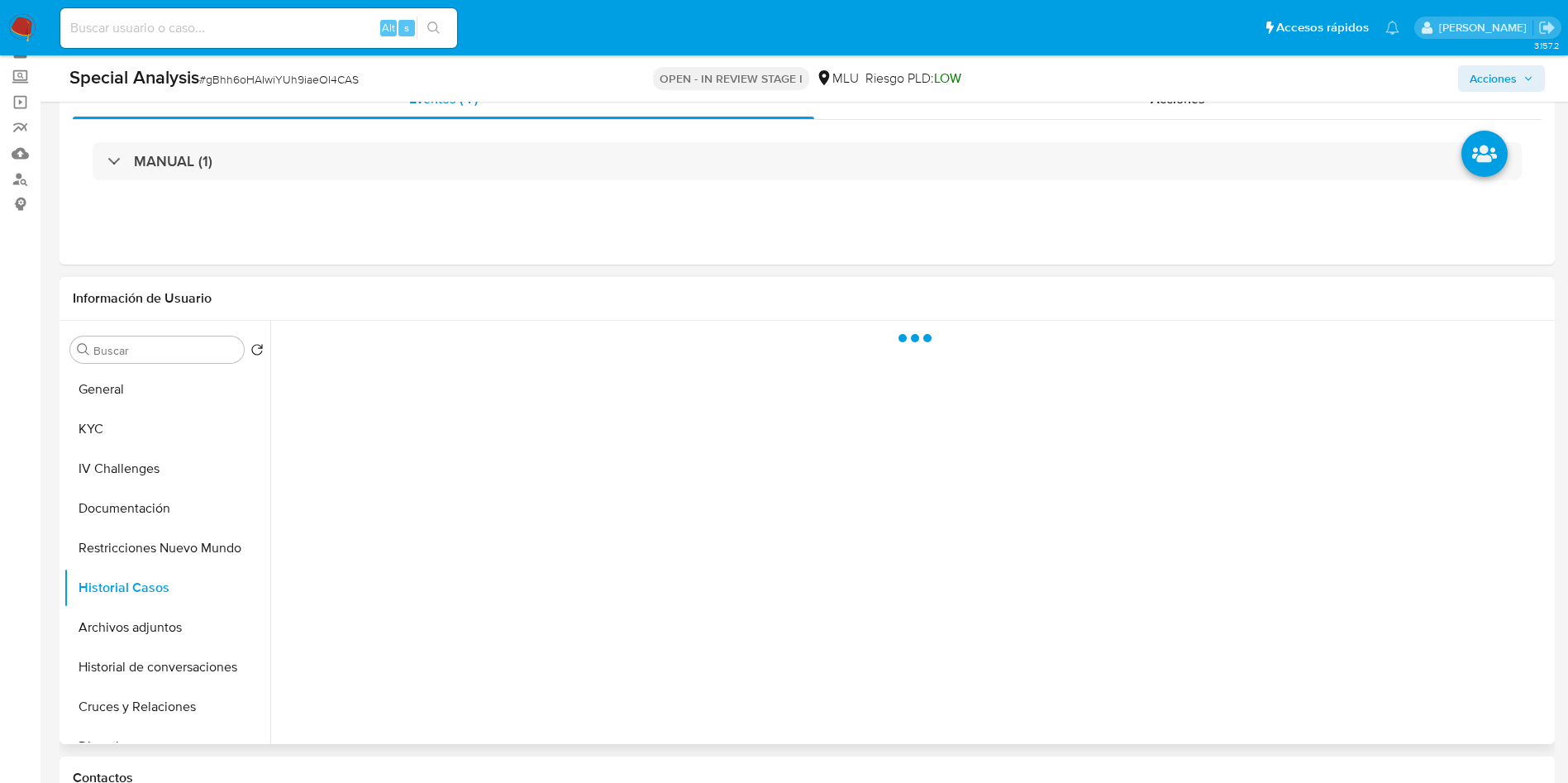
scroll to position [124, 0]
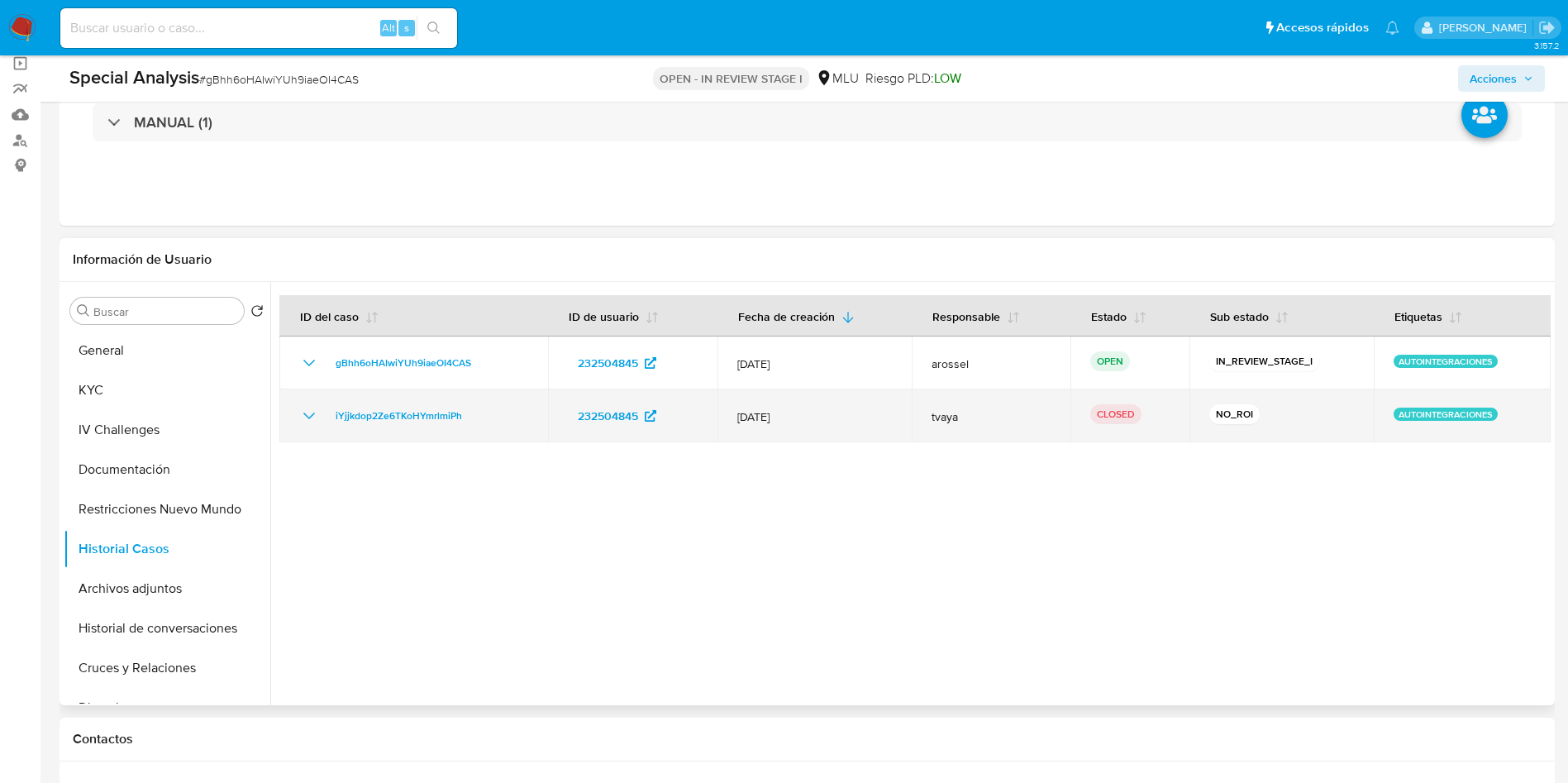
click at [301, 412] on icon "Mostrar/Ocultar" at bounding box center [308, 416] width 20 height 20
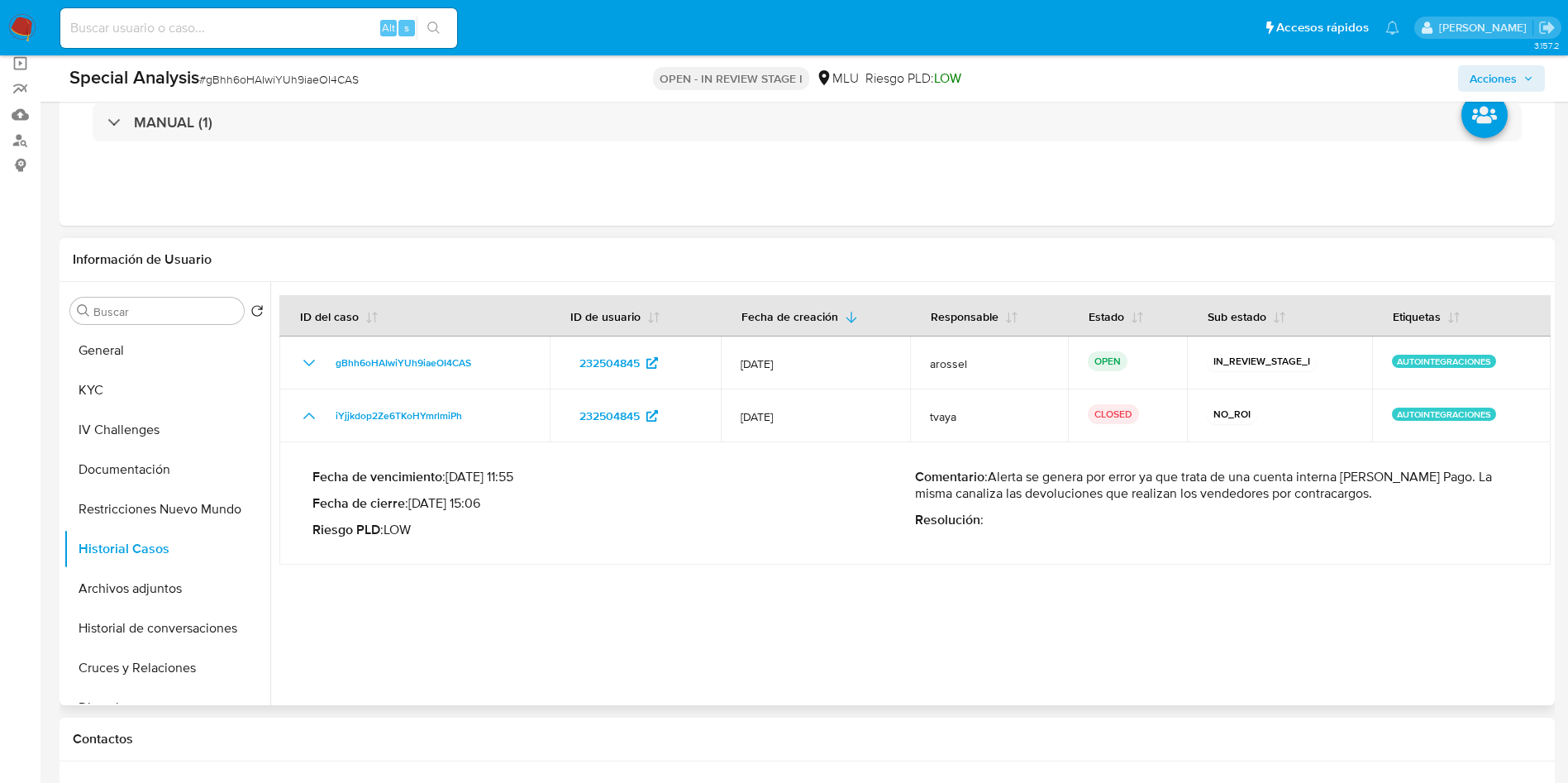
drag, startPoint x: 1365, startPoint y: 493, endPoint x: 988, endPoint y: 481, distance: 377.2
click at [988, 481] on p "Comentario : Alerta se genera por error ya que trata de una cuenta interna de M…" at bounding box center [1216, 486] width 603 height 33
drag, startPoint x: 1015, startPoint y: 482, endPoint x: 709, endPoint y: 144, distance: 455.9
click at [708, 143] on div "MANUAL (1)" at bounding box center [807, 123] width 1469 height 83
drag, startPoint x: 987, startPoint y: 482, endPoint x: 1005, endPoint y: 485, distance: 18.2
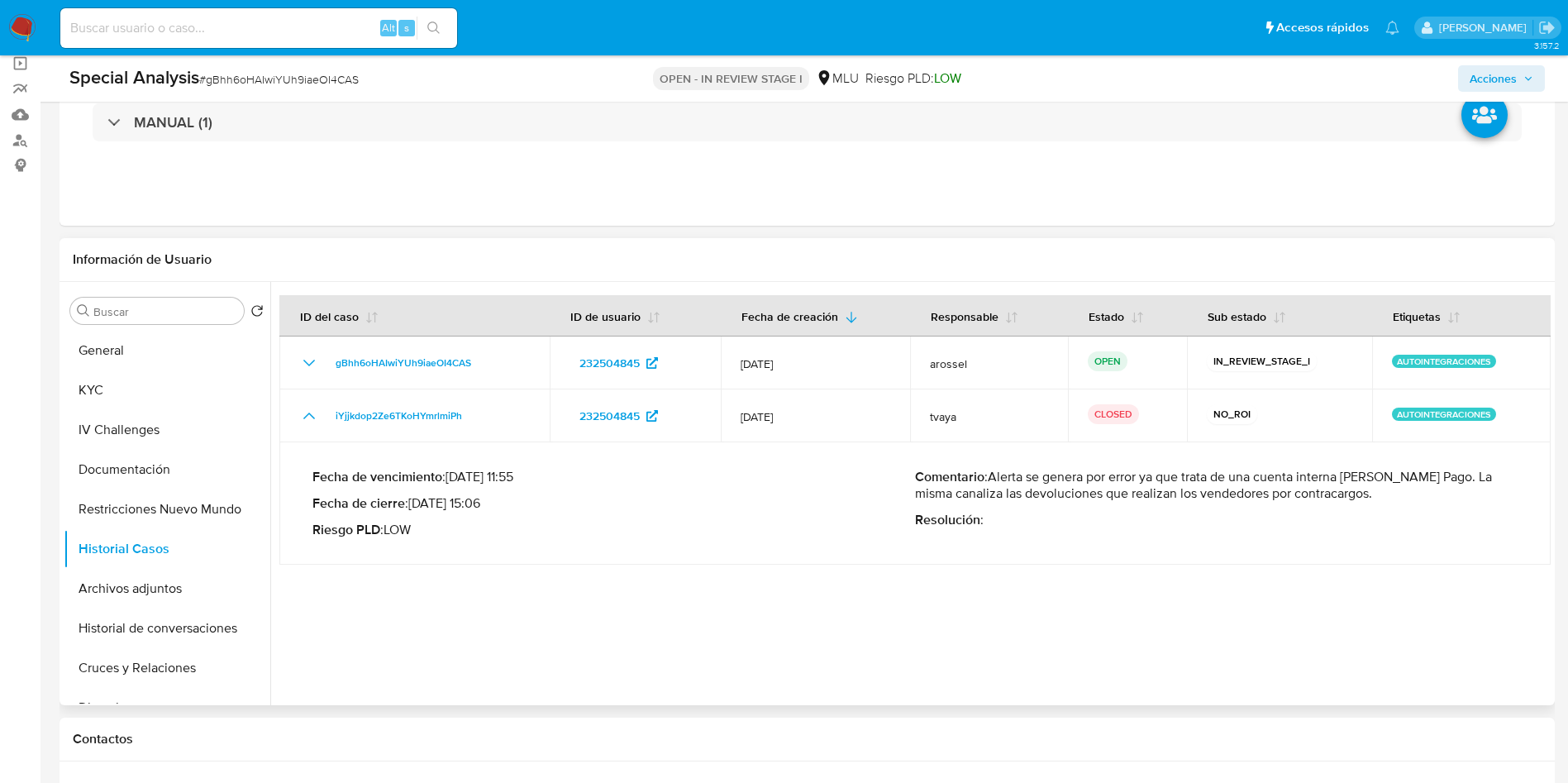
click at [1005, 485] on p "Comentario : Alerta se genera por error ya que trata de una cuenta interna de M…" at bounding box center [1216, 486] width 603 height 33
click at [1000, 482] on p "Comentario : Alerta se genera por error ya que trata de una cuenta interna de M…" at bounding box center [1216, 486] width 603 height 33
drag, startPoint x: 993, startPoint y: 480, endPoint x: 1343, endPoint y: 497, distance: 350.4
click at [1343, 497] on p "Comentario : Alerta se genera por error ya que trata de una cuenta interna de M…" at bounding box center [1216, 486] width 603 height 33
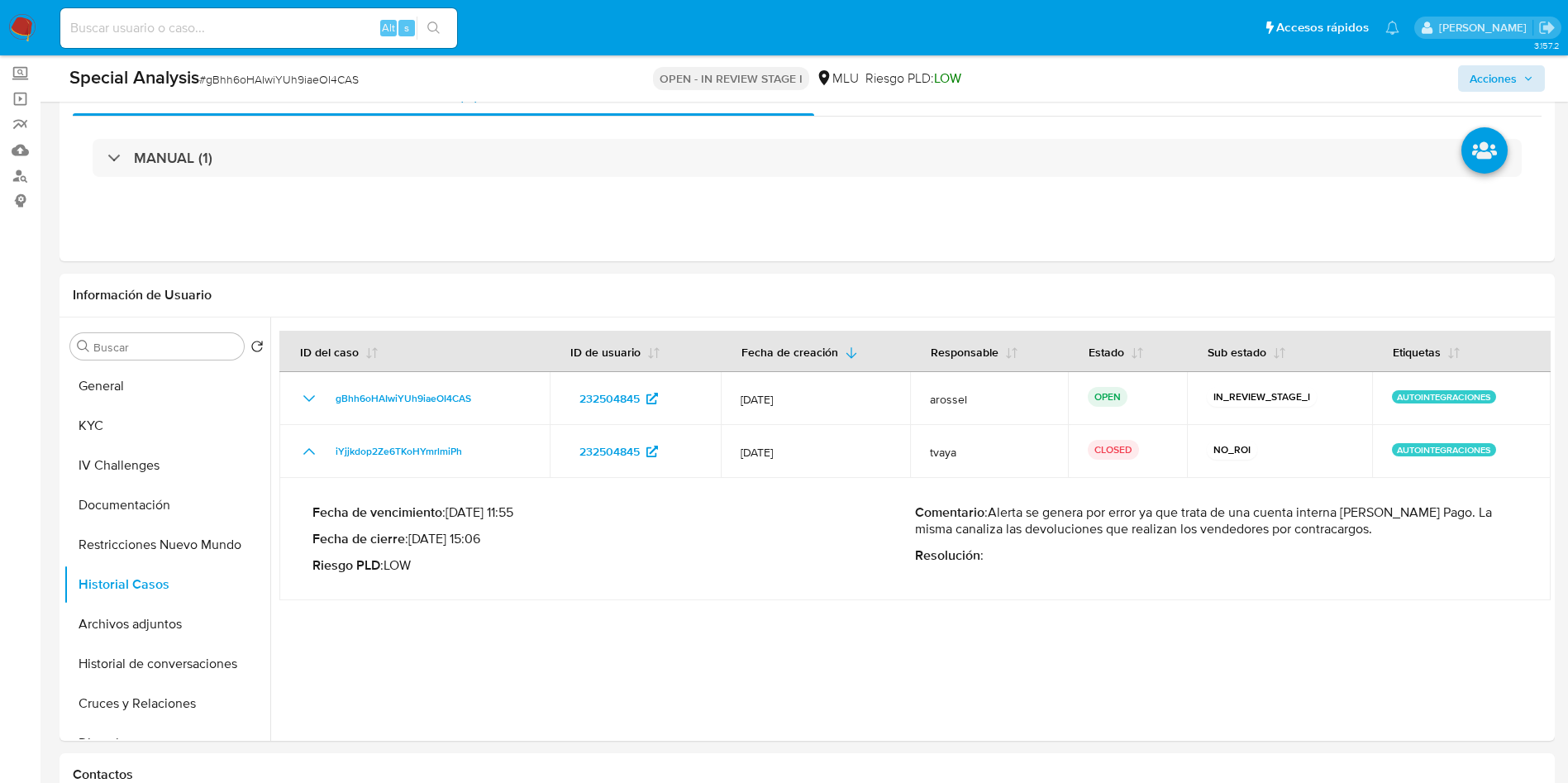
scroll to position [0, 0]
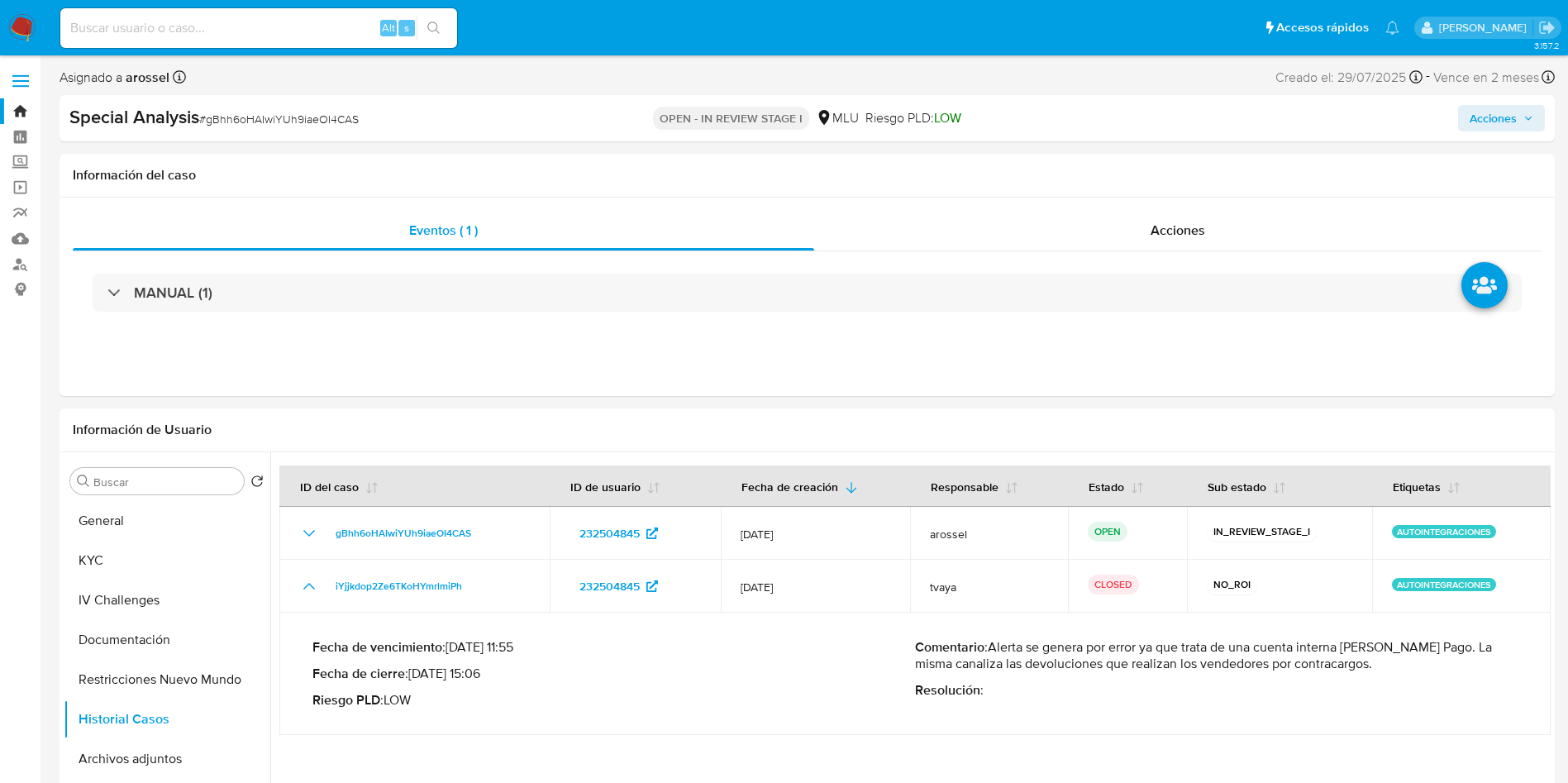
click at [1494, 118] on span "Acciones" at bounding box center [1493, 118] width 48 height 27
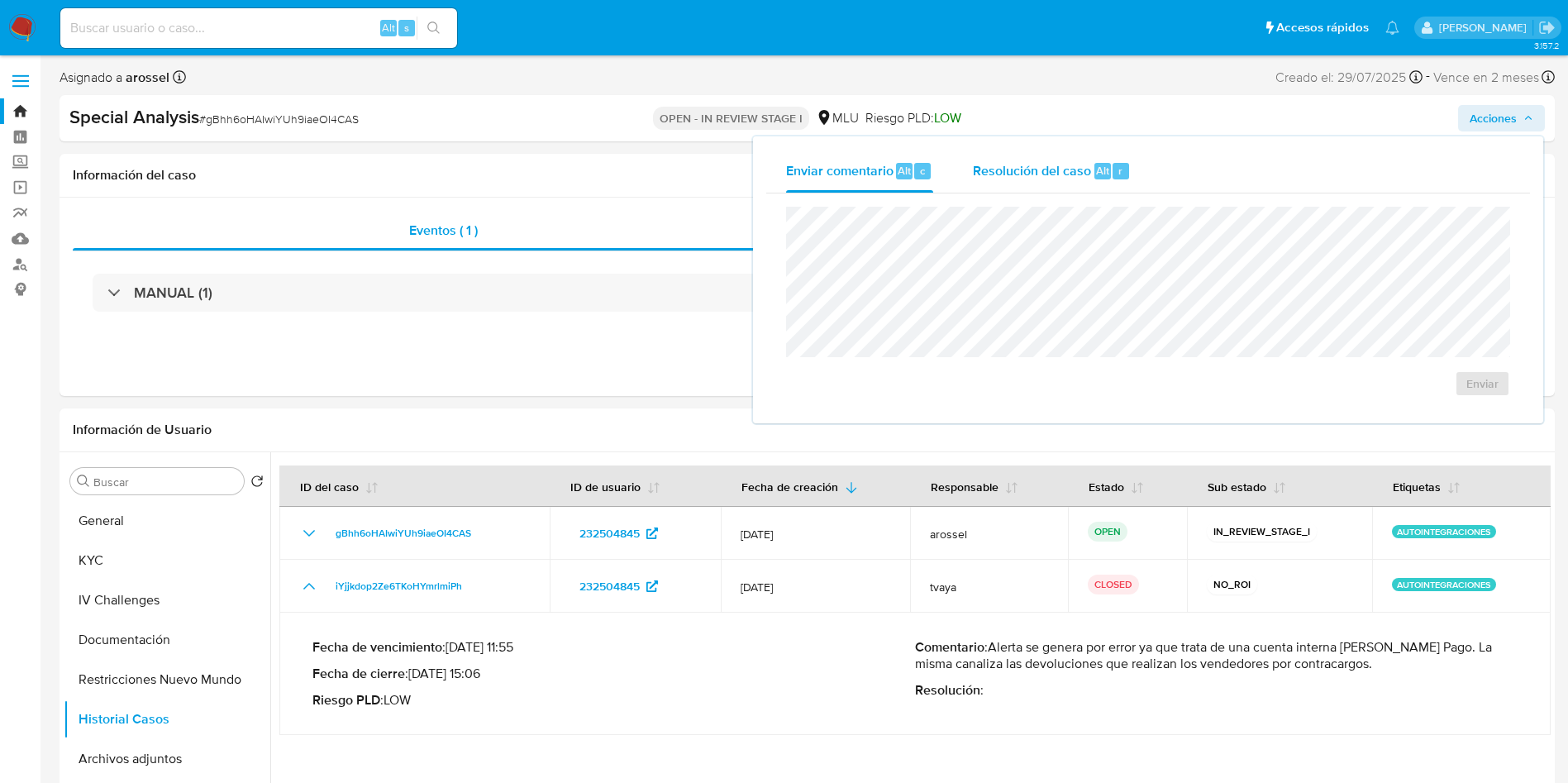
click at [1037, 163] on span "Resolución del caso" at bounding box center [1032, 170] width 118 height 19
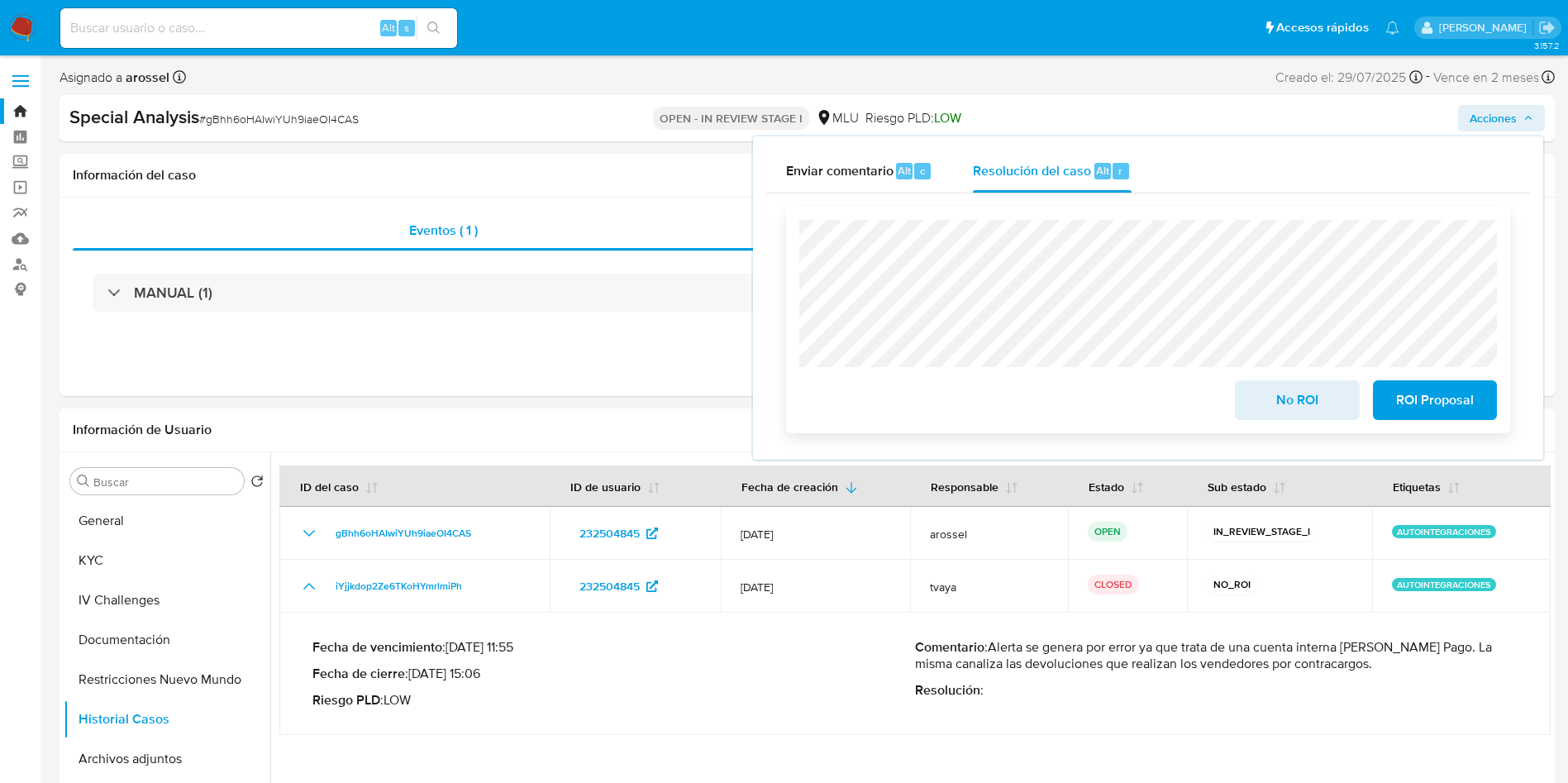
click at [1247, 405] on button "No ROI" at bounding box center [1298, 400] width 124 height 40
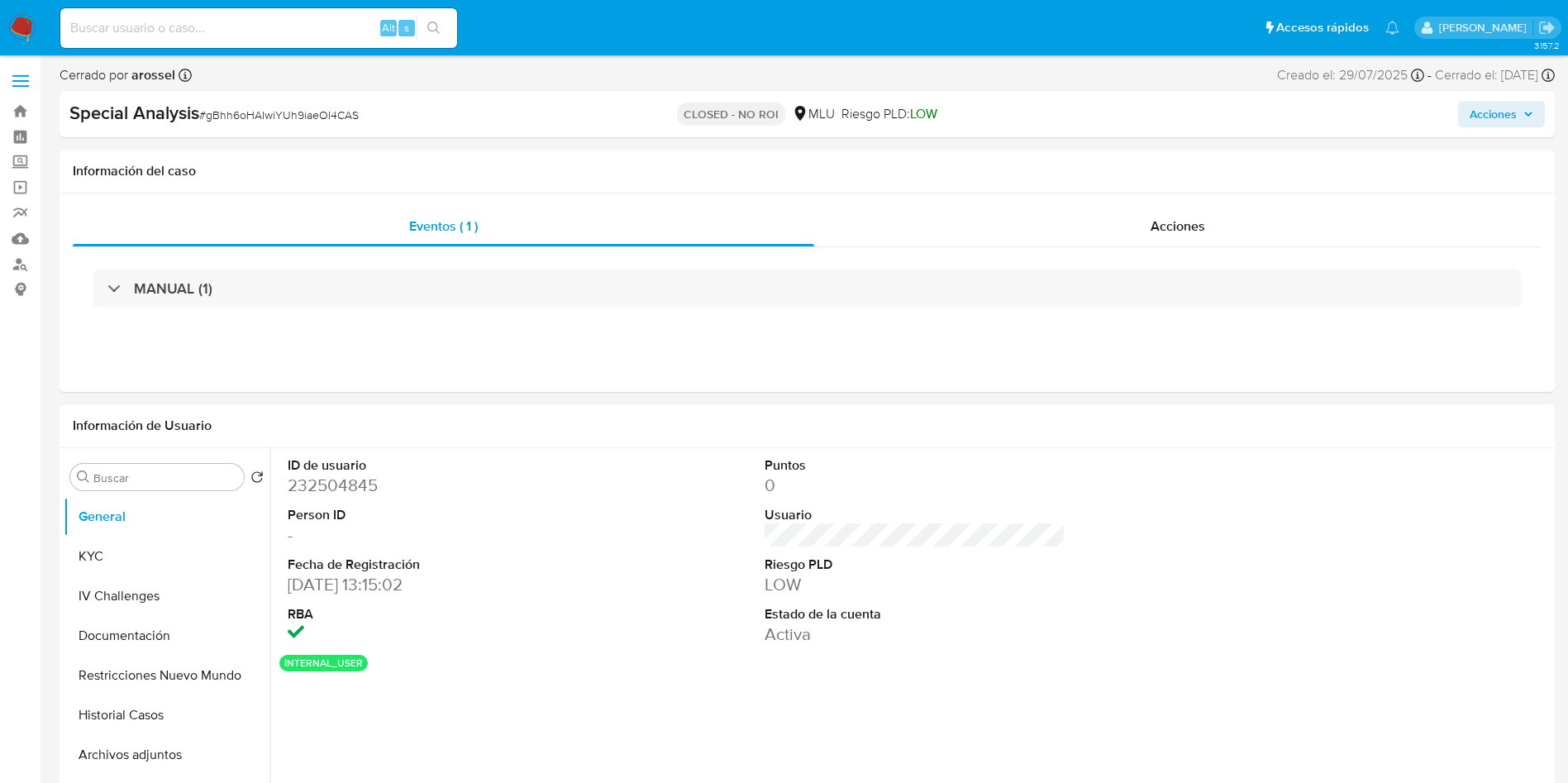
select select "10"
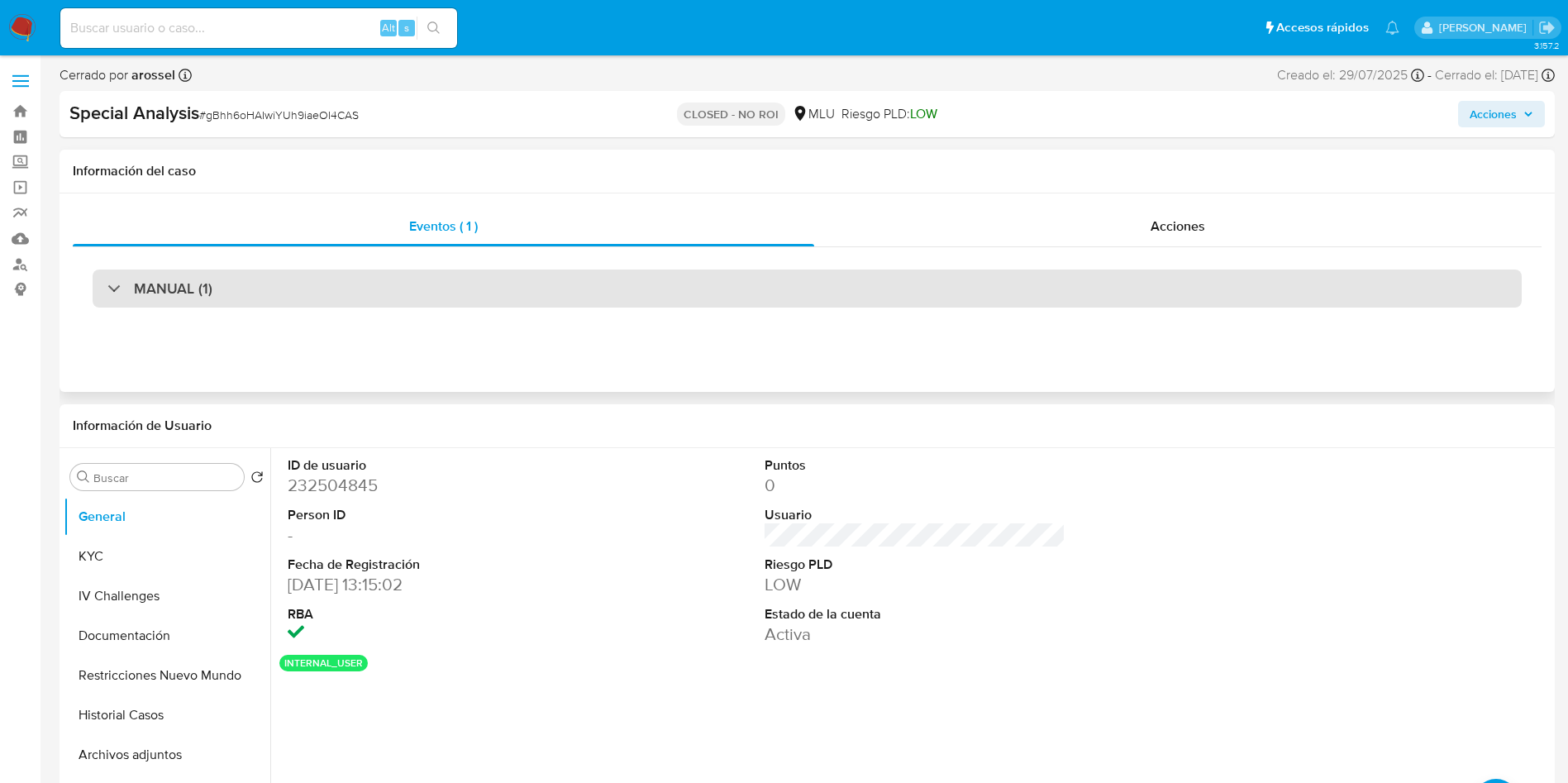
click at [374, 278] on div "MANUAL (1)" at bounding box center [807, 289] width 1430 height 38
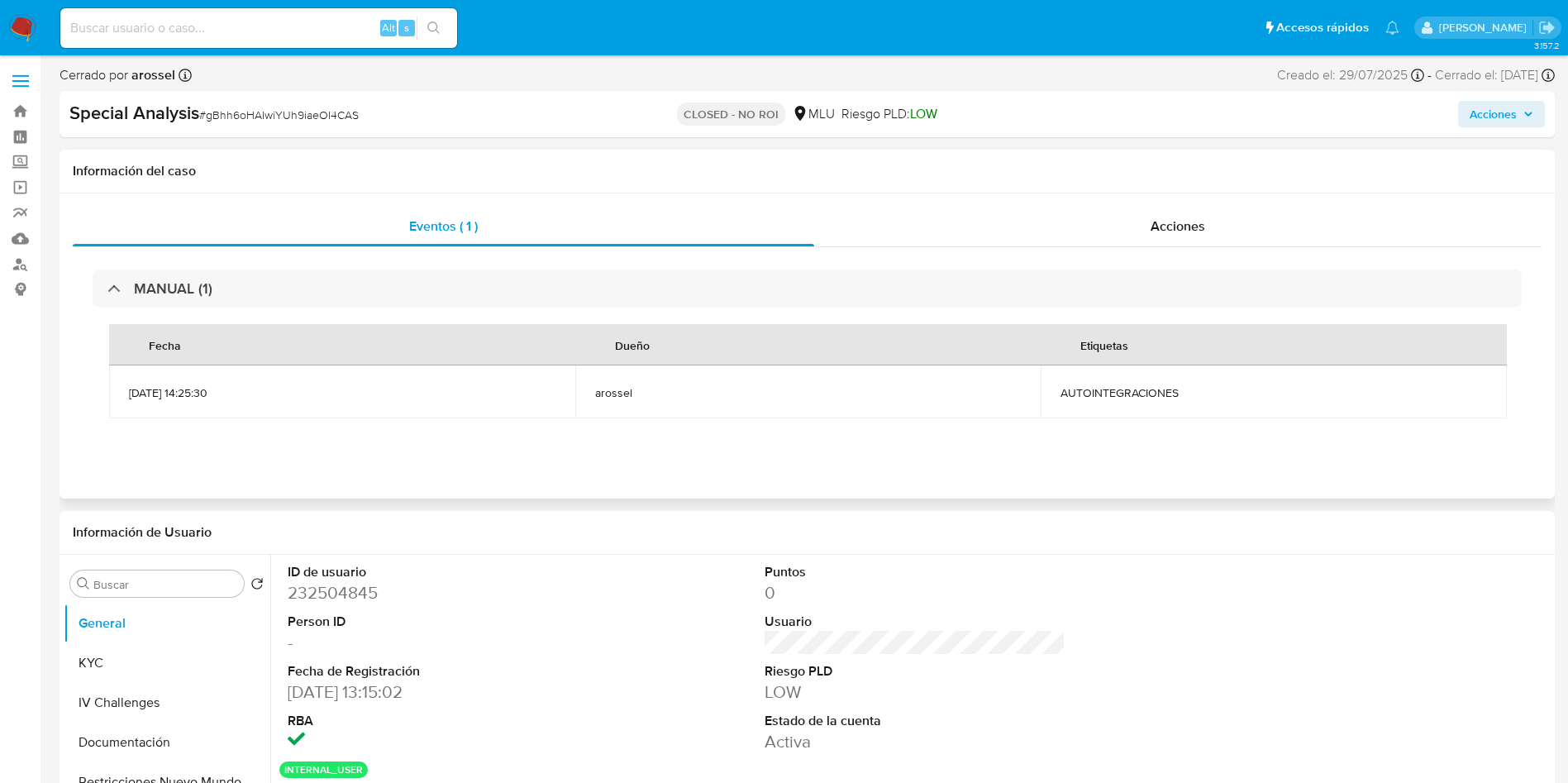
click at [1091, 392] on span "AUTOINTEGRACIONES" at bounding box center [1274, 392] width 427 height 15
copy span "AUTOINTEGRACIONES"
click at [126, 663] on button "KYC" at bounding box center [161, 663] width 194 height 40
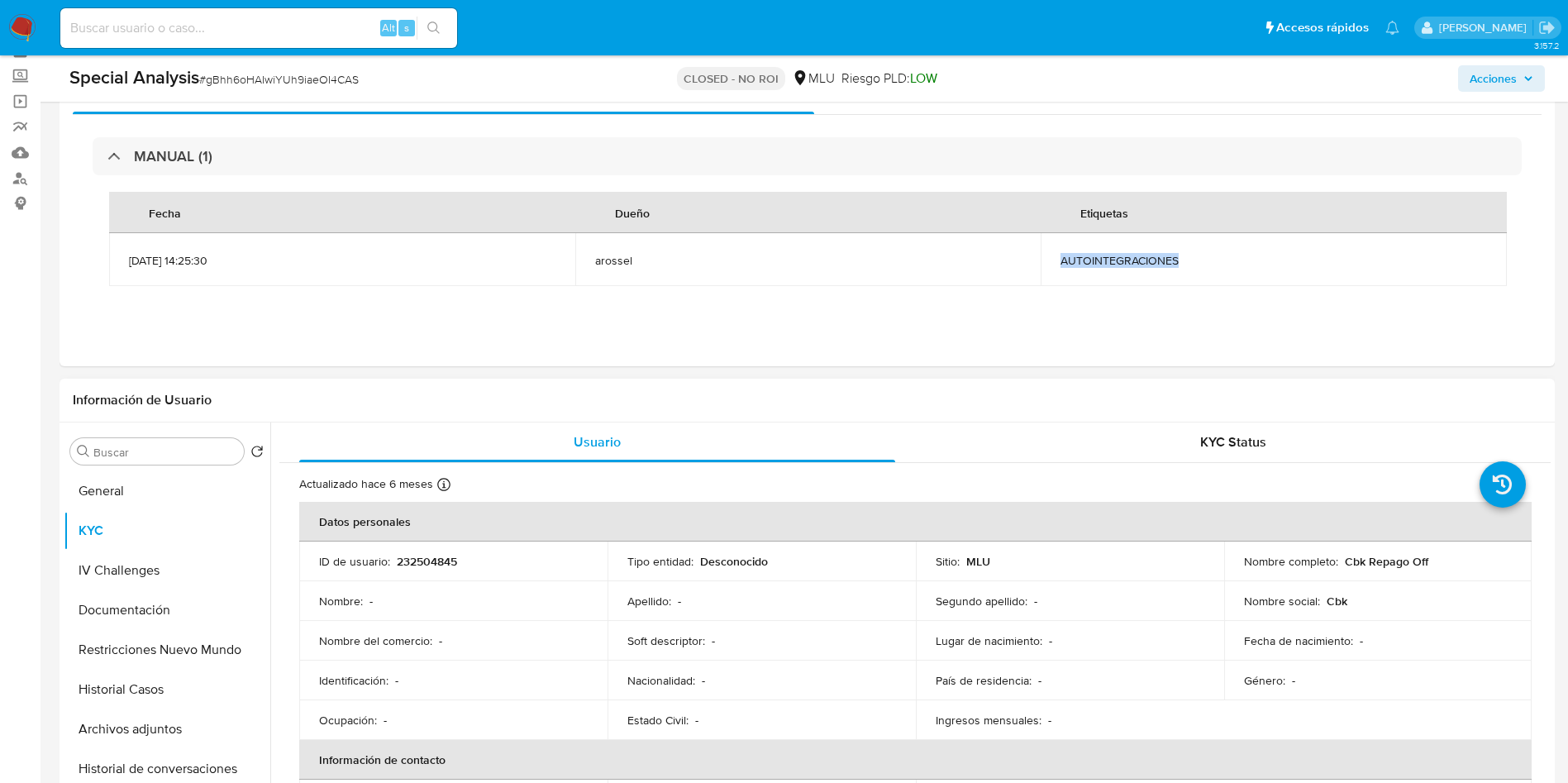
scroll to position [124, 0]
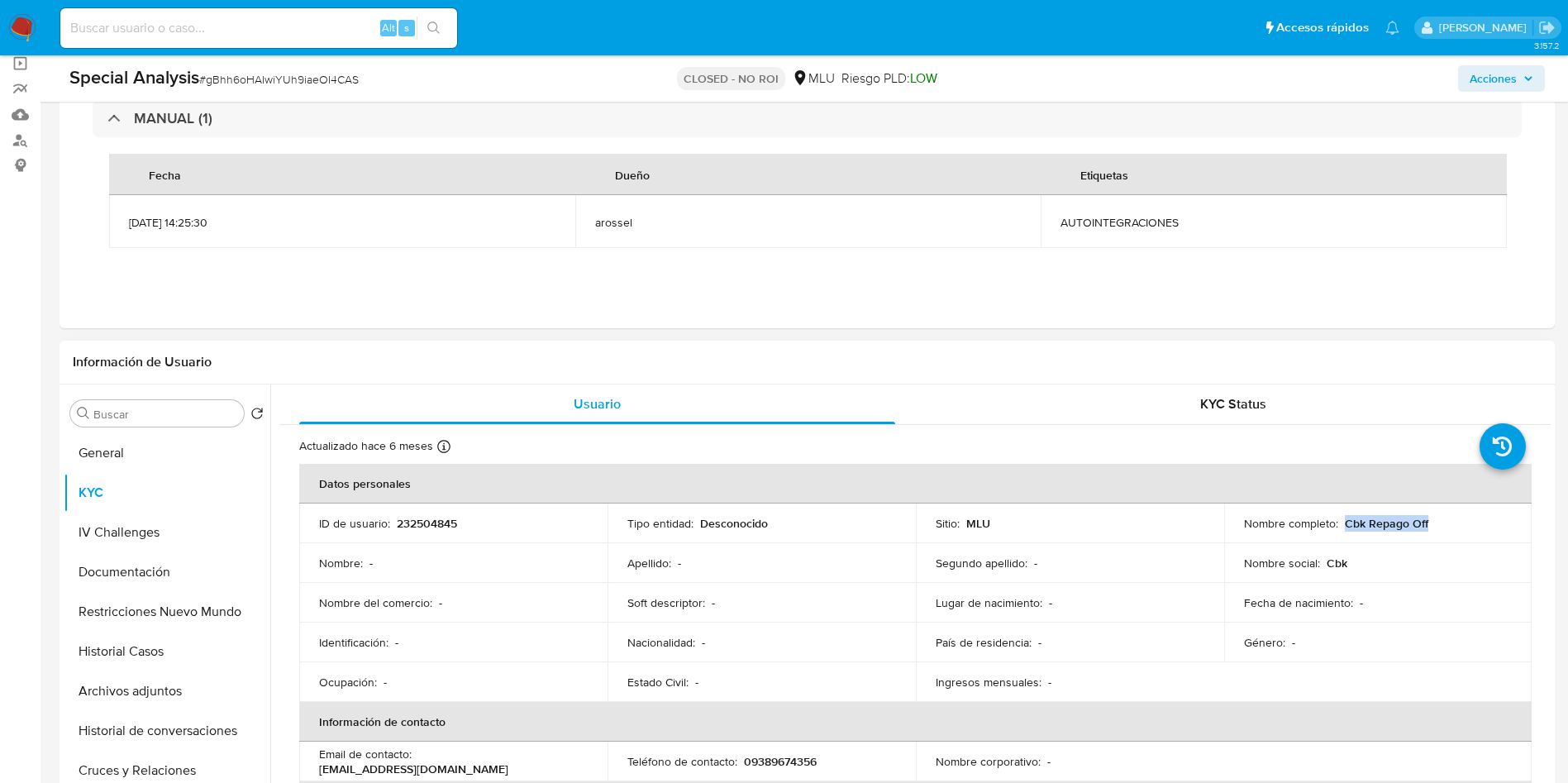
drag, startPoint x: 1358, startPoint y: 525, endPoint x: 1410, endPoint y: 524, distance: 52.0
click at [1429, 524] on div "Nombre completo : Cbk Repago Off" at bounding box center [1378, 523] width 269 height 15
copy p "Cbk Repago Off"
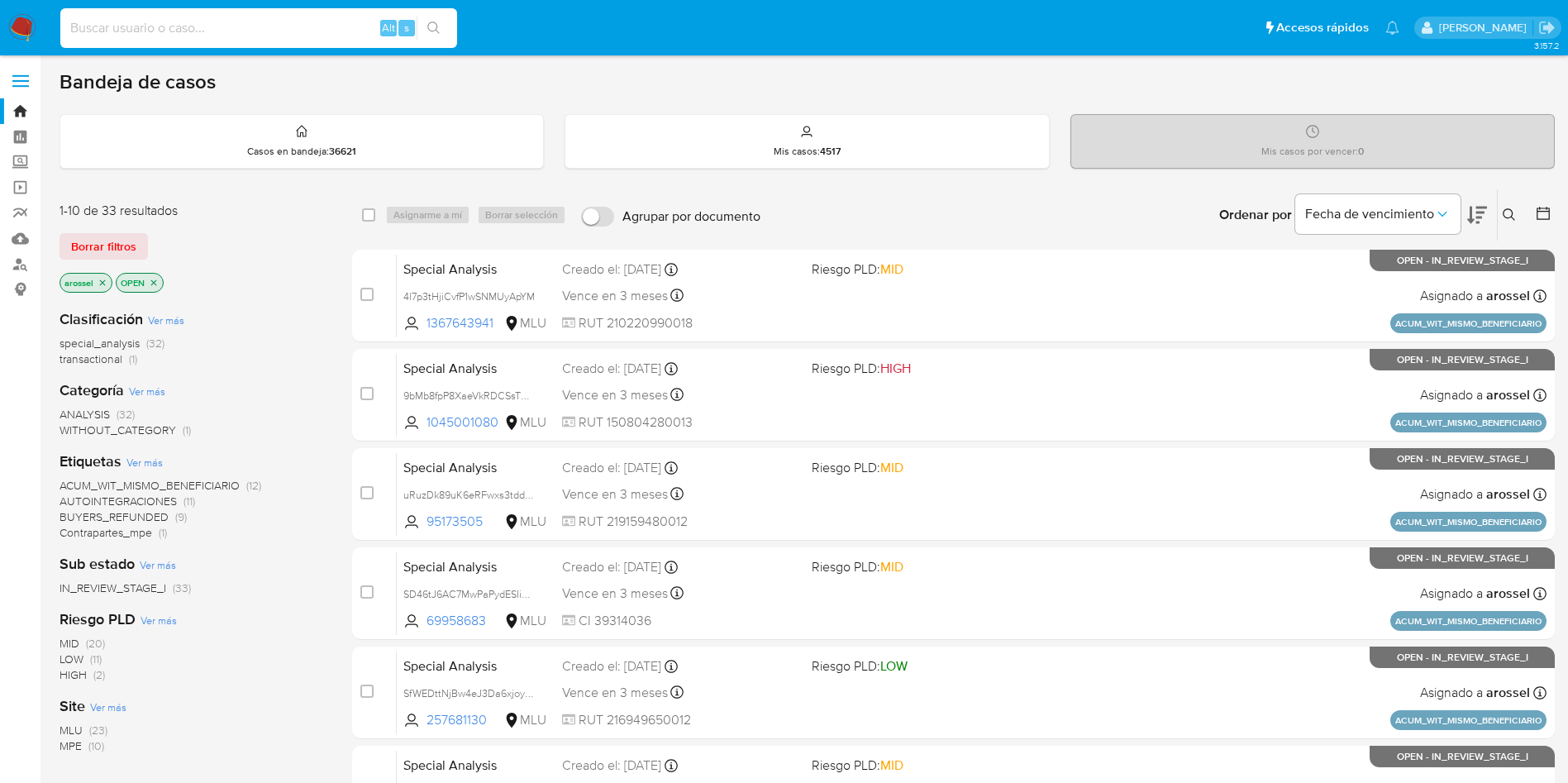
click at [207, 24] on input at bounding box center [258, 28] width 397 height 22
paste input "8sizFUF55GopqX0n8jPOxD09"
type input "8sizFUF55GopqX0n8jPOxD09"
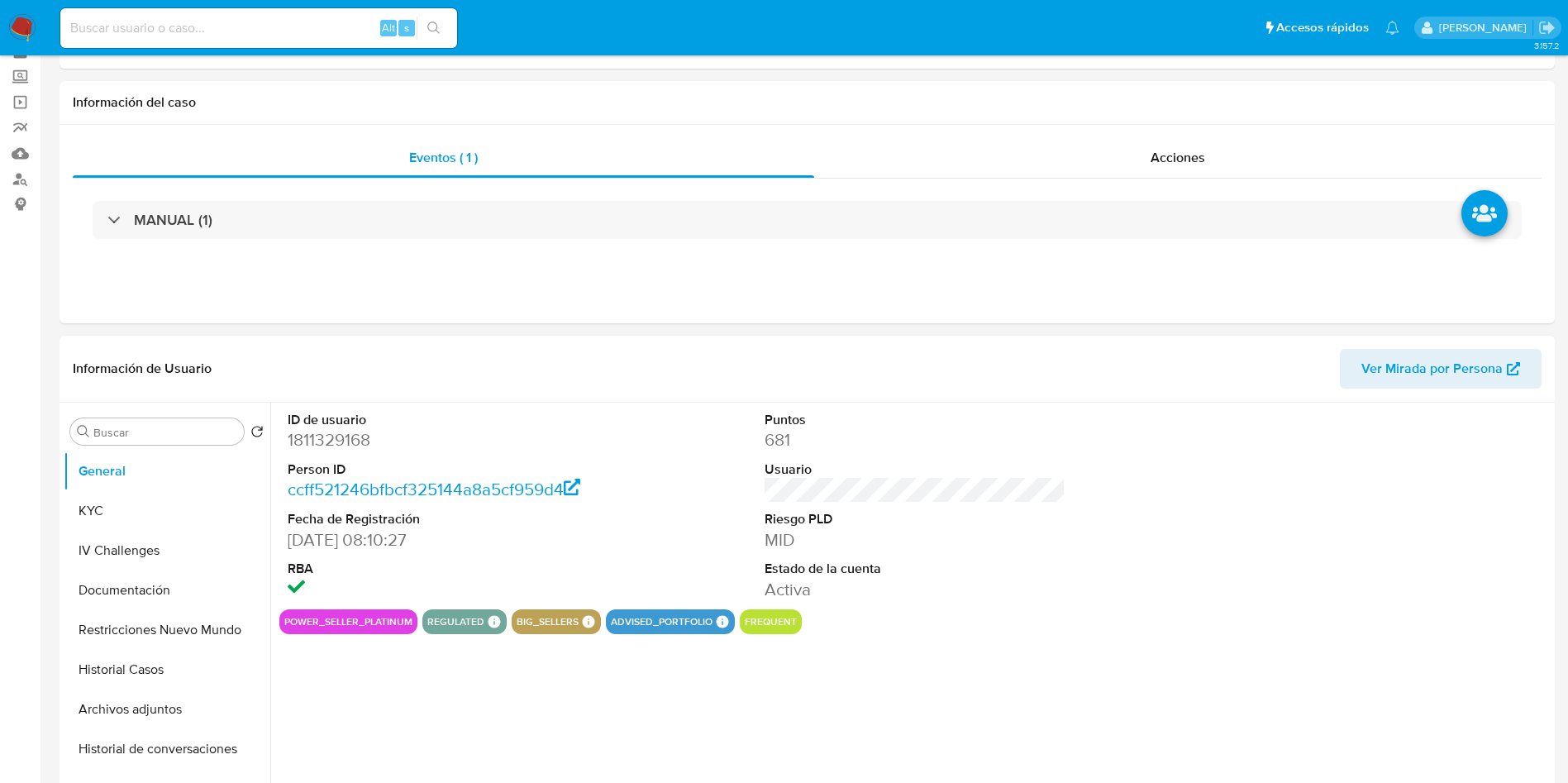
scroll to position [124, 0]
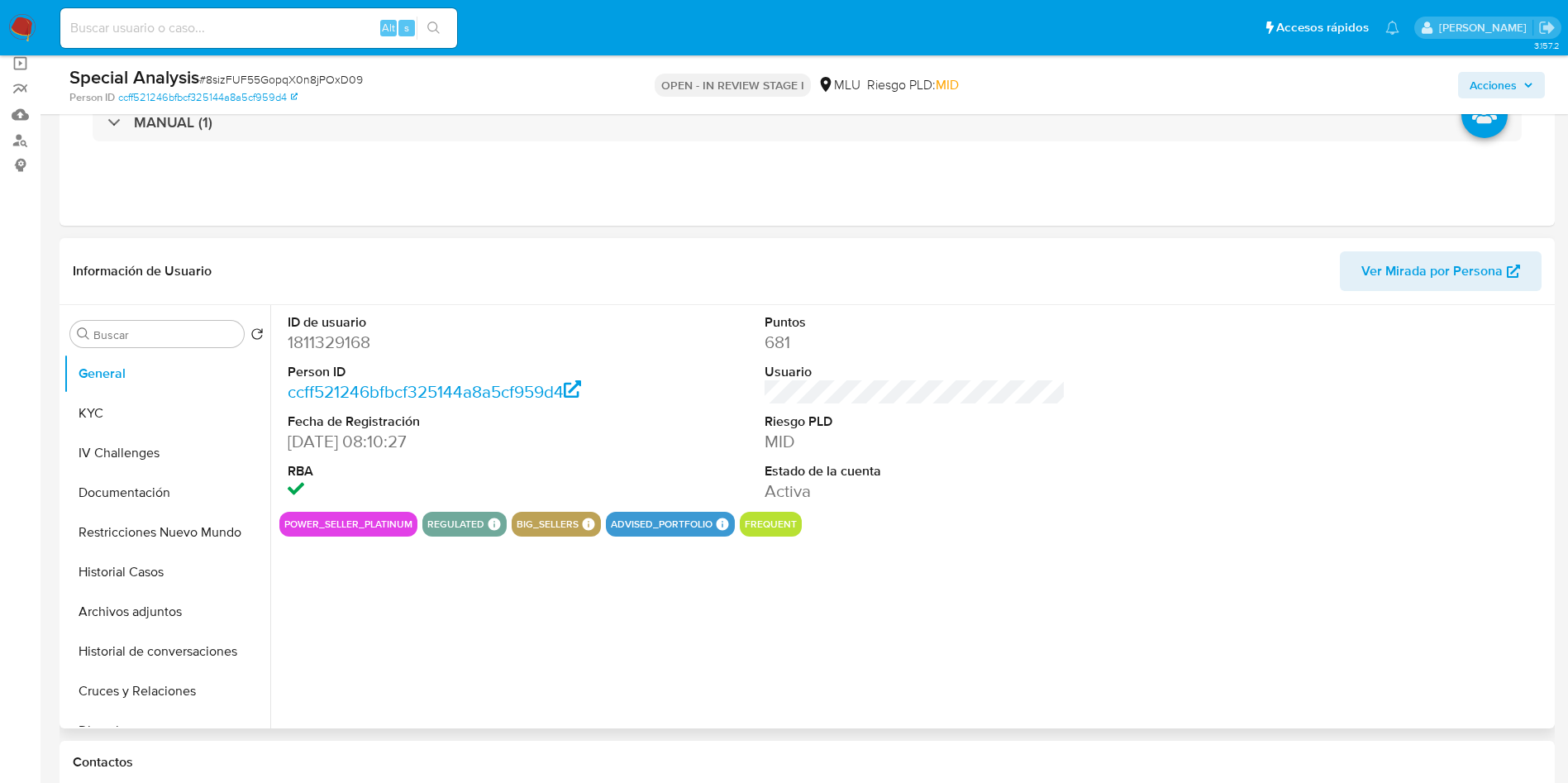
select select "10"
click at [1369, 254] on span "Ver Mirada por Persona" at bounding box center [1432, 271] width 142 height 40
click at [133, 561] on button "Historial Casos" at bounding box center [161, 572] width 194 height 40
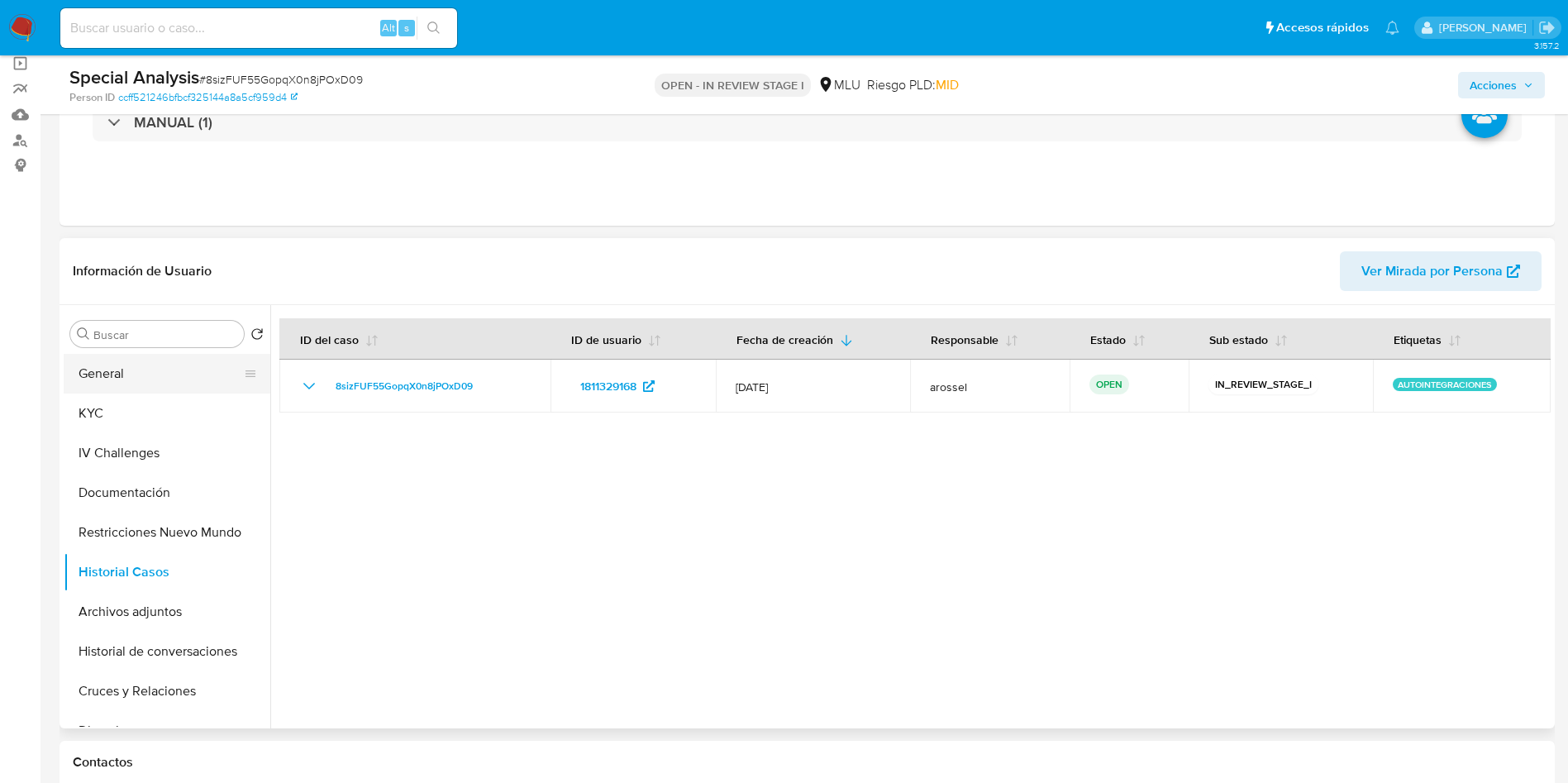
click at [142, 373] on button "General" at bounding box center [161, 374] width 194 height 40
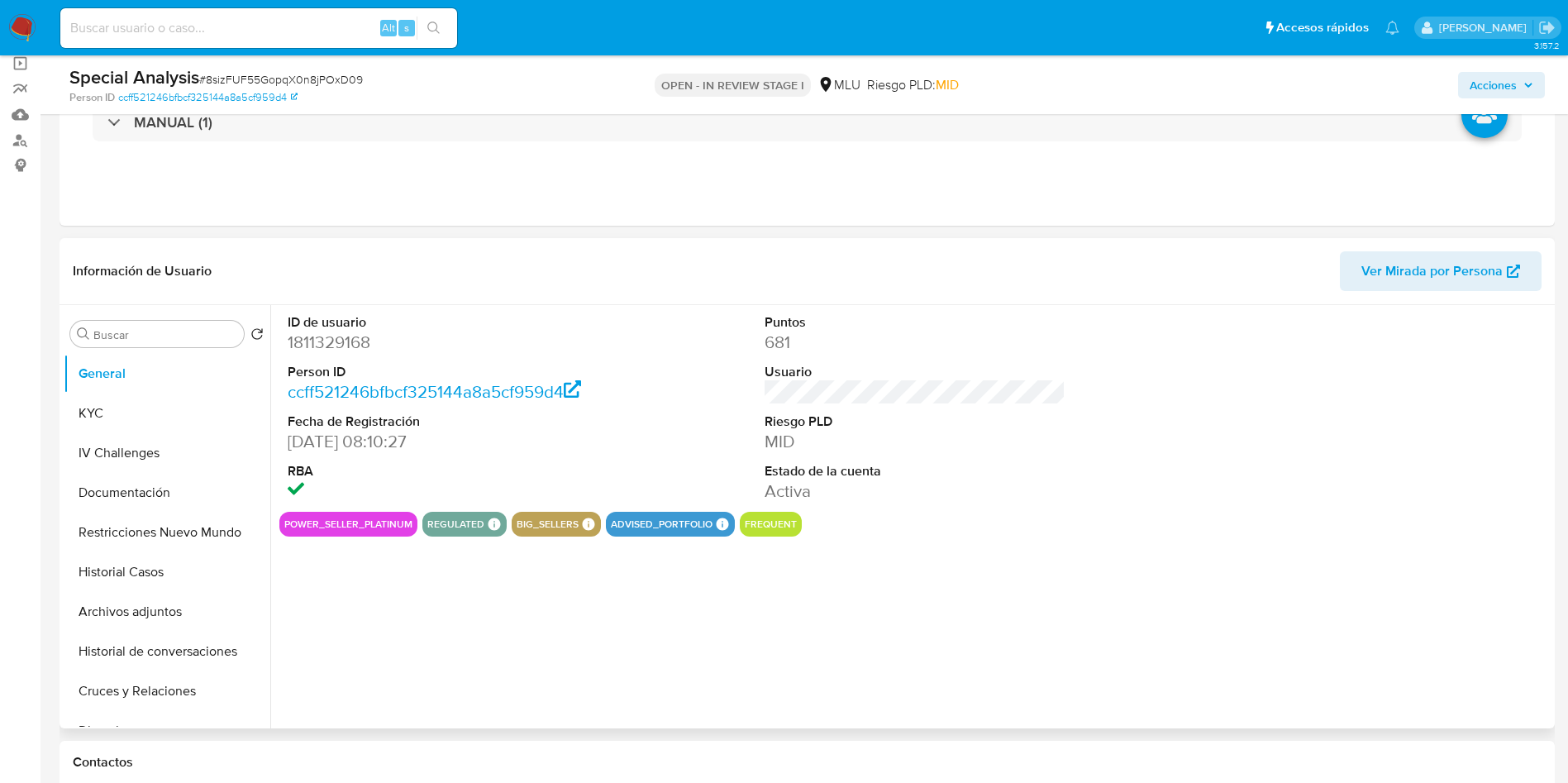
click at [336, 336] on dd "1811329168" at bounding box center [438, 342] width 302 height 23
copy dd "1811329168"
click at [128, 406] on button "KYC" at bounding box center [161, 413] width 194 height 40
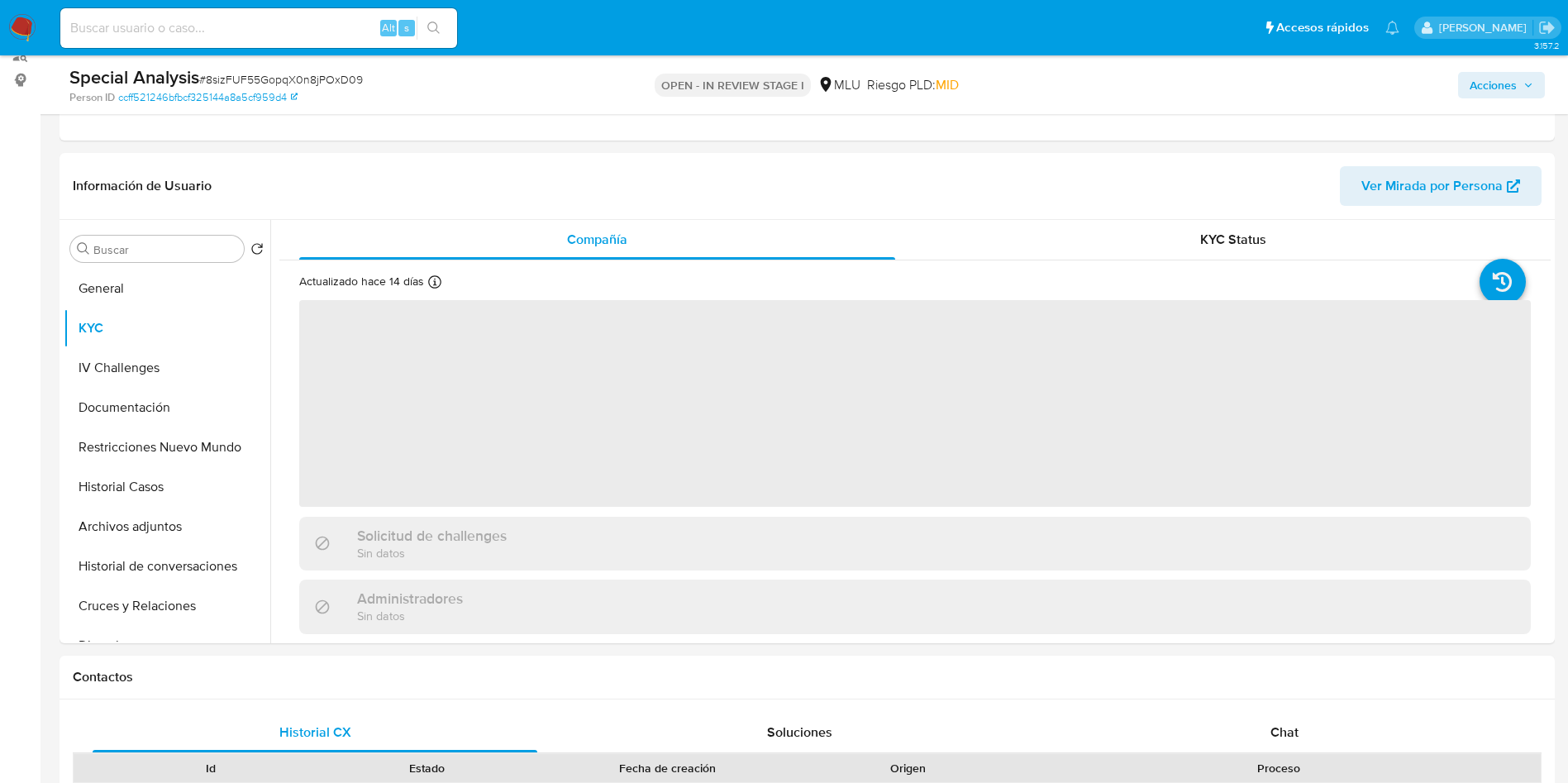
scroll to position [248, 0]
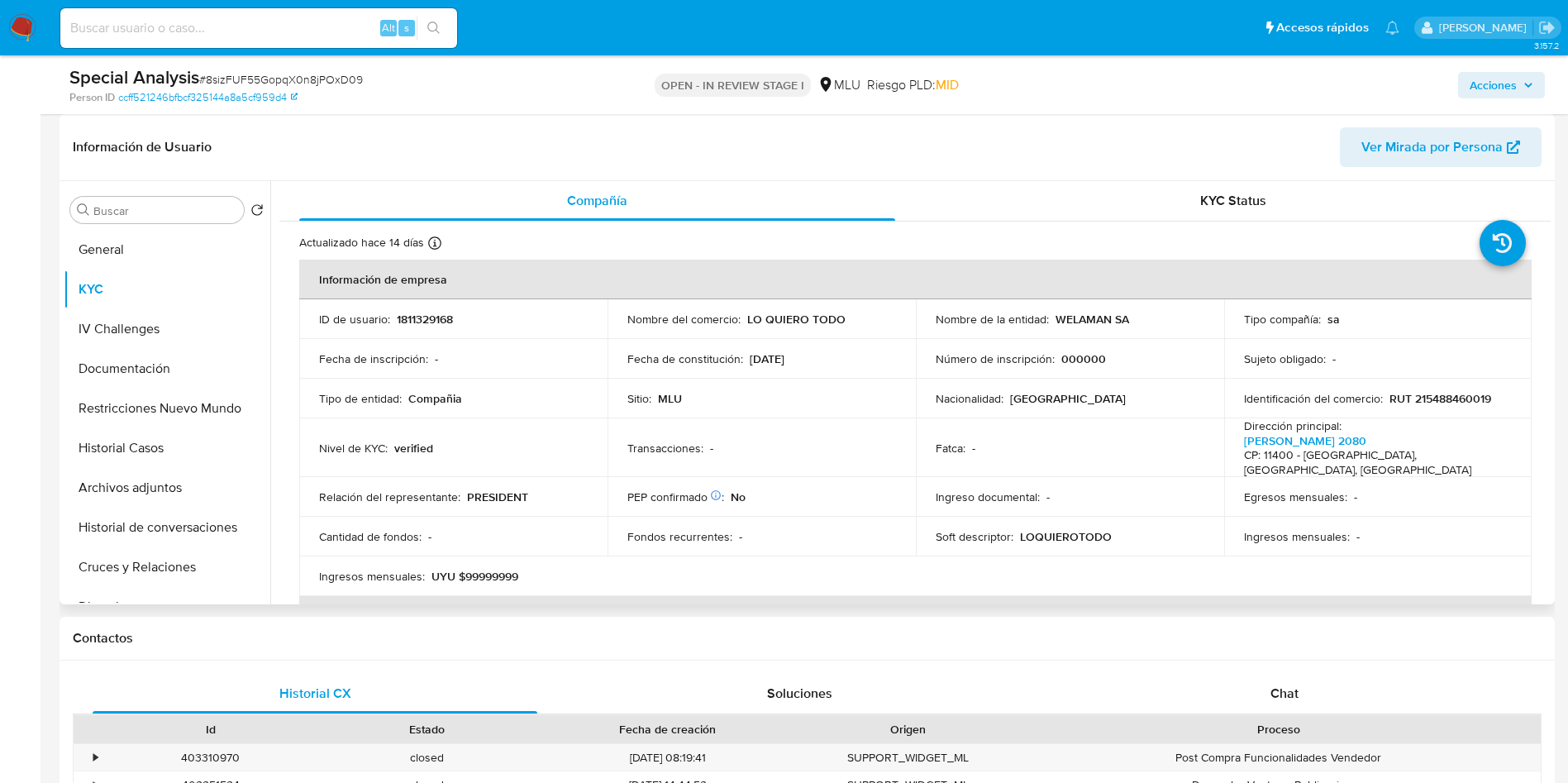
click at [432, 315] on p "1811329168" at bounding box center [424, 319] width 56 height 15
copy p "1811329168"
click at [244, 73] on span "# 8sizFUF55GopqX0n8jPOxD09" at bounding box center [281, 79] width 163 height 16
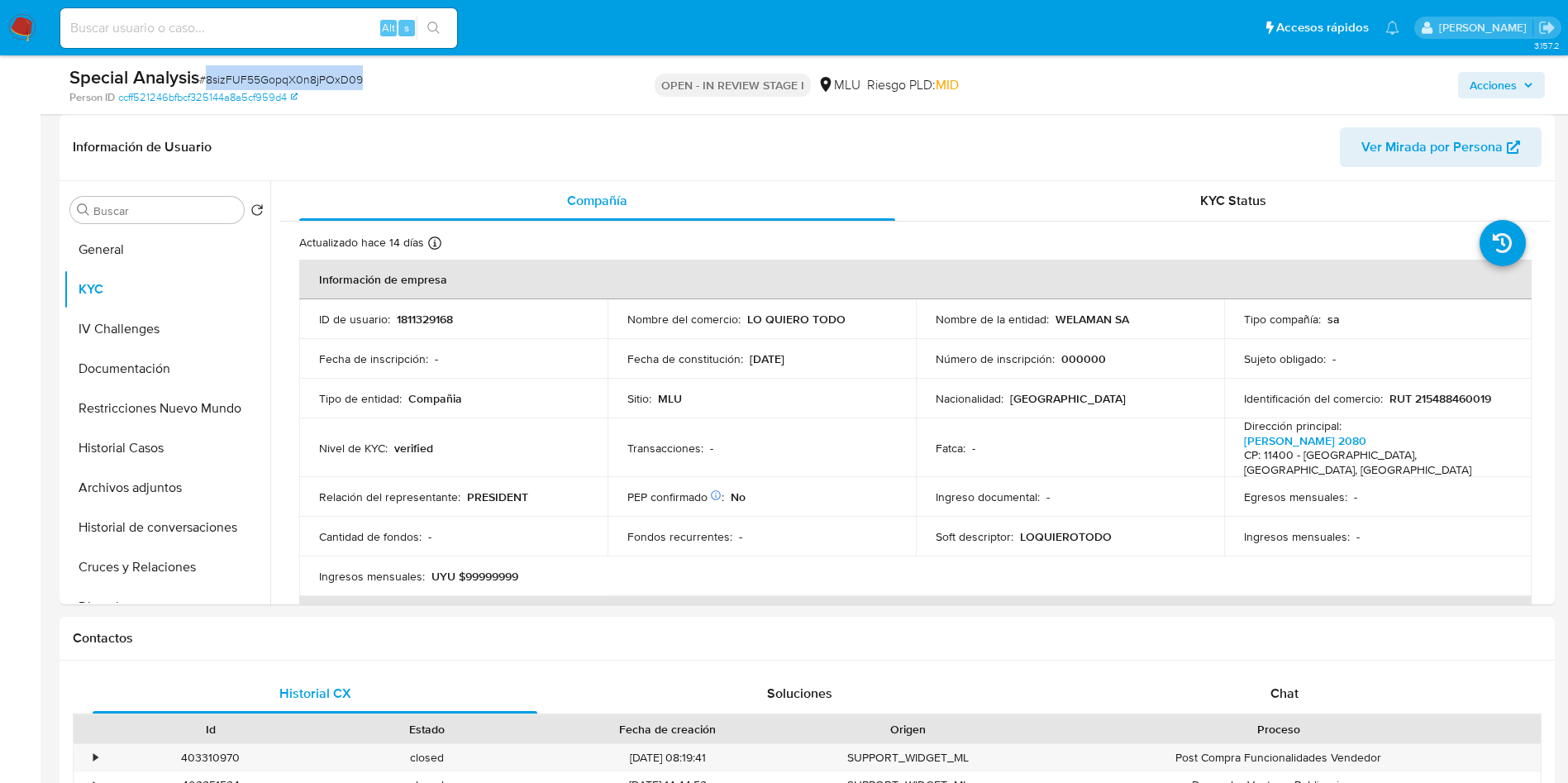
copy span "8sizFUF55GopqX0n8jPOxD09"
click at [413, 325] on p "1811329168" at bounding box center [424, 319] width 56 height 15
copy p "1811329168"
click at [200, 561] on button "Cruces y Relaciones" at bounding box center [161, 567] width 194 height 40
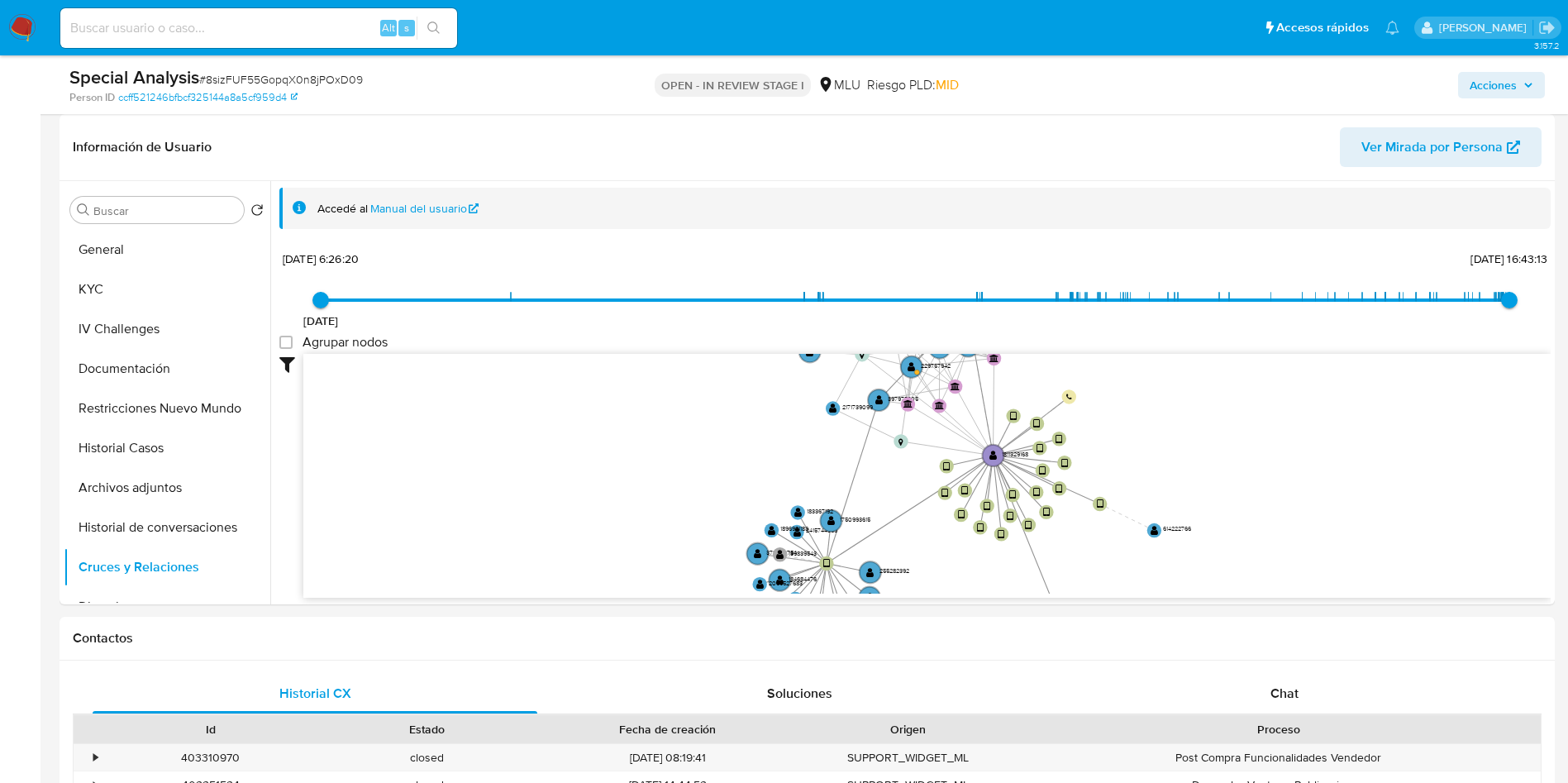
drag, startPoint x: 1245, startPoint y: 407, endPoint x: 727, endPoint y: 49, distance: 629.7
click at [1155, 473] on icon "user-1811329168  1811329168 device-669bc9032d52d47cf2974731  device-67c859b43…" at bounding box center [927, 474] width 1247 height 240
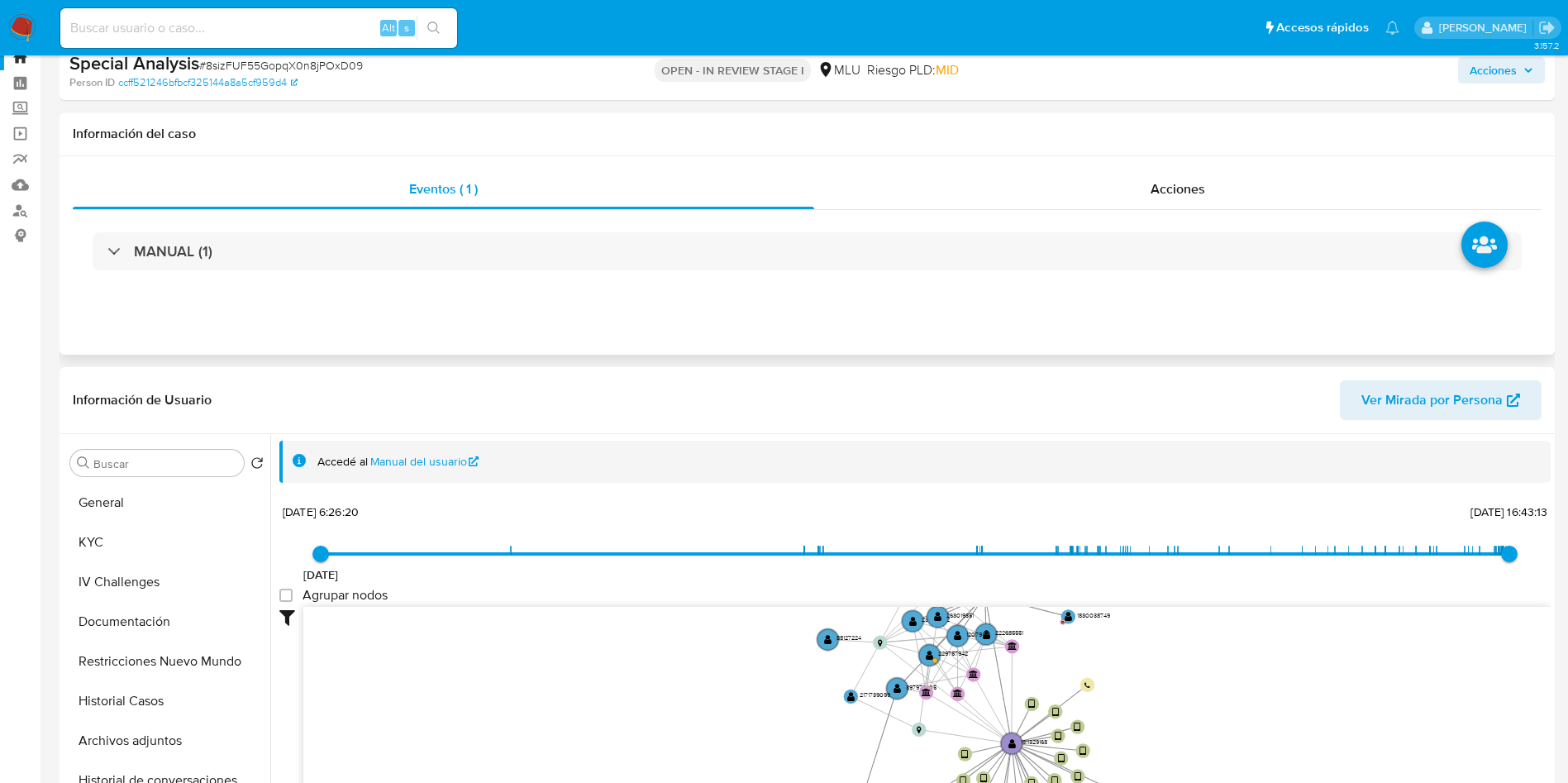
scroll to position [0, 0]
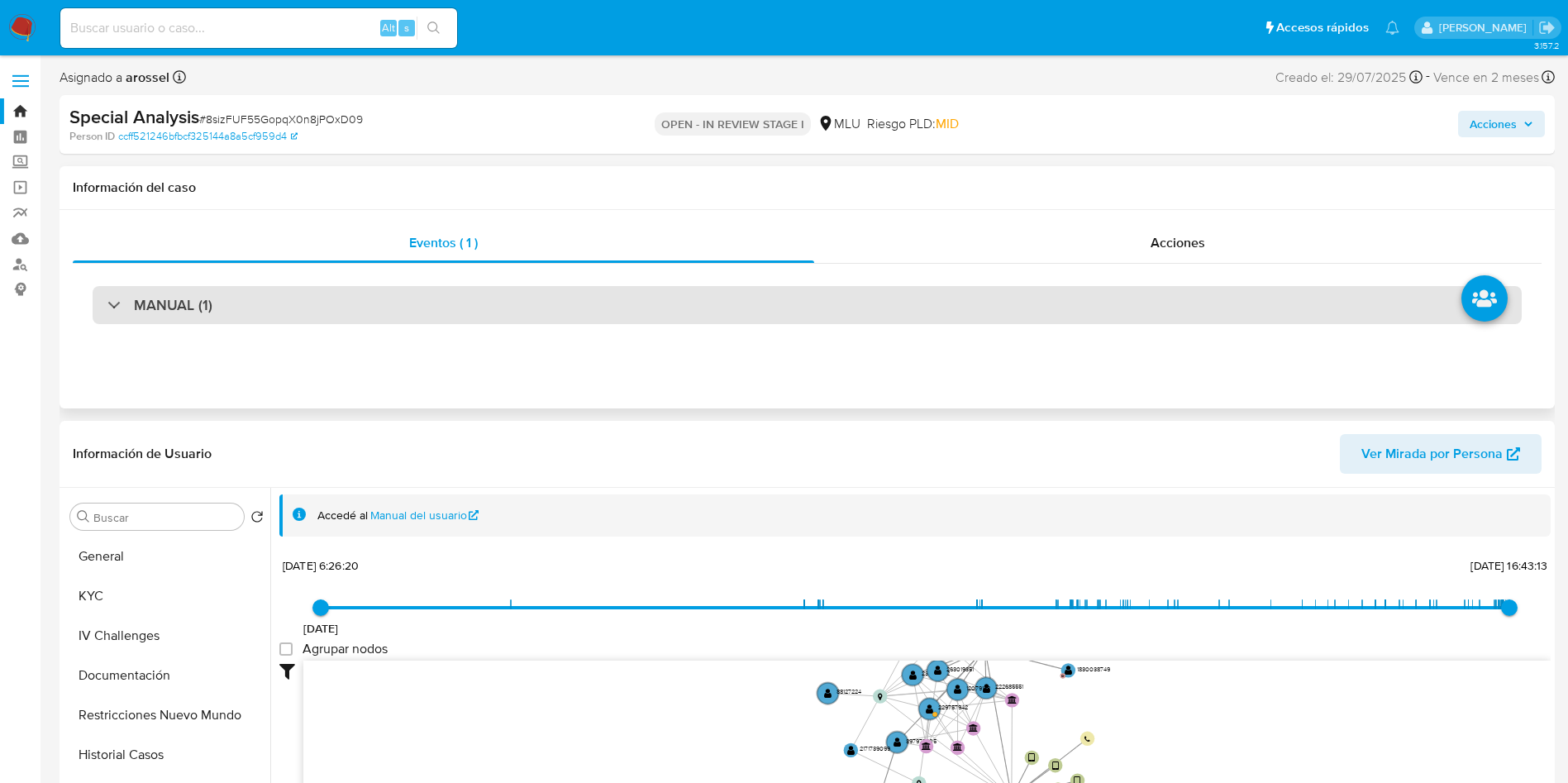
click at [286, 318] on div "MANUAL (1)" at bounding box center [807, 305] width 1430 height 38
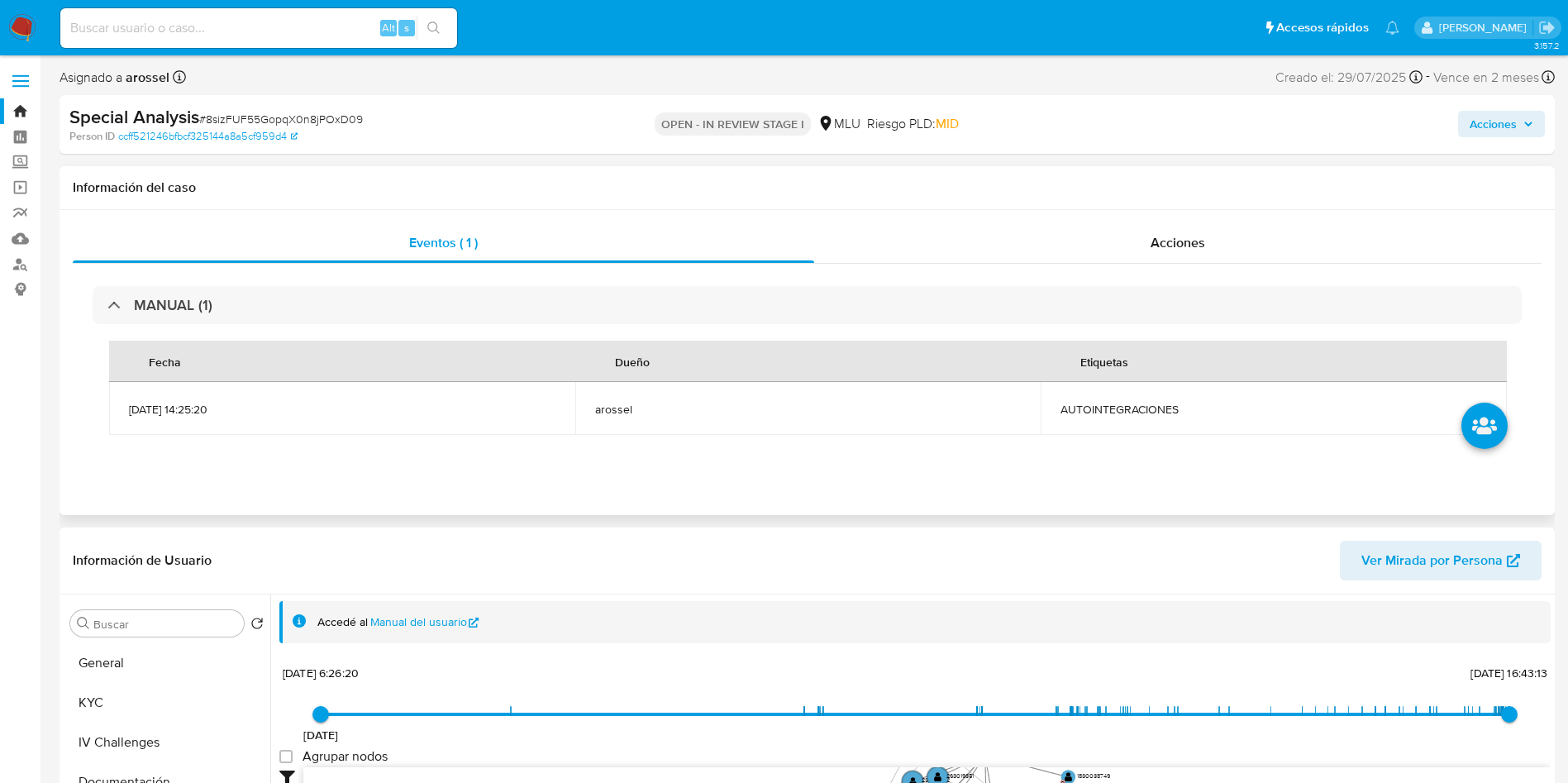
click at [1062, 416] on span "AUTOINTEGRACIONES" at bounding box center [1274, 409] width 427 height 15
click at [1102, 407] on span "AUTOINTEGRACIONES" at bounding box center [1274, 409] width 427 height 15
copy span "AUTOINTEGRACIONES"
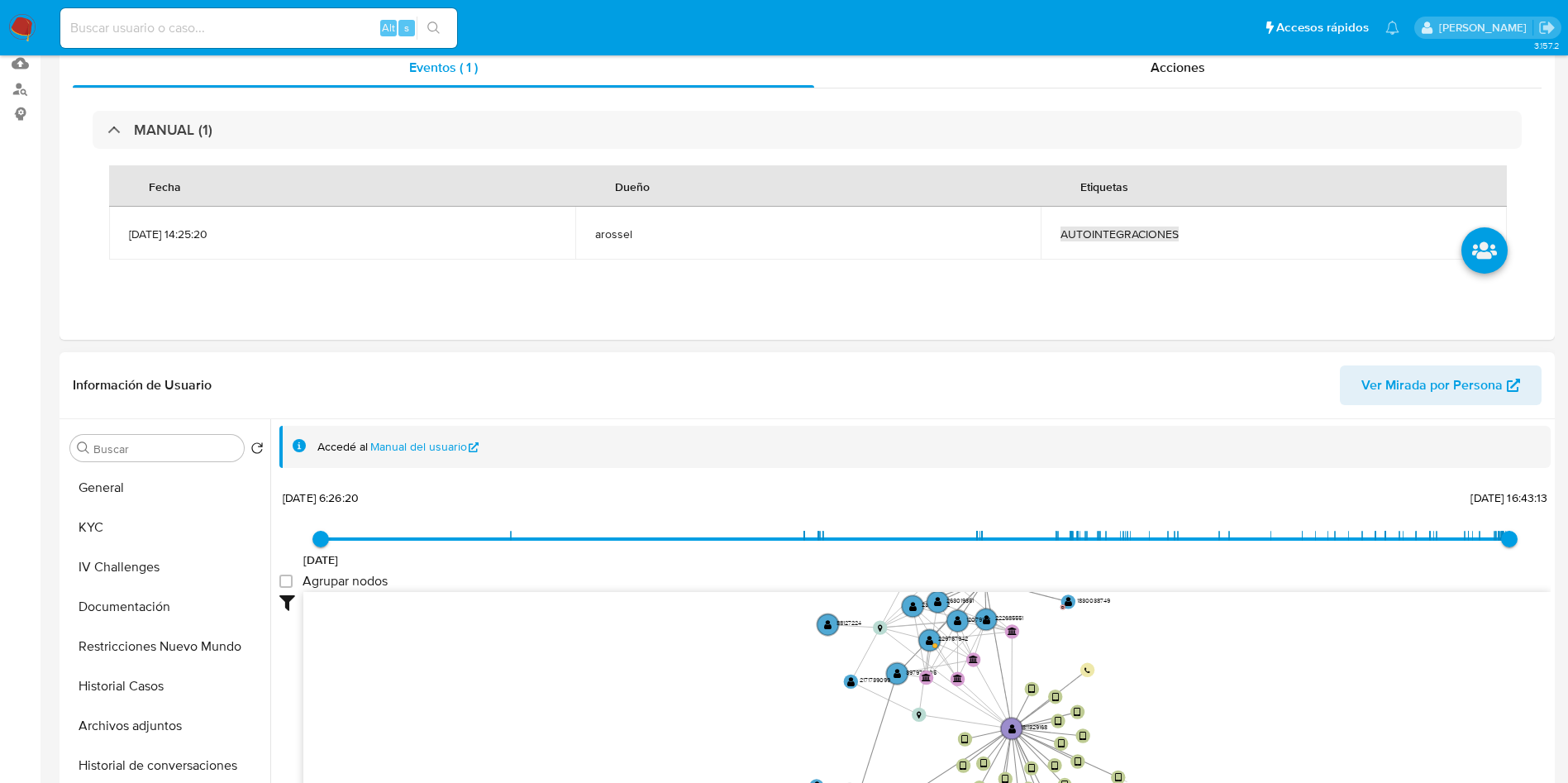
scroll to position [248, 0]
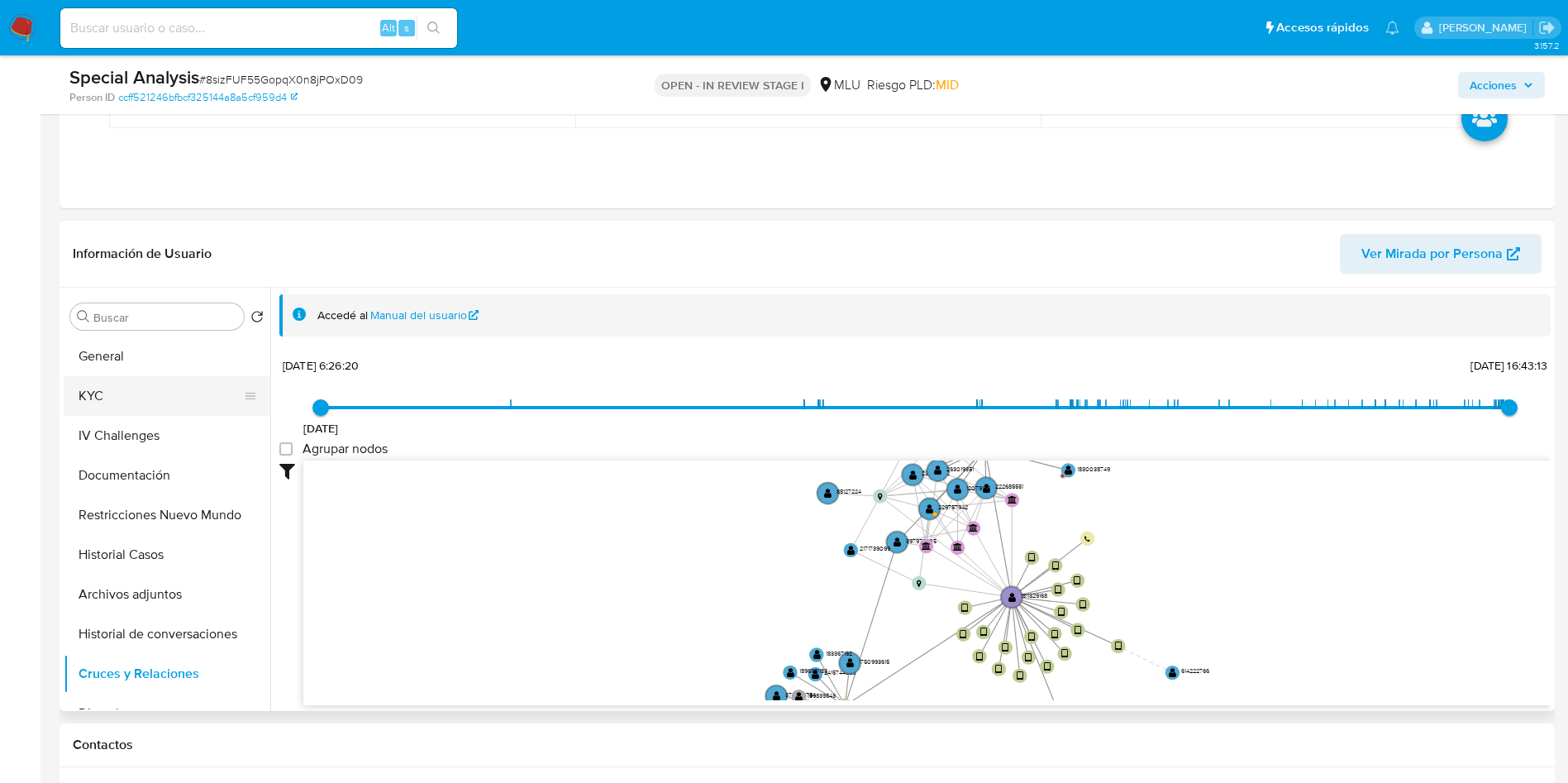
click at [107, 391] on button "KYC" at bounding box center [161, 396] width 194 height 40
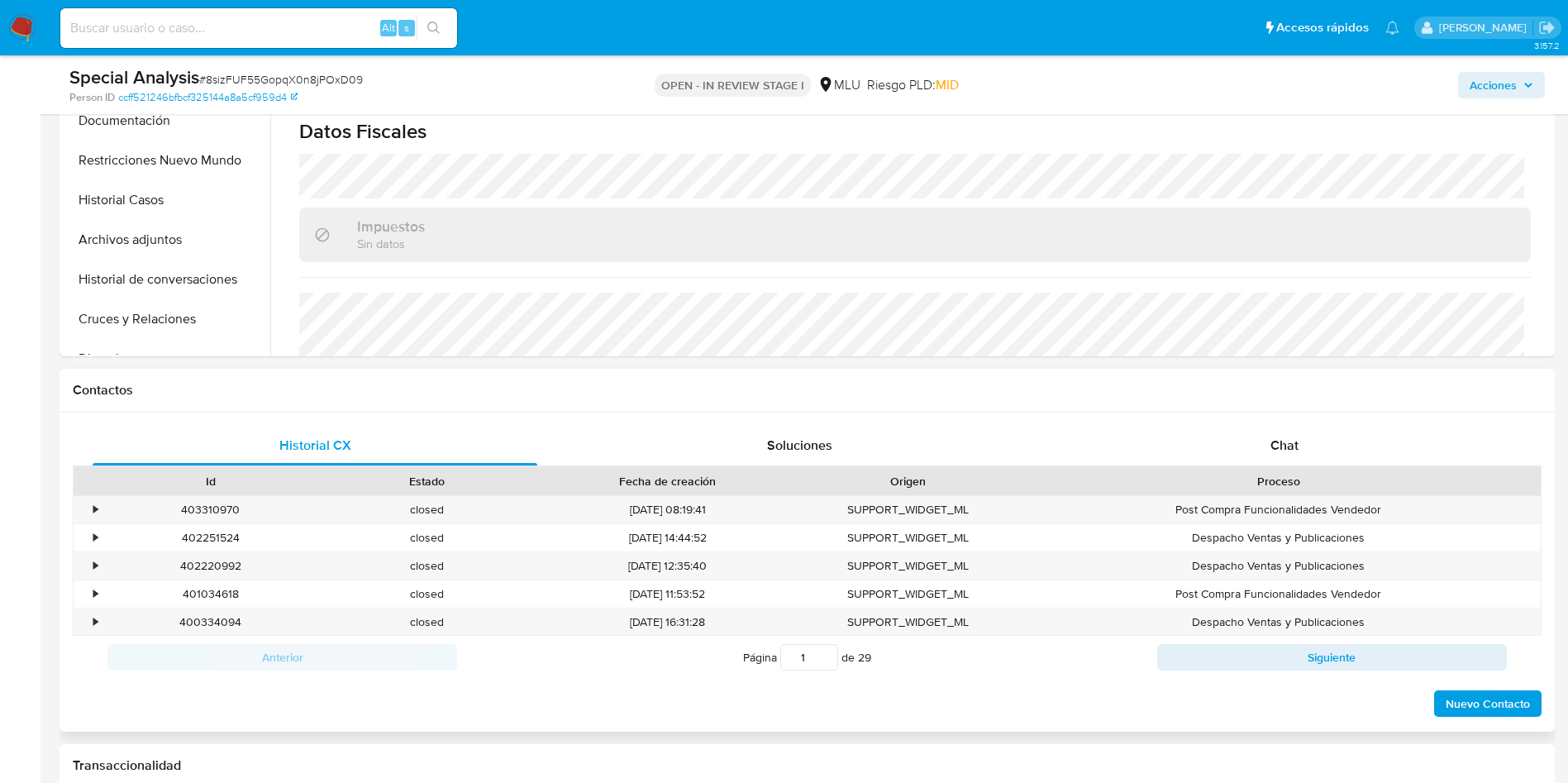
scroll to position [372, 0]
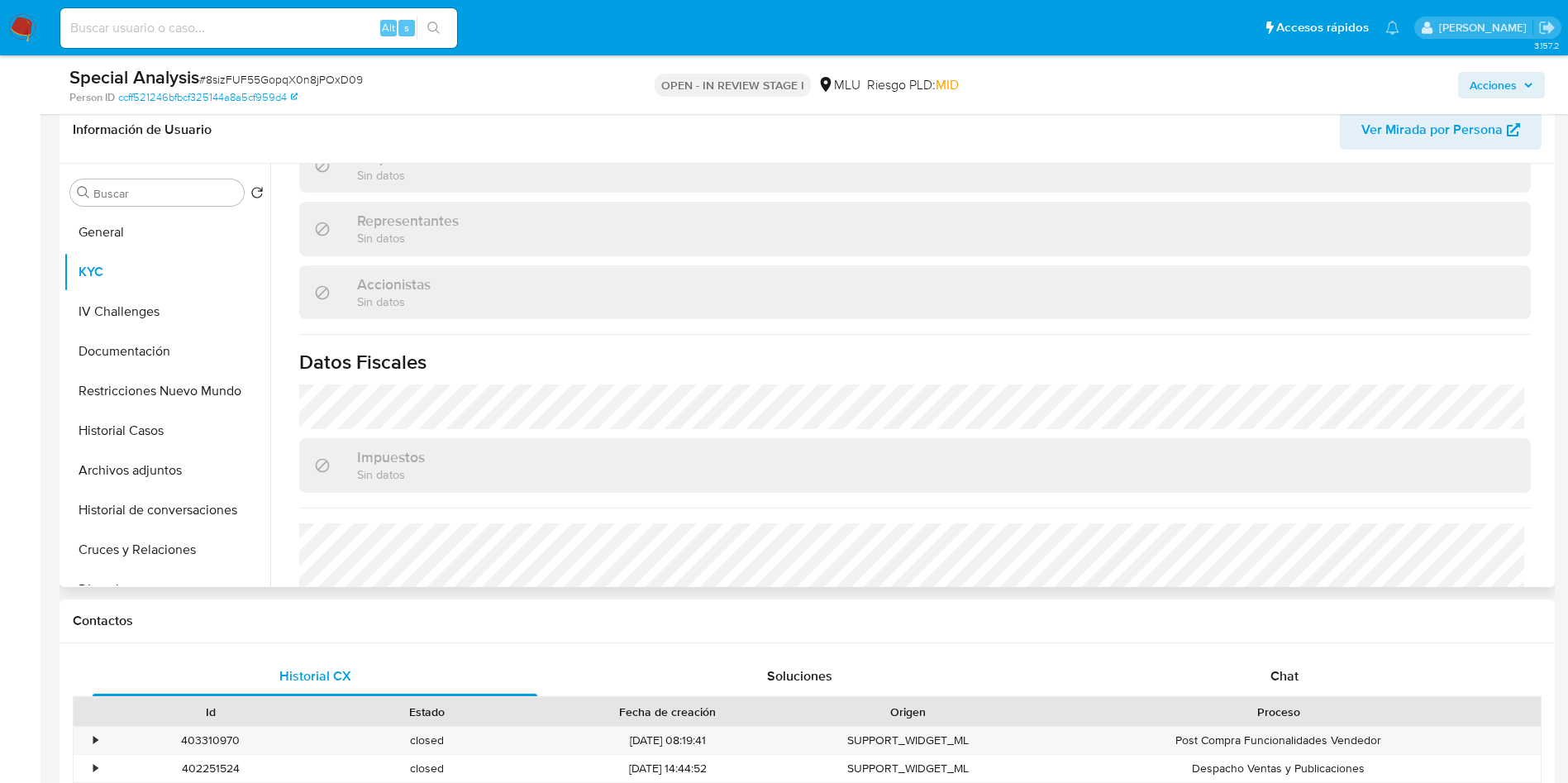
click at [142, 423] on button "Historial Casos" at bounding box center [167, 431] width 206 height 40
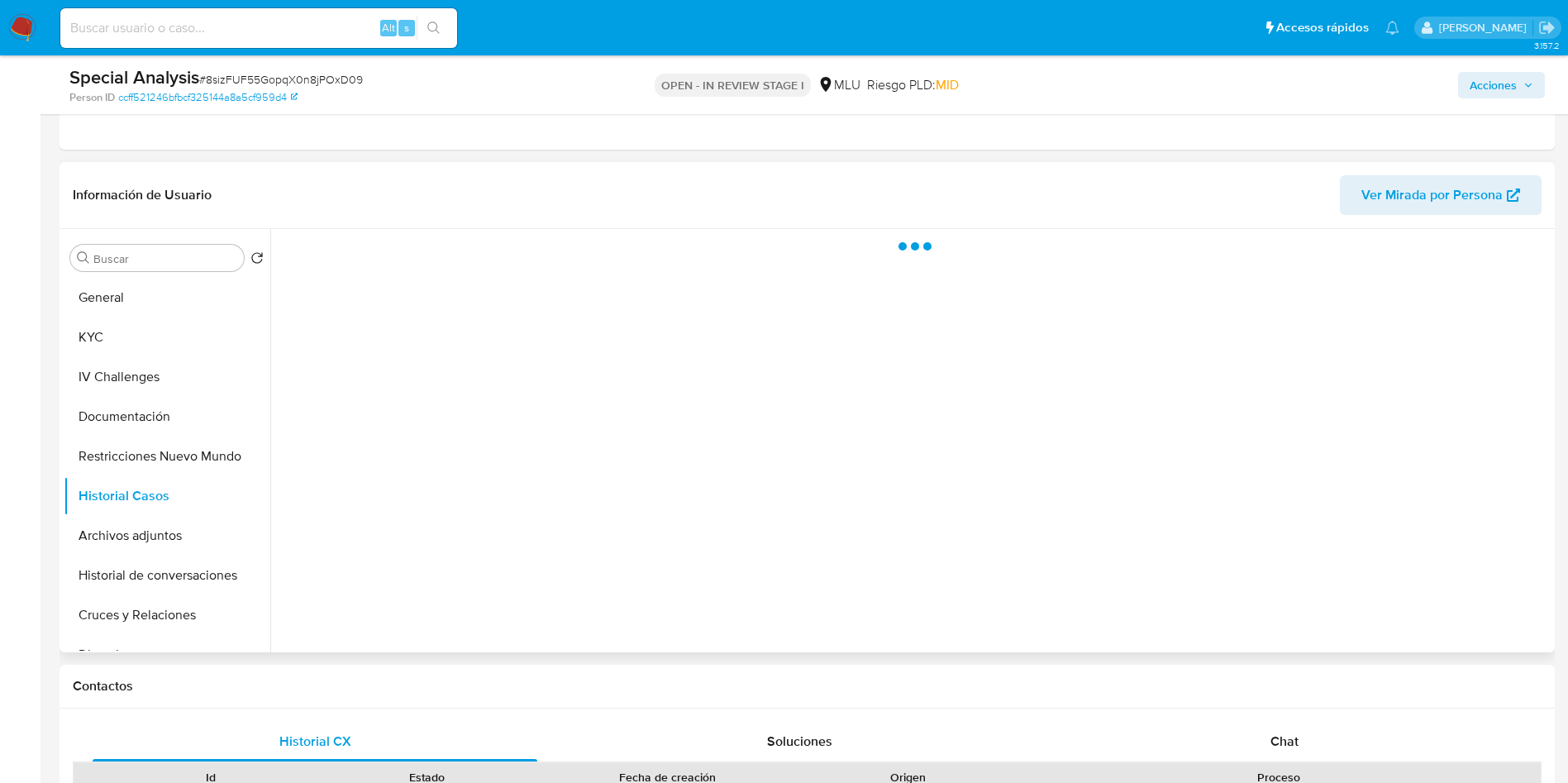
scroll to position [248, 0]
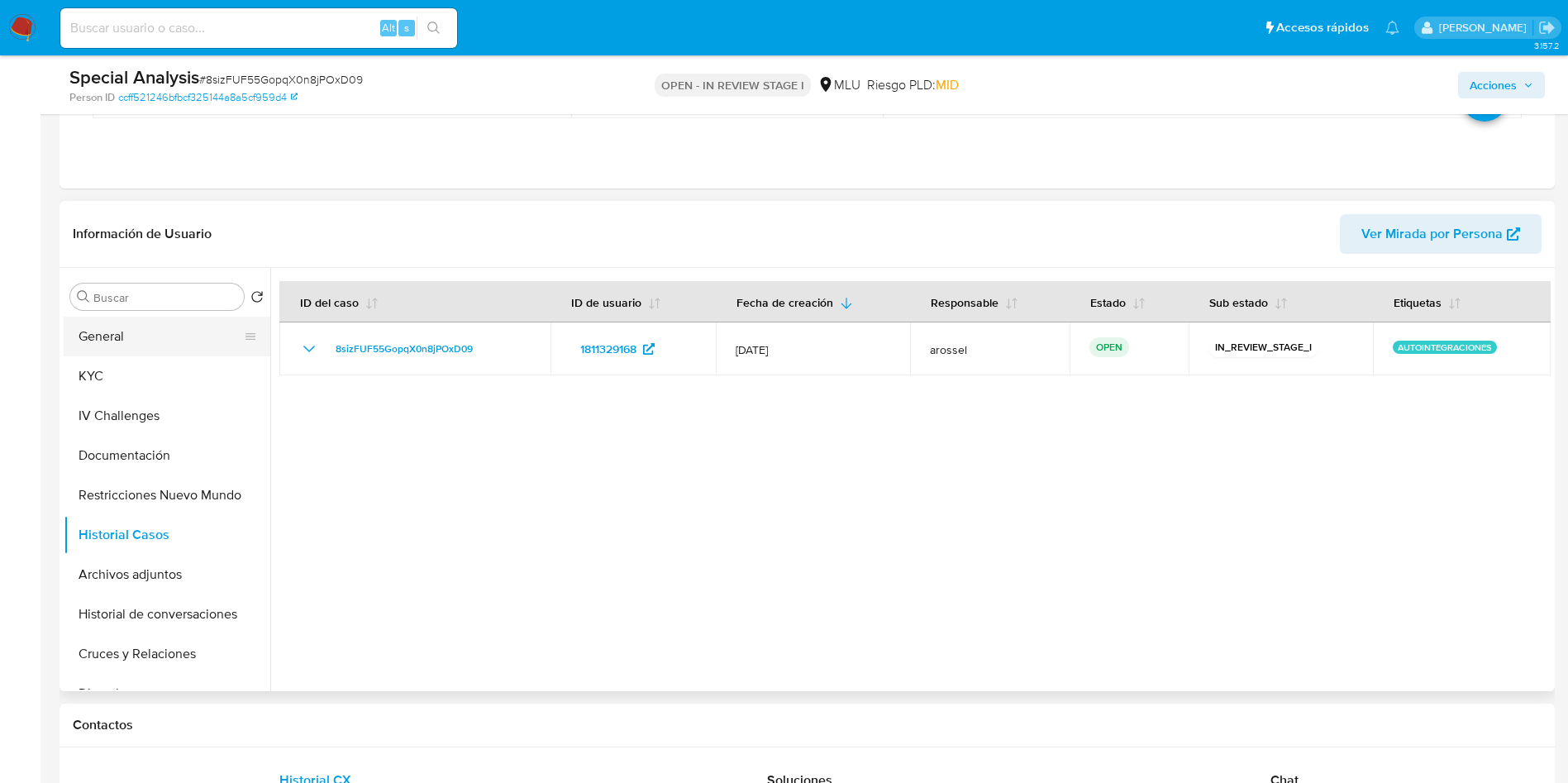
click at [151, 344] on button "General" at bounding box center [161, 337] width 194 height 40
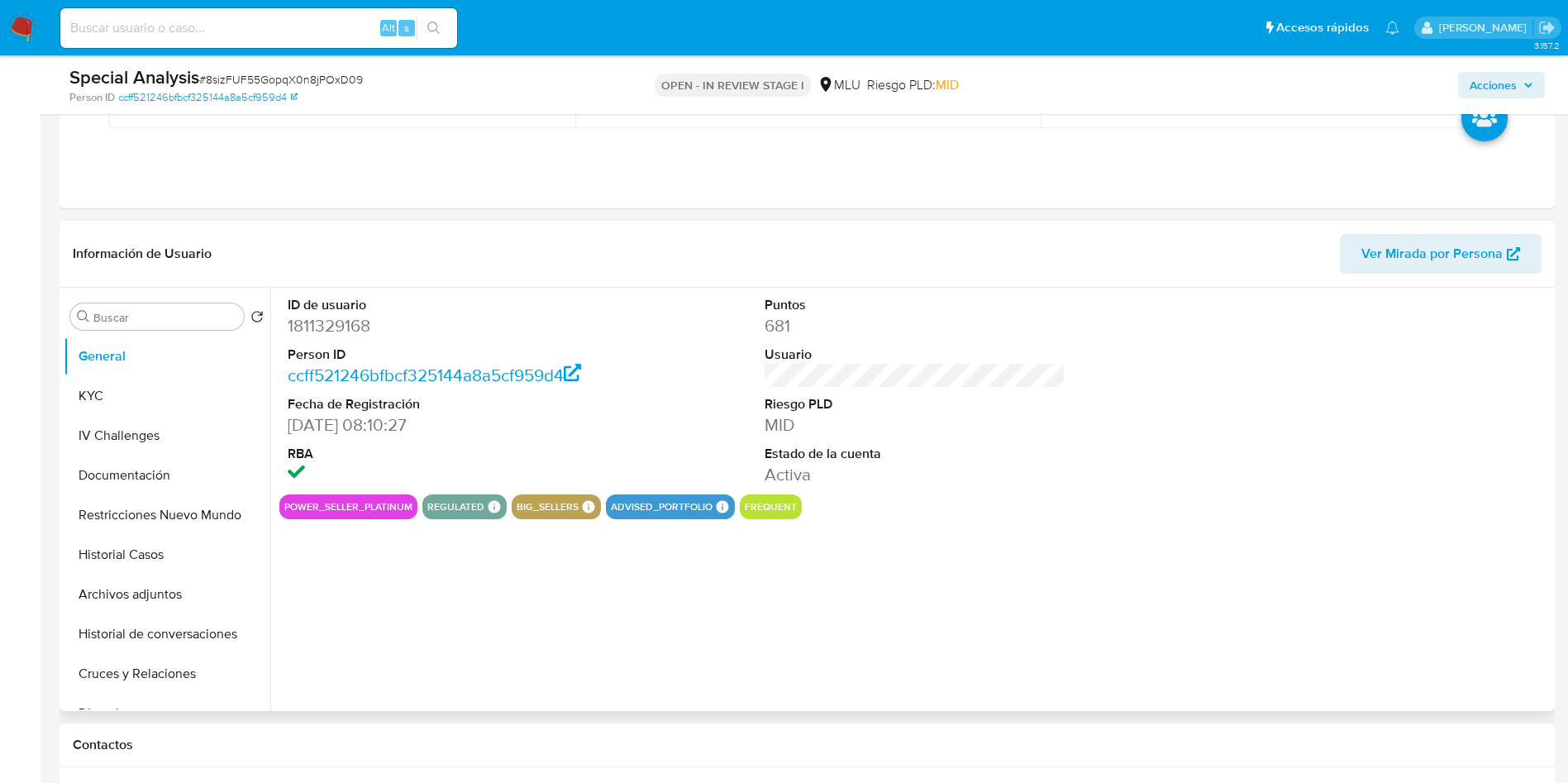
click at [340, 332] on dd "1811329168" at bounding box center [438, 326] width 302 height 23
copy dd "1811329168"
click at [168, 391] on button "KYC" at bounding box center [161, 396] width 194 height 40
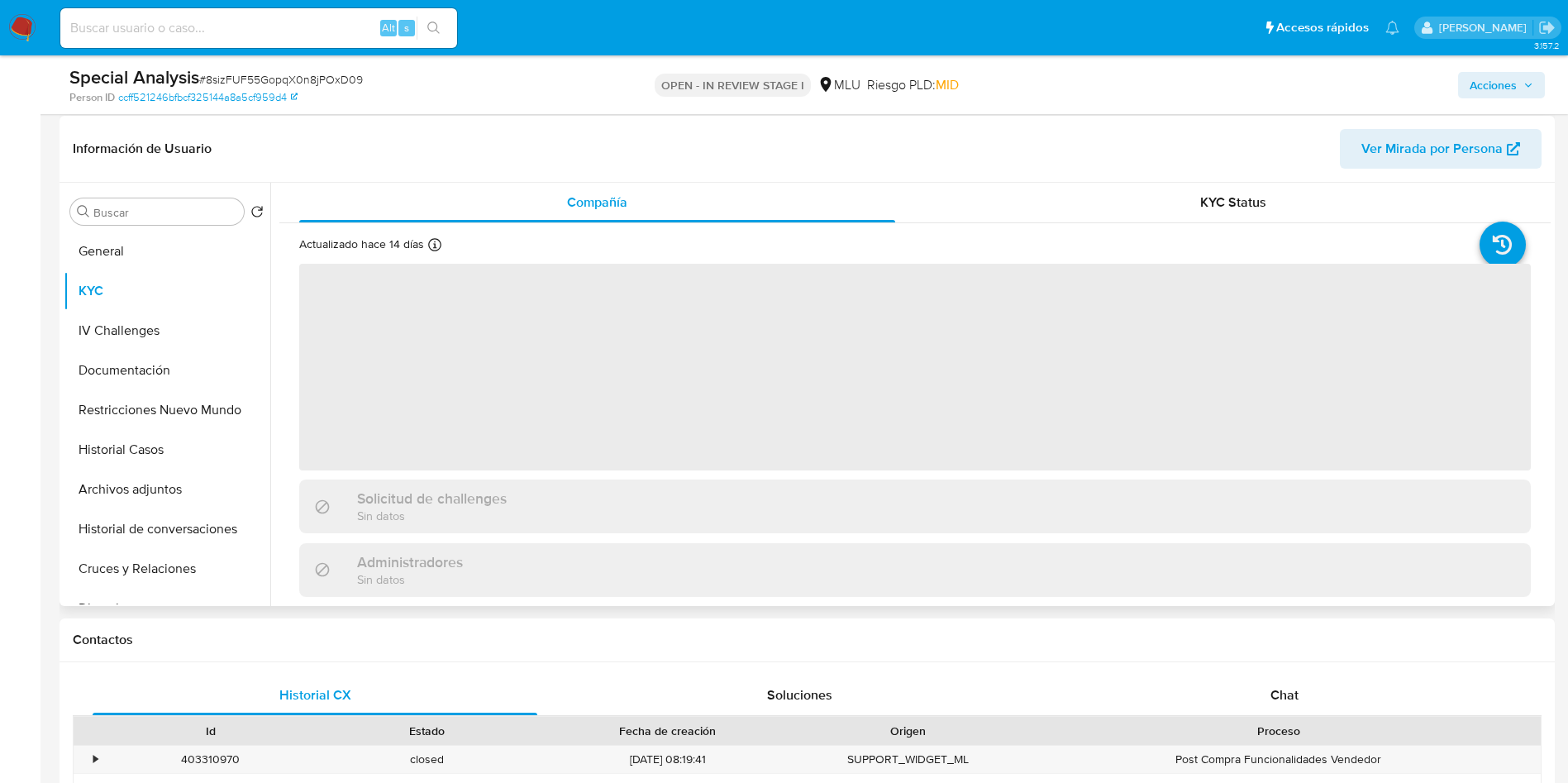
scroll to position [372, 0]
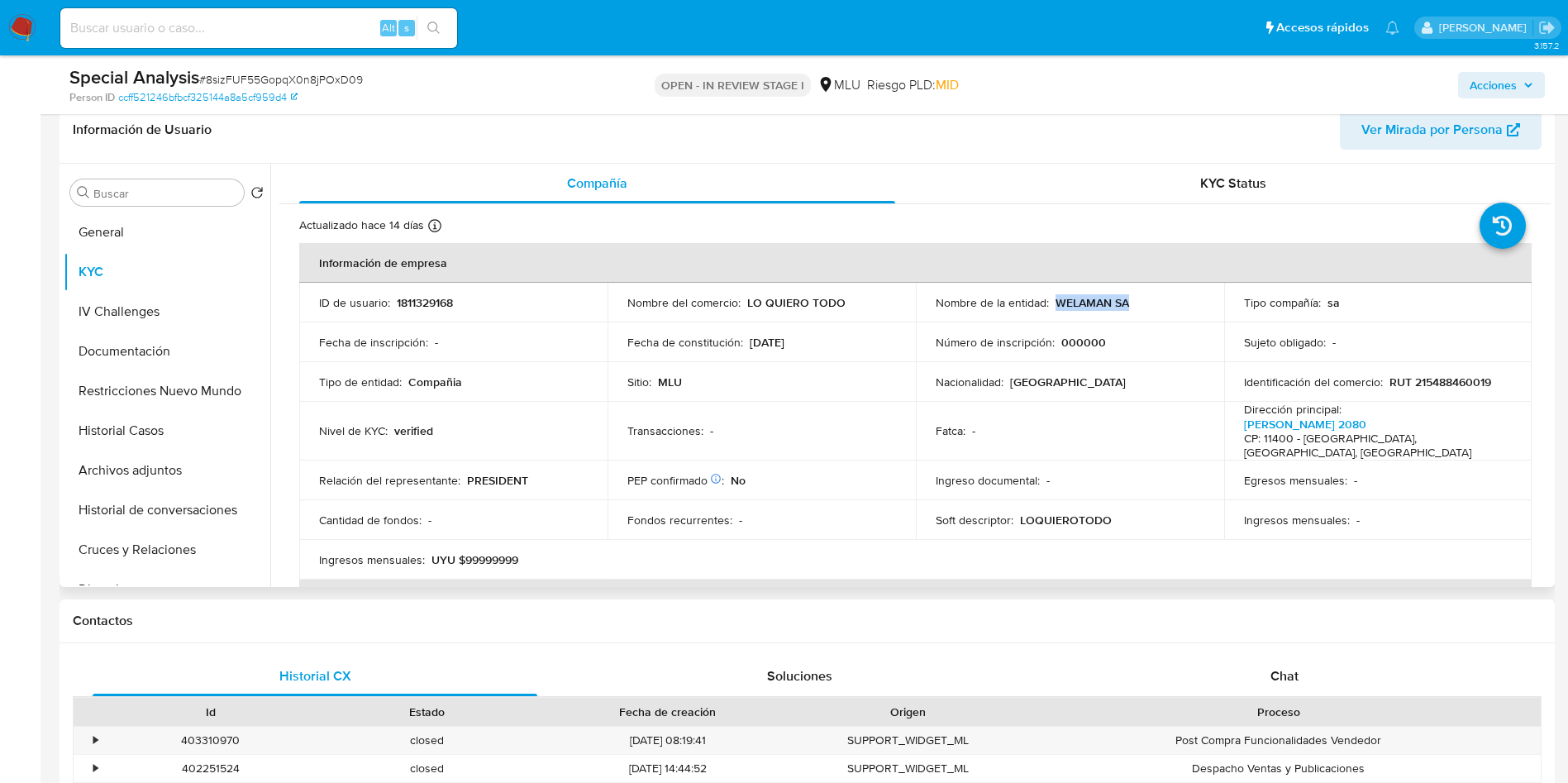
drag, startPoint x: 1052, startPoint y: 301, endPoint x: 1149, endPoint y: 308, distance: 97.3
click at [1149, 308] on div "Nombre de la entidad : WELAMAN SA" at bounding box center [1070, 302] width 269 height 15
copy p "WELAMAN SA"
drag, startPoint x: 501, startPoint y: 465, endPoint x: 632, endPoint y: 413, distance: 140.9
click at [503, 473] on p "PRESIDENT" at bounding box center [498, 480] width 61 height 15
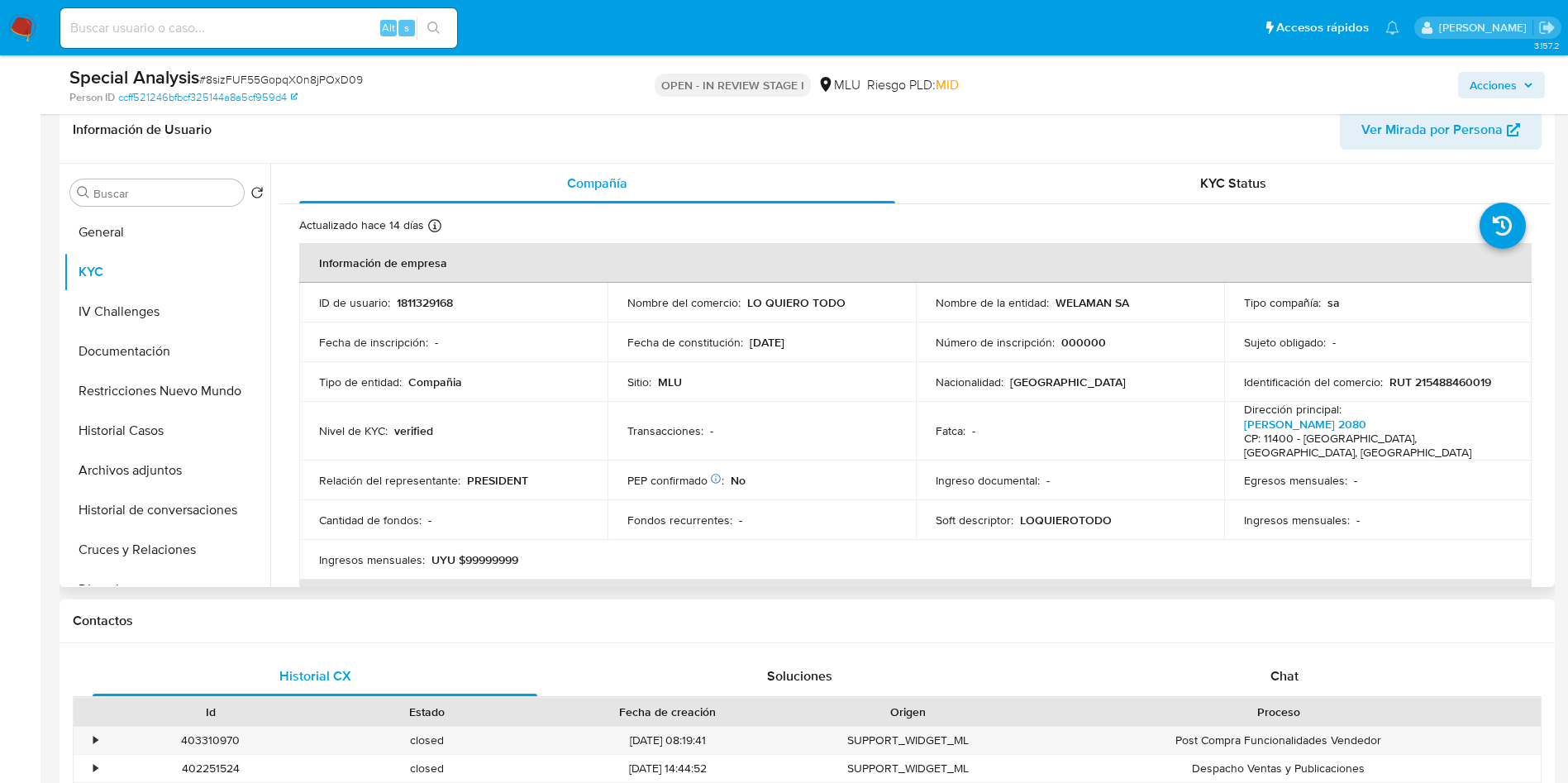
click at [1465, 376] on p "RUT 215488460019" at bounding box center [1441, 381] width 102 height 15
copy p "215488460019"
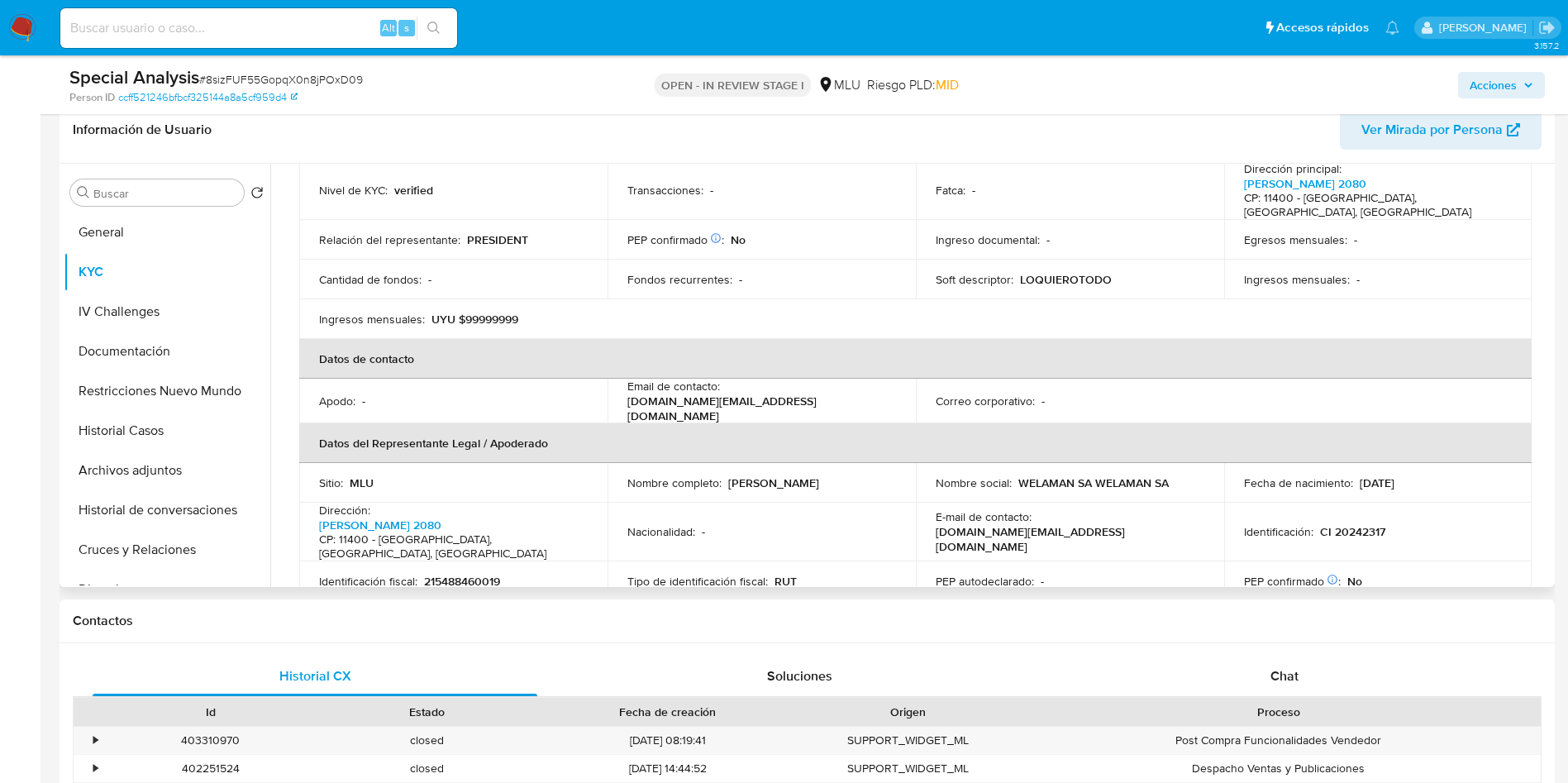
scroll to position [248, 0]
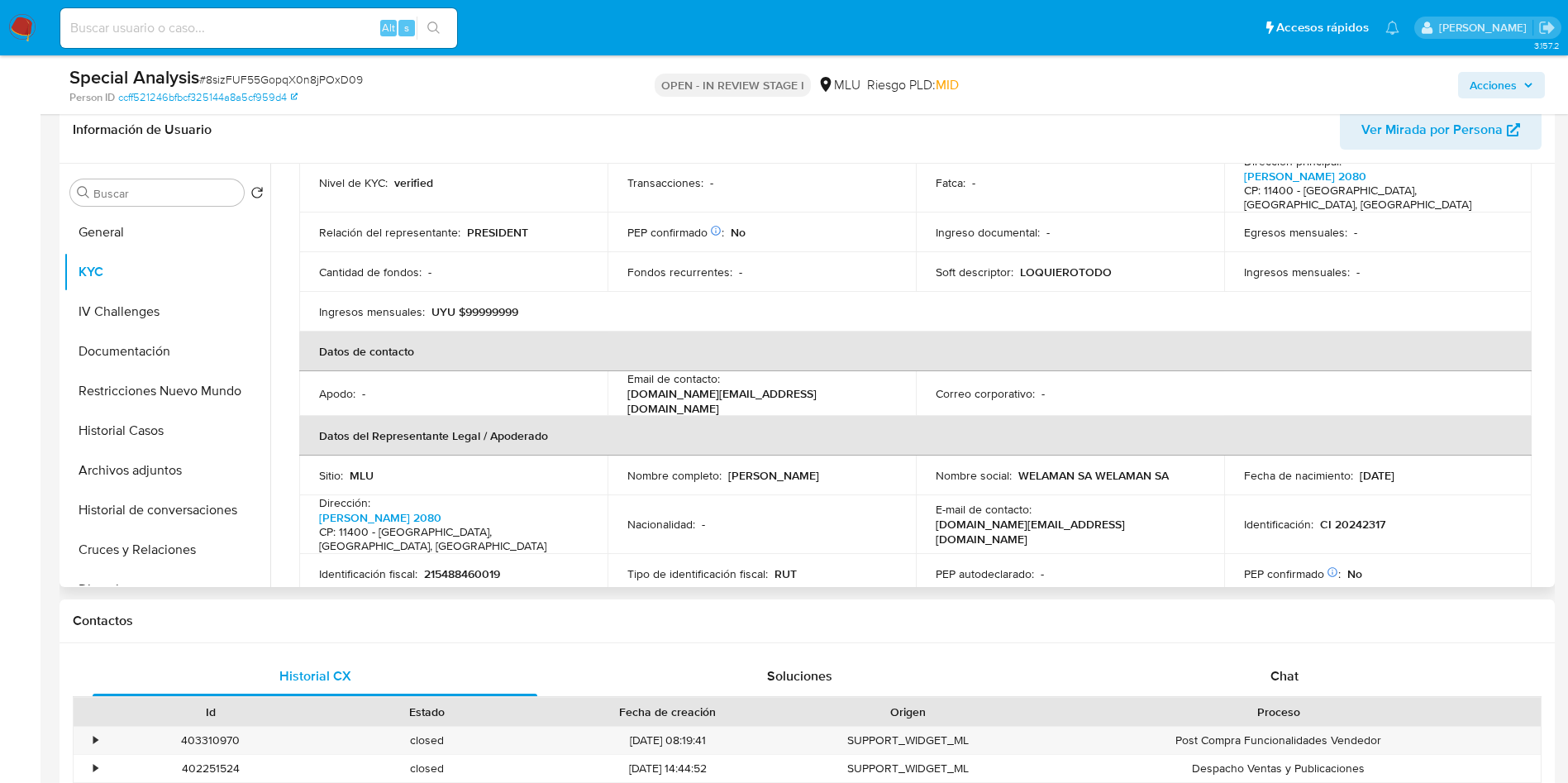
drag, startPoint x: 727, startPoint y: 458, endPoint x: 854, endPoint y: 458, distance: 127.0
click at [854, 468] on div "Nombre completo : Luis Levin Zolondek" at bounding box center [761, 475] width 269 height 15
copy p "Luis Levin Zolondek"
click at [1357, 505] on td "Identificación : CI 20242317" at bounding box center [1378, 525] width 308 height 59
click at [1355, 517] on p "CI 20242317" at bounding box center [1353, 524] width 66 height 15
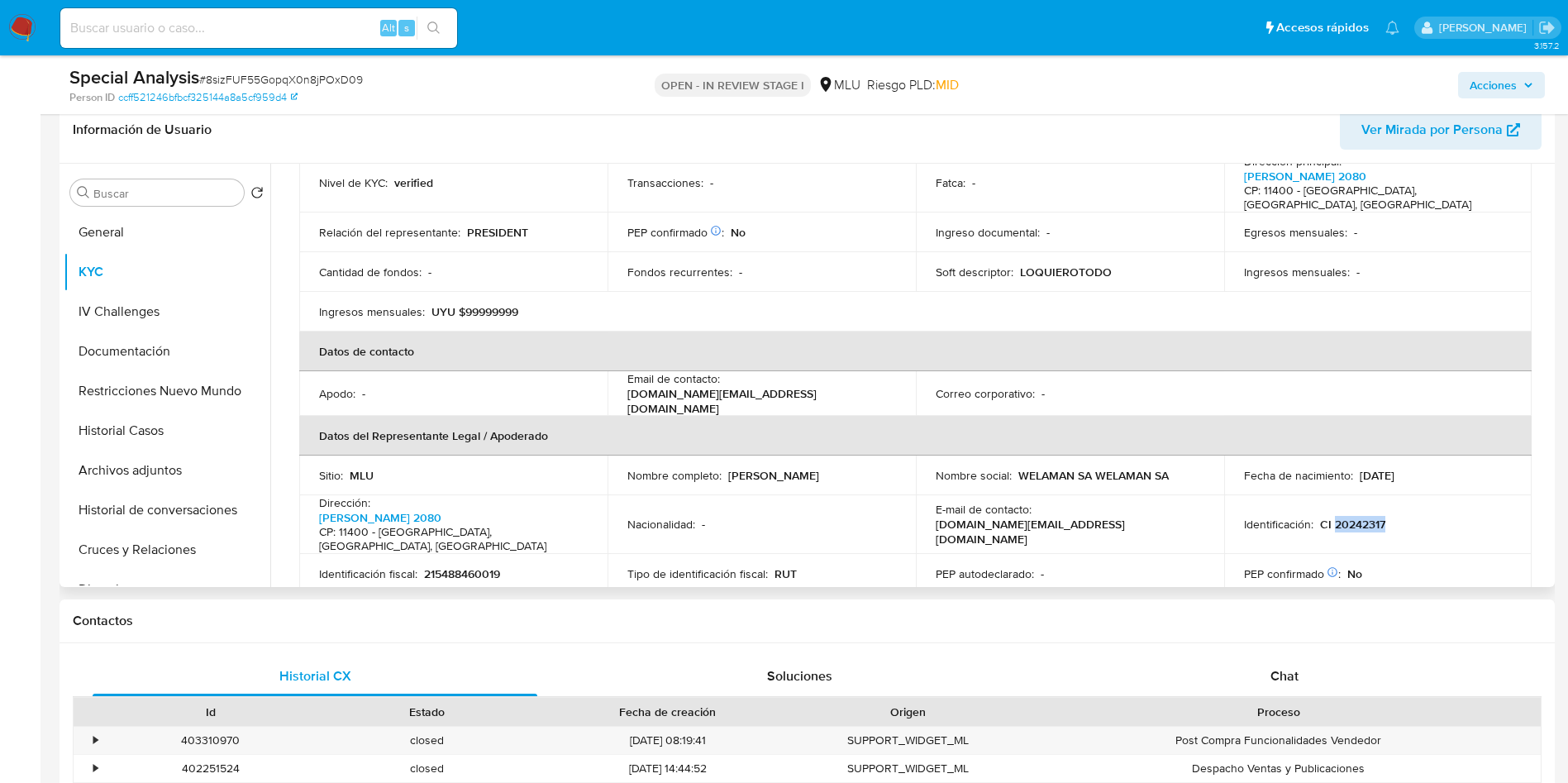
click at [1355, 517] on p "CI 20242317" at bounding box center [1353, 524] width 66 height 15
copy p "20242317"
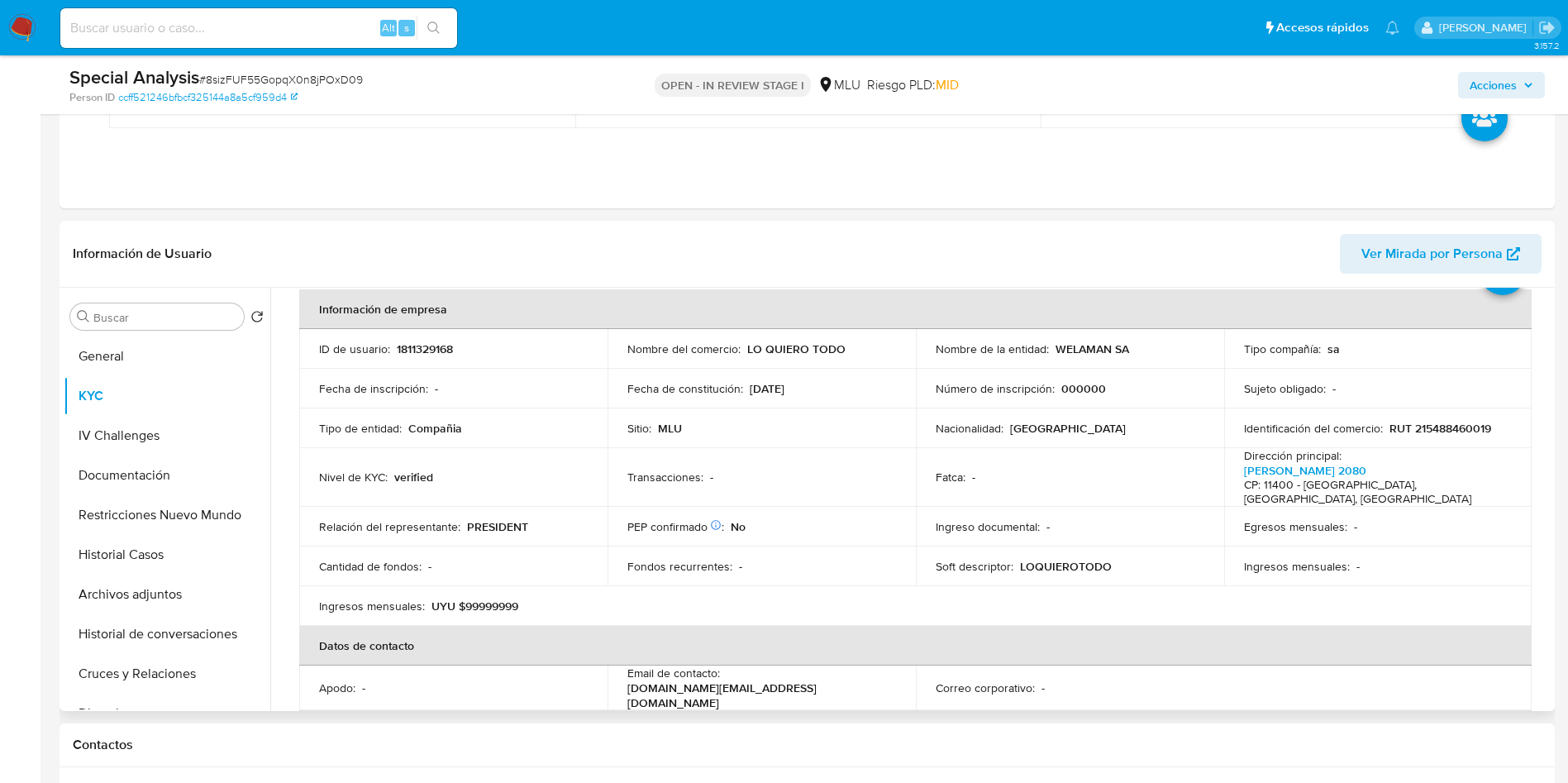
scroll to position [326, 0]
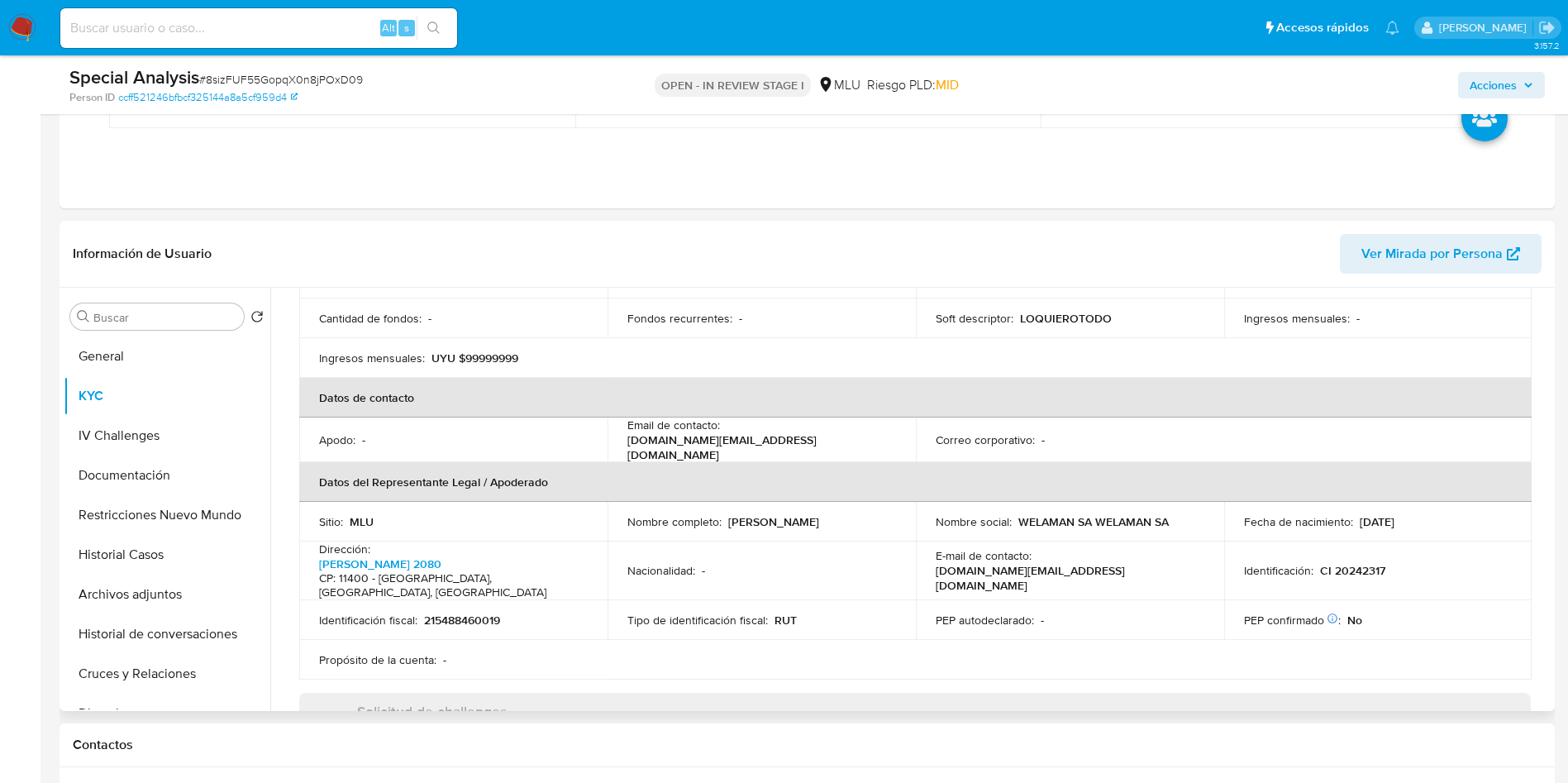
click at [861, 514] on div "Nombre completo : Luis Levin Zolondek" at bounding box center [761, 521] width 269 height 15
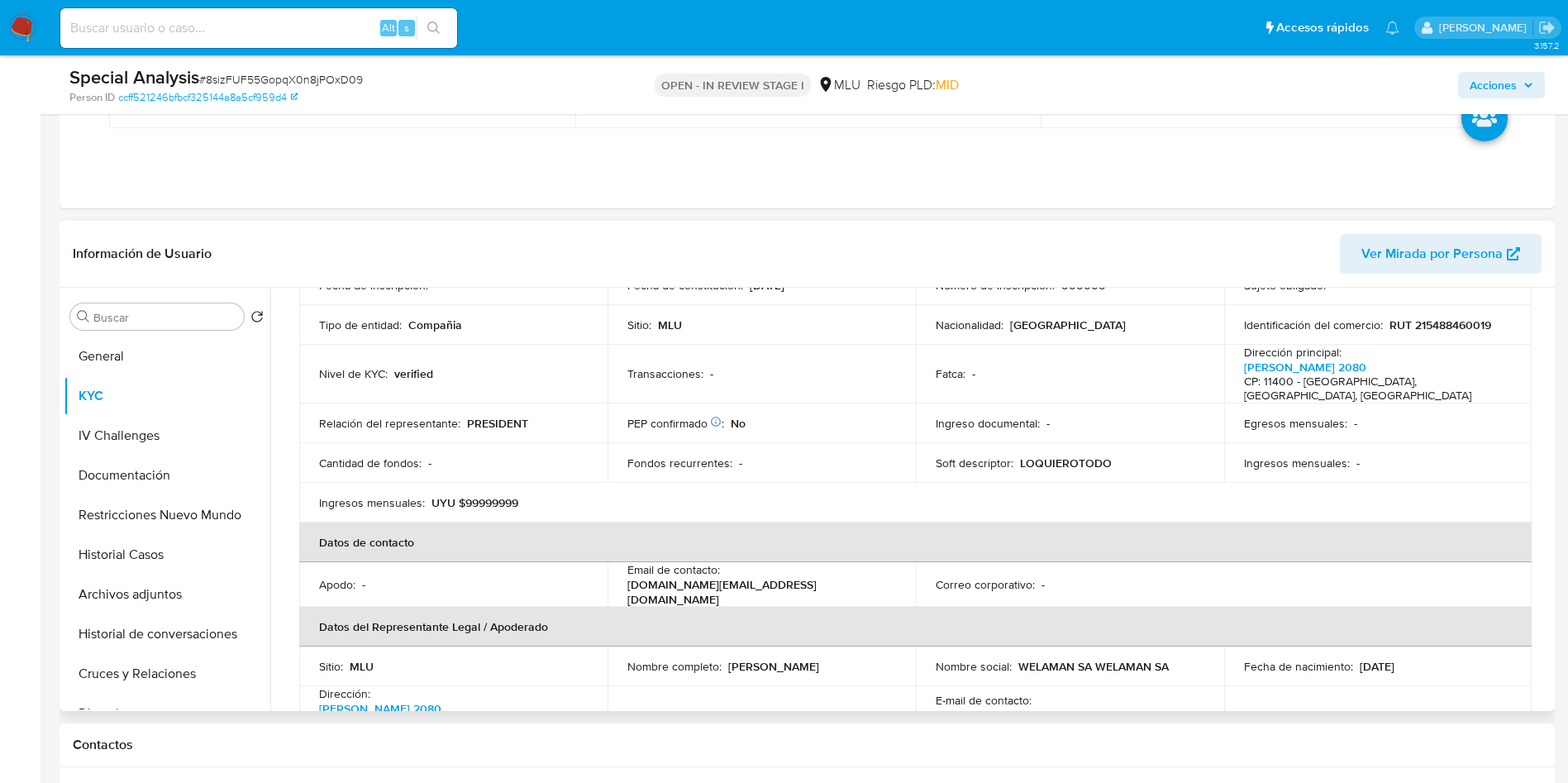
scroll to position [0, 0]
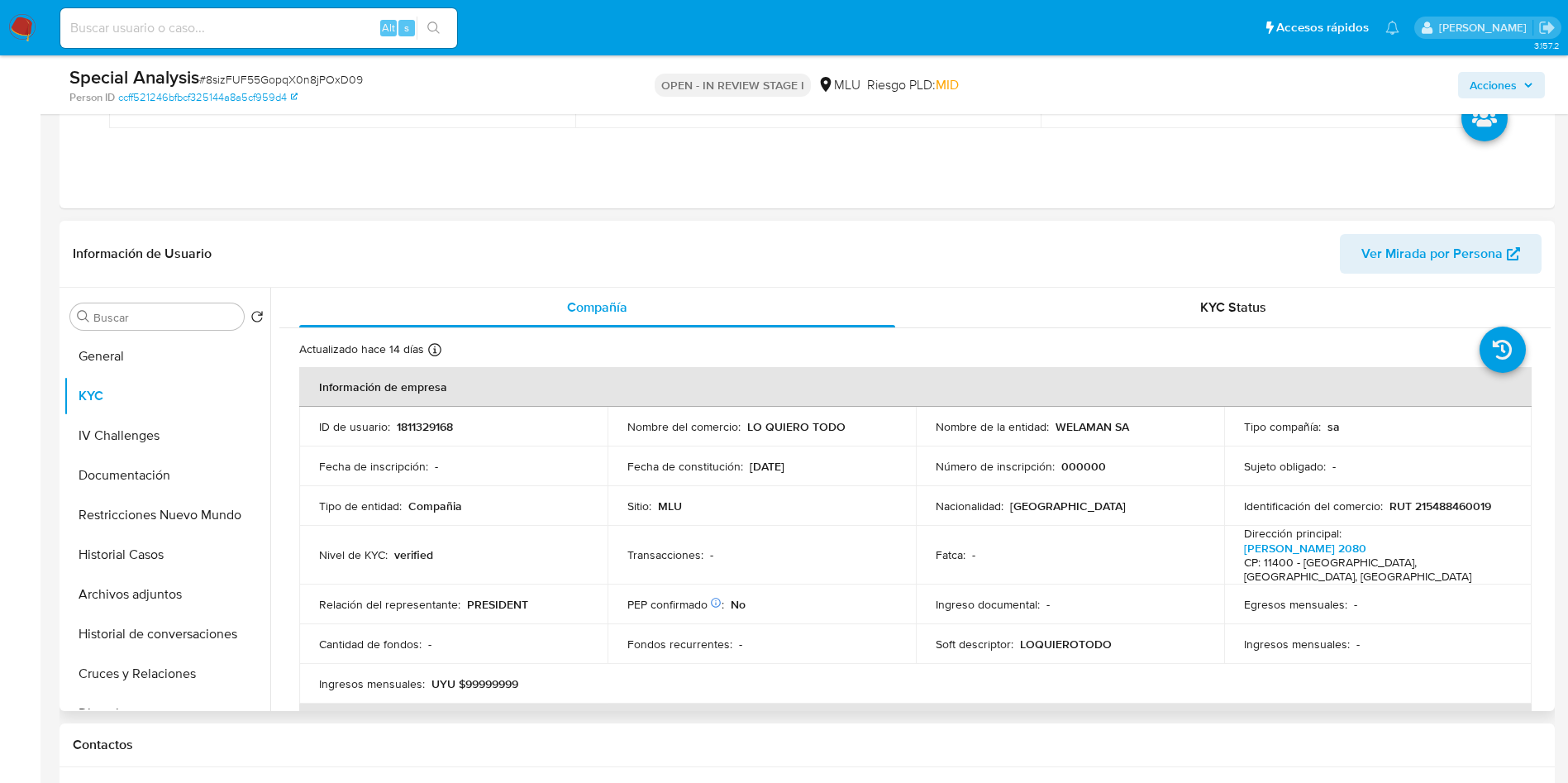
click at [517, 547] on div "Nivel de KYC : verified" at bounding box center [453, 554] width 269 height 15
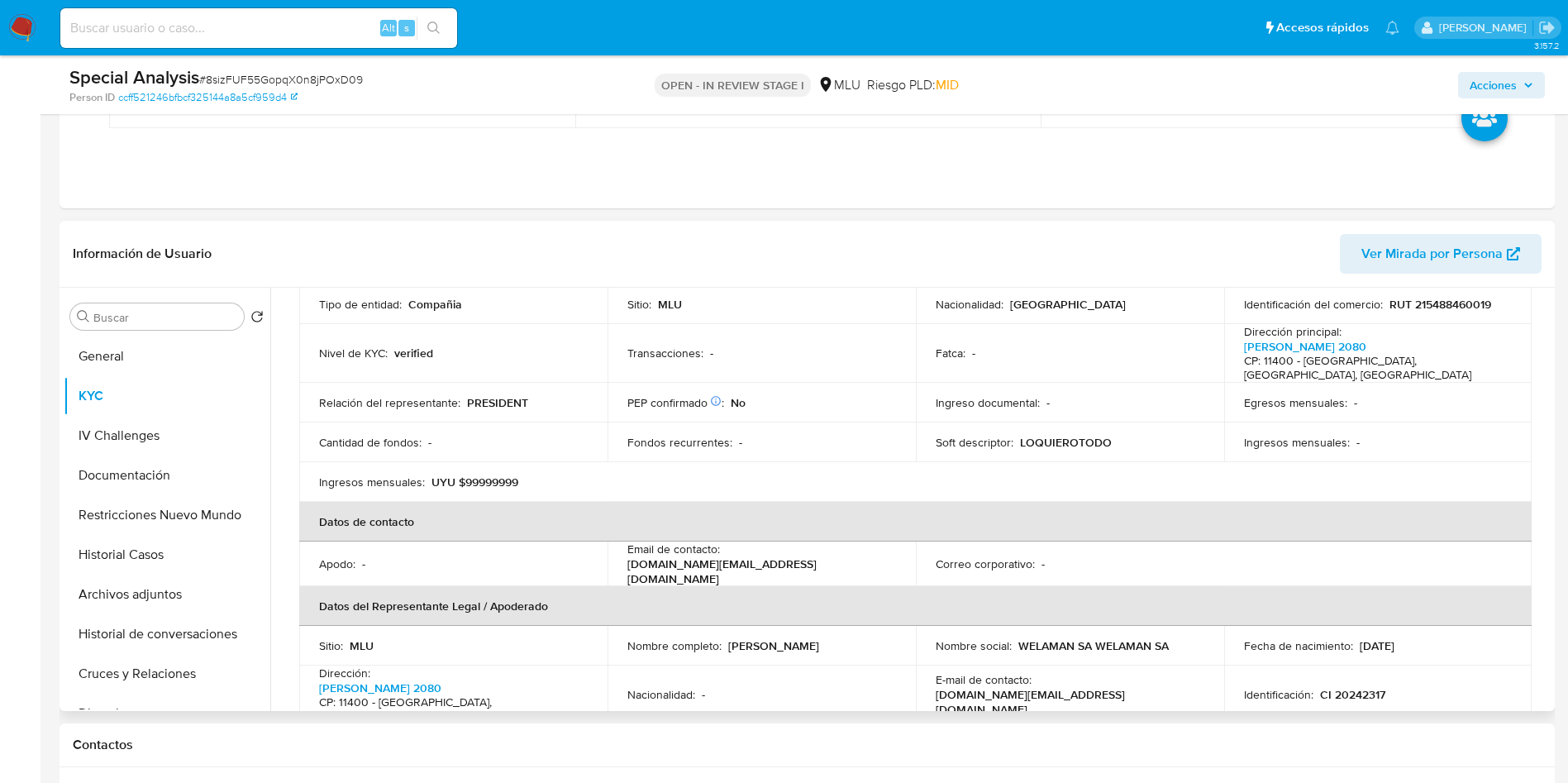
scroll to position [78, 0]
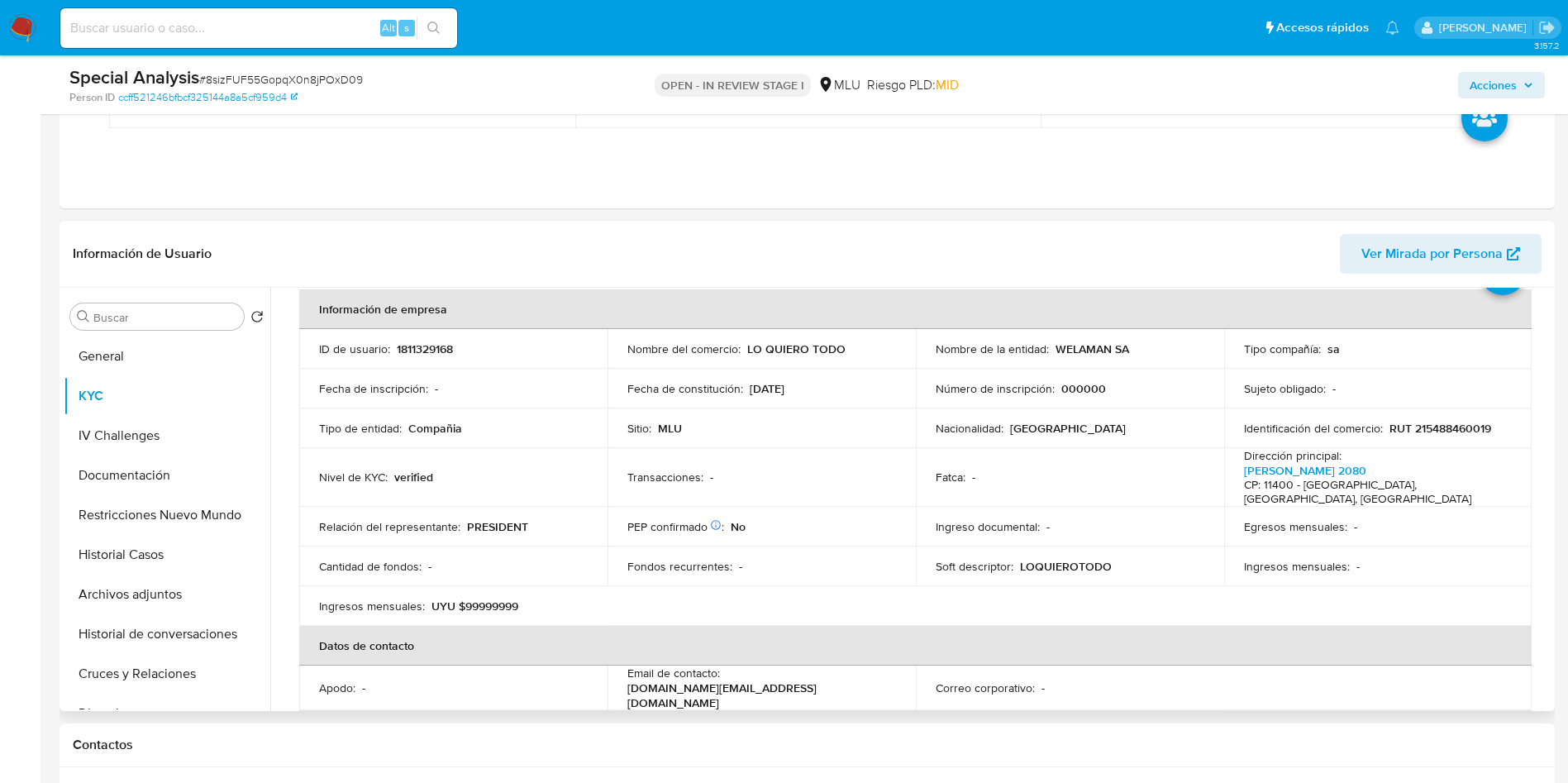
click at [845, 507] on td "PEP confirmado Obtenido de listas internas : No" at bounding box center [761, 527] width 308 height 40
drag, startPoint x: 955, startPoint y: 465, endPoint x: 1027, endPoint y: 513, distance: 86.5
click at [955, 470] on p "Fatca :" at bounding box center [950, 477] width 29 height 15
click at [1089, 507] on td "Ingreso documental : -" at bounding box center [1070, 527] width 308 height 40
drag, startPoint x: 377, startPoint y: 481, endPoint x: 981, endPoint y: 503, distance: 604.4
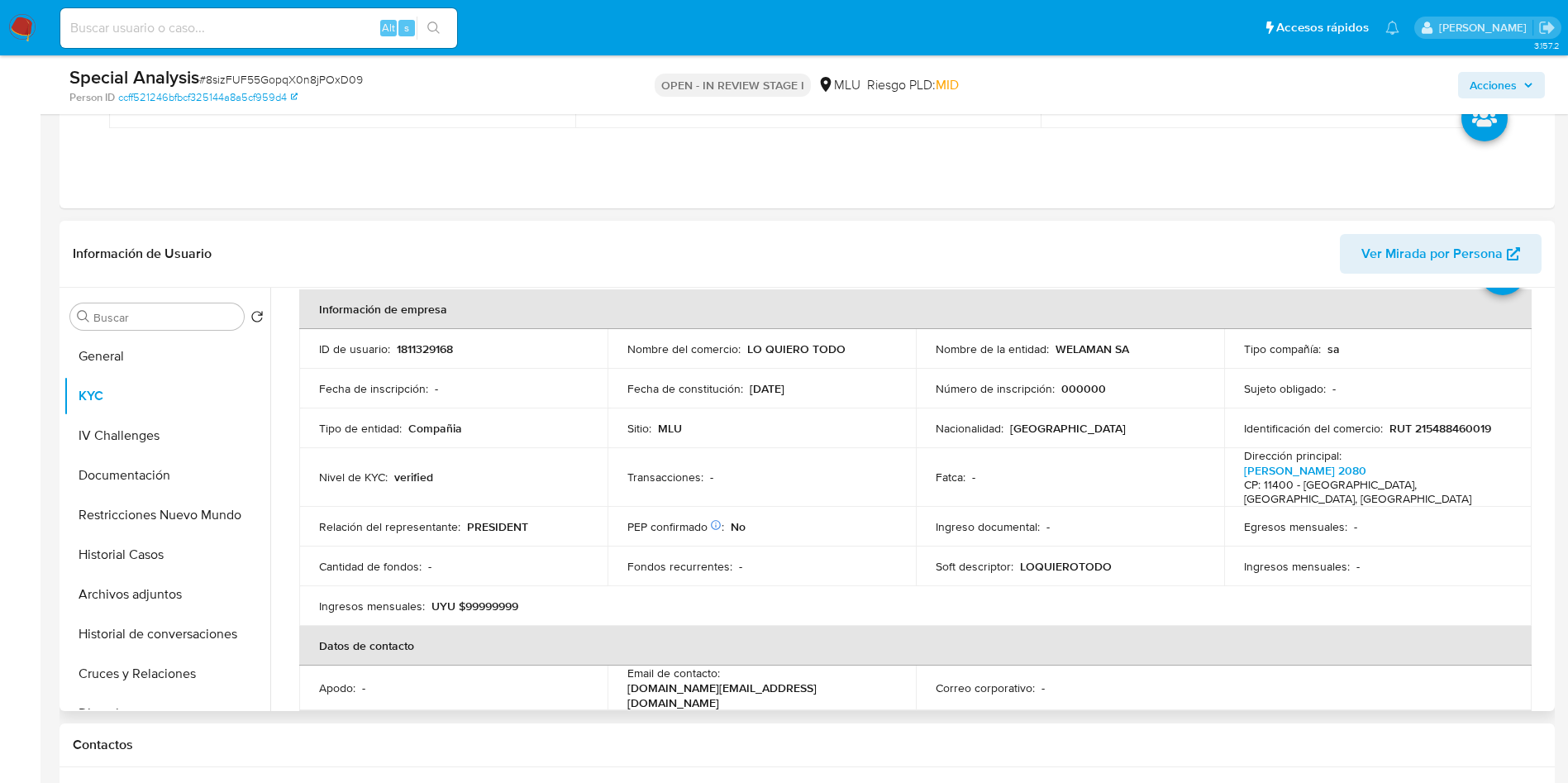
click at [378, 480] on td "Nivel de KYC : verified" at bounding box center [453, 478] width 308 height 59
click at [983, 507] on td "Ingreso documental : -" at bounding box center [1070, 527] width 308 height 40
drag, startPoint x: 849, startPoint y: 349, endPoint x: 745, endPoint y: 355, distance: 104.2
click at [745, 355] on div "Nombre del comercio : LO QUIERO TODO" at bounding box center [761, 348] width 269 height 15
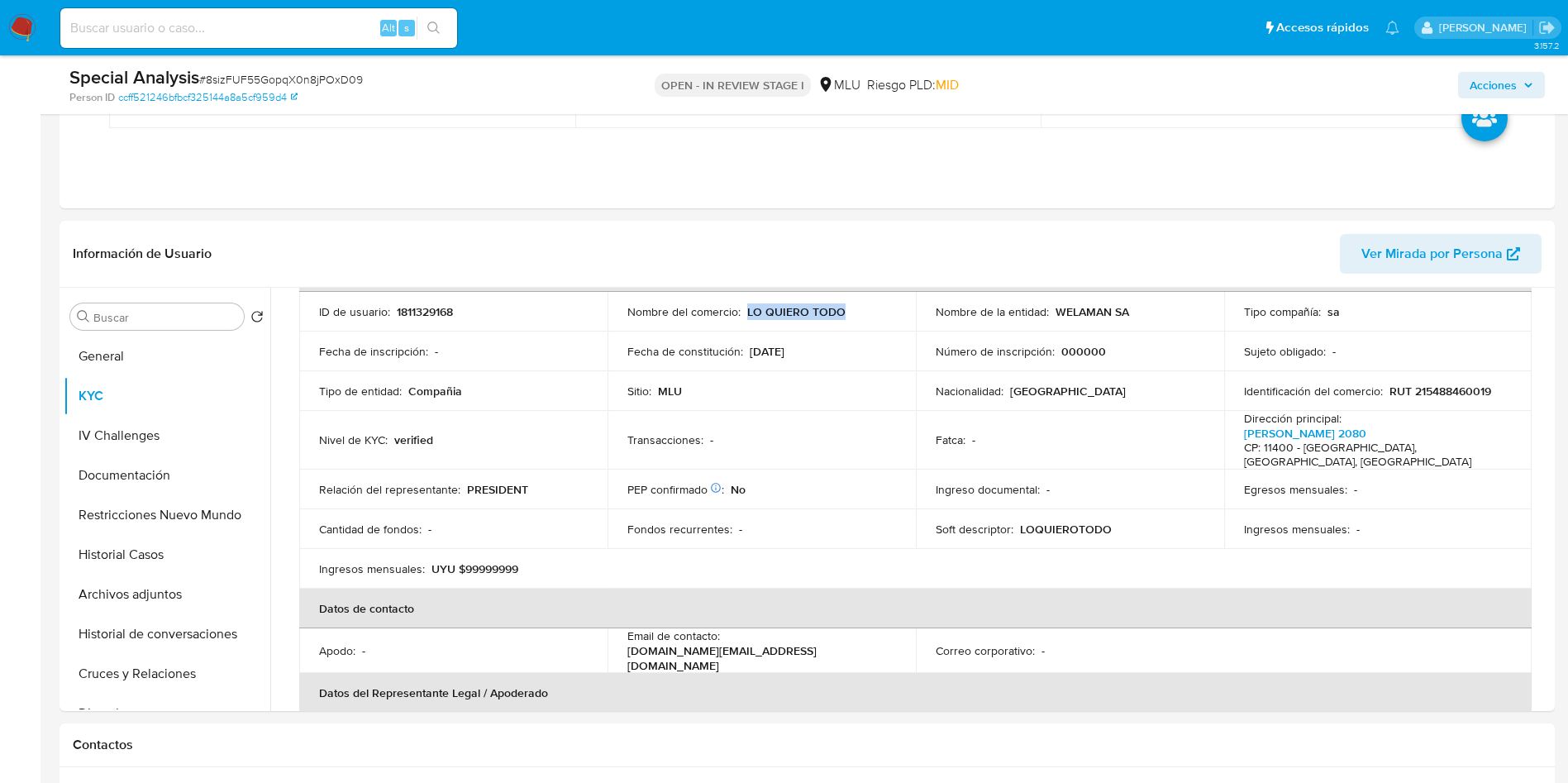
scroll to position [0, 0]
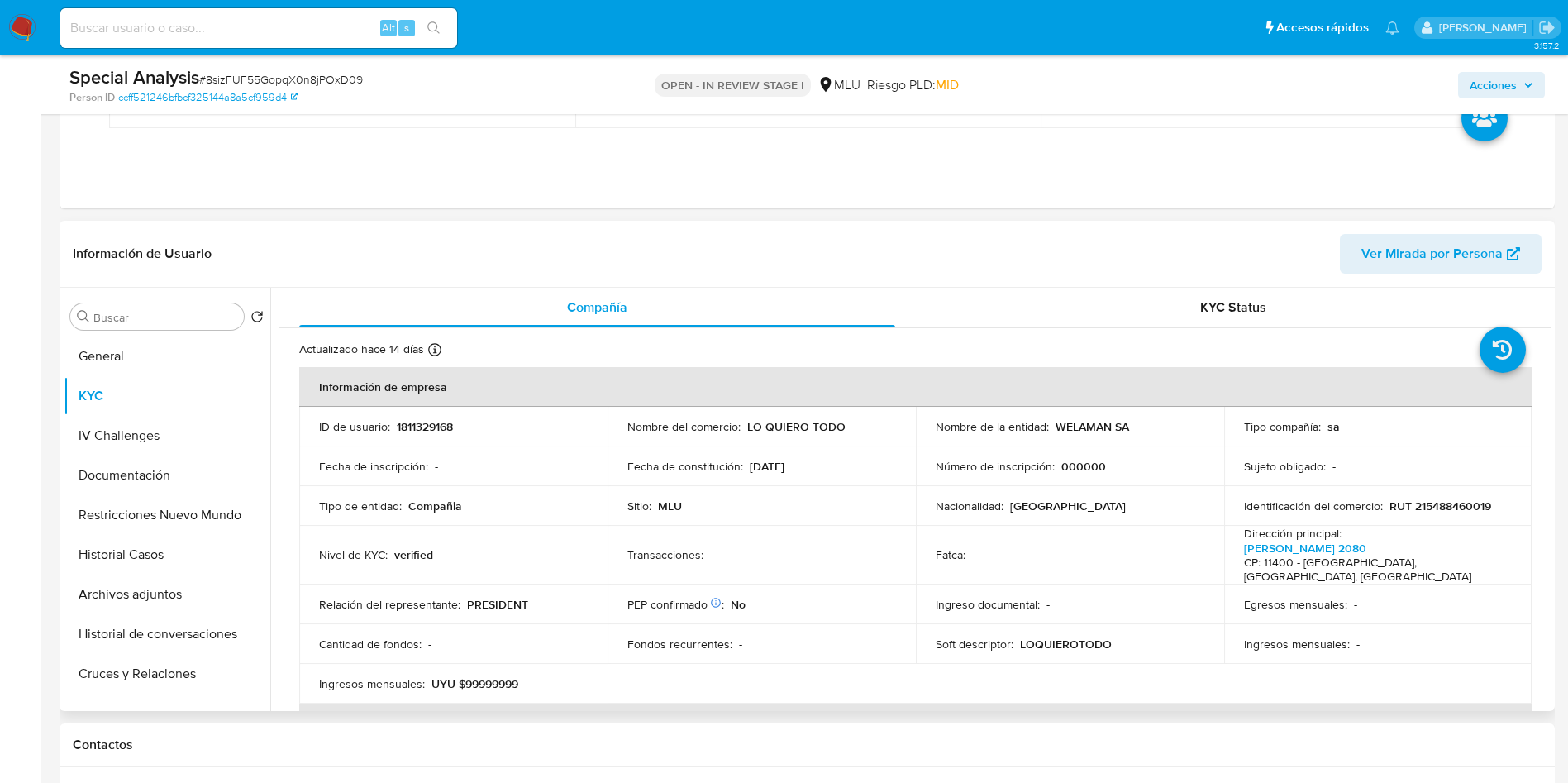
click at [435, 419] on p "1811329168" at bounding box center [424, 426] width 56 height 15
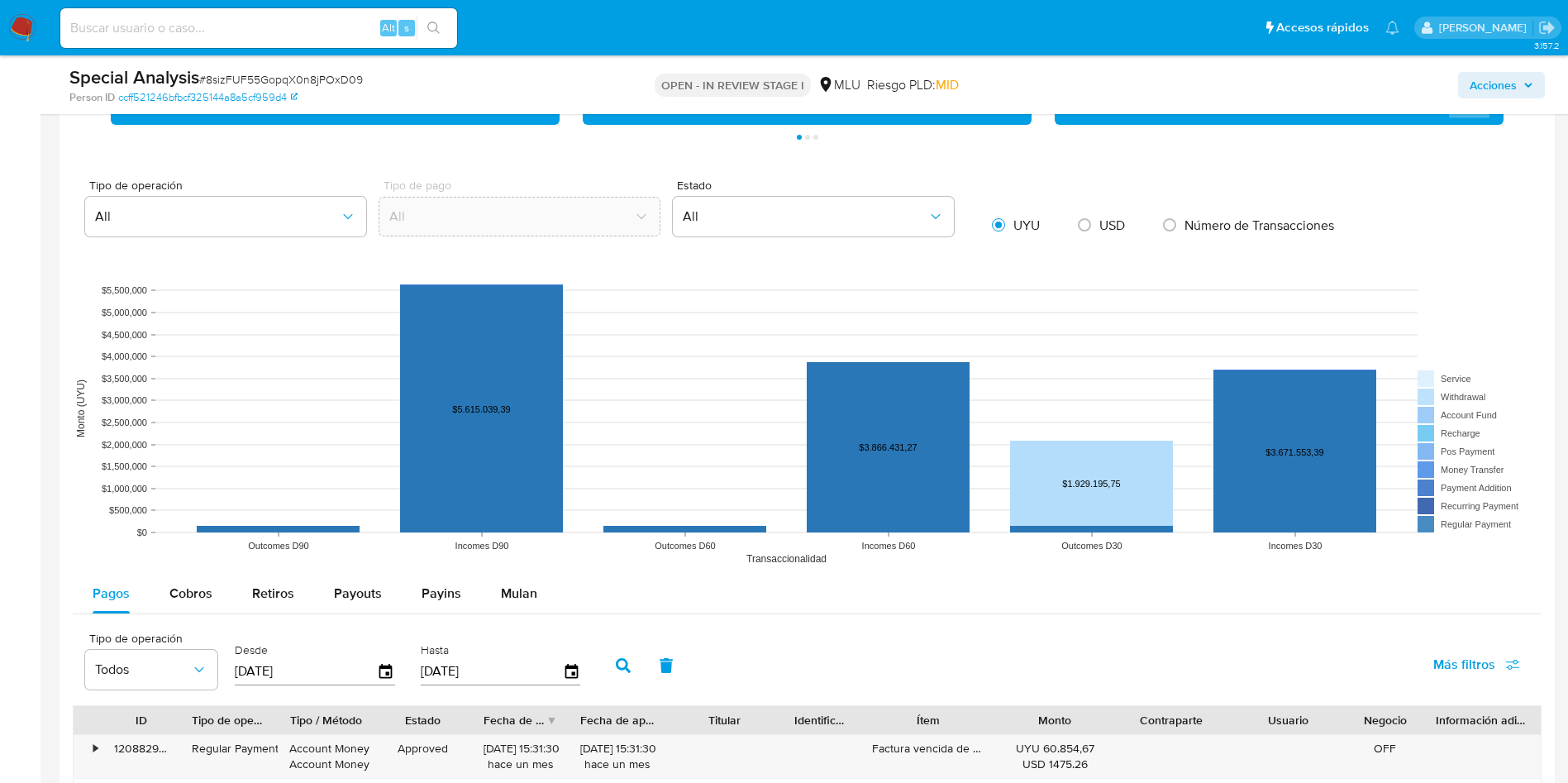
click at [203, 576] on div "Cobros" at bounding box center [191, 594] width 43 height 40
select select "10"
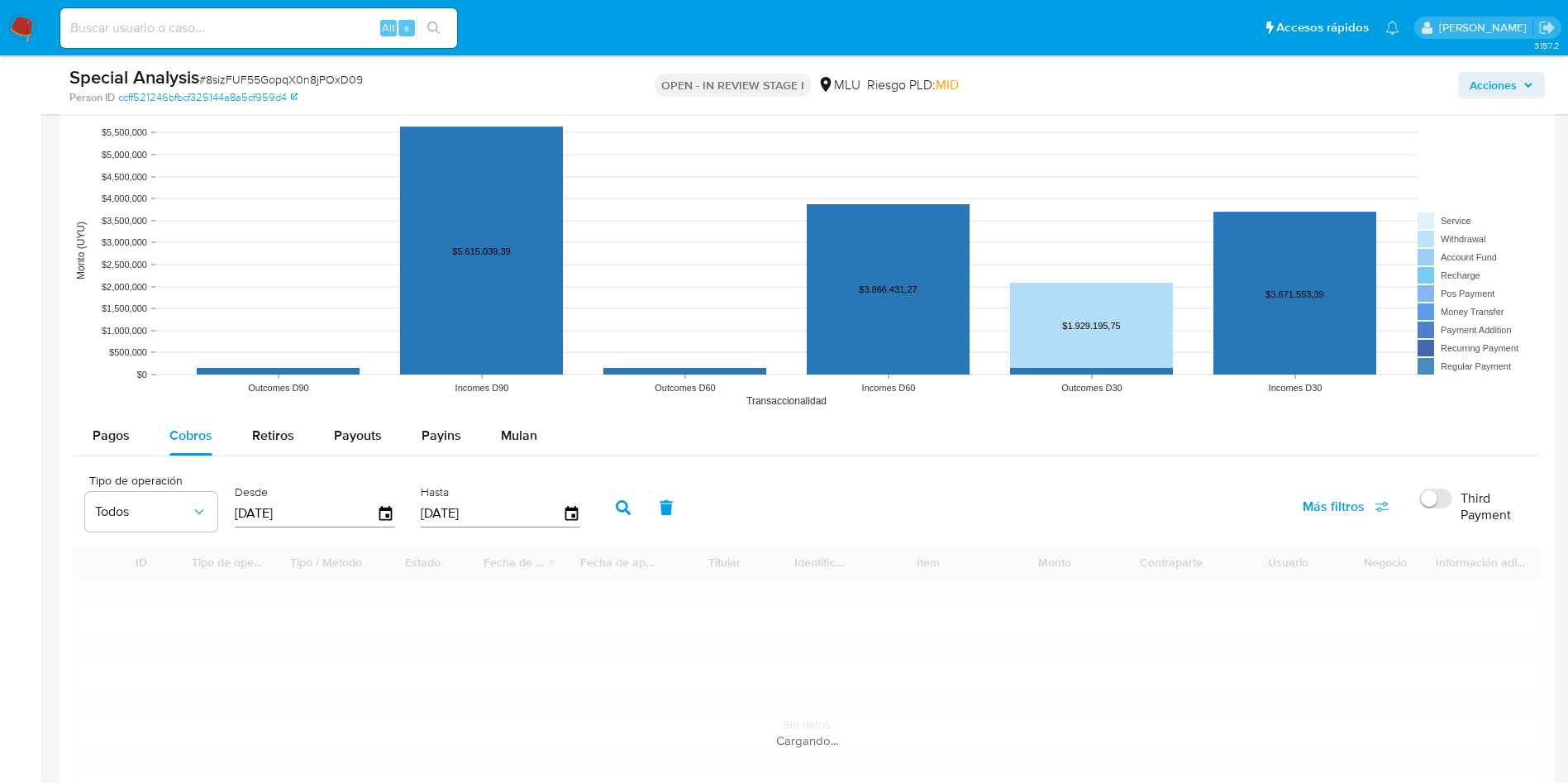
scroll to position [1737, 0]
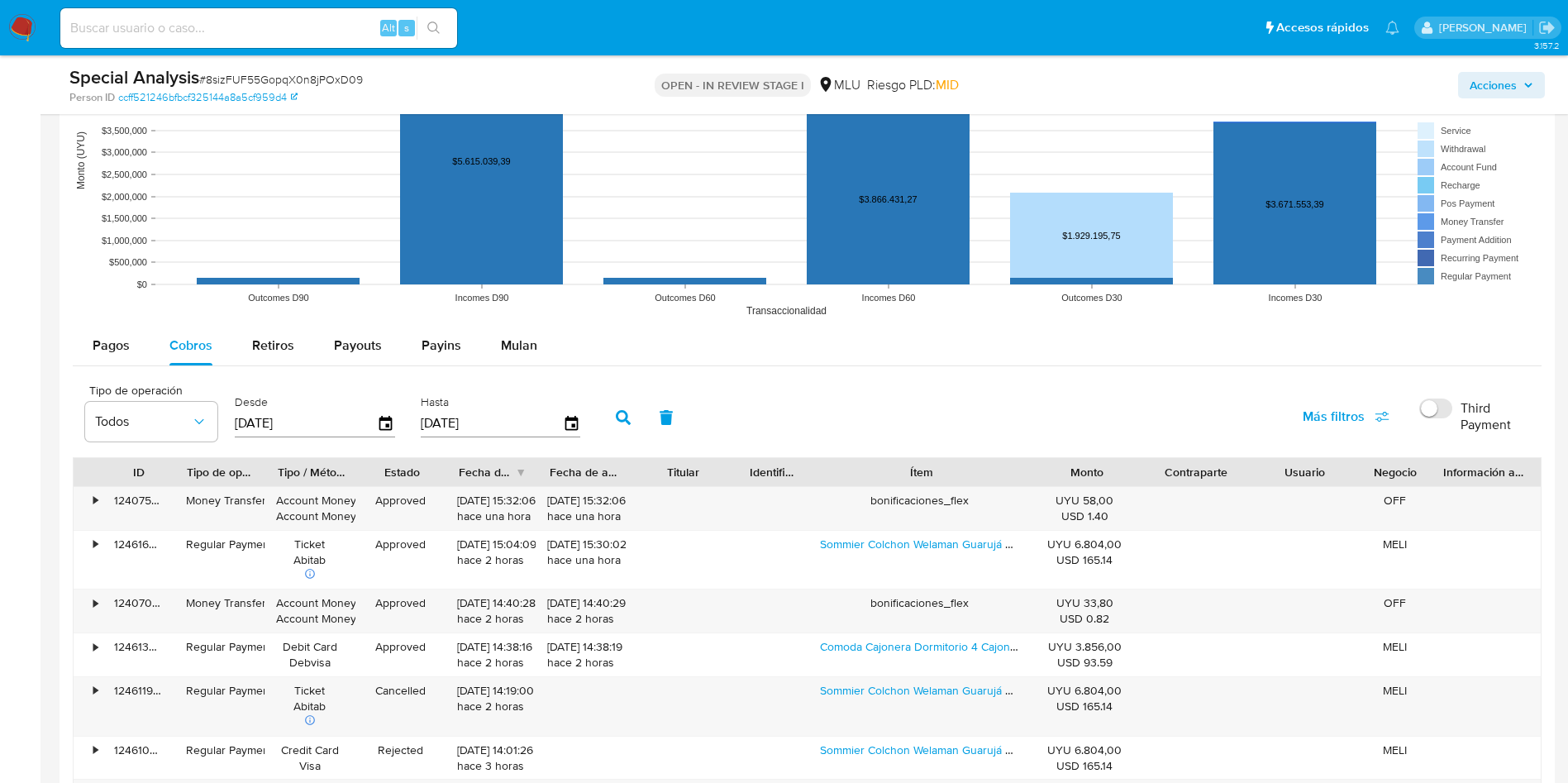
drag, startPoint x: 991, startPoint y: 482, endPoint x: 1114, endPoint y: 482, distance: 123.0
click at [1114, 482] on div "ID Tipo de operación Tipo / Método Estado Fecha de creación Fecha de aprobación…" at bounding box center [807, 472] width 1468 height 29
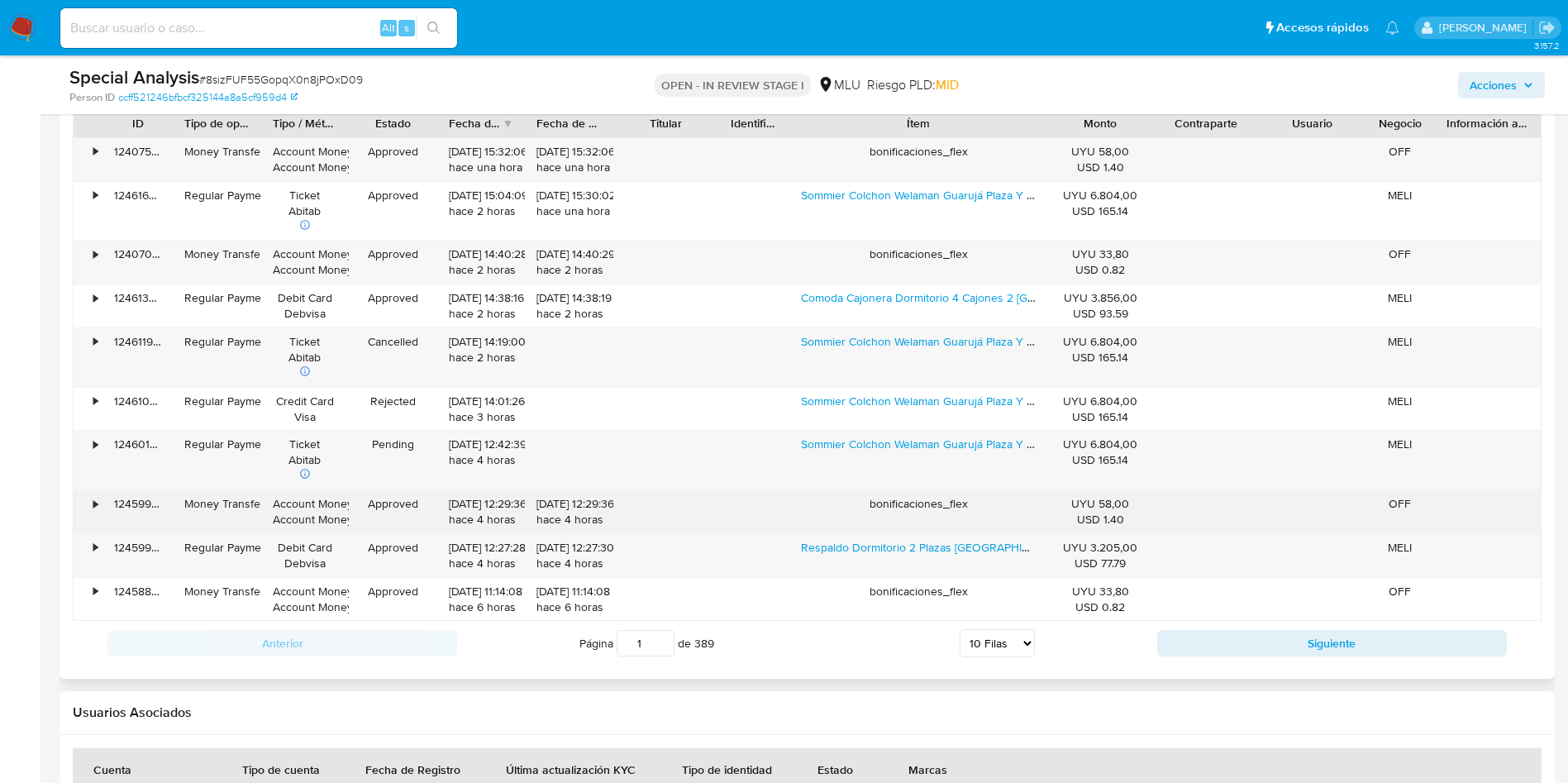
scroll to position [2109, 0]
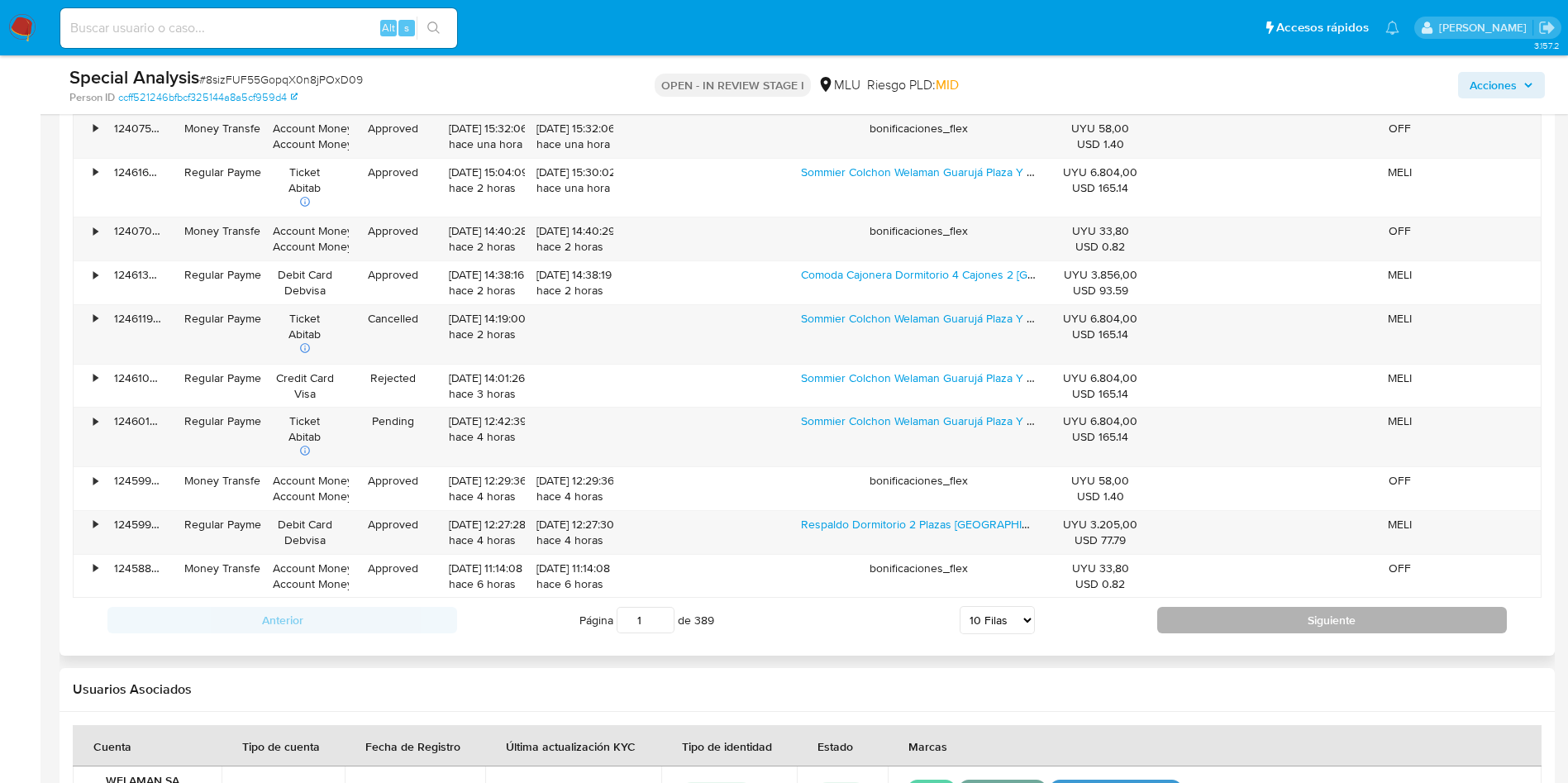
click at [1238, 625] on button "Siguiente" at bounding box center [1332, 620] width 350 height 27
type input "2"
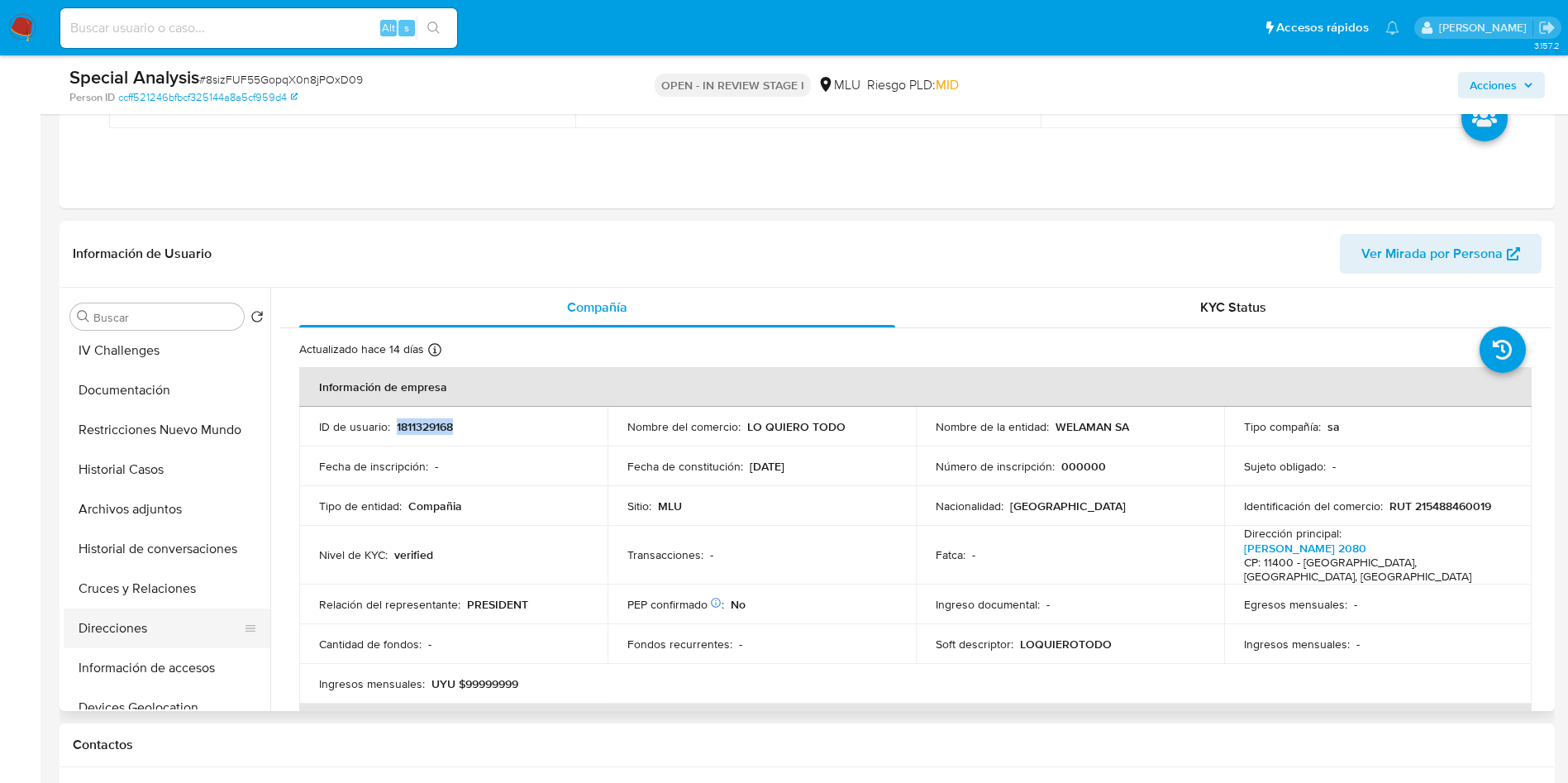
scroll to position [124, 0]
click at [146, 563] on button "Cruces y Relaciones" at bounding box center [167, 550] width 206 height 40
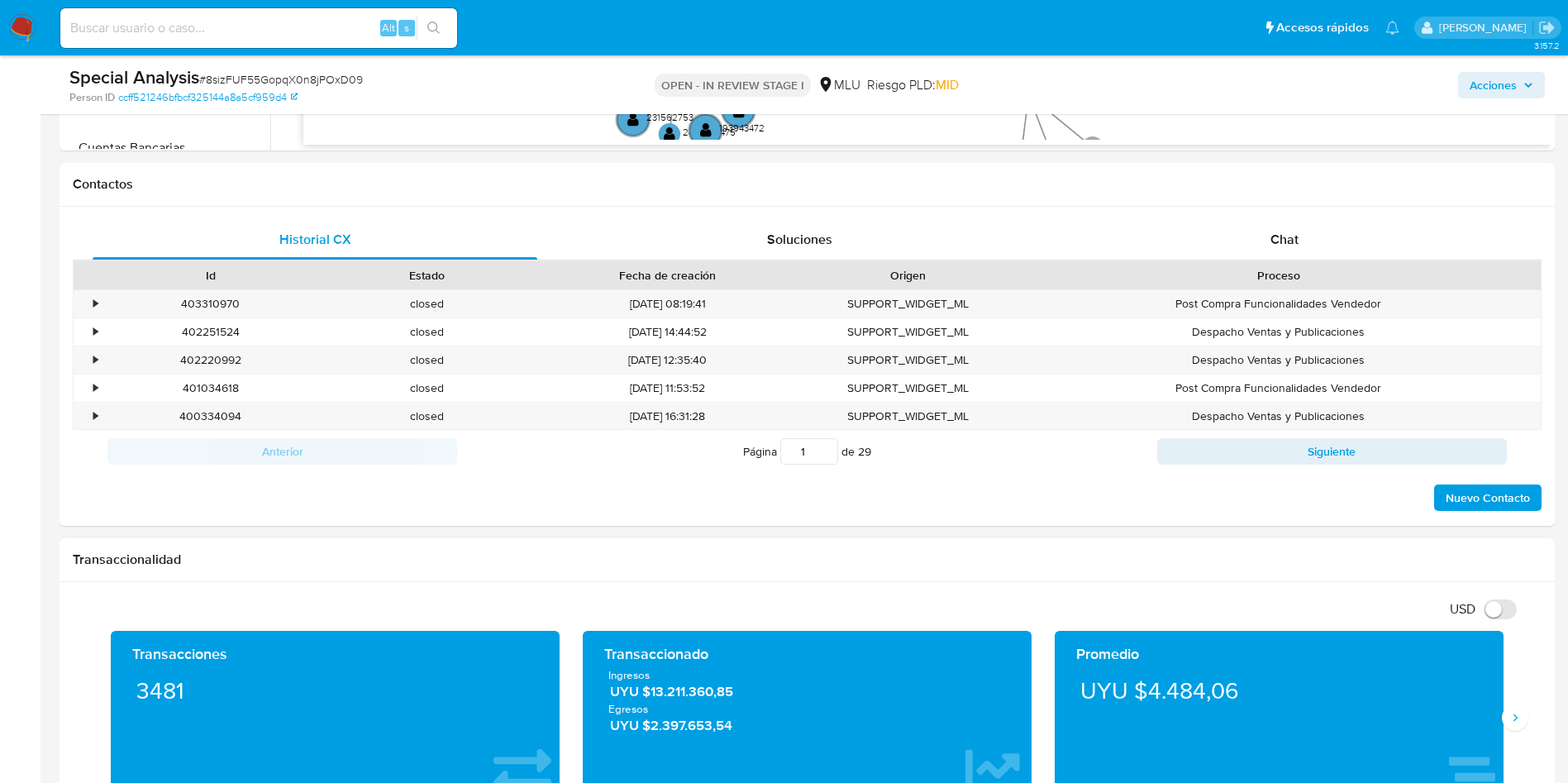
scroll to position [992, 0]
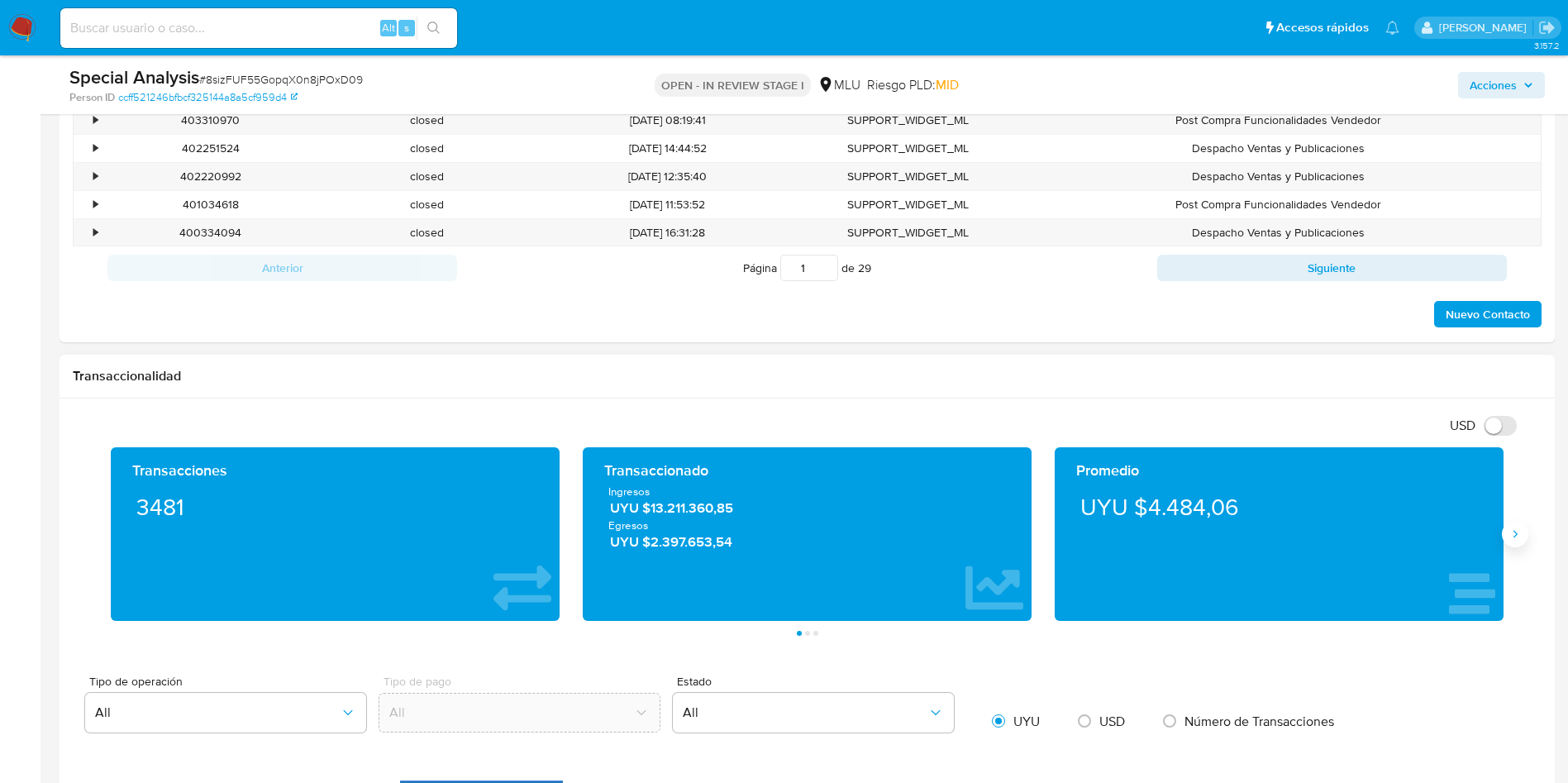
click at [1518, 538] on icon "Siguiente" at bounding box center [1514, 534] width 13 height 13
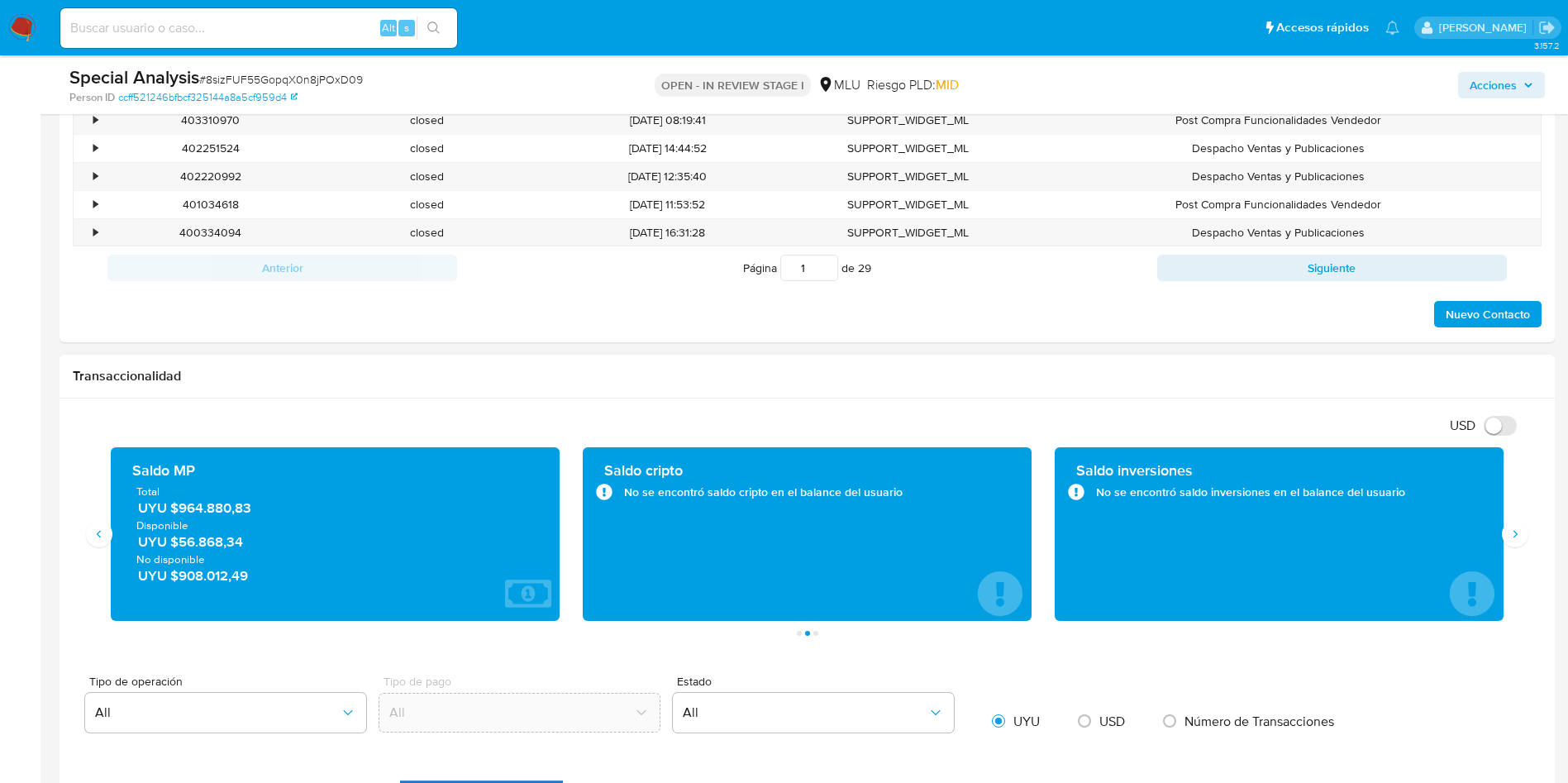
drag, startPoint x: 276, startPoint y: 506, endPoint x: 181, endPoint y: 514, distance: 95.3
click at [181, 514] on span "UYU $964.880,83" at bounding box center [336, 508] width 396 height 19
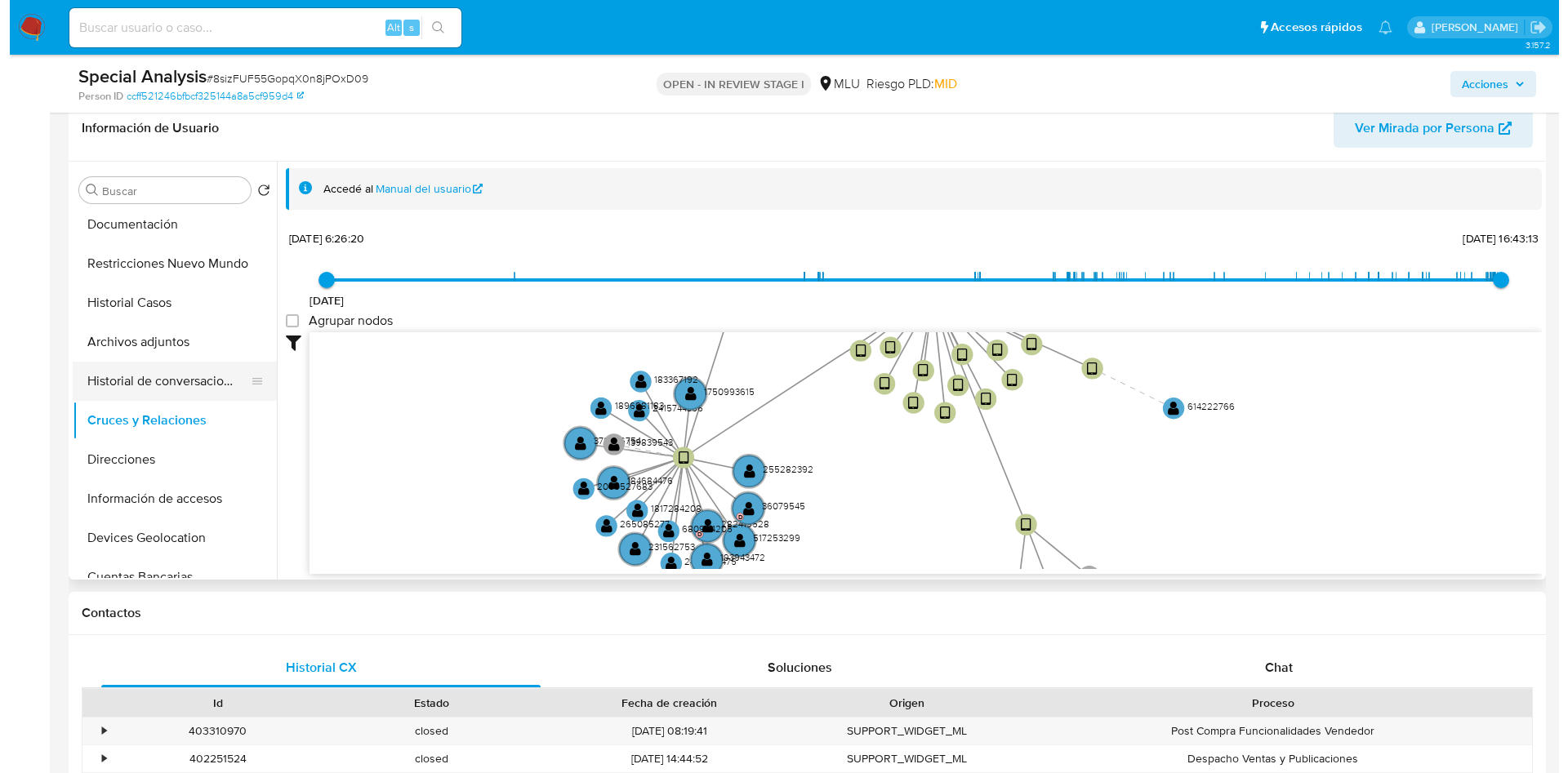
scroll to position [0, 0]
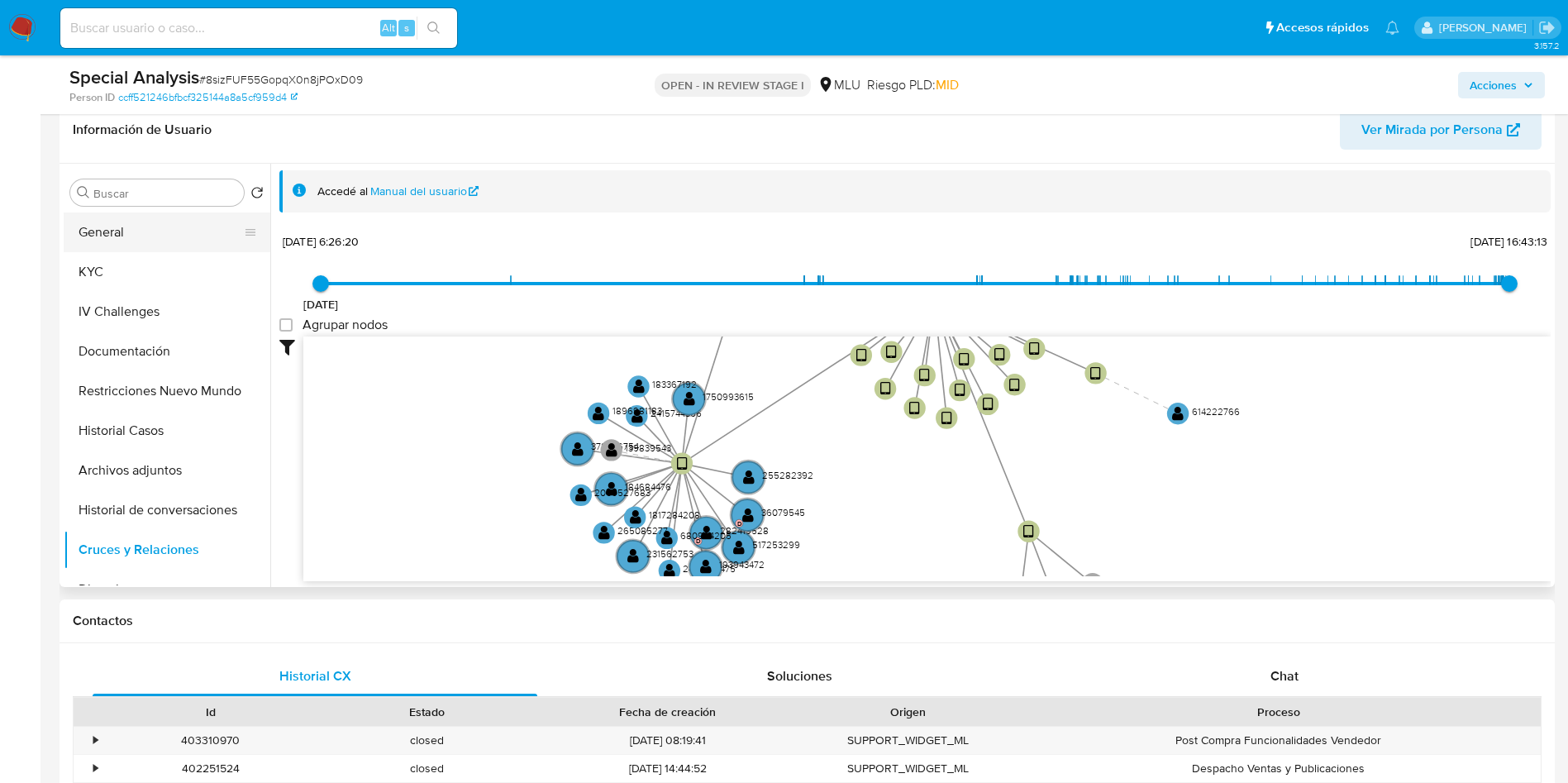
click at [145, 228] on button "General" at bounding box center [161, 232] width 194 height 40
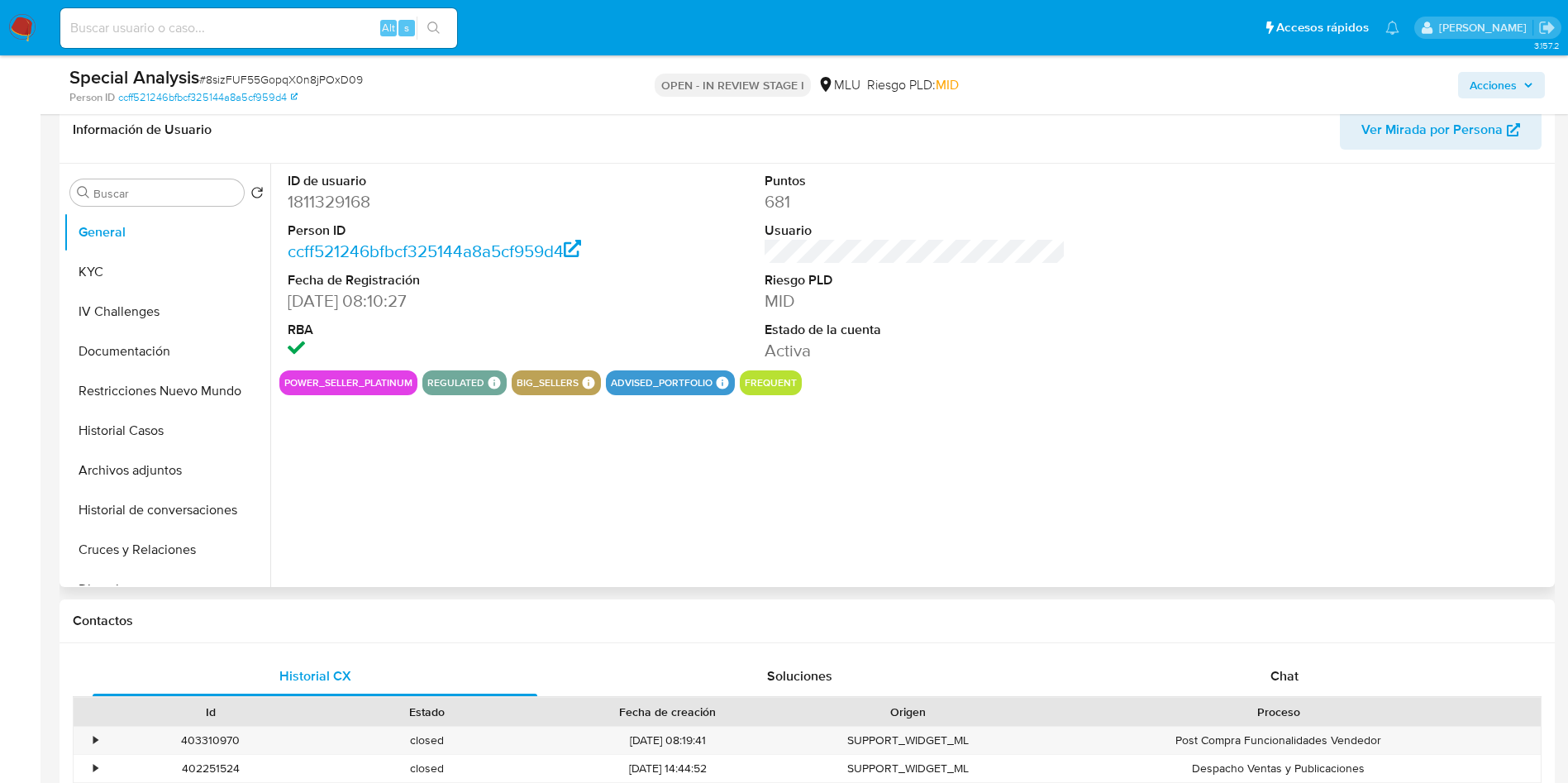
click at [331, 195] on dd "1811329168" at bounding box center [438, 201] width 302 height 23
click at [104, 289] on button "KYC" at bounding box center [161, 272] width 194 height 40
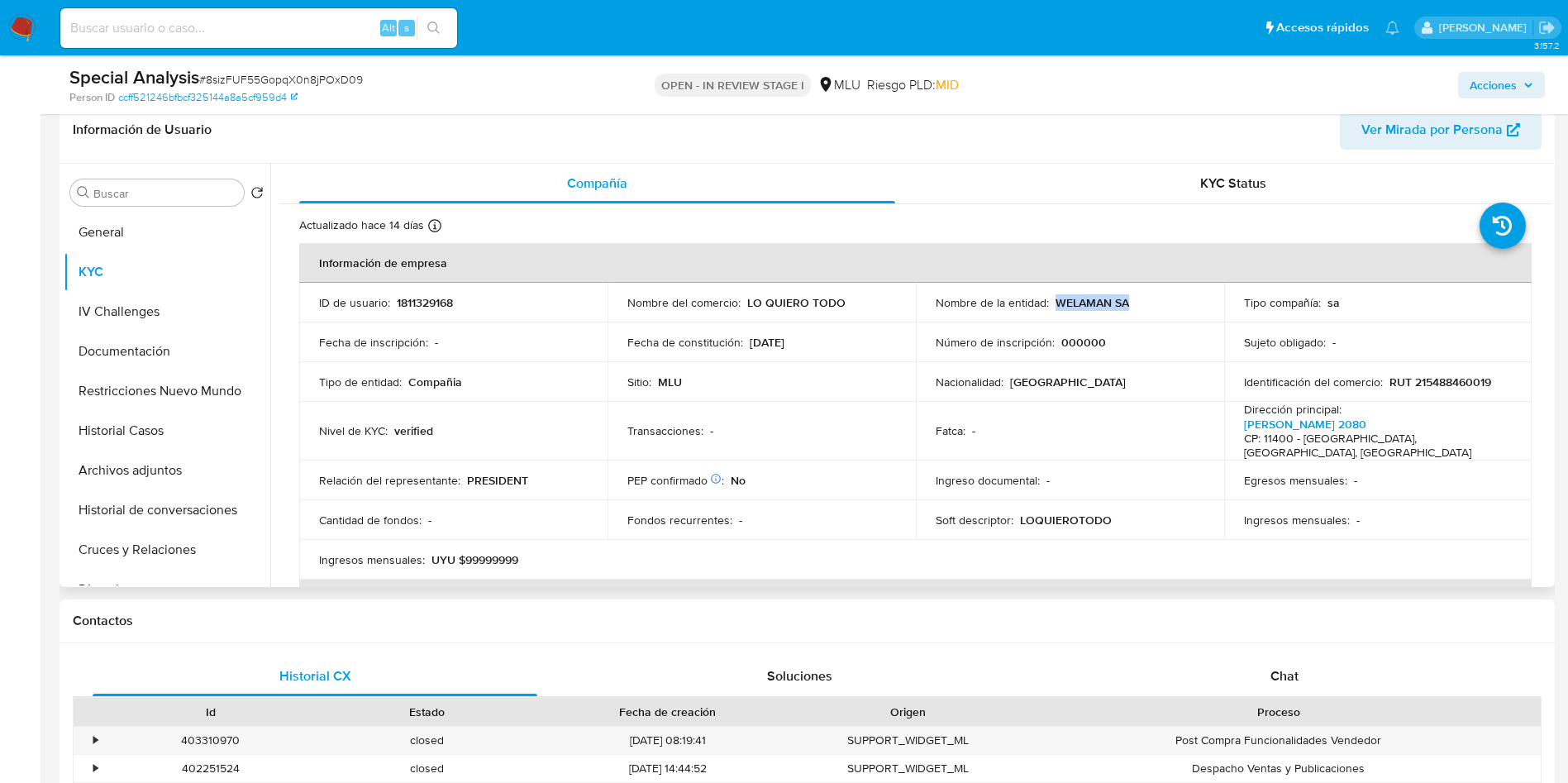
drag, startPoint x: 1053, startPoint y: 302, endPoint x: 1131, endPoint y: 300, distance: 78.0
click at [1129, 302] on div "Nombre de la entidad : WELAMAN SA" at bounding box center [1070, 302] width 269 height 15
drag, startPoint x: 397, startPoint y: 373, endPoint x: 429, endPoint y: 315, distance: 66.2
click at [396, 374] on p "Tipo de entidad :" at bounding box center [360, 381] width 83 height 15
drag, startPoint x: 128, startPoint y: 479, endPoint x: 130, endPoint y: 496, distance: 17.1
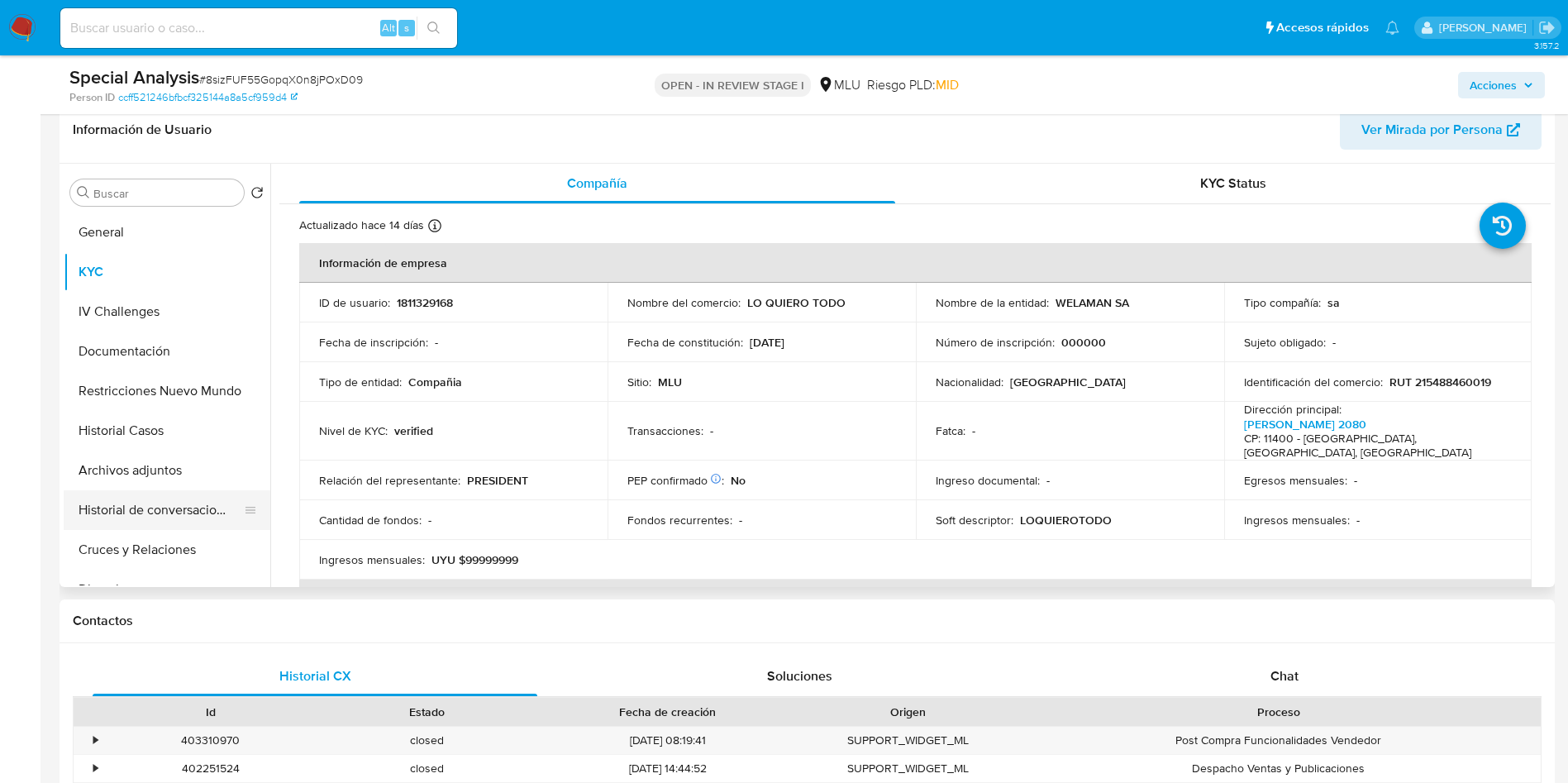
click at [128, 479] on button "Archivos adjuntos" at bounding box center [167, 471] width 206 height 40
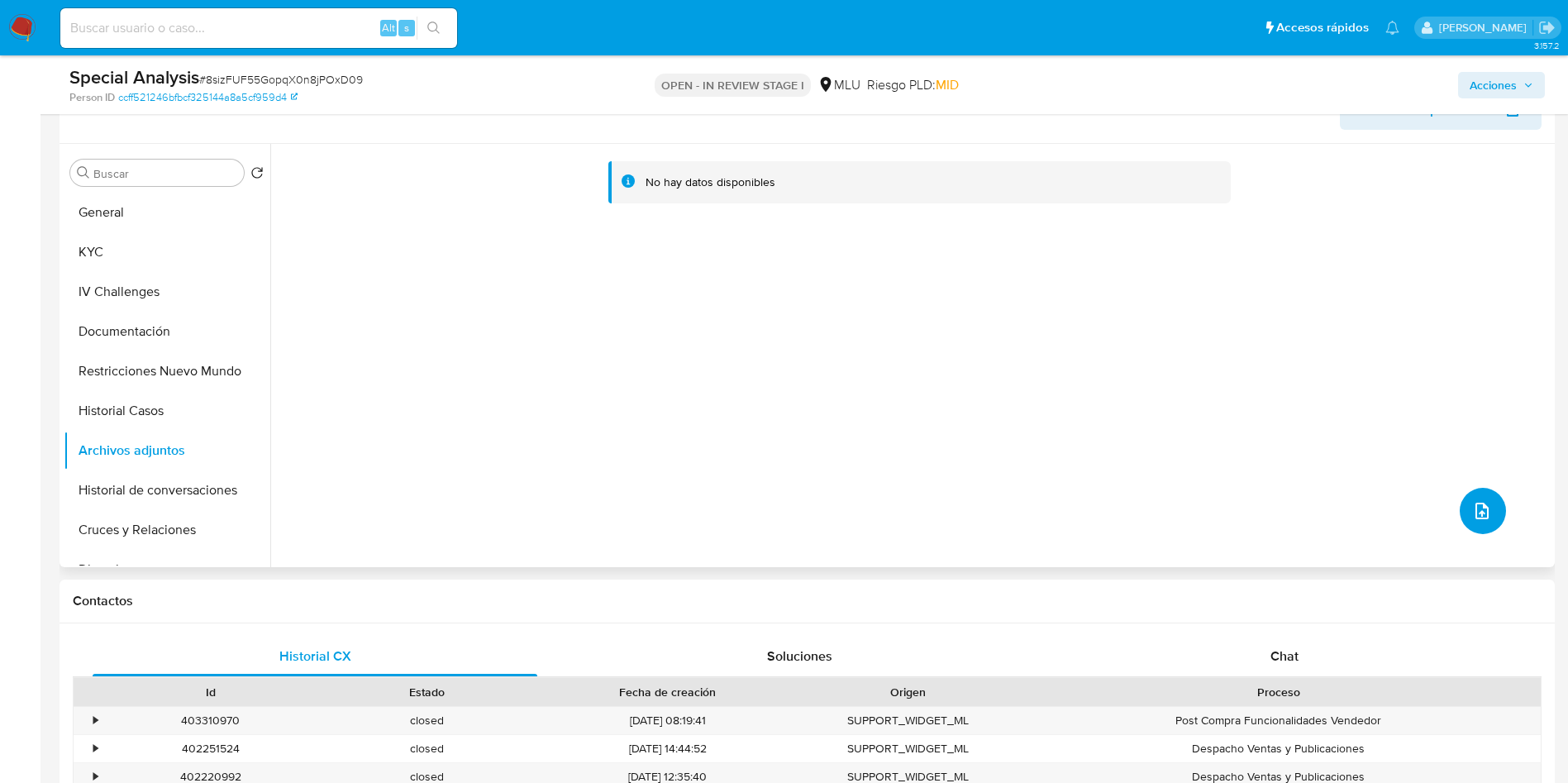
click at [1476, 511] on icon "upload-file" at bounding box center [1482, 511] width 13 height 16
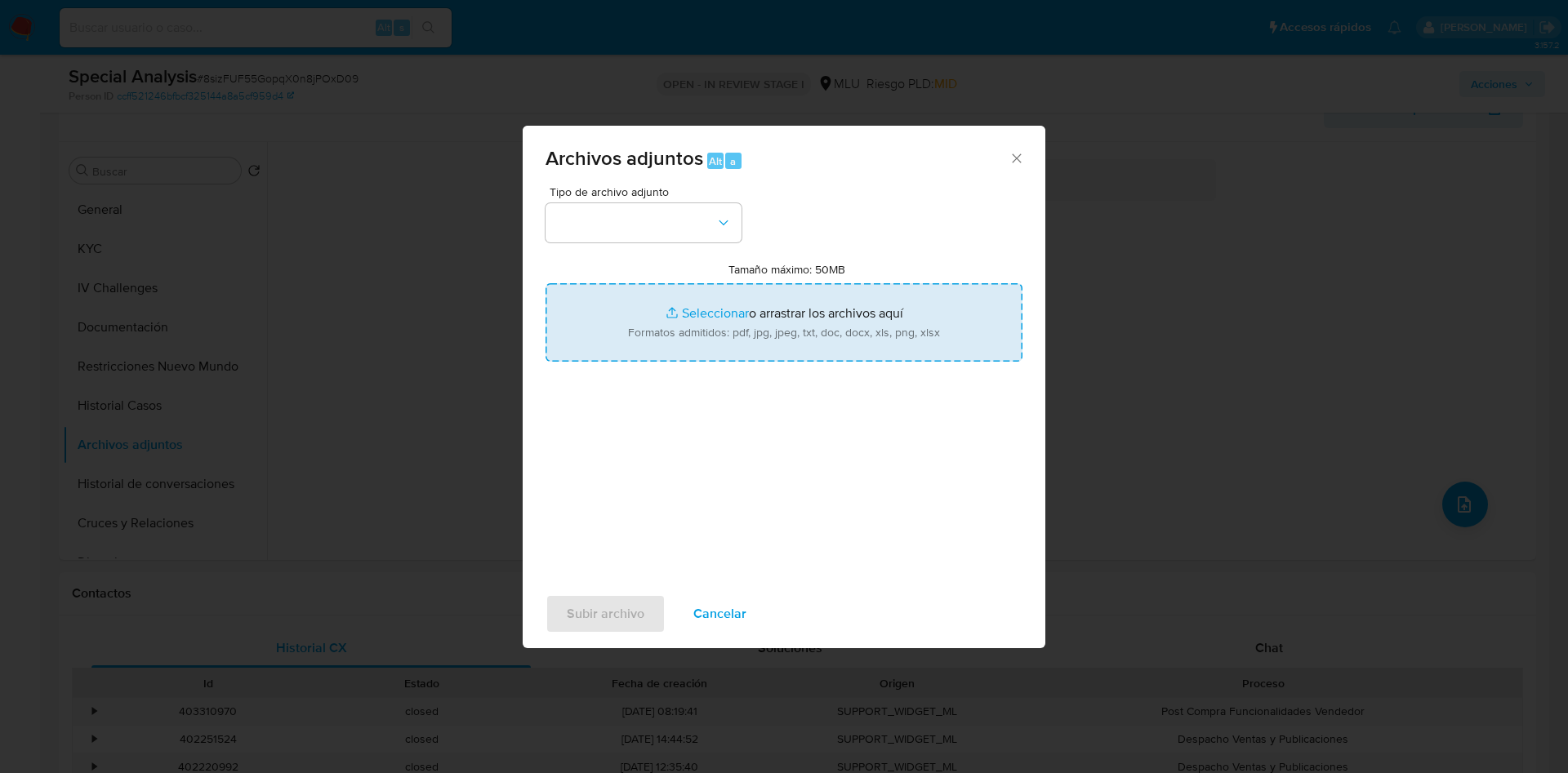
click at [800, 301] on input "Tamaño máximo: 50MB Seleccionar archivos" at bounding box center [784, 323] width 477 height 78
click at [845, 328] on input "Tamaño máximo: 50MB Seleccionar archivos" at bounding box center [784, 323] width 477 height 78
click at [782, 316] on input "Tamaño máximo: 50MB Seleccionar archivos" at bounding box center [784, 323] width 477 height 78
type input "C:\fakepath\Anexos 1811329168 - 02_09_2025.pdf"
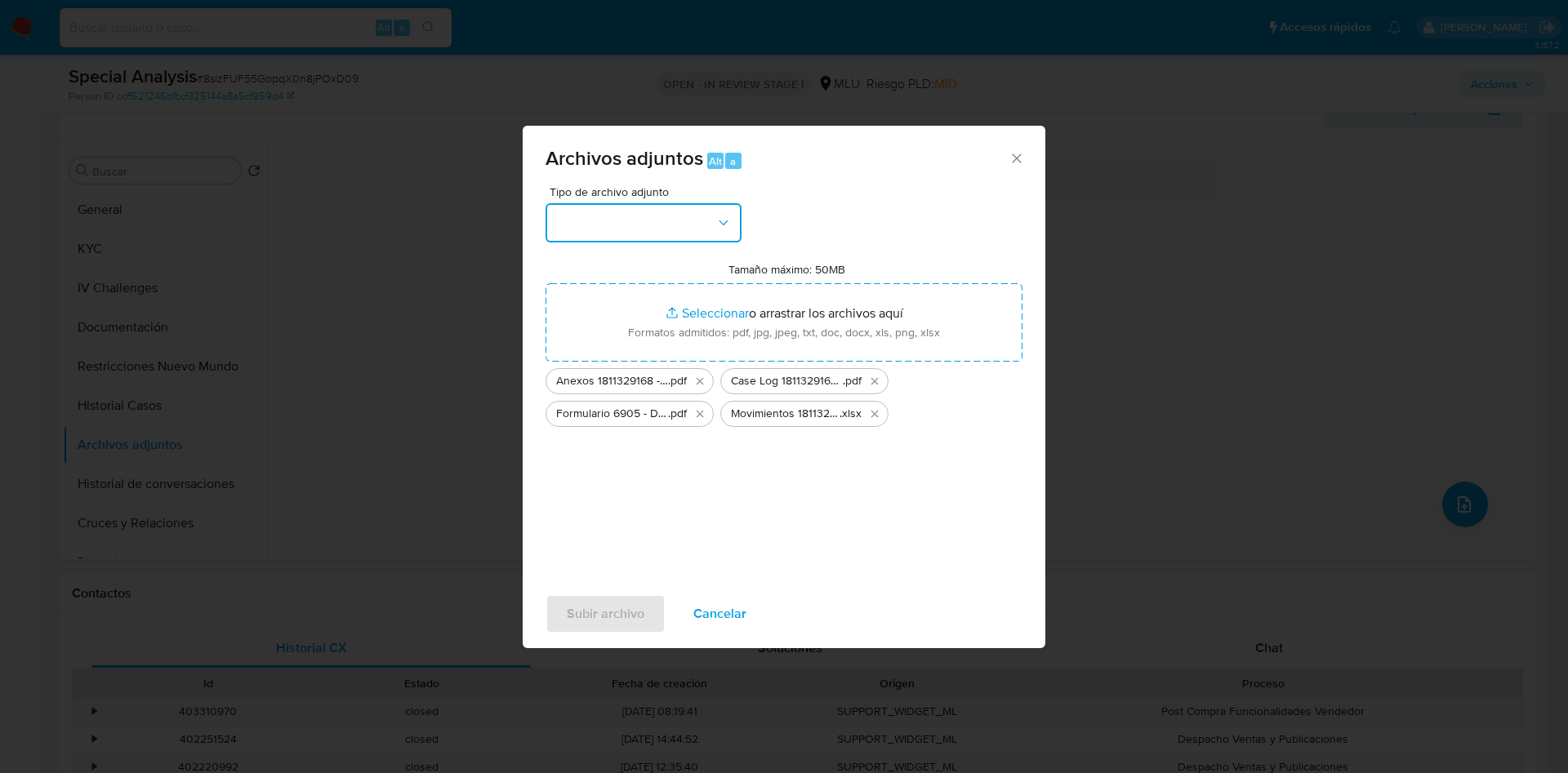
click at [718, 230] on icon "button" at bounding box center [723, 223] width 16 height 16
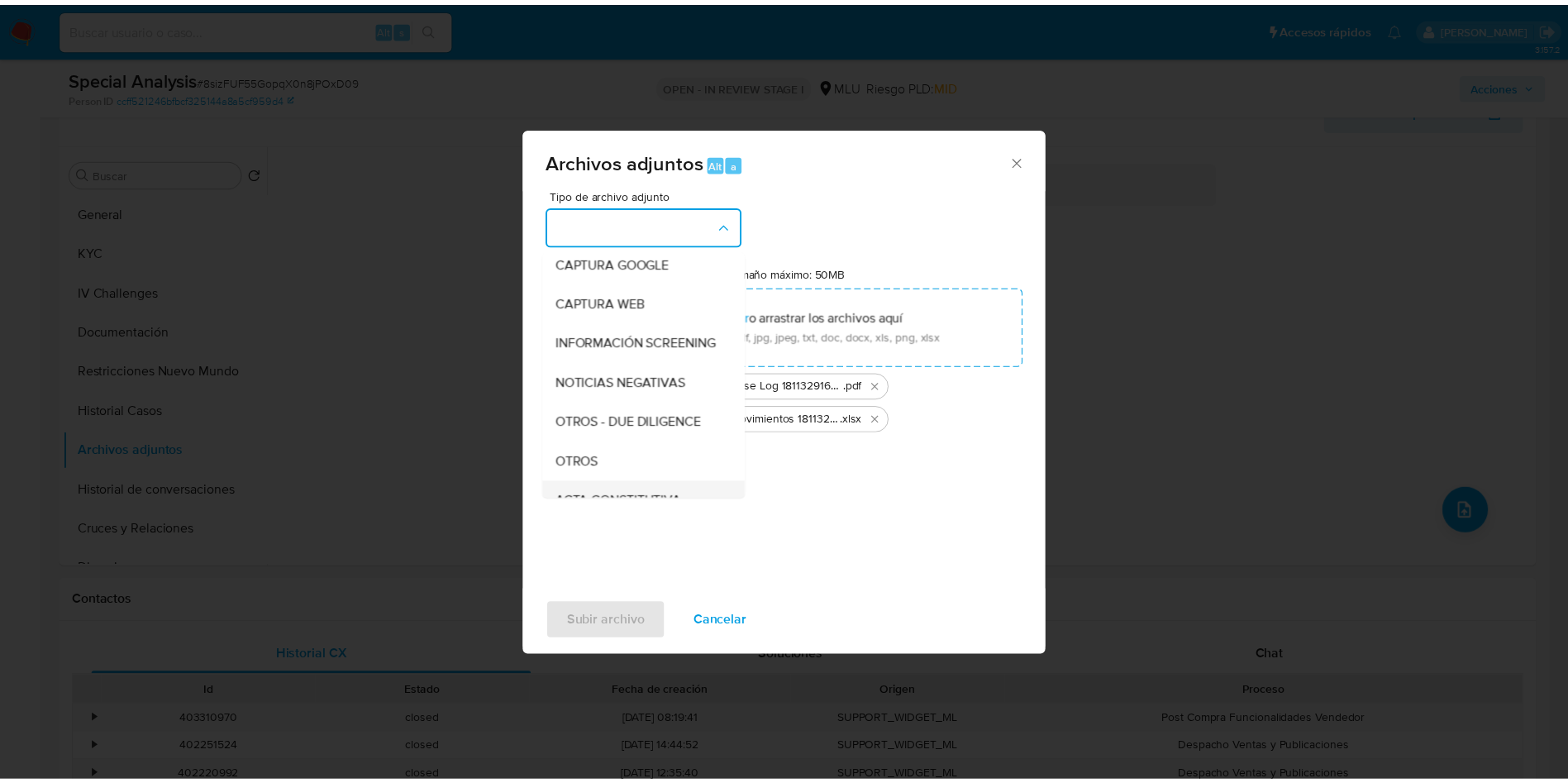
scroll to position [124, 0]
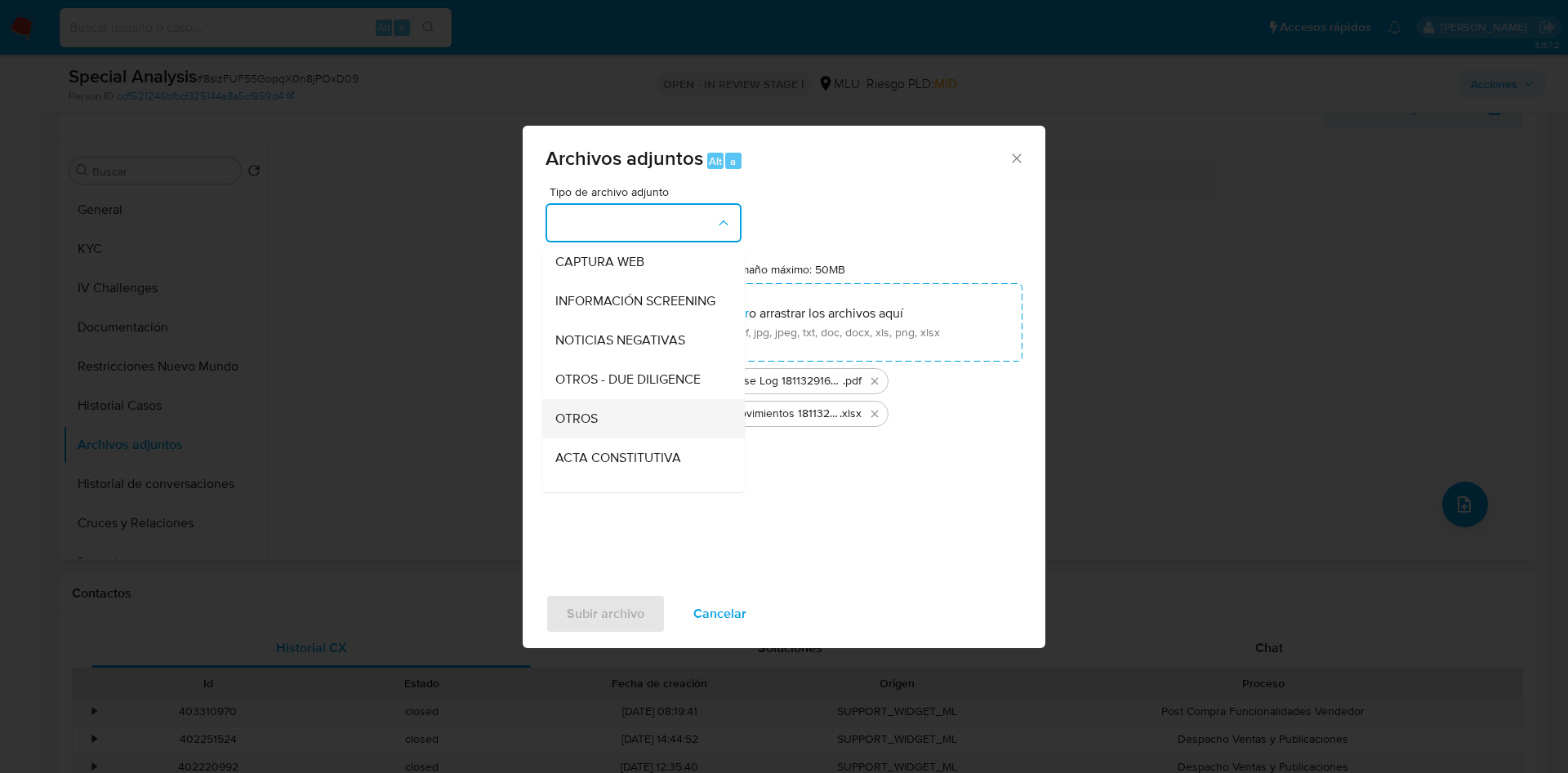
click at [597, 427] on span "OTROS" at bounding box center [577, 418] width 43 height 16
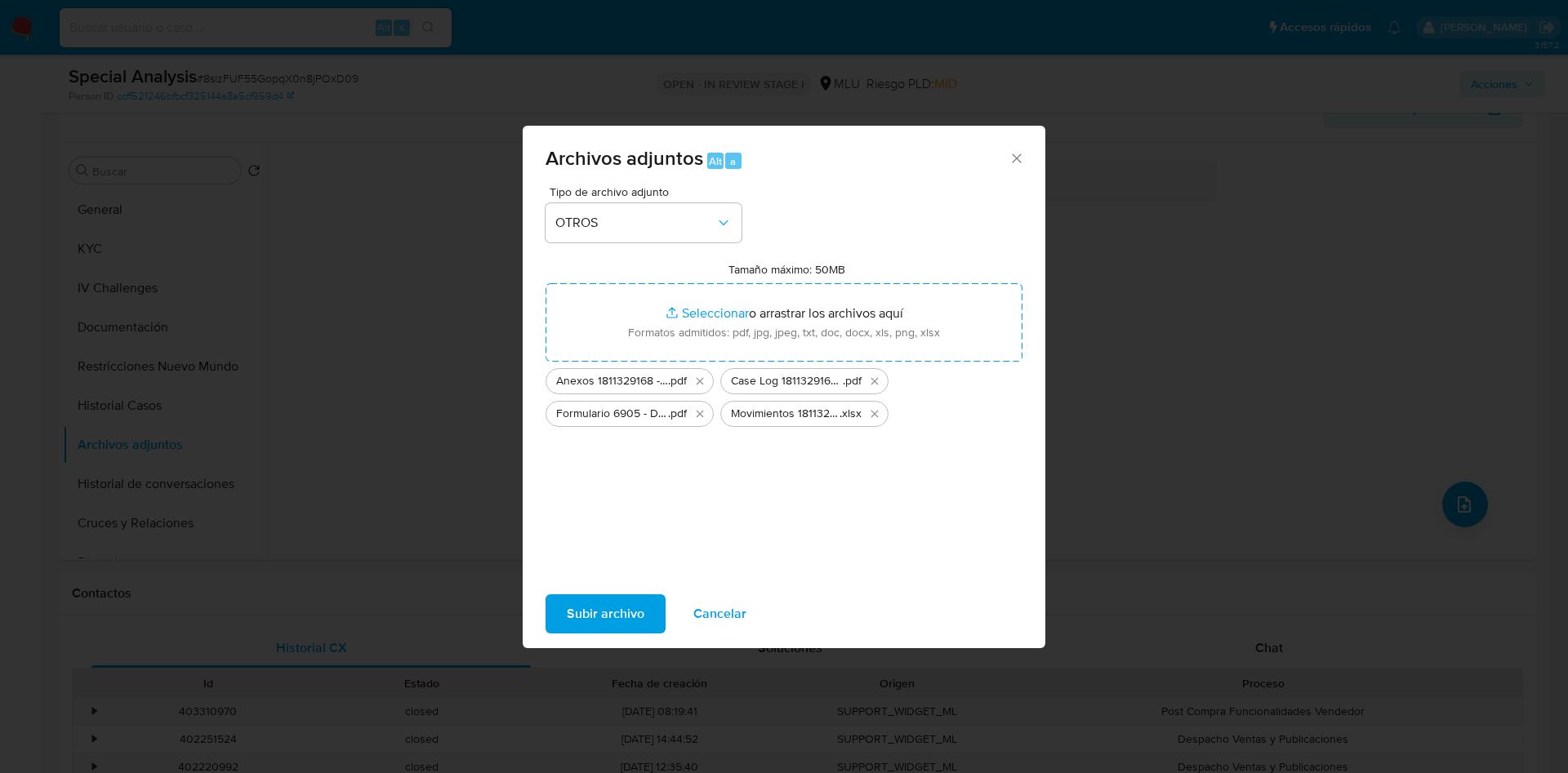
click at [608, 608] on span "Subir archivo" at bounding box center [605, 614] width 78 height 36
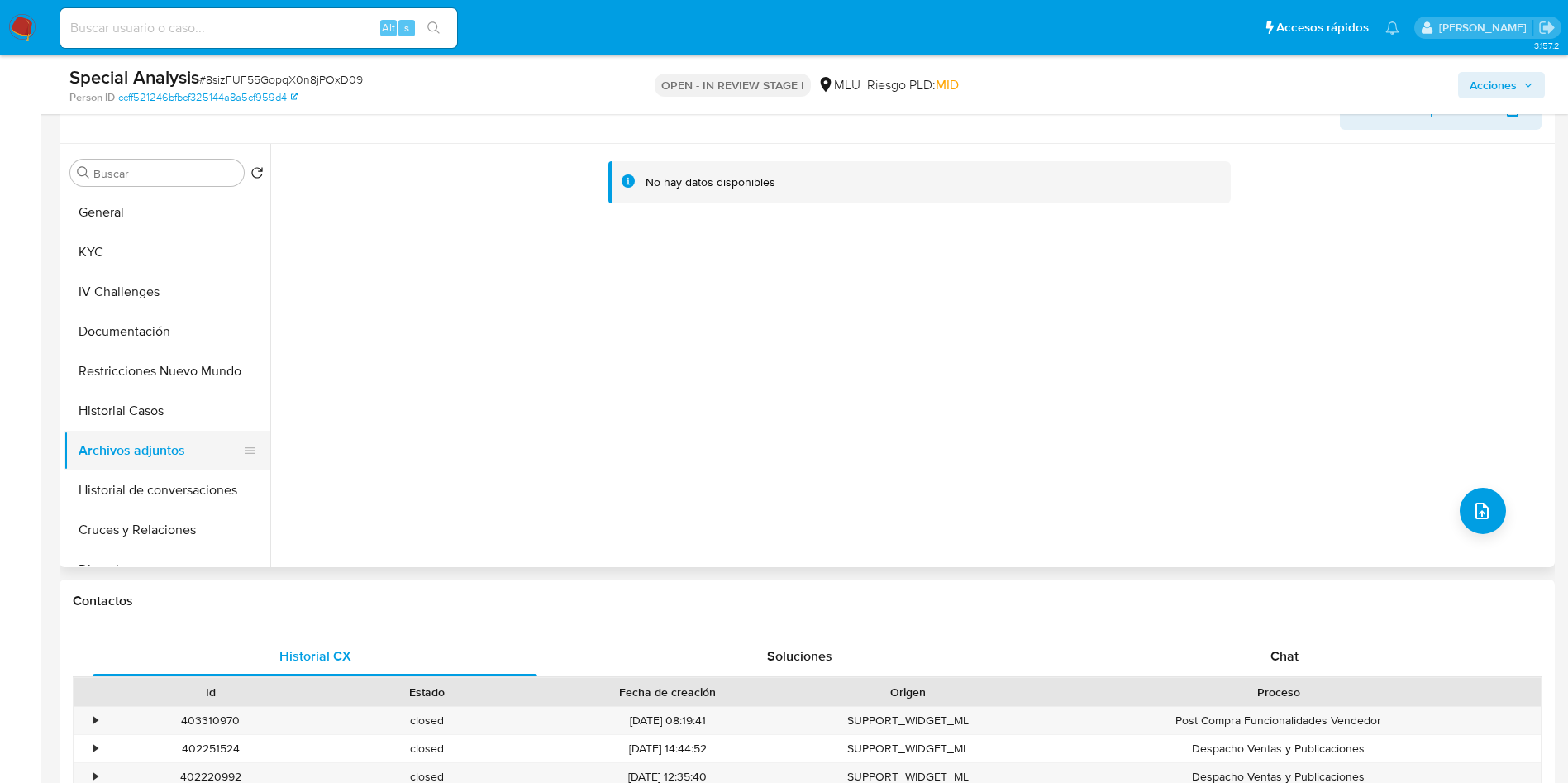
drag, startPoint x: 110, startPoint y: 420, endPoint x: 116, endPoint y: 433, distance: 14.3
click at [108, 420] on button "Historial Casos" at bounding box center [167, 411] width 206 height 40
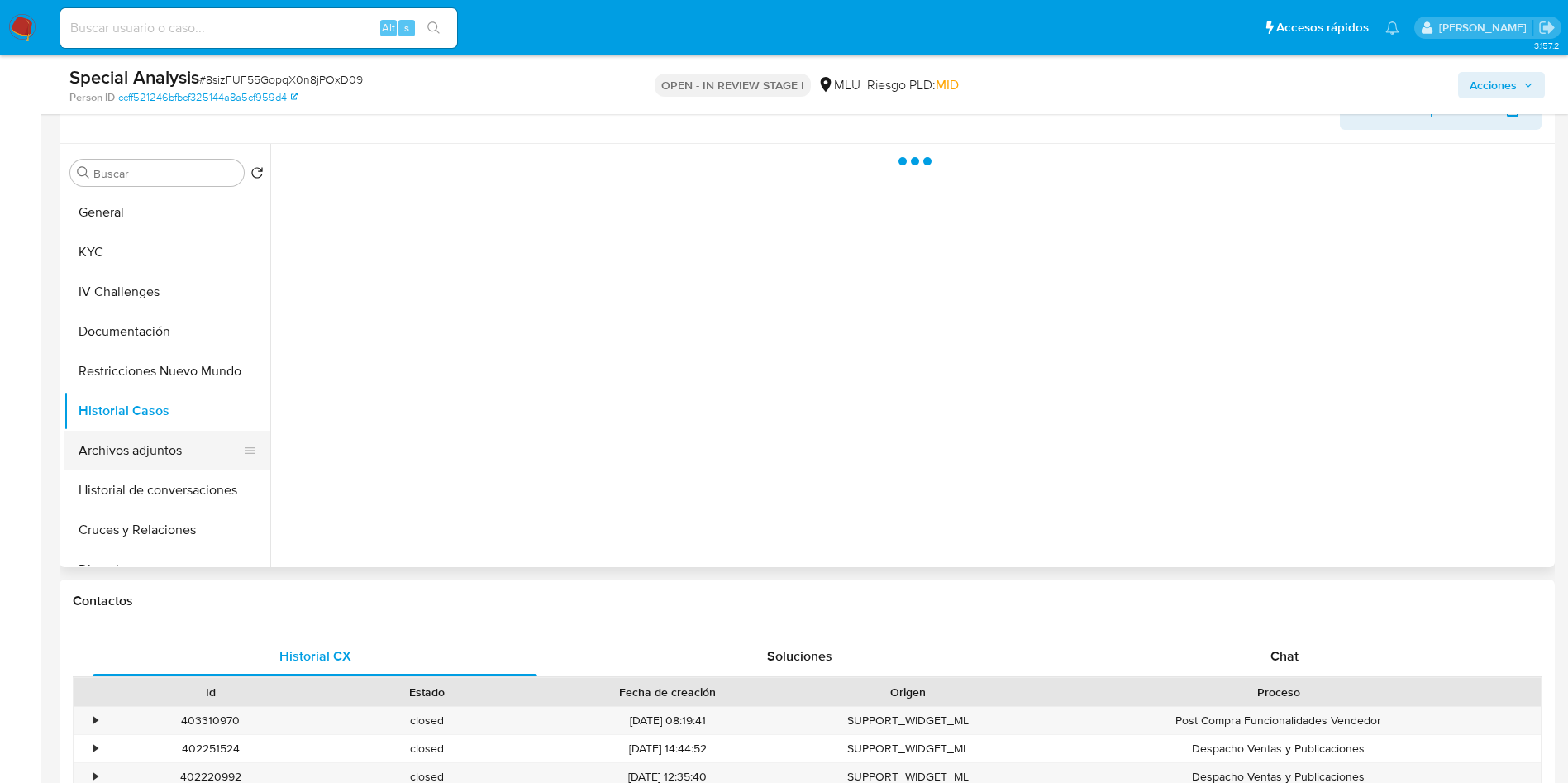
click at [117, 437] on button "Archivos adjuntos" at bounding box center [161, 451] width 194 height 40
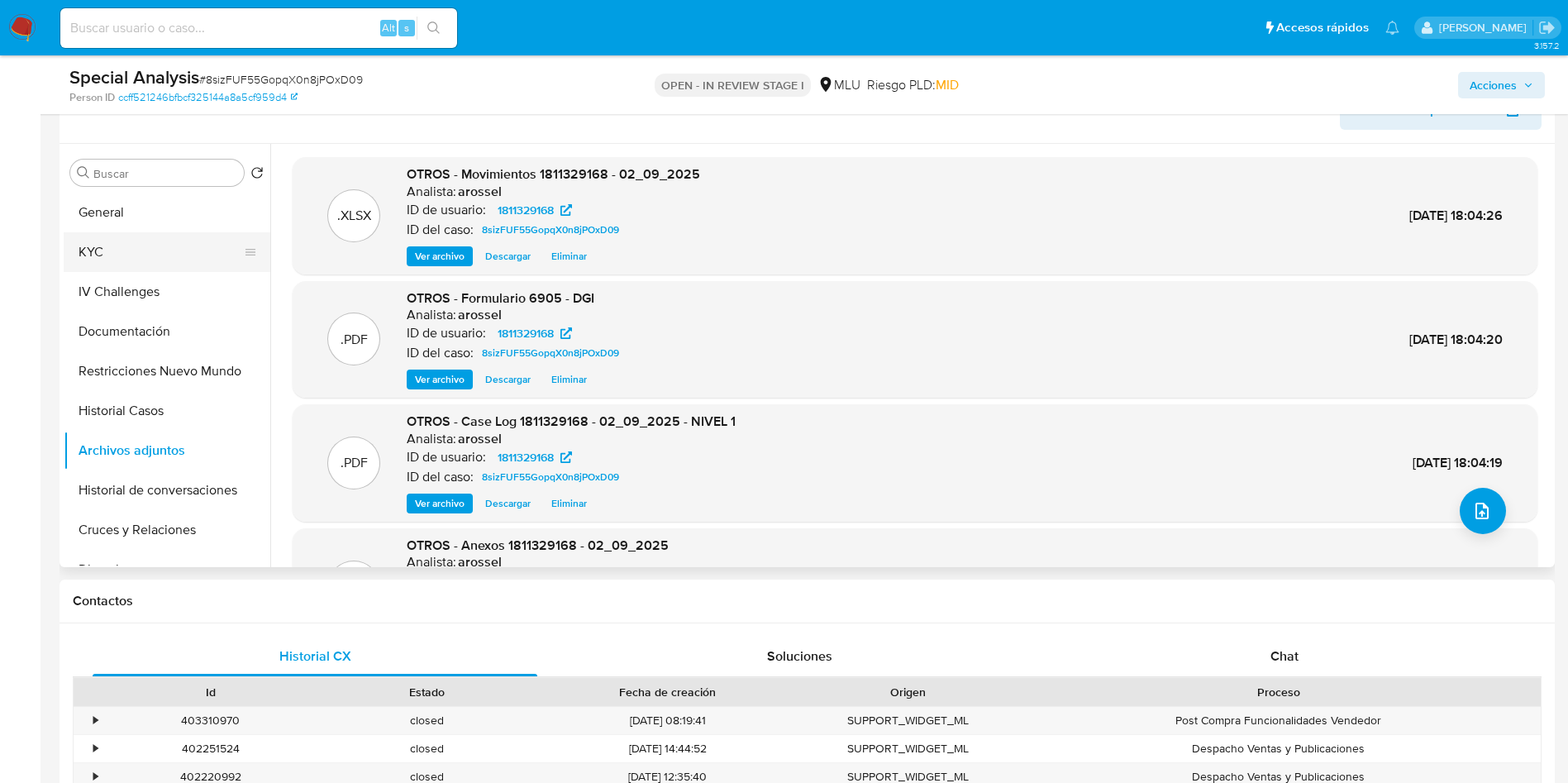
click at [158, 242] on button "KYC" at bounding box center [161, 252] width 194 height 40
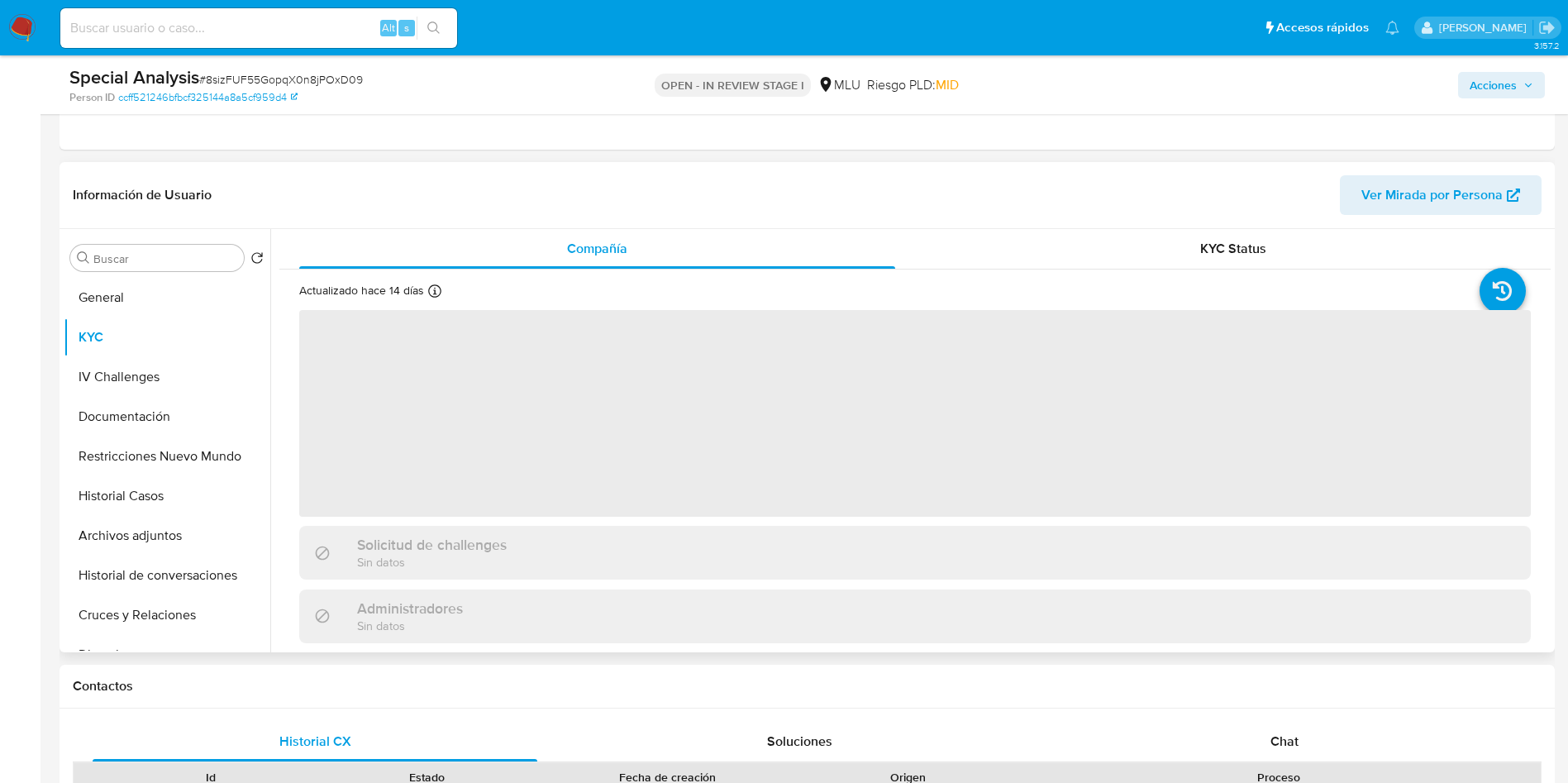
scroll to position [248, 0]
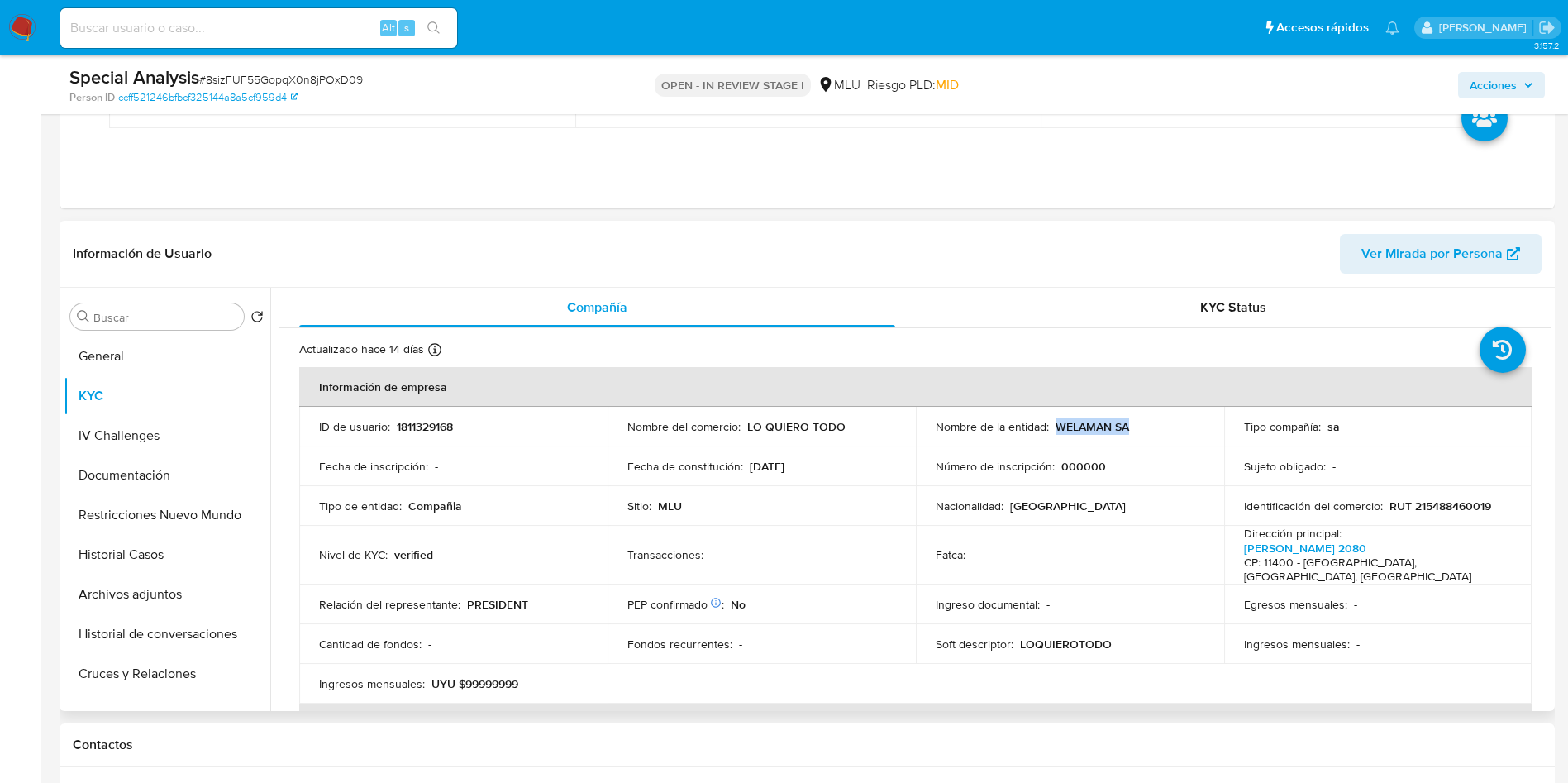
drag, startPoint x: 1051, startPoint y: 423, endPoint x: 1135, endPoint y: 430, distance: 84.3
click at [1135, 430] on div "Nombre de la entidad : WELAMAN SA" at bounding box center [1070, 426] width 269 height 15
click at [1507, 80] on span "Acciones" at bounding box center [1493, 85] width 48 height 27
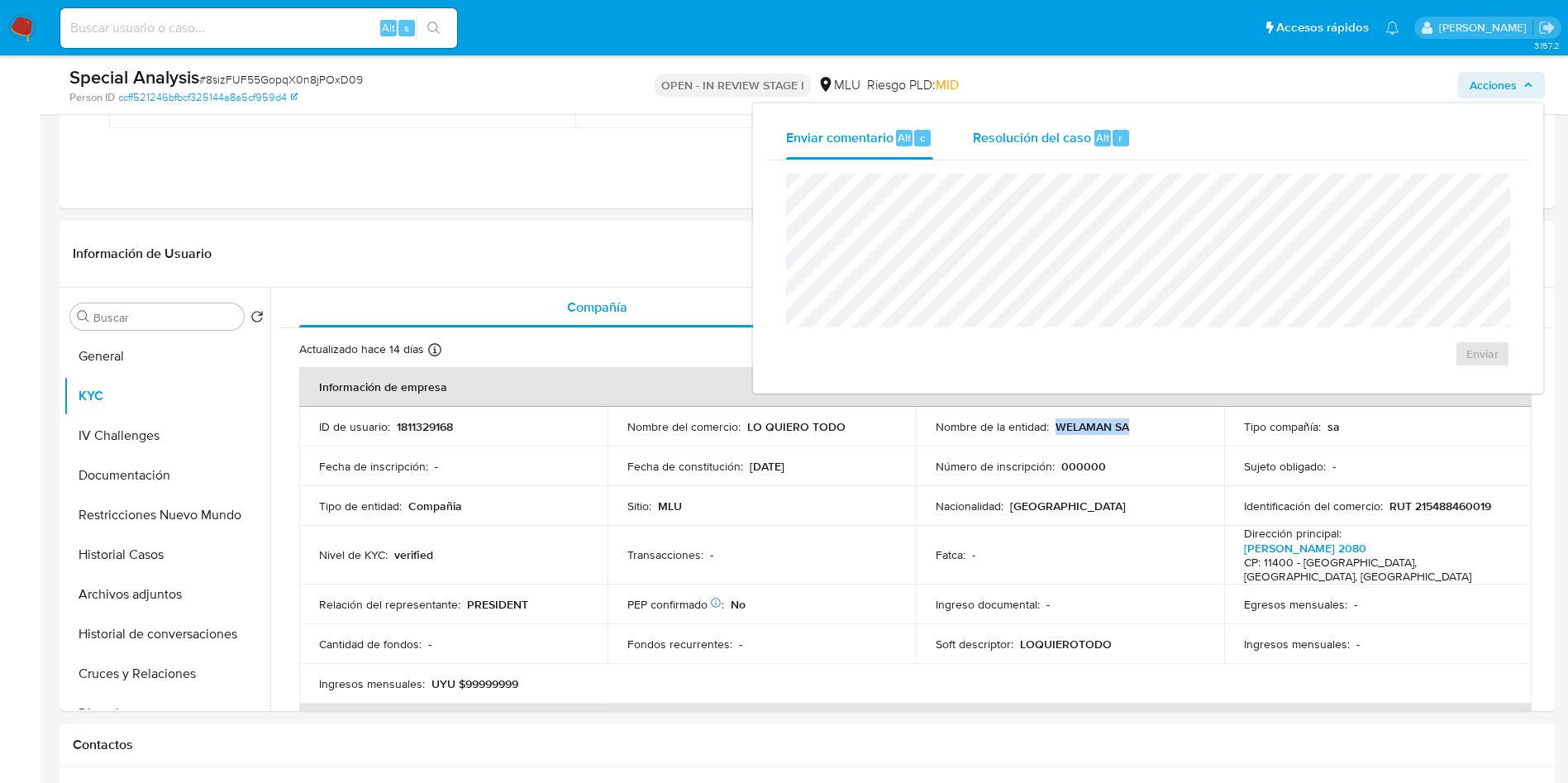
drag, startPoint x: 1094, startPoint y: 118, endPoint x: 1095, endPoint y: 157, distance: 39.0
click at [1094, 119] on div "Resolución del caso Alt r" at bounding box center [1051, 138] width 158 height 43
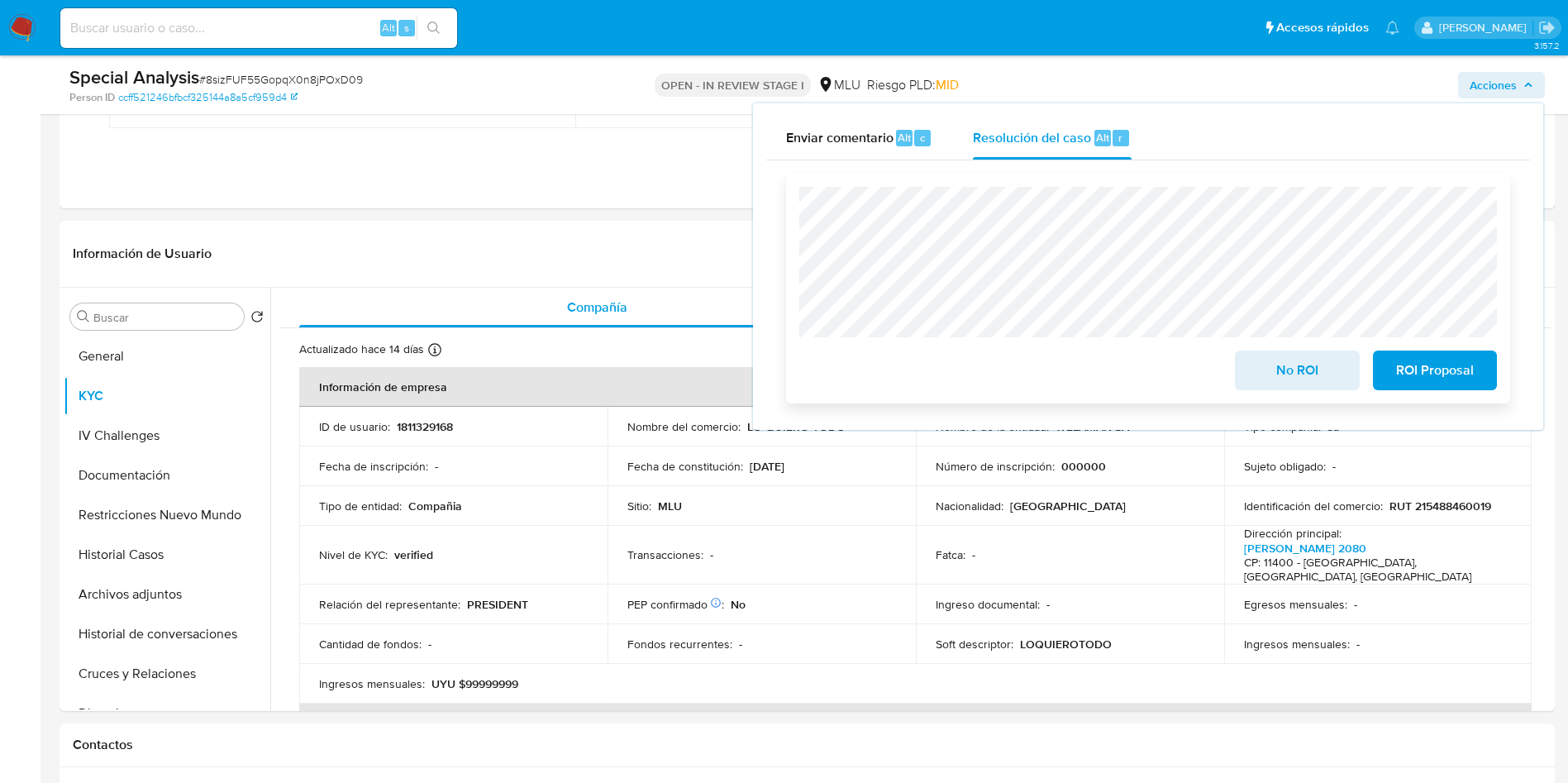
click at [1291, 362] on span "No ROI" at bounding box center [1298, 371] width 81 height 36
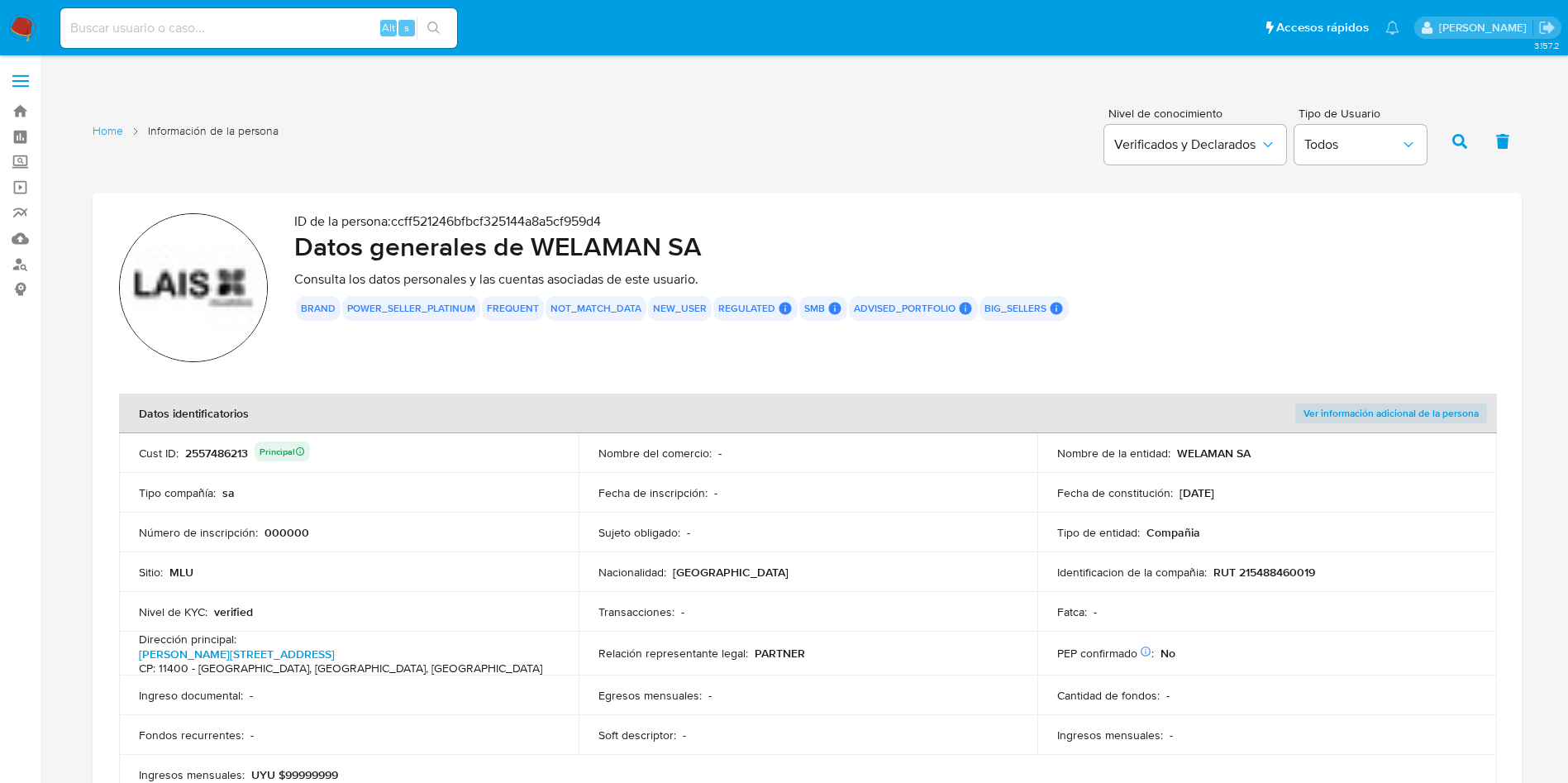
click at [206, 429] on th "Datos identificatorios" at bounding box center [578, 413] width 918 height 40
click at [210, 442] on div "2557486213 Principal" at bounding box center [247, 453] width 124 height 23
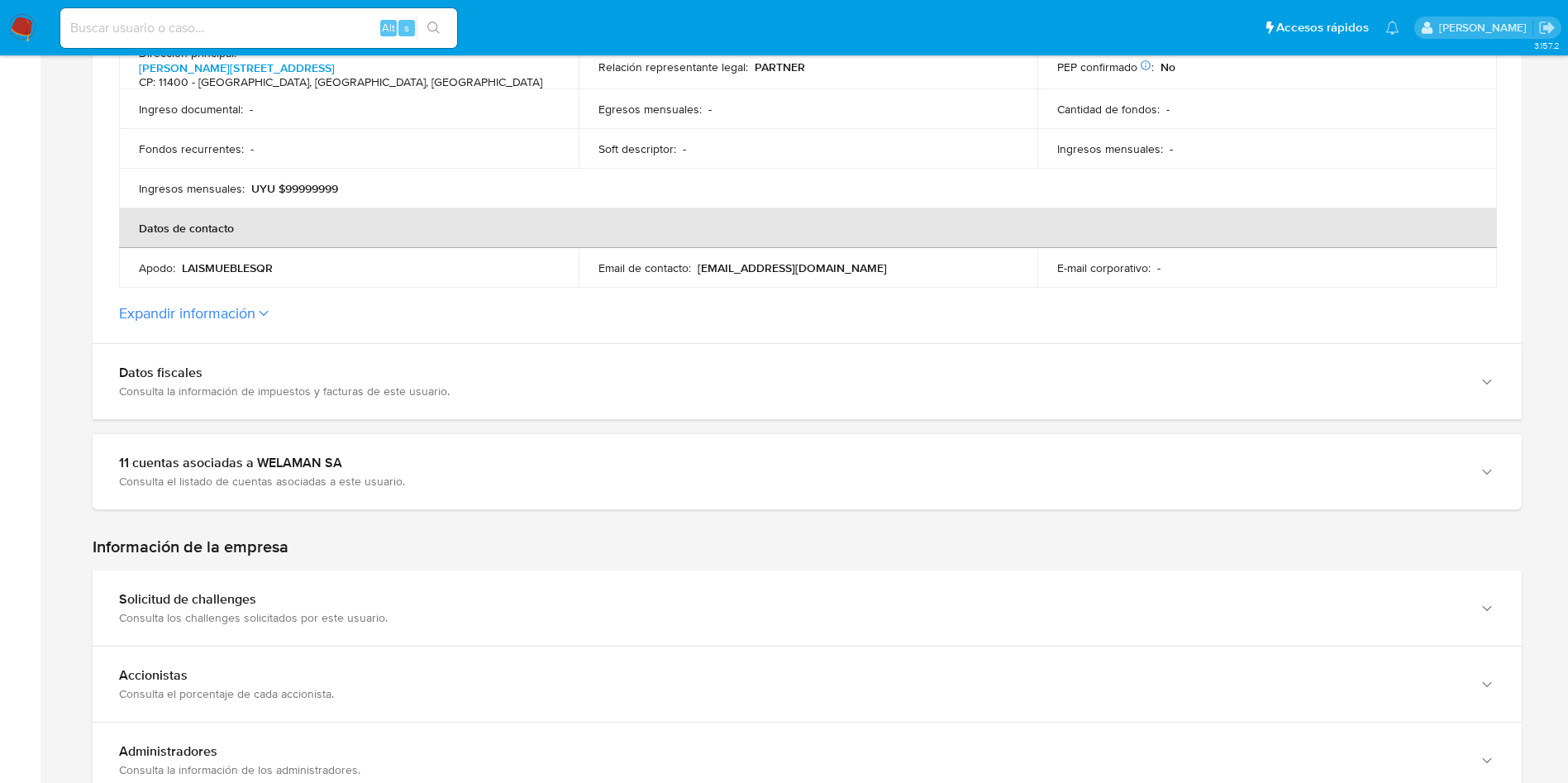
scroll to position [869, 0]
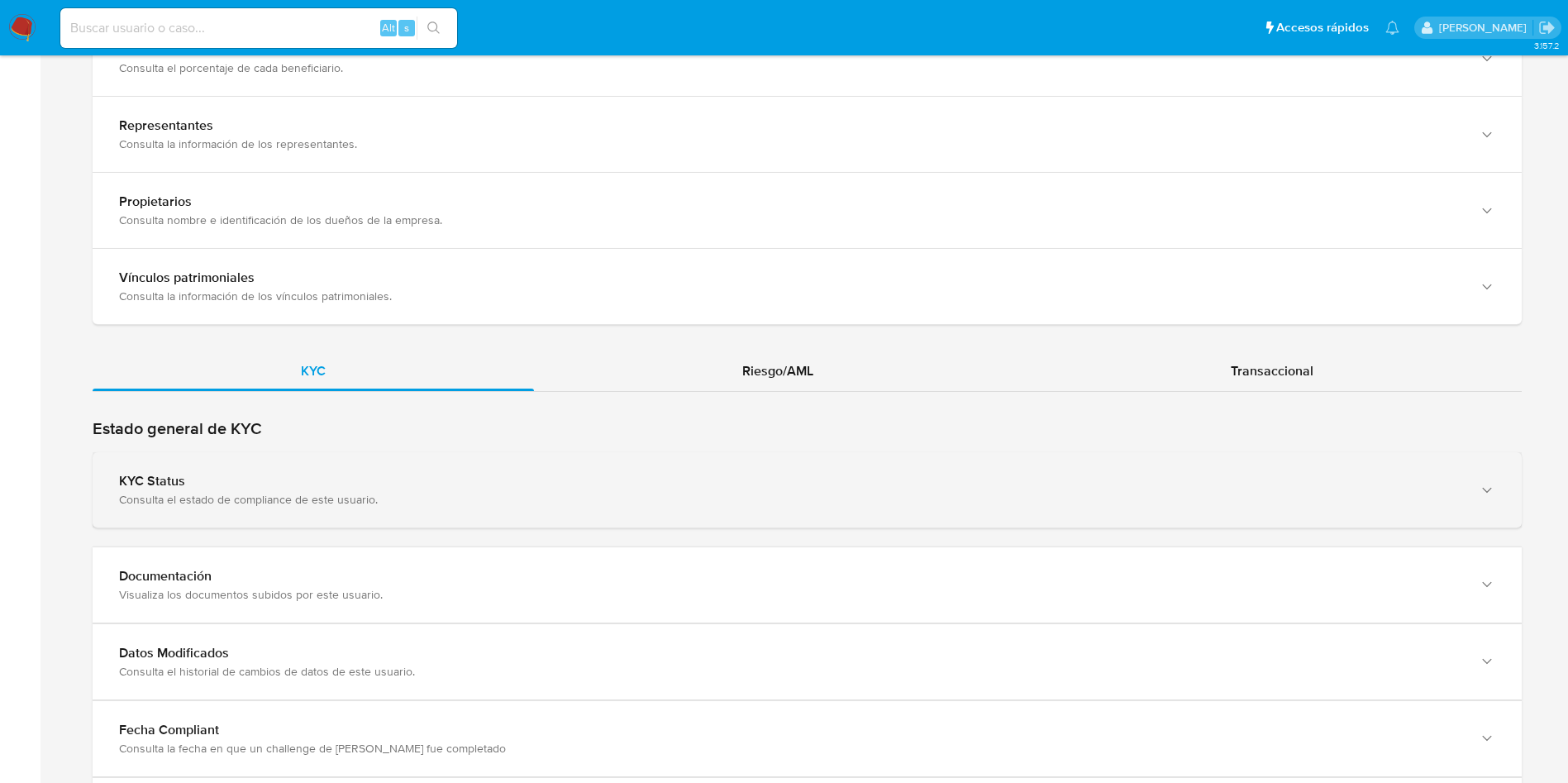
click at [528, 476] on div "KYC Status" at bounding box center [790, 481] width 1343 height 16
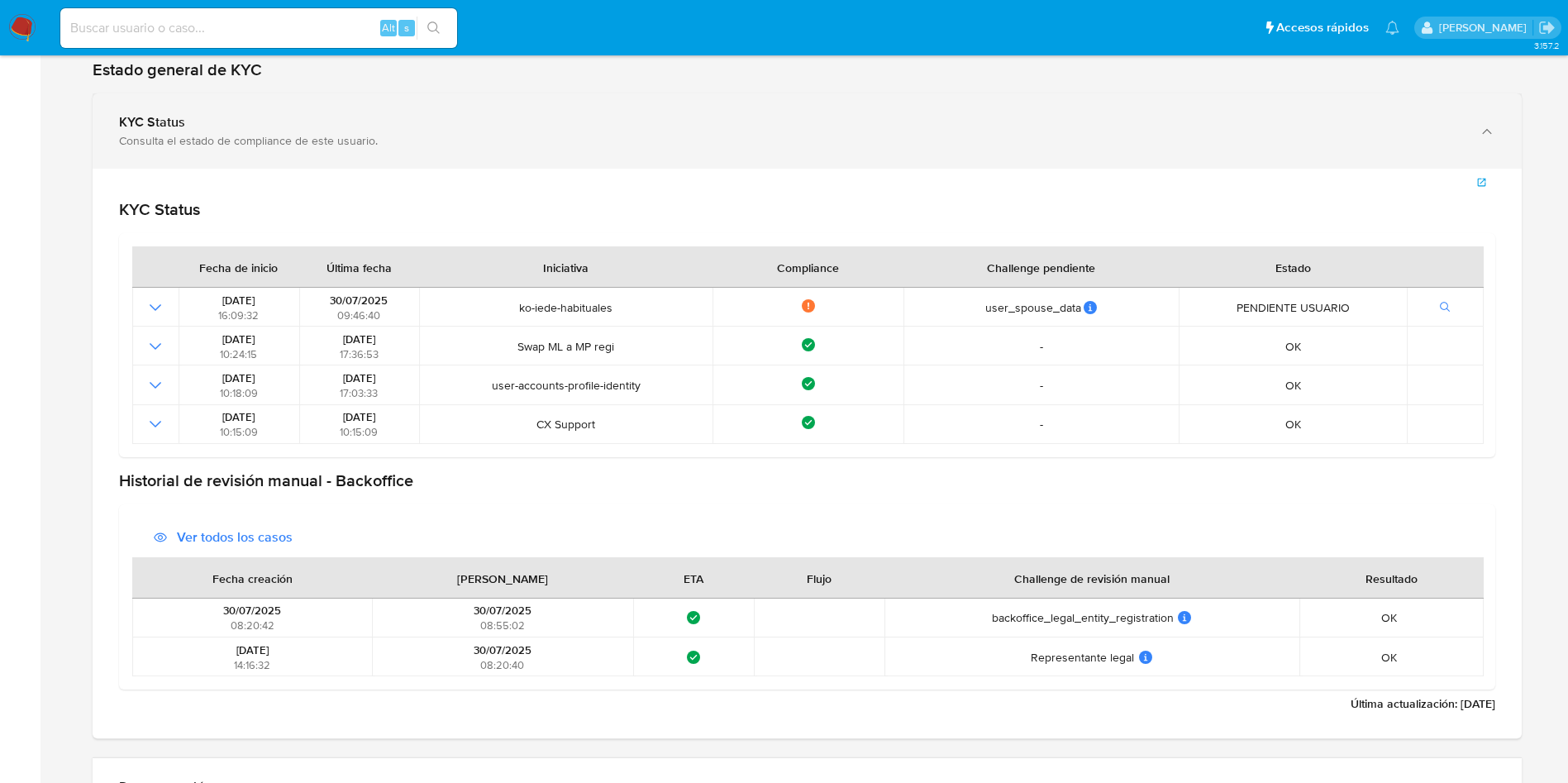
scroll to position [1737, 0]
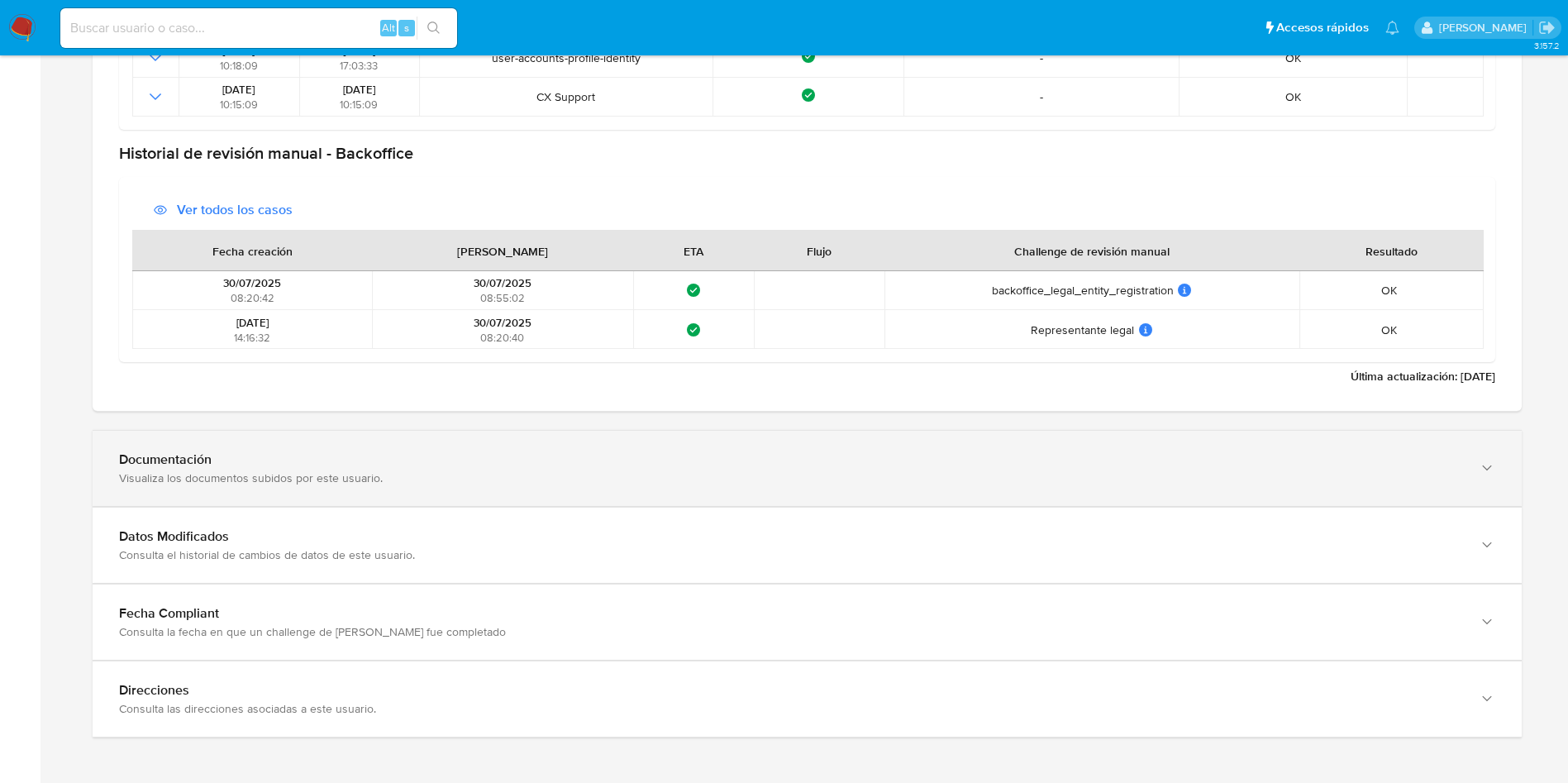
click at [422, 455] on div "Documentación" at bounding box center [790, 459] width 1343 height 16
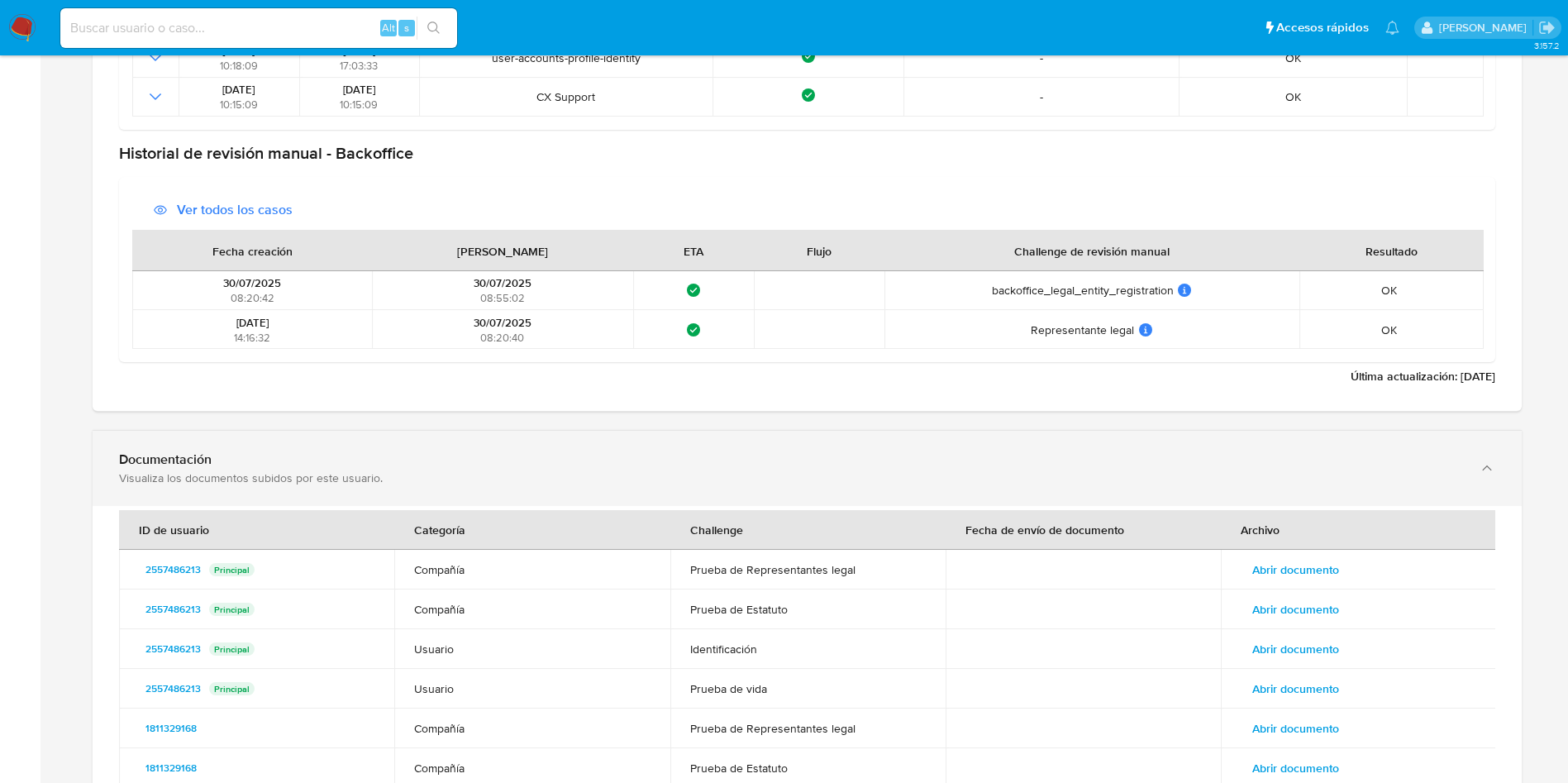
scroll to position [2299, 0]
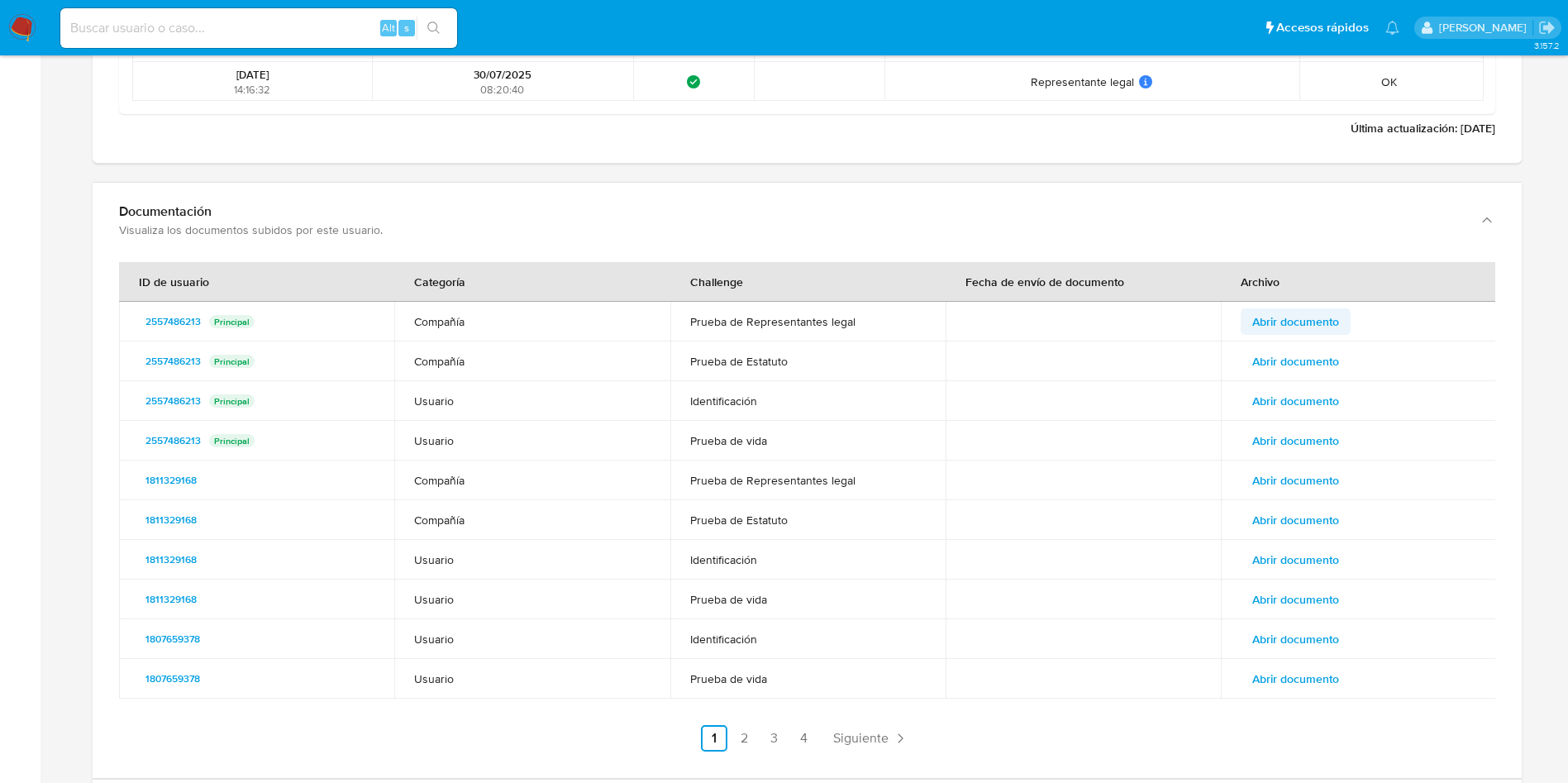
click at [1333, 324] on span "Abrir documento" at bounding box center [1296, 321] width 86 height 23
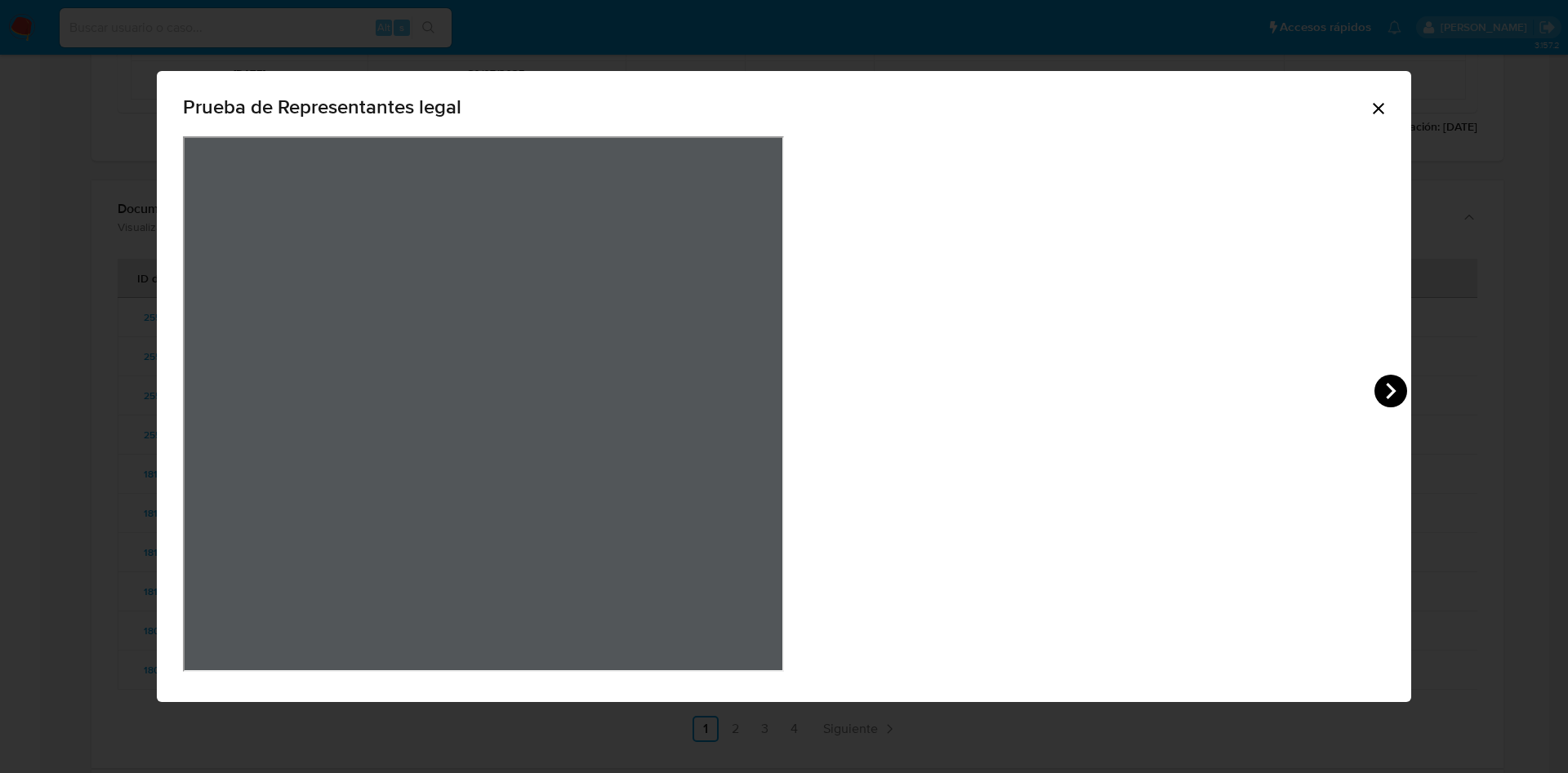
click at [1375, 386] on icon "View Document Modal" at bounding box center [1391, 391] width 32 height 32
click at [207, 386] on icon "View Document Modal" at bounding box center [202, 391] width 9 height 16
click at [1281, 234] on div "Prueba de Representantes legal" at bounding box center [784, 386] width 1568 height 773
click at [1369, 116] on icon "Cerrar" at bounding box center [1379, 108] width 20 height 20
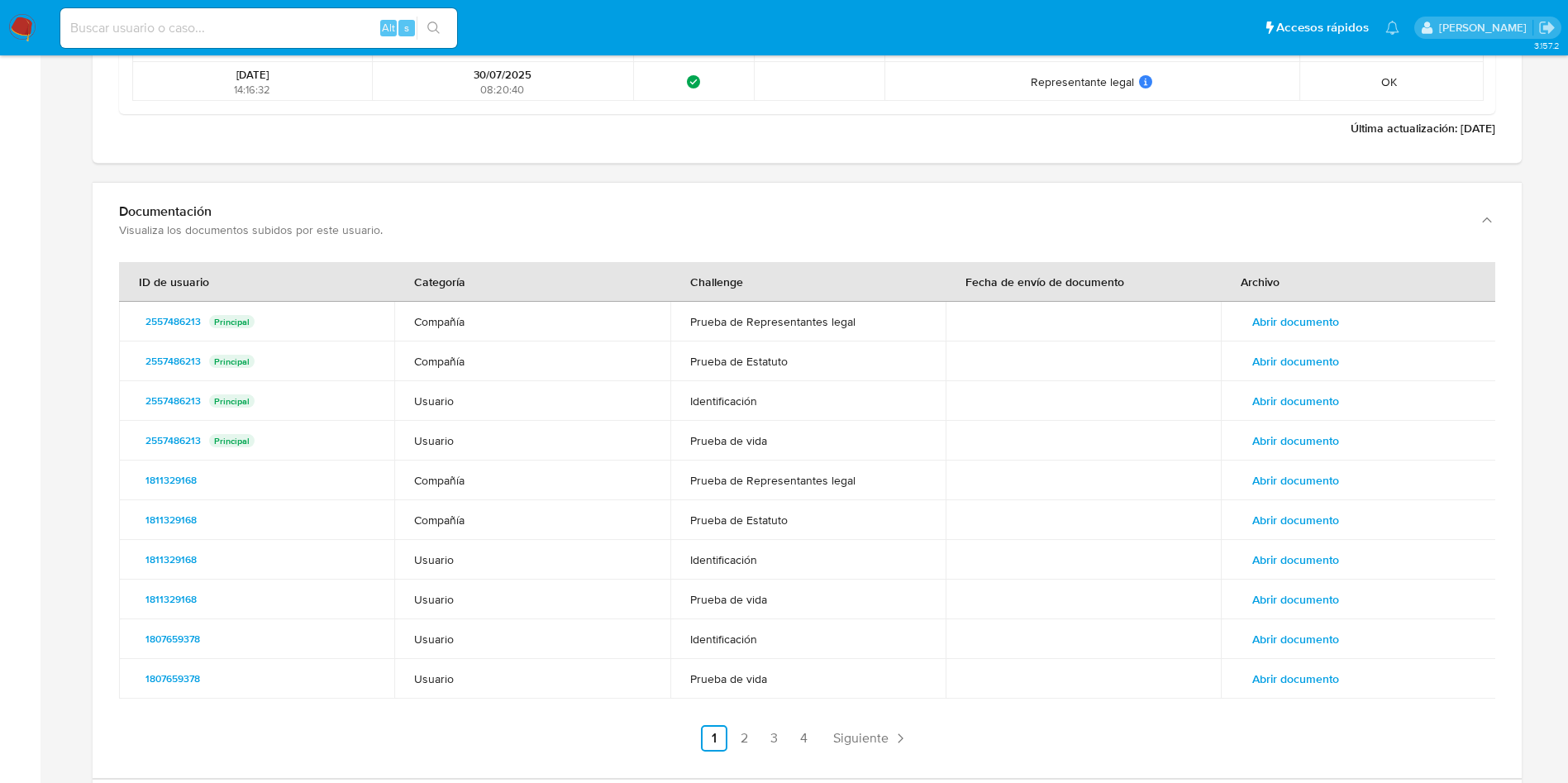
click at [1304, 350] on span "Abrir documento" at bounding box center [1296, 361] width 86 height 23
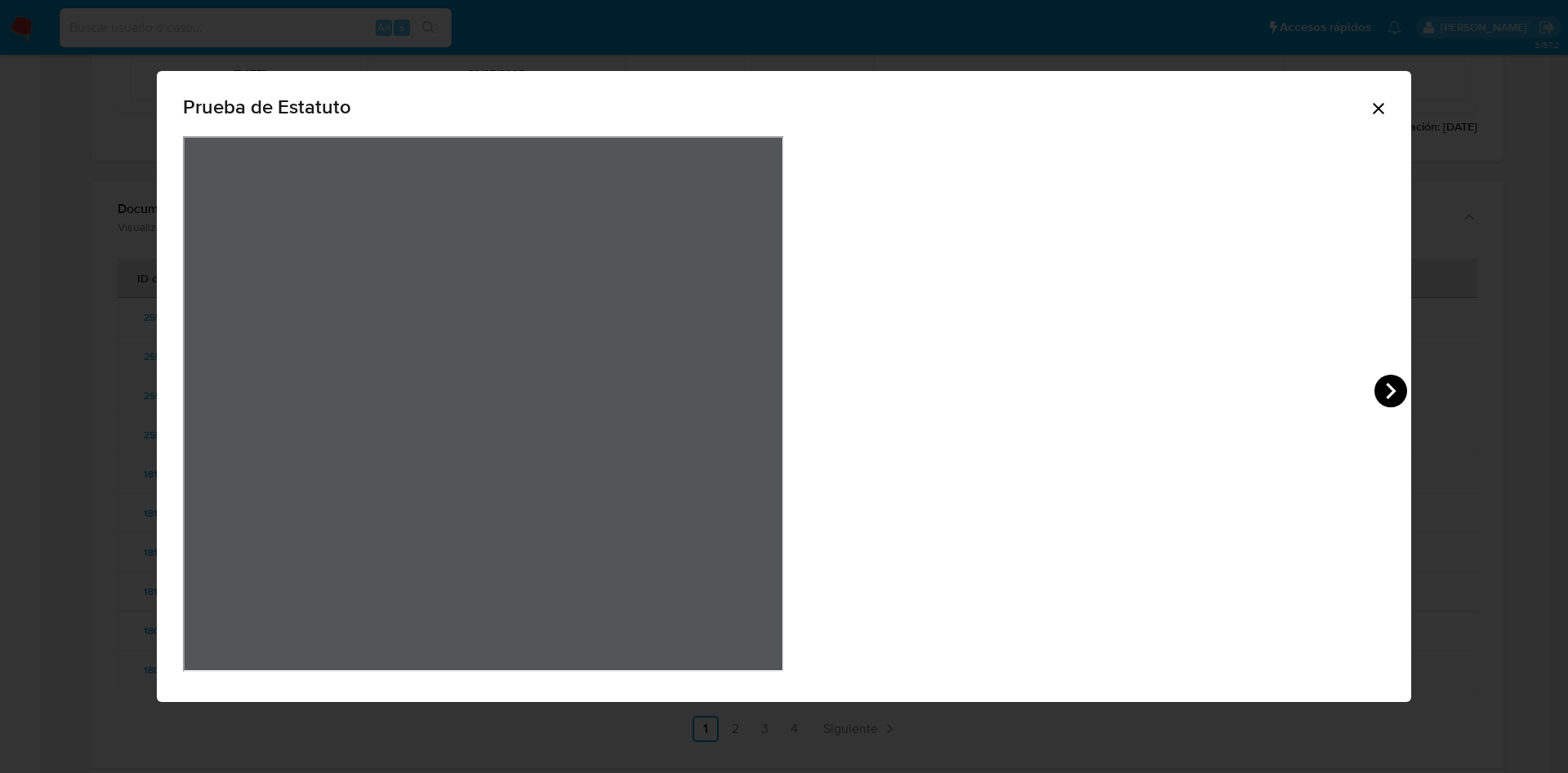
click at [1375, 378] on icon "View Document Modal" at bounding box center [1391, 391] width 32 height 32
click at [1369, 108] on icon "Cerrar" at bounding box center [1379, 108] width 20 height 20
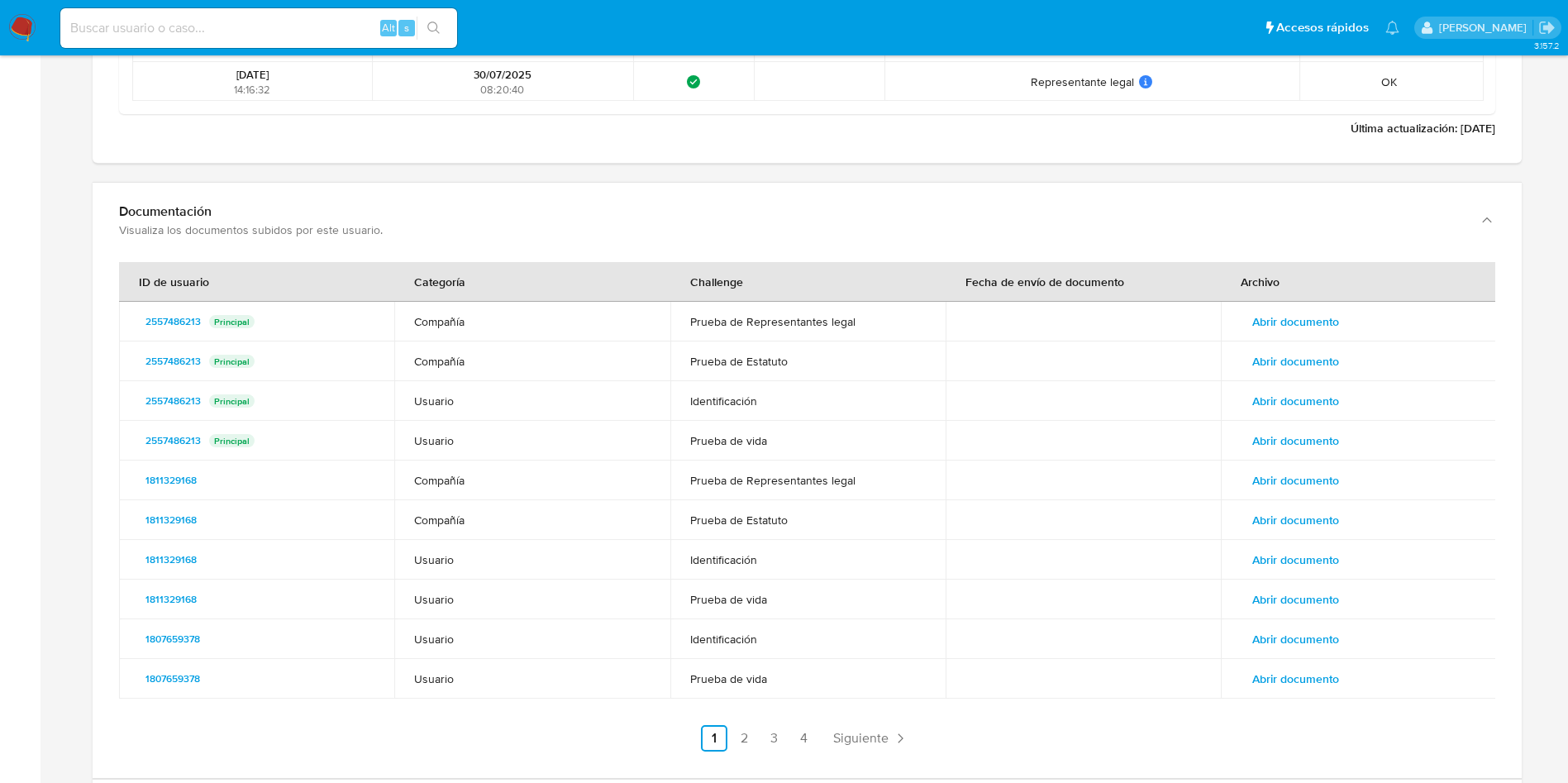
click at [1300, 469] on span "Abrir documento" at bounding box center [1296, 481] width 86 height 23
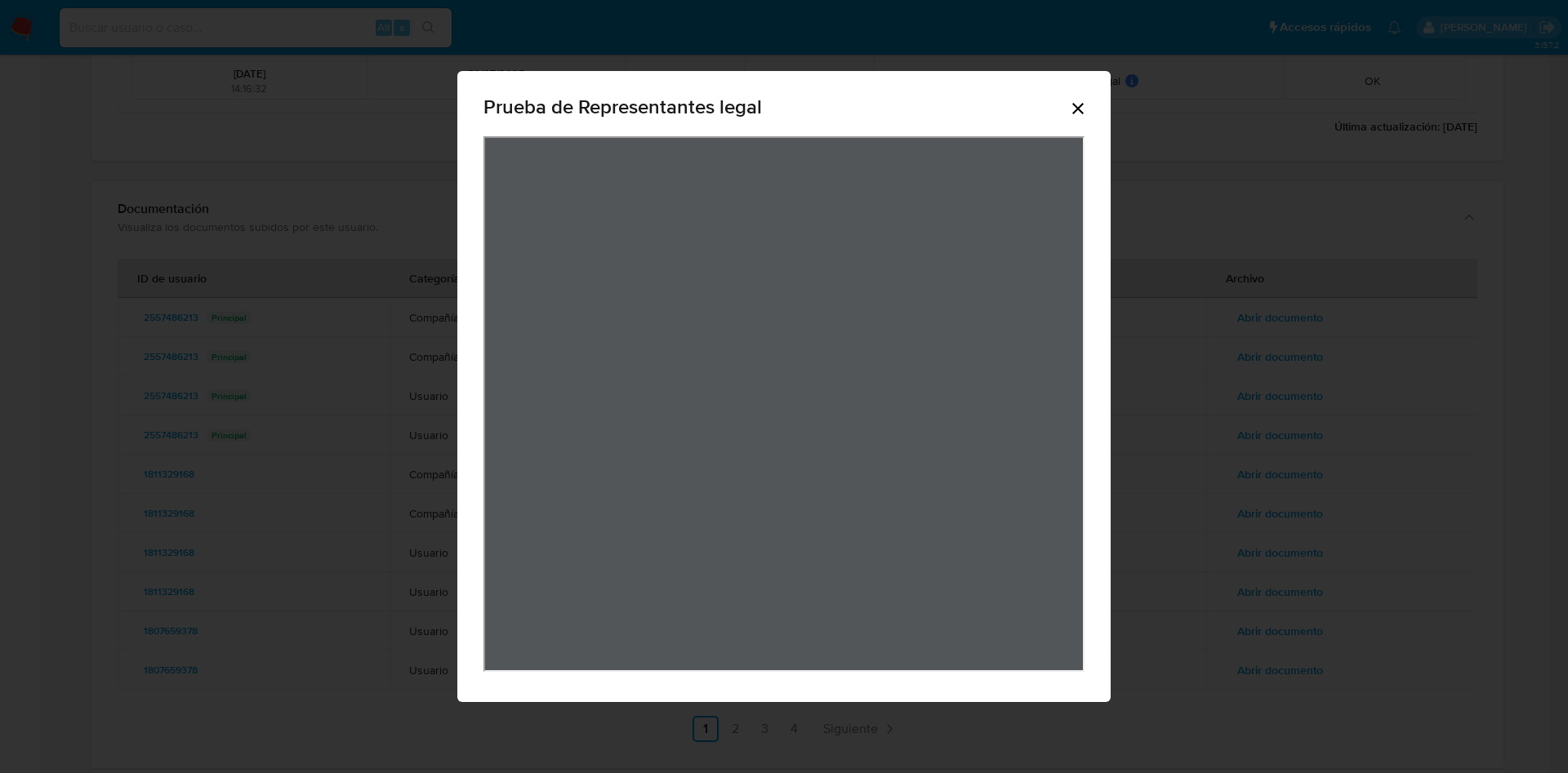
click at [1070, 112] on icon "Cerrar" at bounding box center [1078, 108] width 20 height 20
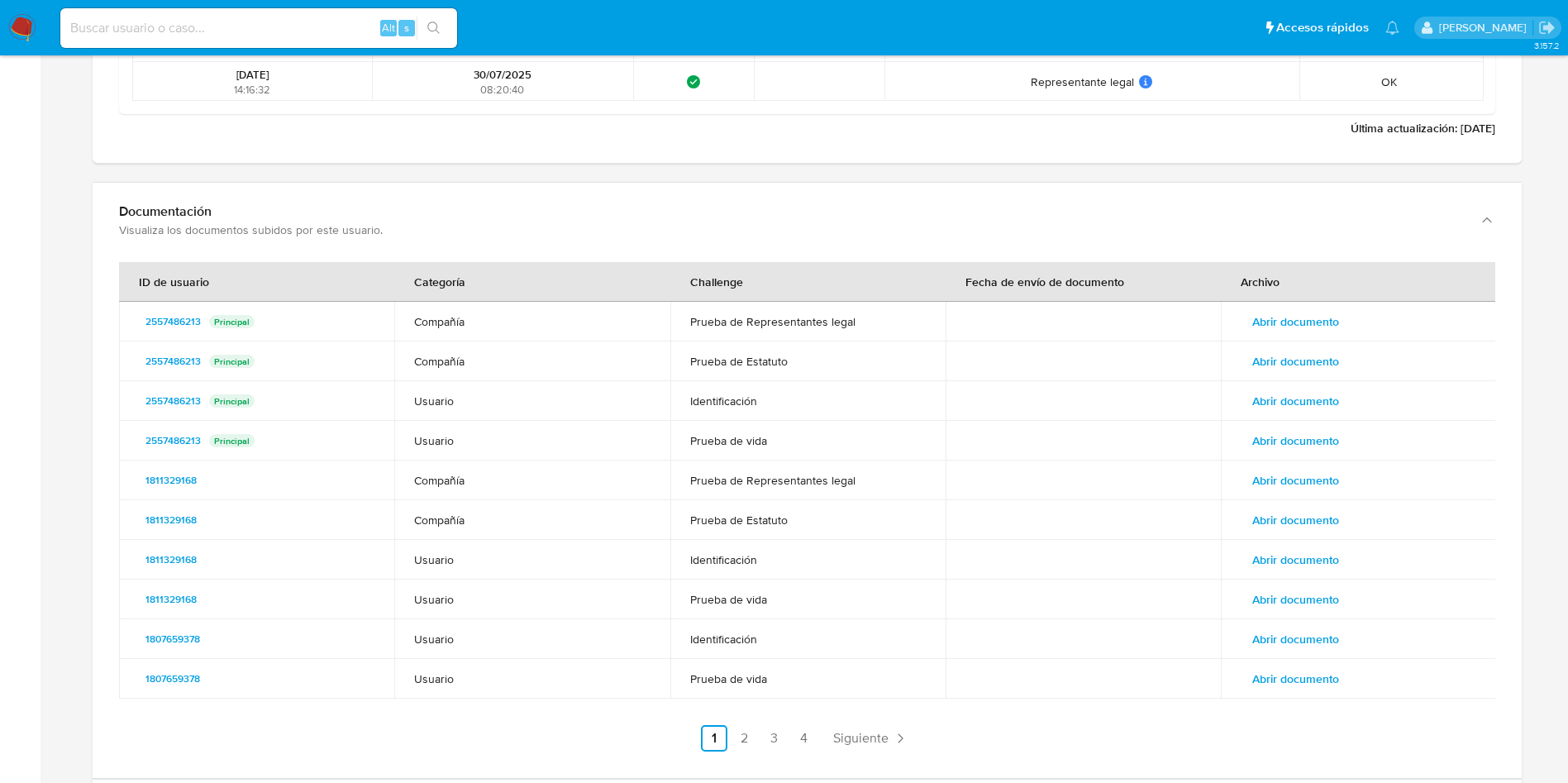
click at [1312, 525] on span "Abrir documento" at bounding box center [1296, 520] width 86 height 23
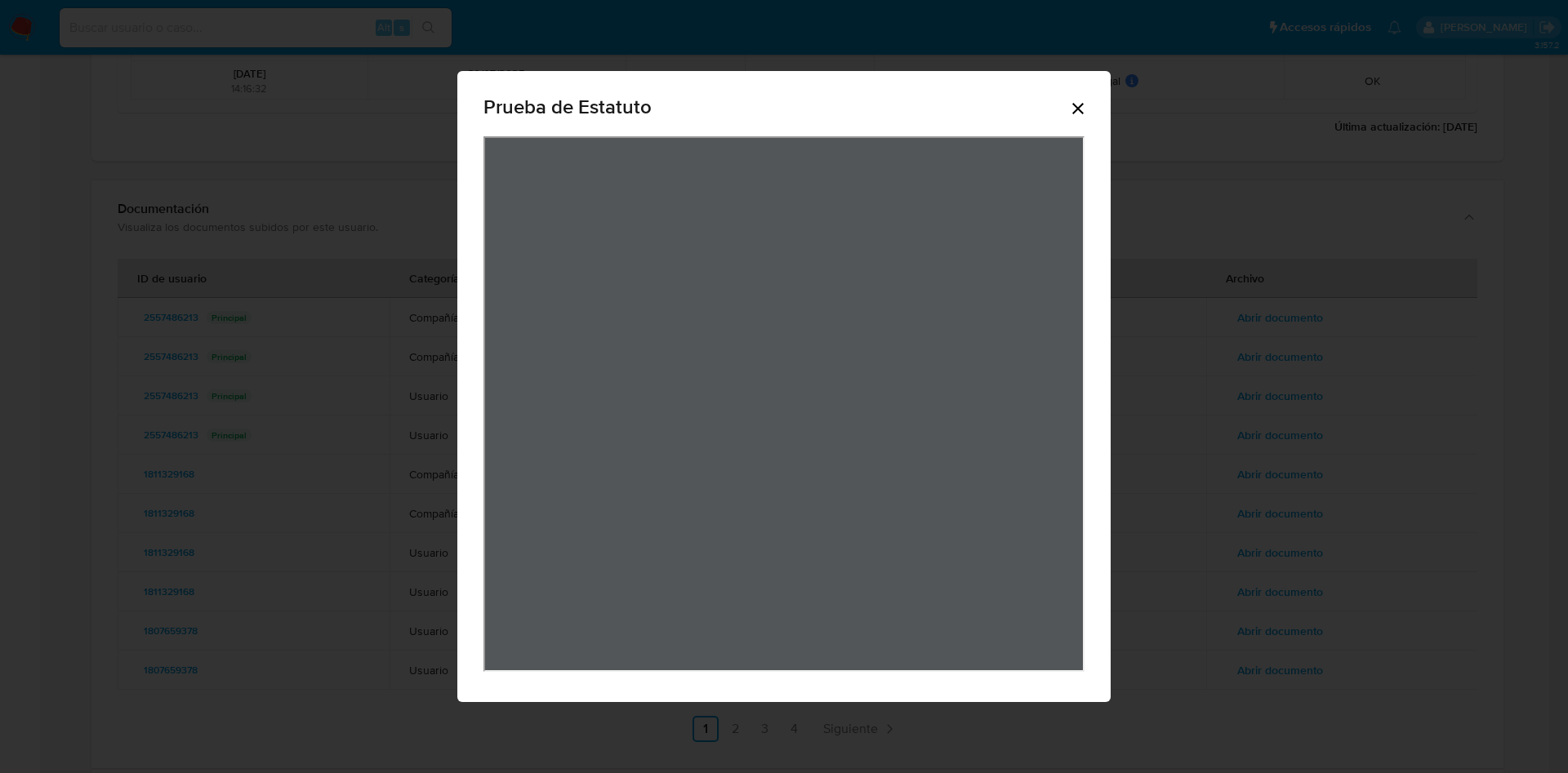
click at [1077, 104] on icon "Cerrar" at bounding box center [1078, 108] width 20 height 20
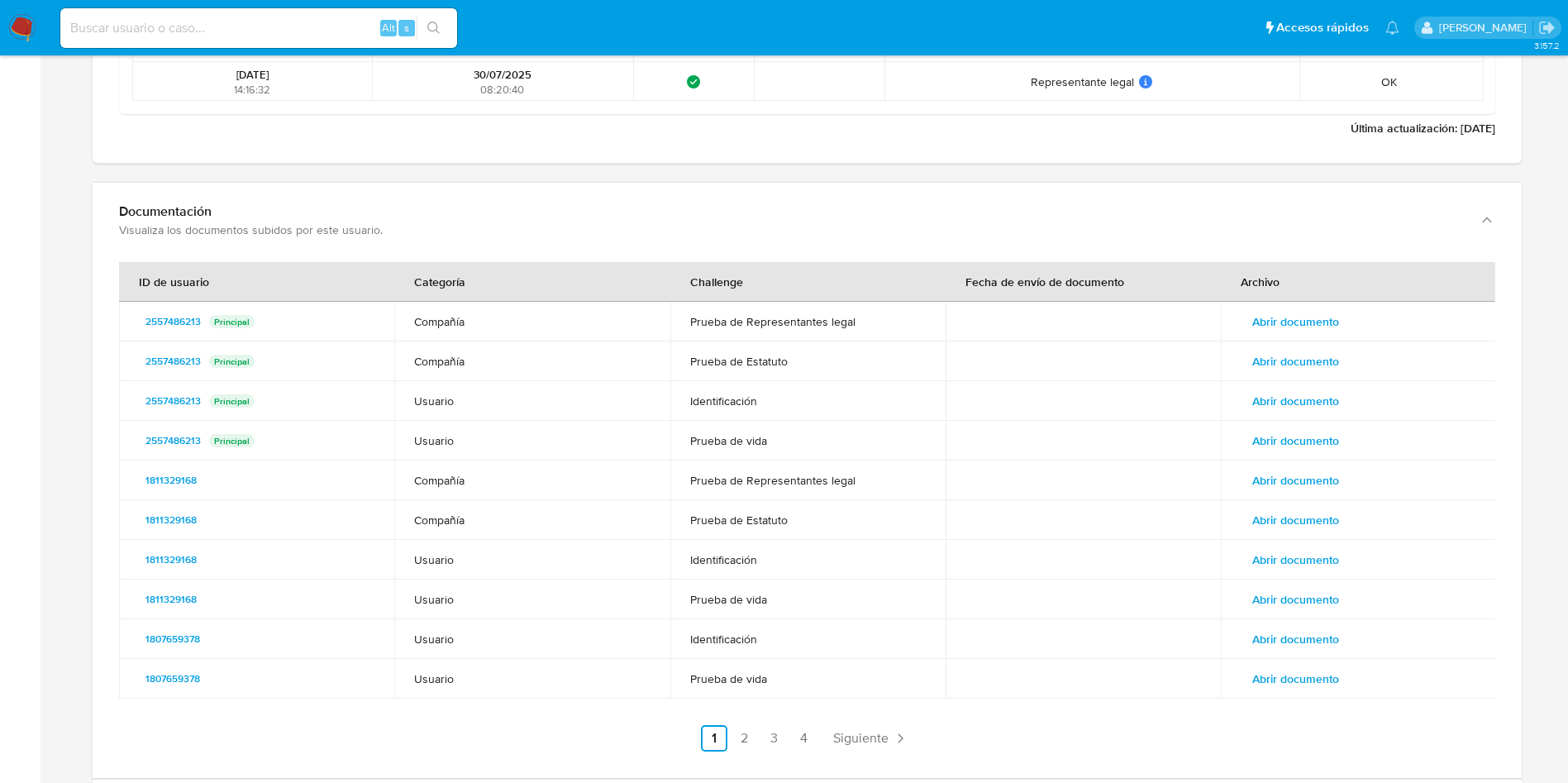
click at [1289, 421] on td "Abrir documento" at bounding box center [1358, 441] width 276 height 40
click at [1316, 404] on span "Abrir documento" at bounding box center [1296, 401] width 86 height 23
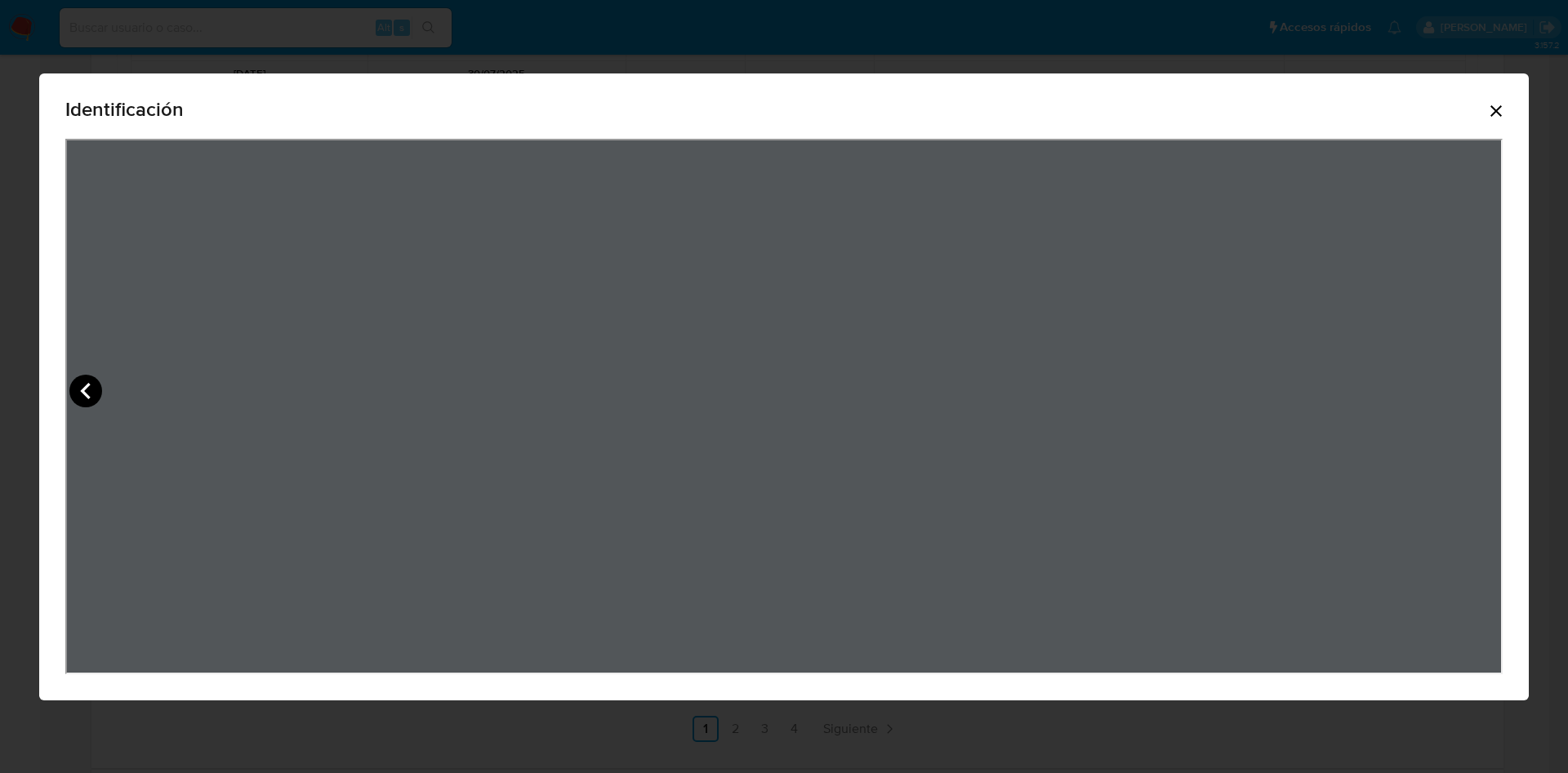
click at [75, 383] on icon "View Document Modal" at bounding box center [85, 391] width 32 height 32
click at [1501, 118] on icon "Cerrar" at bounding box center [1496, 111] width 20 height 20
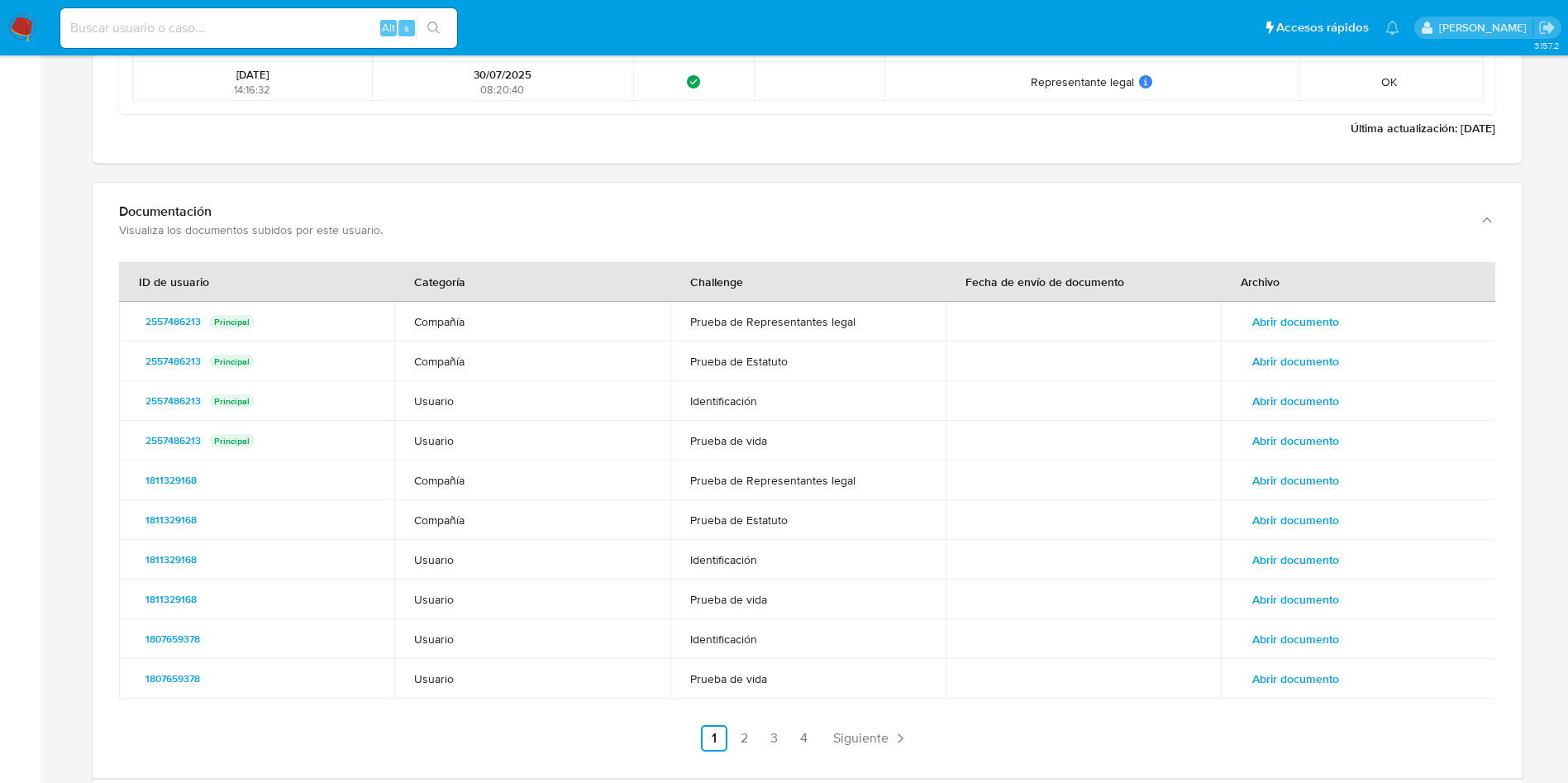
click at [1342, 438] on button "Abrir documento" at bounding box center [1295, 441] width 110 height 27
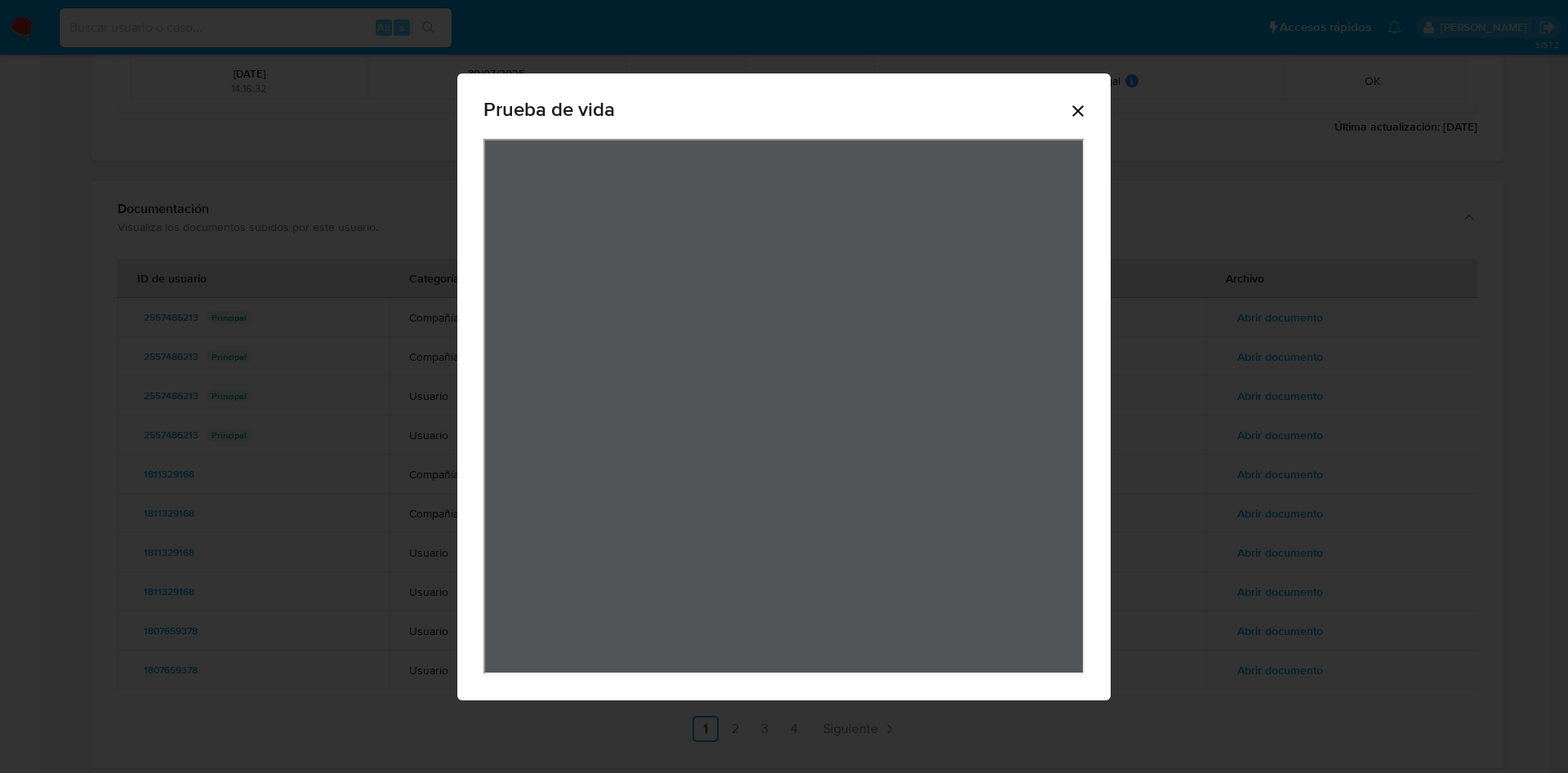
click at [1081, 104] on icon "Cerrar" at bounding box center [1078, 111] width 20 height 20
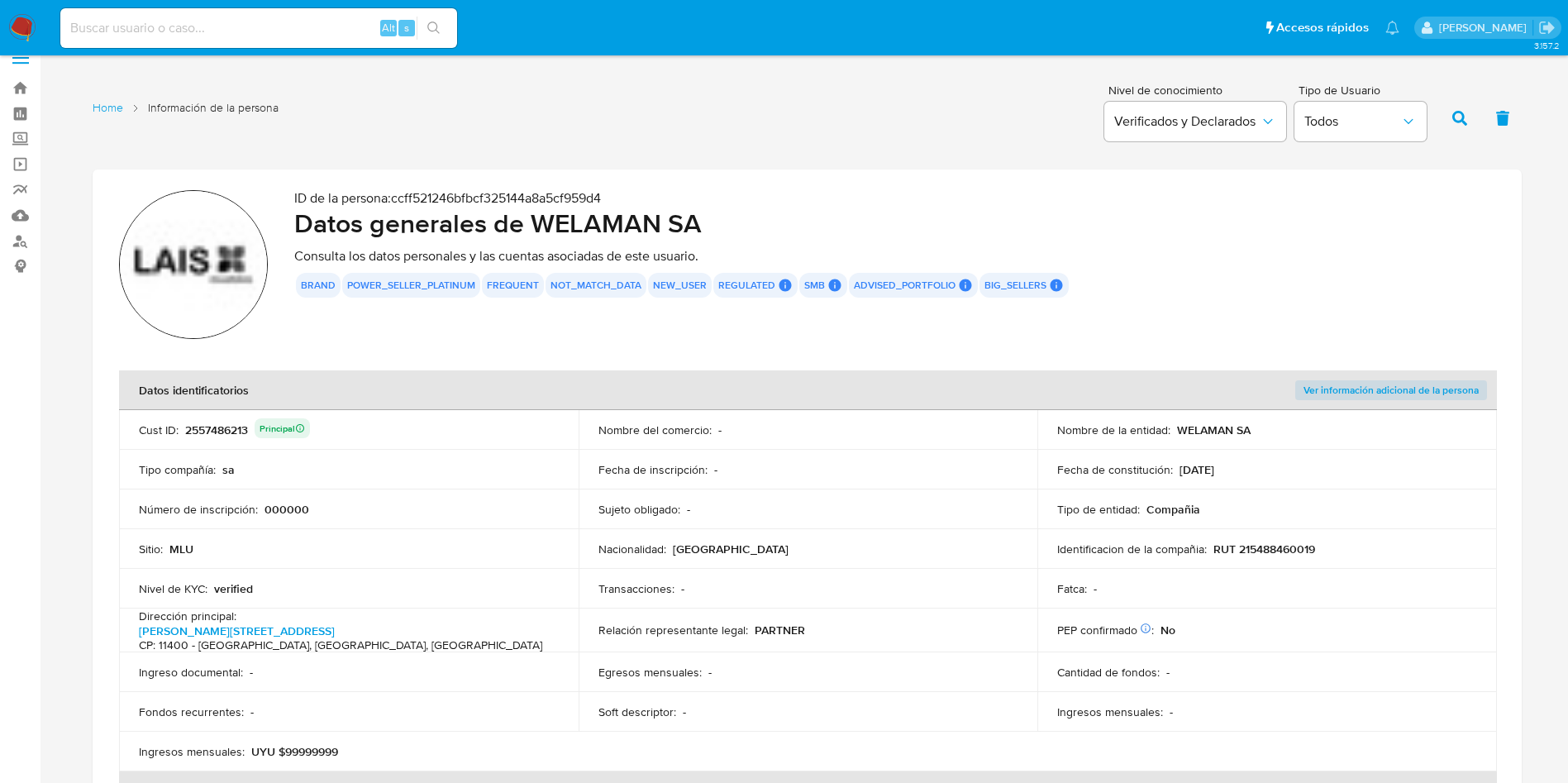
scroll to position [0, 0]
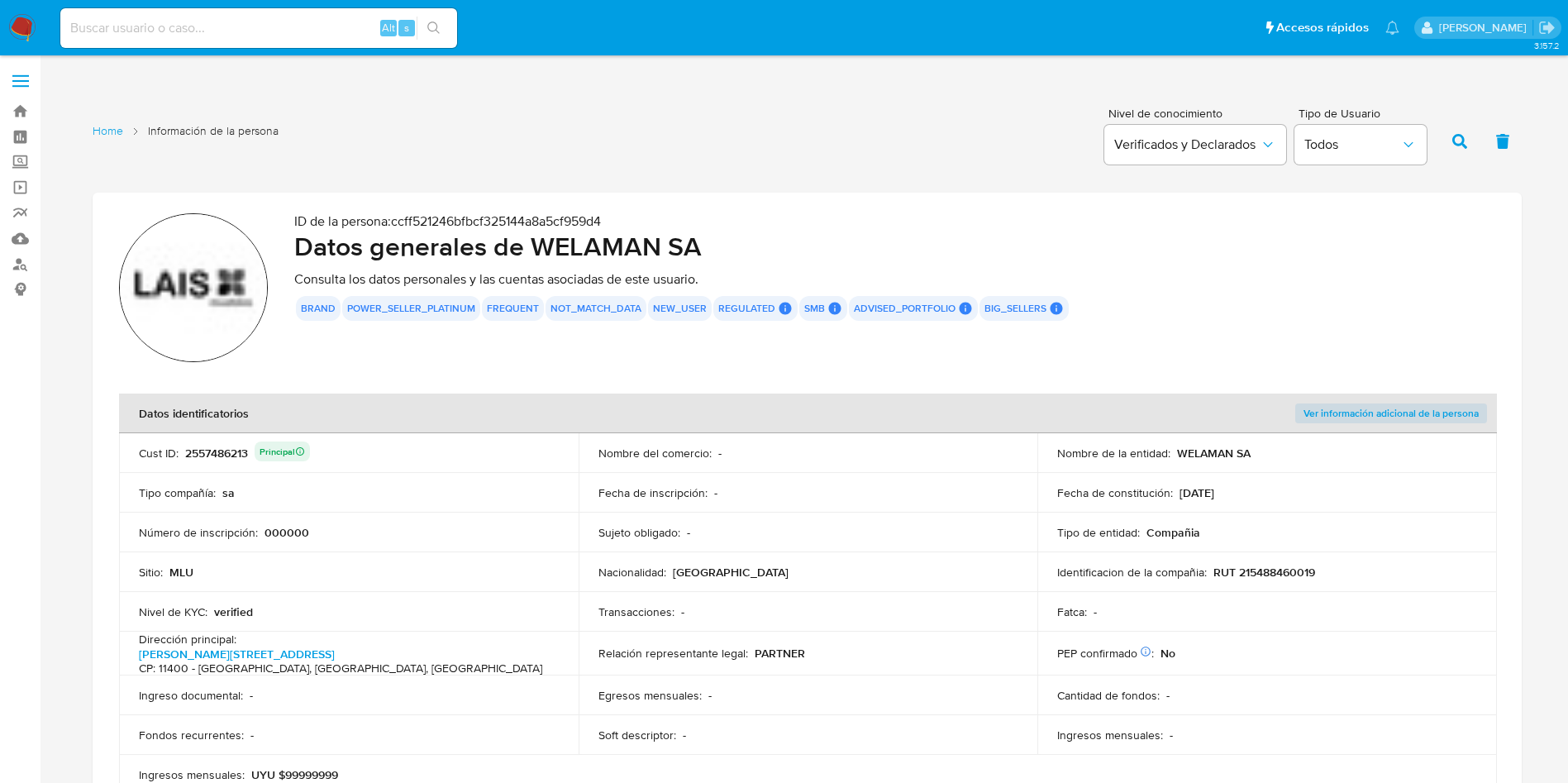
click at [1309, 582] on td "Identificacion de la compañia : RUT 215488460019" at bounding box center [1267, 572] width 460 height 40
click at [1295, 561] on td "Identificacion de la compañia : RUT 215488460019" at bounding box center [1267, 572] width 460 height 40
click at [1295, 566] on p "RUT 215488460019" at bounding box center [1265, 572] width 102 height 15
click at [1295, 568] on p "RUT 215488460019" at bounding box center [1265, 572] width 102 height 15
drag, startPoint x: 1177, startPoint y: 456, endPoint x: 1276, endPoint y: 456, distance: 99.0
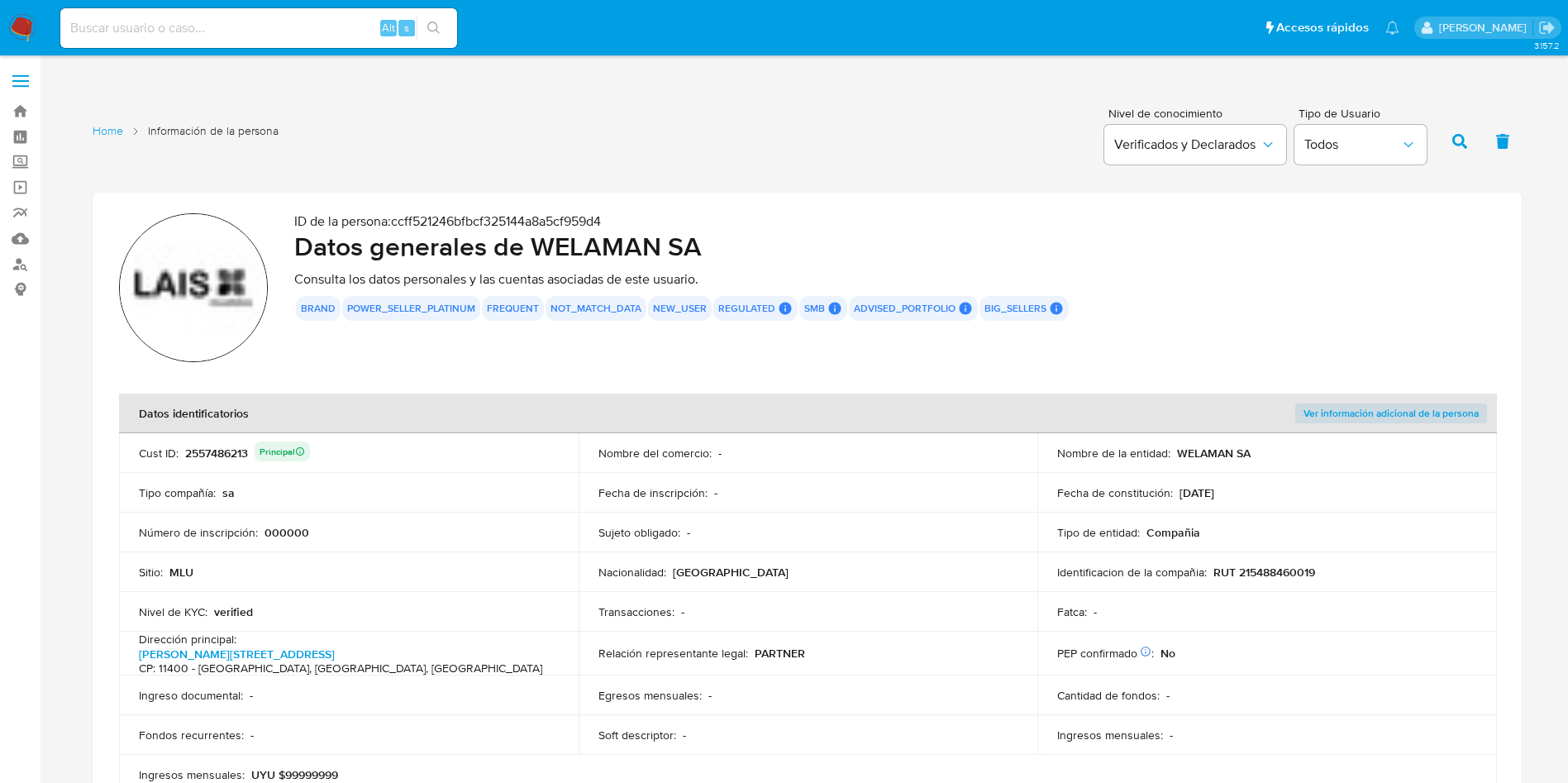
click at [1276, 456] on div "Nombre de la entidad : WELAMAN SA" at bounding box center [1267, 453] width 420 height 15
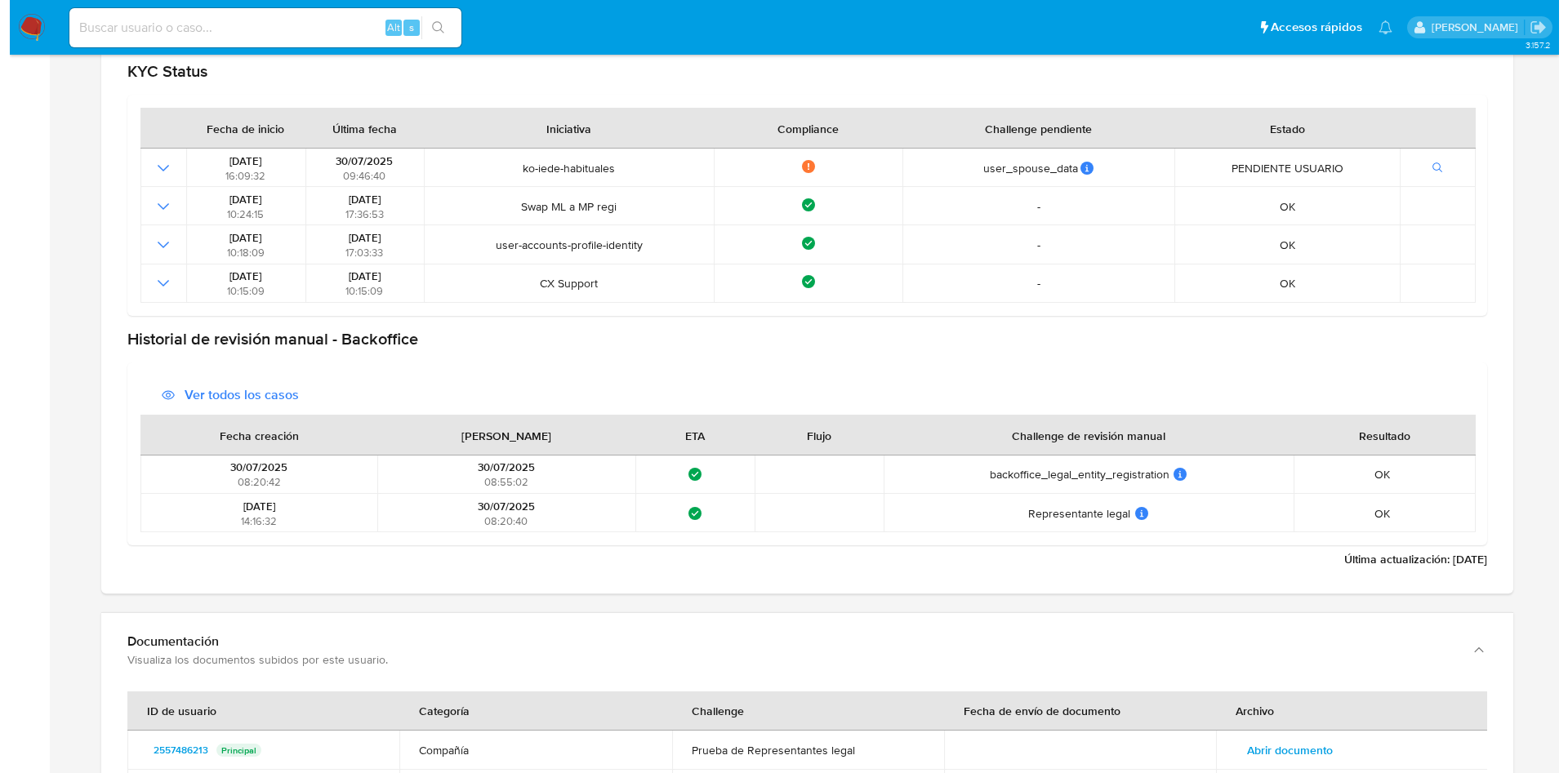
scroll to position [2205, 0]
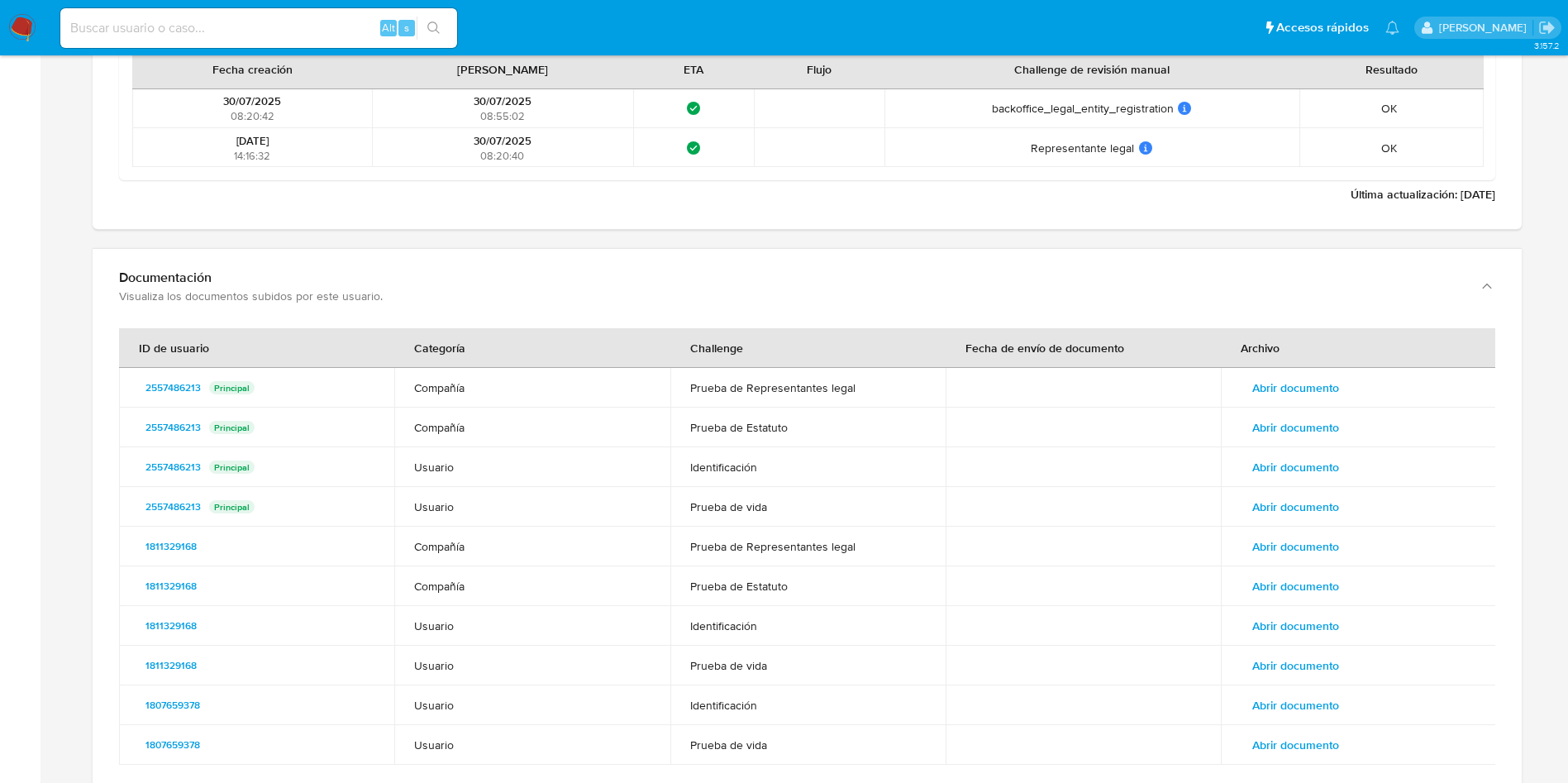
click at [1287, 386] on span "Abrir documento" at bounding box center [1296, 387] width 86 height 23
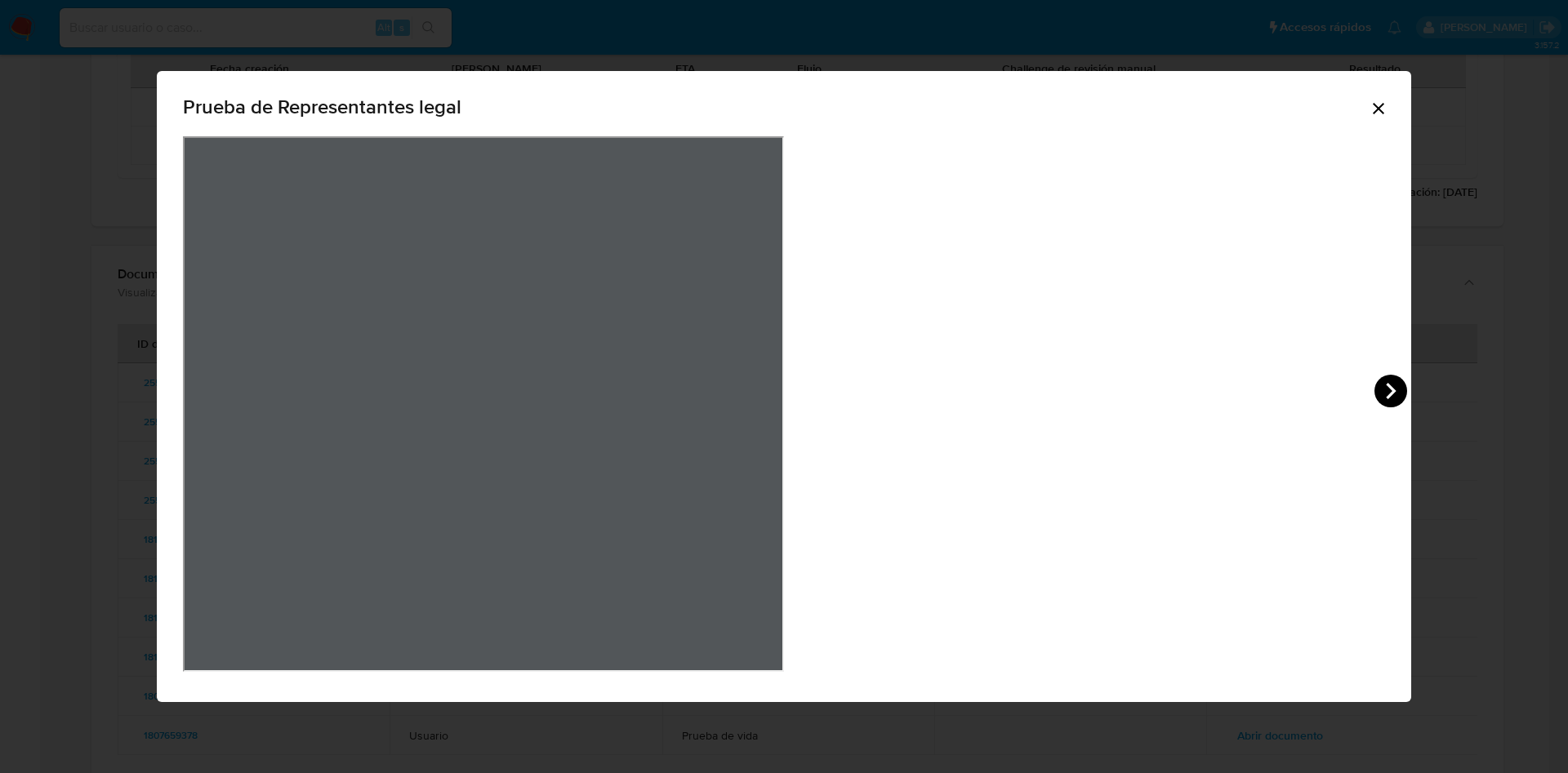
click at [1386, 386] on icon "View Document Modal" at bounding box center [1390, 391] width 9 height 16
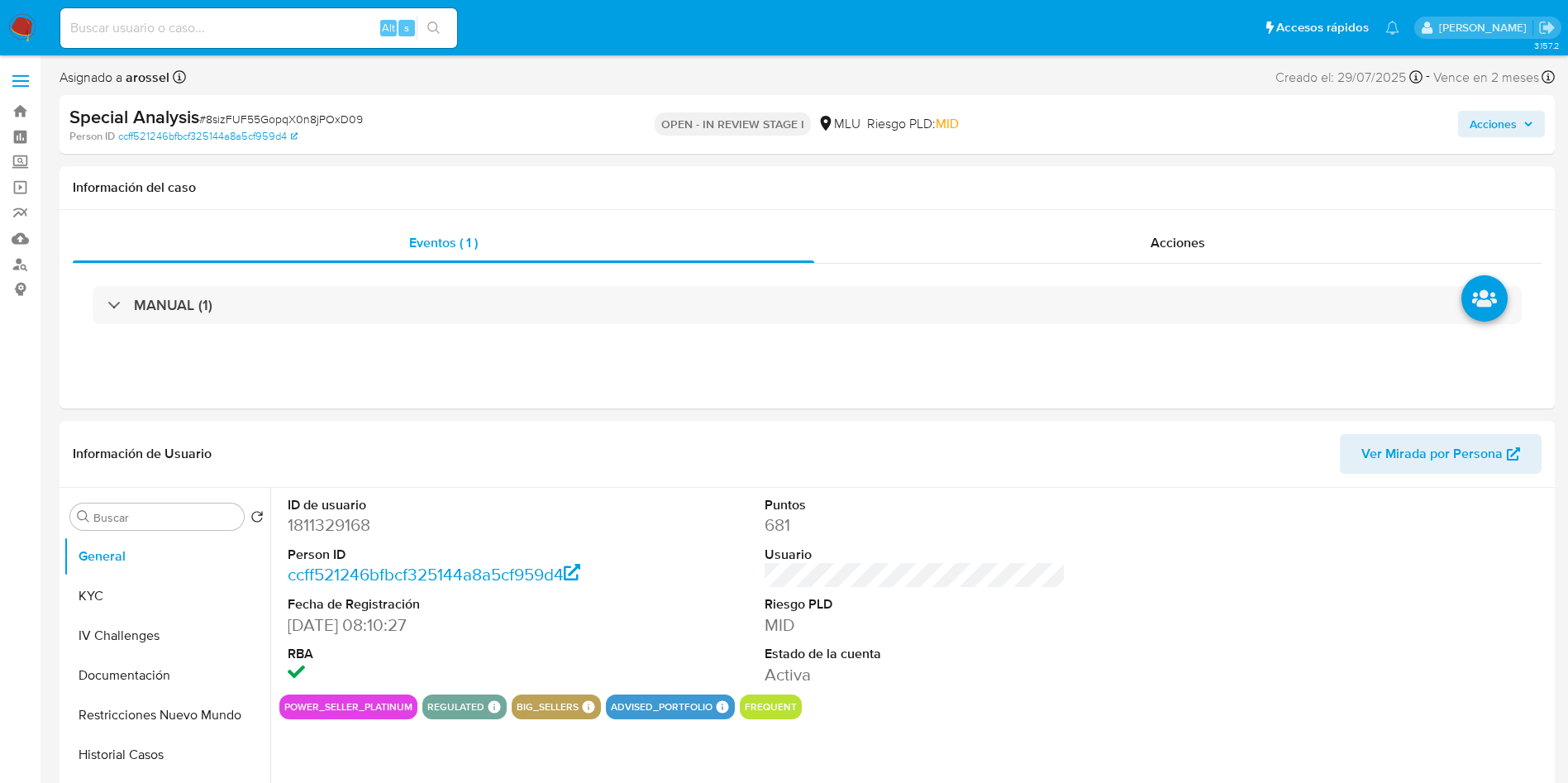
select select "10"
click at [337, 19] on input at bounding box center [258, 28] width 397 height 22
paste input "54142994"
paste input "84967238"
type input "84967238"
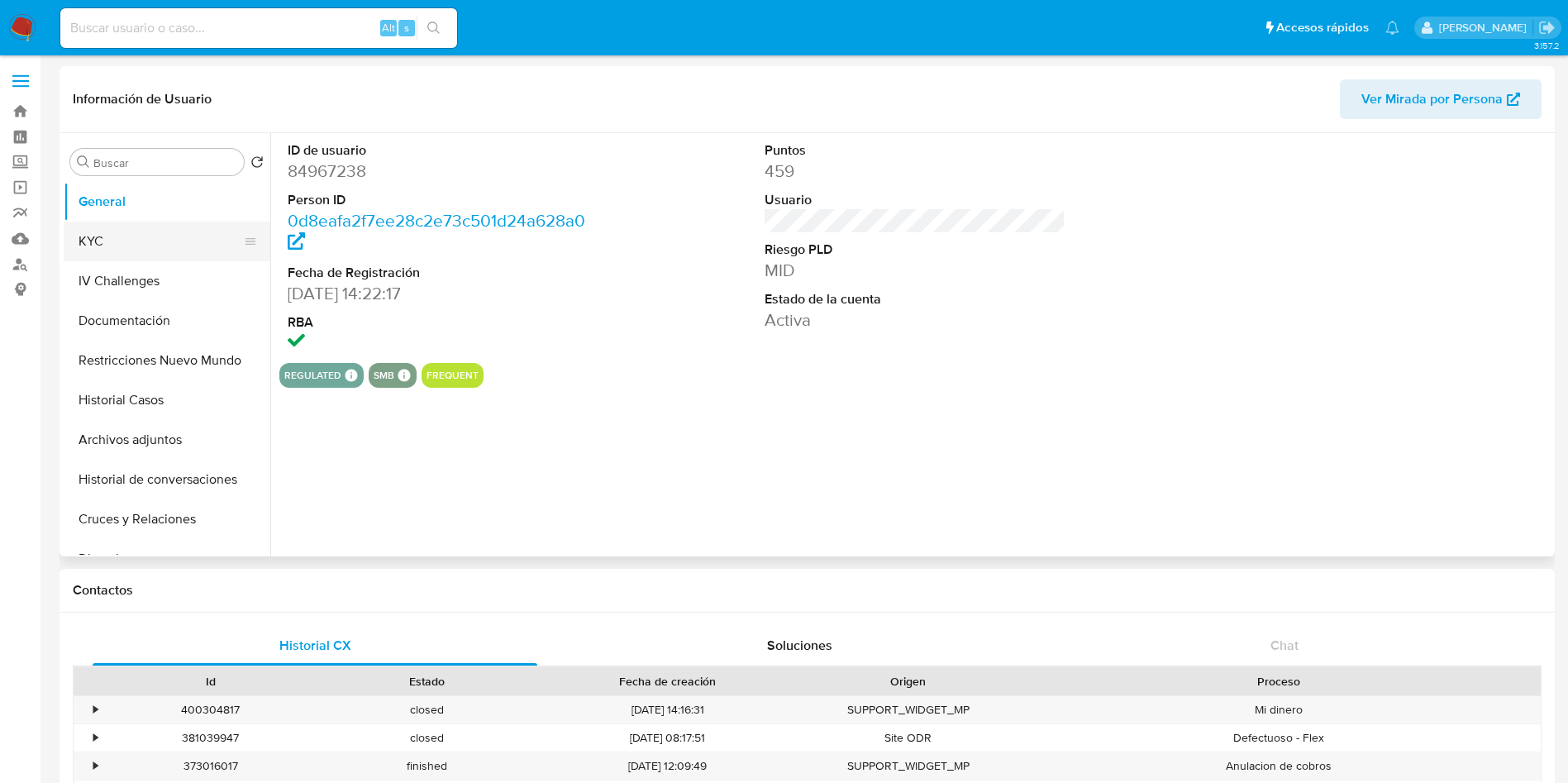
select select "10"
click at [104, 232] on button "KYC" at bounding box center [161, 241] width 194 height 40
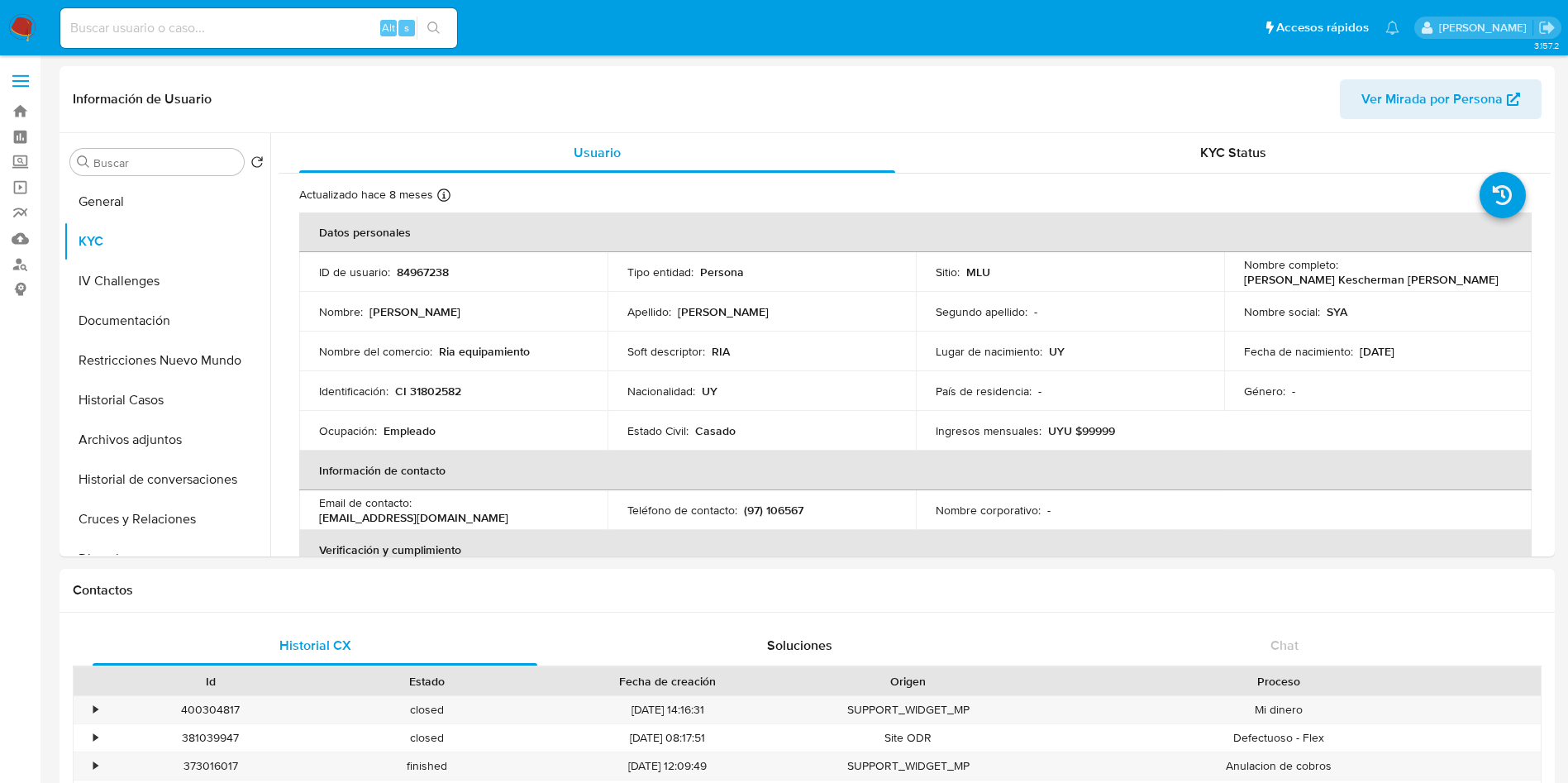
click at [302, 28] on input at bounding box center [258, 28] width 397 height 22
paste input "28339846"
type input "28339846"
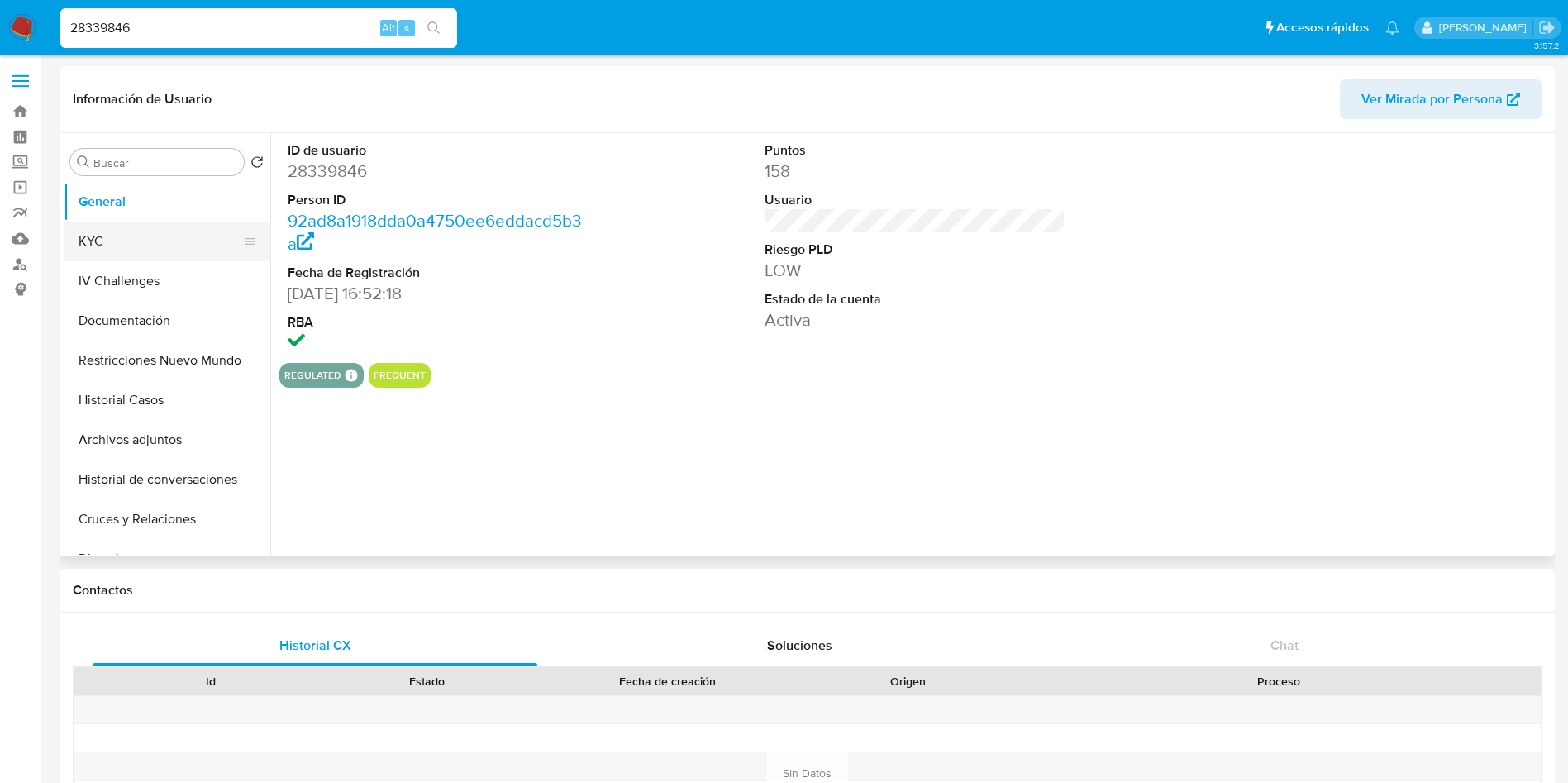
select select "10"
click at [126, 232] on button "KYC" at bounding box center [161, 241] width 194 height 40
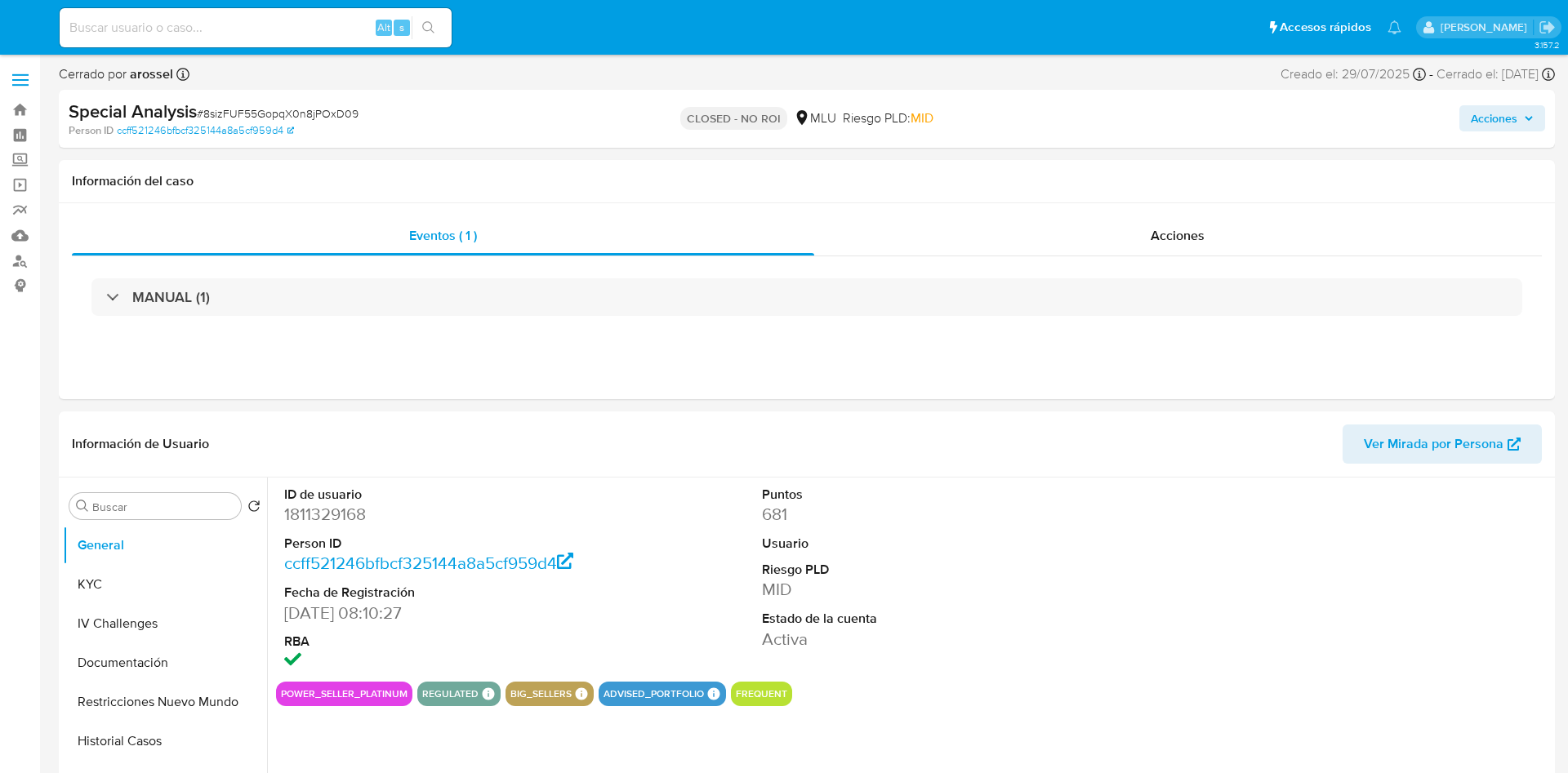
select select "10"
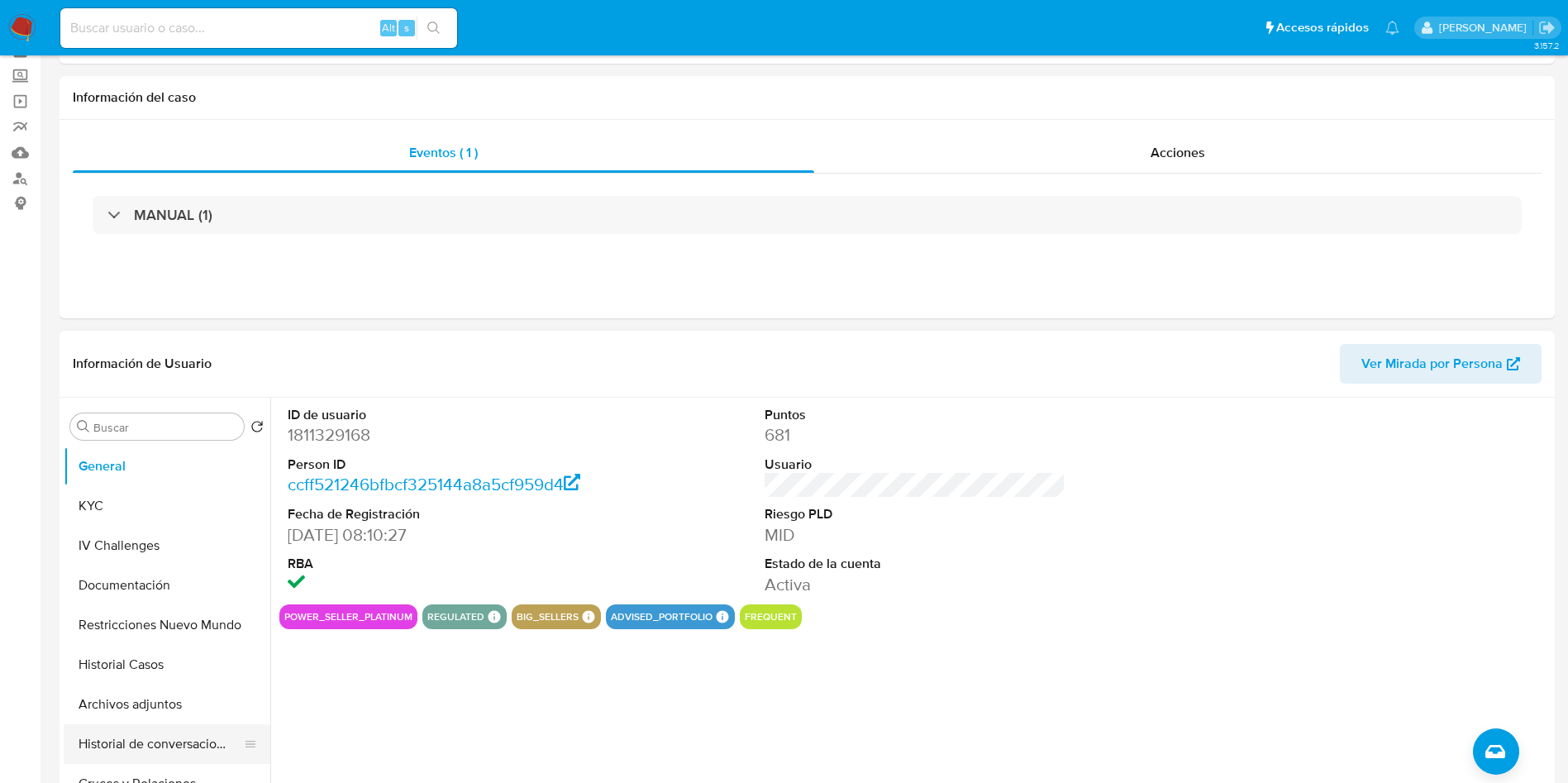
scroll to position [124, 0]
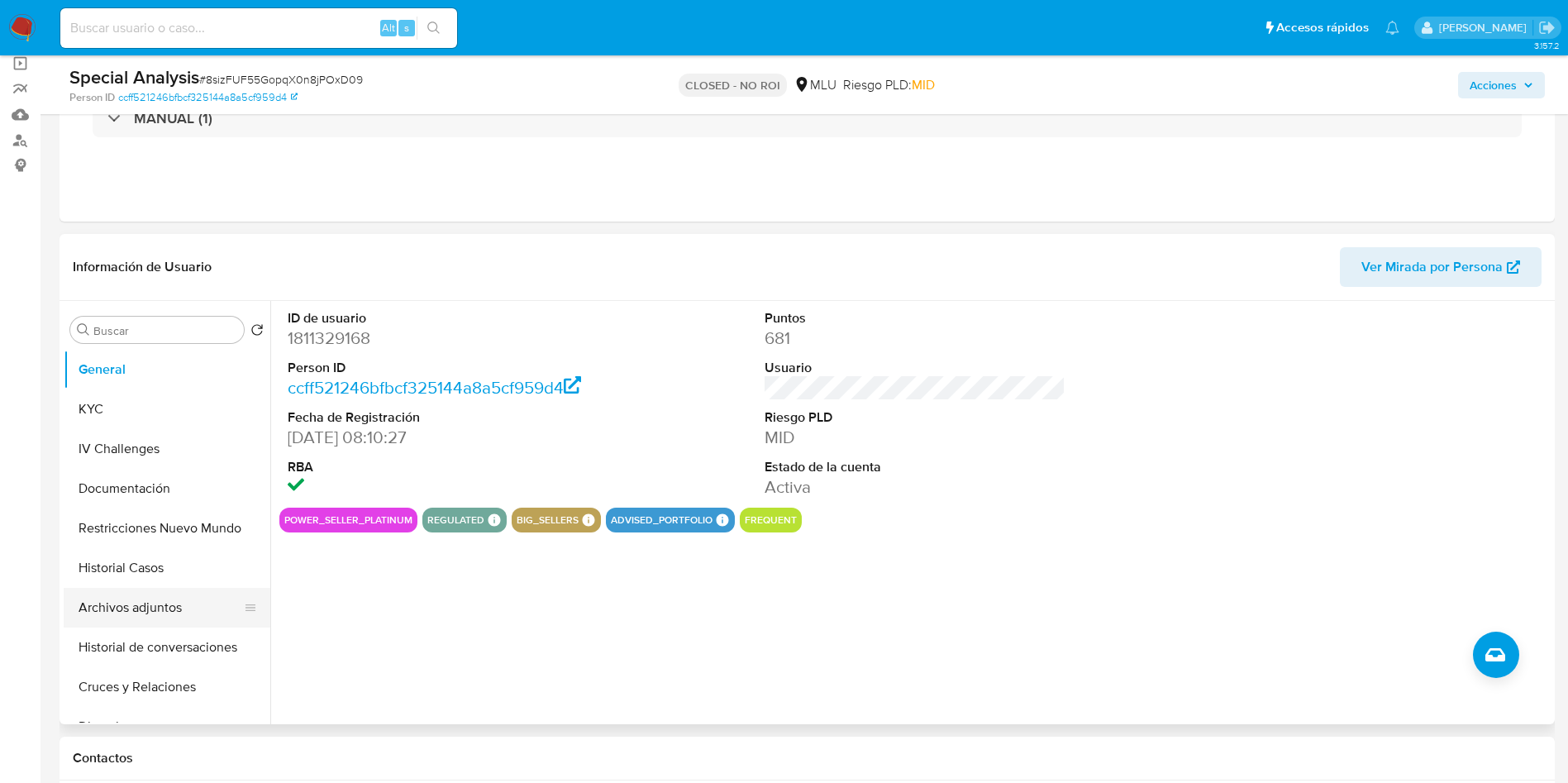
drag, startPoint x: 166, startPoint y: 658, endPoint x: 162, endPoint y: 623, distance: 35.2
click at [166, 655] on button "Historial de conversaciones" at bounding box center [167, 647] width 206 height 40
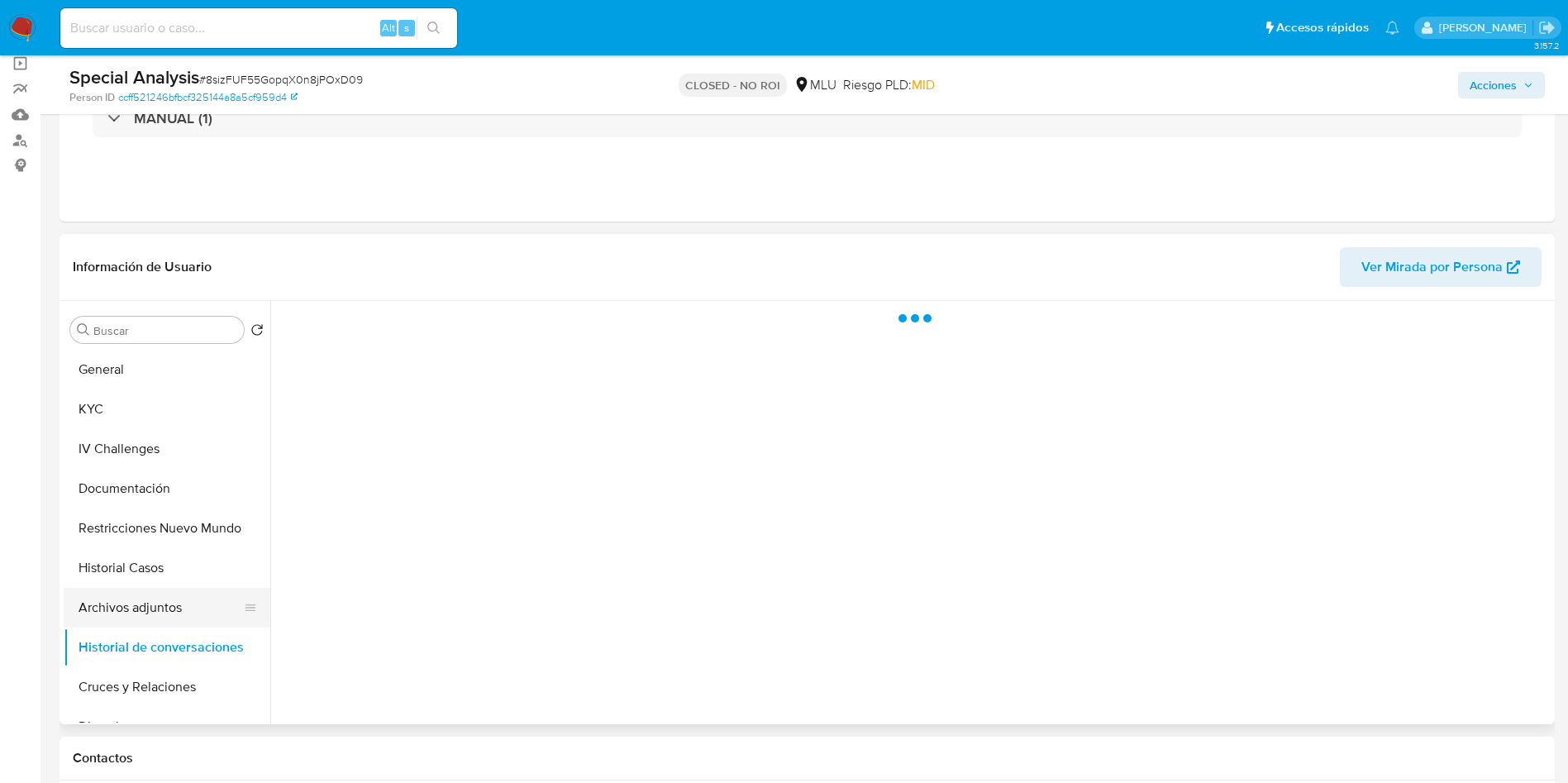
click at [158, 596] on button "Archivos adjuntos" at bounding box center [161, 608] width 194 height 40
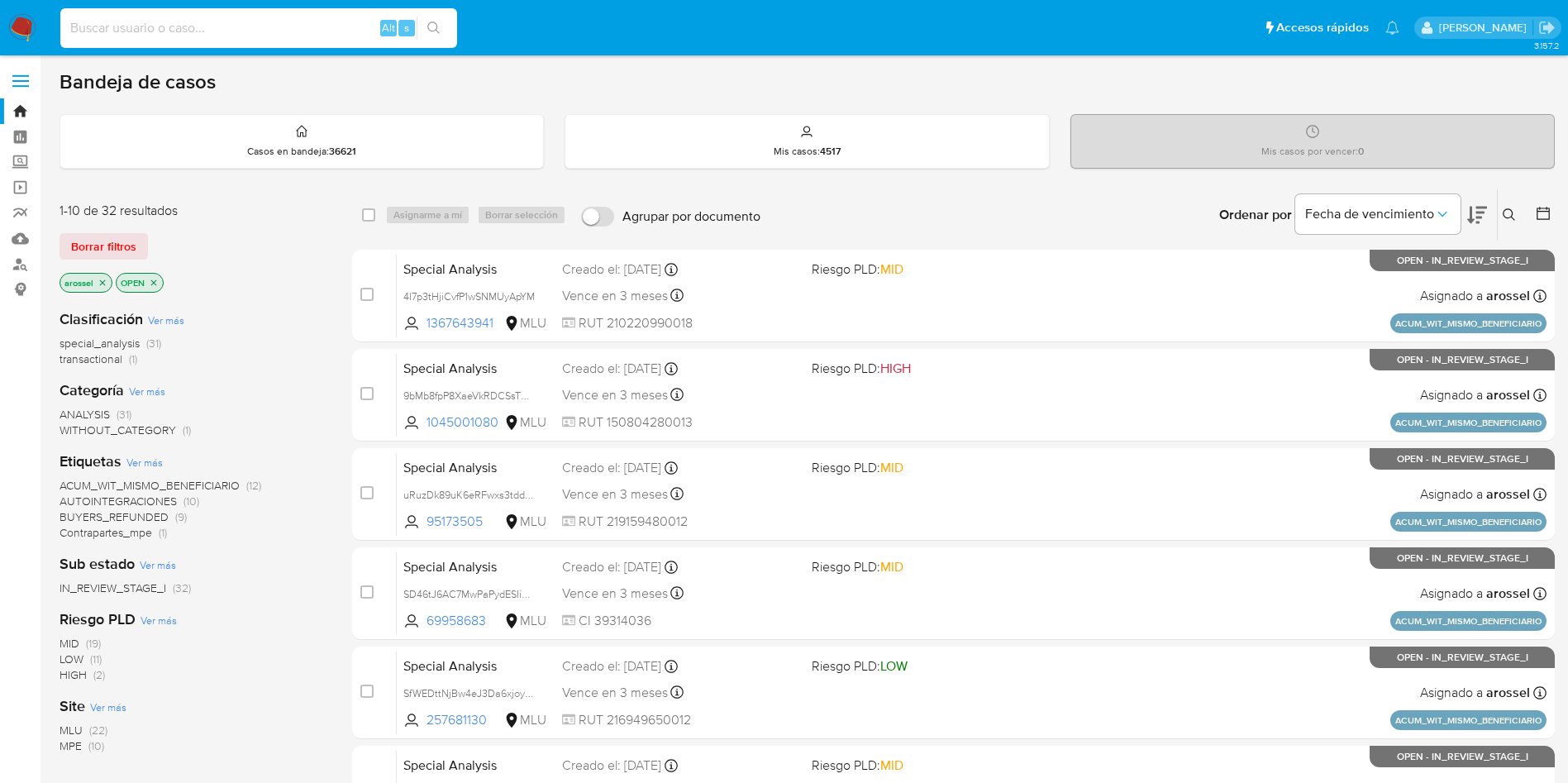
click at [277, 31] on input at bounding box center [258, 28] width 397 height 22
paste input "UKPI40UckM1MOrD6GlTThVmU"
type input "UKPI40UckM1MOrD6GlTThVmU"
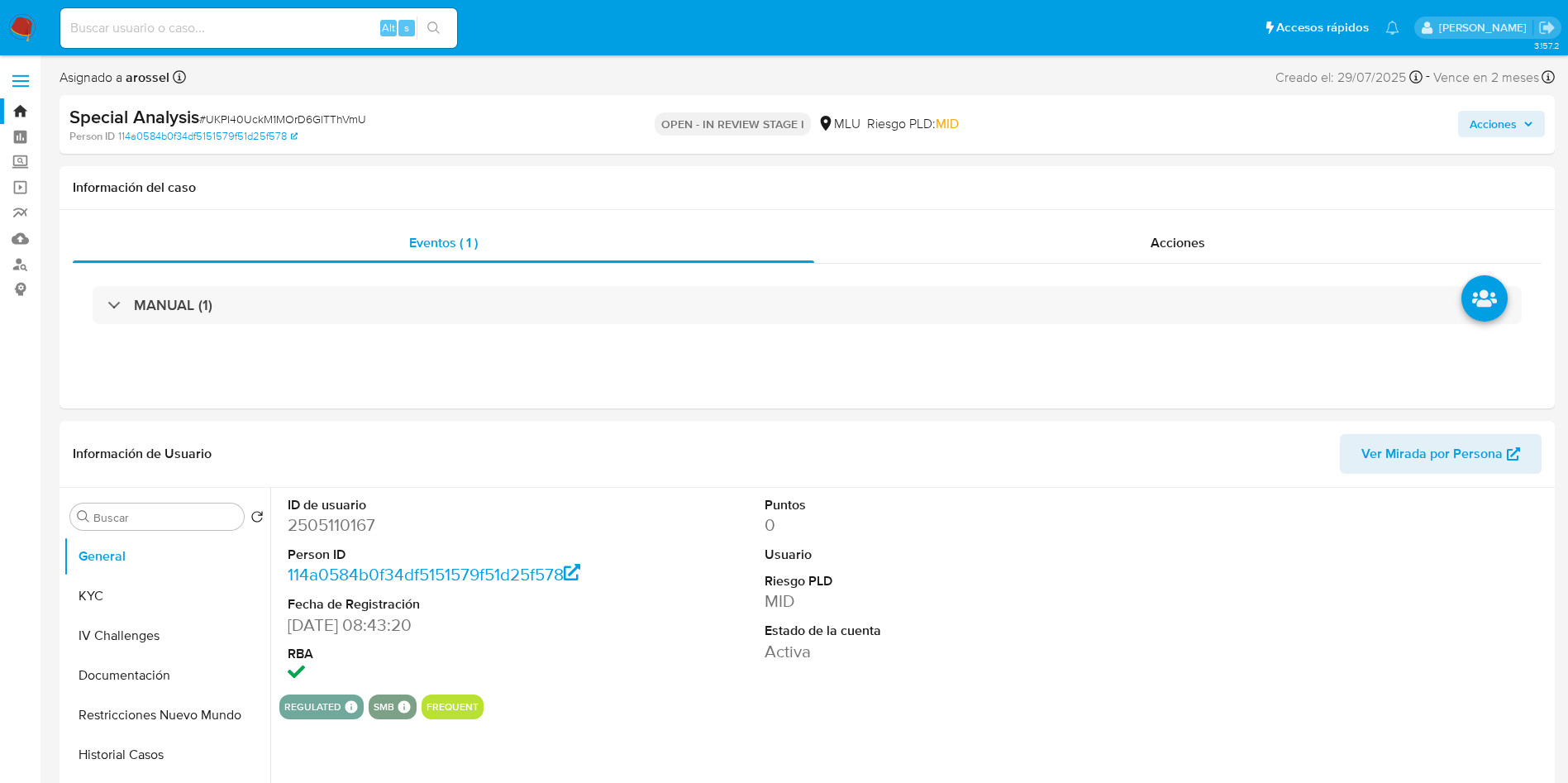
select select "10"
click at [918, 558] on dt "Usuario" at bounding box center [915, 555] width 302 height 18
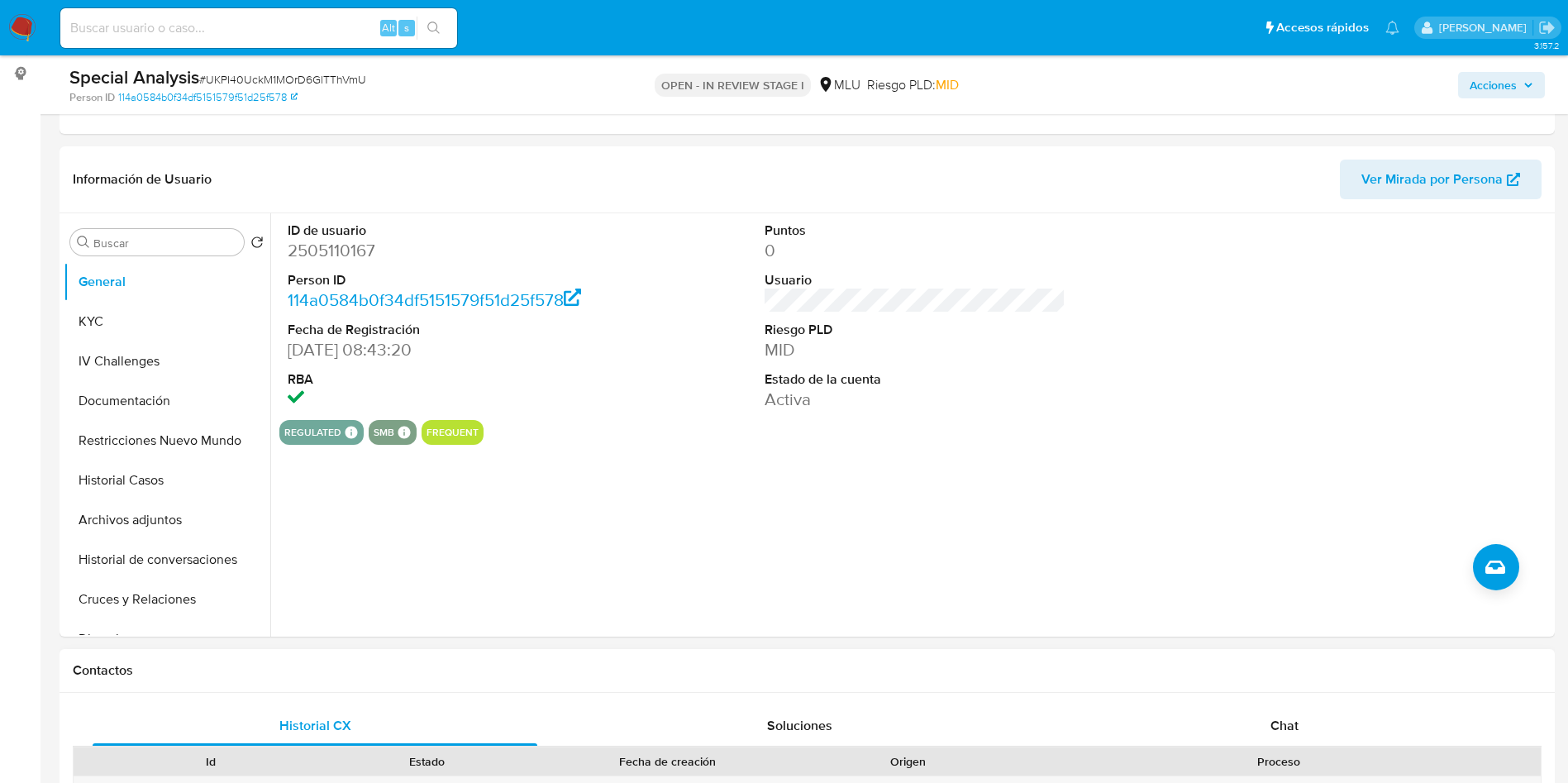
scroll to position [372, 0]
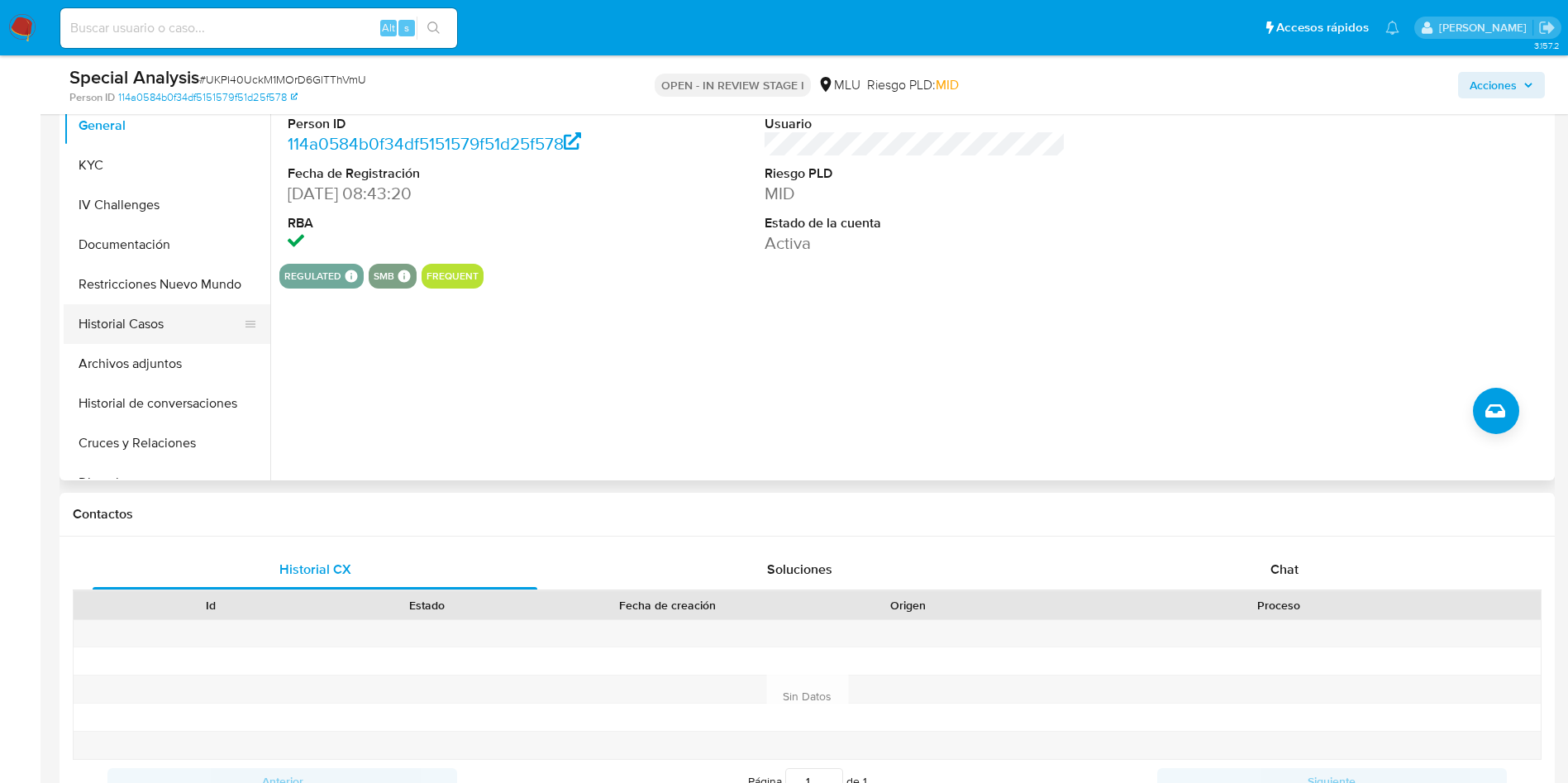
click at [146, 320] on button "Historial Casos" at bounding box center [161, 324] width 194 height 40
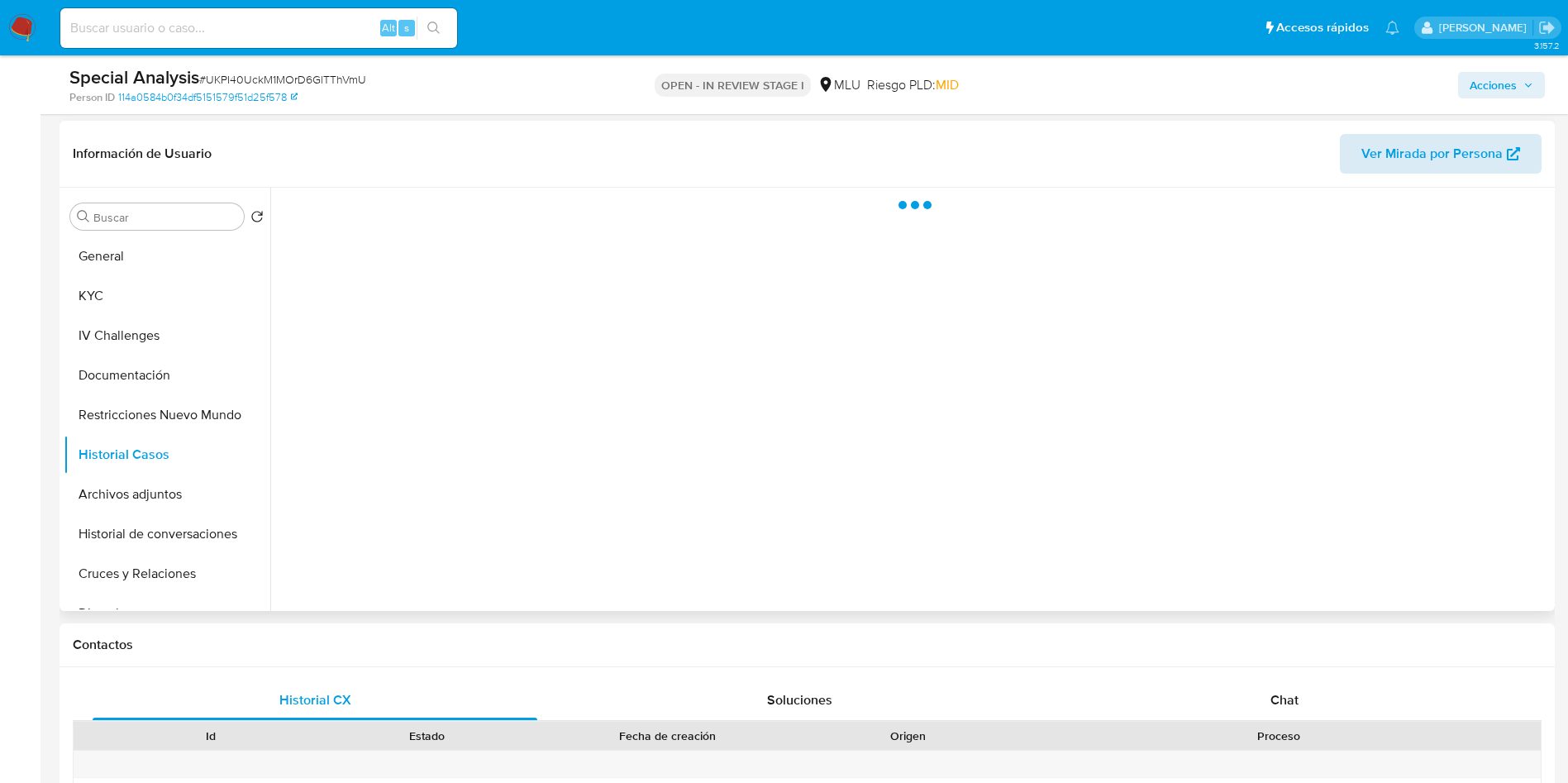
scroll to position [124, 0]
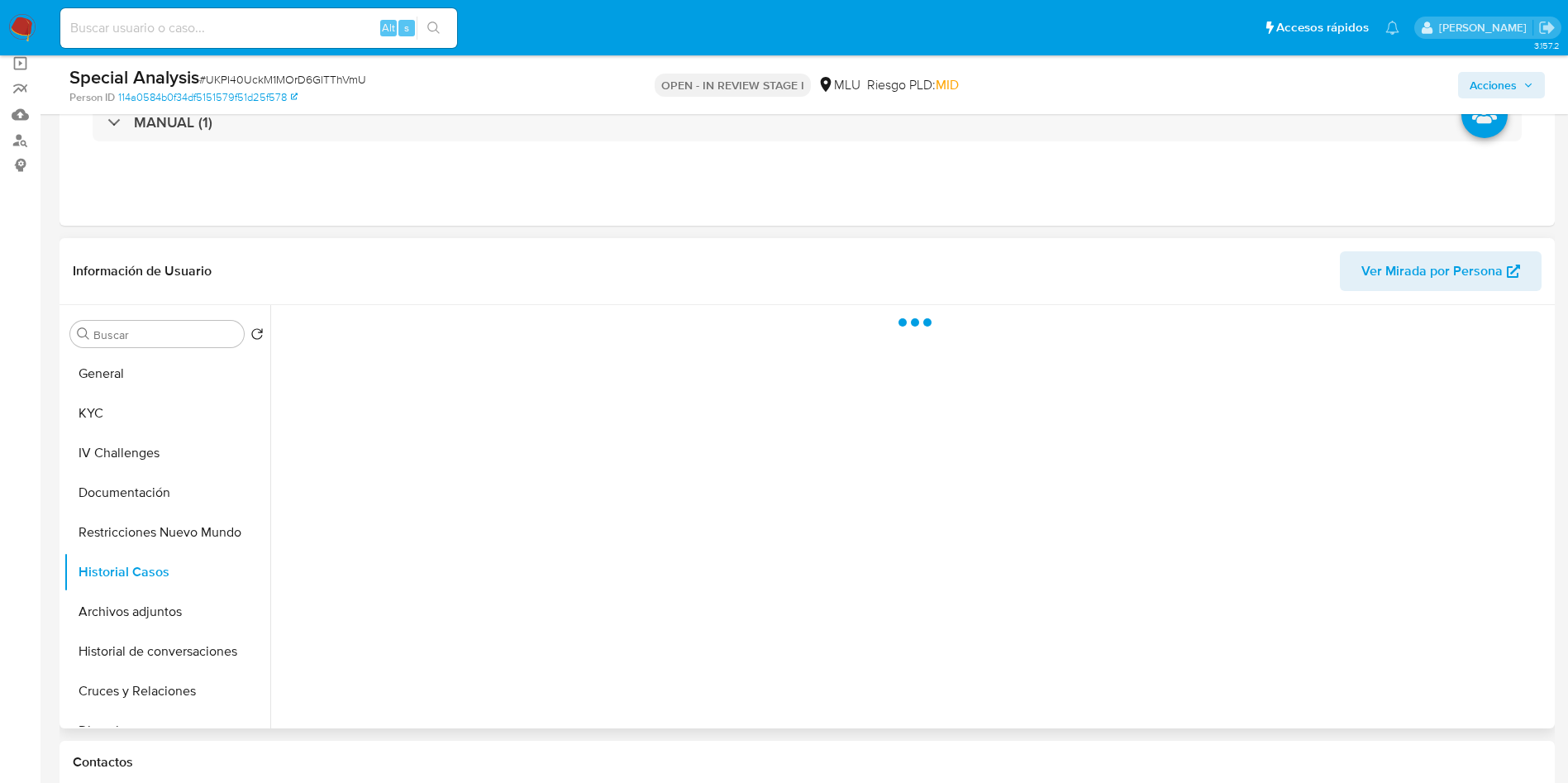
click at [1483, 262] on span "Ver Mirada por Persona" at bounding box center [1432, 271] width 142 height 40
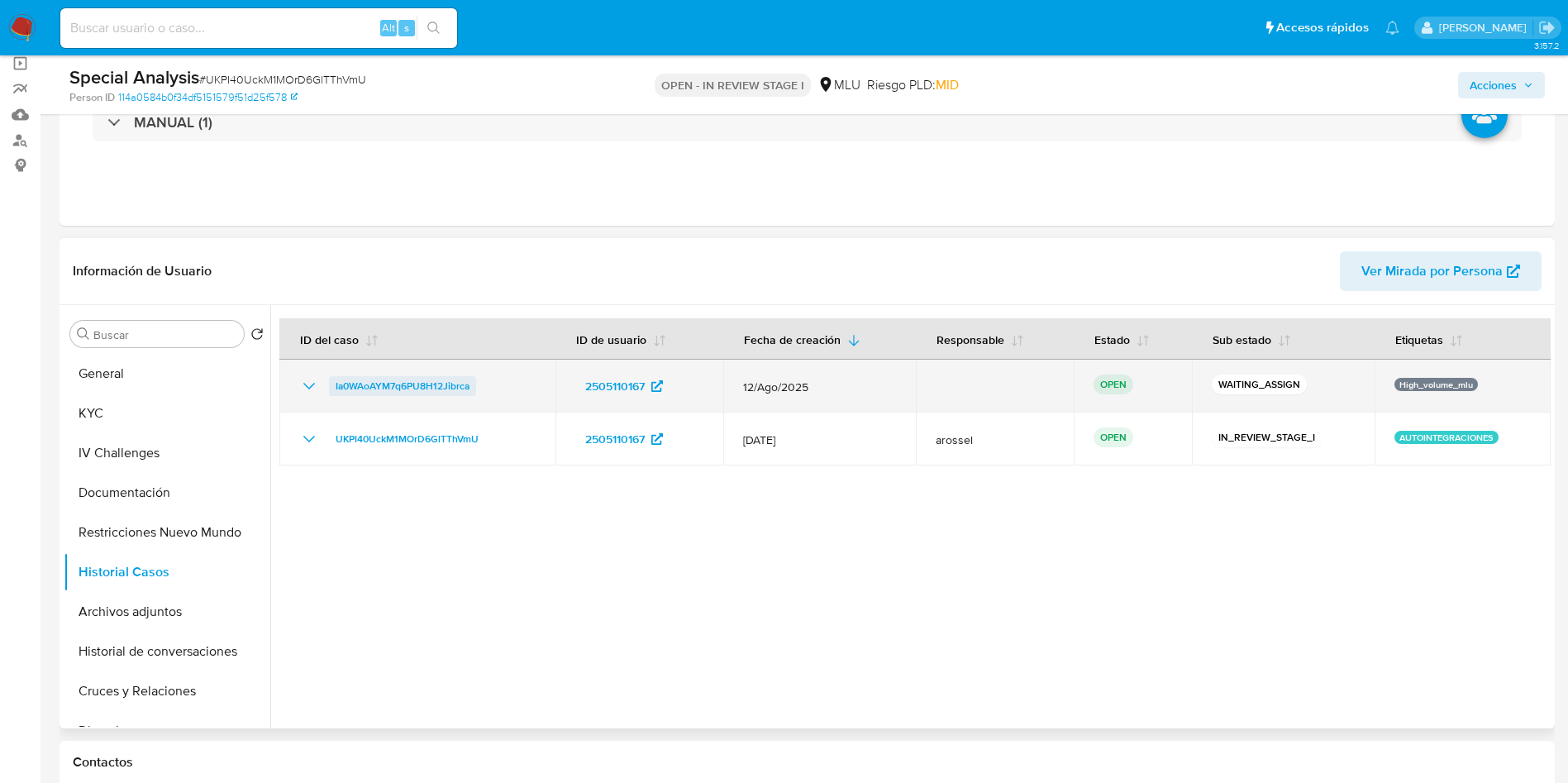
drag, startPoint x: 521, startPoint y: 385, endPoint x: 333, endPoint y: 381, distance: 188.0
click at [333, 381] on div "Ia0WAoAYM7q6PU8H12Jibrca" at bounding box center [417, 385] width 237 height 20
click at [386, 382] on span "Ia0WAoAYM7q6PU8H12Jibrca" at bounding box center [403, 385] width 134 height 20
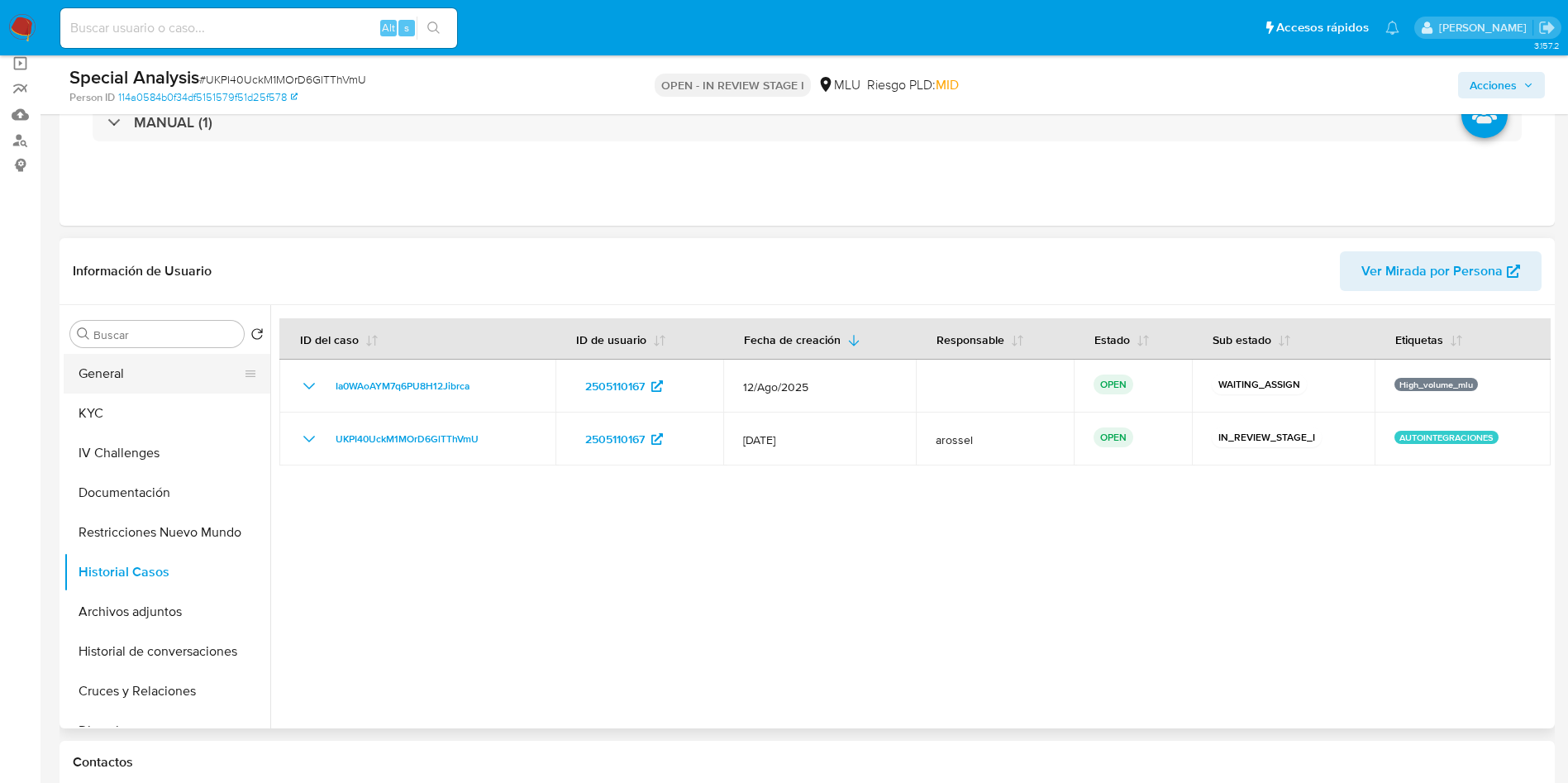
click at [141, 376] on button "General" at bounding box center [161, 374] width 194 height 40
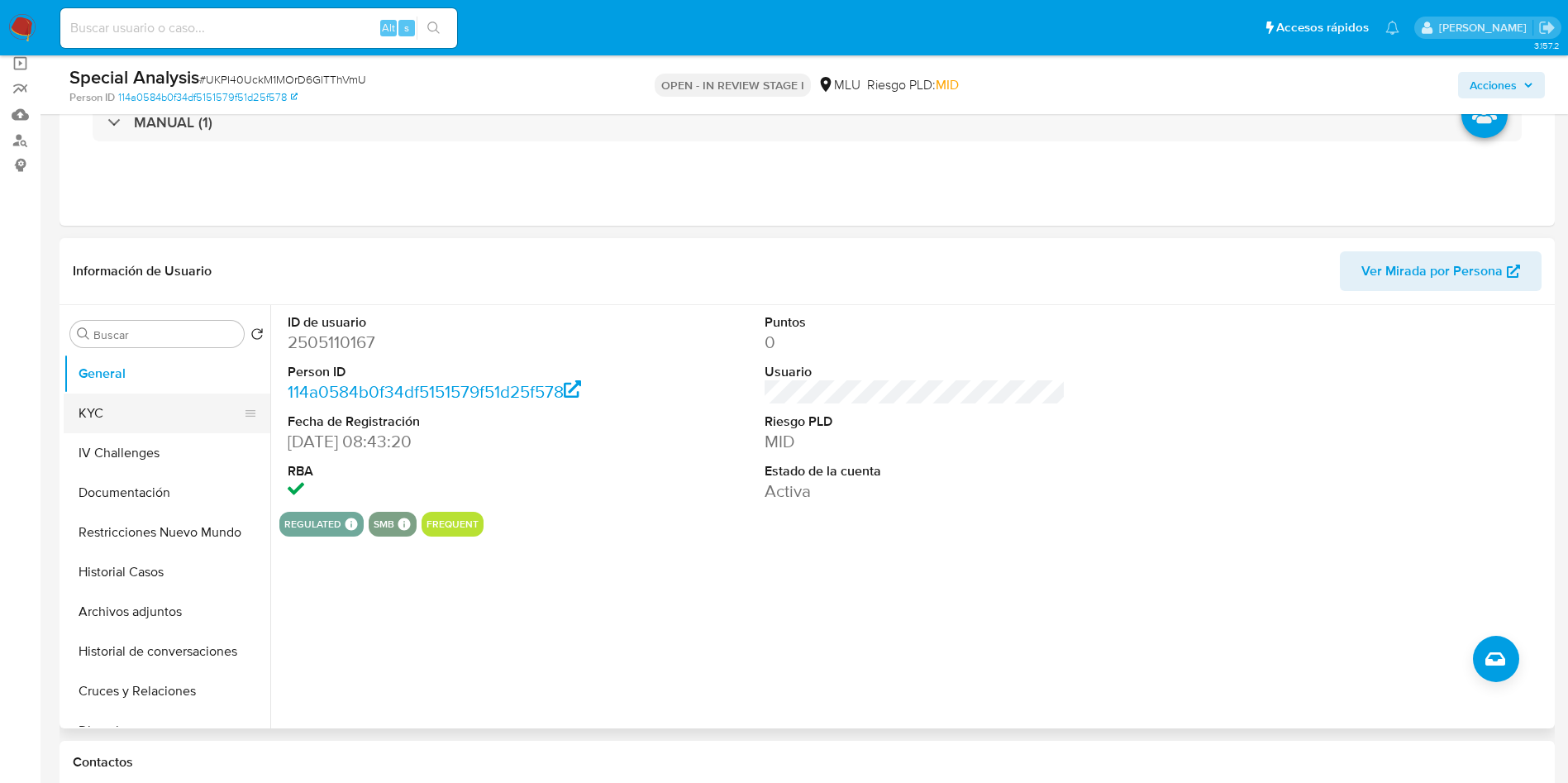
click at [130, 401] on button "KYC" at bounding box center [161, 413] width 194 height 40
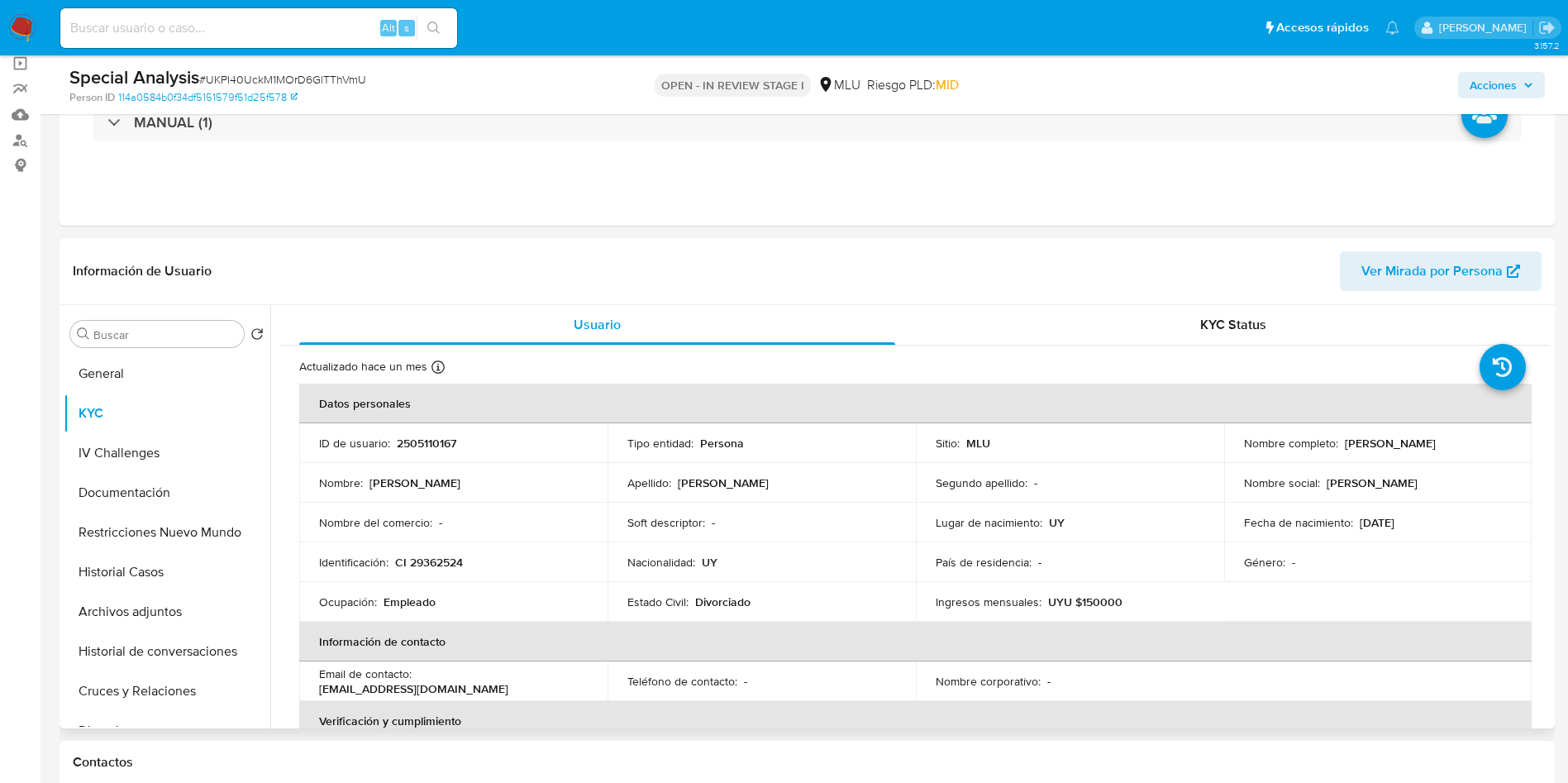
drag, startPoint x: 1337, startPoint y: 436, endPoint x: 1507, endPoint y: 442, distance: 170.1
click at [1507, 442] on td "Nombre completo : Sandra Isabel Gonzalez Borba" at bounding box center [1378, 443] width 308 height 40
copy div "[PERSON_NAME]"
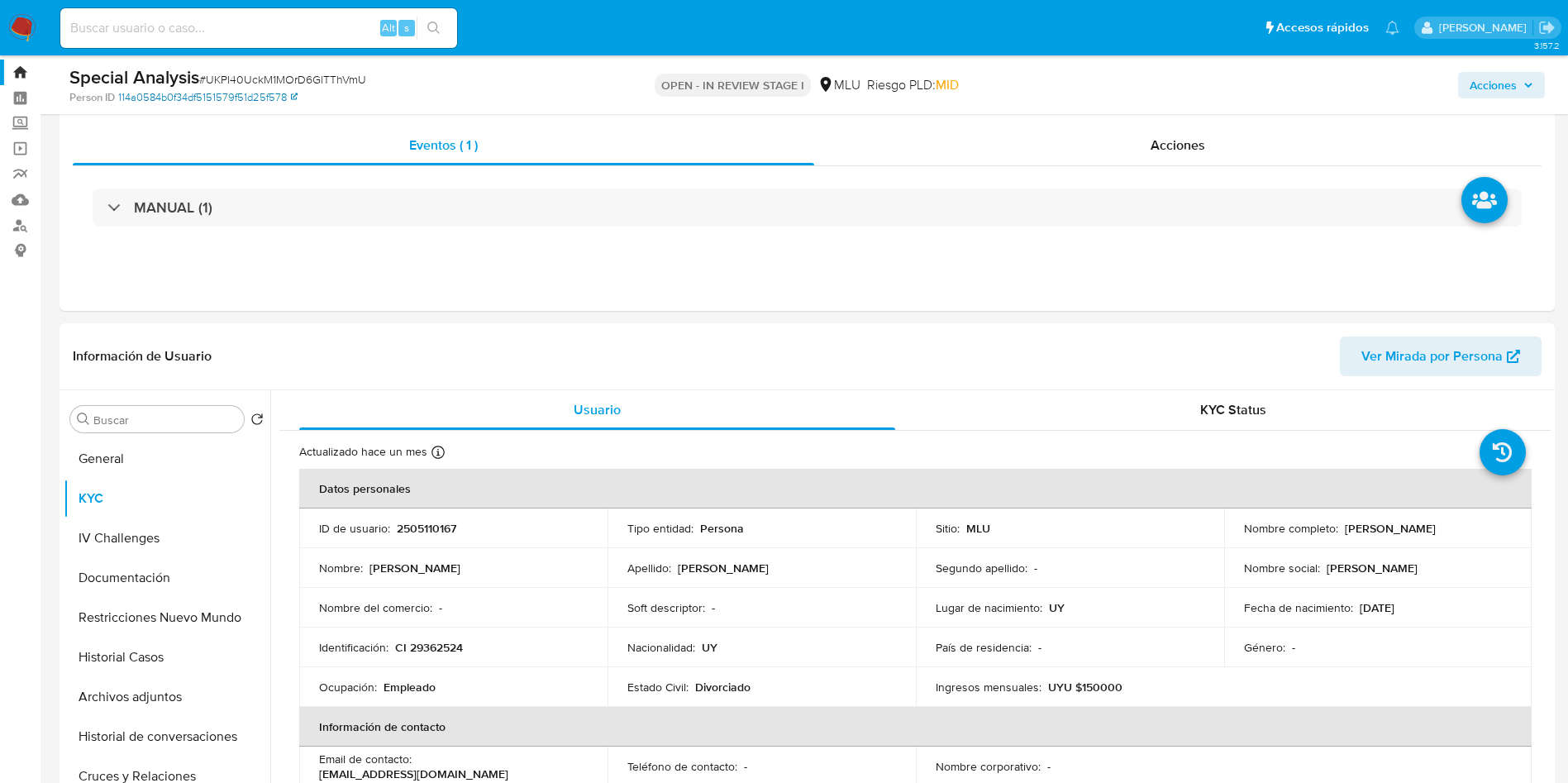
scroll to position [0, 0]
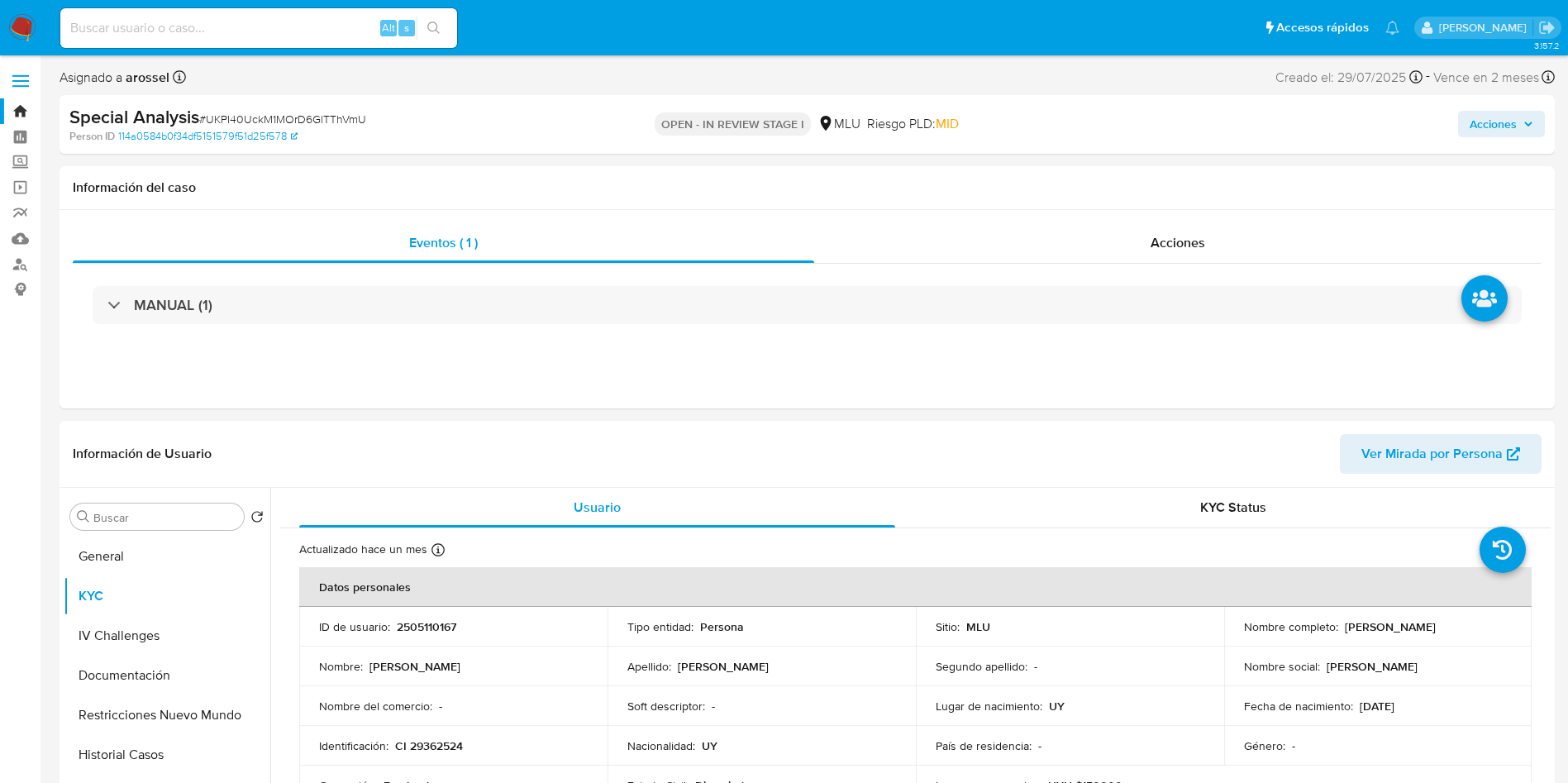
drag, startPoint x: 227, startPoint y: 310, endPoint x: 297, endPoint y: 163, distance: 162.8
click at [226, 309] on div "MANUAL (1)" at bounding box center [807, 305] width 1430 height 38
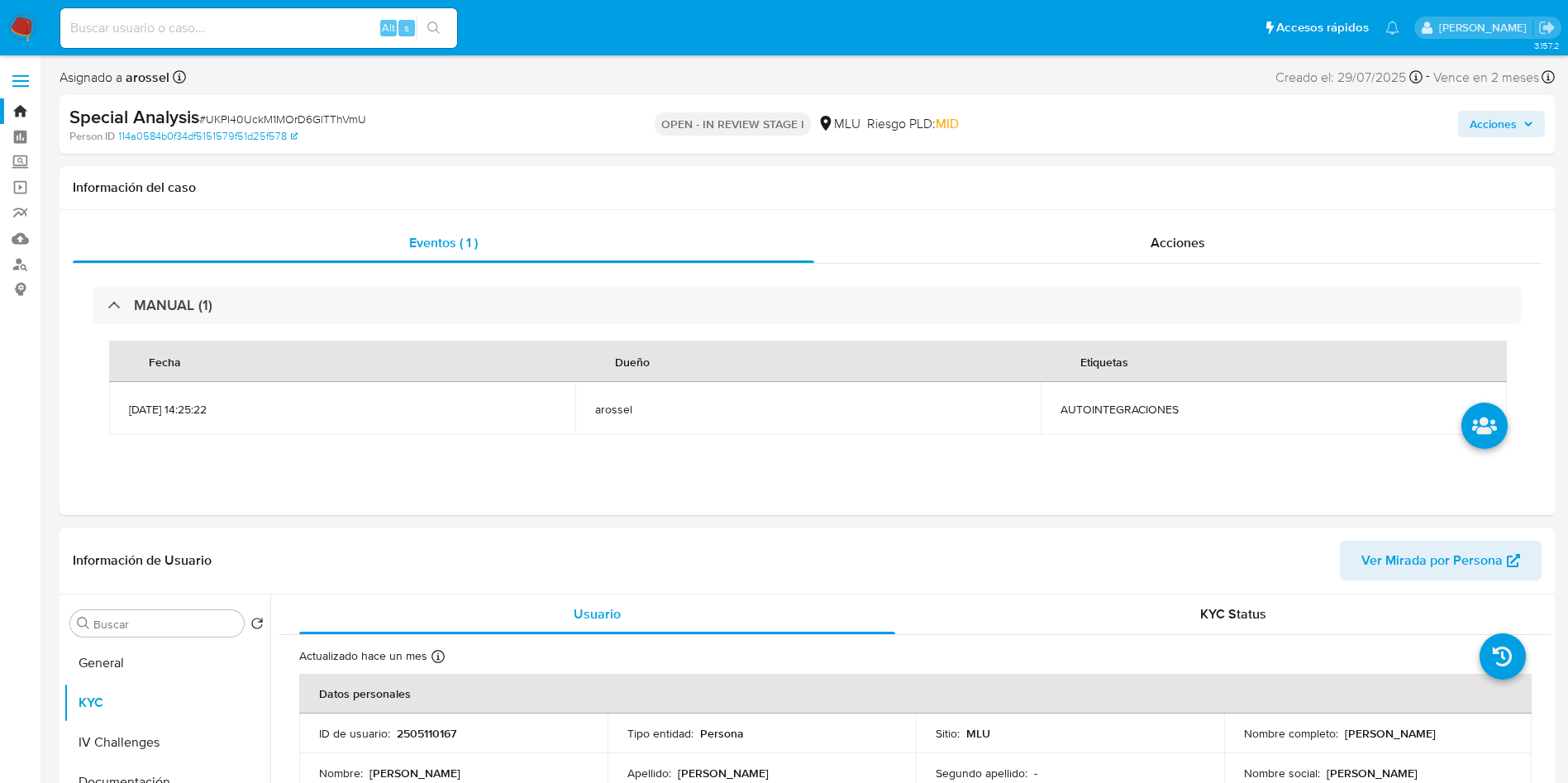
click at [342, 113] on span "# UKPI40UckM1MOrD6GlTThVmU" at bounding box center [282, 118] width 167 height 16
copy span "UKPI40UckM1MOrD6GlTThVmU"
click at [1118, 408] on span "AUTOINTEGRACIONES" at bounding box center [1274, 409] width 427 height 15
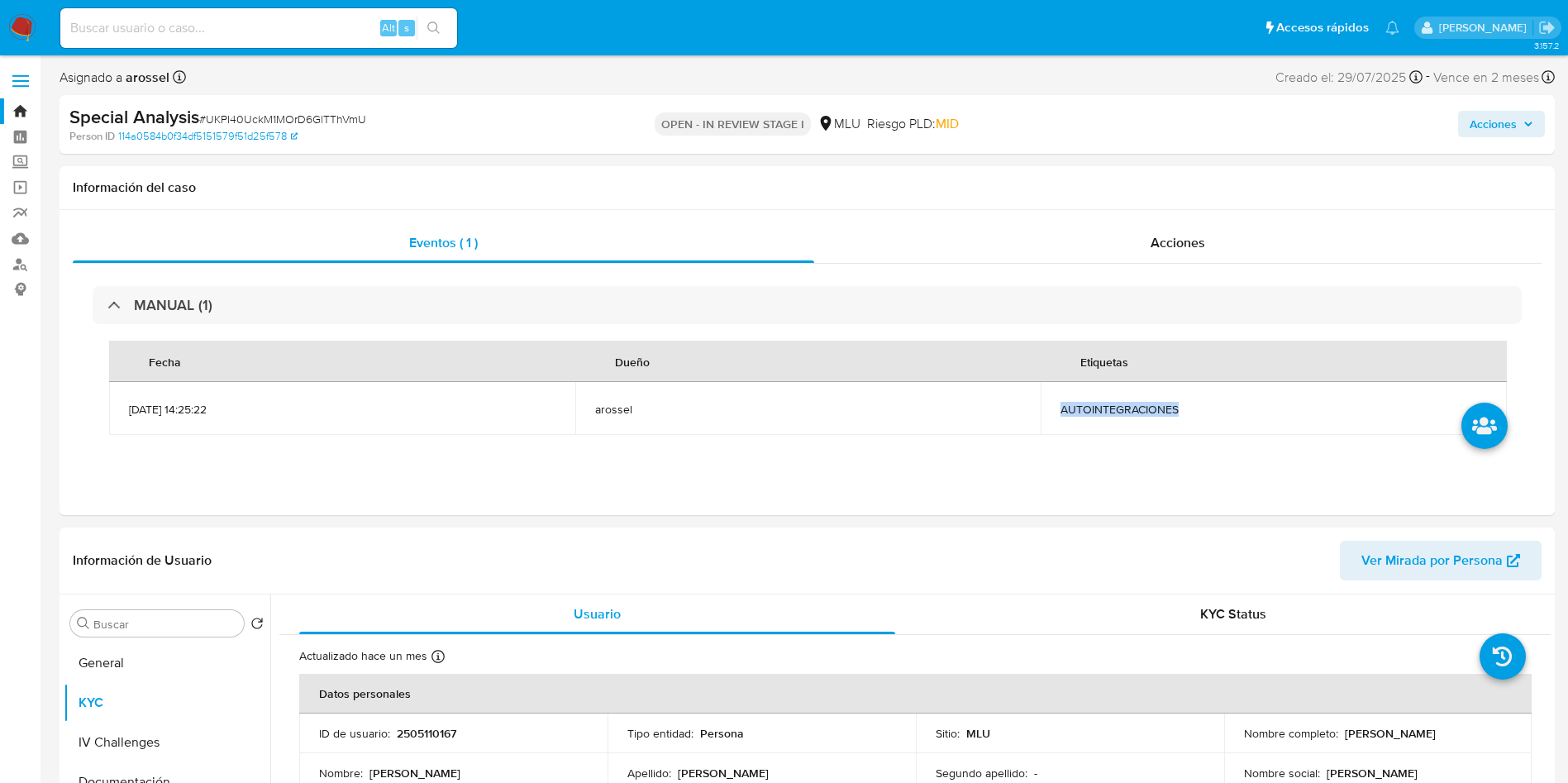
copy span "AUTOINTEGRACIONES"
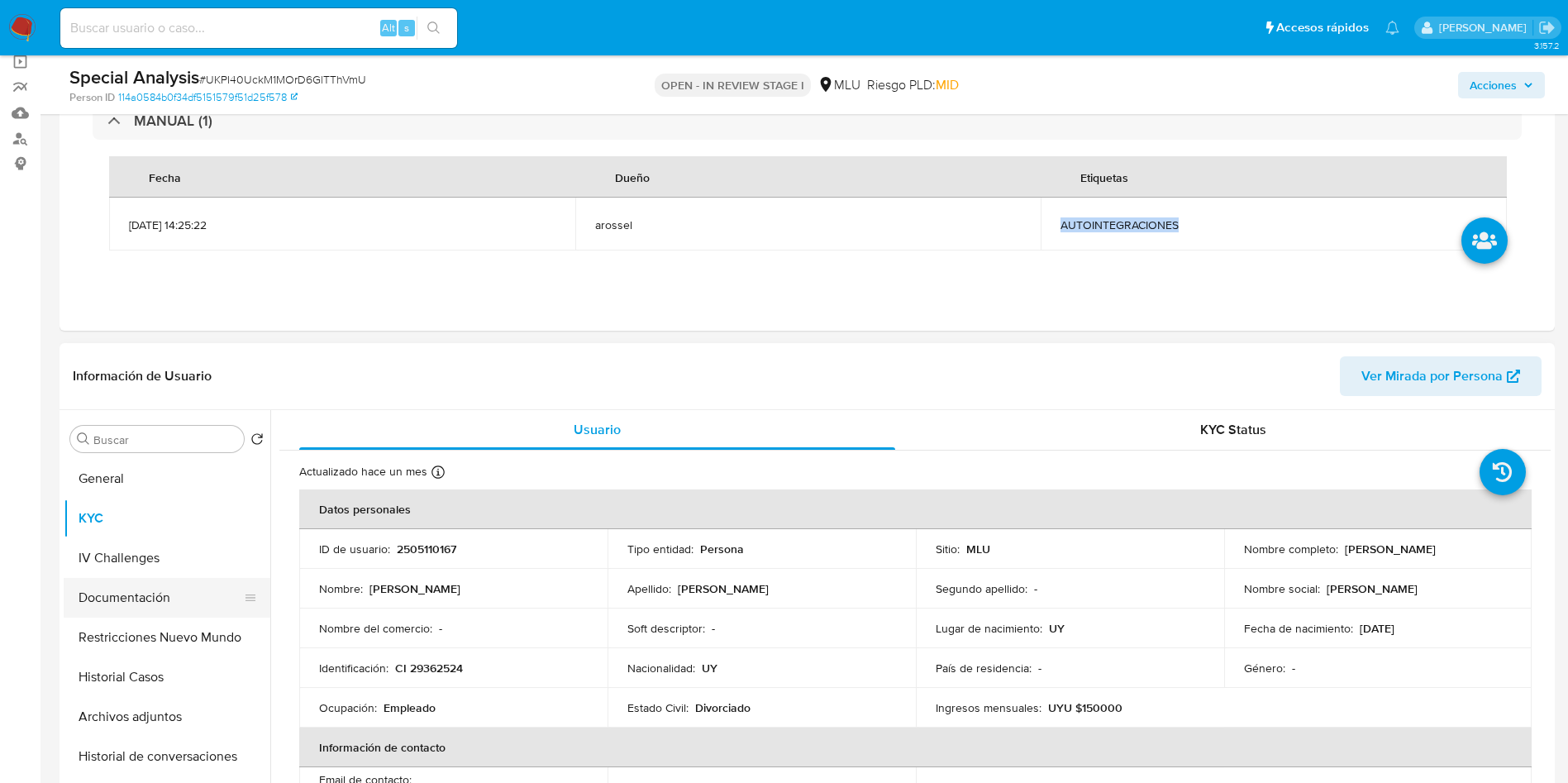
scroll to position [248, 0]
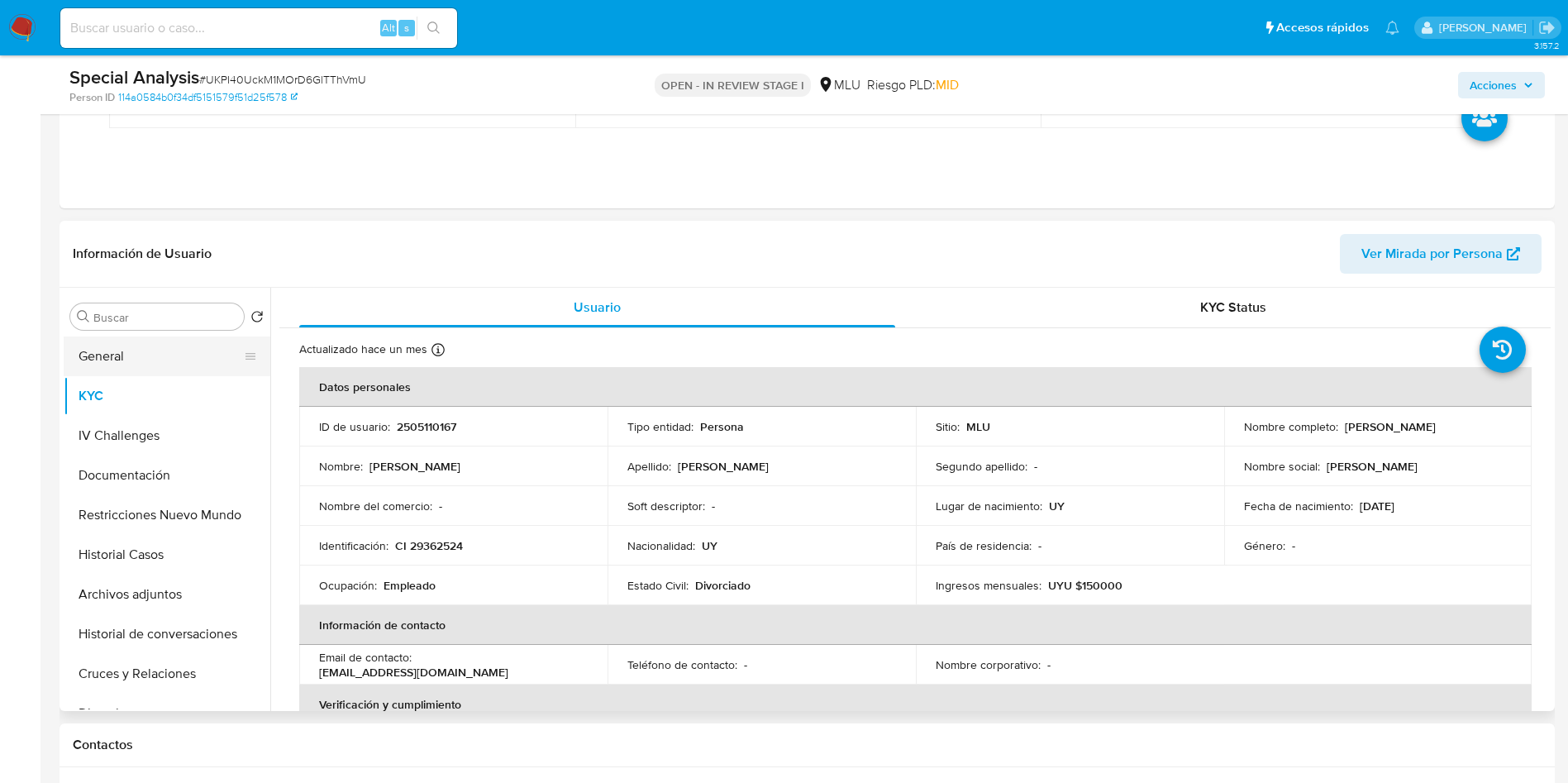
click at [147, 366] on button "General" at bounding box center [161, 356] width 194 height 40
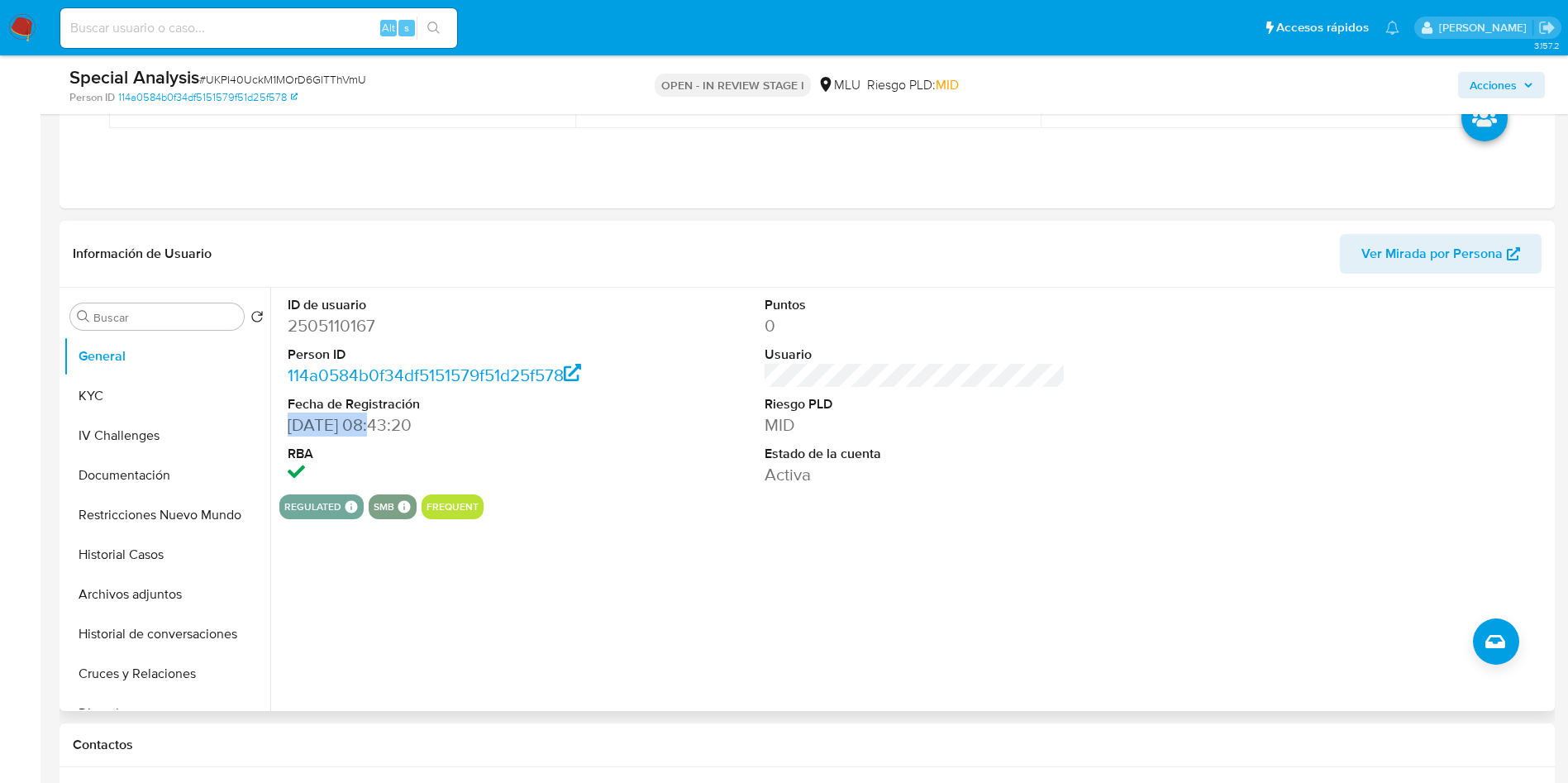
drag, startPoint x: 285, startPoint y: 423, endPoint x: 376, endPoint y: 423, distance: 91.0
click at [376, 423] on div "ID de usuario 2505110167 Person ID 114a0584b0f34df5151579f51d25f578 Fecha de Re…" at bounding box center [438, 391] width 318 height 207
copy dd "20/06/2025"
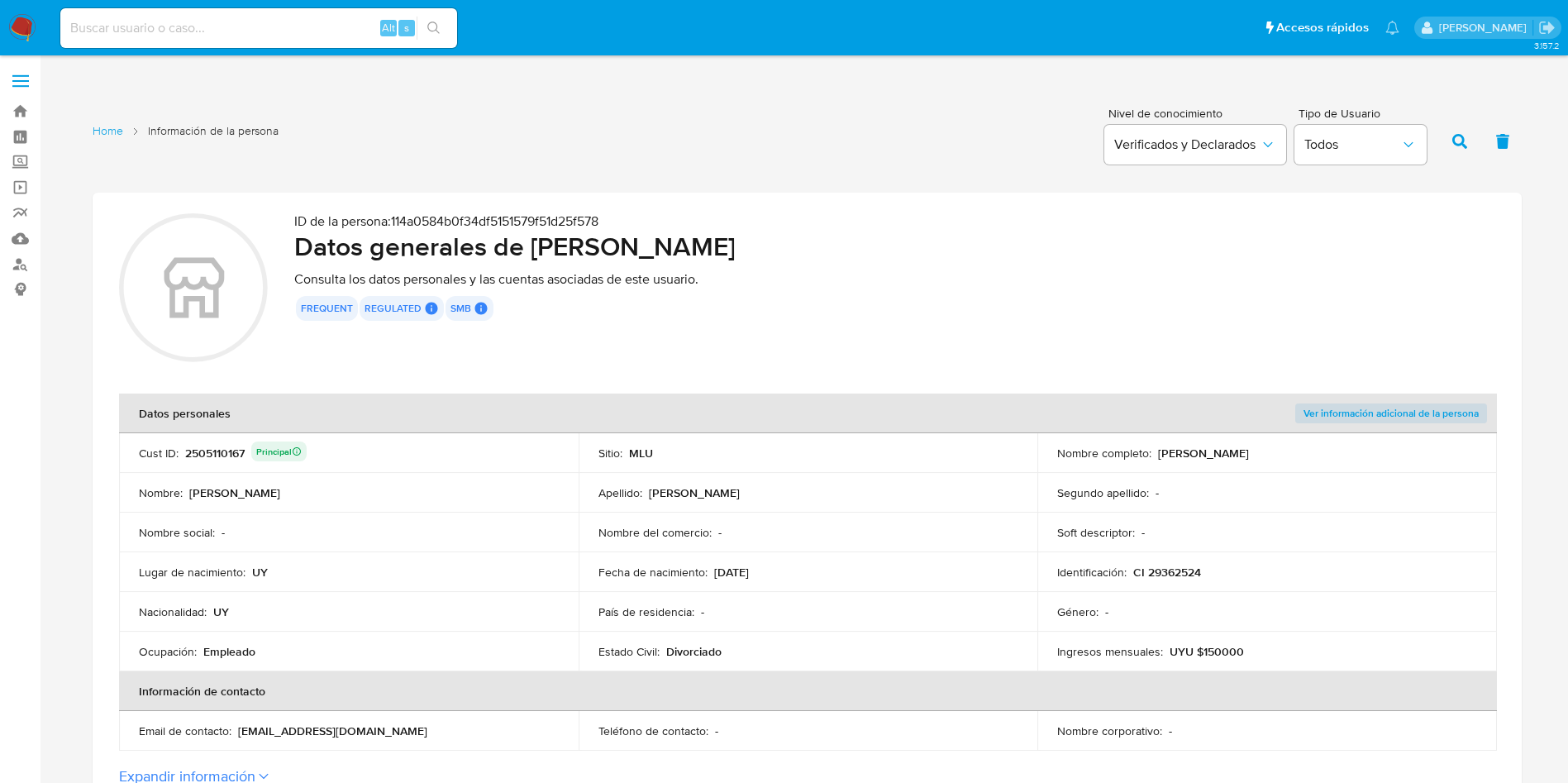
click at [755, 341] on div "ID de la persona : 114a0584b0f34df5151579f51d25f578 Datos generales de [PERSON_…" at bounding box center [895, 290] width 1201 height 154
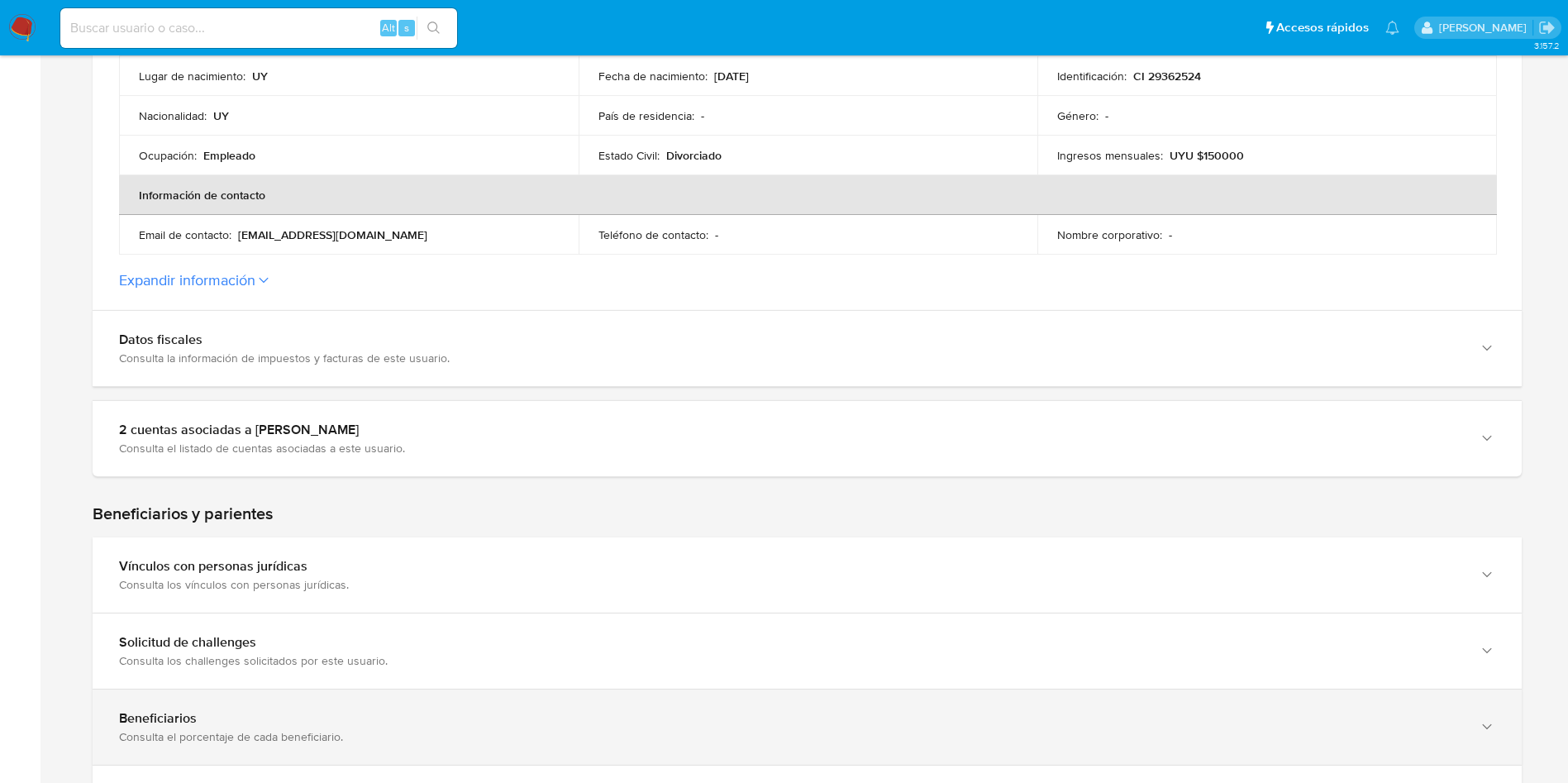
scroll to position [744, 0]
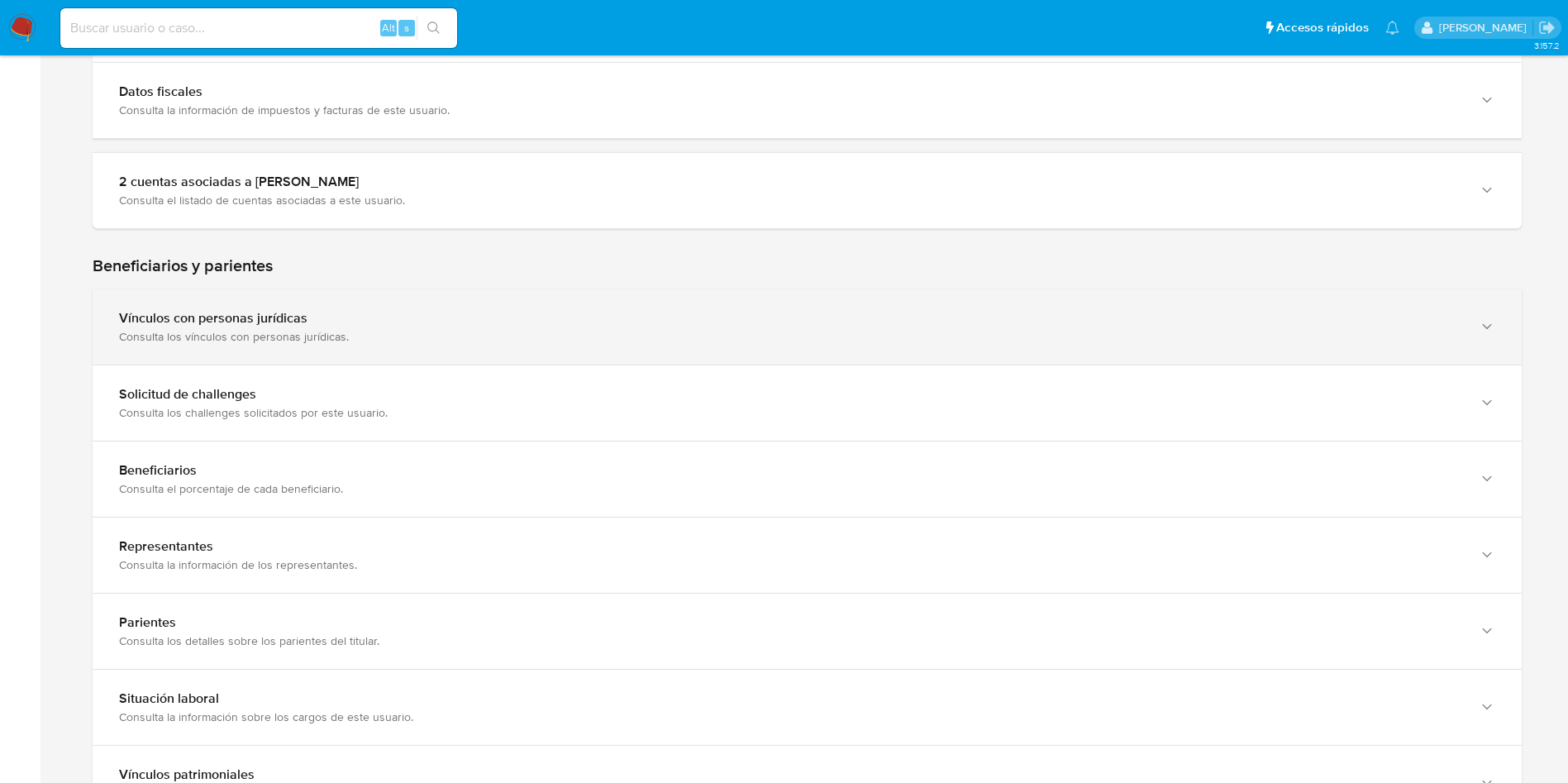
click at [834, 344] on div "Vínculos con personas jurídicas Consulta los vínculos con personas jurídicas." at bounding box center [807, 327] width 1430 height 75
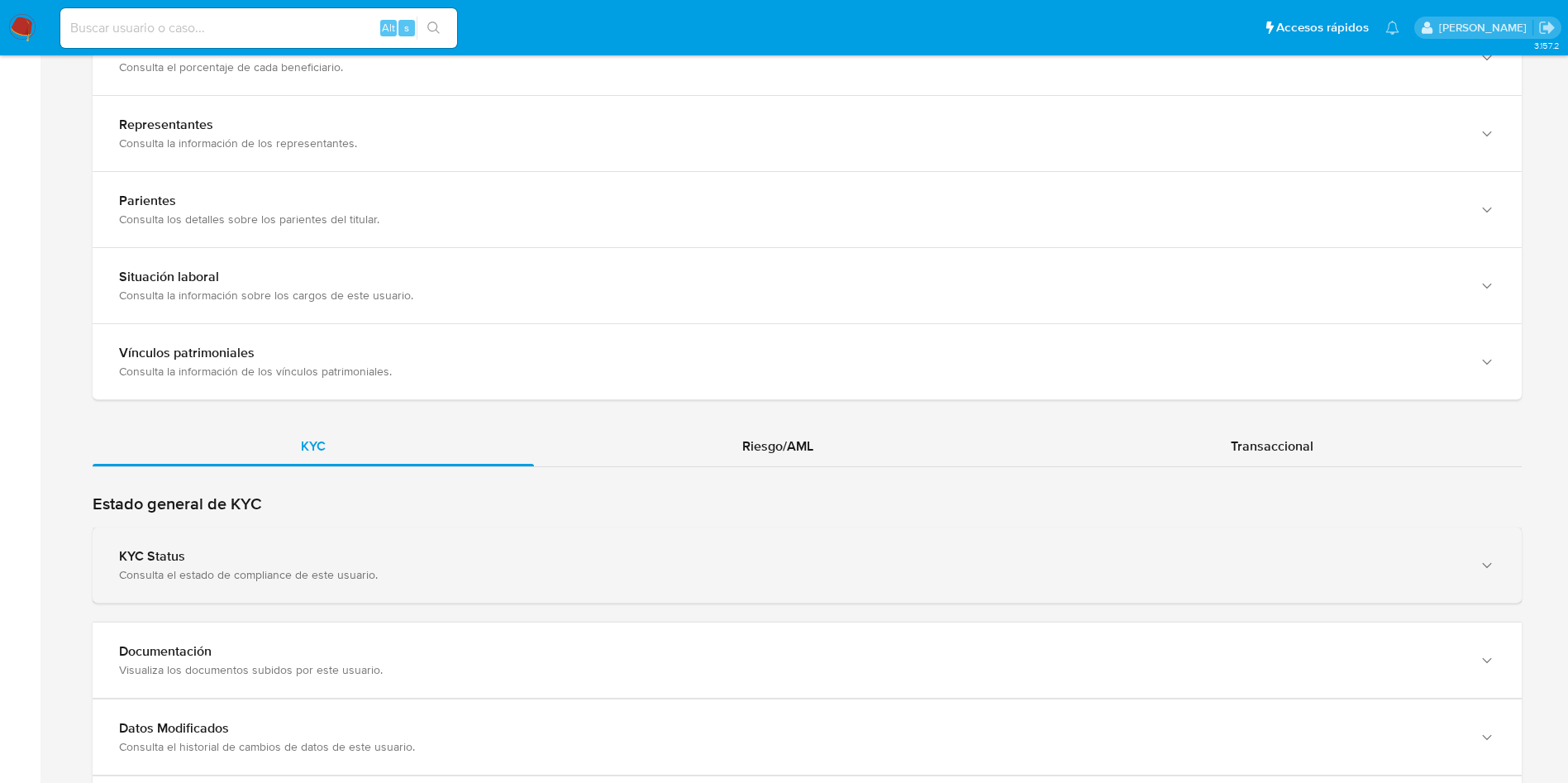
drag, startPoint x: 467, startPoint y: 588, endPoint x: 501, endPoint y: 565, distance: 41.0
click at [467, 580] on div "KYC Status Consulta el estado de compliance de este usuario." at bounding box center [807, 565] width 1430 height 75
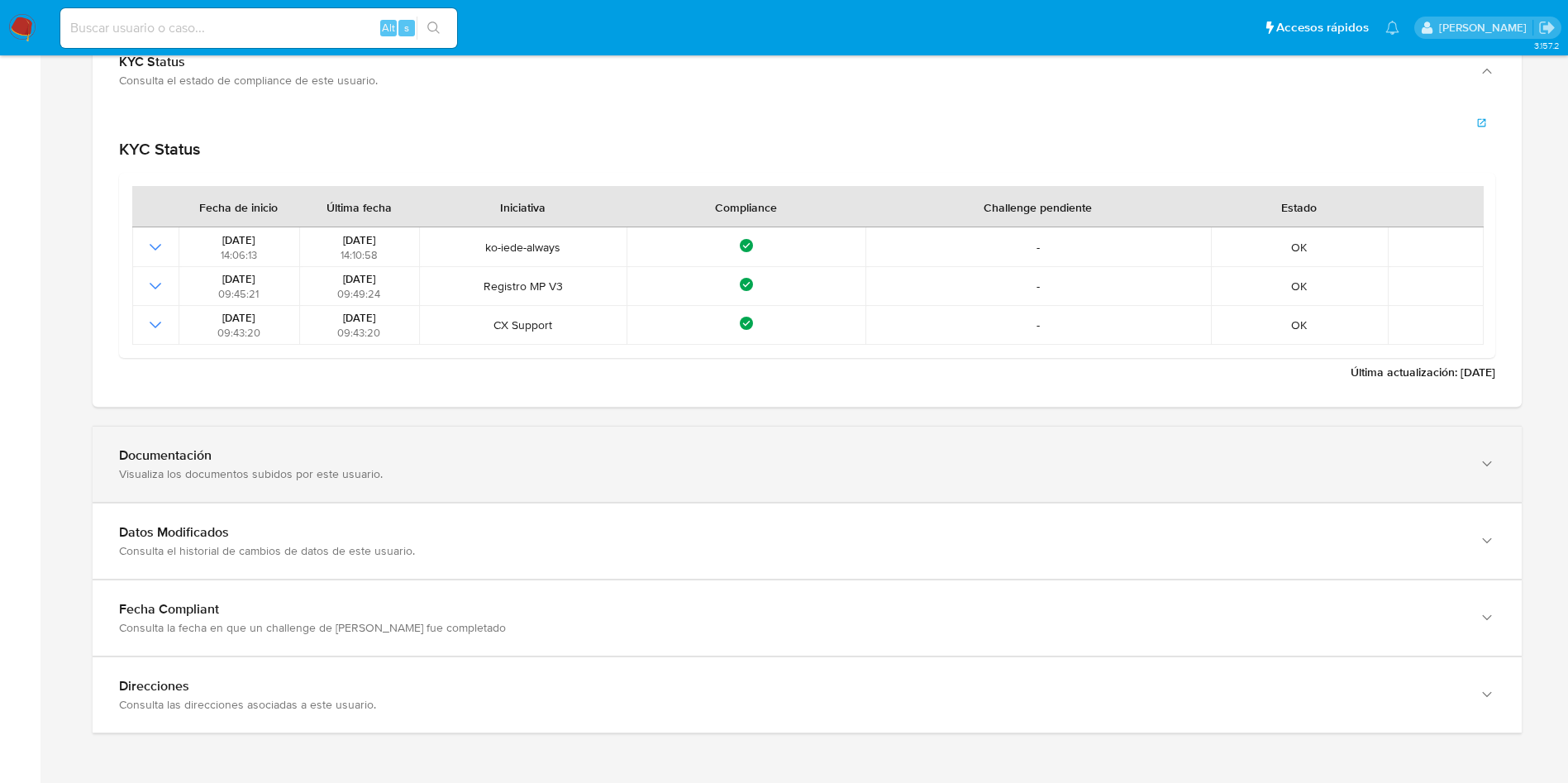
click at [375, 446] on div "Documentación Visualiza los documentos subidos por este usuario." at bounding box center [807, 464] width 1430 height 75
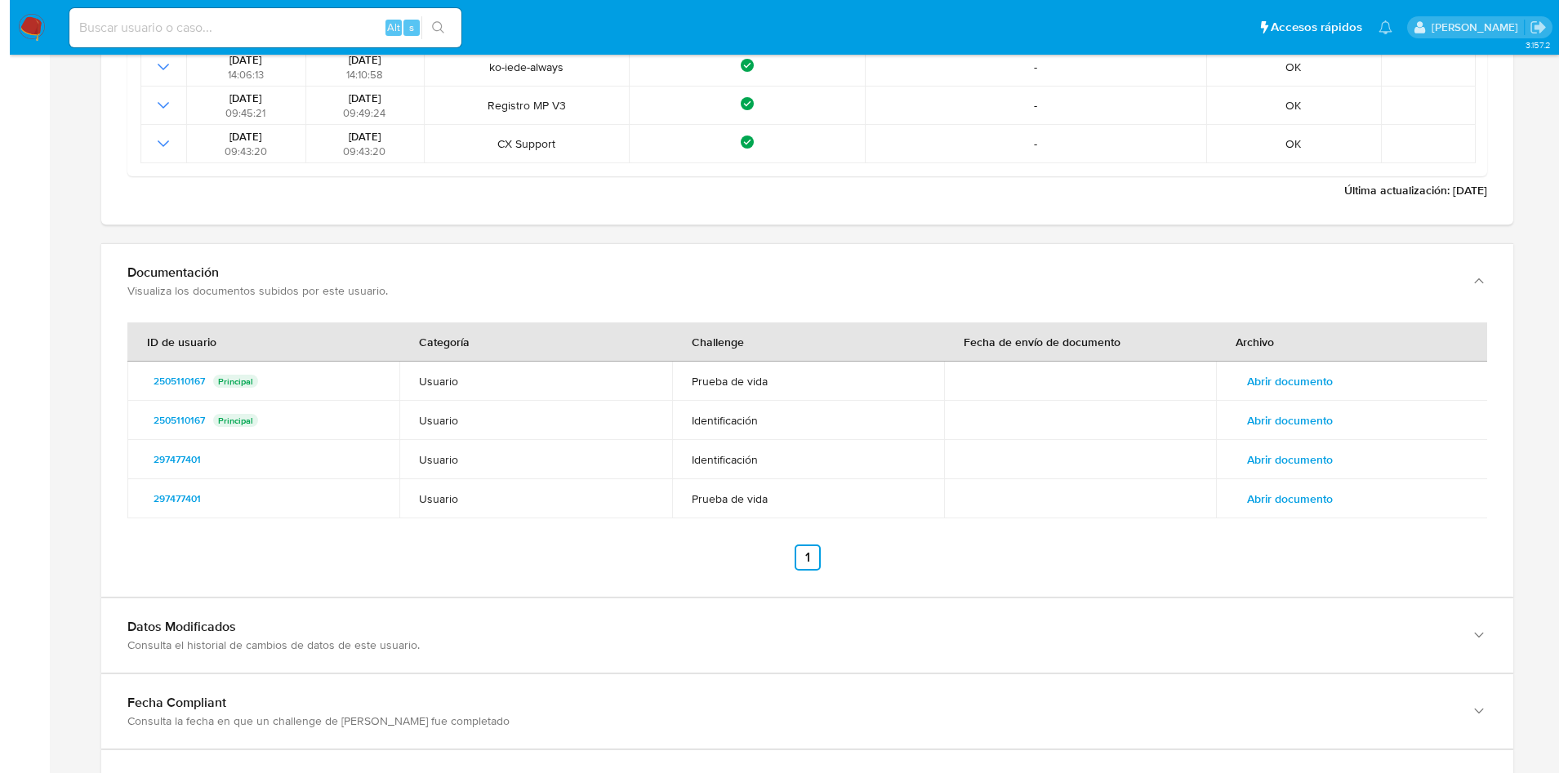
scroll to position [1891, 0]
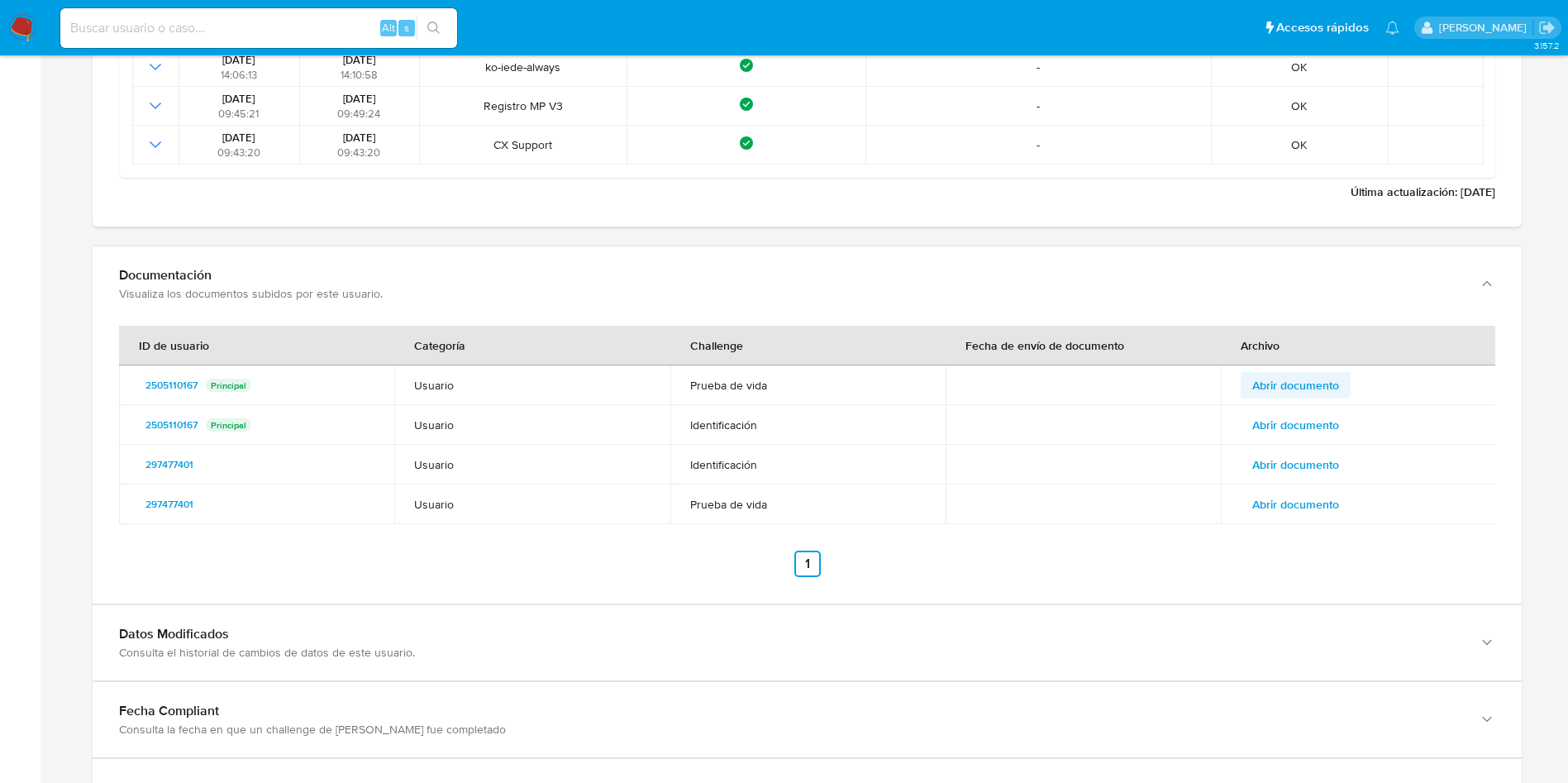
click at [1302, 392] on span "Abrir documento" at bounding box center [1296, 385] width 86 height 23
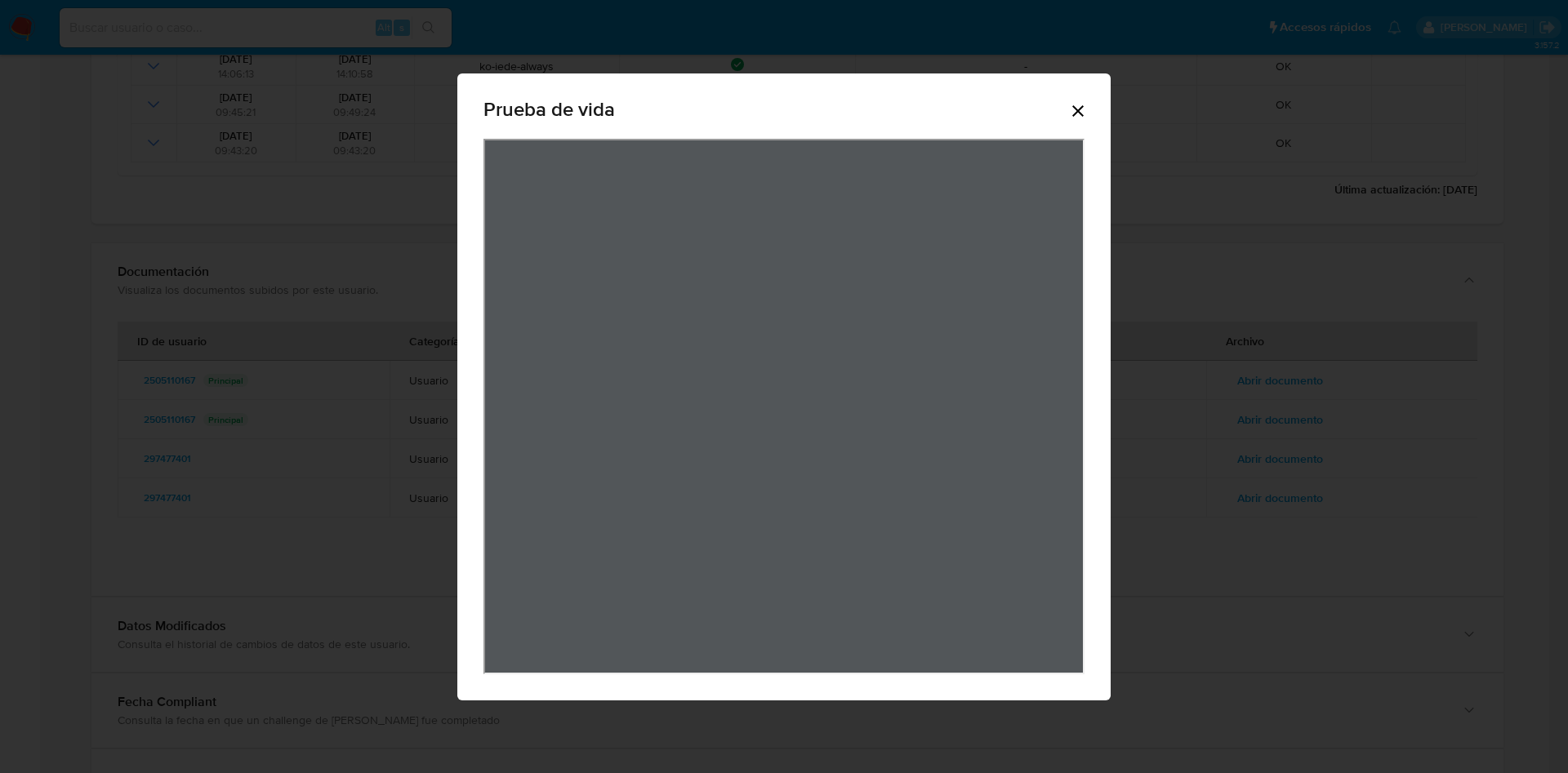
click at [1074, 104] on icon "Cerrar" at bounding box center [1078, 111] width 20 height 20
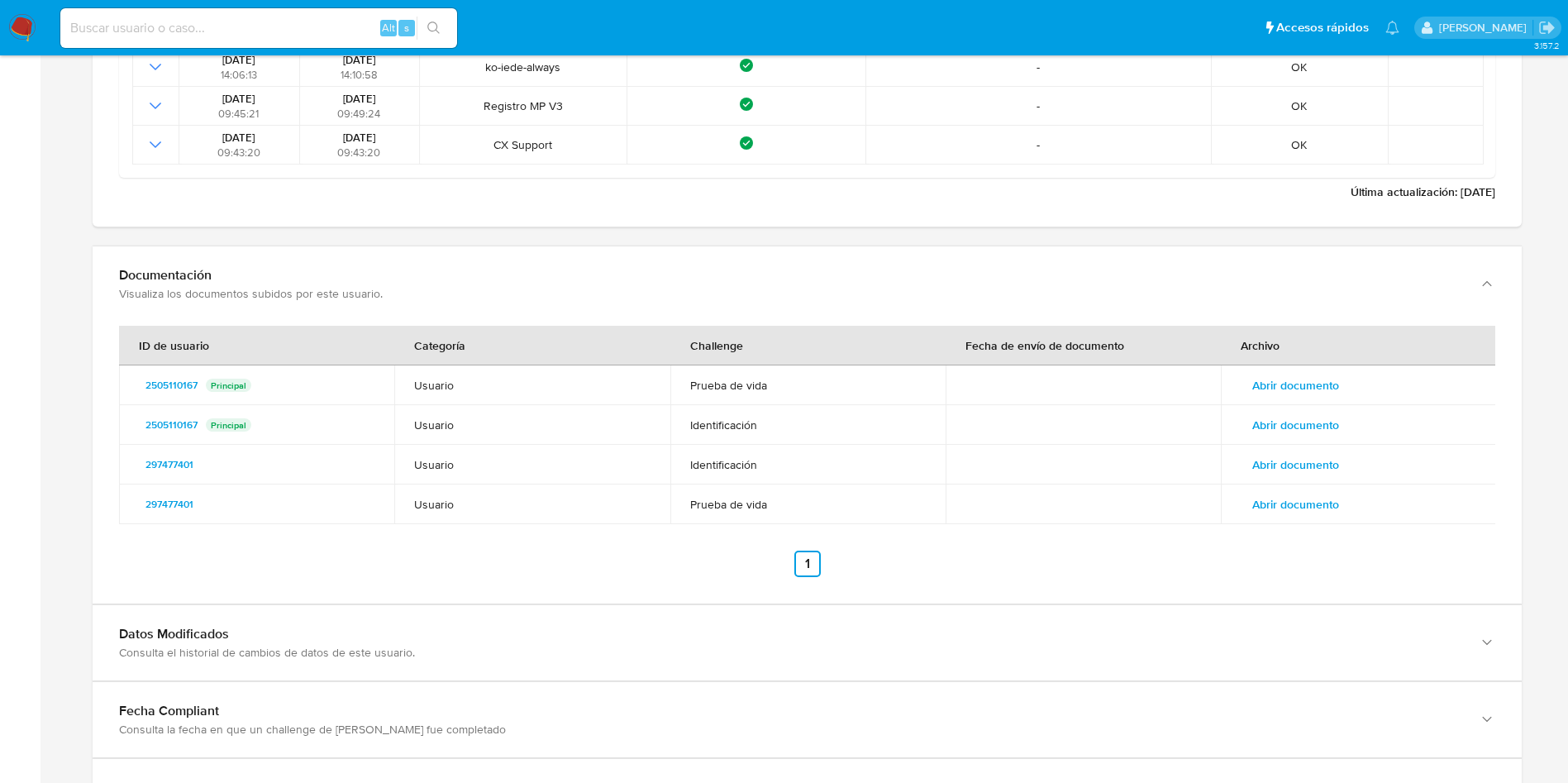
click at [1313, 413] on span "Abrir documento" at bounding box center [1296, 424] width 86 height 23
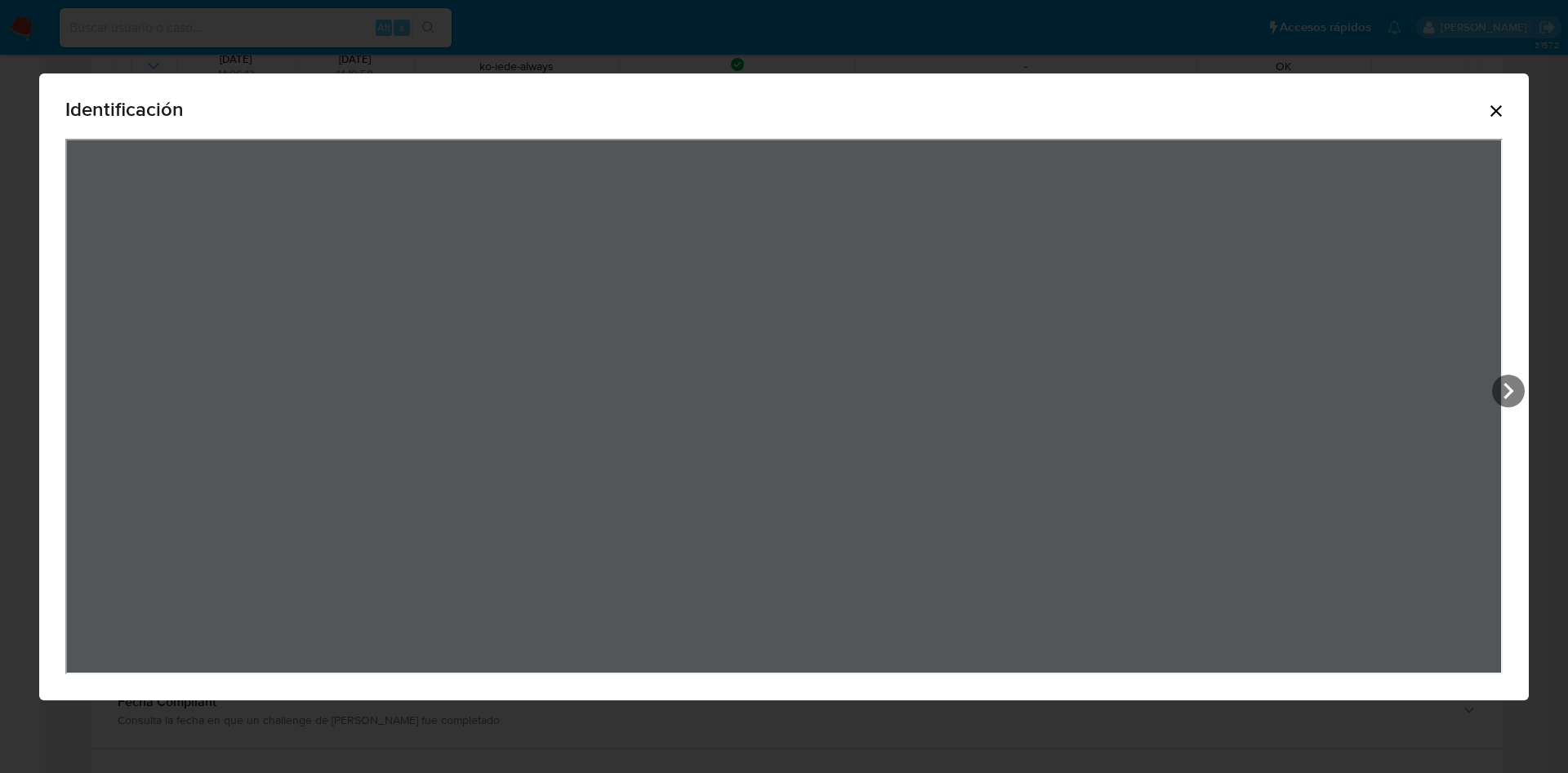
click at [1501, 108] on icon "Cerrar" at bounding box center [1496, 111] width 20 height 20
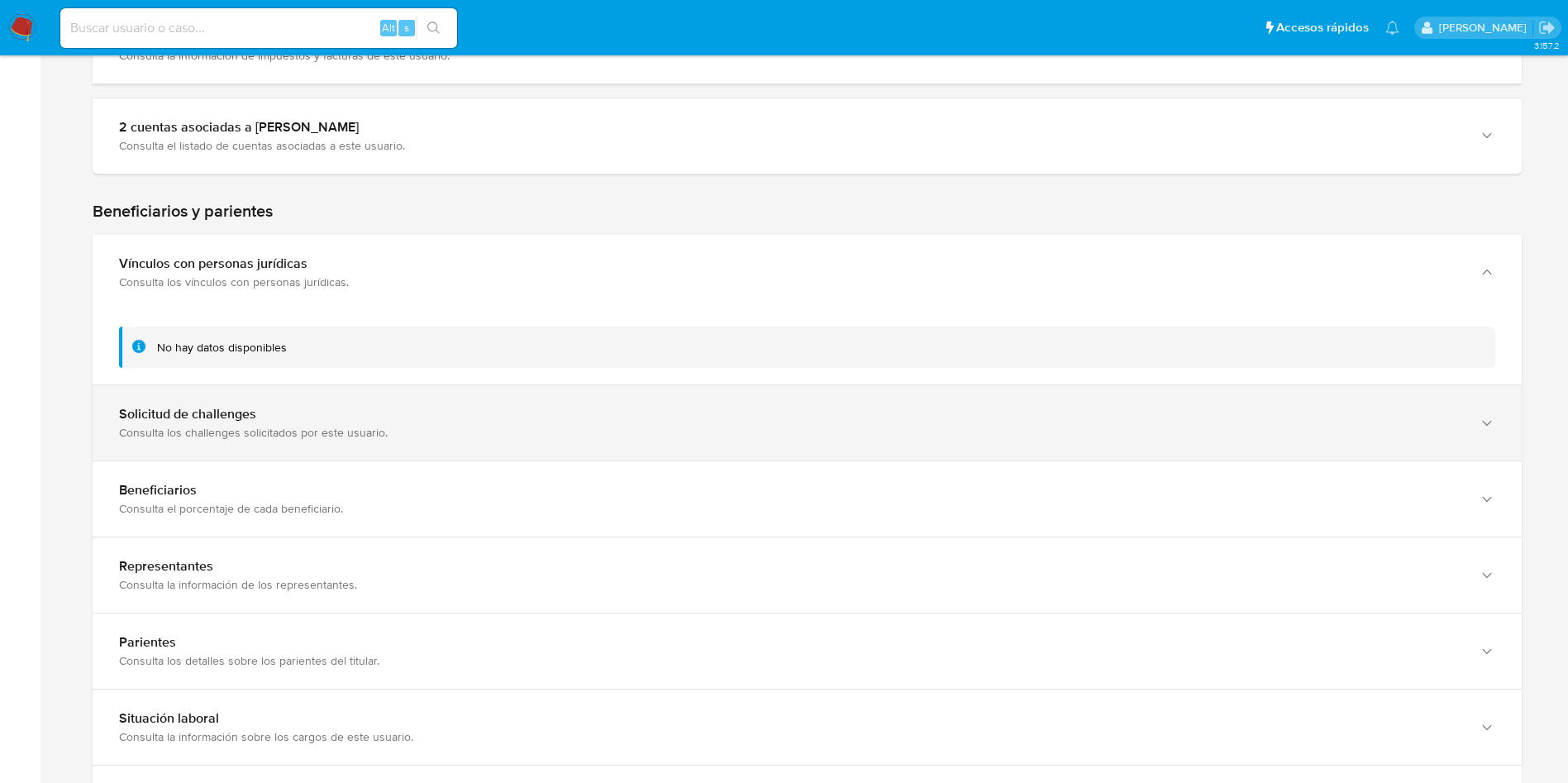
scroll to position [675, 0]
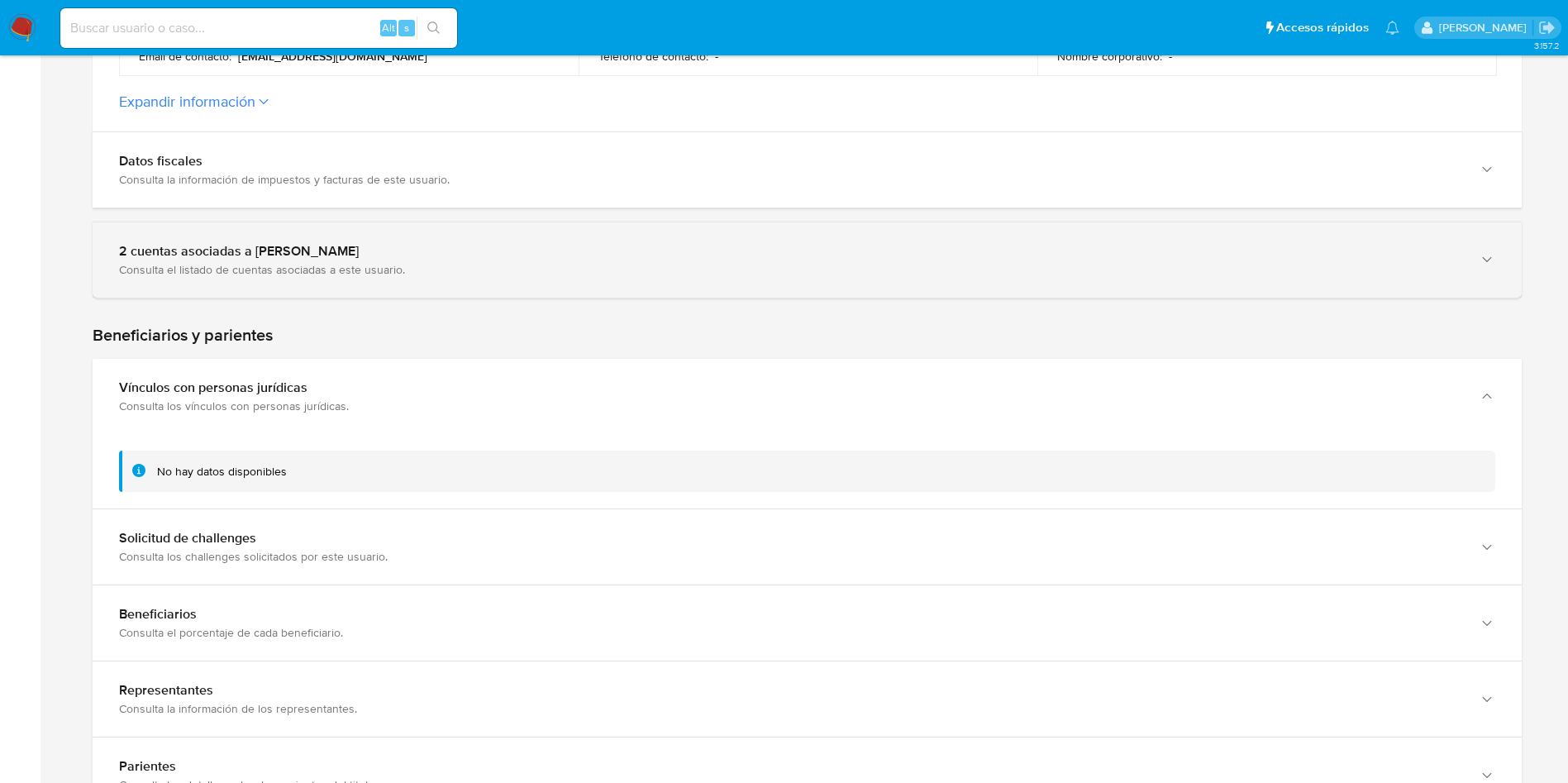
click at [300, 273] on div "Consulta el listado de cuentas asociadas a este usuario." at bounding box center [790, 269] width 1343 height 15
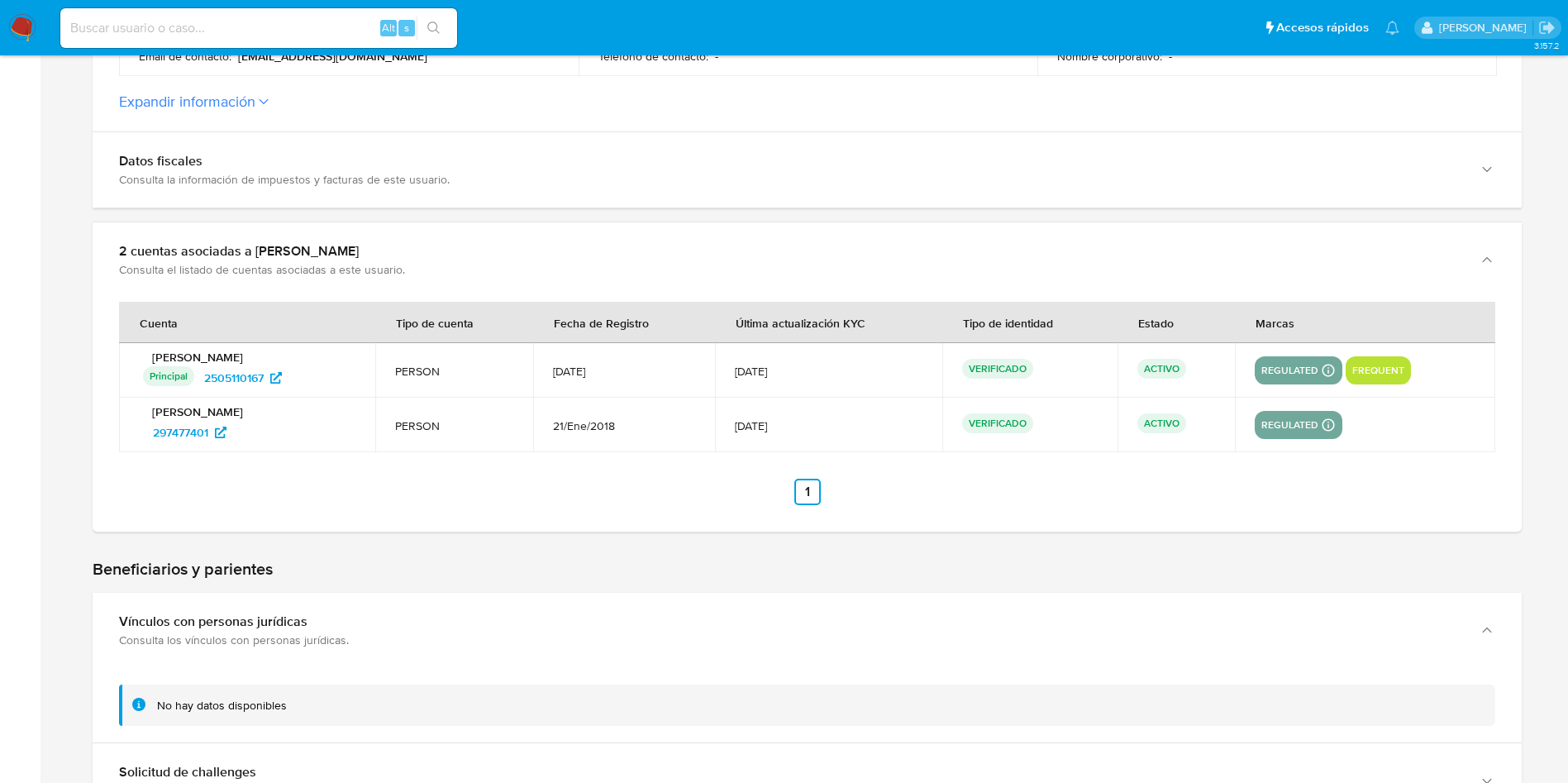
drag, startPoint x: 263, startPoint y: 440, endPoint x: 134, endPoint y: 430, distance: 129.4
click at [134, 430] on td "[PERSON_NAME] 297477401" at bounding box center [247, 424] width 257 height 54
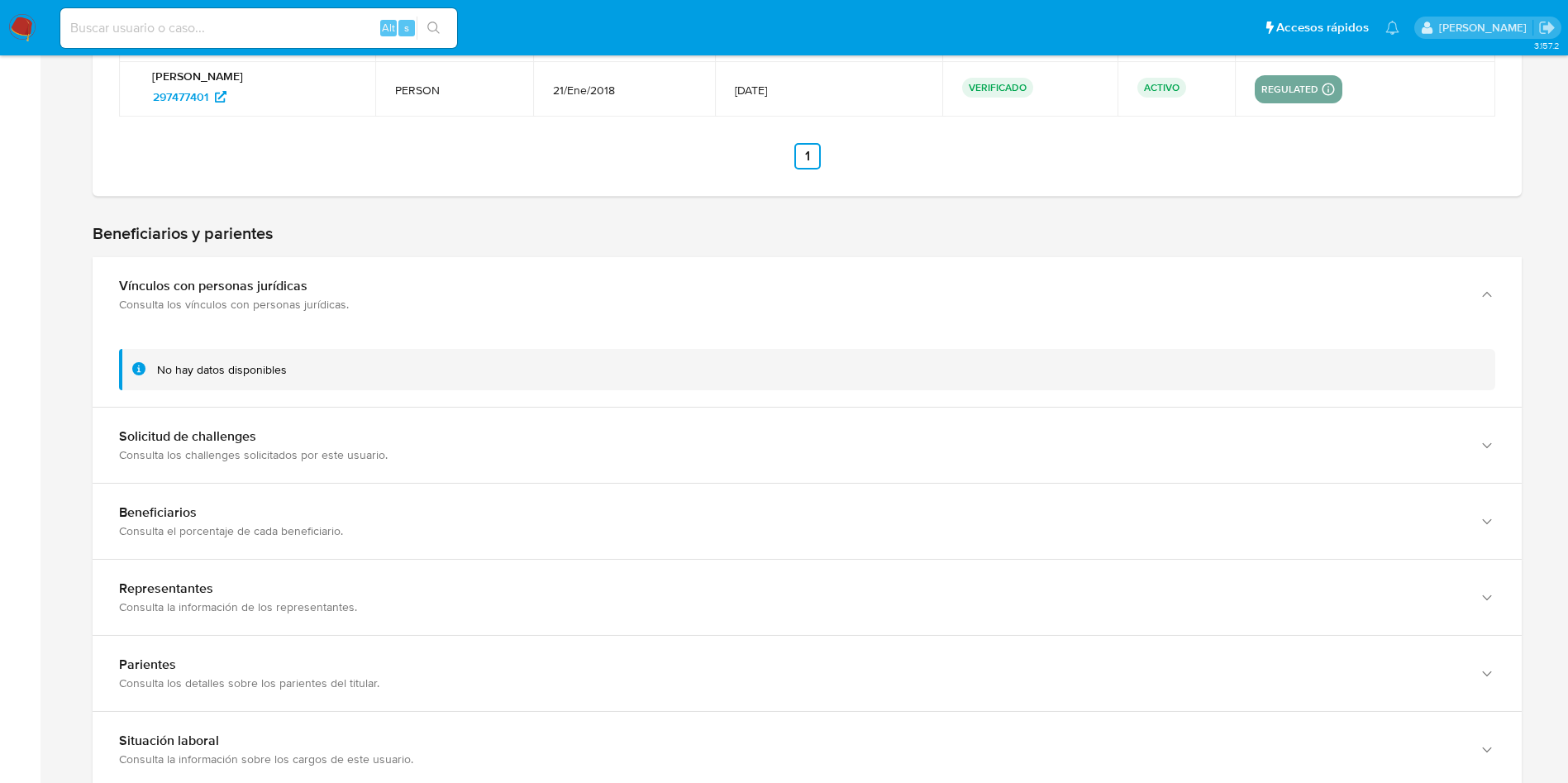
scroll to position [514, 0]
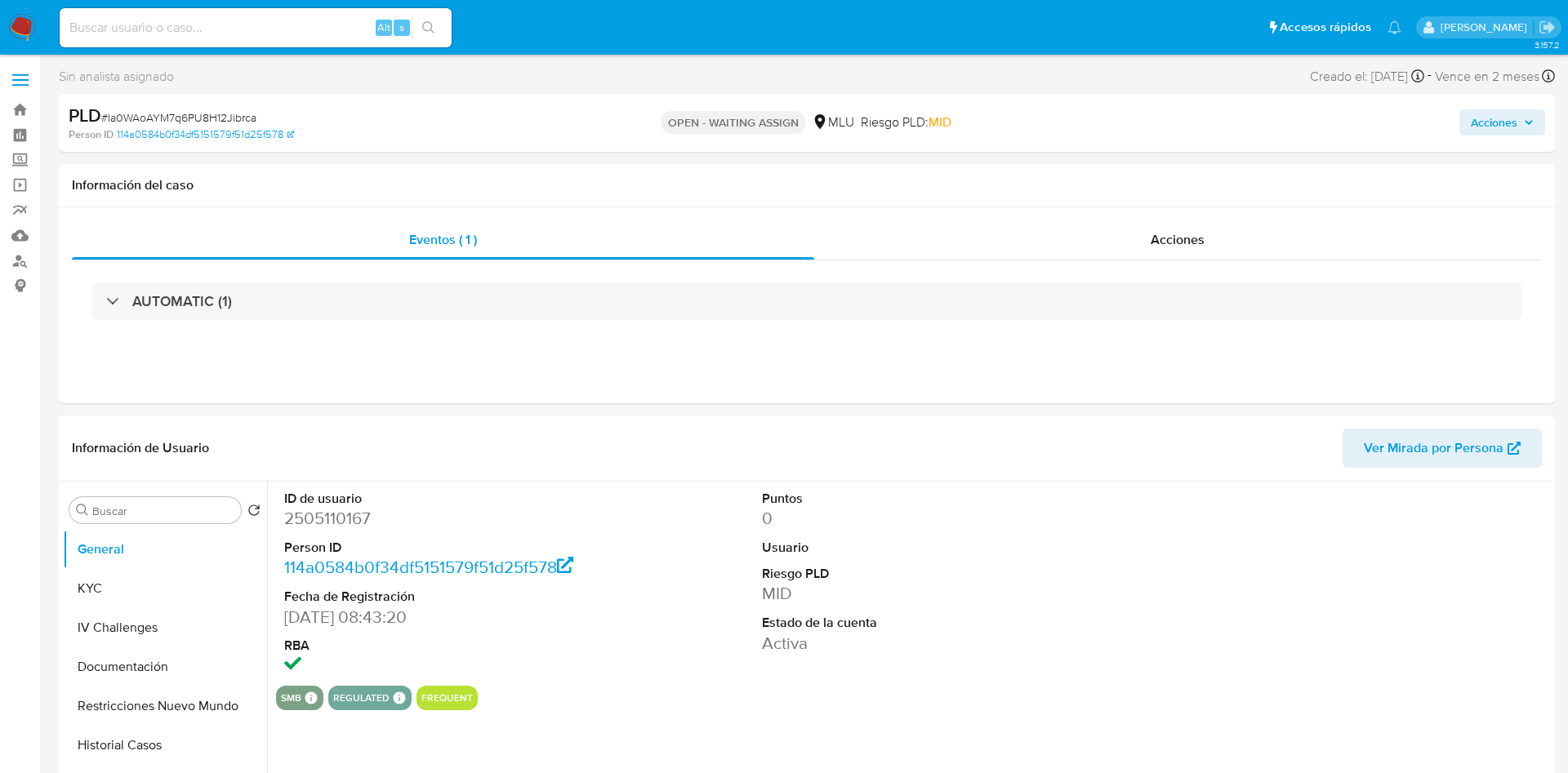
select select "10"
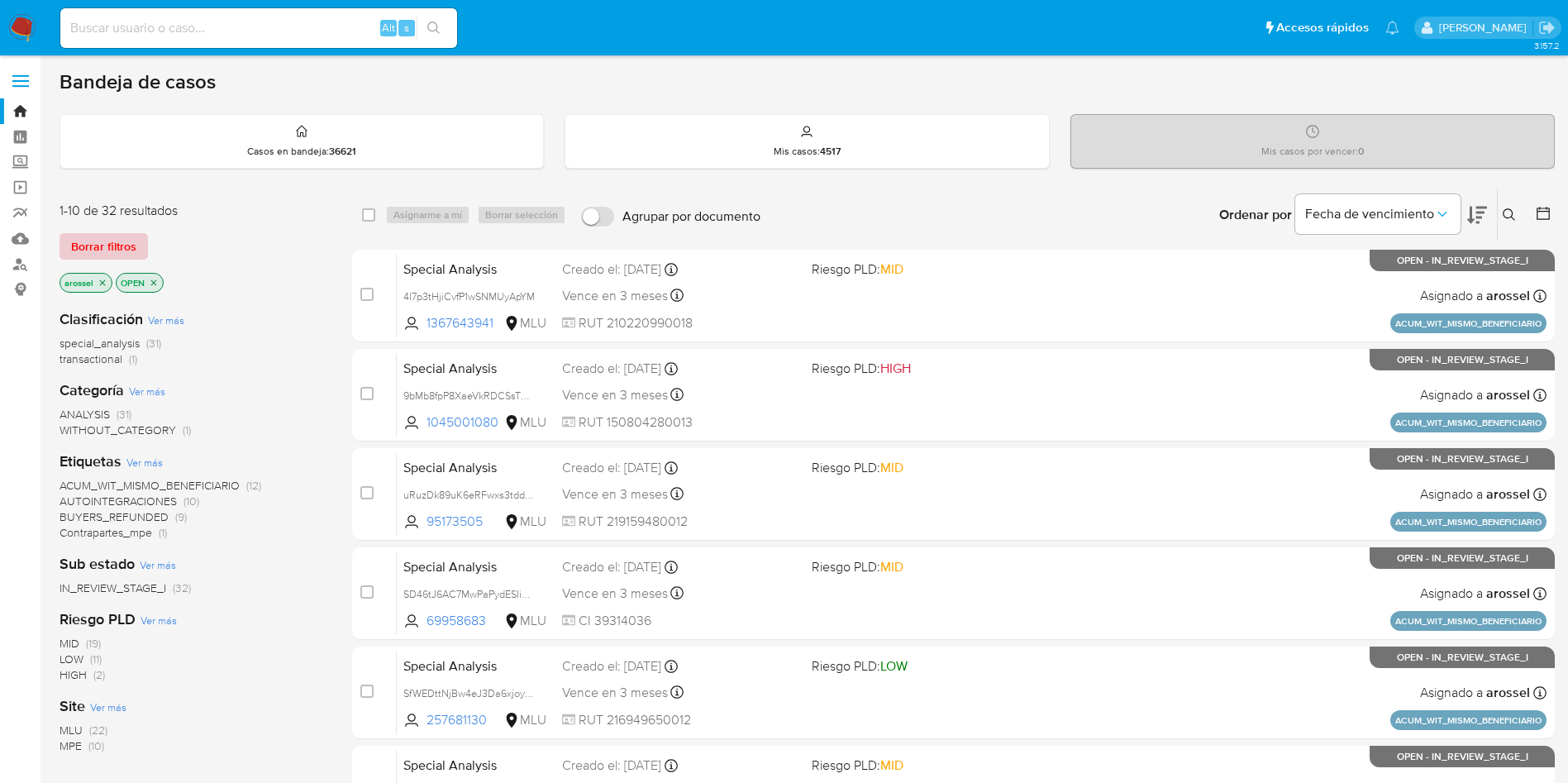
click at [110, 243] on span "Borrar filtros" at bounding box center [104, 246] width 66 height 23
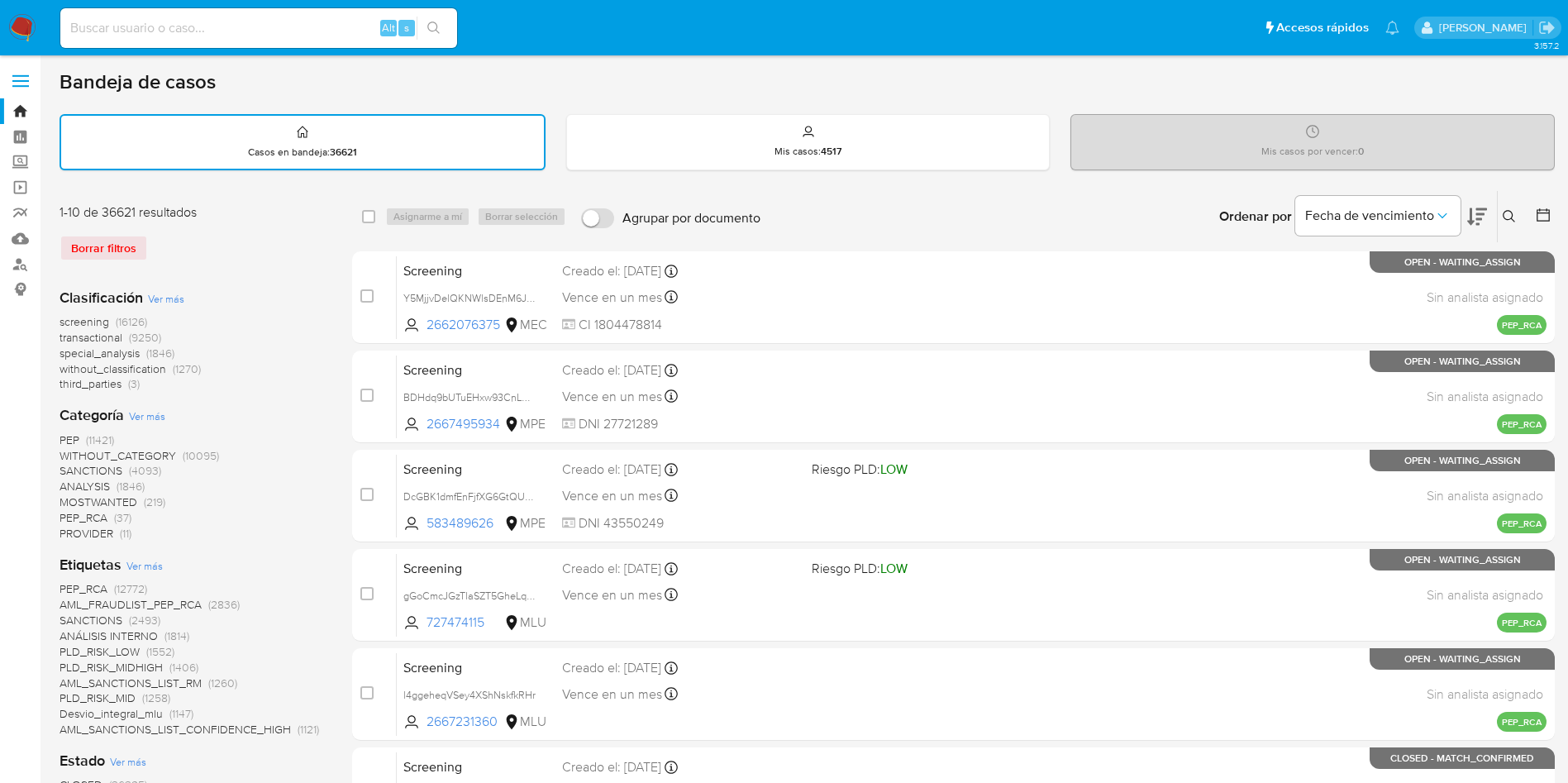
click at [1513, 219] on icon at bounding box center [1509, 216] width 13 height 13
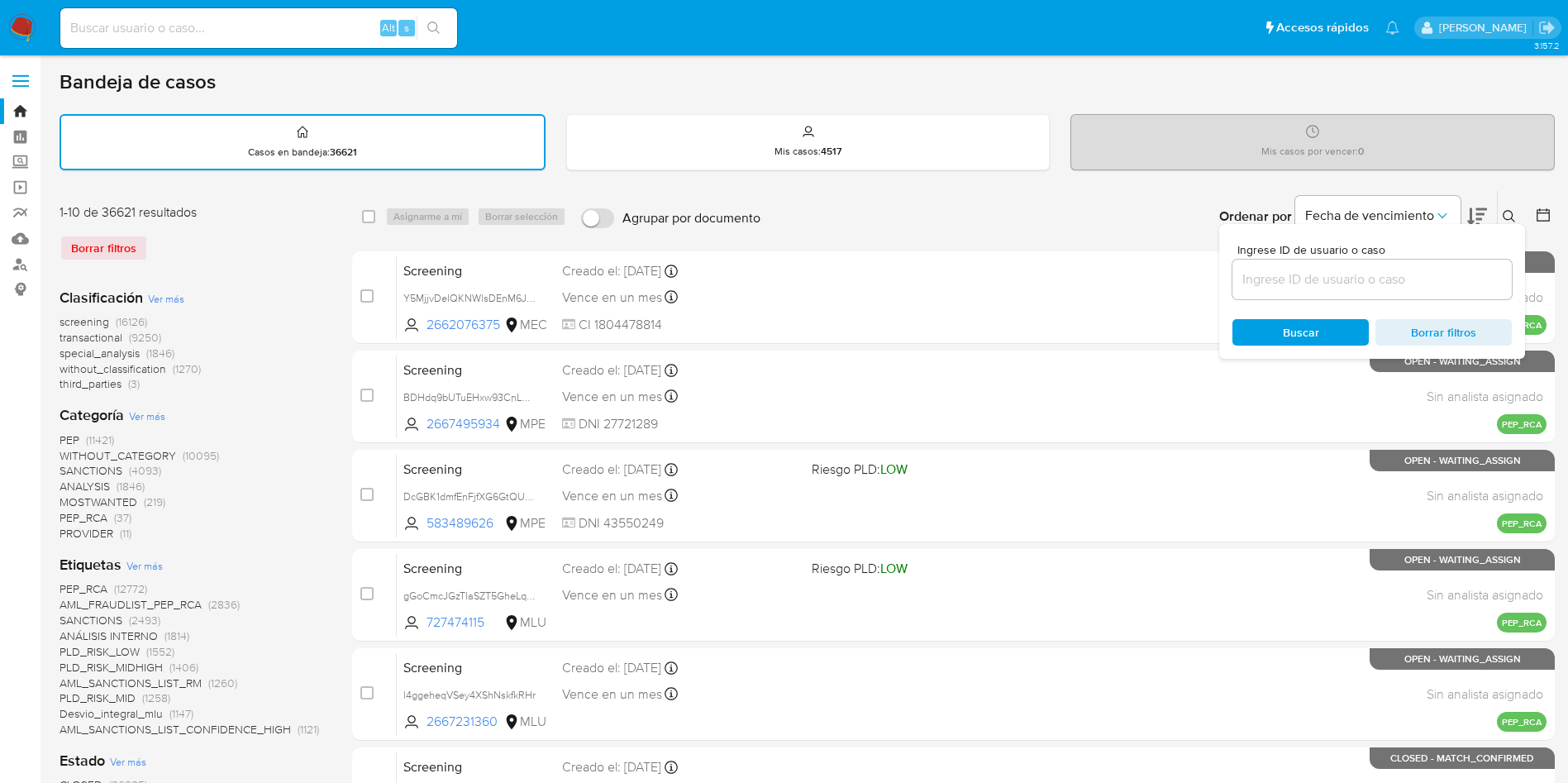
click at [1386, 275] on input at bounding box center [1372, 279] width 279 height 22
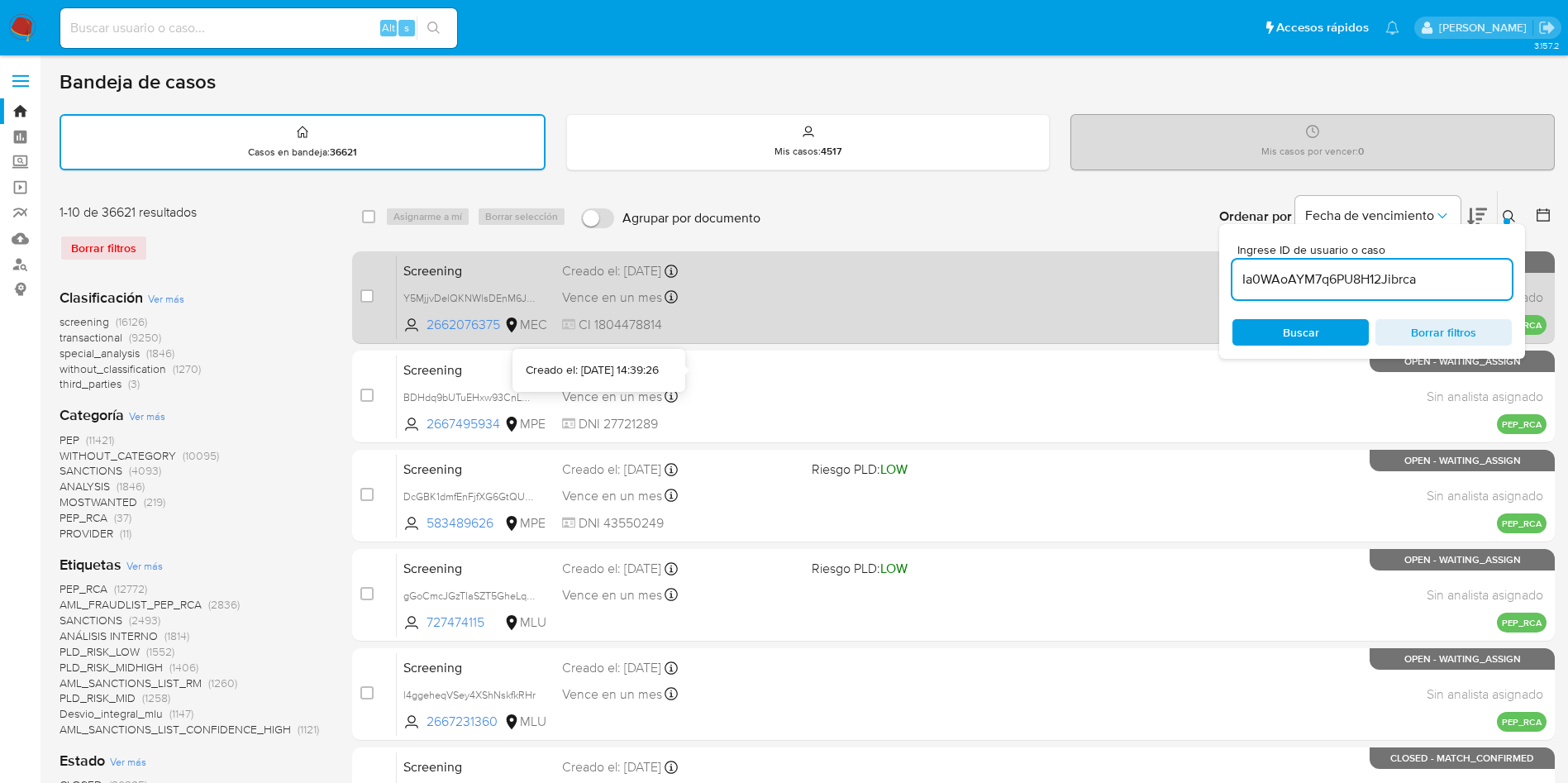
type input "Ia0WAoAYM7q6PU8H12Jibrca"
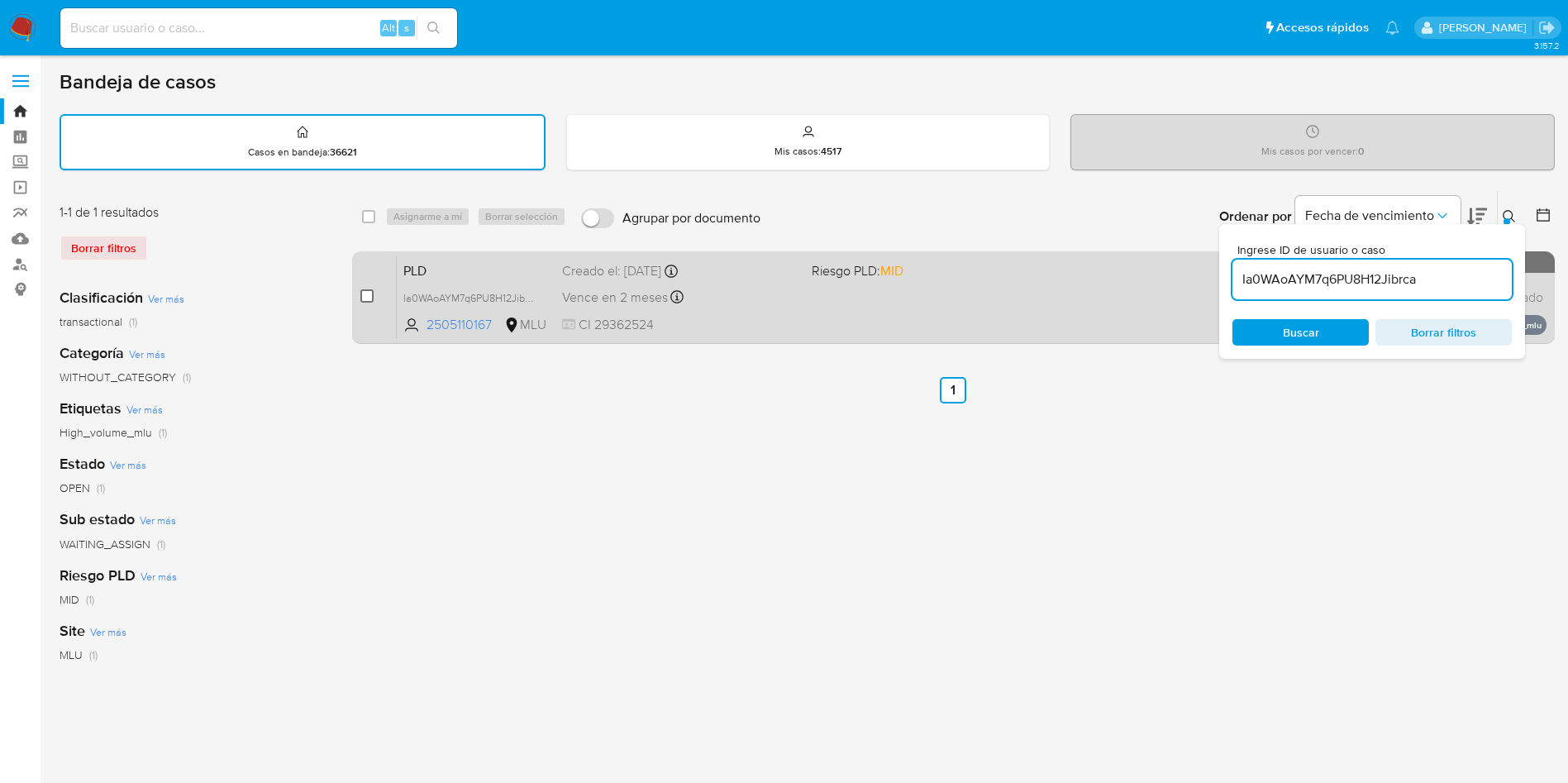
click at [367, 295] on input "checkbox" at bounding box center [366, 296] width 13 height 13
checkbox input "true"
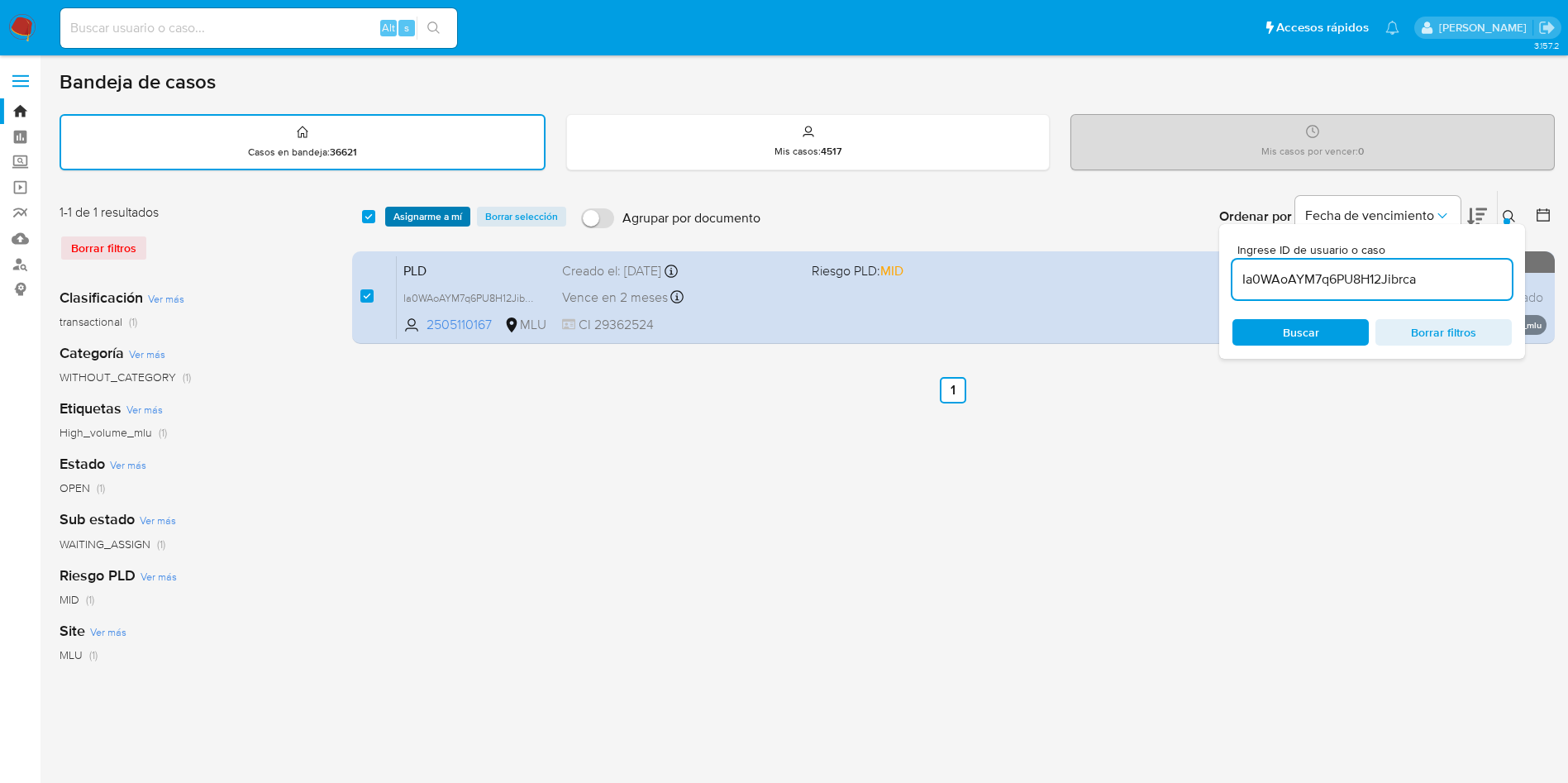
click at [441, 218] on span "Asignarme a mí" at bounding box center [427, 216] width 68 height 16
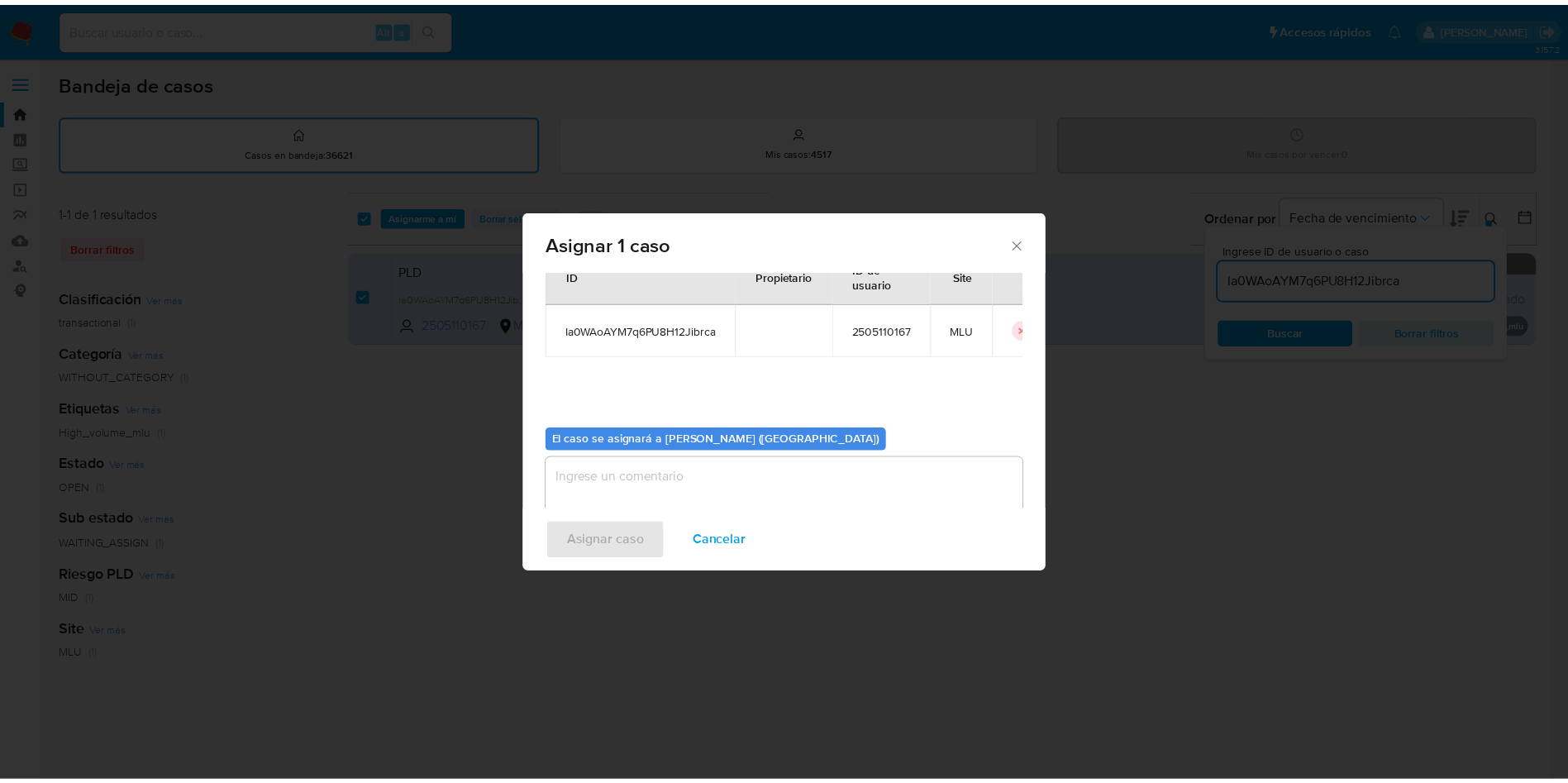
scroll to position [86, 0]
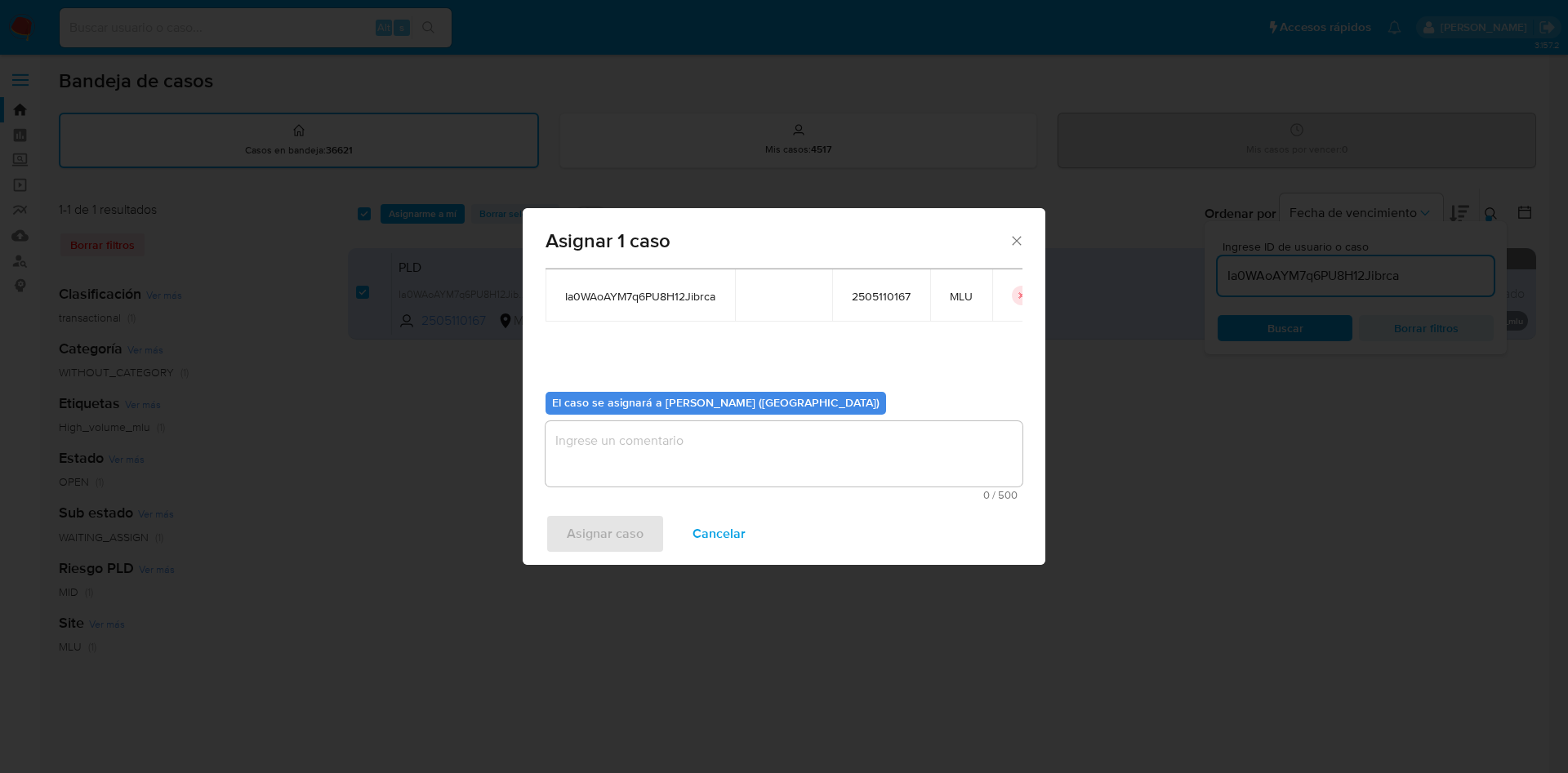
click at [616, 452] on textarea "assign-modal" at bounding box center [784, 454] width 477 height 66
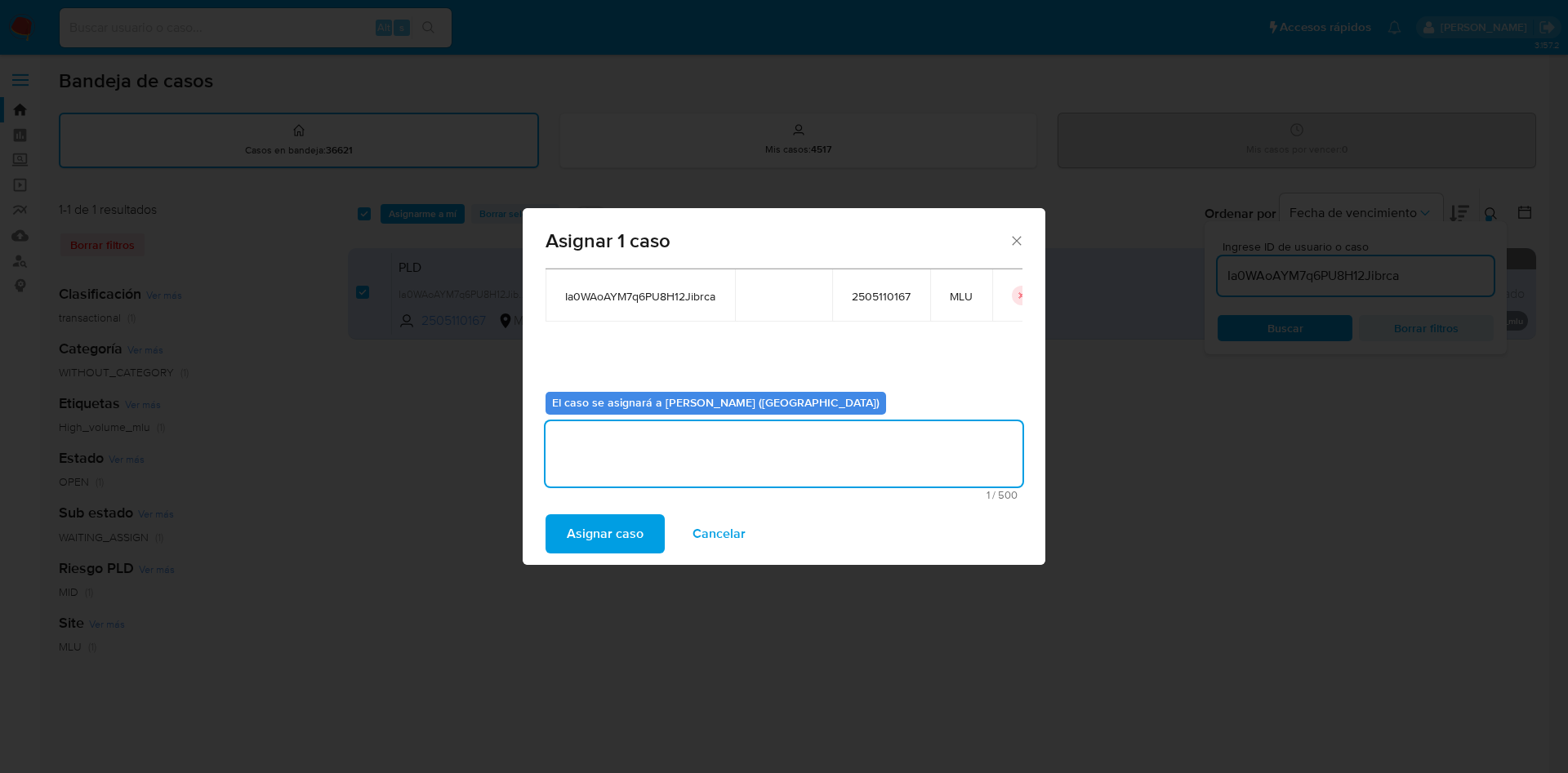
click at [603, 526] on span "Asignar caso" at bounding box center [605, 534] width 77 height 36
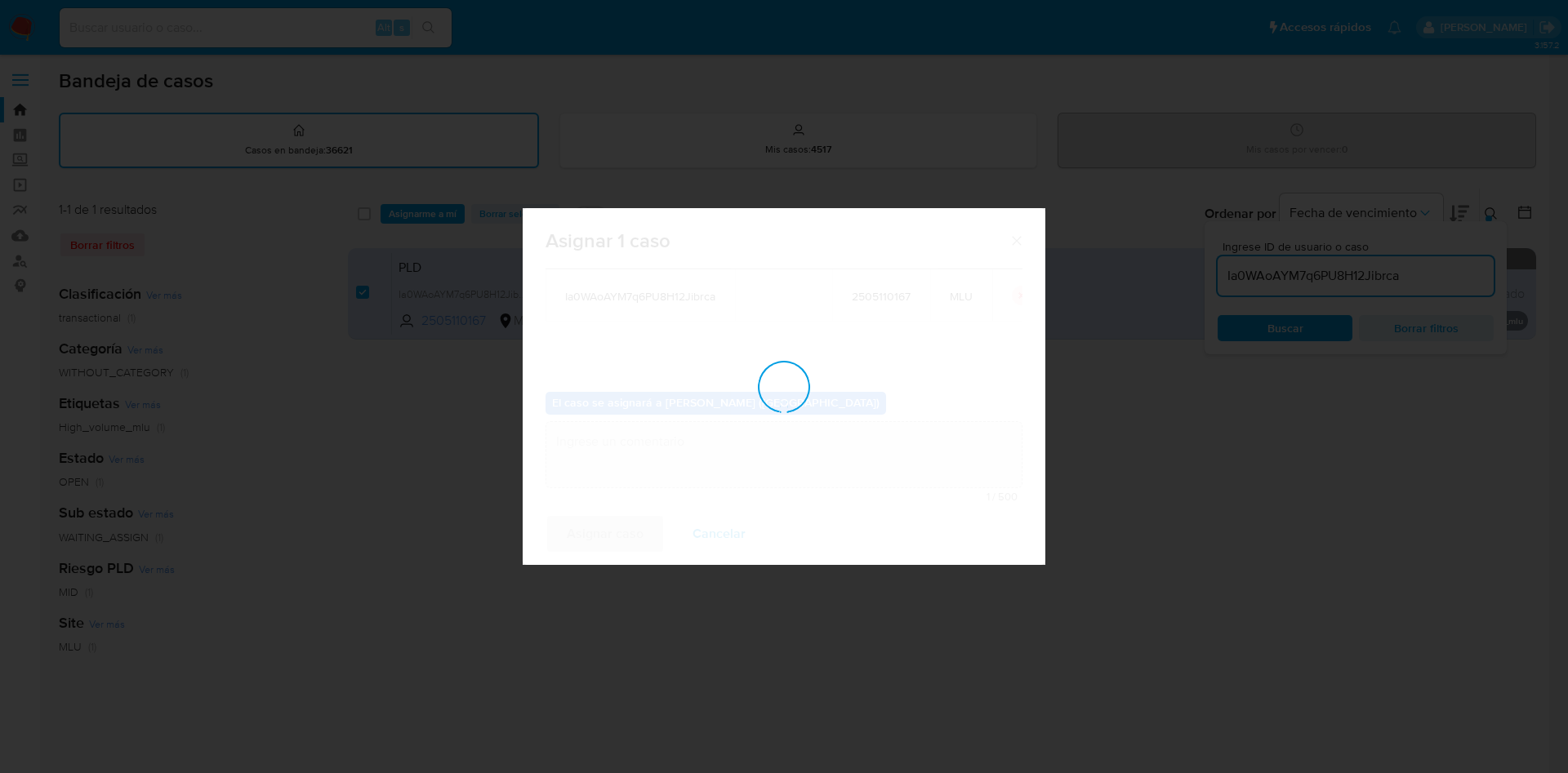
checkbox input "false"
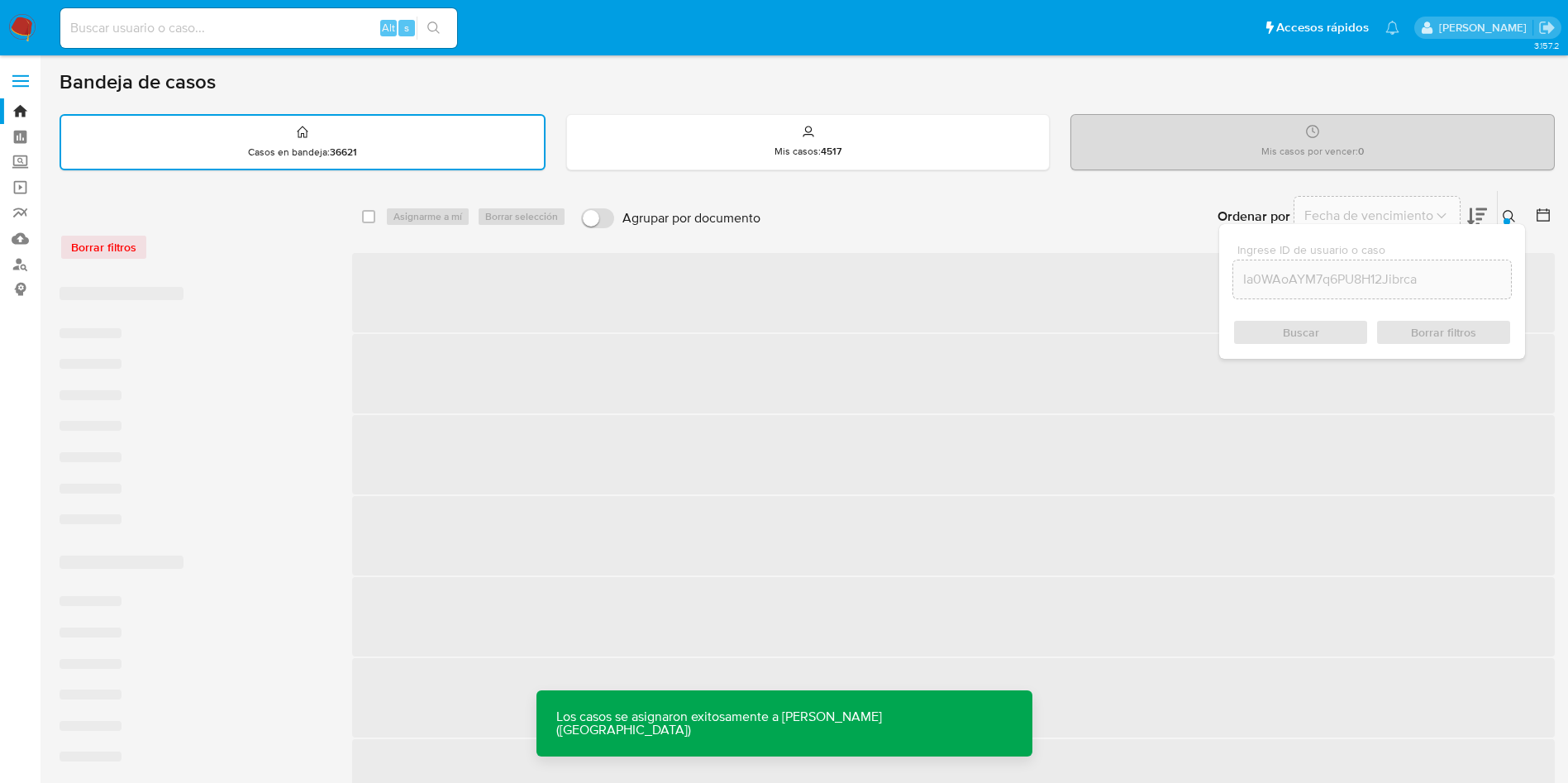
click at [327, 22] on input at bounding box center [258, 28] width 397 height 22
paste input "Ia0WAoAYM7q6PU8H12Jibrca"
type input "Ia0WAoAYM7q6PU8H12Jibrca"
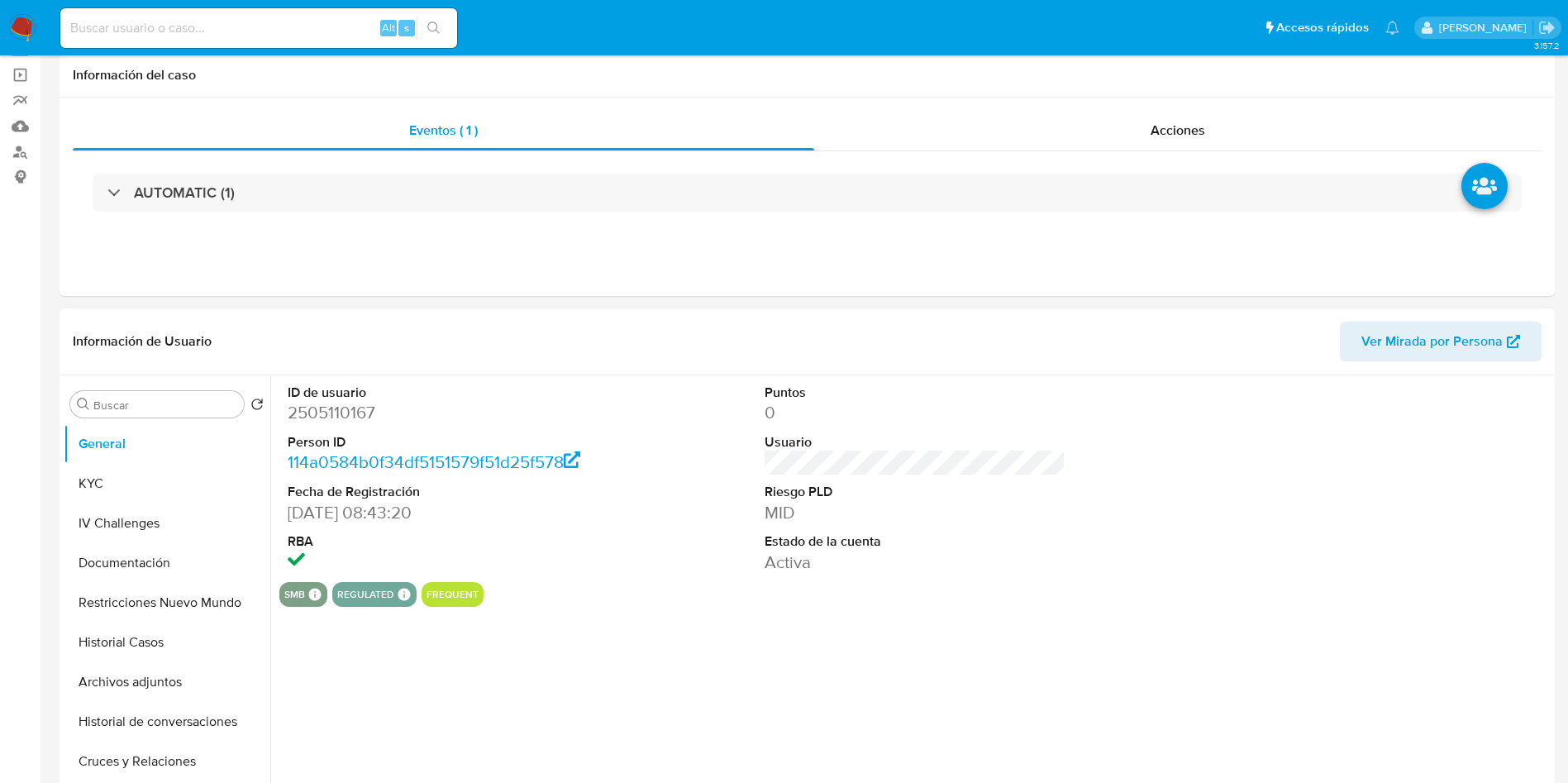
select select "10"
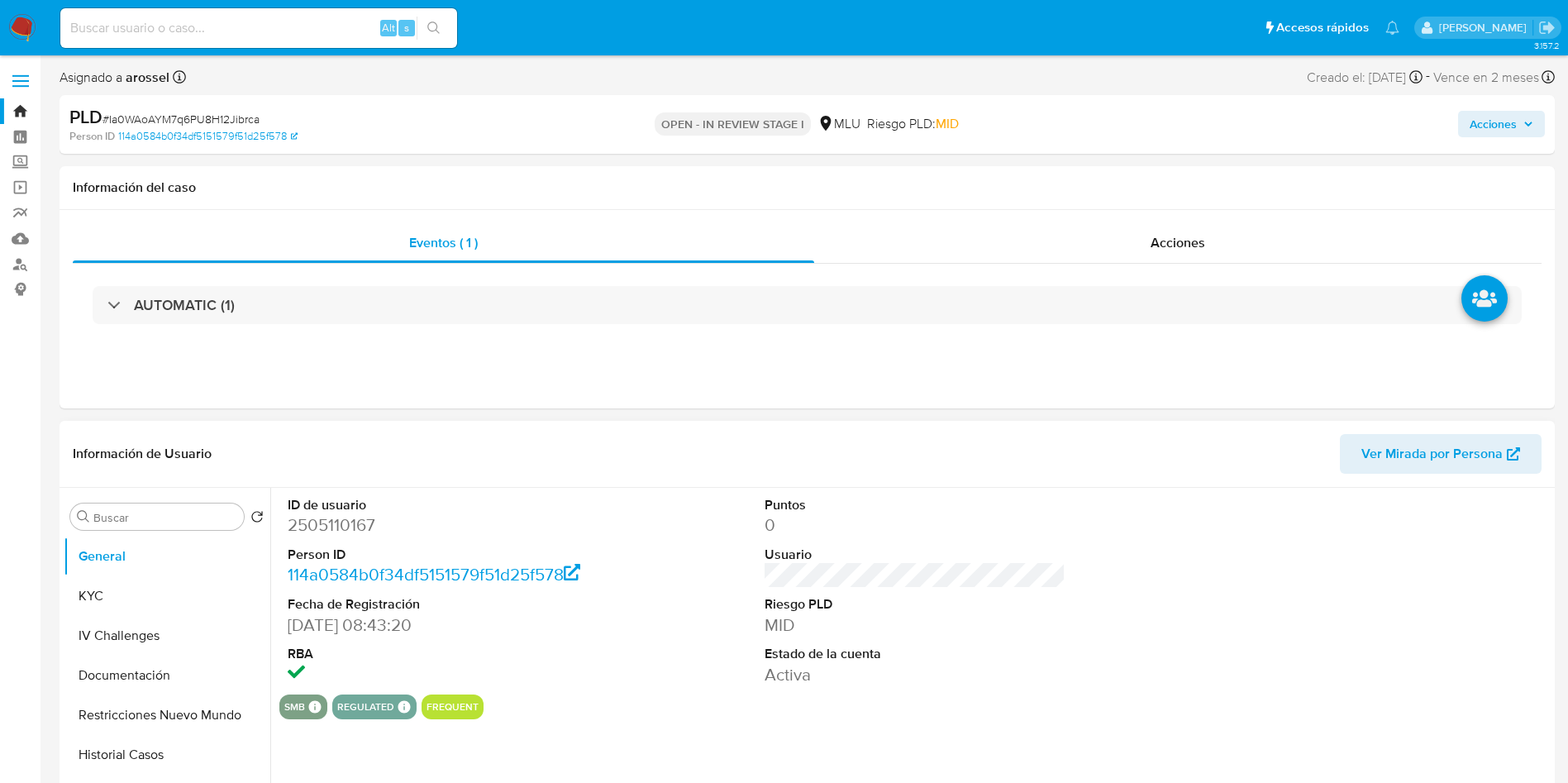
click at [1037, 555] on dt "Usuario" at bounding box center [915, 555] width 302 height 18
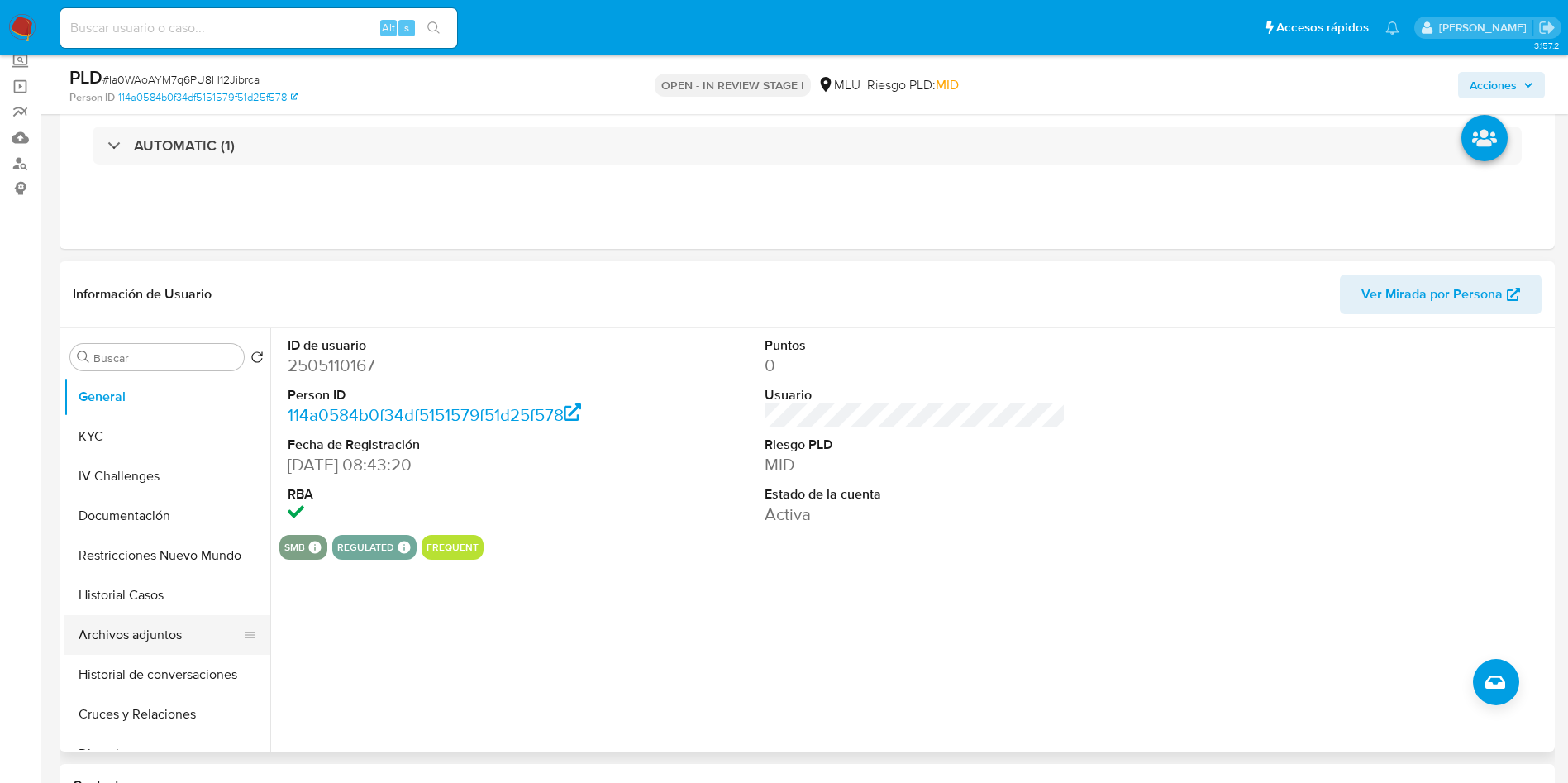
scroll to position [124, 0]
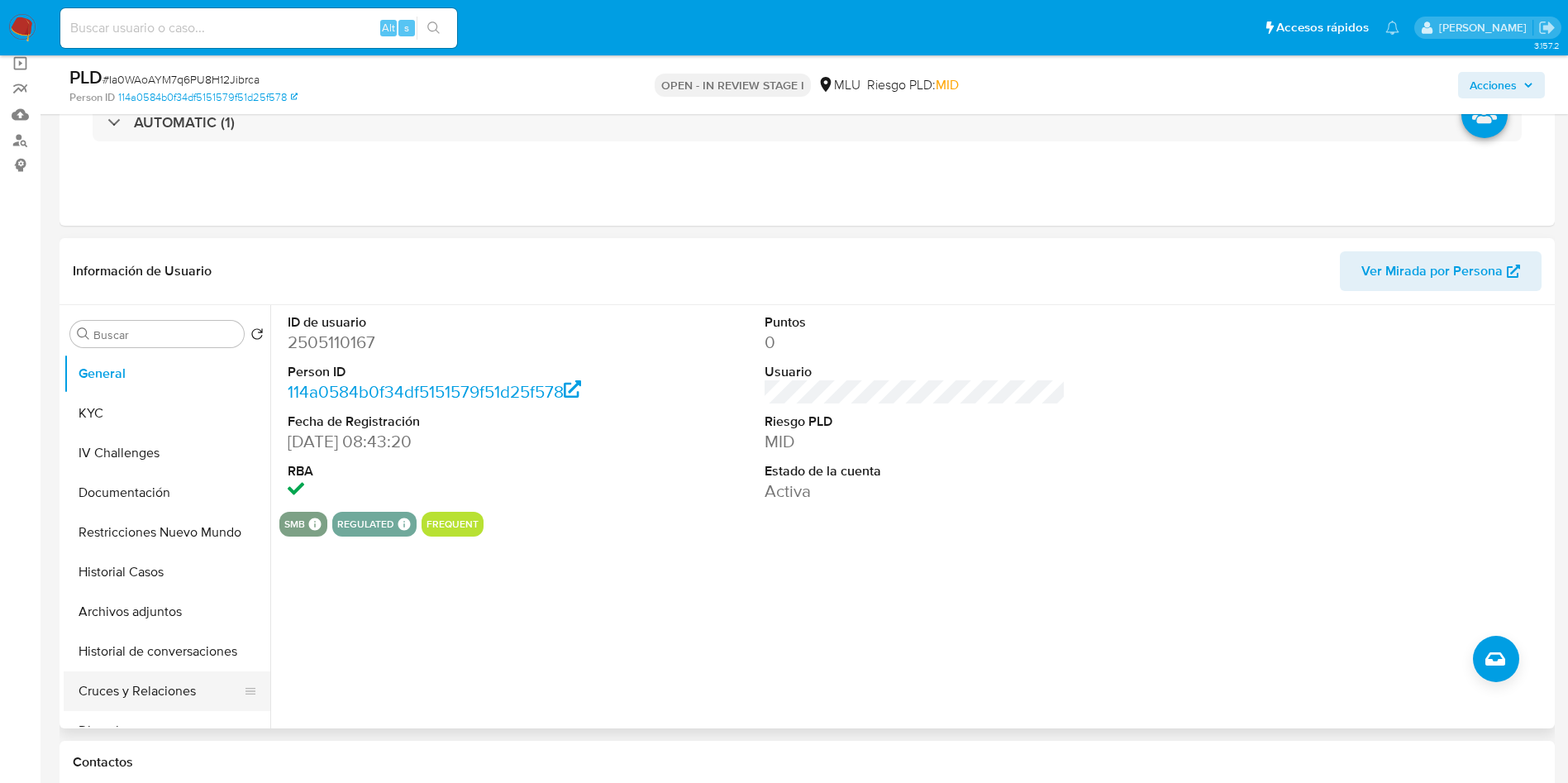
click at [150, 691] on button "Cruces y Relaciones" at bounding box center [161, 691] width 194 height 40
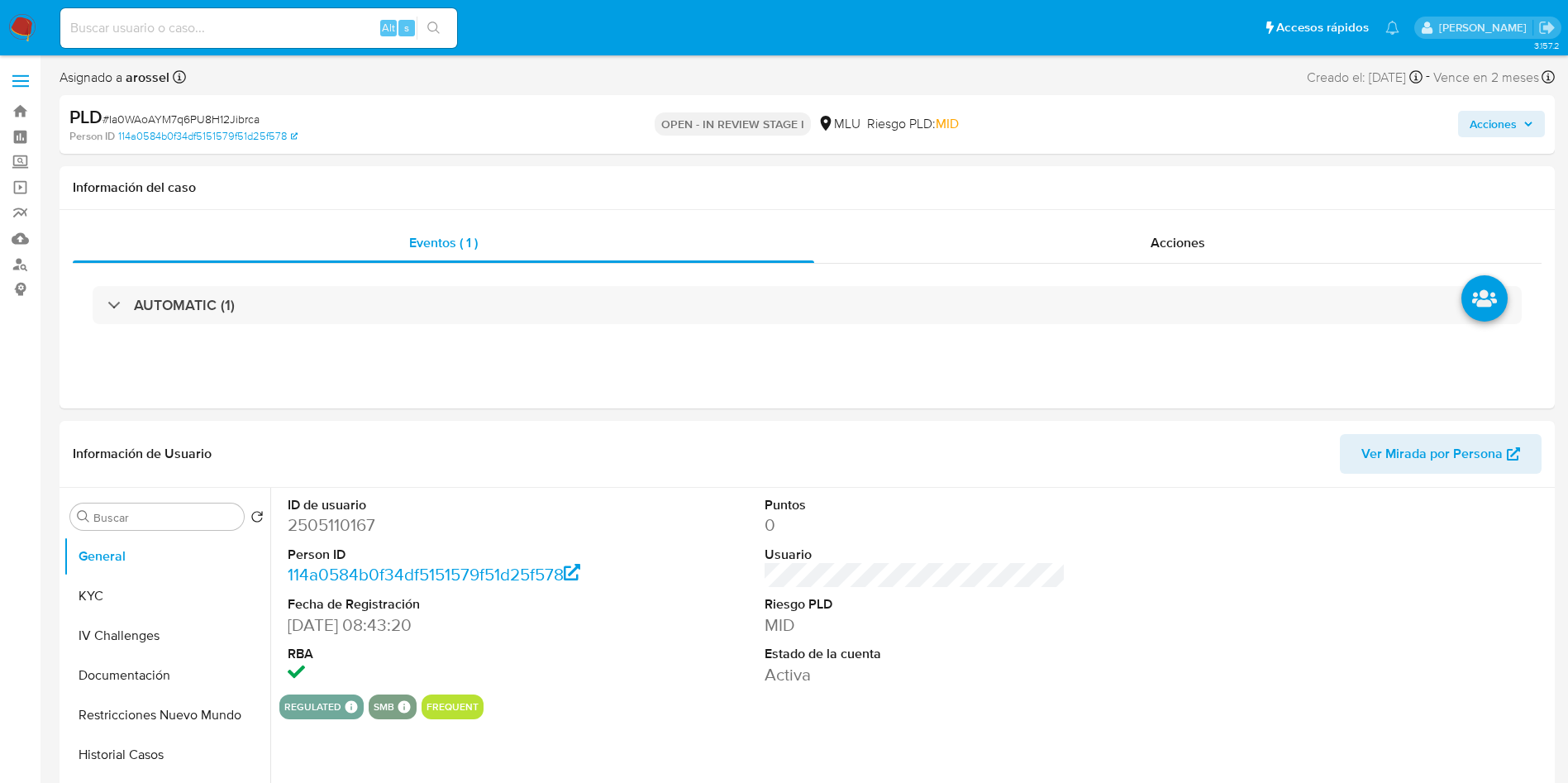
select select "10"
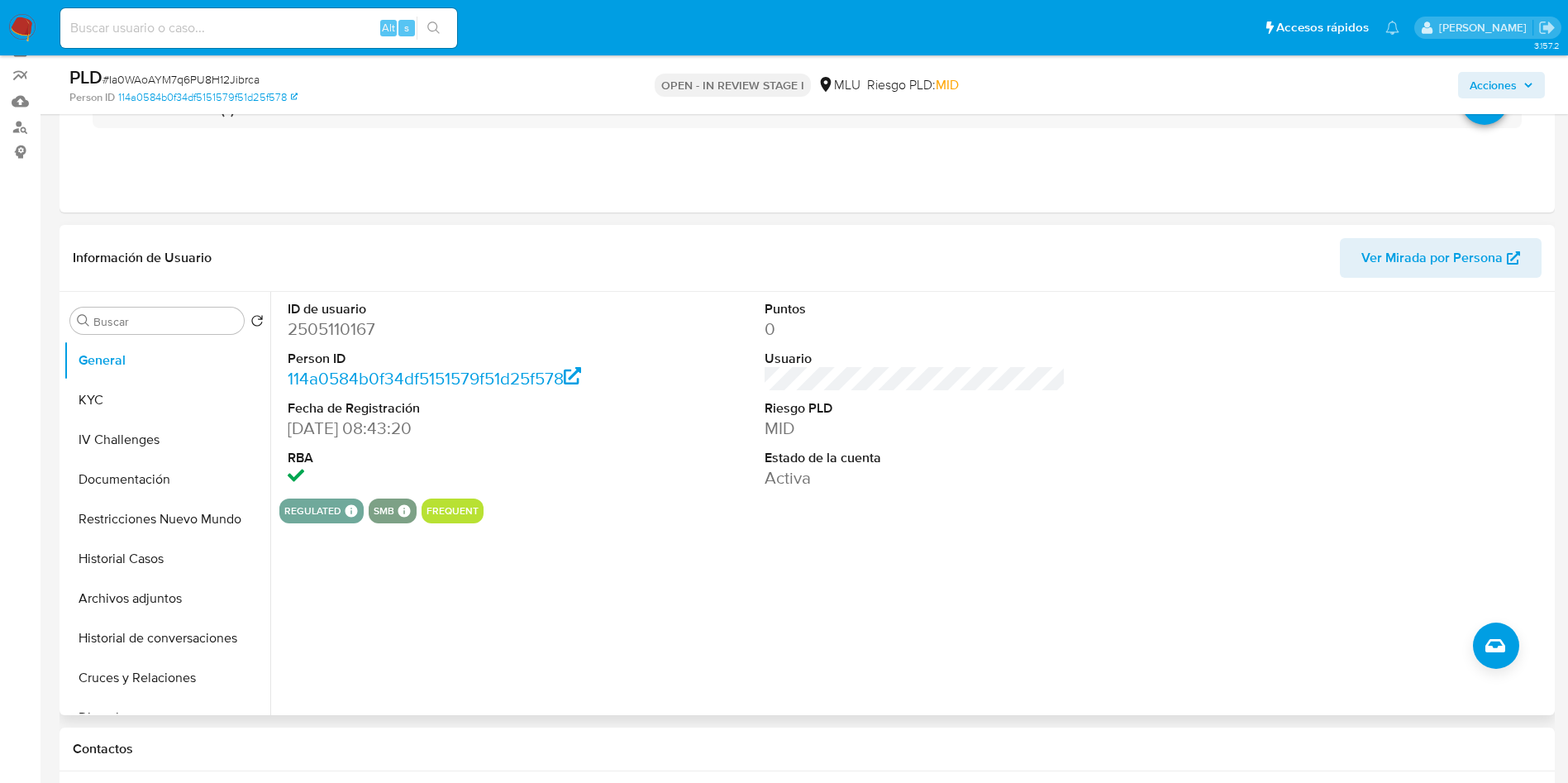
scroll to position [248, 0]
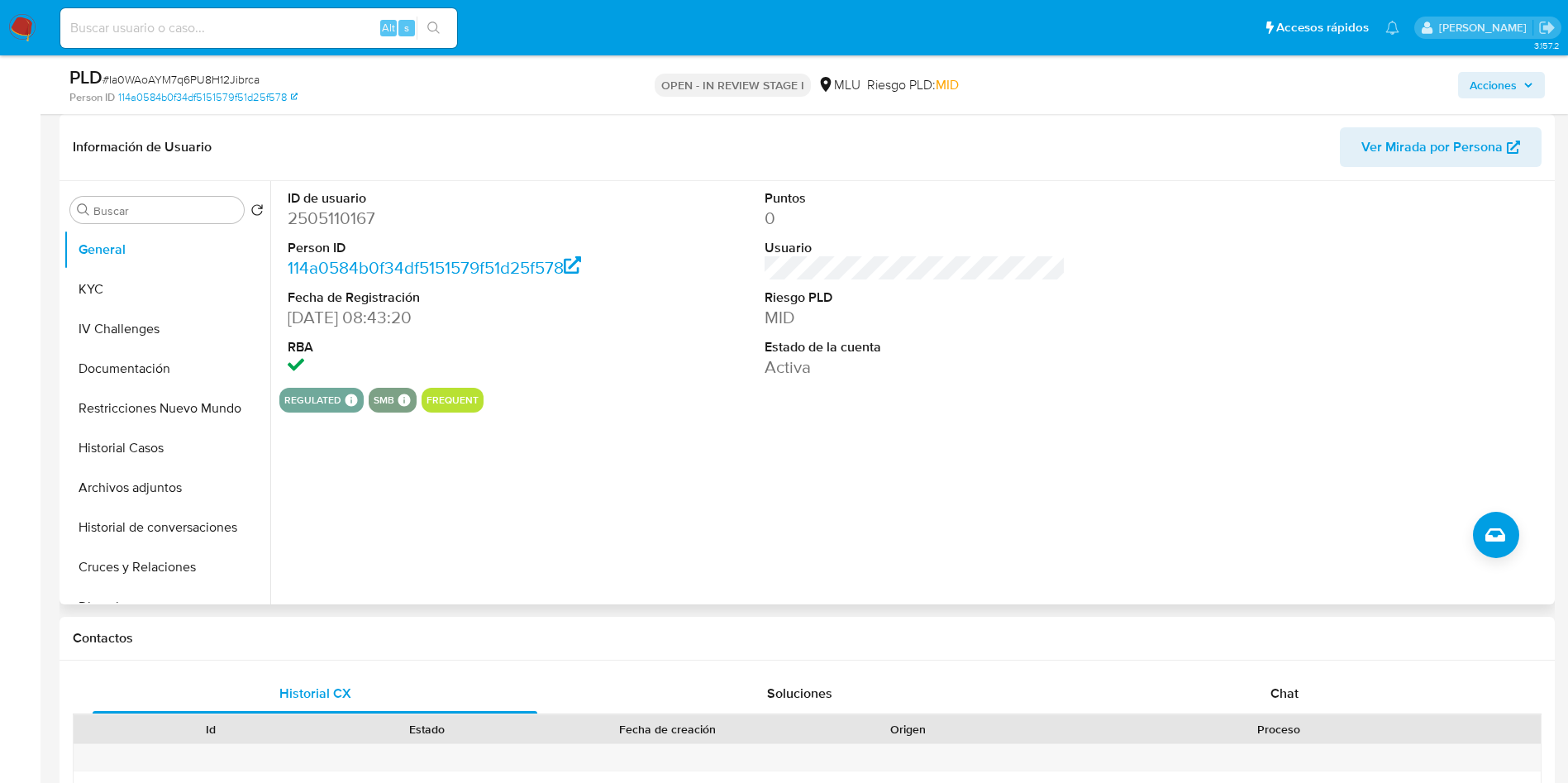
drag, startPoint x: 186, startPoint y: 568, endPoint x: 343, endPoint y: 533, distance: 160.9
click at [186, 569] on button "Cruces y Relaciones" at bounding box center [167, 567] width 206 height 40
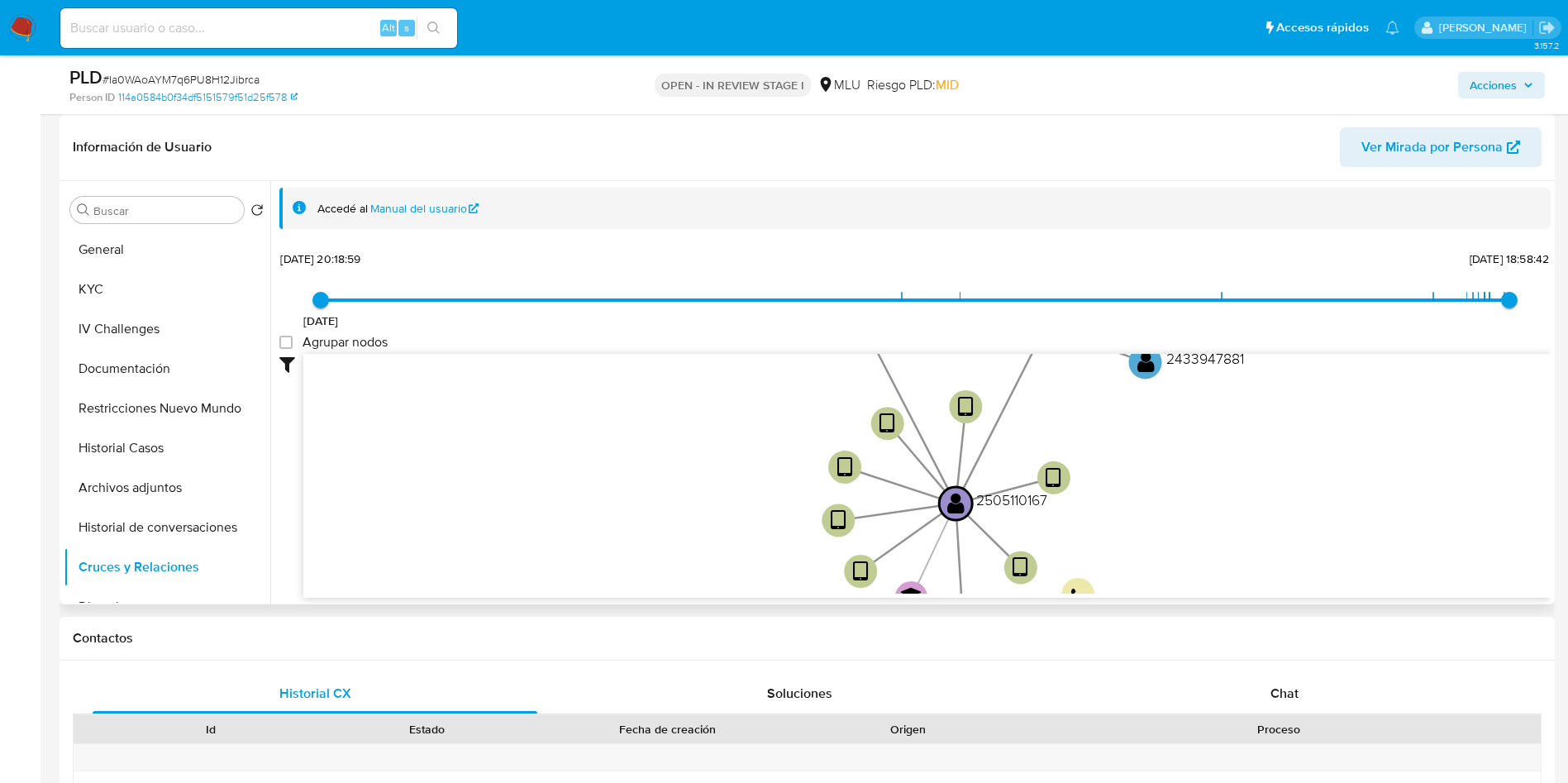
scroll to position [246, 0]
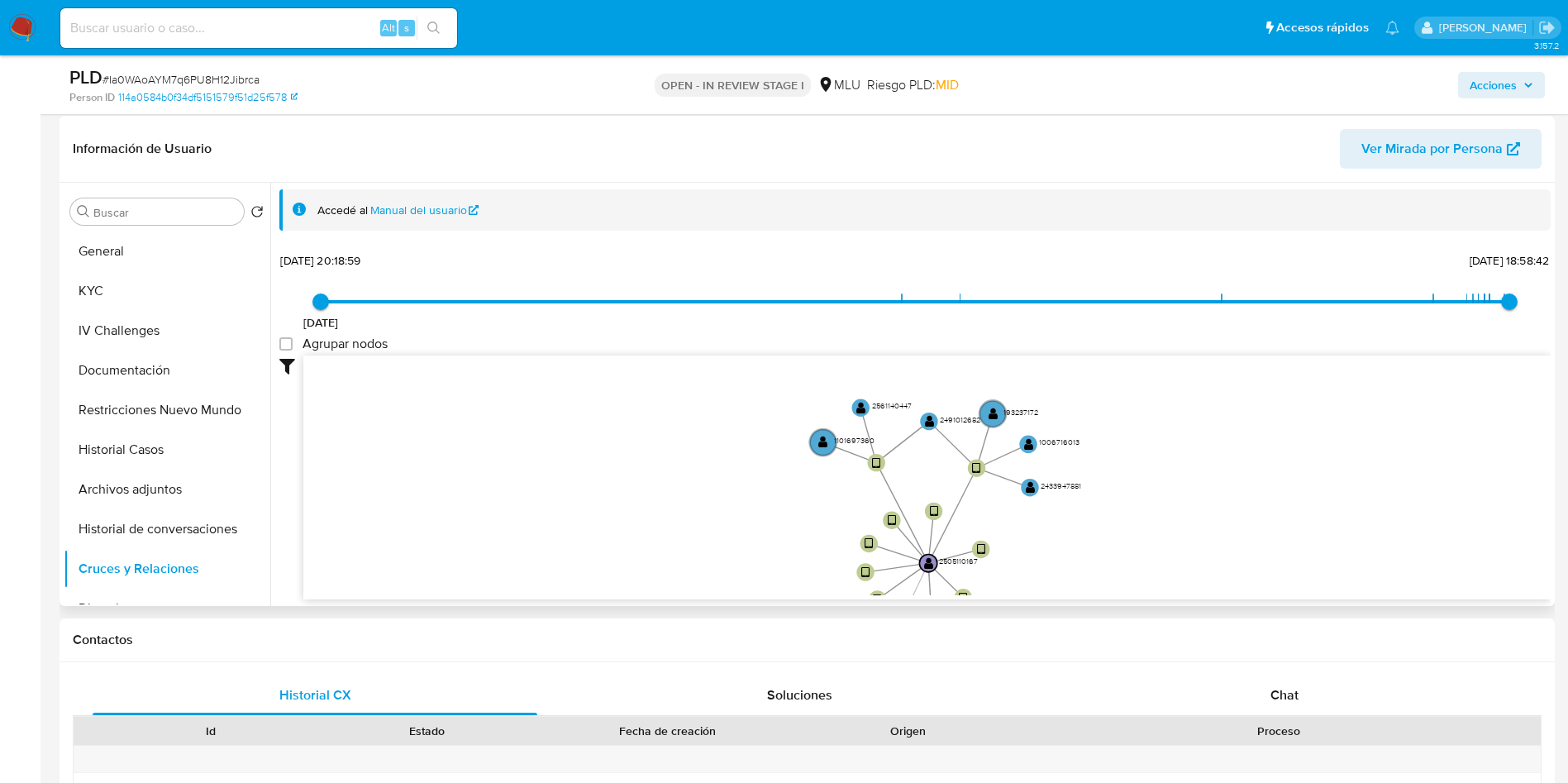
drag, startPoint x: 1159, startPoint y: 437, endPoint x: 1103, endPoint y: 528, distance: 106.9
click at [1105, 530] on icon "device-68557b5bcd35c81ec825034c  user-2505110167  2505110167 device-685558da2…" at bounding box center [927, 475] width 1247 height 240
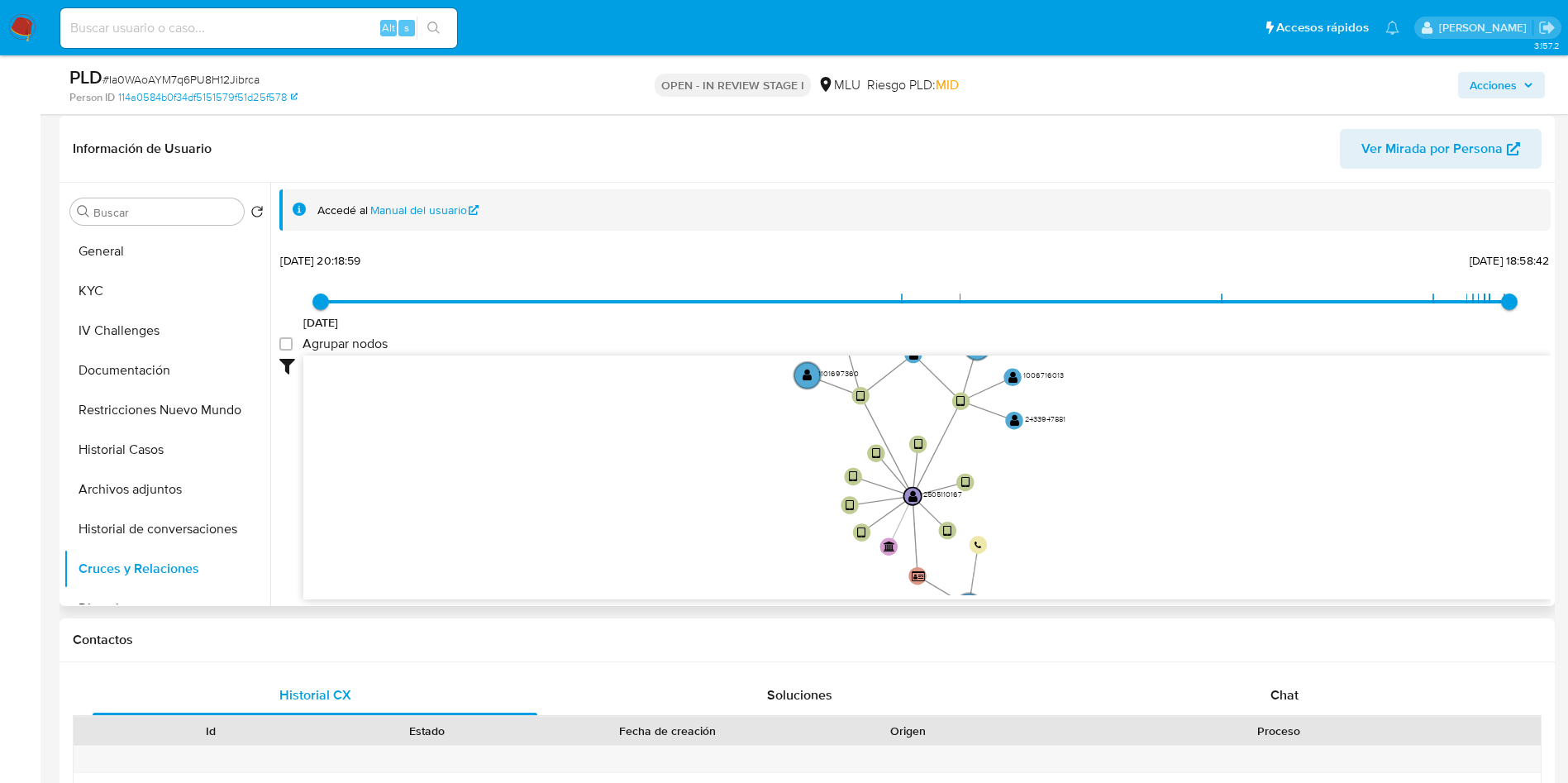
drag, startPoint x: 1098, startPoint y: 524, endPoint x: 1078, endPoint y: 434, distance: 92.2
click at [1078, 434] on icon "device-68557b5bcd35c81ec825034c  user-2505110167  2505110167 device-685558da2…" at bounding box center [927, 475] width 1247 height 240
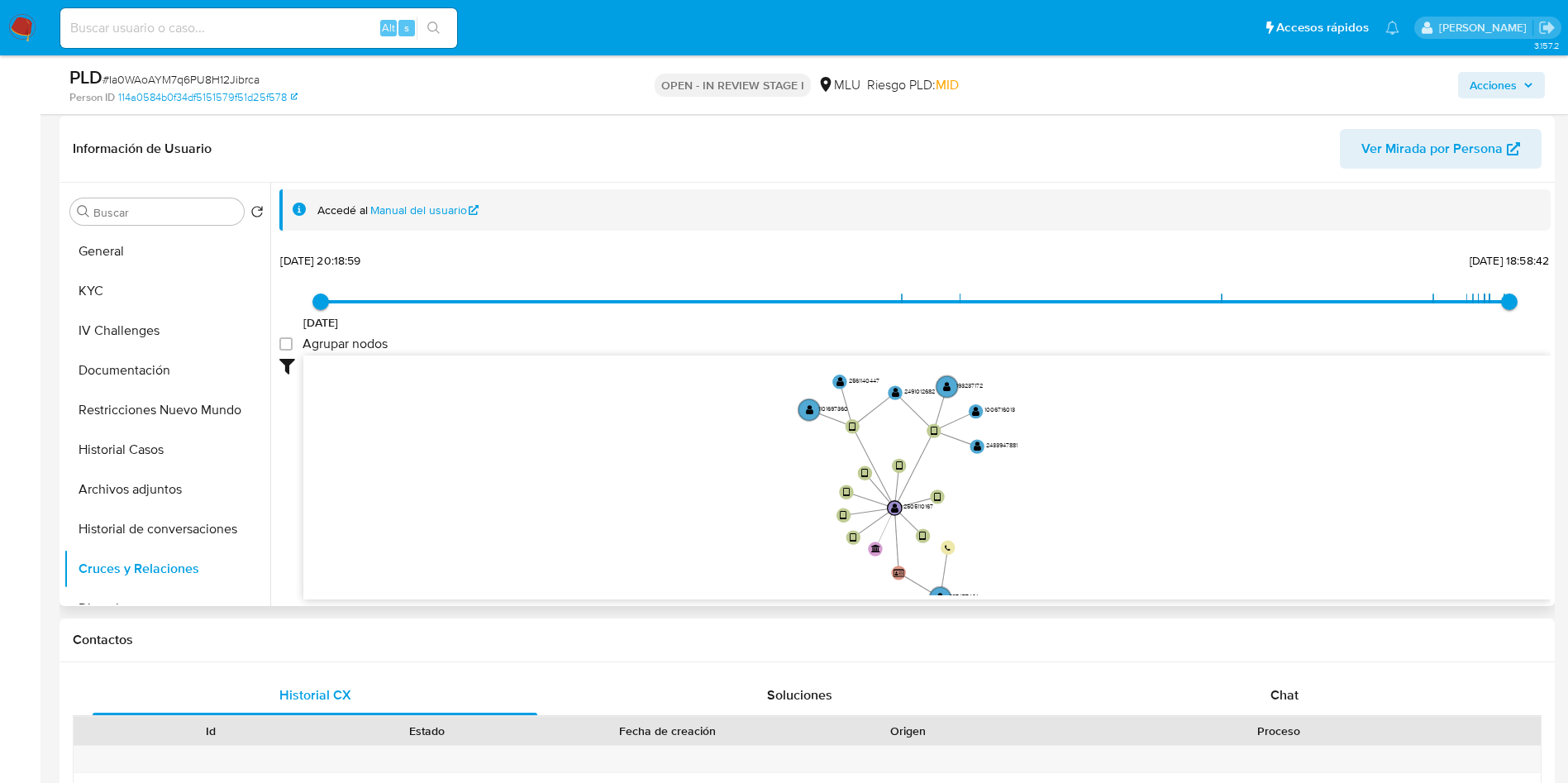
drag, startPoint x: 1080, startPoint y: 471, endPoint x: 1033, endPoint y: 506, distance: 58.6
click at [1033, 506] on icon "device-68557b5bcd35c81ec825034c  user-2505110167  2505110167 device-685558da2…" at bounding box center [927, 475] width 1247 height 240
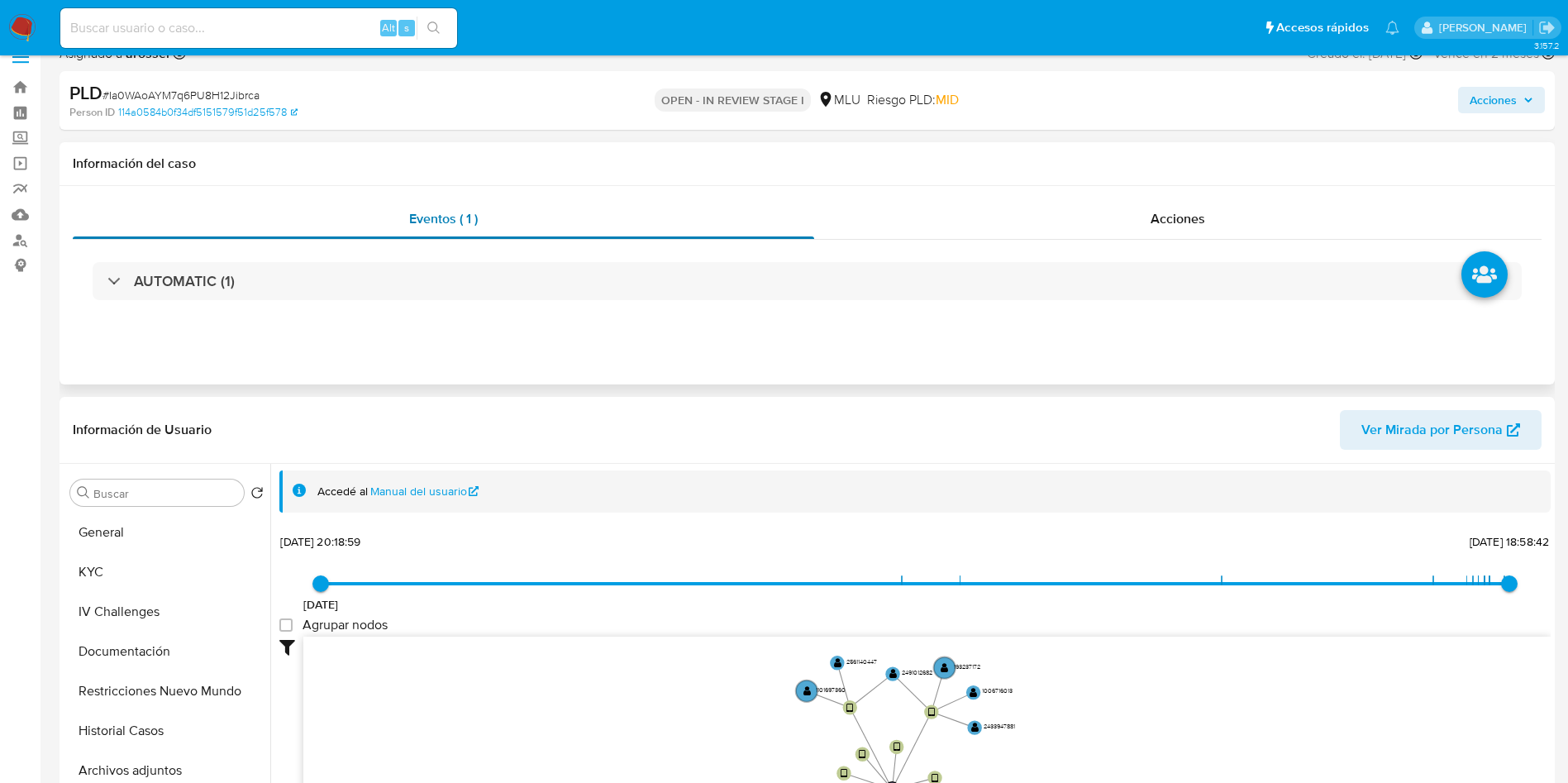
scroll to position [0, 0]
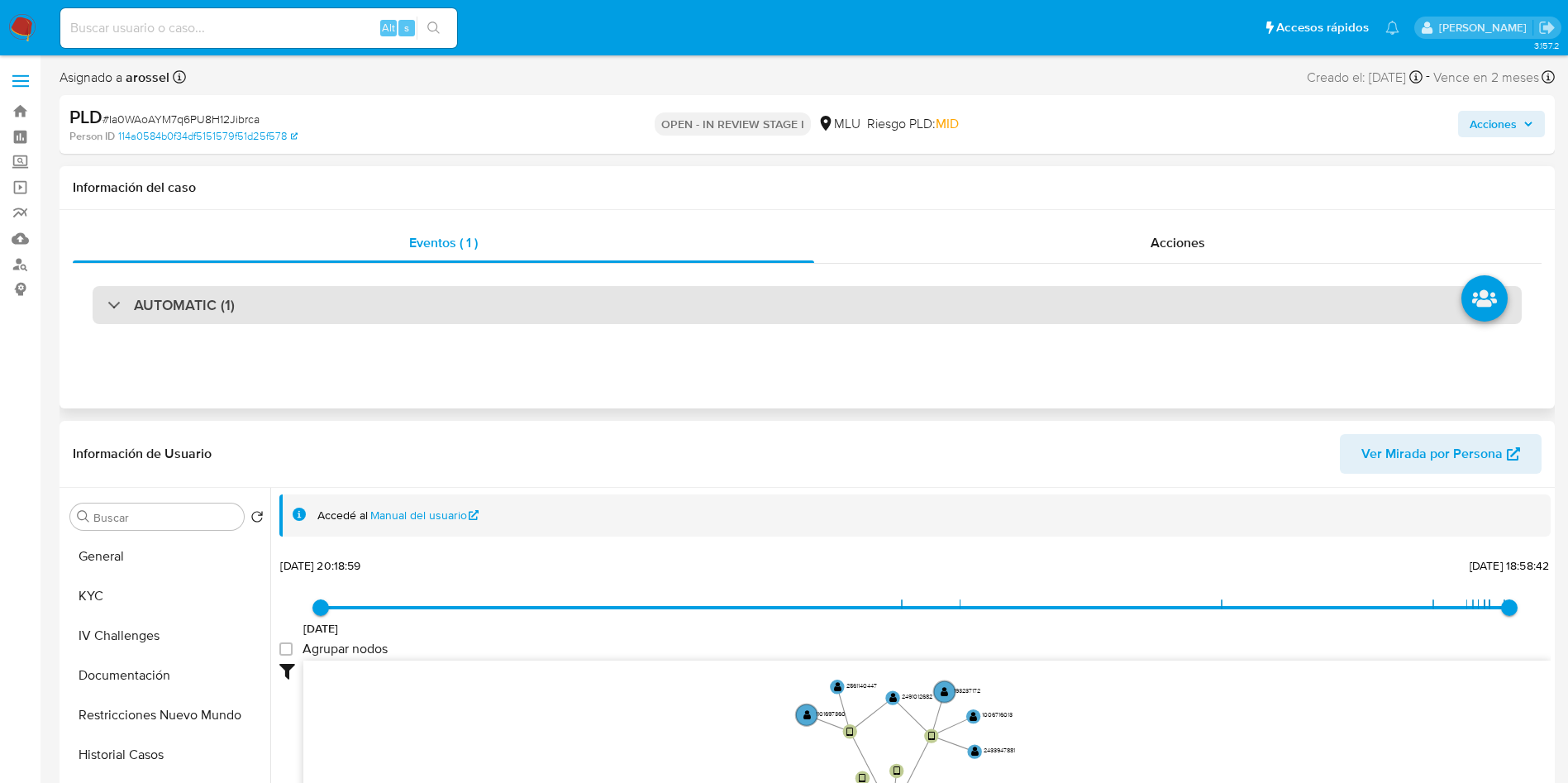
click at [257, 305] on div "AUTOMATIC (1)" at bounding box center [807, 305] width 1430 height 38
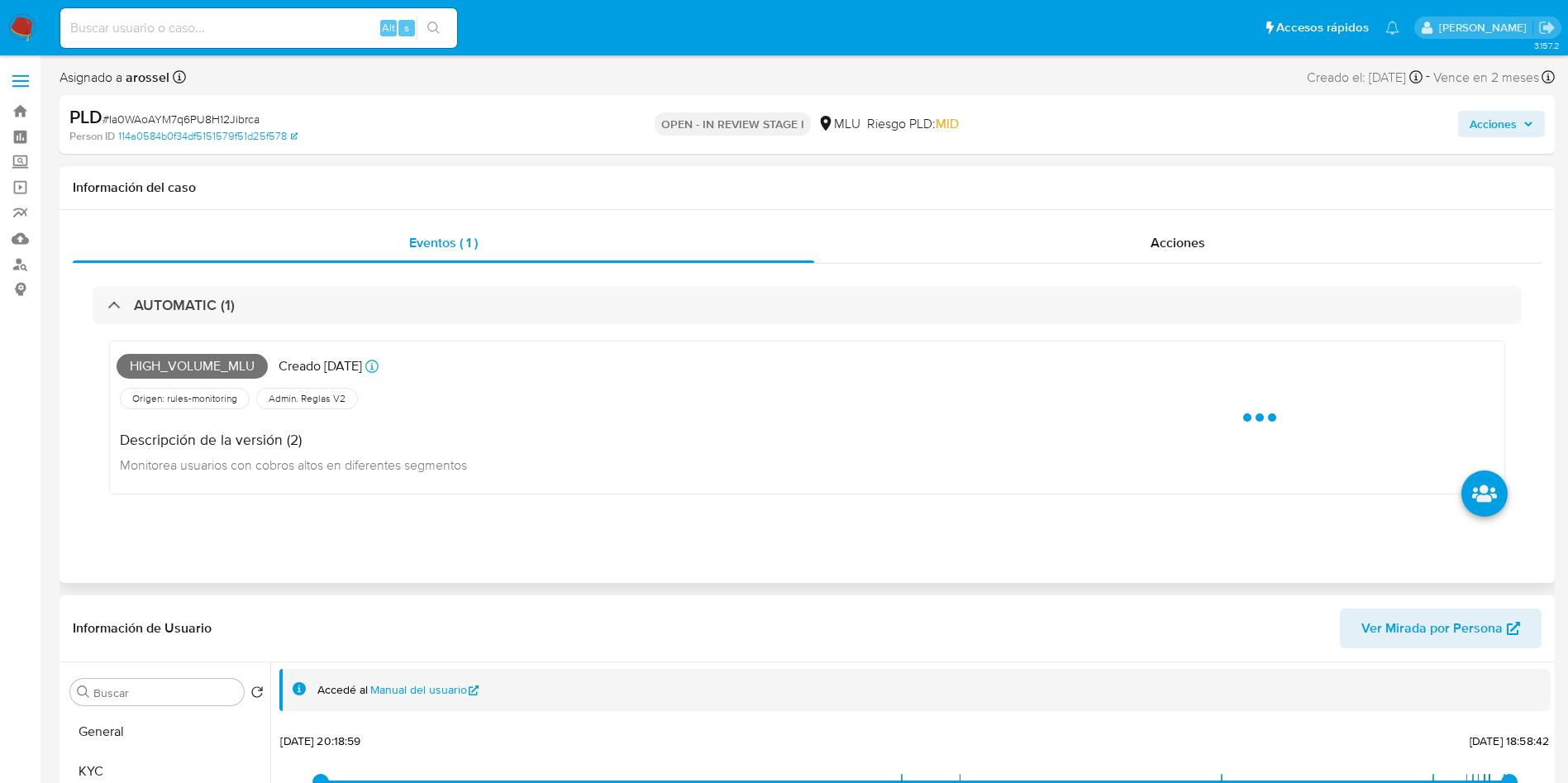
click at [200, 360] on span "High_volume_mlu" at bounding box center [192, 366] width 151 height 25
copy span "High_volume_mlu"
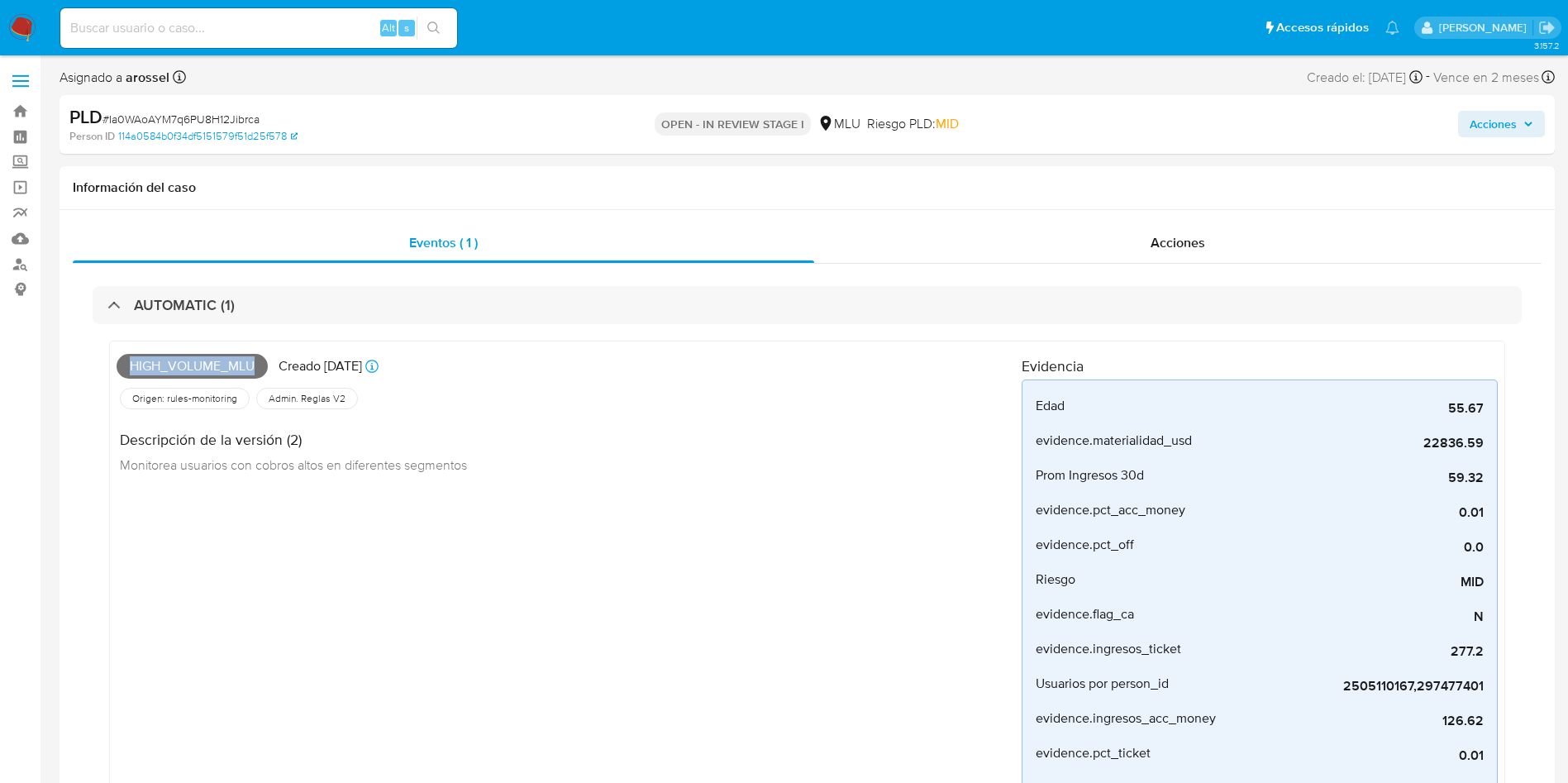
scroll to position [621, 0]
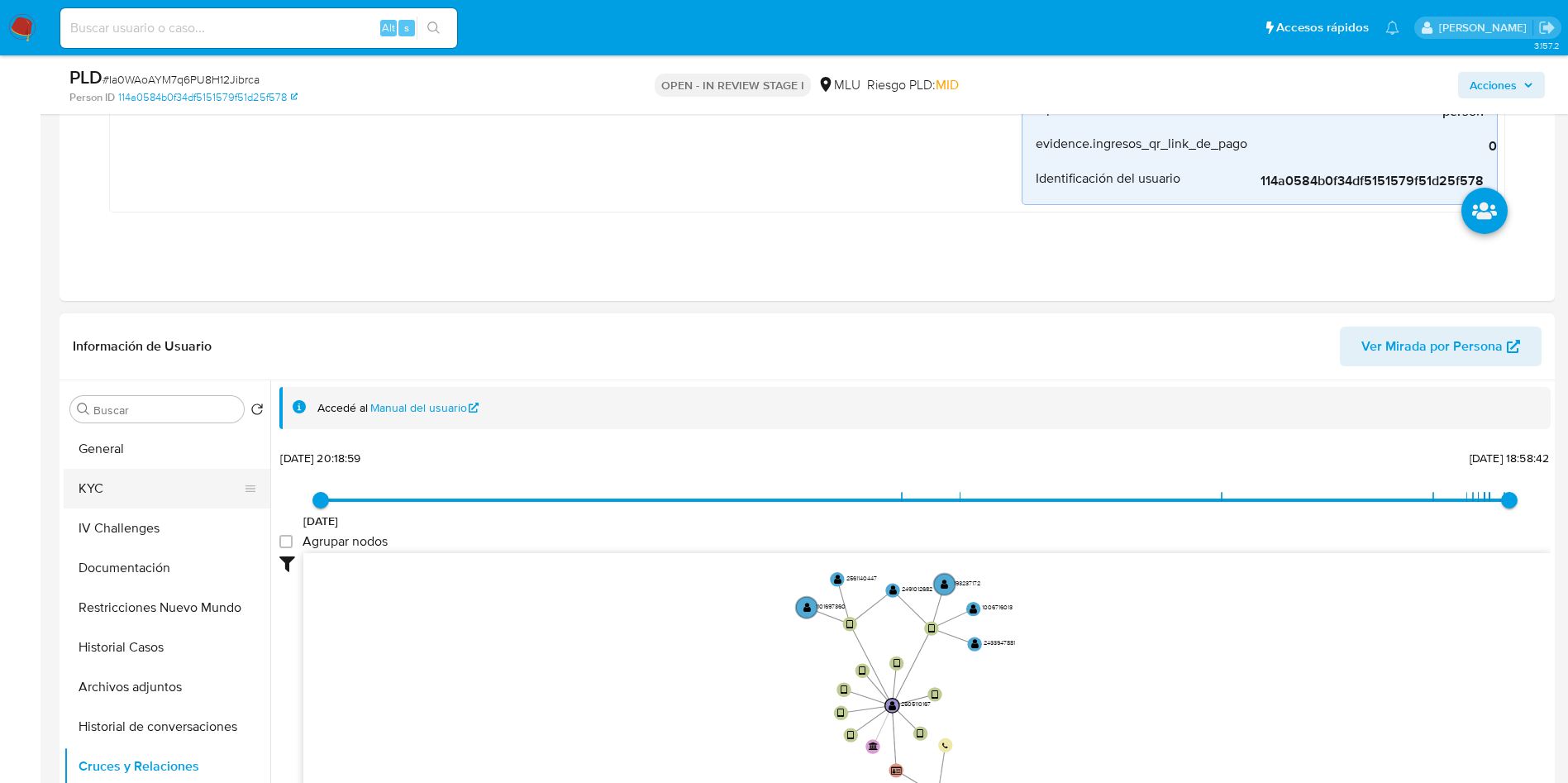
click at [148, 445] on button "General" at bounding box center [167, 449] width 206 height 40
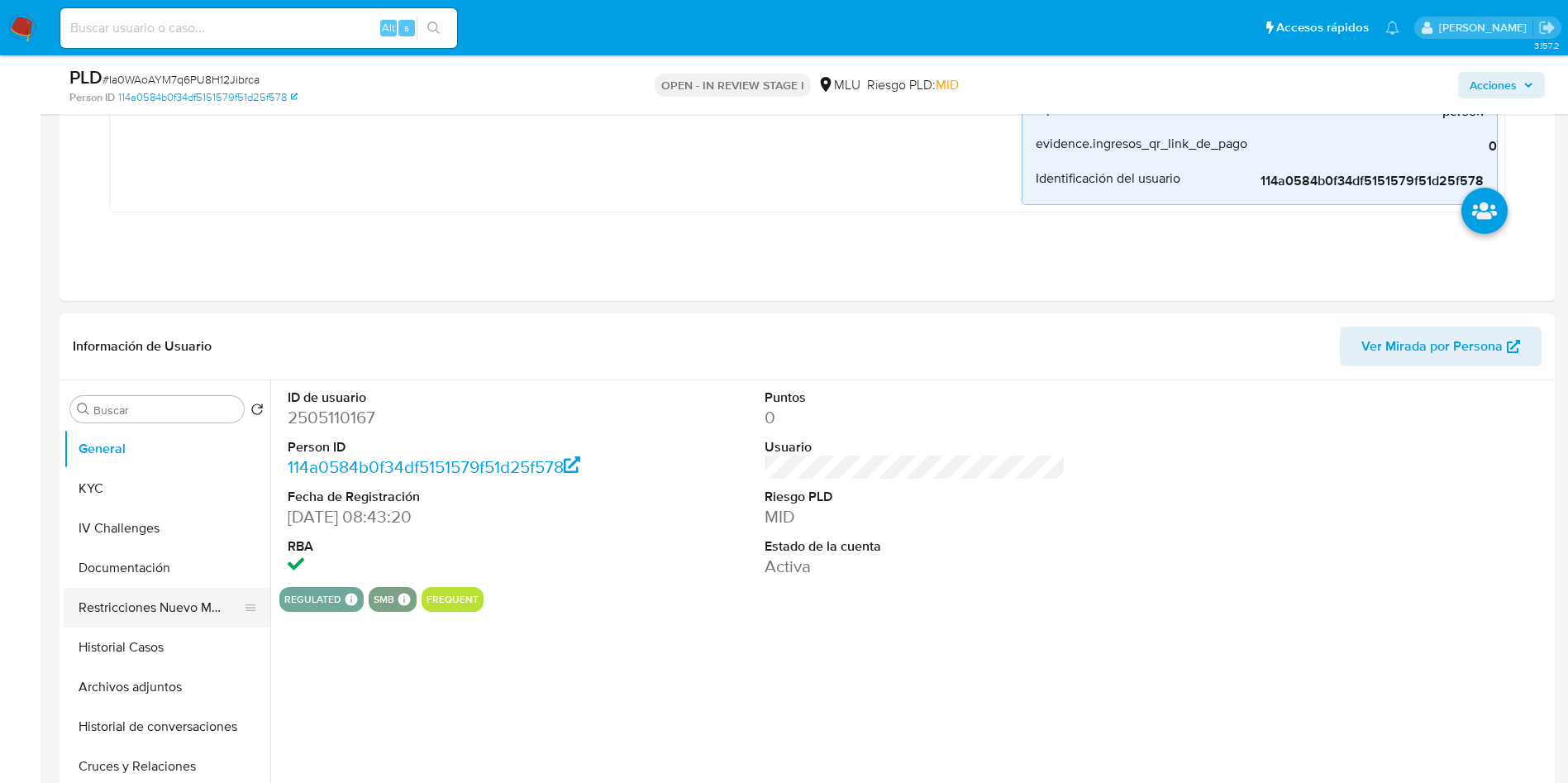
click at [147, 624] on button "Restricciones Nuevo Mundo" at bounding box center [161, 608] width 194 height 40
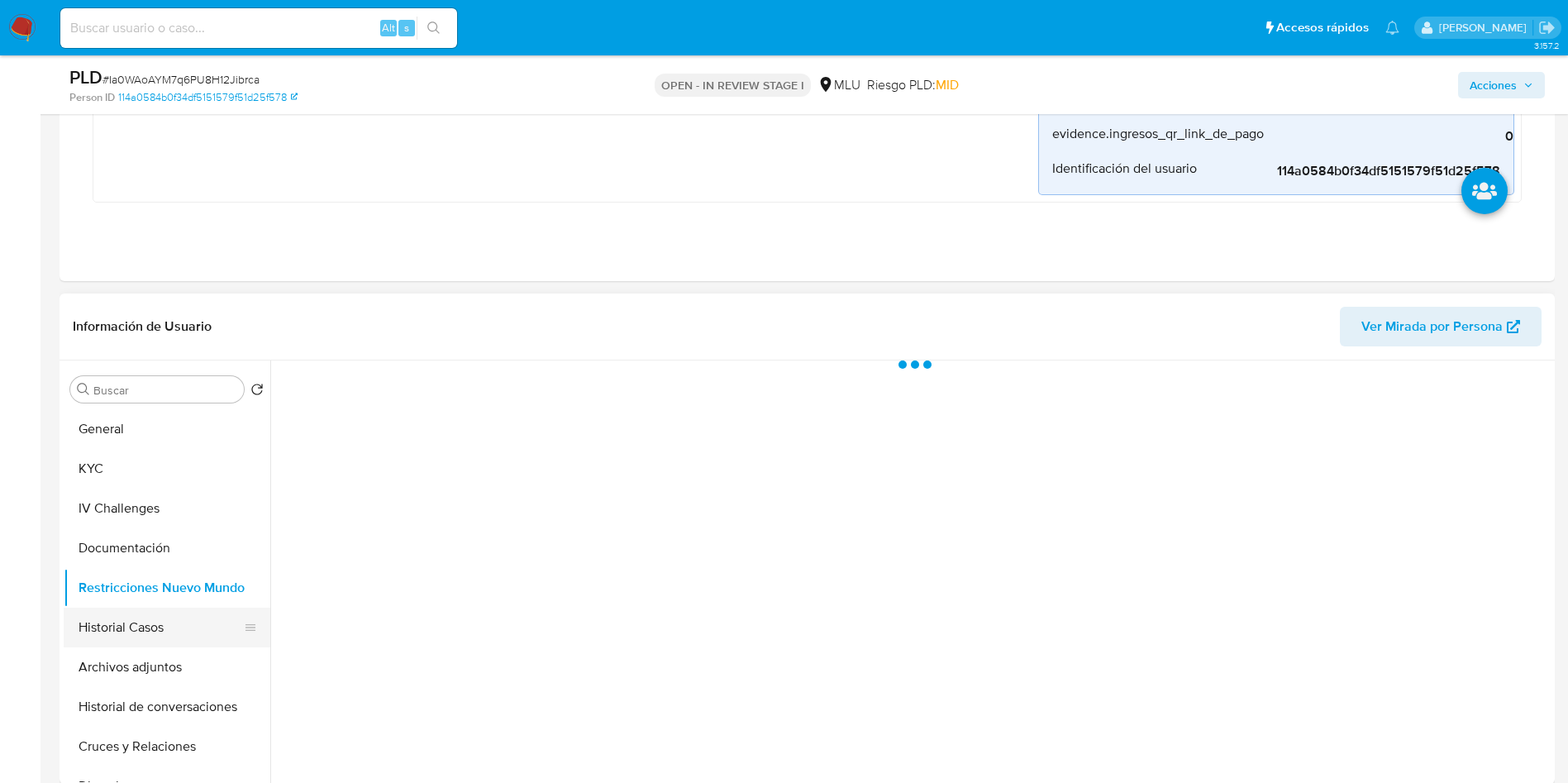
click at [156, 639] on button "Historial Casos" at bounding box center [161, 627] width 194 height 40
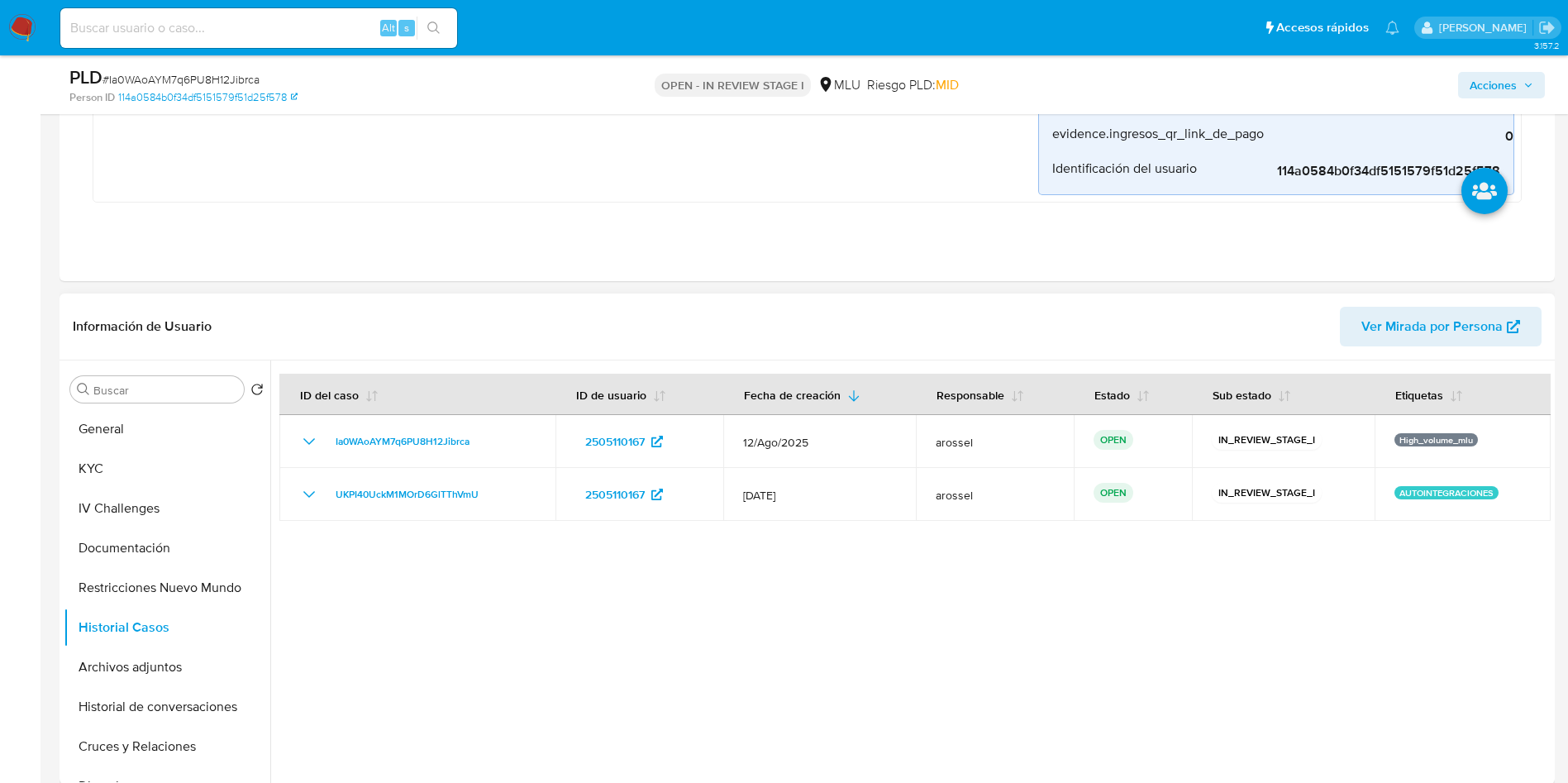
click at [1470, 347] on div "Información de Usuario Ver Mirada por Persona" at bounding box center [807, 328] width 1495 height 67
click at [1475, 327] on span "Ver Mirada por Persona" at bounding box center [1432, 327] width 142 height 40
click at [163, 434] on button "General" at bounding box center [161, 430] width 194 height 40
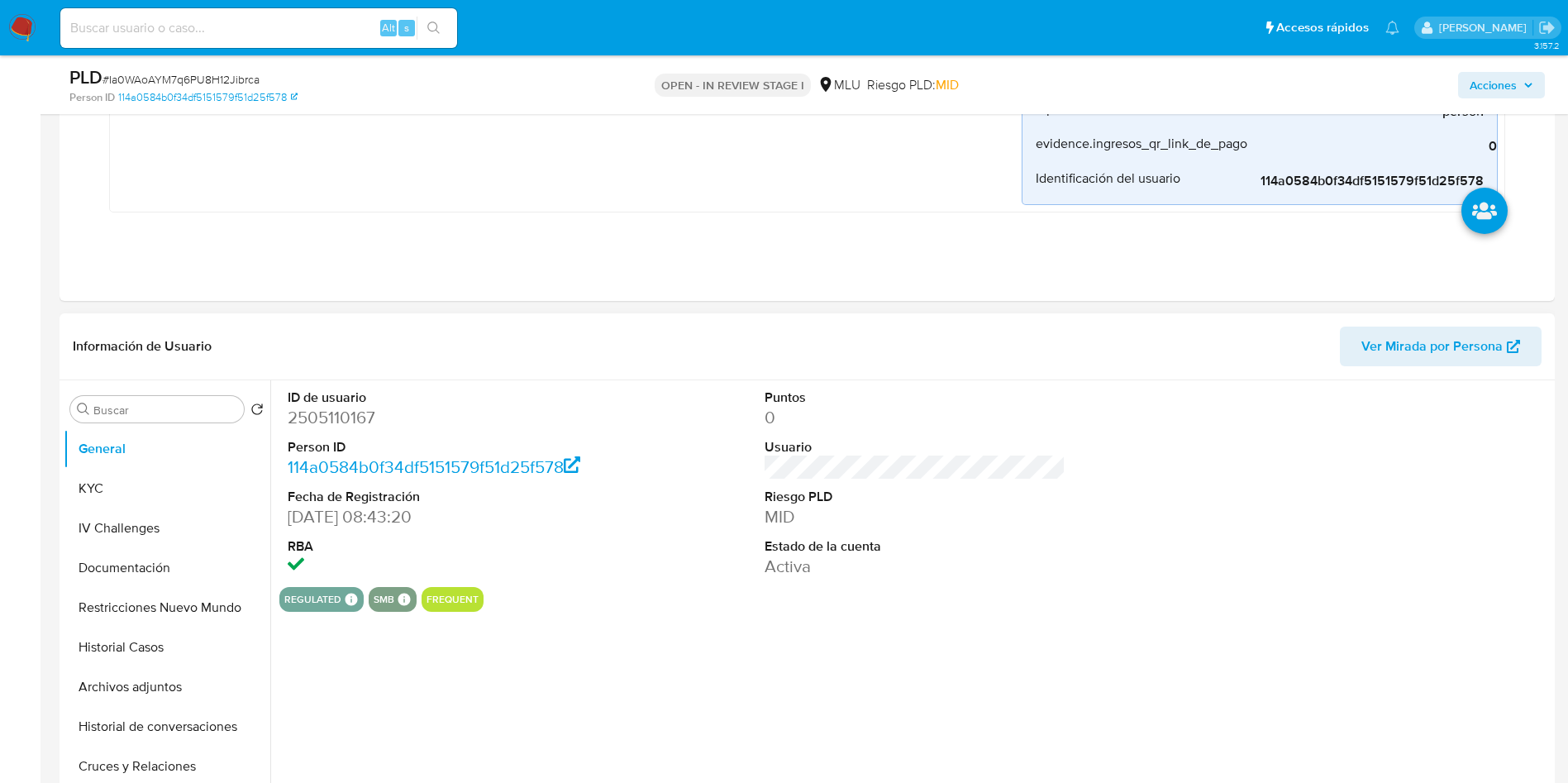
click at [341, 423] on dd "2505110167" at bounding box center [438, 417] width 302 height 23
copy dd "2505110167"
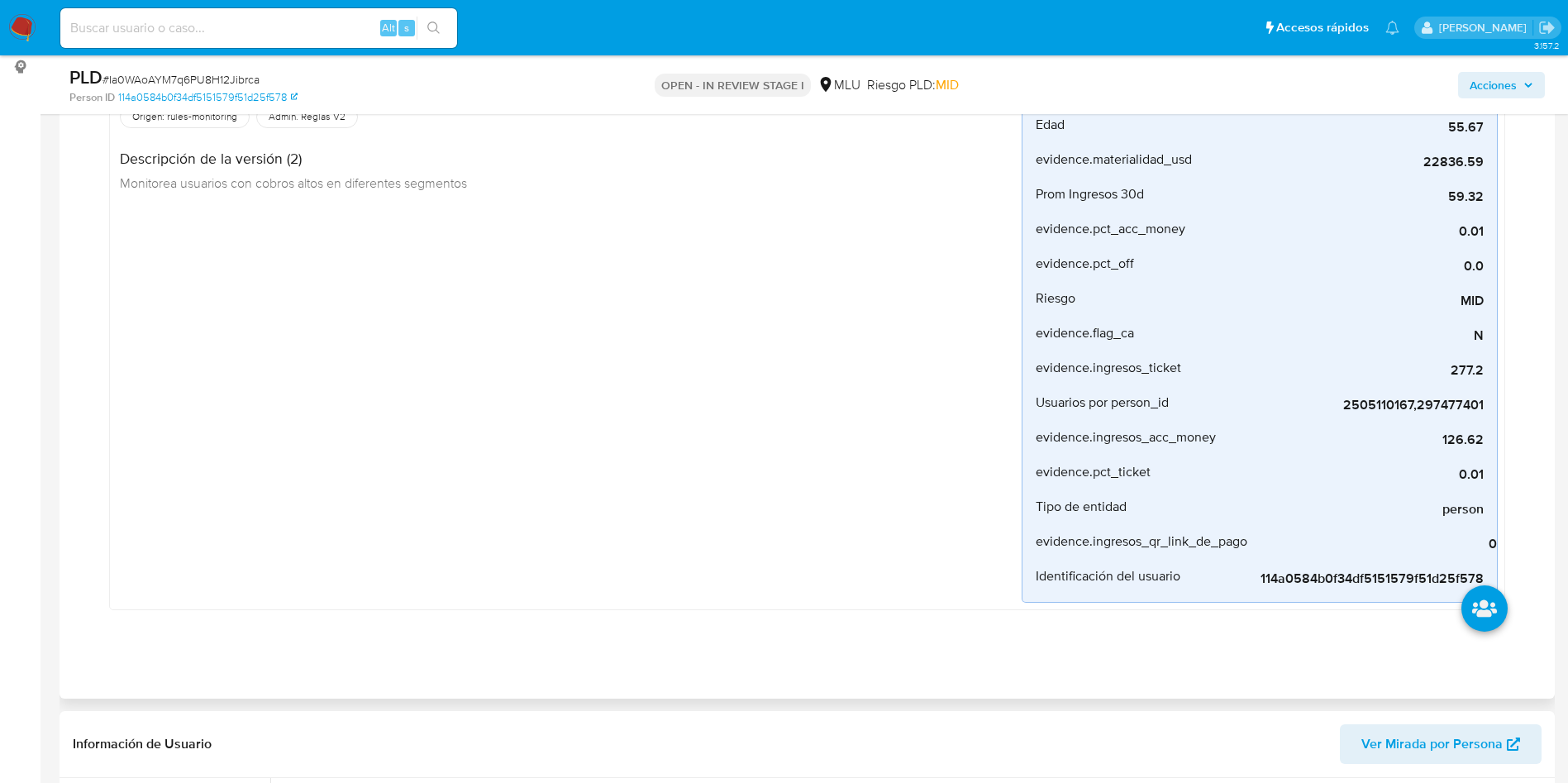
scroll to position [0, 0]
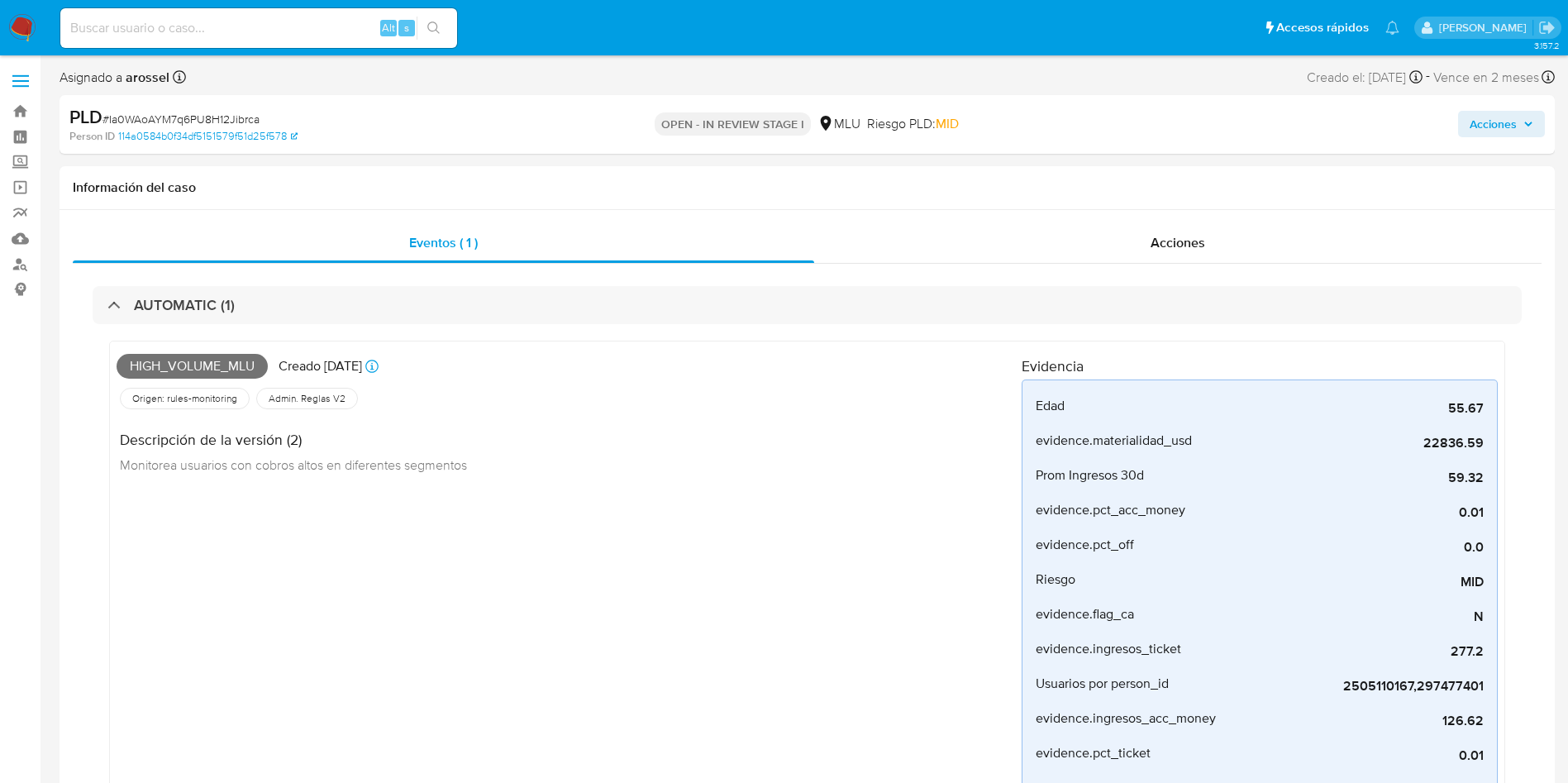
click at [235, 119] on span "# Ia0WAoAYM7q6PU8H12Jibrca" at bounding box center [181, 118] width 157 height 16
copy span "Ia0WAoAYM7q6PU8H12Jibrca"
click at [204, 363] on span "High_volume_mlu" at bounding box center [192, 366] width 151 height 25
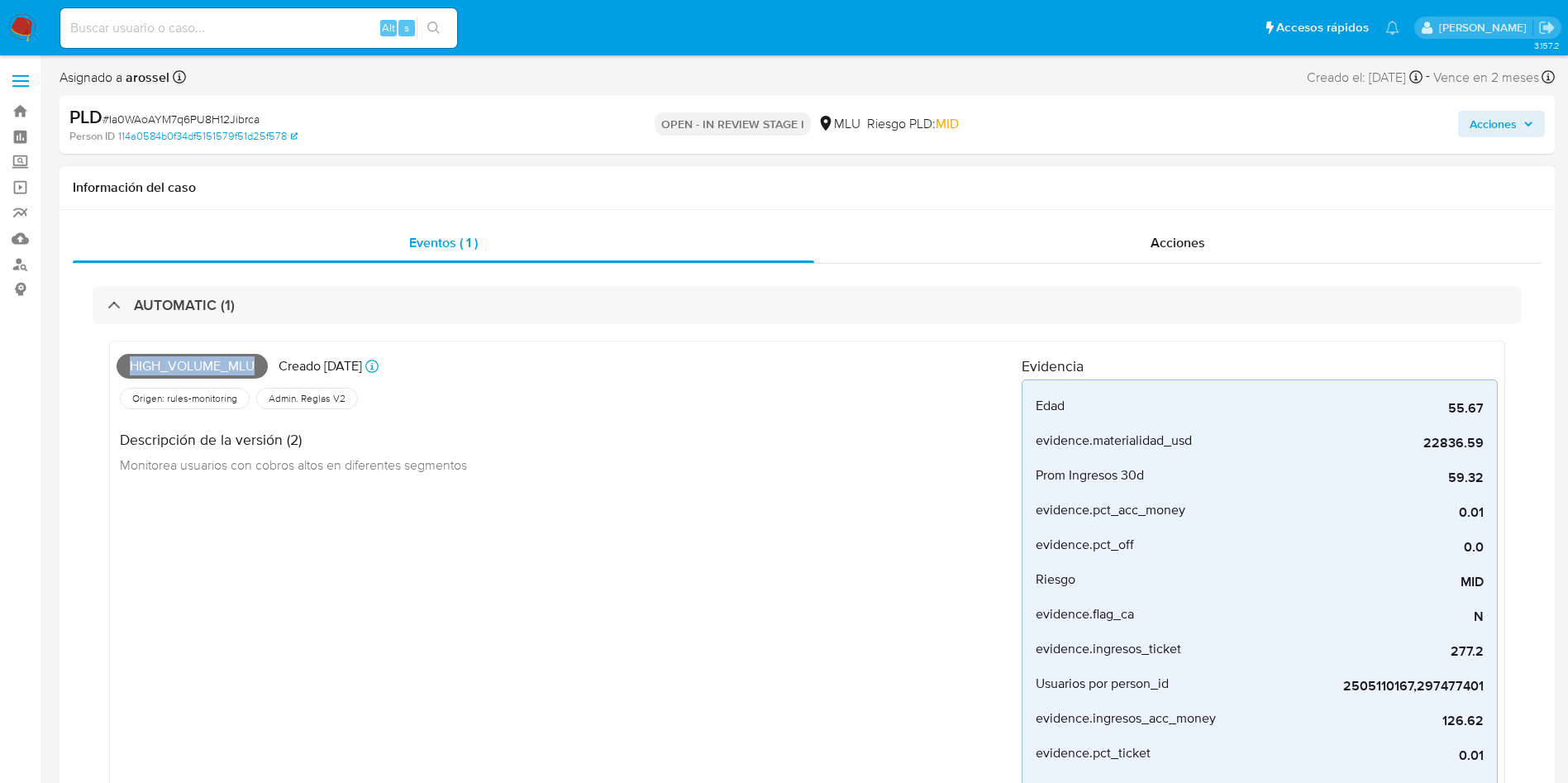
click at [204, 363] on span "High_volume_mlu" at bounding box center [192, 366] width 151 height 25
copy span "High_volume_mlu"
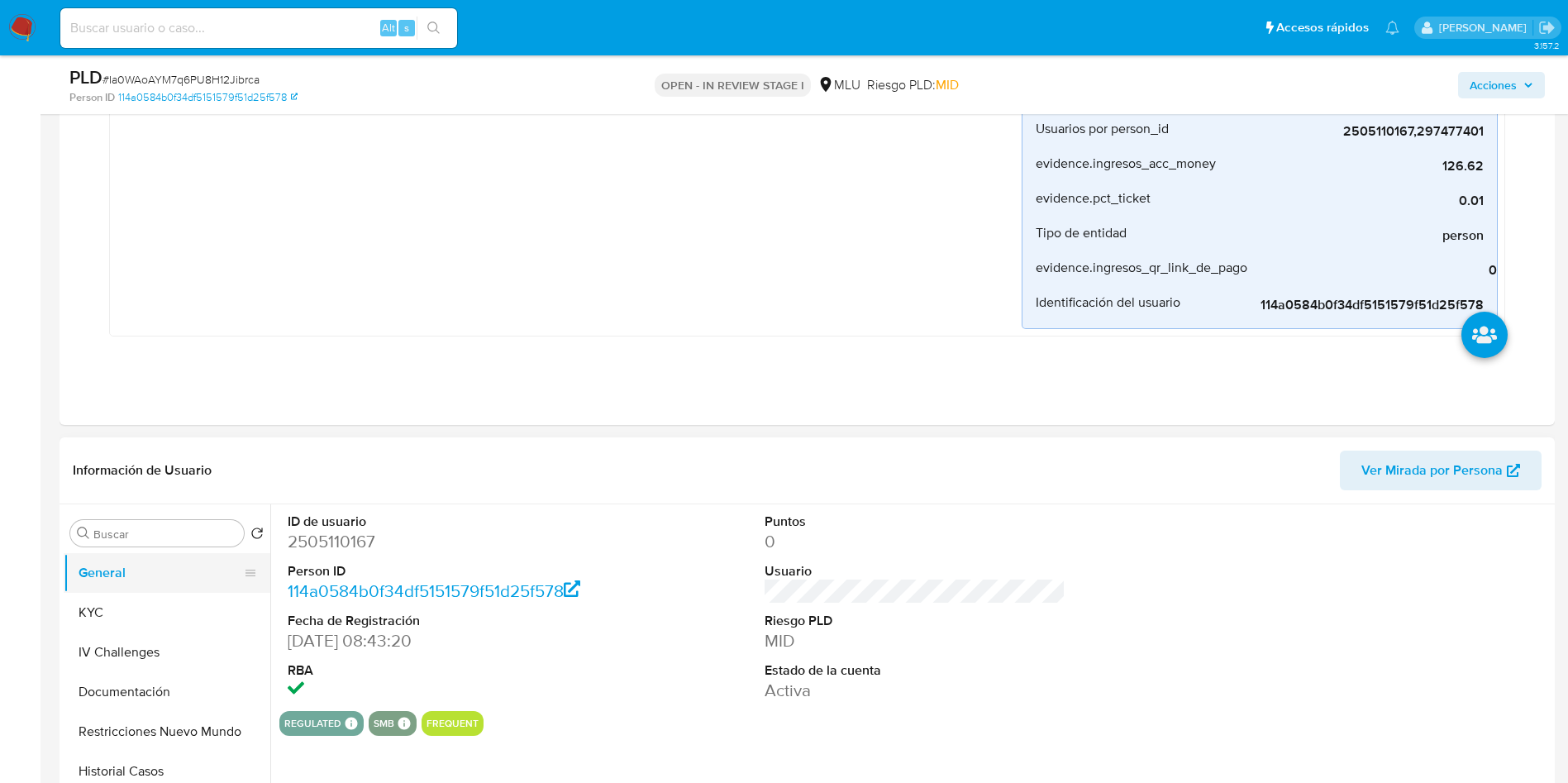
drag, startPoint x: 170, startPoint y: 616, endPoint x: 248, endPoint y: 563, distance: 94.3
click at [167, 618] on button "KYC" at bounding box center [167, 613] width 206 height 40
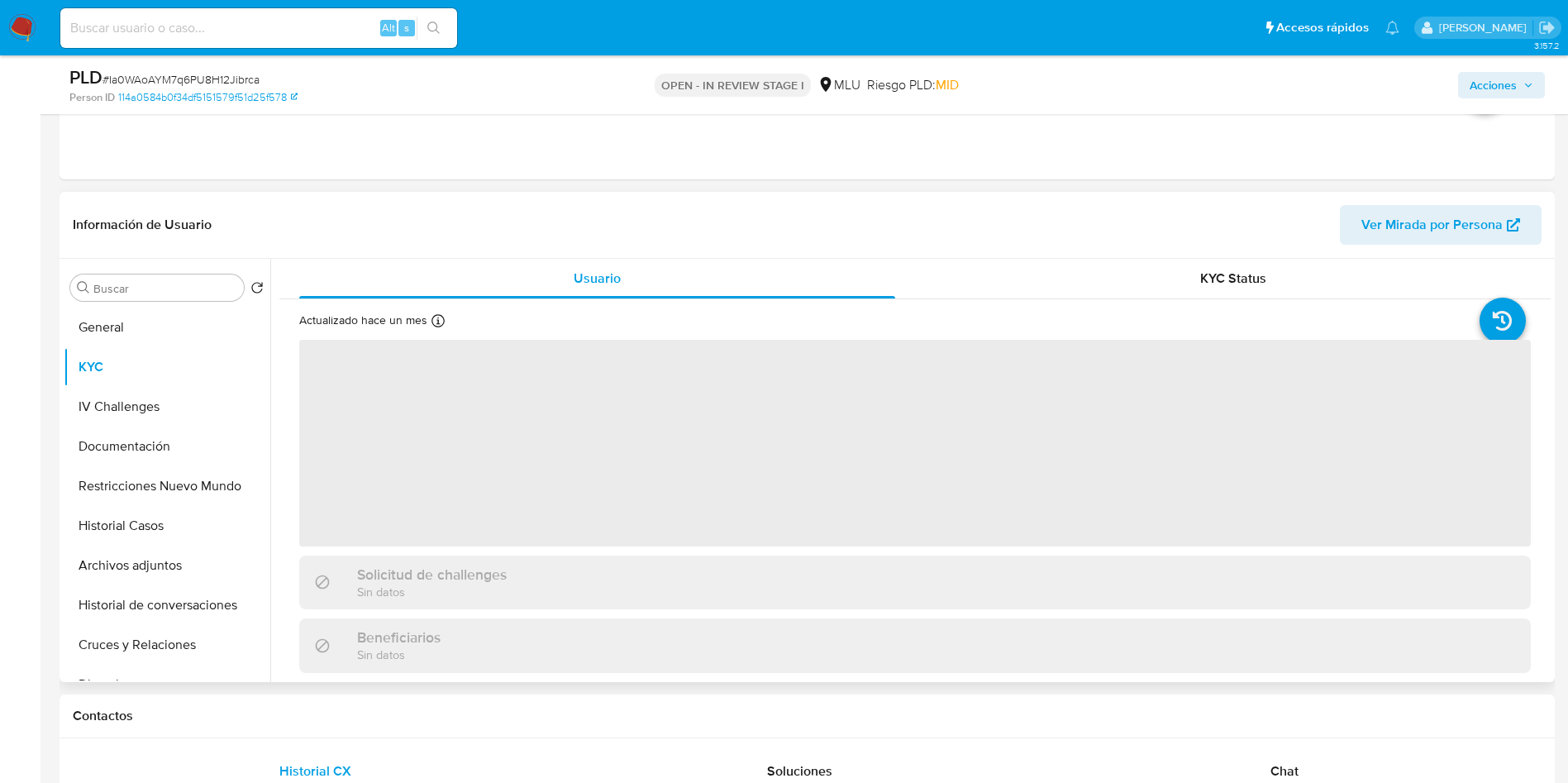
scroll to position [744, 0]
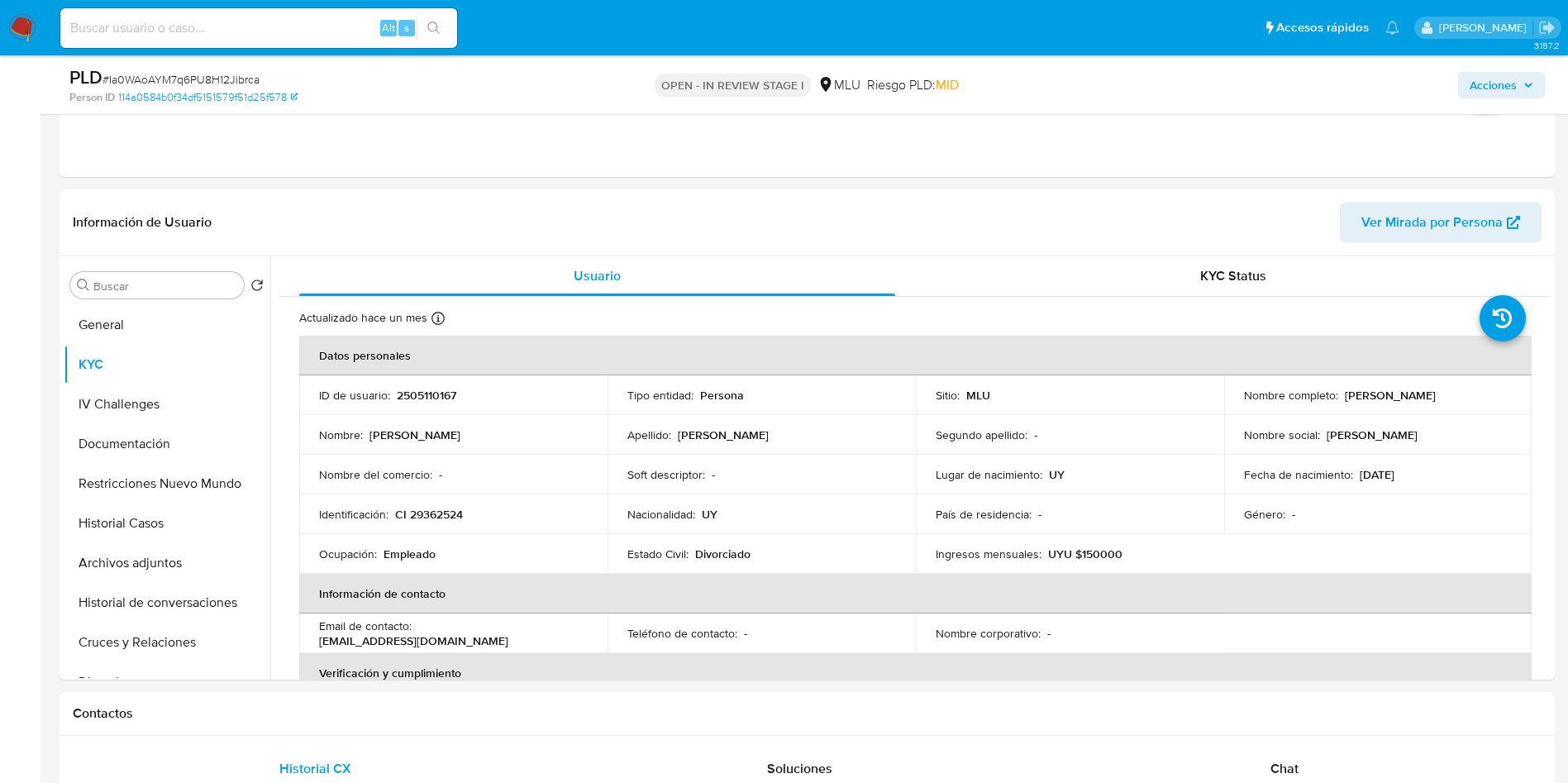
click at [442, 391] on p "2505110167" at bounding box center [426, 395] width 60 height 15
drag, startPoint x: 442, startPoint y: 391, endPoint x: 432, endPoint y: 404, distance: 16.4
click at [441, 391] on p "2505110167" at bounding box center [426, 395] width 60 height 15
click at [406, 393] on p "2505110167" at bounding box center [426, 395] width 60 height 15
click at [426, 393] on p "2505110167" at bounding box center [426, 395] width 60 height 15
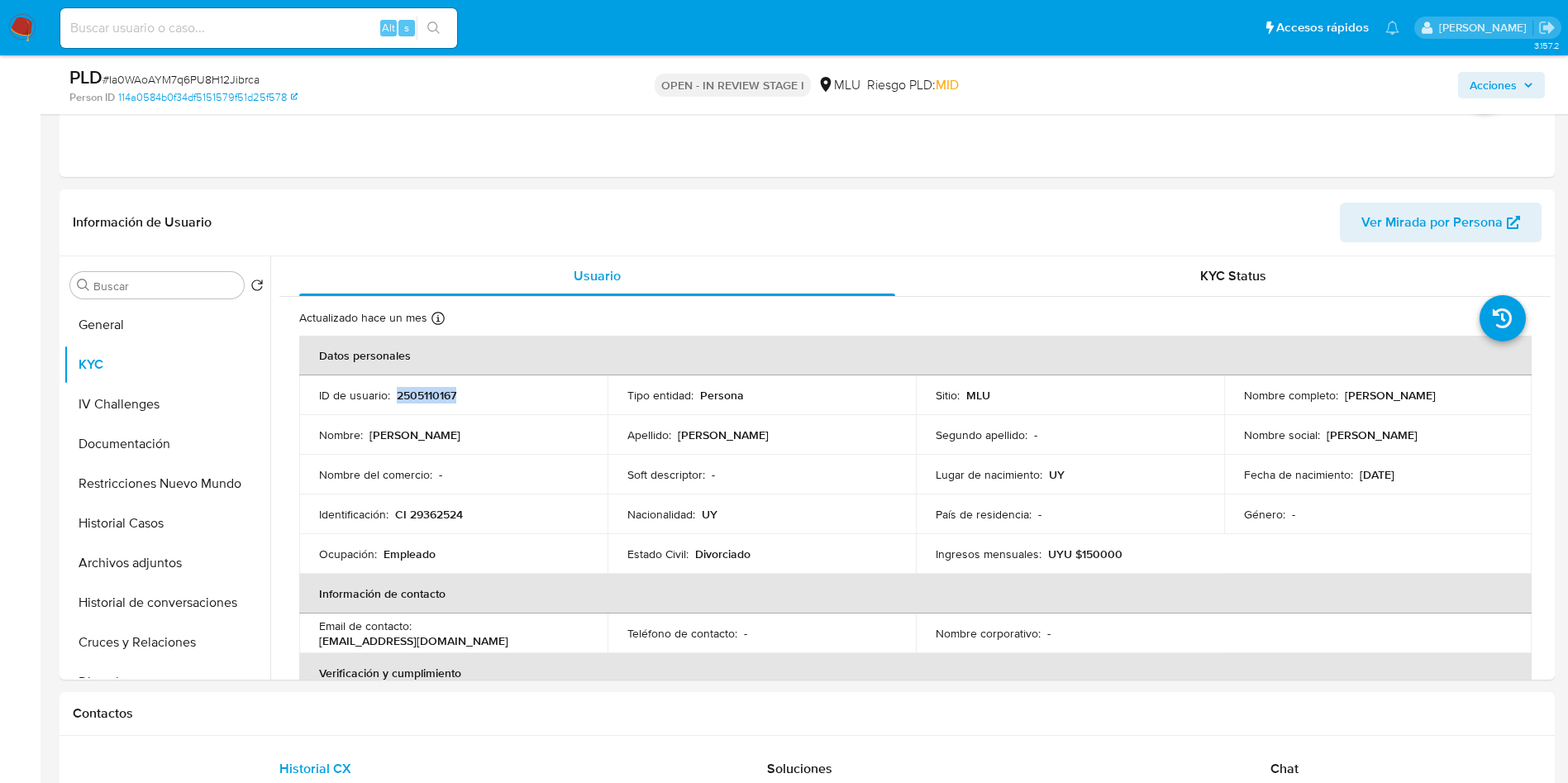
click at [426, 393] on p "2505110167" at bounding box center [426, 395] width 60 height 15
copy p "2505110167"
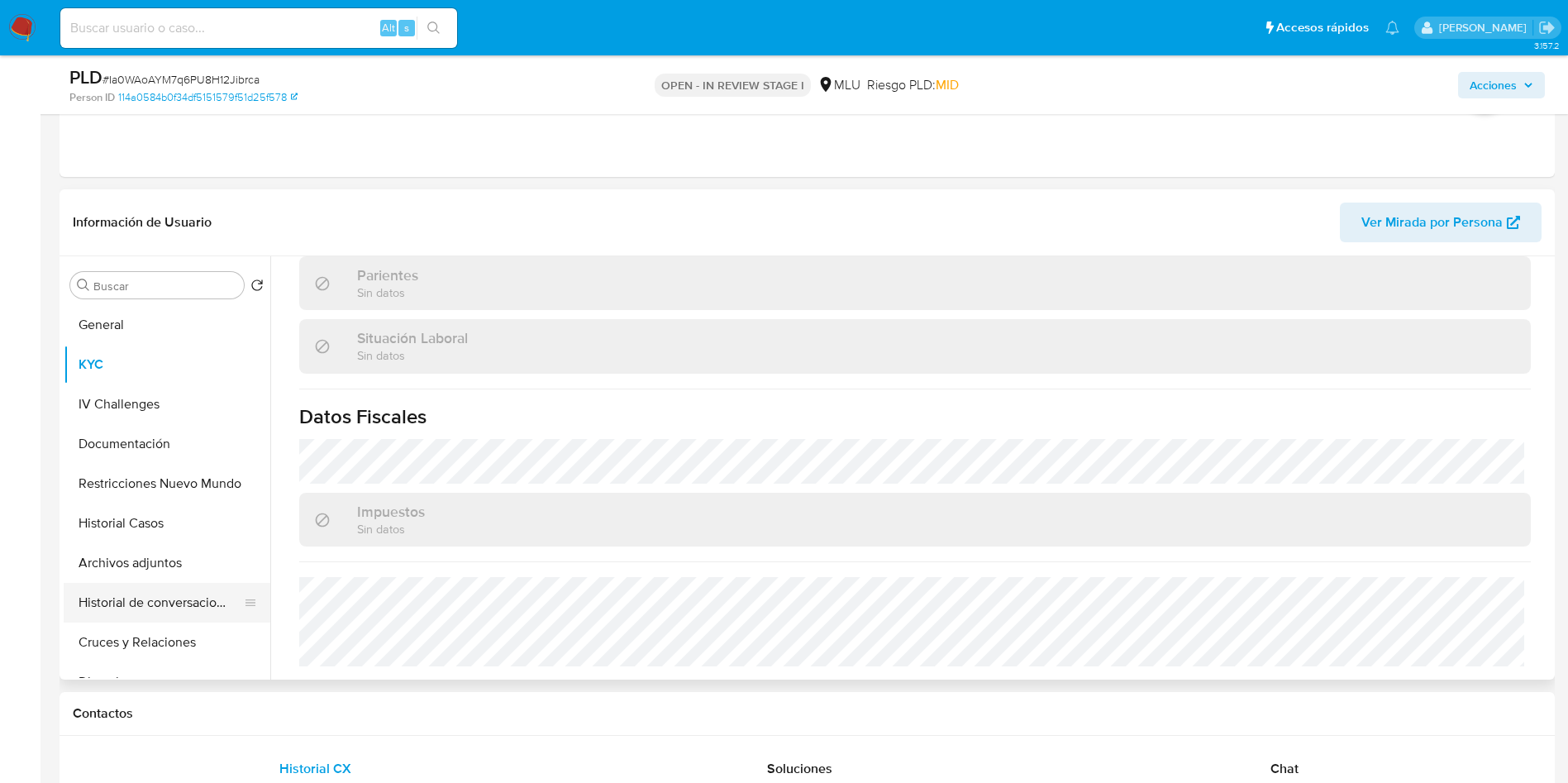
scroll to position [124, 0]
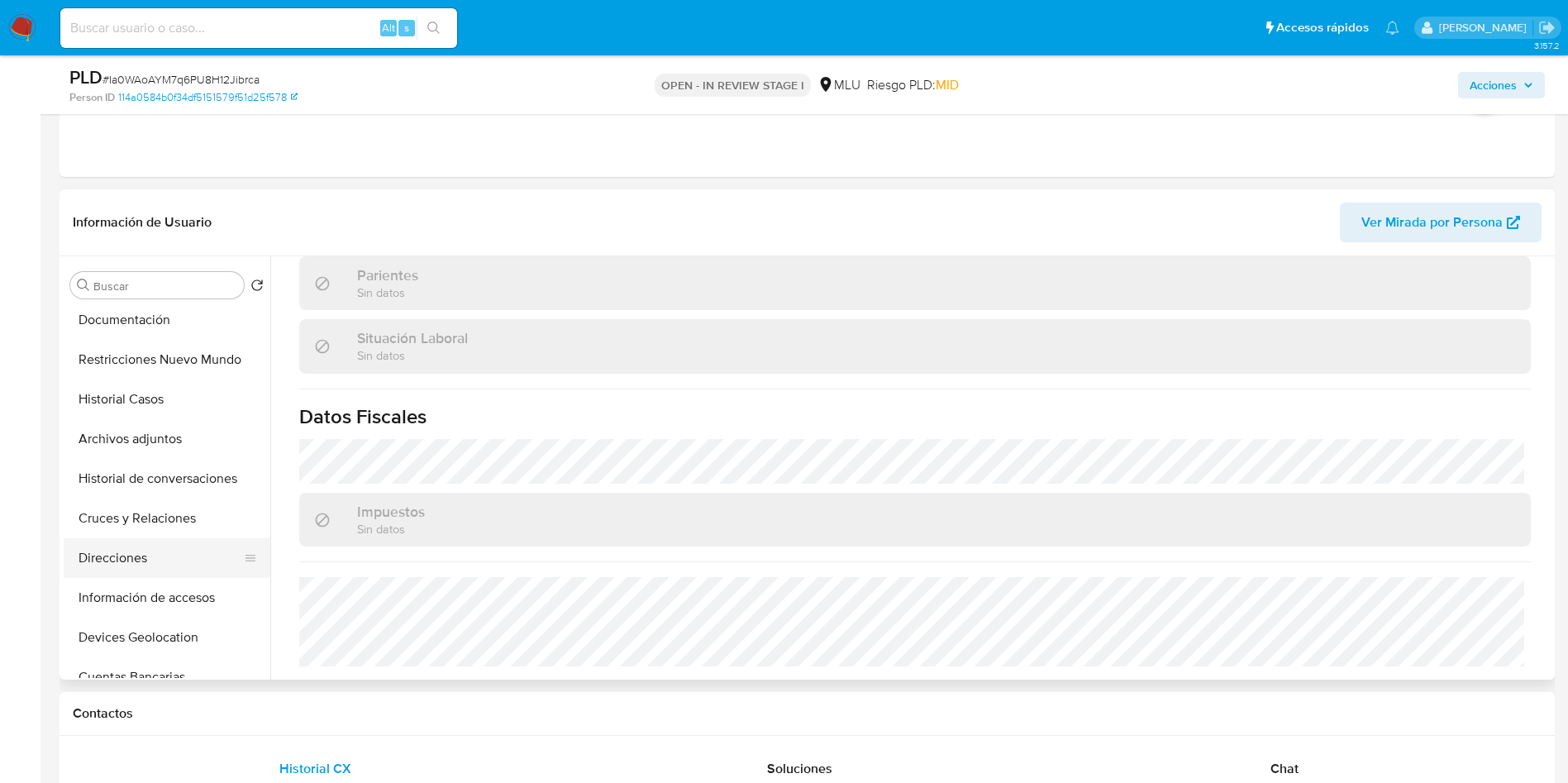
click at [141, 557] on button "Direcciones" at bounding box center [161, 558] width 194 height 40
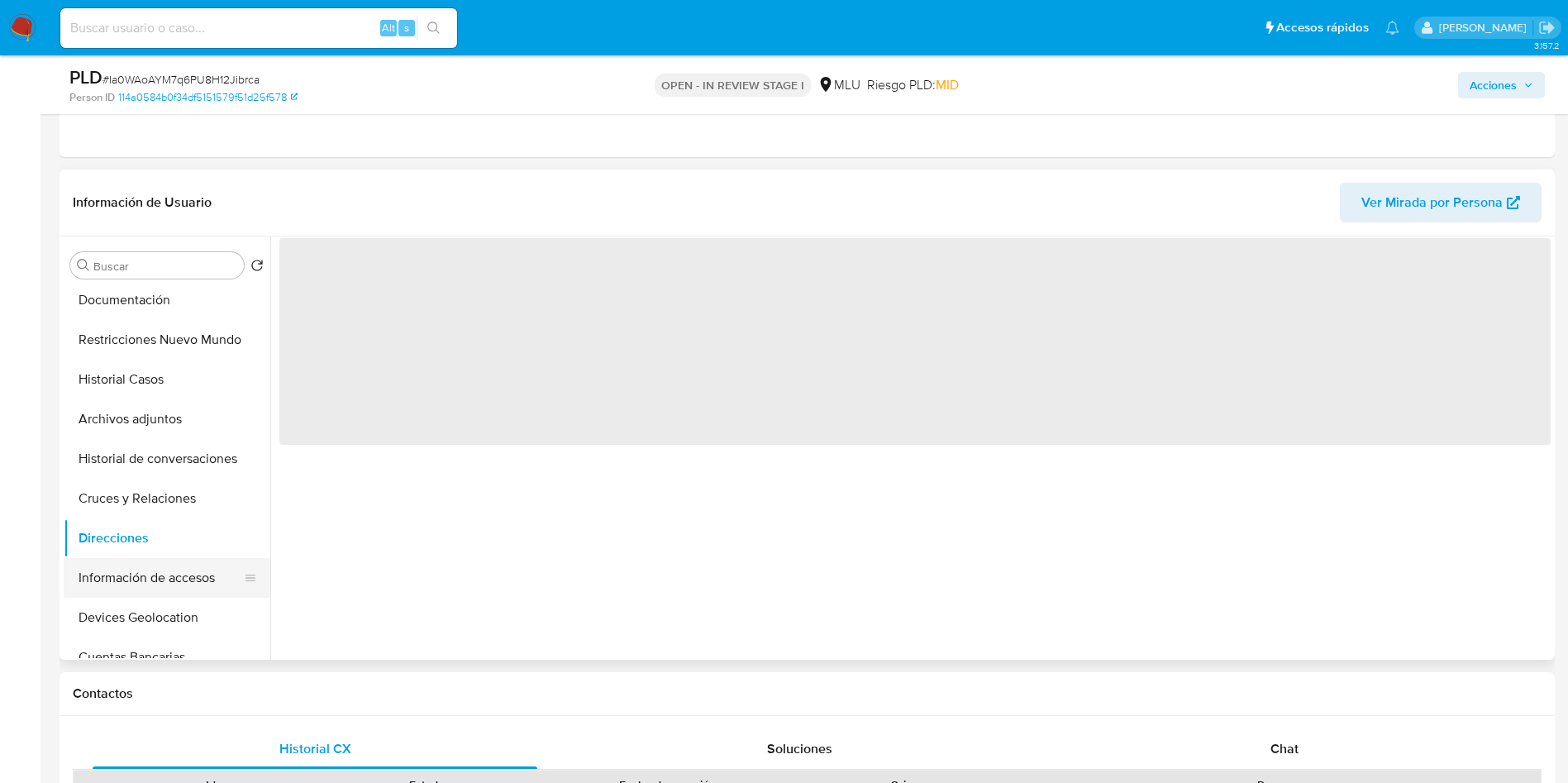
scroll to position [0, 0]
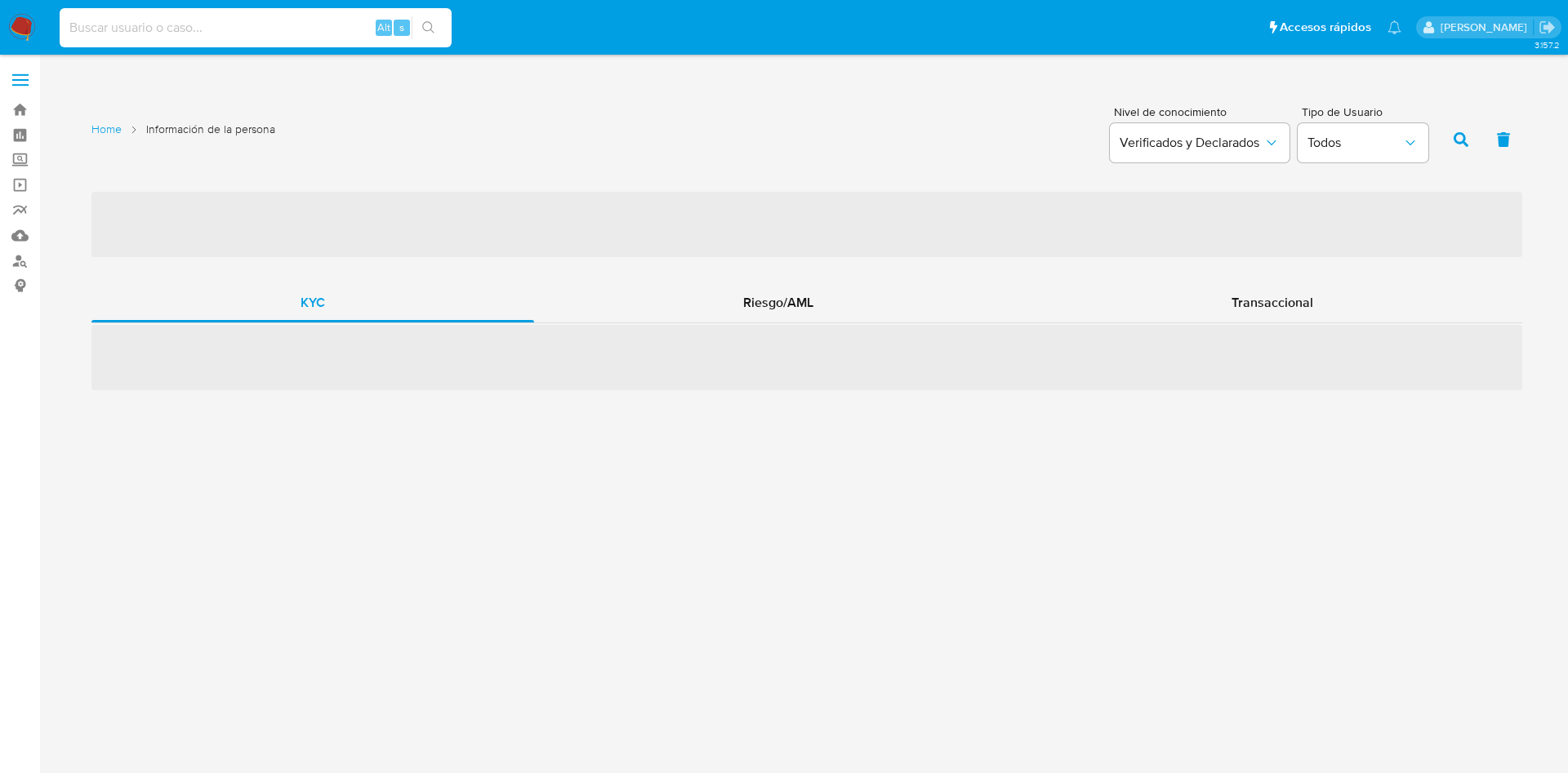
click at [334, 32] on input at bounding box center [255, 27] width 392 height 21
paste input "bENY4mW35l4mDdI31iFk6uwX"
type input "bENY4mW35l4mDdI31iFk6uwX"
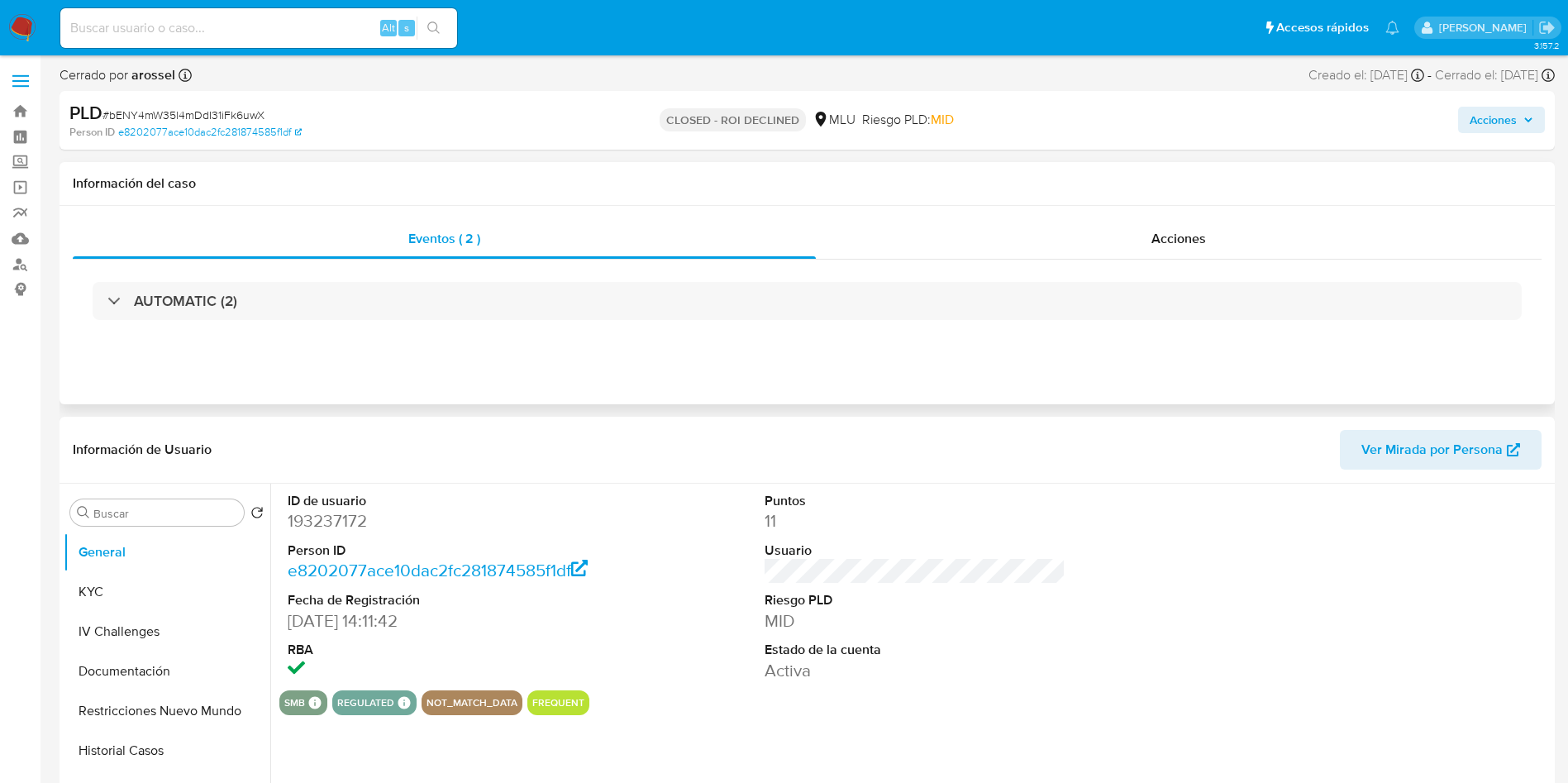
select select "10"
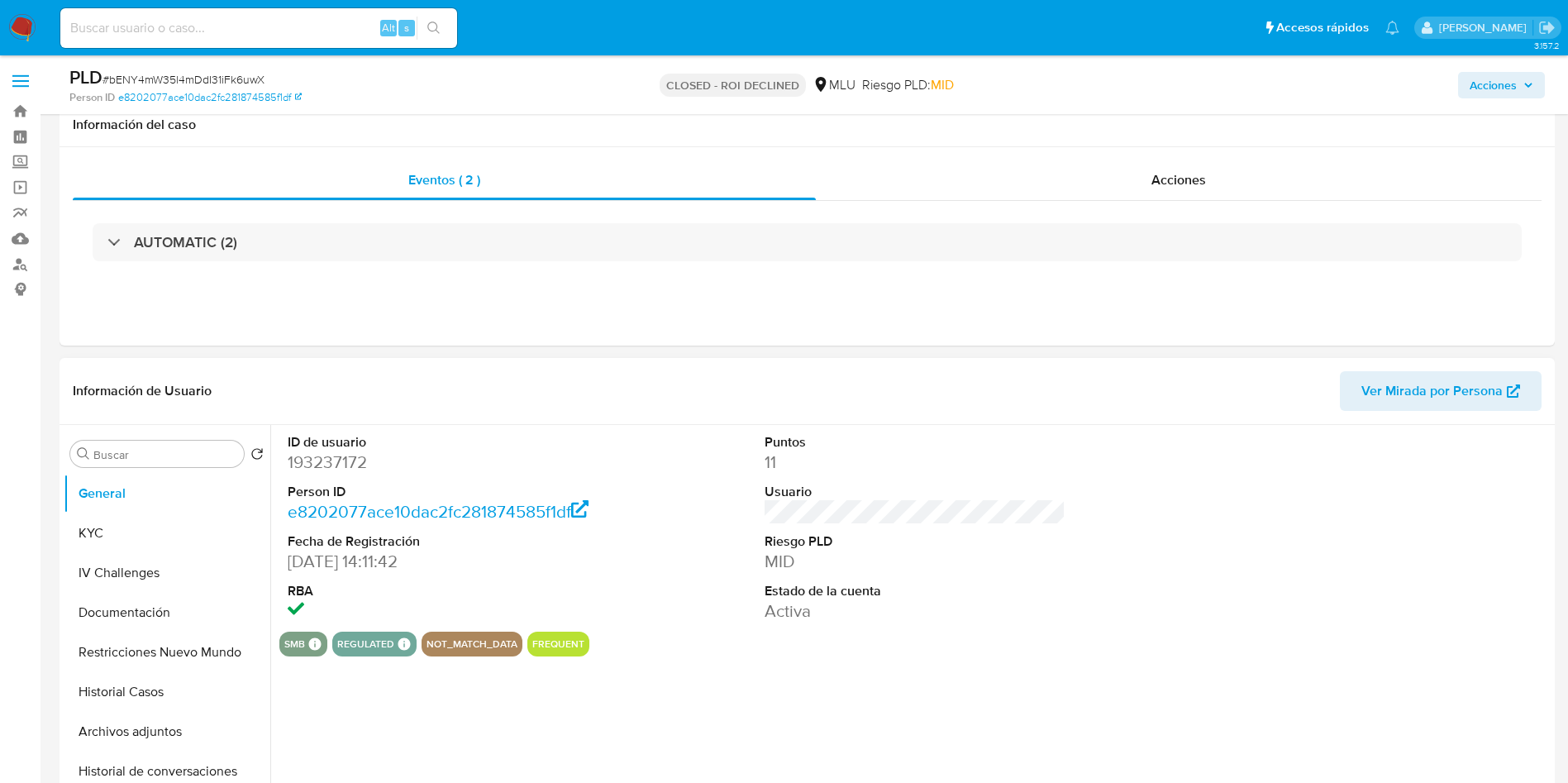
scroll to position [124, 0]
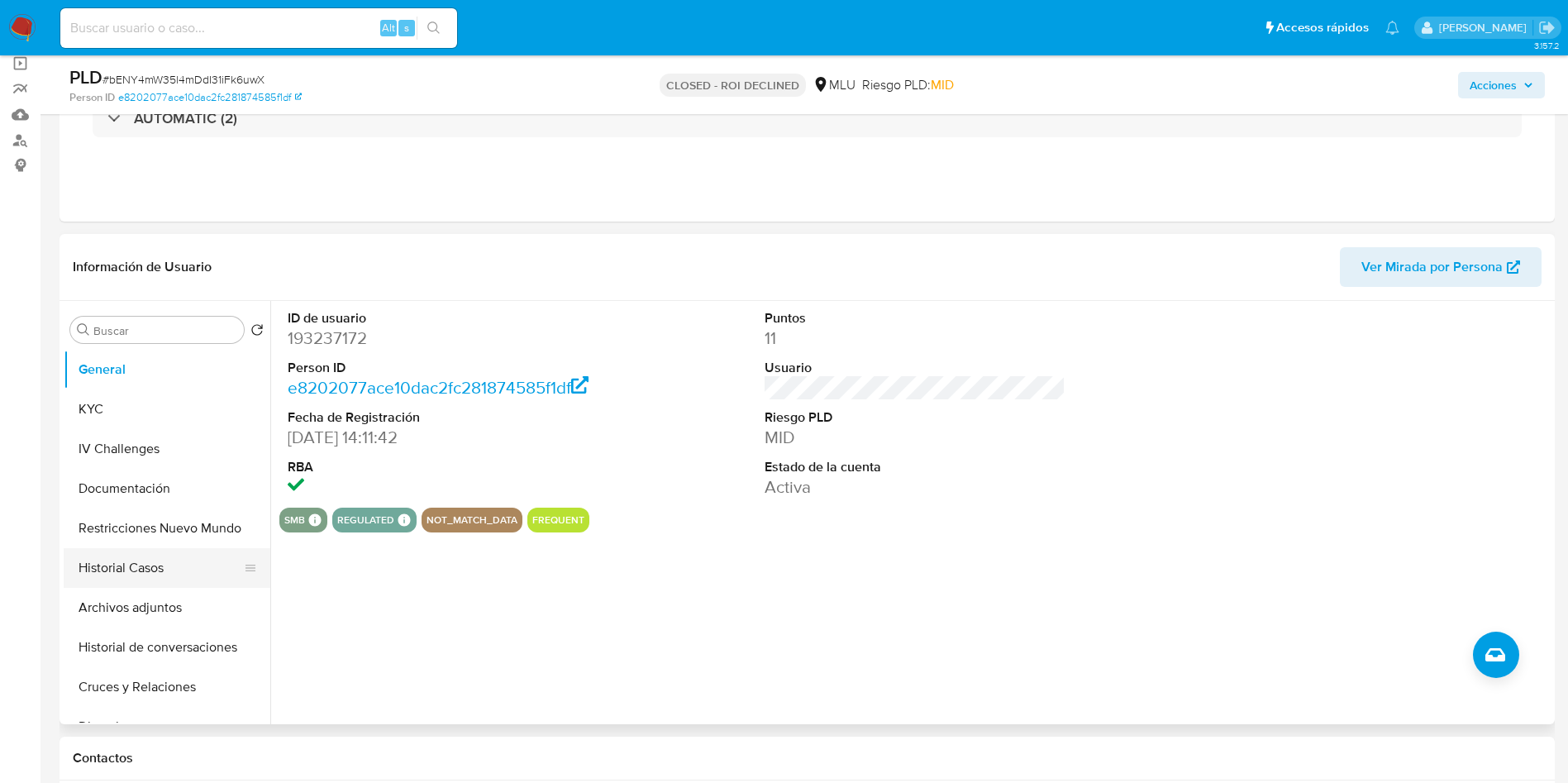
click at [167, 580] on button "Historial Casos" at bounding box center [161, 568] width 194 height 40
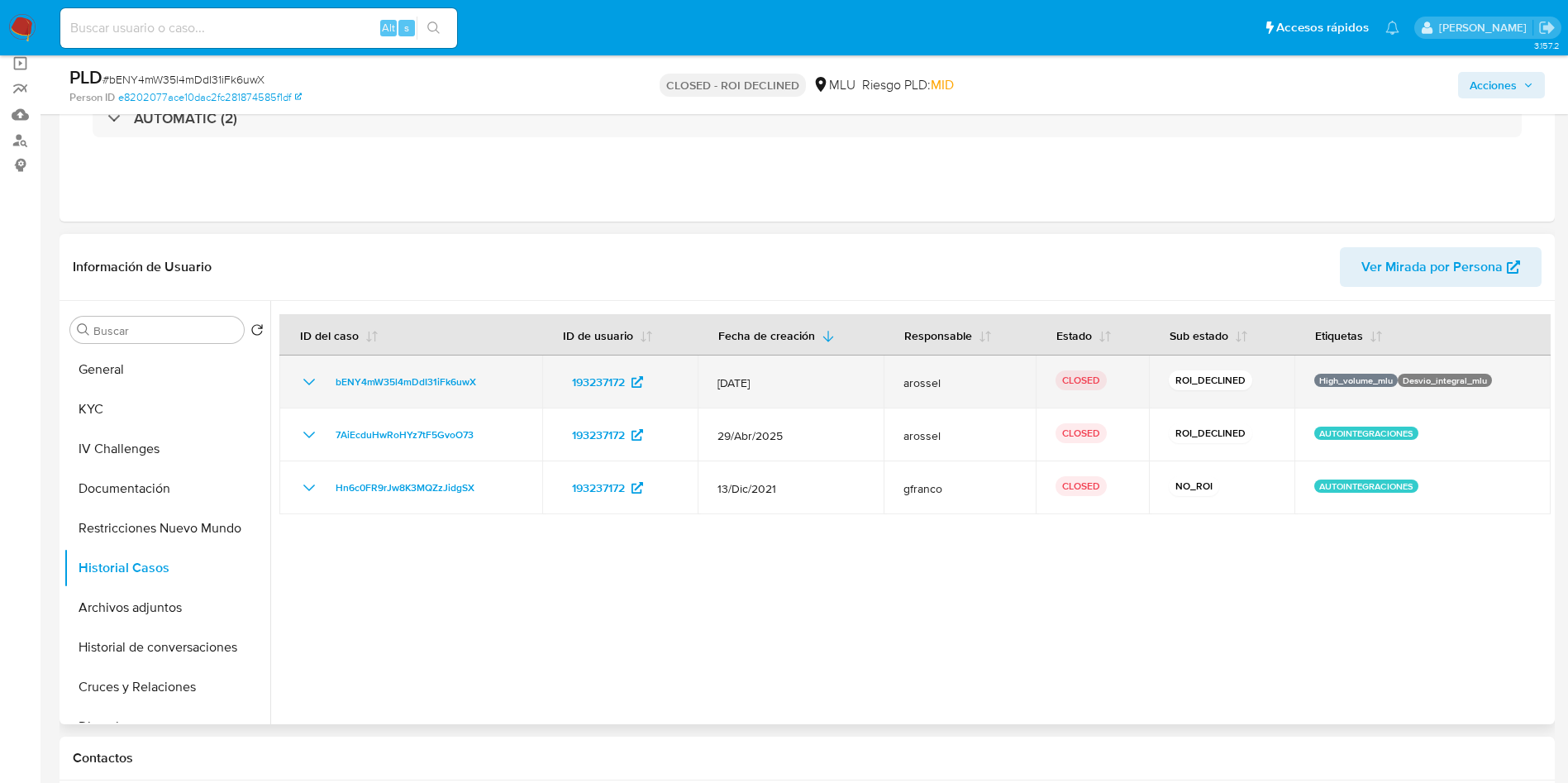
click at [304, 374] on icon "Mostrar/Ocultar" at bounding box center [308, 382] width 20 height 20
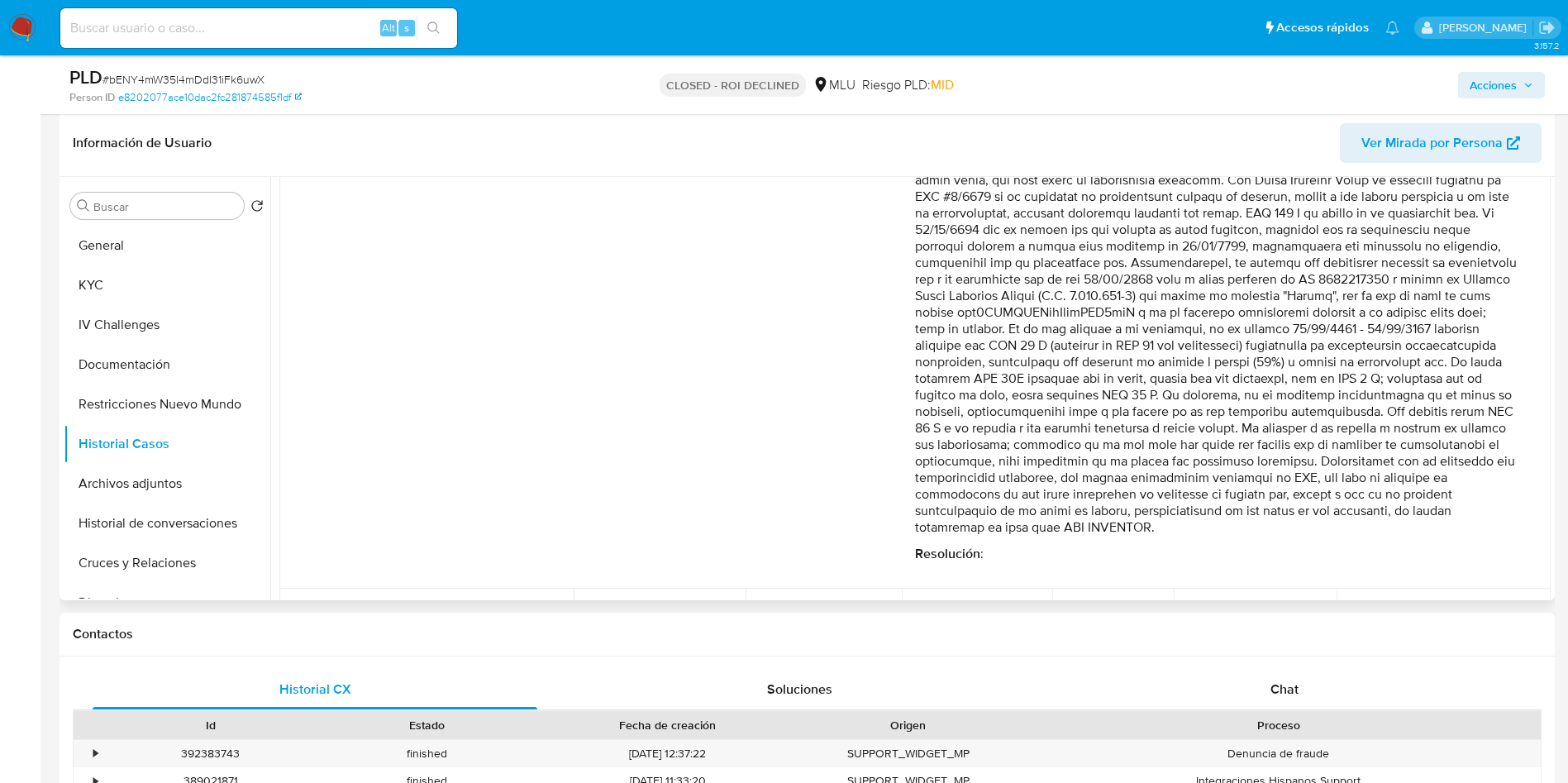
scroll to position [372, 0]
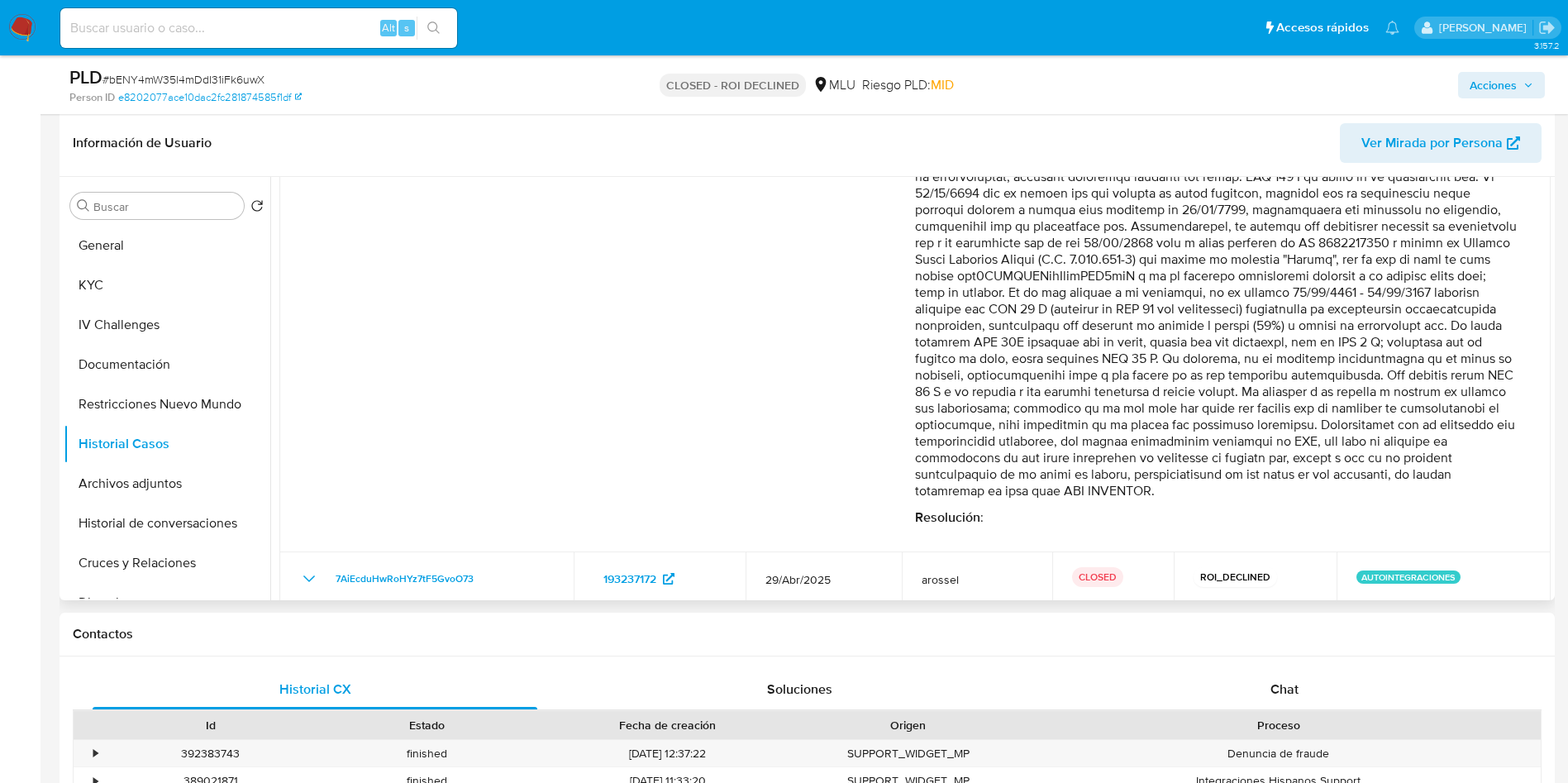
click at [1313, 487] on p "Comentario :" at bounding box center [1216, 226] width 603 height 546
click at [1190, 463] on p "Comentario :" at bounding box center [1216, 226] width 603 height 546
click at [1041, 458] on p "Comentario :" at bounding box center [1216, 226] width 603 height 546
click at [1078, 257] on p "Comentario :" at bounding box center [1216, 226] width 603 height 546
click at [955, 260] on p "Comentario :" at bounding box center [1216, 226] width 603 height 546
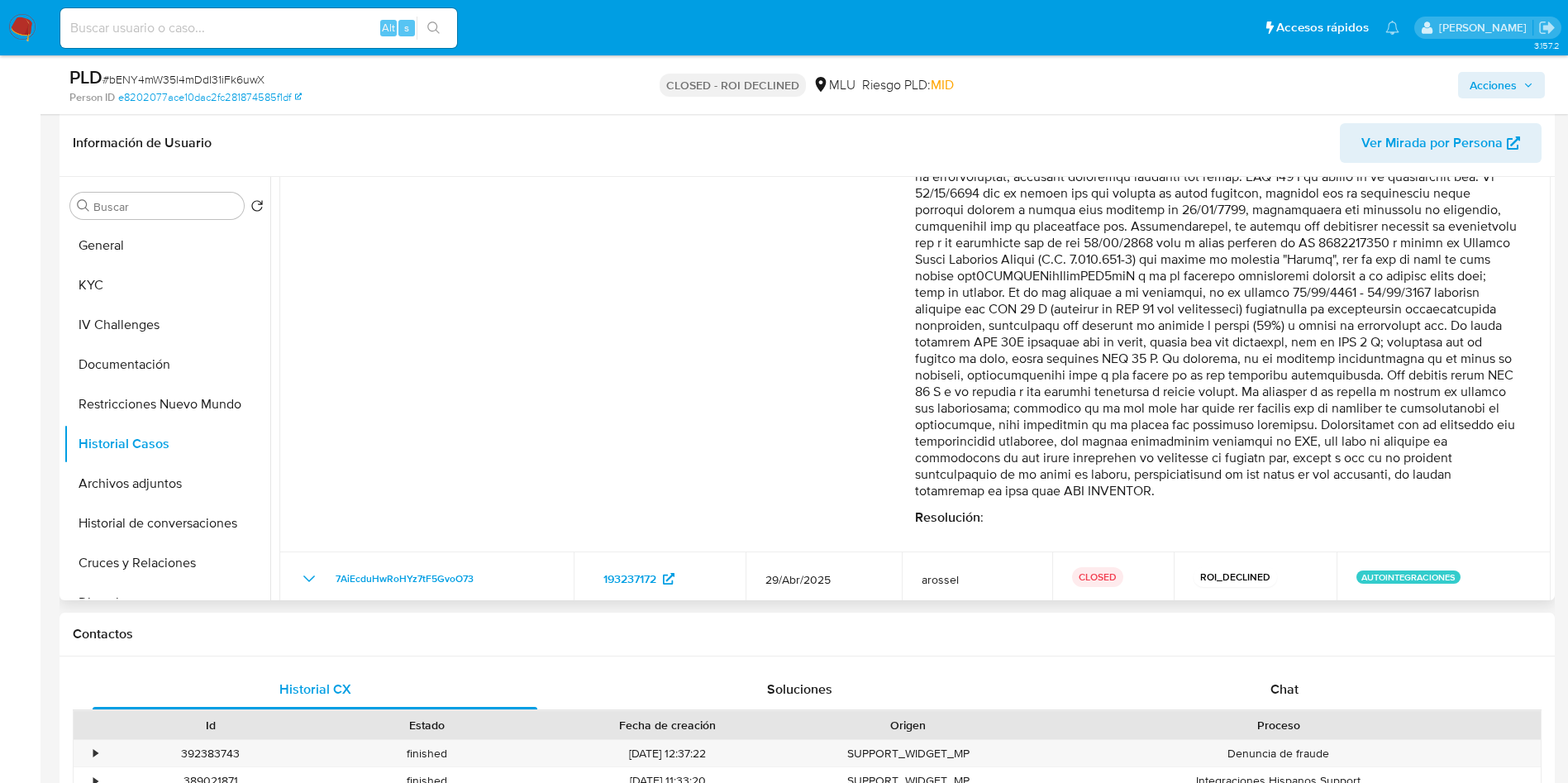
click at [955, 260] on p "Comentario :" at bounding box center [1216, 226] width 603 height 546
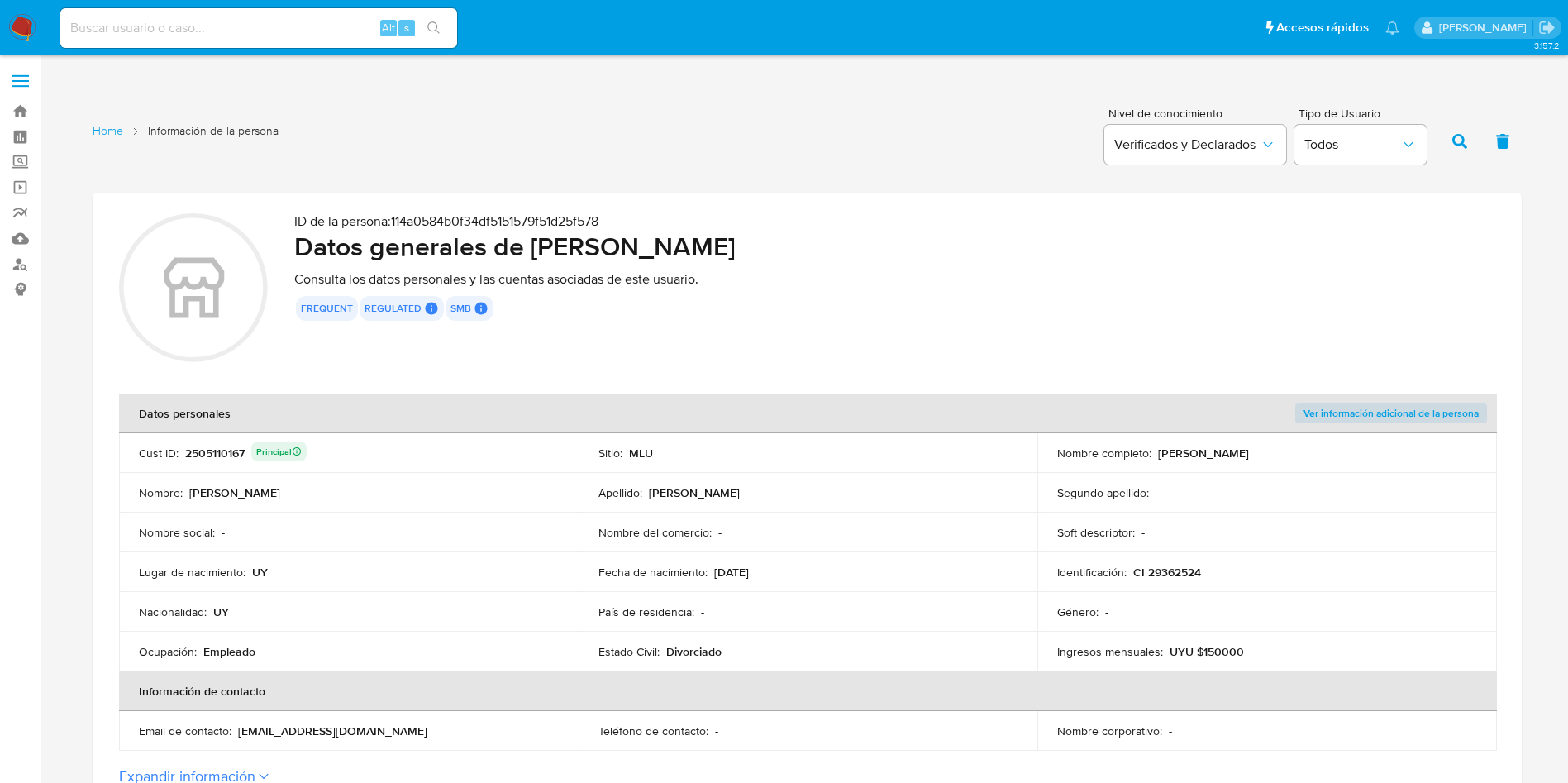
click at [209, 439] on td "Cust ID : 2505110167 Principal" at bounding box center [349, 453] width 460 height 40
click at [217, 455] on div "2505110167 Principal" at bounding box center [245, 453] width 122 height 23
drag, startPoint x: 531, startPoint y: 241, endPoint x: 712, endPoint y: 73, distance: 247.0
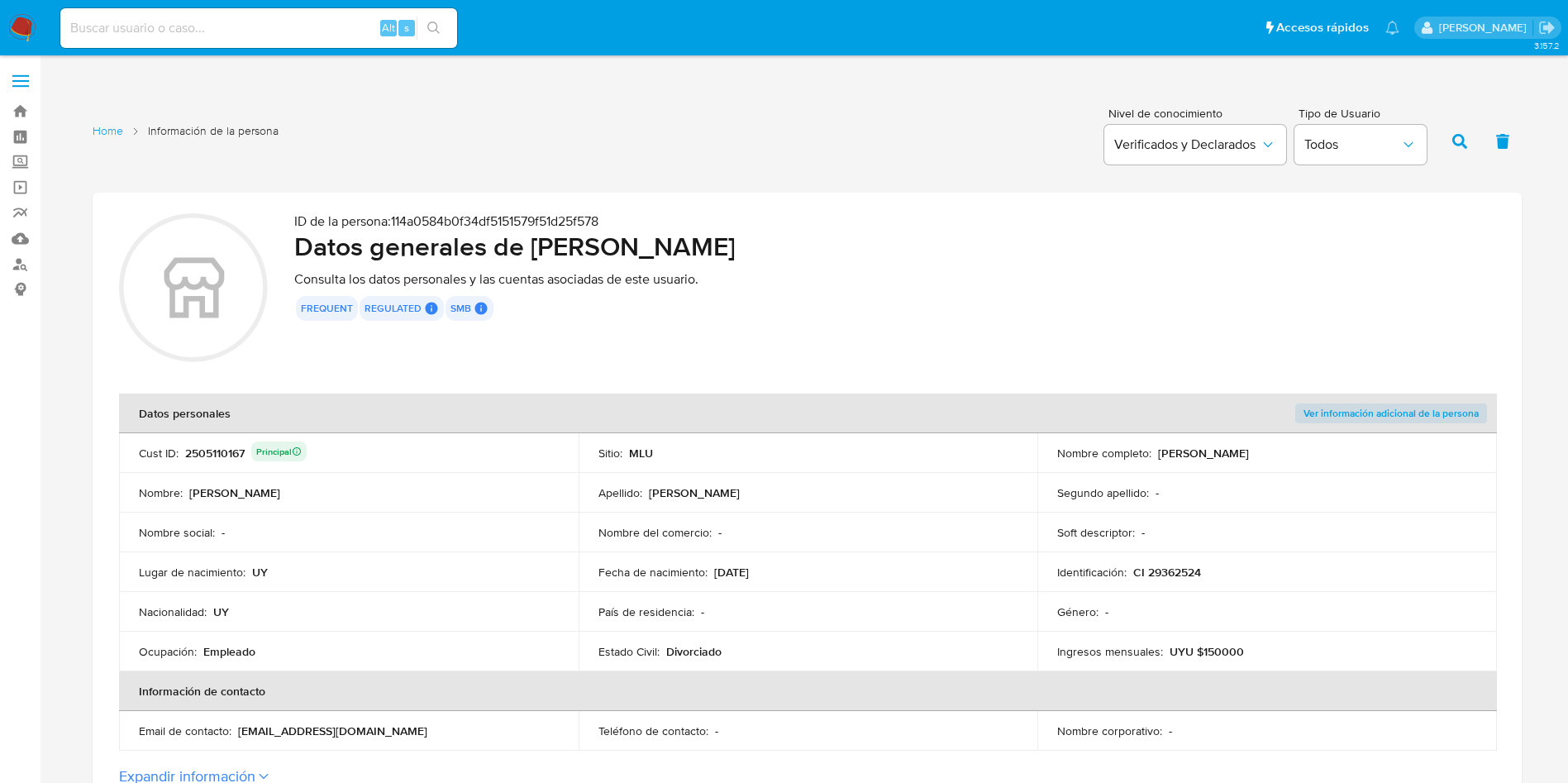
click at [905, 251] on h2 "Datos generales de [PERSON_NAME]" at bounding box center [895, 246] width 1201 height 33
click at [1151, 572] on p "CI 29362524" at bounding box center [1167, 572] width 67 height 15
click at [1149, 572] on p "CI 29362524" at bounding box center [1167, 572] width 67 height 15
click at [1185, 578] on p "CI 29362524" at bounding box center [1167, 572] width 67 height 15
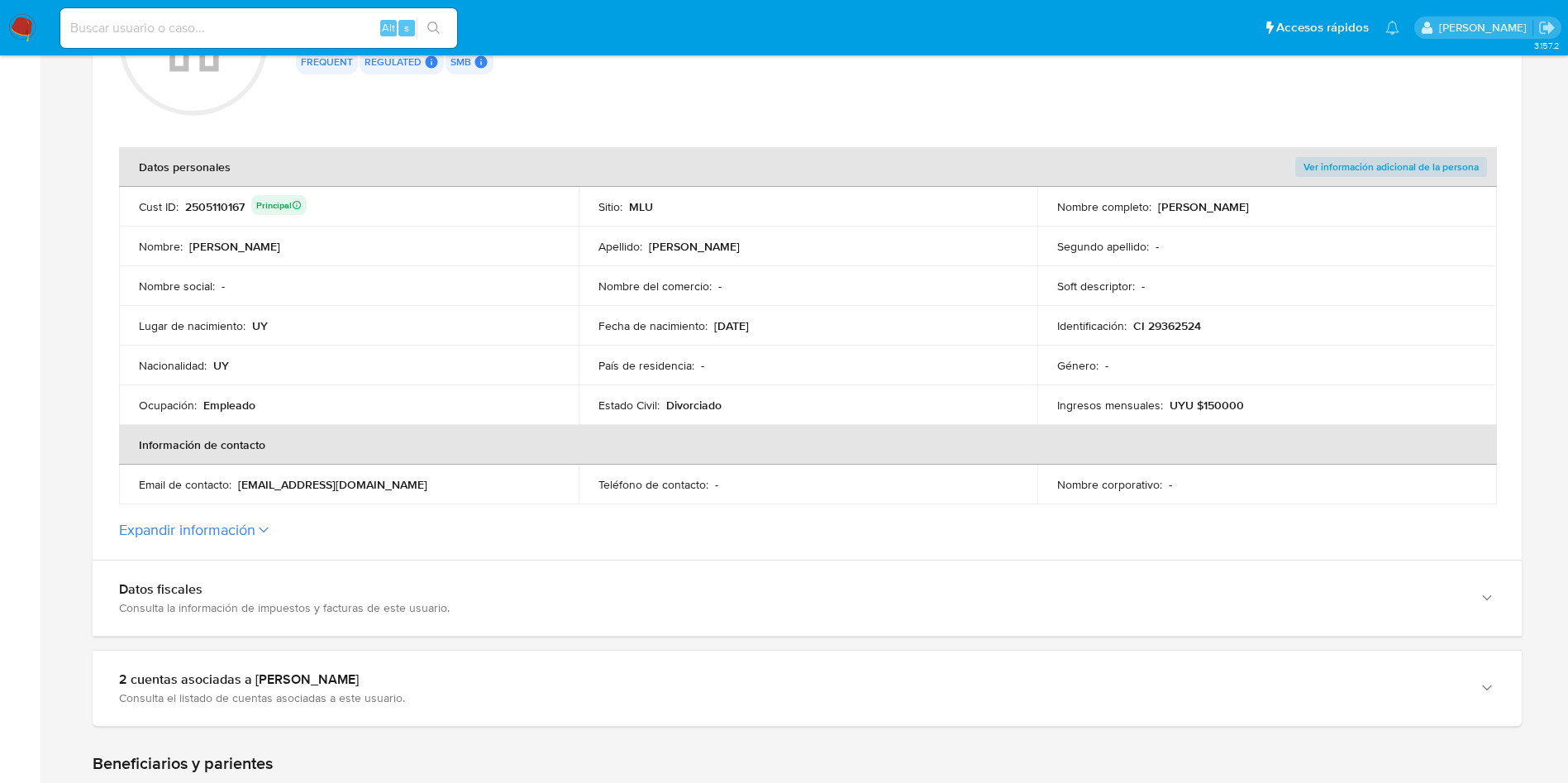
scroll to position [248, 0]
click at [245, 526] on button "Expandir información" at bounding box center [187, 528] width 136 height 18
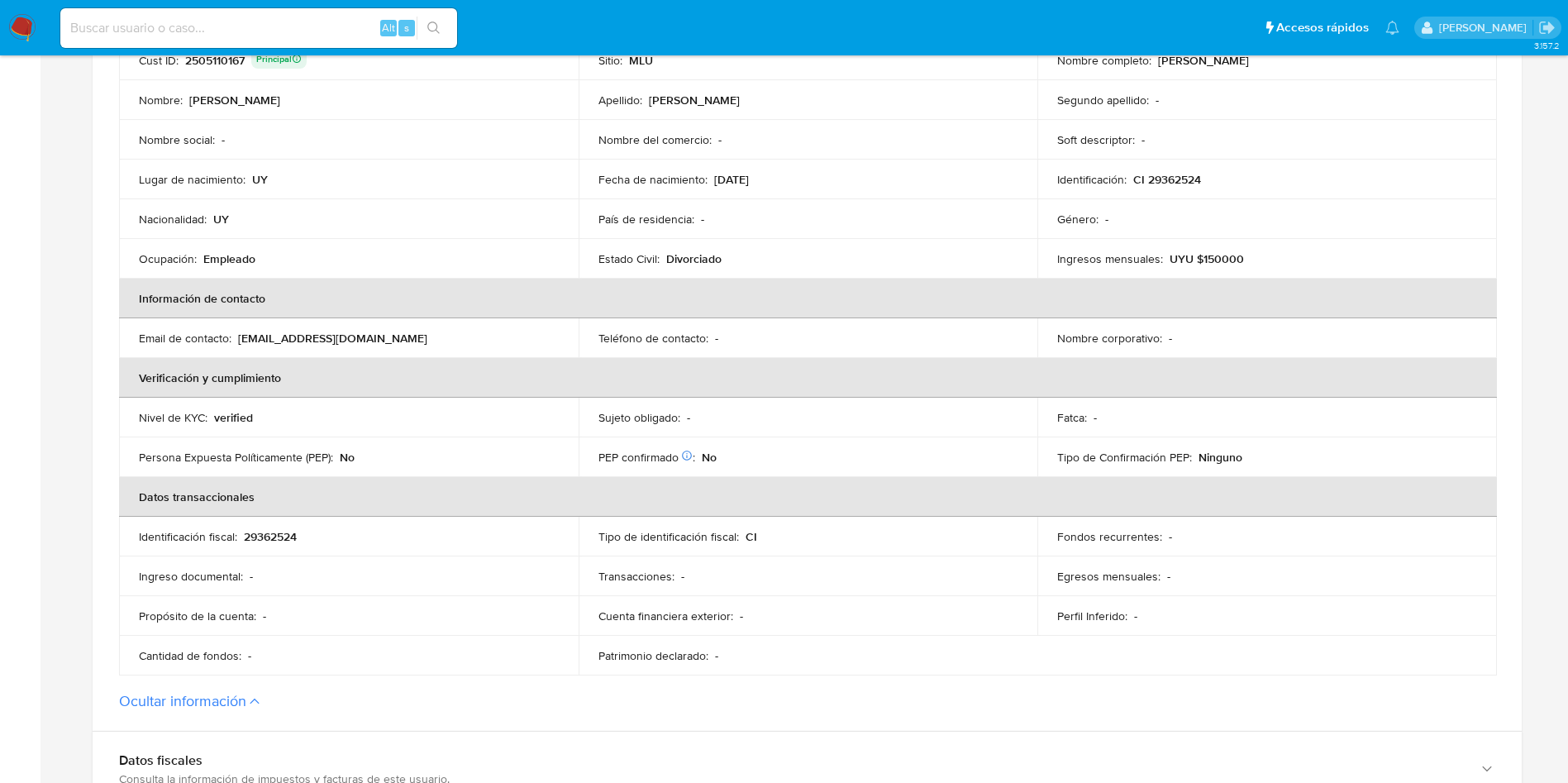
scroll to position [869, 0]
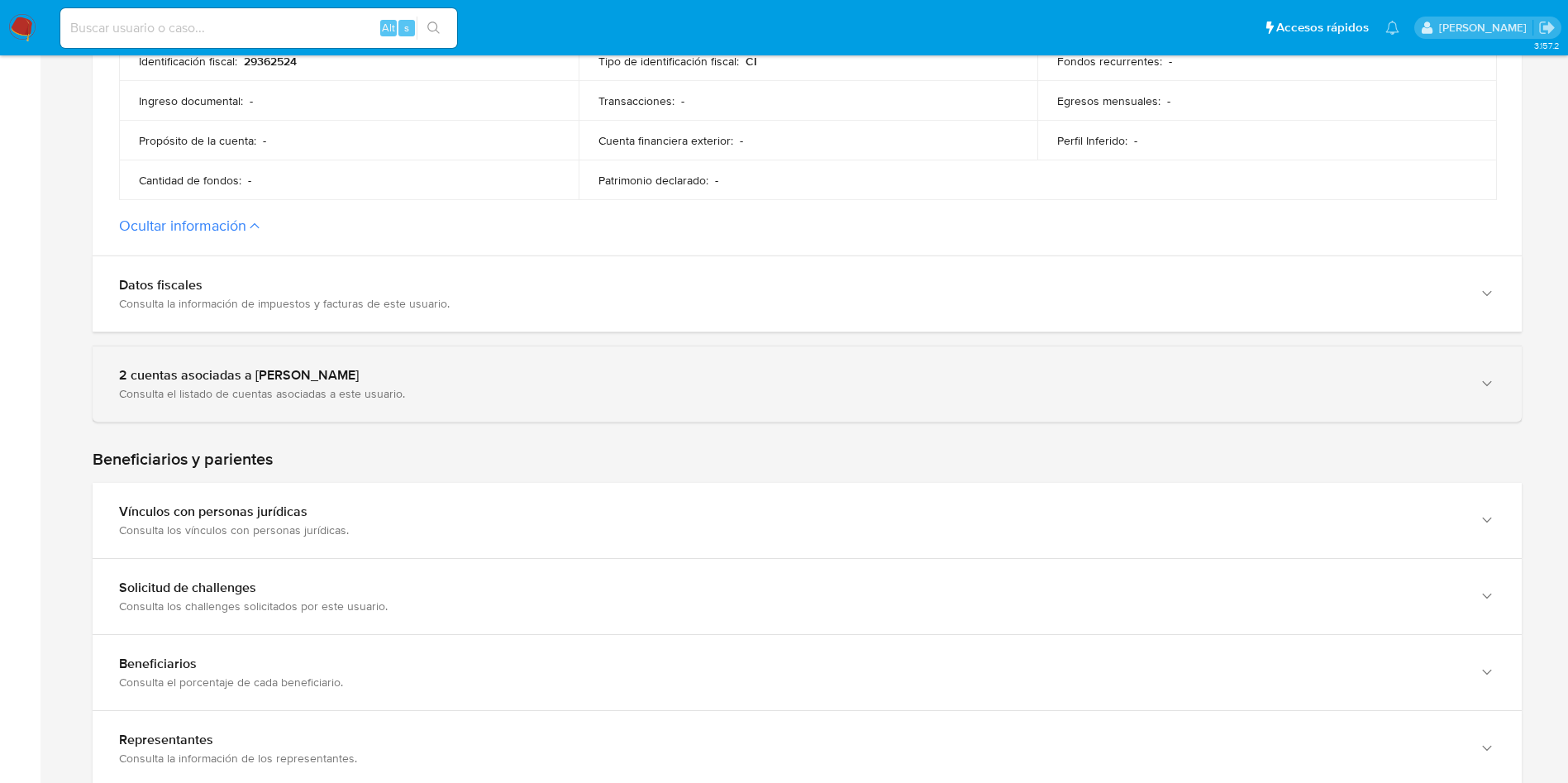
click at [265, 368] on div "2 cuentas asociadas a [PERSON_NAME]" at bounding box center [790, 375] width 1343 height 16
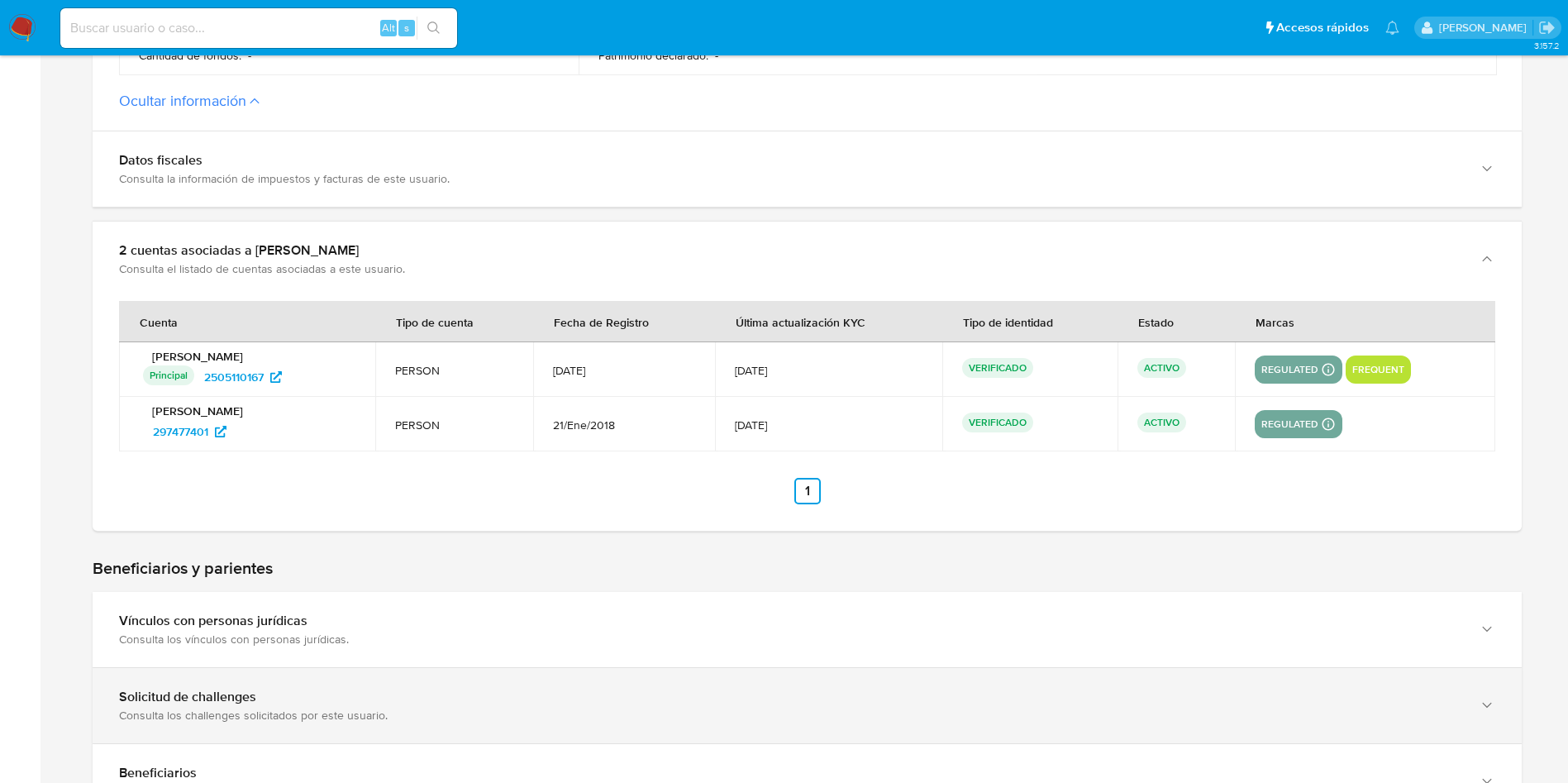
scroll to position [1240, 0]
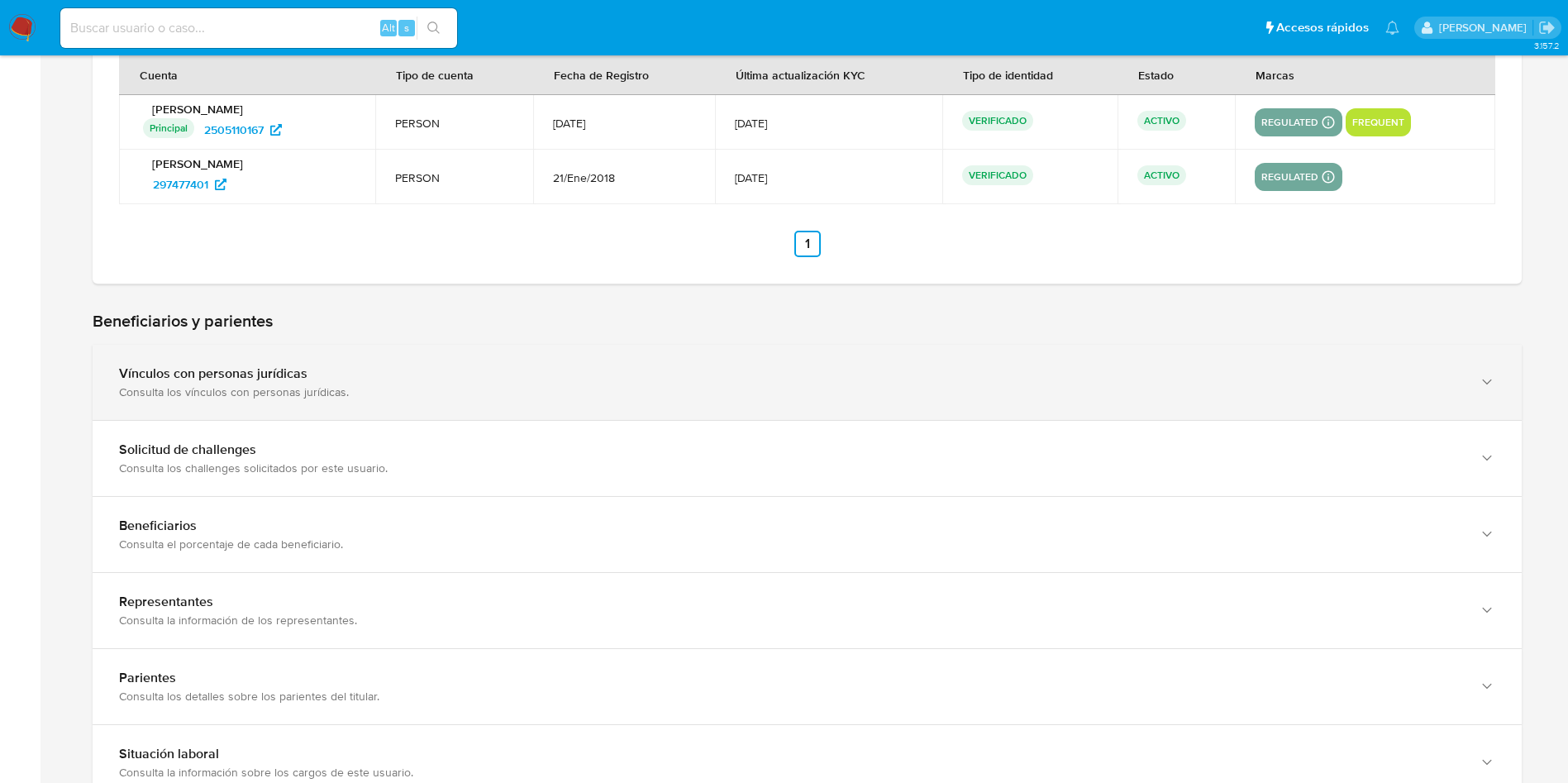
click at [270, 388] on div "Consulta los vínculos con personas jurídicas." at bounding box center [790, 392] width 1343 height 15
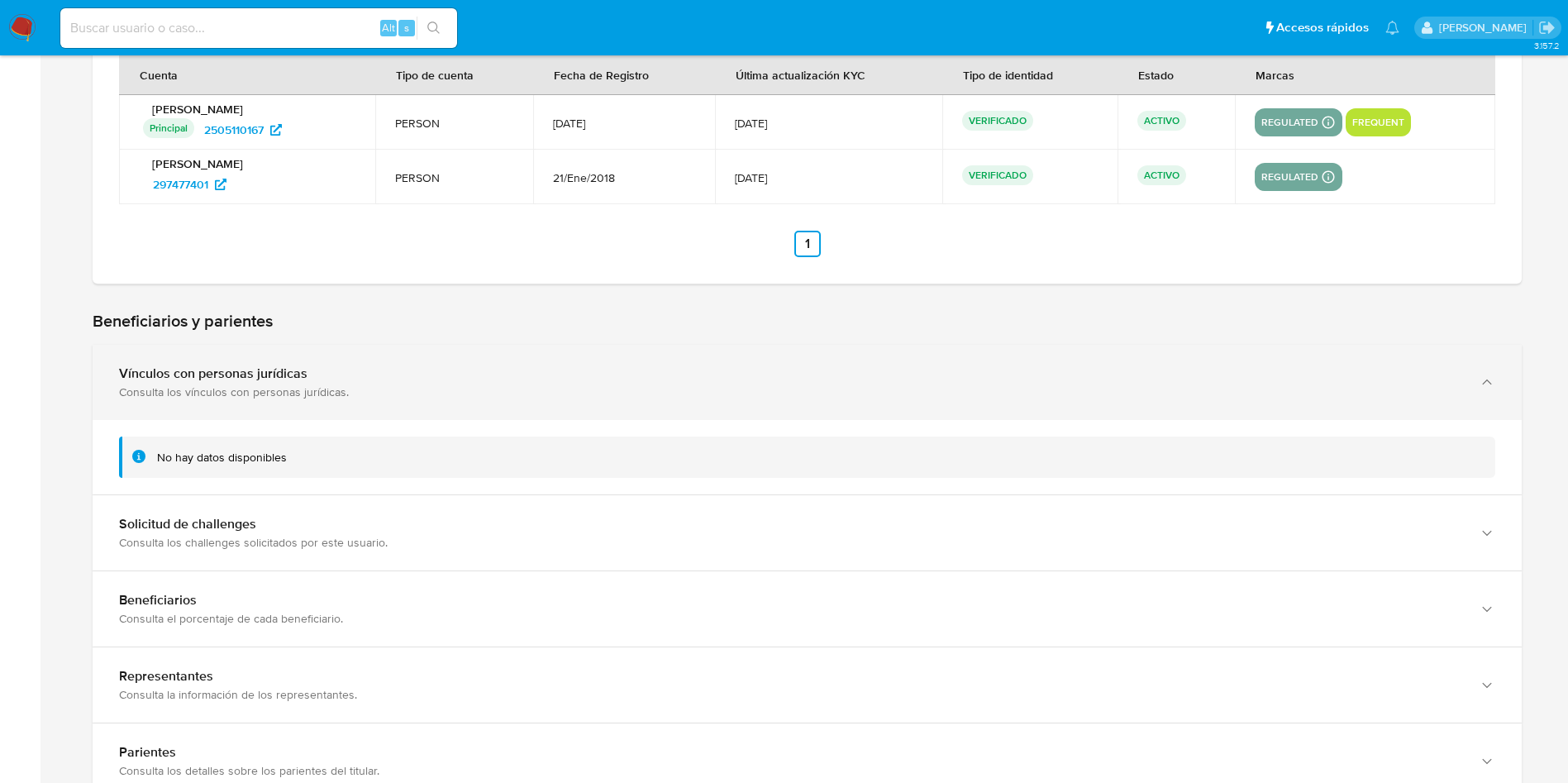
click at [270, 388] on div "Consulta los vínculos con personas jurídicas." at bounding box center [790, 392] width 1343 height 15
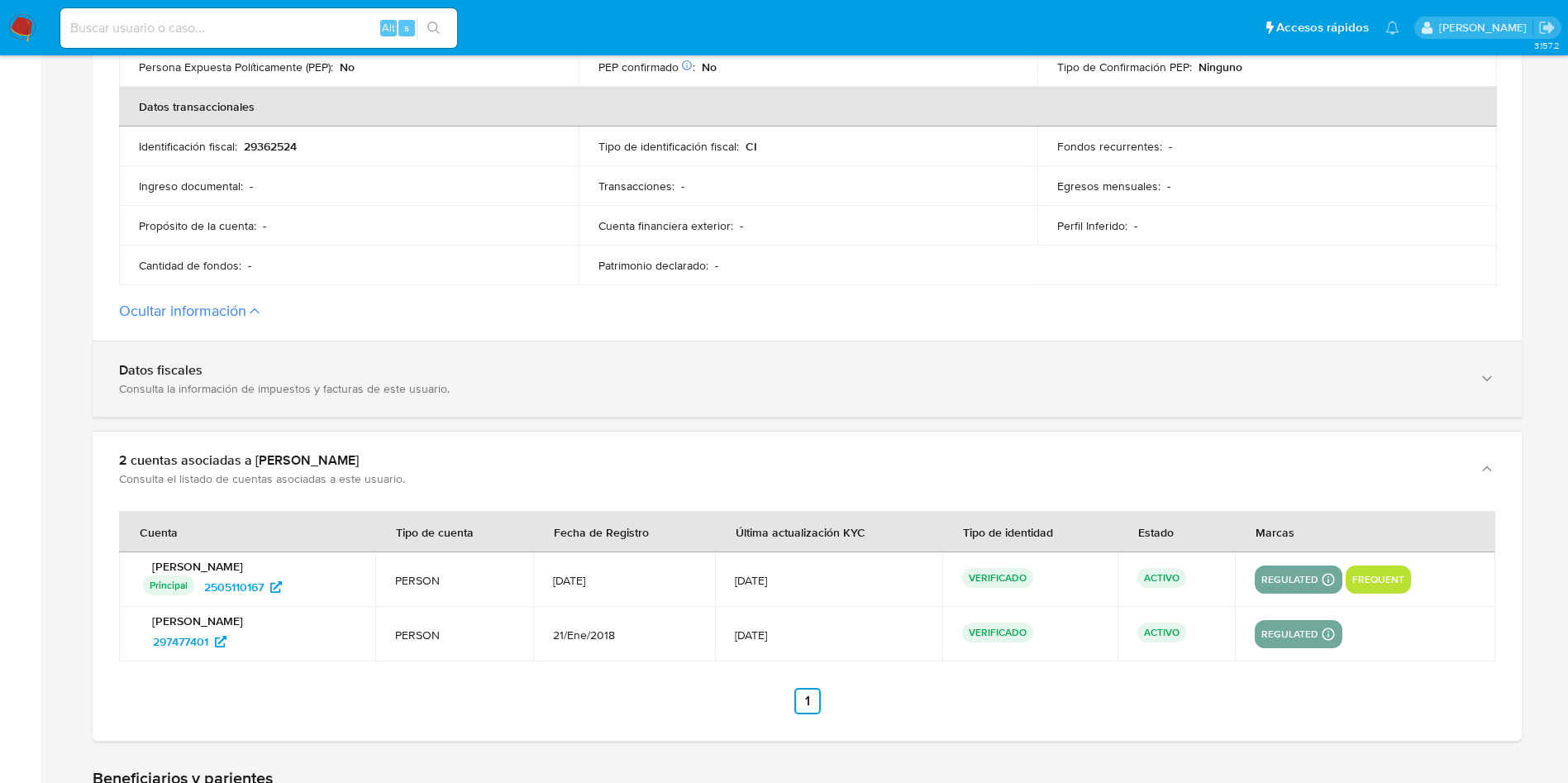
scroll to position [744, 0]
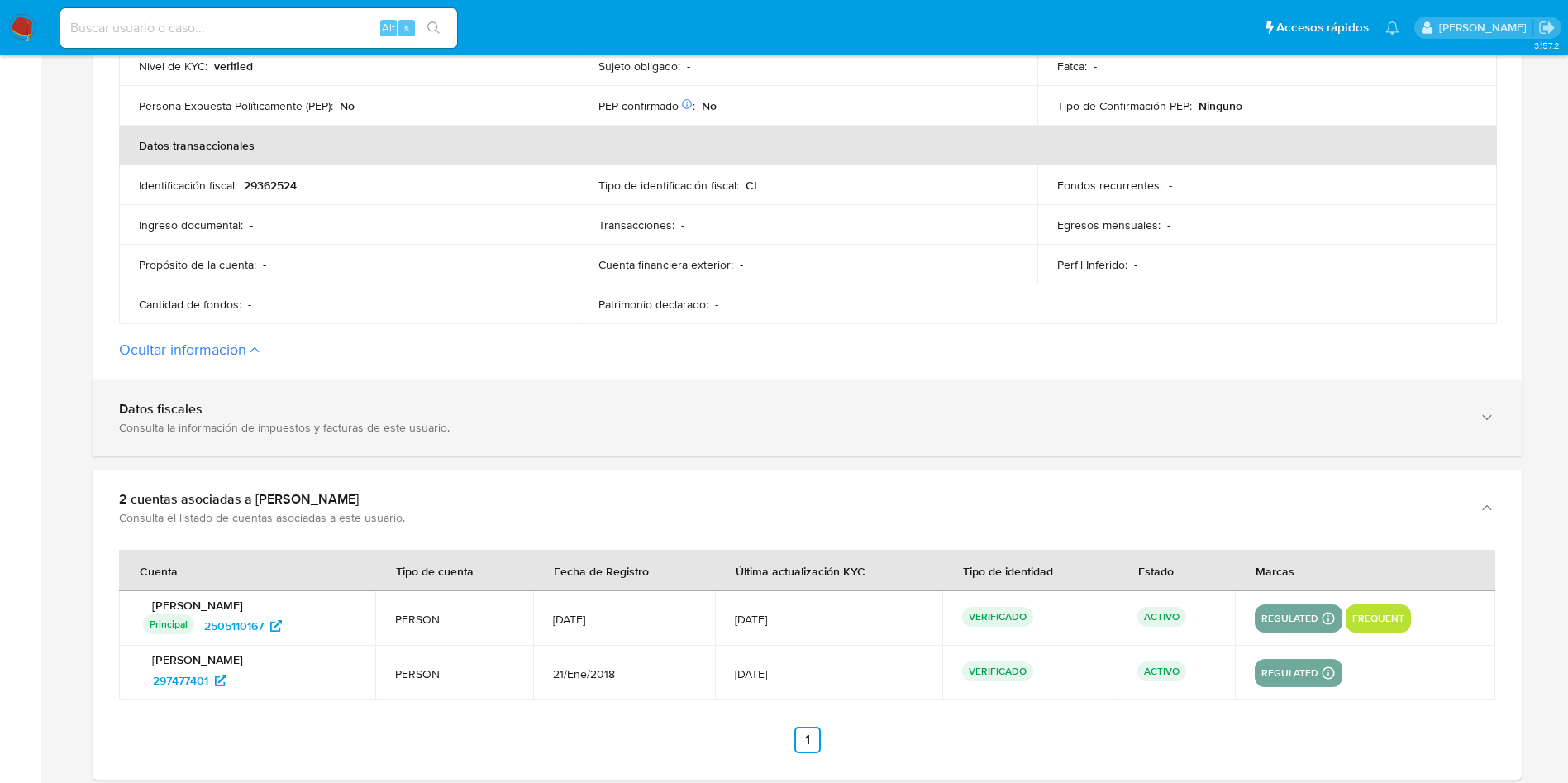
click at [319, 404] on div "Datos fiscales" at bounding box center [790, 409] width 1343 height 16
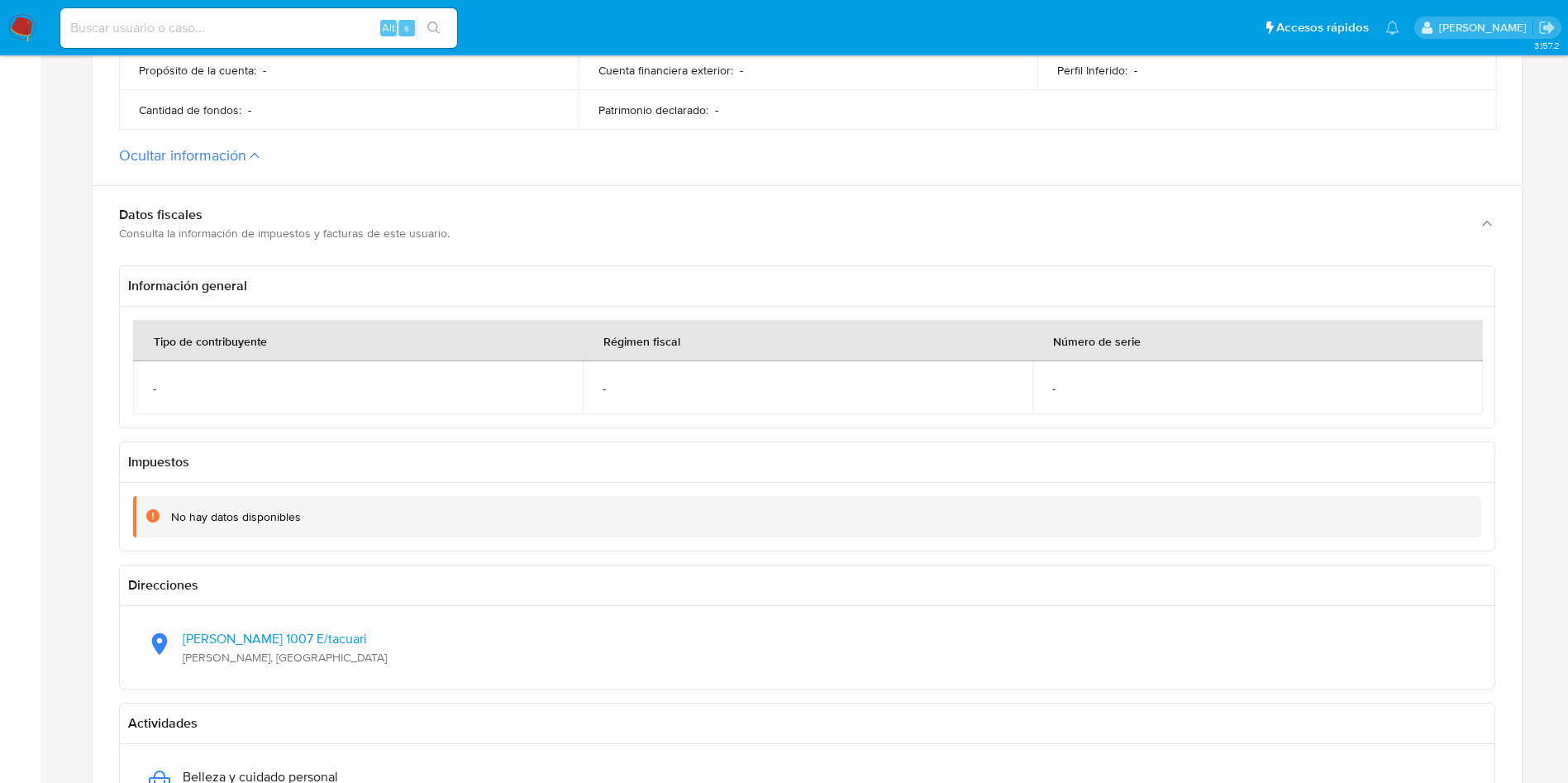
scroll to position [1117, 0]
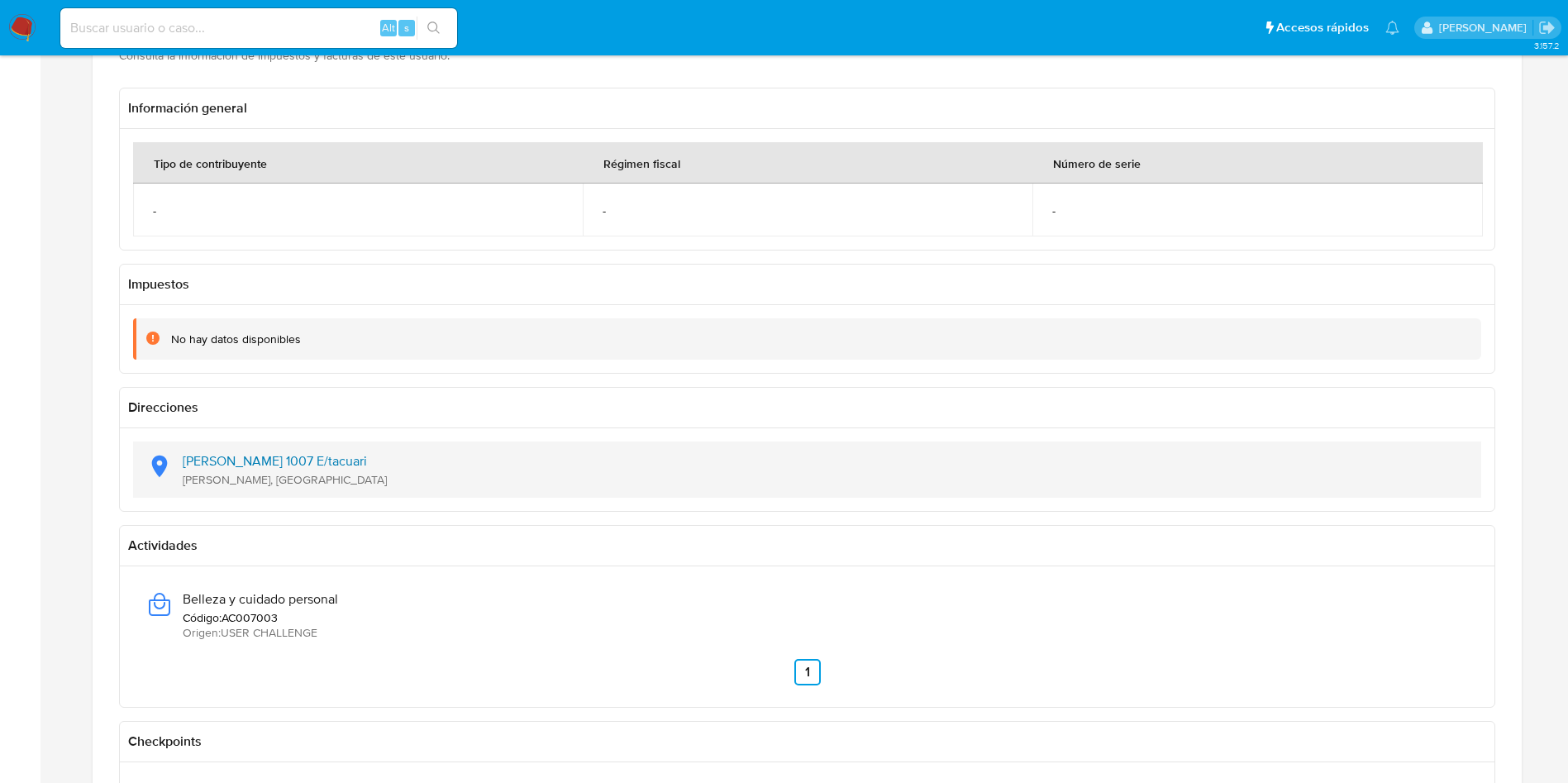
drag, startPoint x: 273, startPoint y: 493, endPoint x: 184, endPoint y: 455, distance: 96.8
click at [184, 455] on div "Ramon Montero 1007 E/tacuari Melo, Uruguay" at bounding box center [807, 469] width 1322 height 56
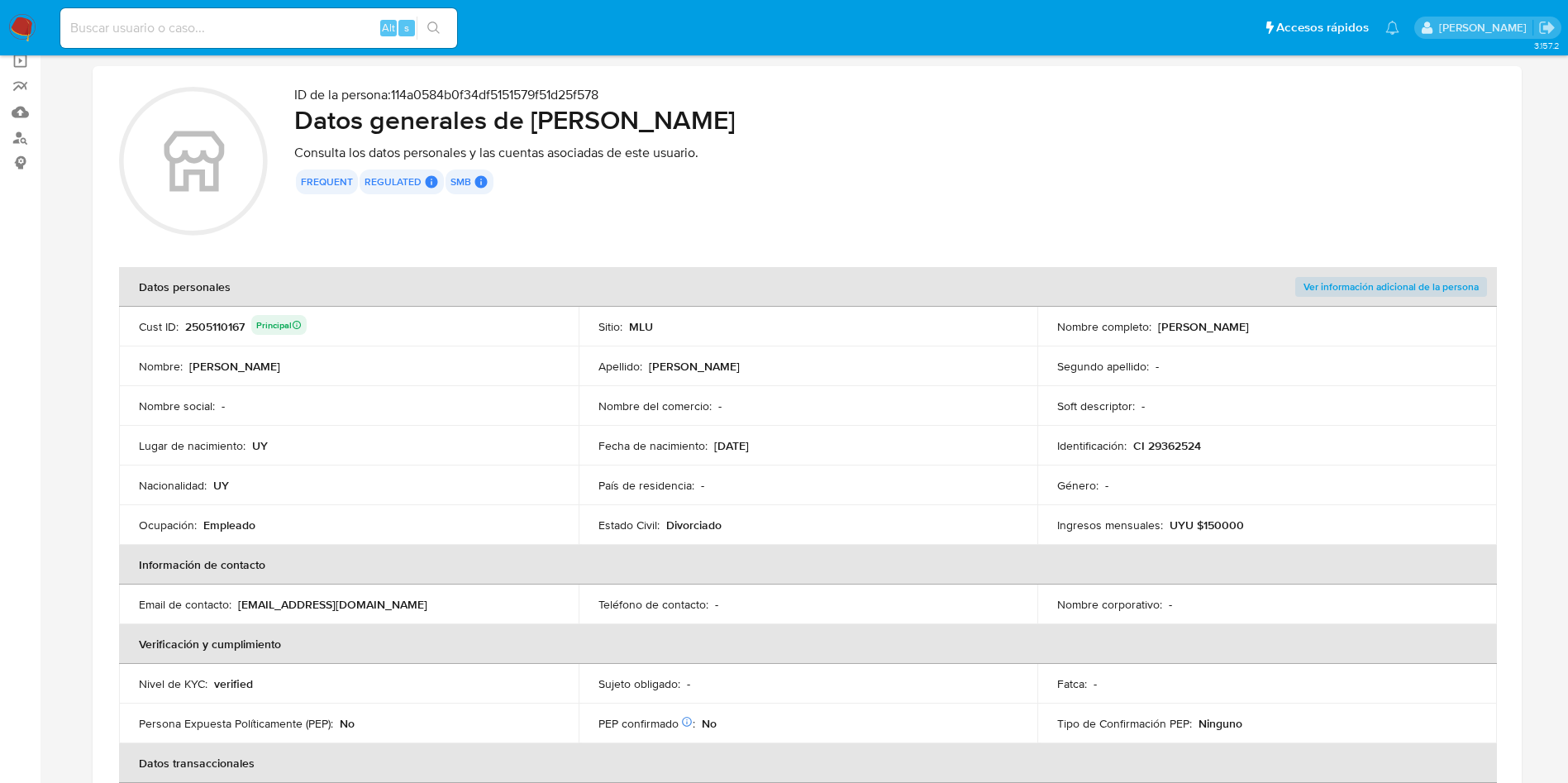
scroll to position [0, 0]
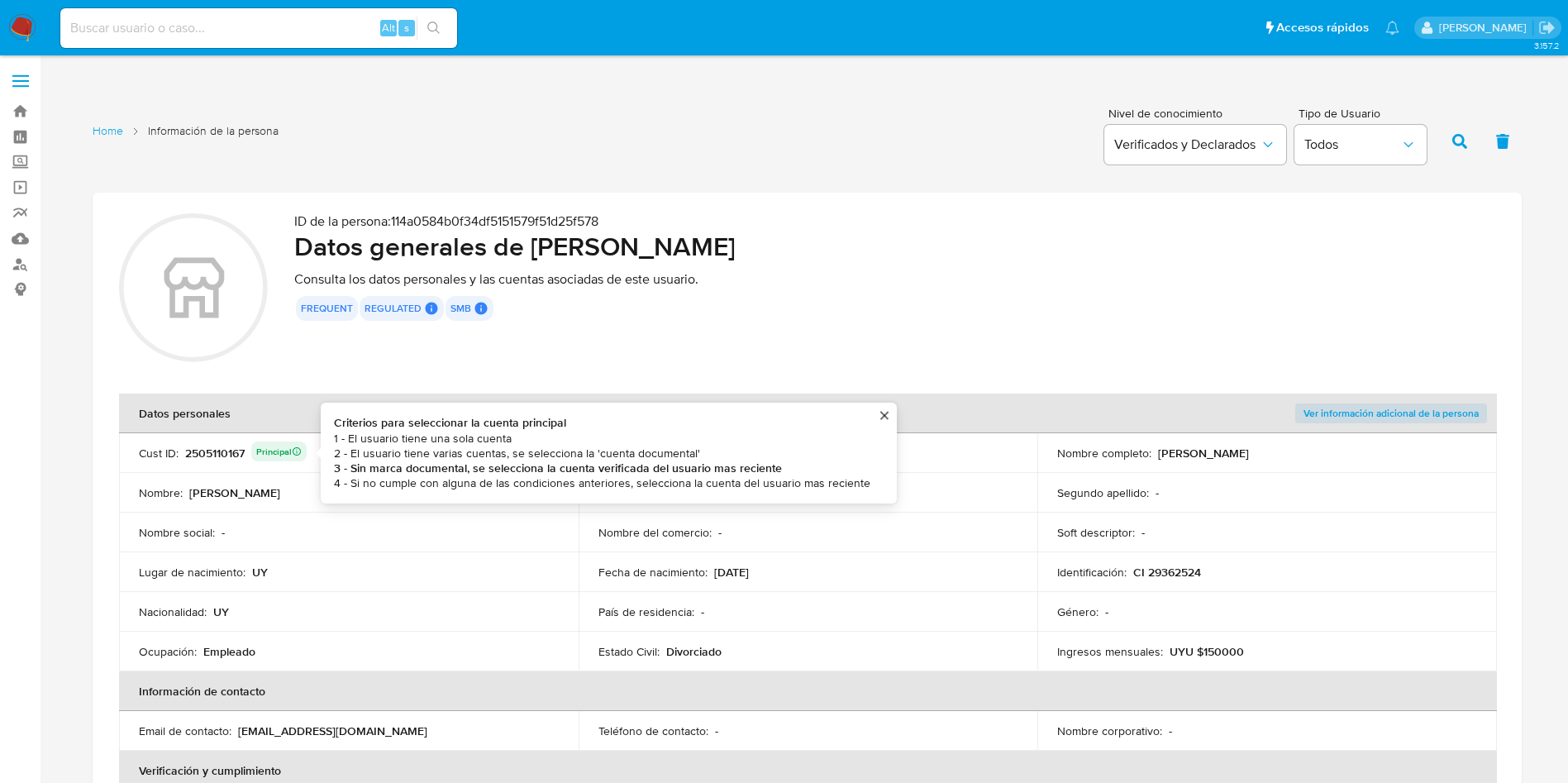
click at [213, 449] on div "2505110167 Principal Criterios para seleccionar la cuenta principal 1 - El usua…" at bounding box center [245, 453] width 122 height 23
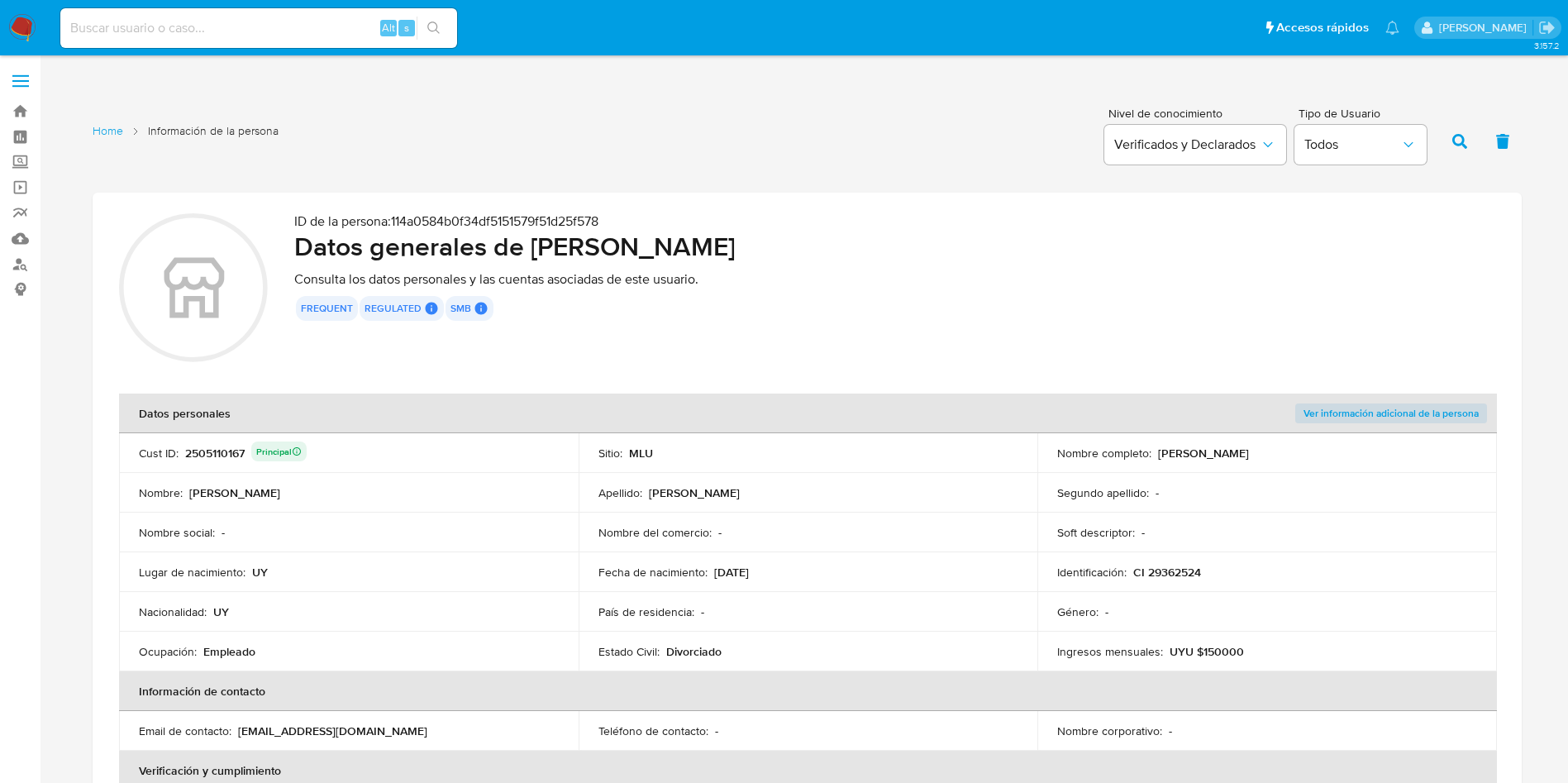
click at [213, 454] on div "2505110167 Principal" at bounding box center [245, 453] width 122 height 23
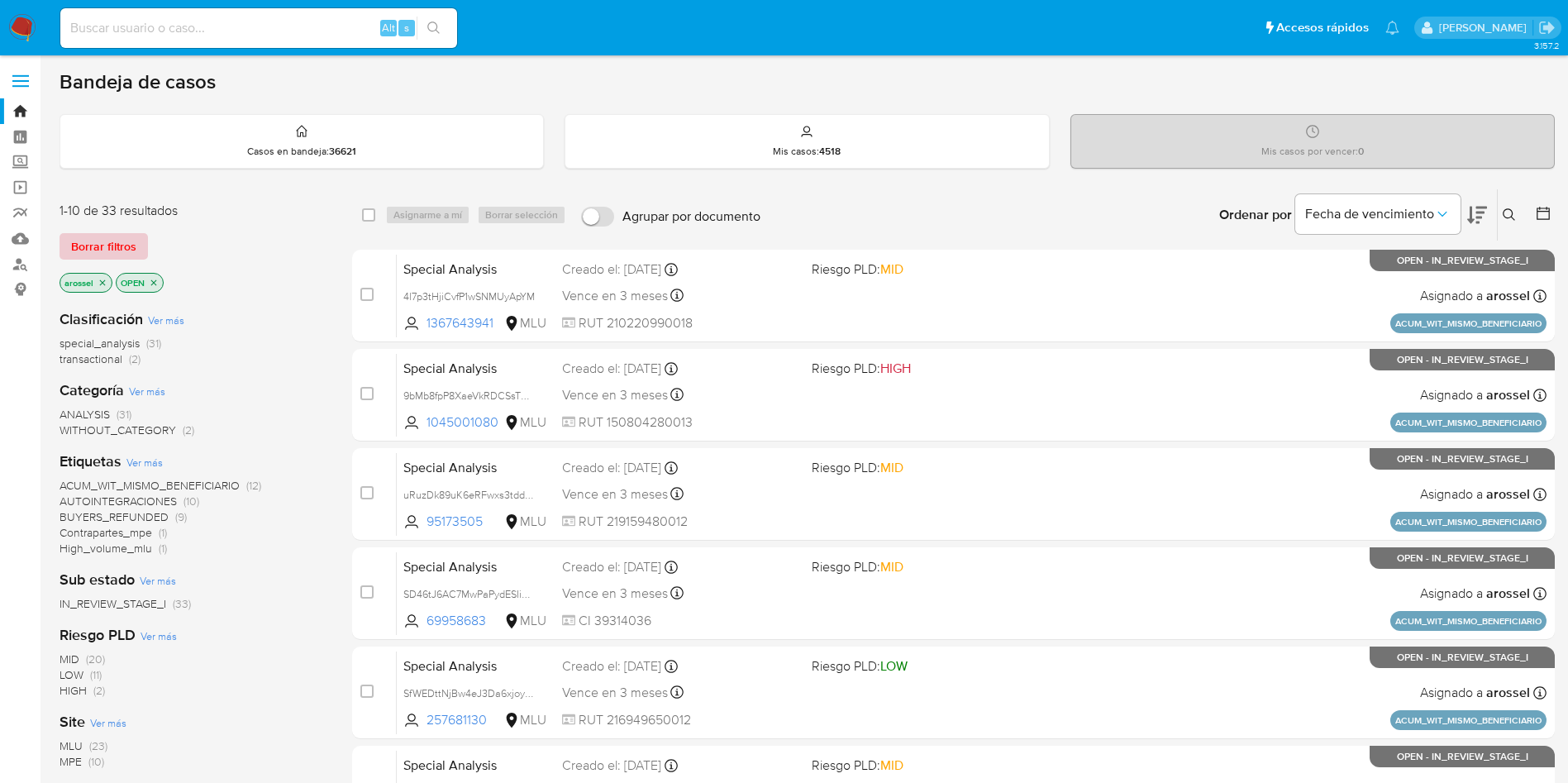
click at [125, 251] on span "Borrar filtros" at bounding box center [104, 246] width 66 height 23
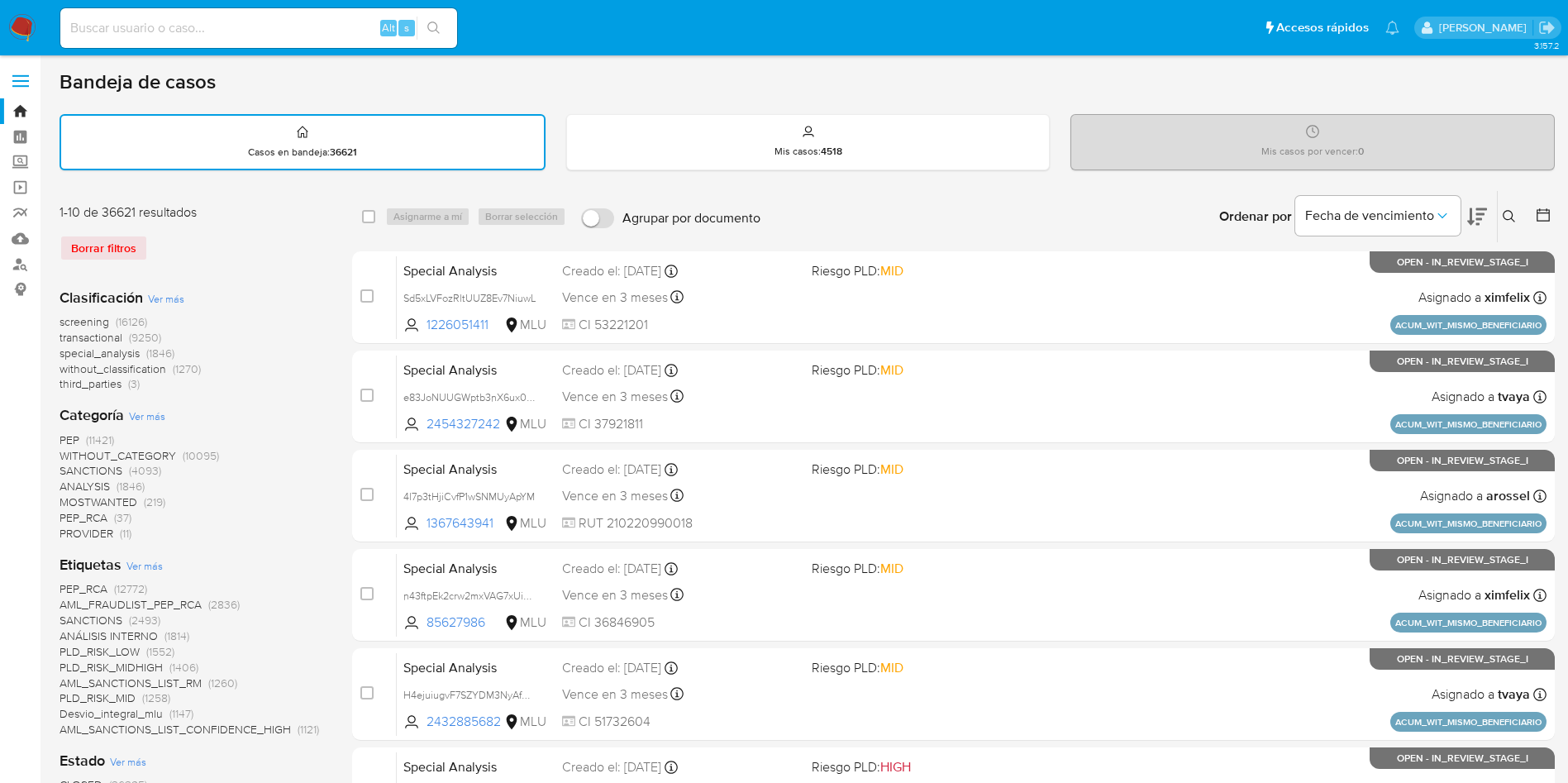
click at [1537, 221] on icon at bounding box center [1543, 214] width 16 height 16
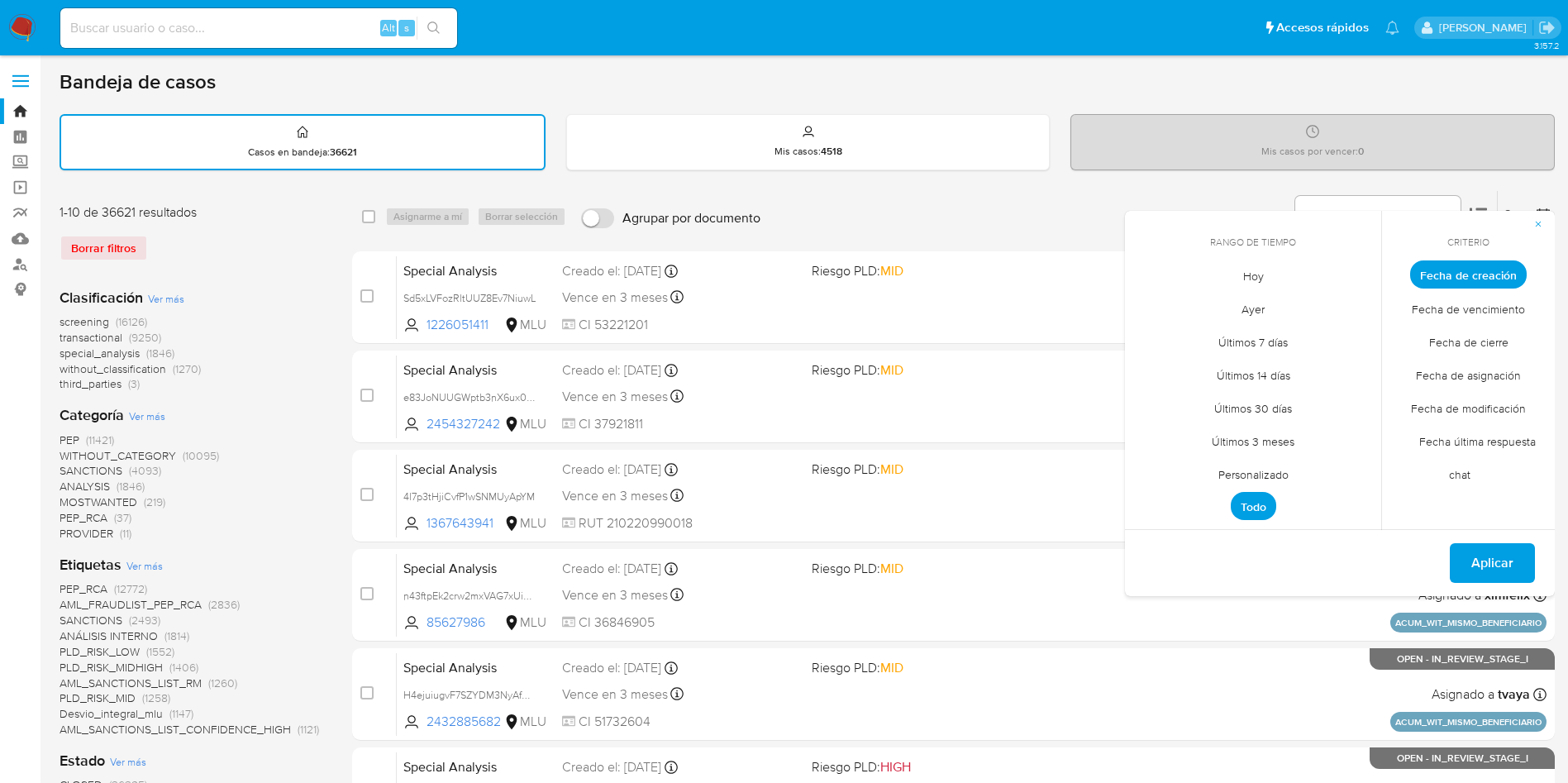
click at [1264, 278] on span "Hoy" at bounding box center [1254, 276] width 55 height 34
drag, startPoint x: 1519, startPoint y: 375, endPoint x: 1507, endPoint y: 413, distance: 39.8
click at [1518, 375] on span "Fecha de asignación" at bounding box center [1469, 374] width 140 height 34
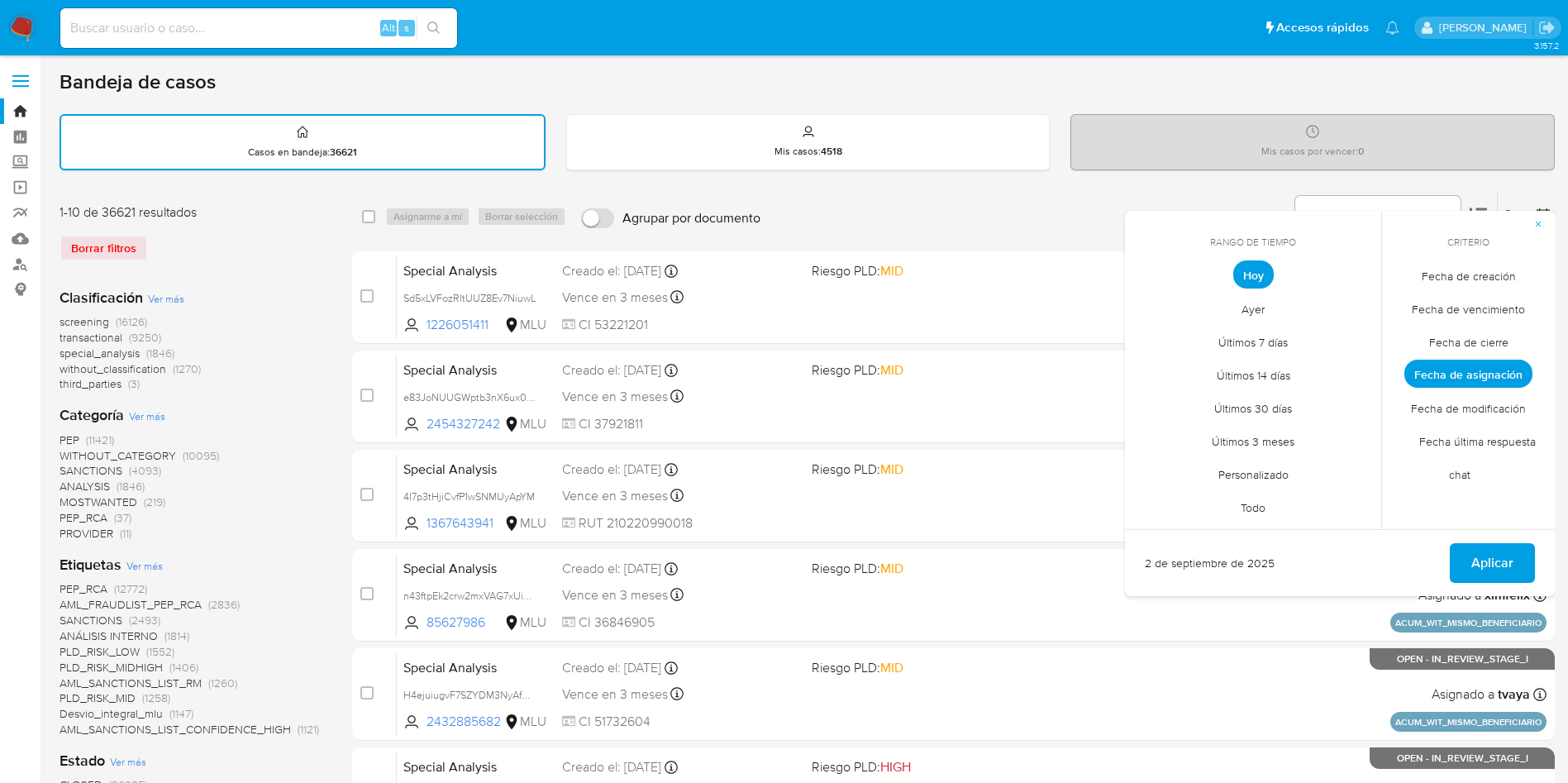
click at [1482, 344] on span "Fecha de cierre" at bounding box center [1469, 341] width 114 height 34
click at [1495, 562] on span "Aplicar" at bounding box center [1492, 563] width 42 height 36
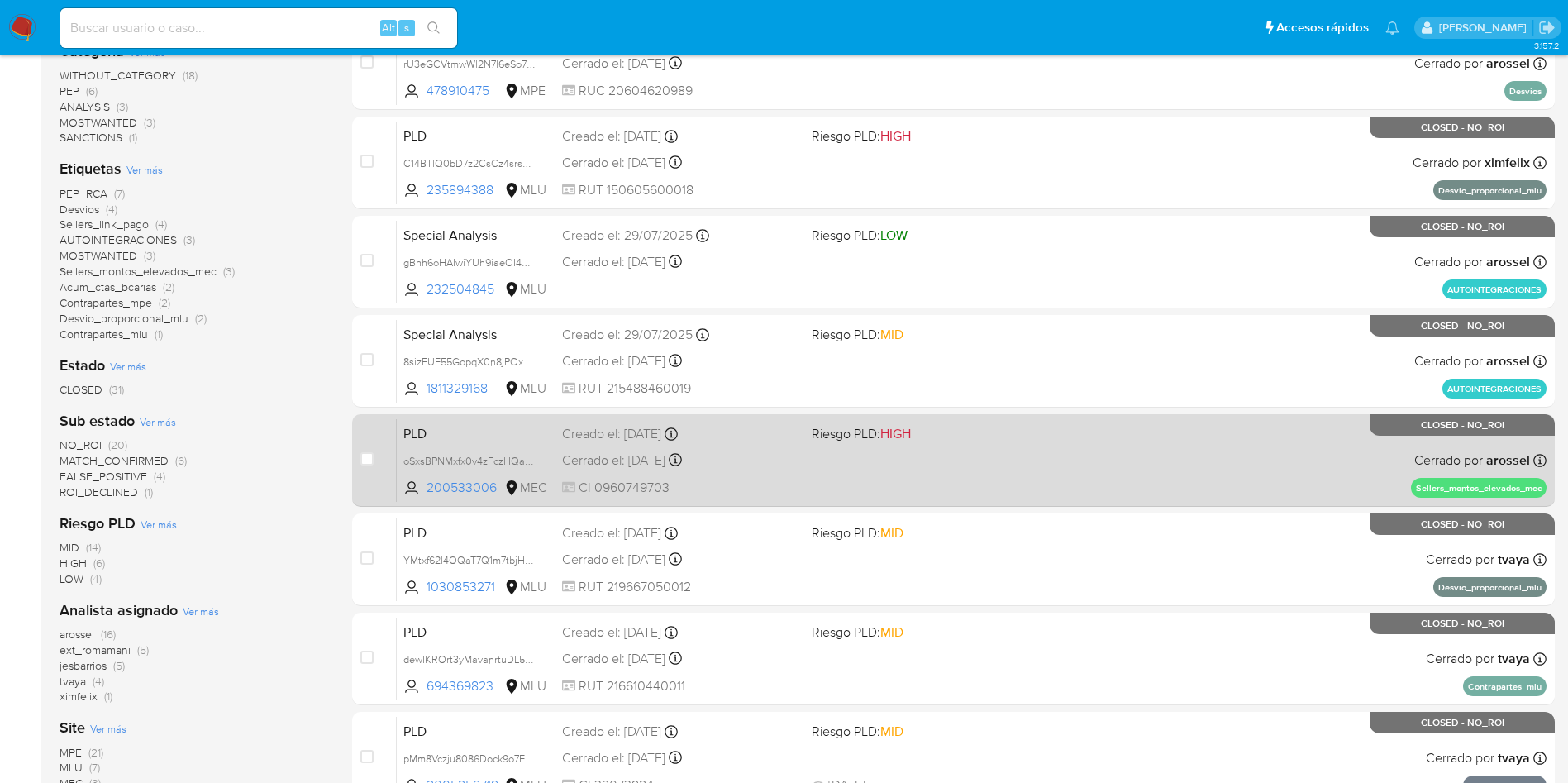
scroll to position [372, 0]
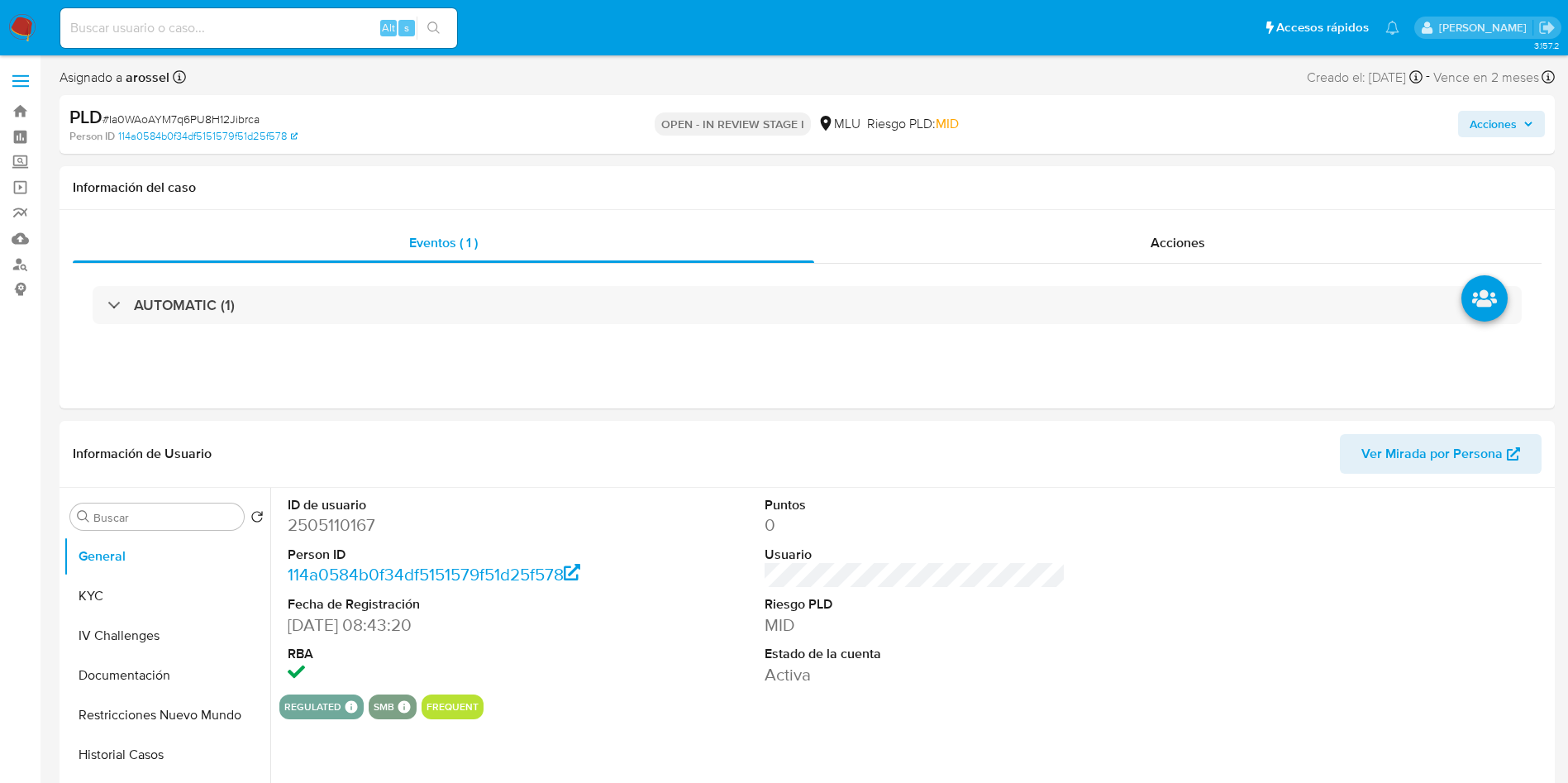
select select "10"
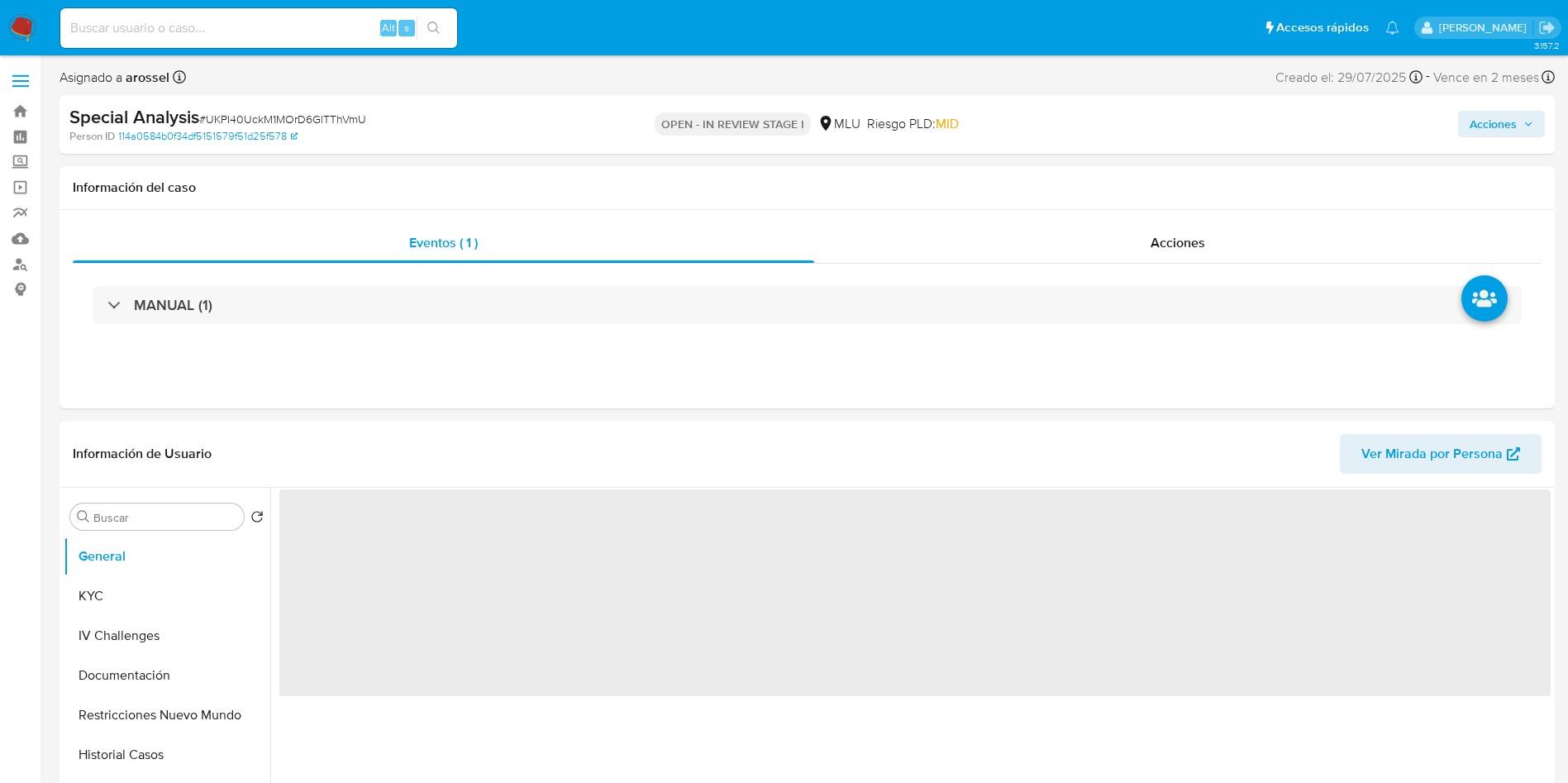
select select "10"
